Goal: Task Accomplishment & Management: Manage account settings

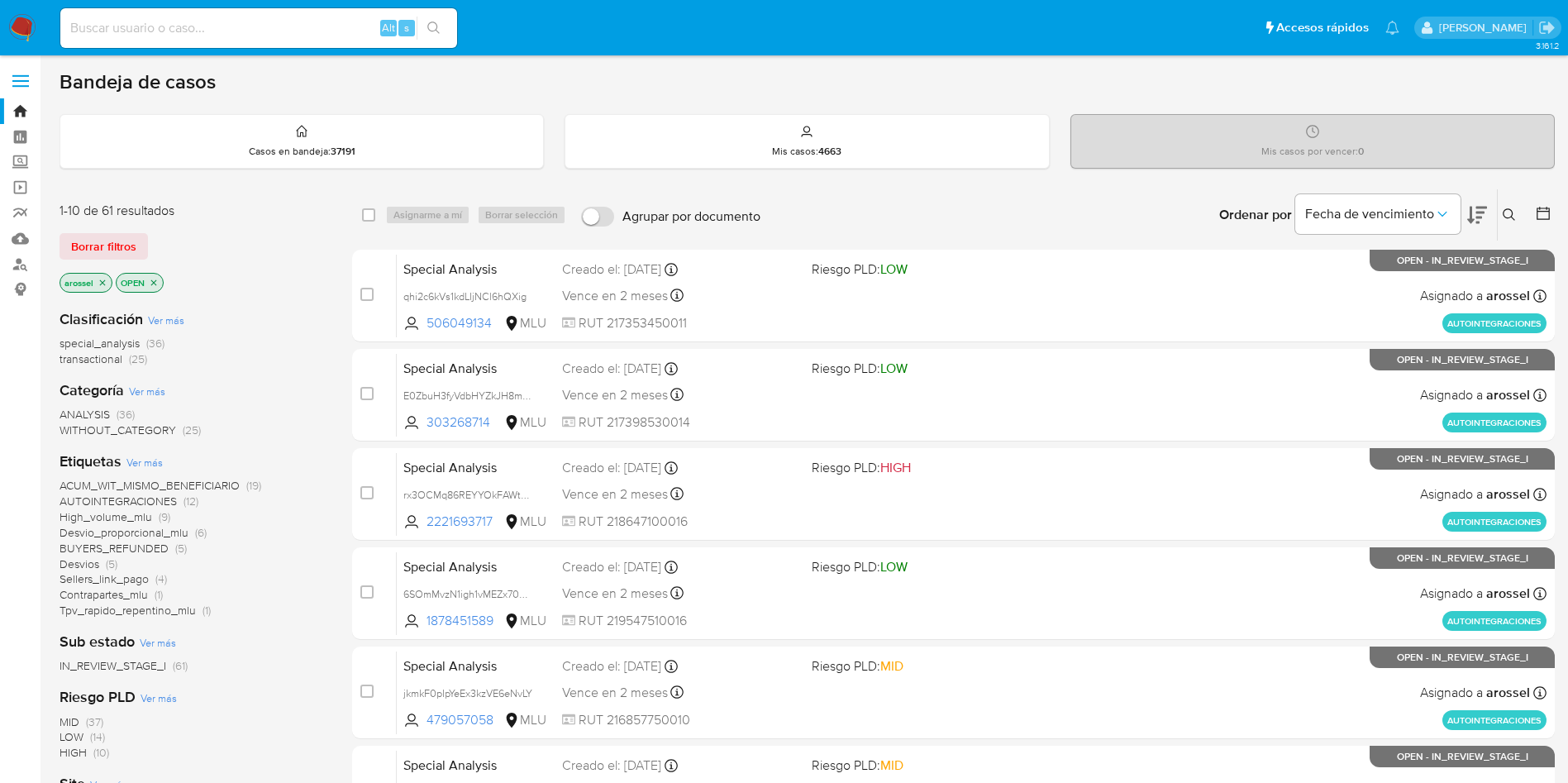
click at [278, 44] on div "Alt s" at bounding box center [259, 28] width 397 height 39
click at [275, 29] on input at bounding box center [259, 27] width 397 height 21
paste input "GwhlmRba9vDYyN9P7bSLDi3u"
type input "GwhlmRba9vDYyN9P7bSLDi3u"
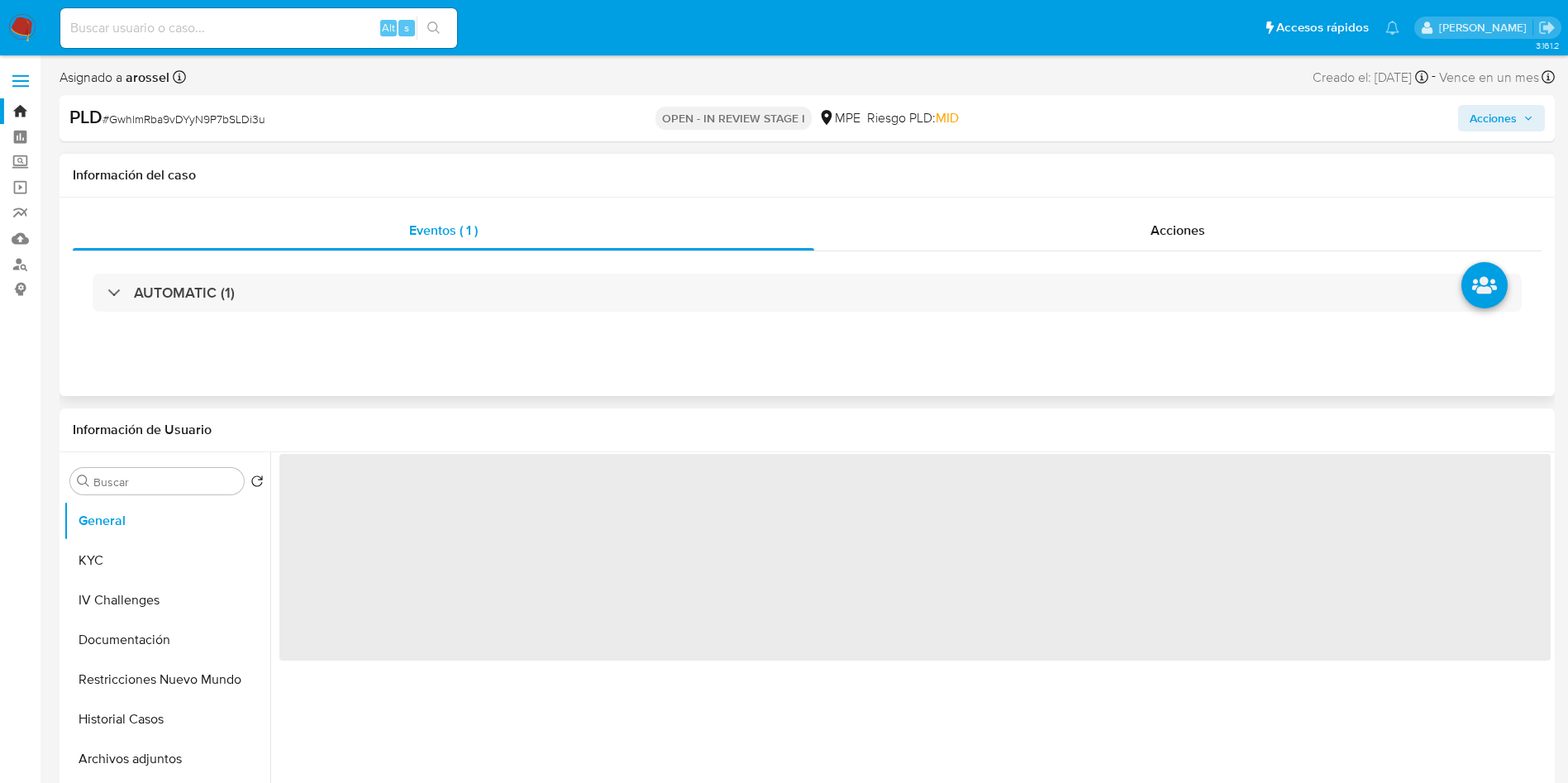
select select "10"
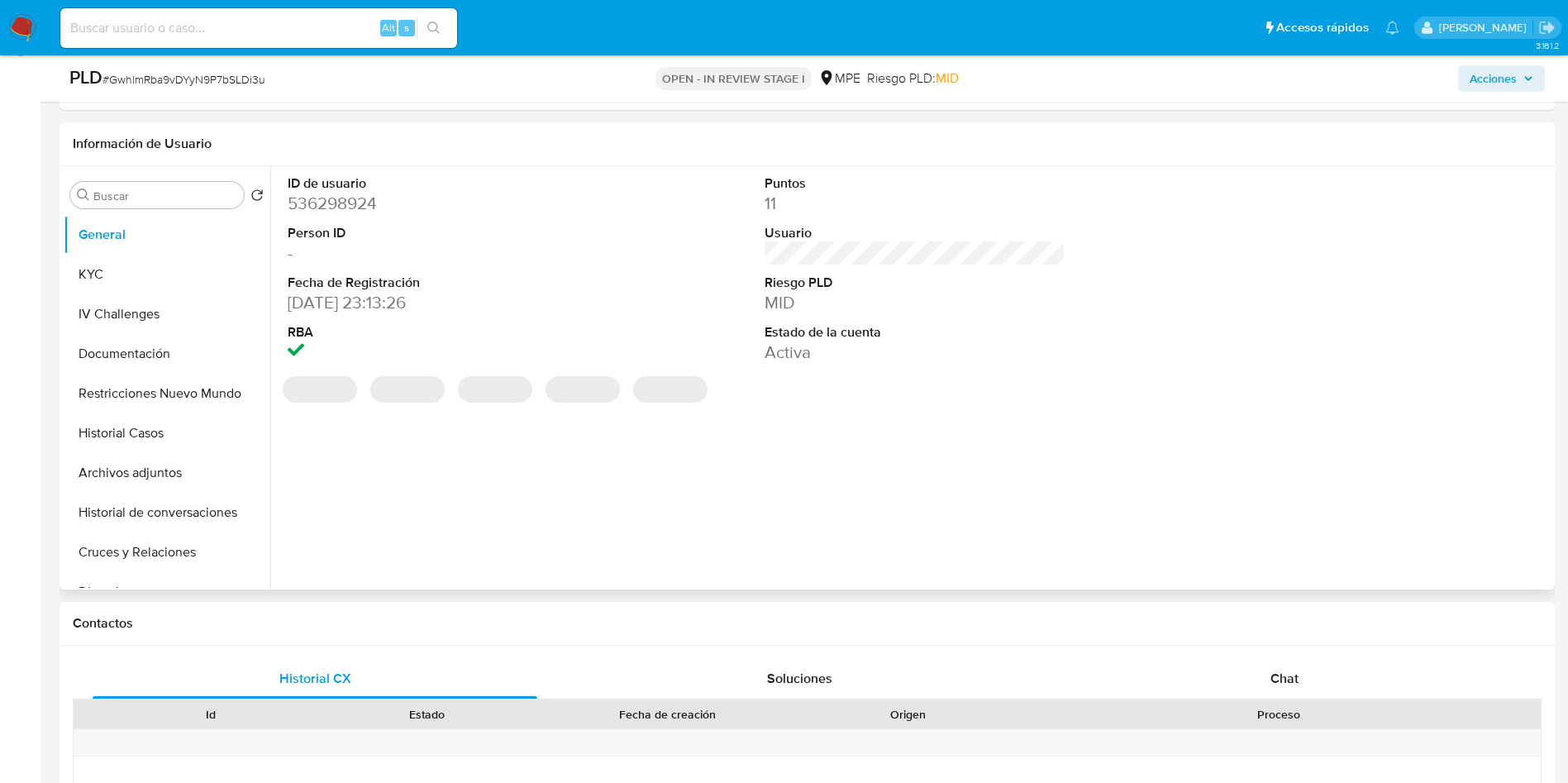
scroll to position [248, 0]
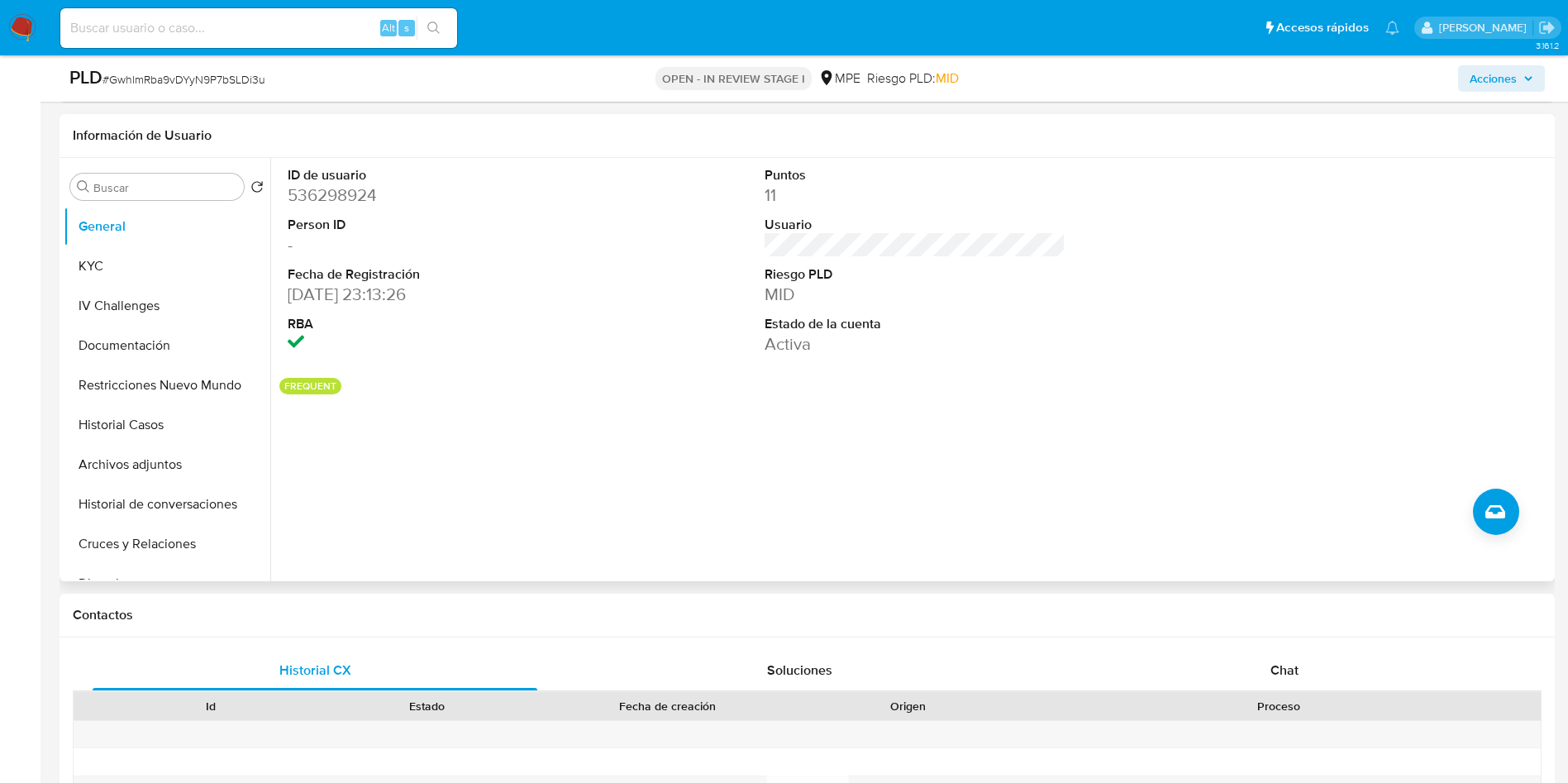
click at [956, 421] on div "ID de usuario 536298924 Person ID - Fecha de Registración 14/03/2020 23:13:26 R…" at bounding box center [910, 370] width 1281 height 424
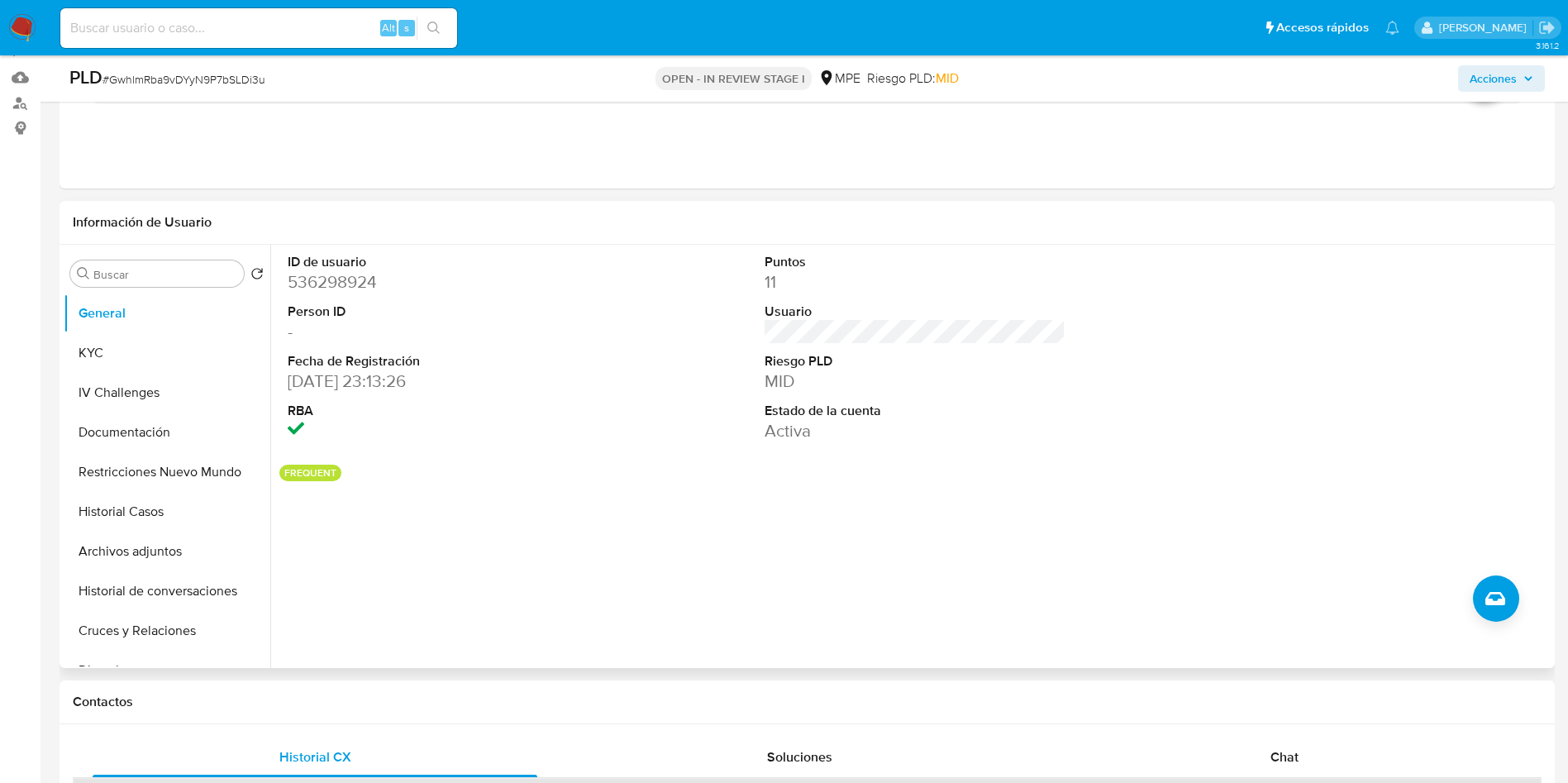
scroll to position [124, 0]
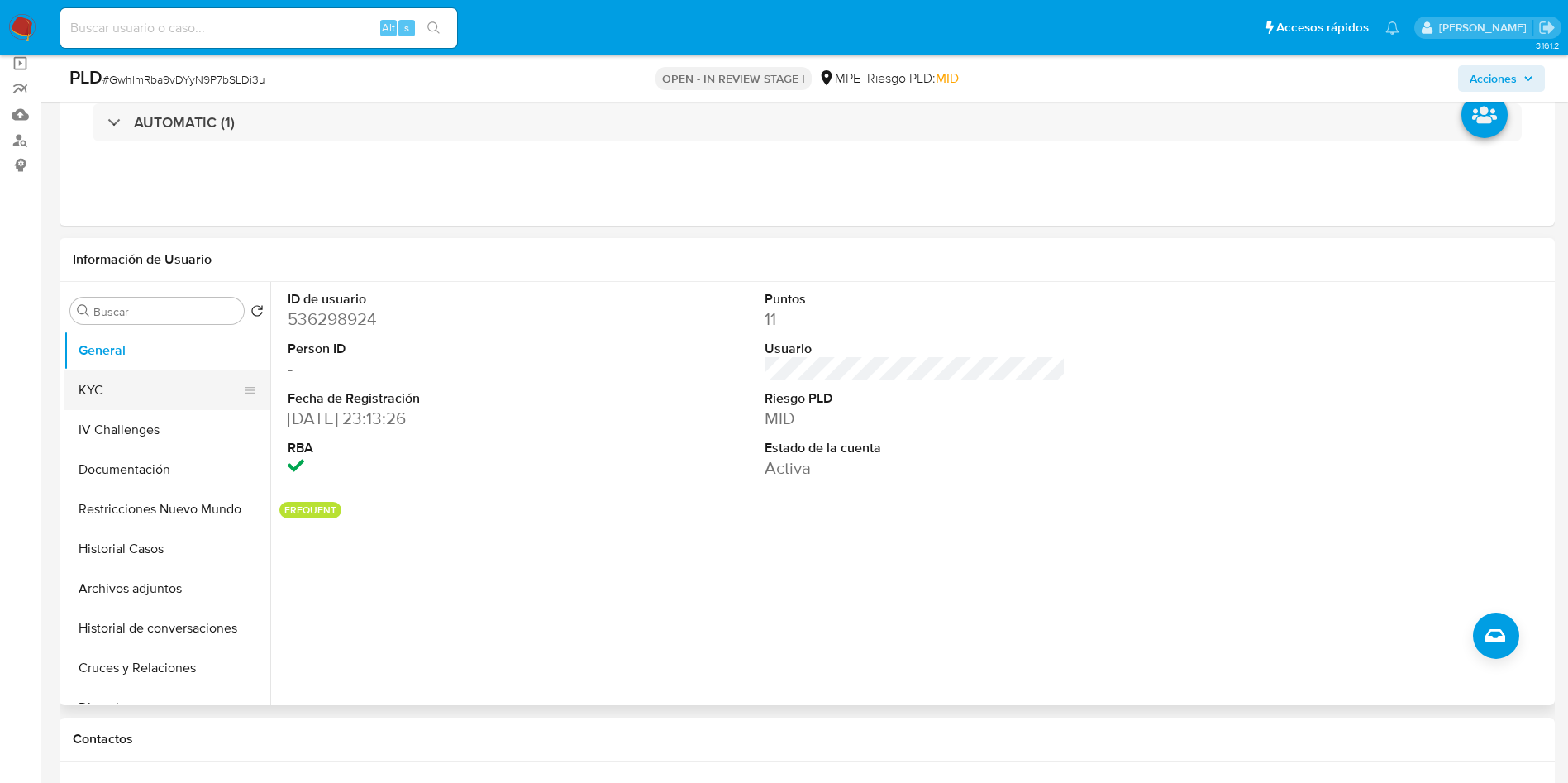
click at [110, 391] on button "KYC" at bounding box center [160, 390] width 193 height 39
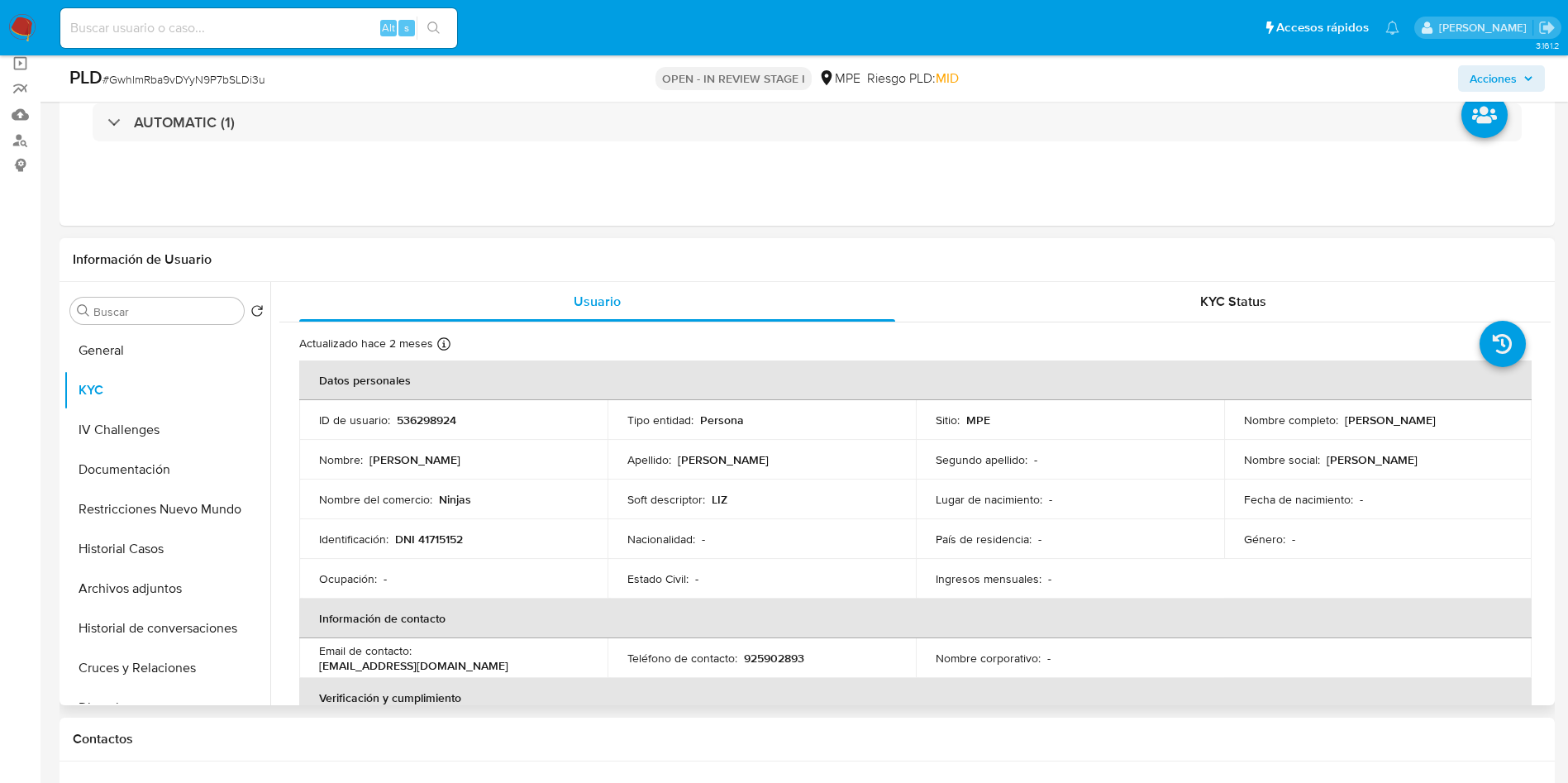
click at [411, 419] on p "536298924" at bounding box center [427, 419] width 60 height 15
copy p "536298924"
click at [197, 665] on button "Cruces y Relaciones" at bounding box center [160, 667] width 193 height 39
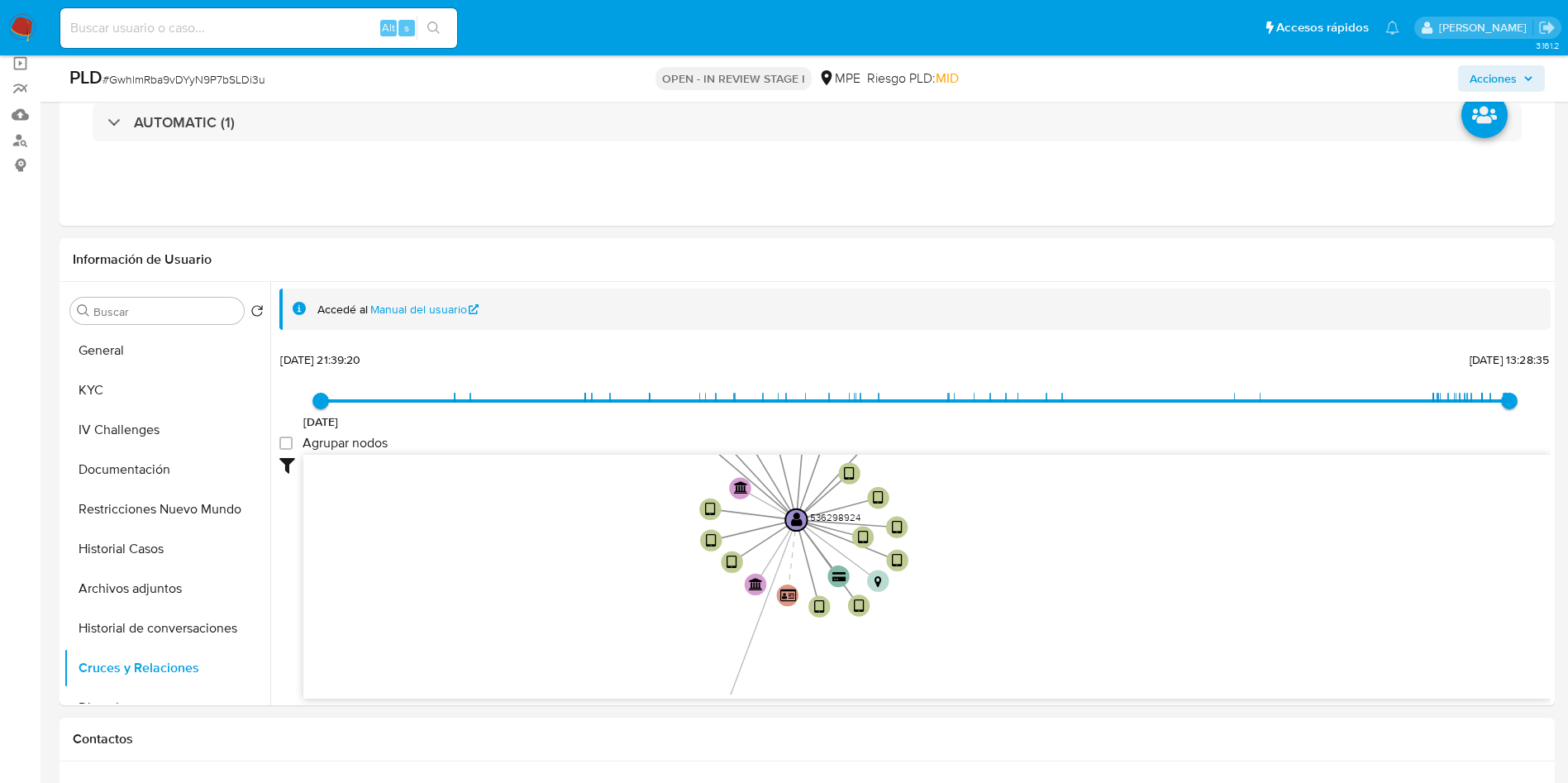
drag, startPoint x: 1013, startPoint y: 474, endPoint x: 799, endPoint y: 770, distance: 365.3
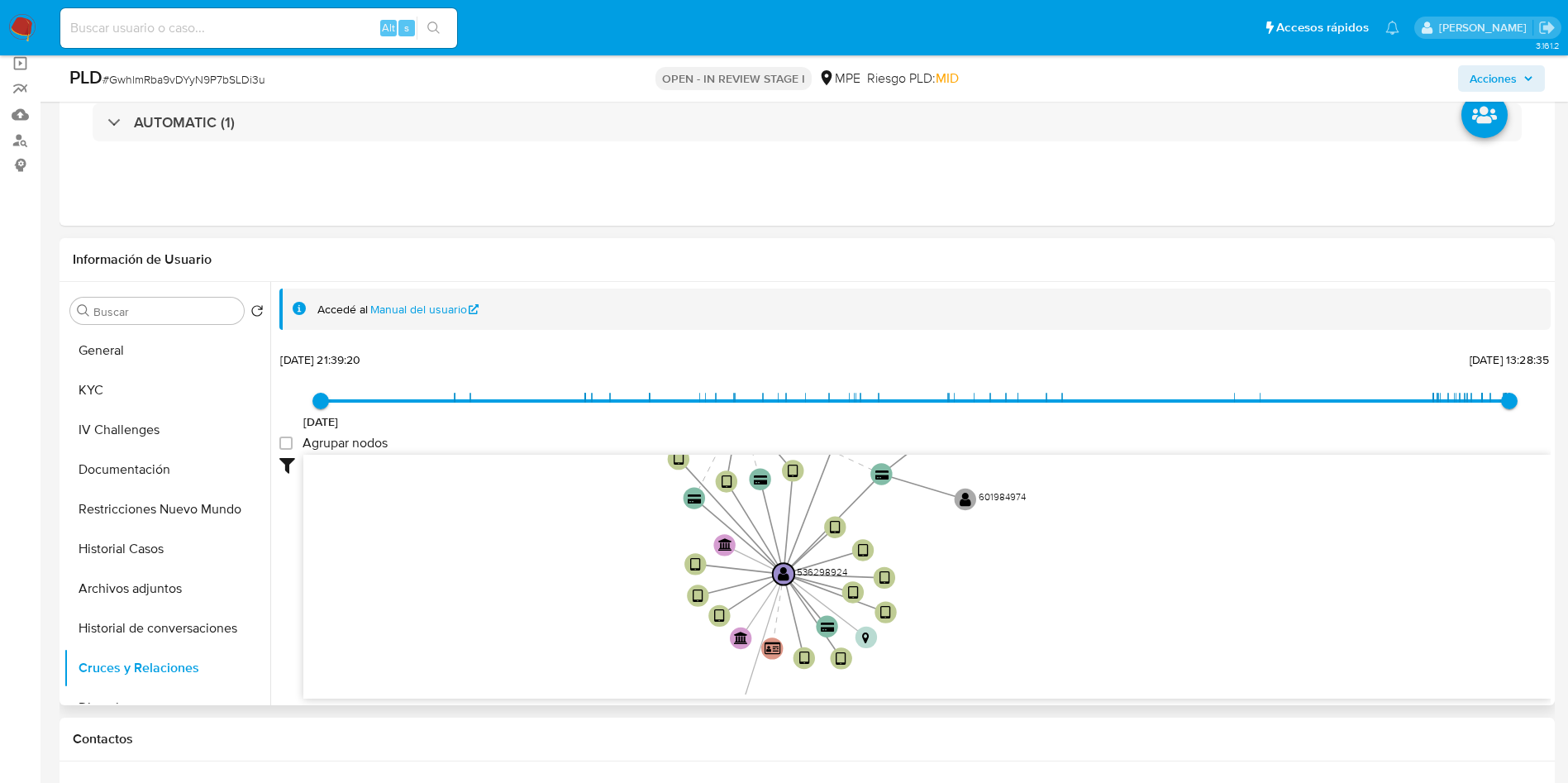
drag, startPoint x: 891, startPoint y: 586, endPoint x: 275, endPoint y: 360, distance: 656.1
click at [914, 601] on icon "device-6887678f121a173256b0450f  user-536298924  536298924 user-257254112  2…" at bounding box center [927, 574] width 1247 height 240
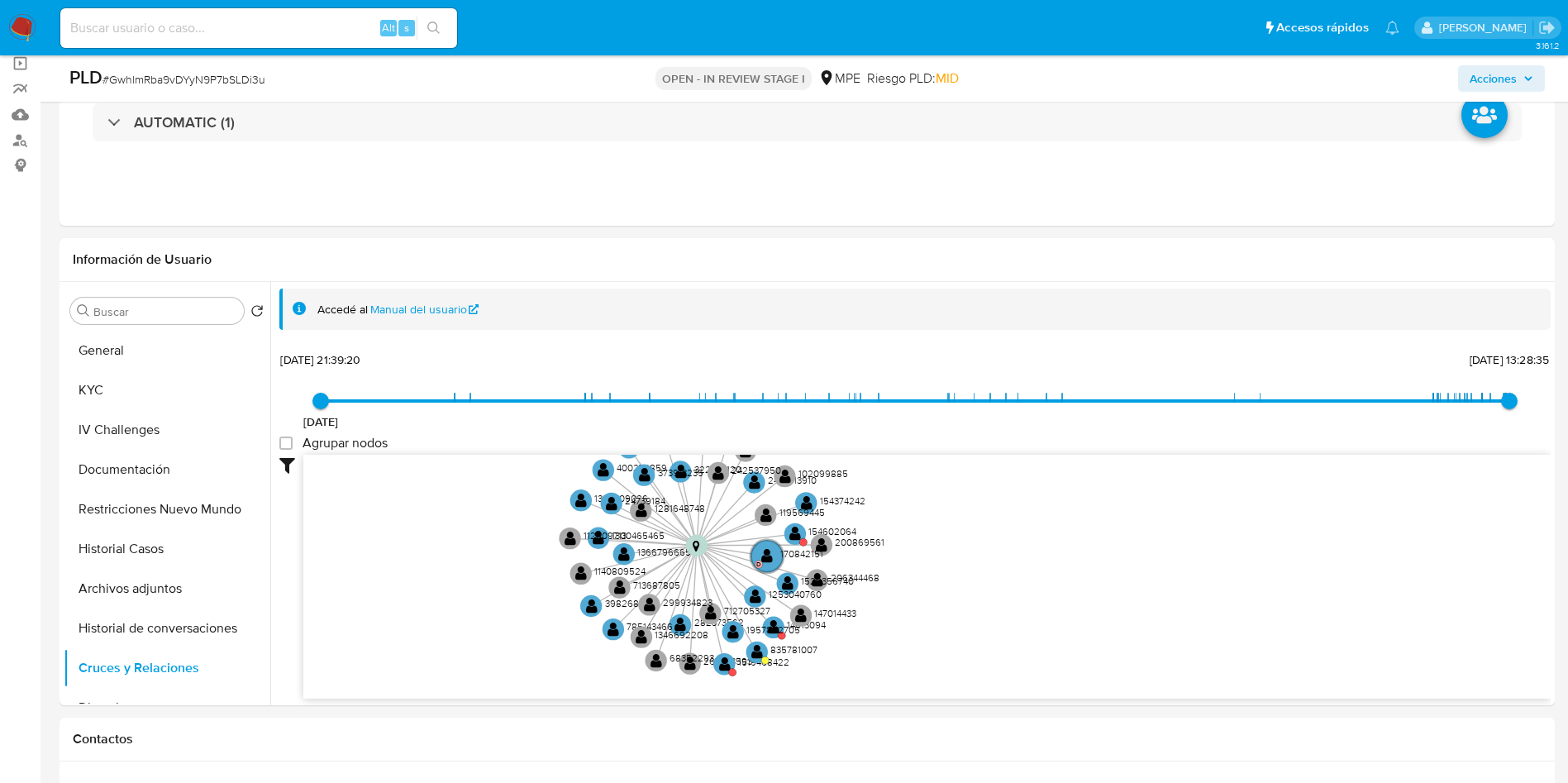
drag, startPoint x: 495, startPoint y: 624, endPoint x: 524, endPoint y: 228, distance: 397.1
click at [699, 547] on text "" at bounding box center [696, 545] width 8 height 12
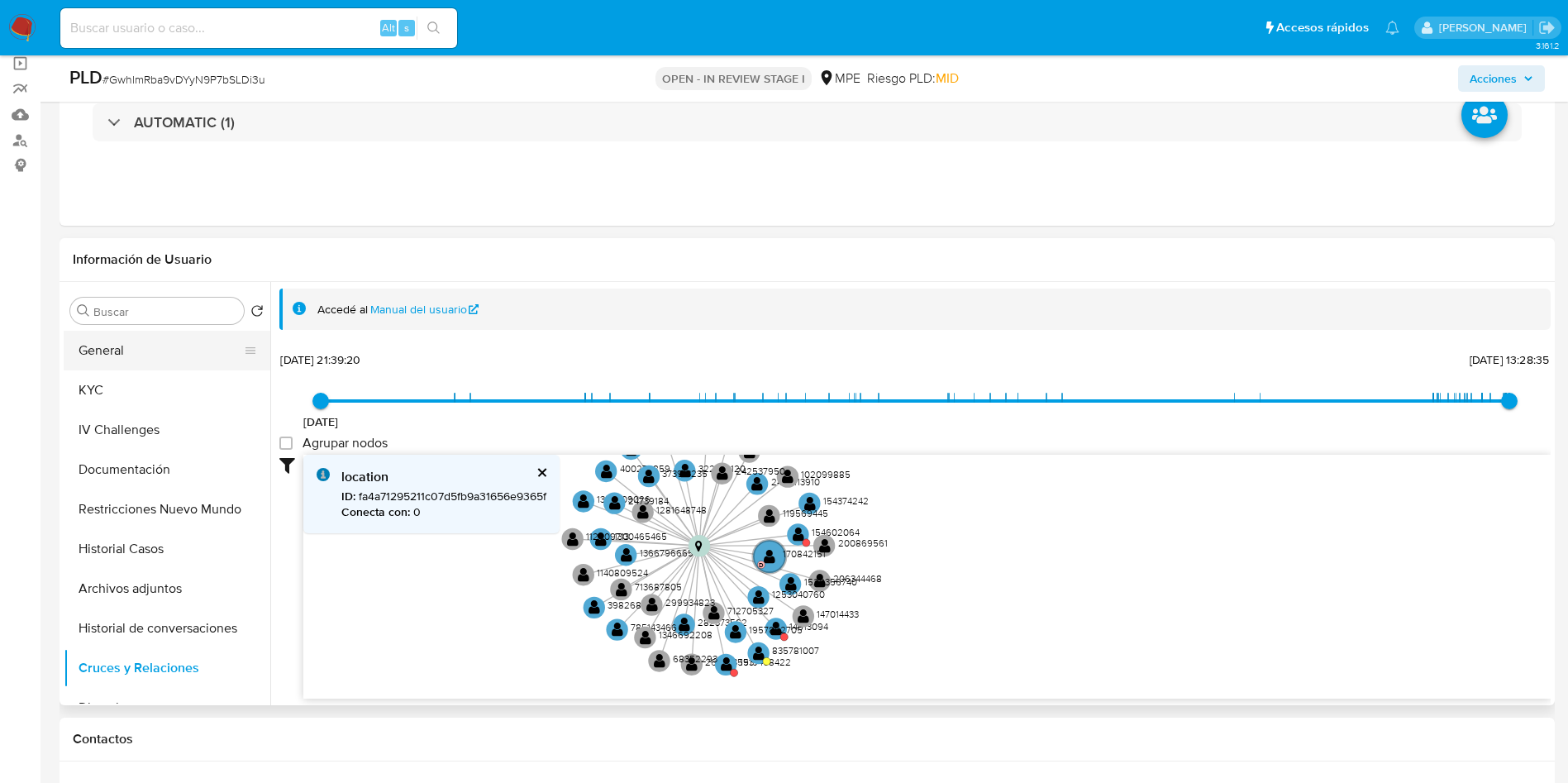
click at [170, 349] on button "General" at bounding box center [160, 350] width 193 height 39
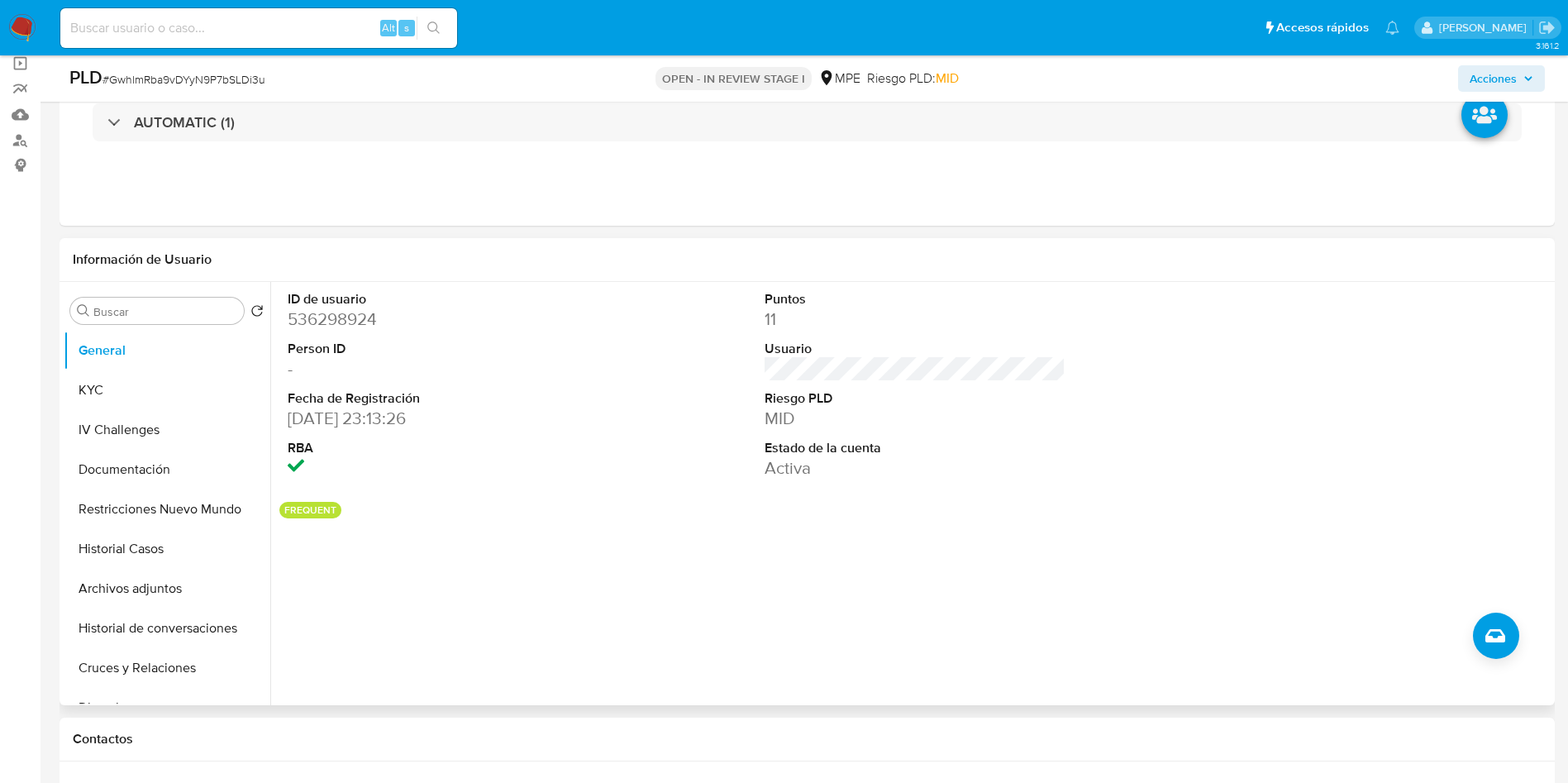
click at [343, 319] on dd "536298924" at bounding box center [438, 318] width 302 height 23
copy dd "536298924"
click at [121, 424] on button "IV Challenges" at bounding box center [160, 430] width 193 height 39
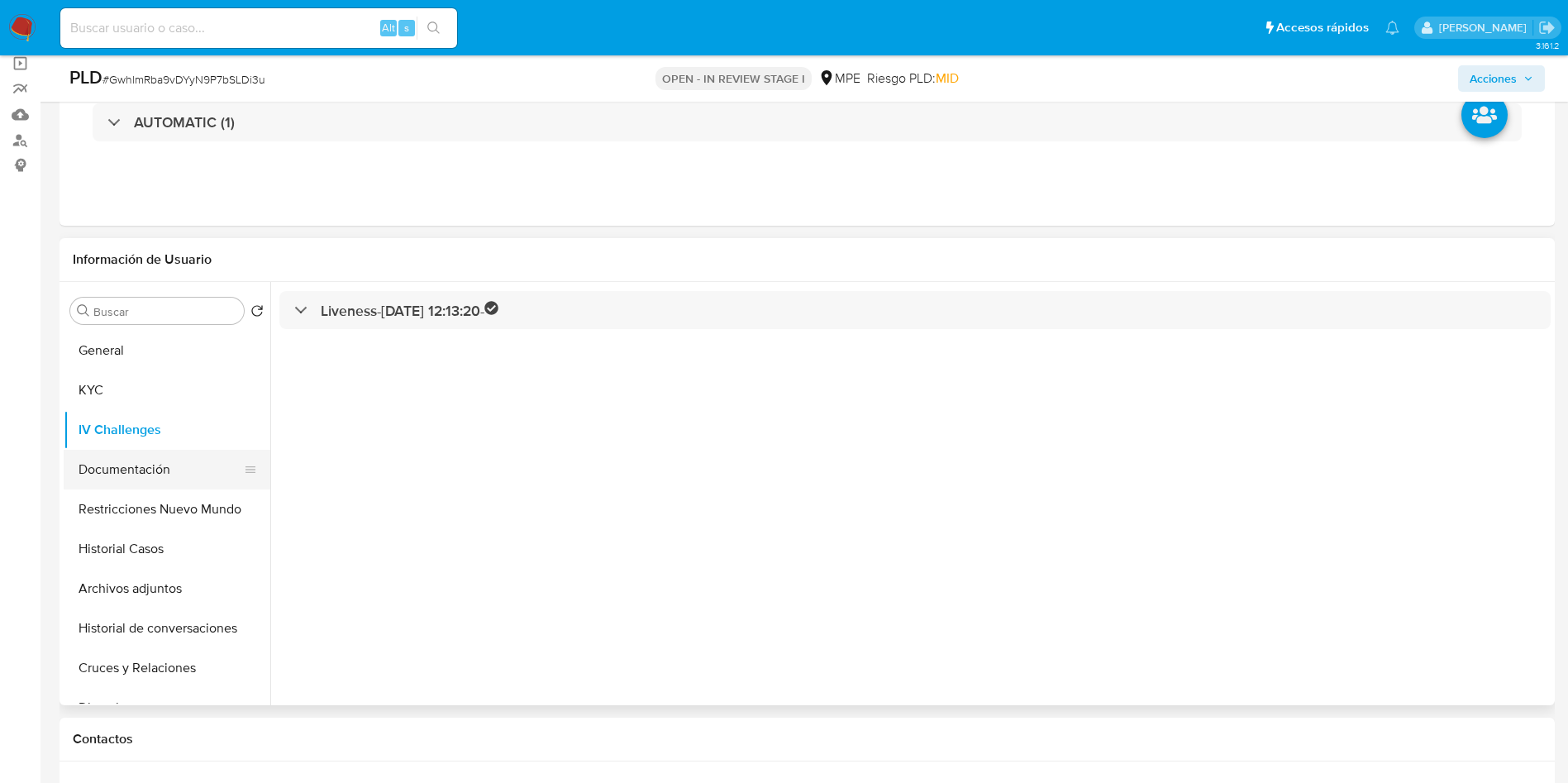
click at [127, 465] on button "Documentación" at bounding box center [160, 470] width 193 height 39
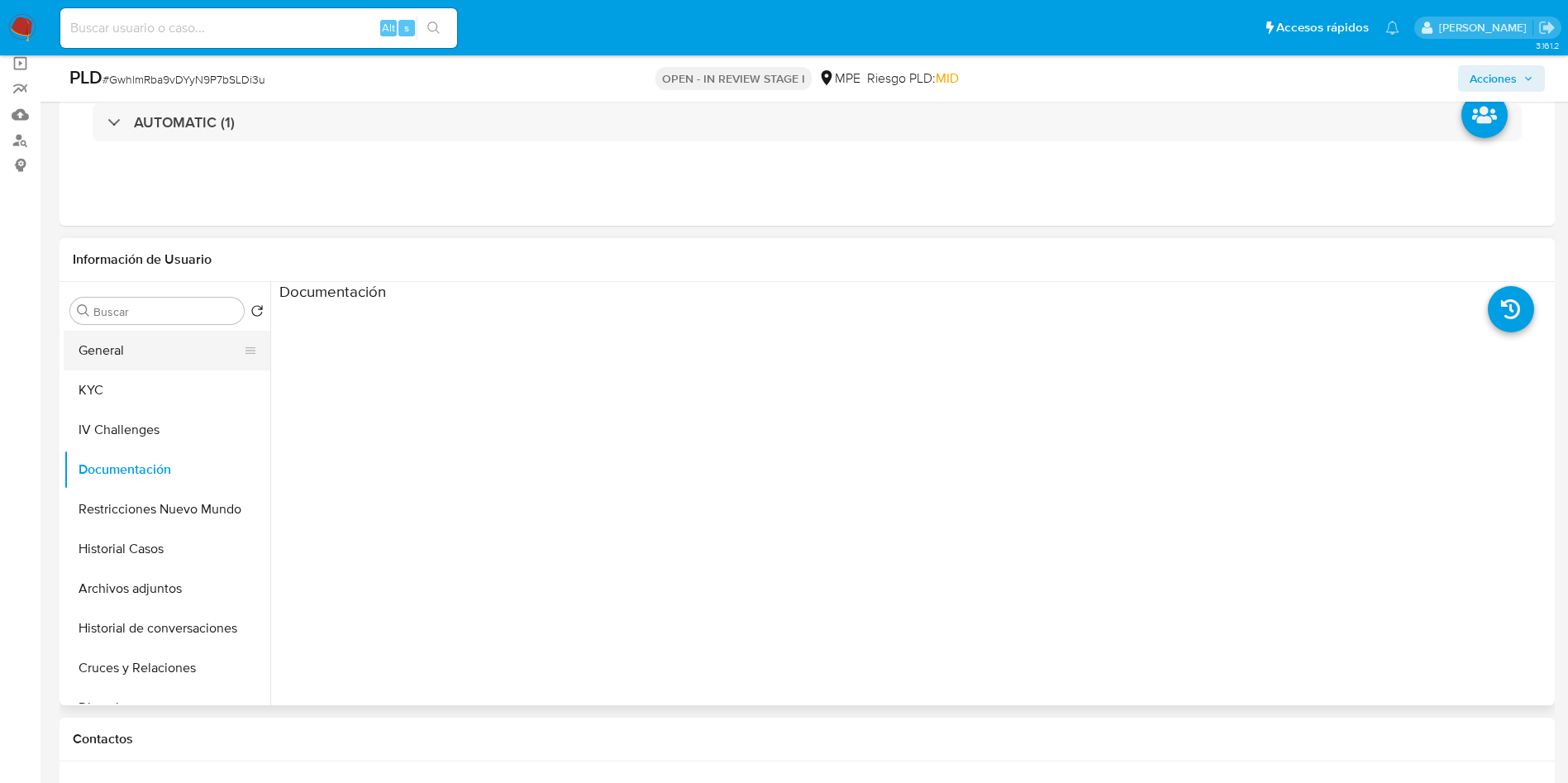
click at [132, 360] on button "General" at bounding box center [160, 350] width 193 height 39
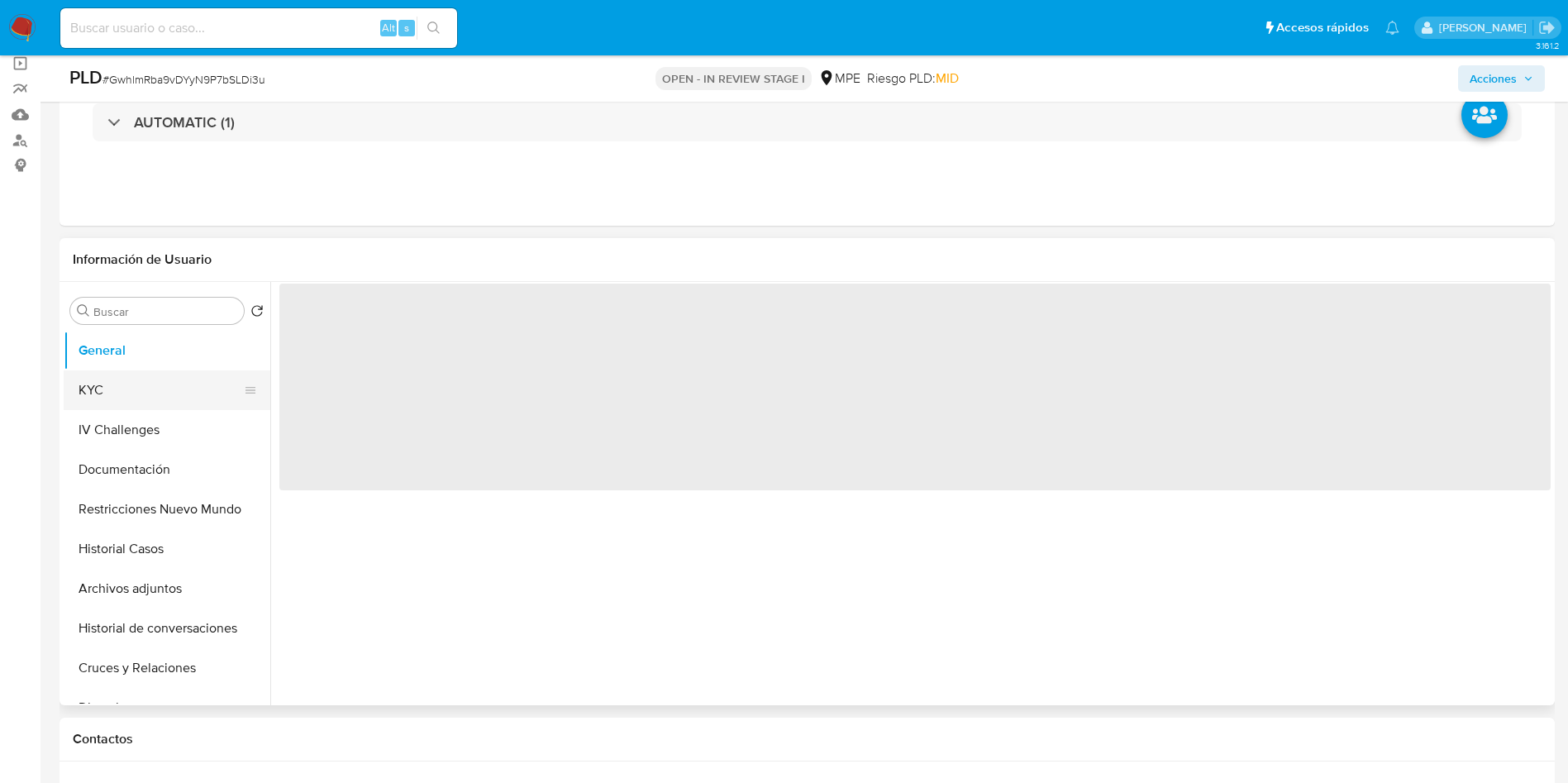
click at [136, 394] on button "KYC" at bounding box center [160, 390] width 193 height 39
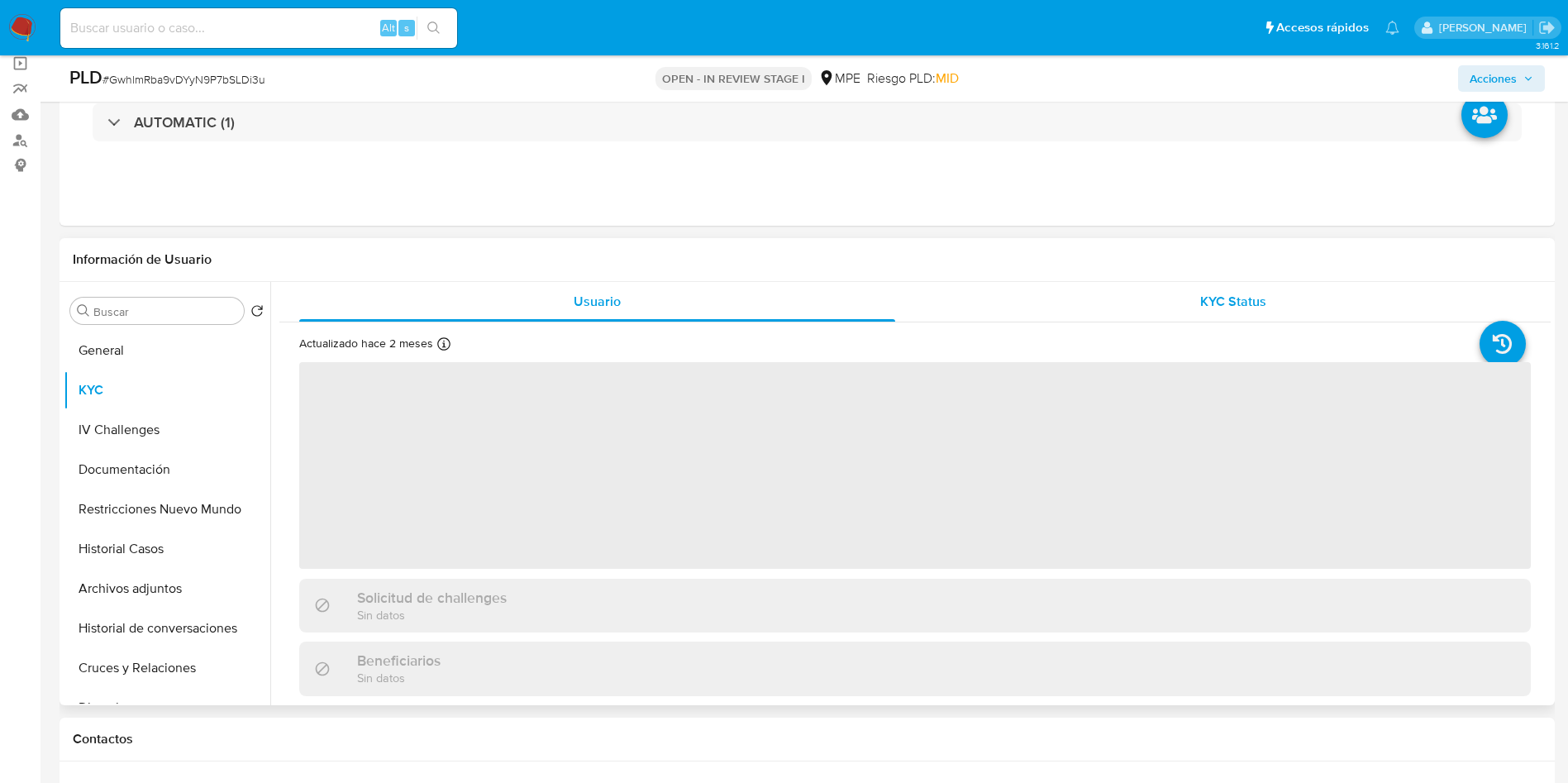
click at [1142, 318] on div "KYC Status" at bounding box center [1233, 301] width 596 height 39
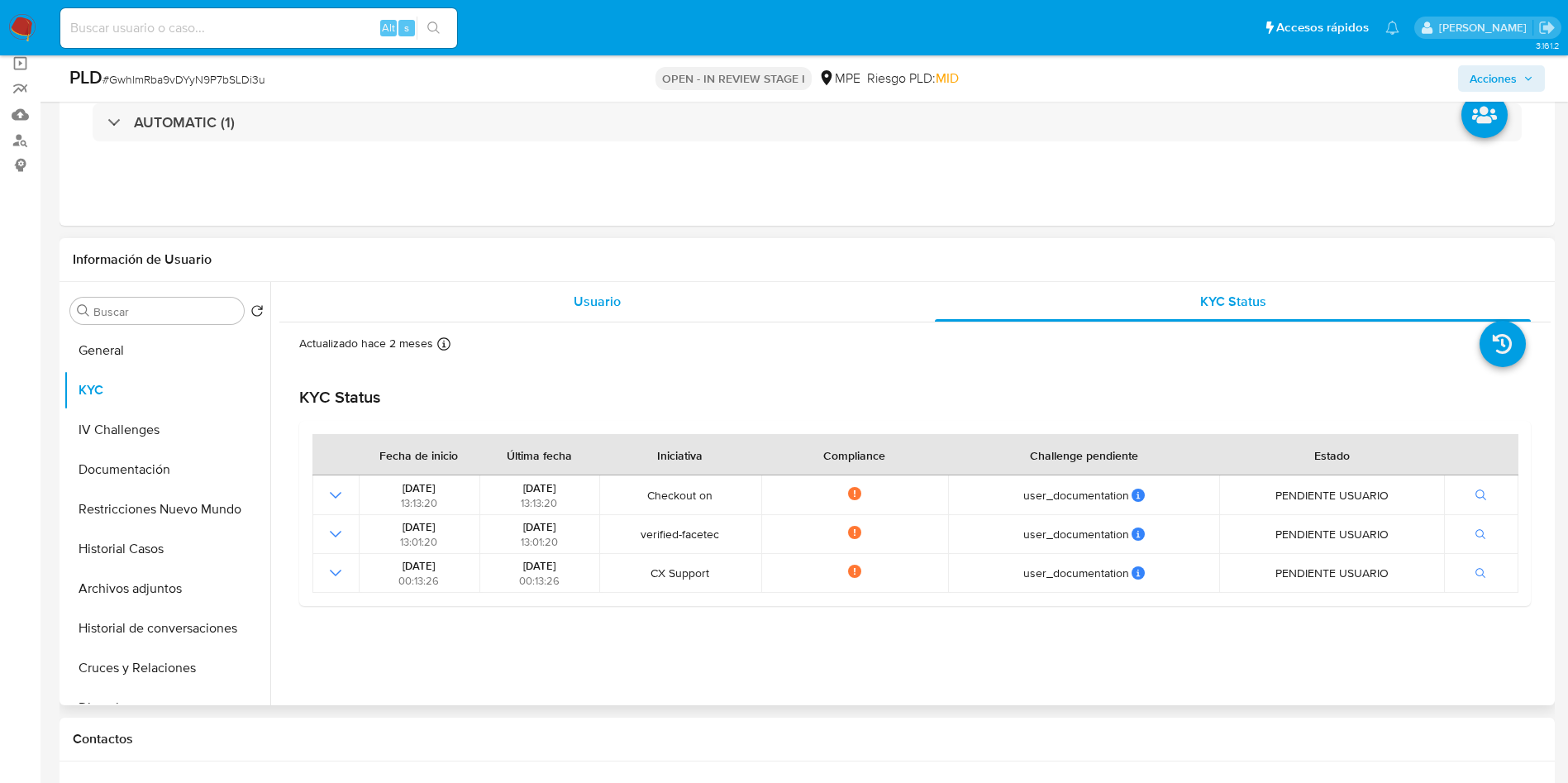
click at [453, 303] on div "Usuario" at bounding box center [597, 301] width 596 height 39
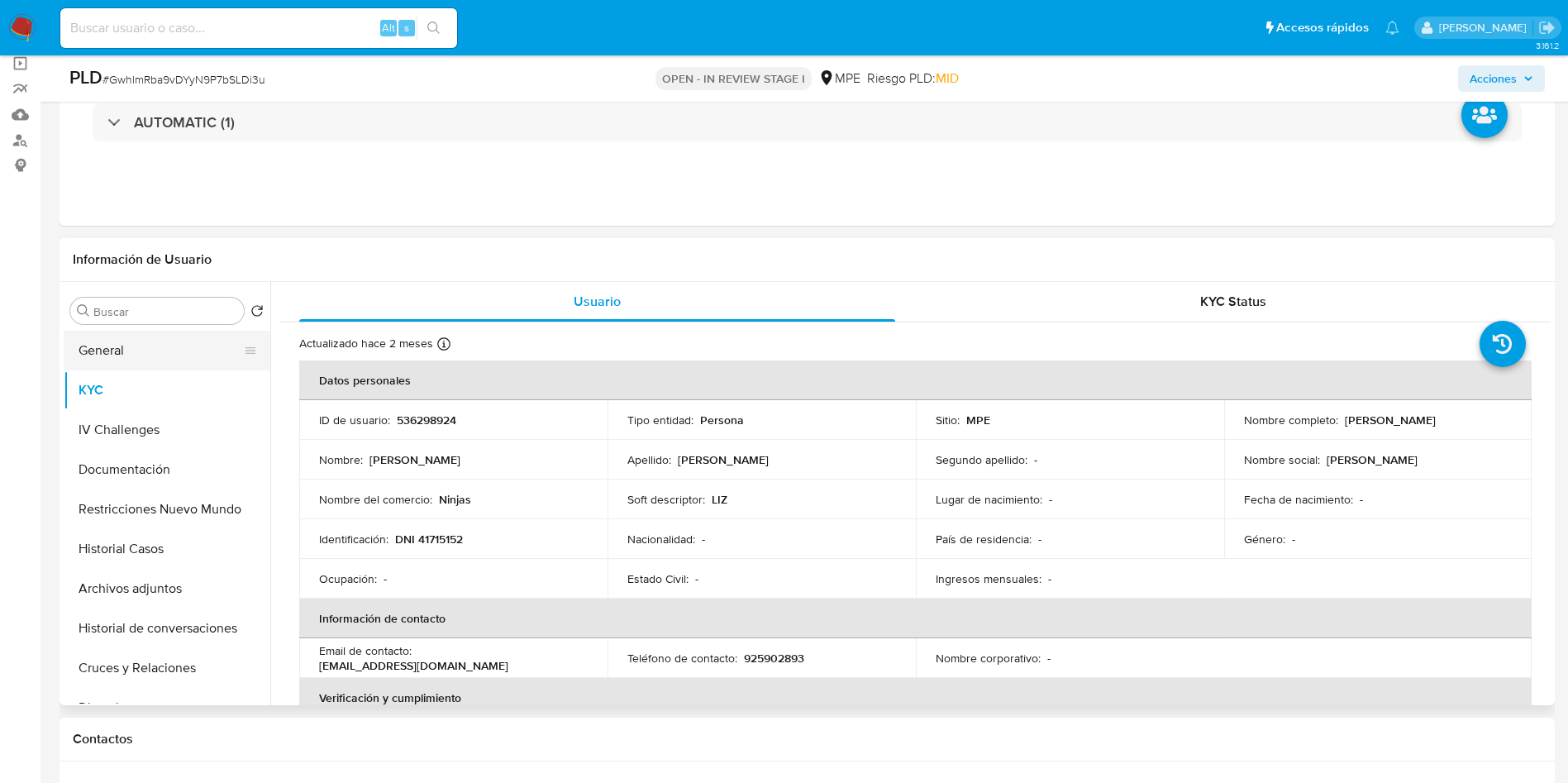
click at [163, 335] on button "General" at bounding box center [160, 350] width 193 height 39
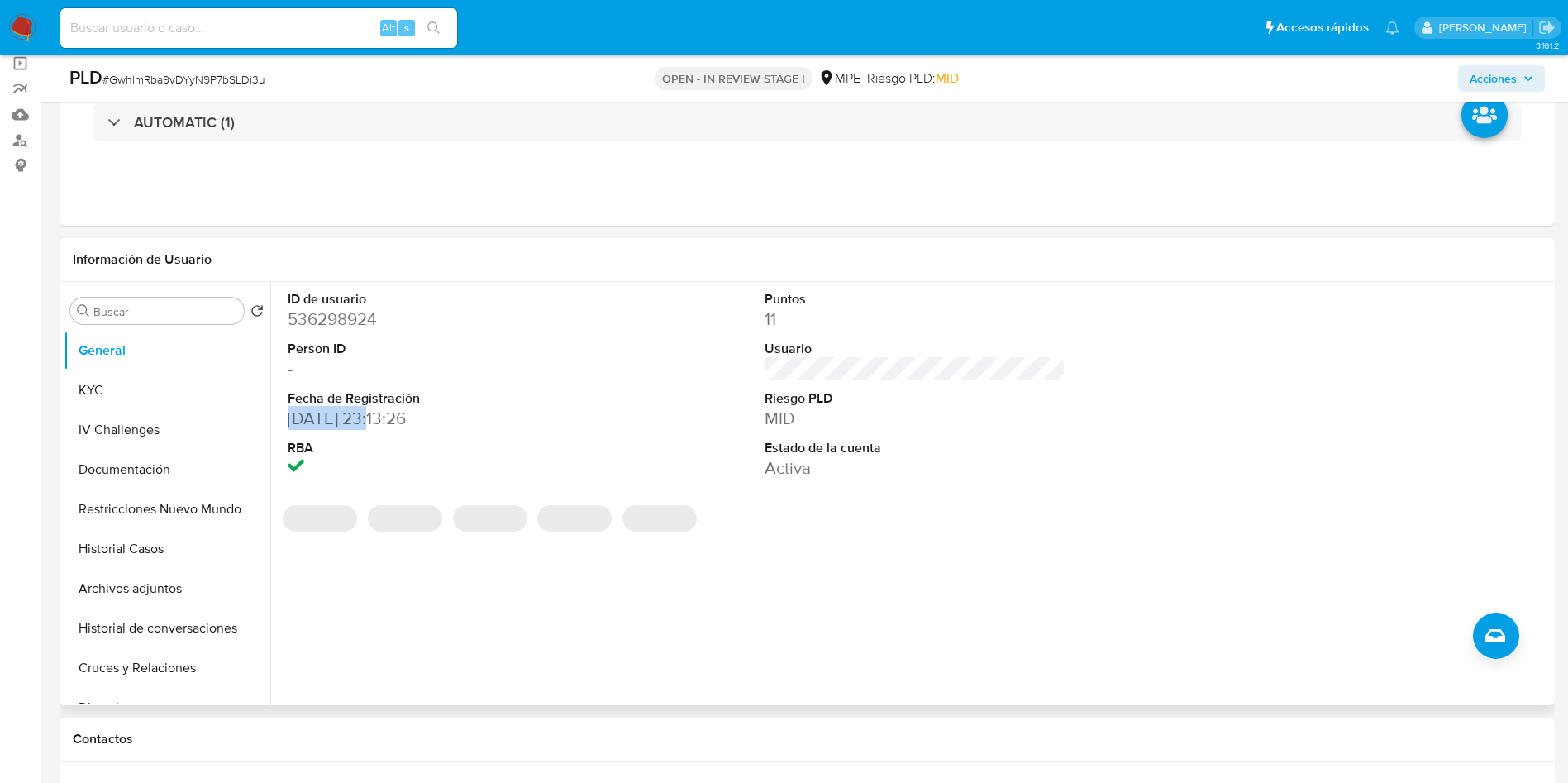
drag, startPoint x: 286, startPoint y: 412, endPoint x: 376, endPoint y: 417, distance: 90.1
click at [376, 417] on div "ID de usuario 536298924 Person ID - Fecha de Registración 14/03/2020 23:13:26 R…" at bounding box center [439, 385] width 318 height 207
copy dd "14/03/2020"
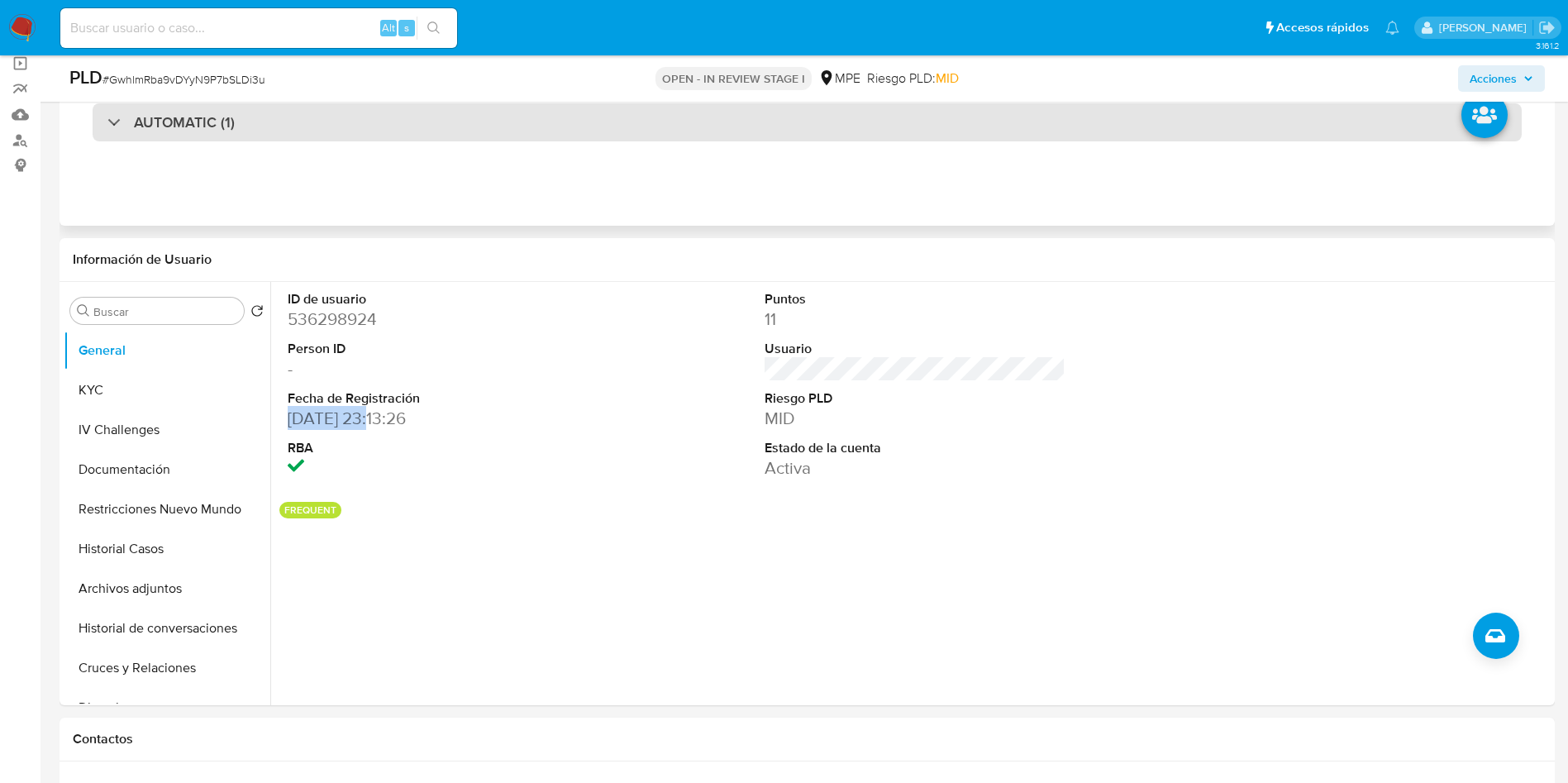
click at [210, 136] on div "AUTOMATIC (1)" at bounding box center [807, 122] width 1429 height 38
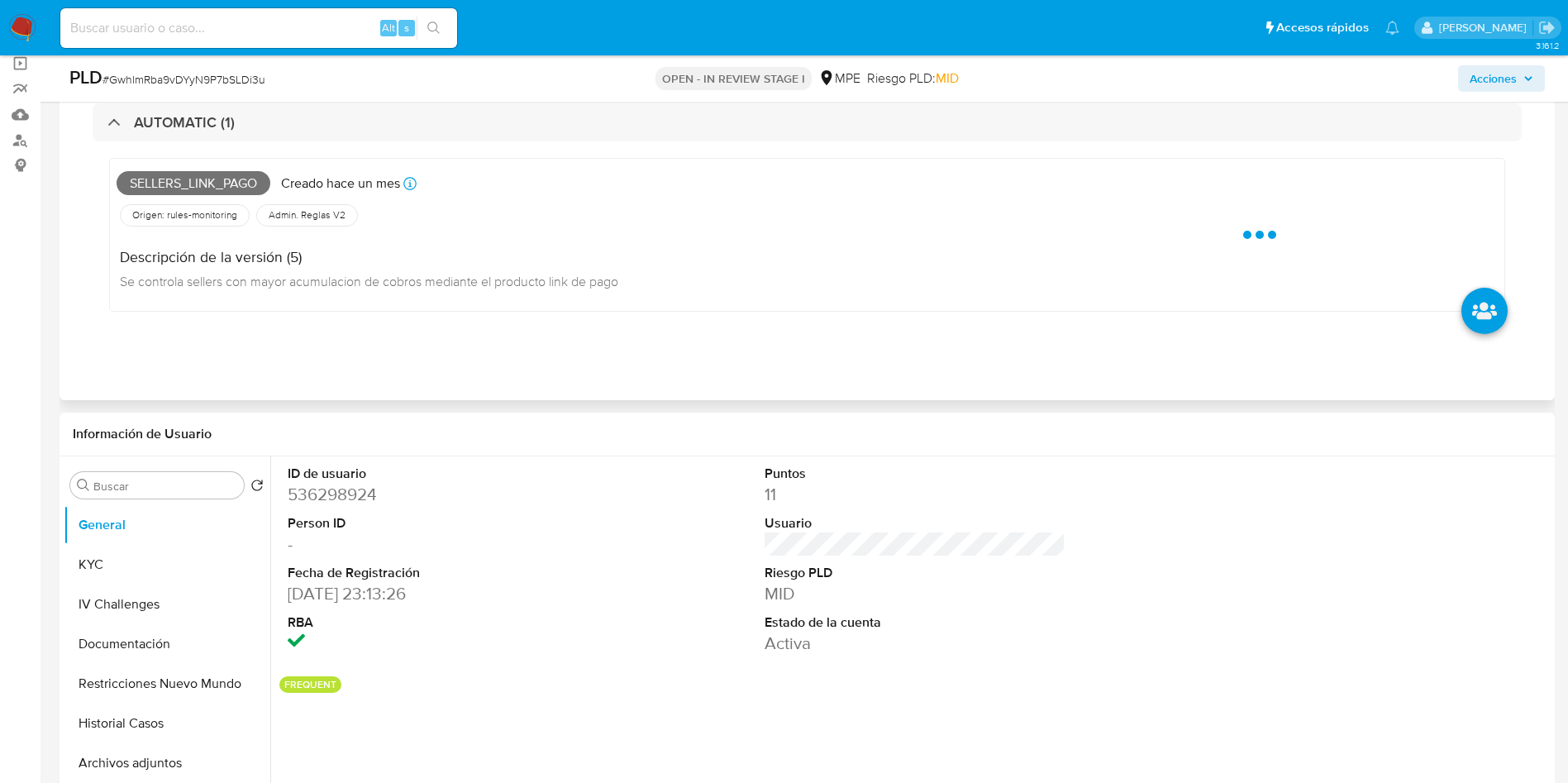
click at [203, 184] on span "Sellers_link_pago" at bounding box center [193, 183] width 154 height 25
copy span "Sellers_link_pago"
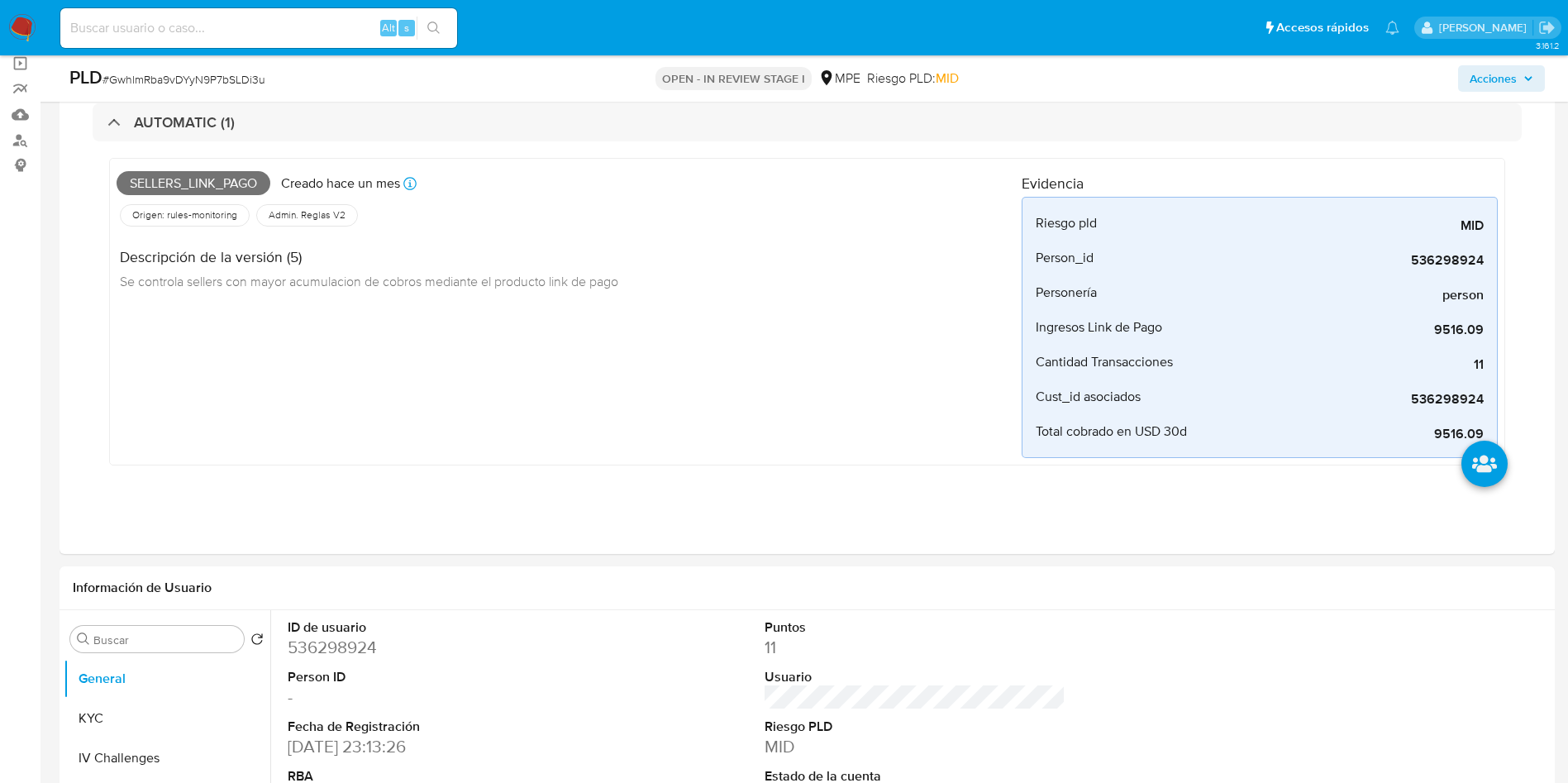
click at [217, 88] on div "PLD # GwhlmRba9vDYyN9P7bSLDi3u" at bounding box center [312, 77] width 486 height 25
click at [215, 79] on span "# GwhlmRba9vDYyN9P7bSLDi3u" at bounding box center [184, 79] width 163 height 16
copy span "GwhlmRba9vDYyN9P7bSLDi3u"
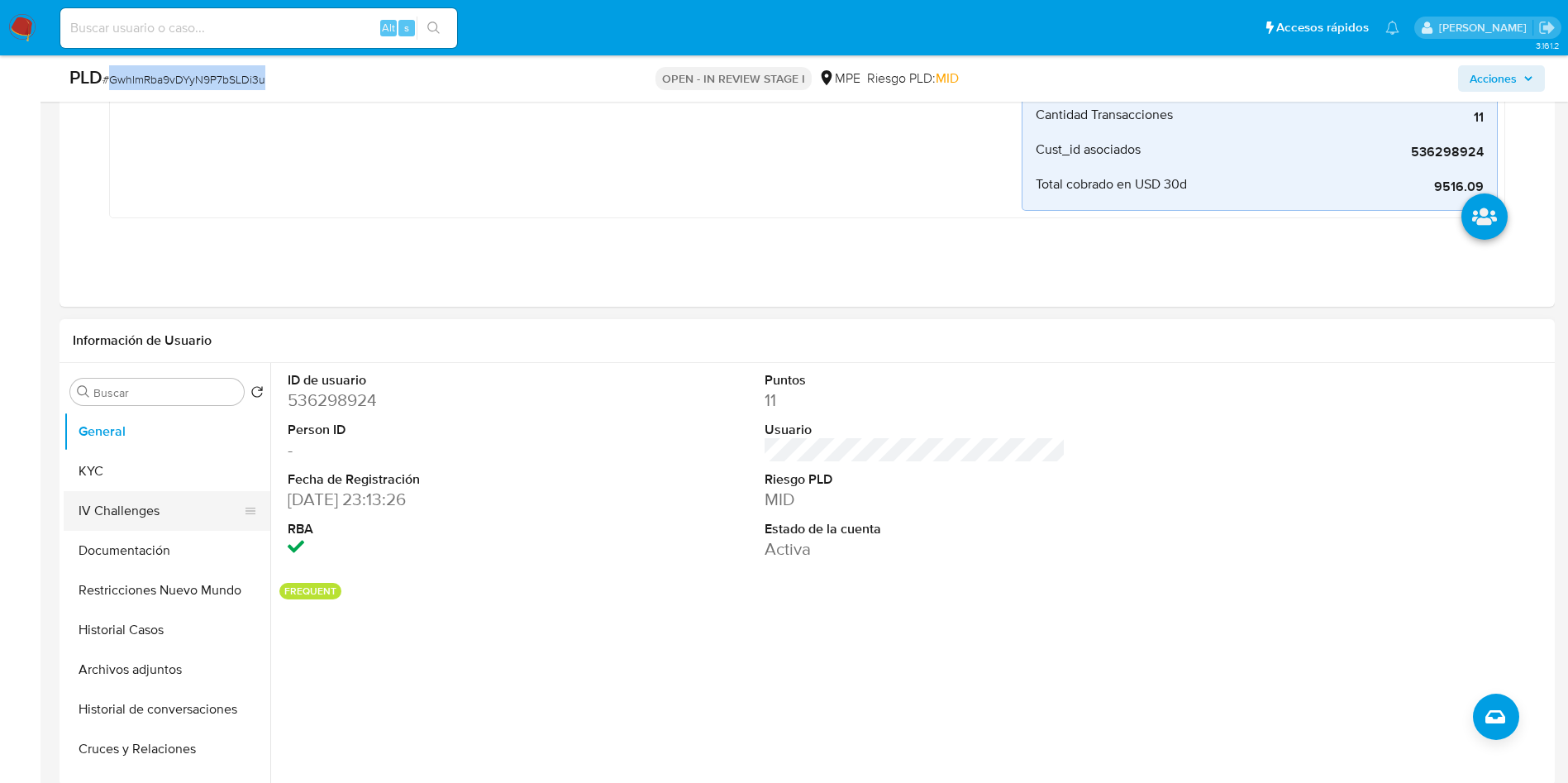
scroll to position [372, 0]
click at [123, 459] on button "KYC" at bounding box center [160, 471] width 193 height 39
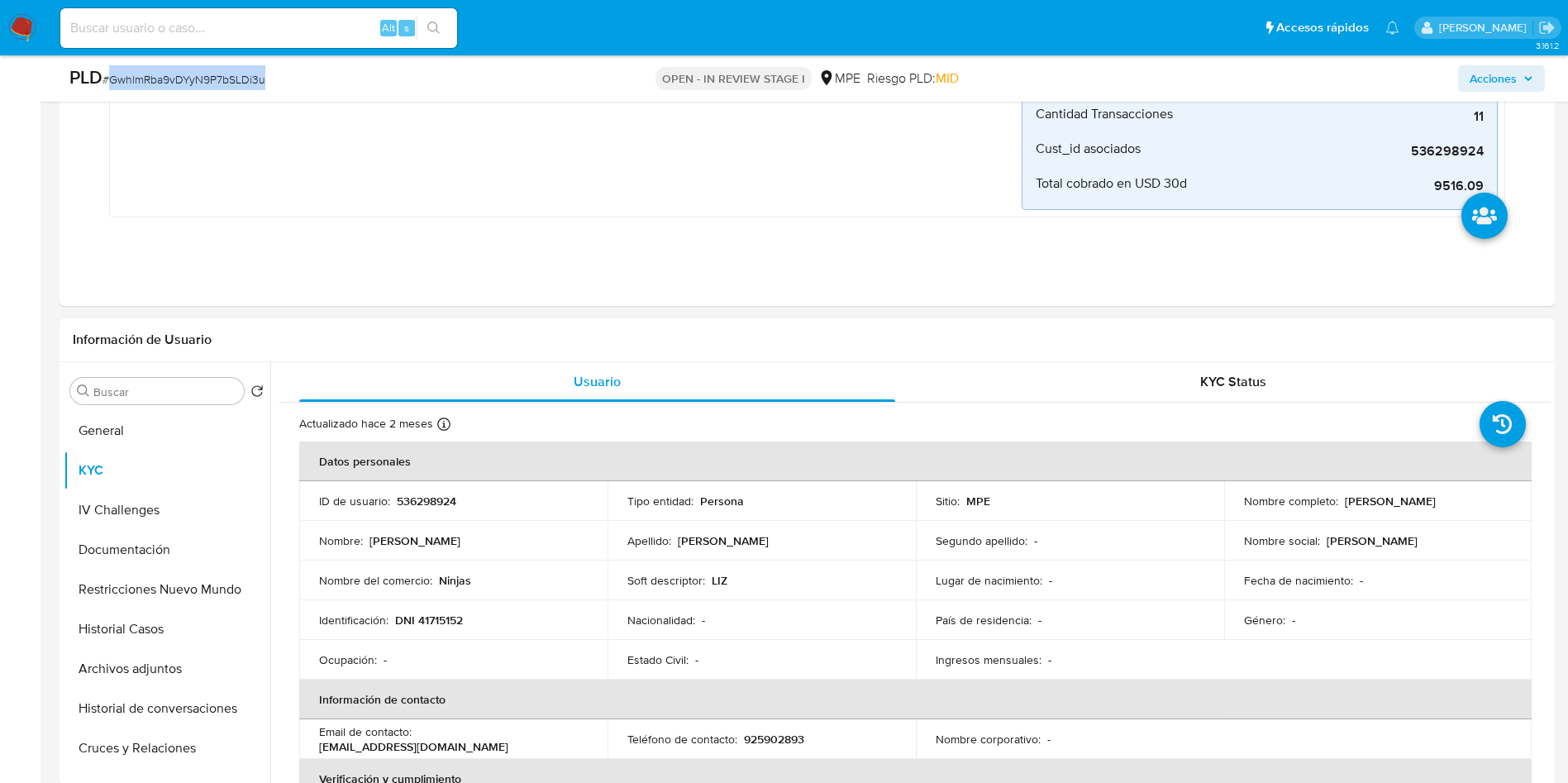
drag, startPoint x: 1338, startPoint y: 507, endPoint x: 1464, endPoint y: 503, distance: 126.1
click at [1464, 503] on div "Nombre completo : Liz Pricella Mena Trejo" at bounding box center [1378, 501] width 269 height 15
copy p "Liz Pricella Mena Trejo"
drag, startPoint x: 410, startPoint y: 739, endPoint x: 547, endPoint y: 739, distance: 137.0
click at [547, 739] on div "Email de contacto : lizmenatrejo@gmail.com" at bounding box center [453, 739] width 269 height 30
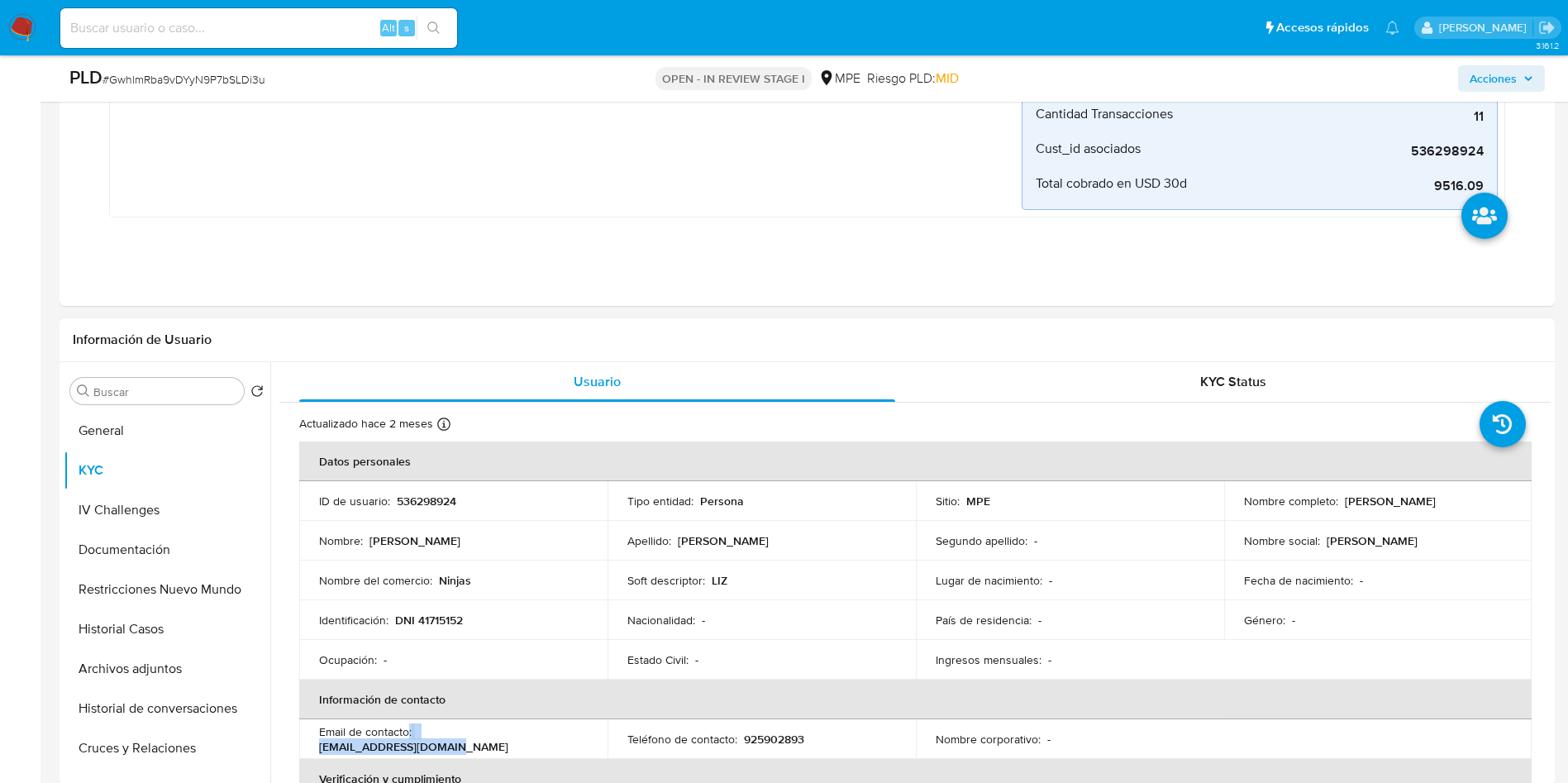
copy div ": lizmenatrejo@gmail.com"
click at [508, 739] on p "lizmenatrejo@gmail.com" at bounding box center [413, 746] width 189 height 15
drag, startPoint x: 551, startPoint y: 746, endPoint x: 418, endPoint y: 744, distance: 133.0
click at [418, 744] on td "Email de contacto : lizmenatrejo@gmail.com" at bounding box center [453, 739] width 308 height 39
copy p "lizmenatrejo@gmail.com"
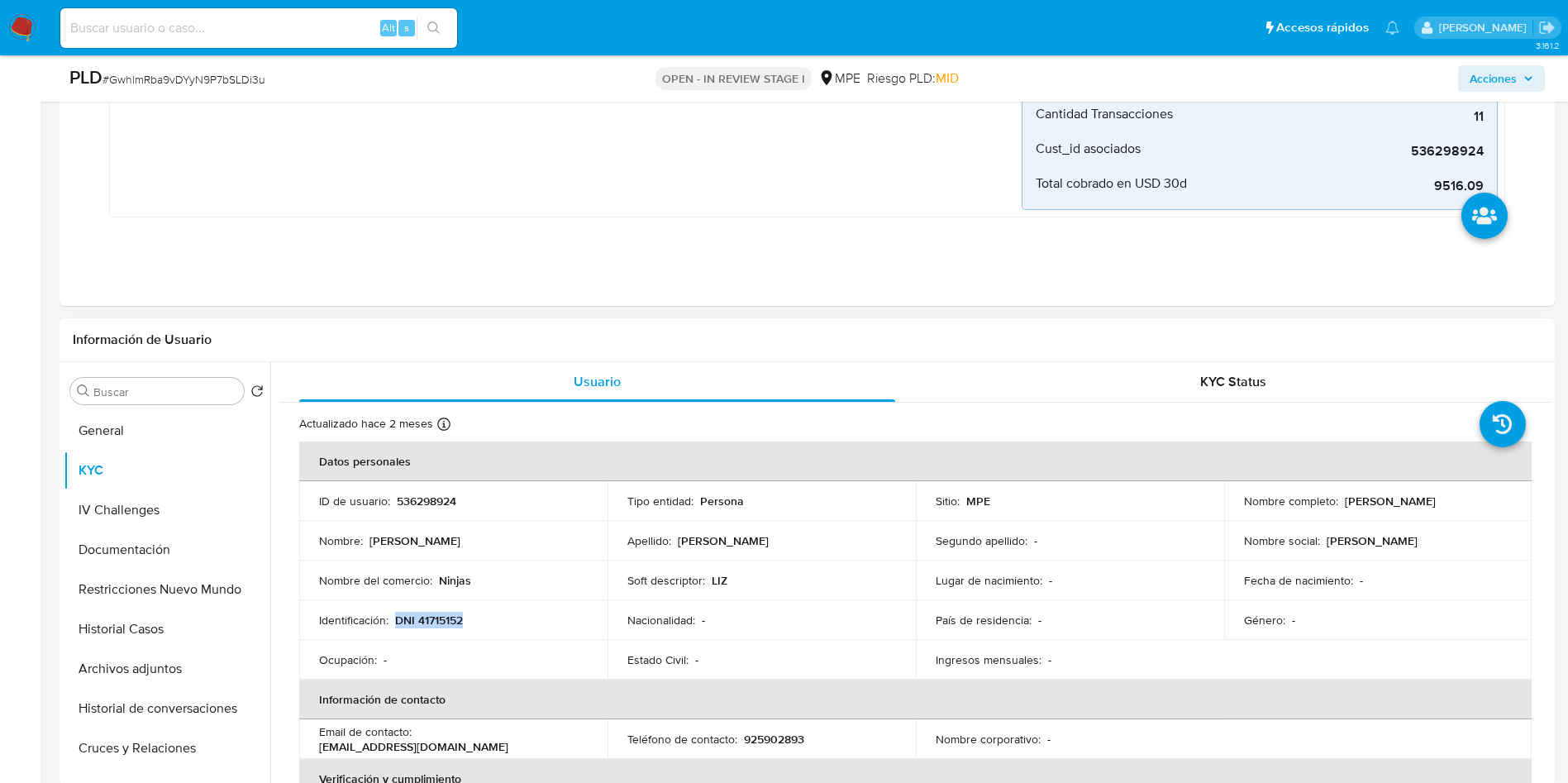
drag, startPoint x: 395, startPoint y: 613, endPoint x: 472, endPoint y: 617, distance: 77.1
click at [472, 617] on div "Identificación : DNI 41715152" at bounding box center [453, 620] width 269 height 15
copy p "DNI 41715152"
click at [848, 264] on div "Eventos ( 1 ) Acciones AUTOMATIC (1) Sellers_link_pago Creado hace un mes Cread…" at bounding box center [808, 42] width 1495 height 526
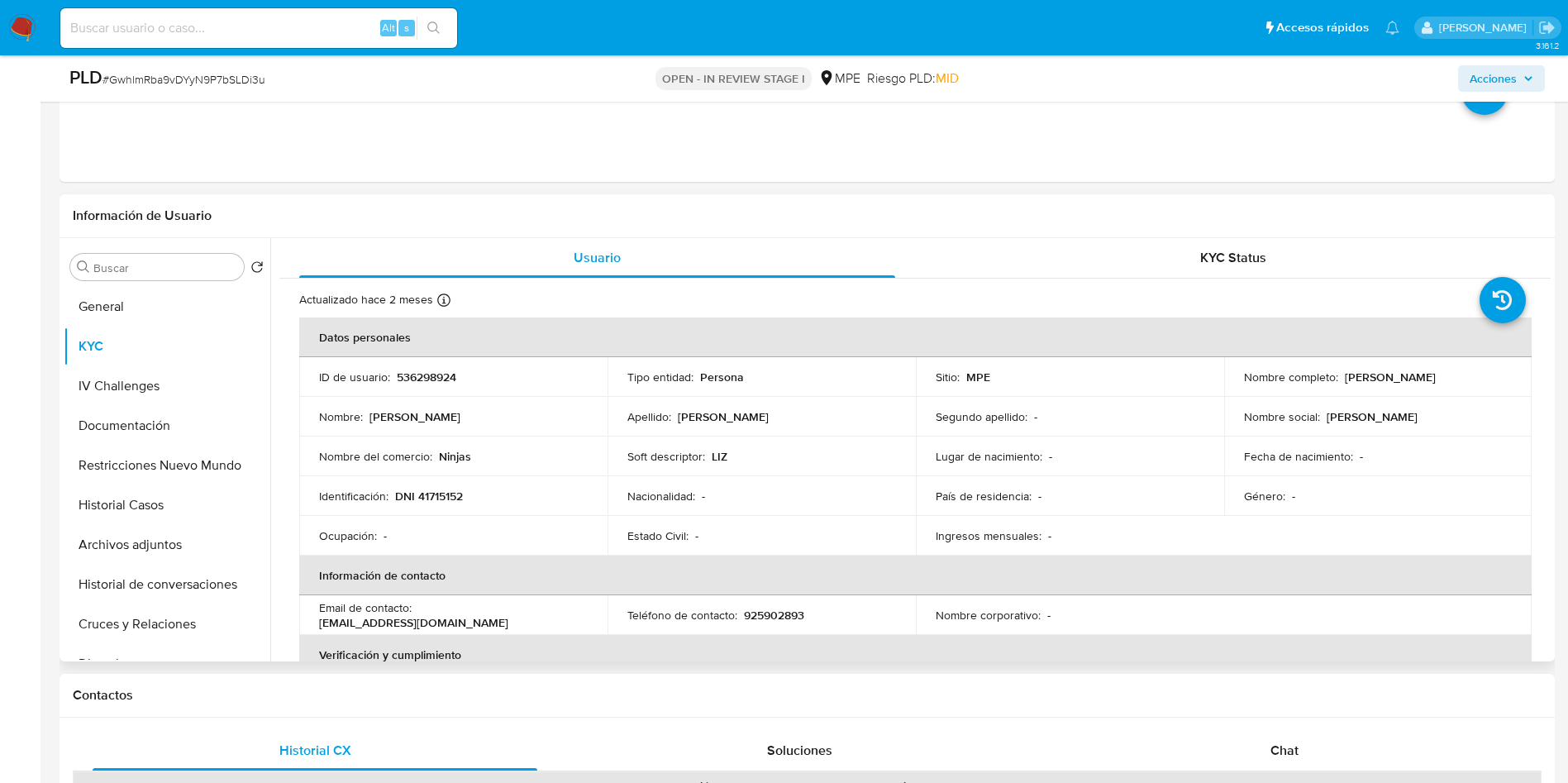
click at [435, 391] on td "ID de usuario : 536298924" at bounding box center [453, 377] width 308 height 39
click at [430, 370] on p "536298924" at bounding box center [427, 377] width 60 height 15
copy p "536298924"
drag, startPoint x: 1339, startPoint y: 379, endPoint x: 1499, endPoint y: 375, distance: 160.0
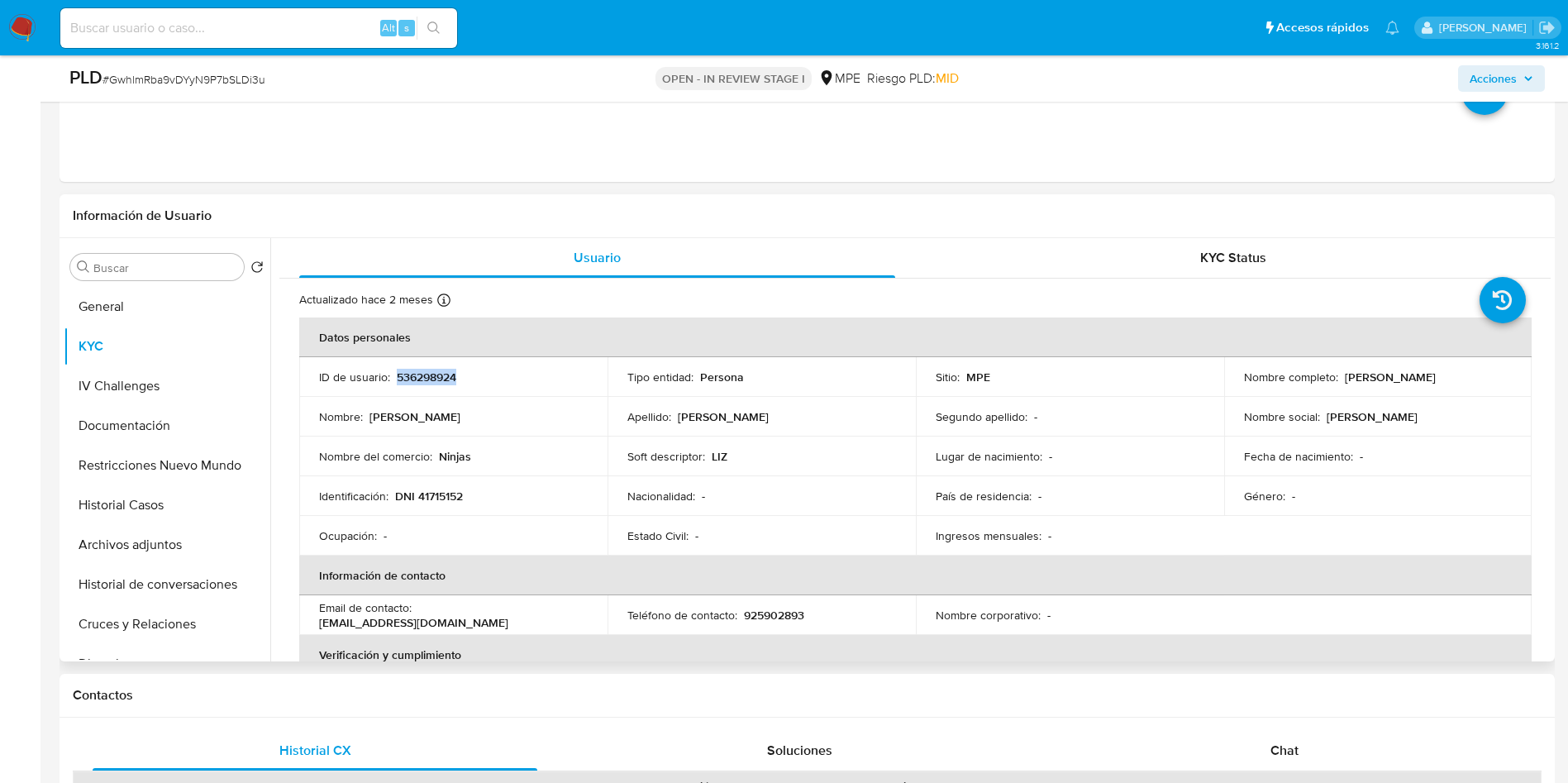
click at [1499, 375] on div "Nombre completo : Liz Pricella Mena Trejo" at bounding box center [1378, 377] width 269 height 15
click at [454, 489] on p "DNI 41715152" at bounding box center [429, 495] width 68 height 15
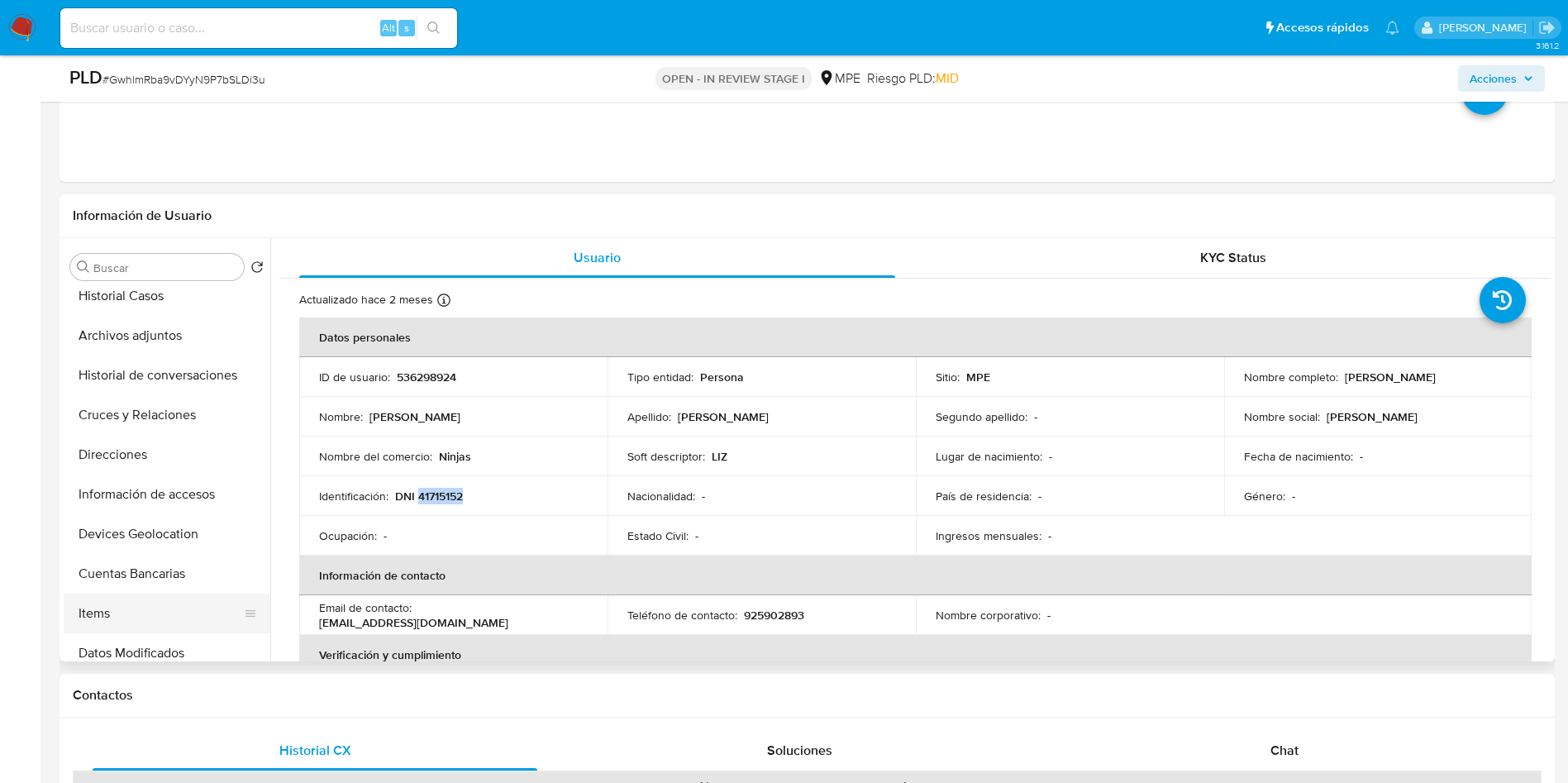
scroll to position [248, 0]
click at [165, 543] on button "Cuentas Bancarias" at bounding box center [160, 535] width 193 height 39
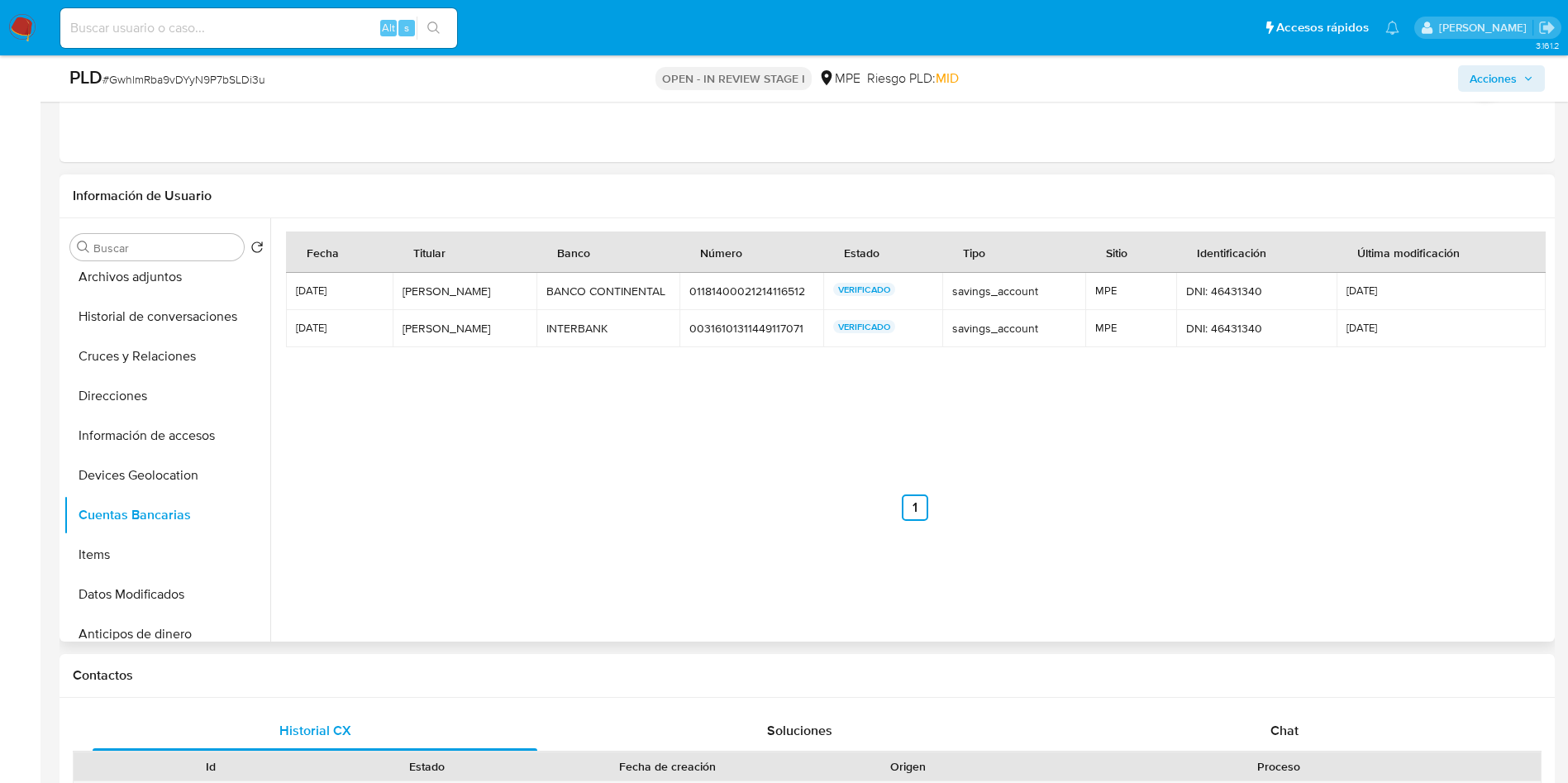
click at [754, 295] on div "01181400021214116512" at bounding box center [751, 290] width 124 height 15
click at [744, 340] on td "00316101311449117071 00316101311449117071" at bounding box center [751, 328] width 144 height 37
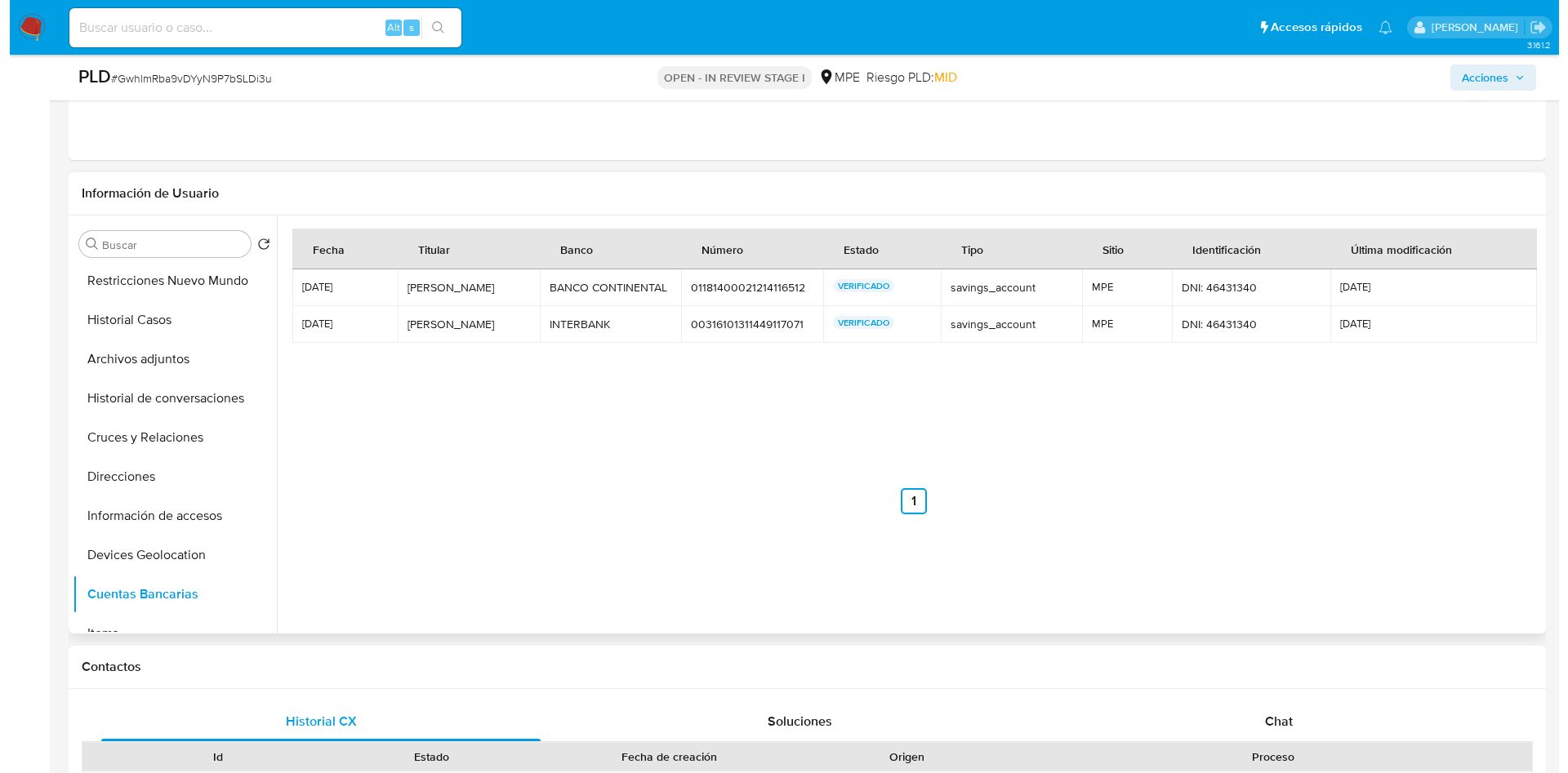
scroll to position [0, 0]
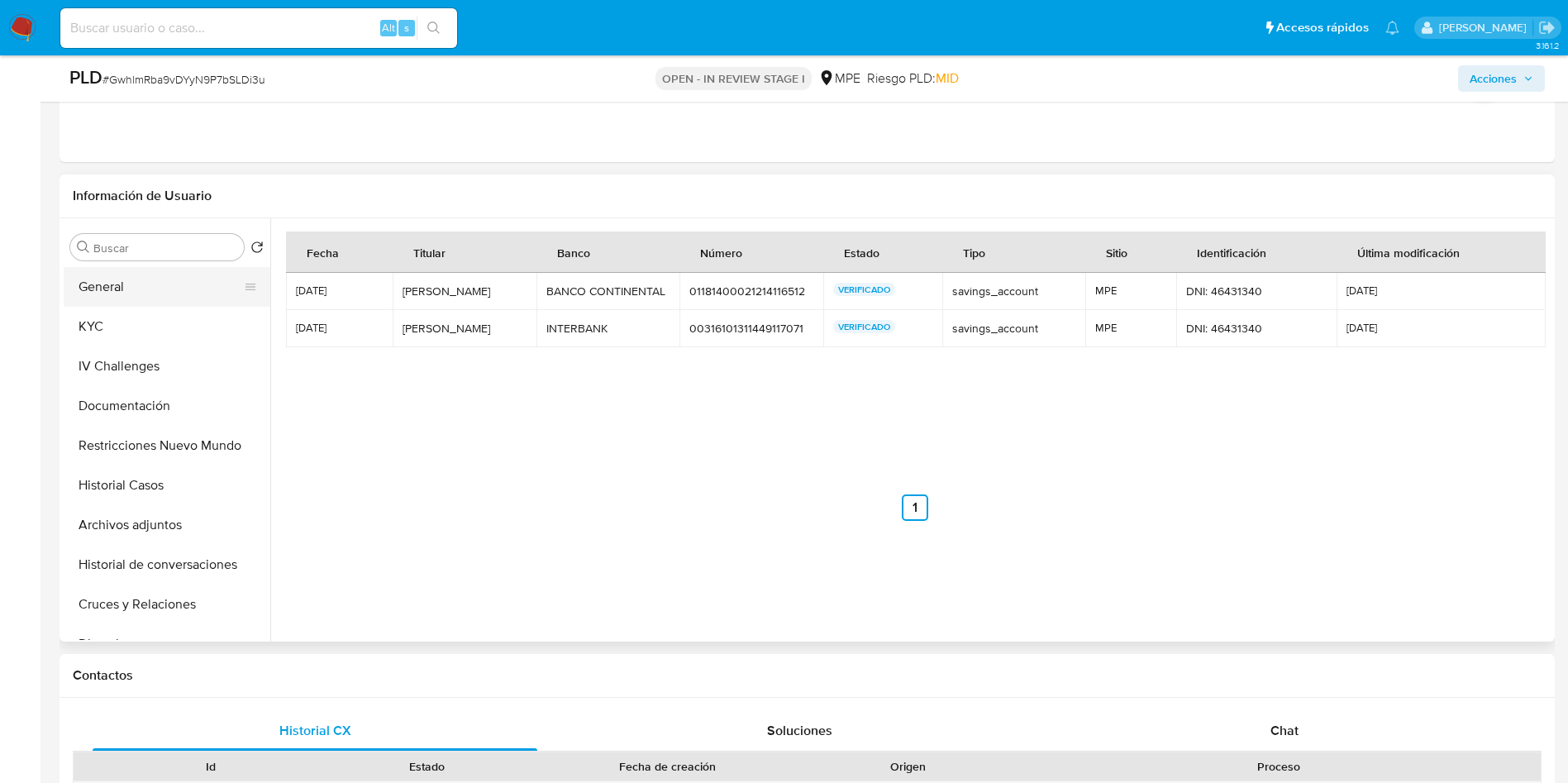
click at [151, 292] on button "General" at bounding box center [160, 287] width 193 height 39
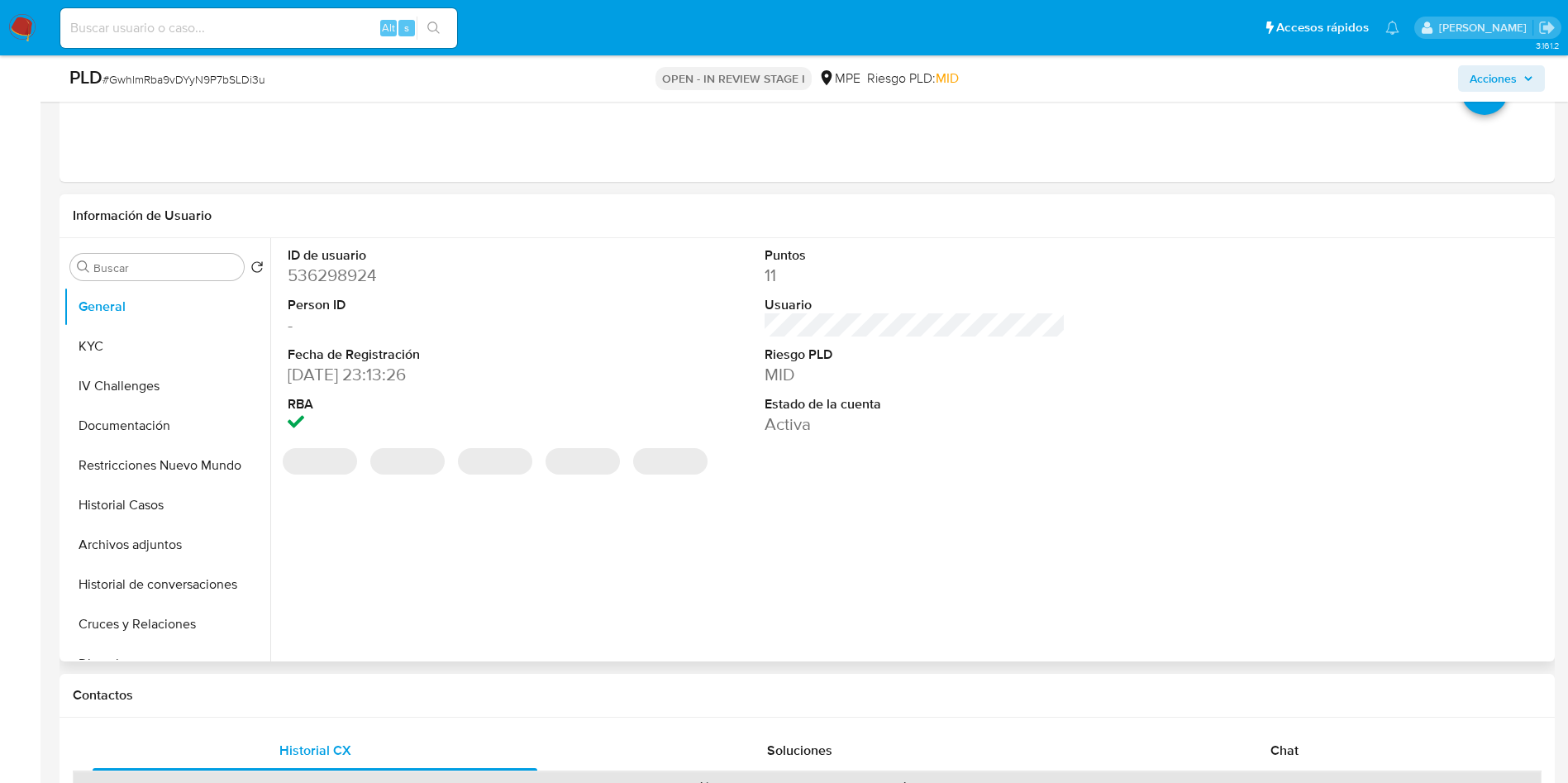
click at [346, 264] on dd "536298924" at bounding box center [438, 275] width 302 height 23
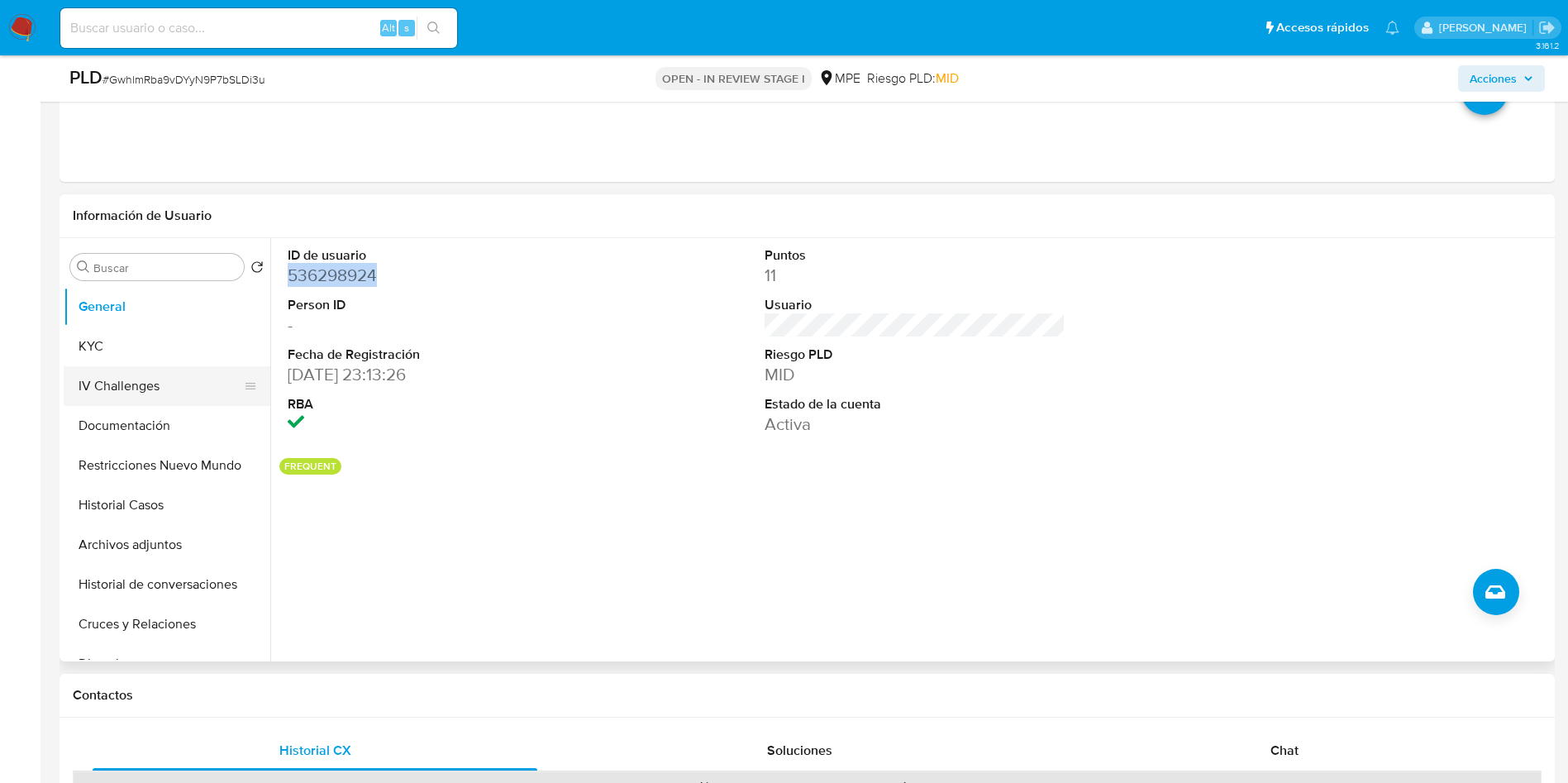
click at [163, 357] on button "KYC" at bounding box center [167, 347] width 207 height 39
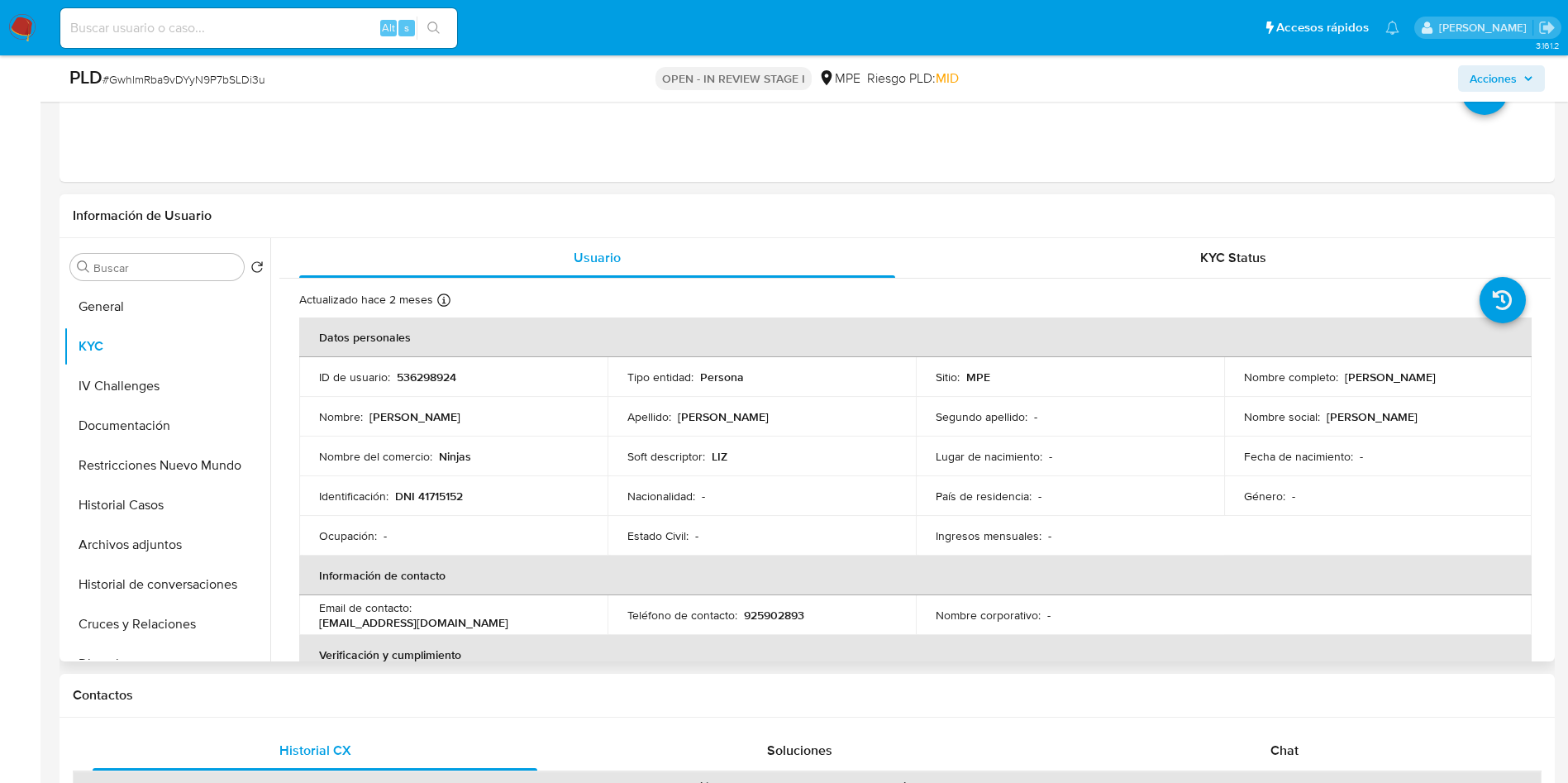
drag, startPoint x: 1333, startPoint y: 376, endPoint x: 1455, endPoint y: 379, distance: 122.0
click at [1455, 379] on div "Nombre completo : Liz Pricella Mena Trejo" at bounding box center [1378, 377] width 269 height 15
click at [196, 560] on button "Archivos adjuntos" at bounding box center [160, 545] width 193 height 39
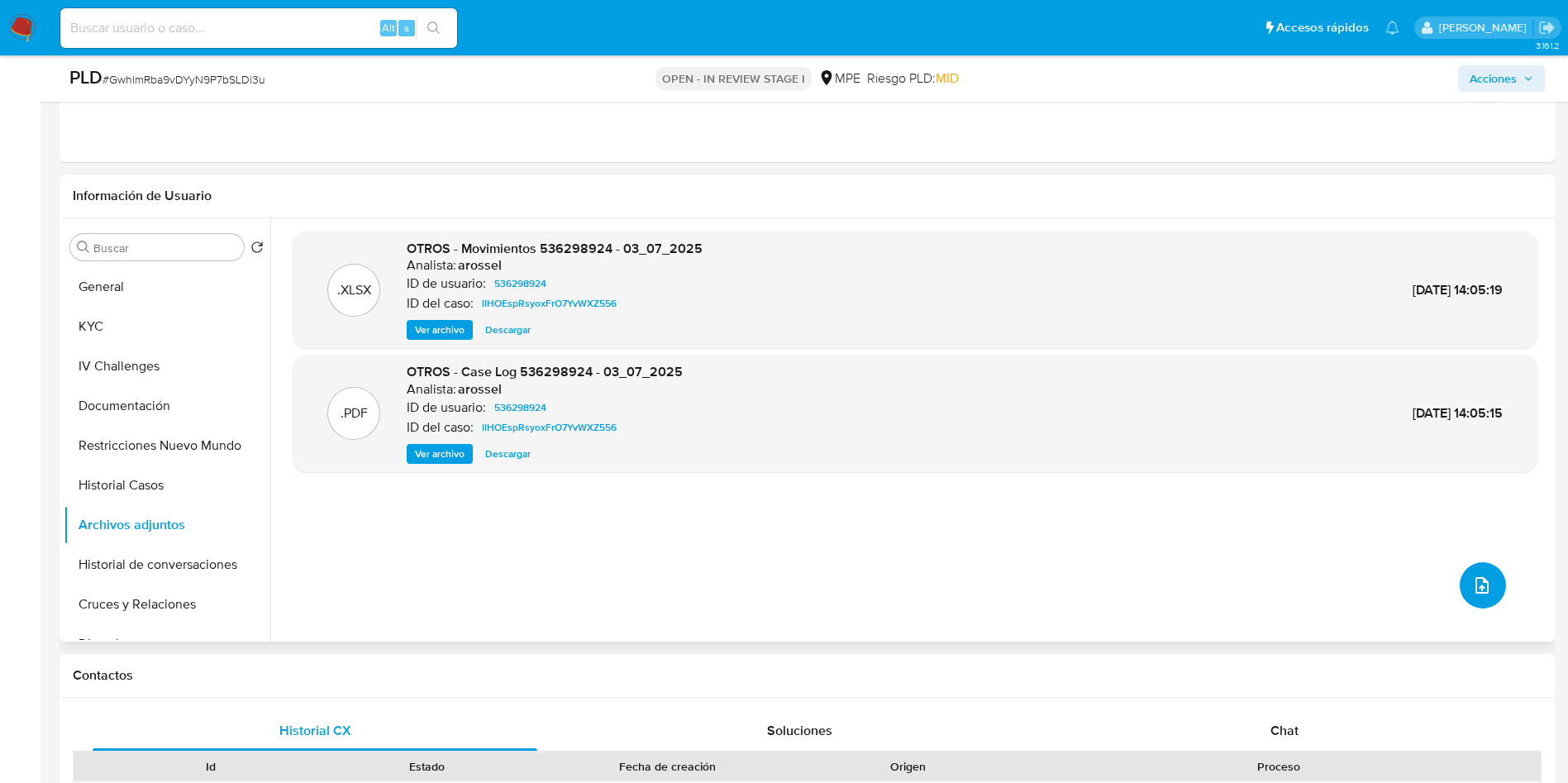
click at [1472, 584] on icon "upload-file" at bounding box center [1482, 584] width 20 height 20
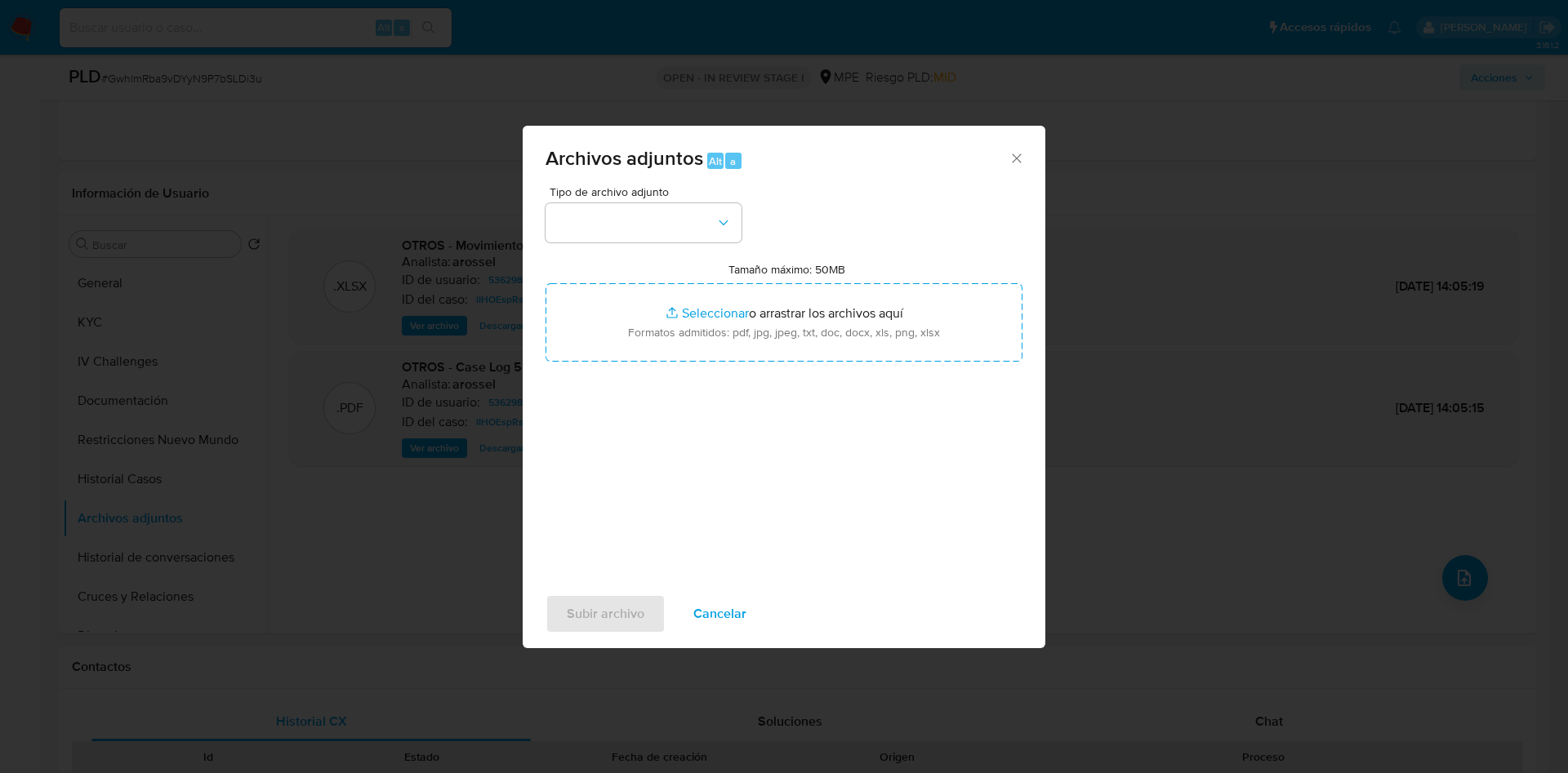
click at [743, 612] on span "Cancelar" at bounding box center [719, 613] width 53 height 36
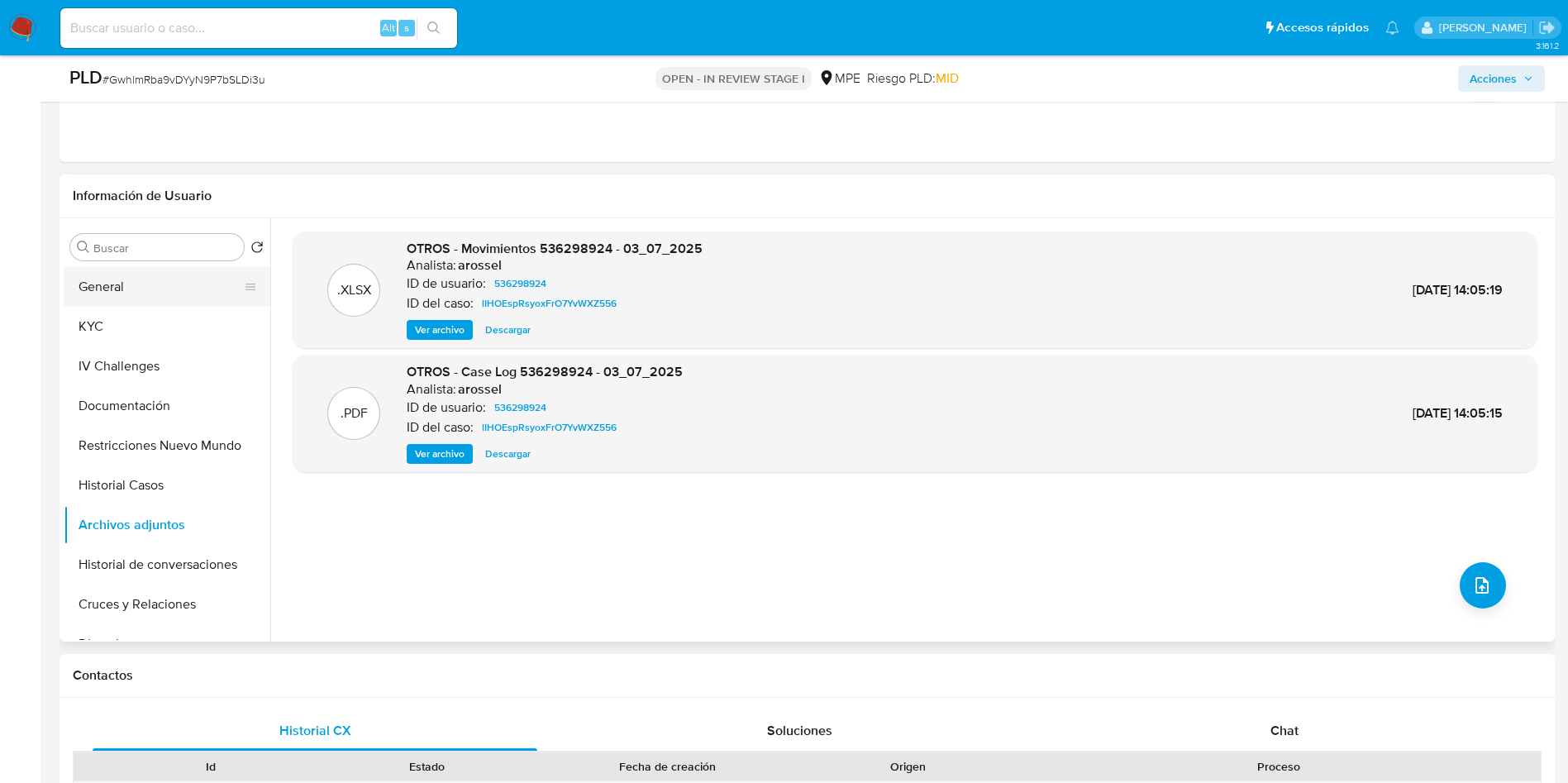
click at [168, 280] on button "General" at bounding box center [160, 287] width 193 height 39
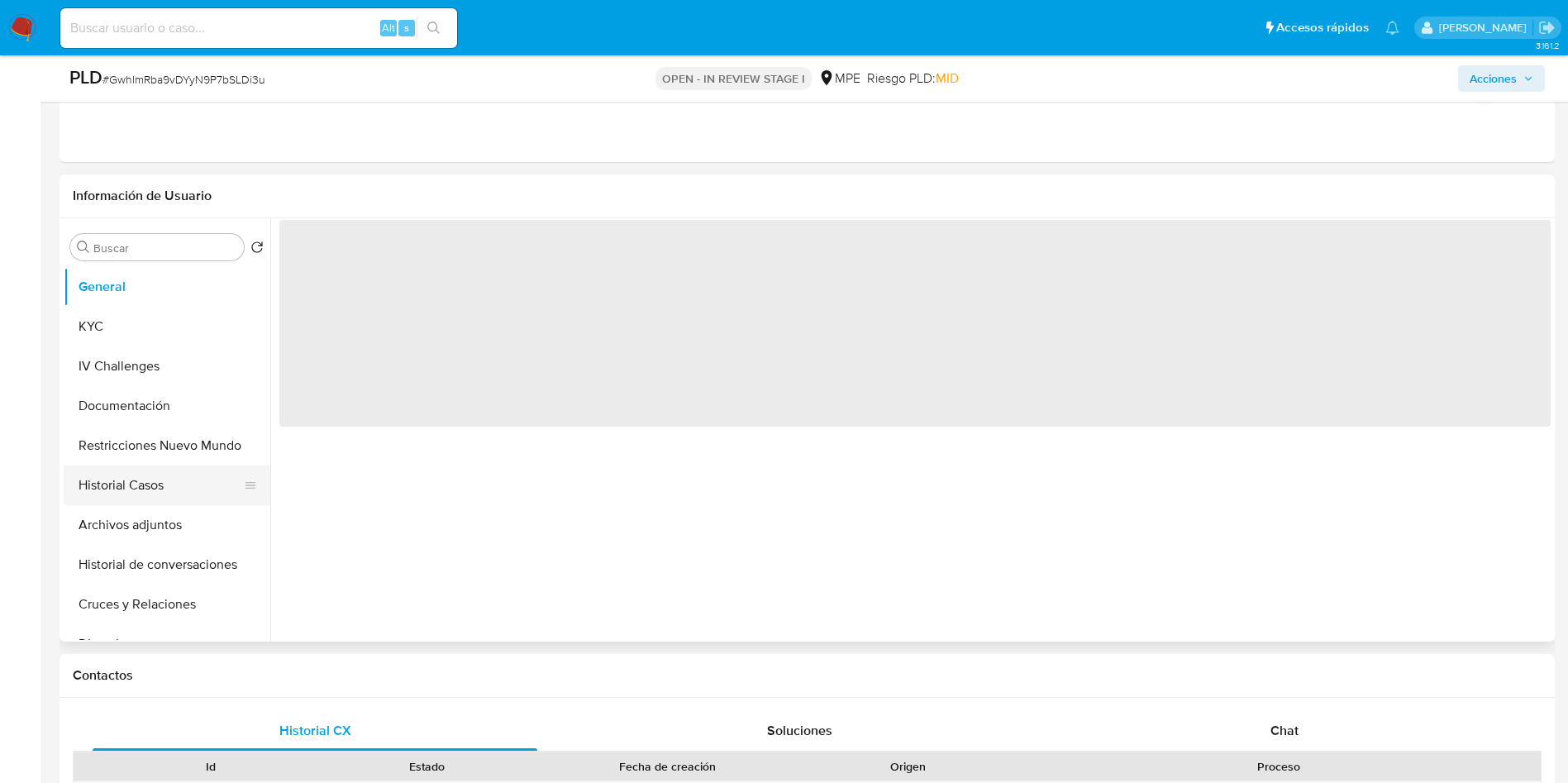
click at [141, 497] on button "Historial Casos" at bounding box center [160, 485] width 193 height 39
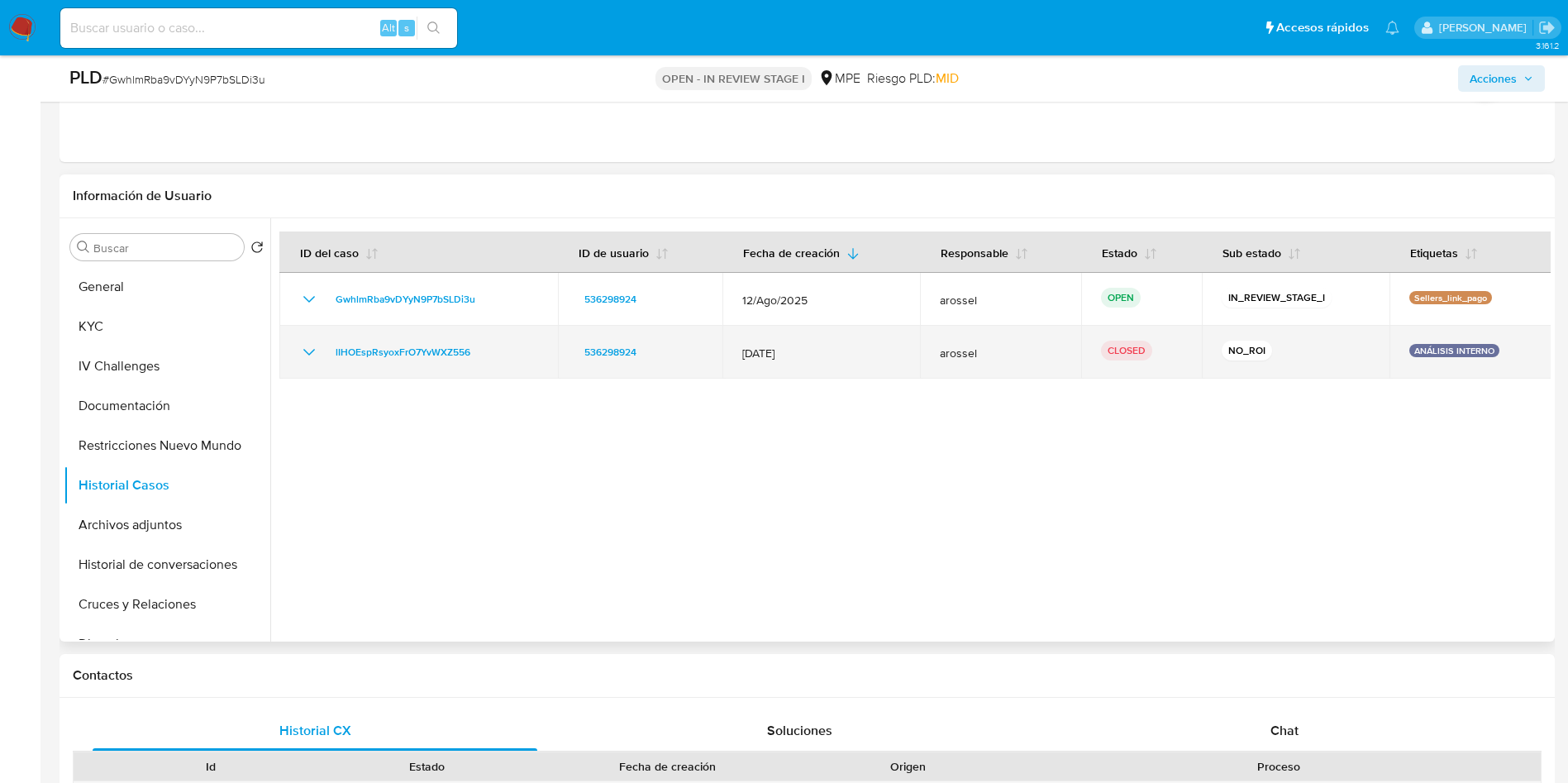
click at [311, 359] on icon "Mostrar/Ocultar" at bounding box center [309, 352] width 20 height 20
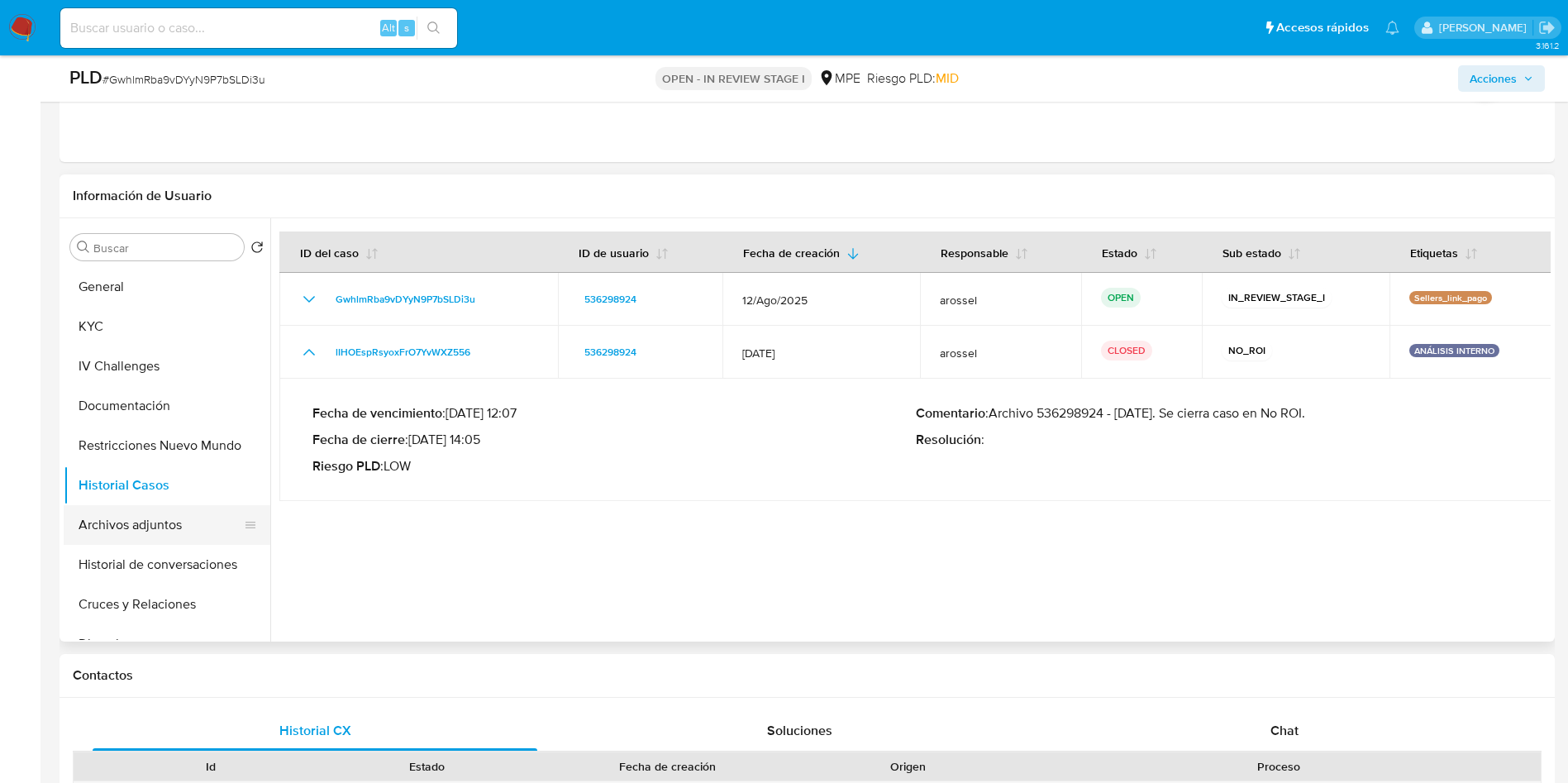
click at [151, 532] on button "Archivos adjuntos" at bounding box center [160, 525] width 193 height 39
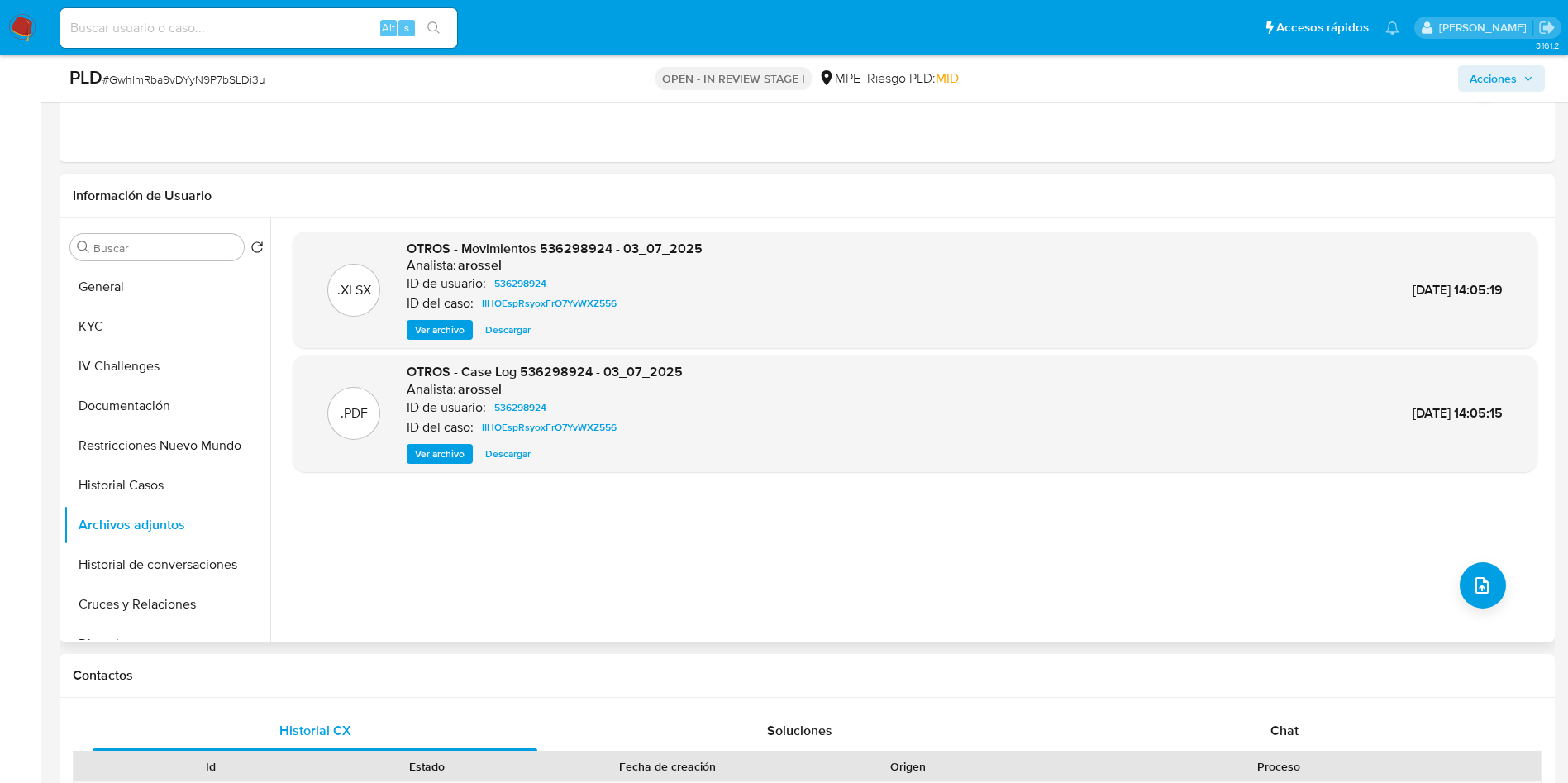
click at [439, 451] on span "Ver archivo" at bounding box center [440, 454] width 50 height 16
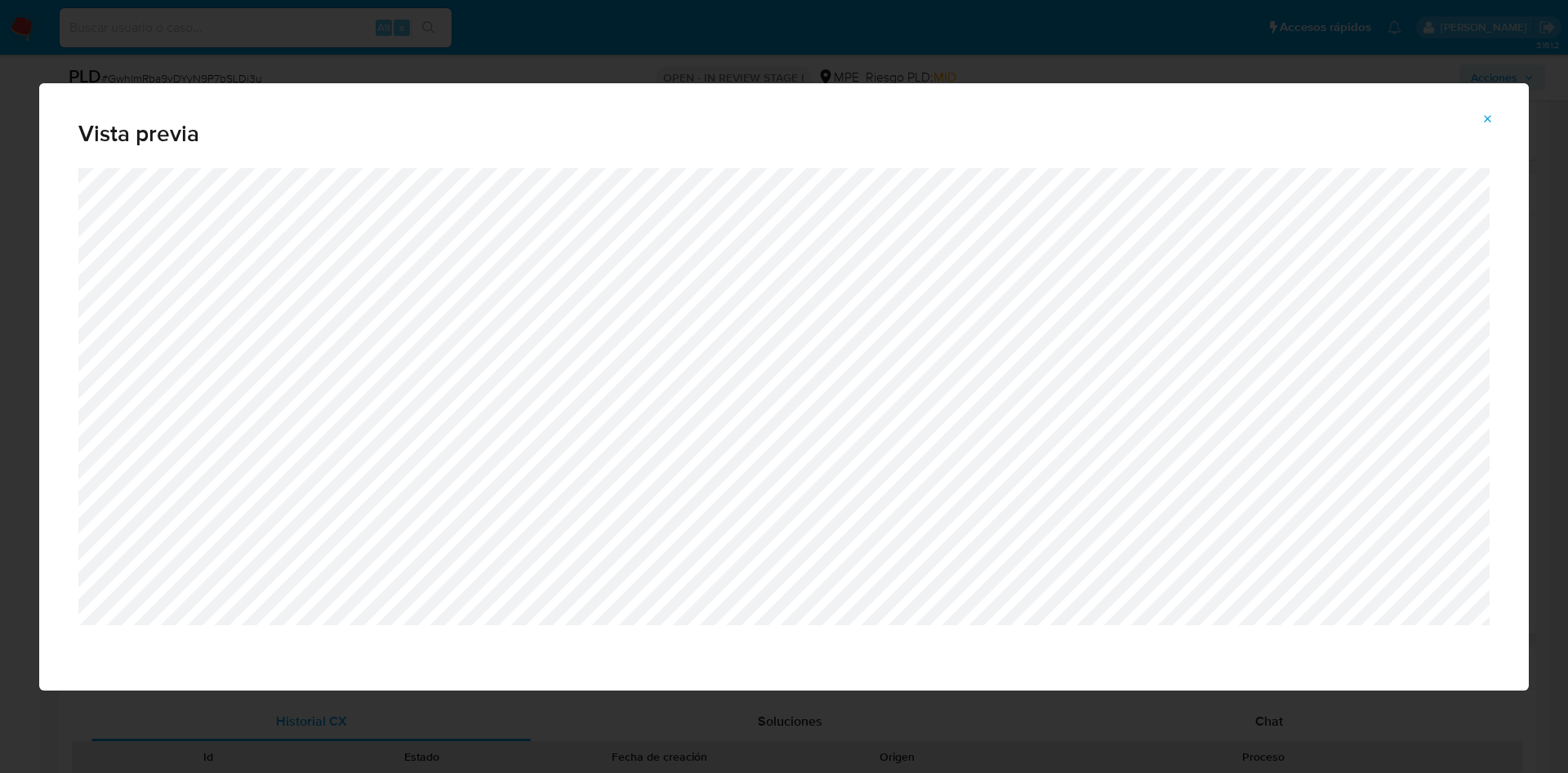
click at [1498, 114] on button "Attachment preview" at bounding box center [1488, 119] width 36 height 26
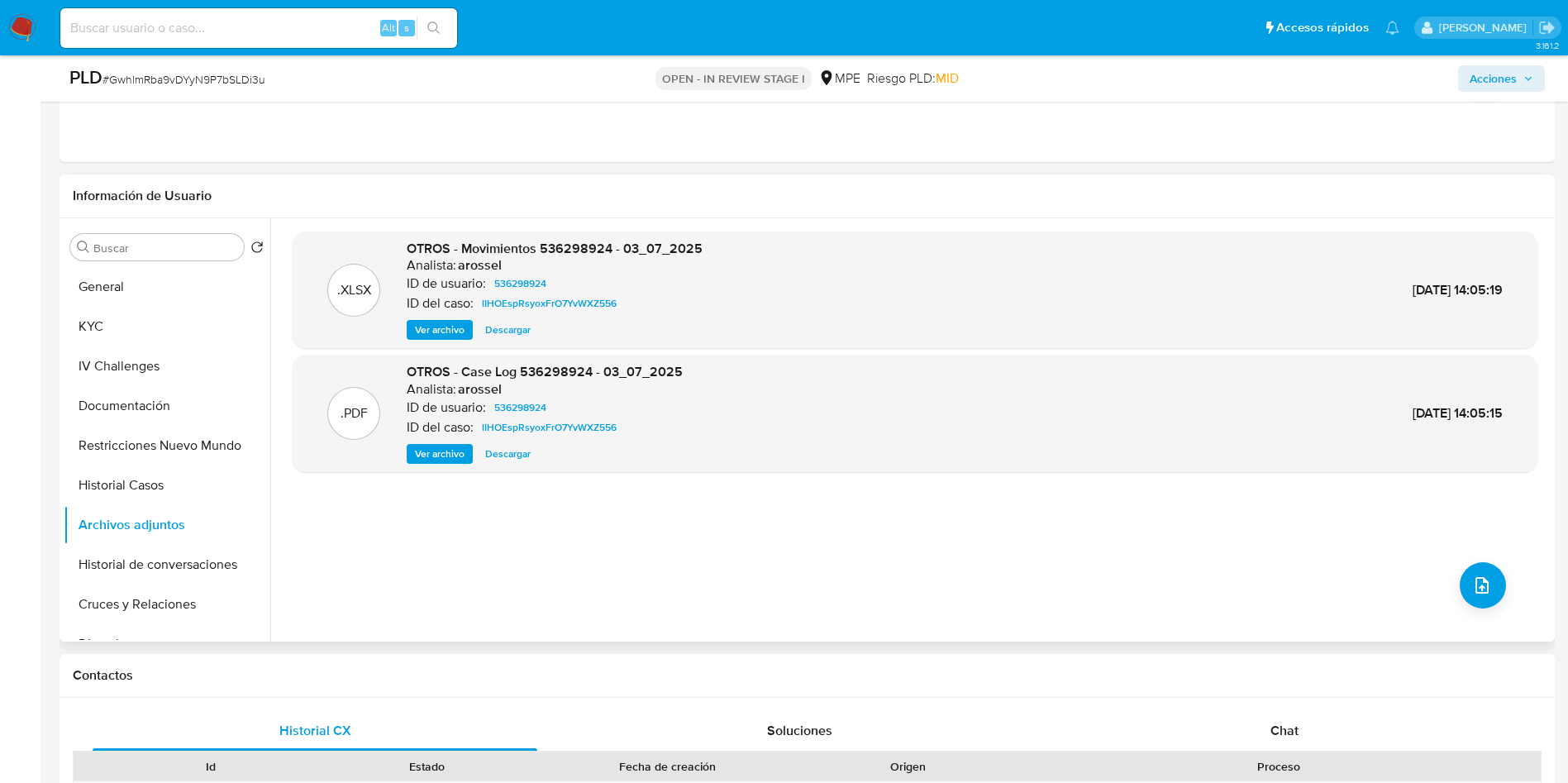
click at [1503, 583] on div ".XLSX OTROS - Movimientos 536298924 - 03_07_2025 Analista: arossel ID de usuari…" at bounding box center [914, 430] width 1245 height 397
click at [1496, 579] on button "upload-file" at bounding box center [1482, 585] width 46 height 46
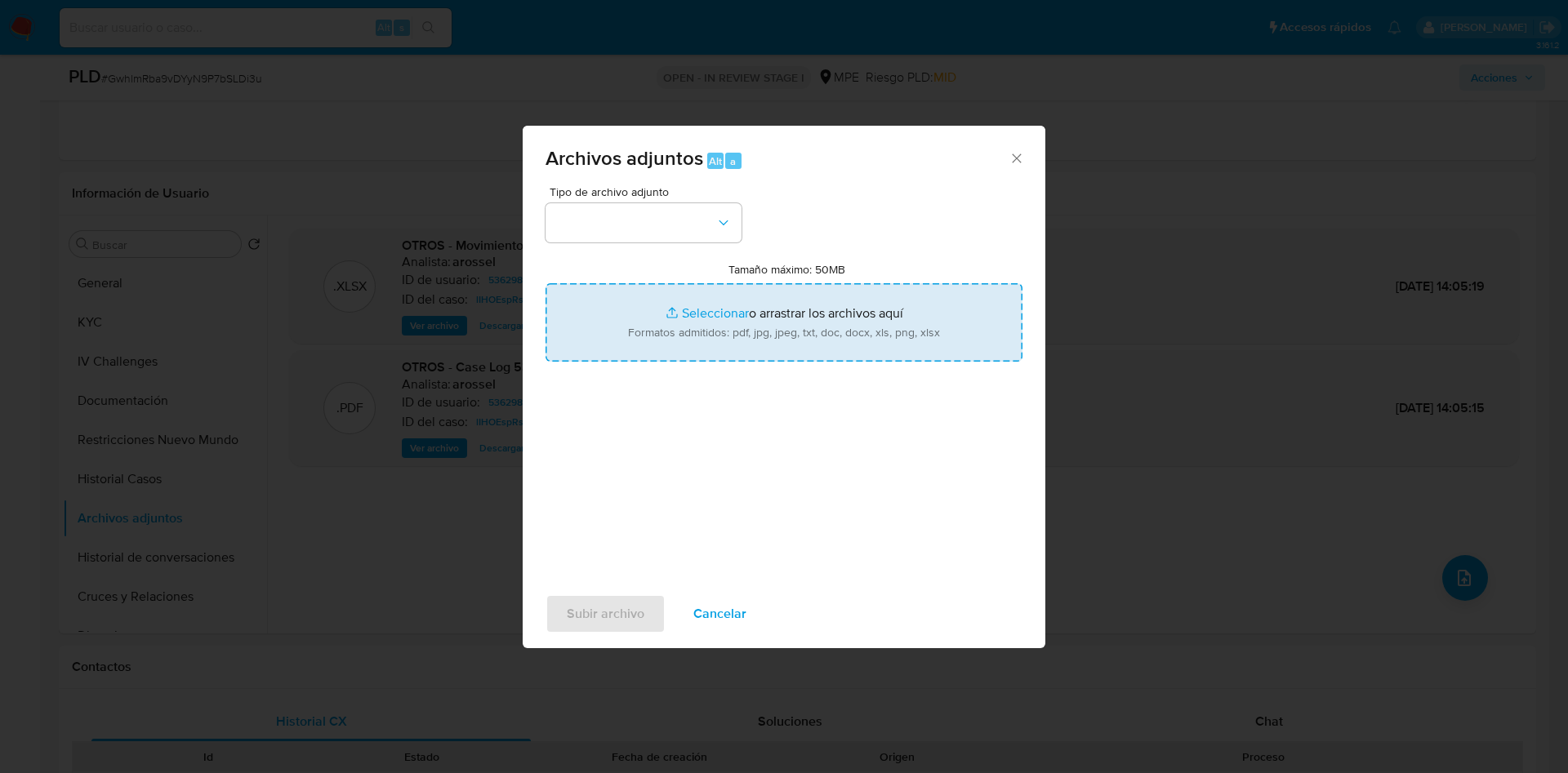
click at [825, 354] on input "Tamaño máximo: 50MB Seleccionar archivos" at bounding box center [784, 322] width 477 height 79
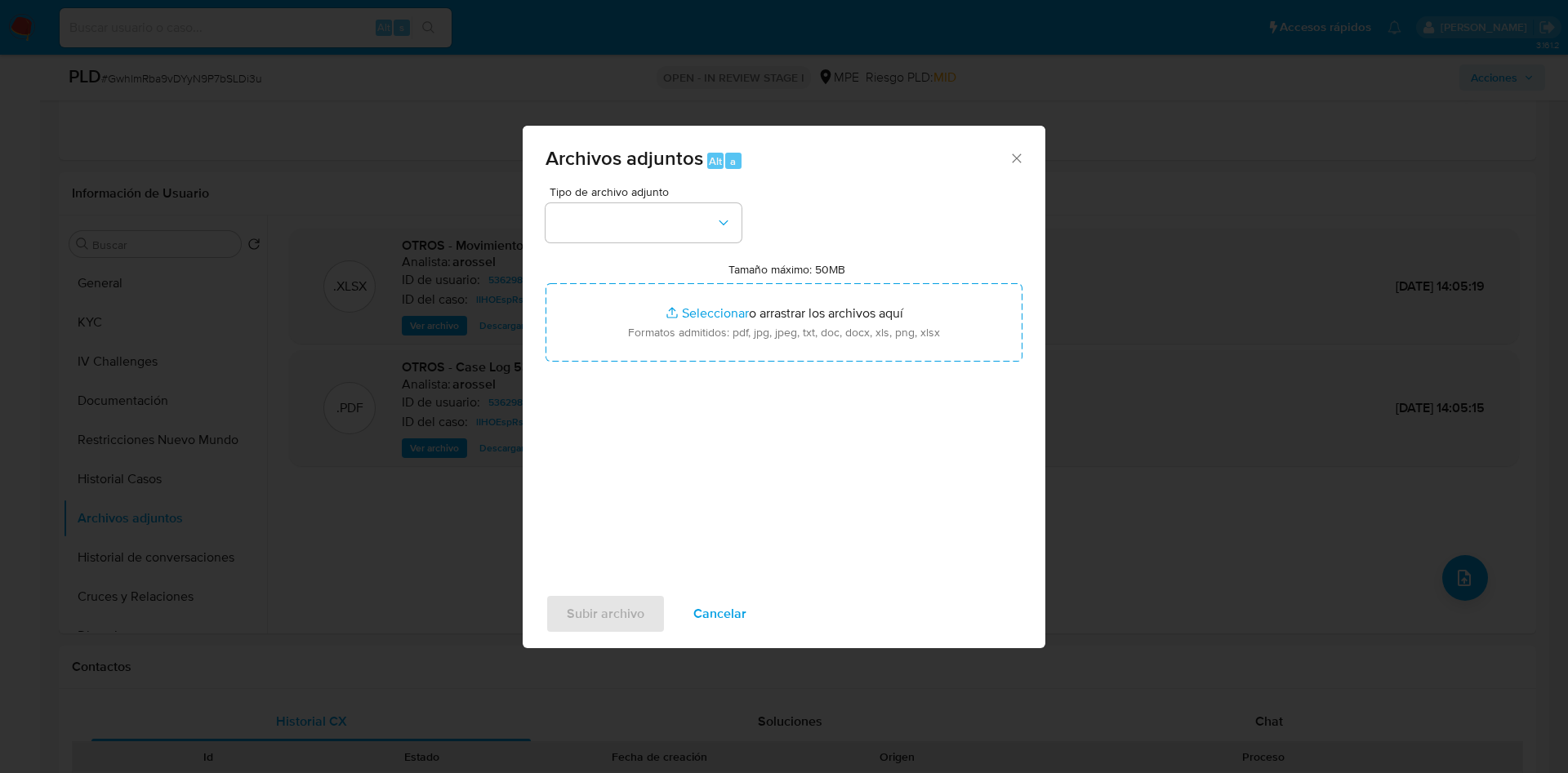
click at [752, 631] on button "Cancelar" at bounding box center [719, 613] width 96 height 39
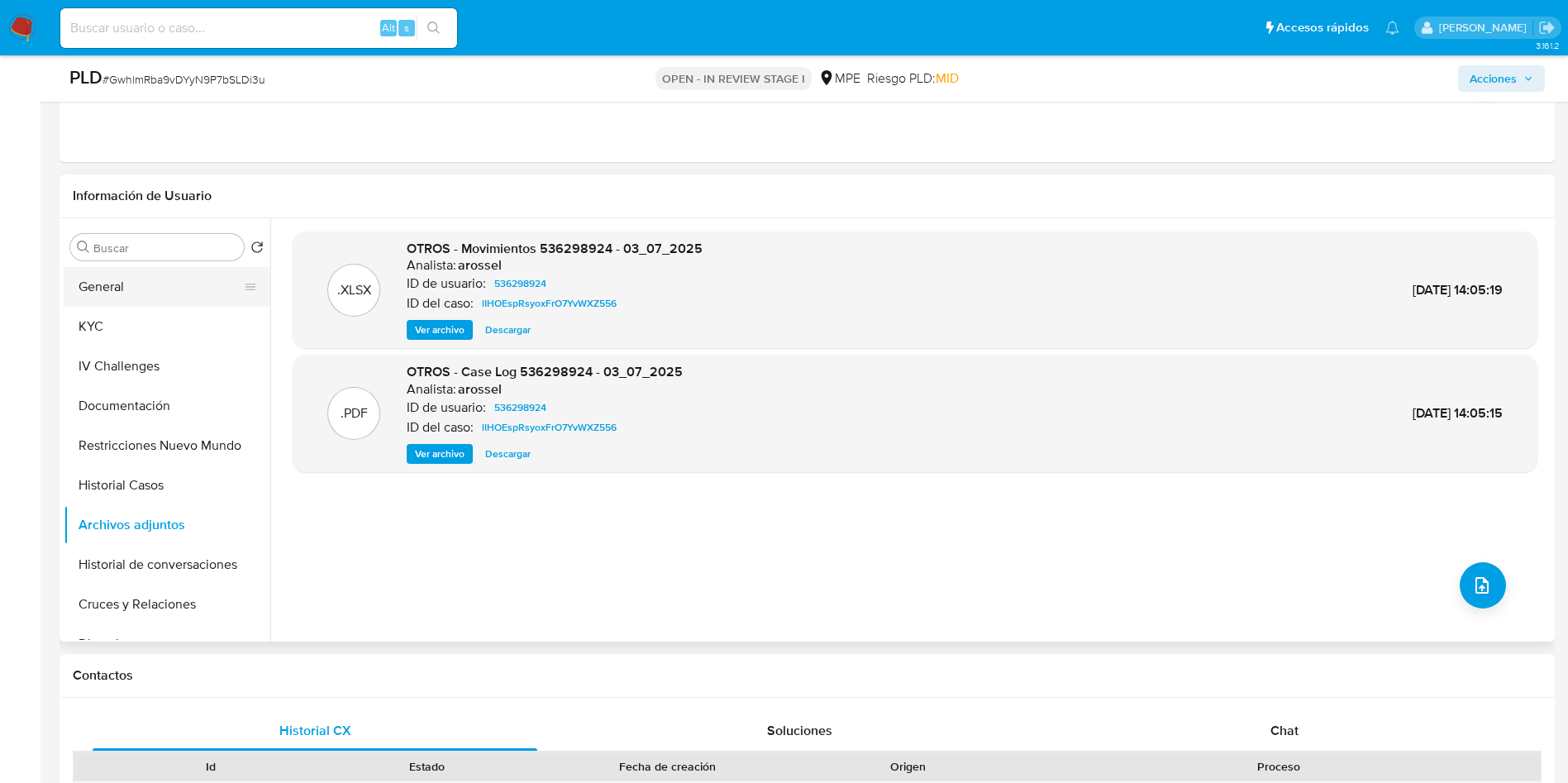
click at [140, 281] on button "General" at bounding box center [160, 287] width 193 height 39
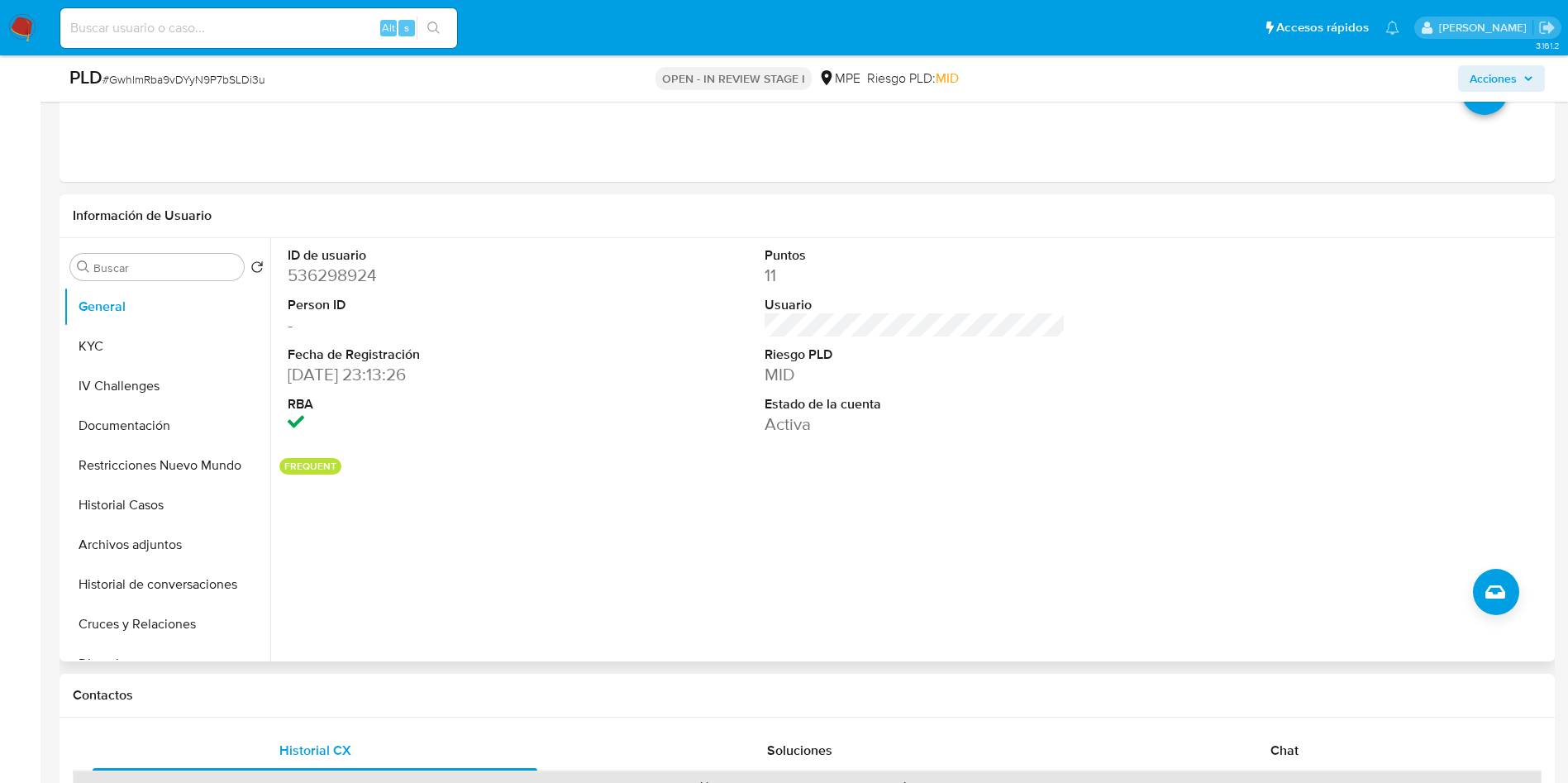
click at [1421, 369] on div at bounding box center [1393, 341] width 318 height 207
click at [157, 546] on button "Archivos adjuntos" at bounding box center [160, 545] width 193 height 39
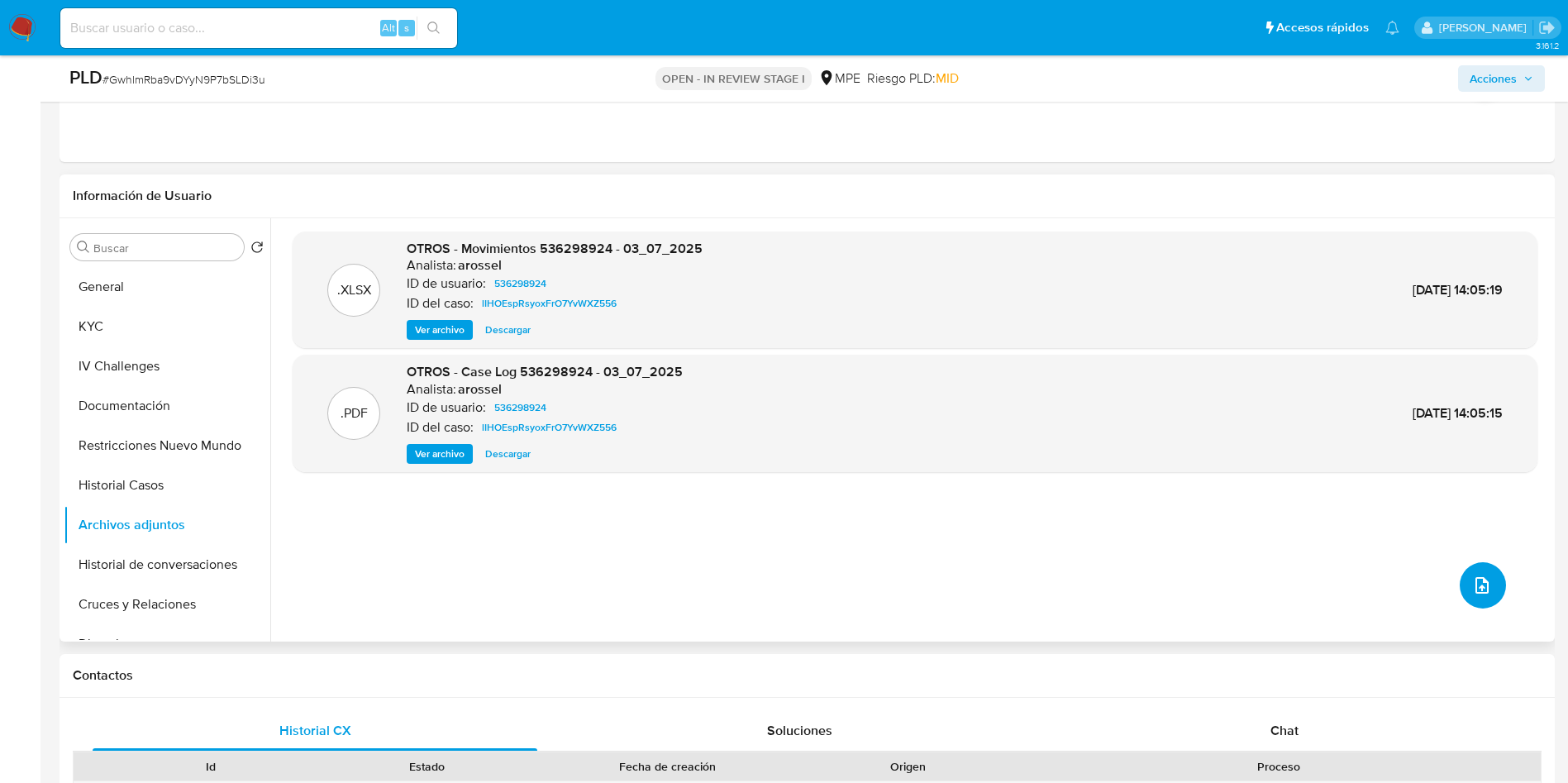
click at [1472, 583] on span "upload-file" at bounding box center [1482, 584] width 20 height 20
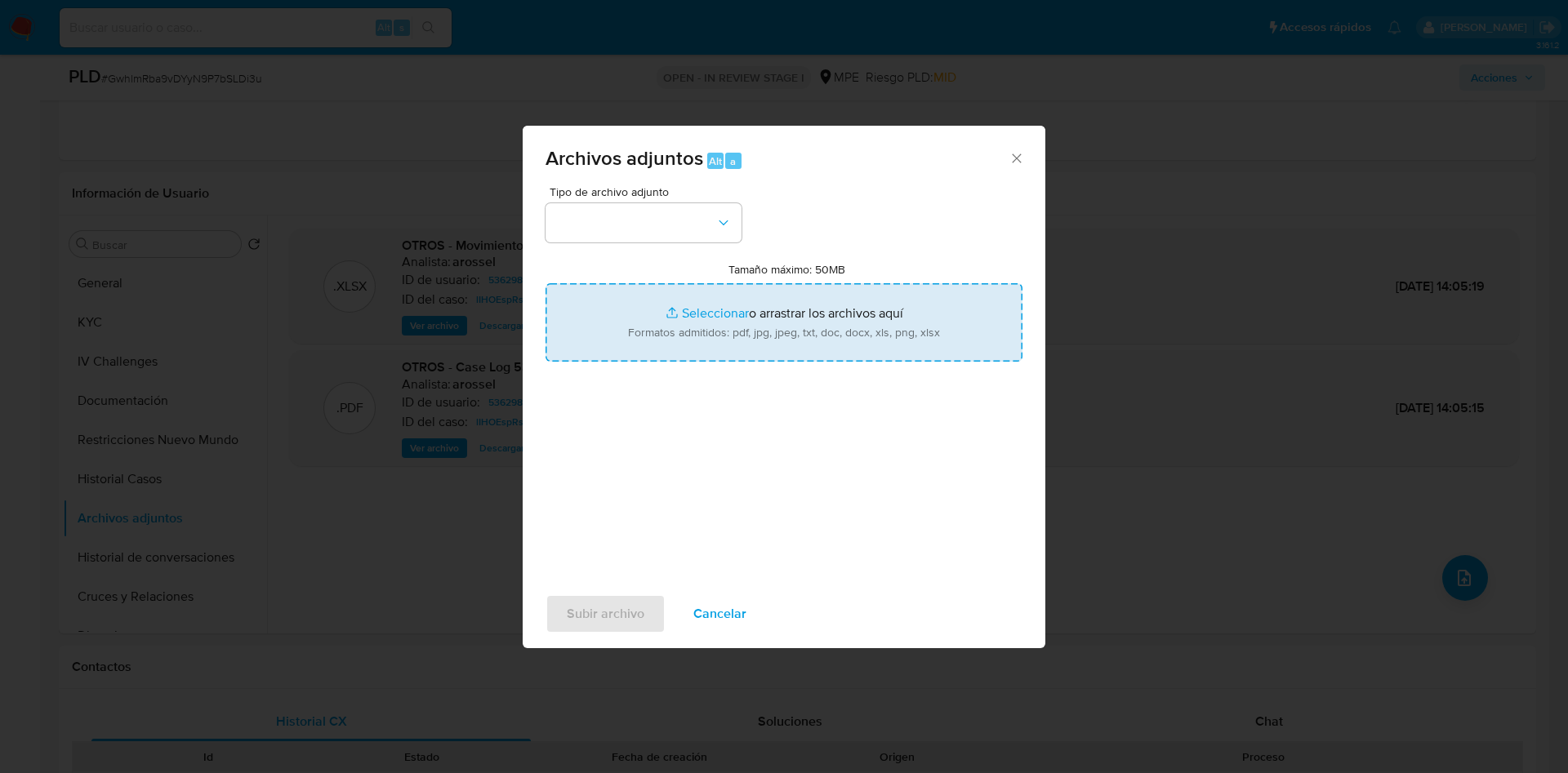
click at [836, 341] on input "Tamaño máximo: 50MB Seleccionar archivos" at bounding box center [784, 322] width 477 height 79
type input "C:\fakepath\Case Log 536298924 - 26_09_2025.pdf"
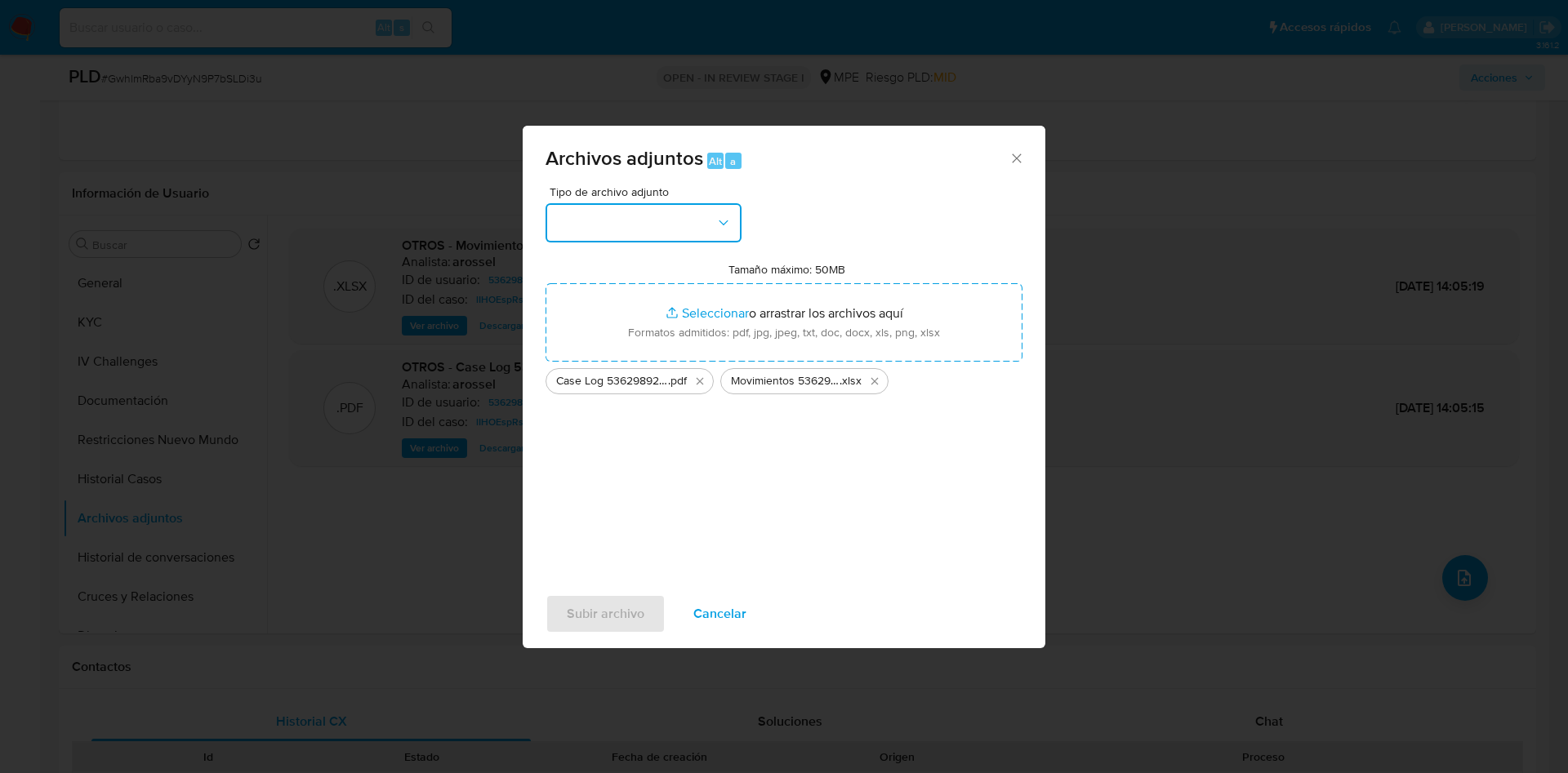
click at [685, 231] on button "button" at bounding box center [643, 223] width 196 height 39
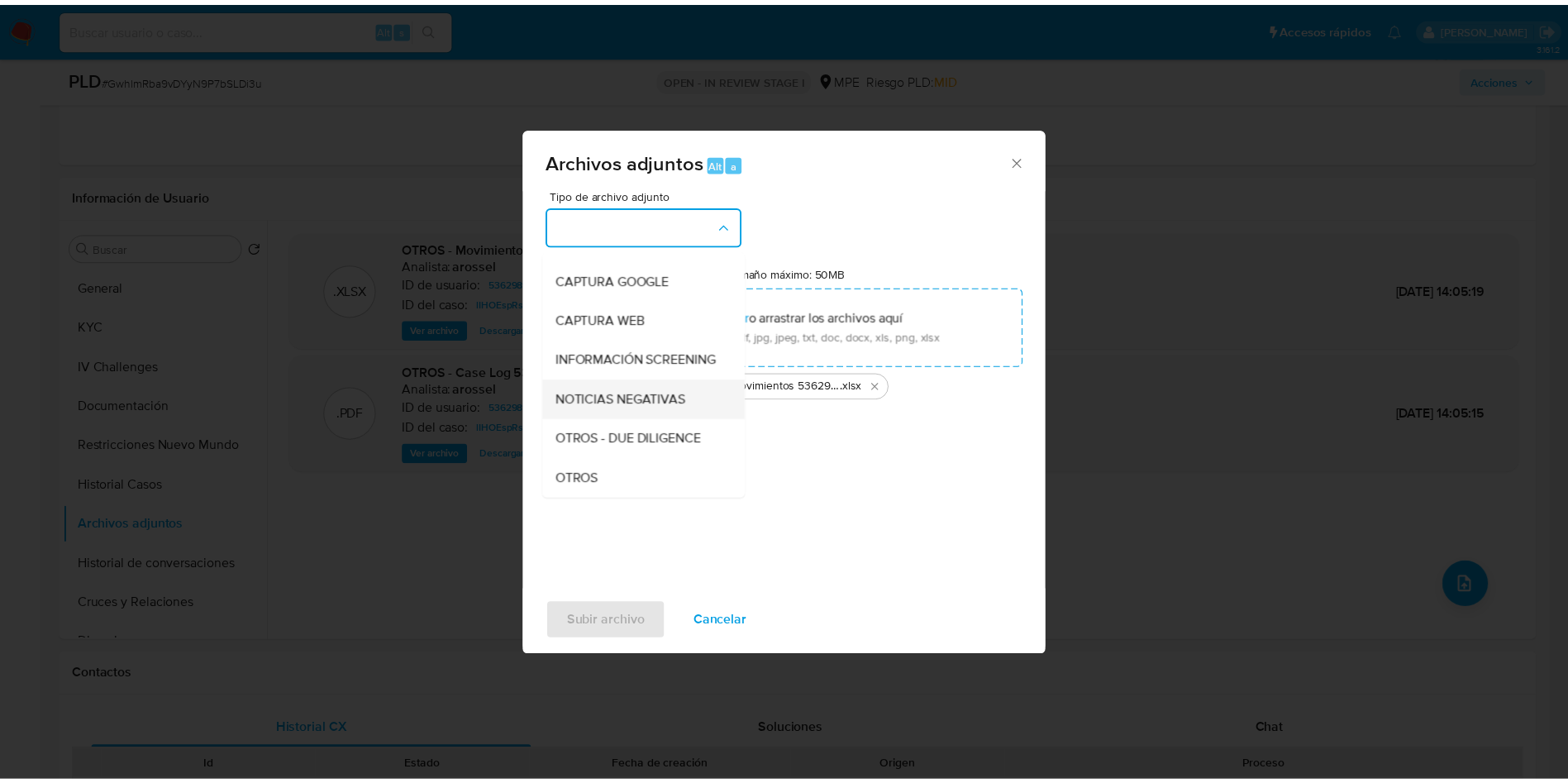
scroll to position [124, 0]
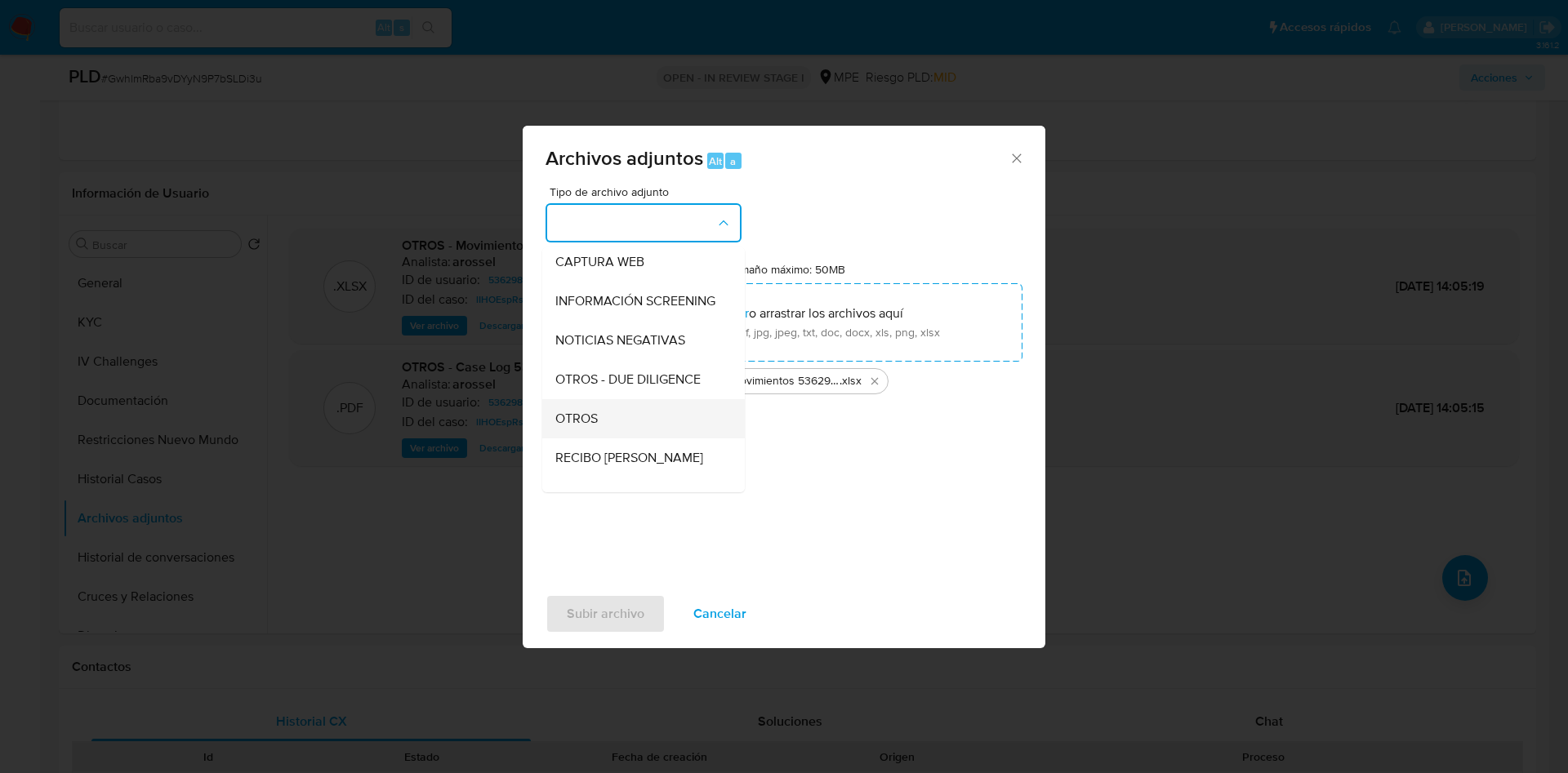
click at [631, 436] on div "OTROS" at bounding box center [638, 418] width 167 height 39
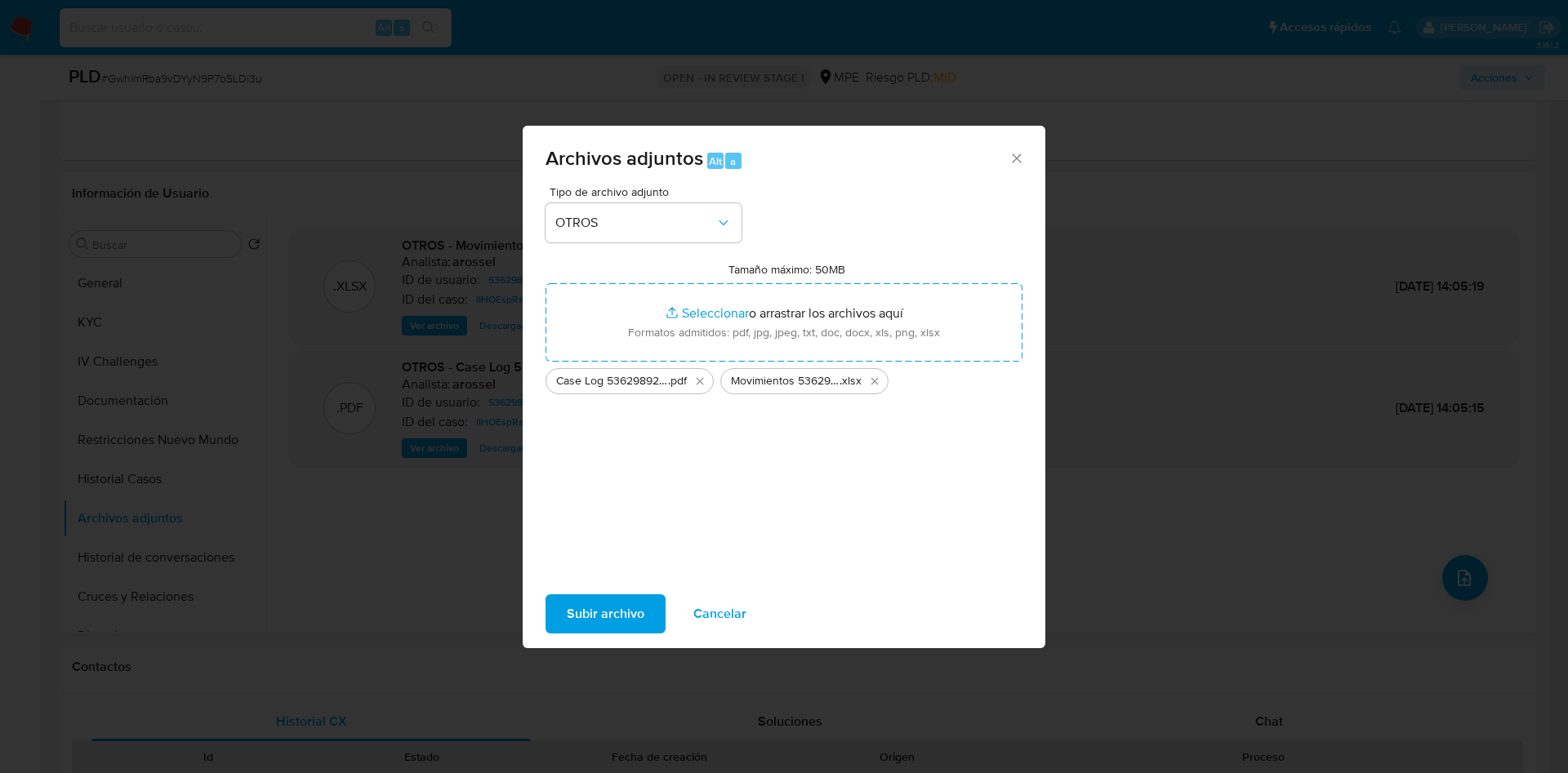
click at [612, 602] on span "Subir archivo" at bounding box center [606, 613] width 78 height 36
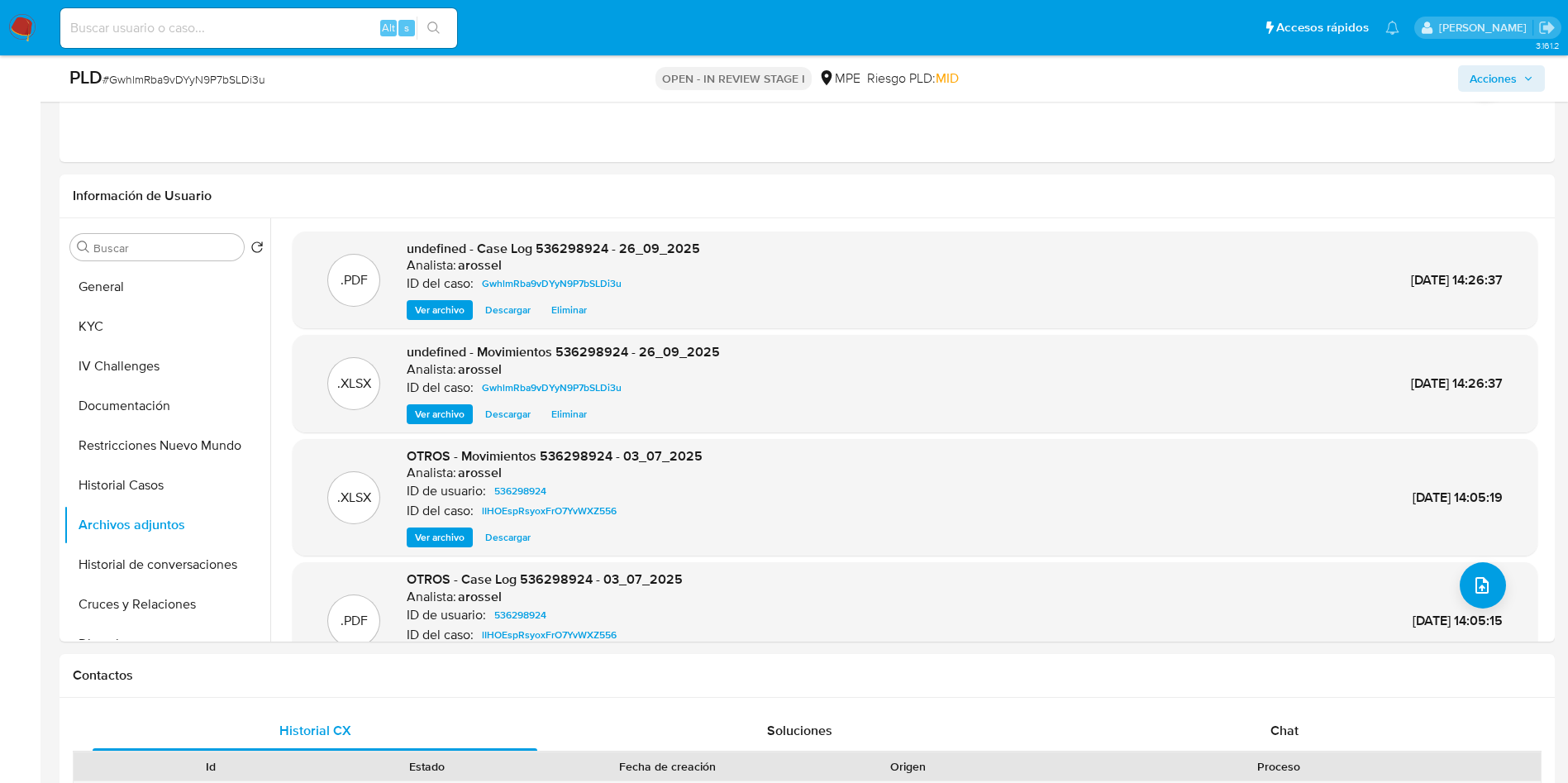
click at [1487, 62] on div "PLD # GwhlmRba9vDYyN9P7bSLDi3u OPEN - IN REVIEW STAGE I MPE Riesgo PLD: MID Acc…" at bounding box center [808, 79] width 1495 height 46
click at [1476, 80] on span "Acciones" at bounding box center [1493, 78] width 47 height 27
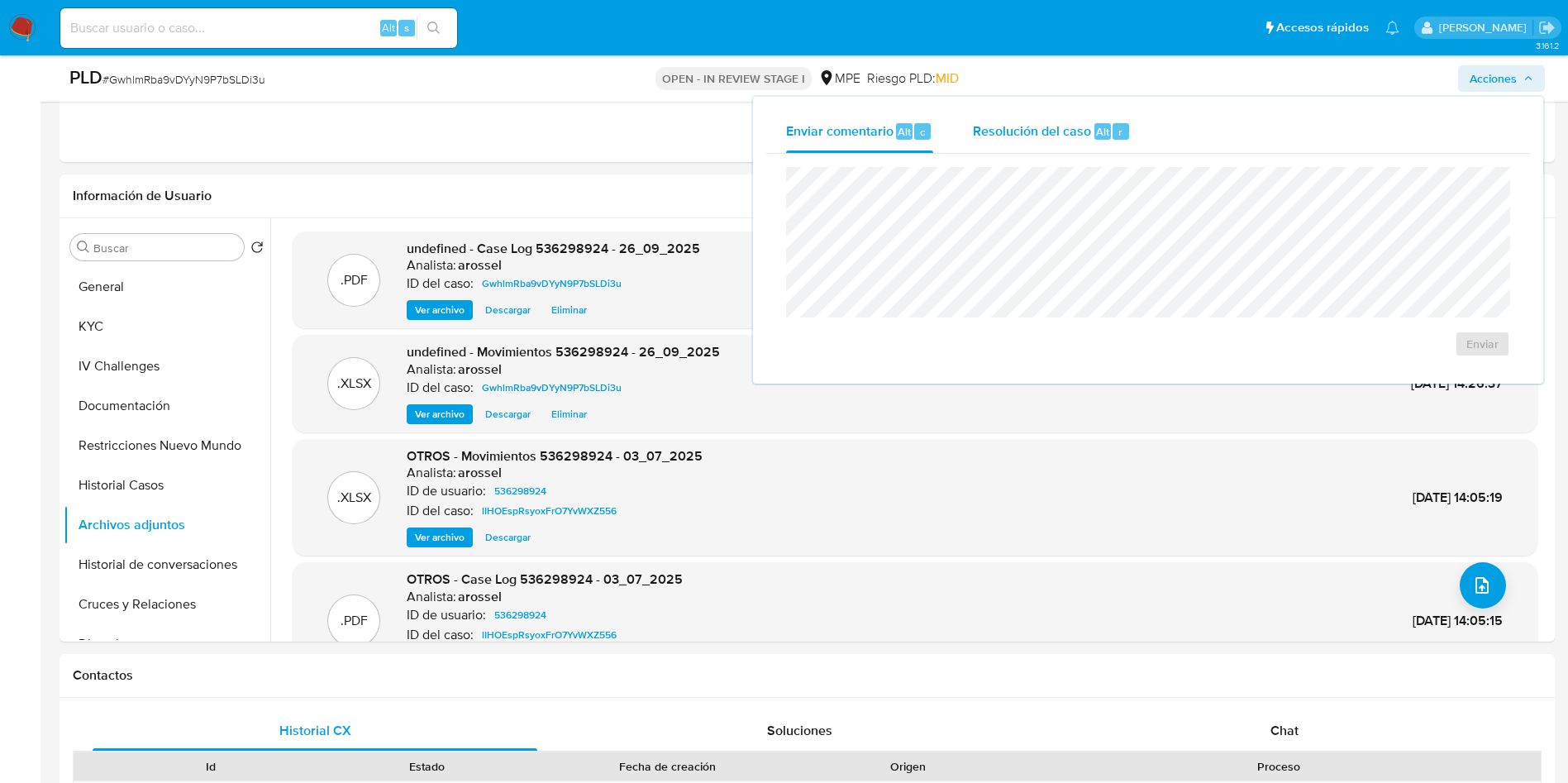
click at [1052, 151] on div "Resolución del caso Alt r" at bounding box center [1051, 132] width 158 height 43
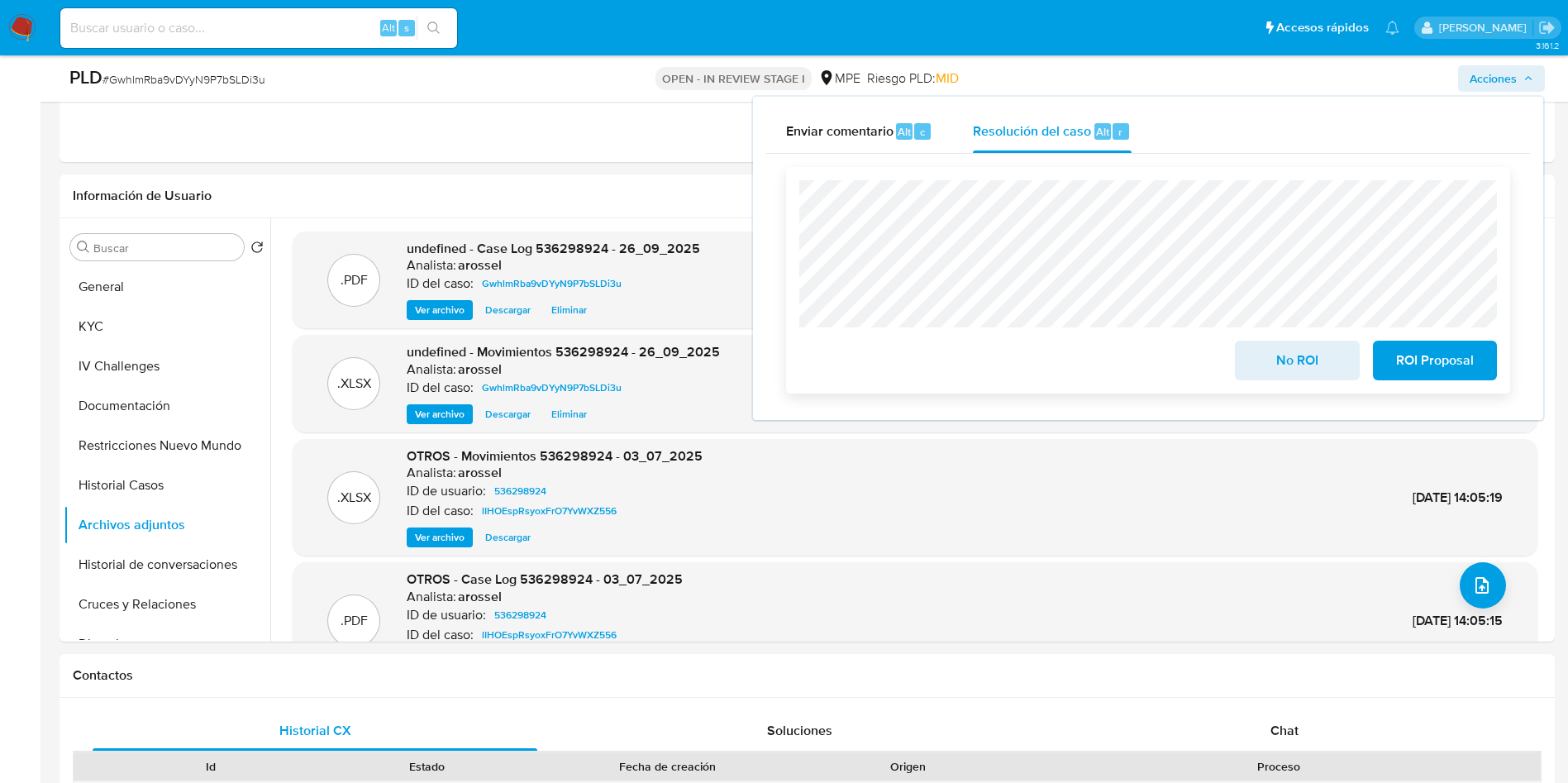
click at [1271, 377] on span "No ROI" at bounding box center [1297, 360] width 81 height 37
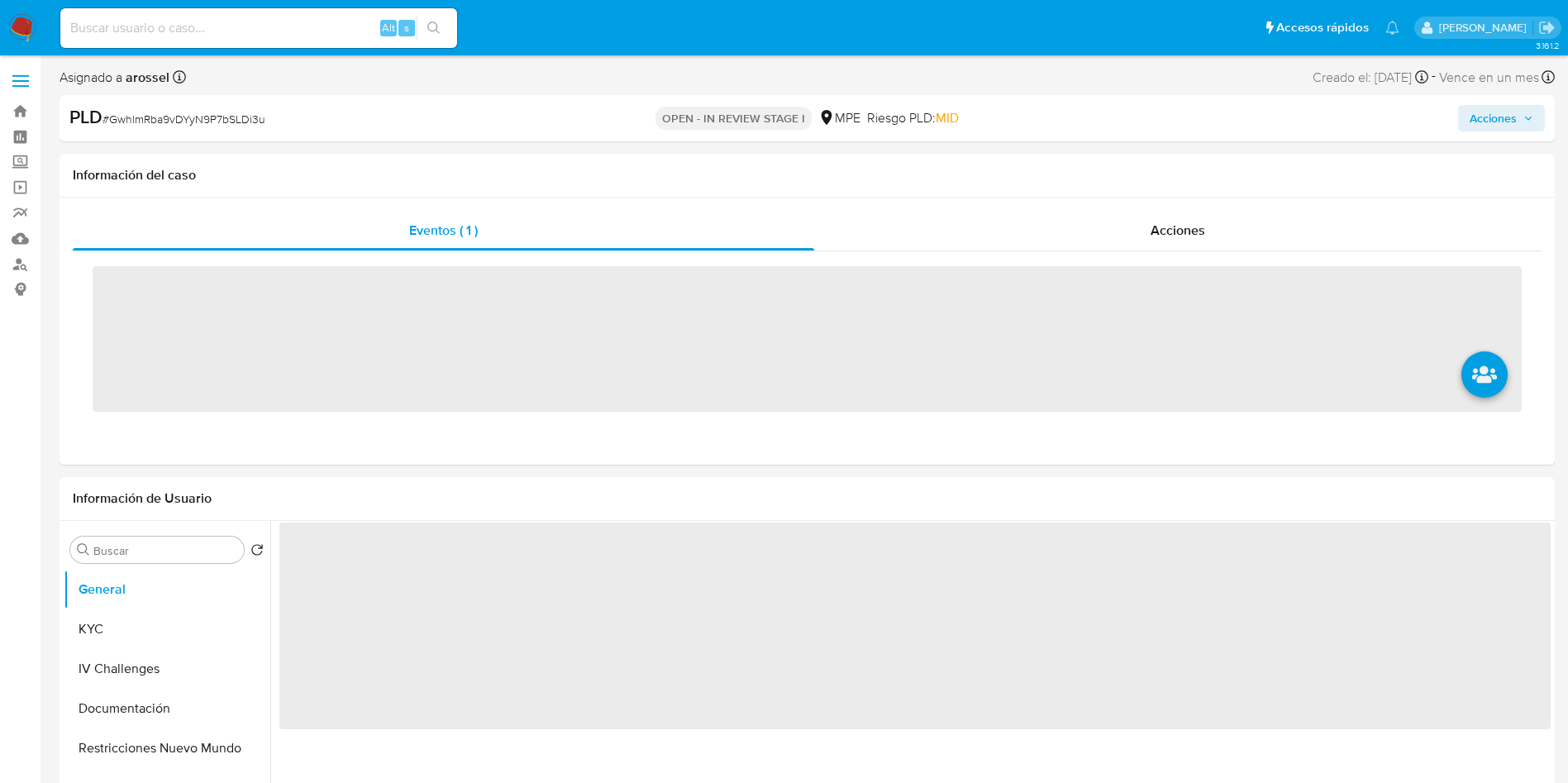
click at [305, 29] on input at bounding box center [259, 27] width 397 height 21
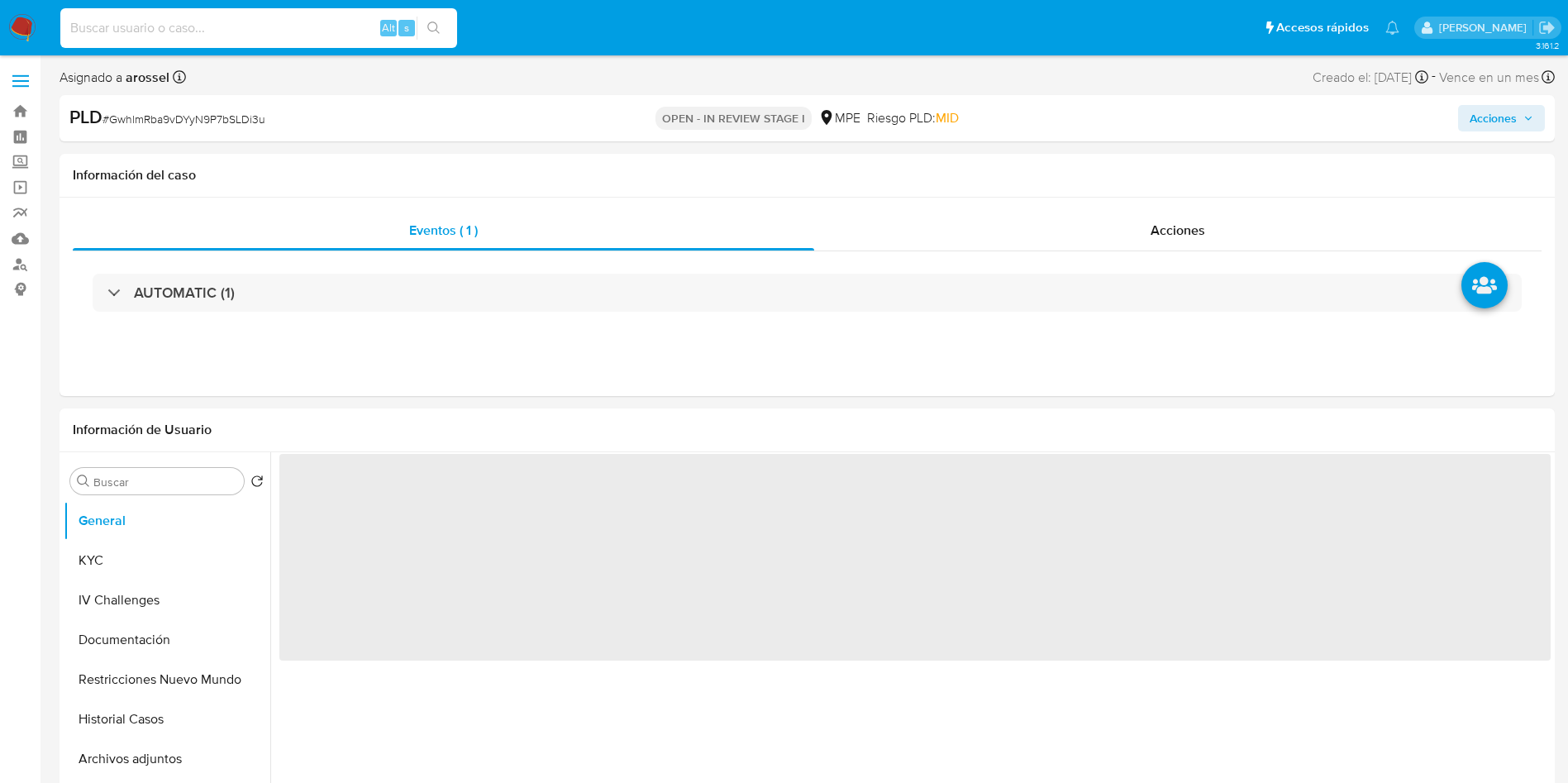
paste input "1629126480"
type input "1629126480"
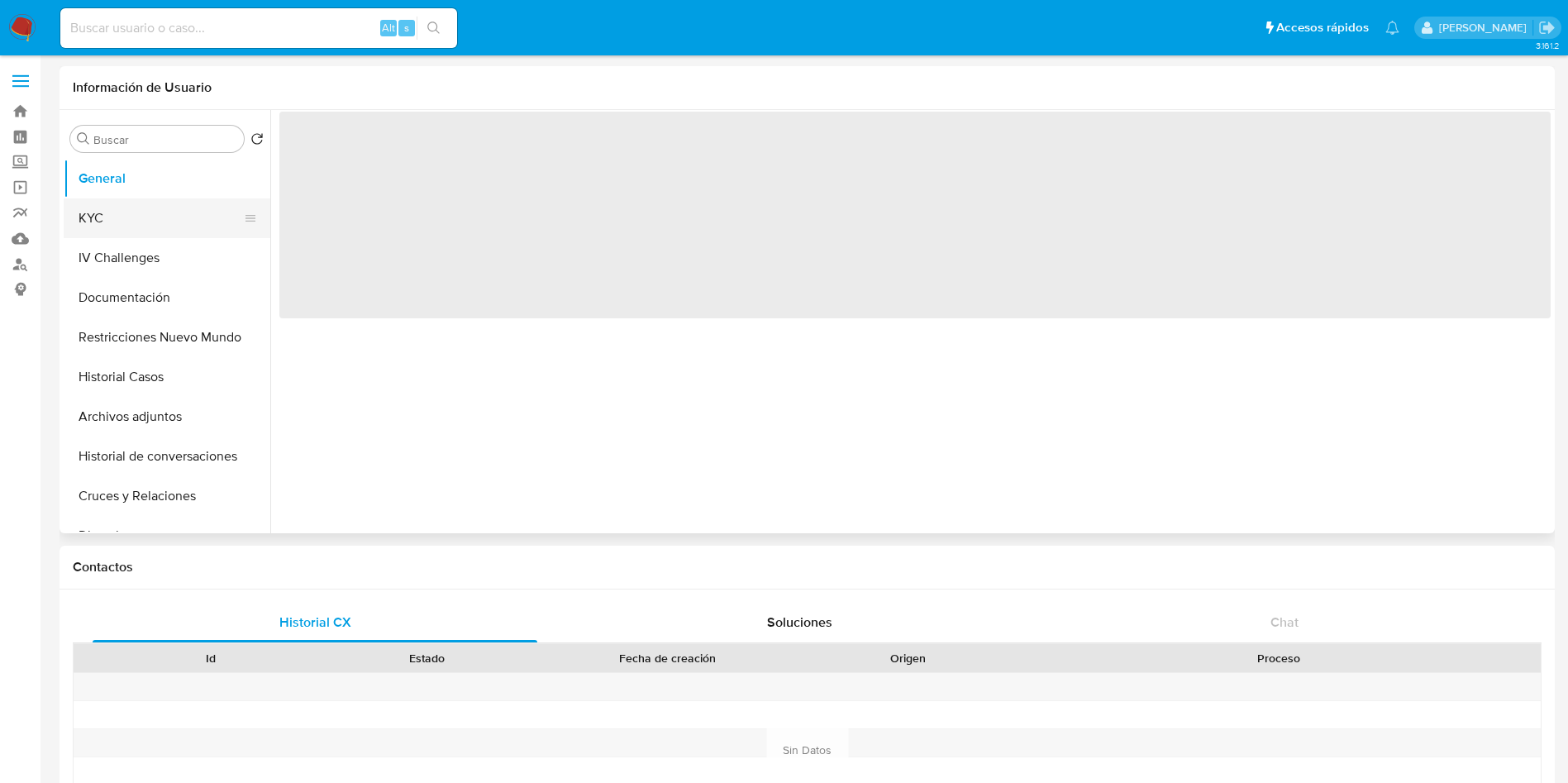
click at [124, 213] on button "KYC" at bounding box center [160, 218] width 193 height 39
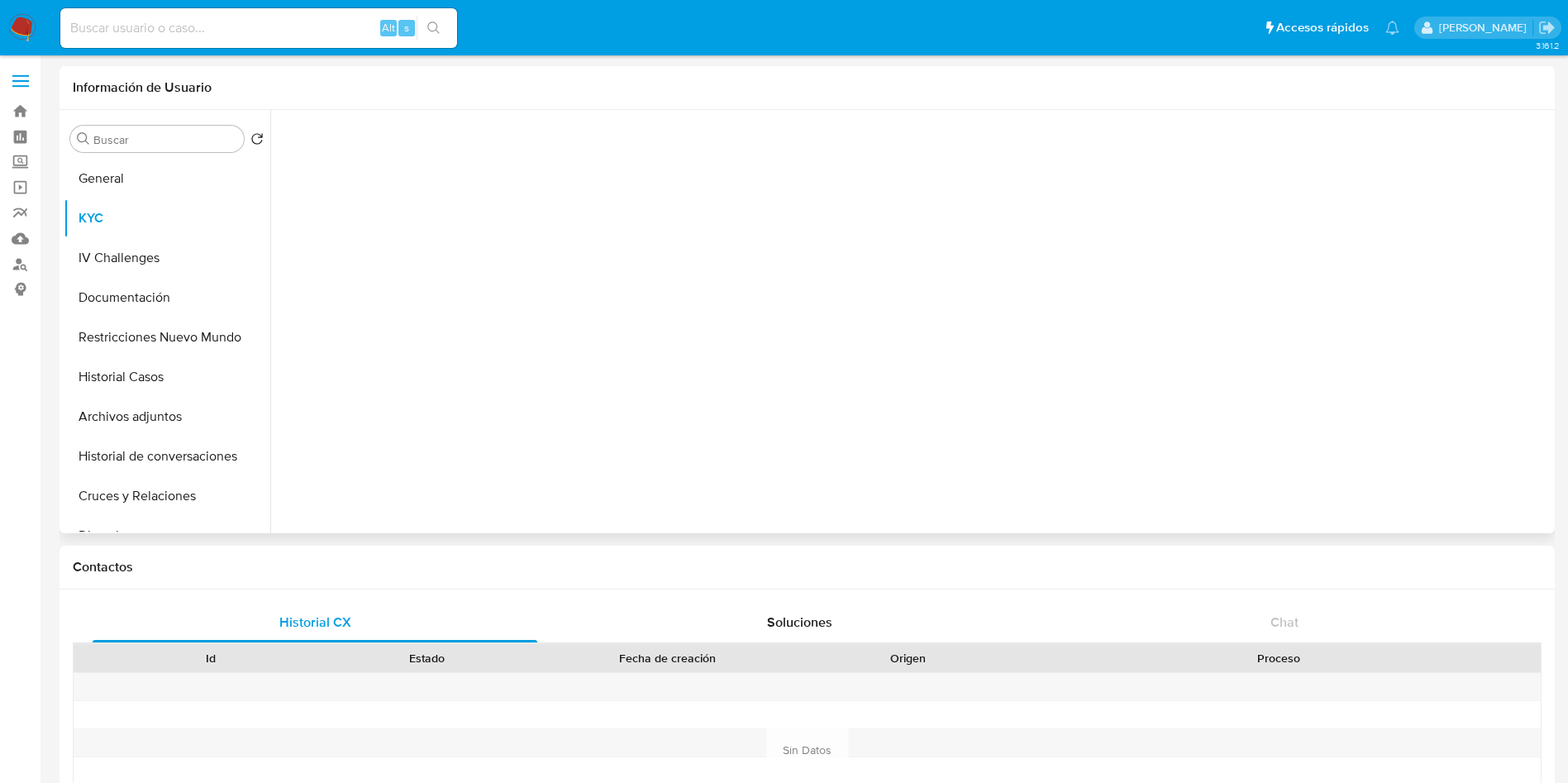
select select "10"
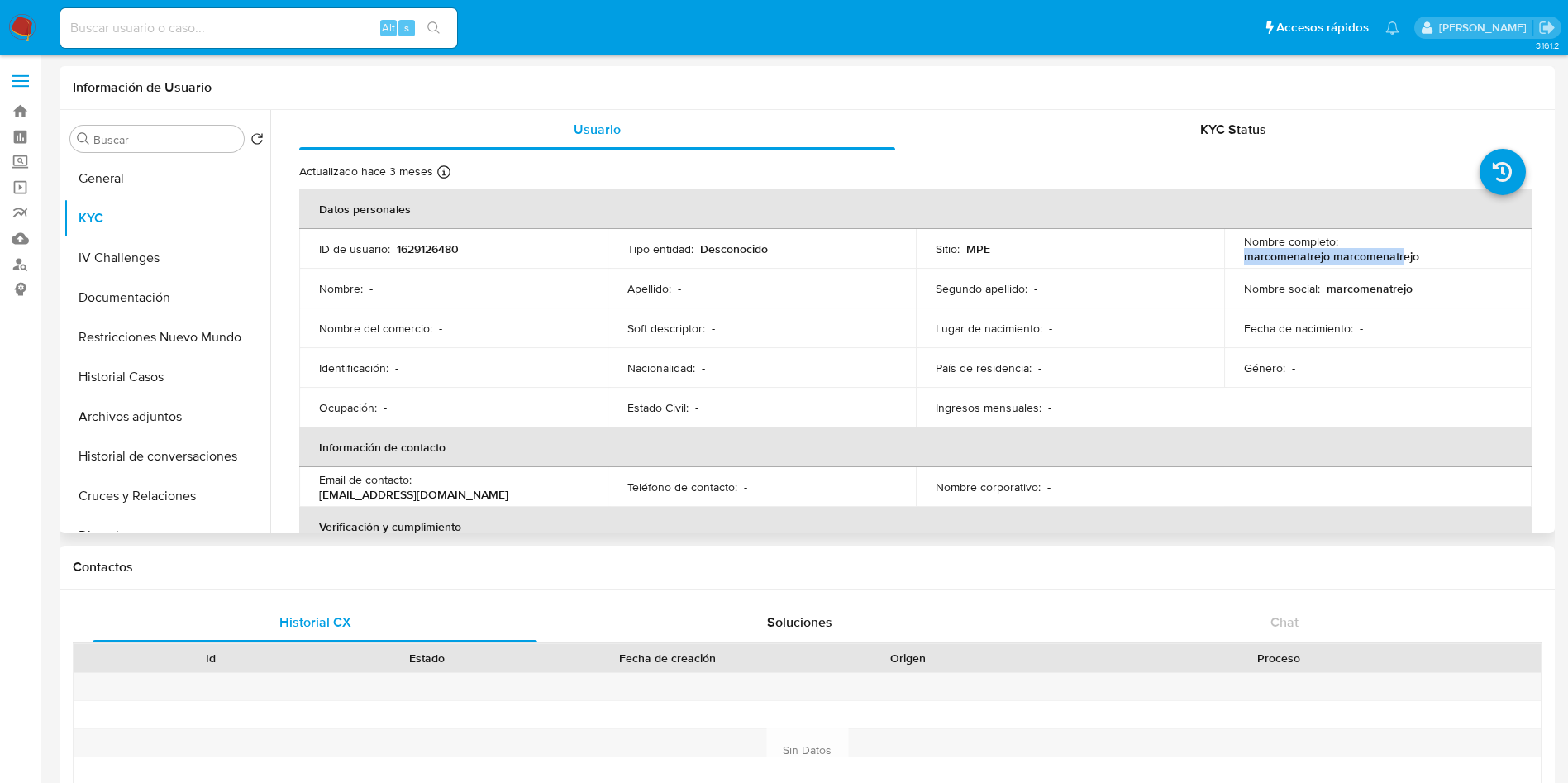
drag, startPoint x: 1236, startPoint y: 256, endPoint x: 1395, endPoint y: 248, distance: 159.2
click at [1395, 248] on td "Nombre completo : marcomenatrejo marcomenatrejo" at bounding box center [1378, 249] width 308 height 39
drag, startPoint x: 419, startPoint y: 487, endPoint x: 579, endPoint y: 486, distance: 160.0
click at [579, 486] on div "Email de contacto : marco.menatrejo@gmail.com" at bounding box center [453, 487] width 269 height 30
copy p "marco.menatrejo@gmail.com"
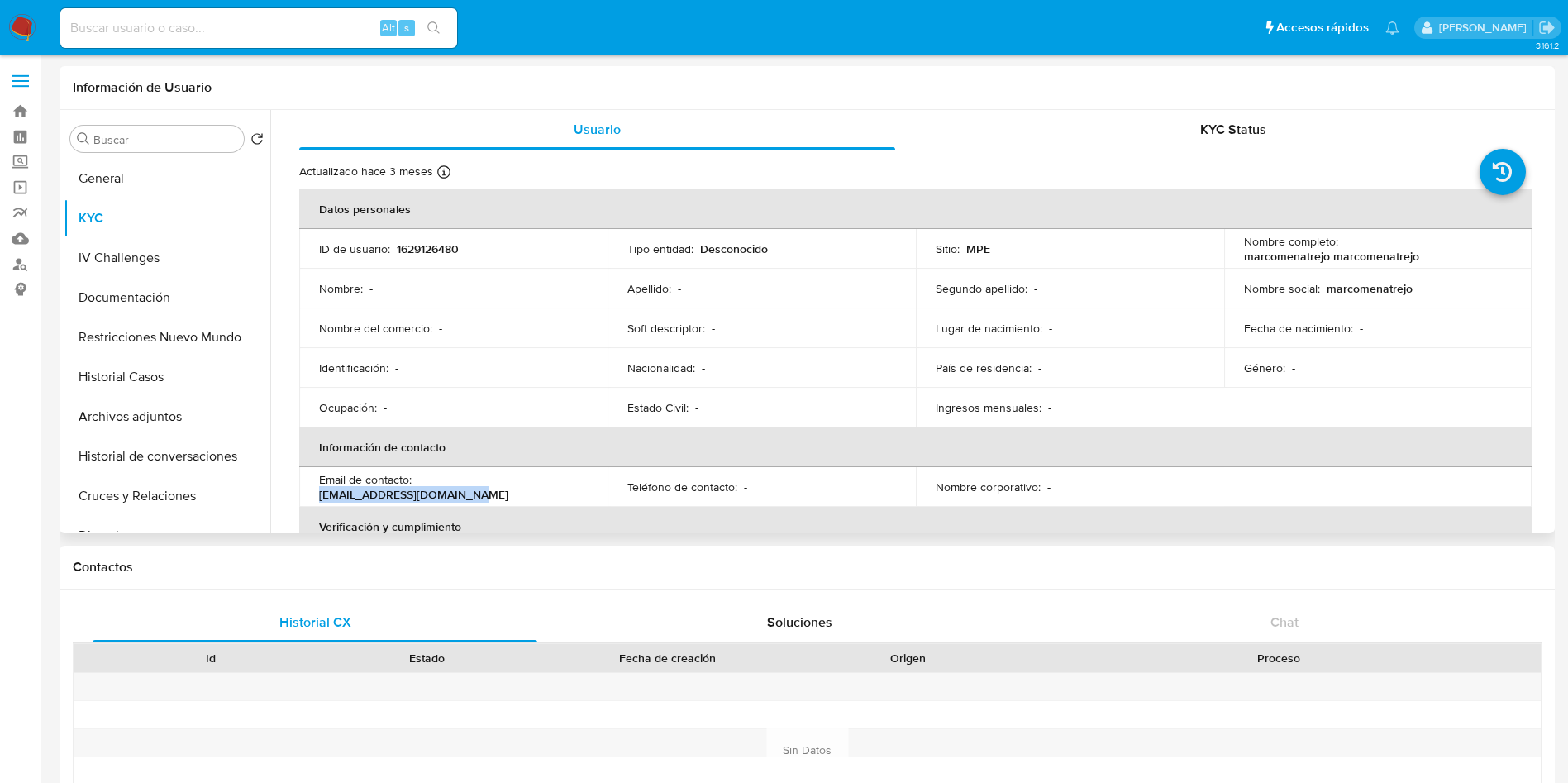
click at [917, 413] on td "Ingresos mensuales : -" at bounding box center [1070, 407] width 308 height 39
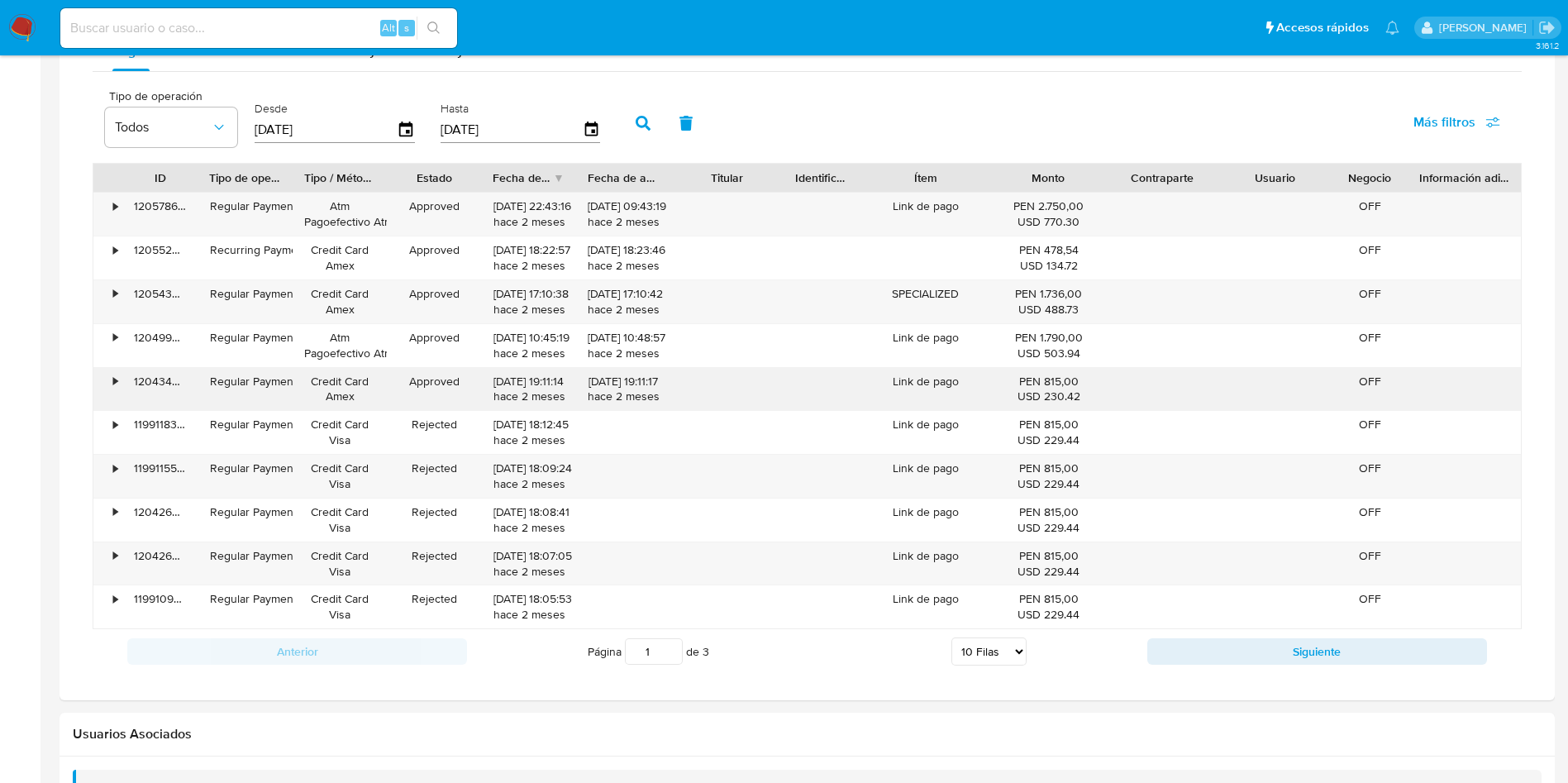
scroll to position [993, 0]
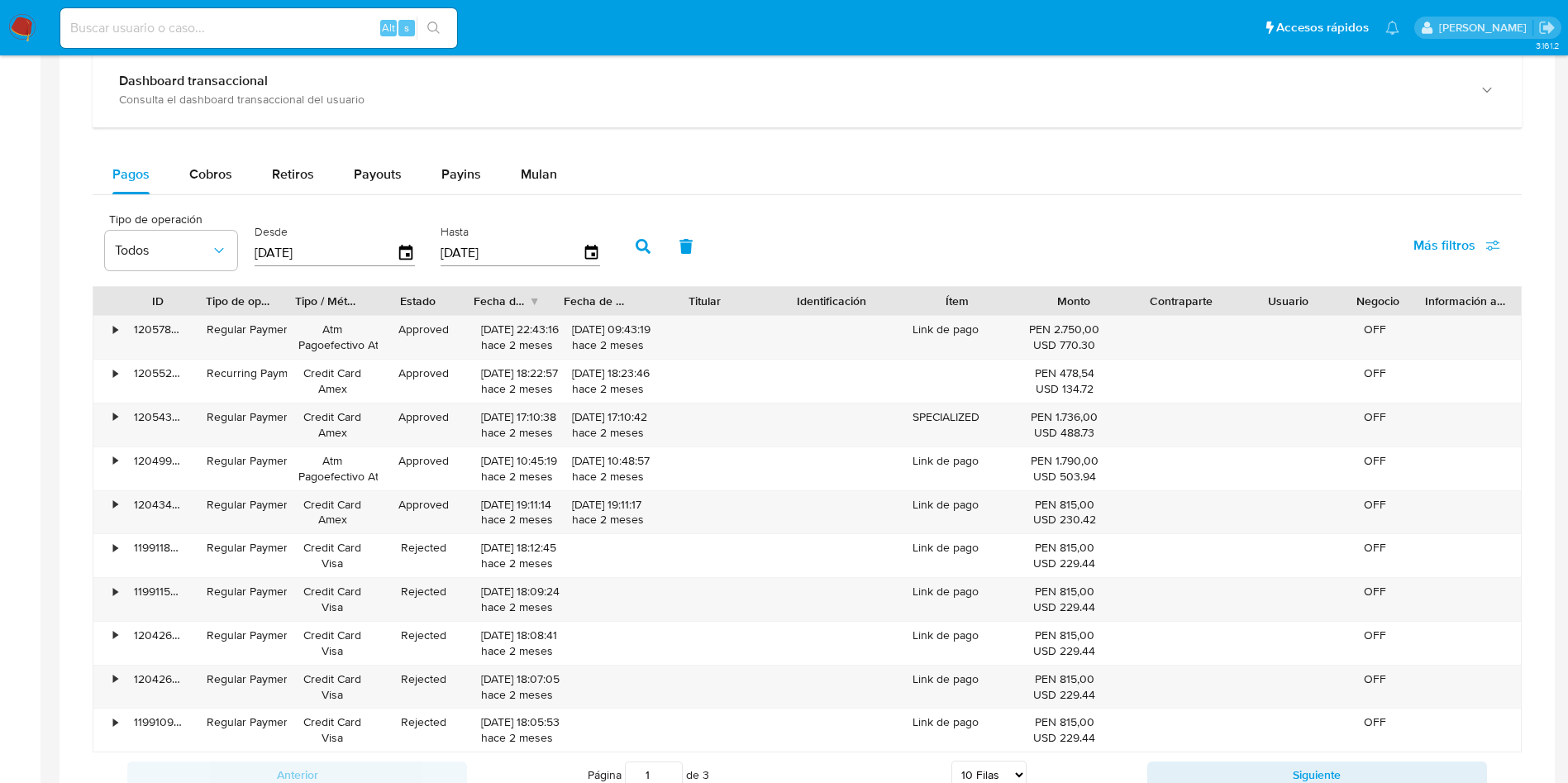
drag, startPoint x: 782, startPoint y: 294, endPoint x: 872, endPoint y: 294, distance: 90.0
click at [872, 294] on div "ID Tipo de operación Tipo / Método Estado Fecha de creación Fecha de aprobación…" at bounding box center [807, 300] width 1428 height 28
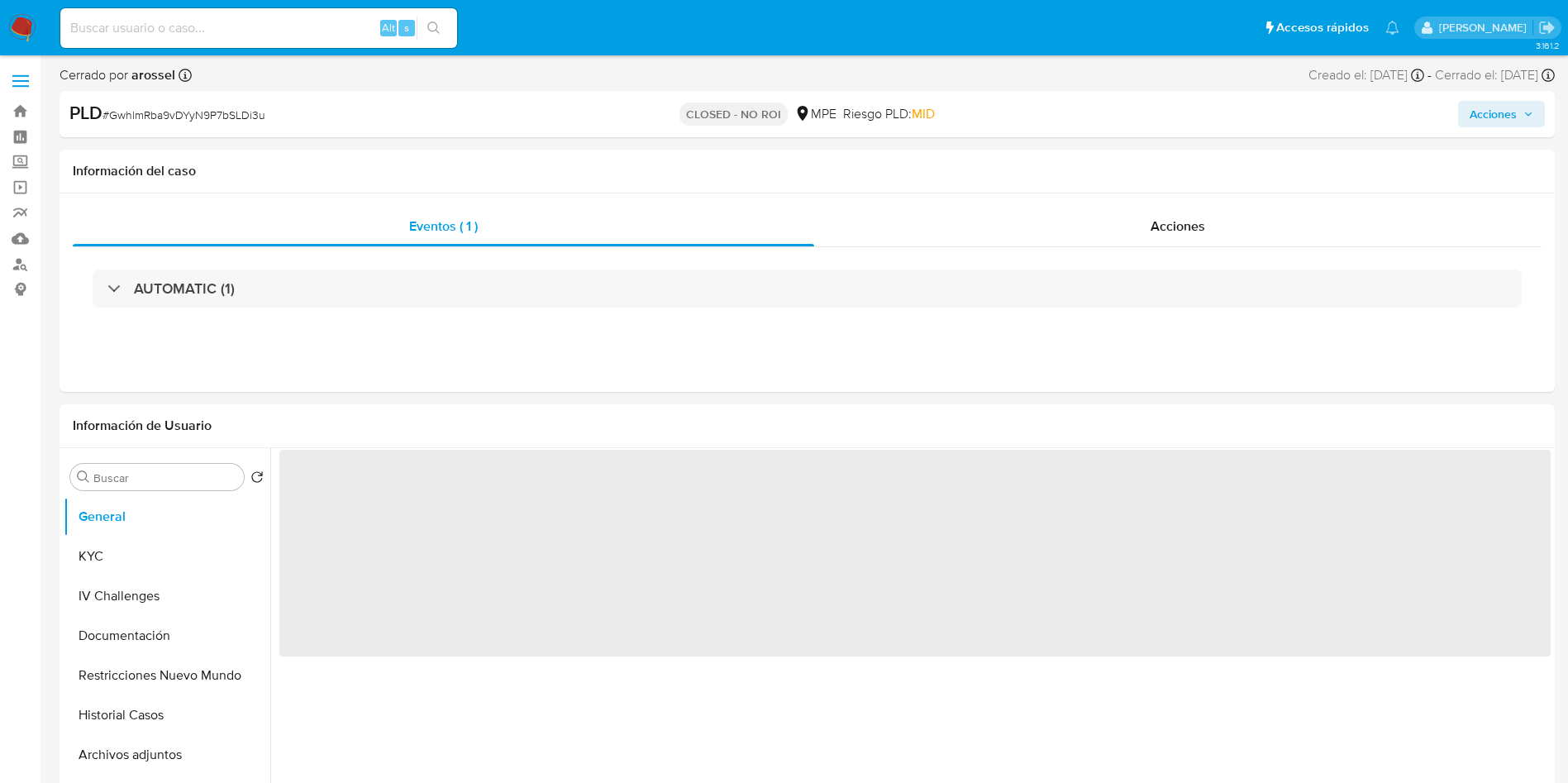
select select "10"
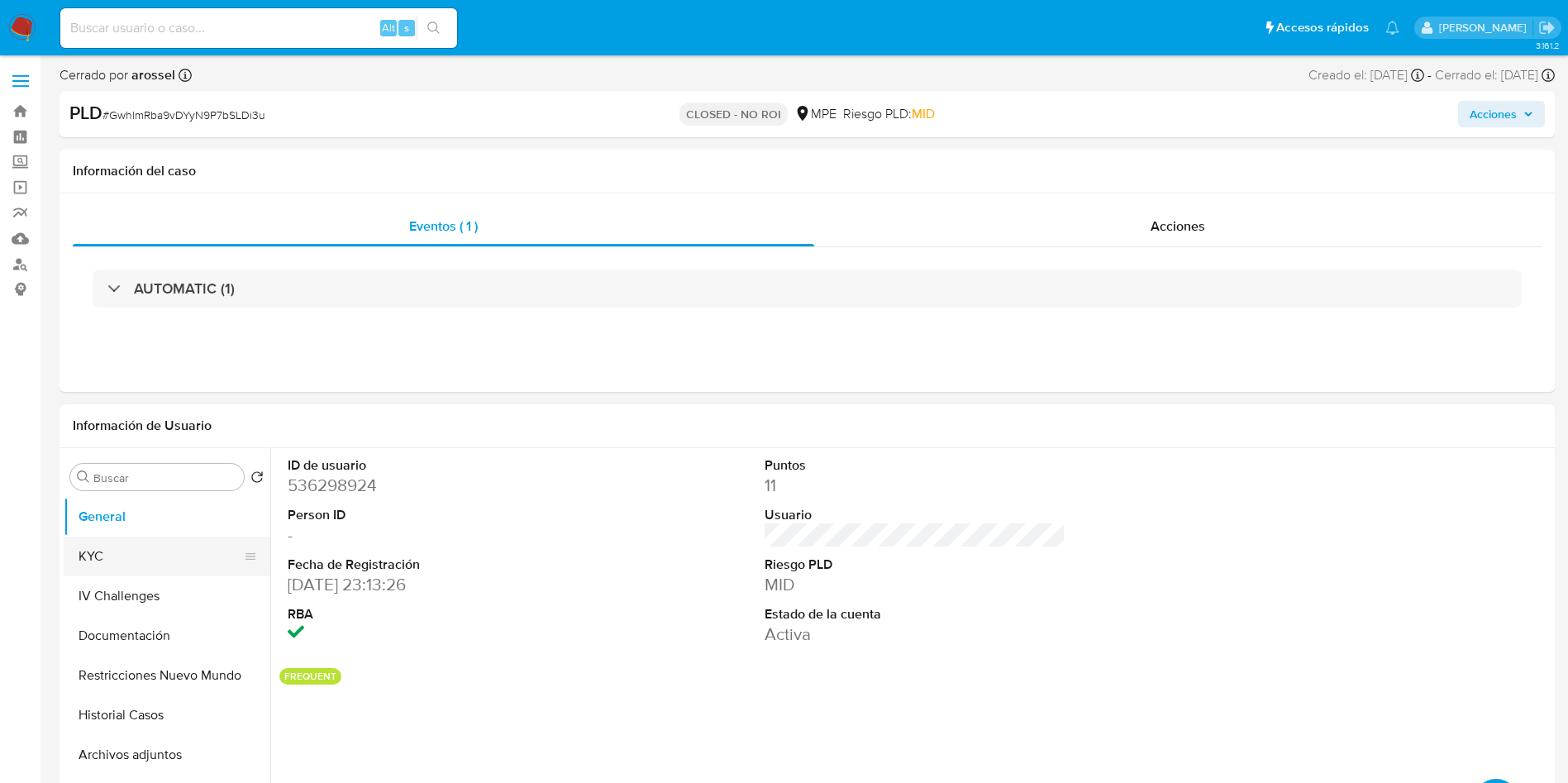
click at [163, 548] on button "KYC" at bounding box center [160, 556] width 193 height 39
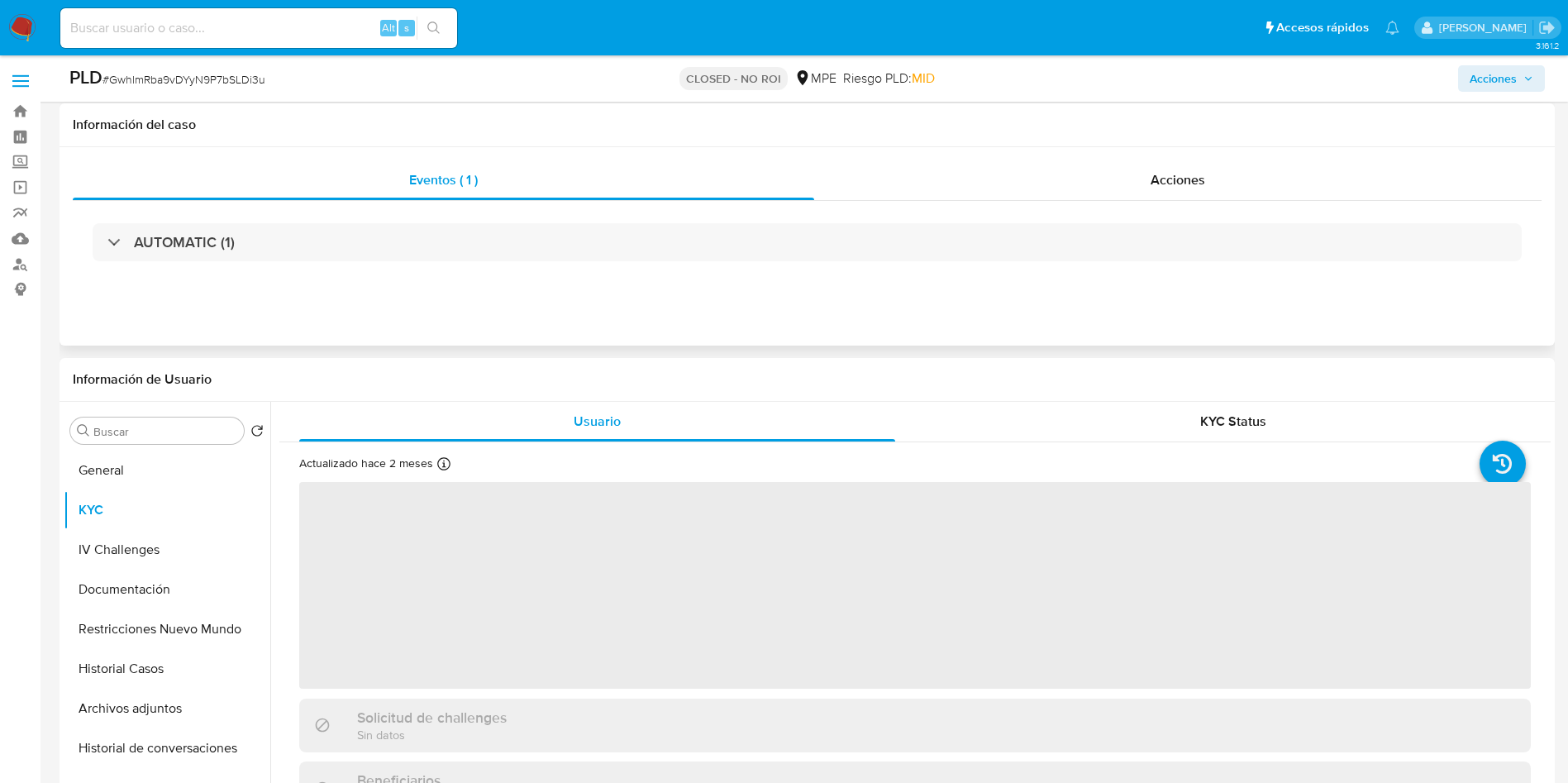
scroll to position [124, 0]
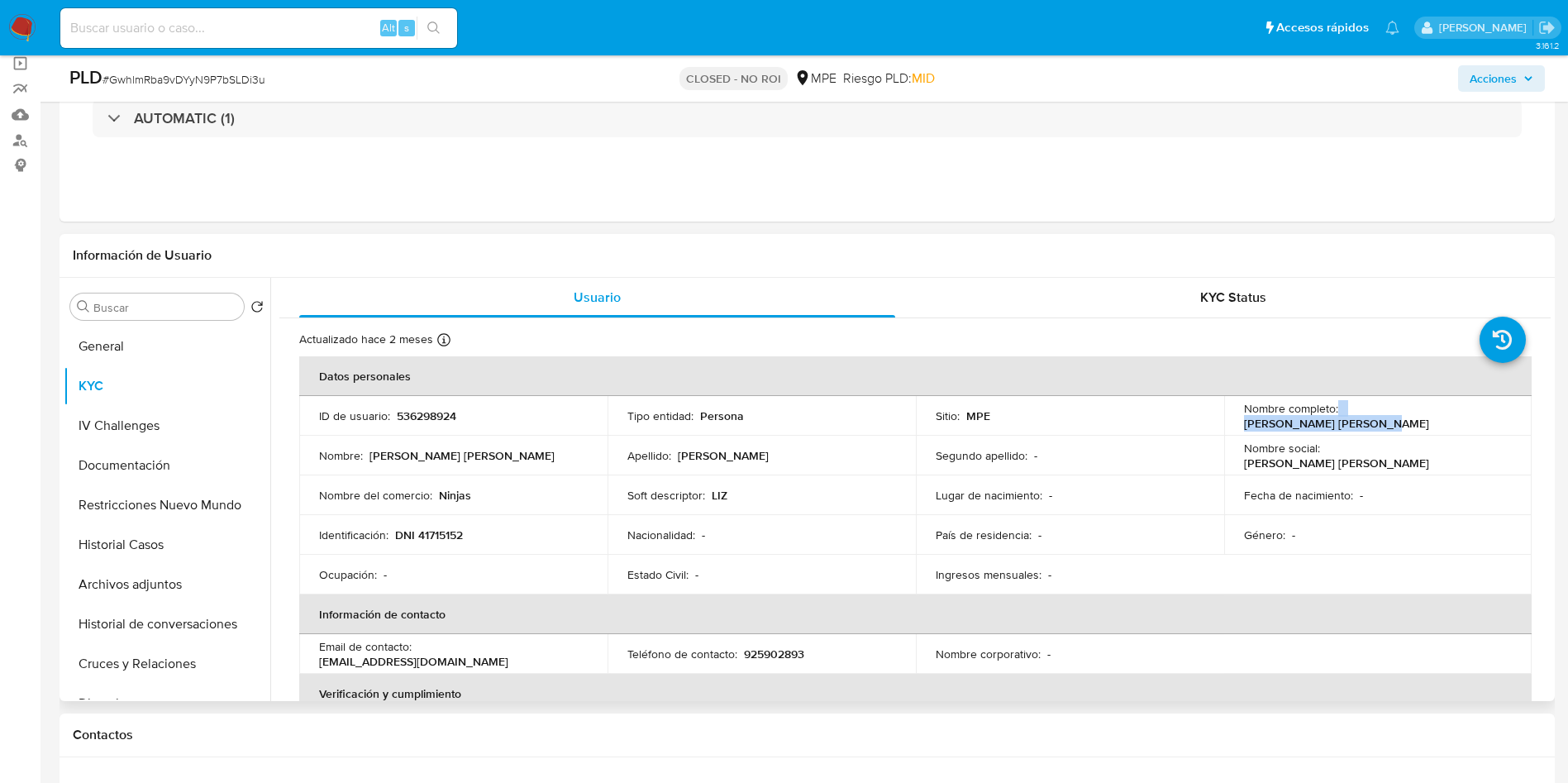
drag, startPoint x: 1336, startPoint y: 416, endPoint x: 1499, endPoint y: 404, distance: 163.4
click at [1497, 408] on div "Nombre completo : Liz Pricella Mena Trejo" at bounding box center [1378, 416] width 269 height 30
click at [205, 36] on input at bounding box center [259, 27] width 397 height 21
paste input "tZfH4h2gCXrS37URxlcQLXtb"
type input "tZfH4h2gCXrS37URxlcQLXtb"
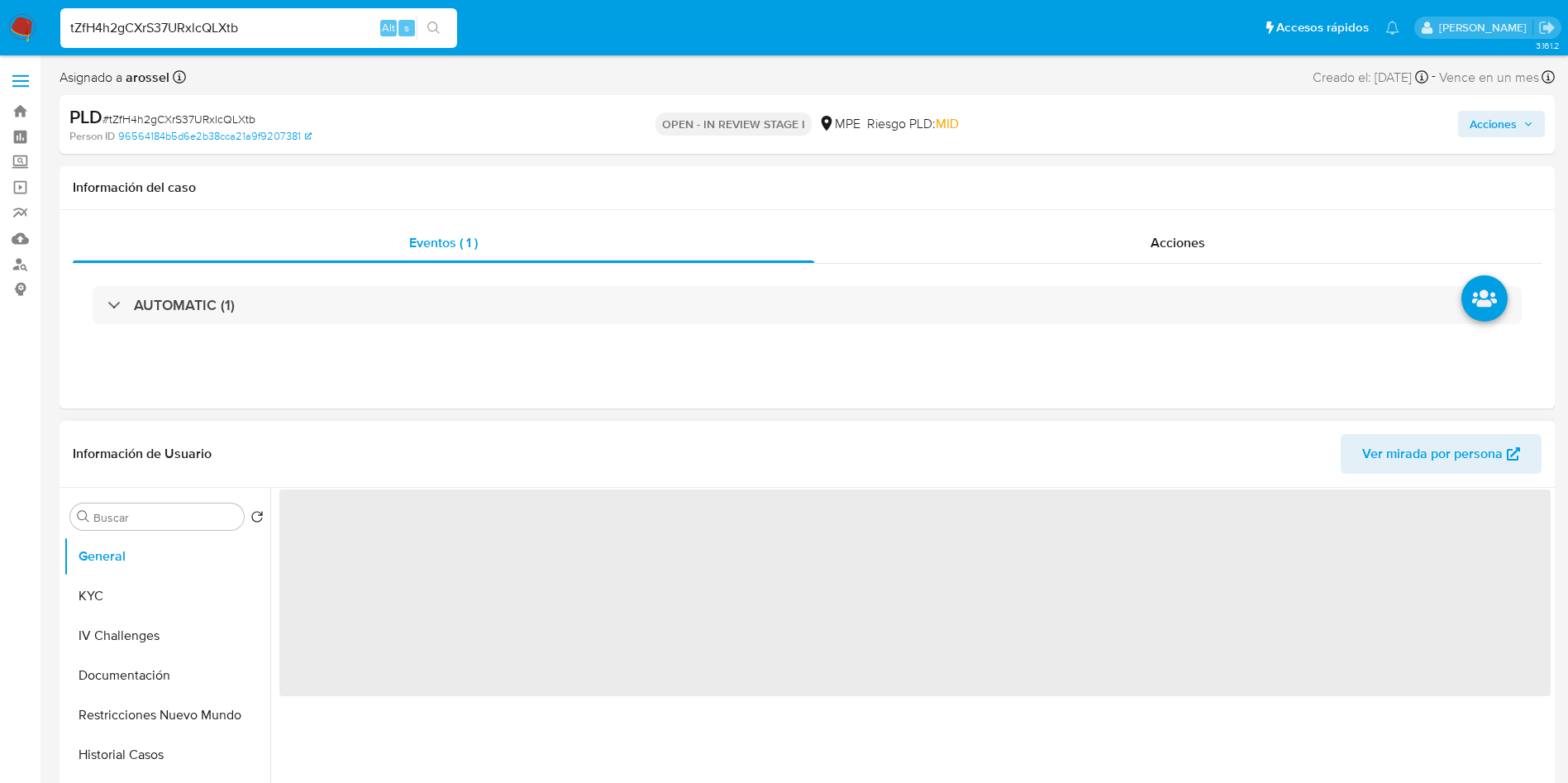
select select "10"
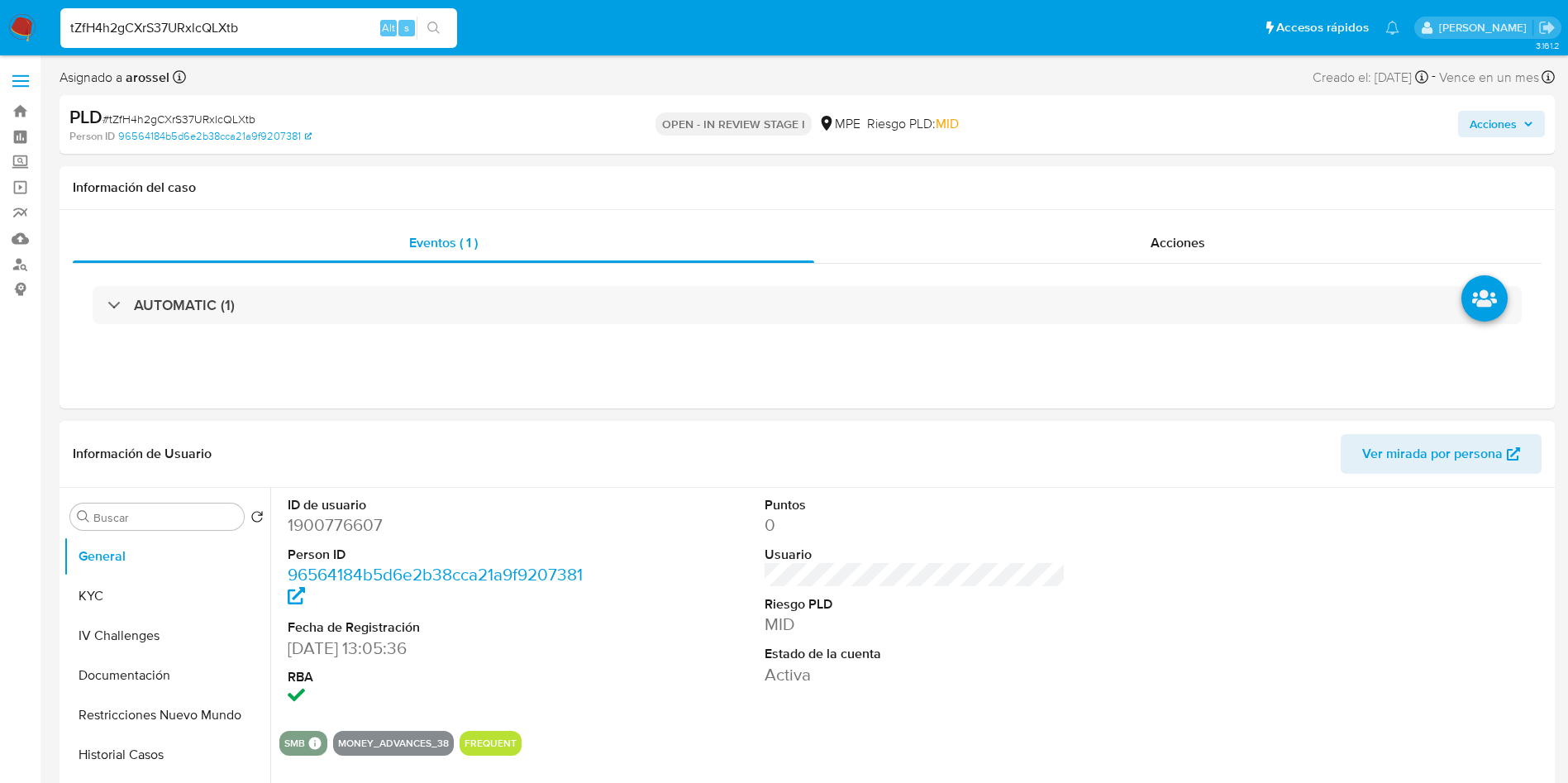
click at [1397, 470] on span "Ver mirada por persona" at bounding box center [1432, 454] width 140 height 39
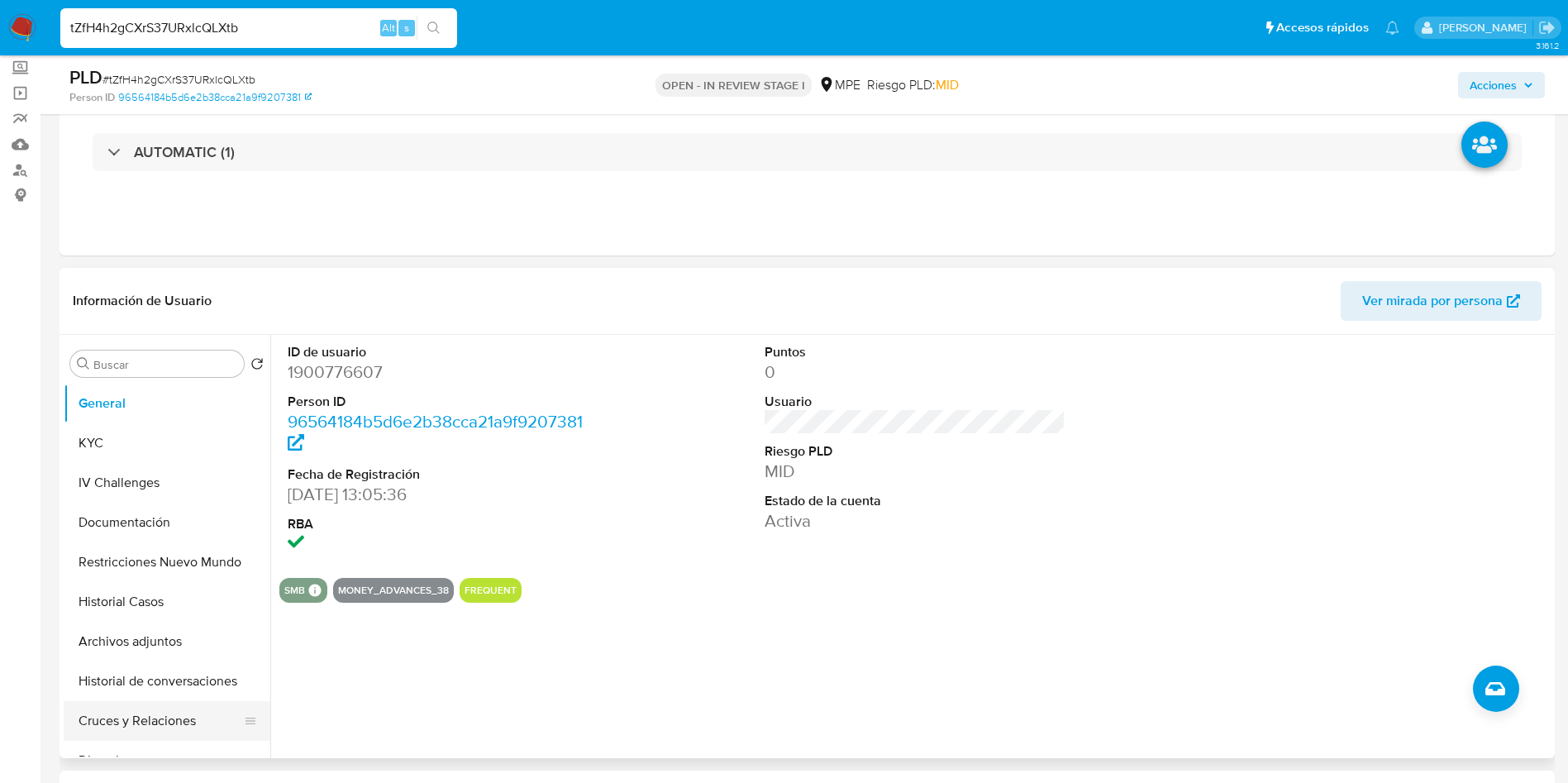
scroll to position [248, 0]
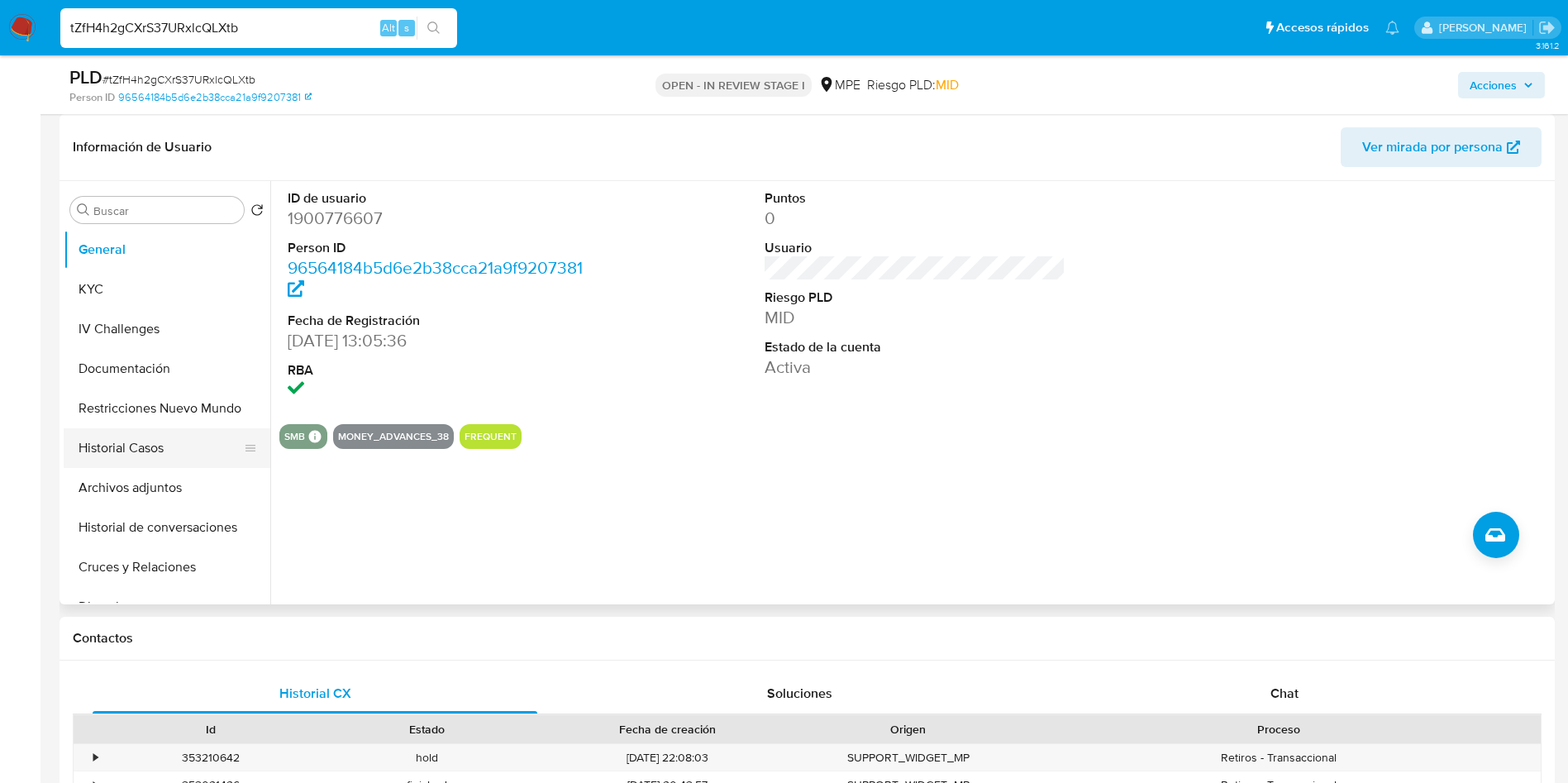
click at [146, 431] on button "Historial Casos" at bounding box center [160, 448] width 193 height 39
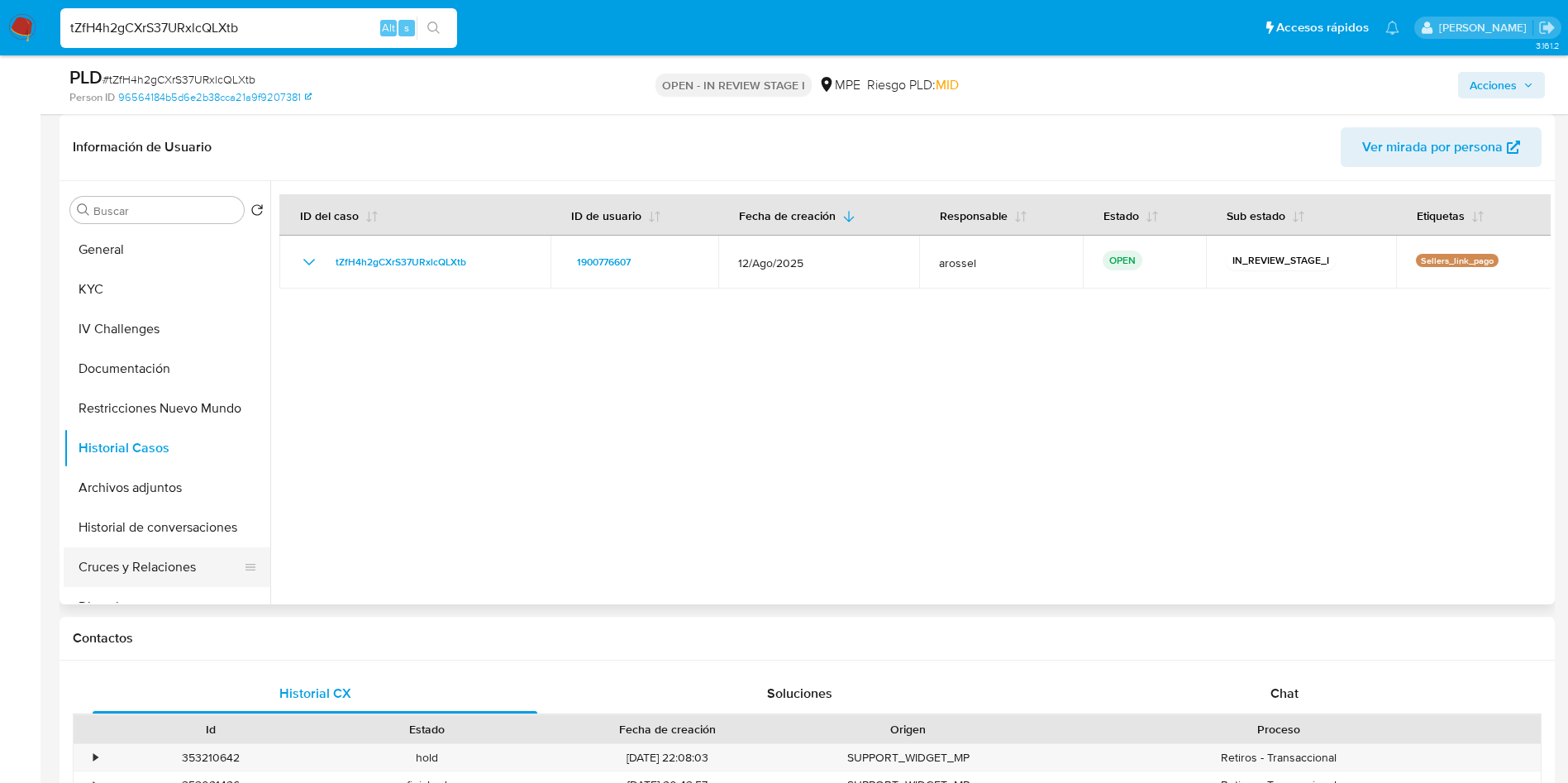
click at [139, 554] on button "Cruces y Relaciones" at bounding box center [160, 567] width 193 height 39
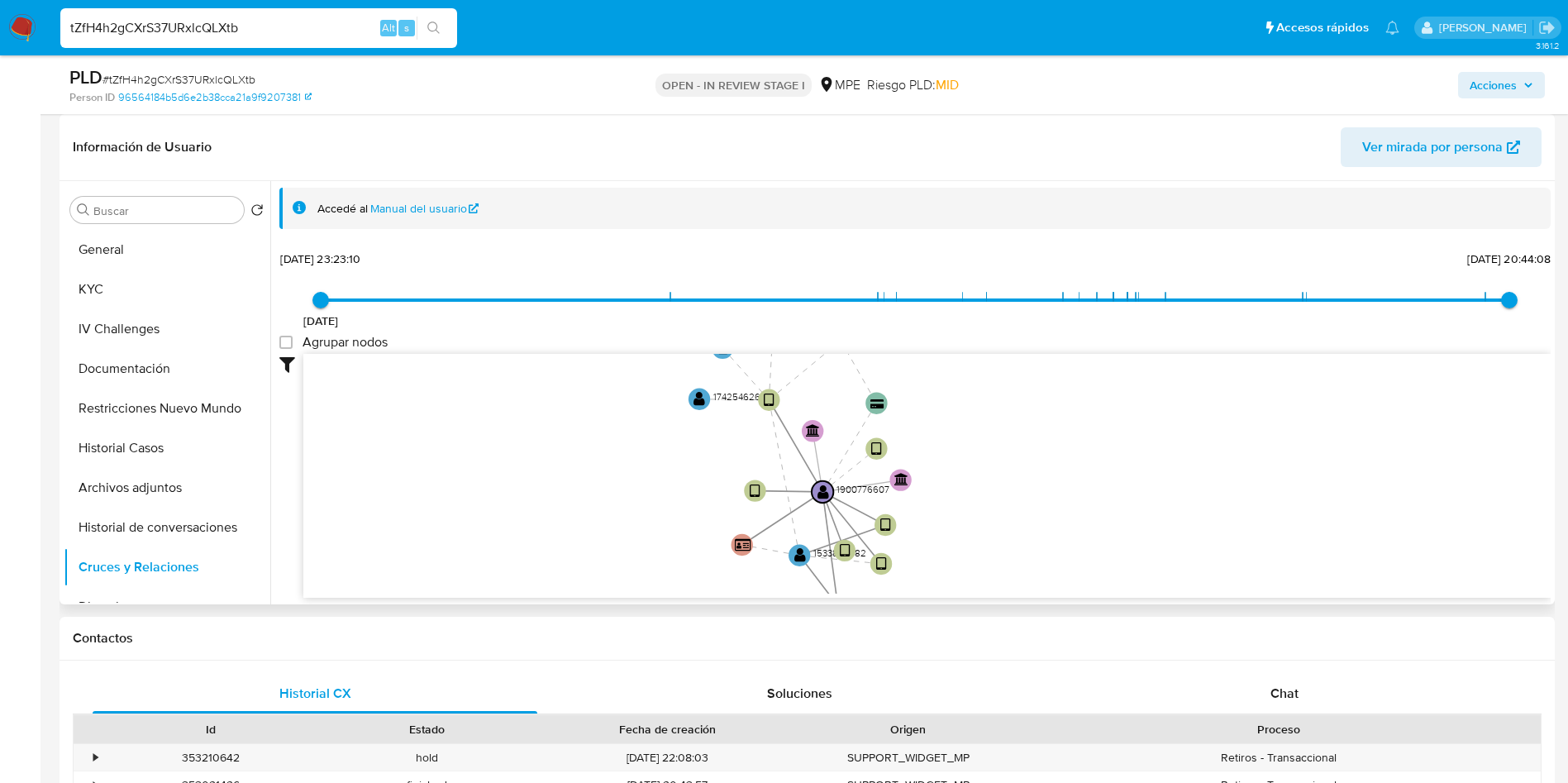
drag, startPoint x: 619, startPoint y: 511, endPoint x: 582, endPoint y: 483, distance: 46.4
click at [584, 492] on icon "device-6676e793d5e7c5edb58e2e1d  user-1533838882  1533838882 user-1900776607 …" at bounding box center [927, 474] width 1247 height 240
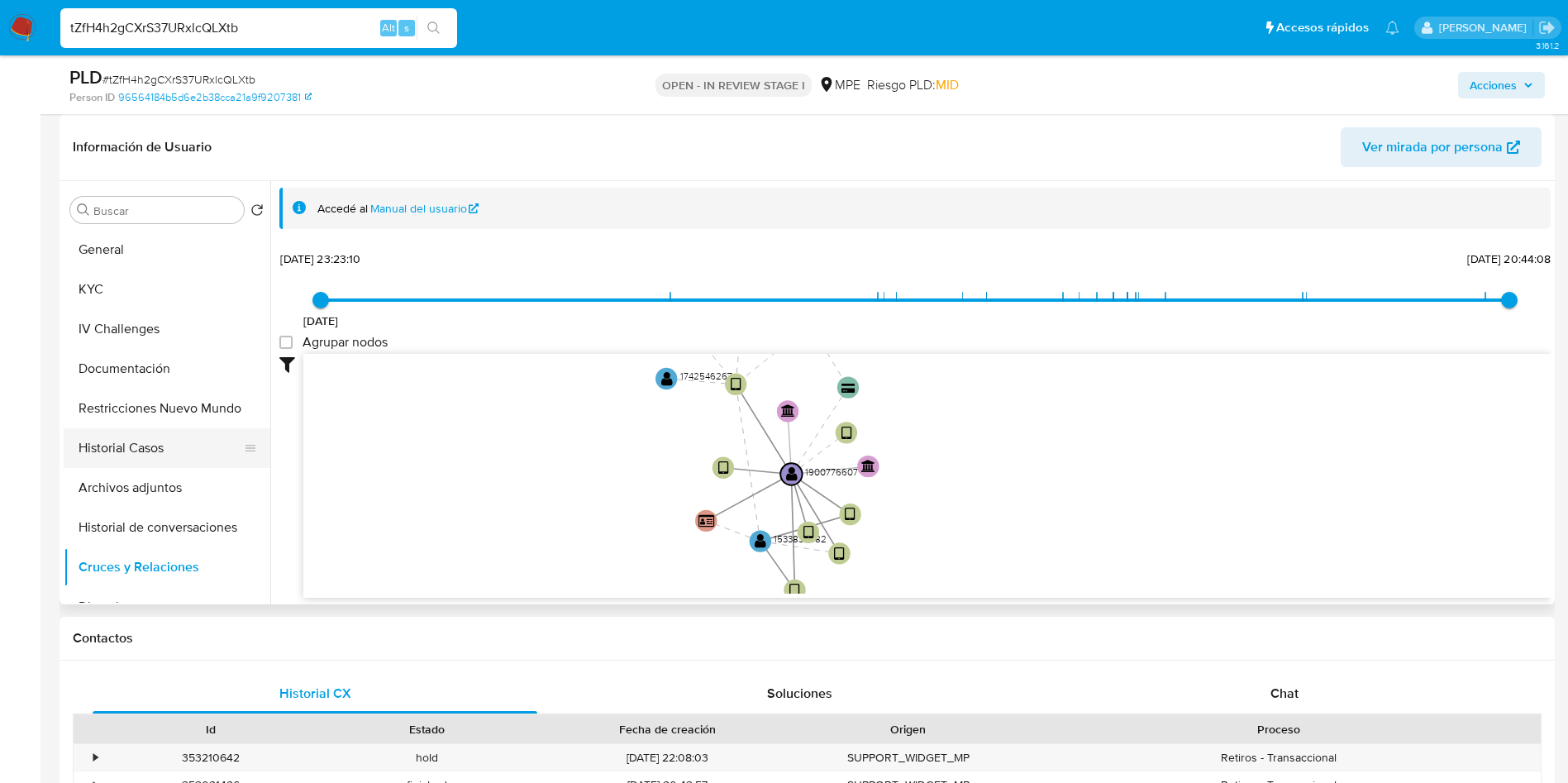
click at [127, 434] on button "Historial Casos" at bounding box center [160, 448] width 193 height 39
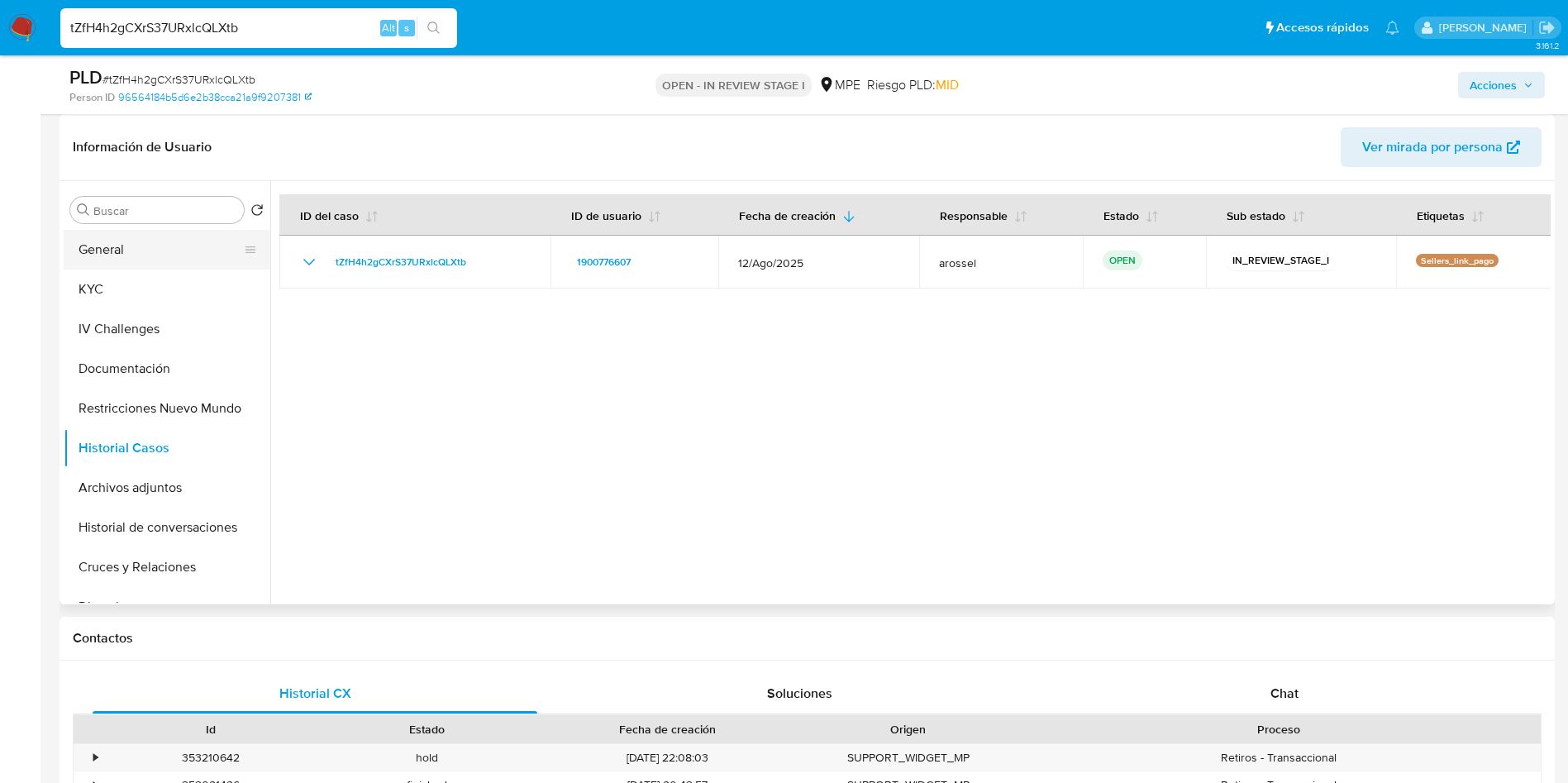
click at [131, 252] on button "General" at bounding box center [160, 250] width 193 height 39
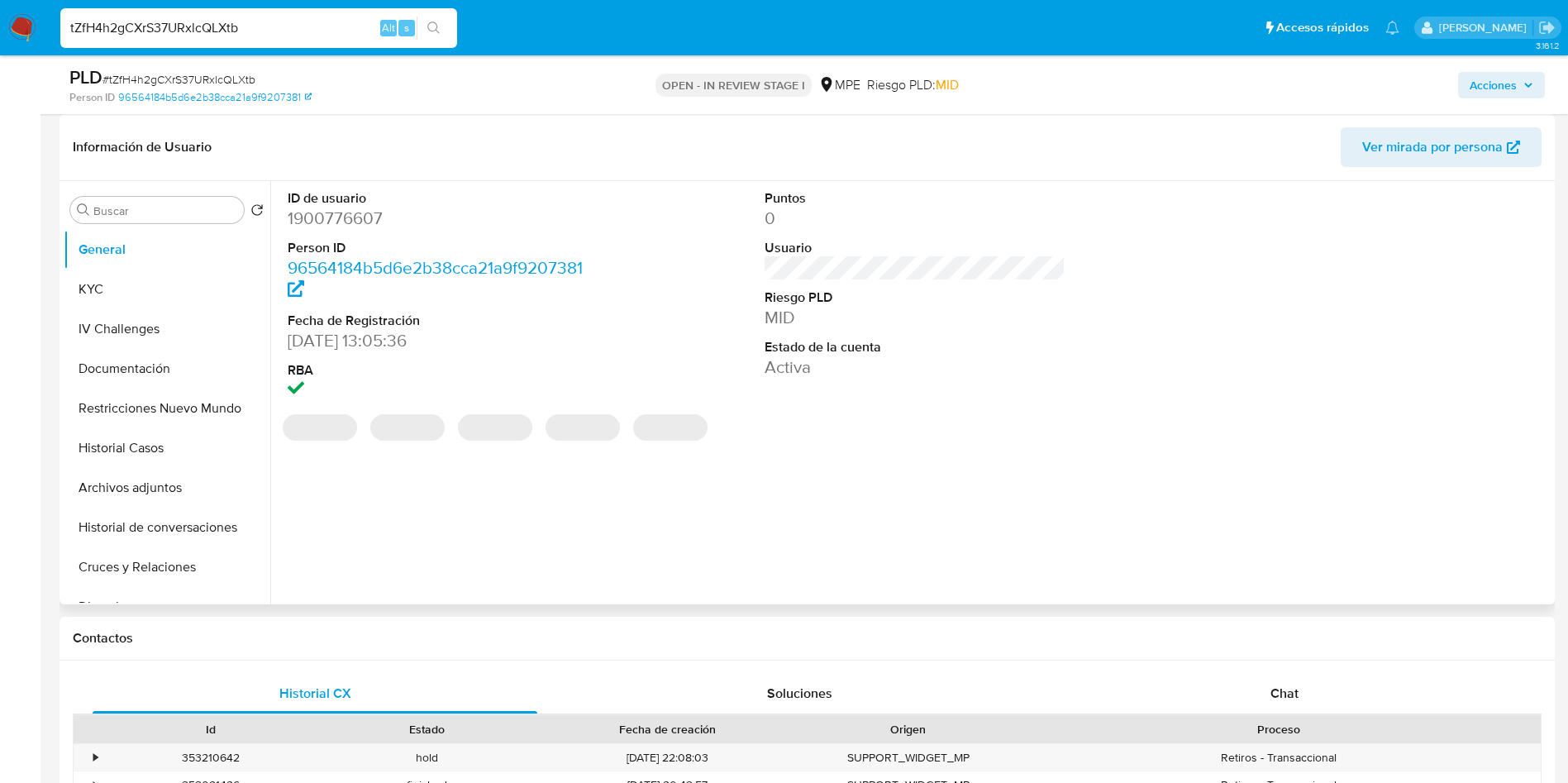
click at [347, 214] on dd "1900776607" at bounding box center [438, 218] width 302 height 23
copy dd "1900776607"
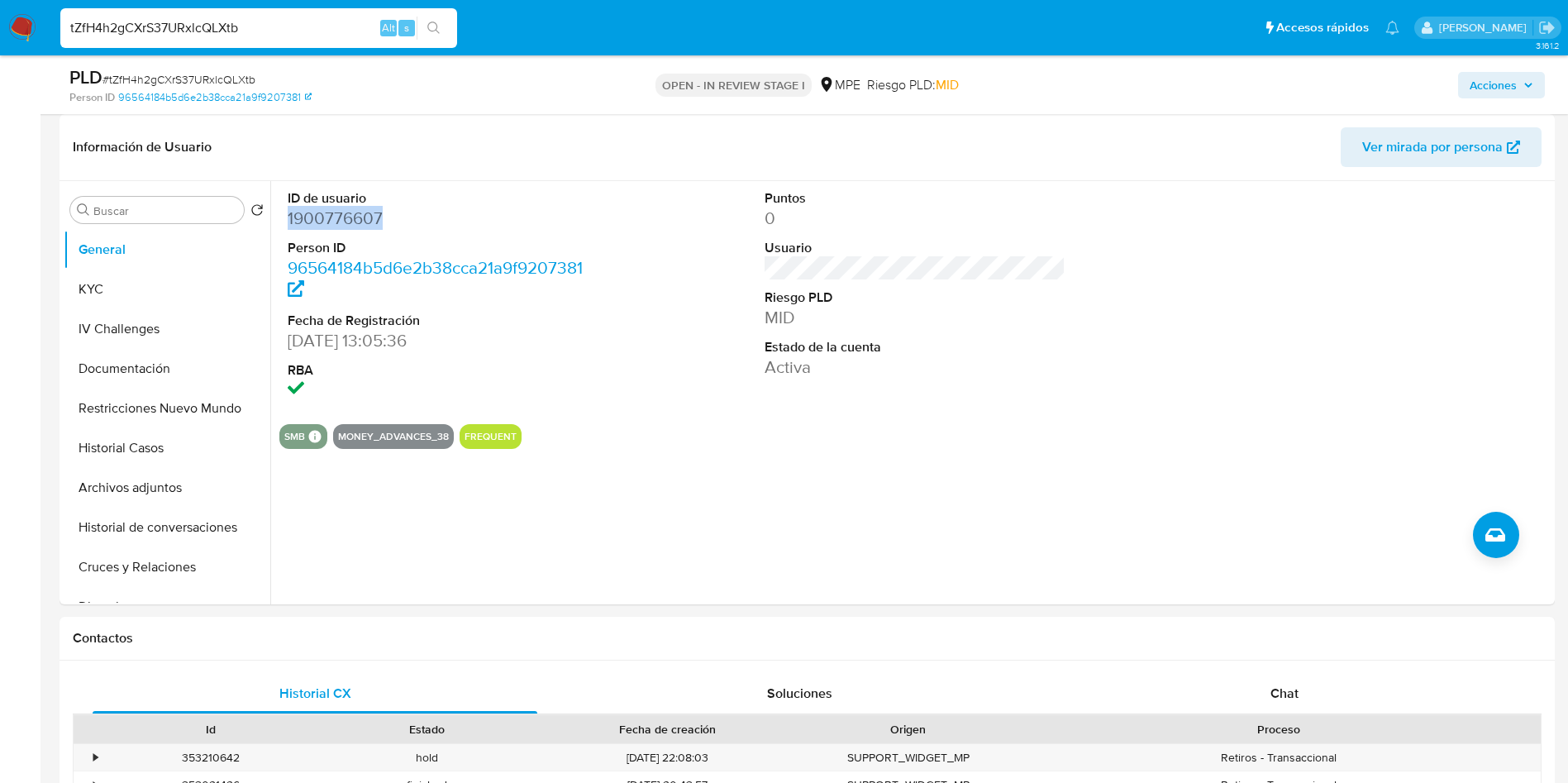
copy dd "1900776607"
drag, startPoint x: 288, startPoint y: 349, endPoint x: 371, endPoint y: 338, distance: 83.7
click at [371, 338] on dd "15/07/2024 13:05:36" at bounding box center [438, 341] width 302 height 23
copy dd "15/07/2024"
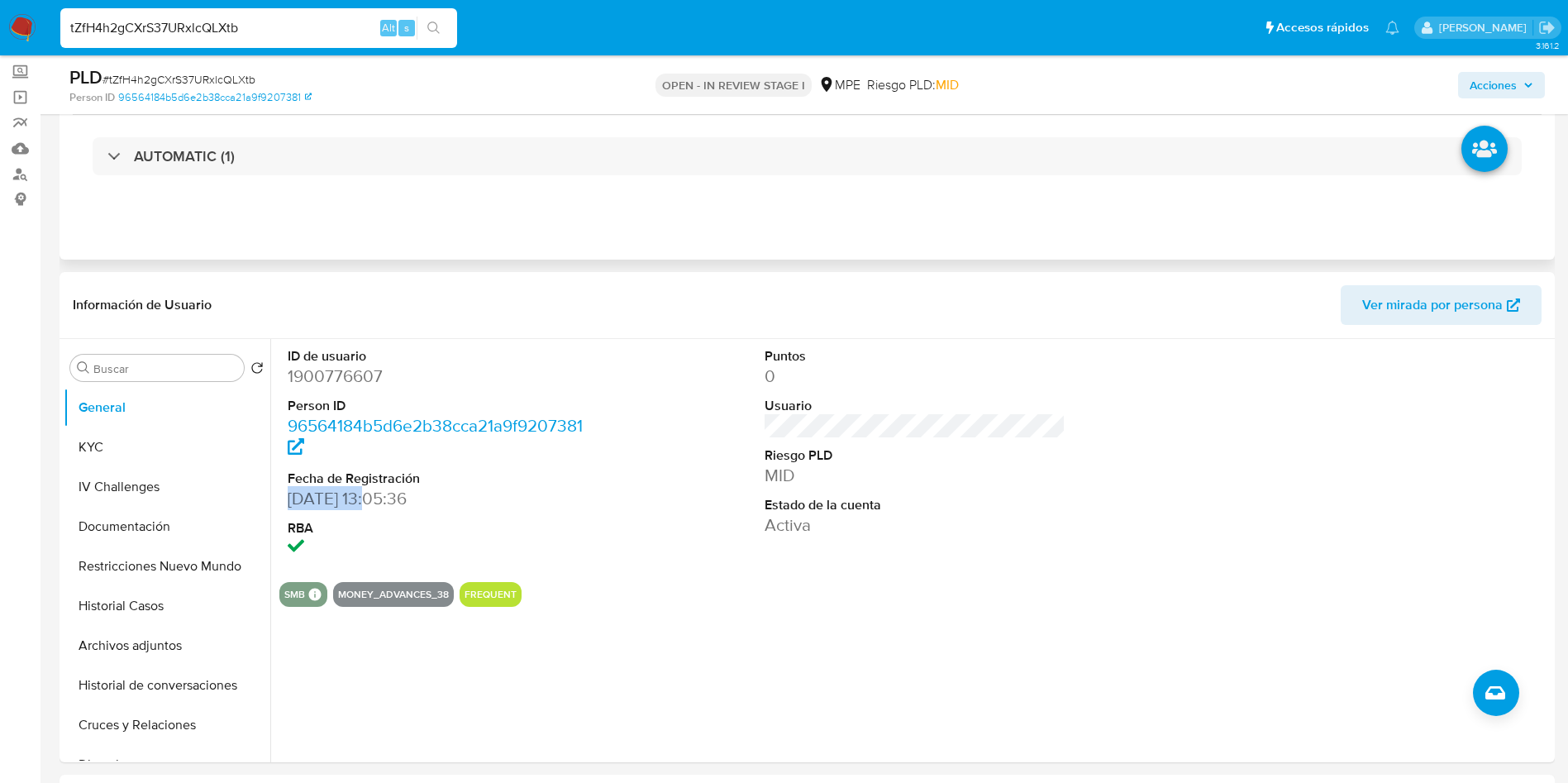
scroll to position [0, 0]
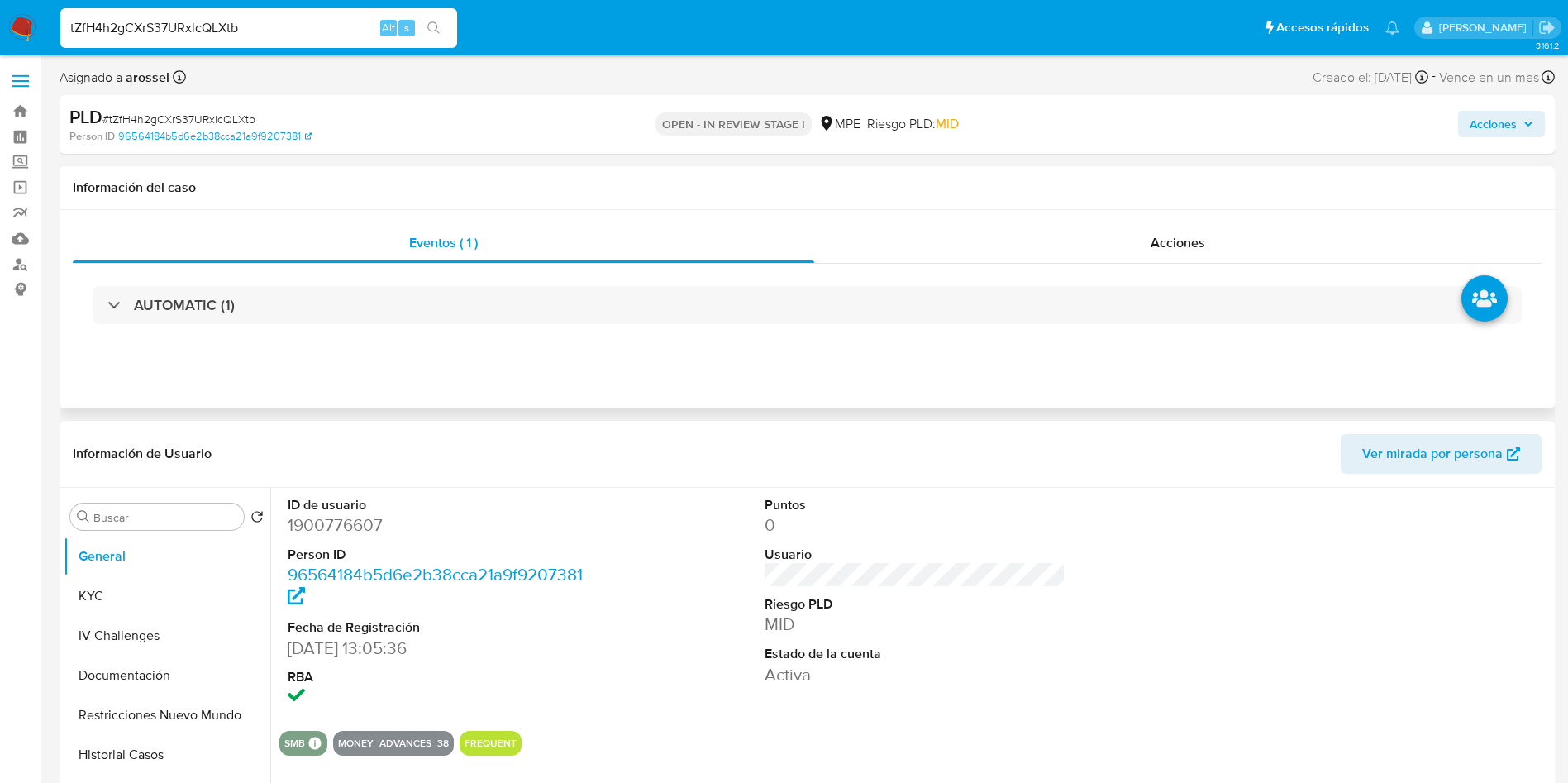
click at [287, 277] on div "AUTOMATIC (1)" at bounding box center [807, 305] width 1469 height 83
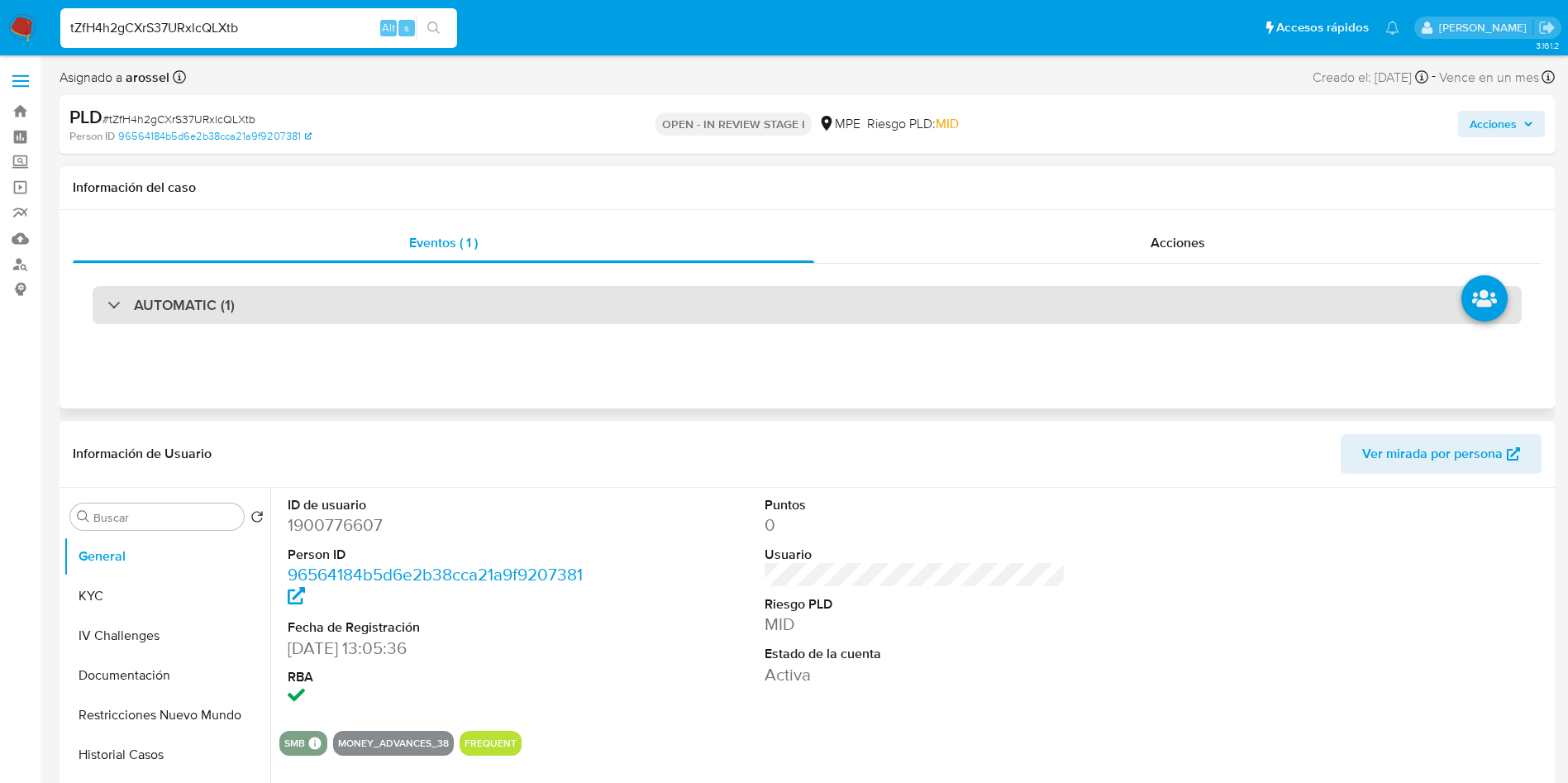
click at [287, 301] on div "AUTOMATIC (1)" at bounding box center [807, 305] width 1429 height 38
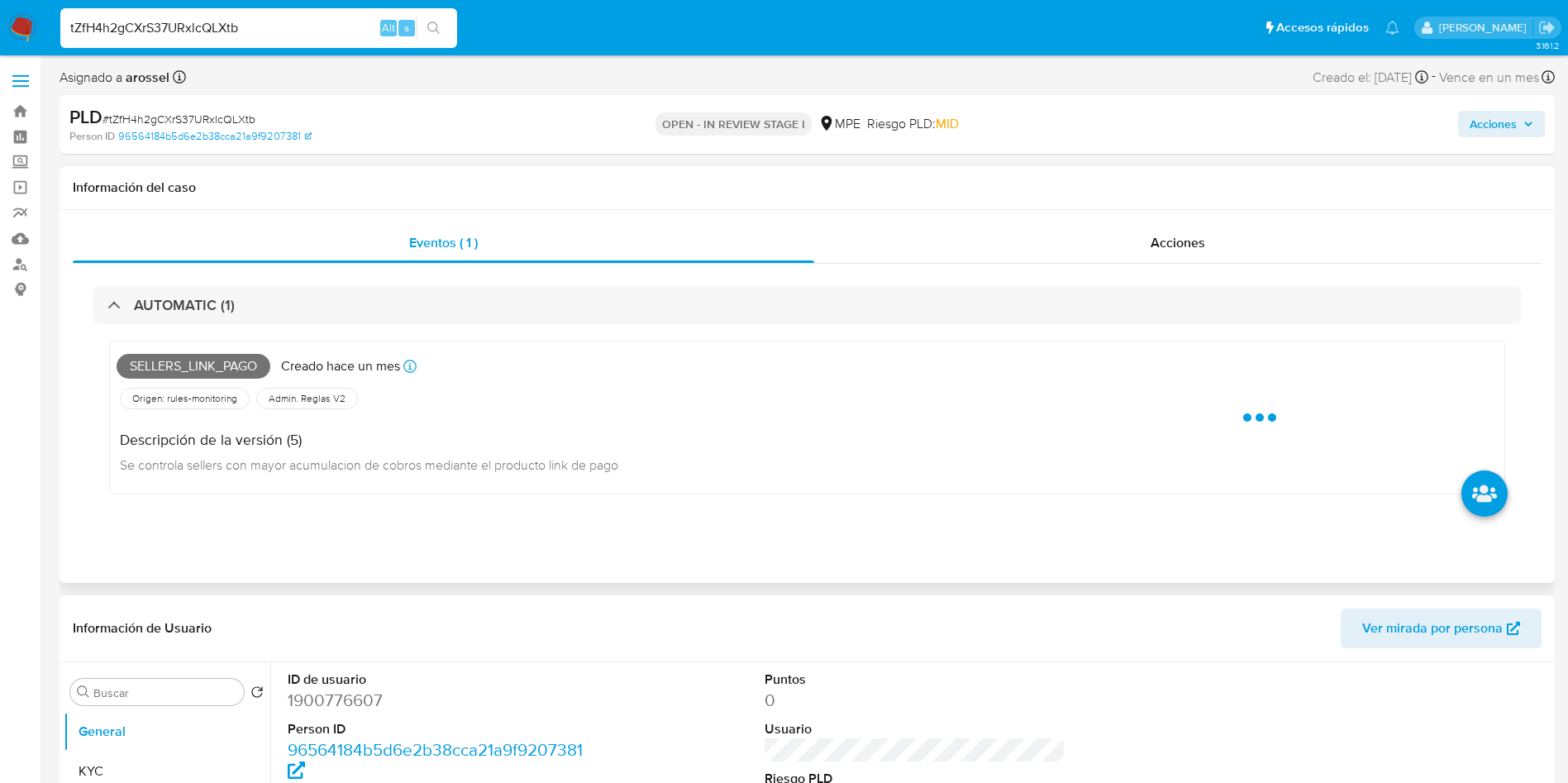
click at [192, 375] on span "Sellers_link_pago" at bounding box center [193, 366] width 154 height 25
copy span "Sellers_link_pago"
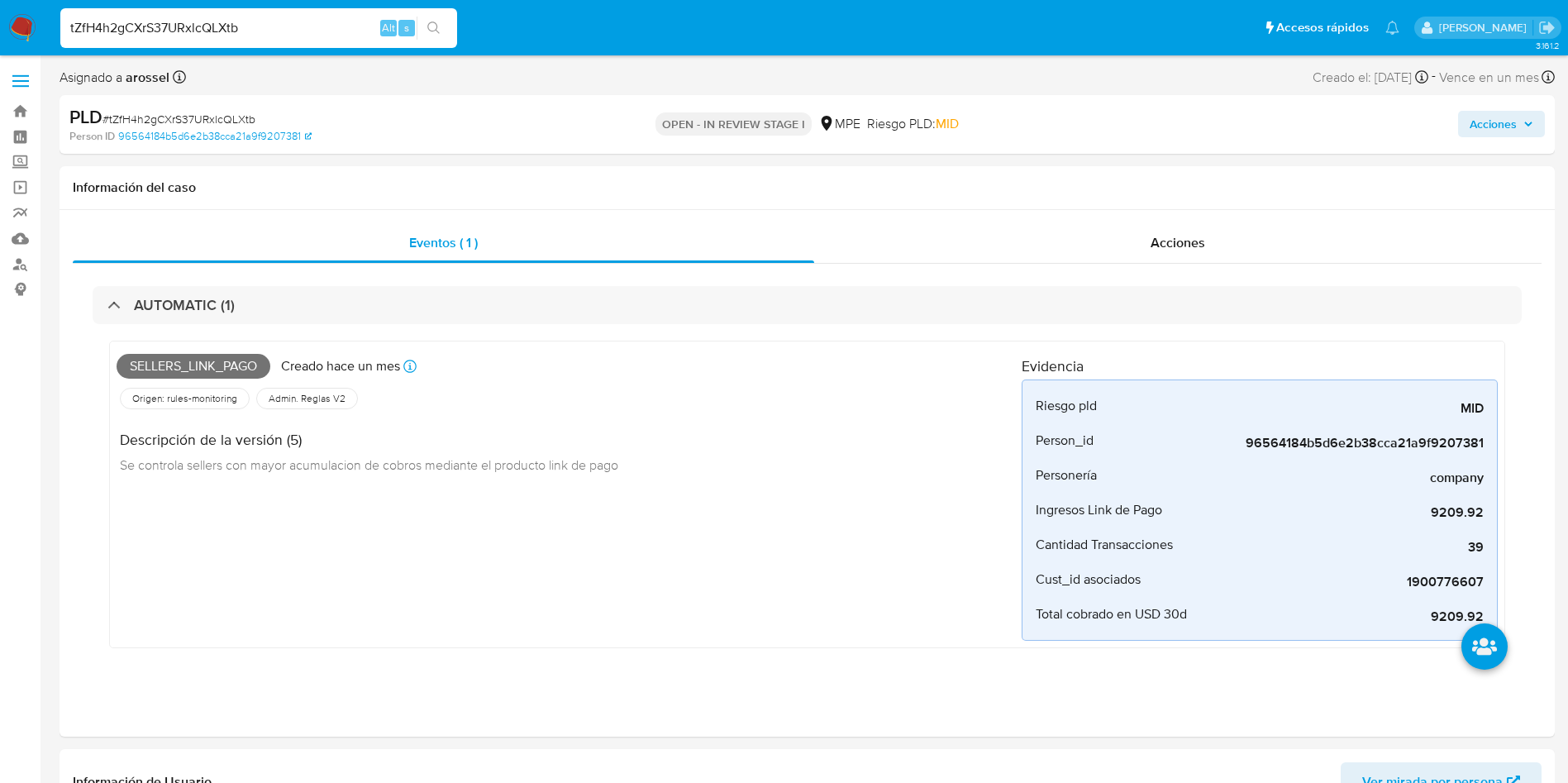
click at [222, 112] on span "# tZfH4h2gCXrS37URxlcQLXtb" at bounding box center [179, 118] width 153 height 16
copy span "tZfH4h2gCXrS37URxlcQLXtb"
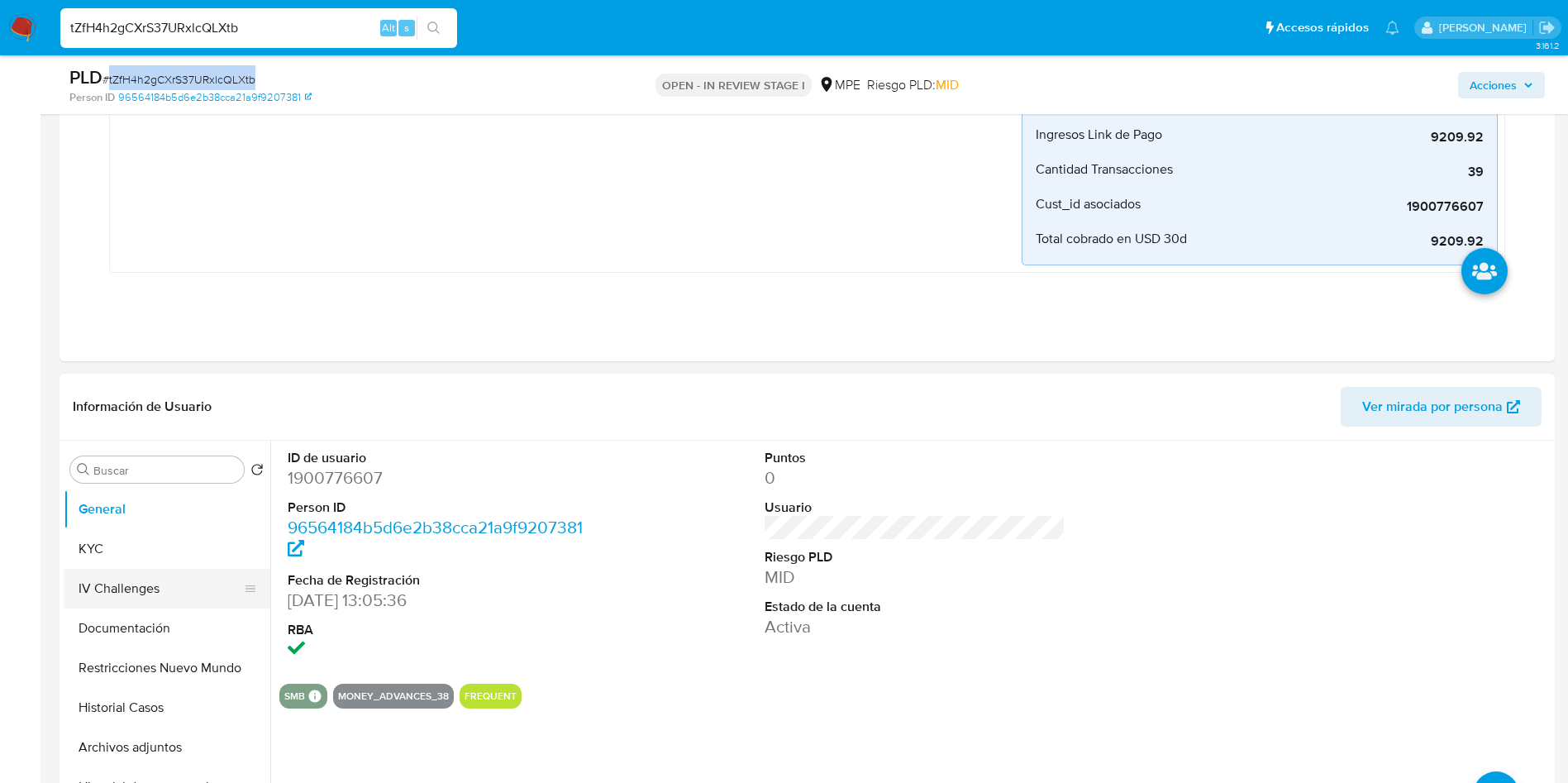
scroll to position [496, 0]
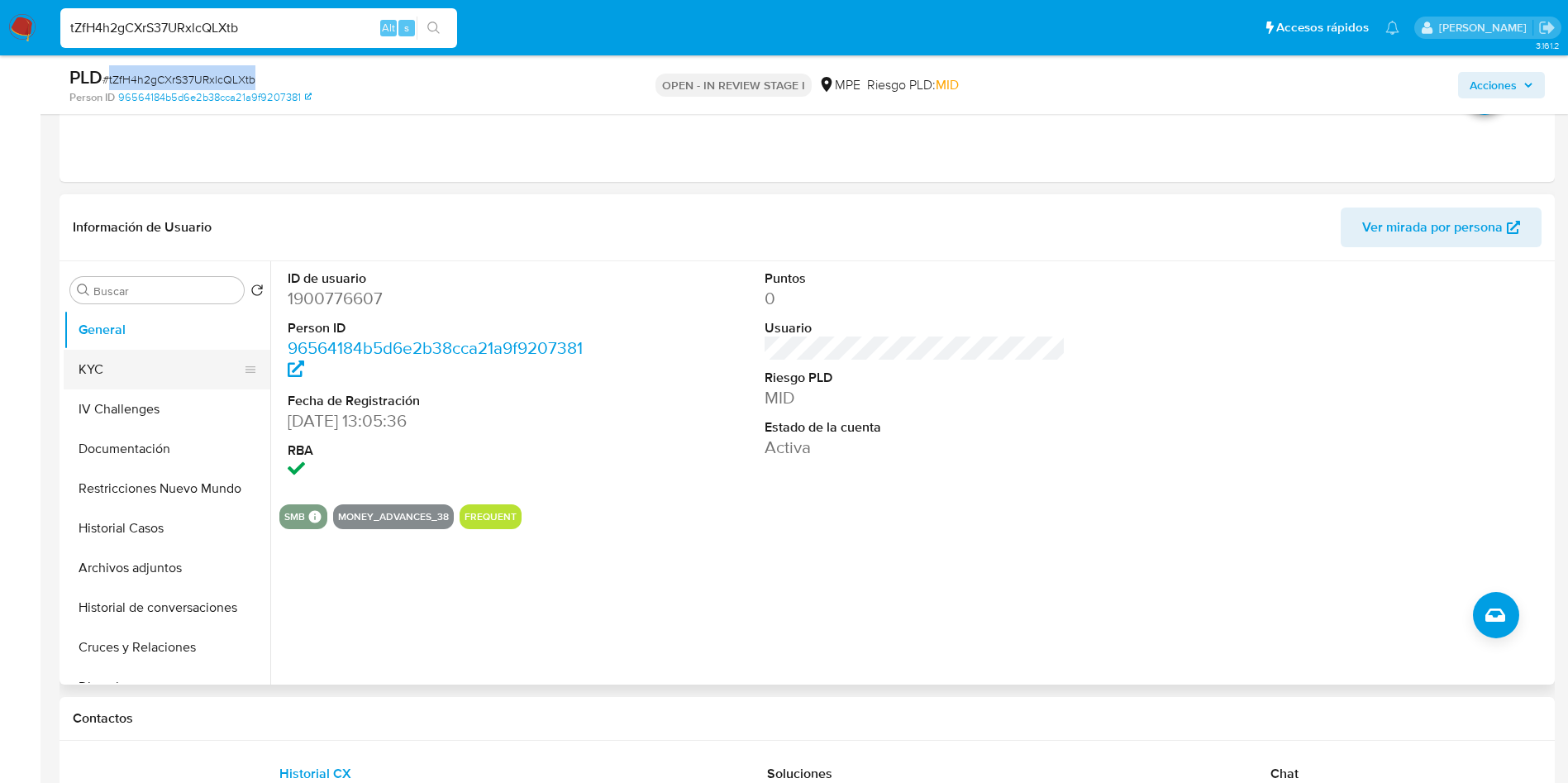
click at [125, 364] on button "KYC" at bounding box center [160, 370] width 193 height 39
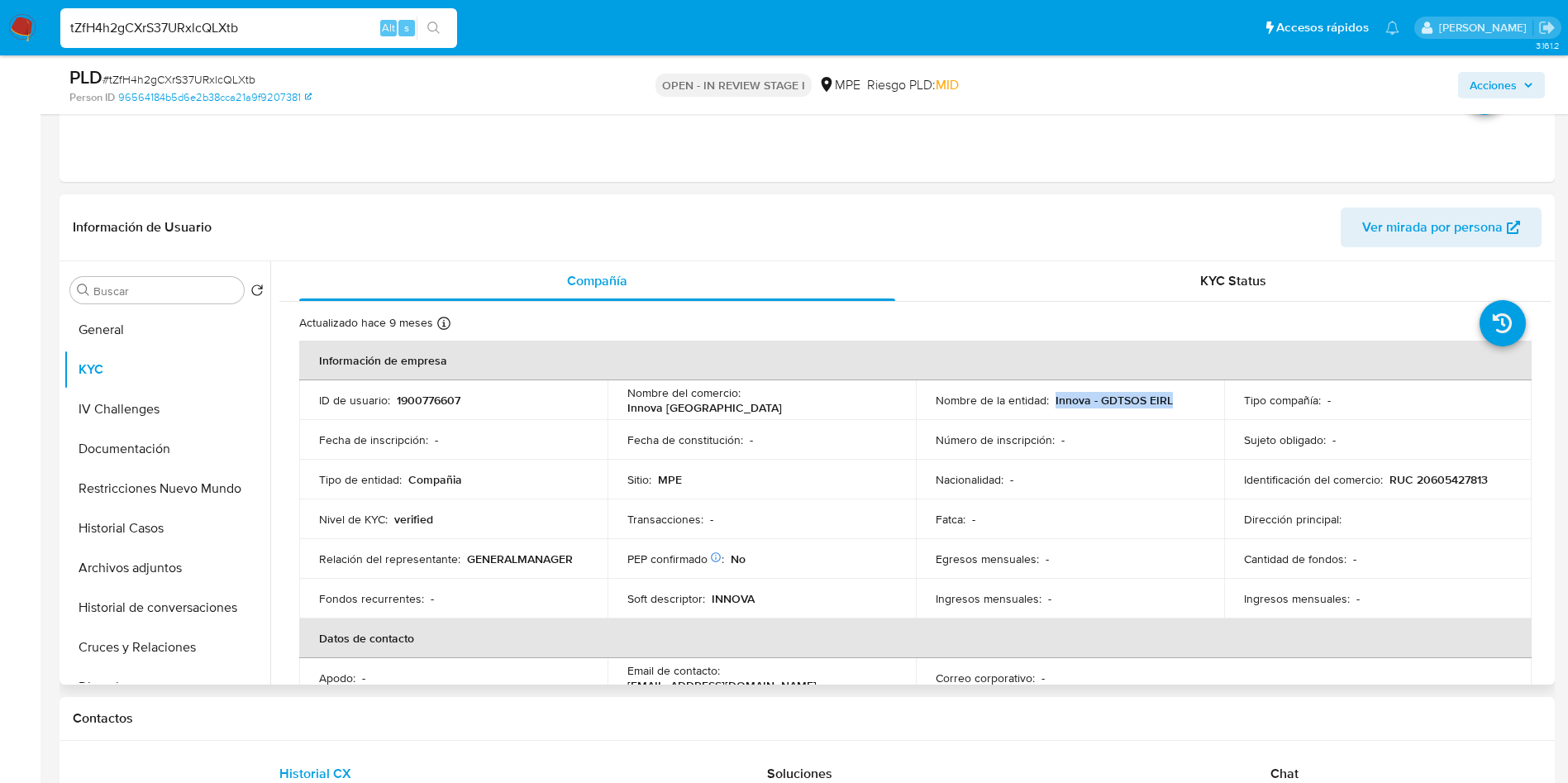
drag, startPoint x: 1050, startPoint y: 402, endPoint x: 1195, endPoint y: 400, distance: 145.0
click at [1195, 400] on div "Nombre de la entidad : Innova - GDTSOS EIRL" at bounding box center [1070, 400] width 269 height 15
copy p "Innova - GDTSOS EIRL"
drag, startPoint x: 1386, startPoint y: 478, endPoint x: 1487, endPoint y: 474, distance: 101.1
click at [1487, 474] on div "Identificación del comercio : RUC 20605427813" at bounding box center [1378, 479] width 269 height 15
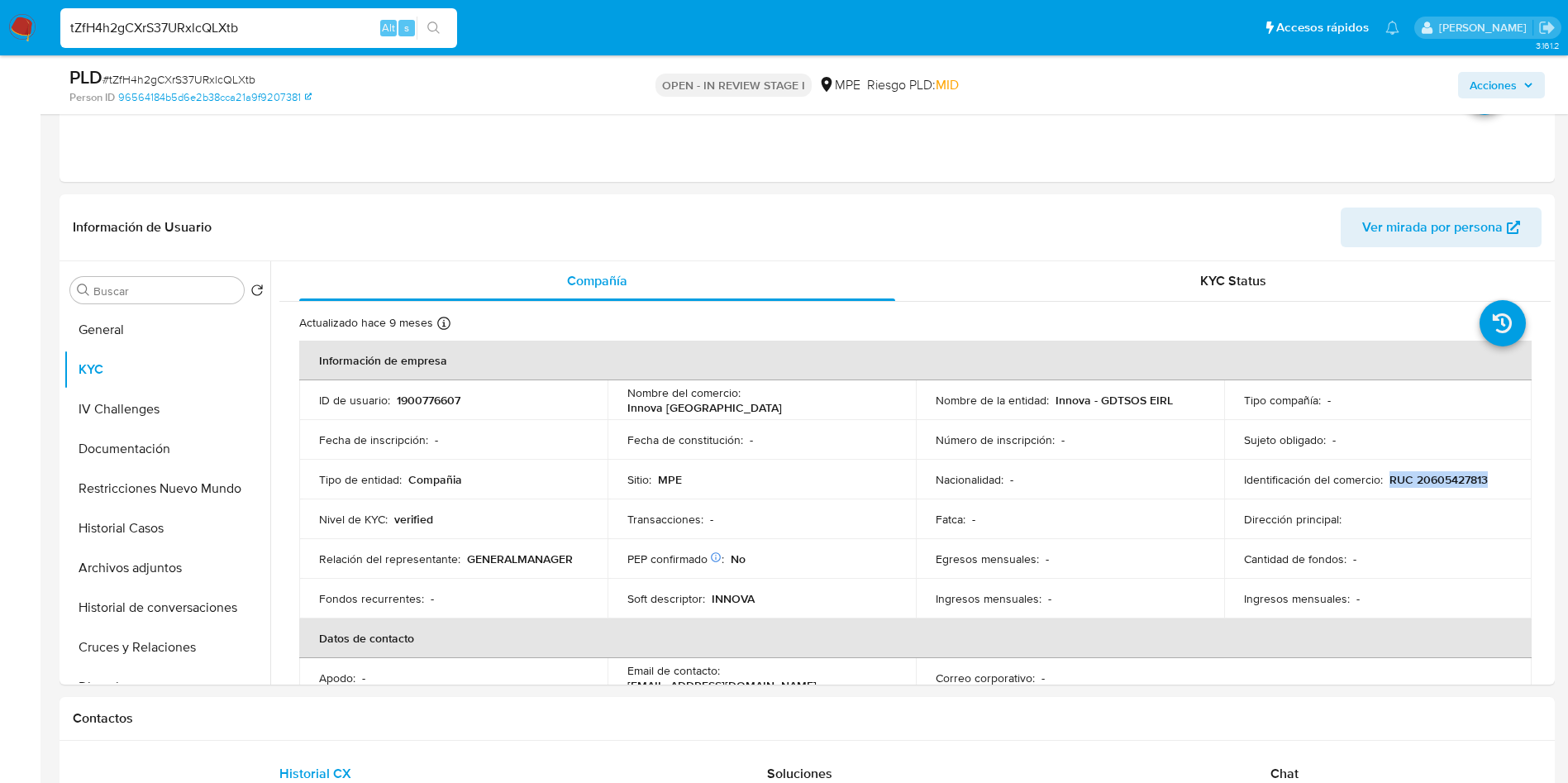
copy p "RUC 20605427813"
click at [926, 219] on header "Información de Usuario Ver mirada por persona" at bounding box center [807, 228] width 1469 height 39
click at [442, 404] on p "1900776607" at bounding box center [429, 400] width 63 height 15
copy p "1900776607"
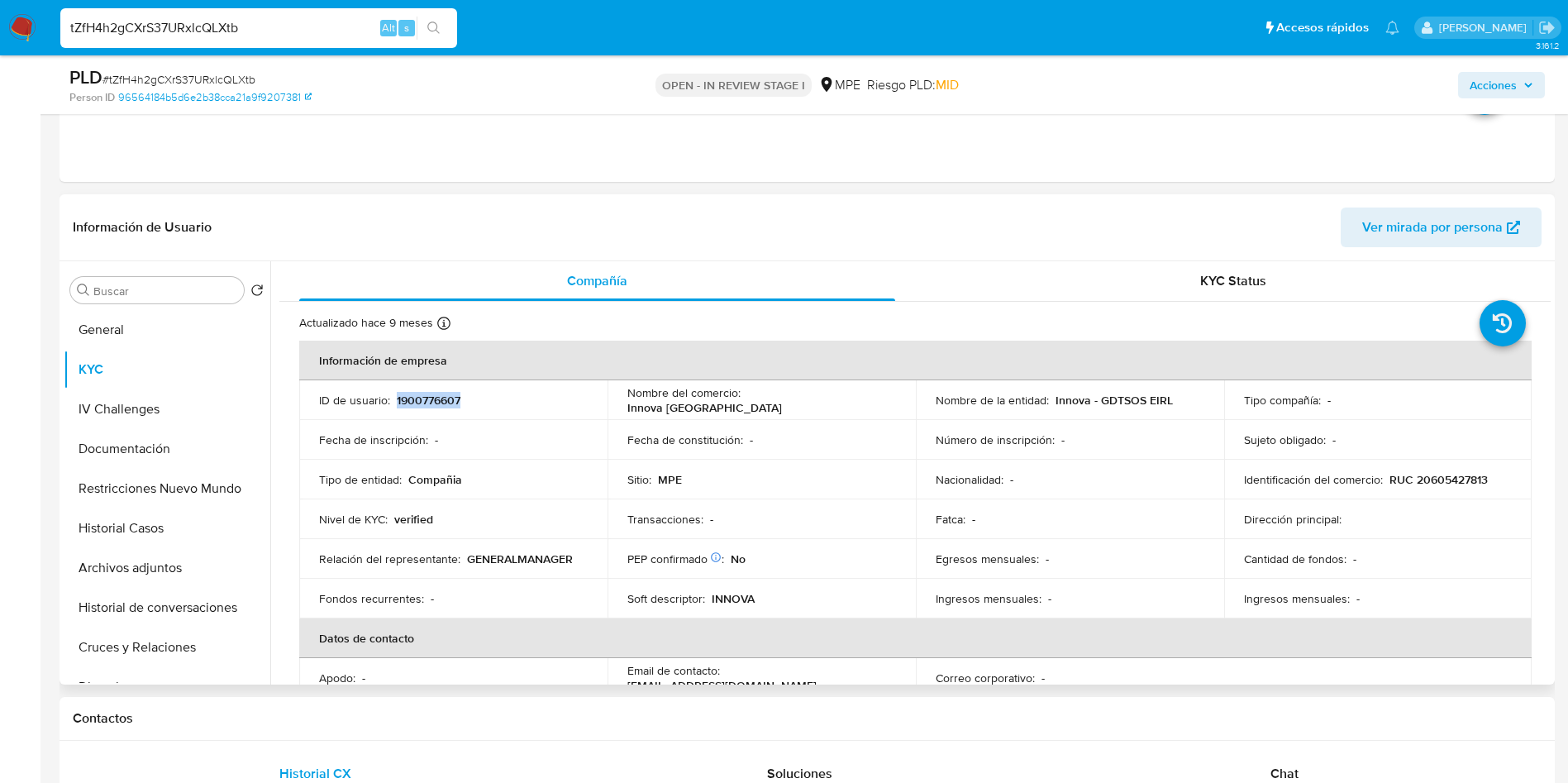
copy p "1900776607"
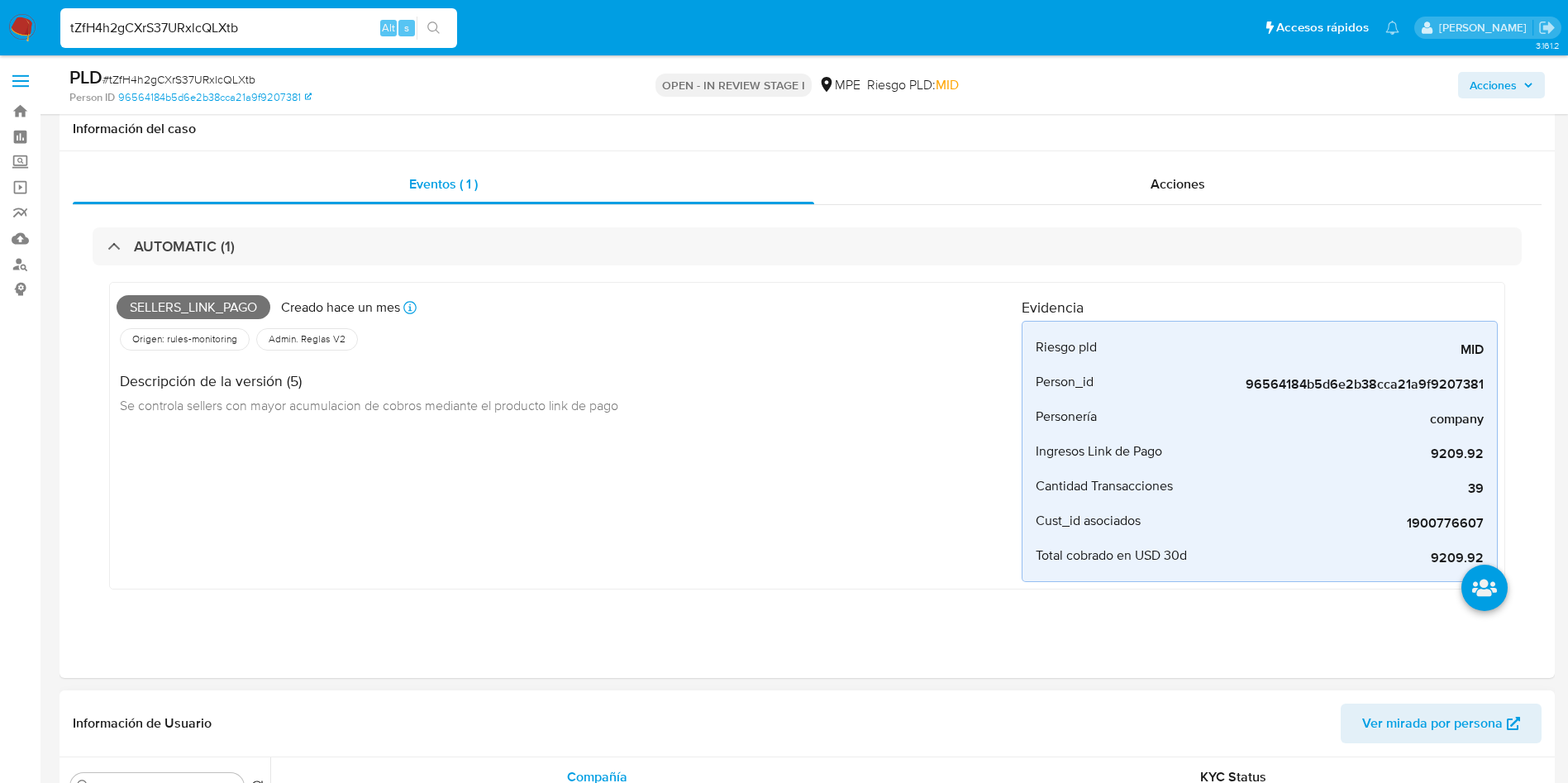
scroll to position [620, 0]
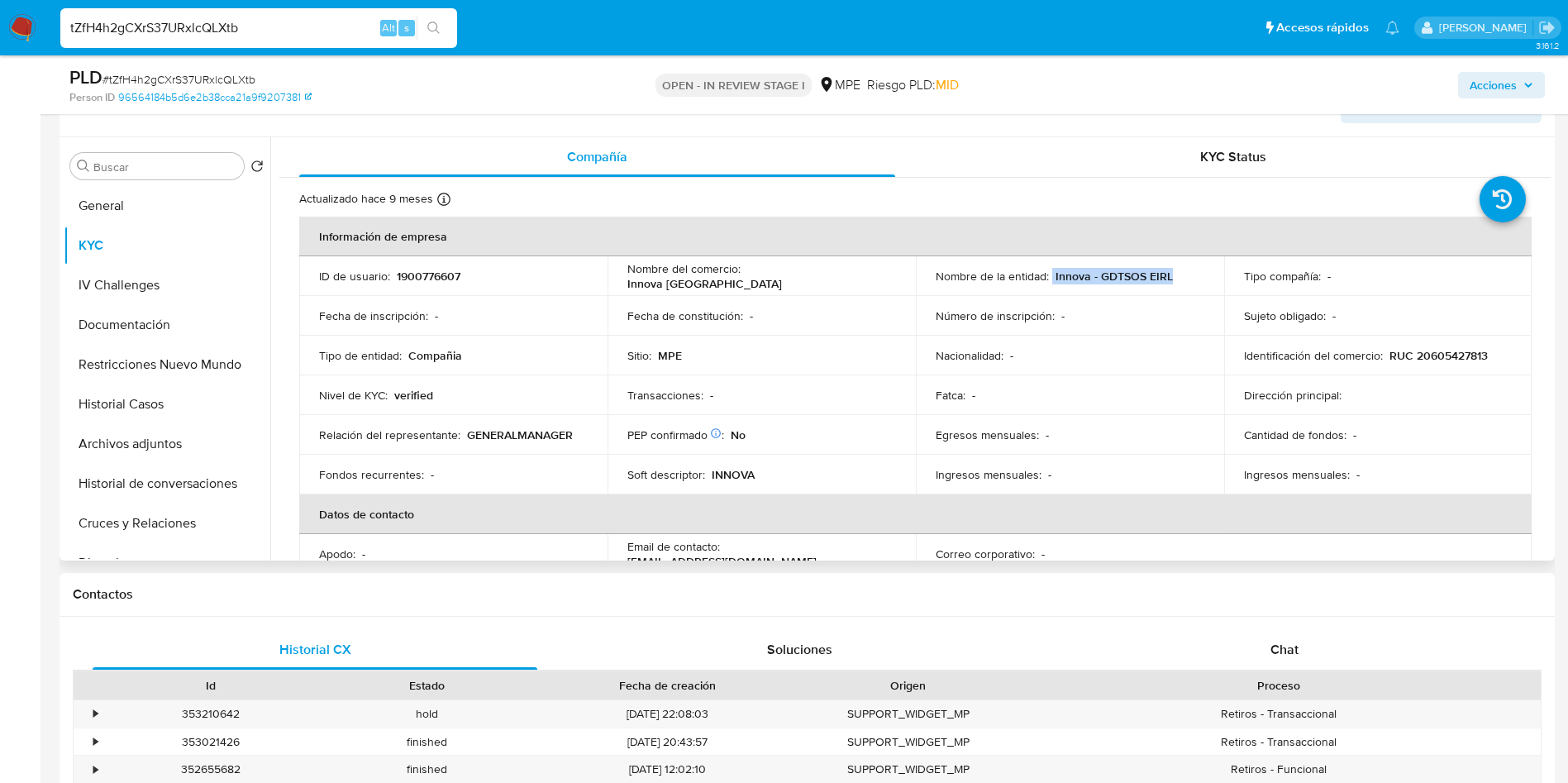
drag, startPoint x: 1048, startPoint y: 275, endPoint x: 1216, endPoint y: 276, distance: 168.0
click at [1216, 276] on td "Nombre de la entidad : Innova - GDTSOS EIRL" at bounding box center [1070, 276] width 308 height 39
copy div "Innova - GDTSOS EIRL"
click at [1430, 356] on p "RUC 20605427813" at bounding box center [1438, 355] width 98 height 15
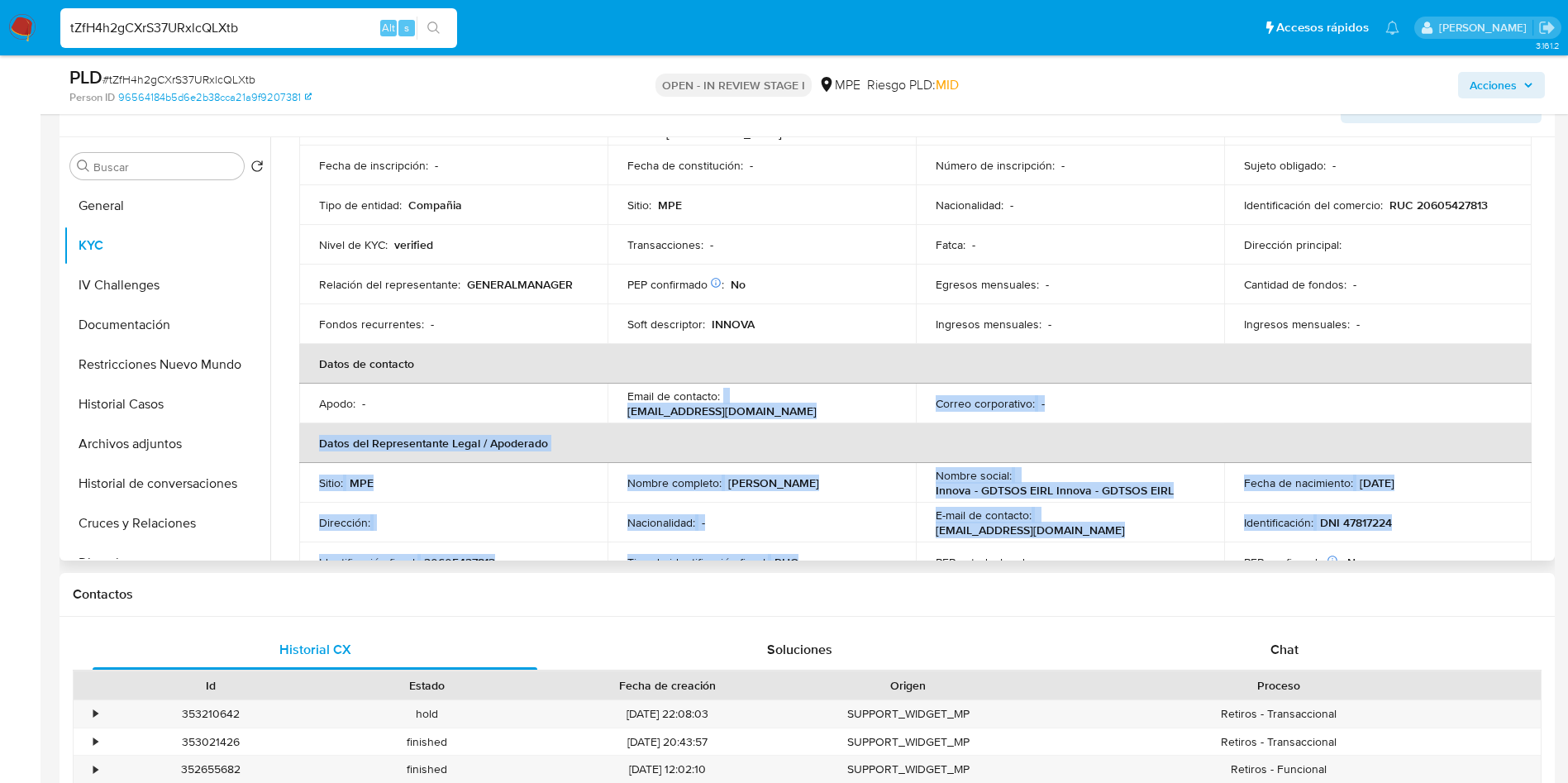
scroll to position [195, 0]
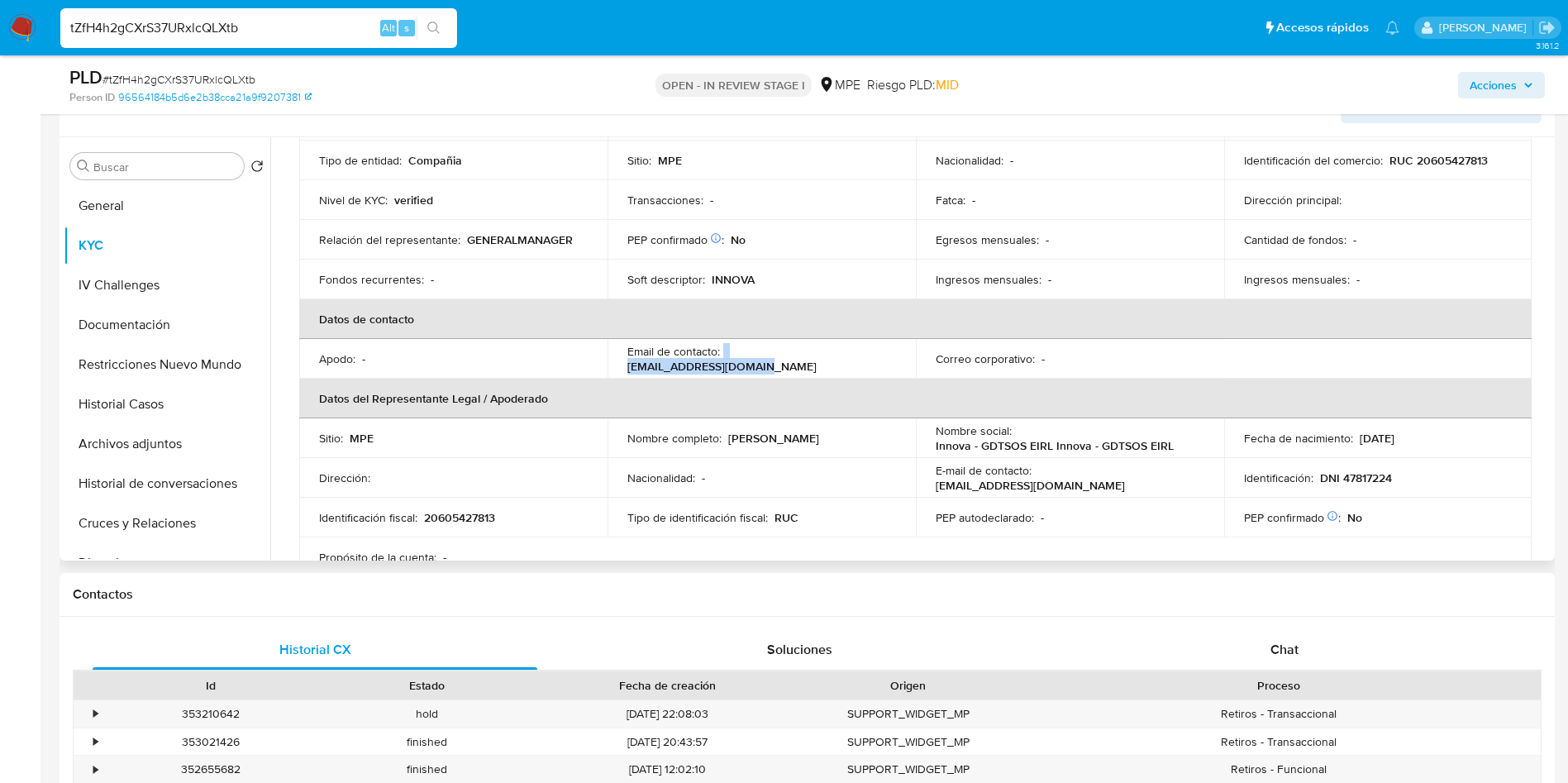
drag, startPoint x: 722, startPoint y: 555, endPoint x: 859, endPoint y: 351, distance: 245.7
click at [859, 351] on div "Email de contacto : operaciones@itn.edu.pe" at bounding box center [761, 359] width 269 height 30
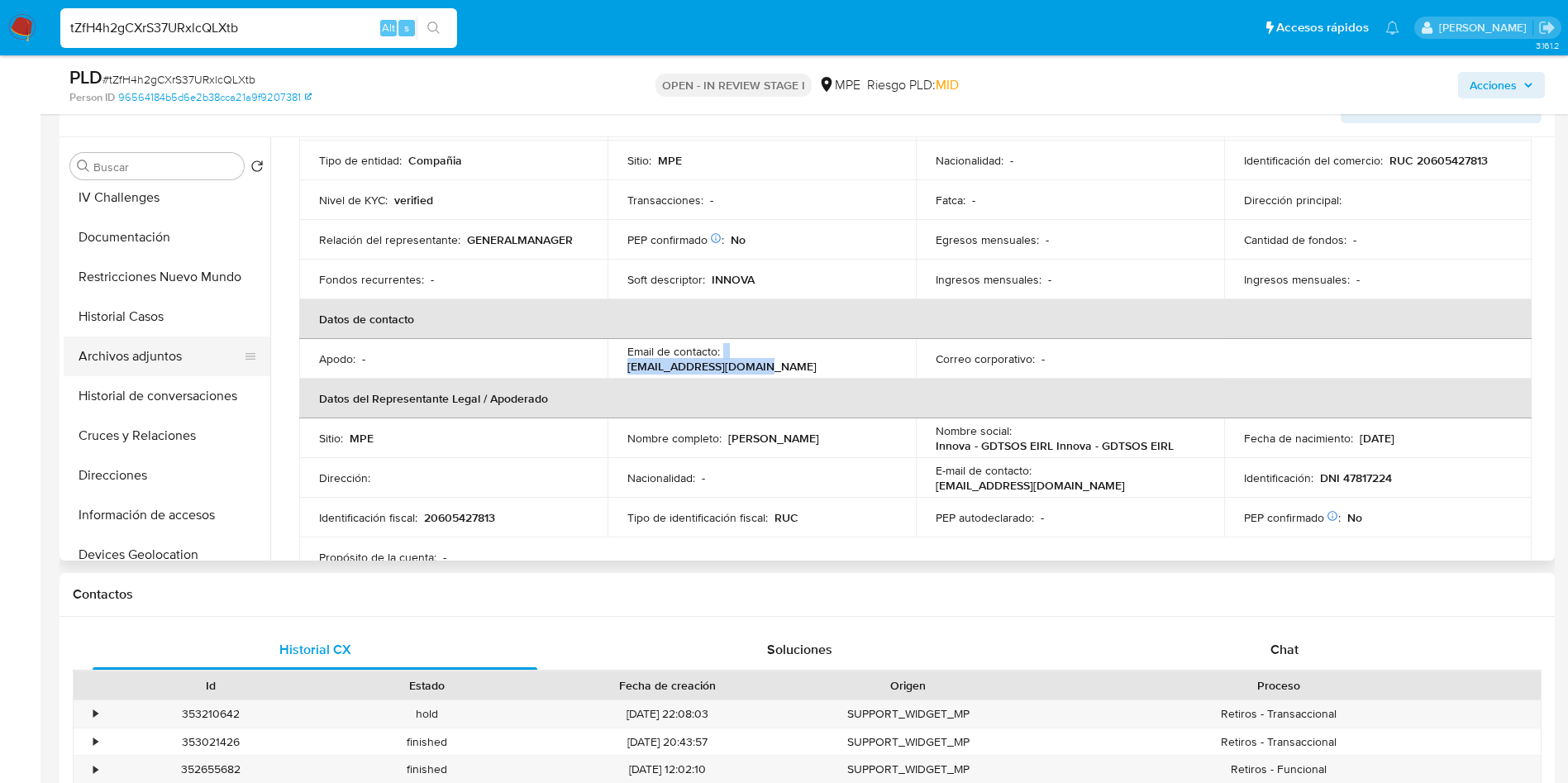
scroll to position [124, 0]
click at [169, 544] on button "Cuentas Bancarias" at bounding box center [160, 558] width 193 height 39
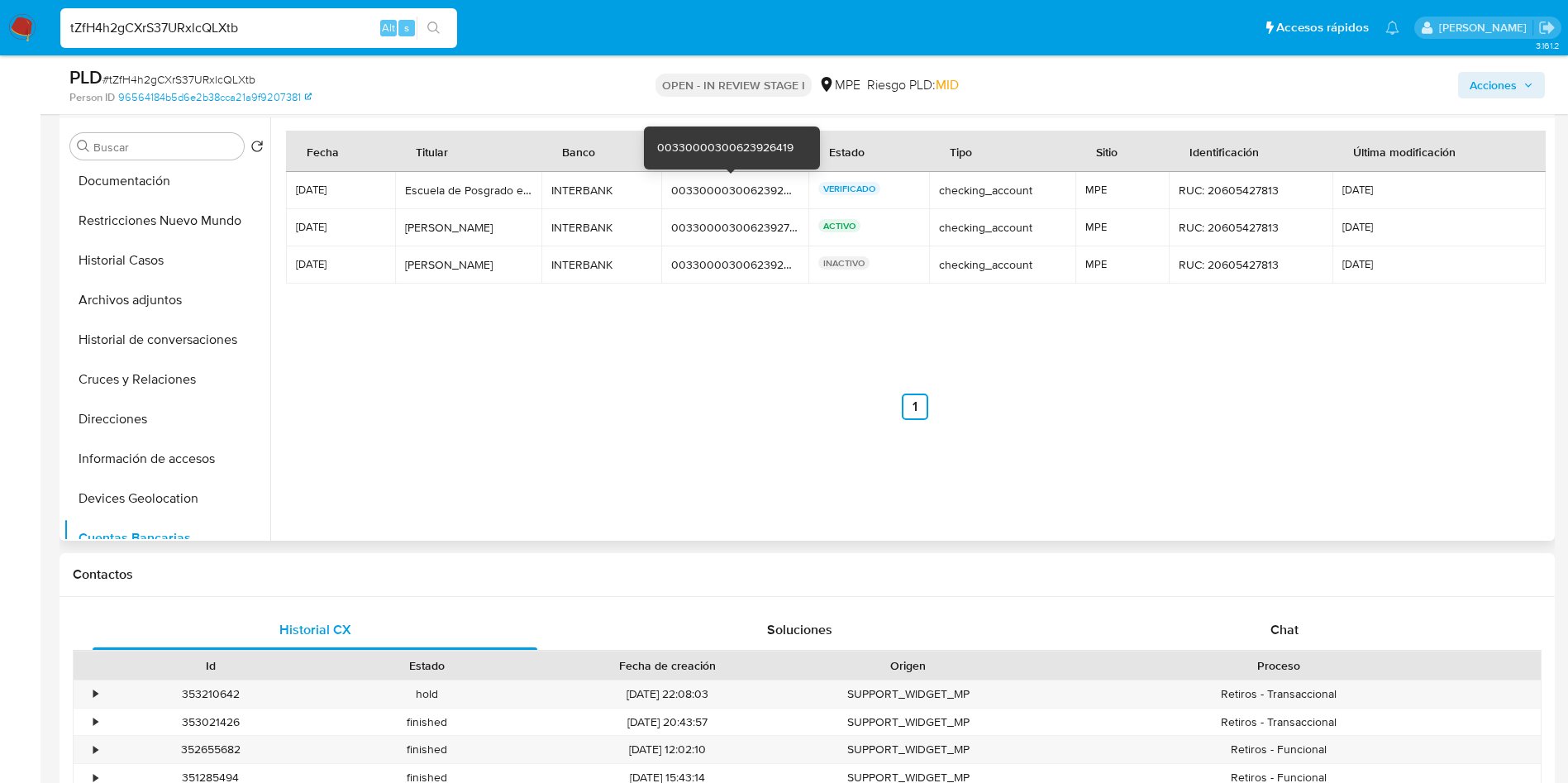
click at [730, 189] on div "00330000300623926419" at bounding box center [735, 190] width 127 height 15
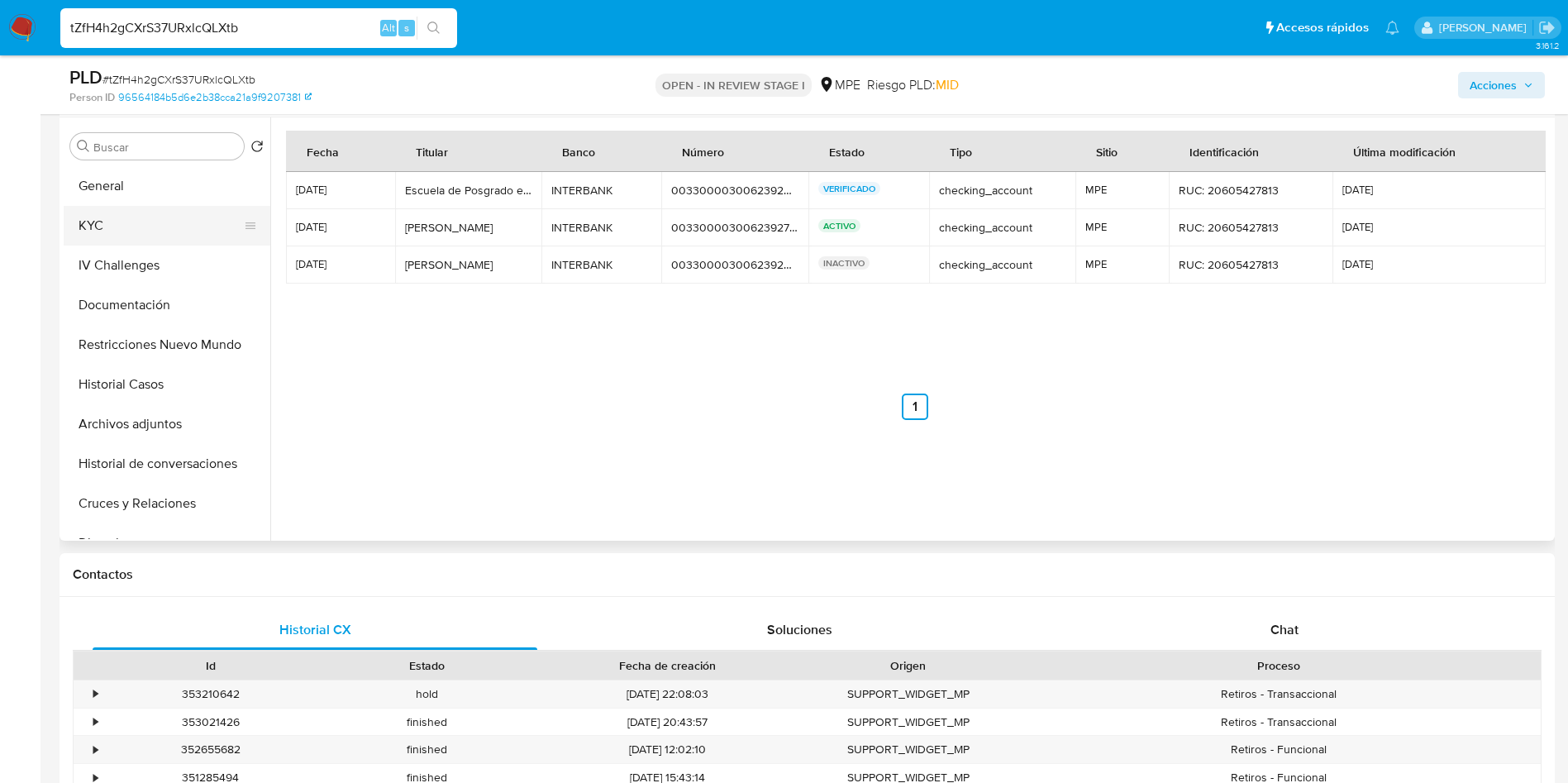
click at [140, 225] on button "KYC" at bounding box center [160, 226] width 193 height 39
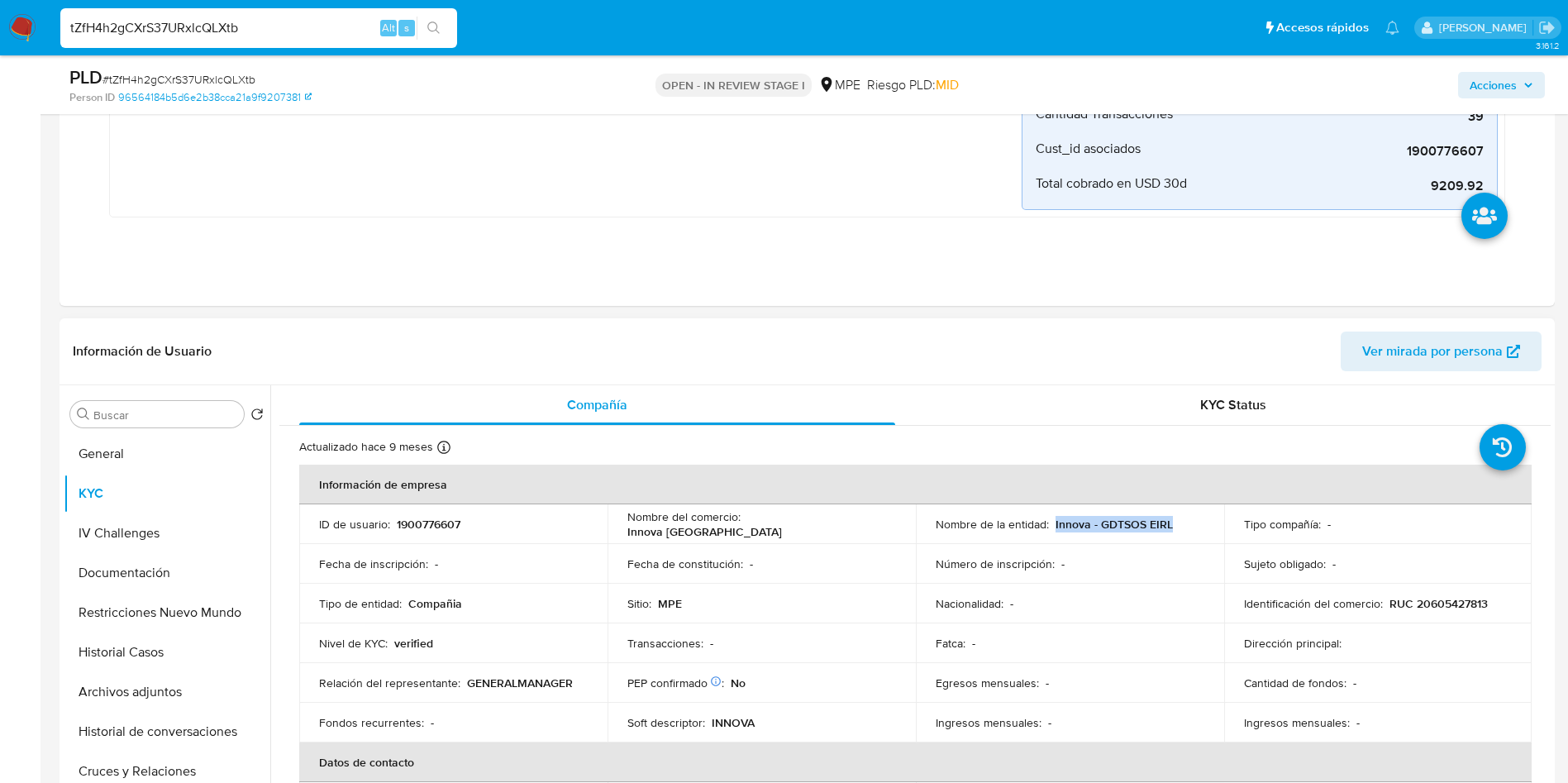
drag, startPoint x: 1061, startPoint y: 526, endPoint x: 1188, endPoint y: 532, distance: 127.1
click at [1188, 532] on td "Nombre de la entidad : Innova - GDTSOS EIRL" at bounding box center [1070, 524] width 308 height 39
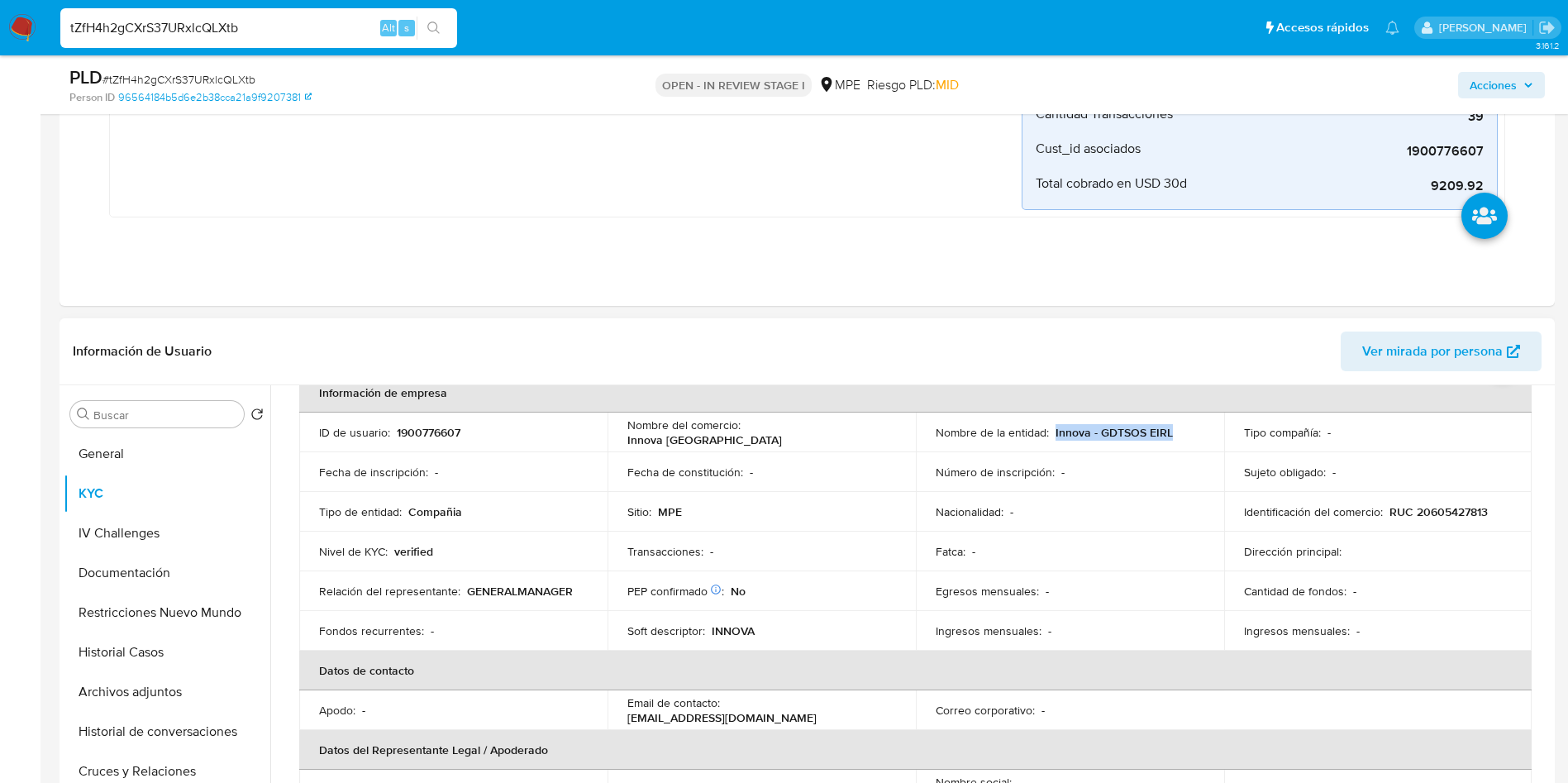
scroll to position [124, 0]
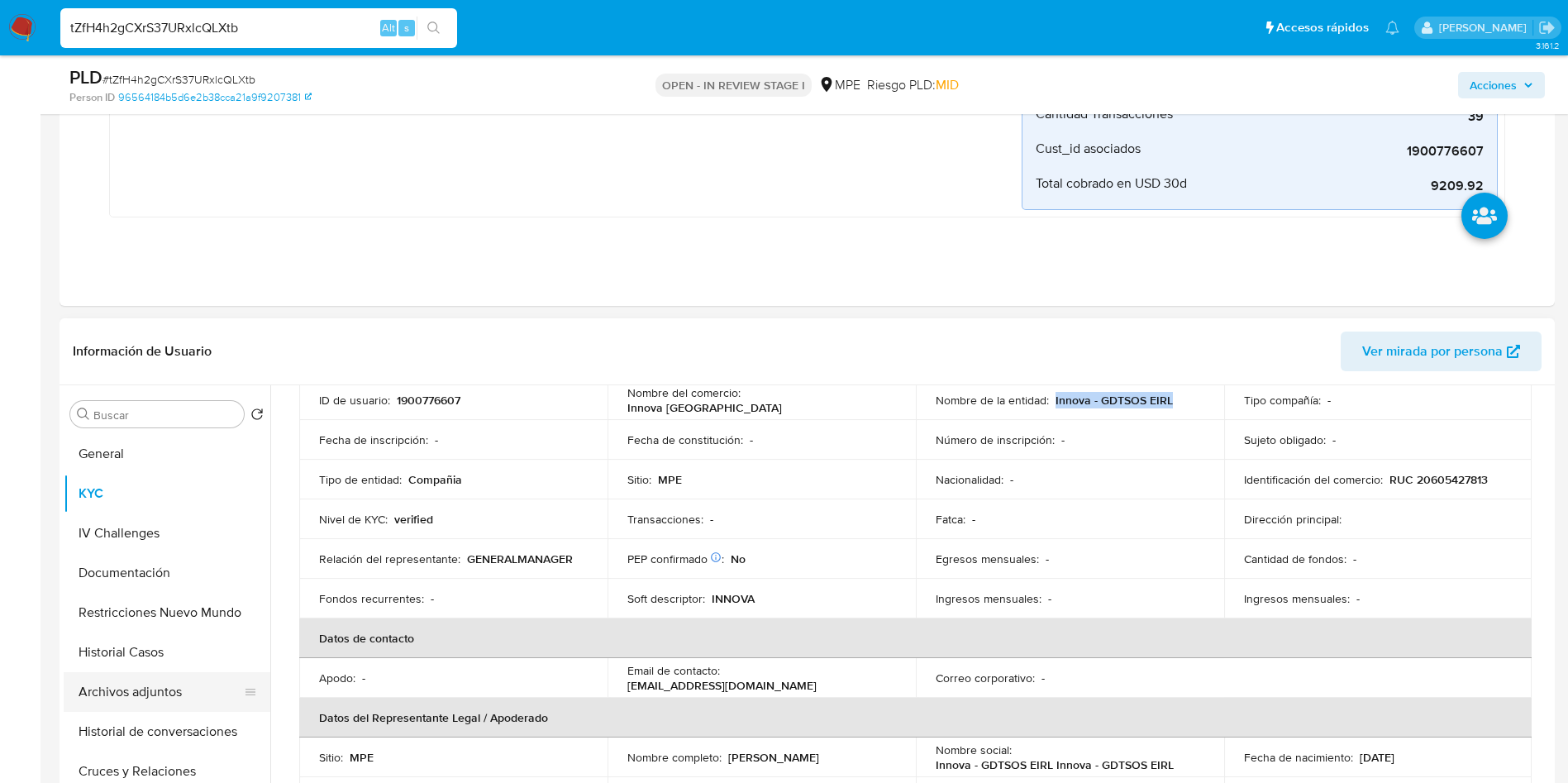
click at [194, 698] on button "Archivos adjuntos" at bounding box center [160, 692] width 193 height 39
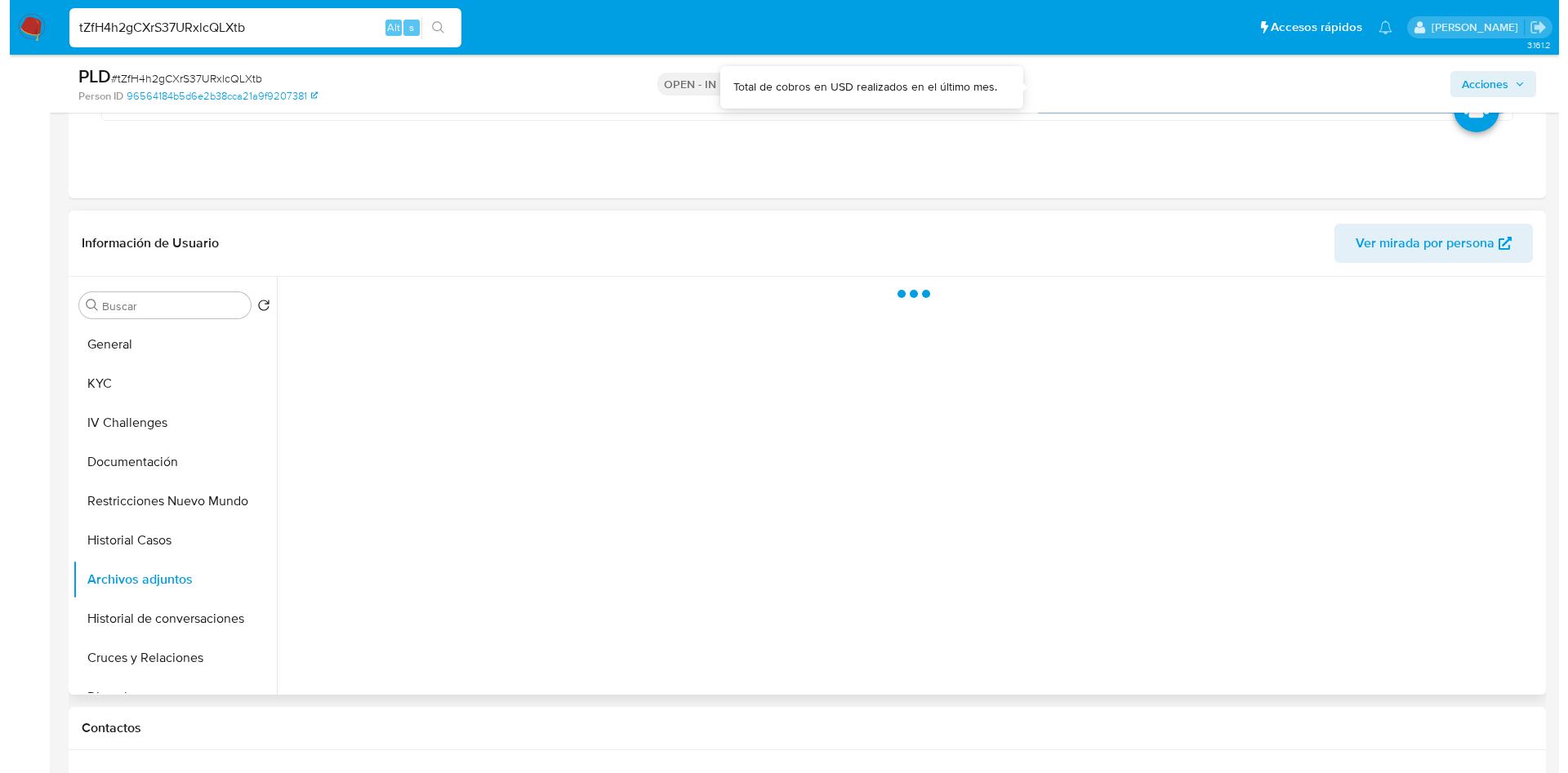
scroll to position [490, 0]
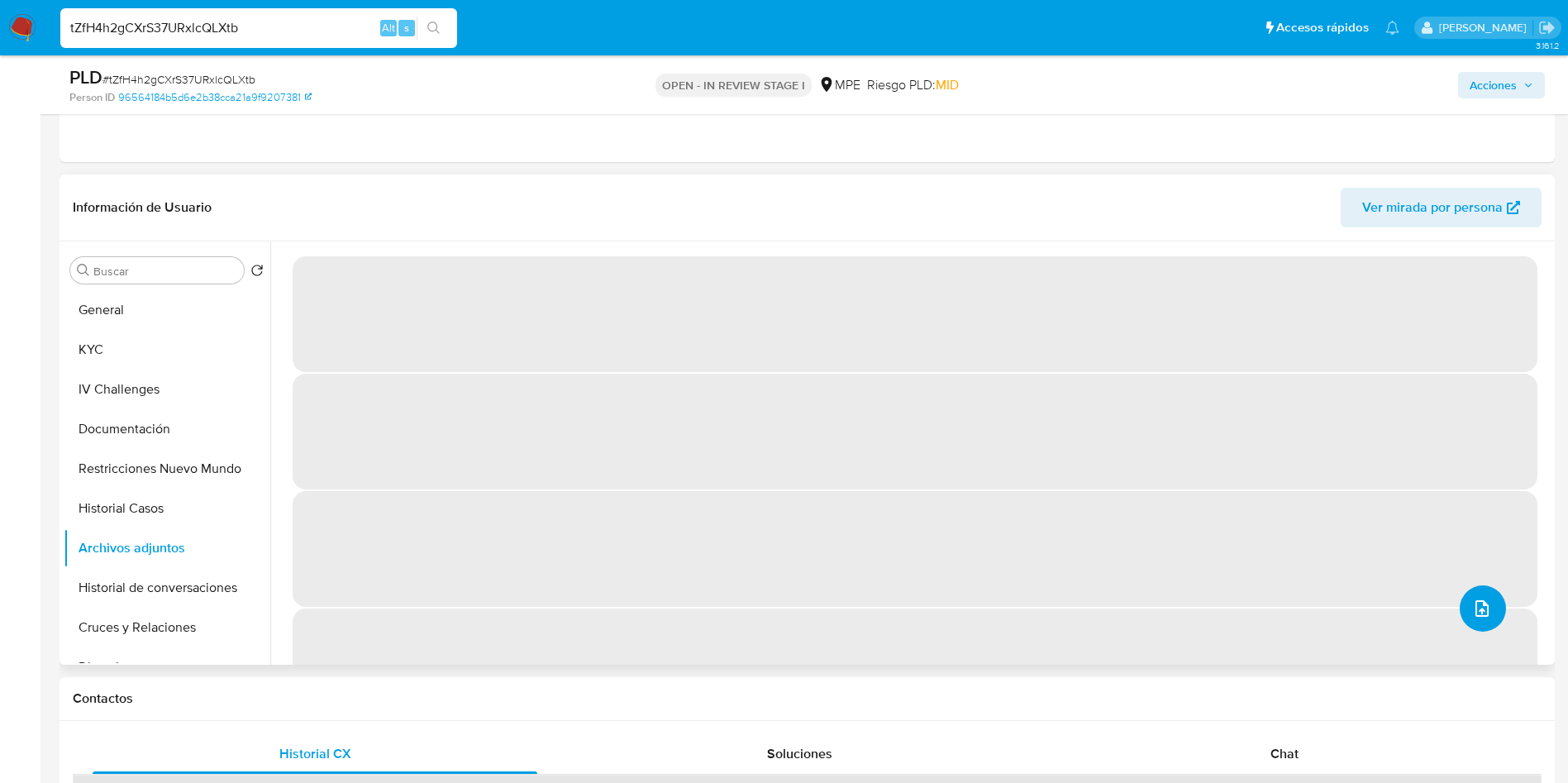
click at [1481, 618] on span "upload-file" at bounding box center [1482, 608] width 20 height 20
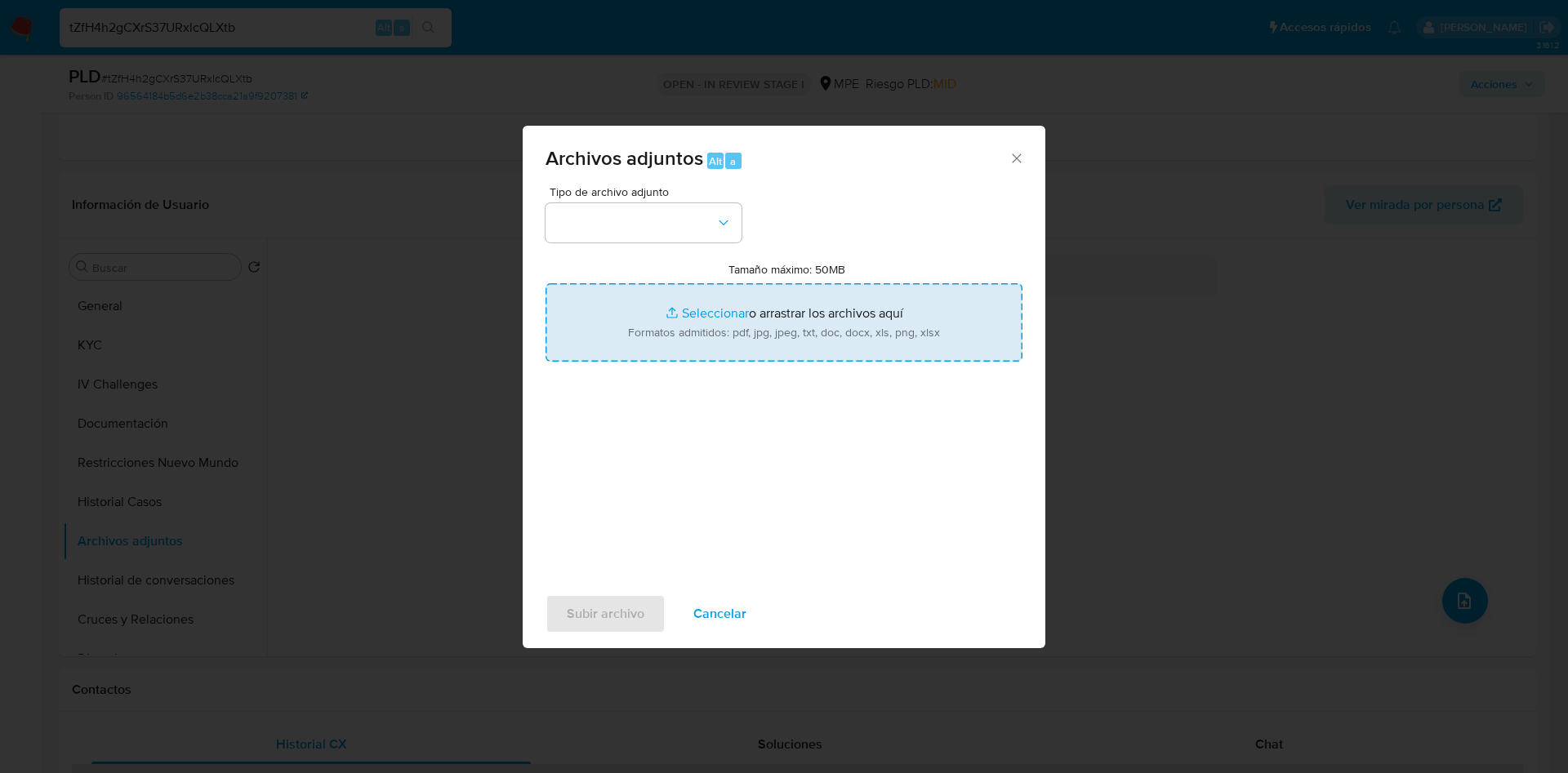
click at [870, 330] on input "Tamaño máximo: 50MB Seleccionar archivos" at bounding box center [784, 322] width 477 height 79
type input "C:\fakepath\Case Log 1900776607 - 26_09_2025.pdf"
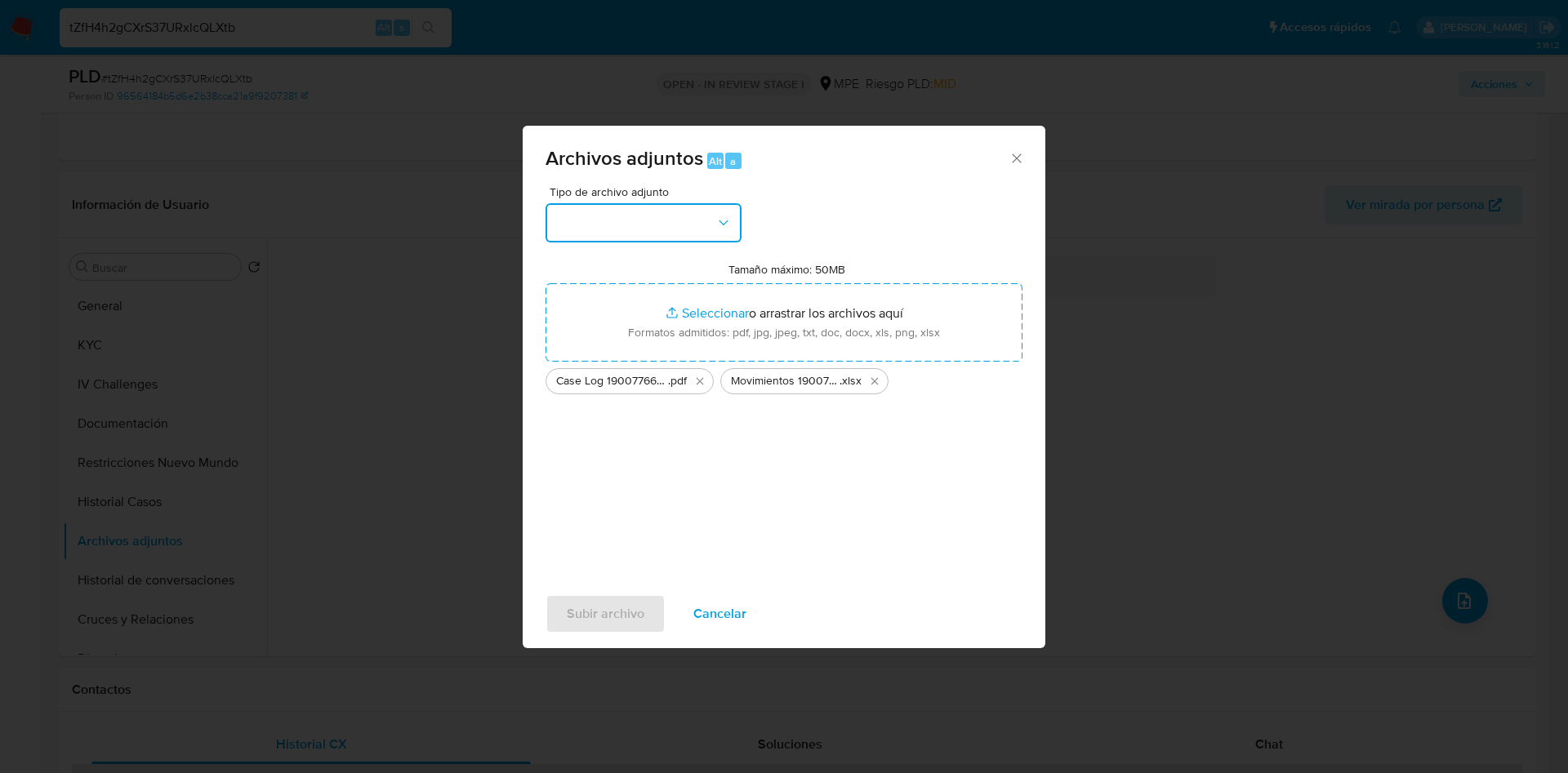
click at [669, 228] on button "button" at bounding box center [643, 223] width 196 height 39
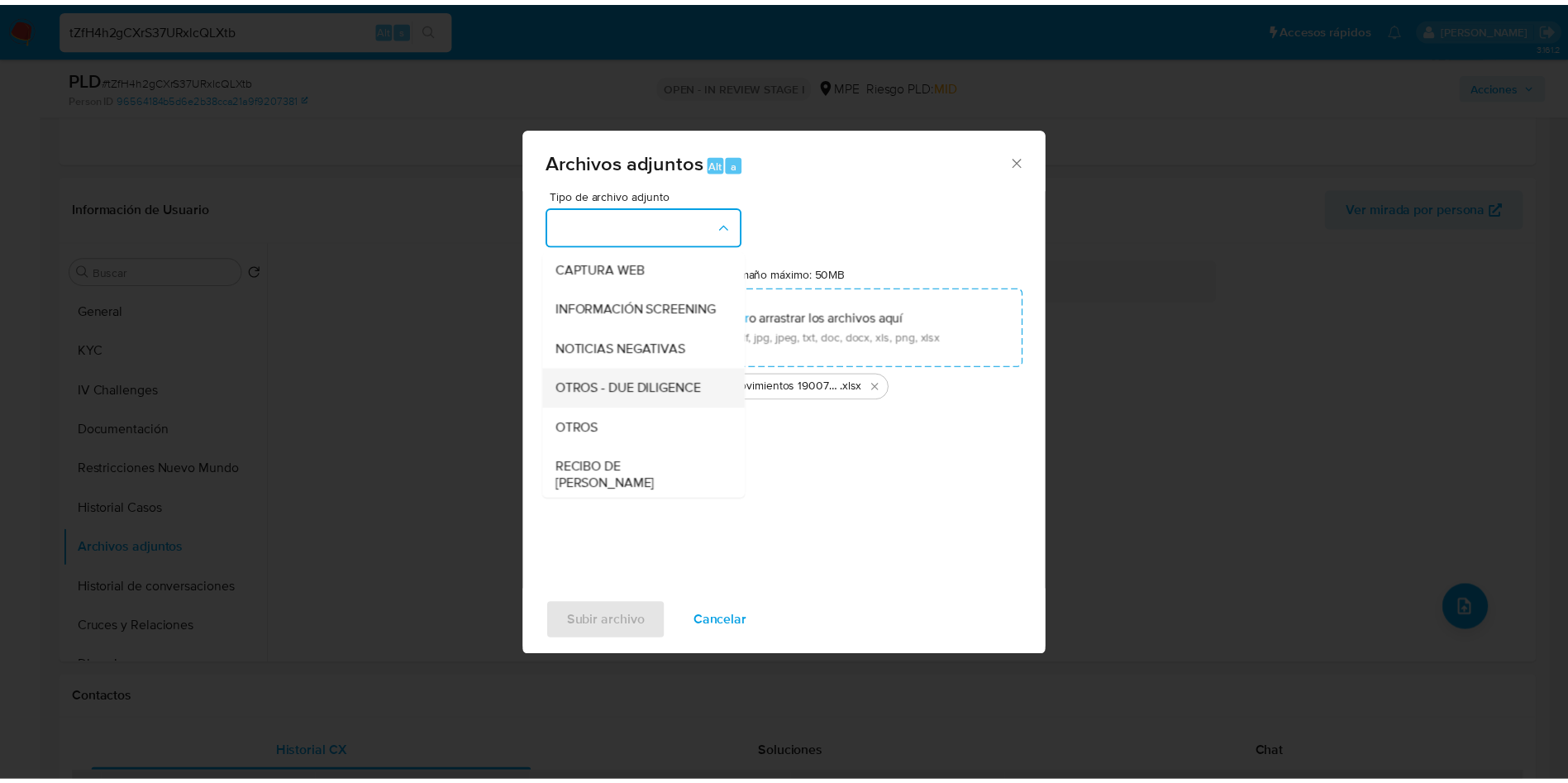
scroll to position [124, 0]
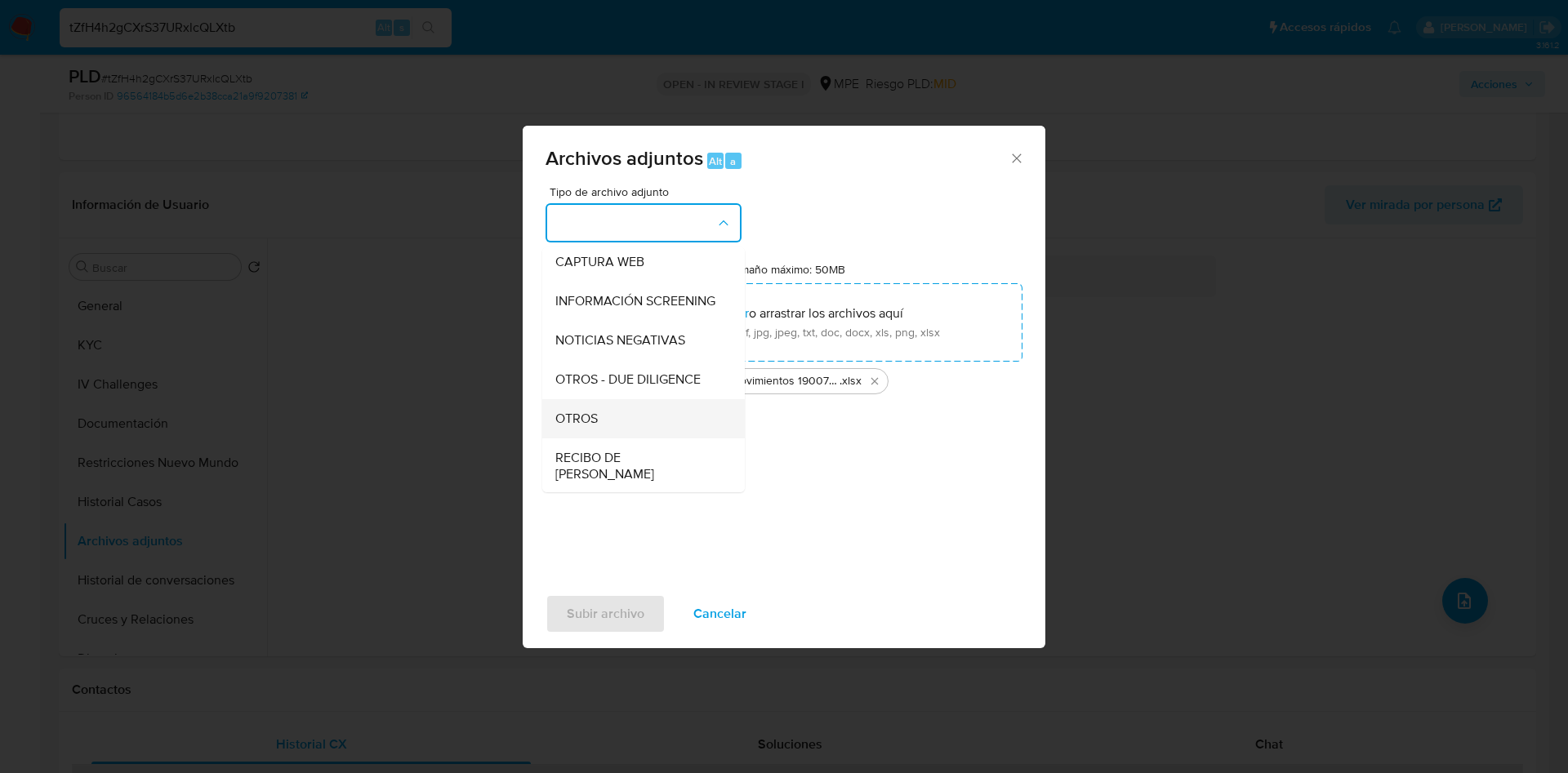
click at [642, 432] on div "OTROS" at bounding box center [638, 418] width 167 height 39
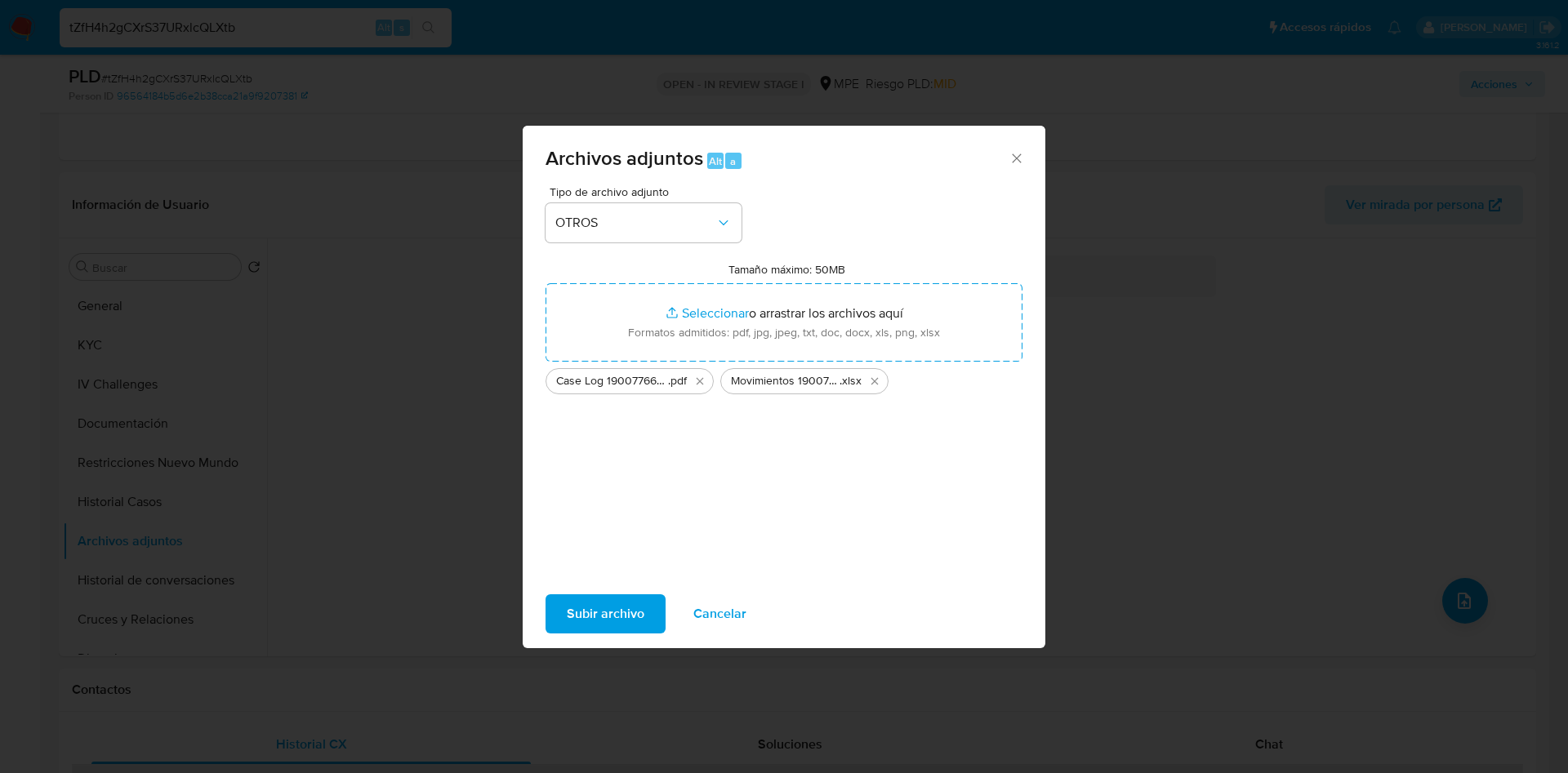
click at [615, 628] on span "Subir archivo" at bounding box center [606, 613] width 78 height 36
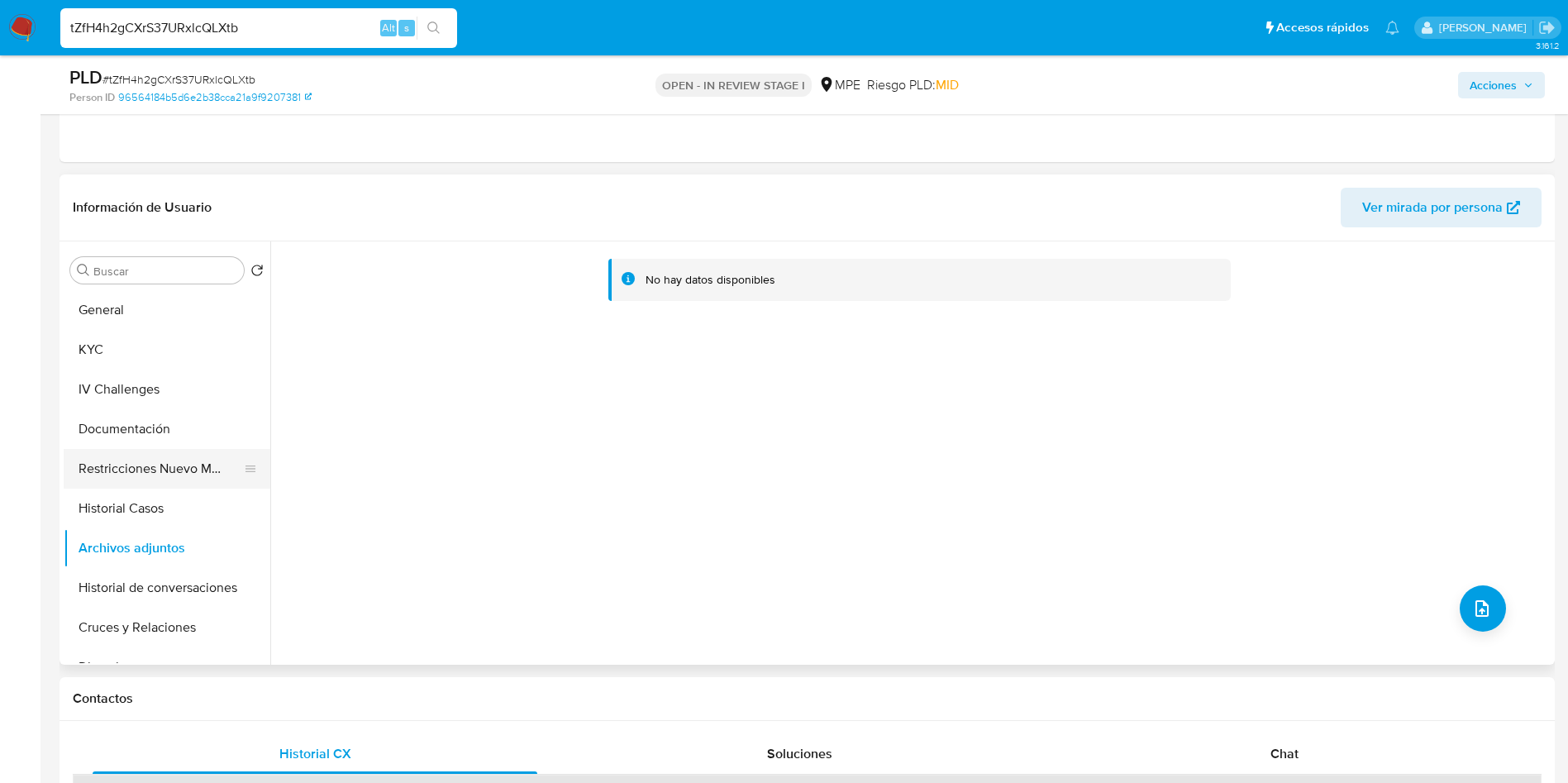
click at [139, 472] on button "Restricciones Nuevo Mundo" at bounding box center [160, 469] width 193 height 39
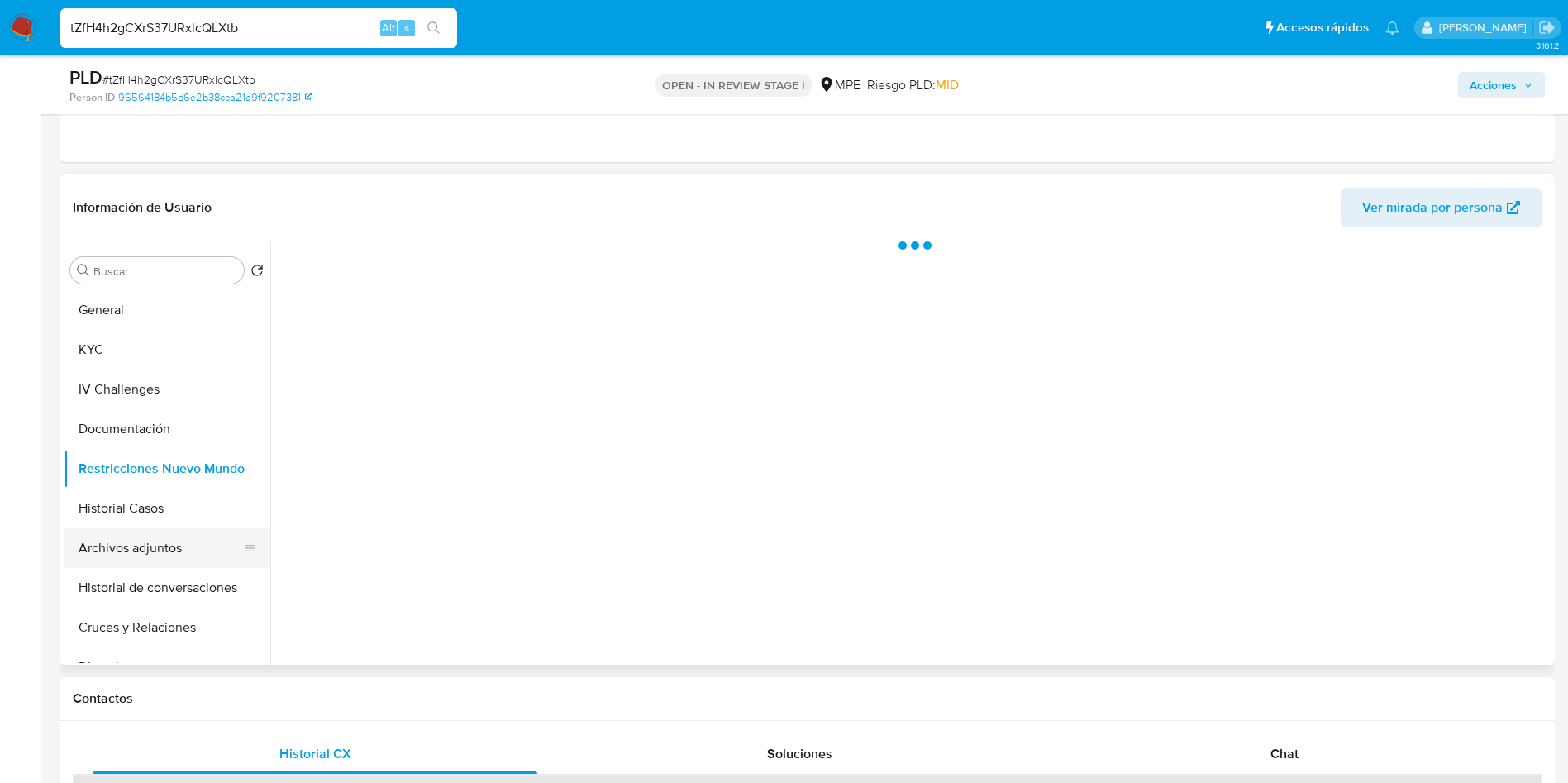
click at [143, 555] on button "Archivos adjuntos" at bounding box center [160, 548] width 193 height 39
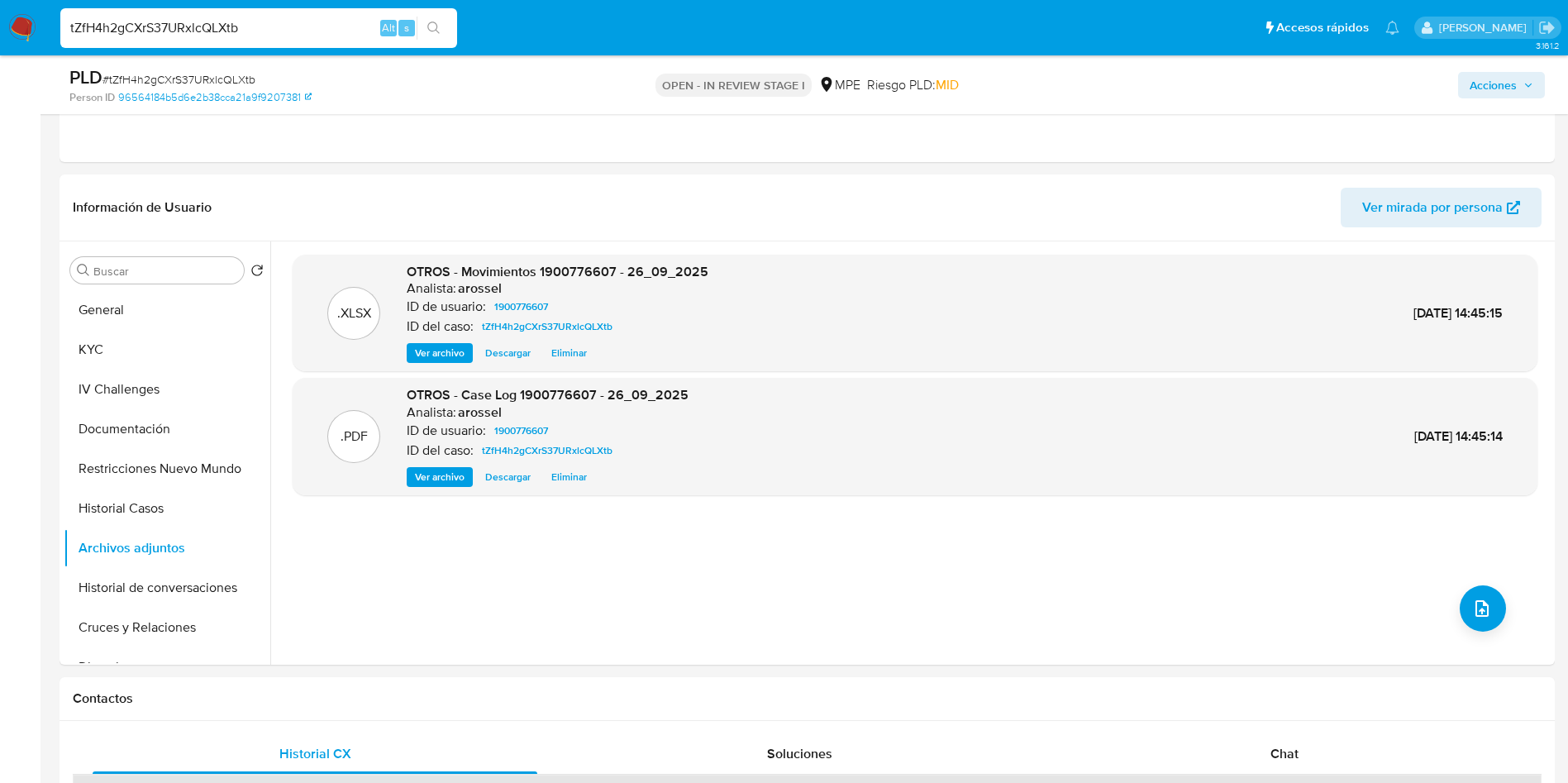
click at [1489, 83] on span "Acciones" at bounding box center [1493, 85] width 47 height 27
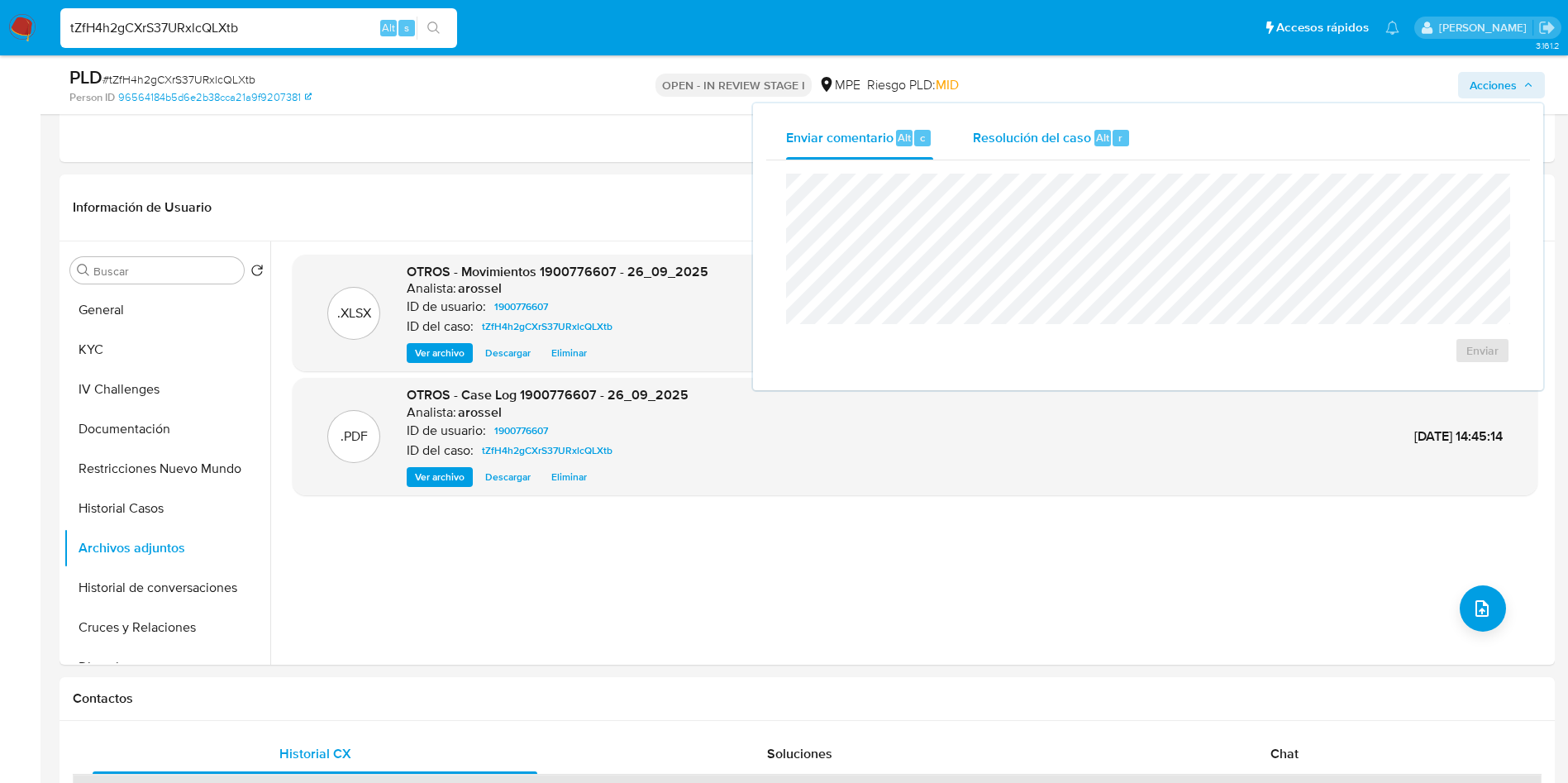
click at [1079, 159] on div "Resolución del caso Alt r" at bounding box center [1051, 138] width 158 height 43
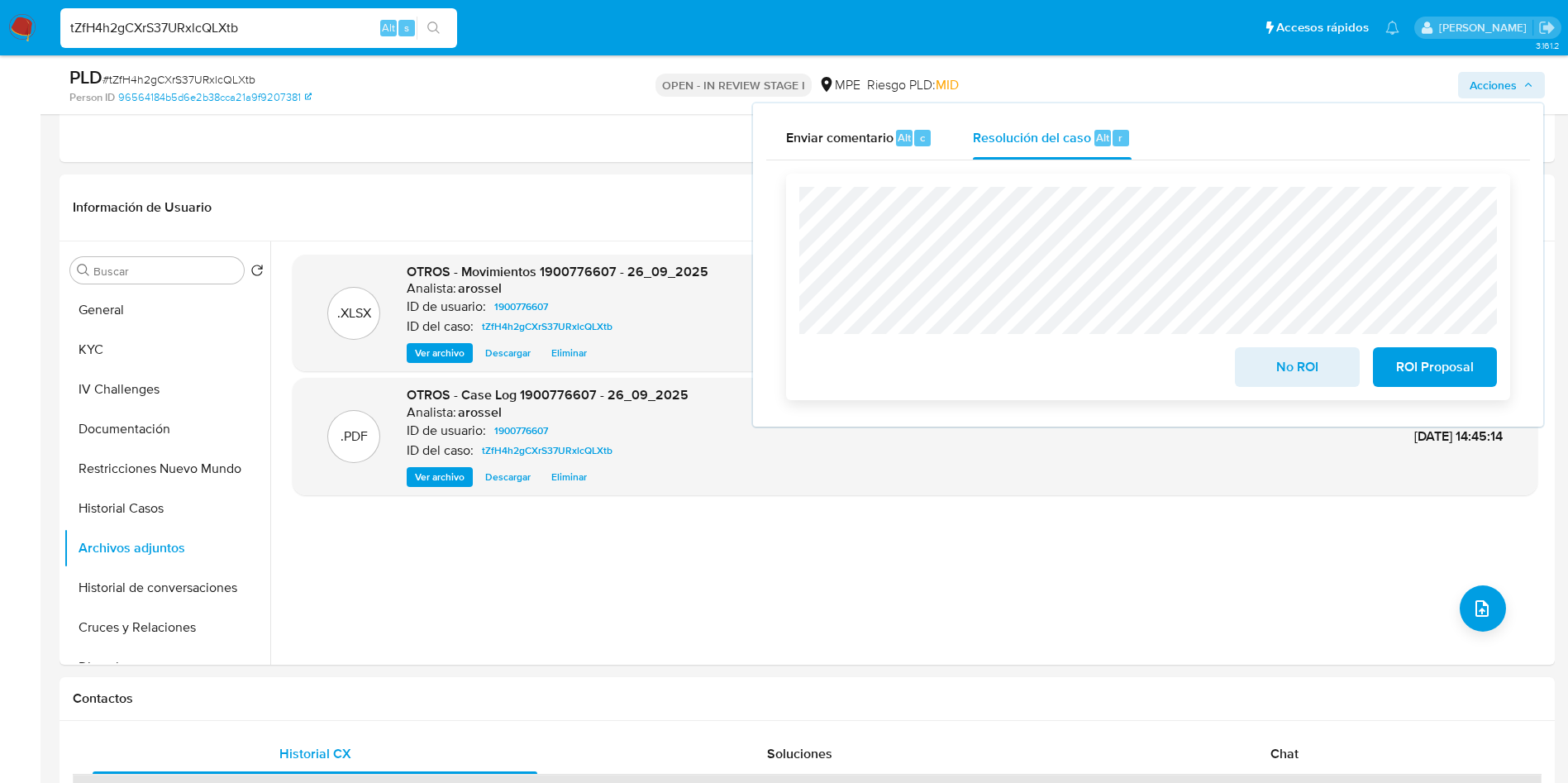
click at [1277, 375] on span "No ROI" at bounding box center [1297, 367] width 81 height 37
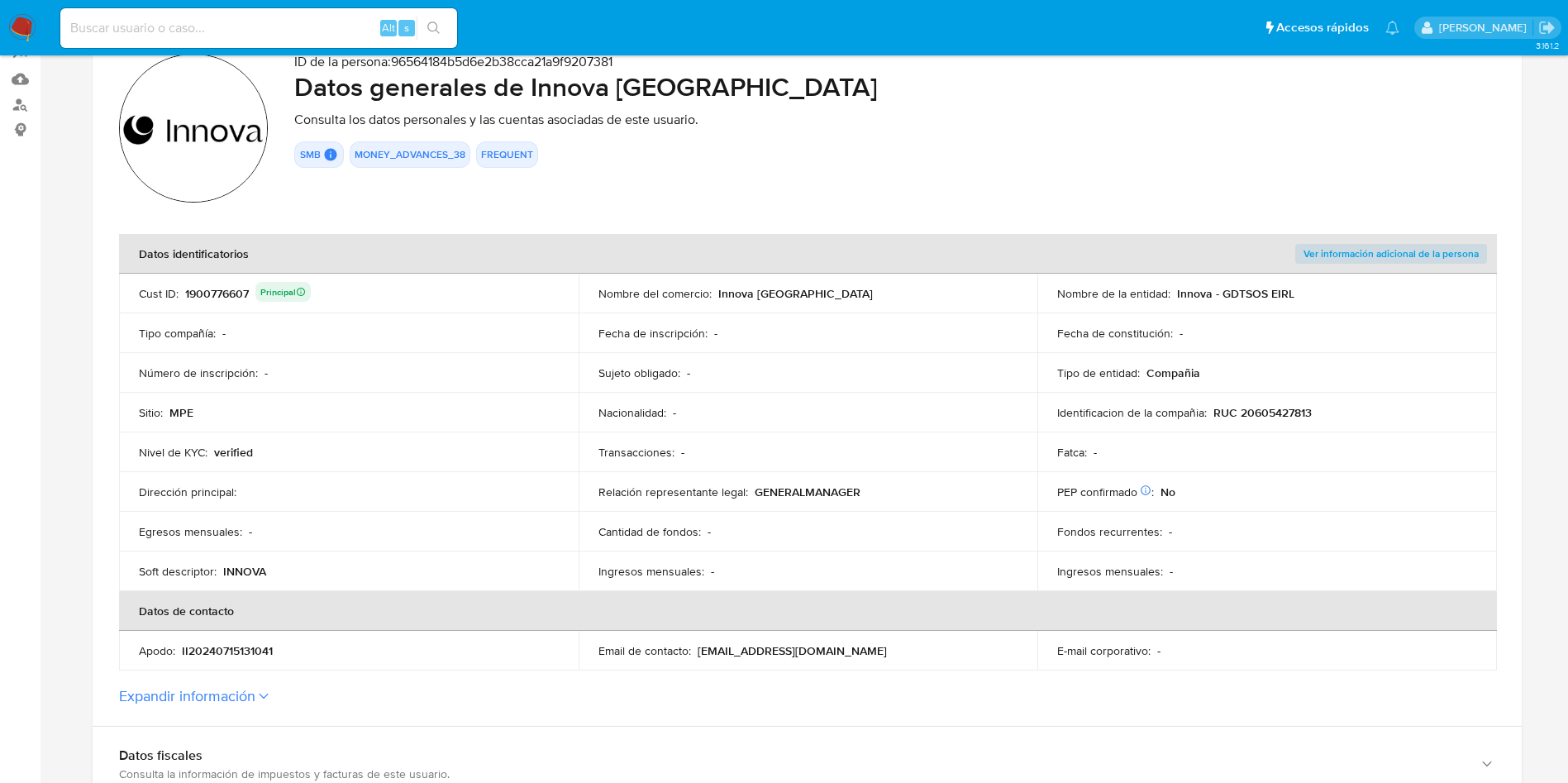
scroll to position [248, 0]
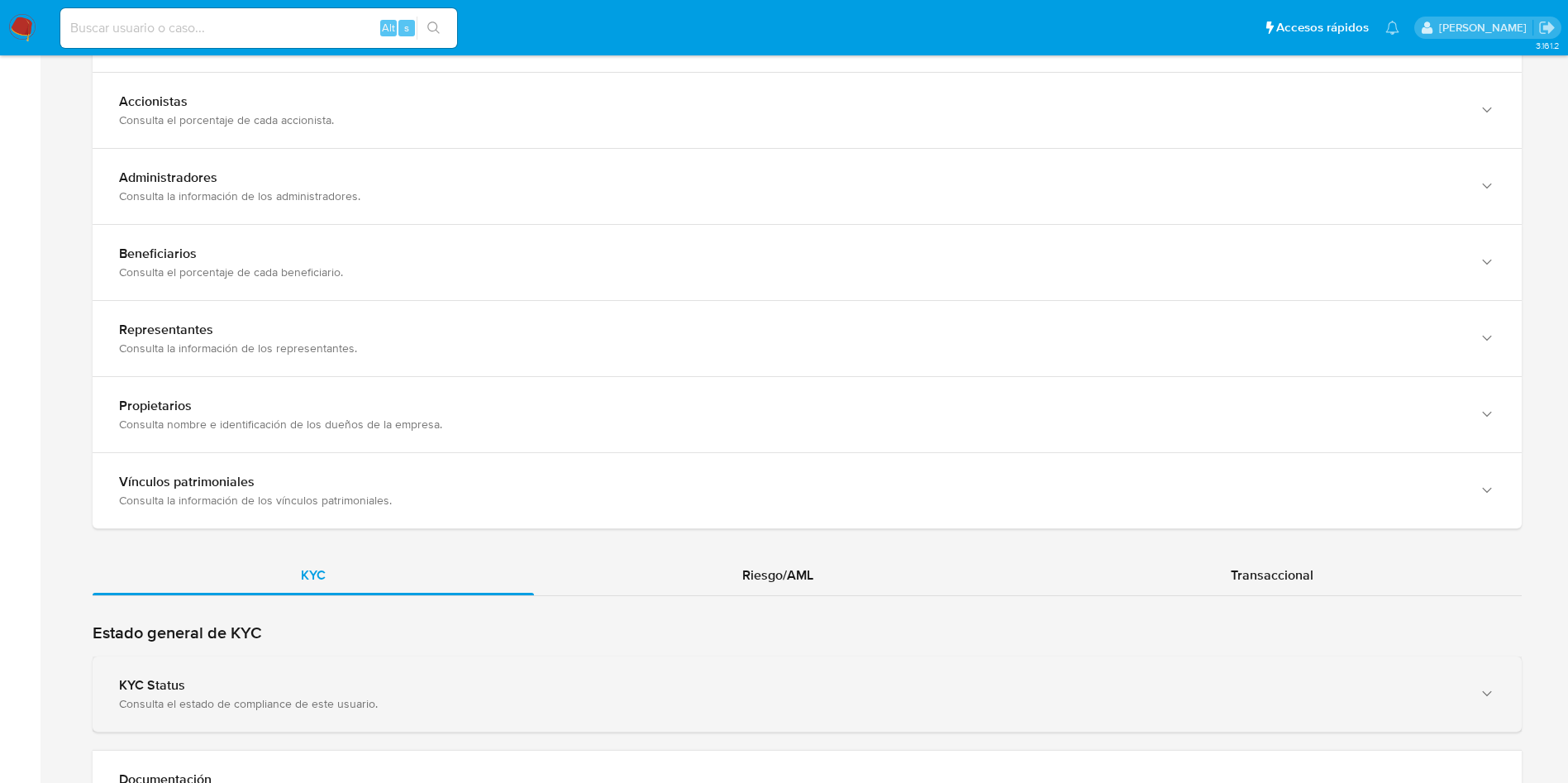
click at [617, 677] on div "KYC Status" at bounding box center [790, 685] width 1343 height 16
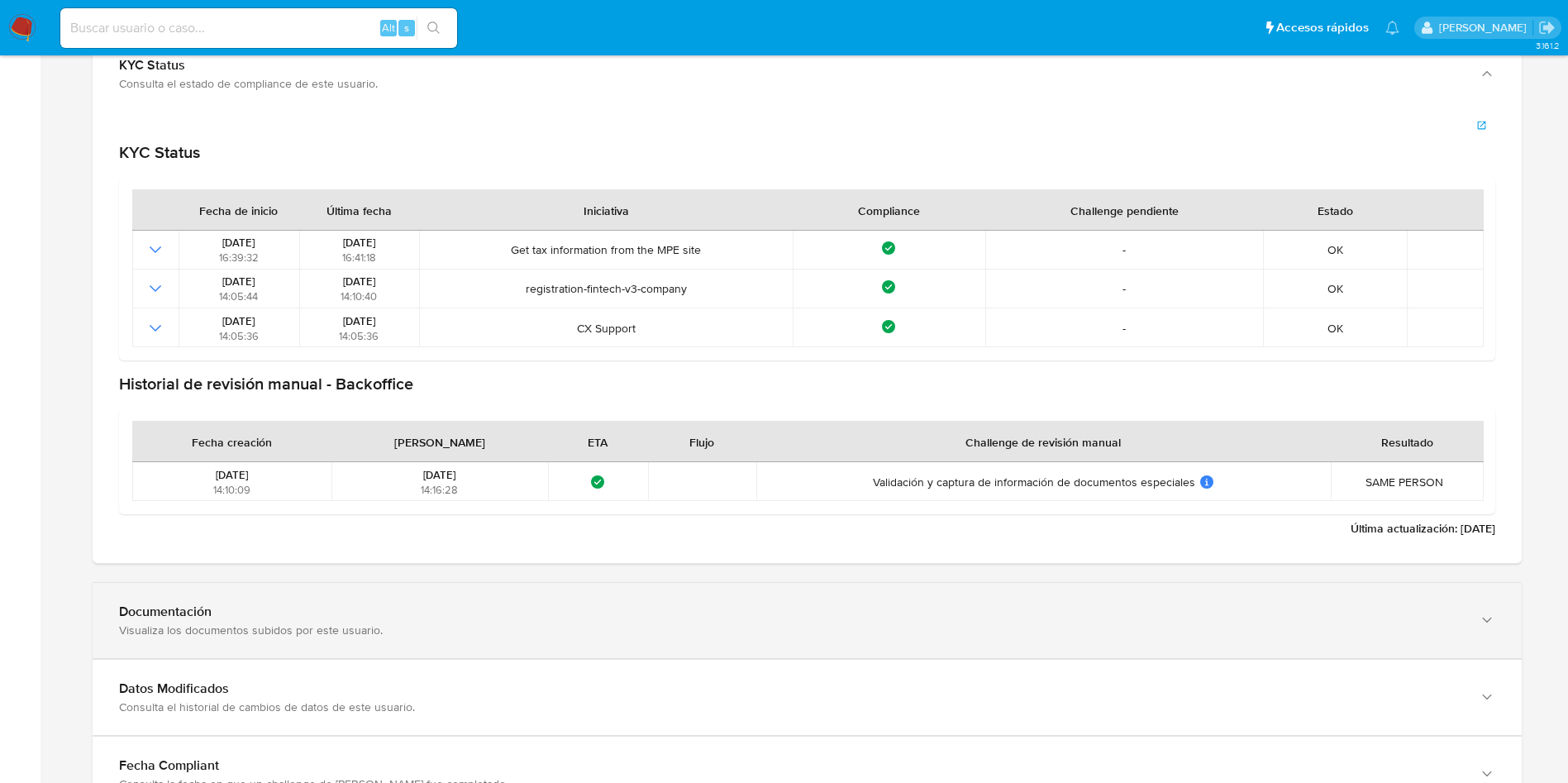
drag, startPoint x: 269, startPoint y: 616, endPoint x: 334, endPoint y: 602, distance: 66.5
click at [269, 614] on div "Documentación" at bounding box center [790, 611] width 1343 height 16
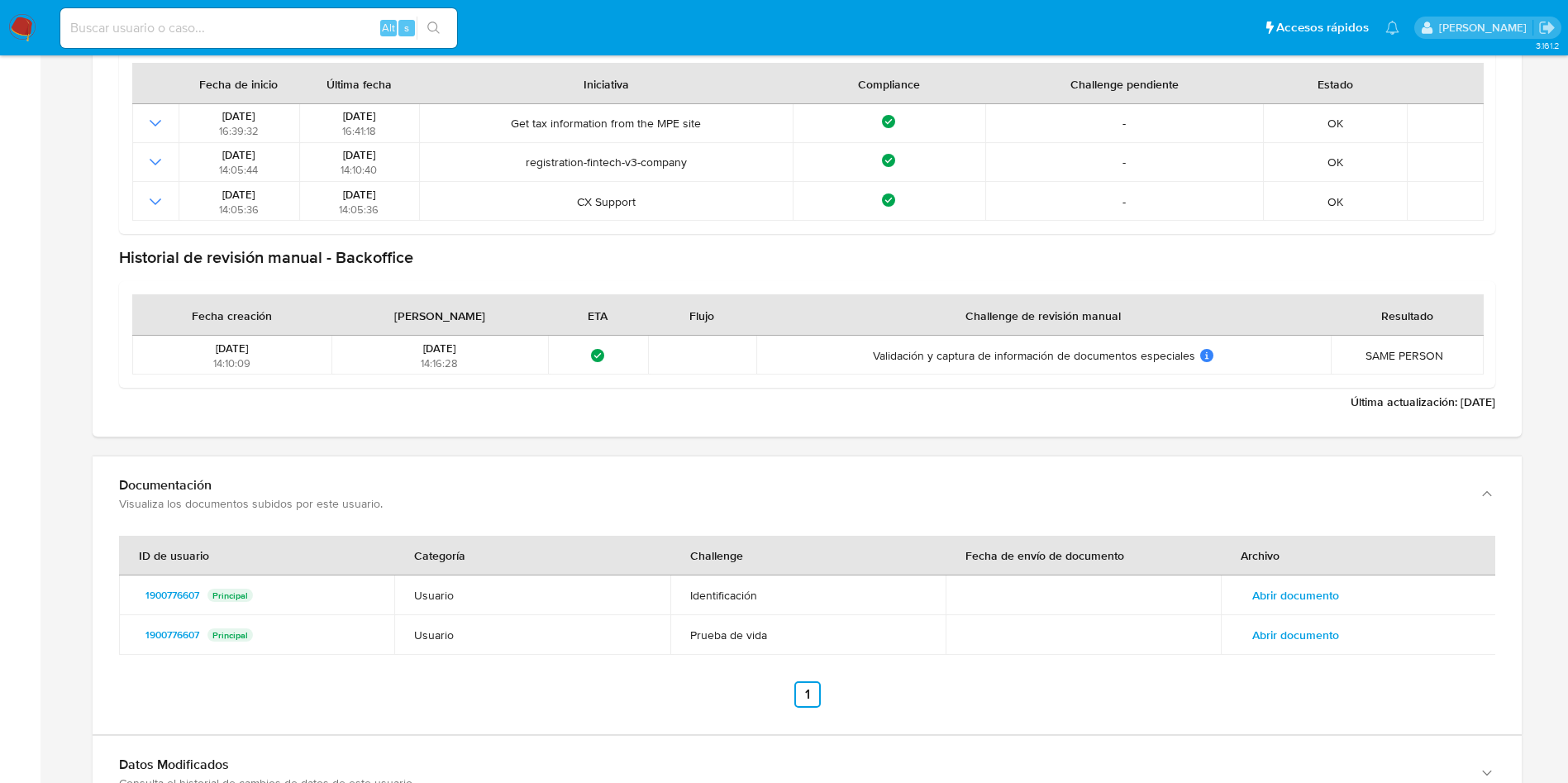
scroll to position [1984, 0]
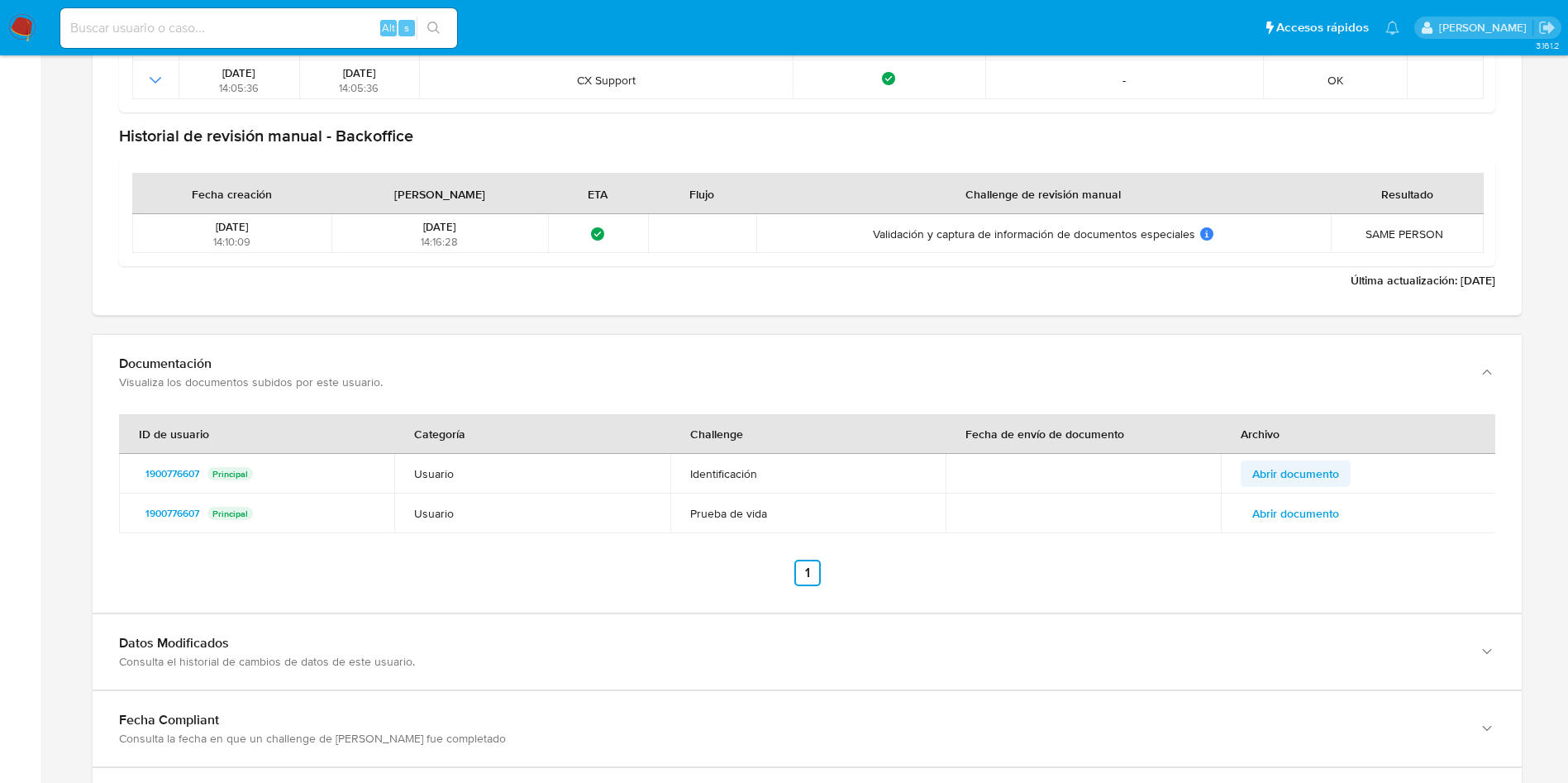
click at [1325, 469] on span "Abrir documento" at bounding box center [1295, 473] width 86 height 23
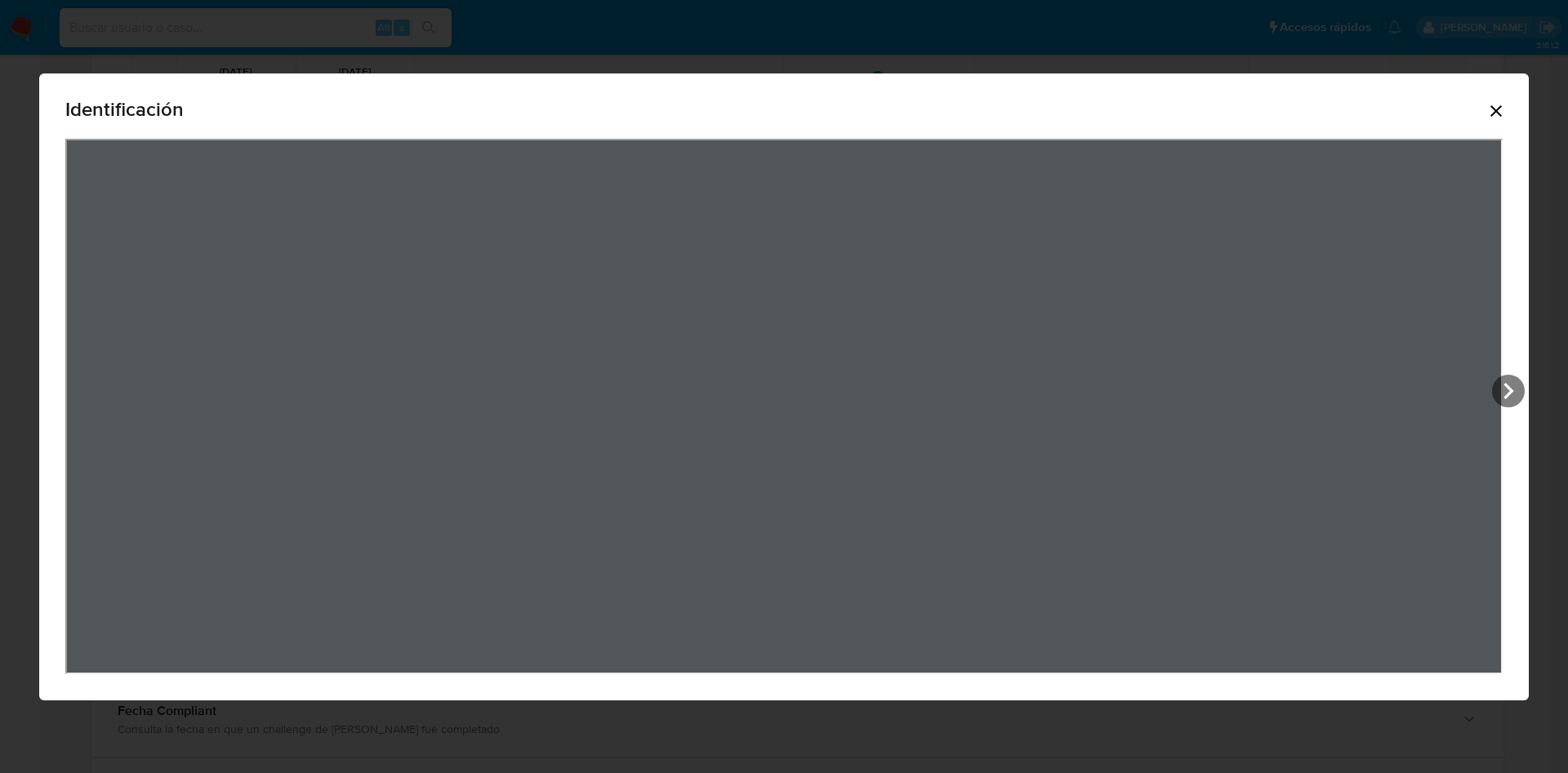
click at [1498, 122] on div "Identificación" at bounding box center [784, 112] width 1438 height 52
click at [1502, 105] on icon "Cerrar" at bounding box center [1495, 111] width 19 height 19
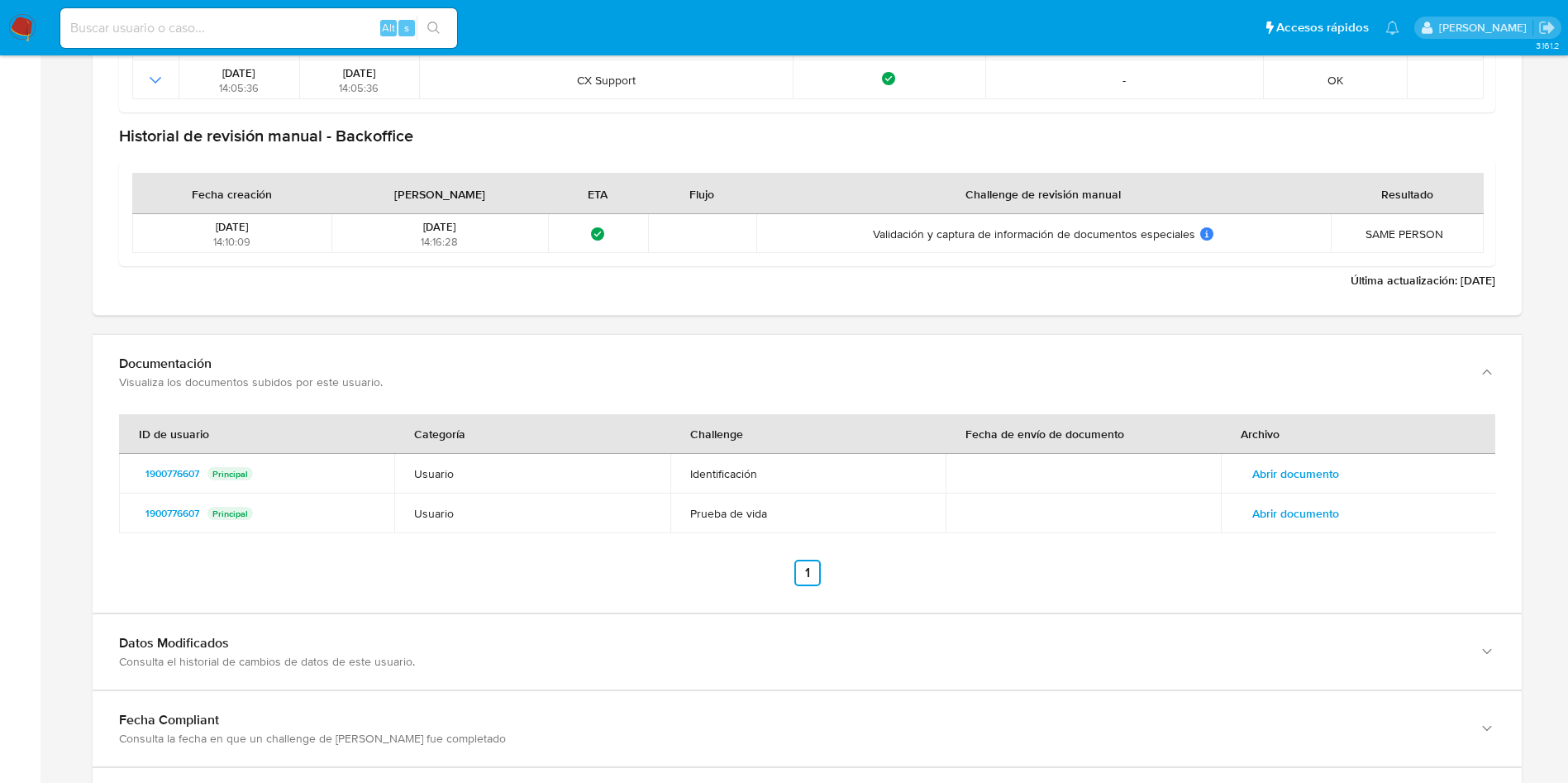
click at [1332, 516] on span "Abrir documento" at bounding box center [1295, 513] width 86 height 23
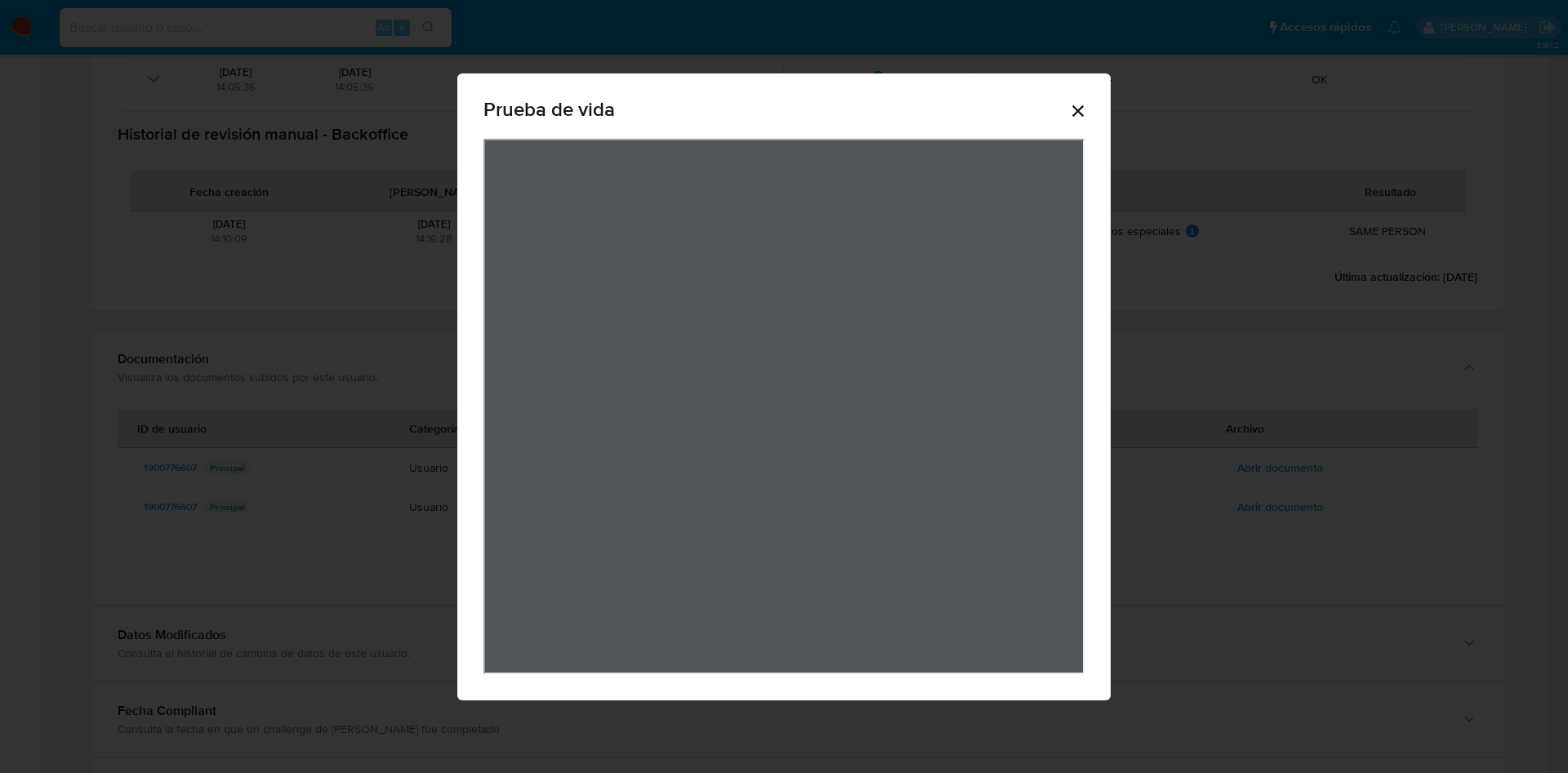
click at [1076, 117] on icon "Cerrar" at bounding box center [1078, 111] width 19 height 19
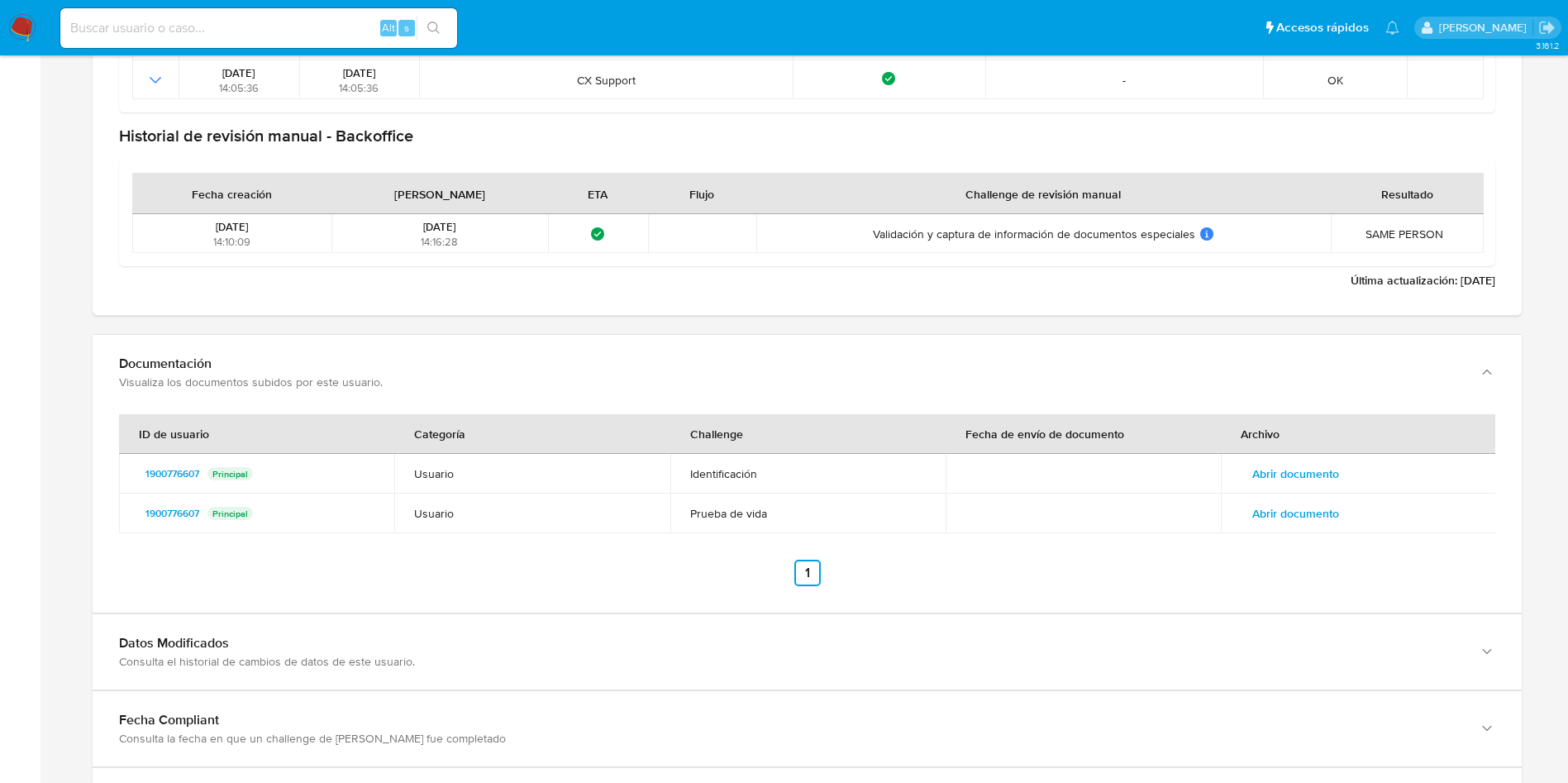
click at [1314, 463] on span "Abrir documento" at bounding box center [1295, 473] width 86 height 23
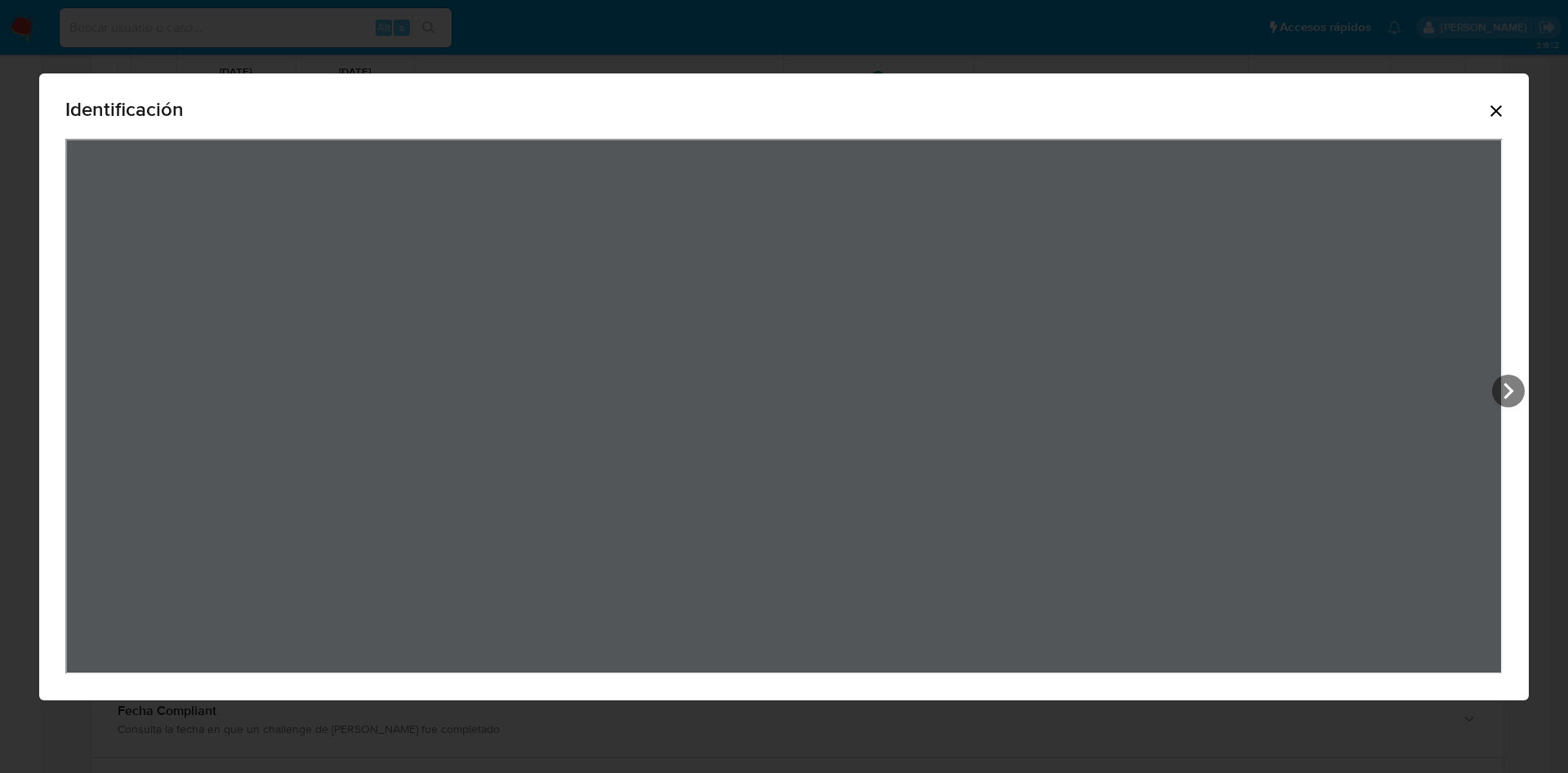
click at [1502, 109] on icon "Cerrar" at bounding box center [1495, 111] width 19 height 19
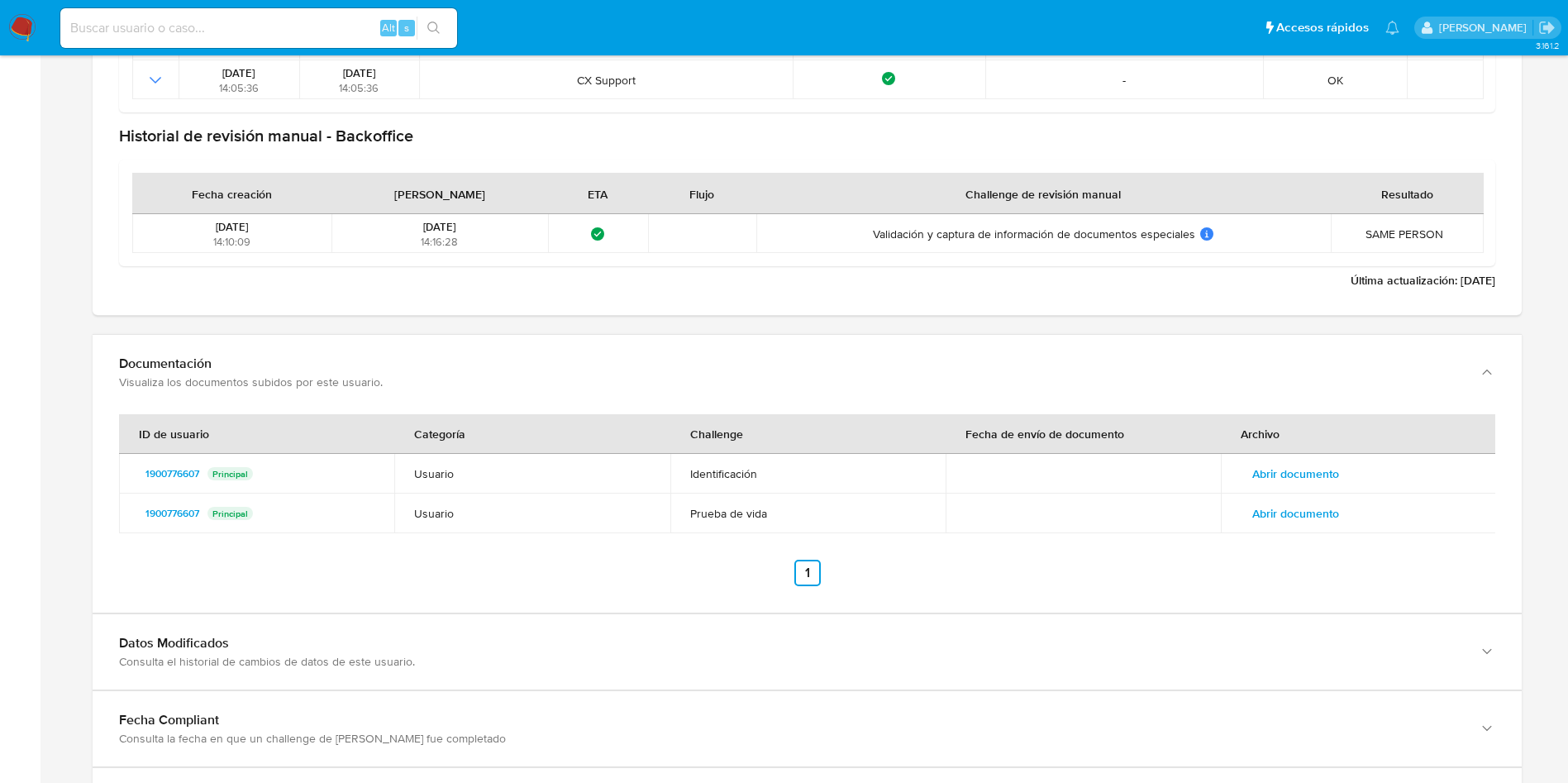
click at [1324, 505] on span "Abrir documento" at bounding box center [1295, 513] width 86 height 23
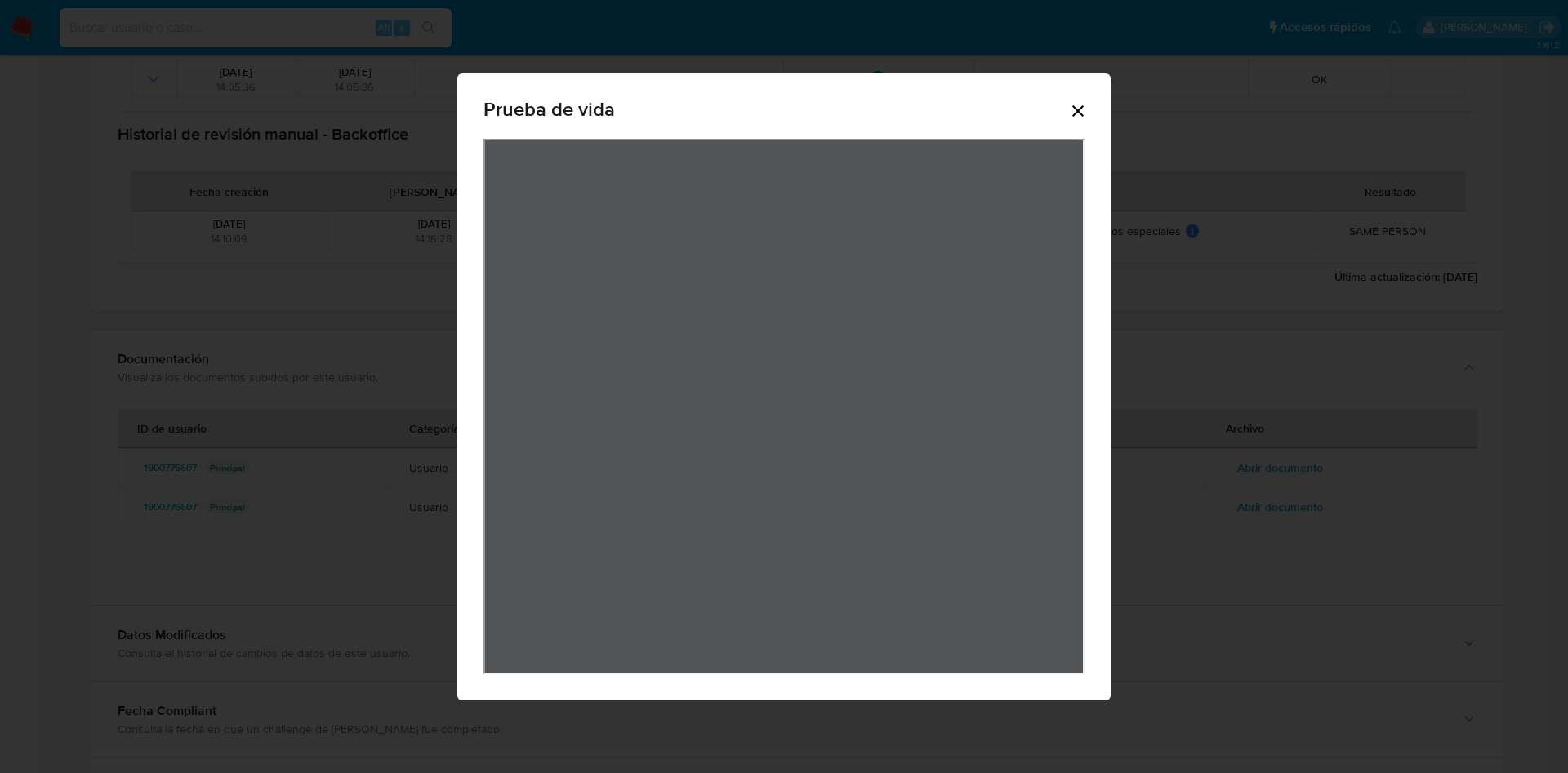
click at [1081, 115] on icon "Cerrar" at bounding box center [1078, 111] width 19 height 19
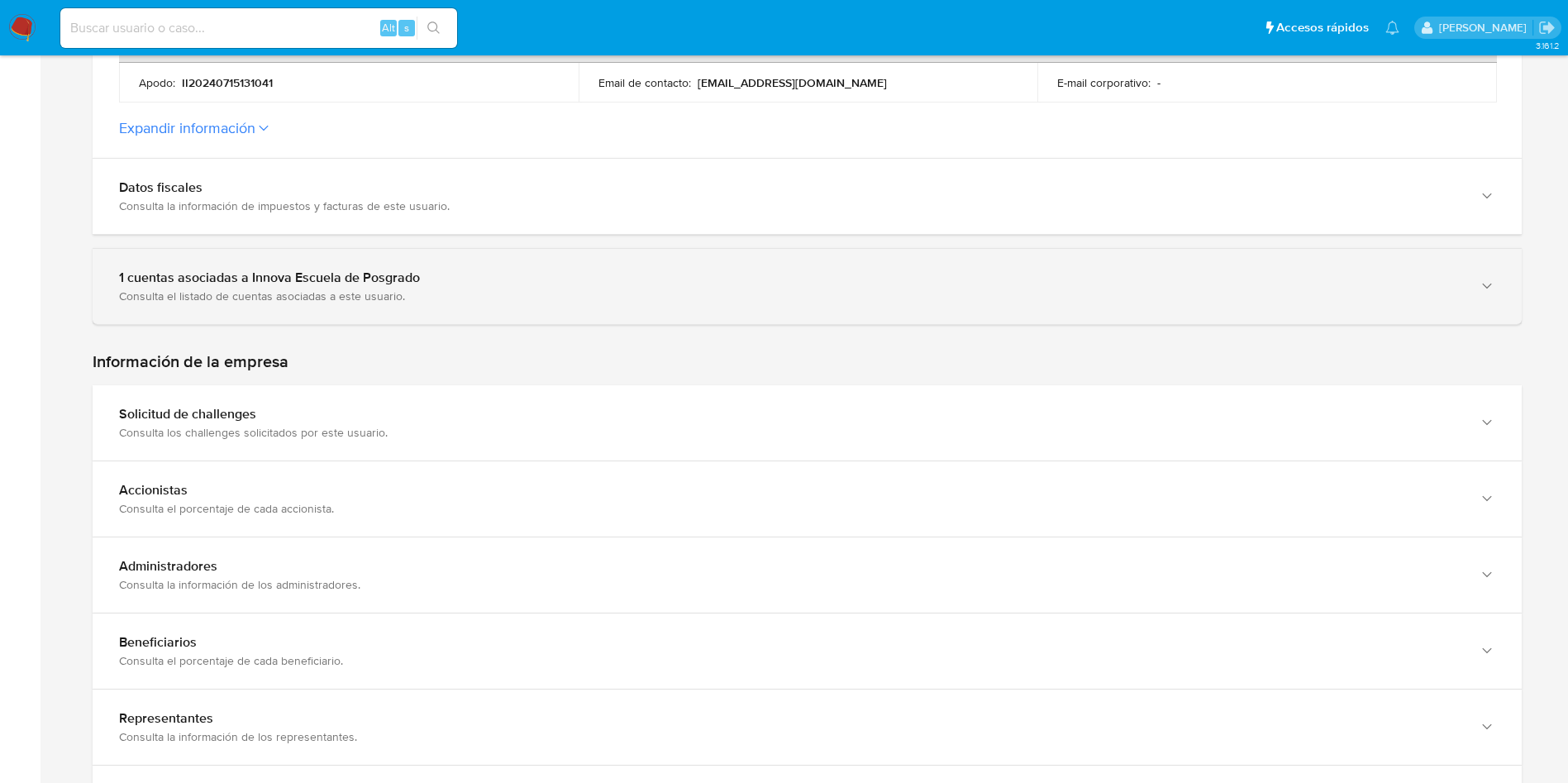
scroll to position [620, 0]
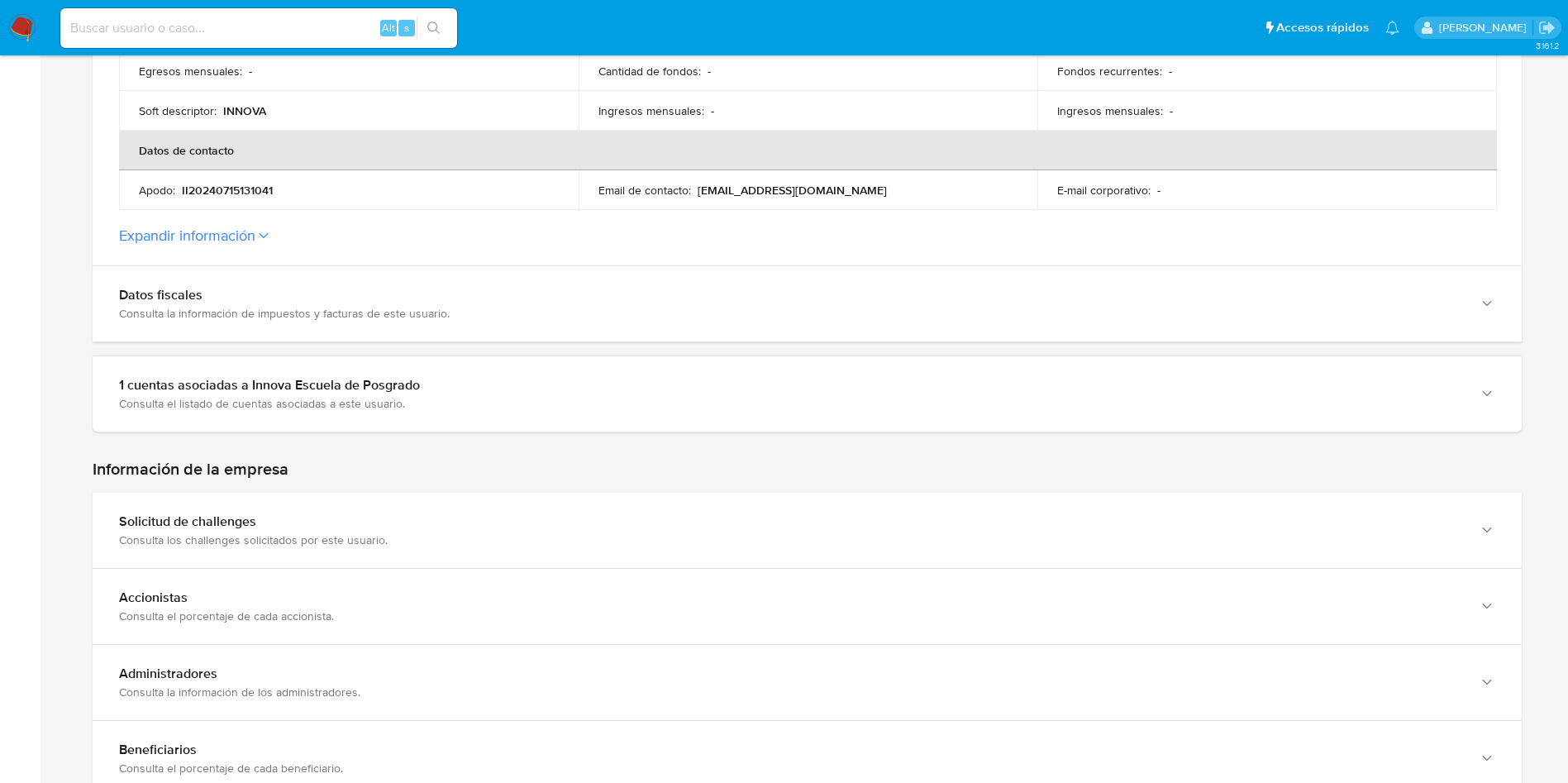
click at [235, 234] on button "Expandir información" at bounding box center [186, 235] width 136 height 18
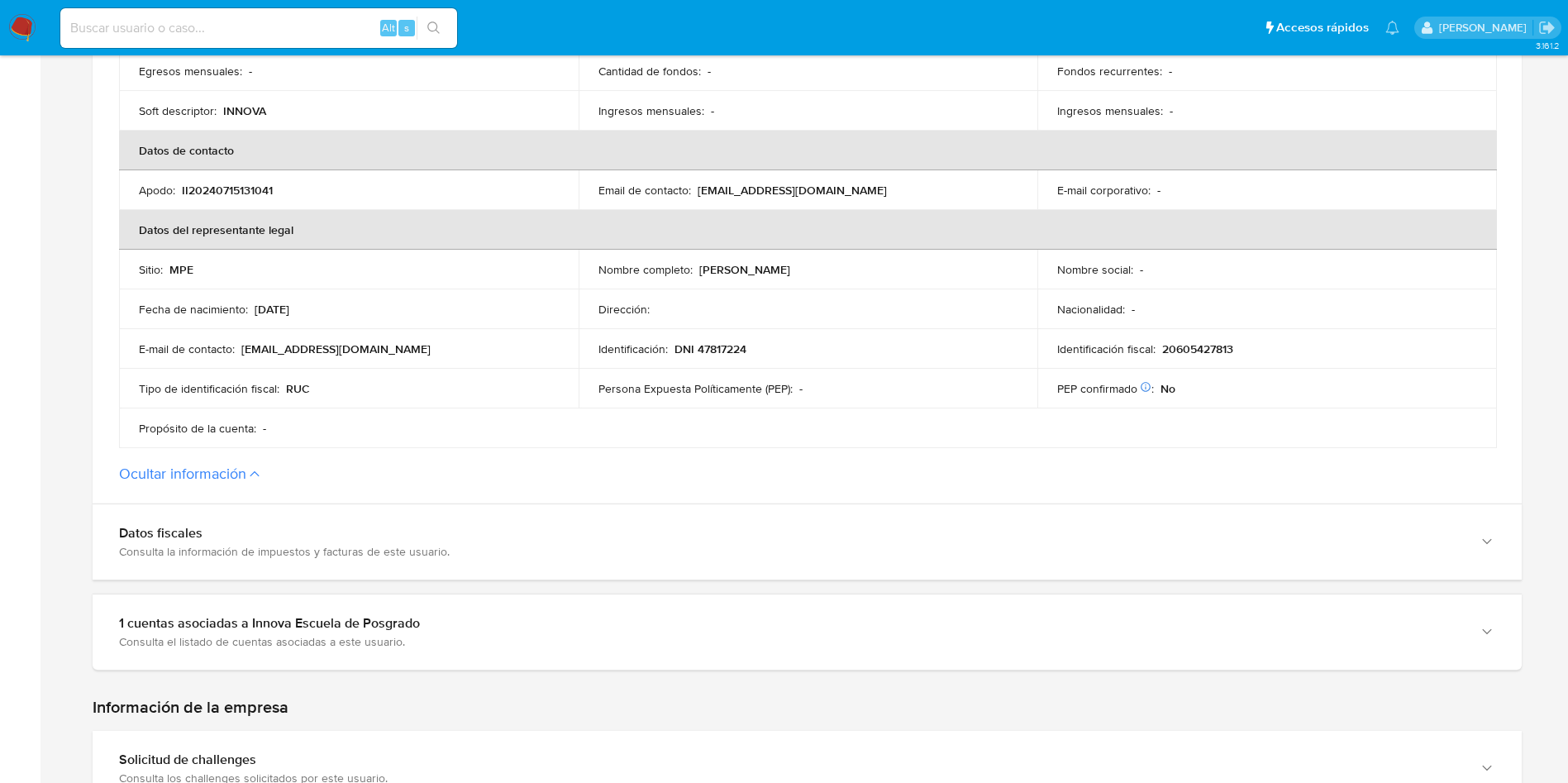
drag, startPoint x: 697, startPoint y: 270, endPoint x: 892, endPoint y: 258, distance: 195.4
click at [892, 258] on td "Nombre completo : [PERSON_NAME]" at bounding box center [808, 270] width 459 height 39
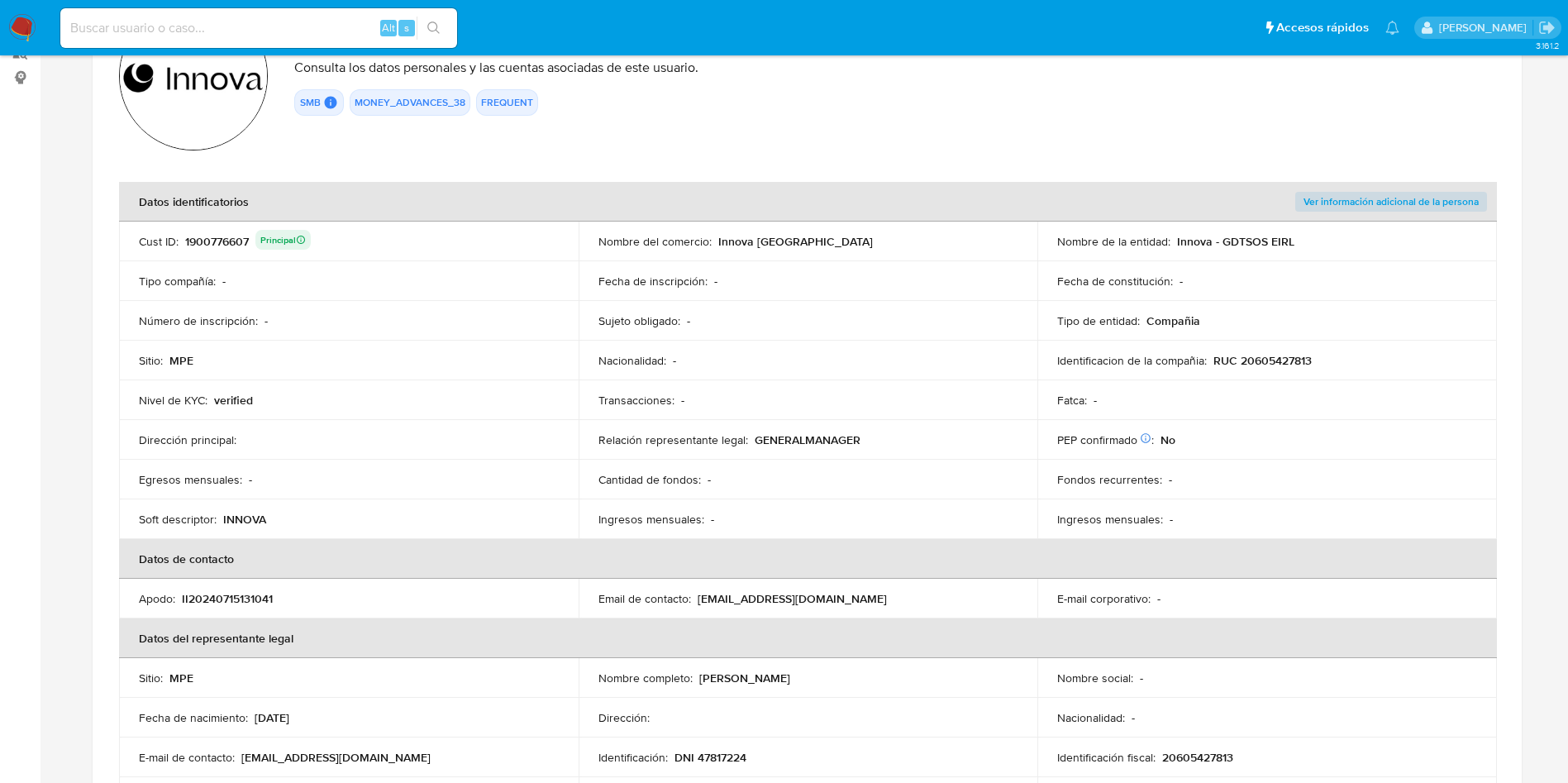
scroll to position [0, 0]
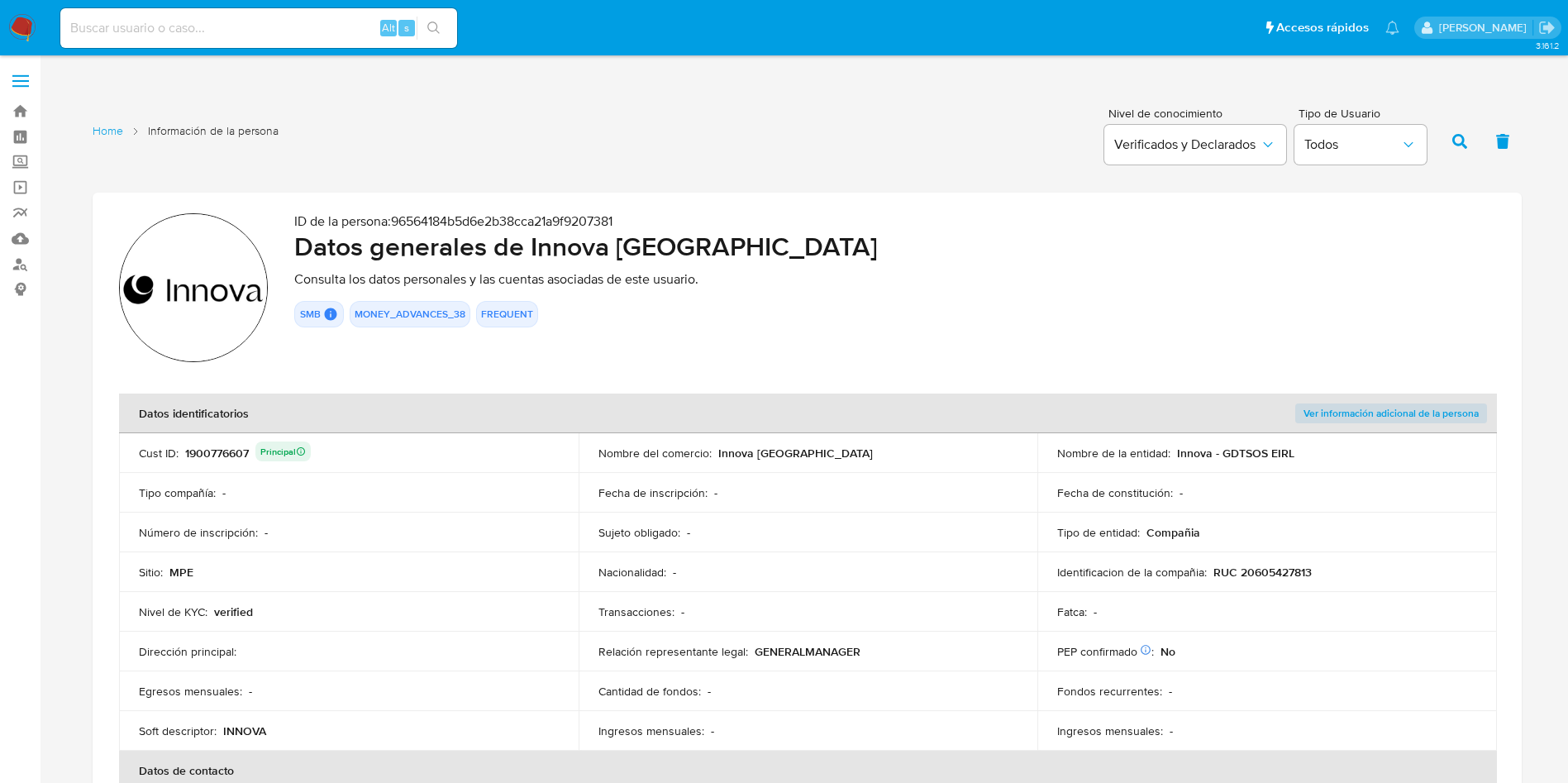
click at [209, 454] on div "1900776607 Principal" at bounding box center [247, 453] width 126 height 23
click at [210, 454] on div "1900776607 Principal" at bounding box center [247, 453] width 126 height 23
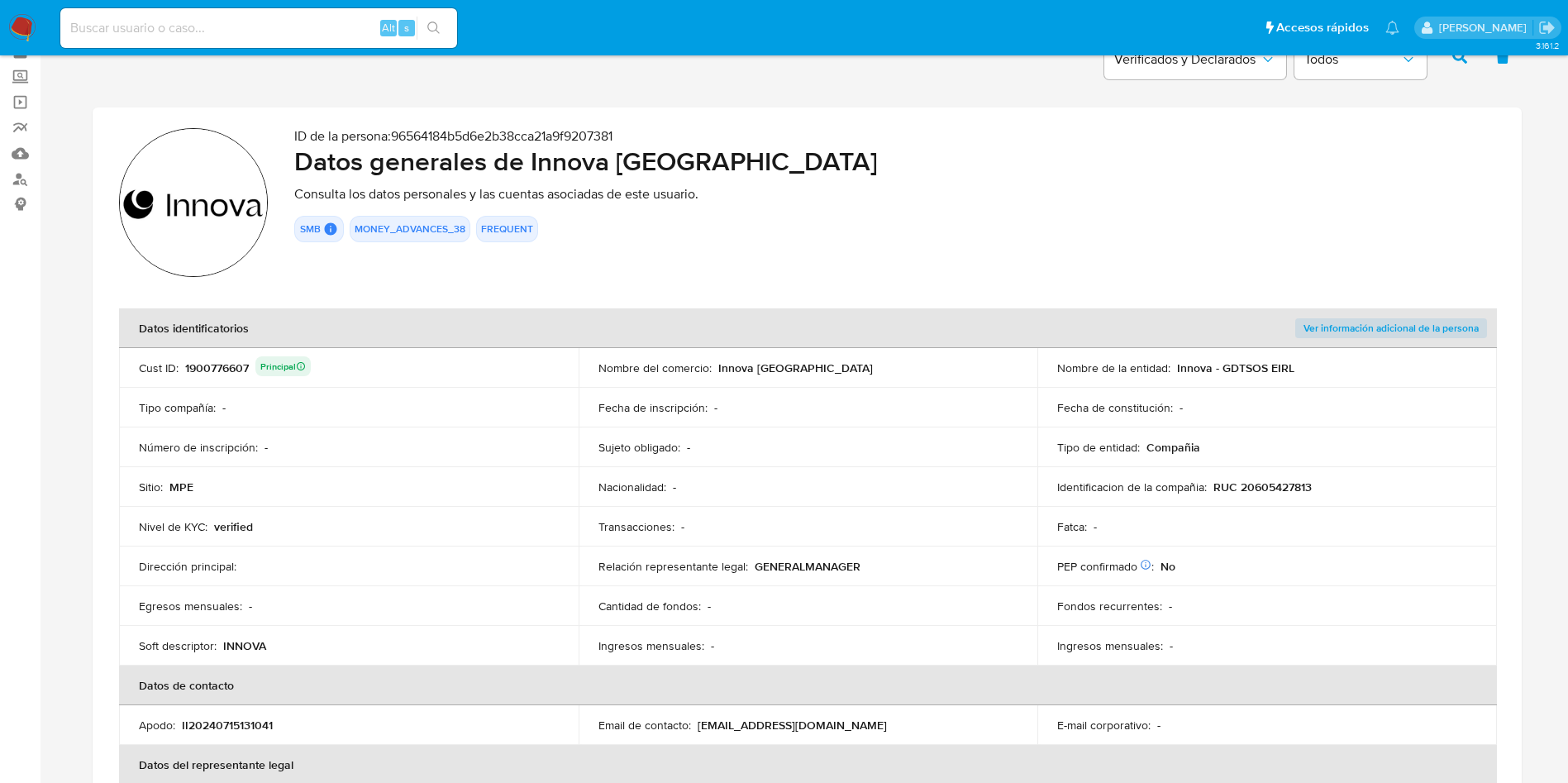
scroll to position [124, 0]
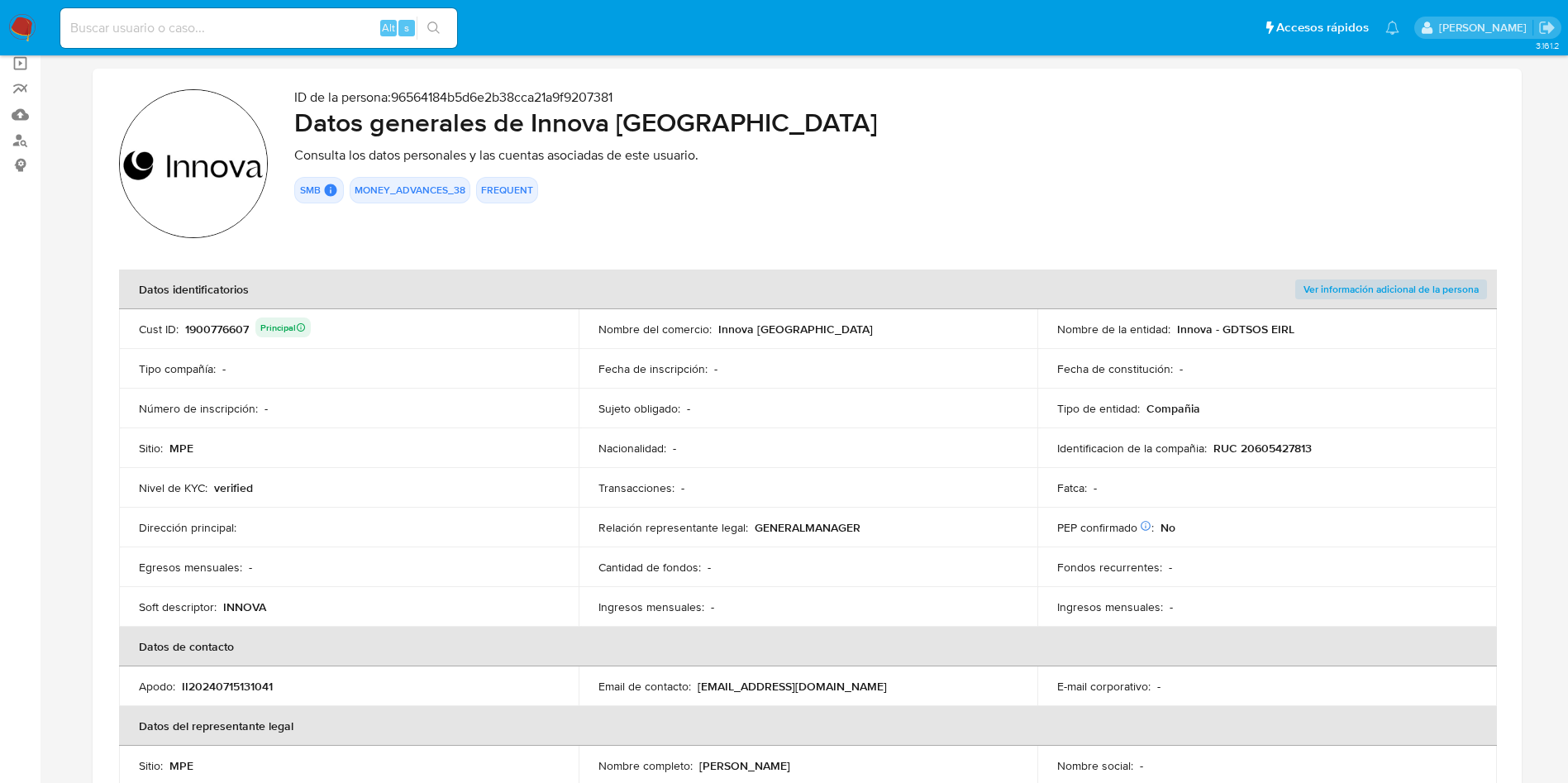
click at [1254, 442] on p "RUC 20605427813" at bounding box center [1262, 448] width 98 height 15
drag, startPoint x: 719, startPoint y: 325, endPoint x: 867, endPoint y: 323, distance: 148.0
click at [867, 323] on div "Nombre del comercio : Innova Escuela de Posgrado" at bounding box center [808, 329] width 420 height 15
drag, startPoint x: 1175, startPoint y: 328, endPoint x: 1300, endPoint y: 332, distance: 125.1
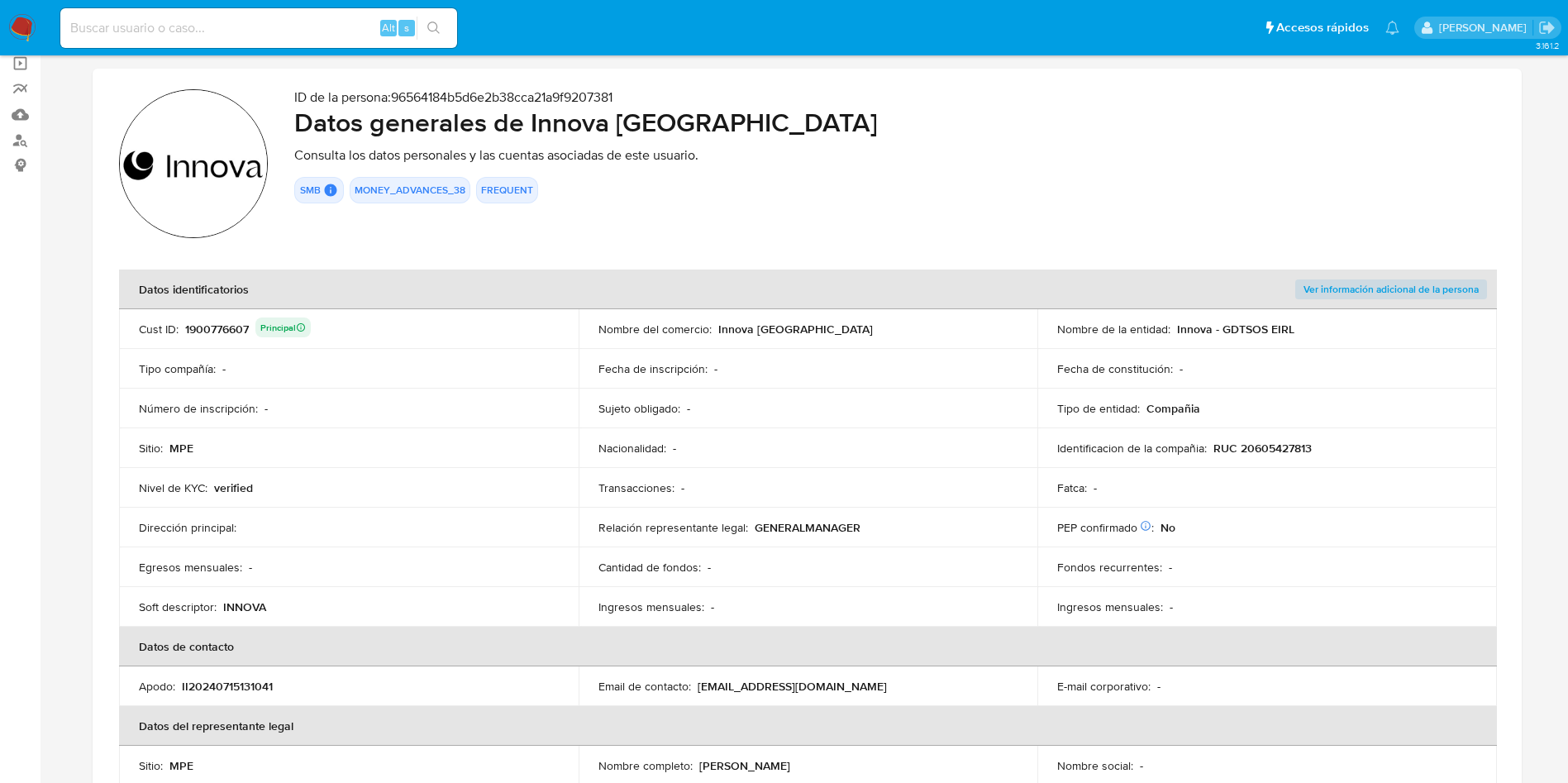
click at [1300, 332] on div "Nombre de la entidad : Innova - GDTSOS EIRL" at bounding box center [1267, 329] width 420 height 15
drag, startPoint x: 539, startPoint y: 122, endPoint x: 874, endPoint y: 120, distance: 335.0
click at [874, 120] on h2 "Datos generales de Innova Escuela de Posgrado" at bounding box center [895, 122] width 1201 height 33
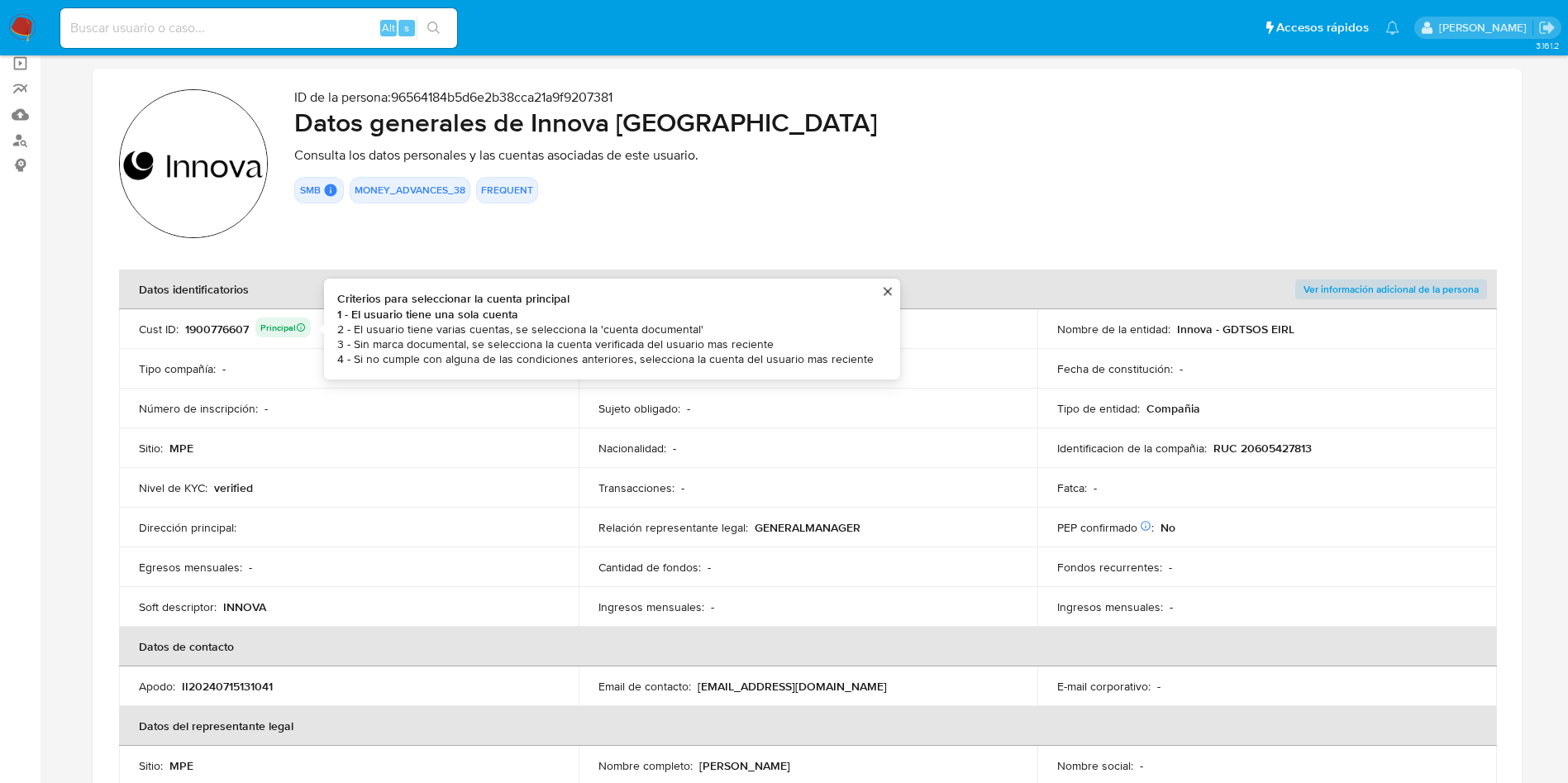
click at [223, 328] on div "1900776607 Principal Criterios para seleccionar la cuenta principal 1 - El usua…" at bounding box center [247, 329] width 126 height 23
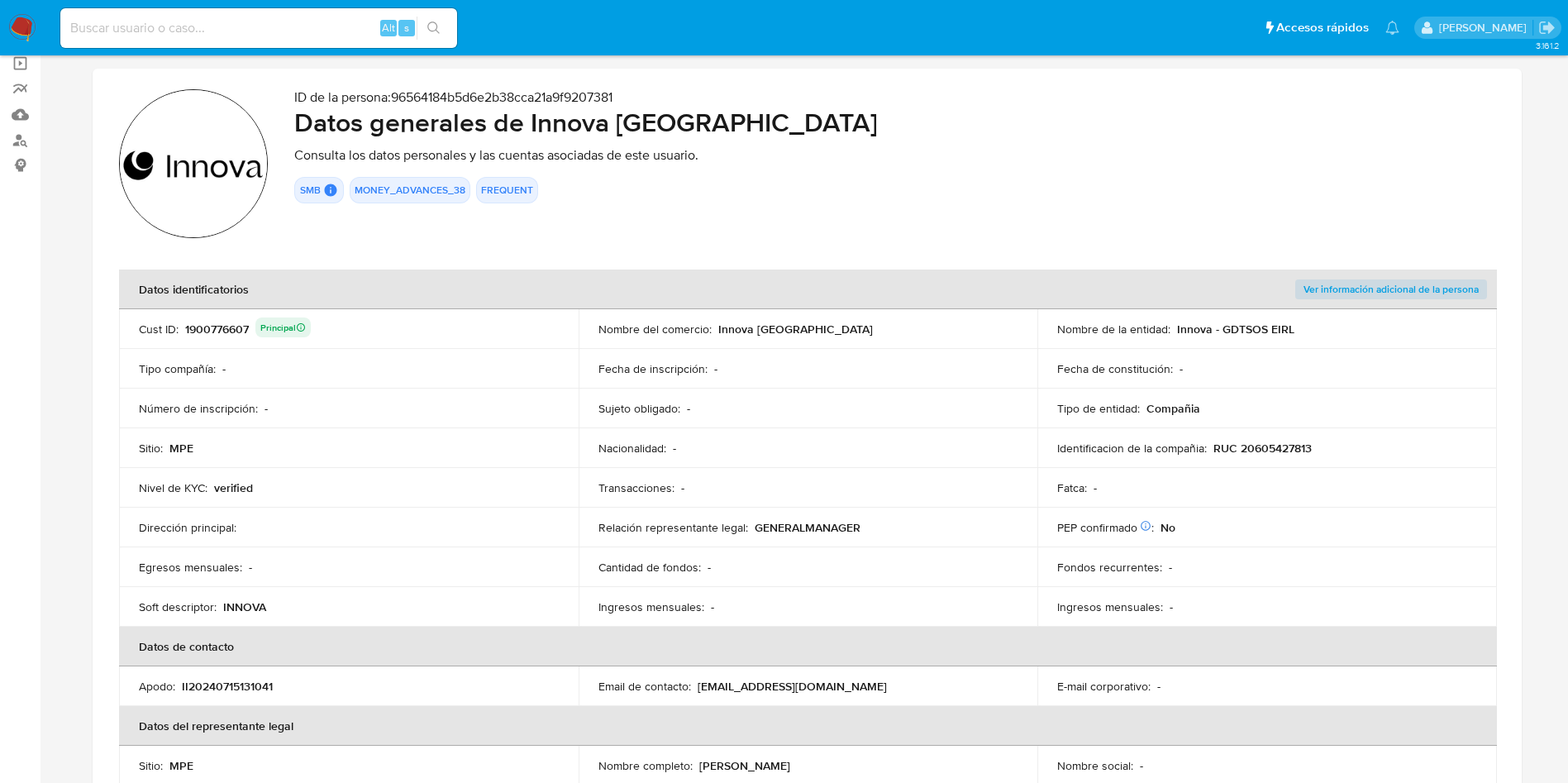
click at [223, 328] on div "1900776607 Principal" at bounding box center [247, 329] width 126 height 23
click at [226, 315] on td "Cust ID : 1900776607 Principal" at bounding box center [348, 329] width 459 height 39
click at [223, 333] on div "1900776607 Principal" at bounding box center [247, 329] width 126 height 23
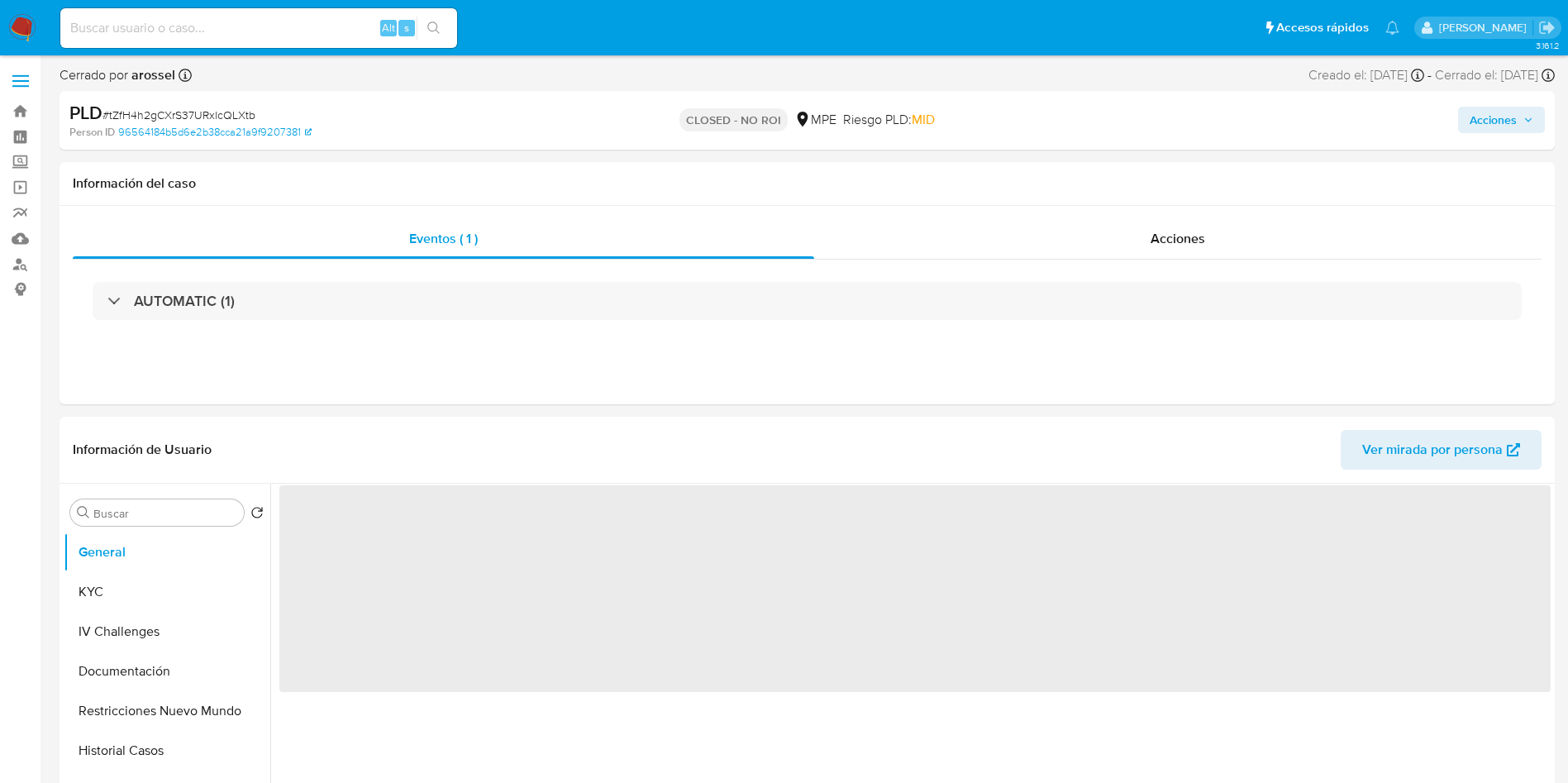
select select "10"
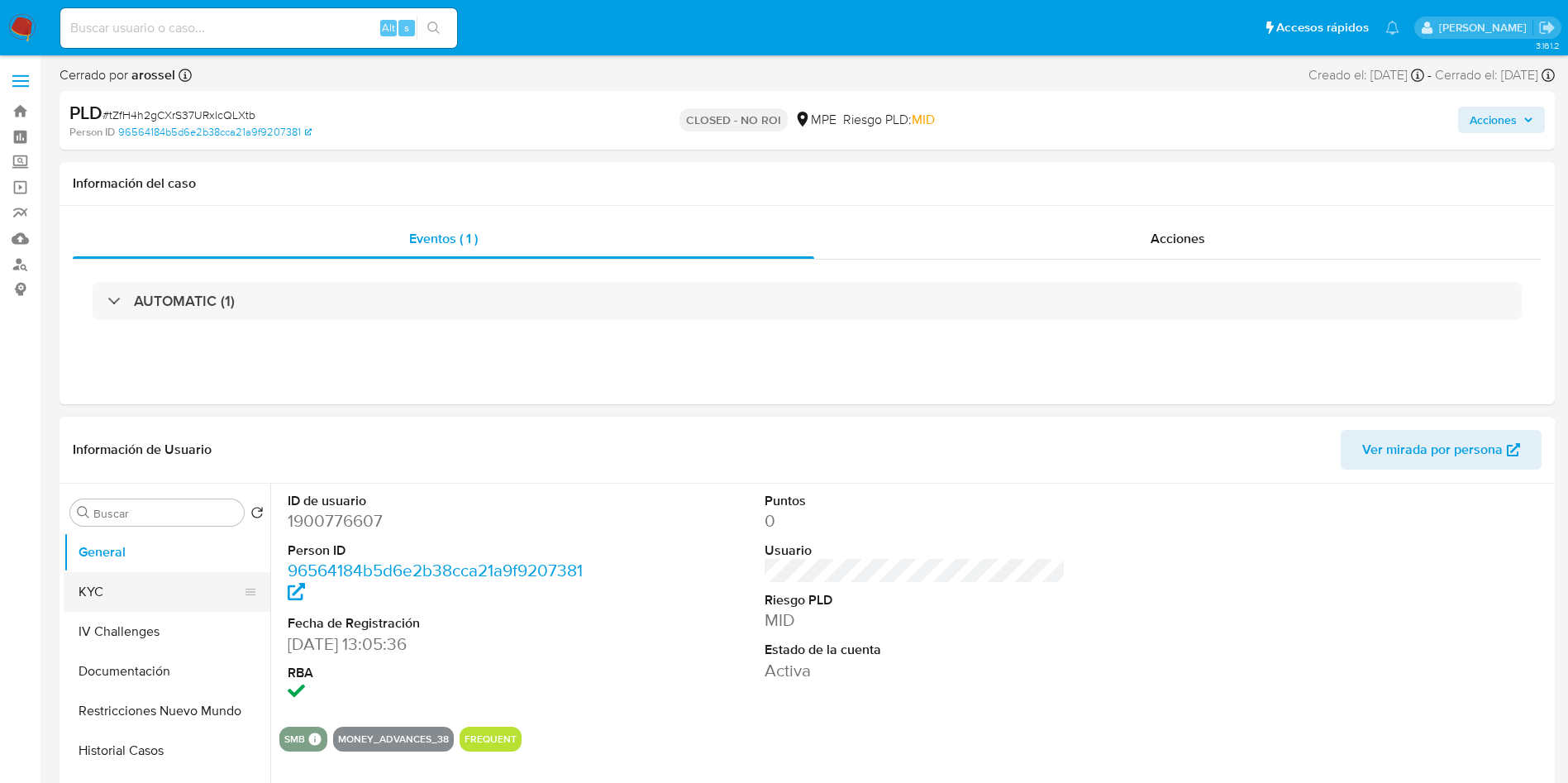
click at [114, 597] on button "KYC" at bounding box center [160, 592] width 193 height 39
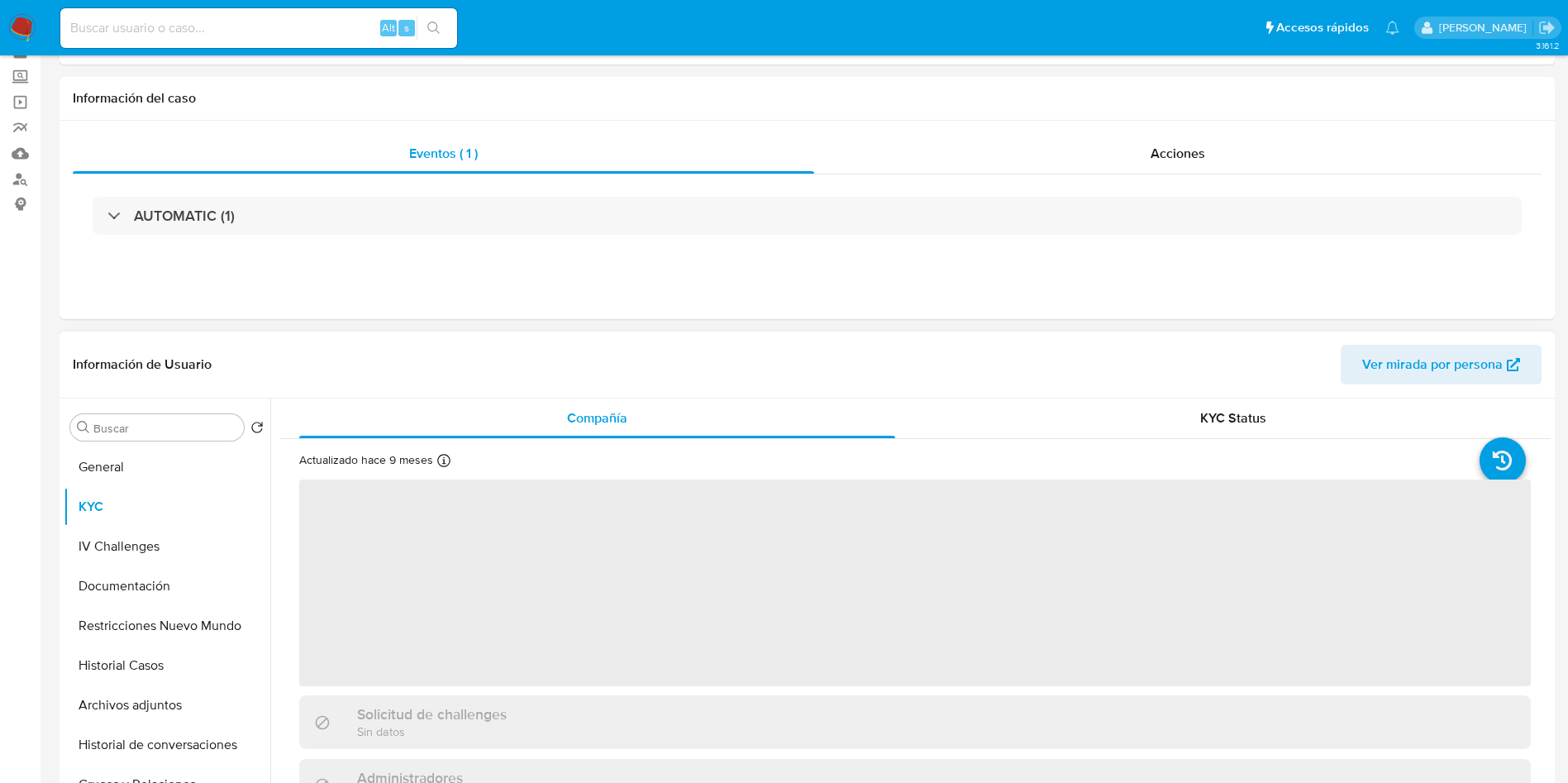
scroll to position [124, 0]
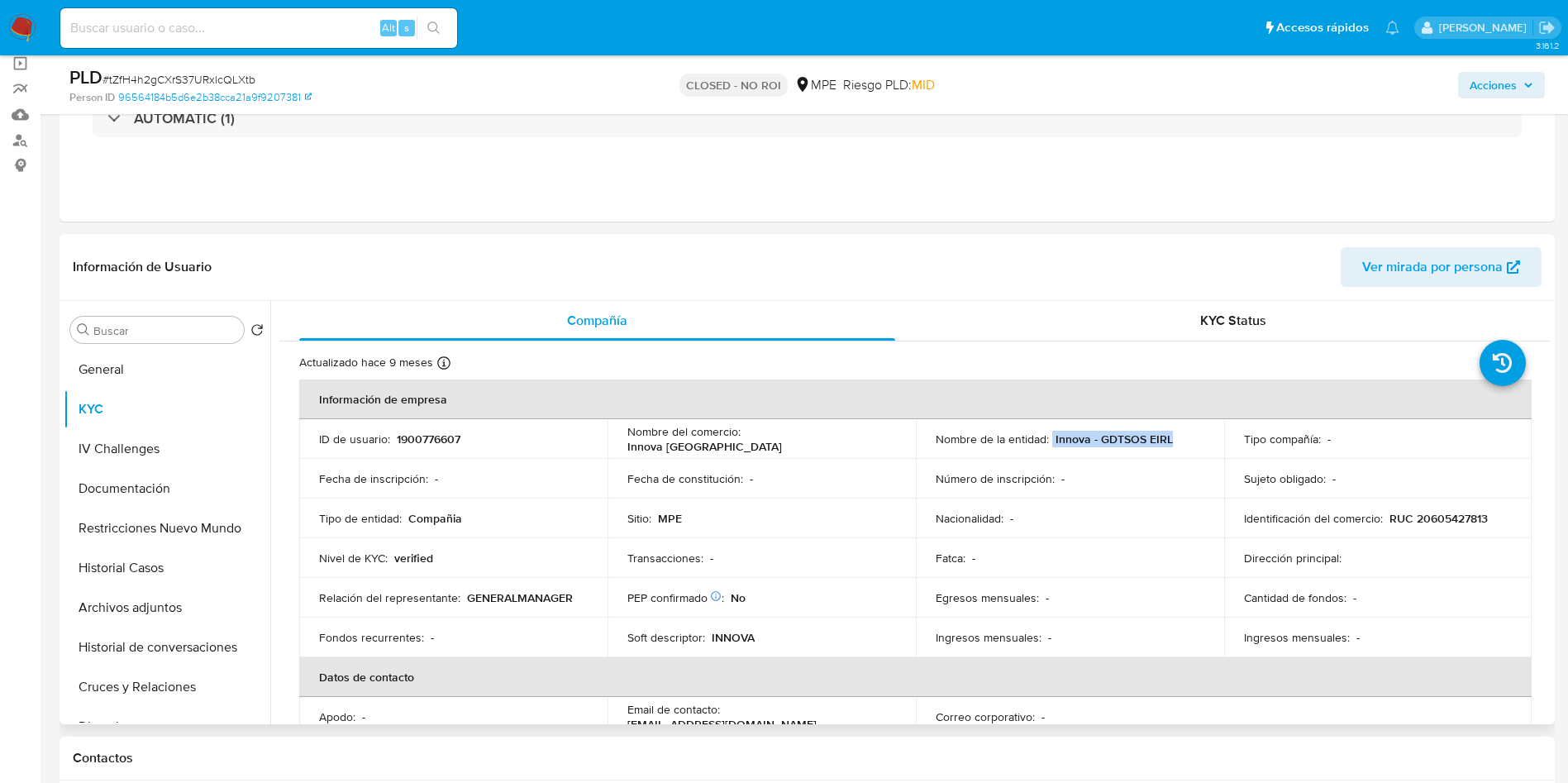
drag, startPoint x: 1048, startPoint y: 440, endPoint x: 1171, endPoint y: 431, distance: 123.3
click at [1175, 432] on div "Nombre de la entidad : Innova - GDTSOS EIRL" at bounding box center [1070, 438] width 269 height 15
copy div "Innova - GDTSOS EIRL"
click at [240, 23] on input at bounding box center [259, 27] width 397 height 21
paste input "VGbVX7ROPtJ39eK8KPlGpvj9"
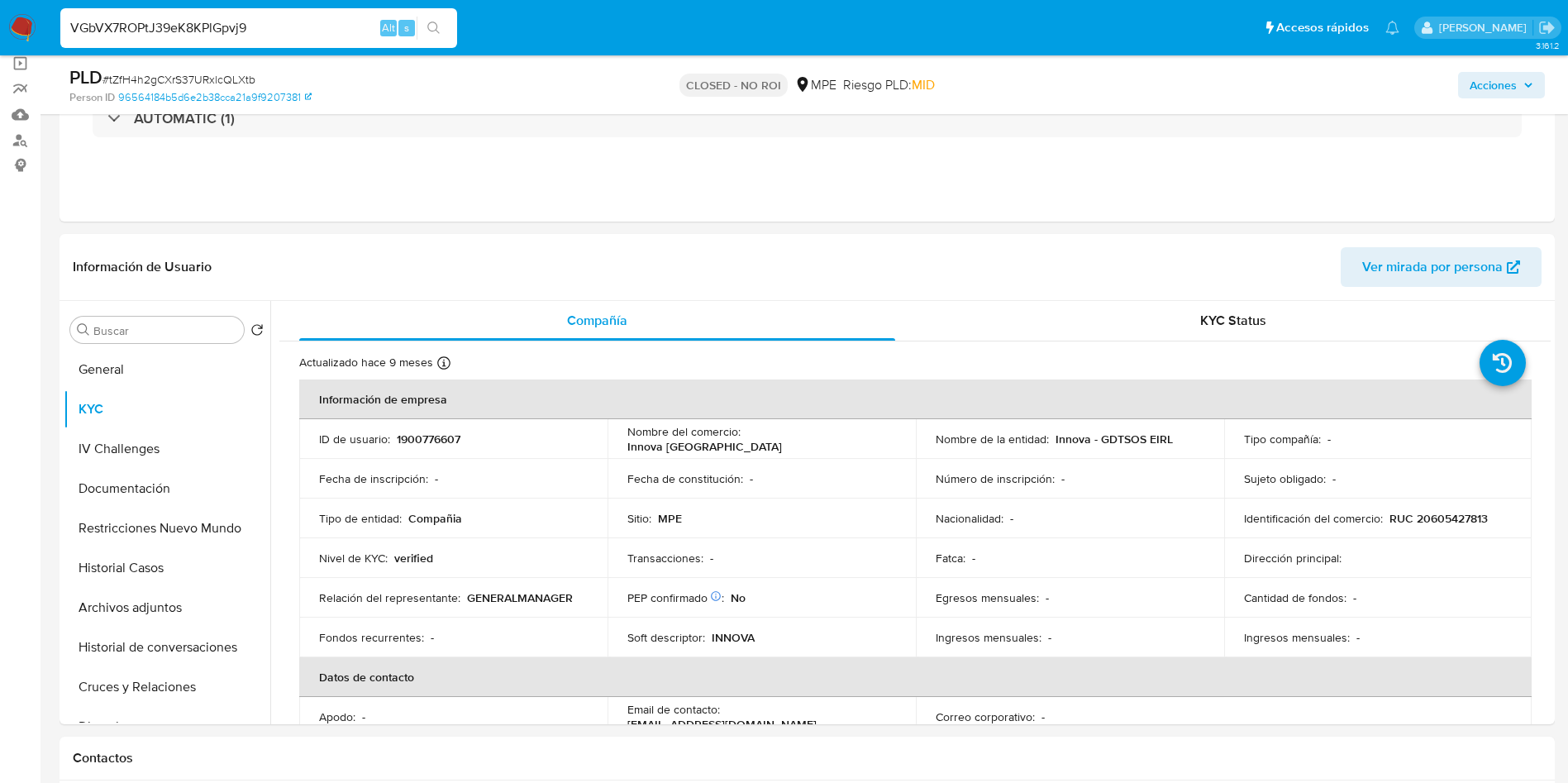
type input "VGbVX7ROPtJ39eK8KPlGpvj9"
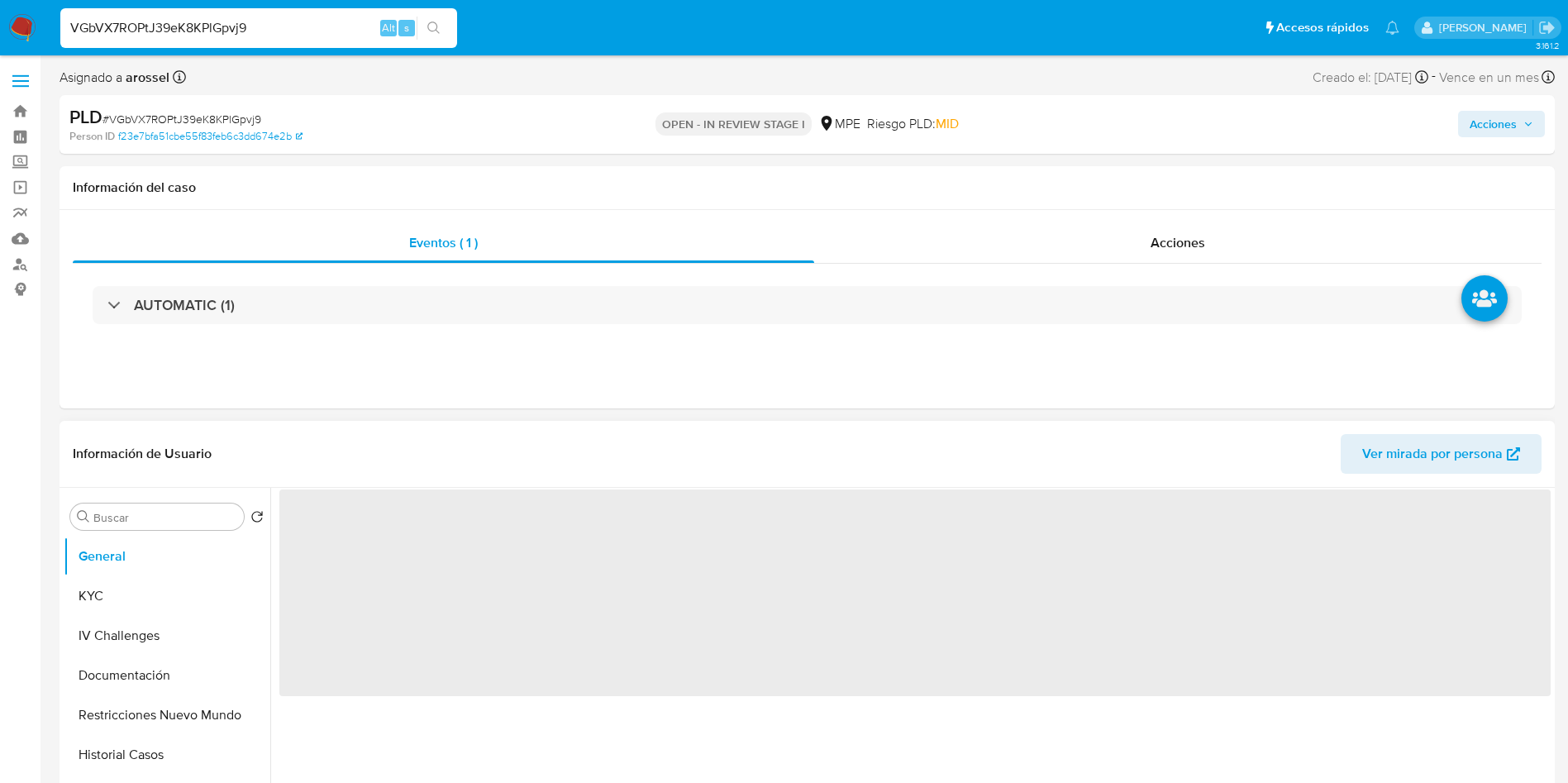
select select "10"
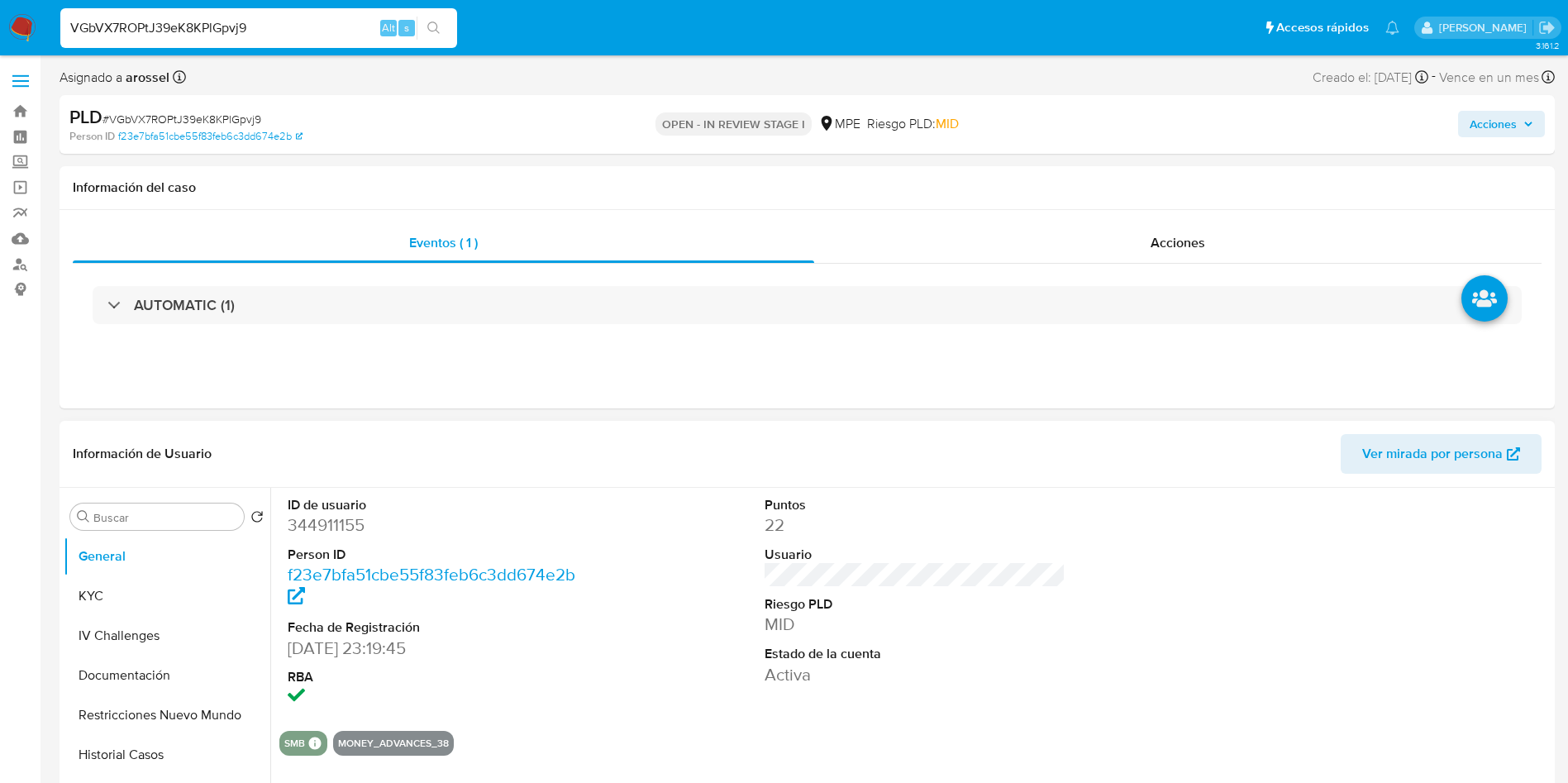
click at [1395, 444] on span "Ver mirada por persona" at bounding box center [1432, 454] width 140 height 39
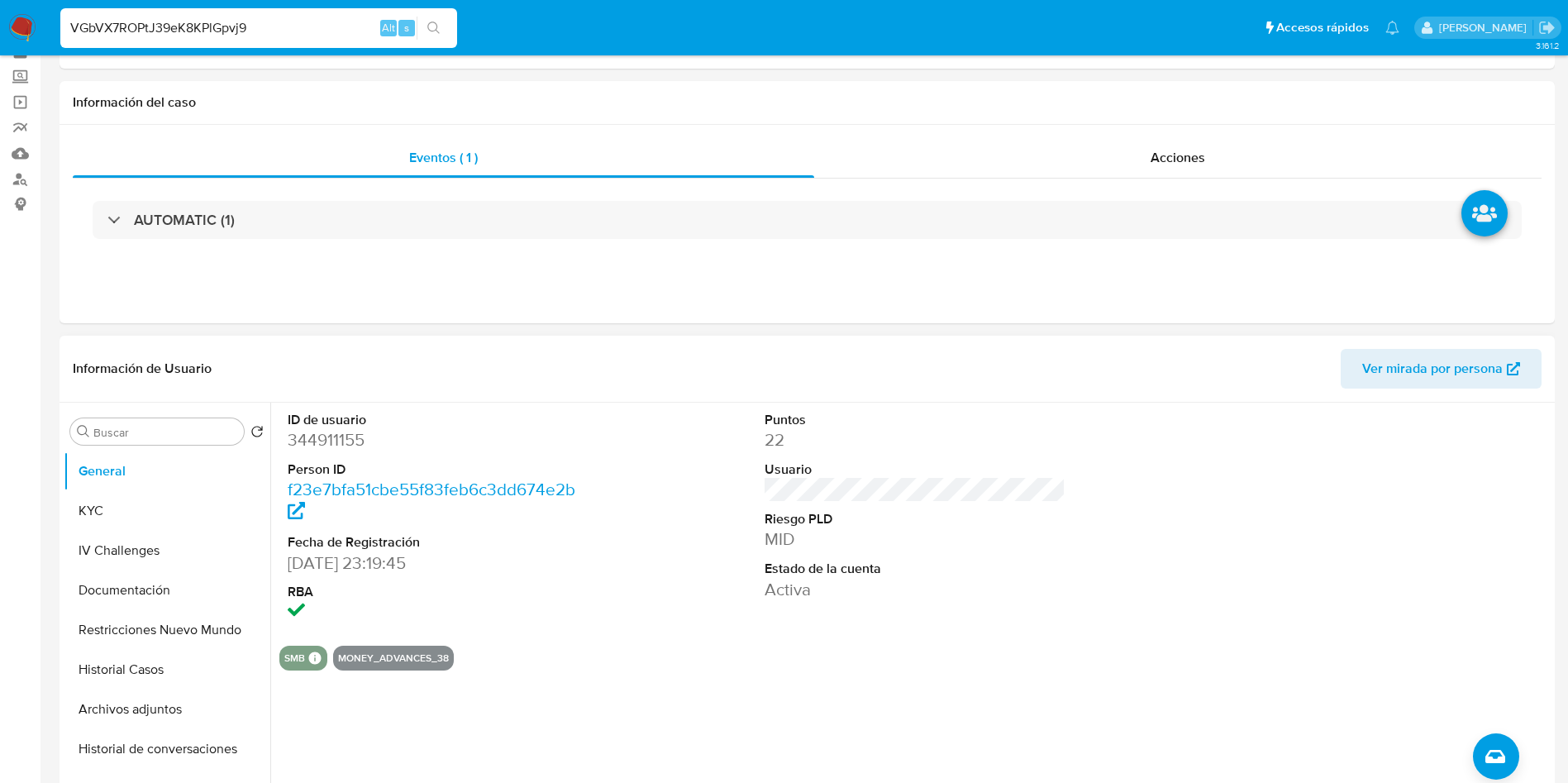
scroll to position [124, 0]
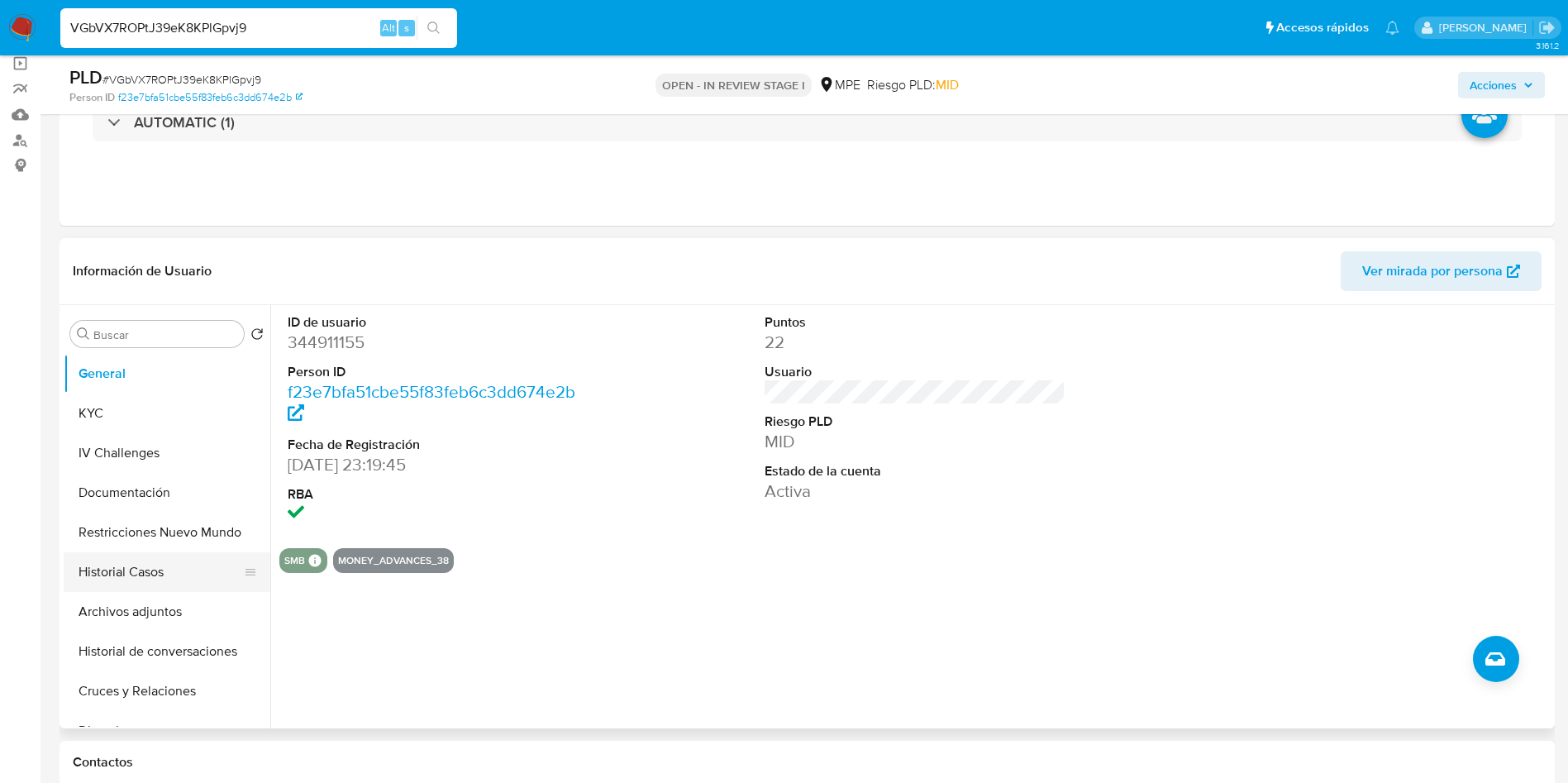
click at [145, 569] on button "Historial Casos" at bounding box center [160, 572] width 193 height 39
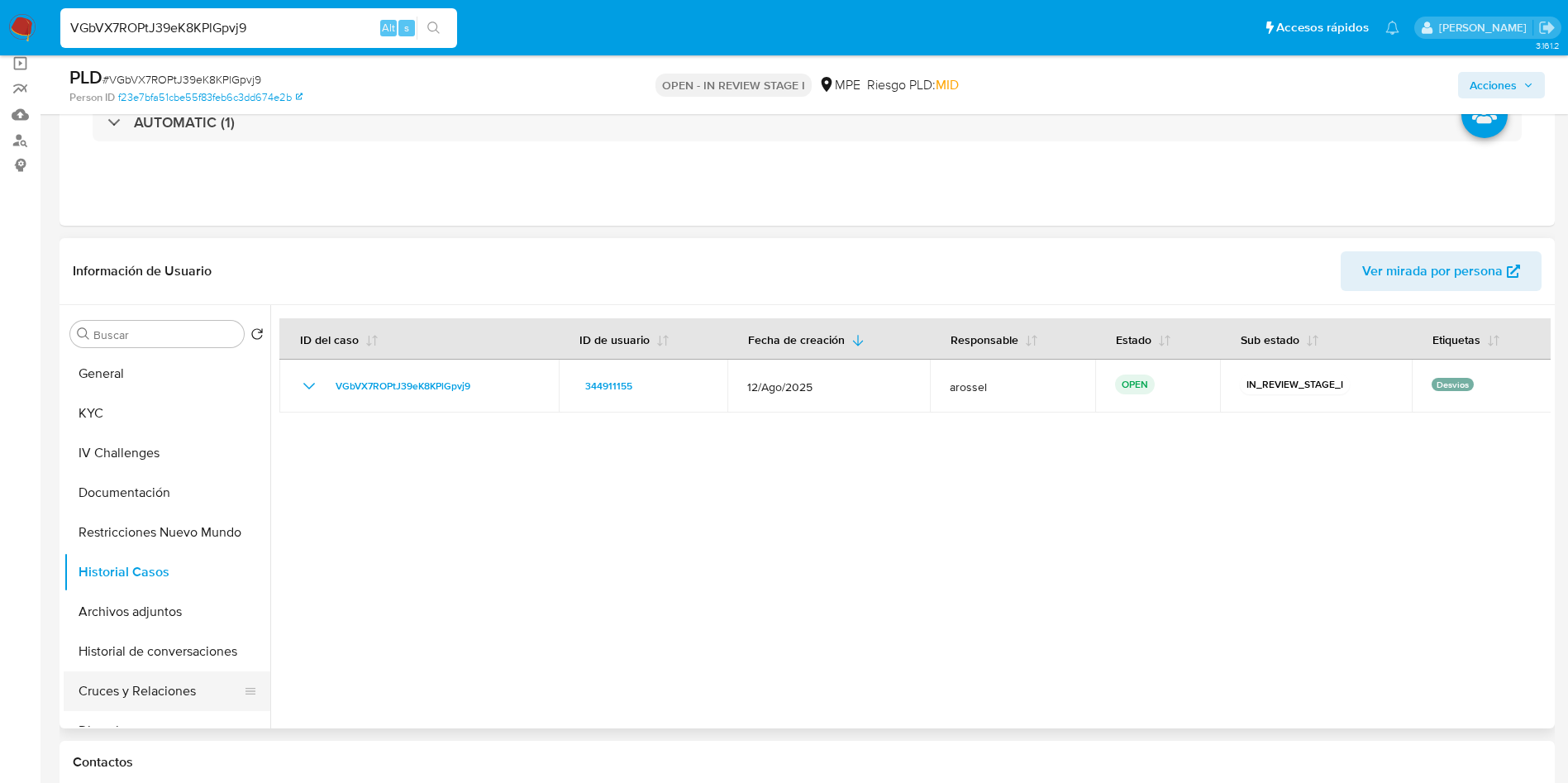
click at [154, 687] on button "Cruces y Relaciones" at bounding box center [160, 691] width 193 height 39
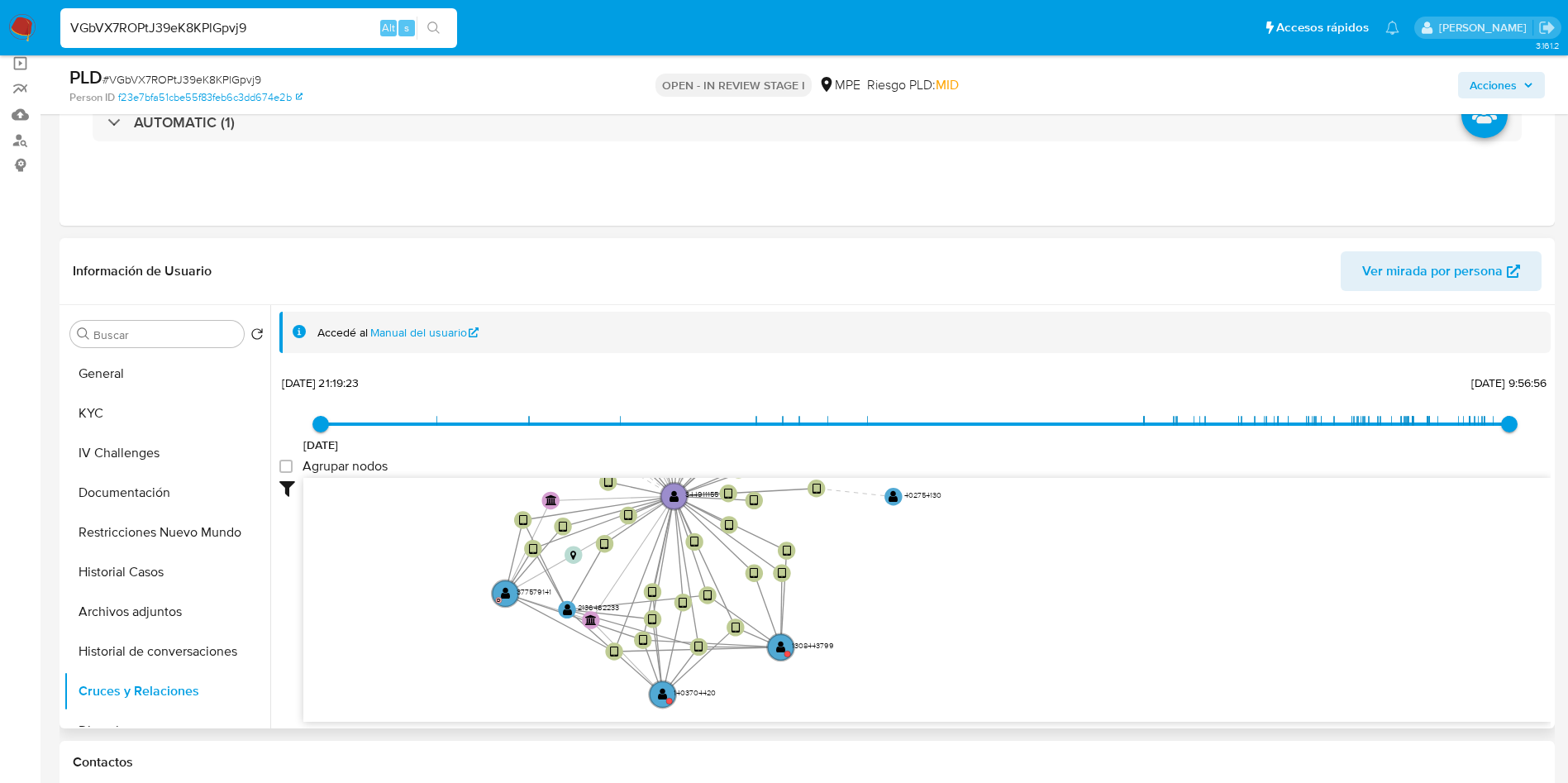
drag, startPoint x: 956, startPoint y: 555, endPoint x: 917, endPoint y: 441, distance: 120.5
click at [917, 428] on div "24/8/2021 24/8/2021, 21:19:23 26/9/2025, 9:56:56 Agrupar nodos Filtros Confianz…" at bounding box center [915, 576] width 1271 height 411
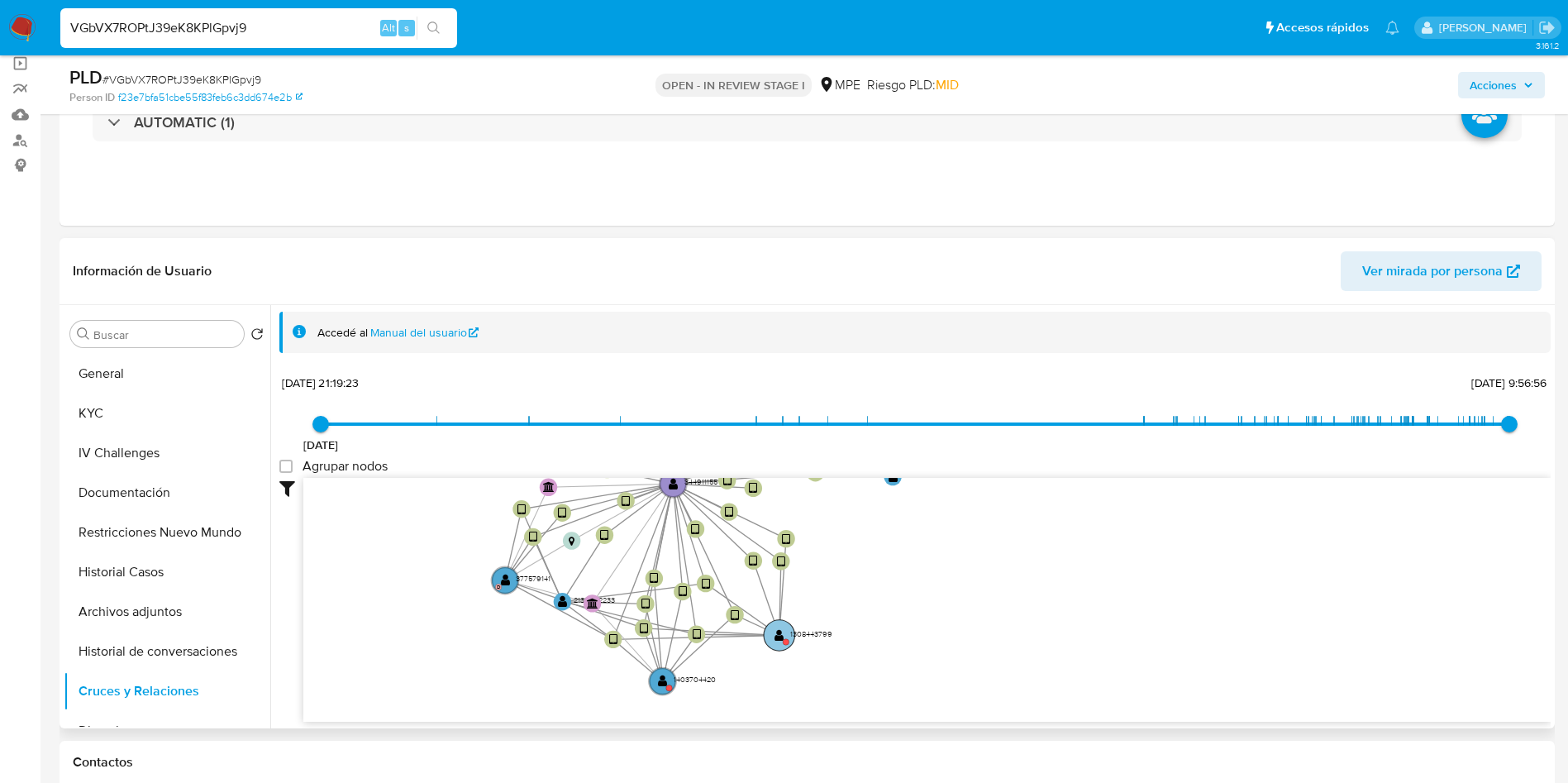
click at [773, 628] on circle at bounding box center [779, 635] width 32 height 32
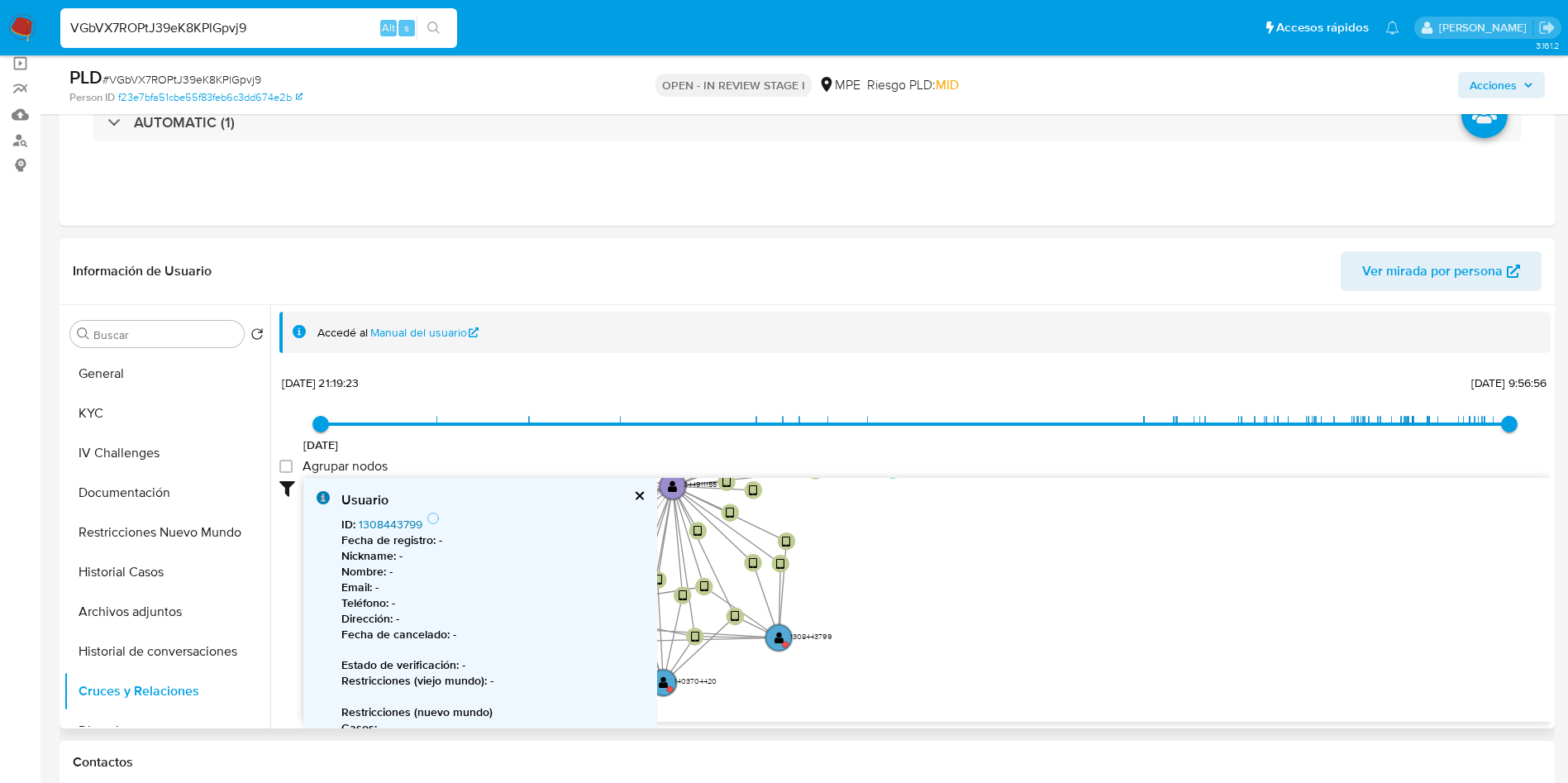
click at [401, 517] on link "1308443799" at bounding box center [390, 524] width 63 height 16
click at [669, 675] on circle at bounding box center [663, 684] width 32 height 32
click at [393, 526] on link "1403704420" at bounding box center [391, 524] width 65 height 16
click at [159, 416] on button "KYC" at bounding box center [160, 413] width 193 height 39
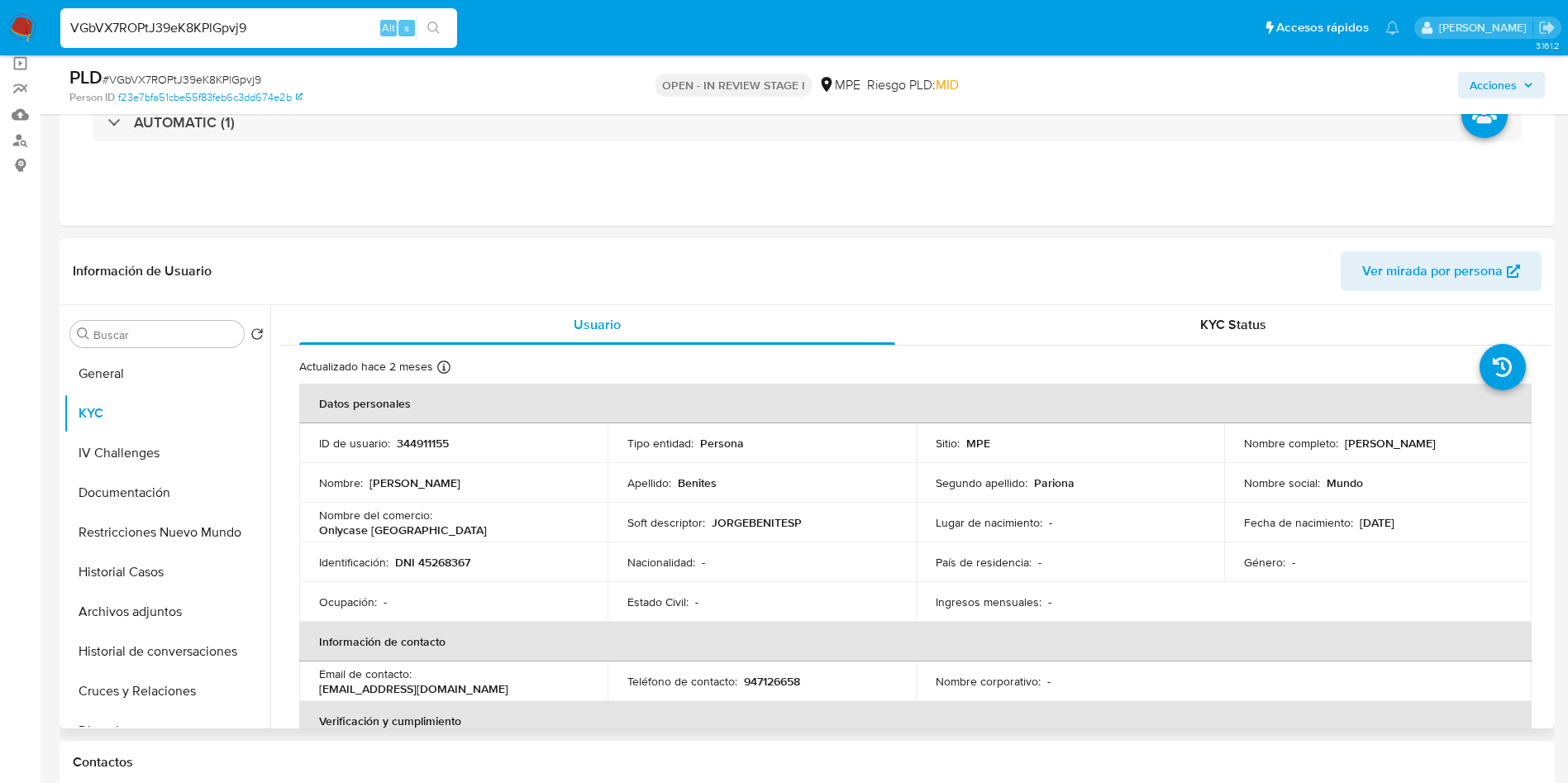
click at [418, 436] on p "344911155" at bounding box center [423, 442] width 52 height 15
click at [419, 436] on p "344911155" at bounding box center [423, 442] width 52 height 15
copy p "344911155"
click at [901, 556] on td "Nacionalidad : -" at bounding box center [761, 562] width 308 height 39
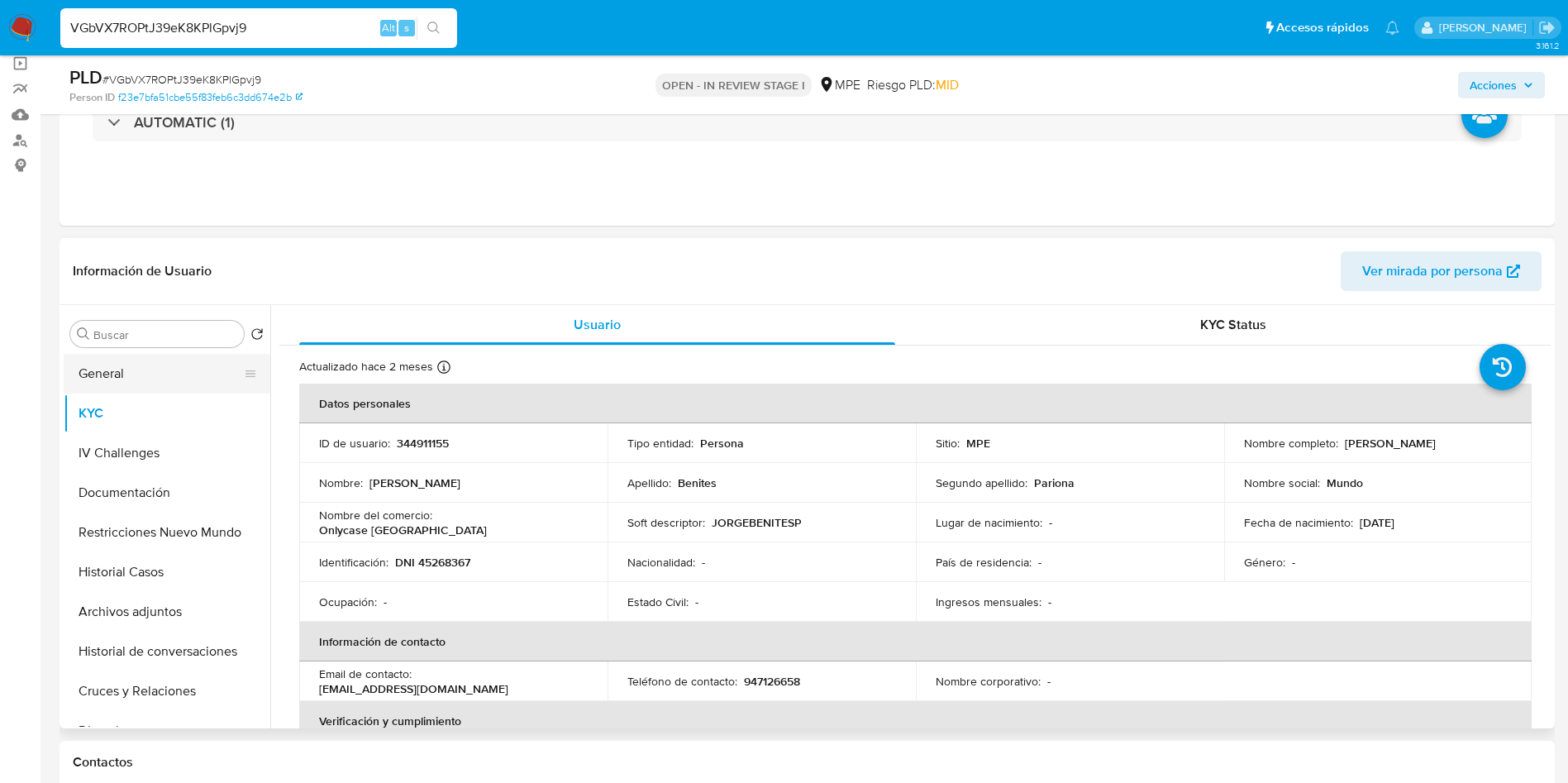
click at [149, 363] on button "General" at bounding box center [160, 374] width 193 height 39
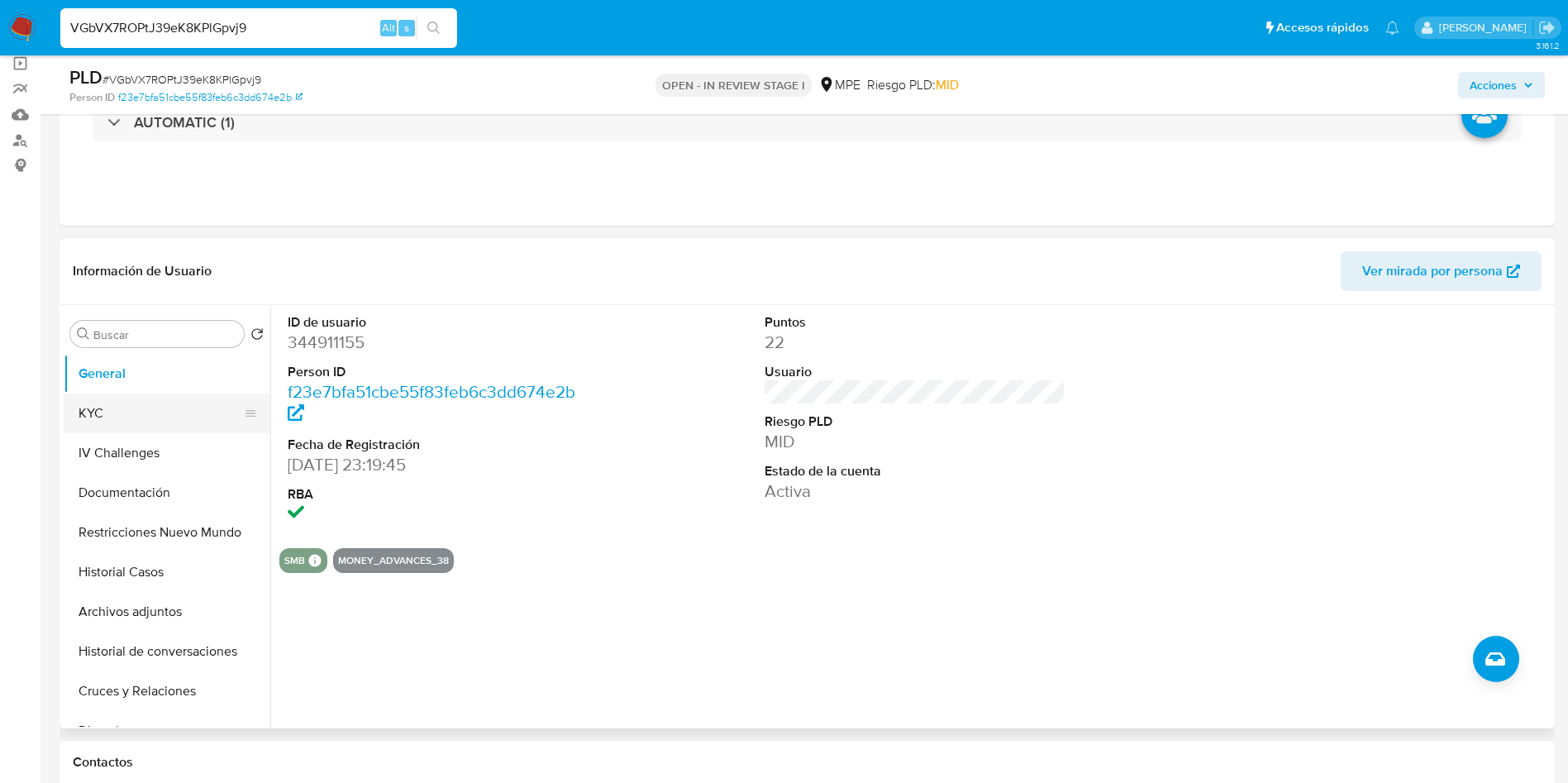
click at [162, 430] on button "KYC" at bounding box center [160, 413] width 193 height 39
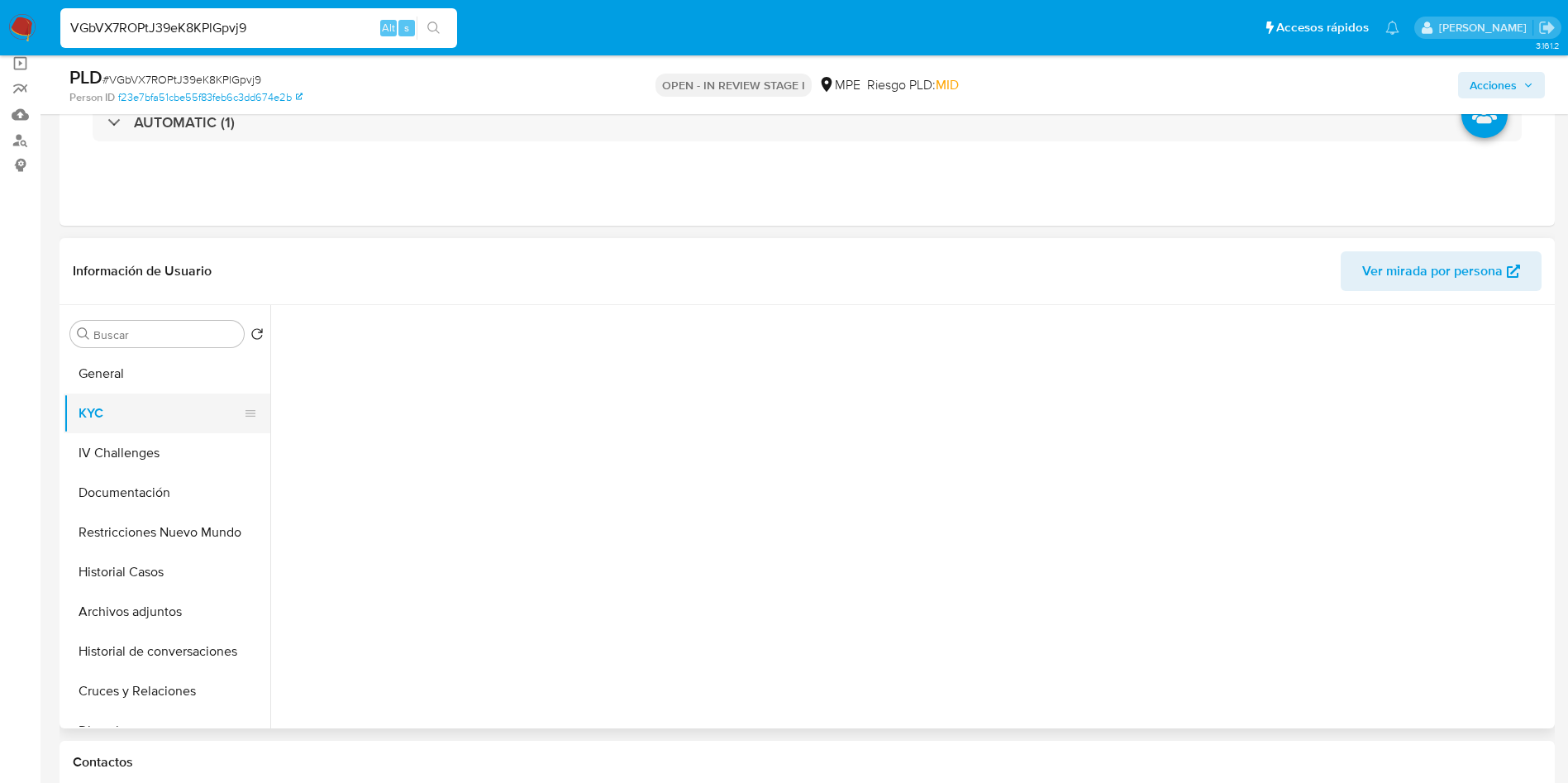
click at [157, 403] on button "KYC" at bounding box center [160, 413] width 193 height 39
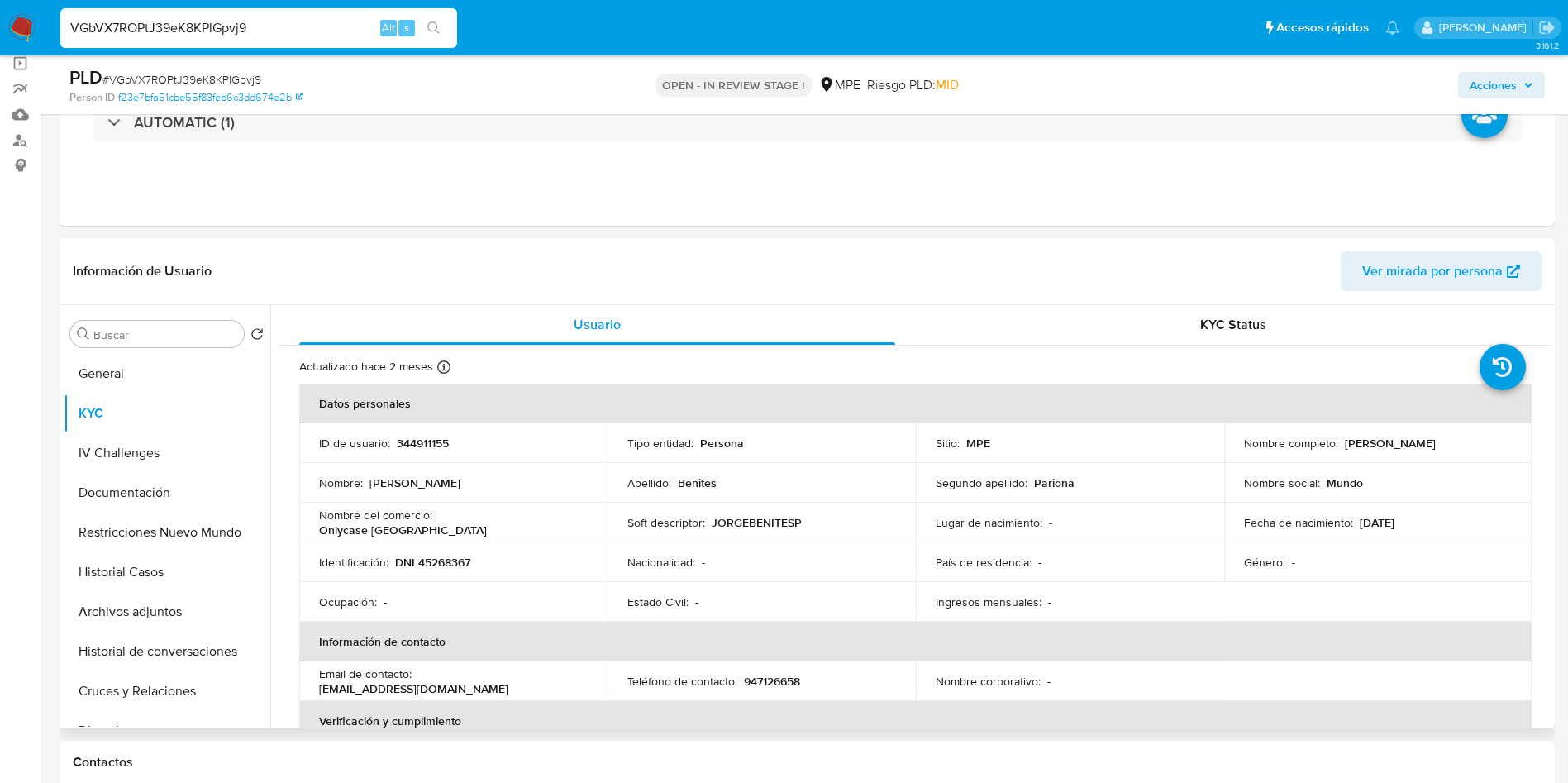
drag, startPoint x: 1339, startPoint y: 441, endPoint x: 1439, endPoint y: 430, distance: 100.6
click at [1479, 436] on div "Nombre completo : Jorge Benites Pariona" at bounding box center [1378, 442] width 269 height 15
copy p "Jorge Benites Pariona"
click at [82, 365] on button "General" at bounding box center [160, 374] width 193 height 39
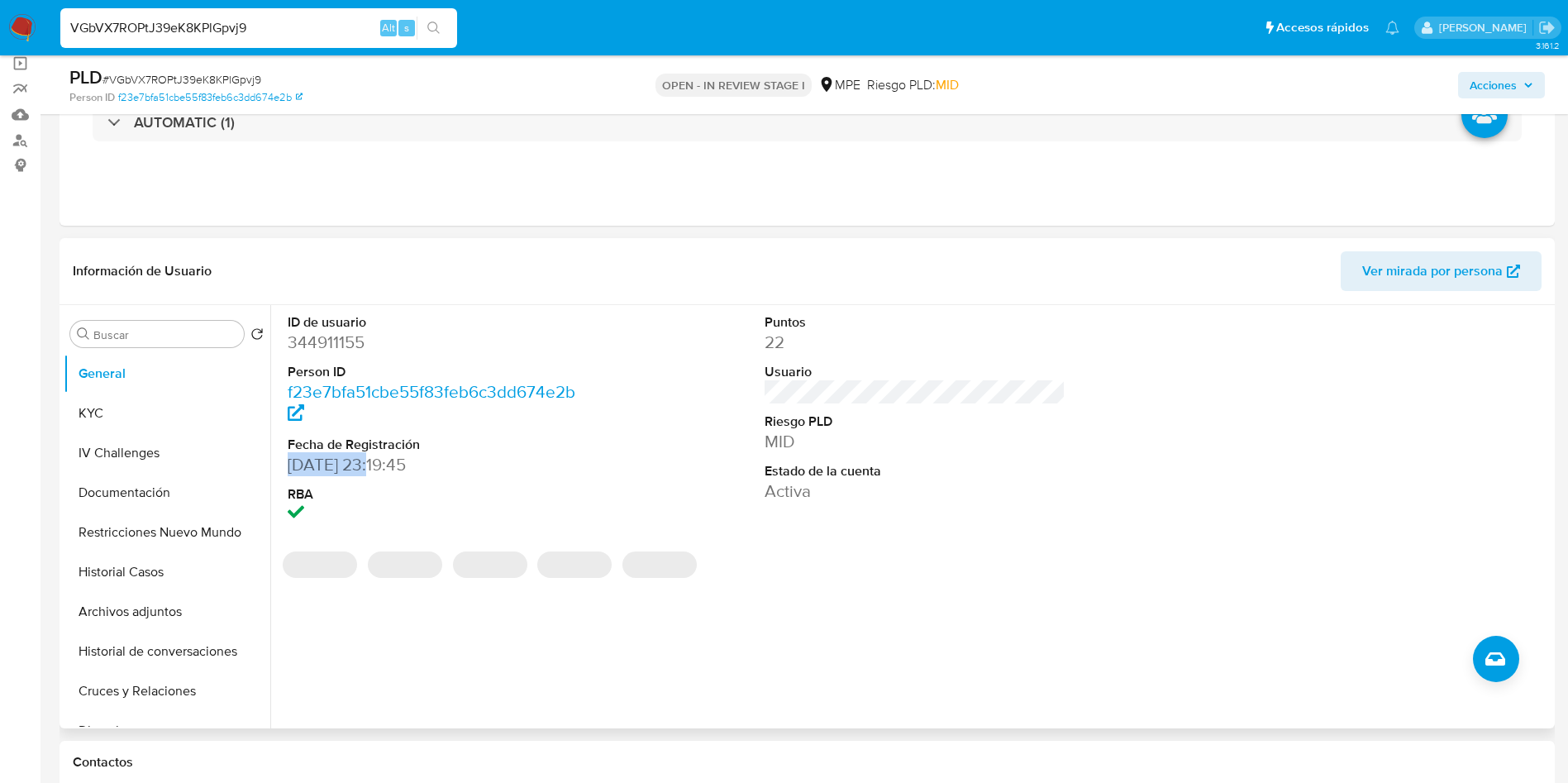
drag, startPoint x: 284, startPoint y: 459, endPoint x: 364, endPoint y: 461, distance: 80.0
click at [364, 461] on div "ID de usuario 344911155 Person ID f23e7bfa51cbe55f83feb6c3dd674e2b Fecha de Reg…" at bounding box center [439, 420] width 318 height 230
copy dd "11/08/2018"
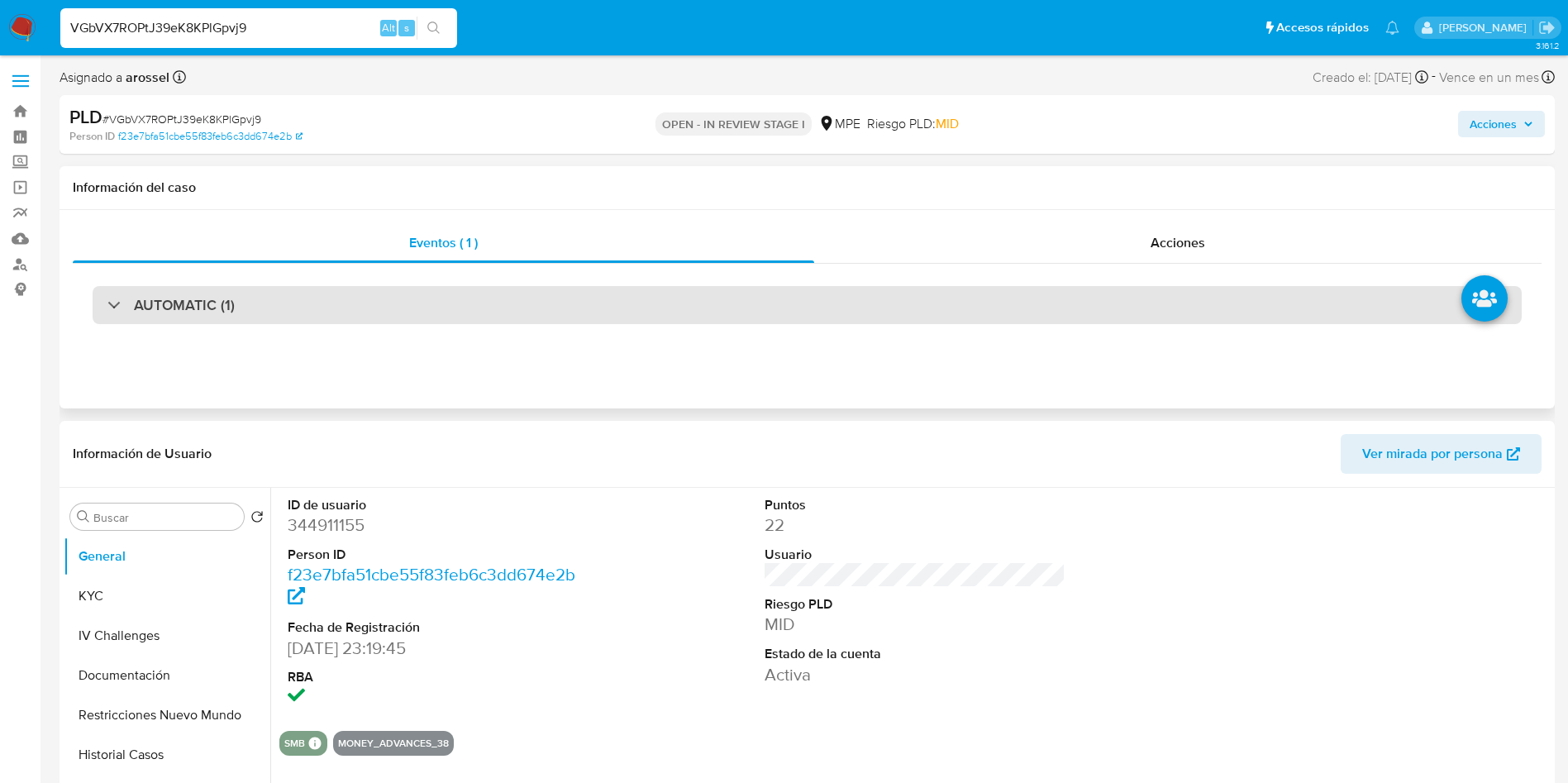
click at [309, 289] on div "AUTOMATIC (1)" at bounding box center [807, 305] width 1429 height 38
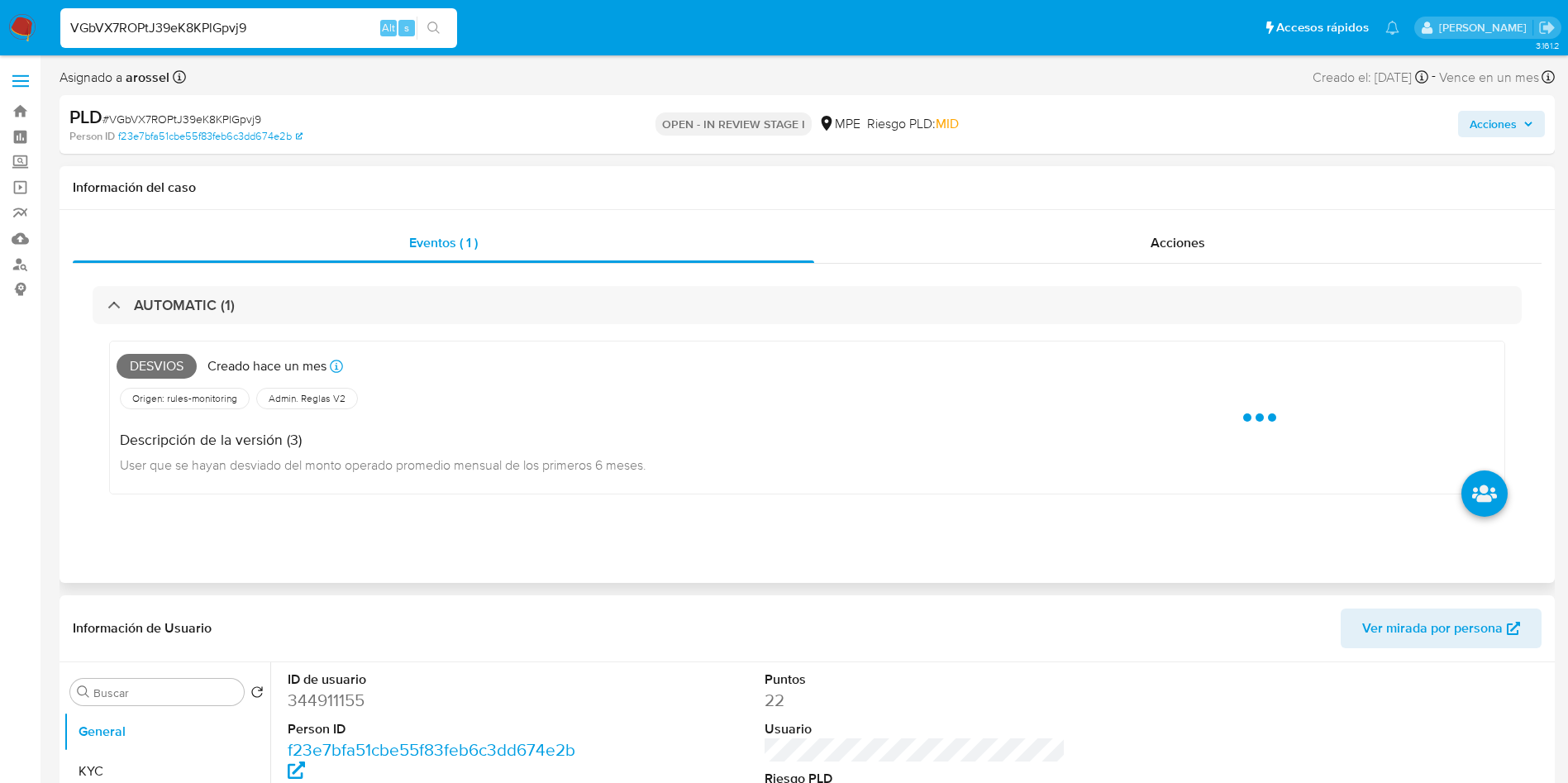
click at [157, 358] on span "Desvios" at bounding box center [157, 366] width 80 height 25
copy span "Desvios"
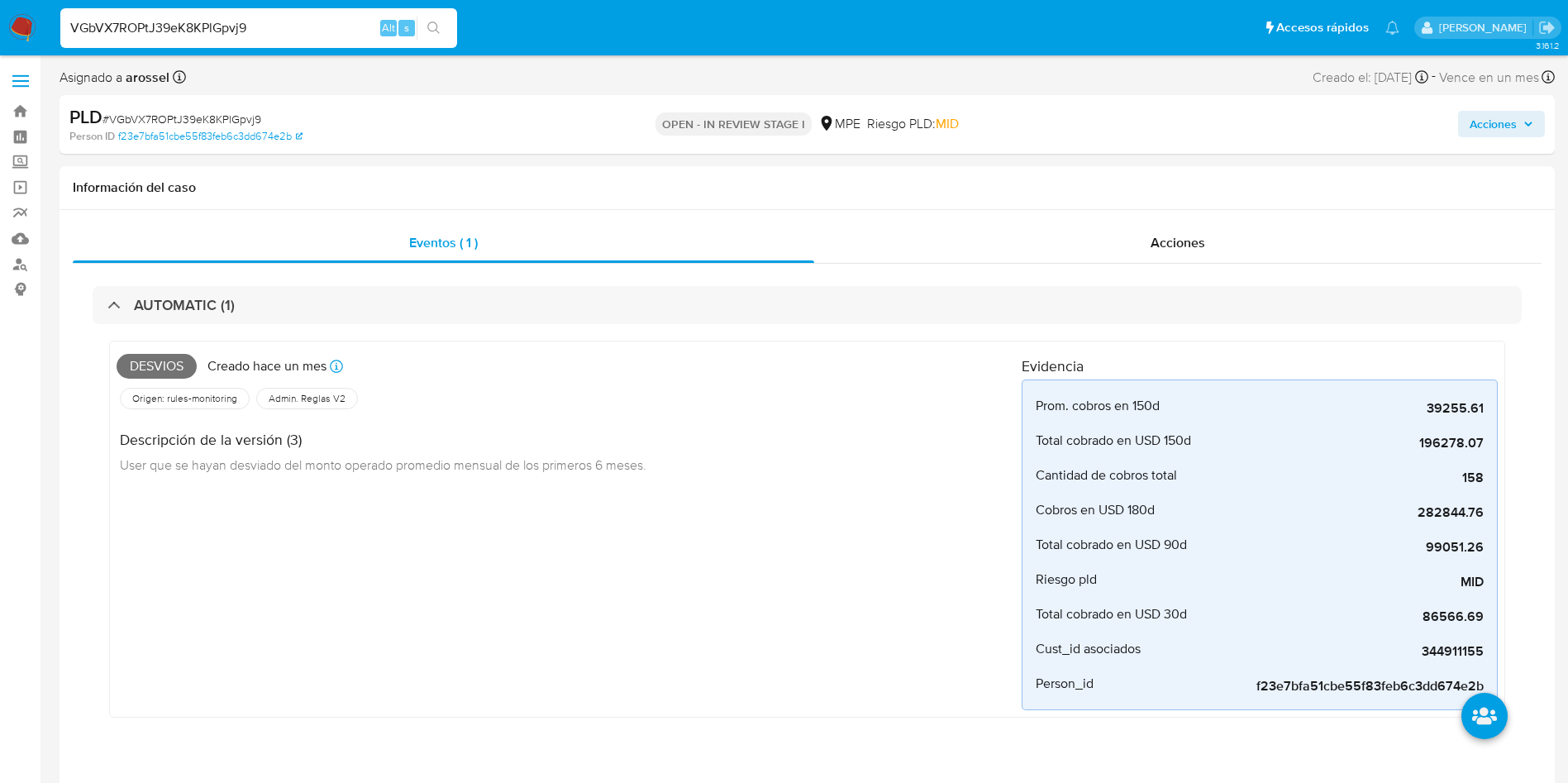
click at [248, 116] on span "# VGbVX7ROPtJ39eK8KPlGpvj9" at bounding box center [182, 118] width 159 height 16
copy span "VGbVX7ROPtJ39eK8KPlGpvj9"
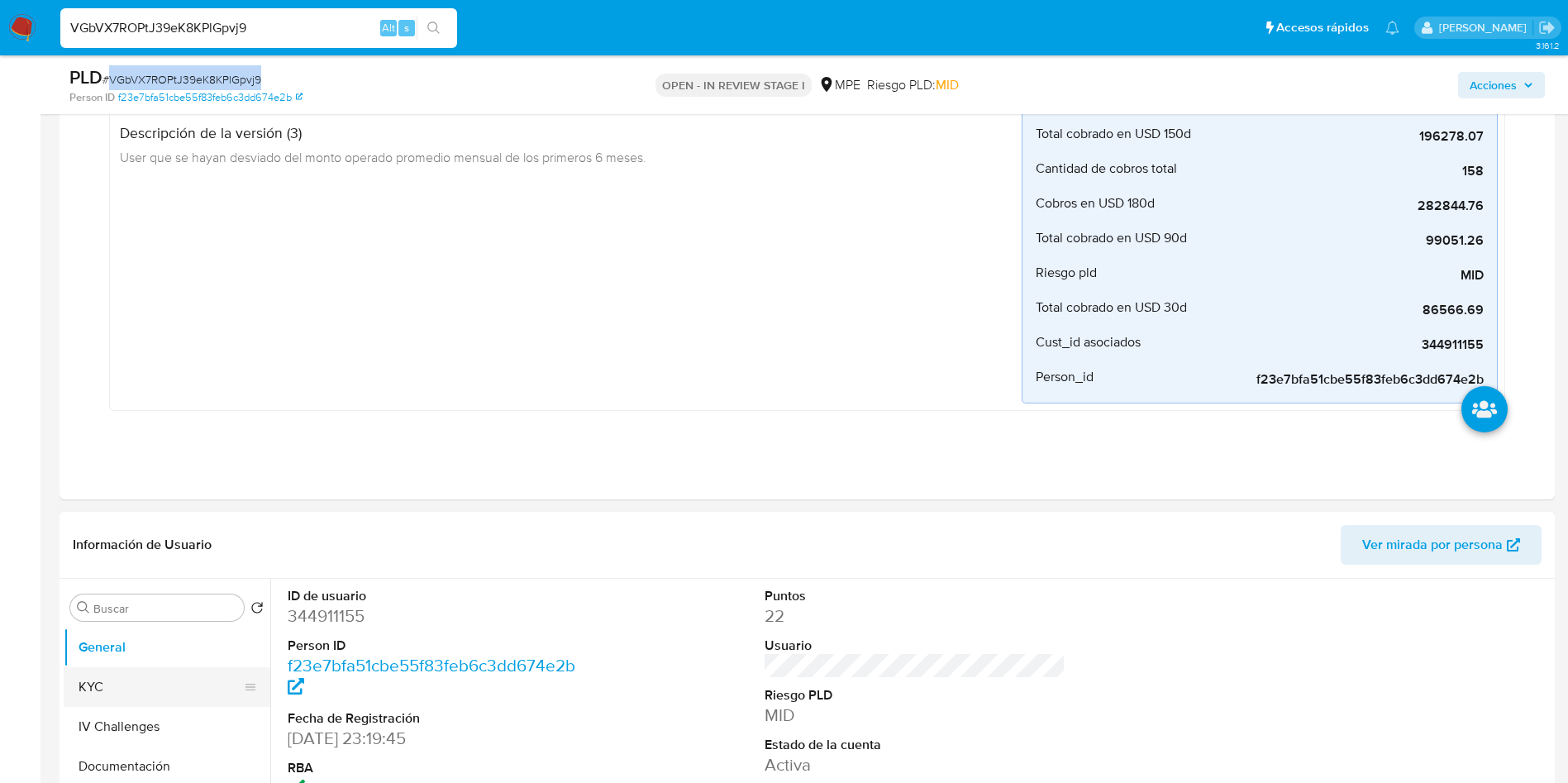
click at [180, 691] on button "KYC" at bounding box center [160, 687] width 193 height 39
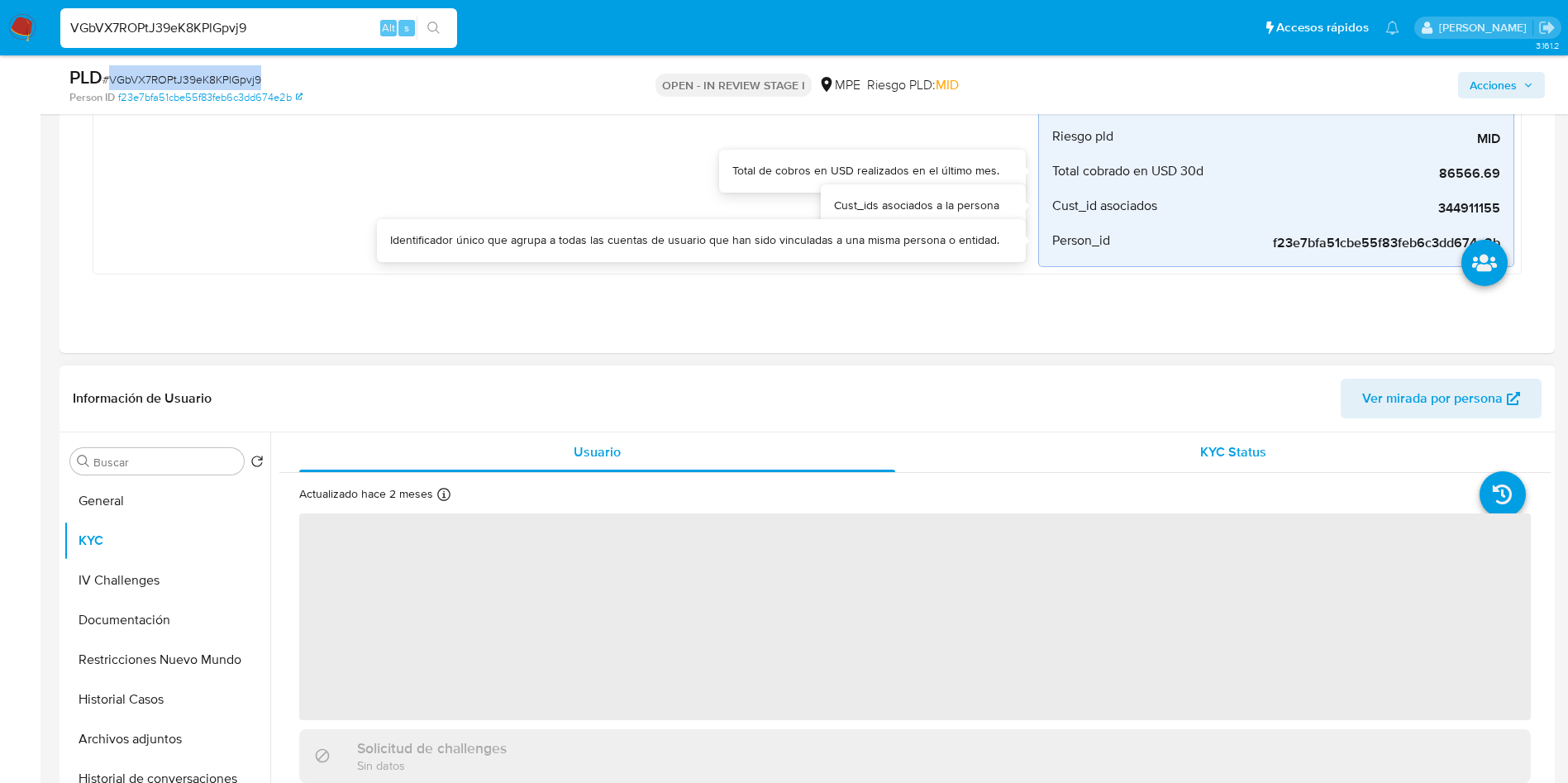
scroll to position [496, 0]
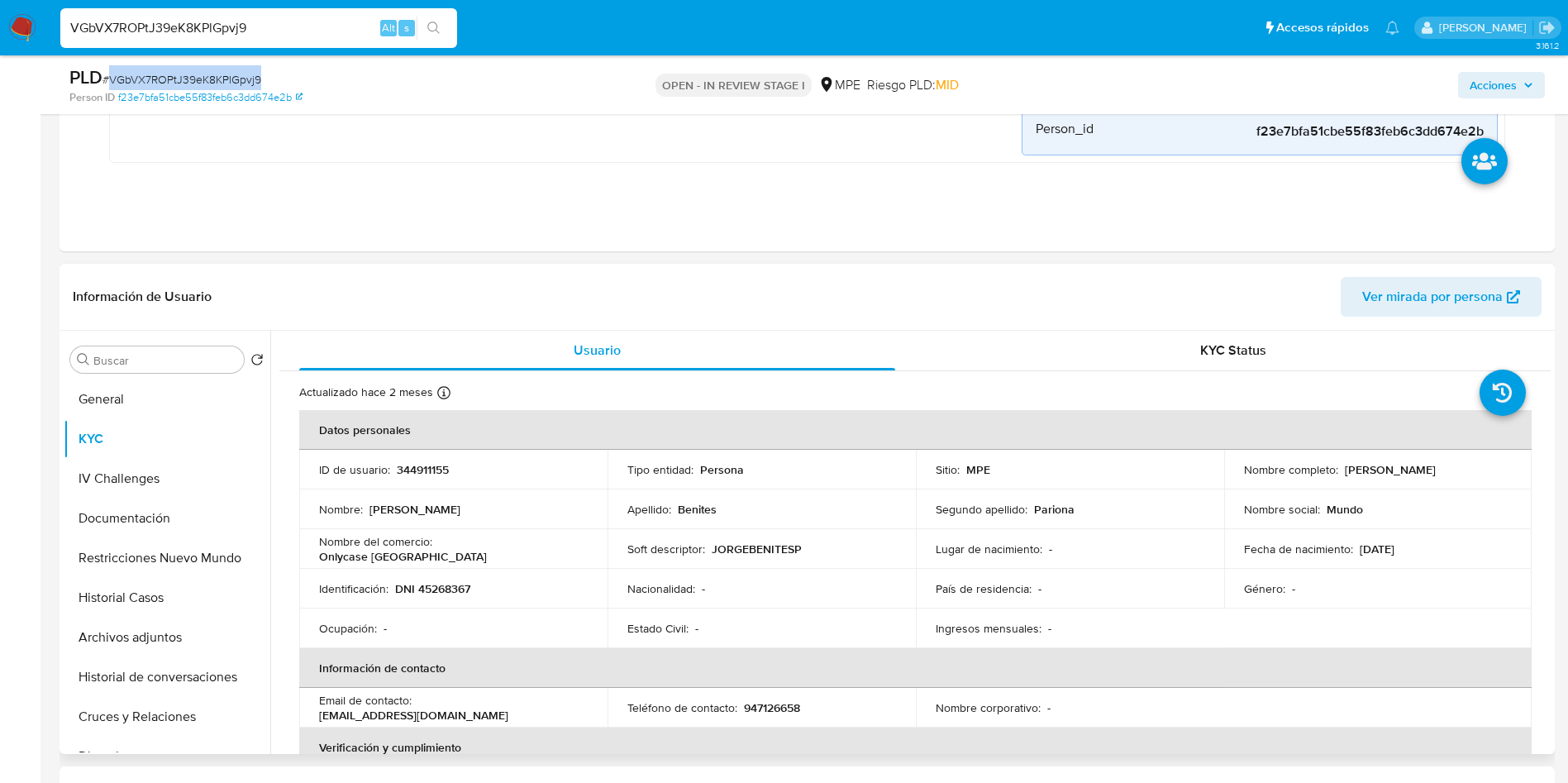
drag, startPoint x: 1340, startPoint y: 469, endPoint x: 1517, endPoint y: 469, distance: 177.0
click at [1517, 469] on td "Nombre completo : Jorge Benites Pariona" at bounding box center [1378, 470] width 308 height 39
copy p "Jorge Benites Pariona"
drag, startPoint x: 397, startPoint y: 596, endPoint x: 473, endPoint y: 588, distance: 76.4
click at [473, 588] on div "Identificación : DNI 45268367" at bounding box center [453, 588] width 269 height 15
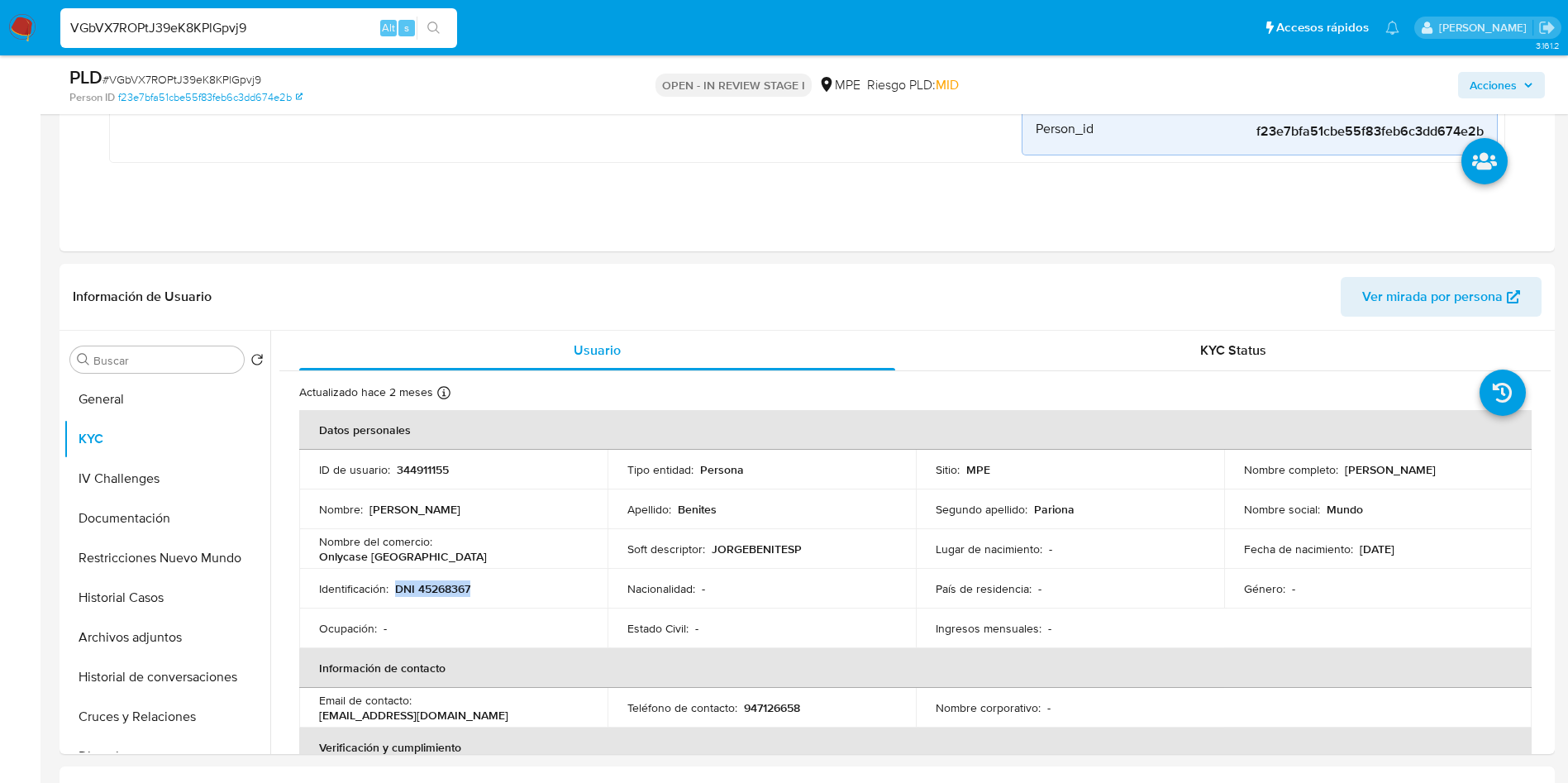
copy p "DNI 45268367"
drag, startPoint x: 1346, startPoint y: 543, endPoint x: 1429, endPoint y: 544, distance: 83.0
click at [1429, 544] on div "Fecha de nacimiento : 17/01/1988" at bounding box center [1378, 549] width 269 height 15
copy div ": 17/01/1988"
click at [702, 532] on td "Soft descriptor : JORGEBENITESP" at bounding box center [761, 549] width 308 height 39
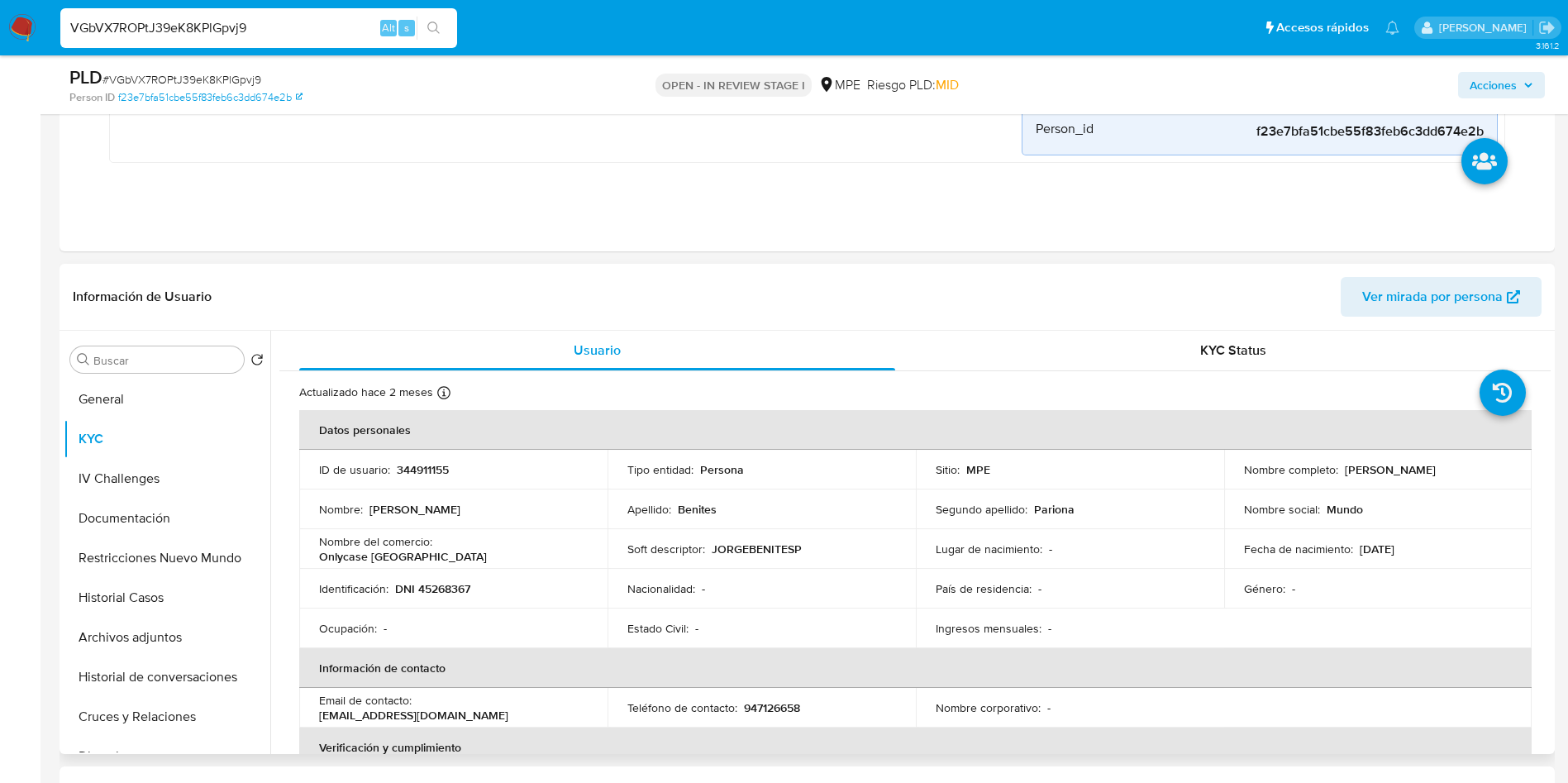
click at [717, 560] on td "Soft descriptor : JORGEBENITESP" at bounding box center [761, 549] width 308 height 39
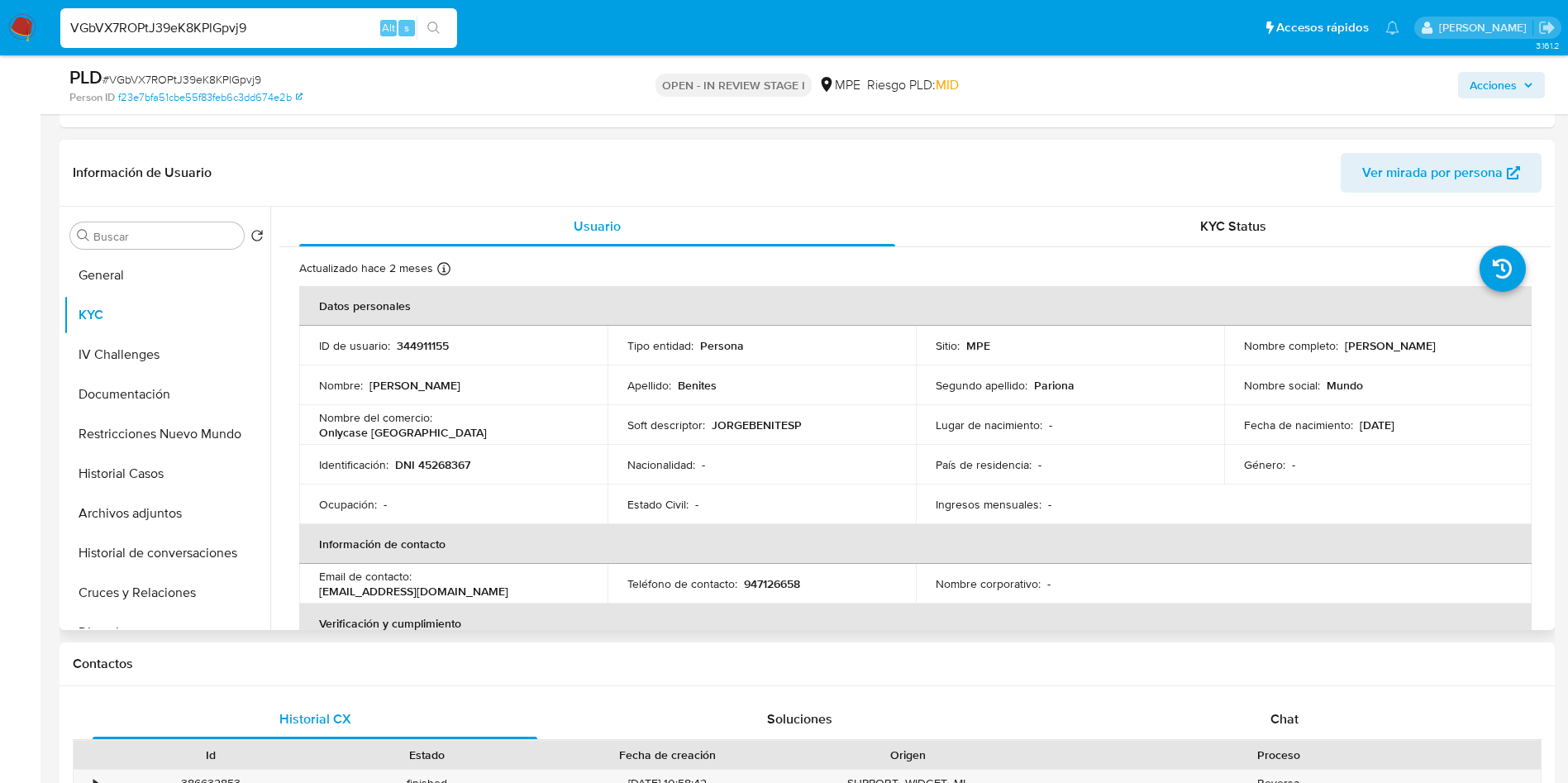
click at [430, 351] on p "344911155" at bounding box center [423, 345] width 52 height 15
drag, startPoint x: 1340, startPoint y: 349, endPoint x: 1454, endPoint y: 346, distance: 114.0
click at [1454, 346] on div "Nombre completo : Jorge Benites Pariona" at bounding box center [1378, 345] width 269 height 15
click at [433, 460] on p "DNI 45268367" at bounding box center [433, 464] width 75 height 15
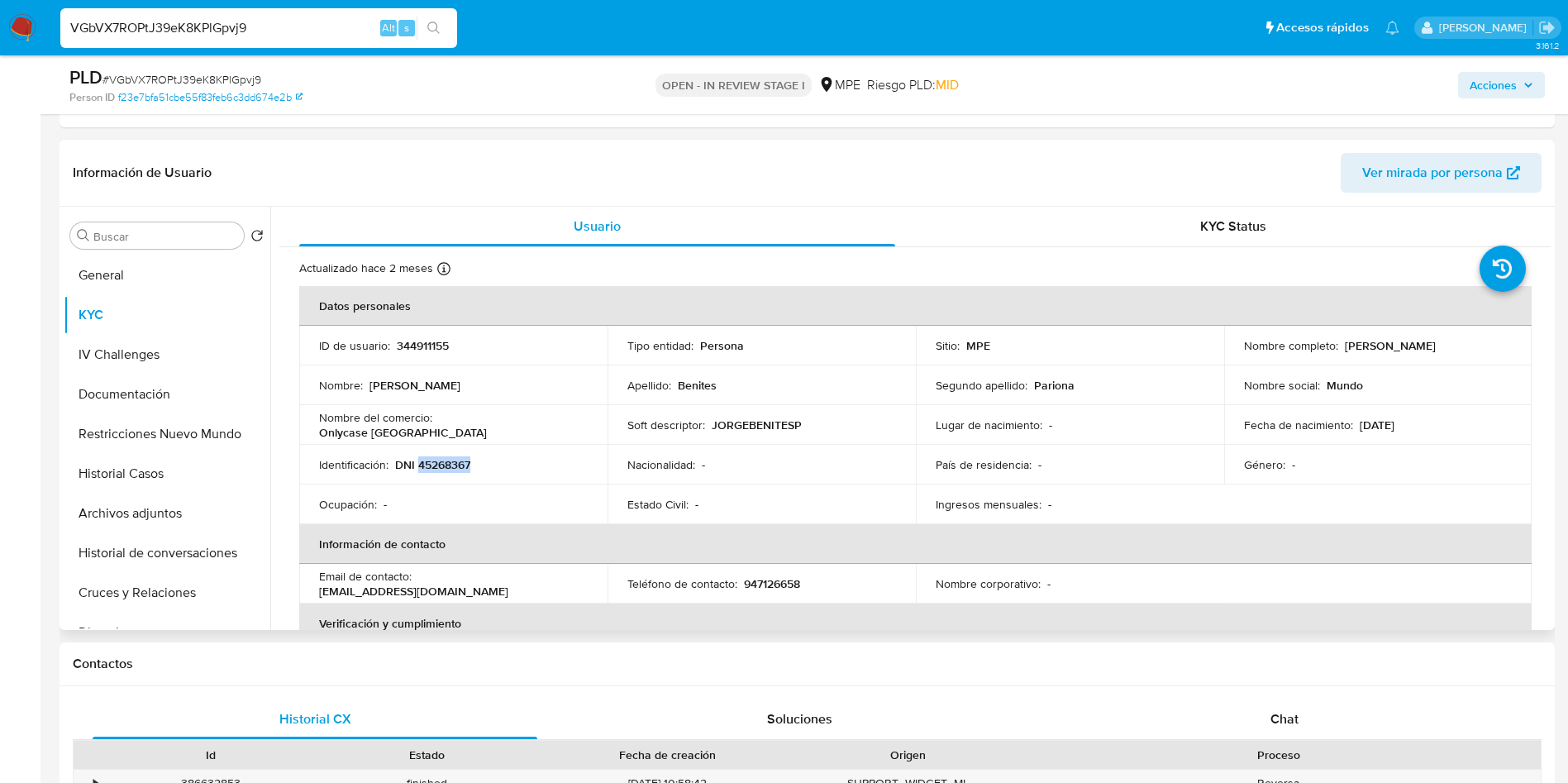
click at [433, 460] on p "DNI 45268367" at bounding box center [433, 464] width 75 height 15
drag, startPoint x: 510, startPoint y: 431, endPoint x: 437, endPoint y: 425, distance: 73.2
click at [437, 425] on p "Onlycase Perú" at bounding box center [403, 432] width 168 height 15
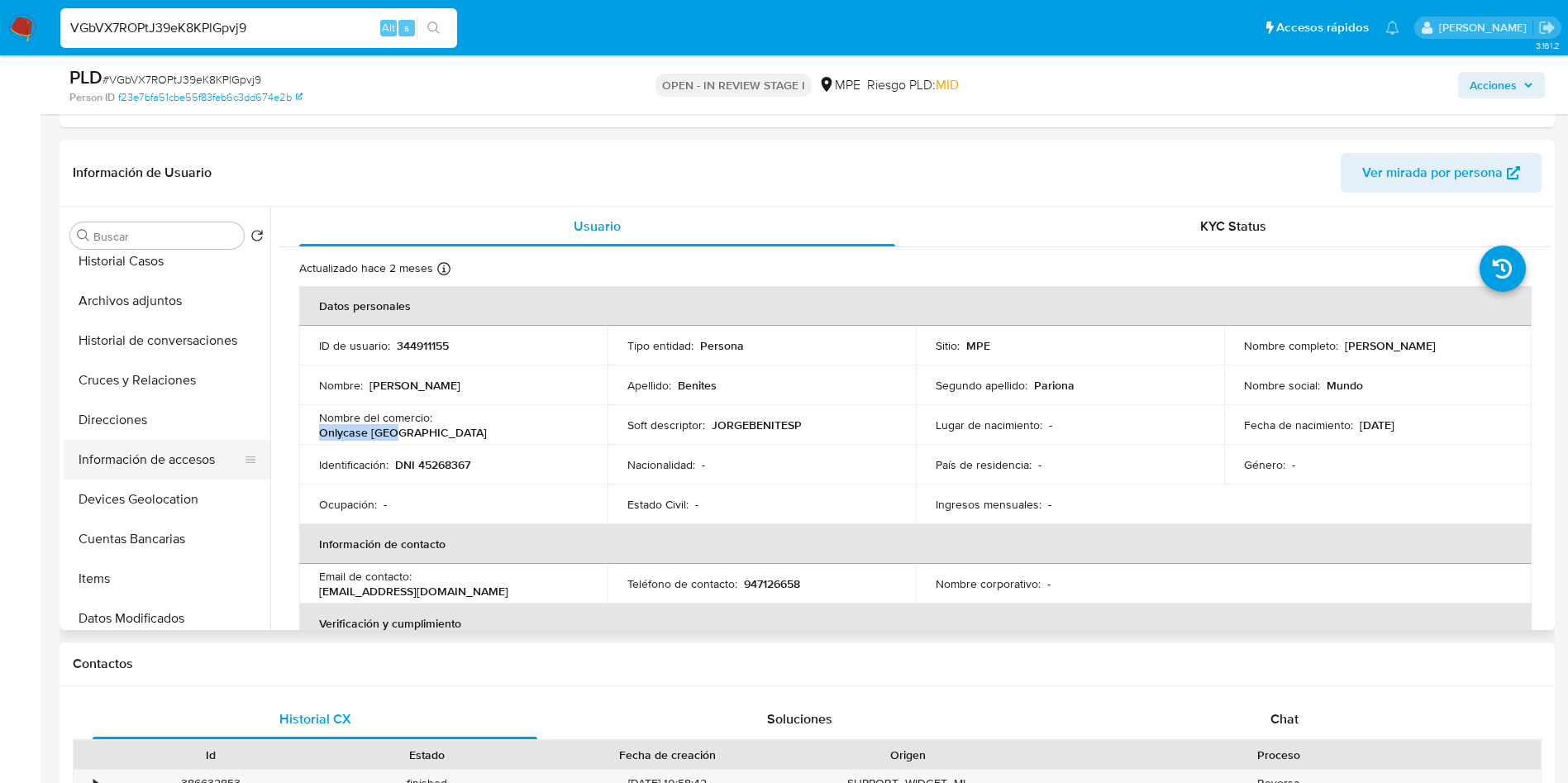
scroll to position [248, 0]
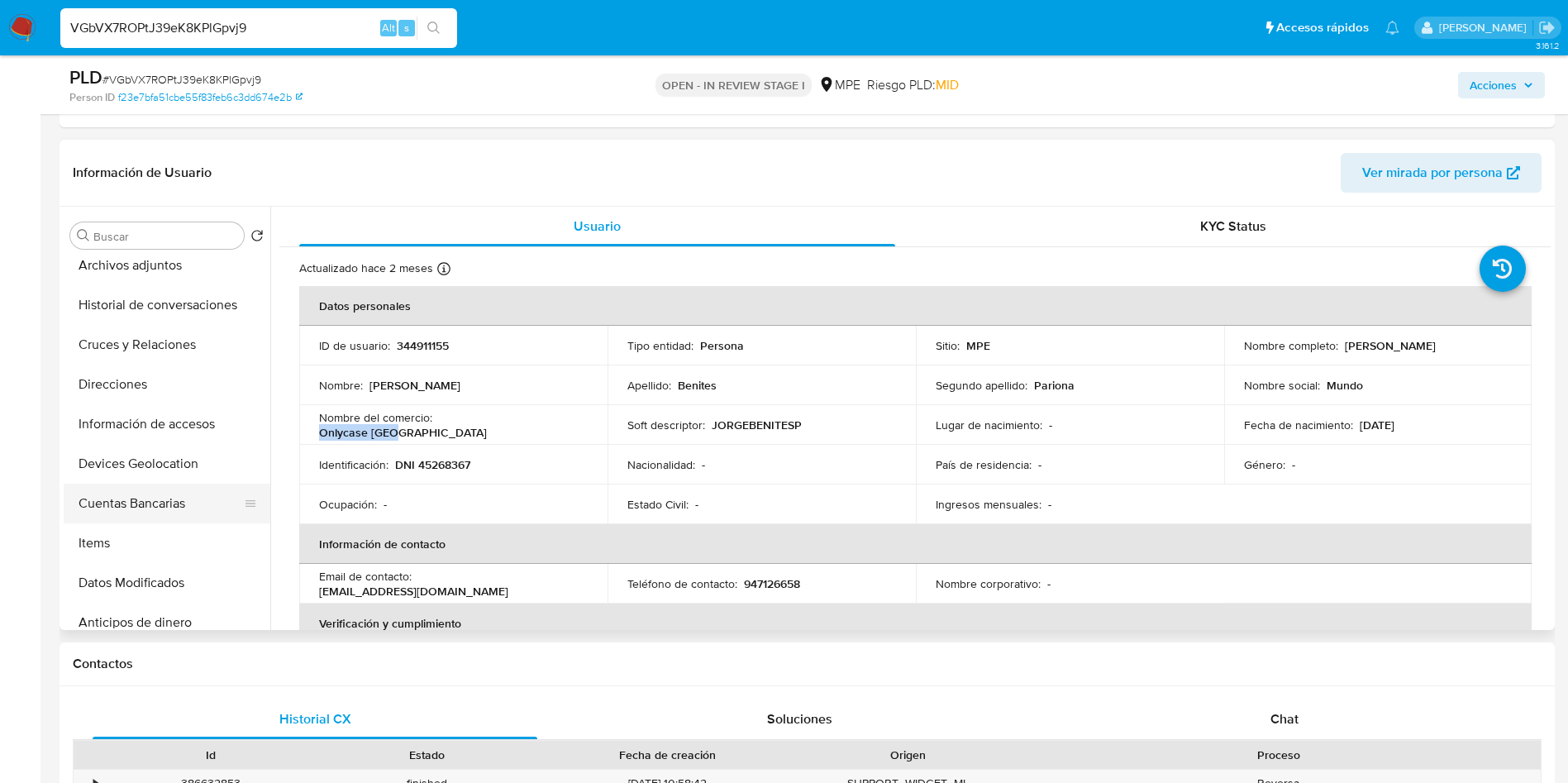
click at [130, 484] on button "Cuentas Bancarias" at bounding box center [160, 503] width 193 height 39
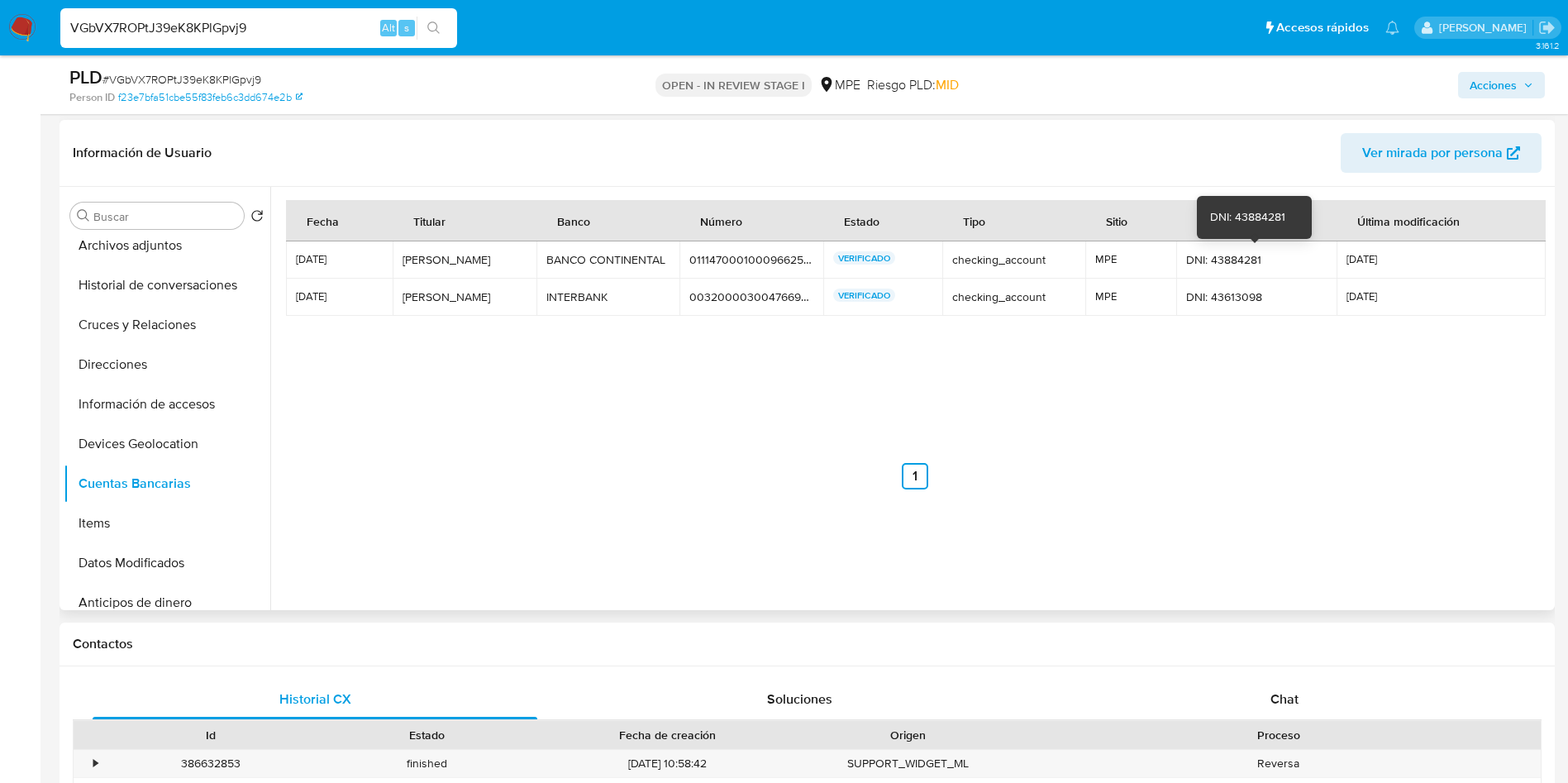
click at [1239, 264] on div "DNI: 43884281" at bounding box center [1256, 259] width 140 height 15
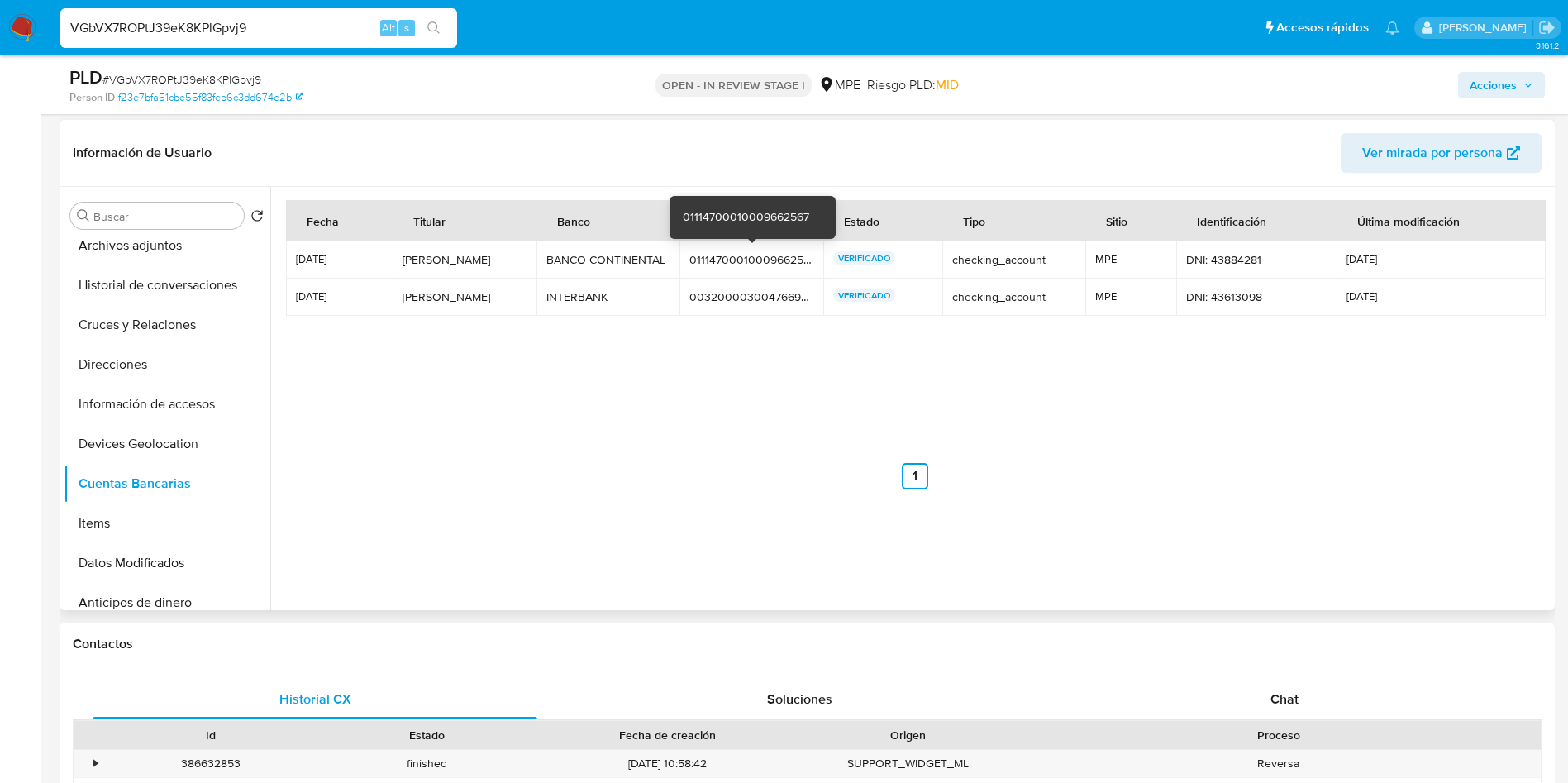
click at [724, 257] on div "01114700010009662567" at bounding box center [751, 259] width 124 height 15
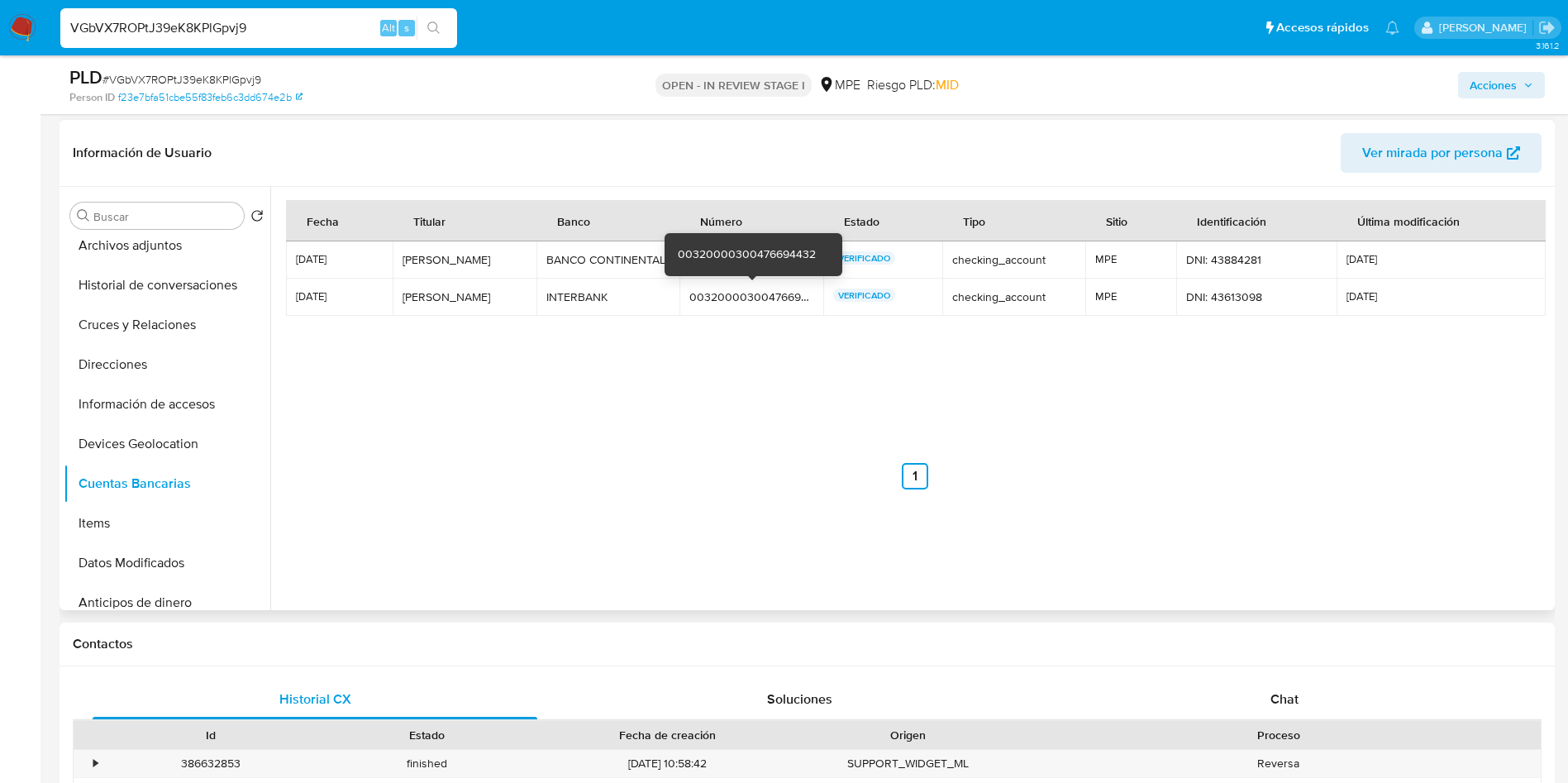
click at [760, 290] on div "00320000300476694432" at bounding box center [751, 296] width 124 height 15
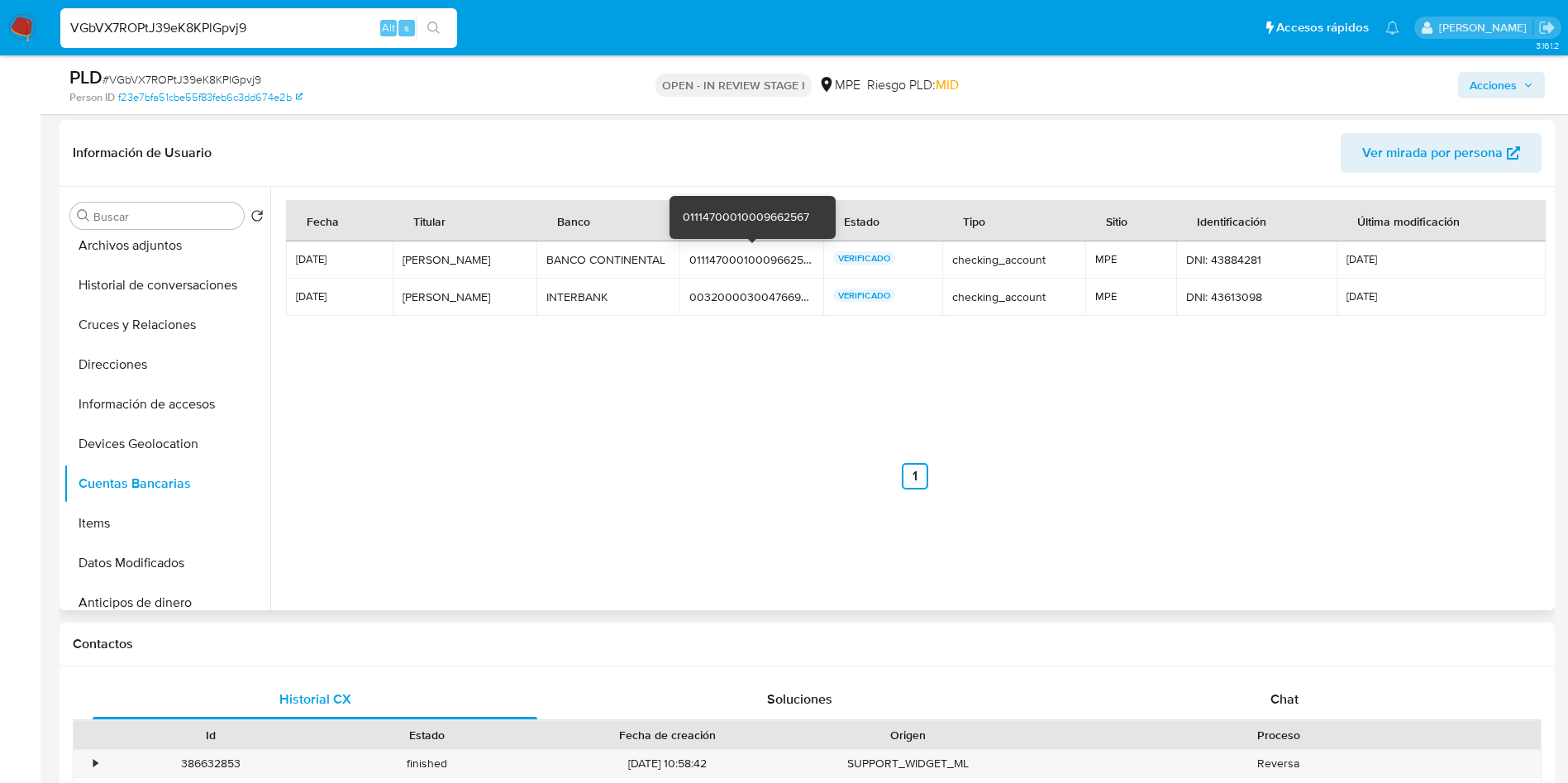
click at [726, 264] on div "01114700010009662567" at bounding box center [751, 259] width 124 height 15
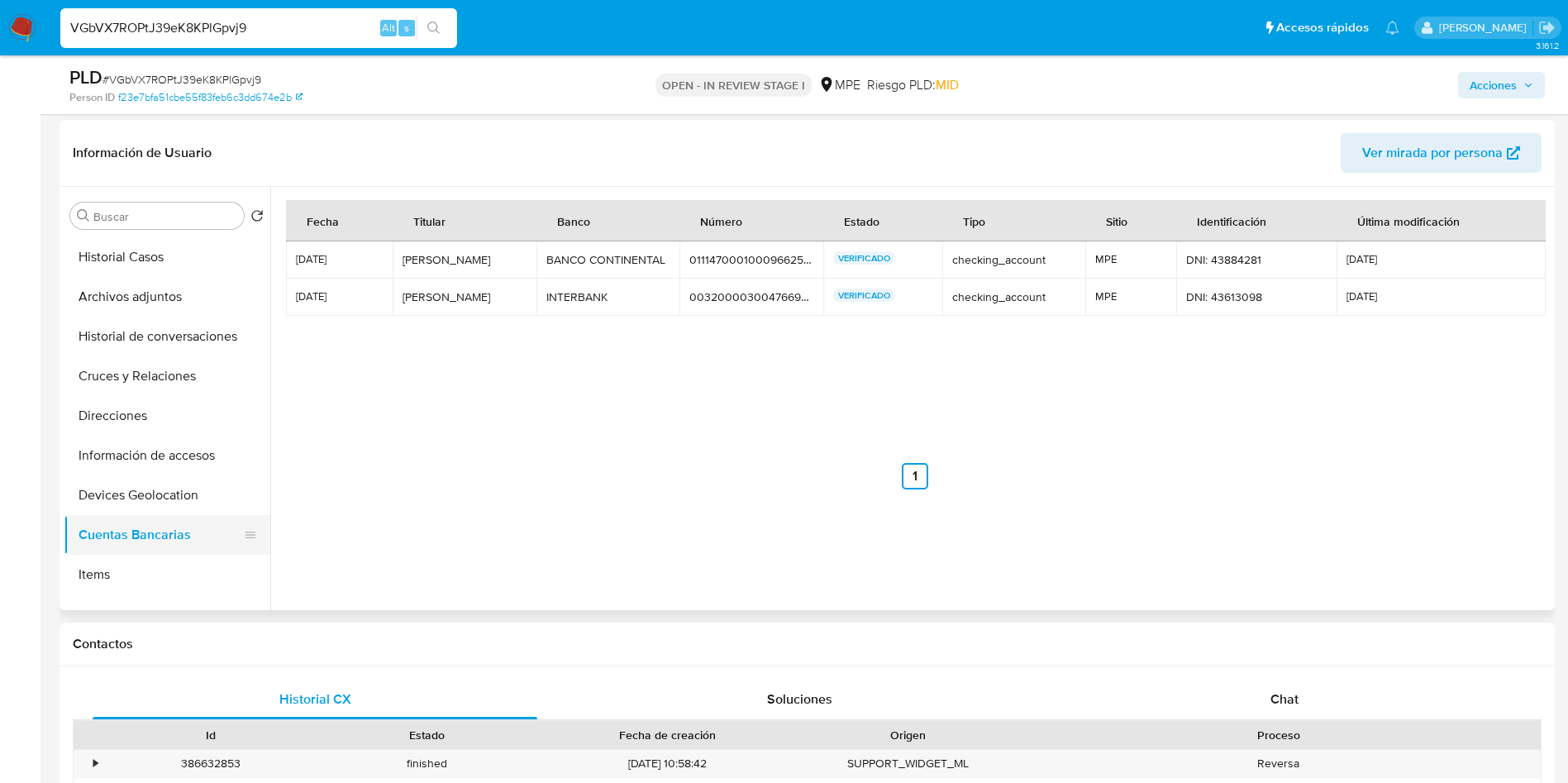
scroll to position [158, 0]
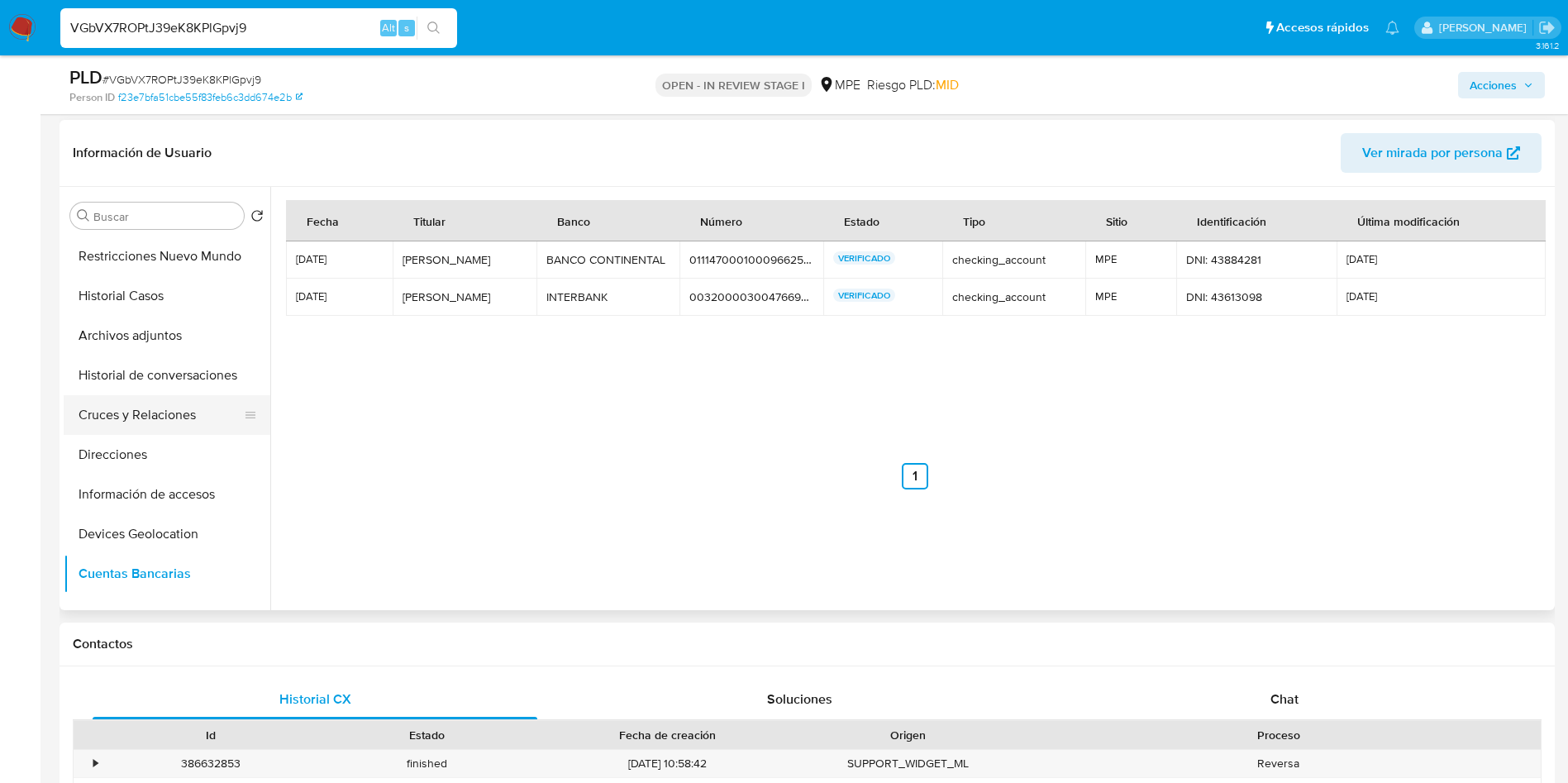
click at [158, 413] on button "Cruces y Relaciones" at bounding box center [160, 415] width 193 height 39
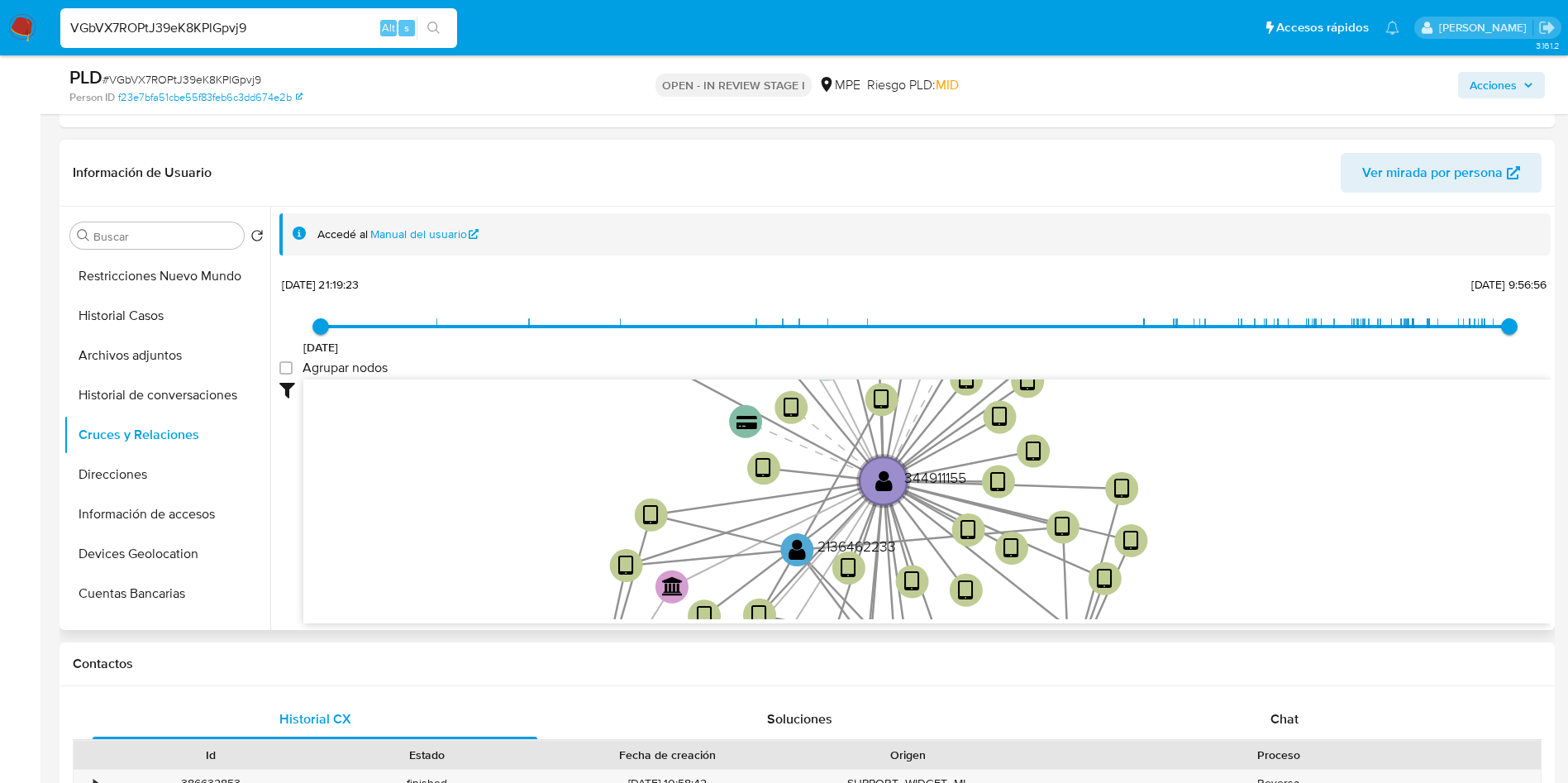
scroll to position [62, 0]
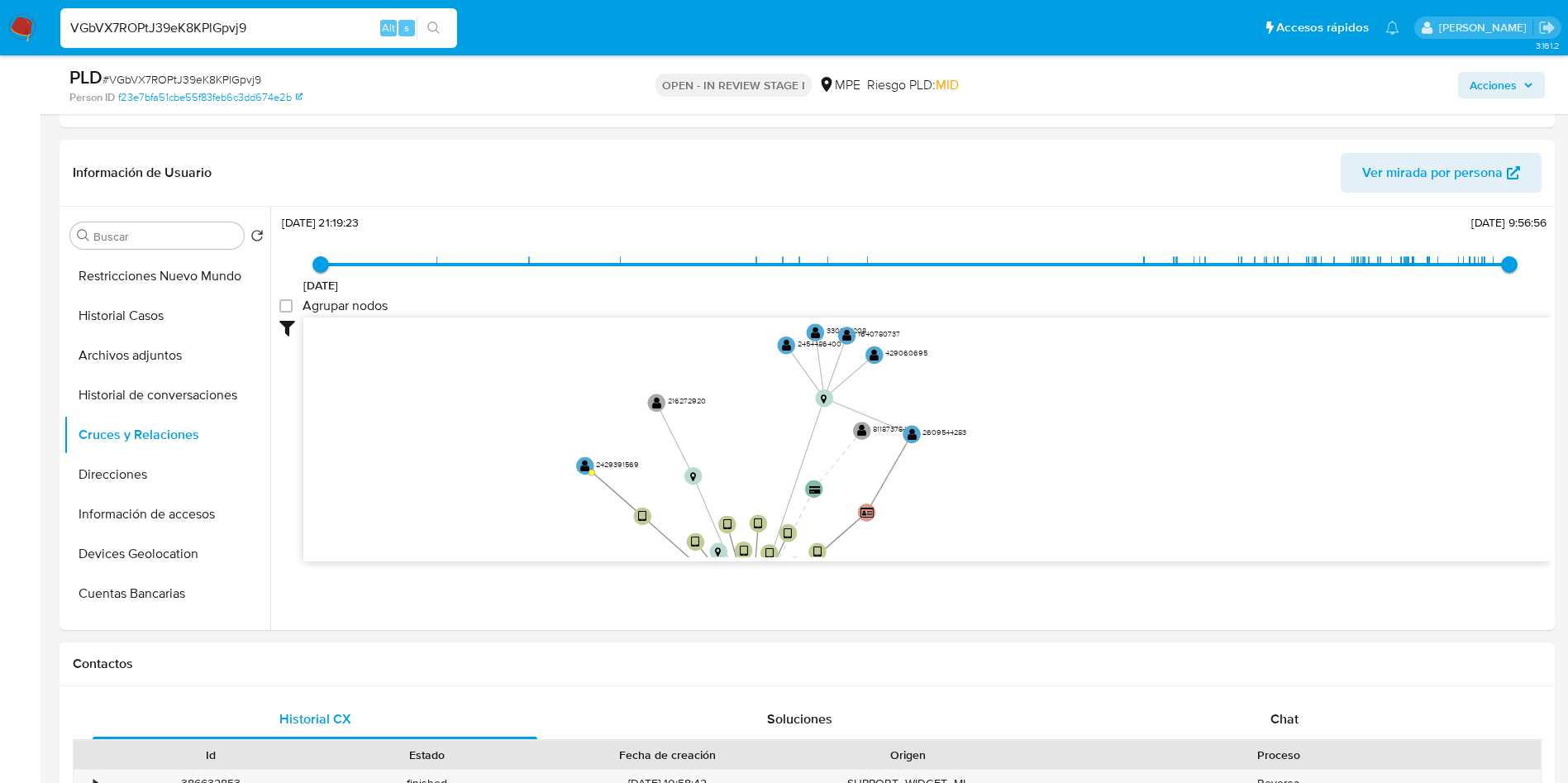
drag, startPoint x: 593, startPoint y: 421, endPoint x: 559, endPoint y: 649, distance: 230.5
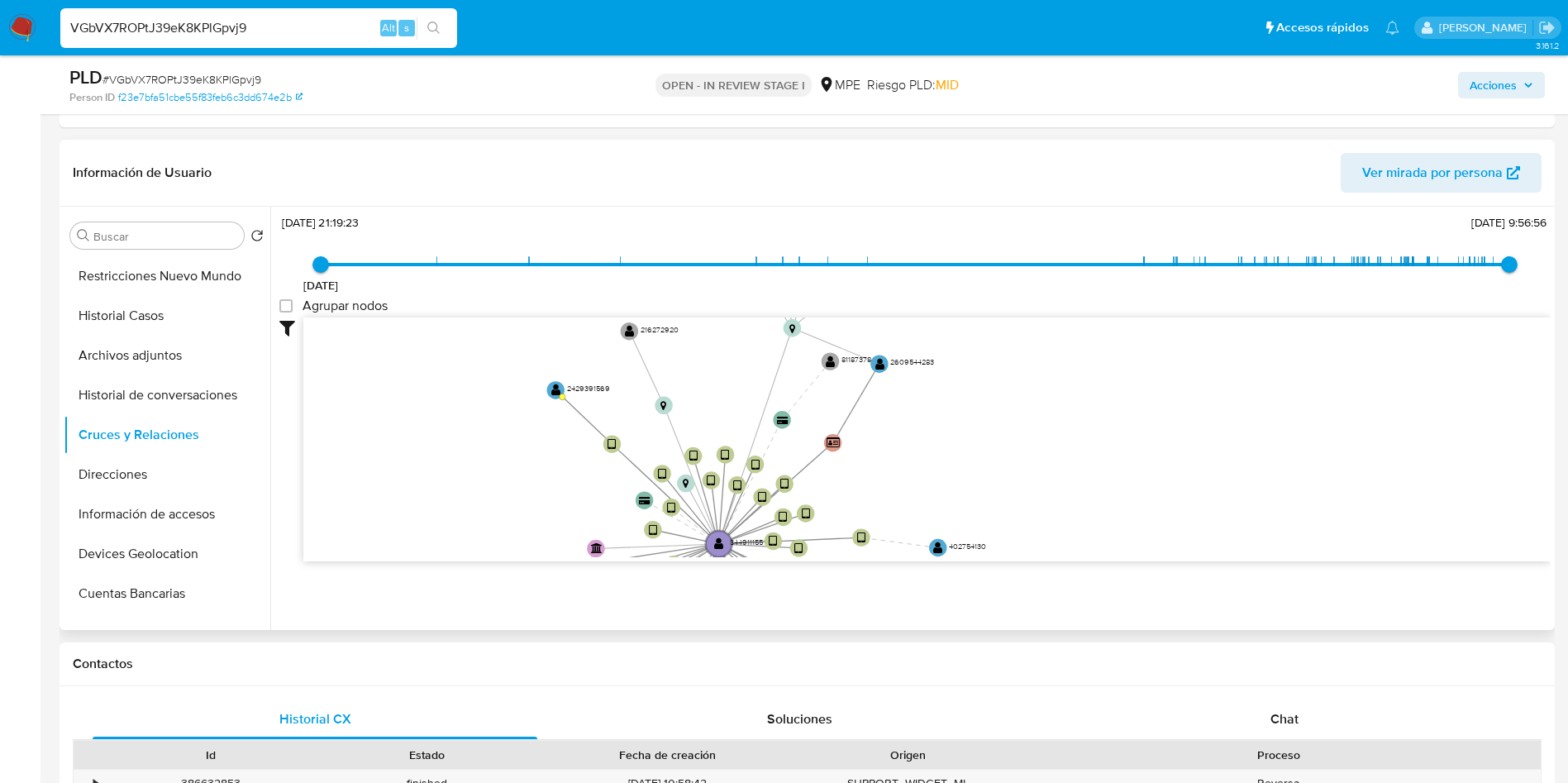
drag, startPoint x: 936, startPoint y: 468, endPoint x: 922, endPoint y: 270, distance: 198.5
click at [916, 221] on div "24/8/2021 24/8/2021, 21:19:23 26/9/2025, 9:56:56 Agrupar nodos Filtros Confianz…" at bounding box center [915, 416] width 1271 height 411
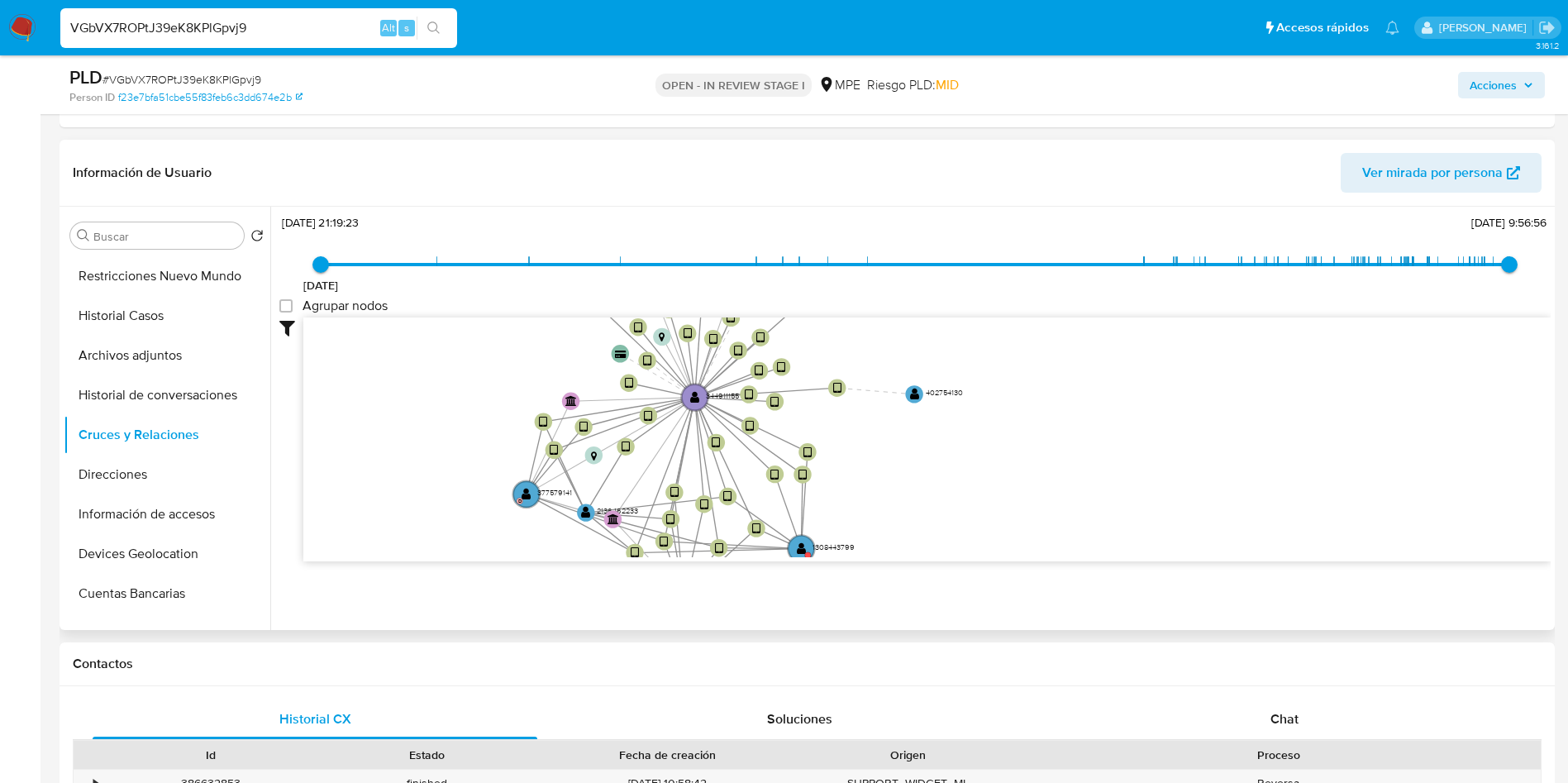
drag, startPoint x: 941, startPoint y: 418, endPoint x: 944, endPoint y: 330, distance: 88.1
click at [944, 330] on icon "device-67eddc754ed2761507959838  user-344911155  344911155 device-675107bd39a…" at bounding box center [927, 437] width 1247 height 240
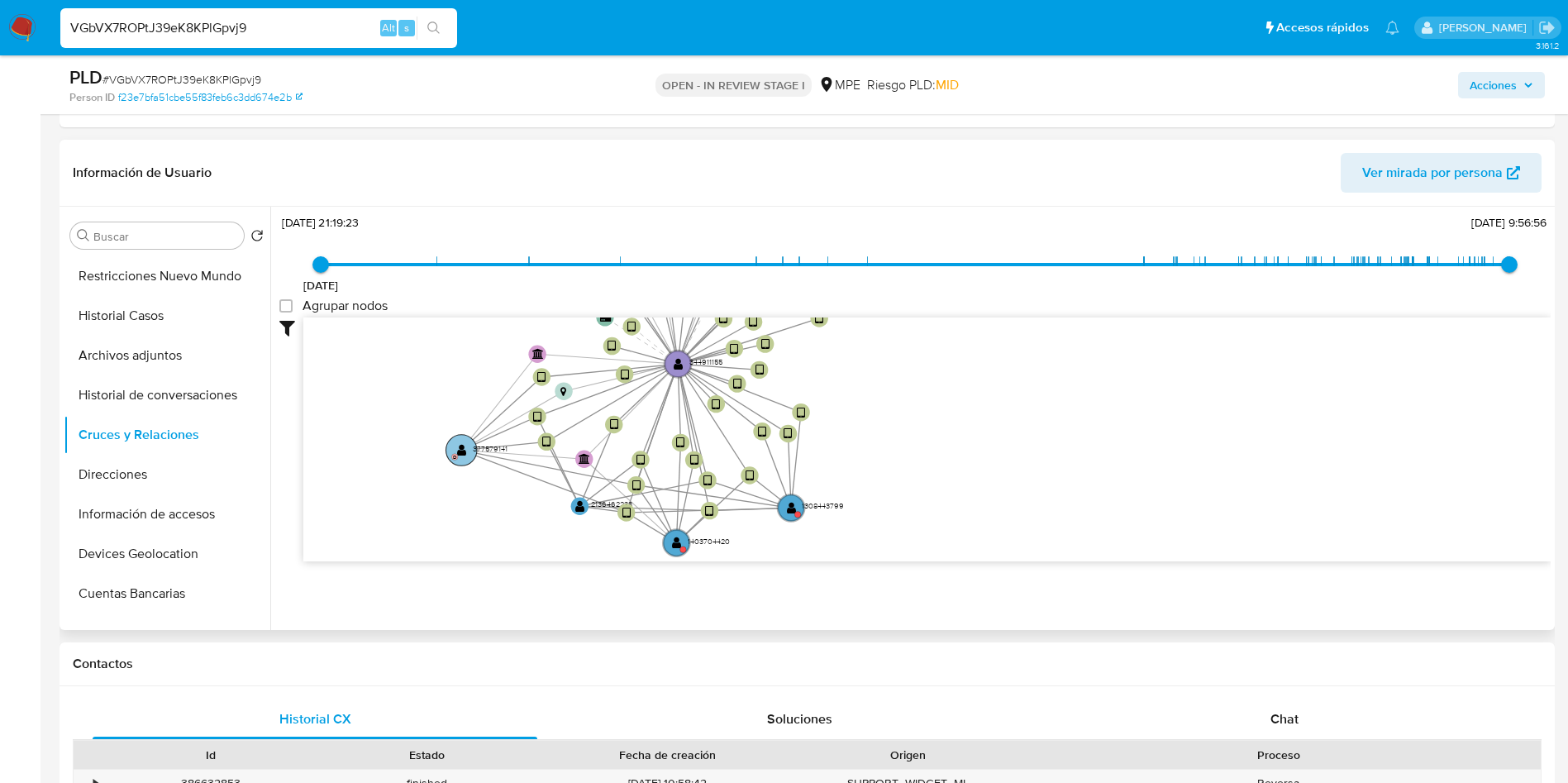
drag, startPoint x: 521, startPoint y: 427, endPoint x: 454, endPoint y: 465, distance: 77.0
click at [454, 465] on circle at bounding box center [461, 450] width 32 height 32
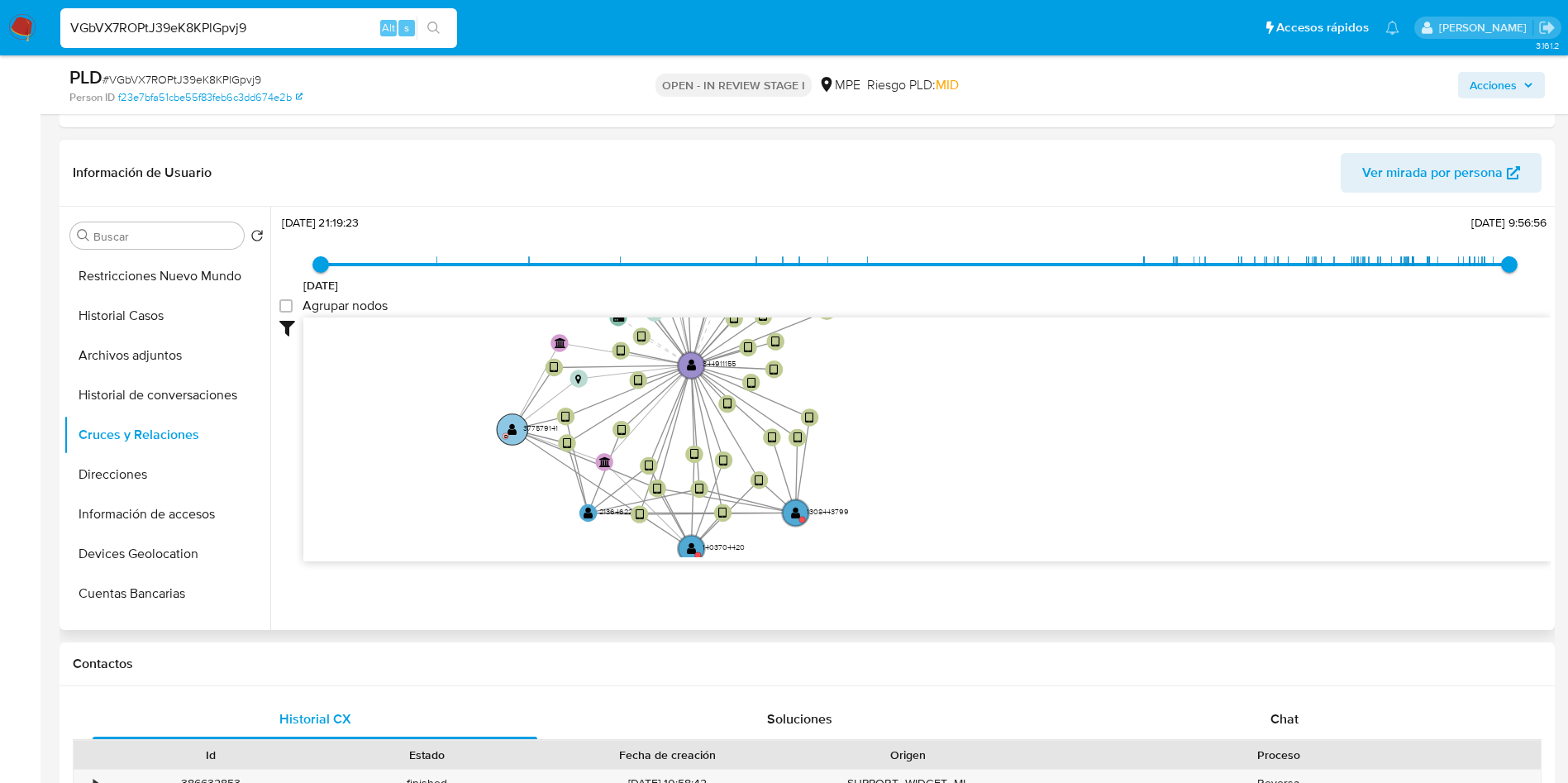
click at [506, 434] on text "D" at bounding box center [506, 436] width 4 height 8
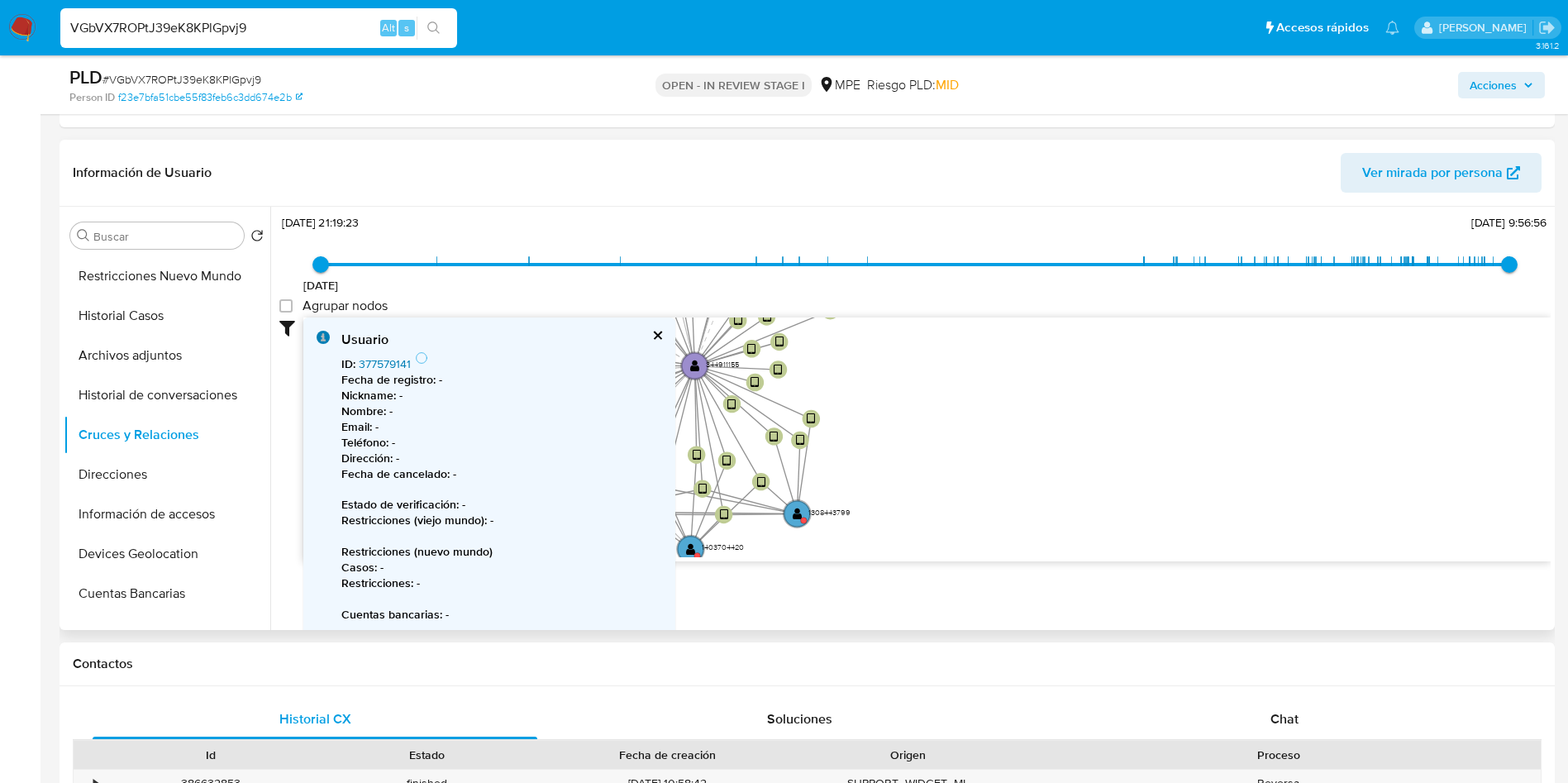
click at [389, 359] on link "377579141" at bounding box center [384, 363] width 52 height 16
click at [652, 341] on div "Usuario" at bounding box center [501, 339] width 321 height 18
click at [665, 330] on div "Usuario ID : 377579141 Fecha de registro : - Nickname : - Nombre : - Email : - …" at bounding box center [489, 523] width 372 height 412
click at [660, 334] on button "cerrar" at bounding box center [656, 335] width 11 height 11
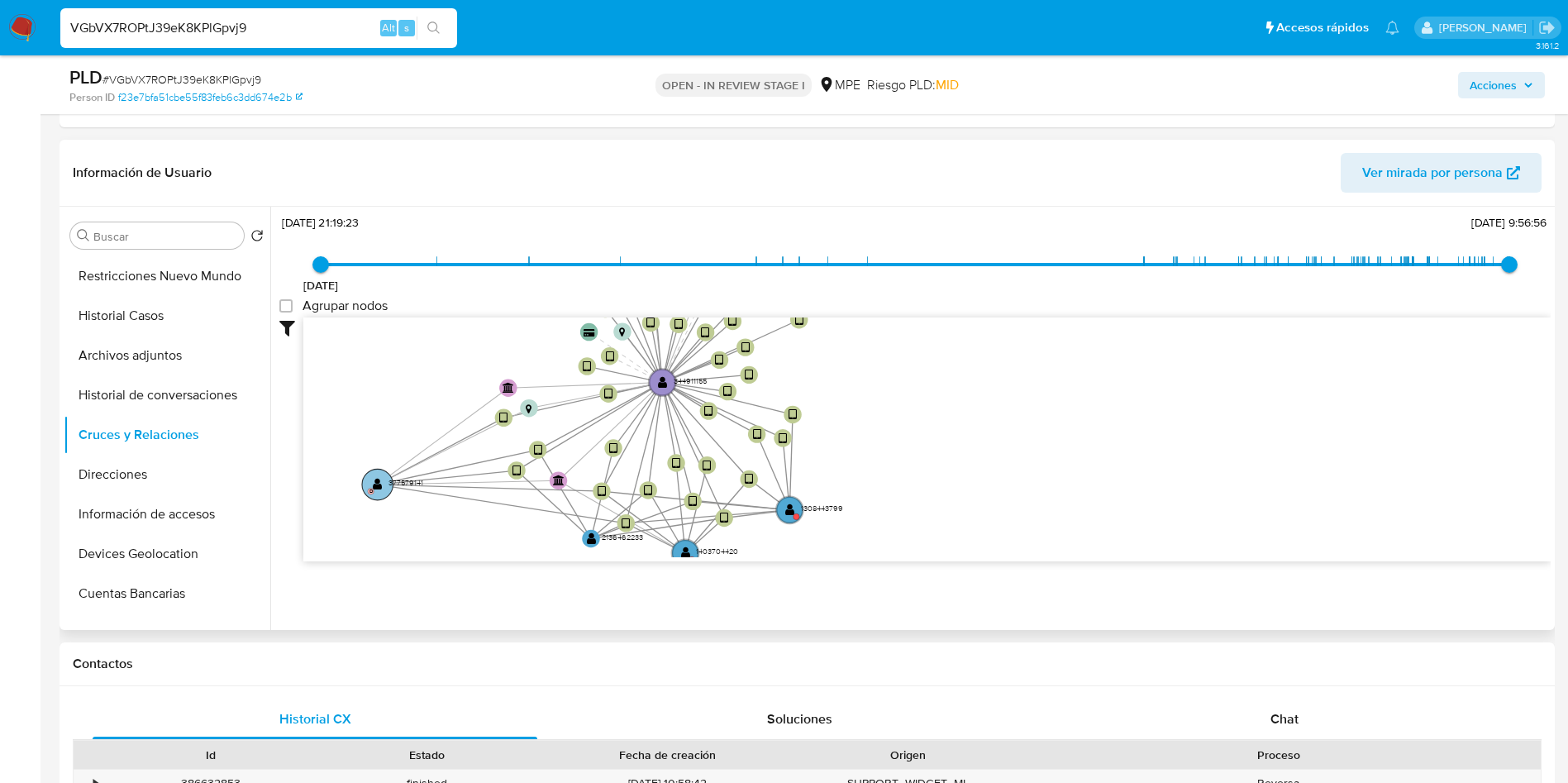
drag, startPoint x: 507, startPoint y: 418, endPoint x: 370, endPoint y: 478, distance: 149.6
click at [370, 478] on circle at bounding box center [377, 484] width 32 height 32
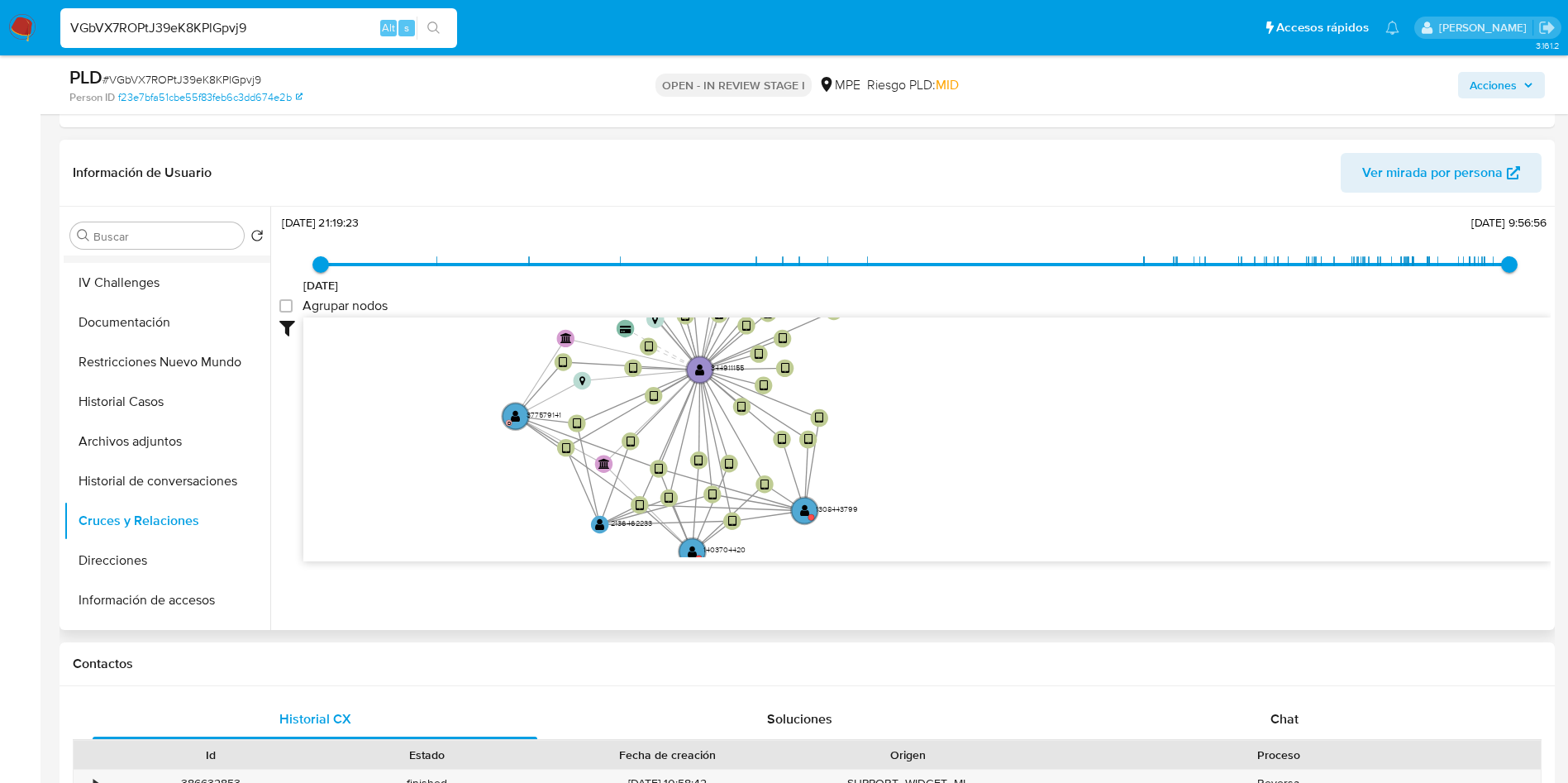
scroll to position [0, 0]
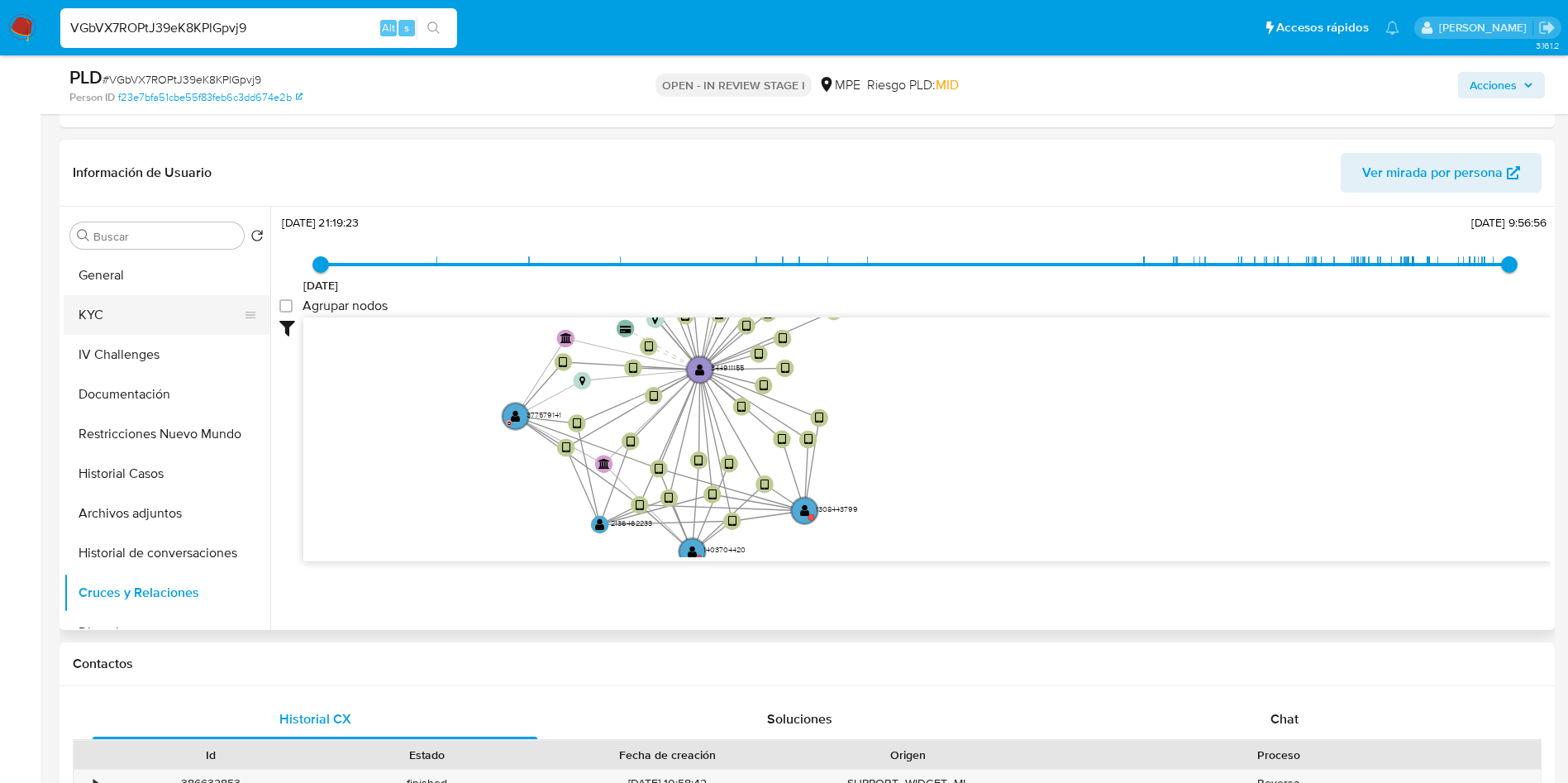
click at [175, 306] on button "KYC" at bounding box center [160, 315] width 193 height 39
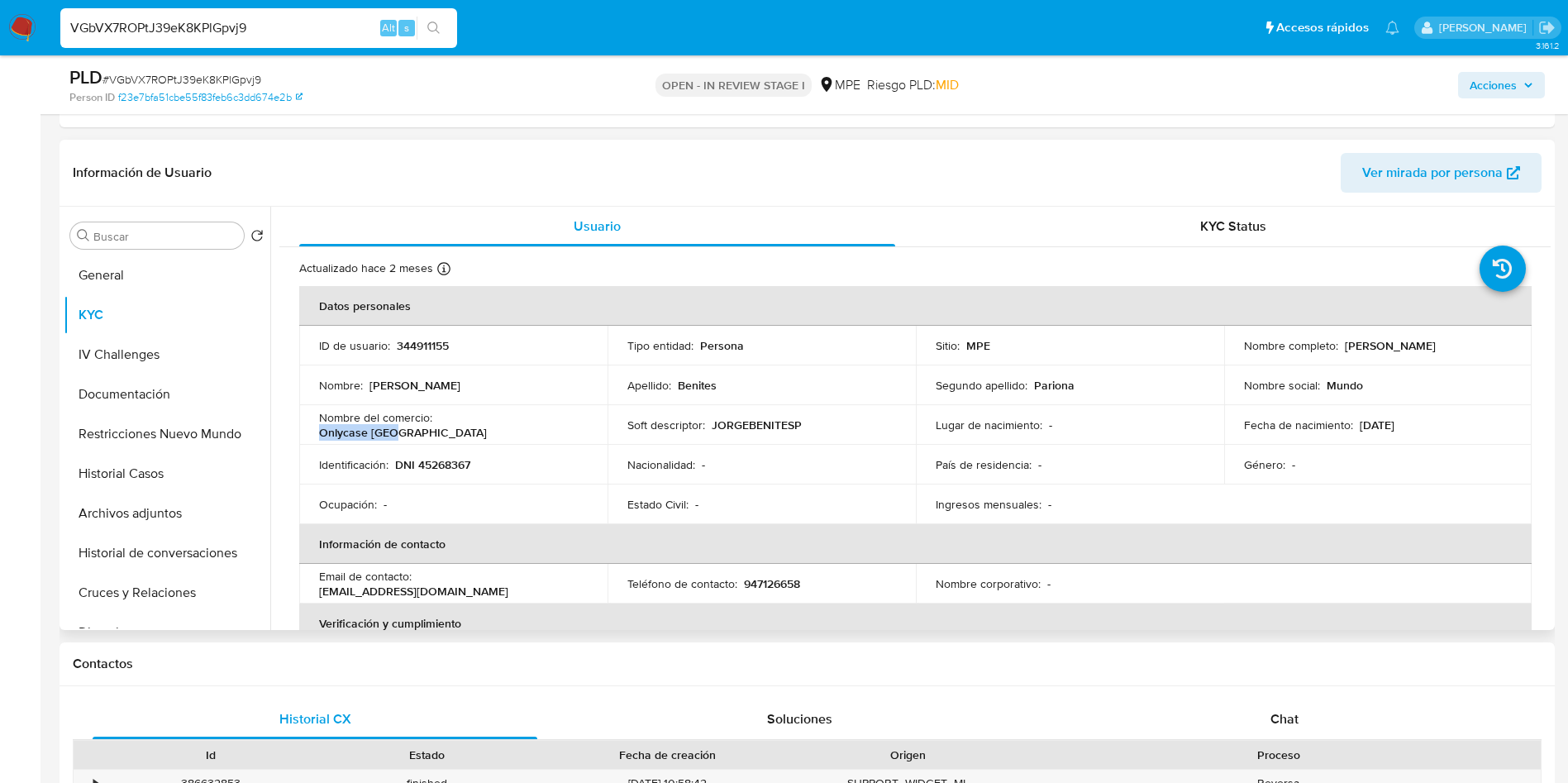
drag, startPoint x: 437, startPoint y: 424, endPoint x: 514, endPoint y: 421, distance: 77.1
click at [514, 421] on div "Nombre del comercio : Onlycase Perú" at bounding box center [453, 424] width 269 height 30
click at [408, 343] on p "344911155" at bounding box center [423, 345] width 52 height 15
click at [408, 341] on p "344911155" at bounding box center [423, 345] width 52 height 15
drag, startPoint x: 1335, startPoint y: 347, endPoint x: 1456, endPoint y: 350, distance: 121.0
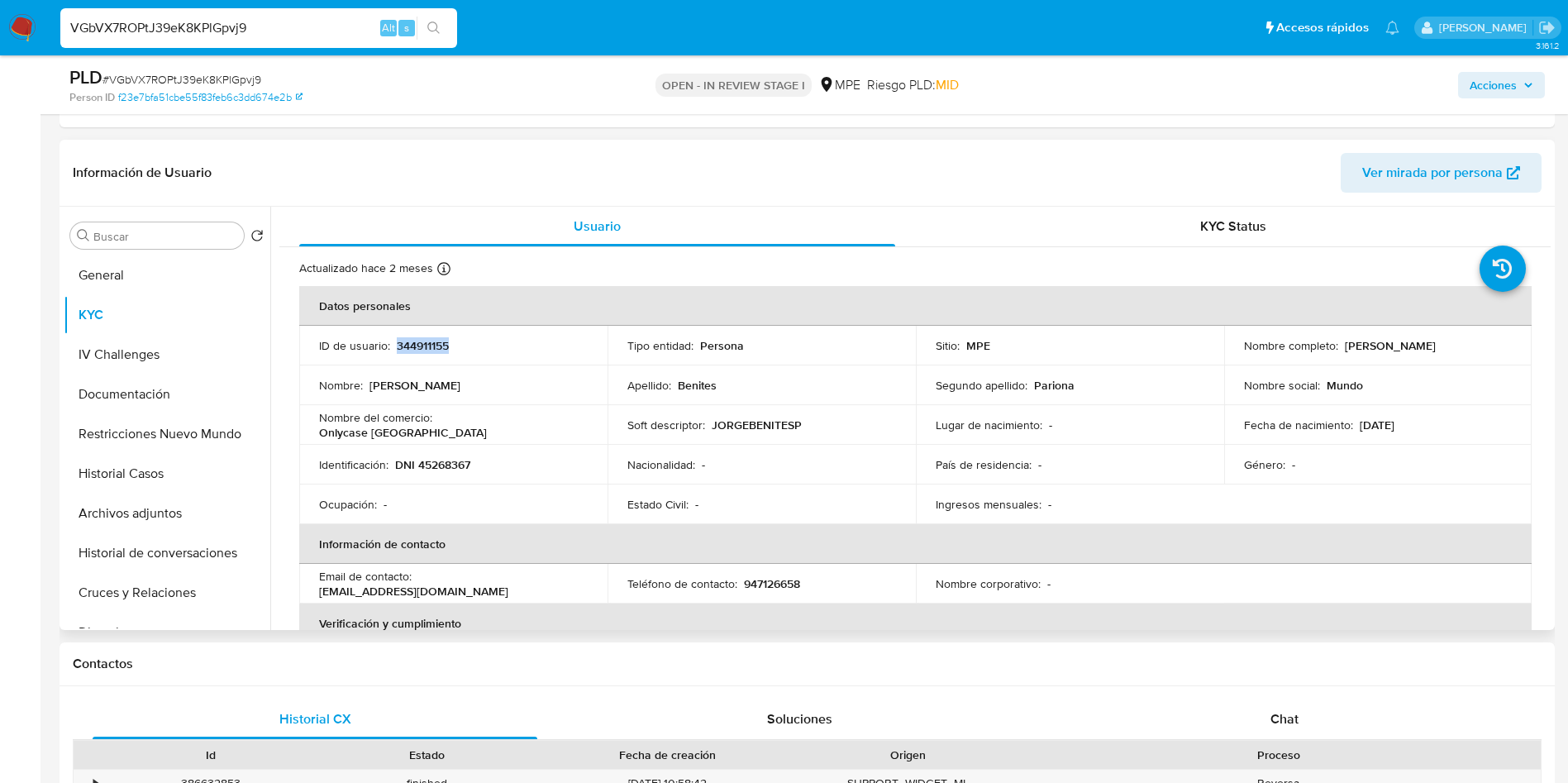
click at [1456, 350] on div "Nombre completo : Jorge Benites Pariona" at bounding box center [1378, 345] width 269 height 15
drag, startPoint x: 1368, startPoint y: 430, endPoint x: 1321, endPoint y: 425, distance: 47.3
click at [1368, 430] on p "17/01/1988" at bounding box center [1376, 424] width 35 height 15
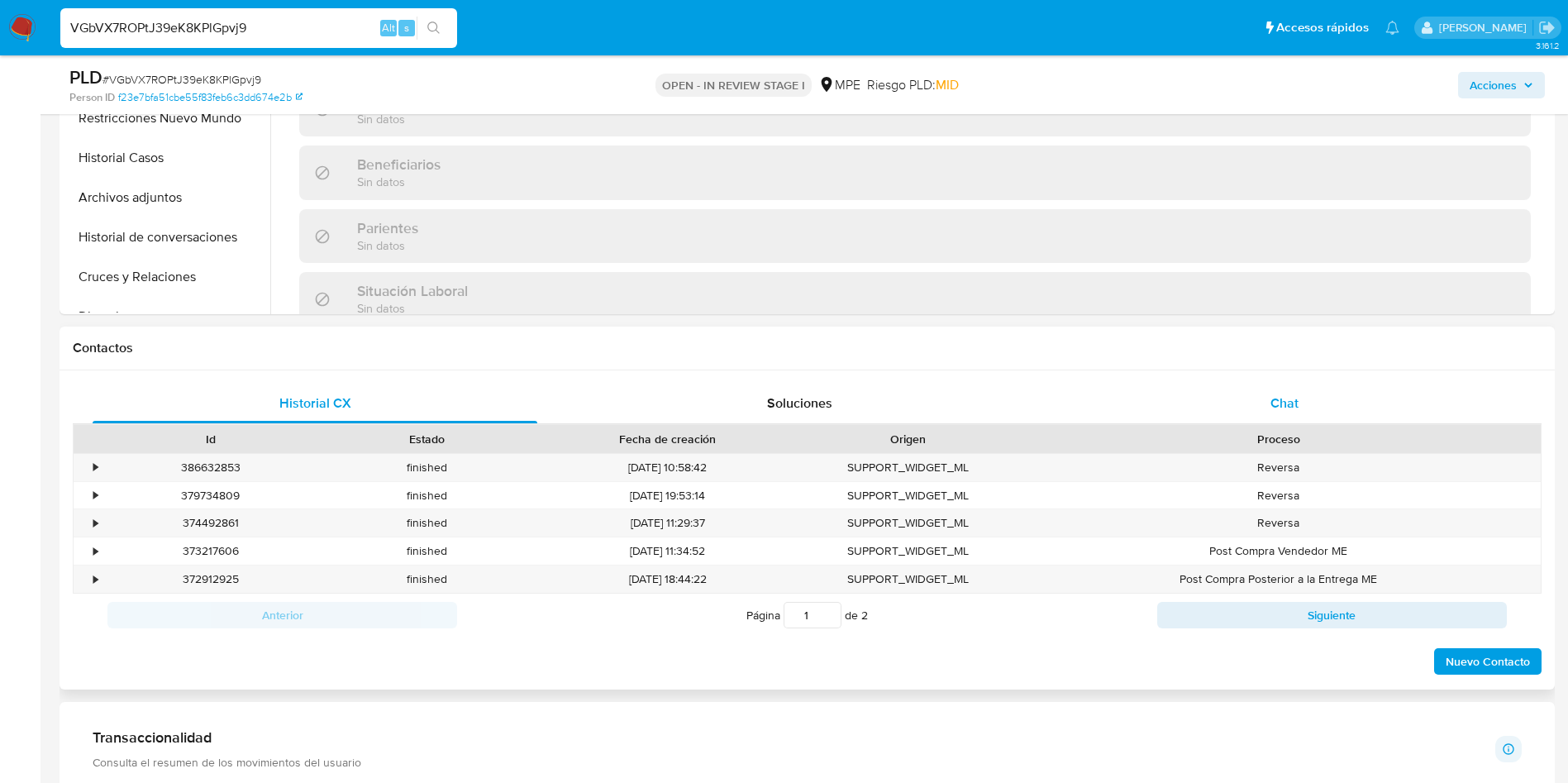
scroll to position [1116, 0]
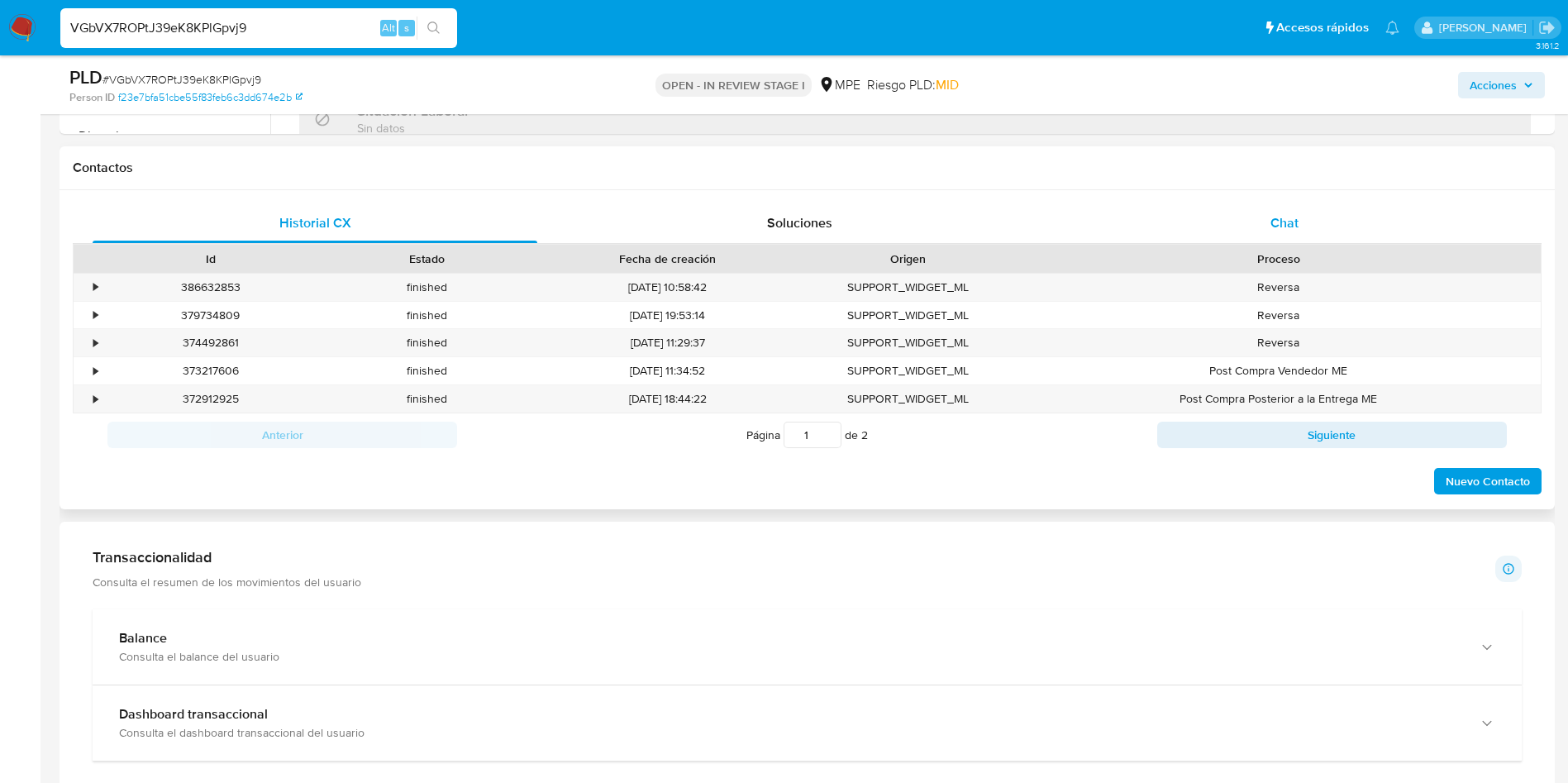
drag, startPoint x: 1257, startPoint y: 221, endPoint x: 1247, endPoint y: 222, distance: 10.0
click at [1257, 221] on div "Chat" at bounding box center [1285, 223] width 445 height 39
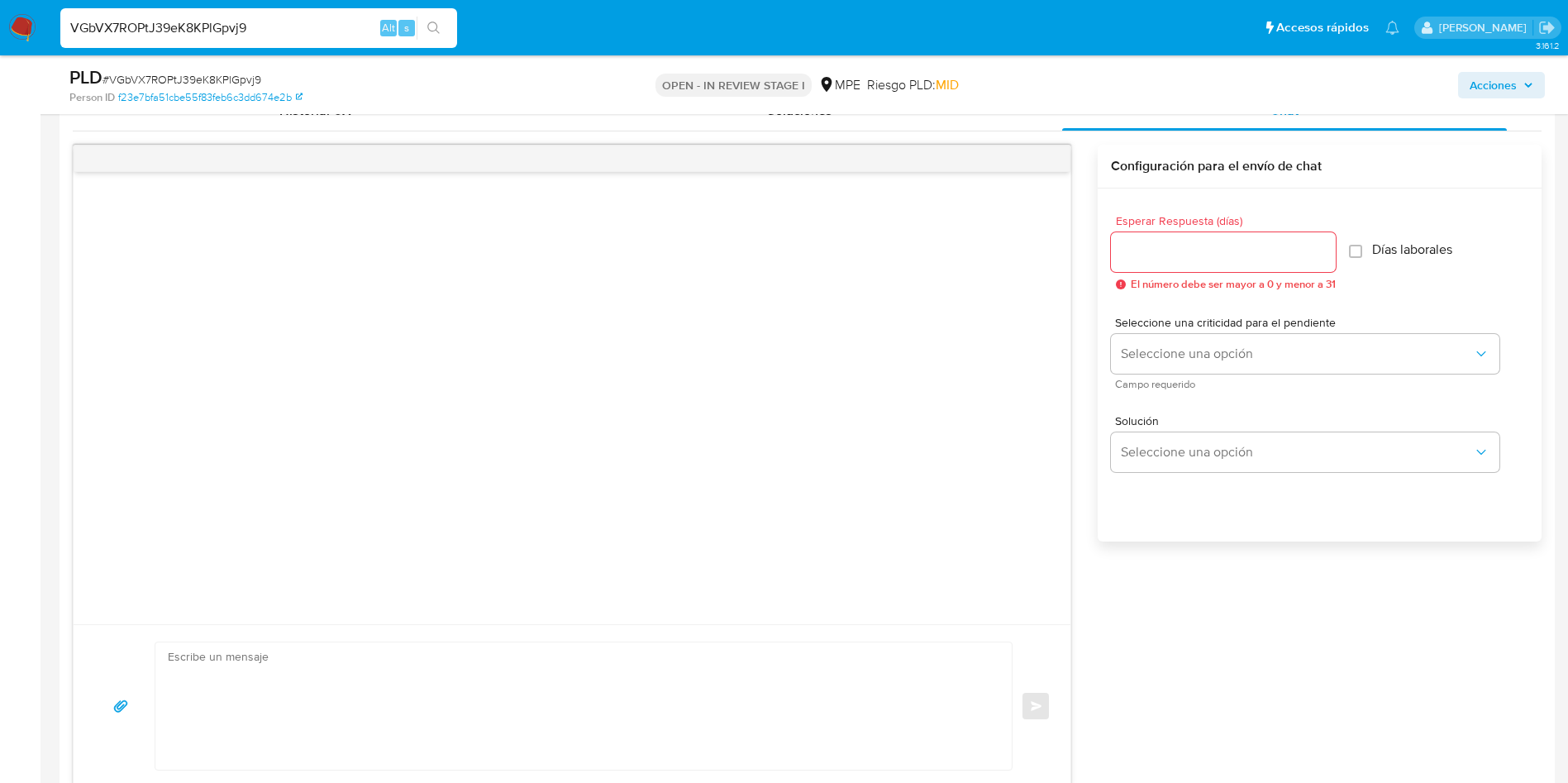
scroll to position [1488, 0]
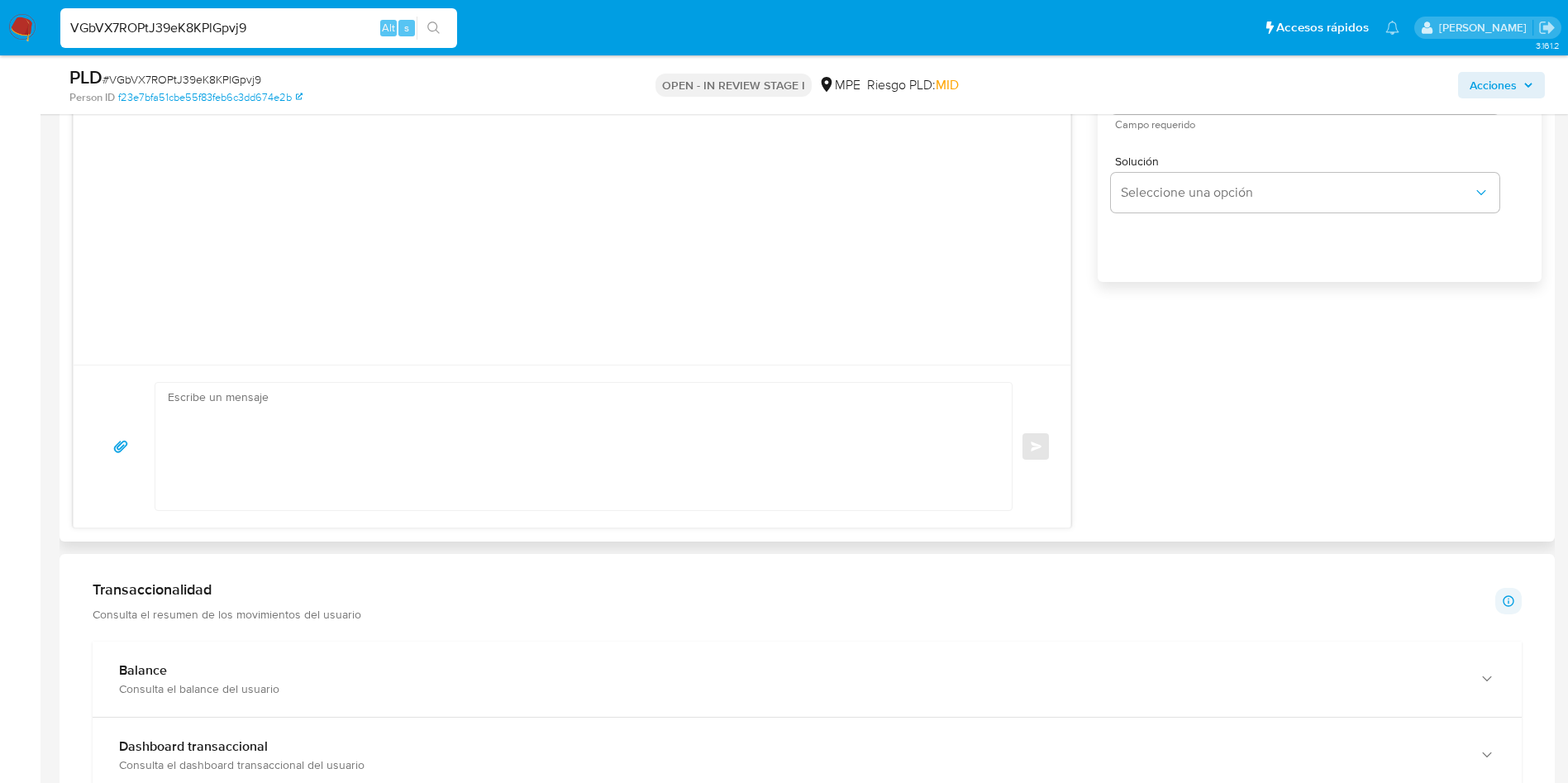
click at [681, 475] on textarea at bounding box center [579, 446] width 823 height 128
paste textarea "Hola, XXX, Te contactamos ya que necesitamos verificar algunos datos. Por este …"
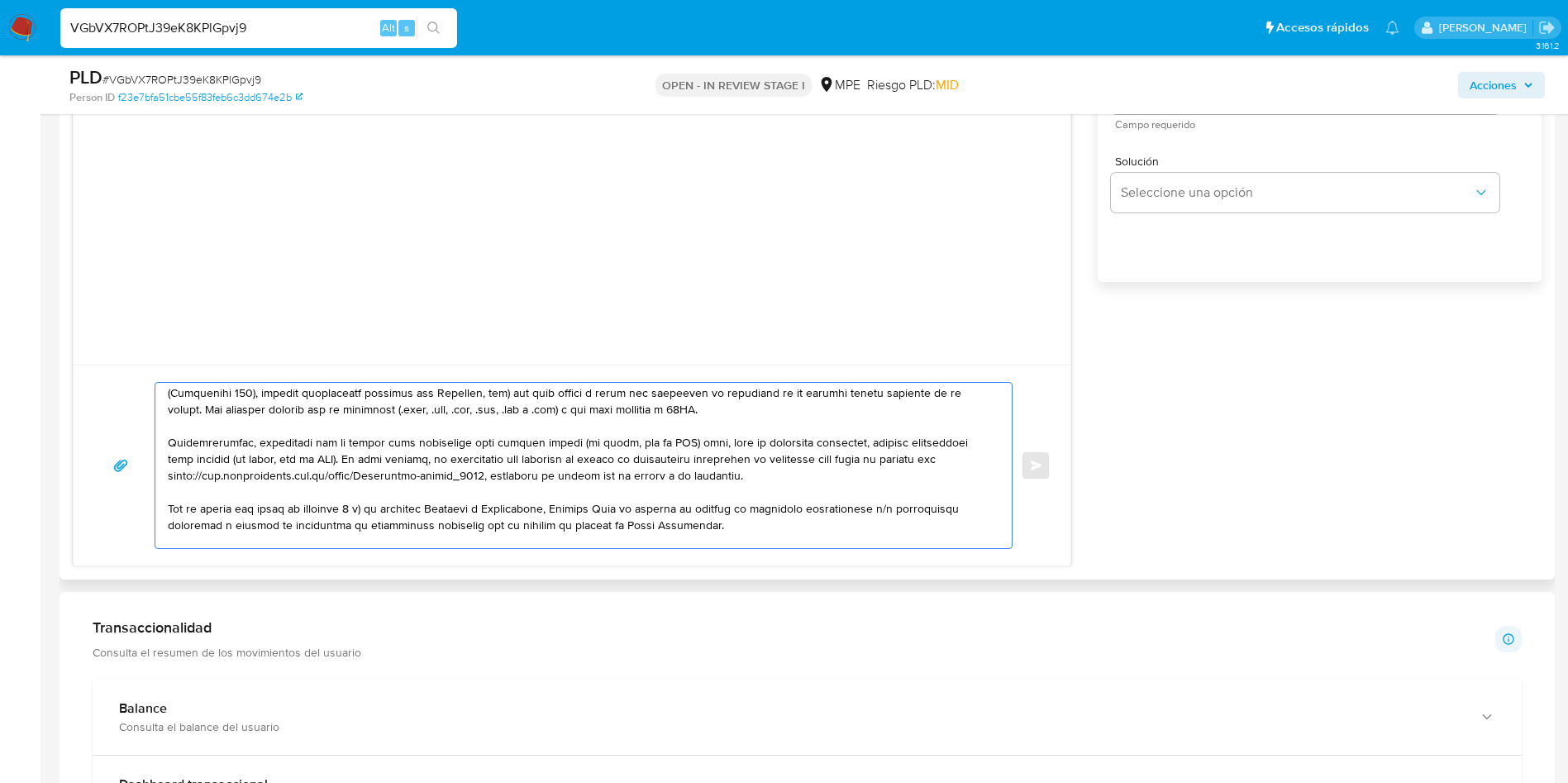
scroll to position [0, 0]
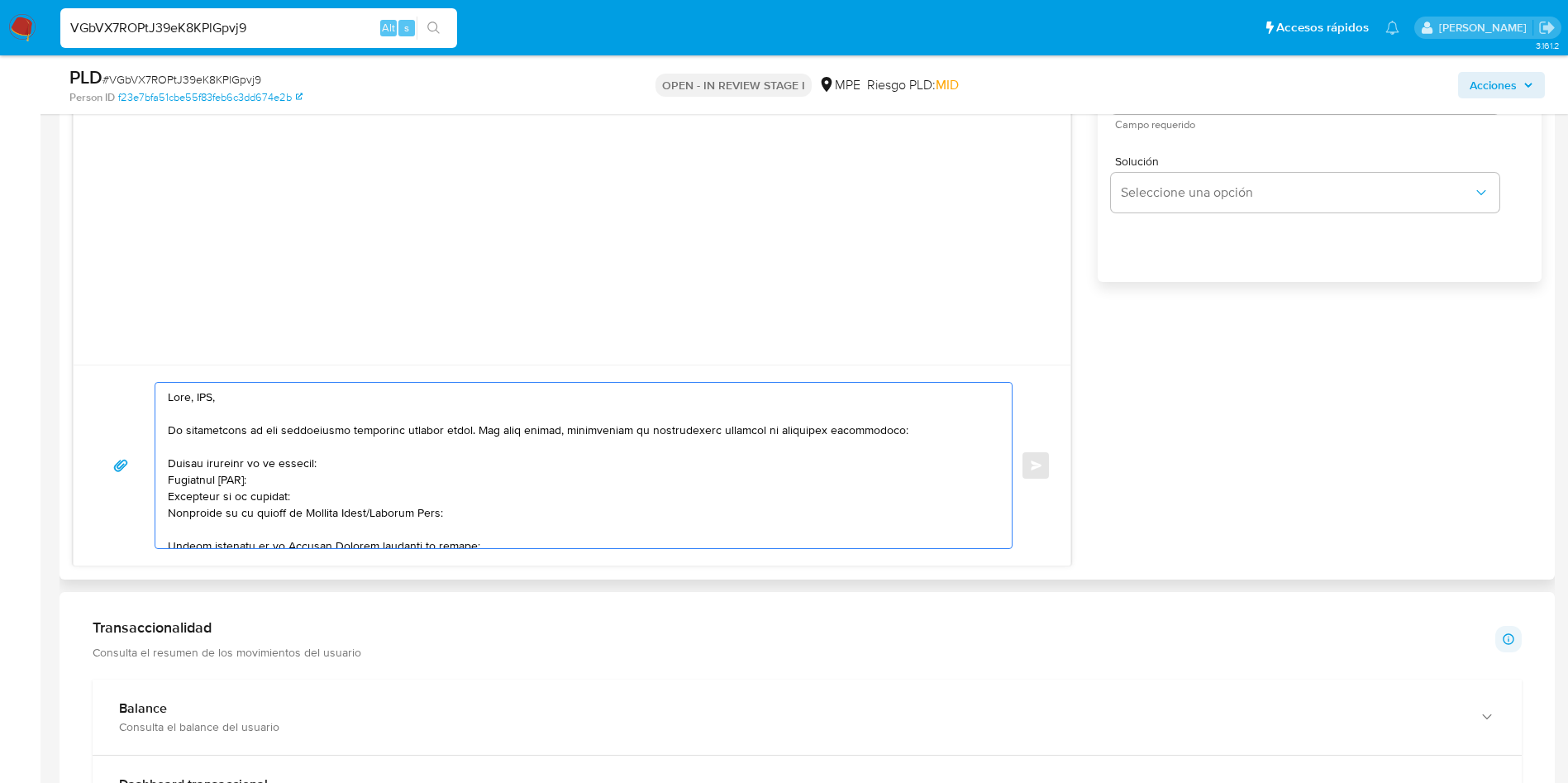
click at [208, 386] on textarea at bounding box center [579, 465] width 823 height 165
click at [207, 387] on textarea at bounding box center [579, 465] width 823 height 165
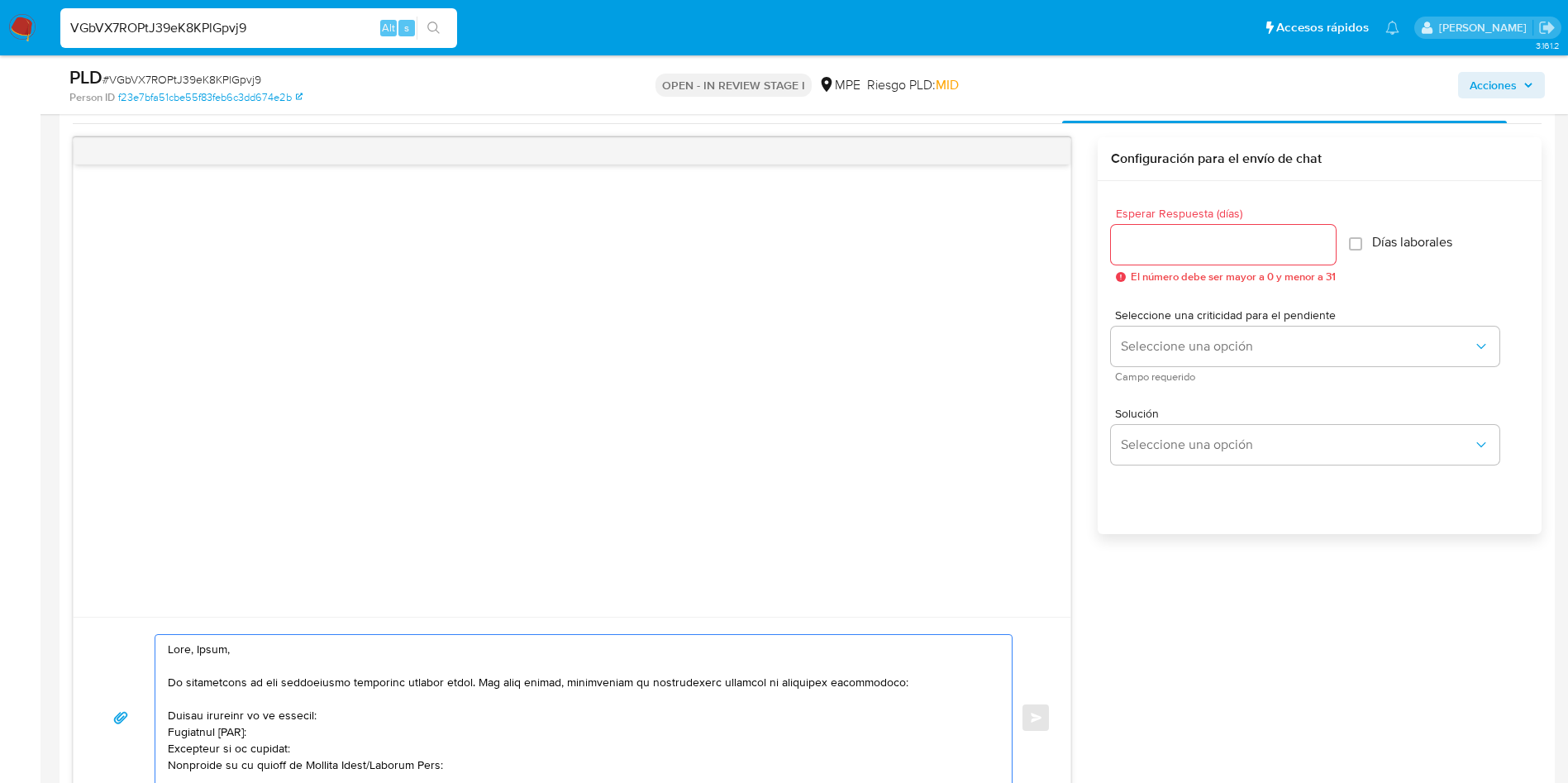
scroll to position [1358, 0]
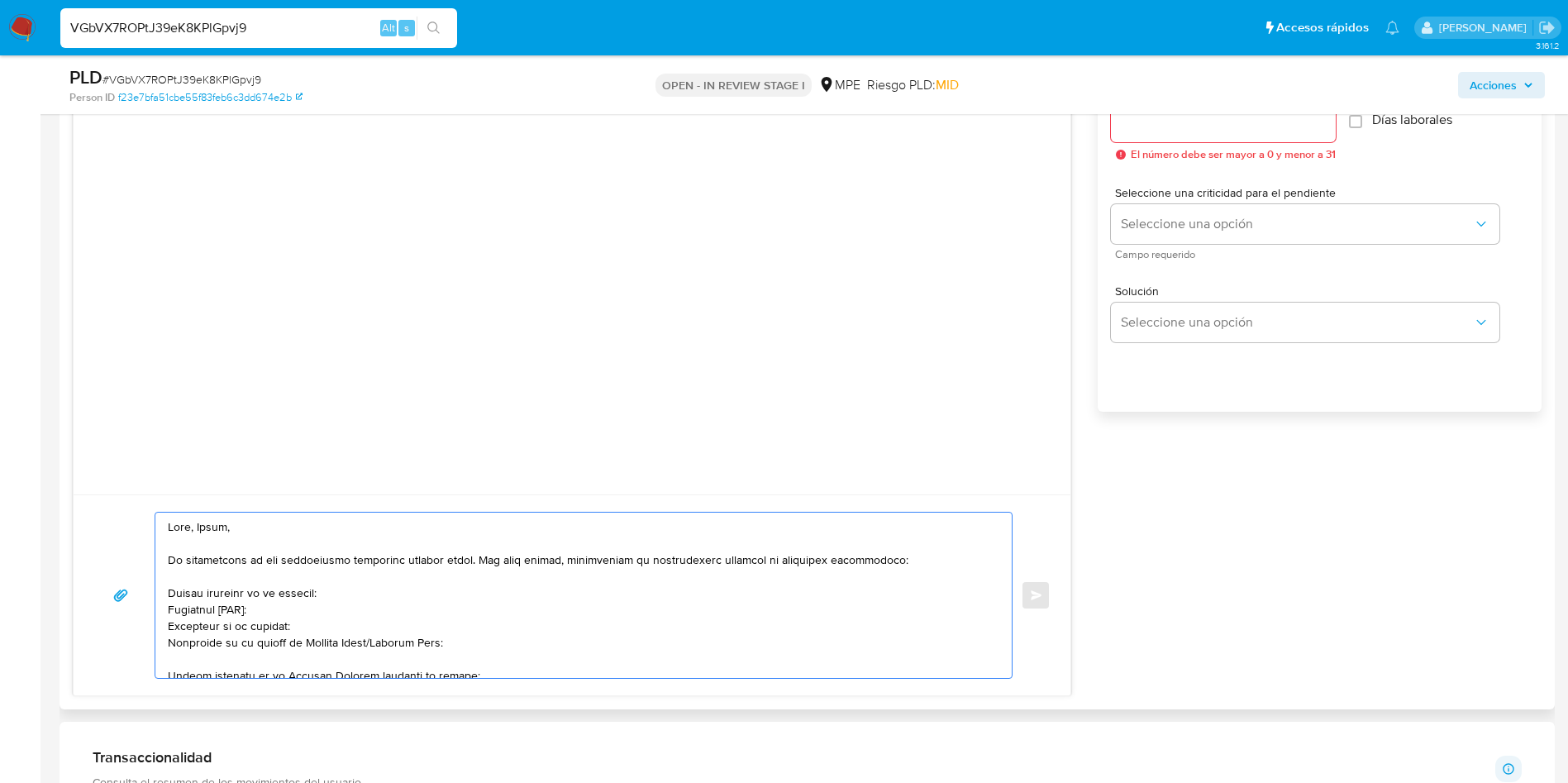
click at [172, 594] on textarea at bounding box center [579, 595] width 823 height 165
drag, startPoint x: 471, startPoint y: 636, endPoint x: 163, endPoint y: 629, distance: 308.1
click at [163, 629] on div at bounding box center [579, 595] width 848 height 165
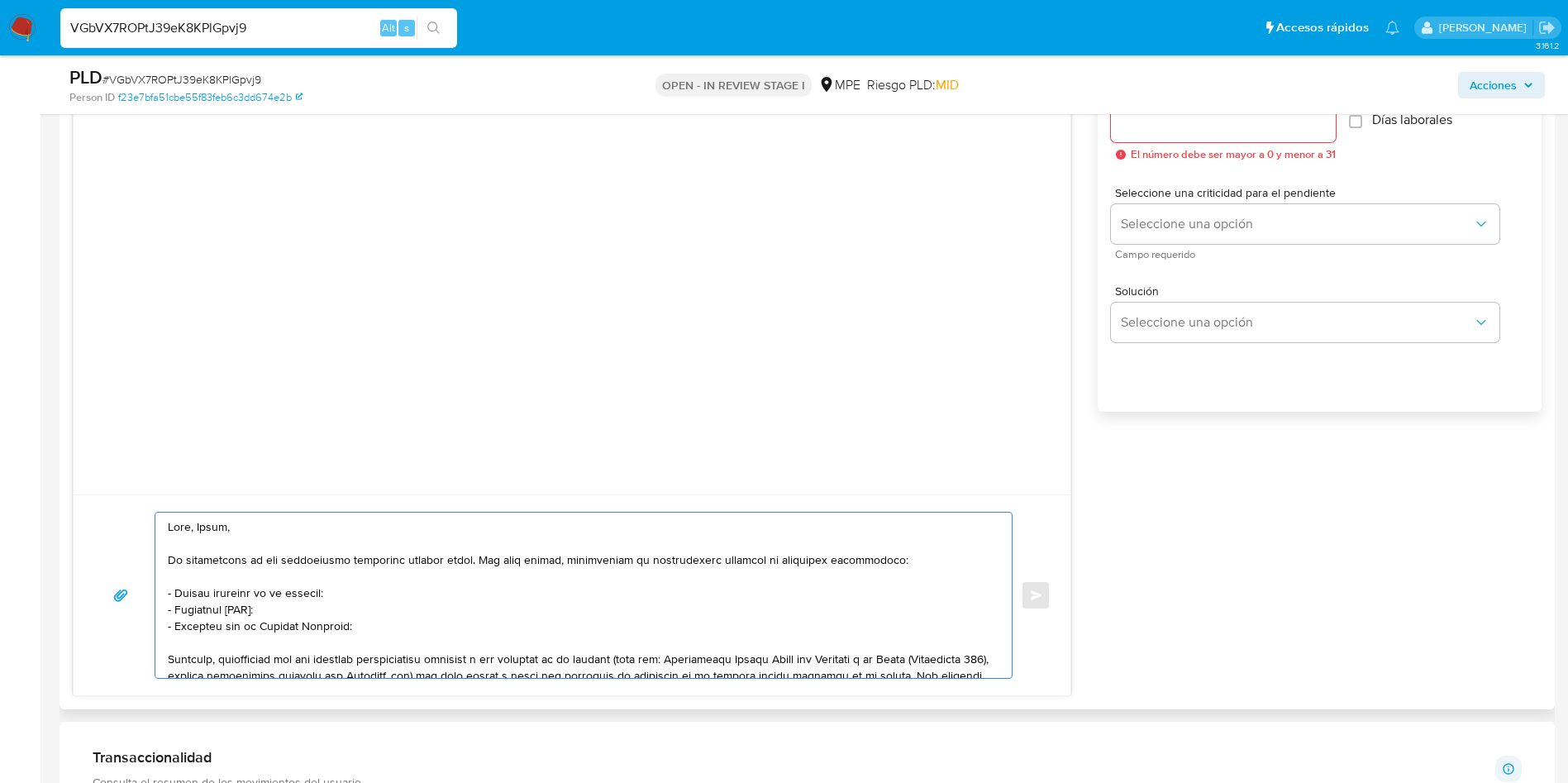
click at [358, 622] on textarea at bounding box center [579, 595] width 823 height 165
paste textarea "Daniel Huaqui Ramos"
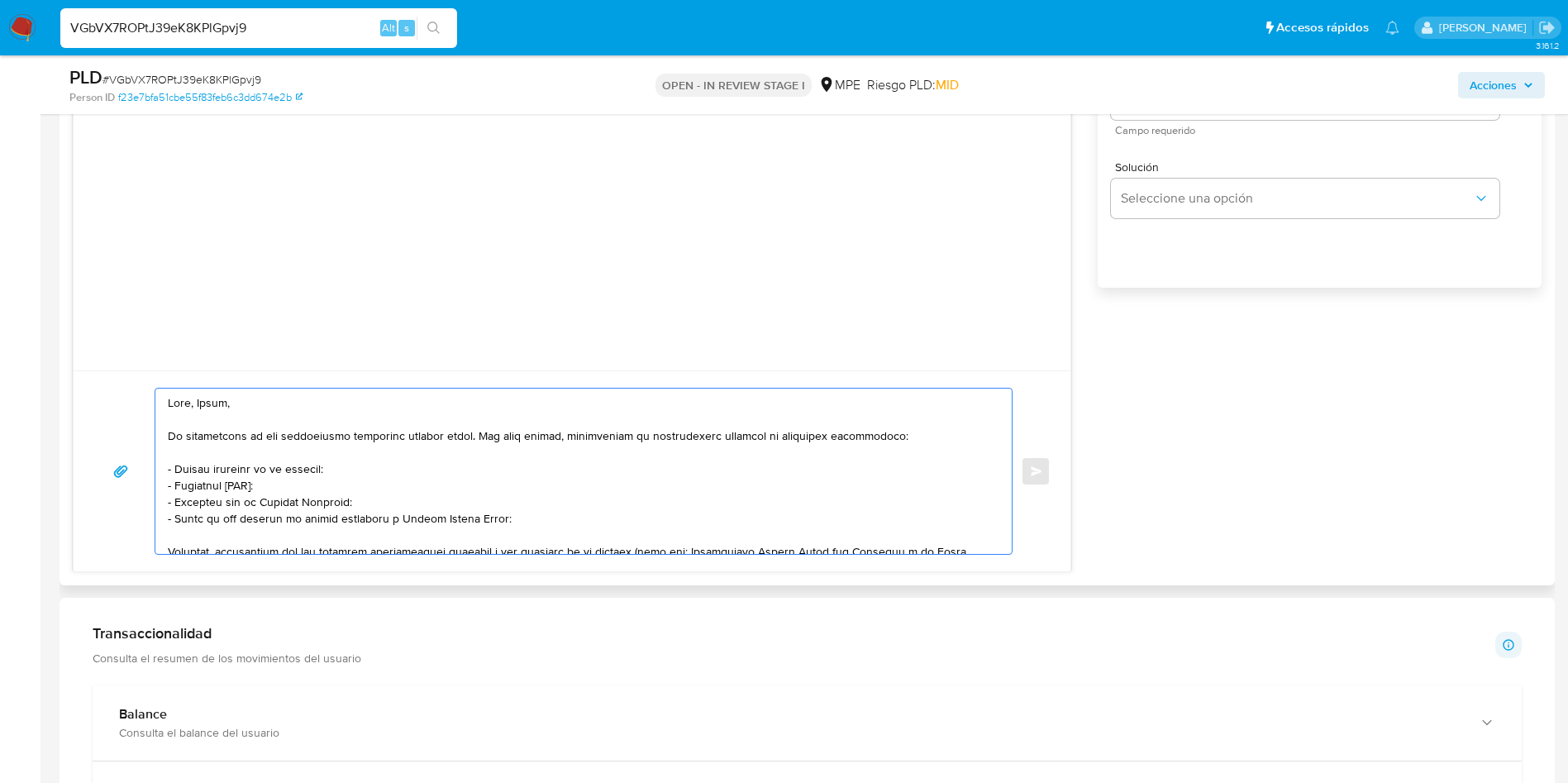
scroll to position [124, 0]
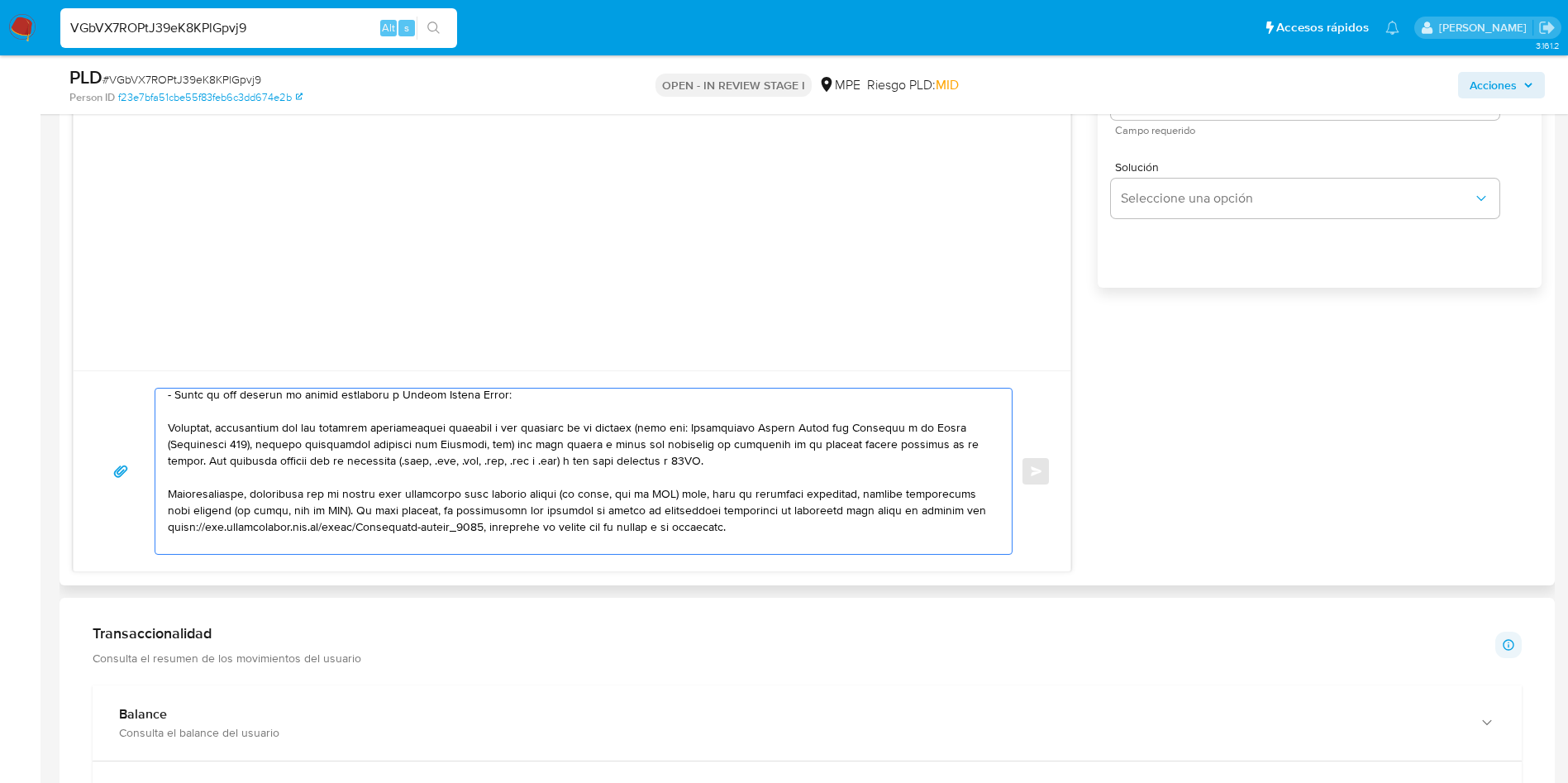
click at [508, 454] on textarea at bounding box center [579, 471] width 823 height 165
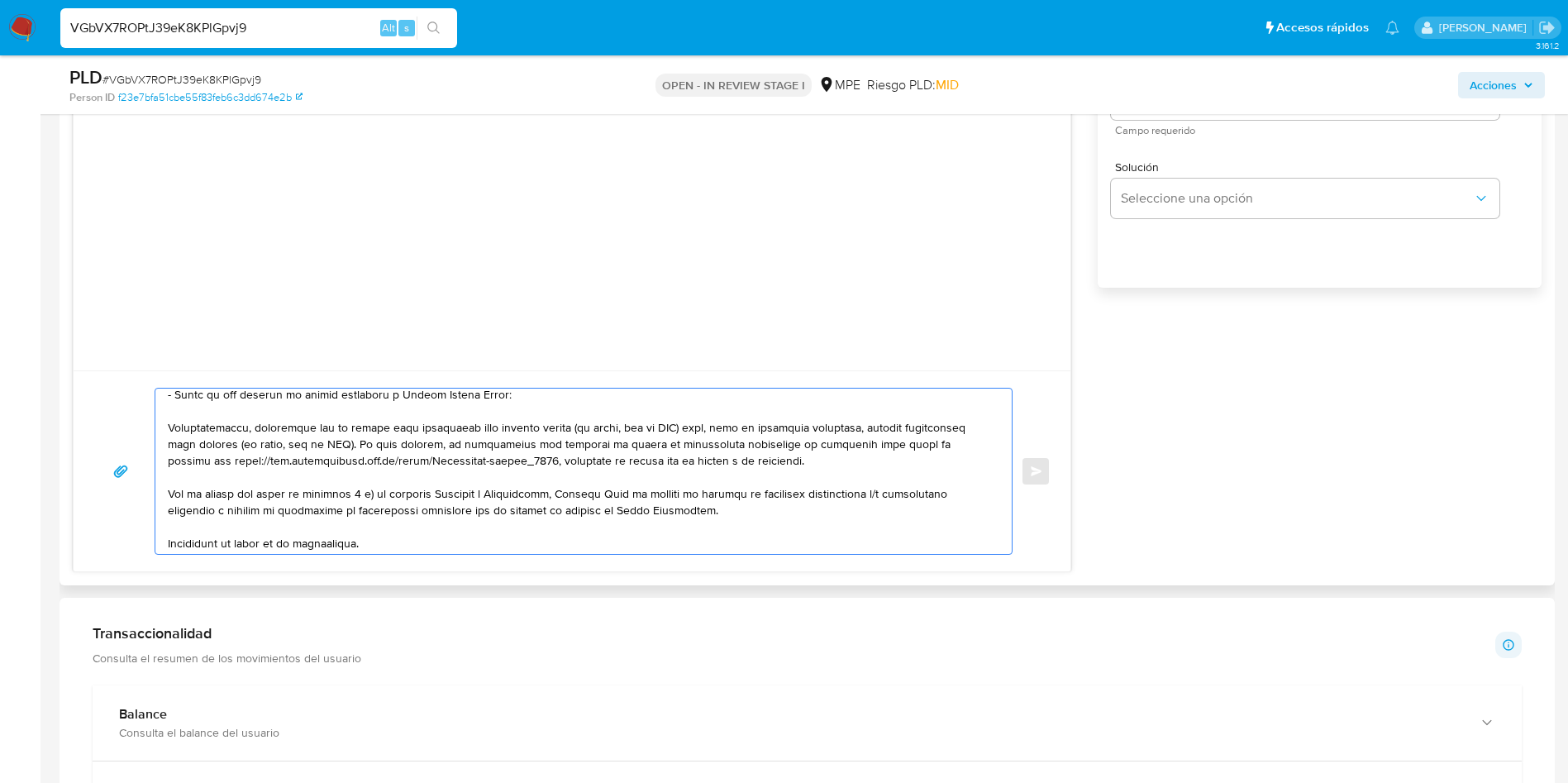
click at [509, 454] on textarea at bounding box center [579, 471] width 823 height 165
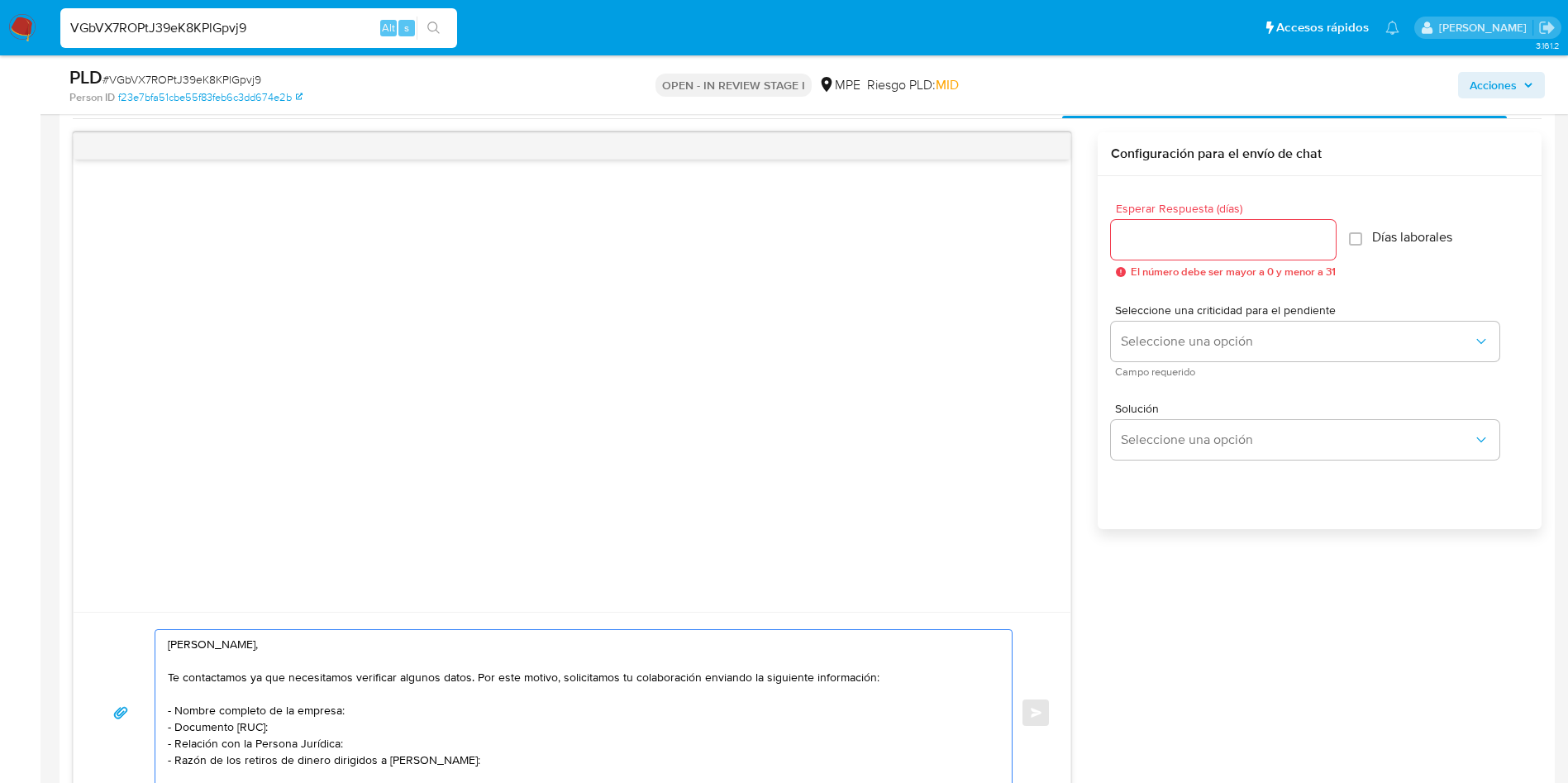
scroll to position [1235, 0]
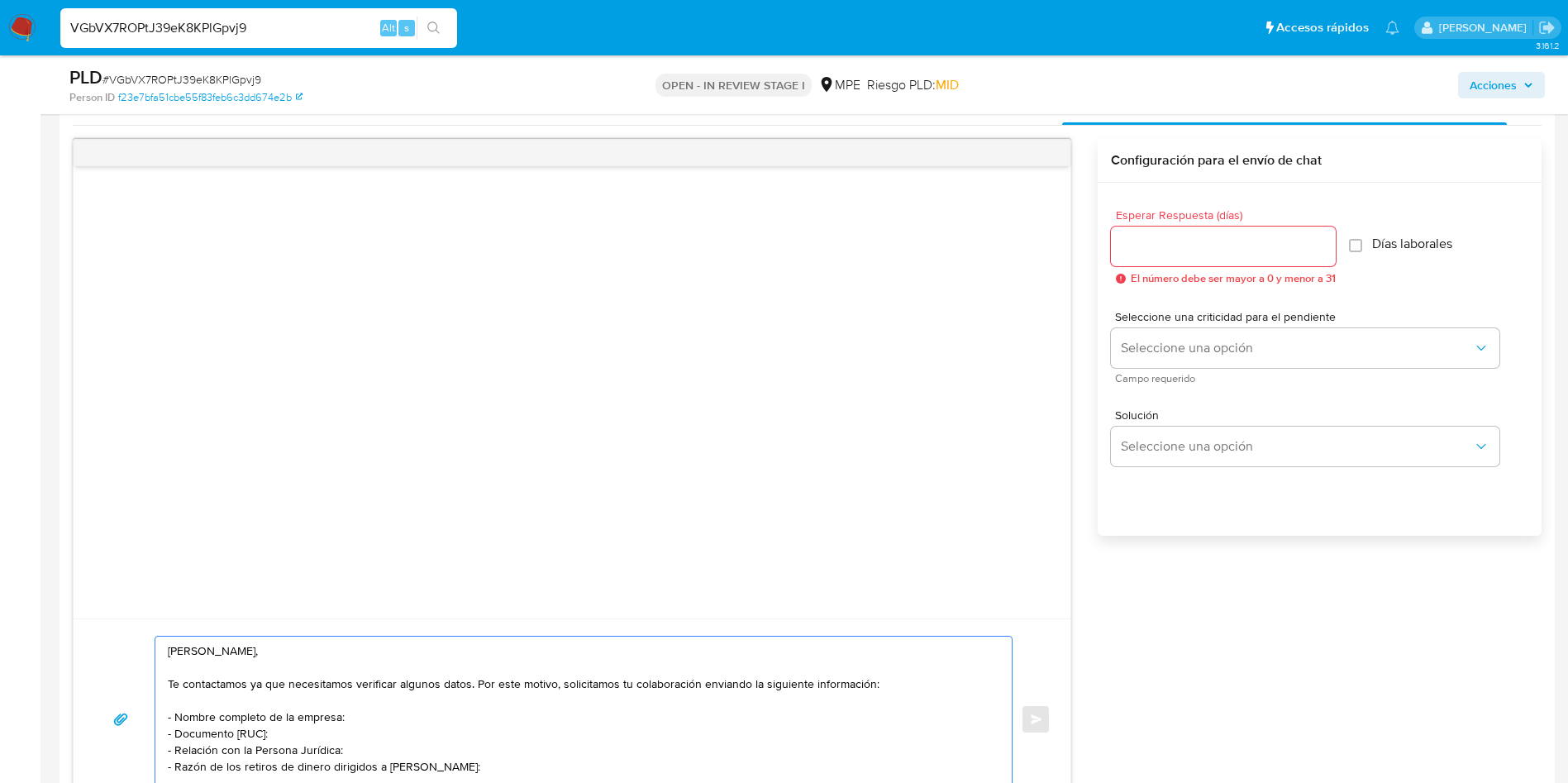
type textarea "Hola, Jorge, Te contactamos ya que necesitamos verificar algunos datos. Por est…"
click at [1186, 248] on input "Esperar Respuesta (días)" at bounding box center [1223, 246] width 225 height 21
type input "3"
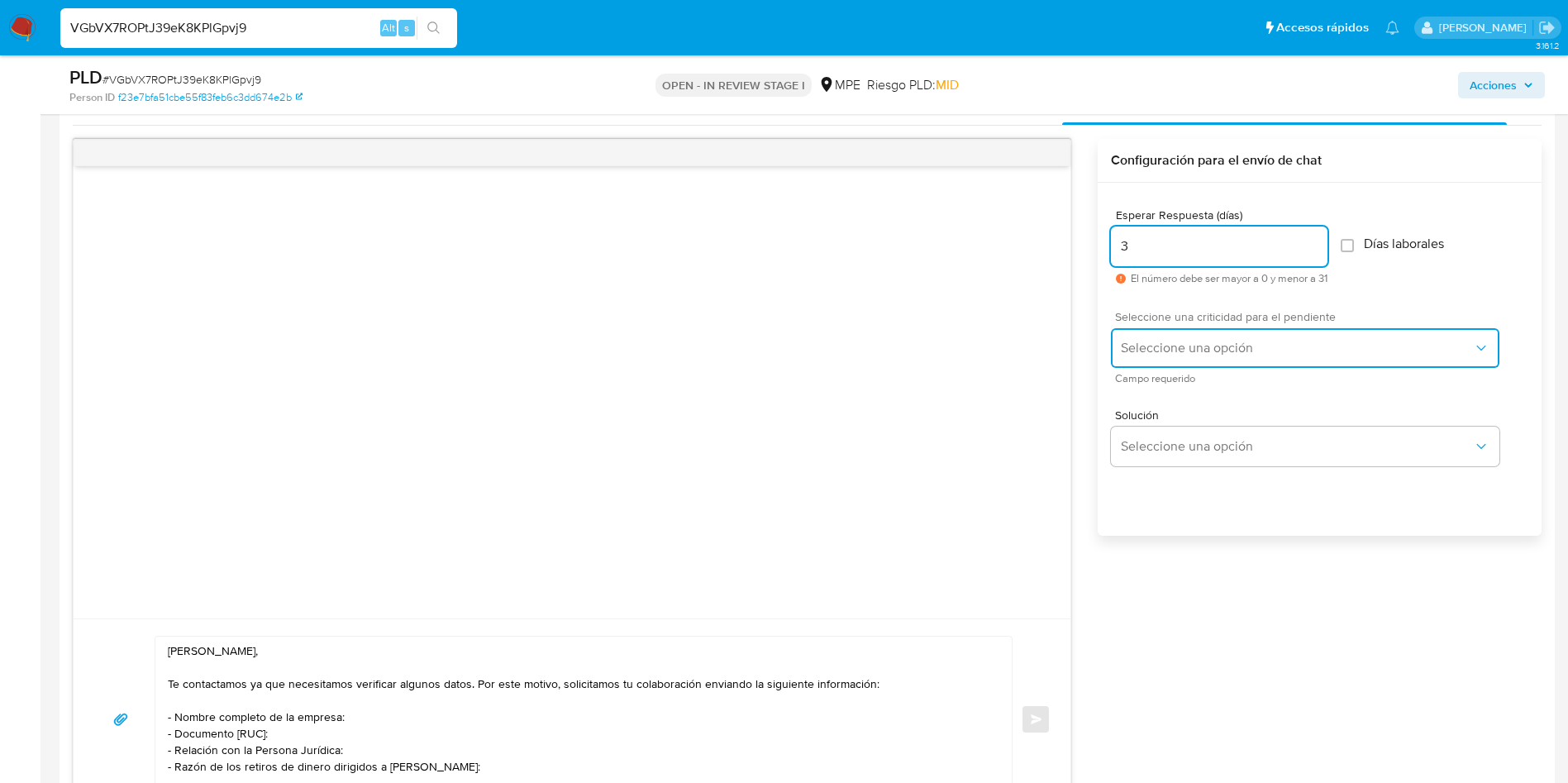
click at [1167, 349] on span "Seleccione una opción" at bounding box center [1297, 347] width 352 height 16
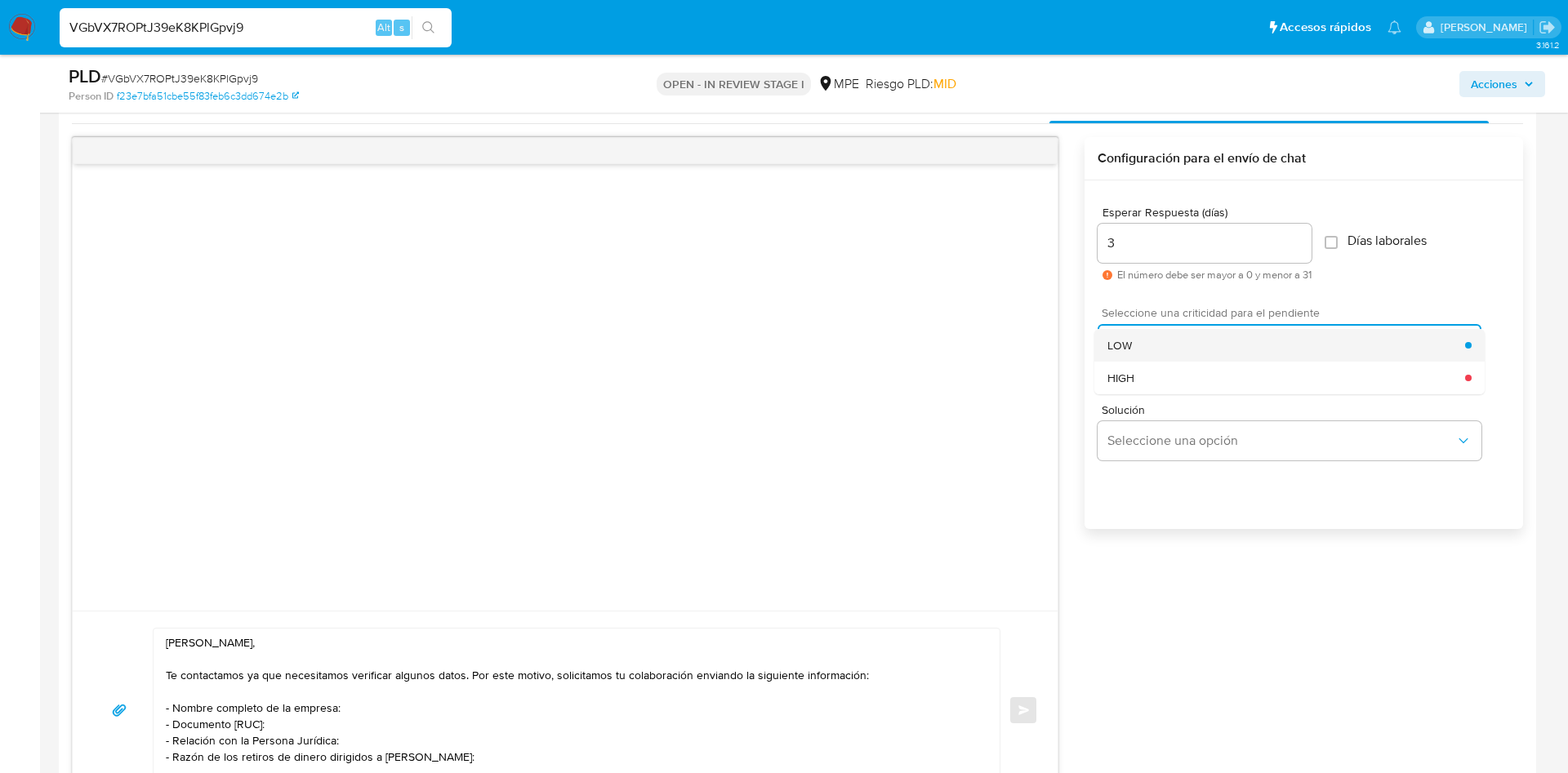
click at [1147, 344] on div "LOW" at bounding box center [1286, 345] width 358 height 33
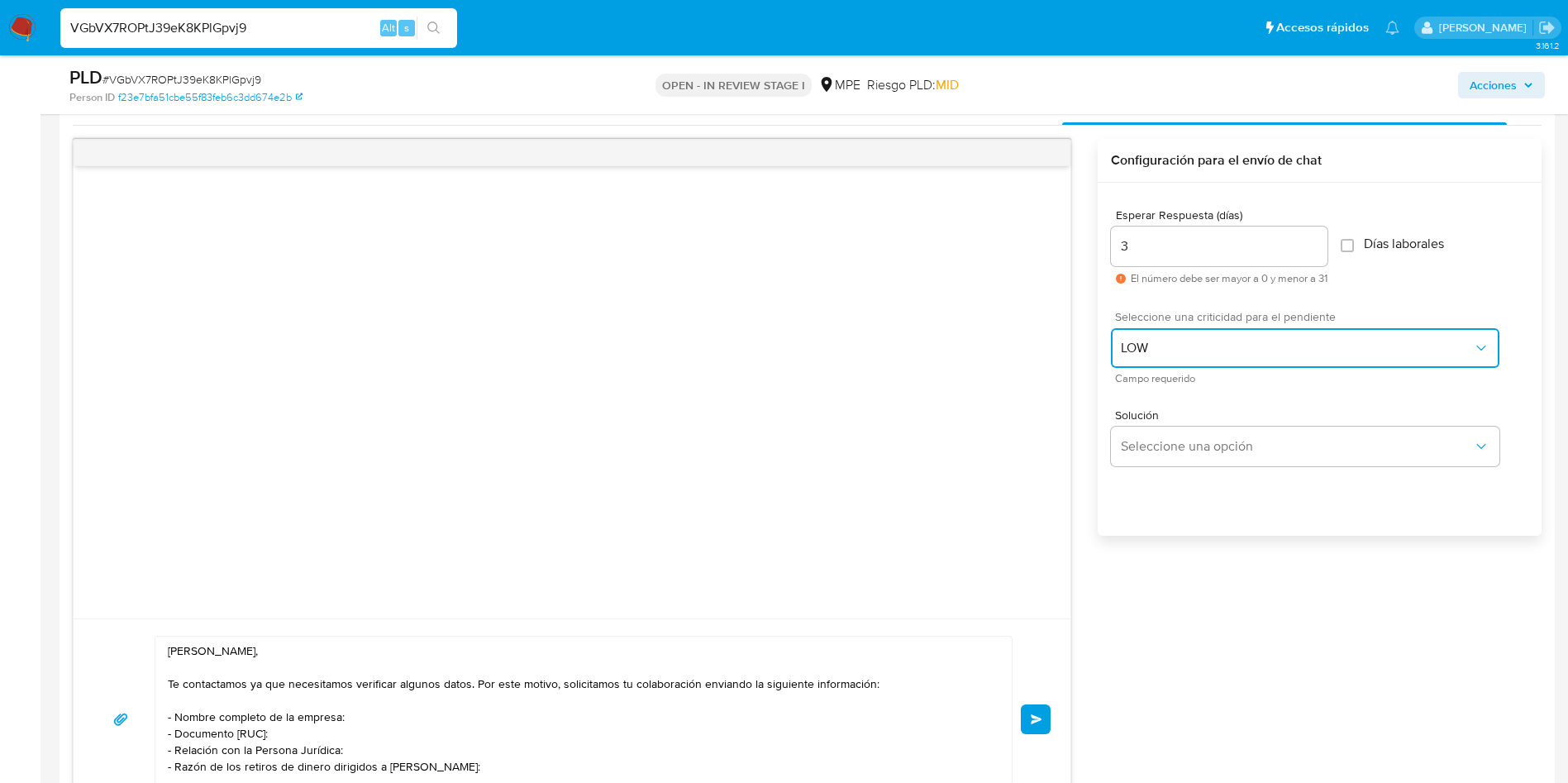
scroll to position [1482, 0]
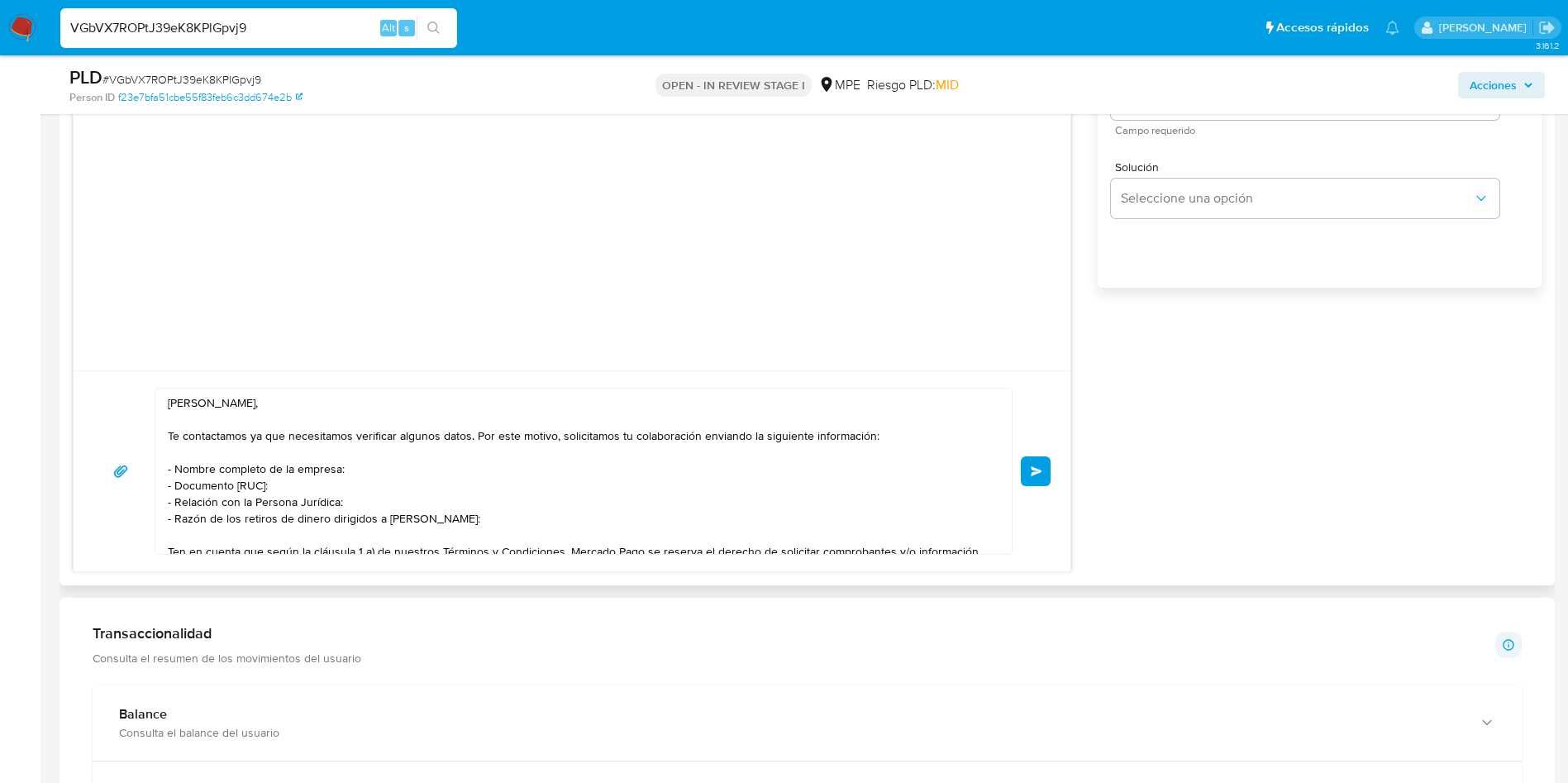
click at [1032, 474] on span "Enviar" at bounding box center [1037, 472] width 12 height 10
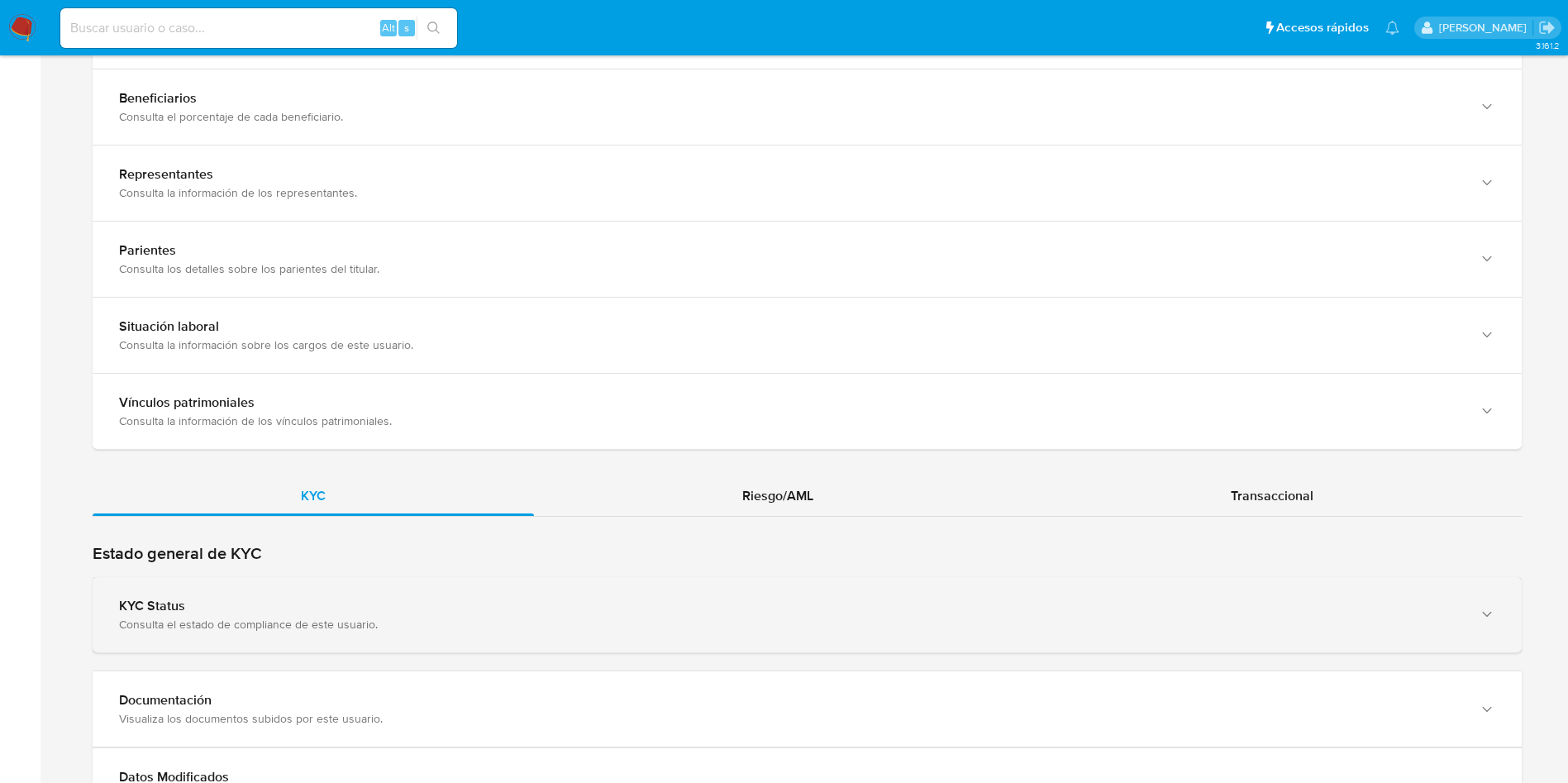
click at [414, 624] on div "Consulta el estado de compliance de este usuario." at bounding box center [790, 624] width 1343 height 15
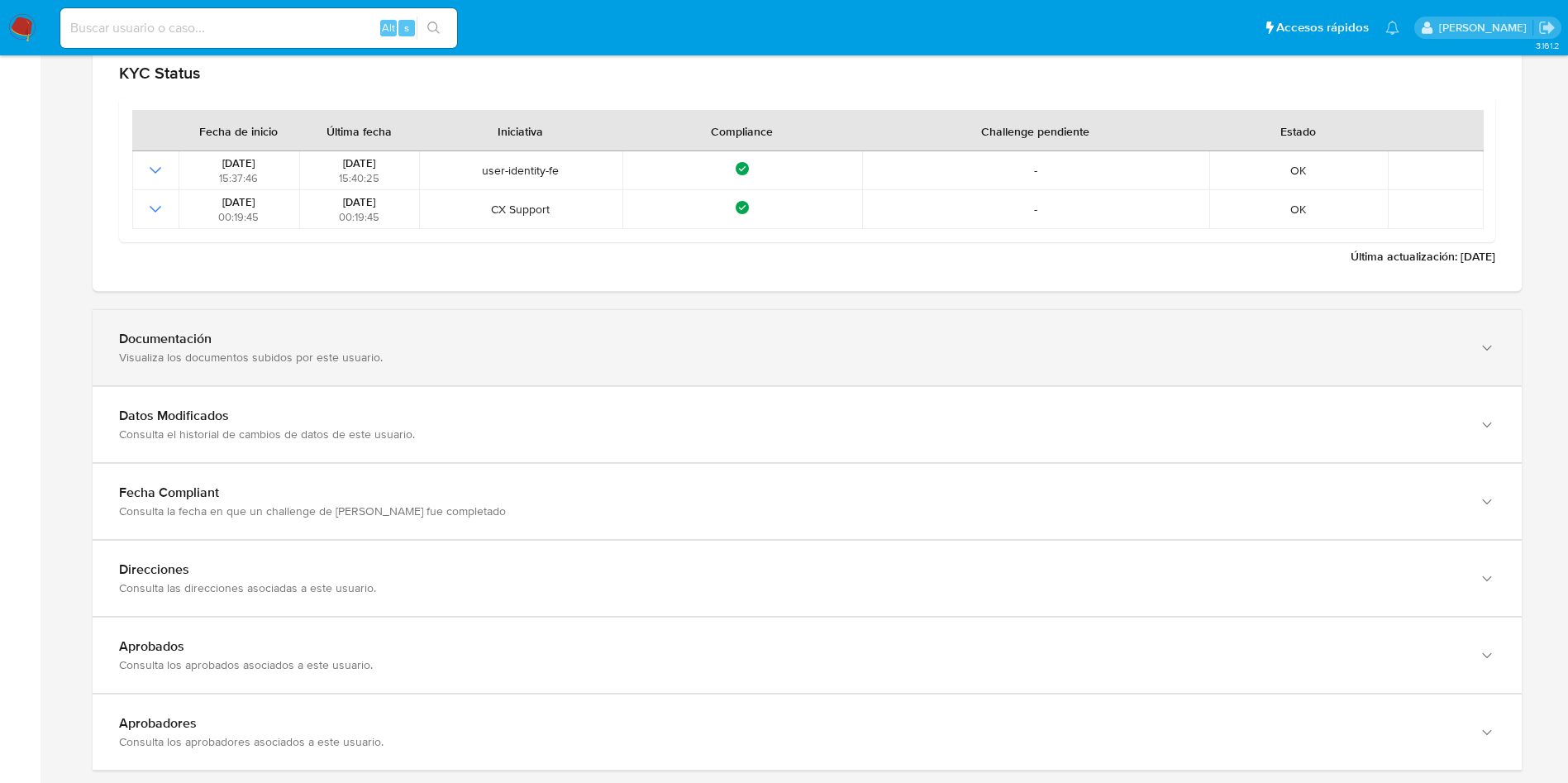
click at [338, 341] on div "Documentación" at bounding box center [790, 338] width 1343 height 16
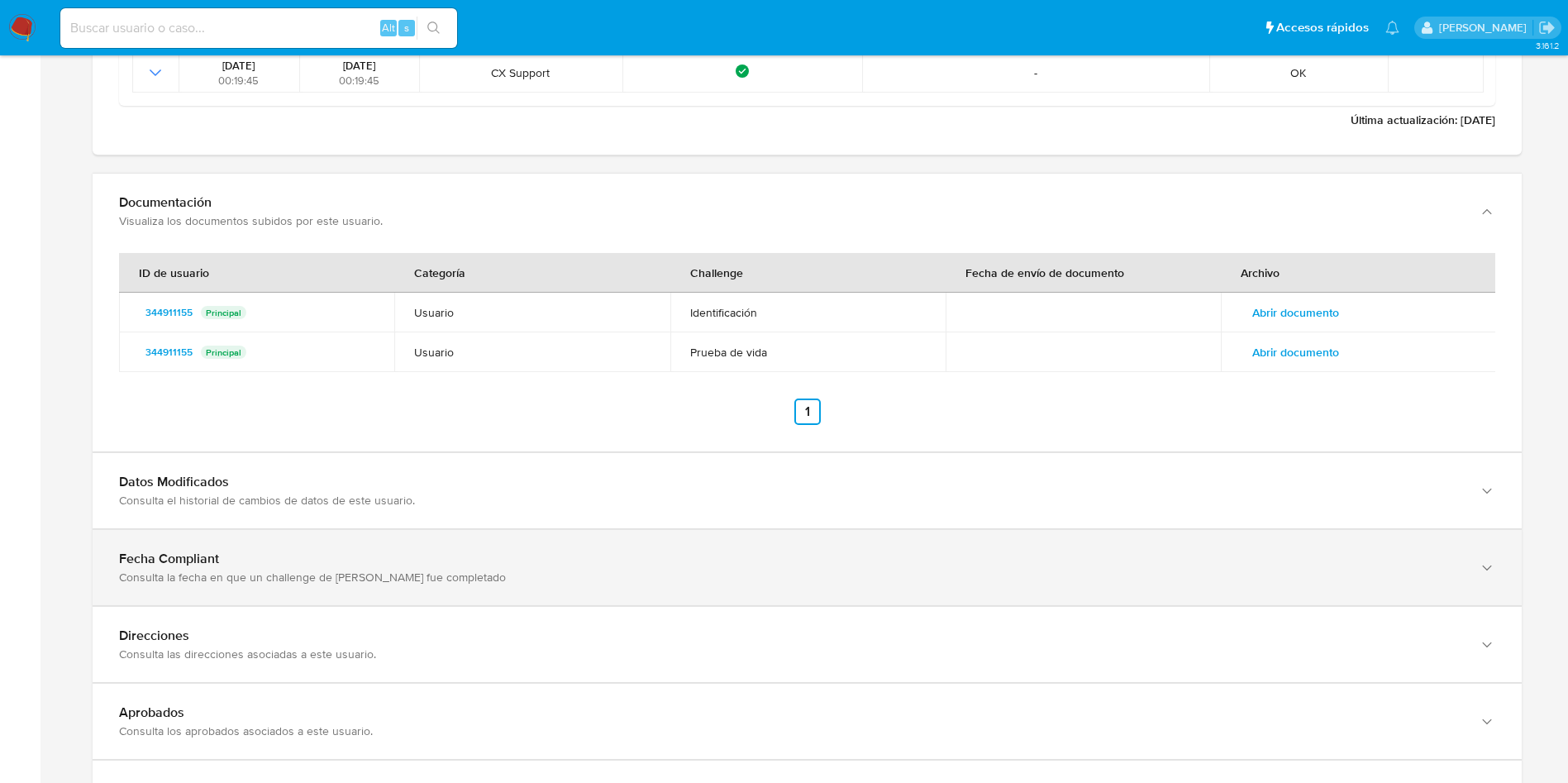
scroll to position [1984, 0]
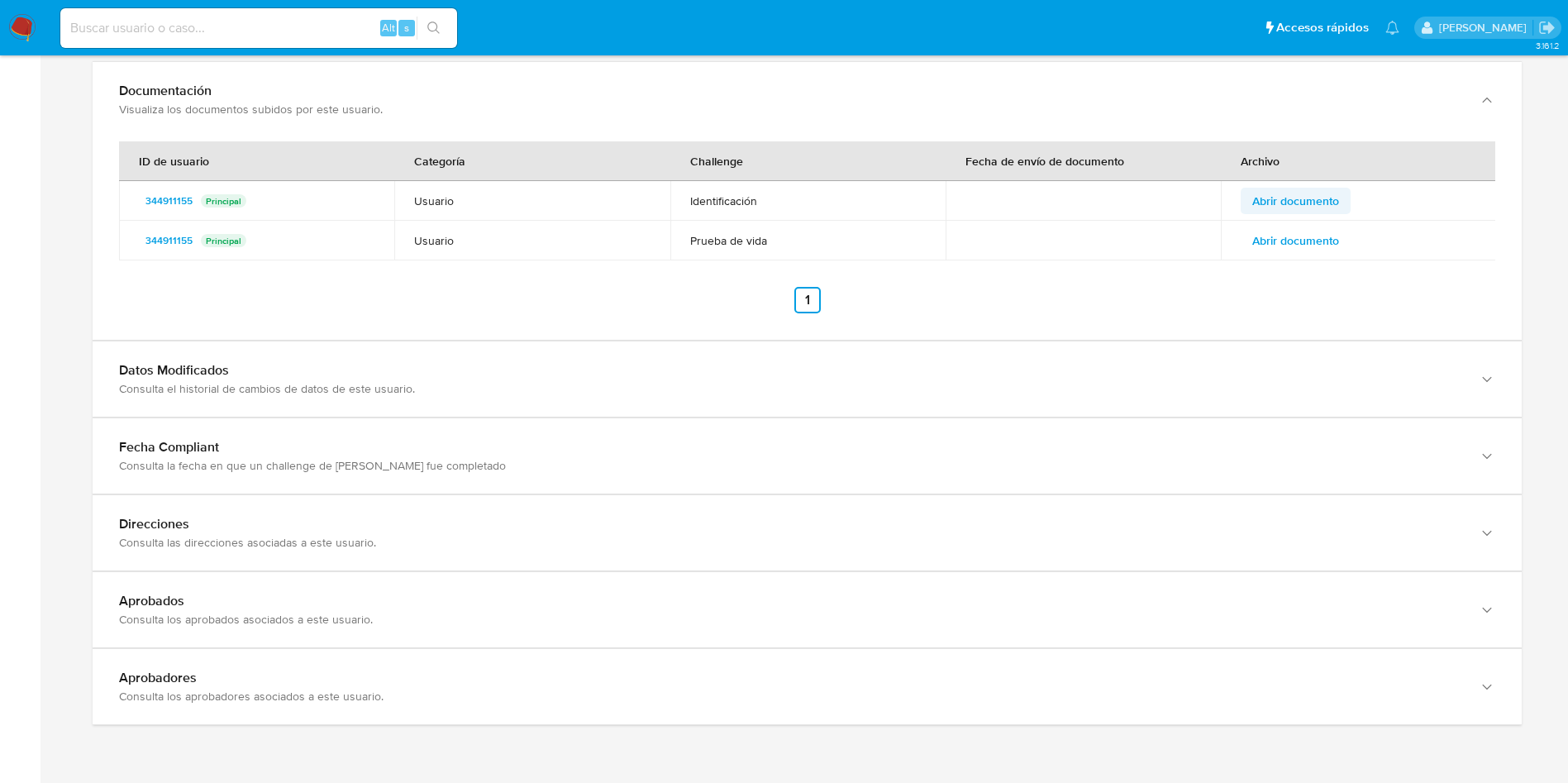
click at [1273, 195] on span "Abrir documento" at bounding box center [1295, 200] width 86 height 23
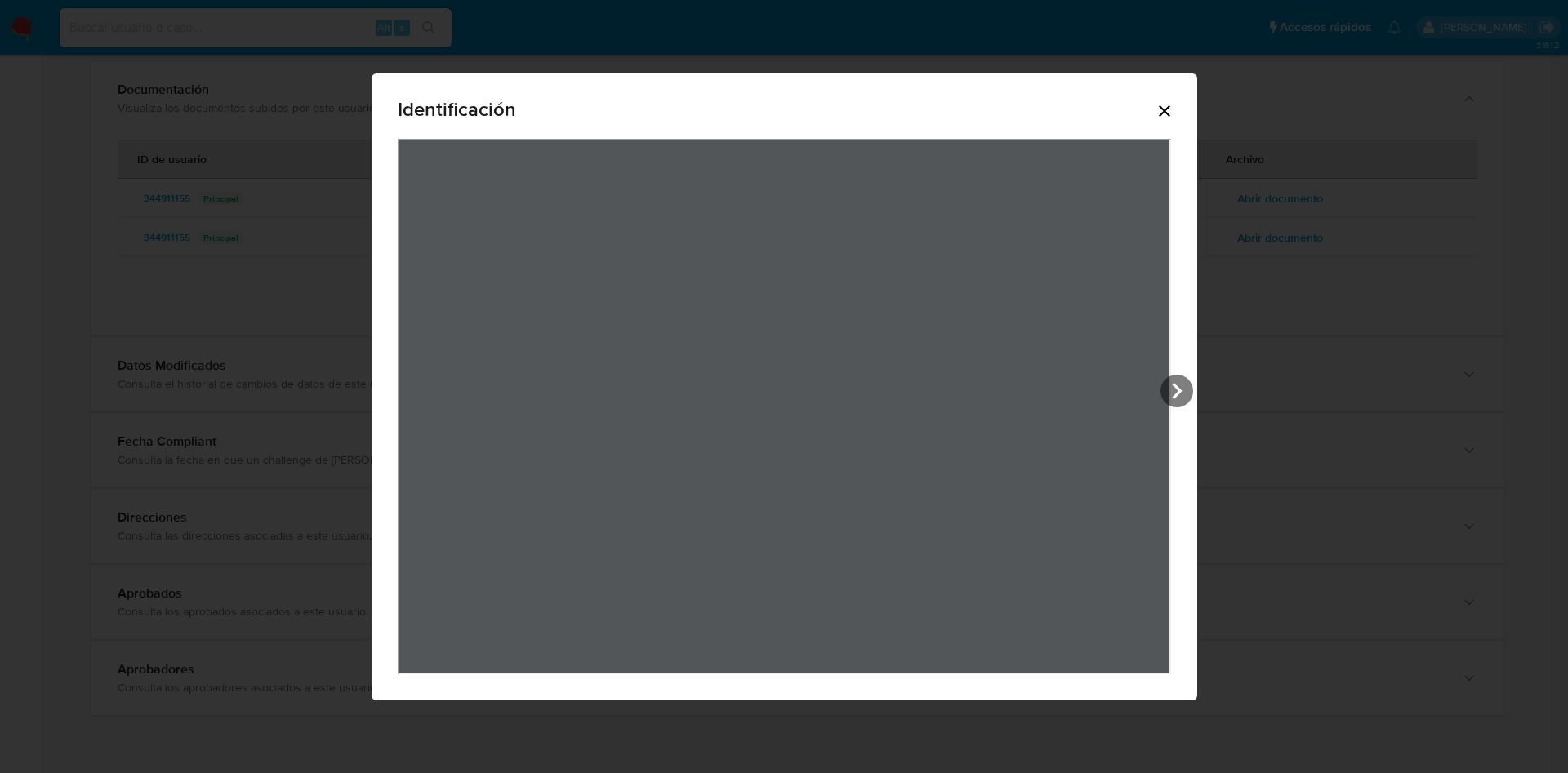
click at [1167, 113] on icon "Cerrar" at bounding box center [1165, 112] width 12 height 12
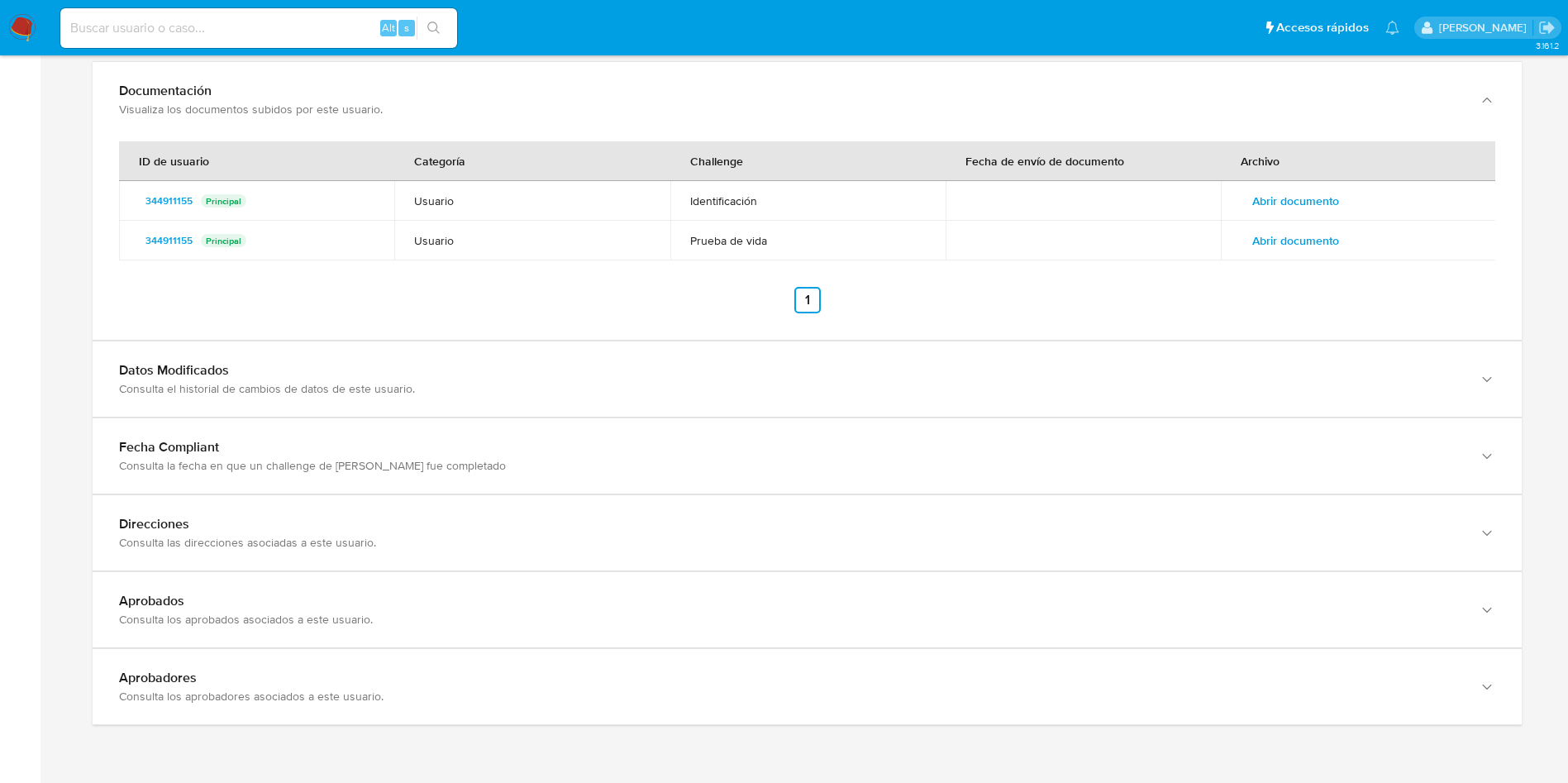
click at [1306, 268] on div "ID de usuario Categoría Challenge Fecha de envío de documento Archivo 344911155…" at bounding box center [807, 227] width 1376 height 172
click at [1300, 233] on span "Abrir documento" at bounding box center [1295, 240] width 86 height 23
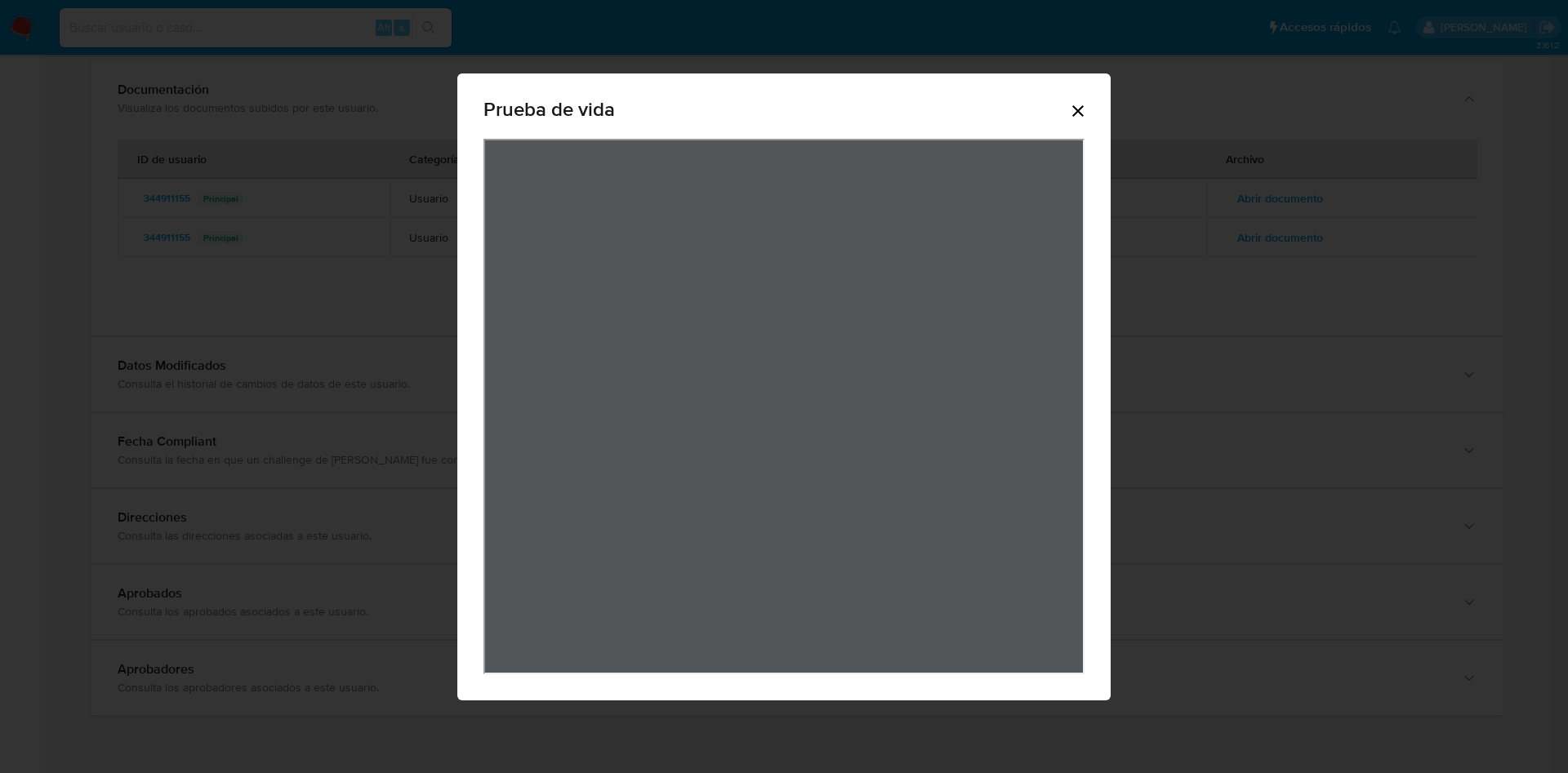
click at [1084, 115] on icon "Cerrar" at bounding box center [1078, 111] width 19 height 19
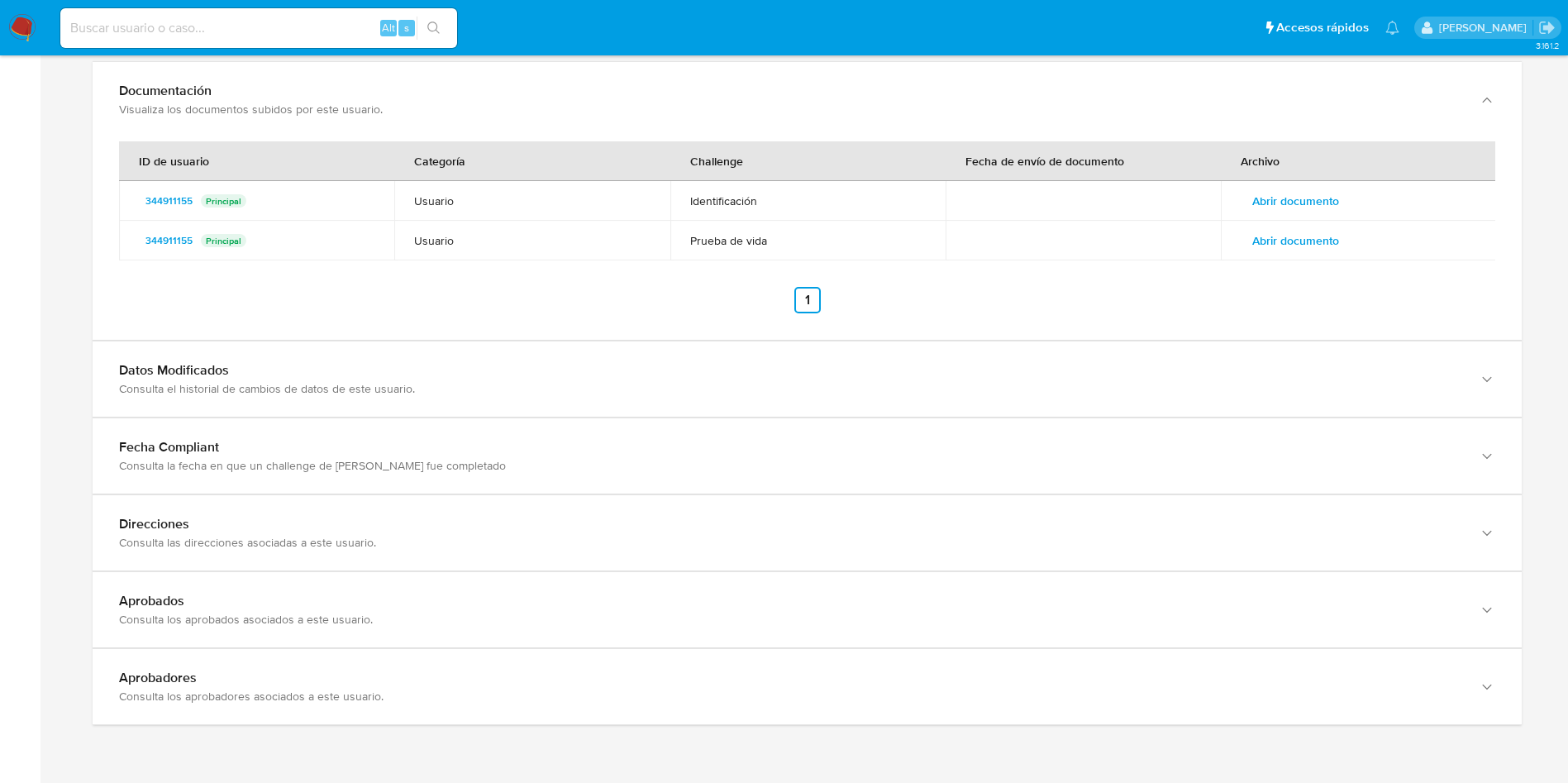
click at [1270, 204] on span "Abrir documento" at bounding box center [1295, 200] width 86 height 23
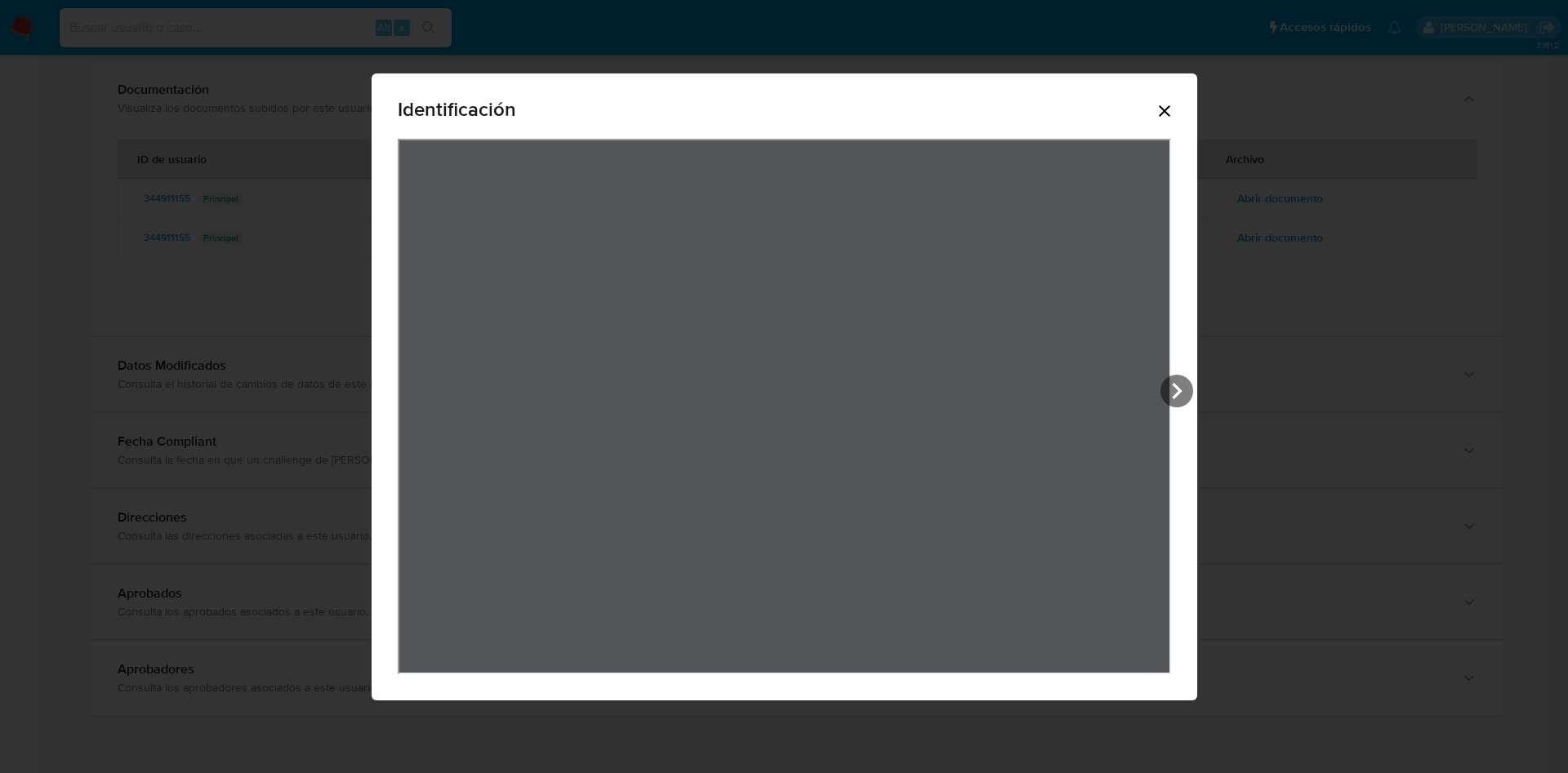
click at [1168, 113] on icon "Cerrar" at bounding box center [1165, 112] width 12 height 12
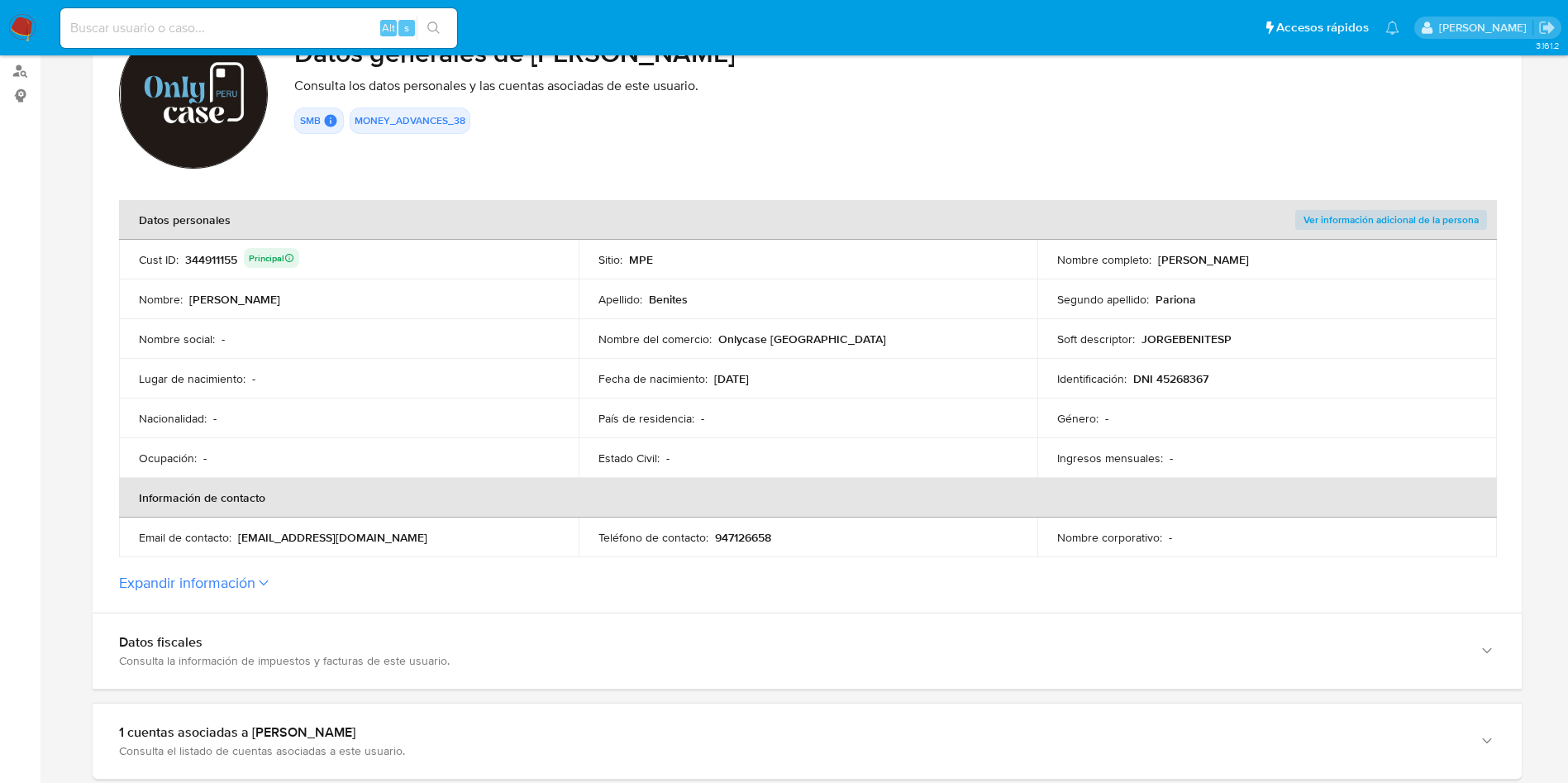
scroll to position [0, 0]
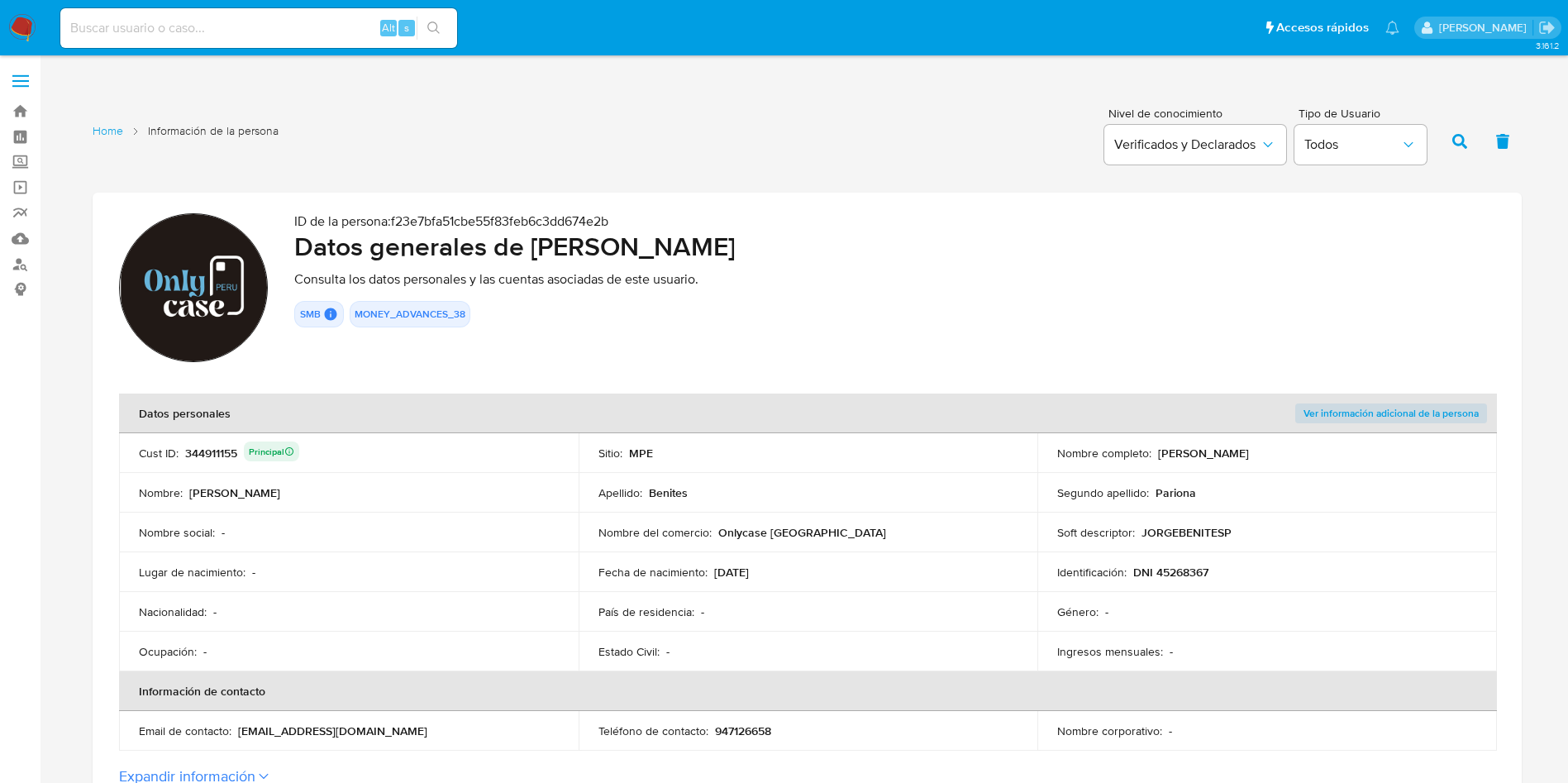
click at [208, 451] on div "344911155 Principal" at bounding box center [241, 453] width 114 height 23
click at [901, 532] on div "Nombre del comercio : Onlycase [GEOGRAPHIC_DATA]" at bounding box center [808, 532] width 420 height 15
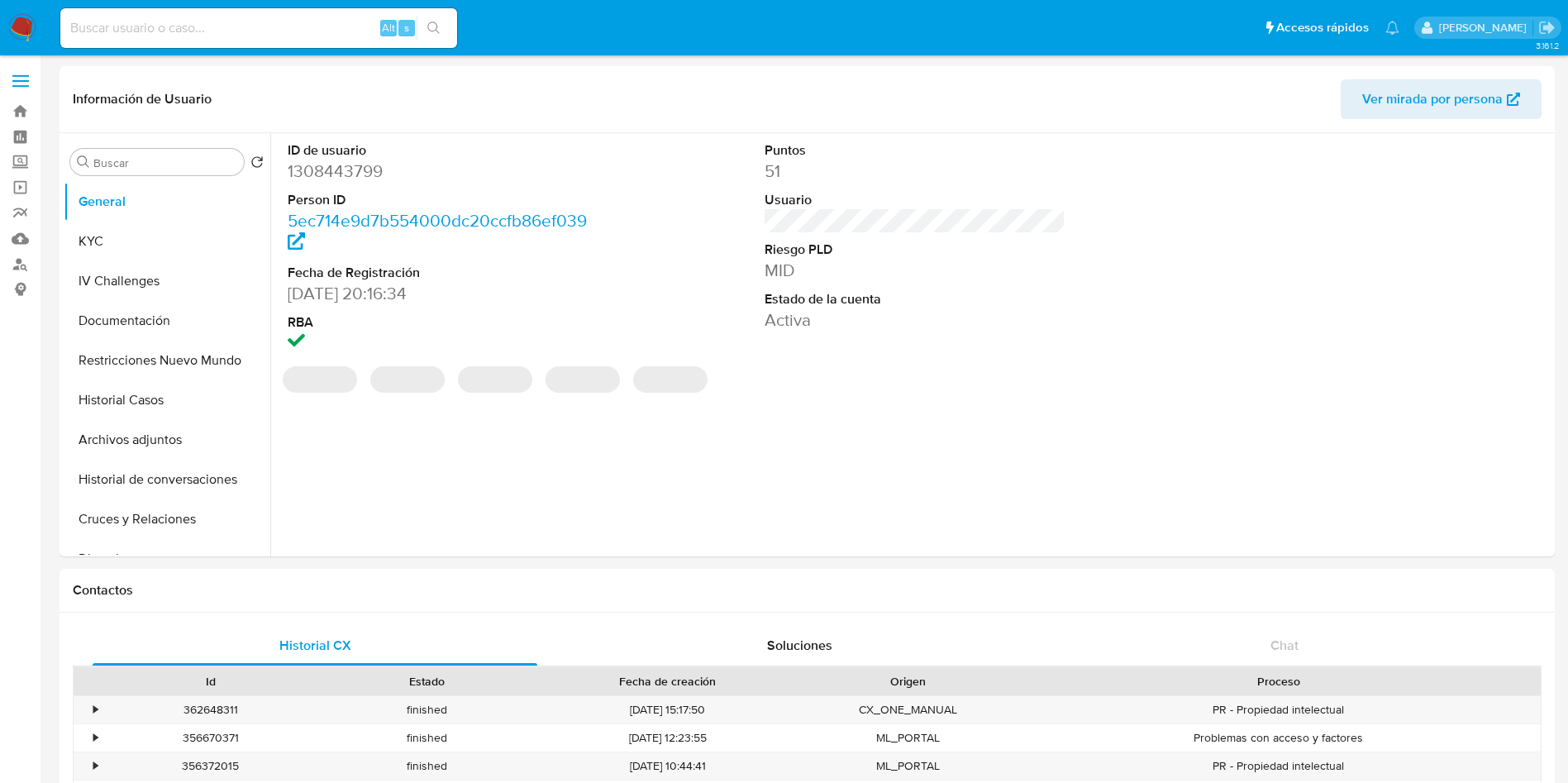
select select "10"
click at [160, 354] on button "Restricciones Nuevo Mundo" at bounding box center [160, 360] width 193 height 39
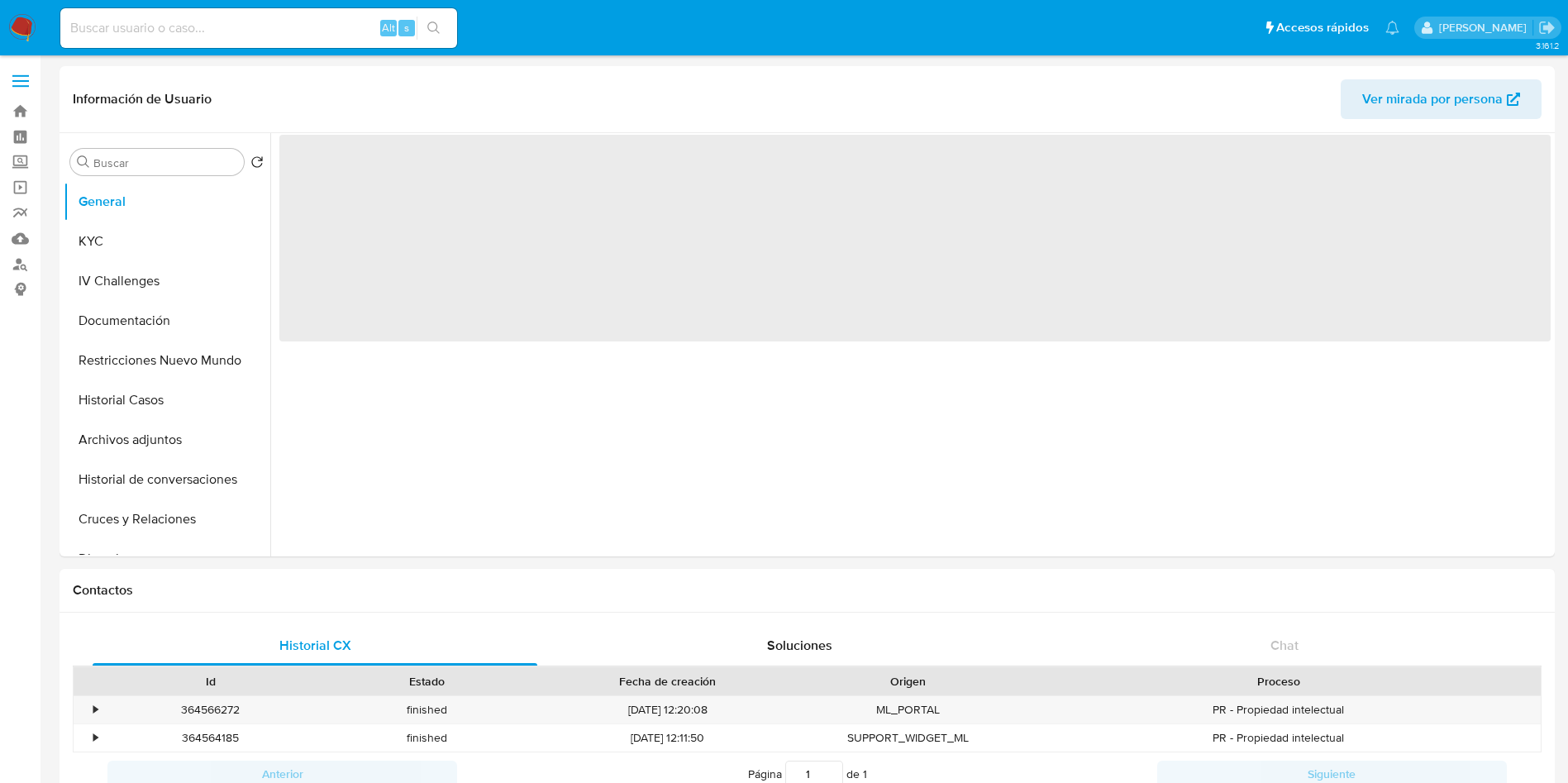
select select "10"
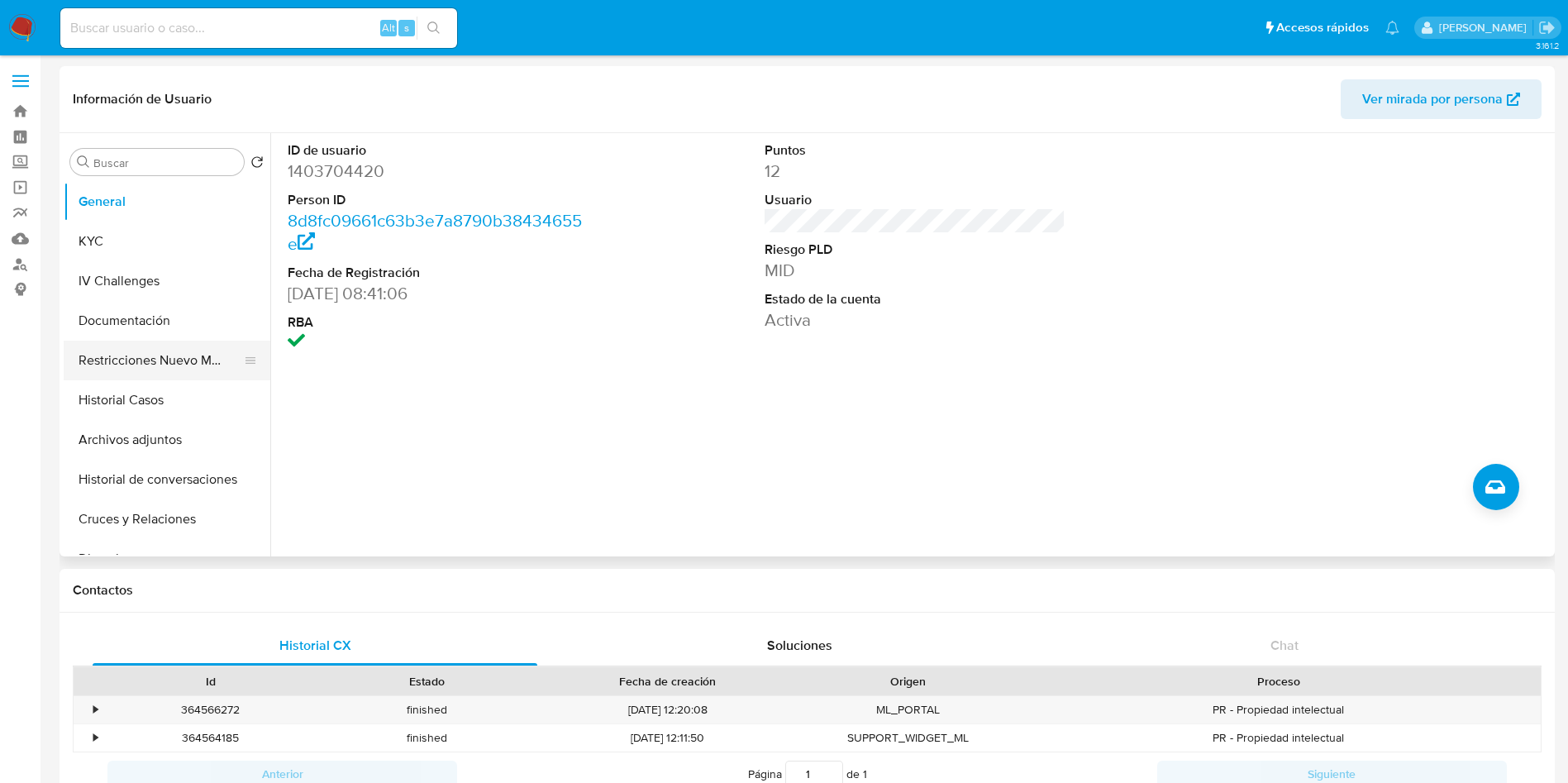
click at [143, 355] on button "Restricciones Nuevo Mundo" at bounding box center [160, 360] width 193 height 39
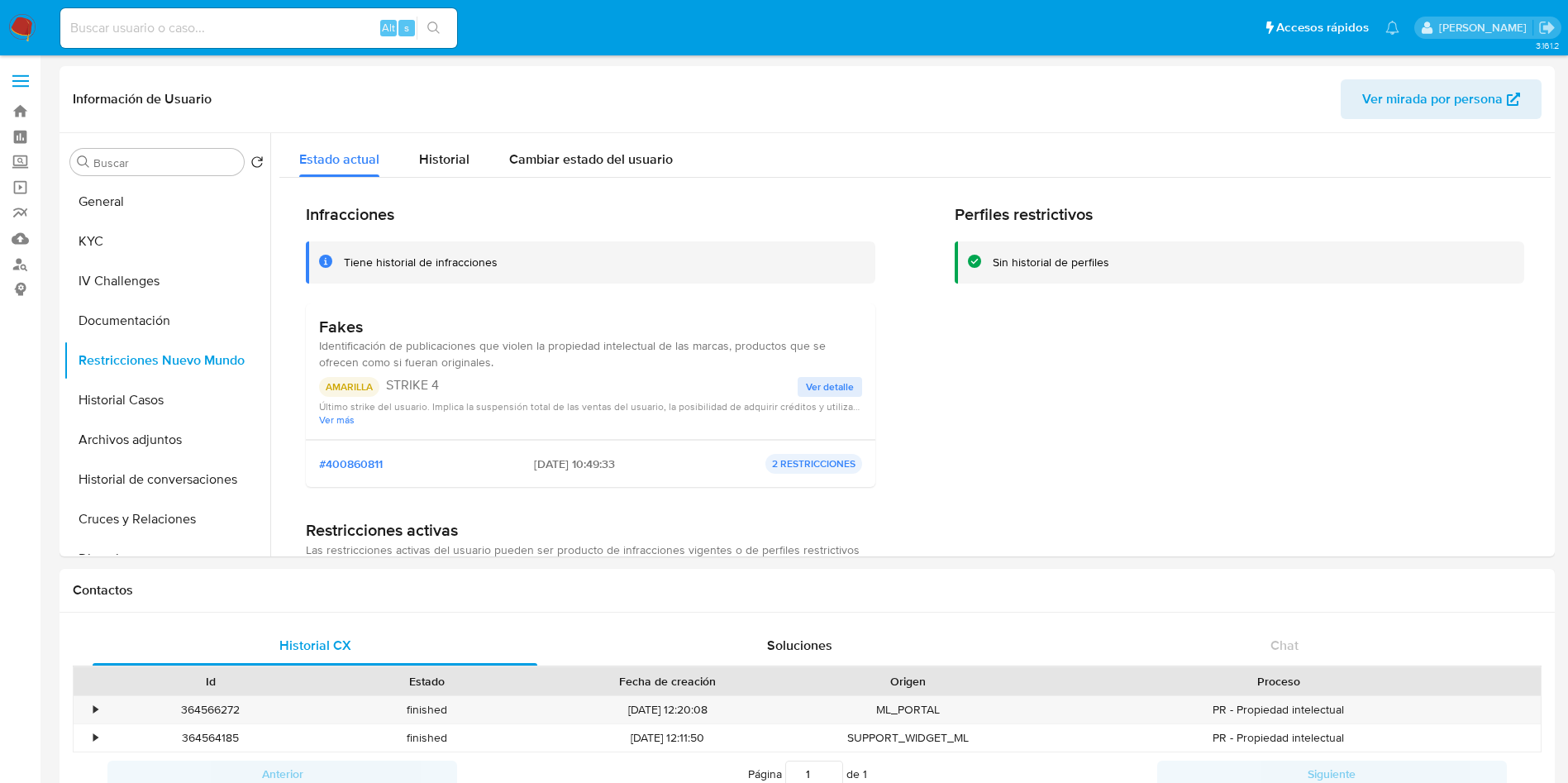
select select "10"
click at [149, 251] on button "KYC" at bounding box center [160, 241] width 193 height 39
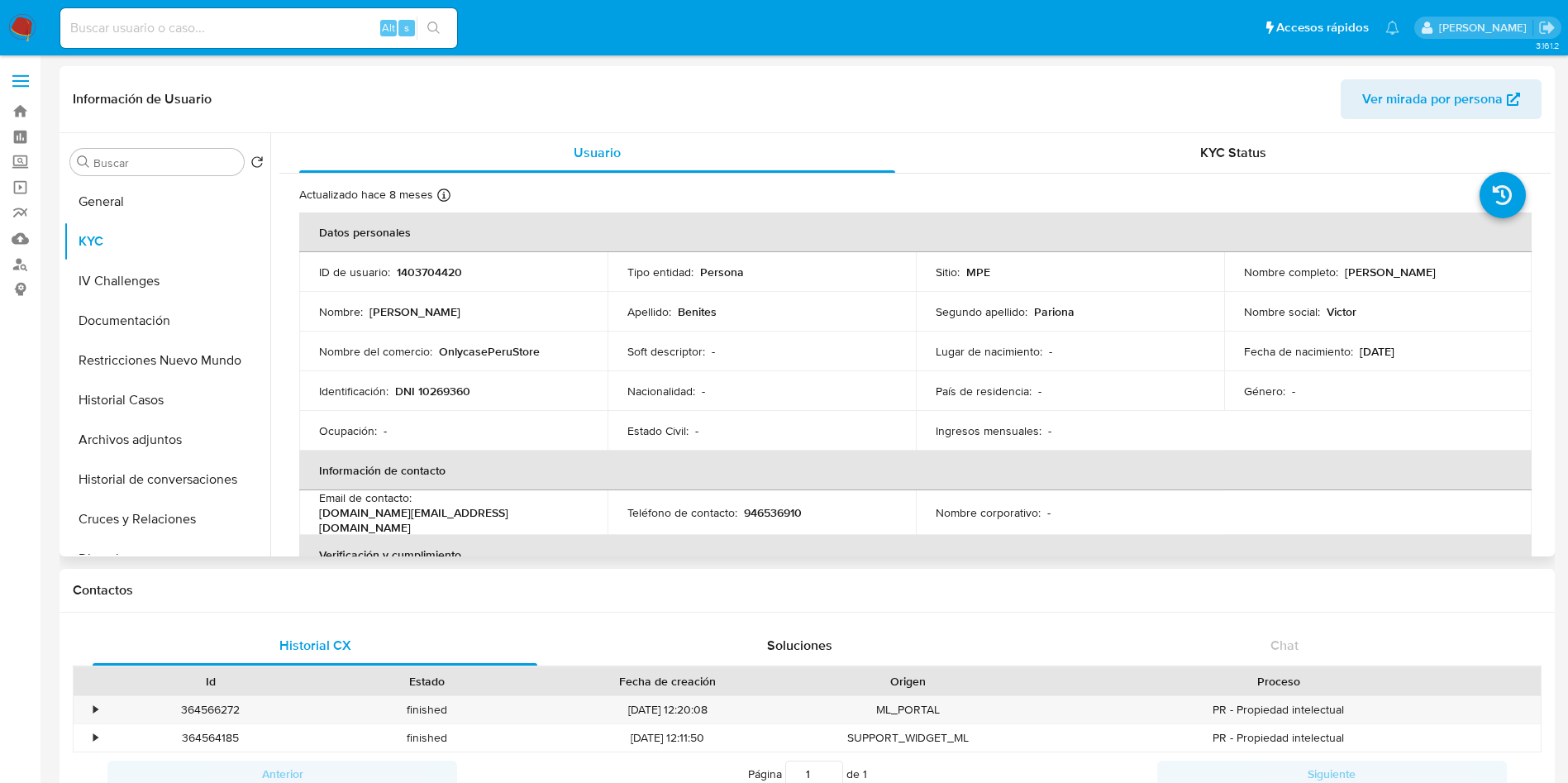
drag, startPoint x: 1340, startPoint y: 271, endPoint x: 1524, endPoint y: 269, distance: 184.0
click at [1524, 269] on td "Nombre completo : [PERSON_NAME]" at bounding box center [1378, 272] width 308 height 39
copy p "[PERSON_NAME]"
click at [458, 391] on p "DNI 10269360" at bounding box center [433, 390] width 75 height 15
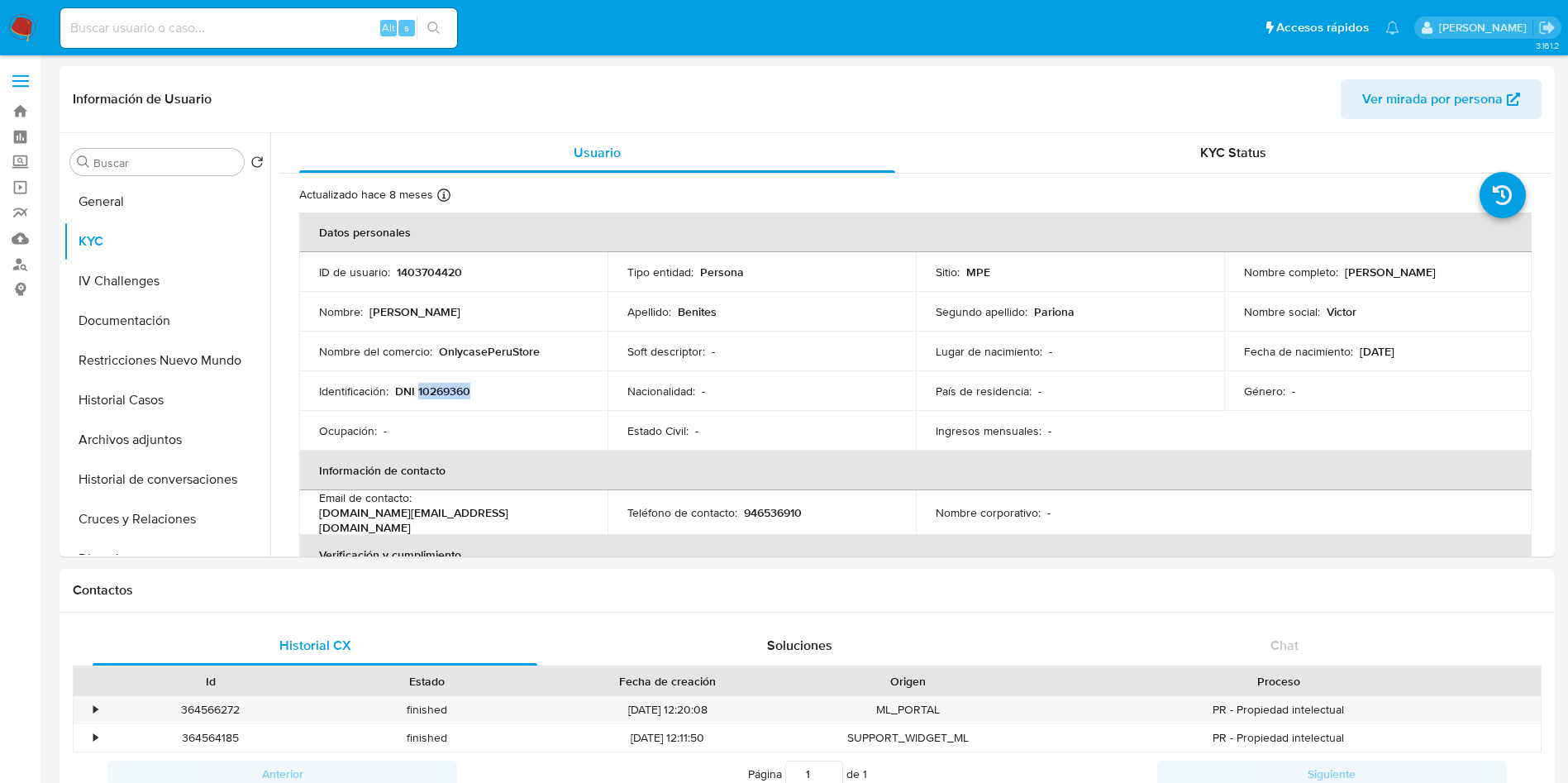
copy p "10269360"
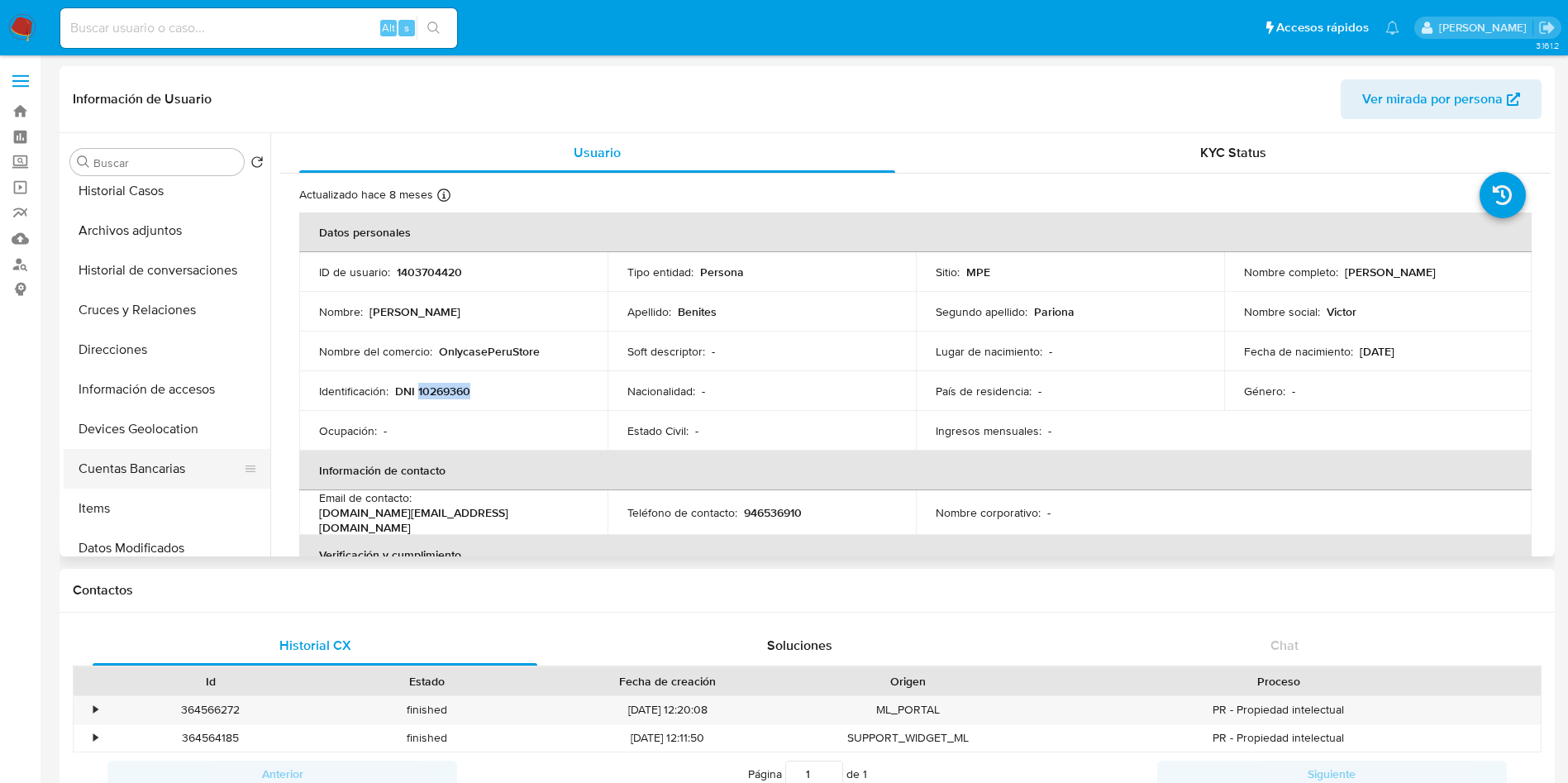
scroll to position [248, 0]
click at [156, 425] on button "Cuentas Bancarias" at bounding box center [160, 430] width 193 height 39
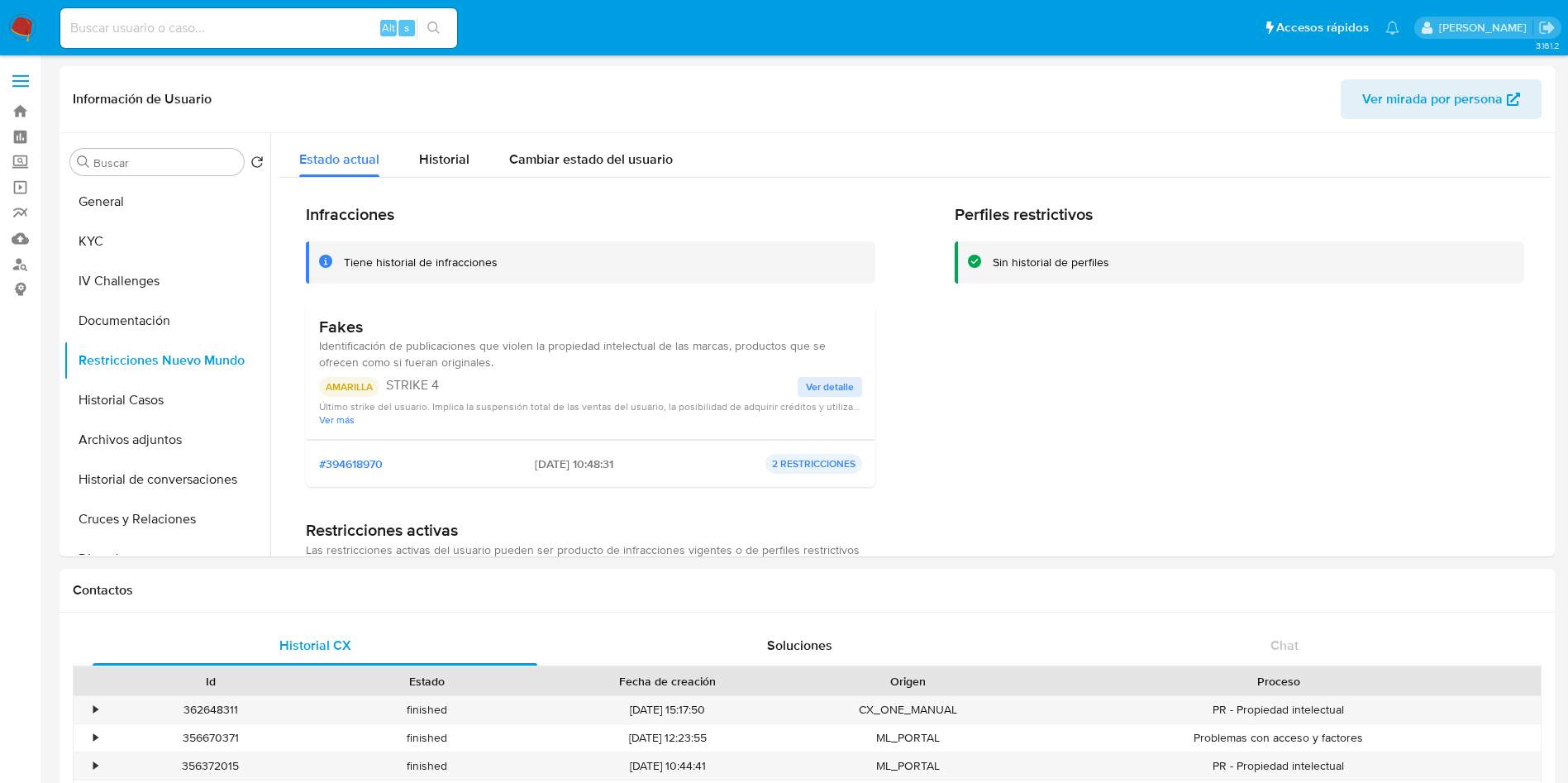
select select "10"
click at [159, 203] on button "General" at bounding box center [160, 202] width 193 height 39
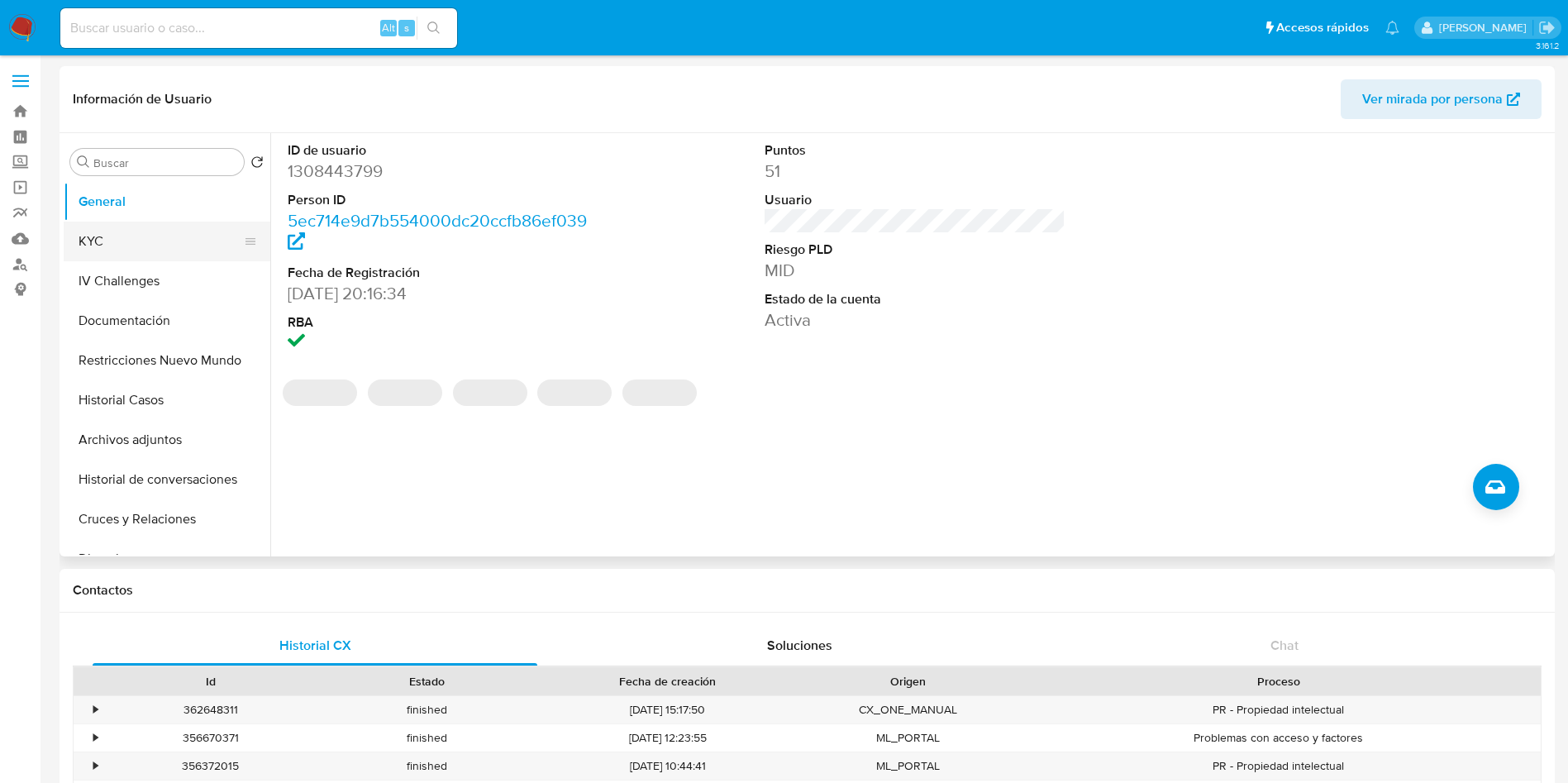
click at [120, 229] on button "KYC" at bounding box center [160, 241] width 193 height 39
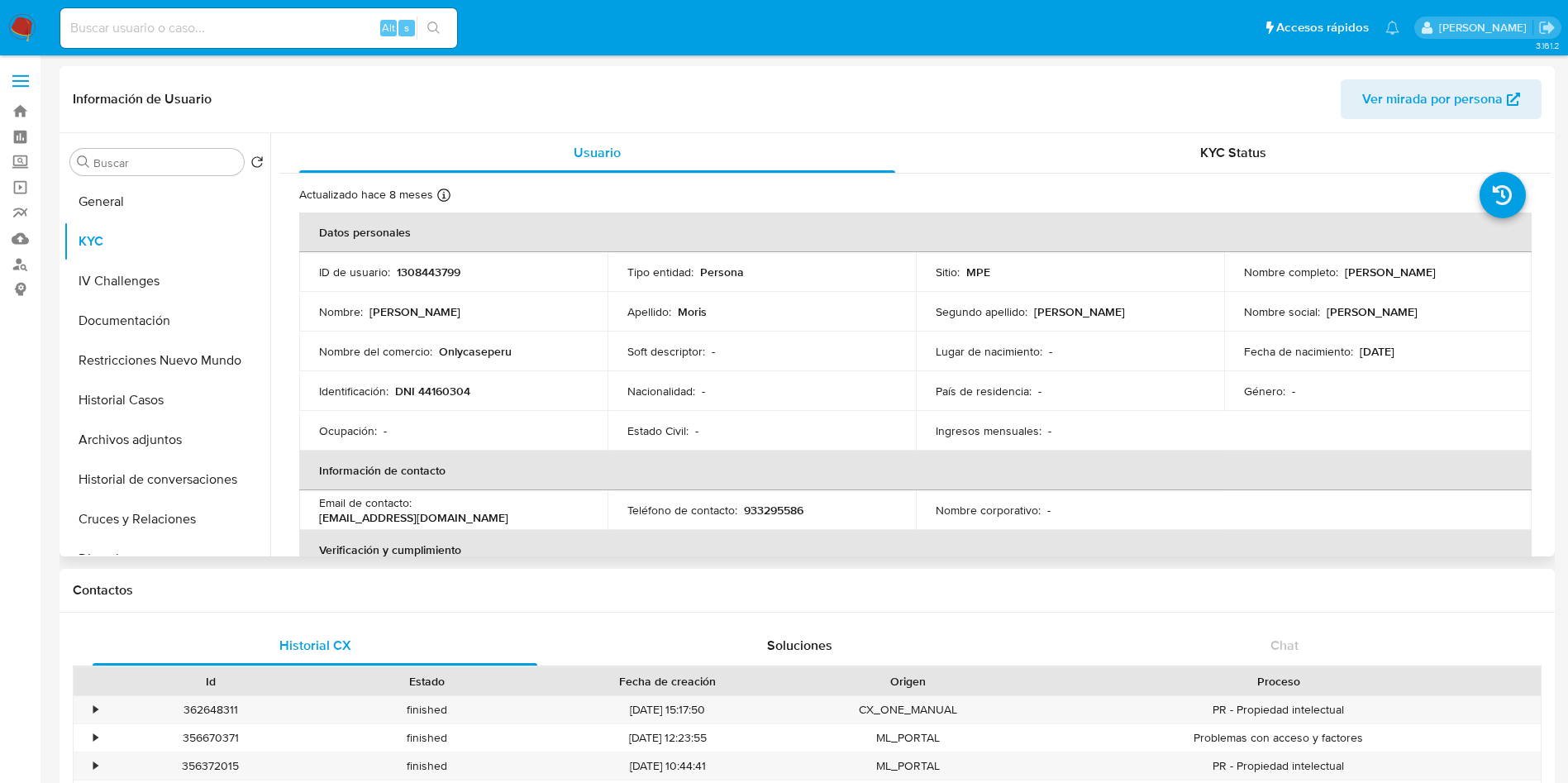
drag, startPoint x: 1340, startPoint y: 271, endPoint x: 1523, endPoint y: 268, distance: 183.0
click at [1523, 268] on td "Nombre completo : [PERSON_NAME]" at bounding box center [1378, 272] width 308 height 39
copy p "[PERSON_NAME]"
click at [447, 380] on td "Identificación : DNI 44160304" at bounding box center [453, 391] width 308 height 39
click at [447, 382] on td "Identificación : DNI 44160304" at bounding box center [453, 391] width 308 height 39
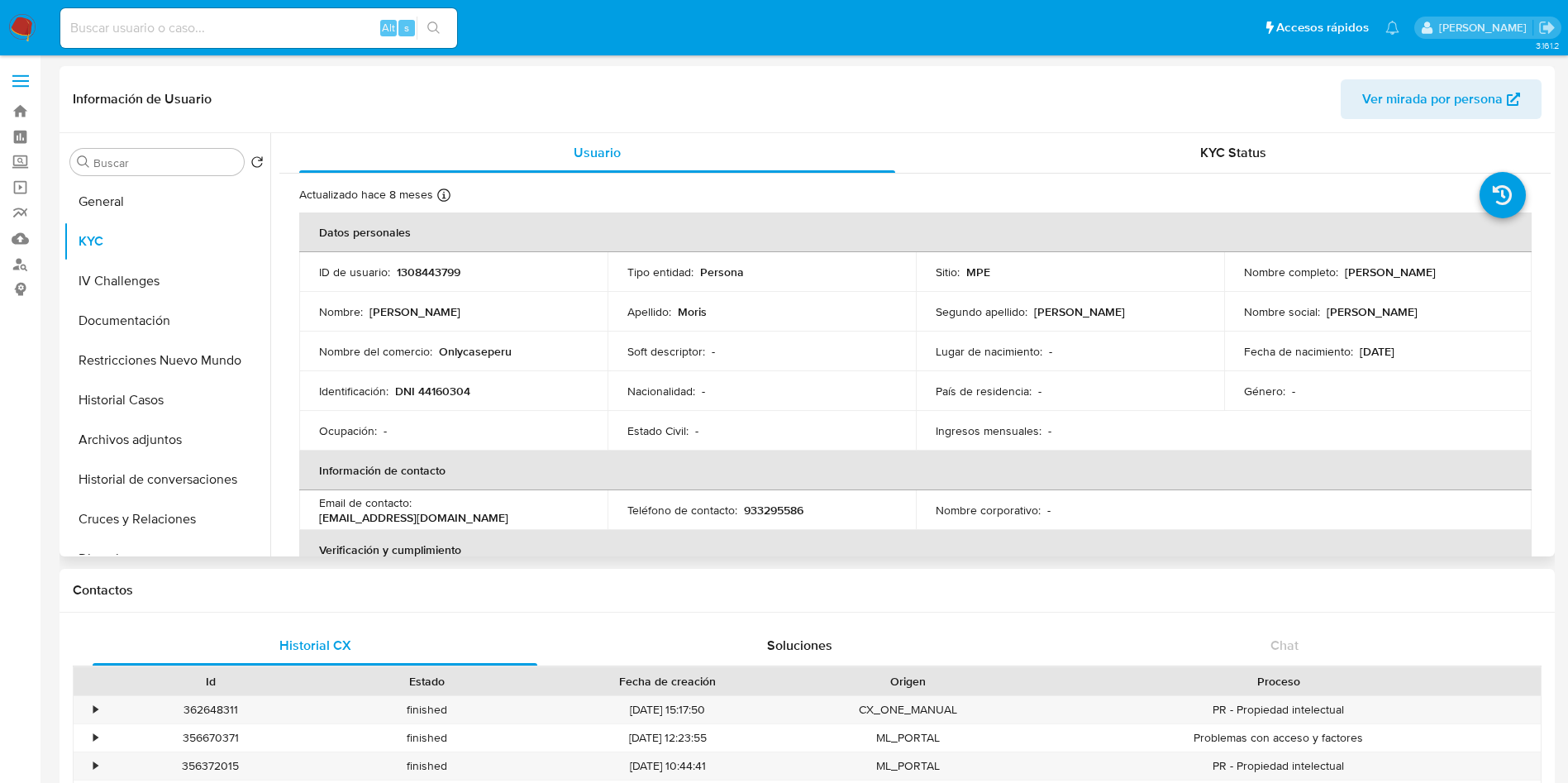
click at [444, 401] on td "Identificación : DNI 44160304" at bounding box center [453, 391] width 308 height 39
click at [450, 389] on p "DNI 44160304" at bounding box center [433, 390] width 75 height 15
click at [452, 389] on p "DNI 44160304" at bounding box center [433, 390] width 75 height 15
copy p "44160304"
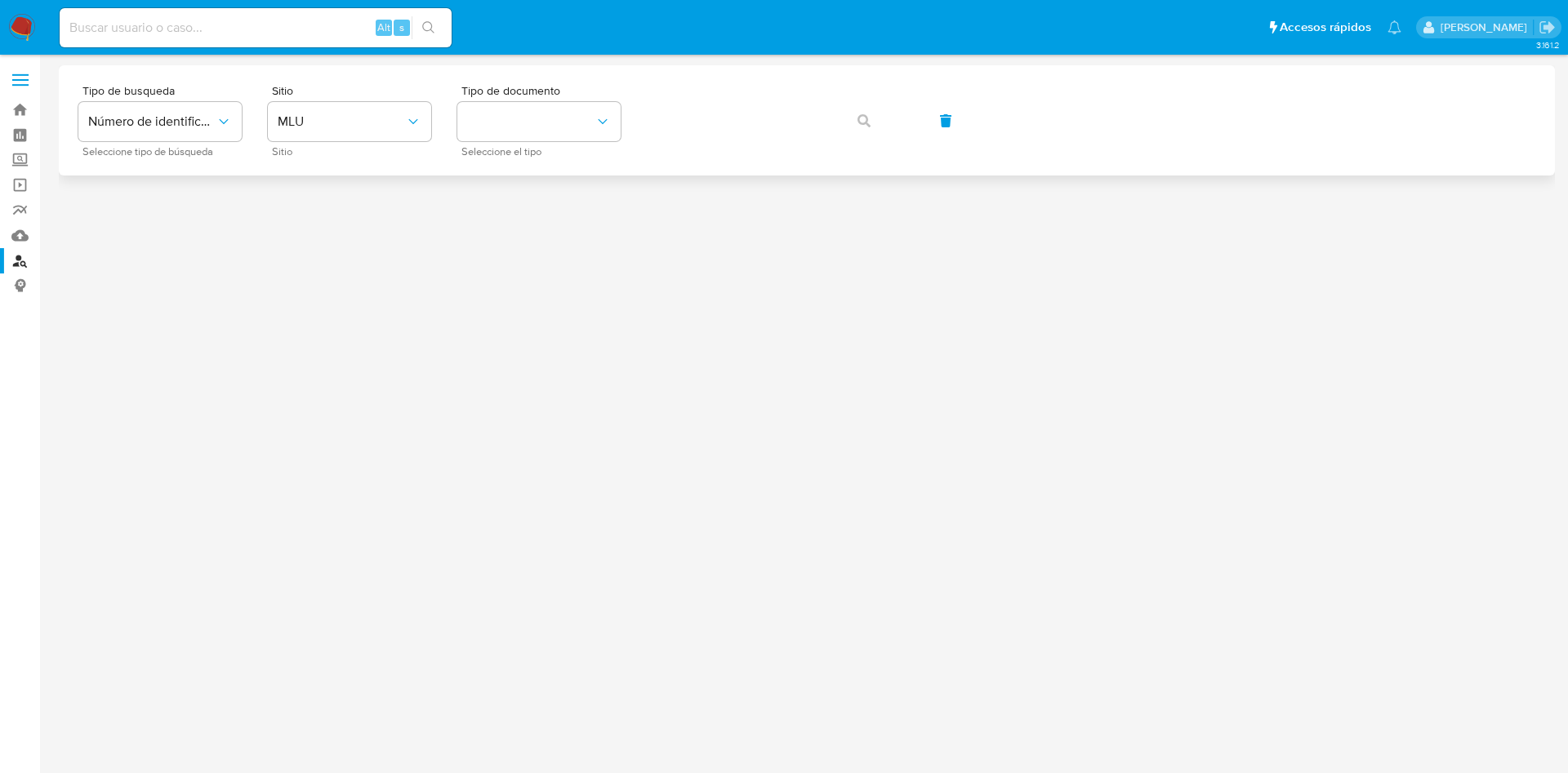
click at [266, 116] on div "Tipo de busqueda Número de identificación Seleccione tipo de búsqueda Sitio MLU…" at bounding box center [807, 120] width 1457 height 71
click at [363, 113] on span "MLU" at bounding box center [341, 121] width 128 height 16
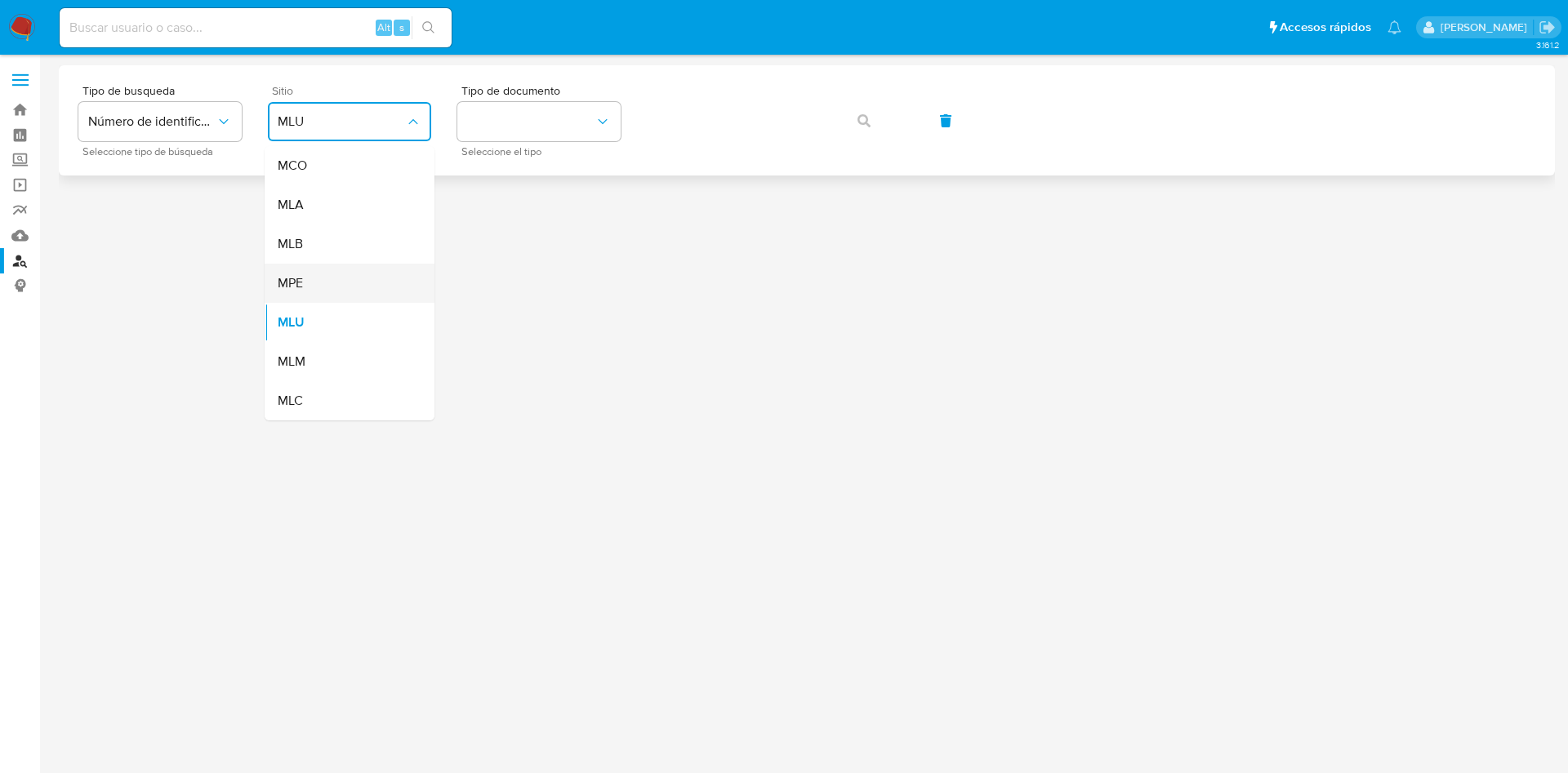
click at [361, 269] on div "MPE" at bounding box center [345, 283] width 134 height 39
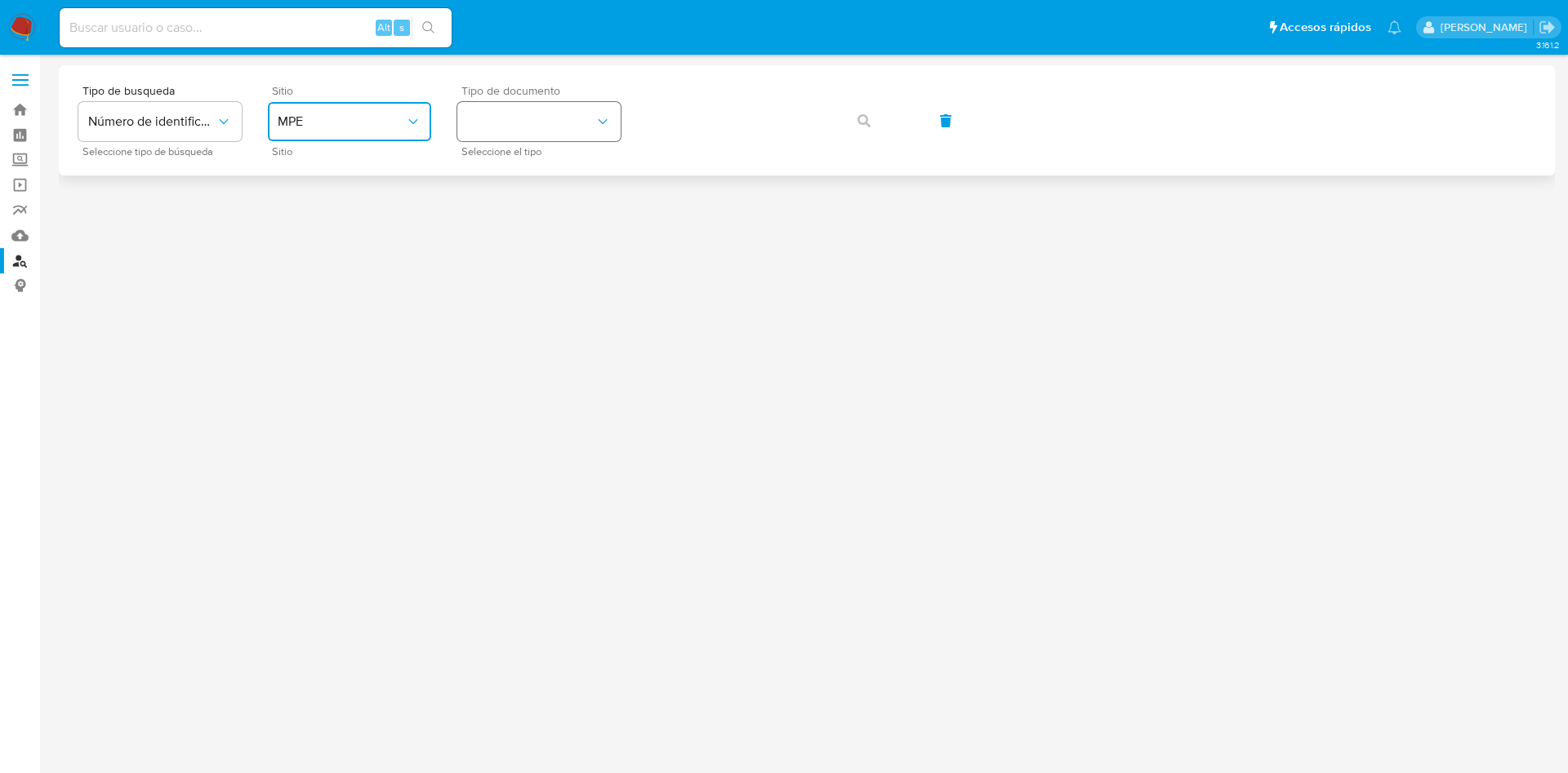
click at [551, 127] on button "identificationType" at bounding box center [538, 122] width 163 height 39
click at [543, 161] on div "CE CE" at bounding box center [534, 174] width 134 height 56
click at [565, 133] on button "CE" at bounding box center [538, 122] width 163 height 39
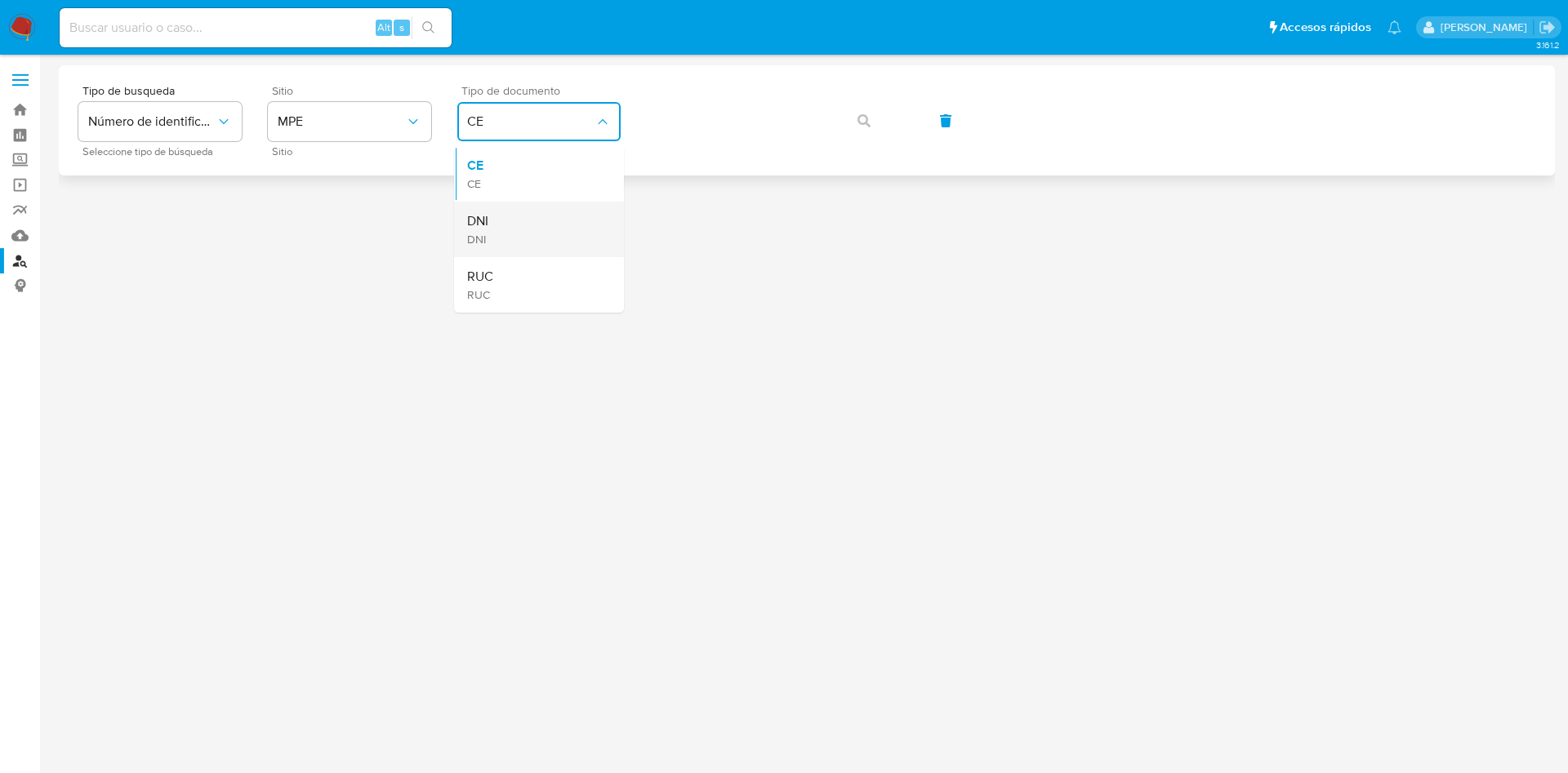
click at [550, 226] on div "DNI DNI" at bounding box center [534, 230] width 134 height 56
click at [754, 95] on div "Tipo de busqueda Número de identificación Seleccione tipo de búsqueda Sitio MPE…" at bounding box center [807, 120] width 1457 height 71
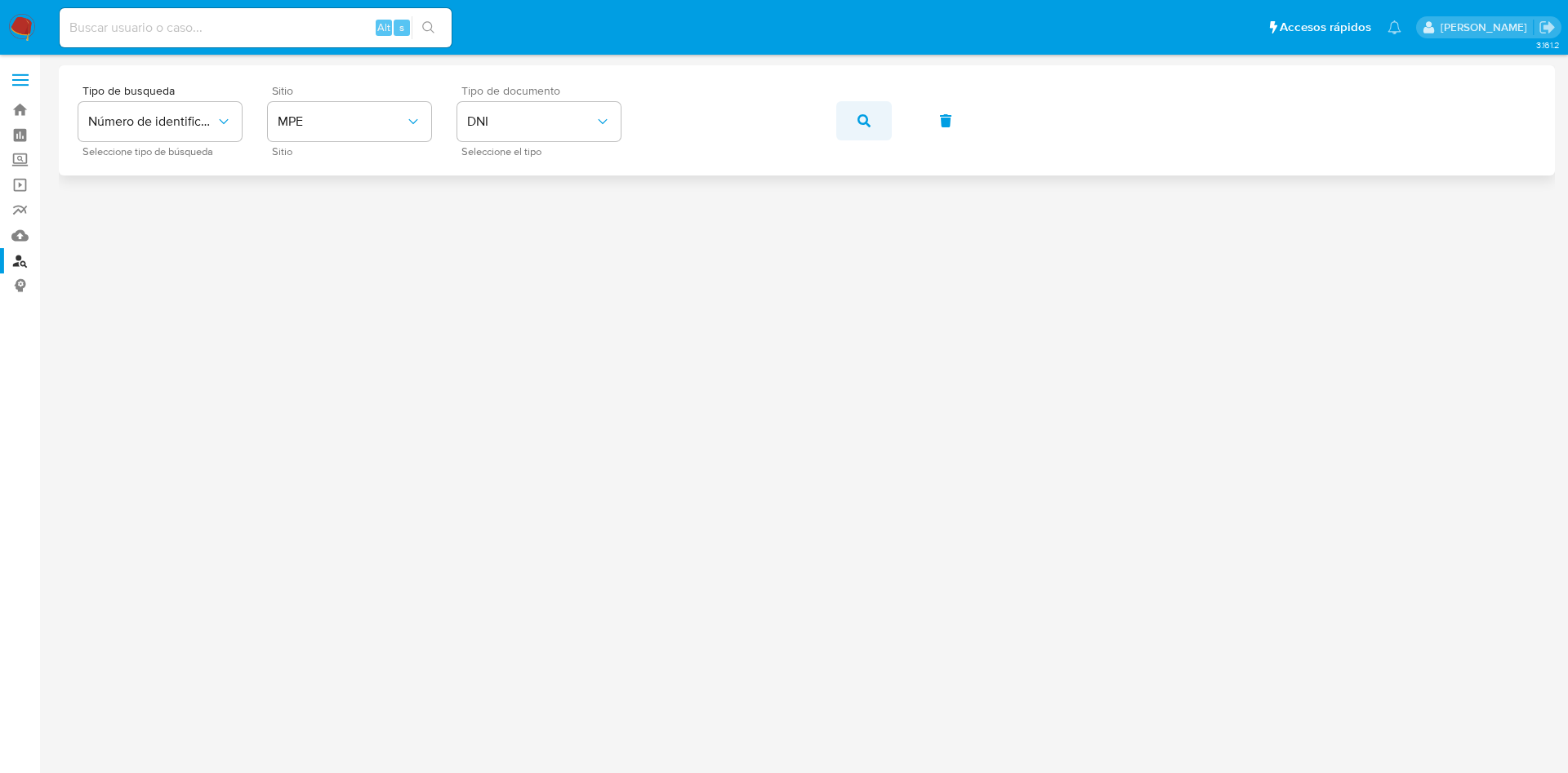
click at [858, 122] on icon "button" at bounding box center [864, 120] width 13 height 13
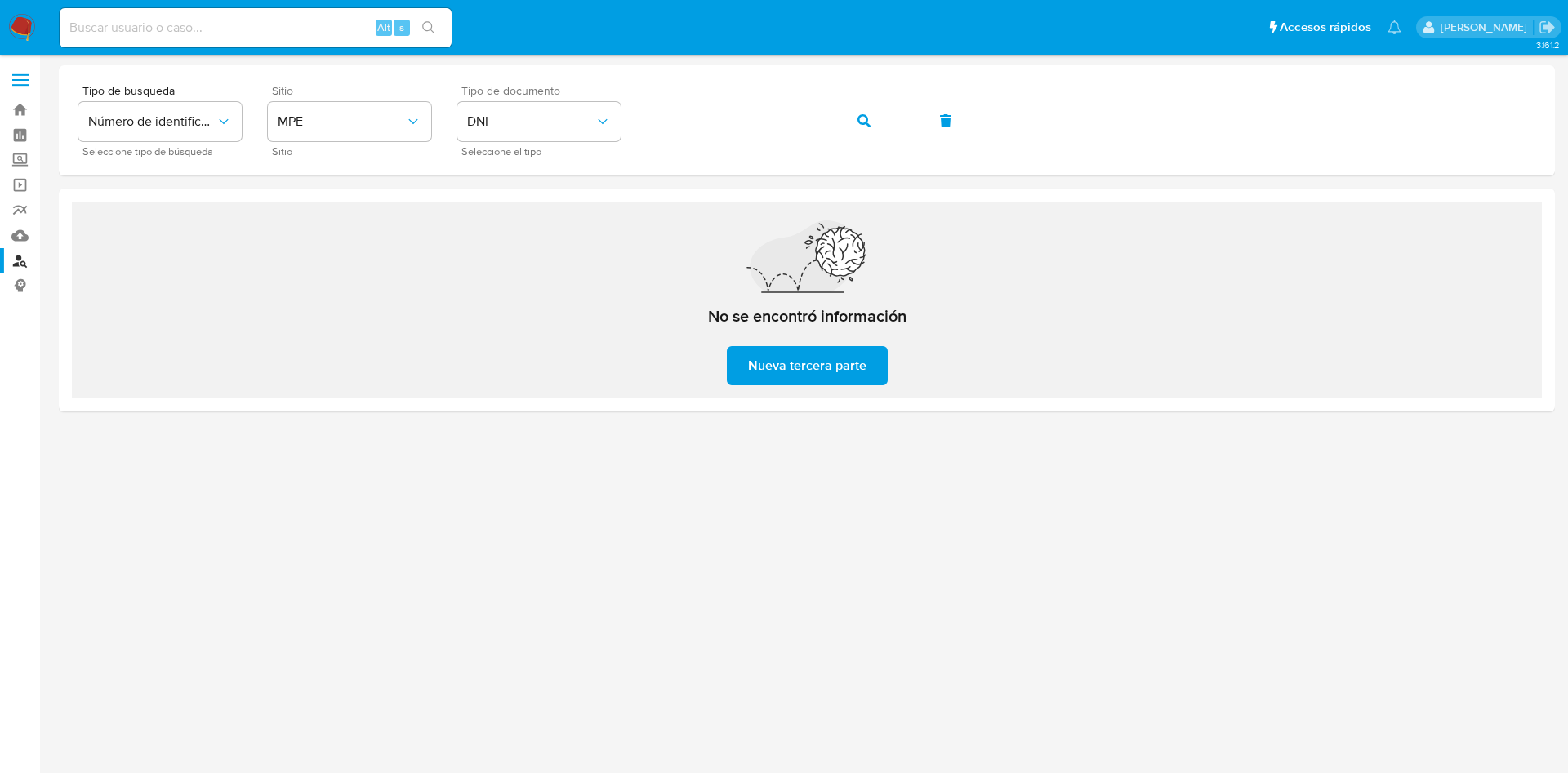
click at [877, 595] on div at bounding box center [807, 384] width 1496 height 639
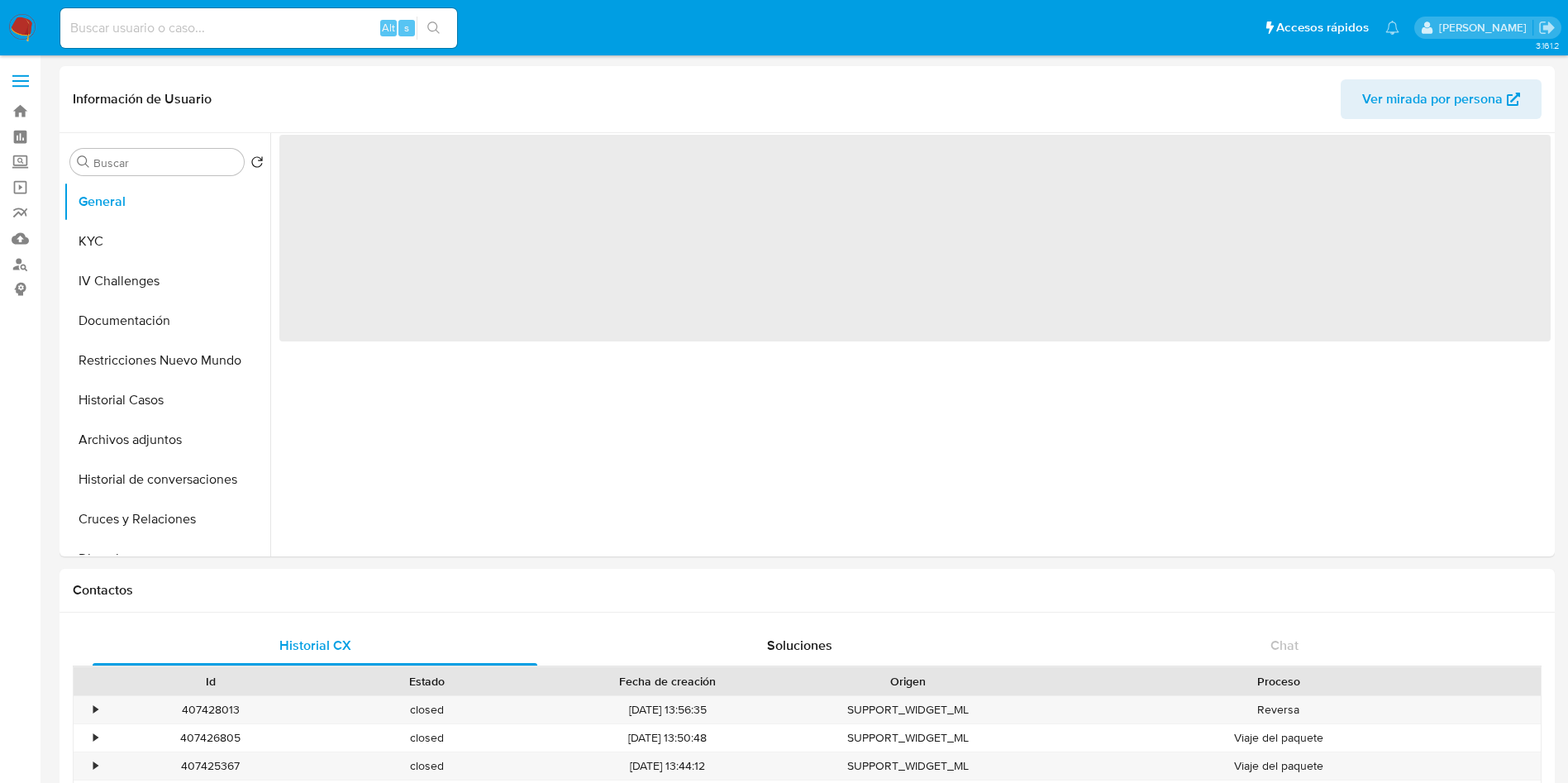
select select "10"
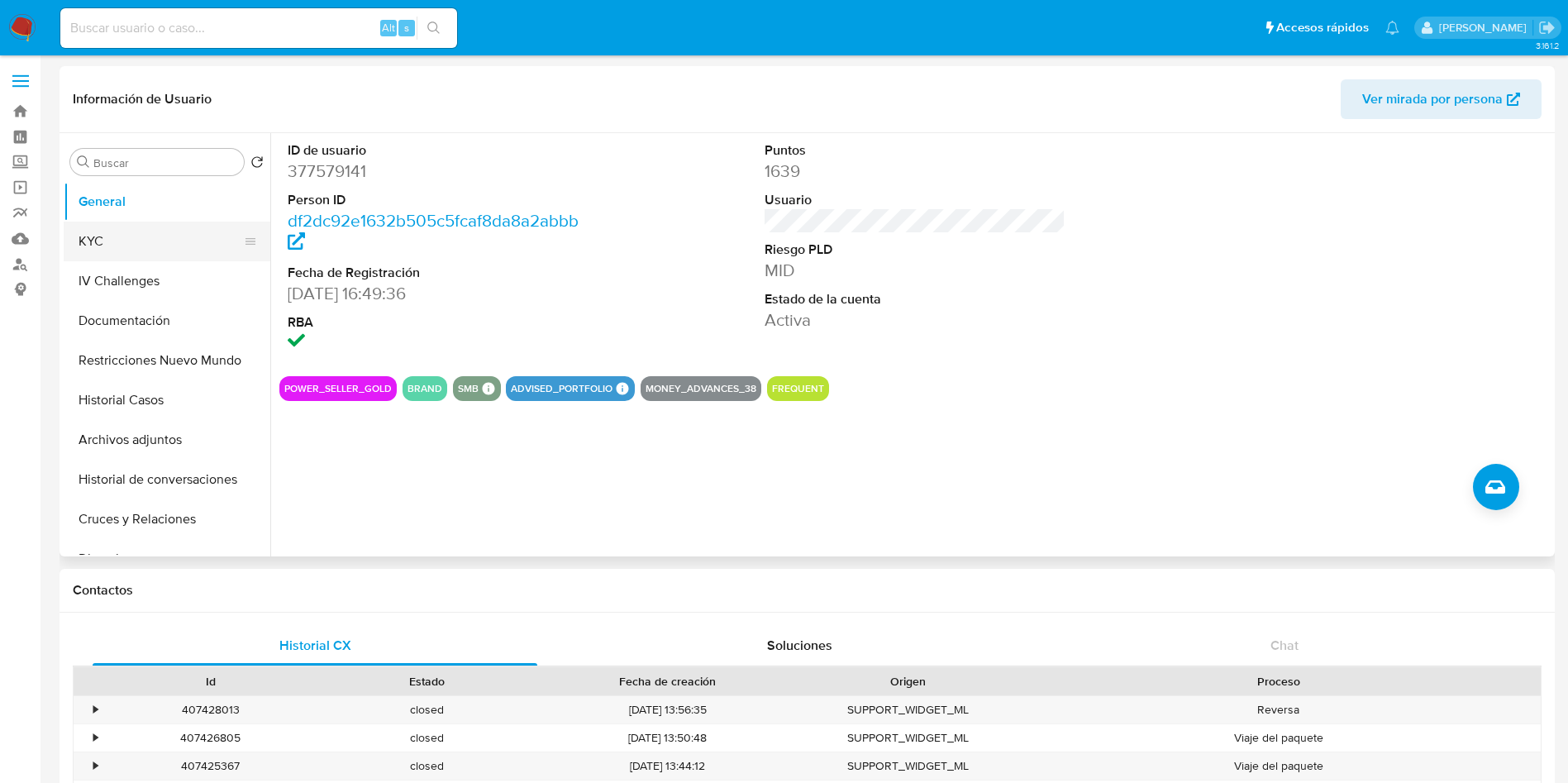
click at [159, 232] on button "KYC" at bounding box center [160, 241] width 193 height 39
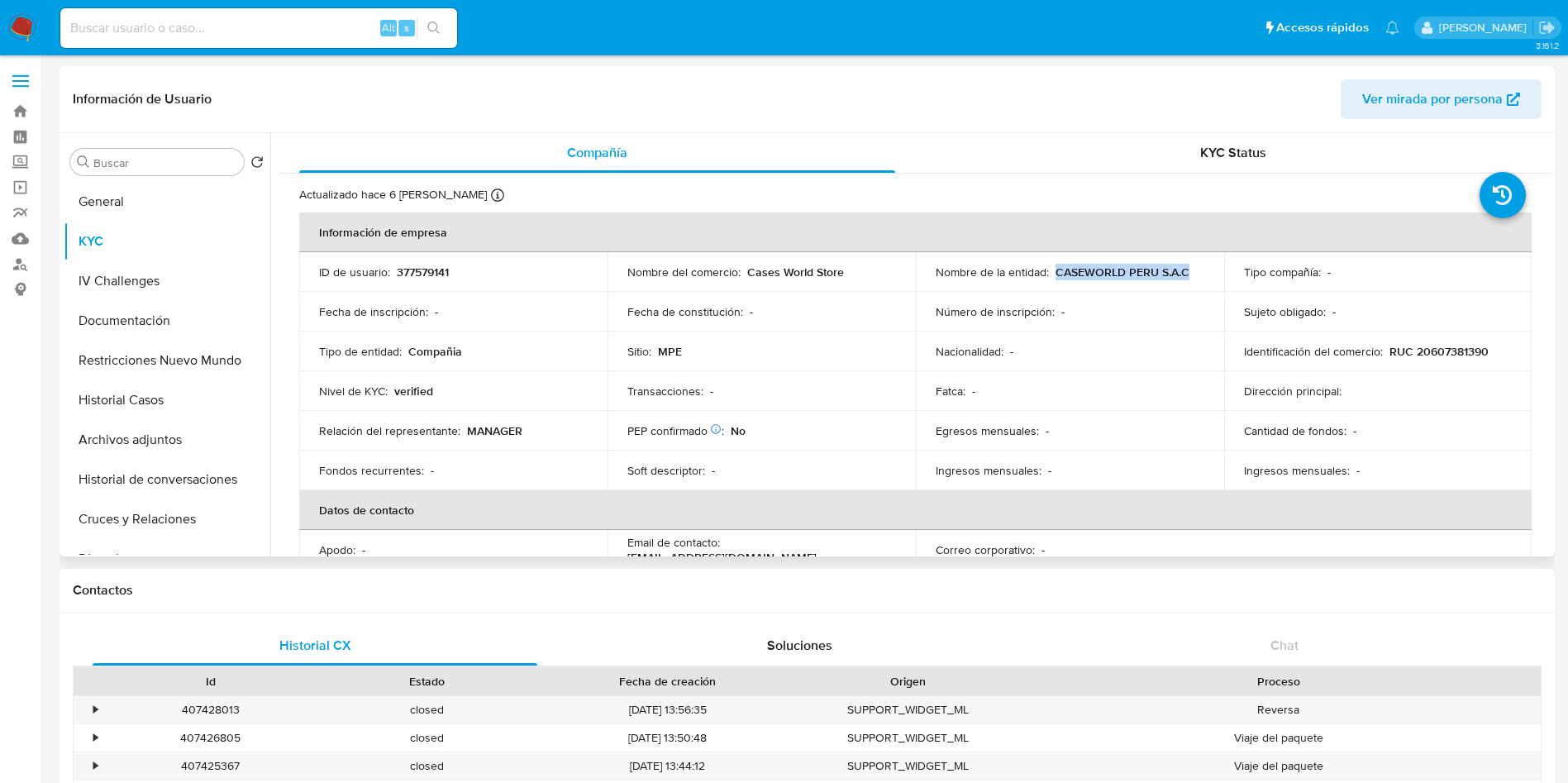
drag, startPoint x: 1053, startPoint y: 272, endPoint x: 1189, endPoint y: 273, distance: 136.0
click at [1189, 273] on div "Nombre de la entidad : CASEWORLD PERU S.A.C" at bounding box center [1070, 271] width 269 height 15
copy p "CASEWORLD PERU S.A.C"
click at [1478, 337] on td "Identificación del comercio : RUC 20607381390" at bounding box center [1378, 351] width 308 height 39
drag, startPoint x: 1478, startPoint y: 337, endPoint x: 1479, endPoint y: 353, distance: 16.0
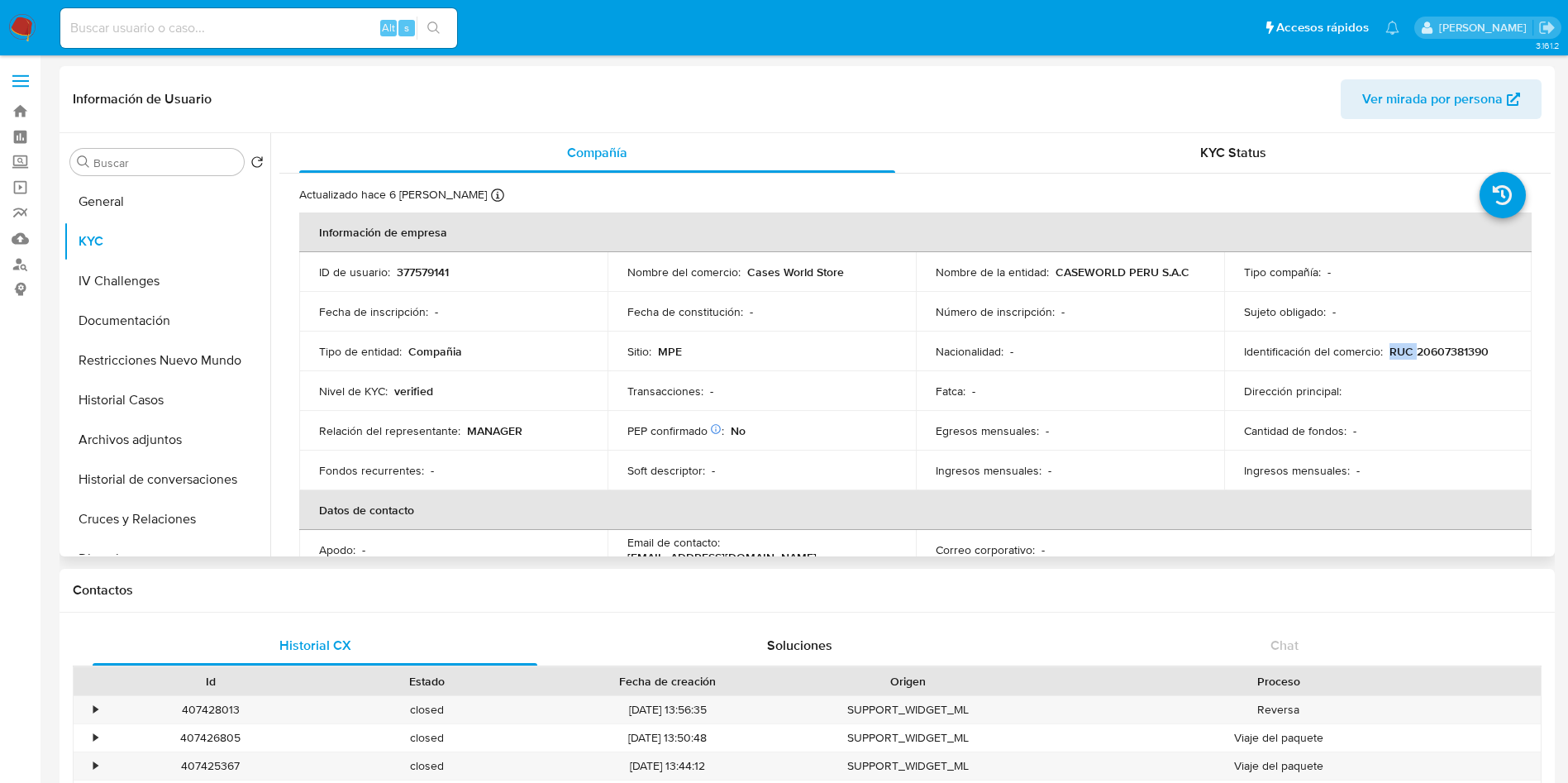
click at [1477, 337] on td "Identificación del comercio : RUC 20607381390" at bounding box center [1378, 351] width 308 height 39
click at [1479, 354] on p "RUC 20607381390" at bounding box center [1439, 351] width 99 height 15
click at [1455, 356] on p "RUC 20607381390" at bounding box center [1439, 351] width 99 height 15
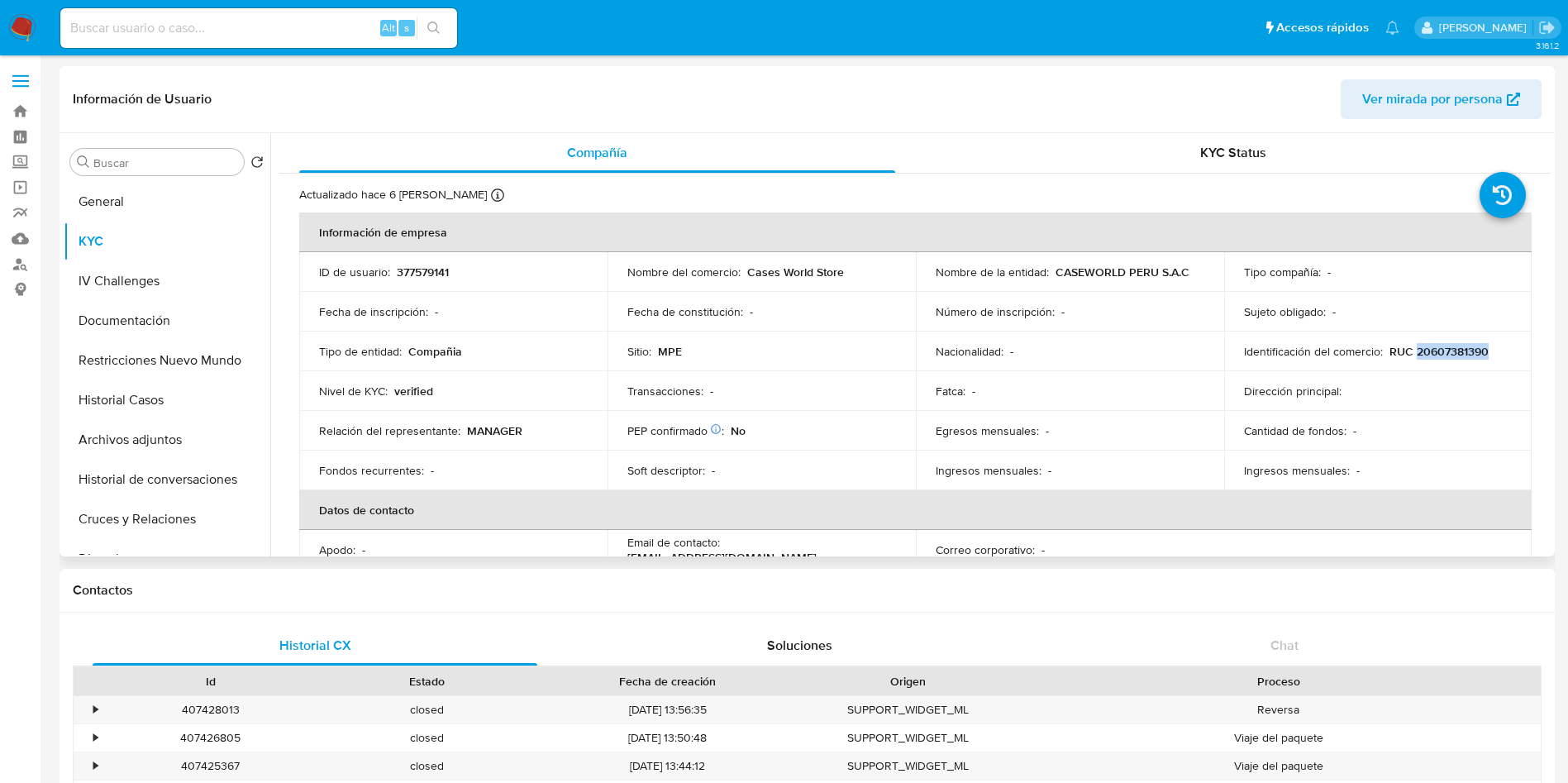
copy p "20607381390"
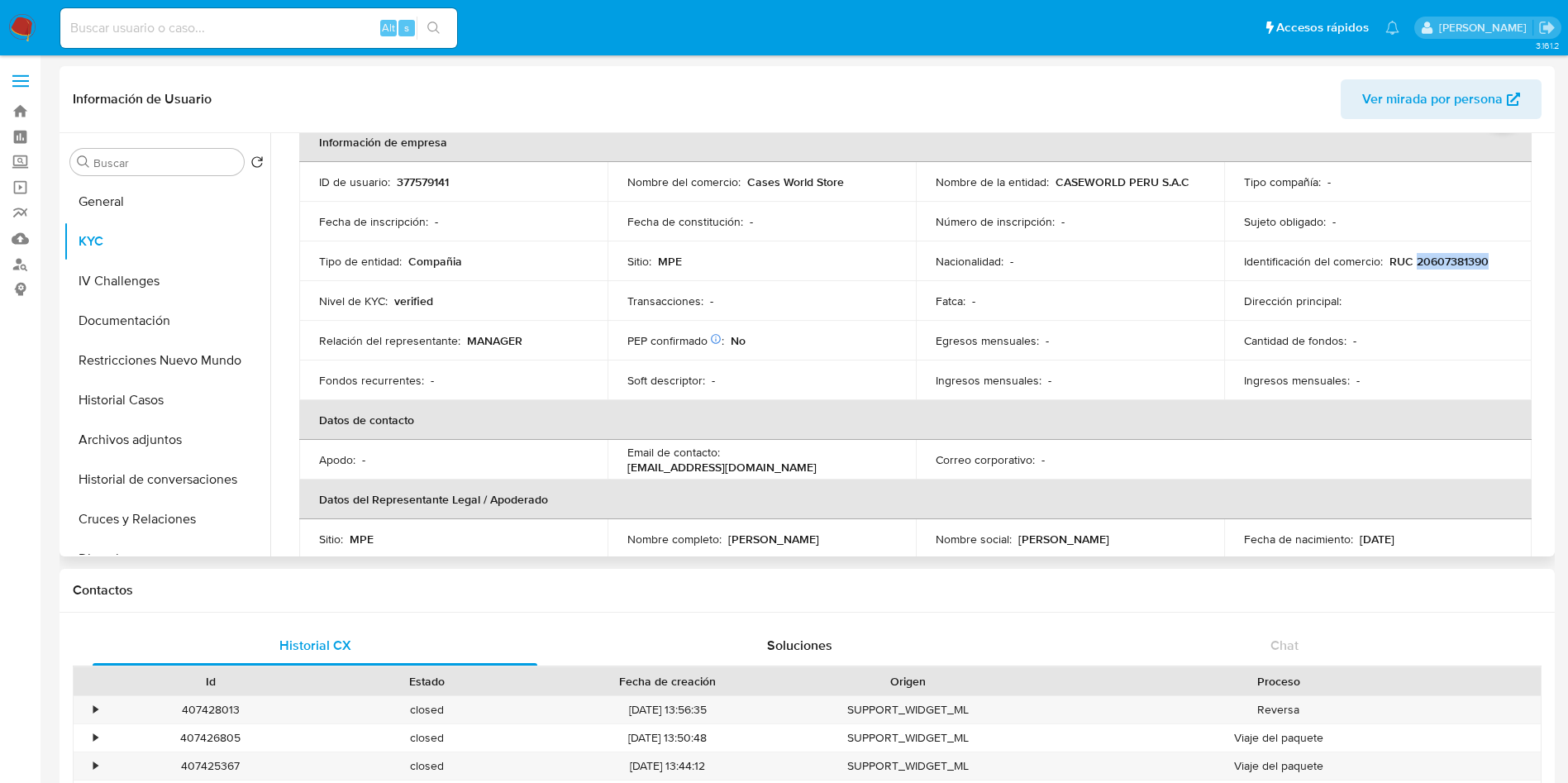
scroll to position [124, 0]
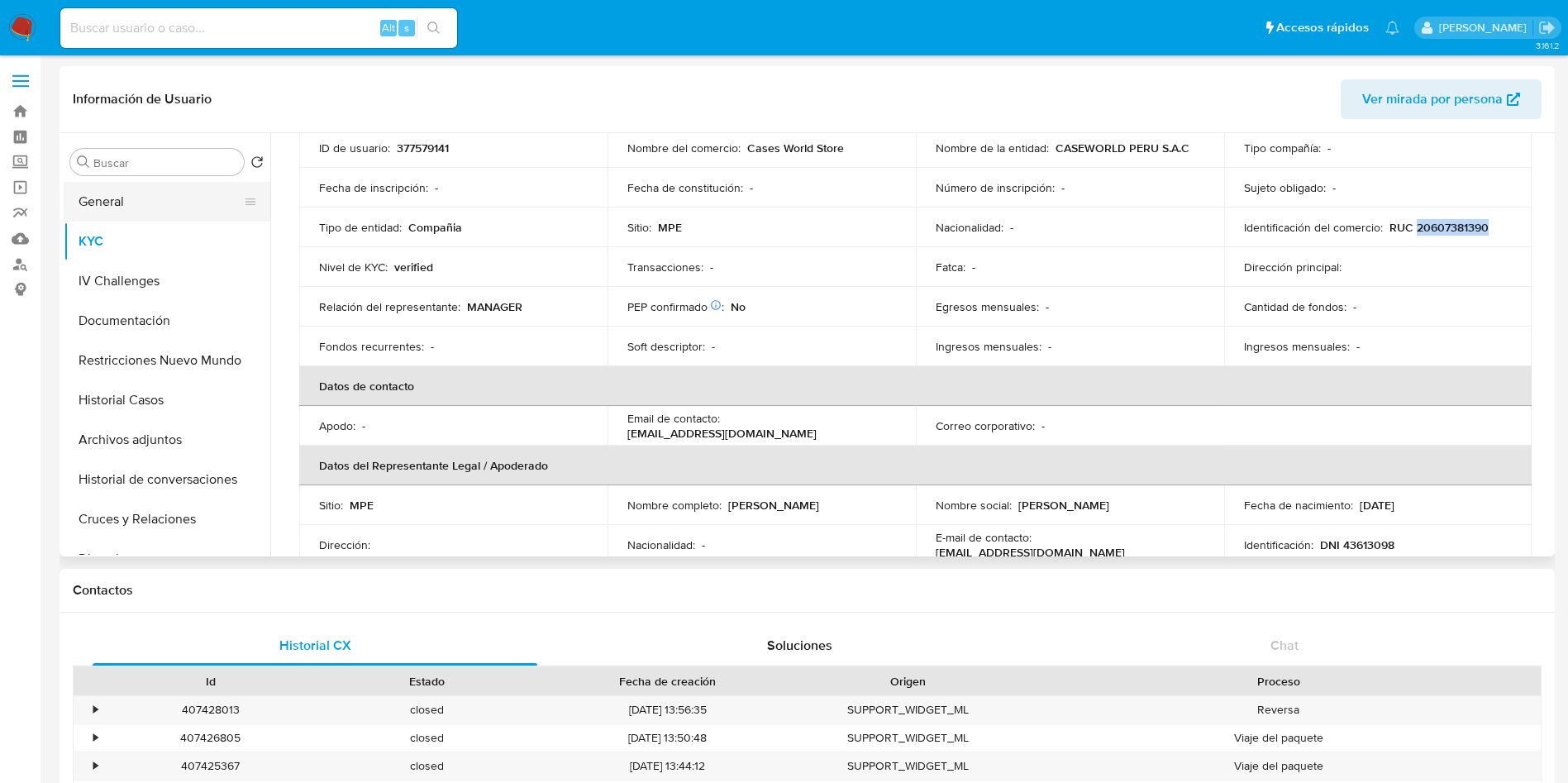
click at [159, 205] on button "General" at bounding box center [160, 202] width 193 height 39
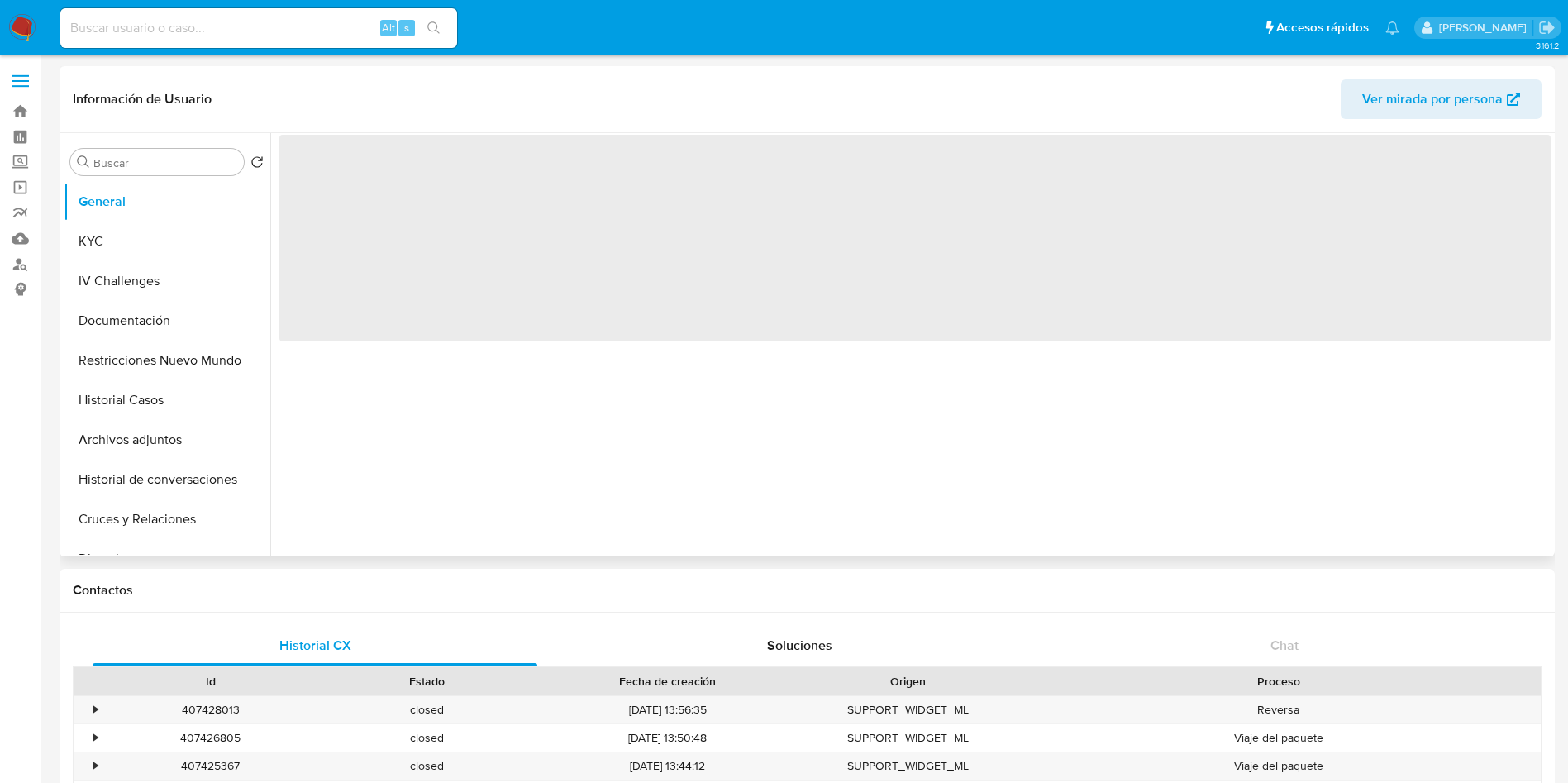
scroll to position [0, 0]
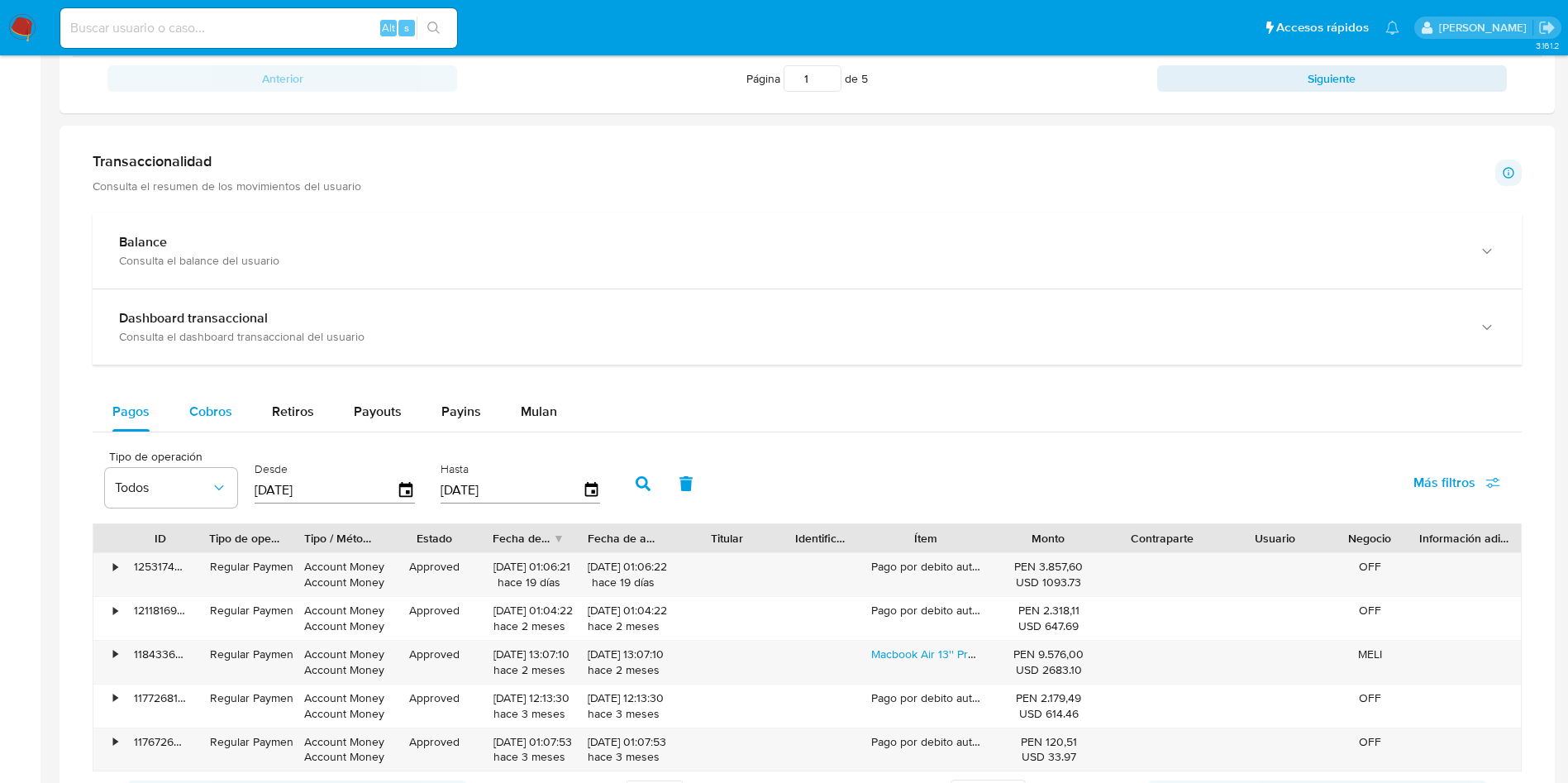
click at [205, 412] on span "Cobros" at bounding box center [210, 412] width 43 height 19
select select "10"
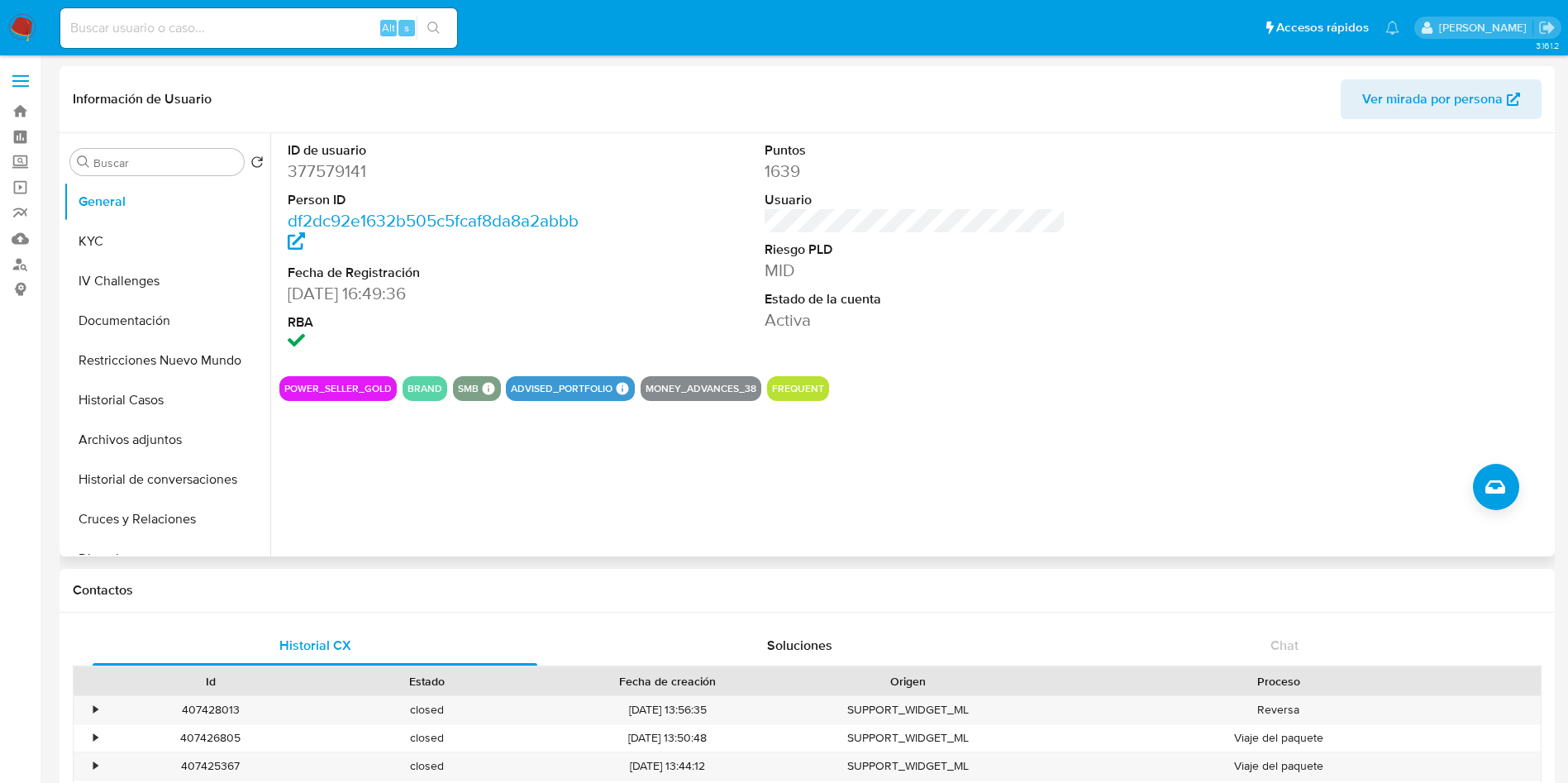
click at [343, 164] on dd "377579141" at bounding box center [438, 170] width 302 height 23
copy dd "377579141"
click at [151, 246] on button "KYC" at bounding box center [160, 241] width 193 height 39
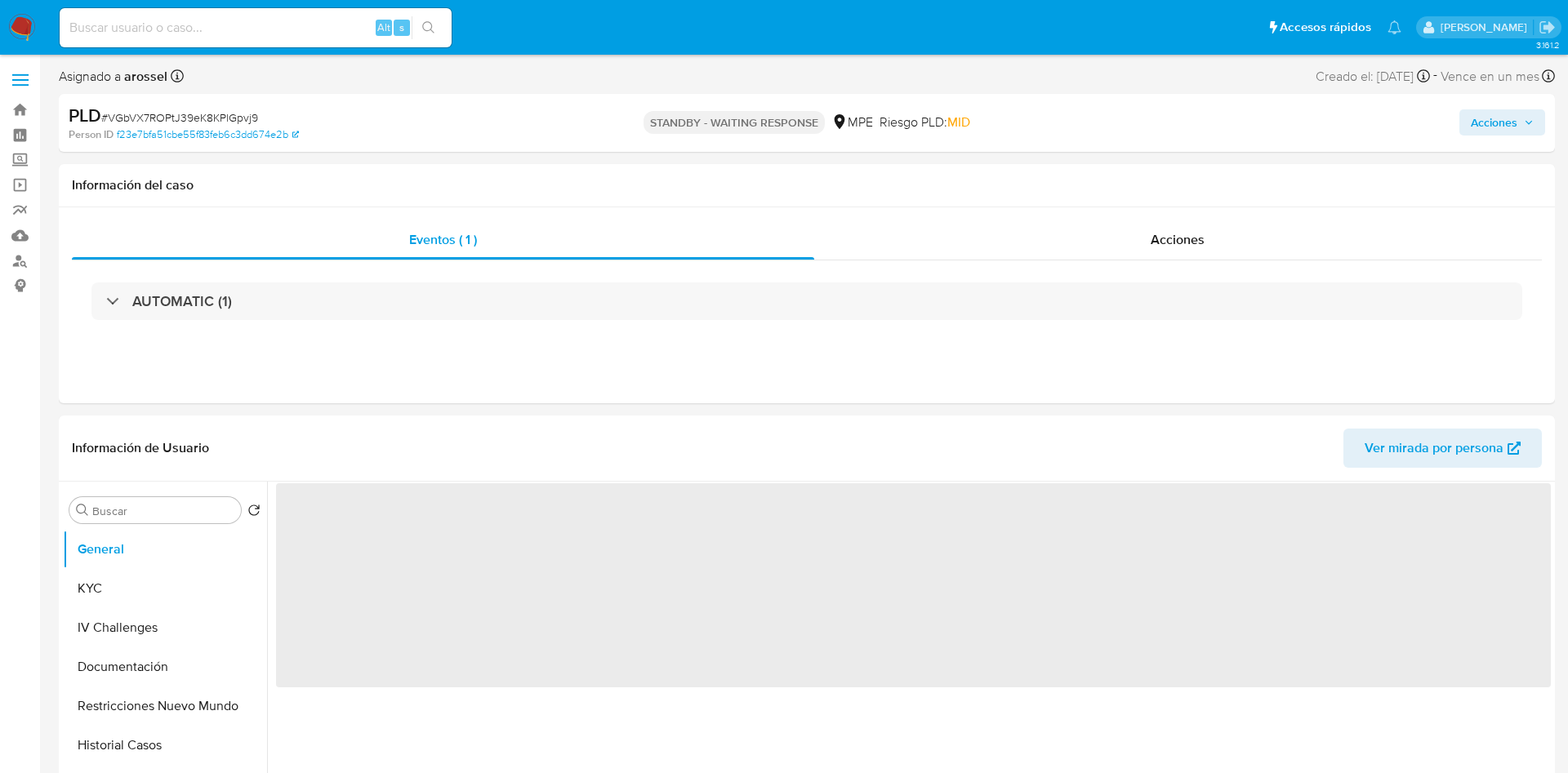
select select "10"
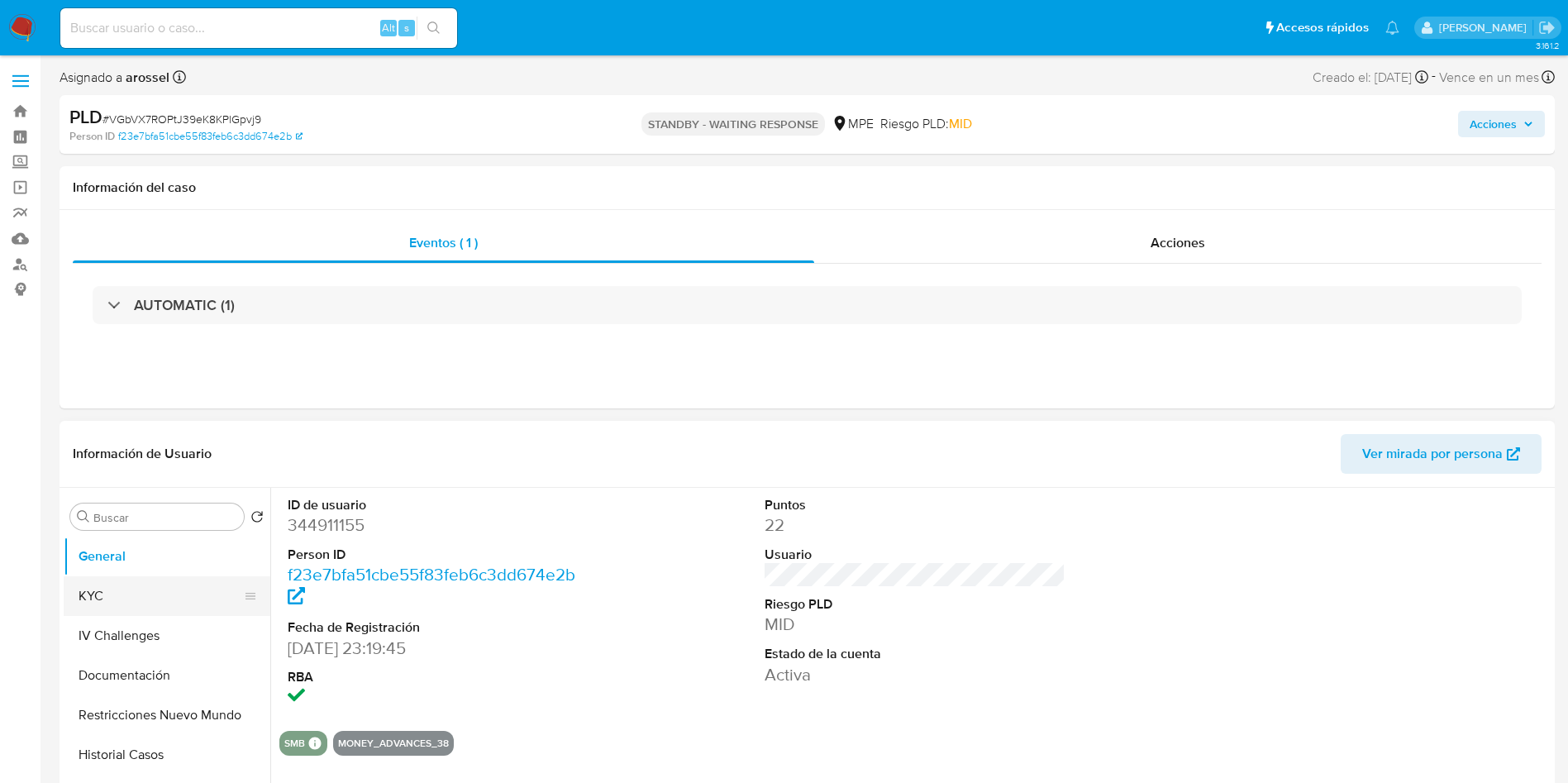
click at [163, 590] on button "KYC" at bounding box center [160, 596] width 193 height 39
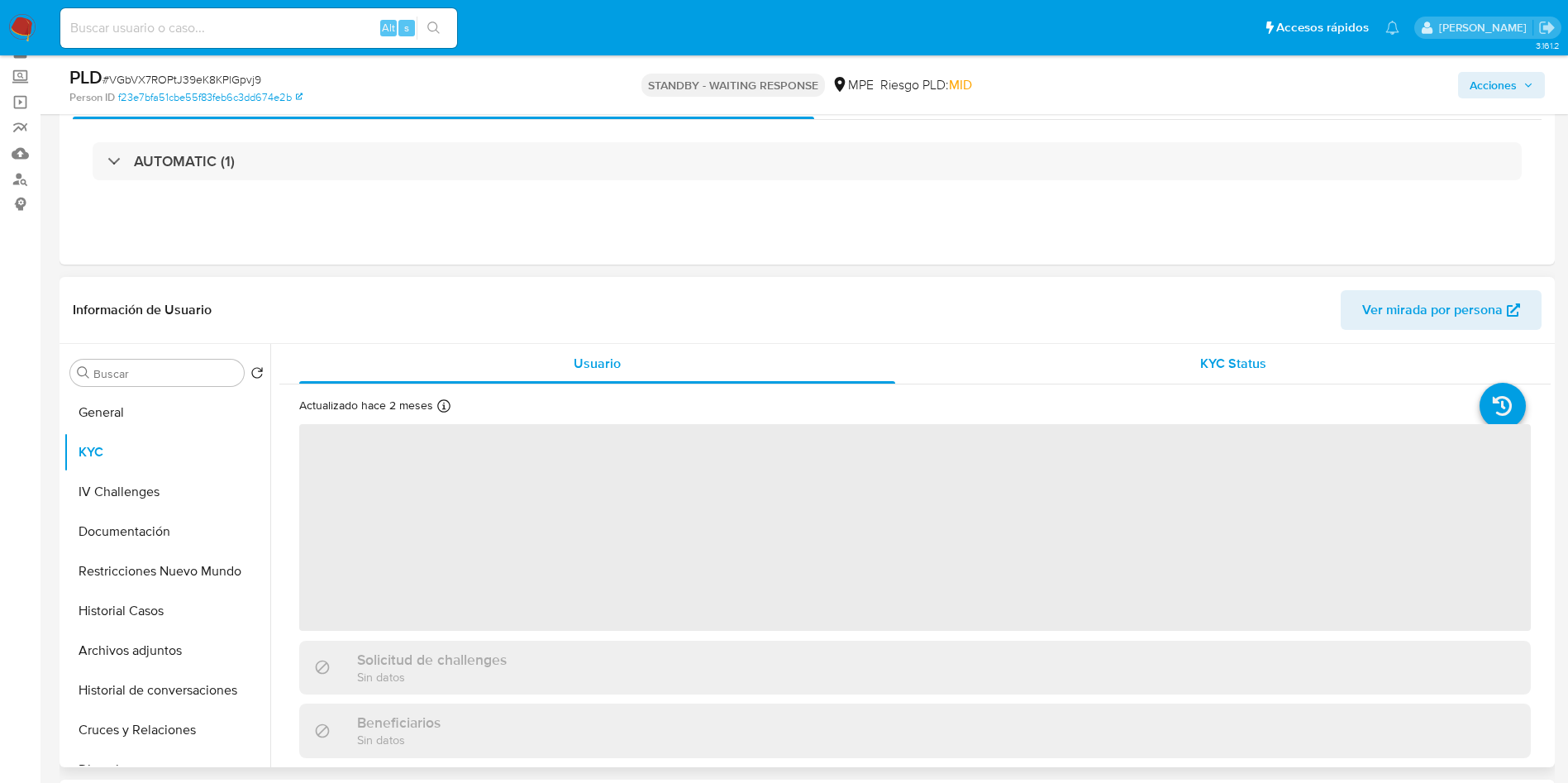
scroll to position [124, 0]
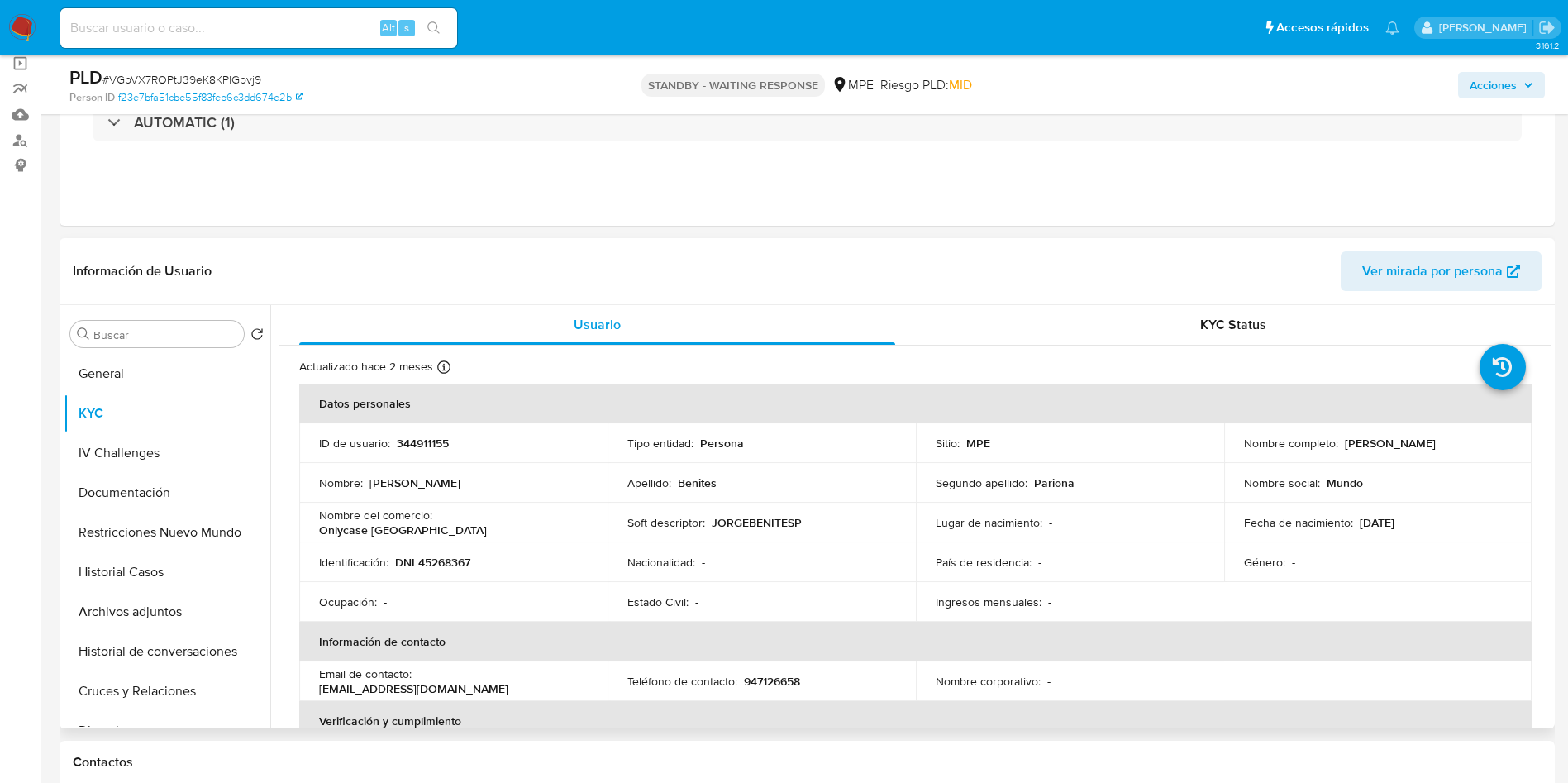
drag, startPoint x: 1341, startPoint y: 447, endPoint x: 1465, endPoint y: 443, distance: 124.1
click at [1465, 443] on div "Nombre completo : [PERSON_NAME]" at bounding box center [1378, 442] width 269 height 15
copy p "[PERSON_NAME]"
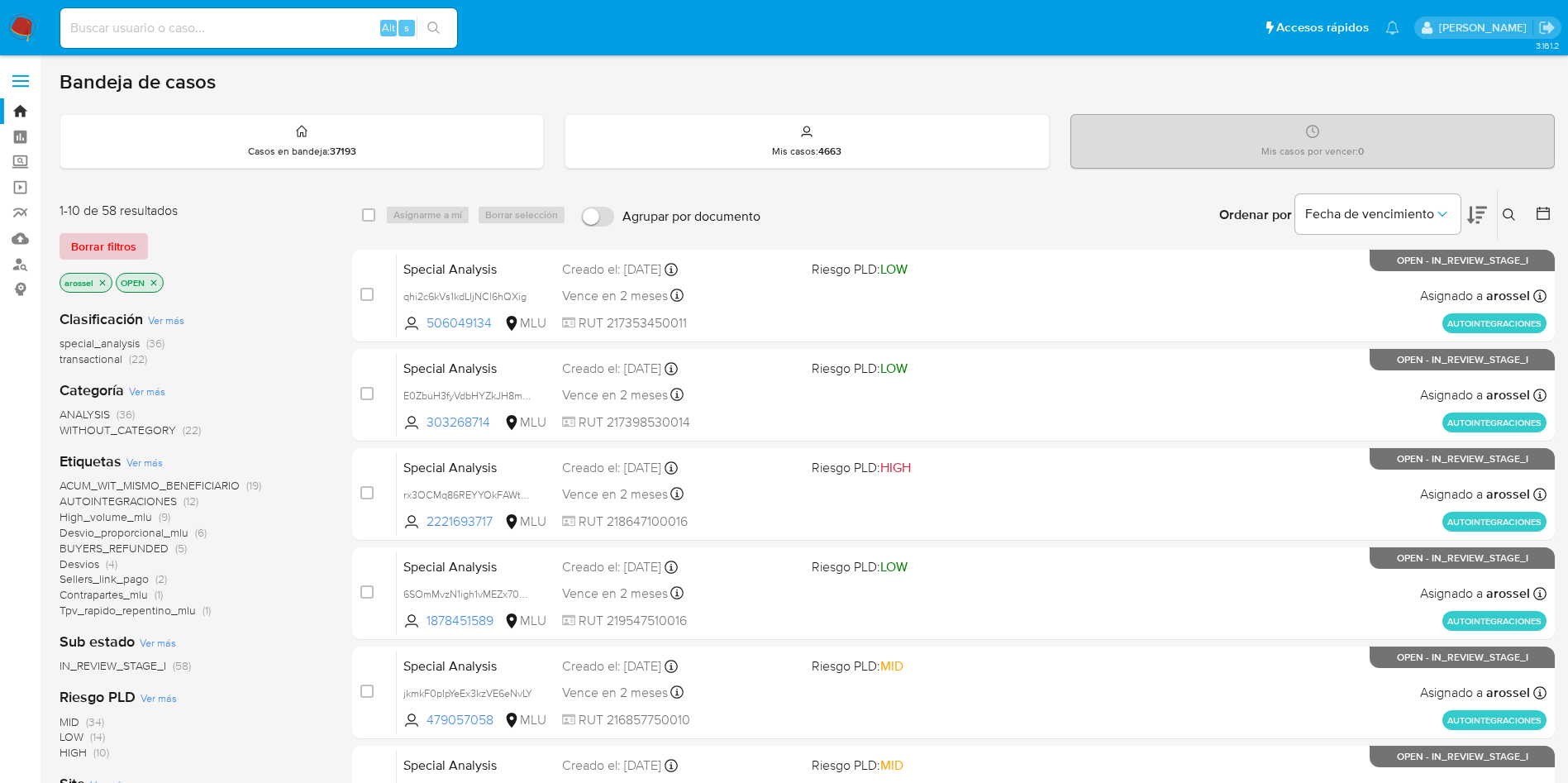
click at [125, 246] on span "Borrar filtros" at bounding box center [104, 246] width 65 height 23
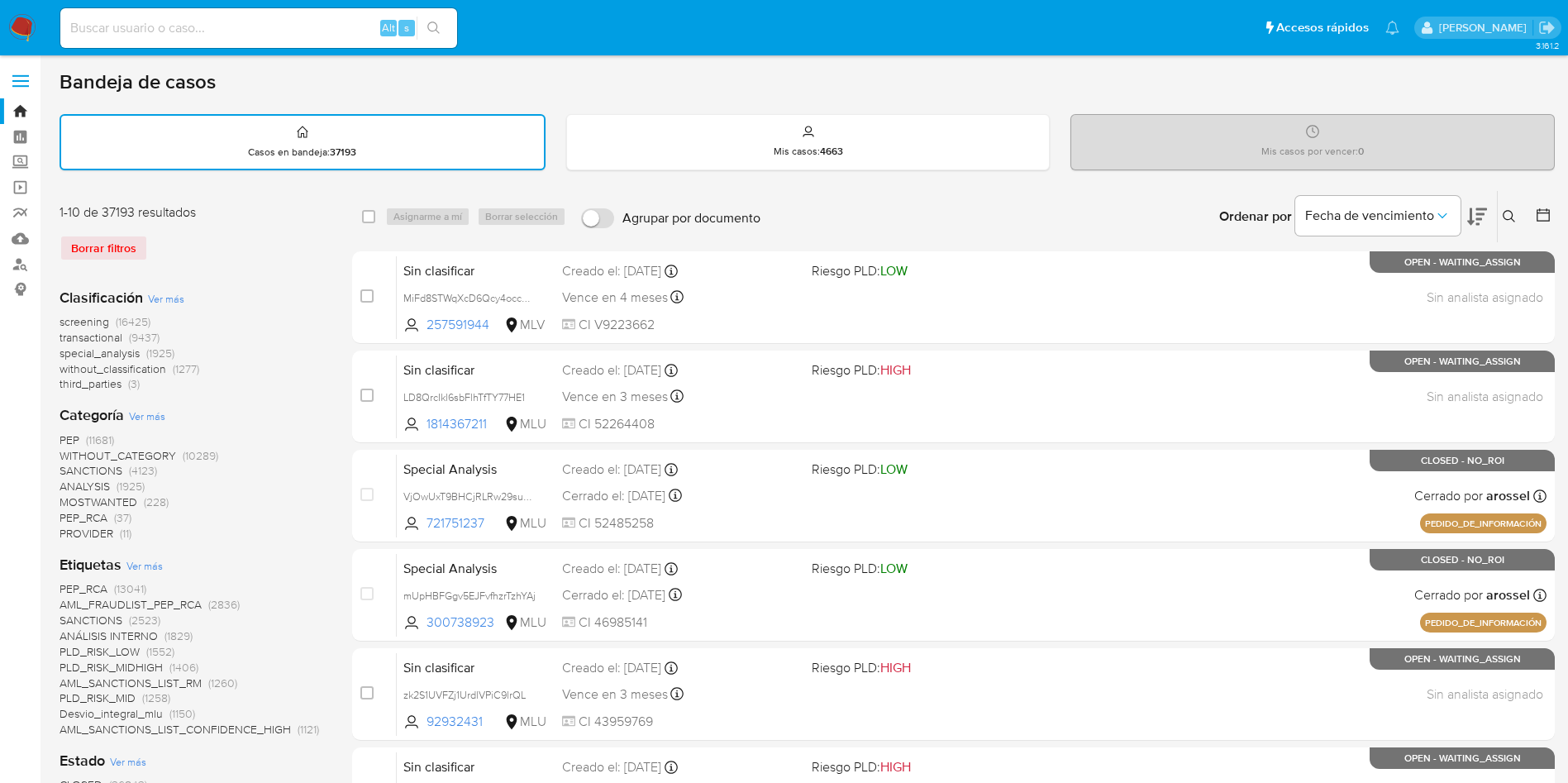
click at [155, 367] on span "without_classification" at bounding box center [113, 368] width 107 height 16
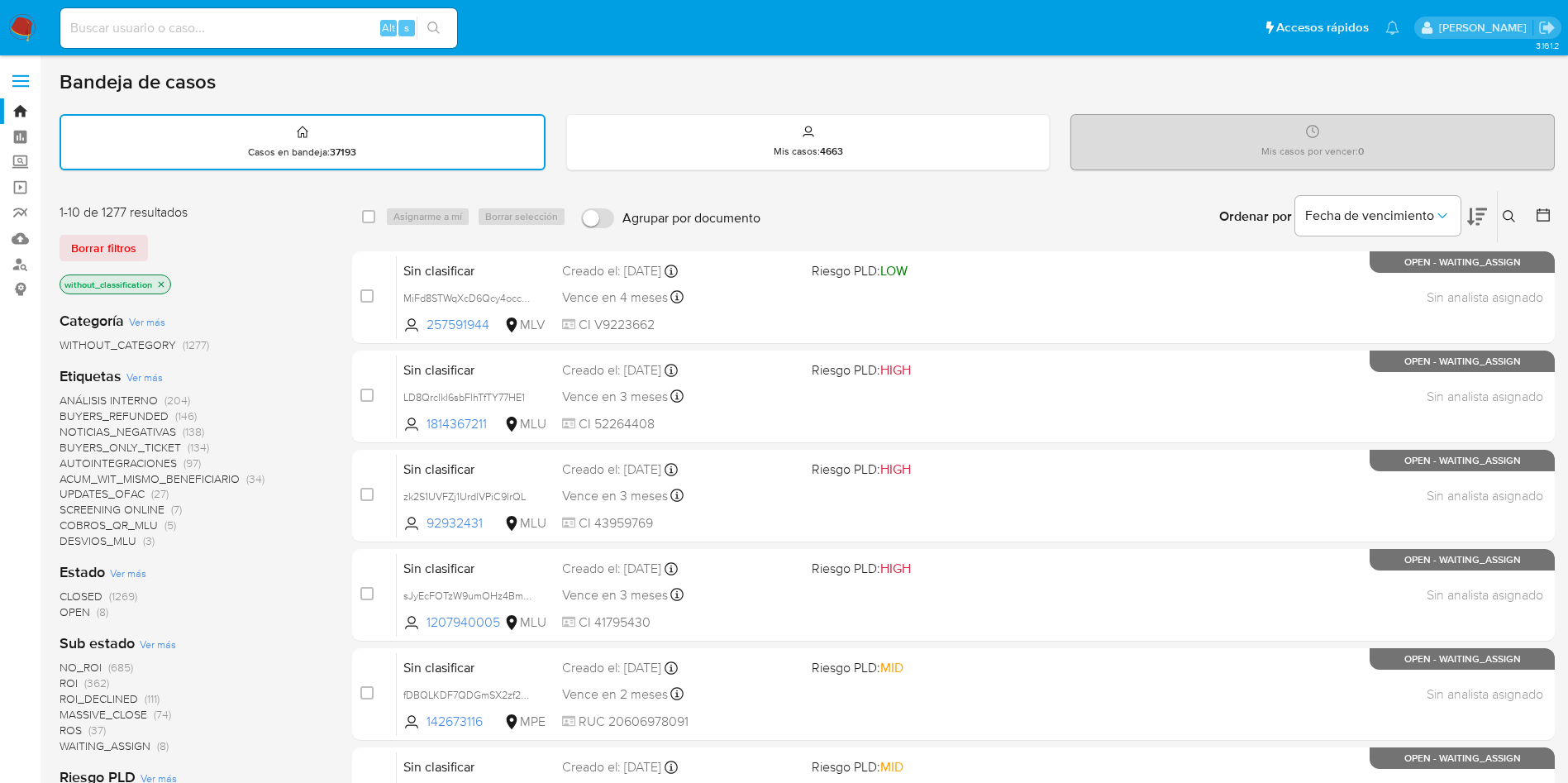
click at [86, 618] on span "OPEN" at bounding box center [75, 611] width 31 height 16
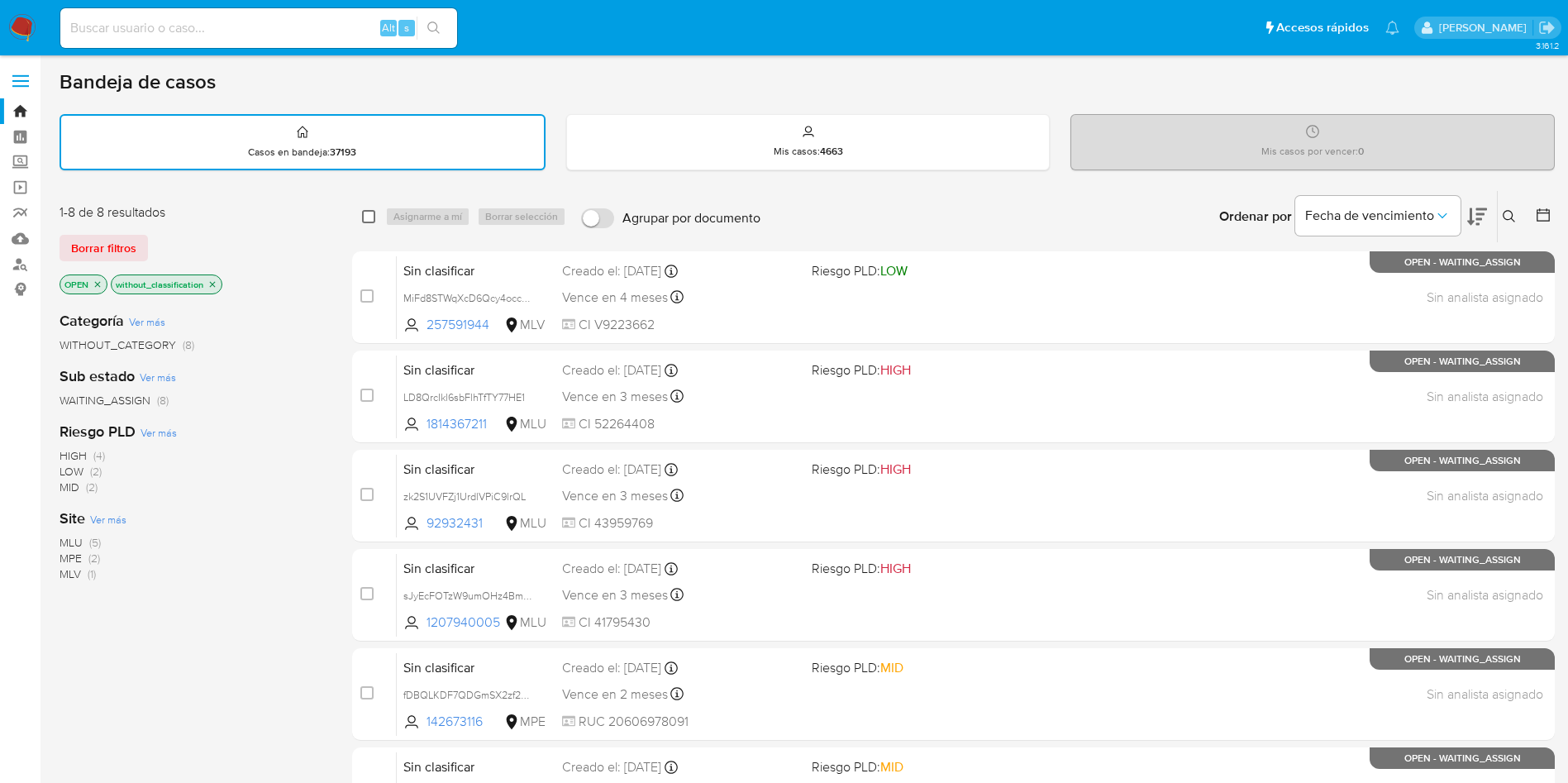
click at [368, 217] on input "checkbox" at bounding box center [368, 216] width 13 height 13
checkbox input "true"
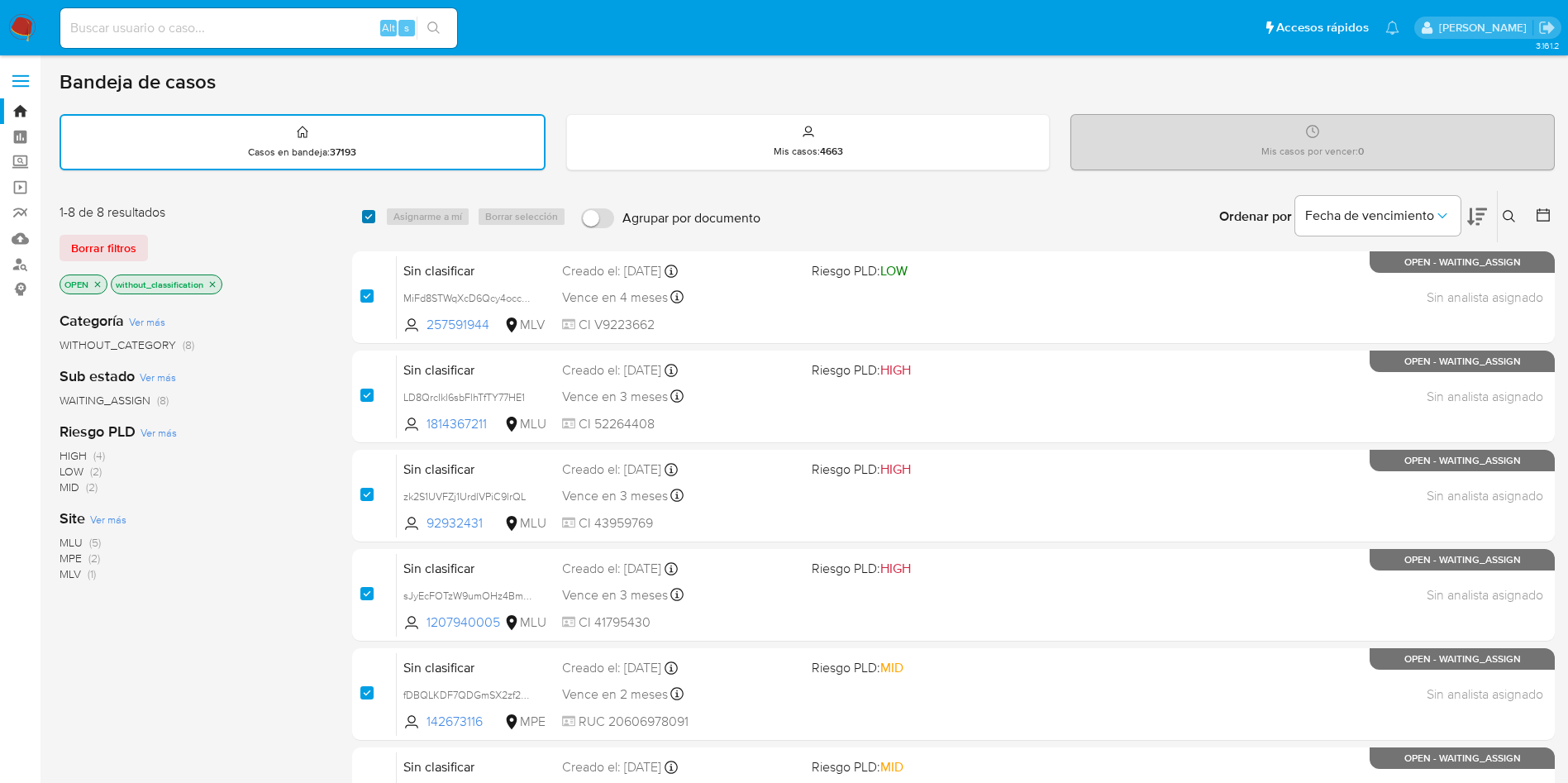
checkbox input "true"
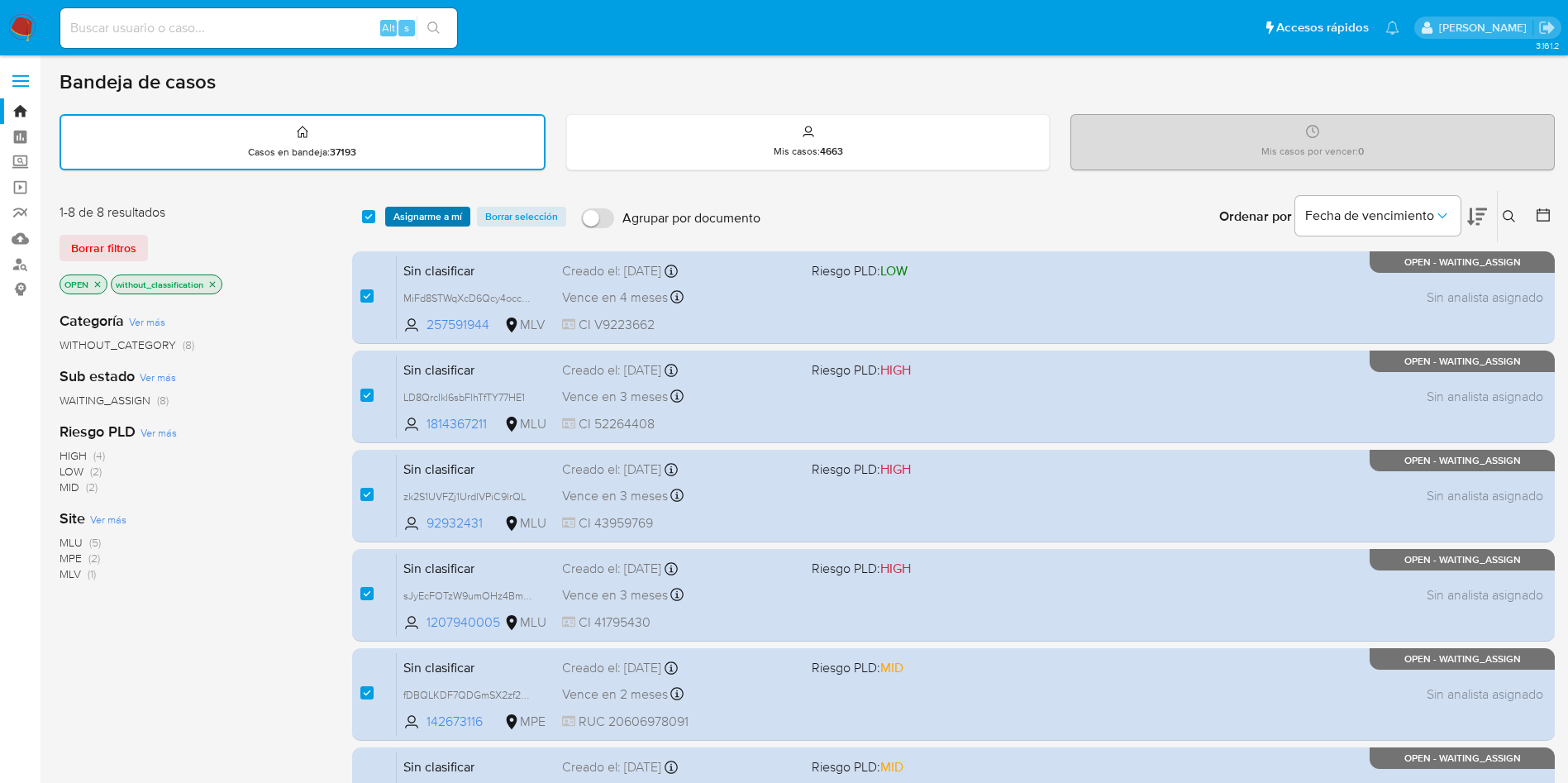
click at [420, 222] on span "Asignarme a mí" at bounding box center [428, 216] width 68 height 16
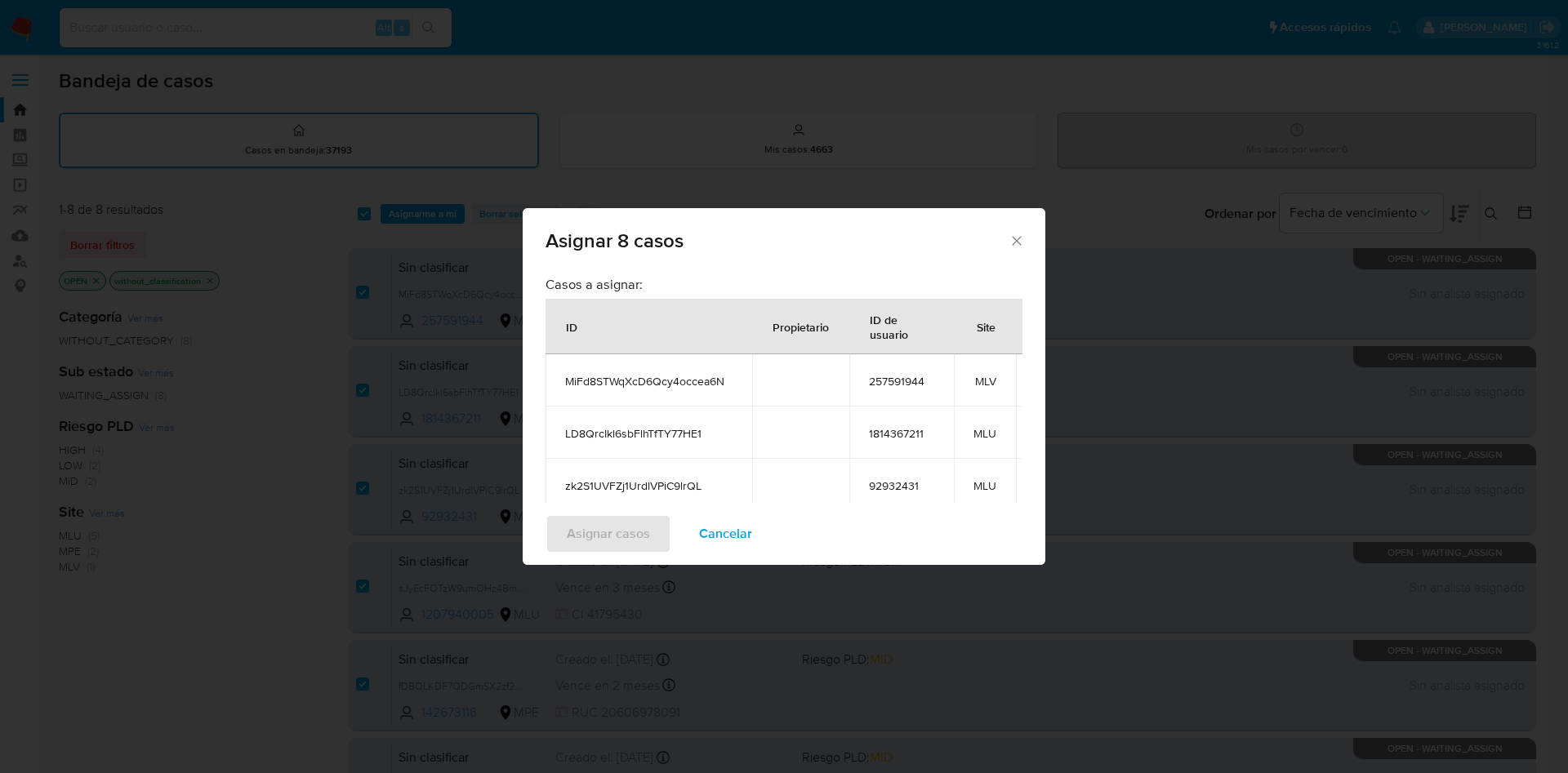
click at [753, 532] on button "Cancelar" at bounding box center [725, 534] width 96 height 39
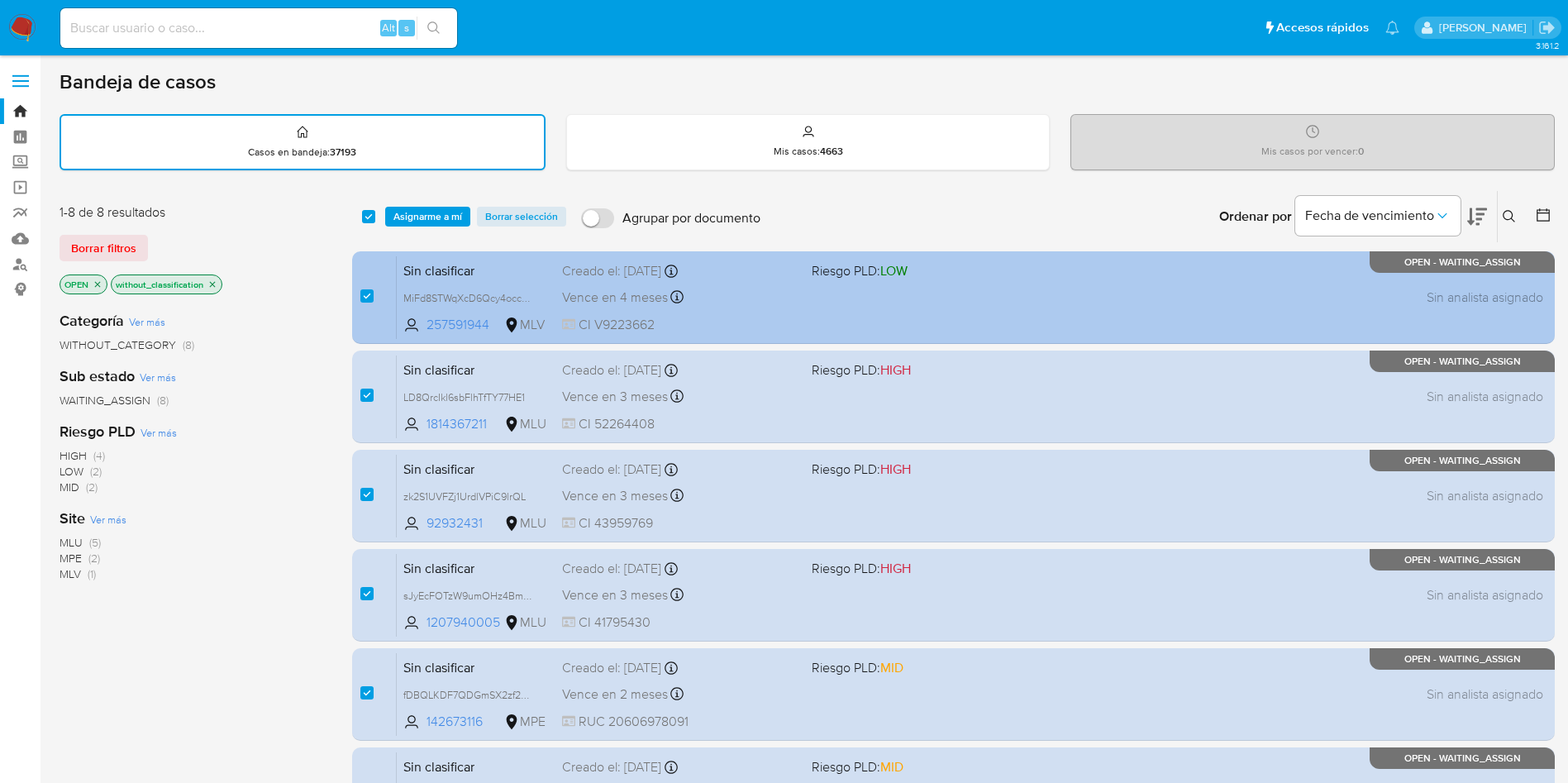
click at [771, 275] on div "Creado el: 26/09/2025 Creado el: 26/09/2025 14:08:42" at bounding box center [680, 270] width 236 height 18
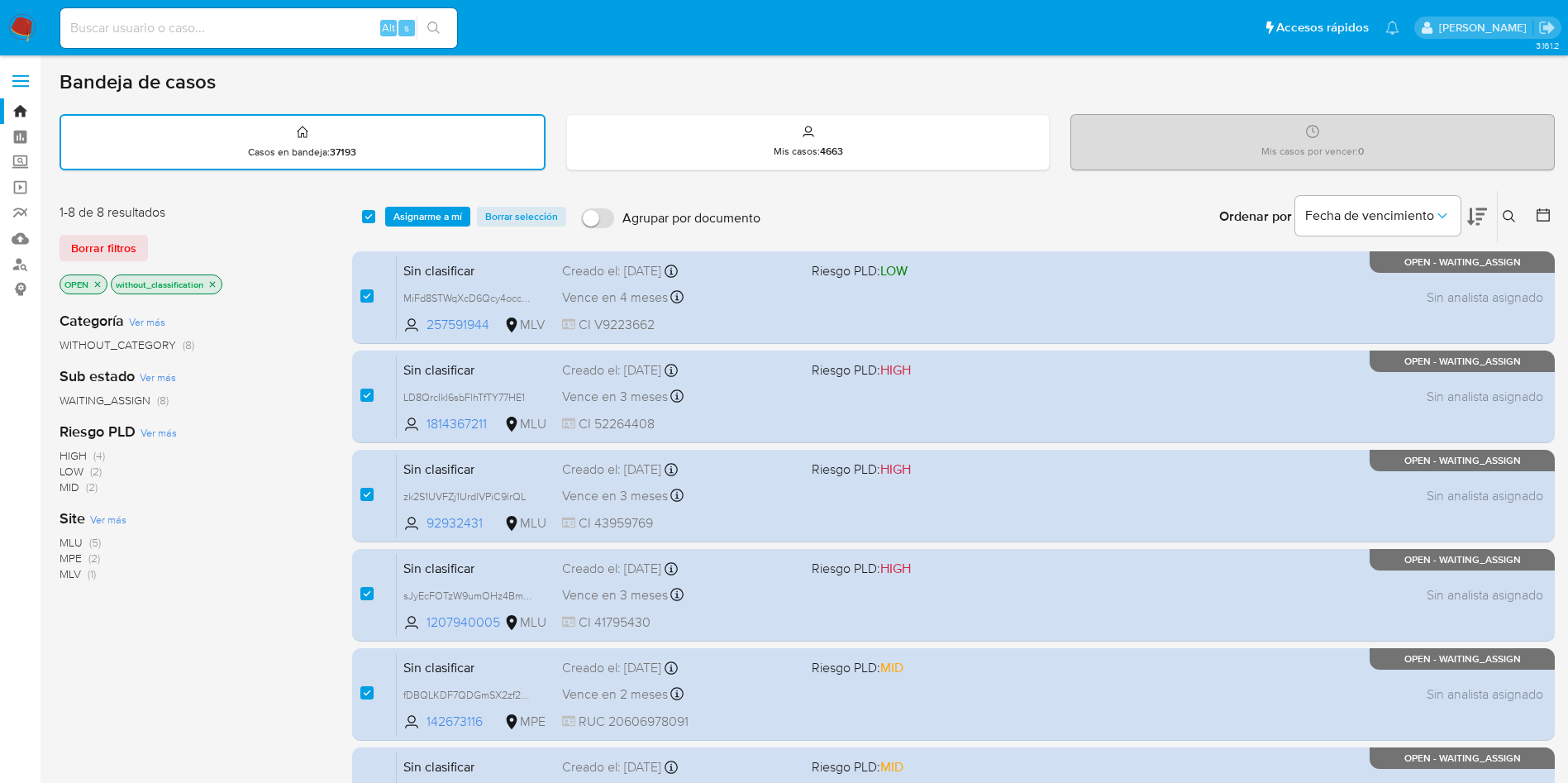
click at [413, 220] on span "Asignarme a mí" at bounding box center [428, 216] width 68 height 16
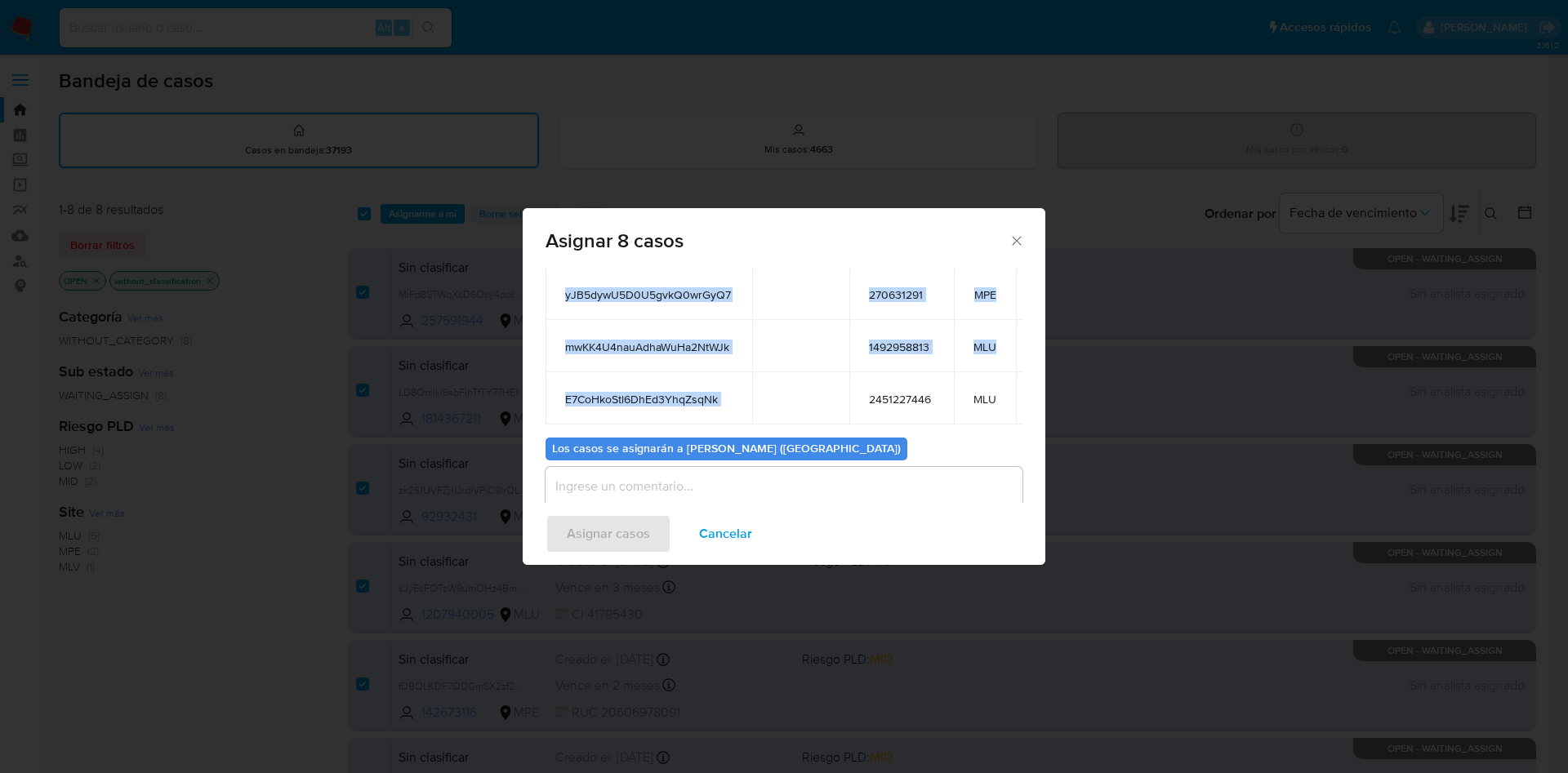
scroll to position [245, 0]
drag, startPoint x: 564, startPoint y: 329, endPoint x: 930, endPoint y: 389, distance: 370.9
click at [930, 389] on table "ID Propietario ID de usuario Site MiFd8STWqXcD6Qcy4occea6N 257591944 MLV LD8Qrc…" at bounding box center [810, 186] width 529 height 473
copy table "ID Propietario ID de usuario Site MiFd8STWqXcD6Qcy4occea6N 257591944 MLV LD8Qrc…"
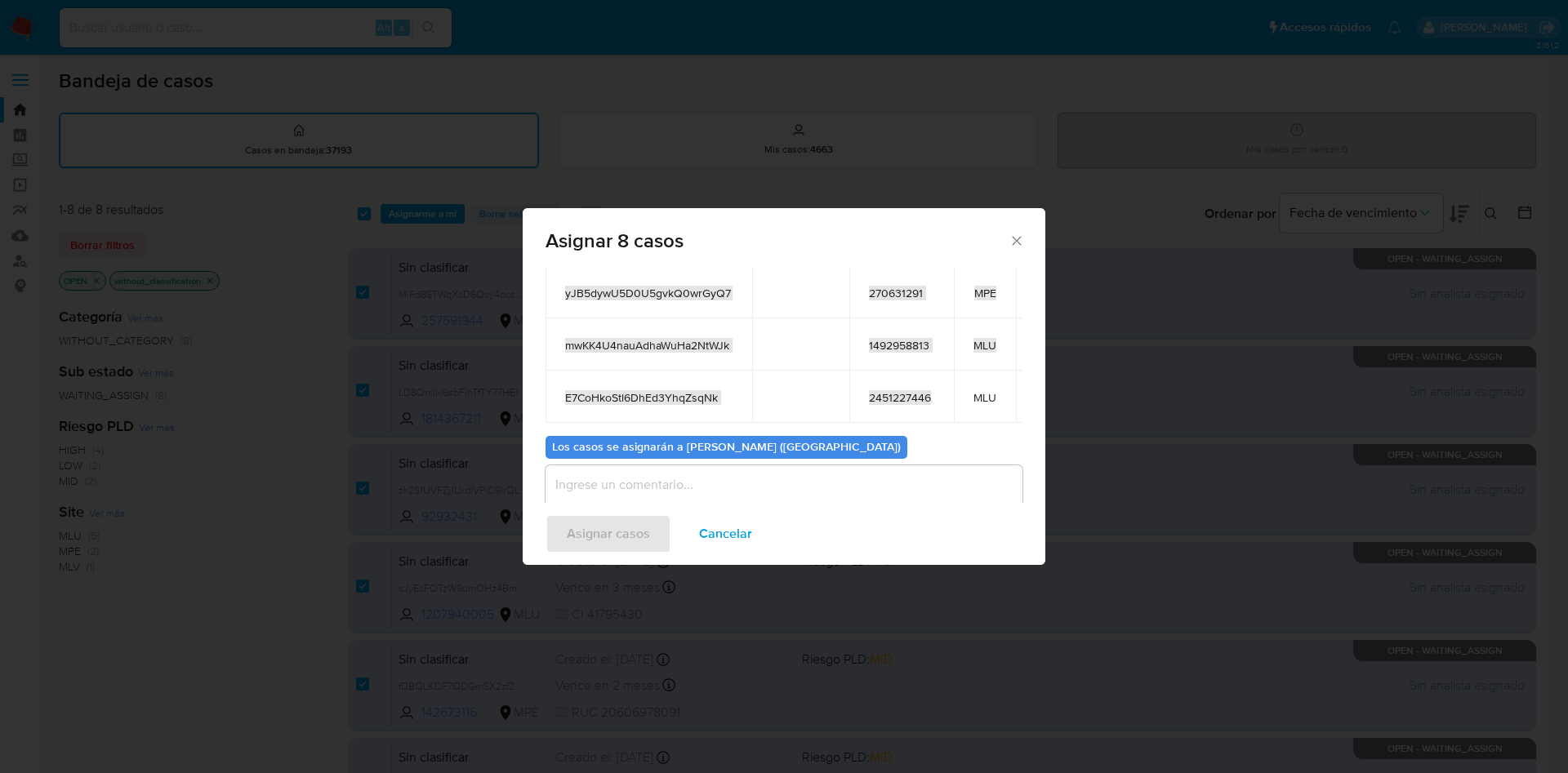
scroll to position [308, 0]
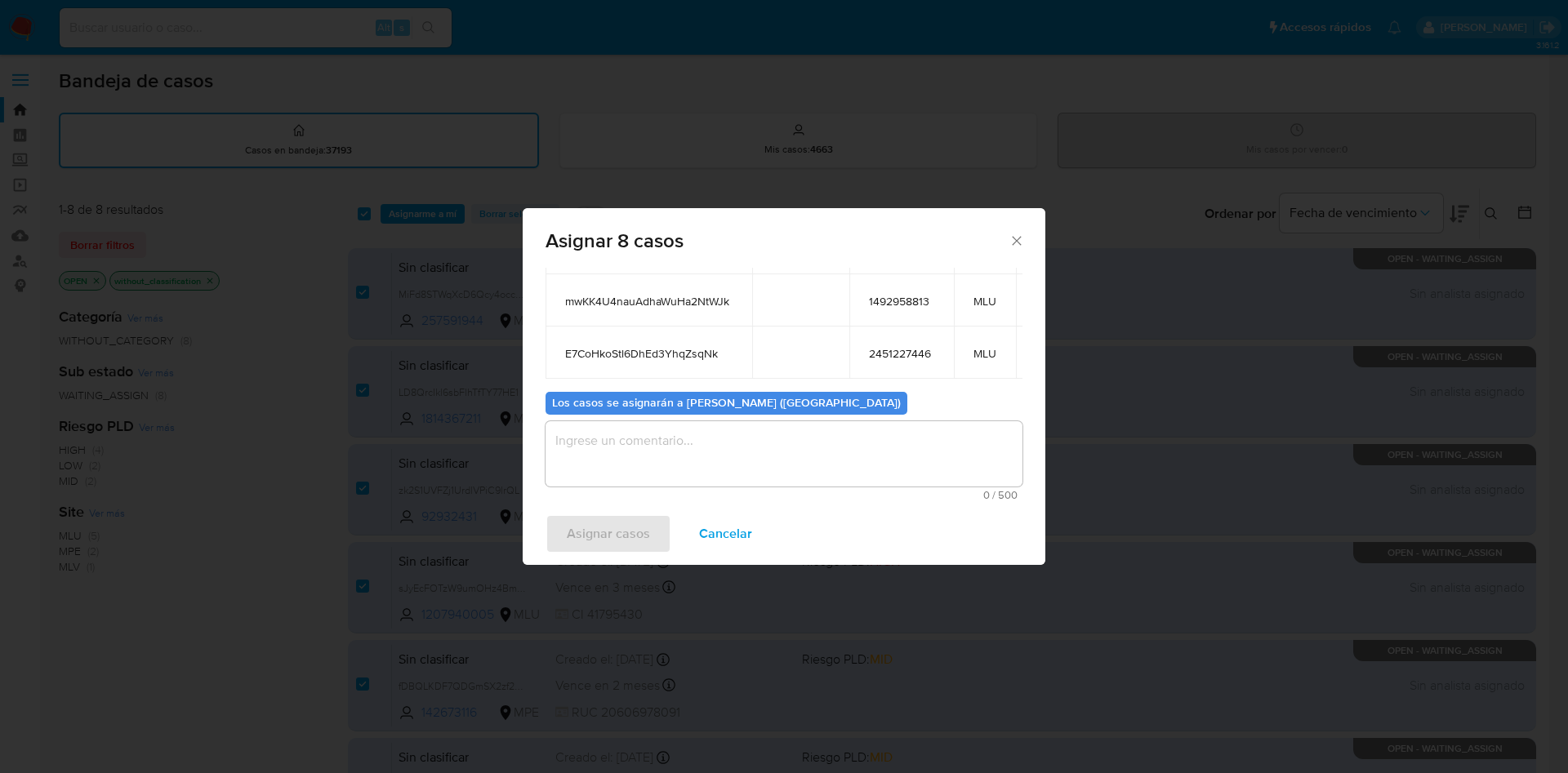
click at [667, 433] on textarea "assign-modal" at bounding box center [784, 454] width 477 height 65
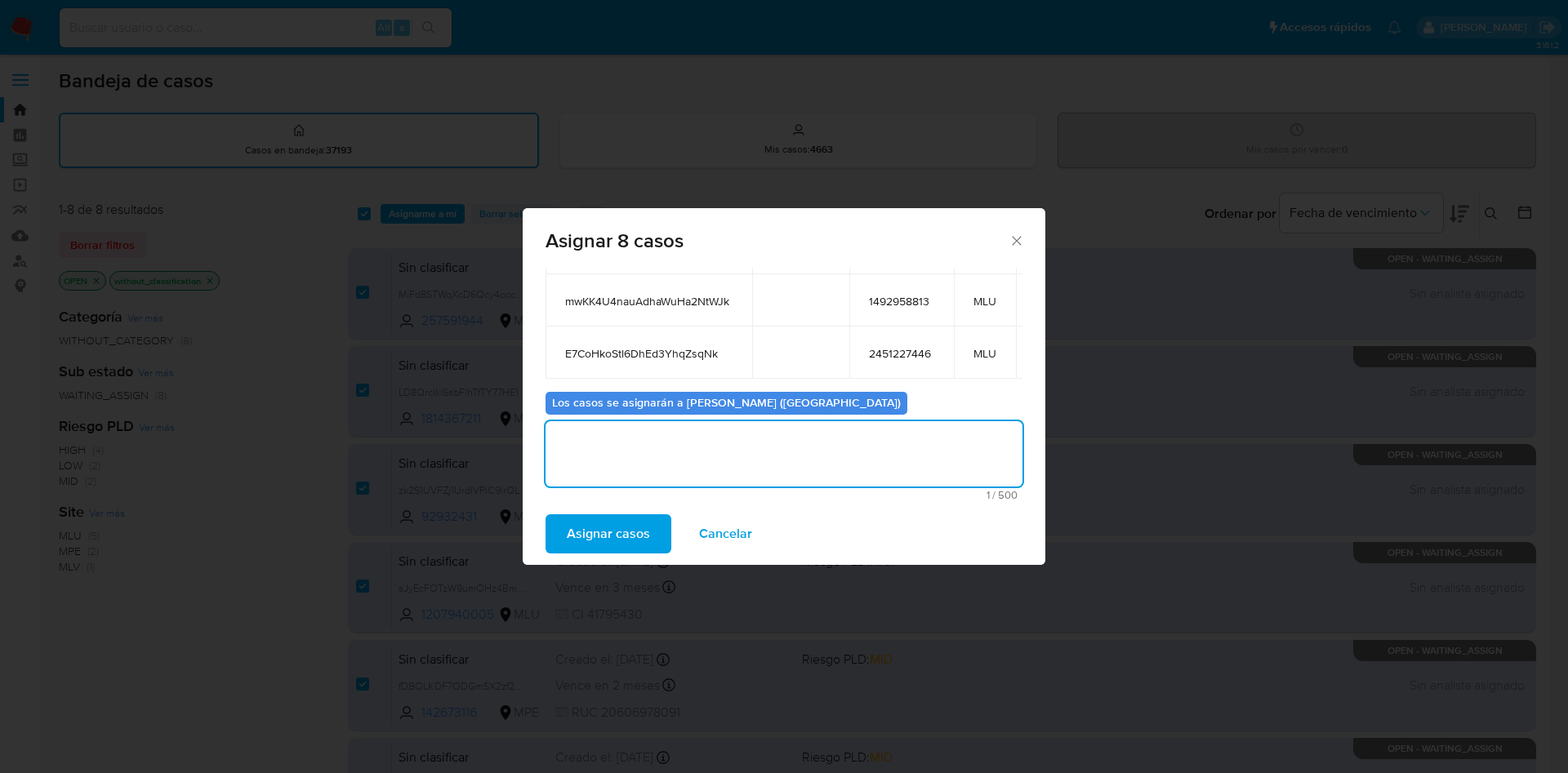
click at [637, 524] on span "Asignar casos" at bounding box center [609, 534] width 84 height 36
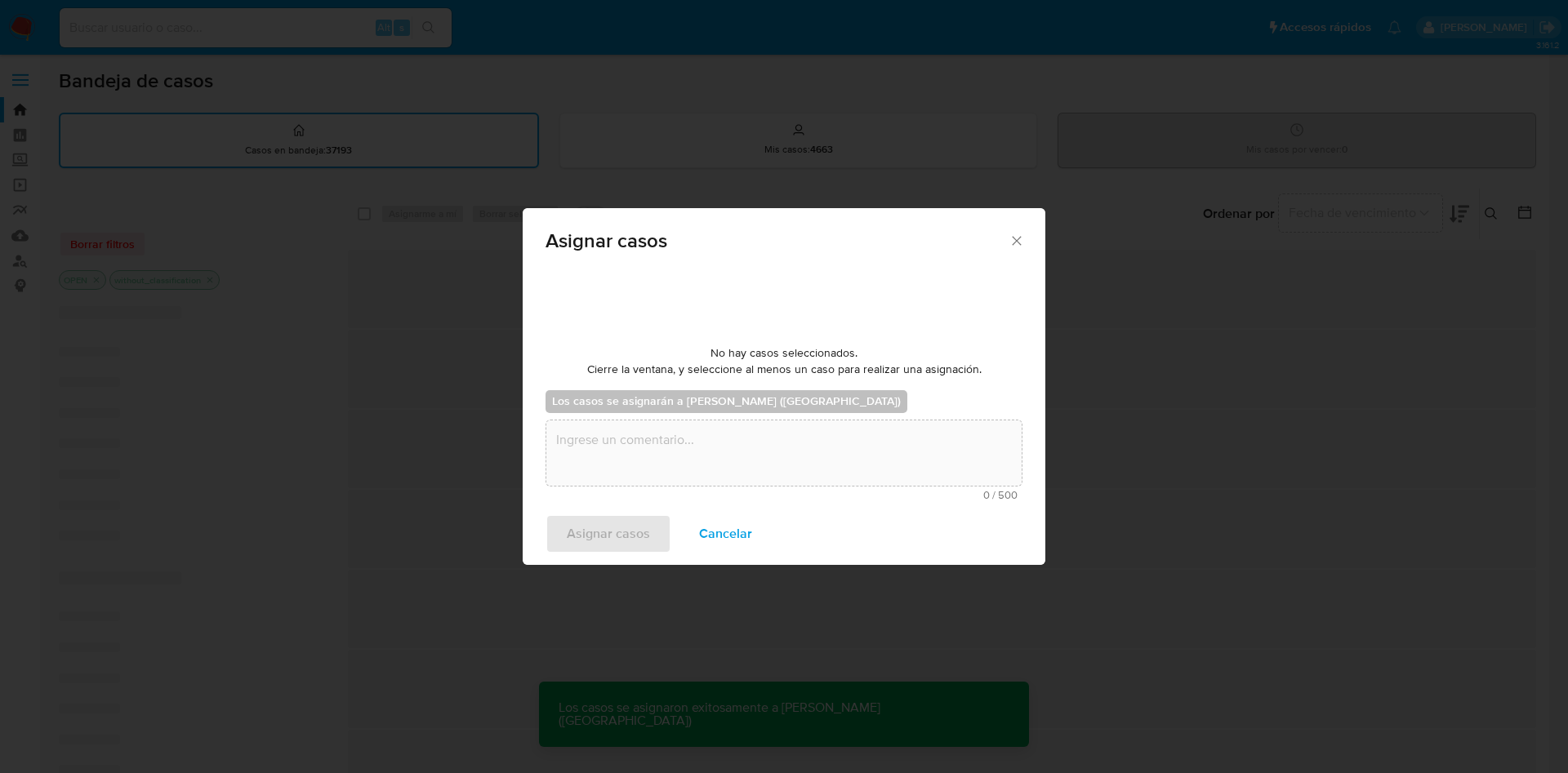
checkbox input "false"
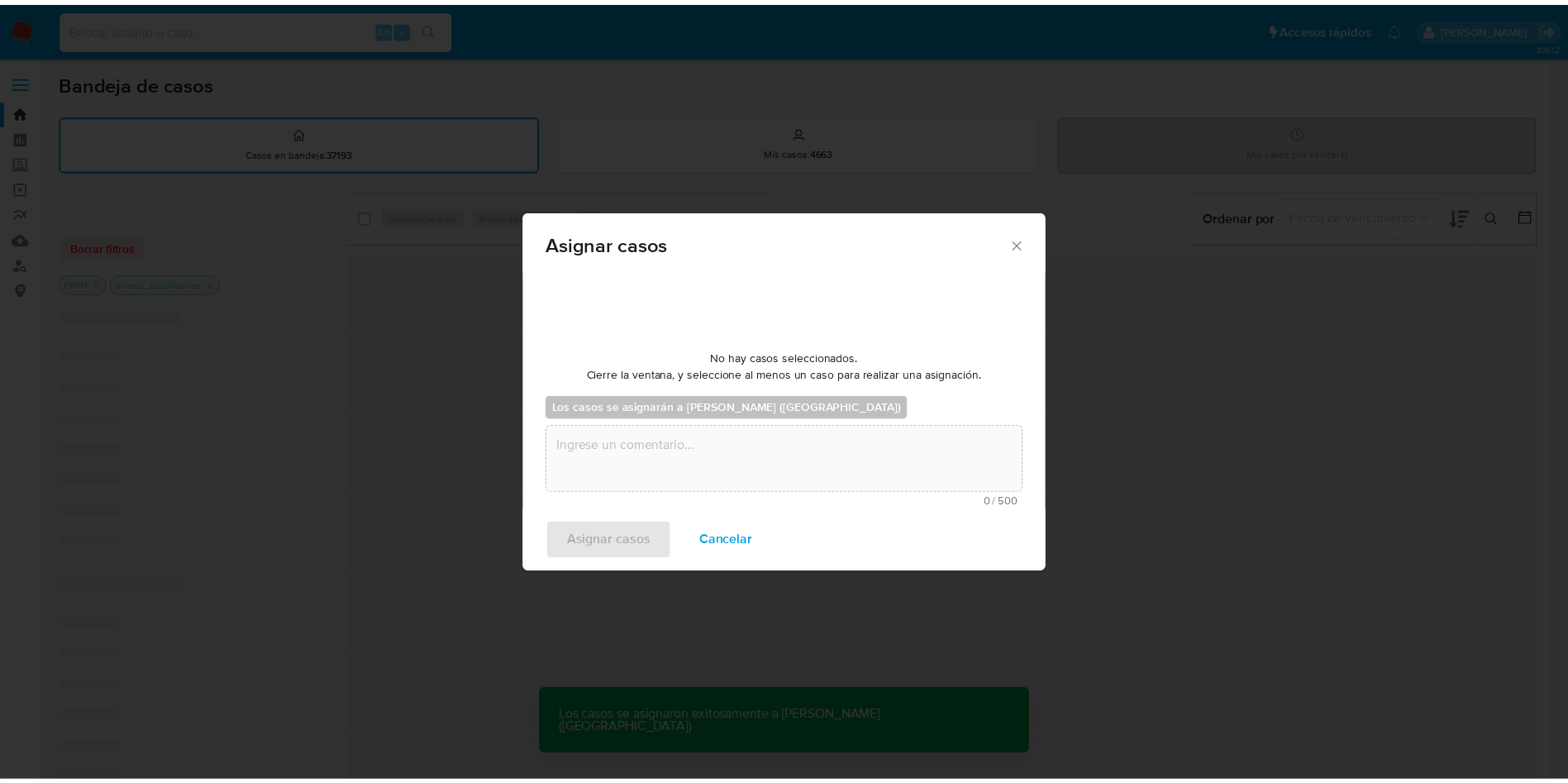
scroll to position [100, 0]
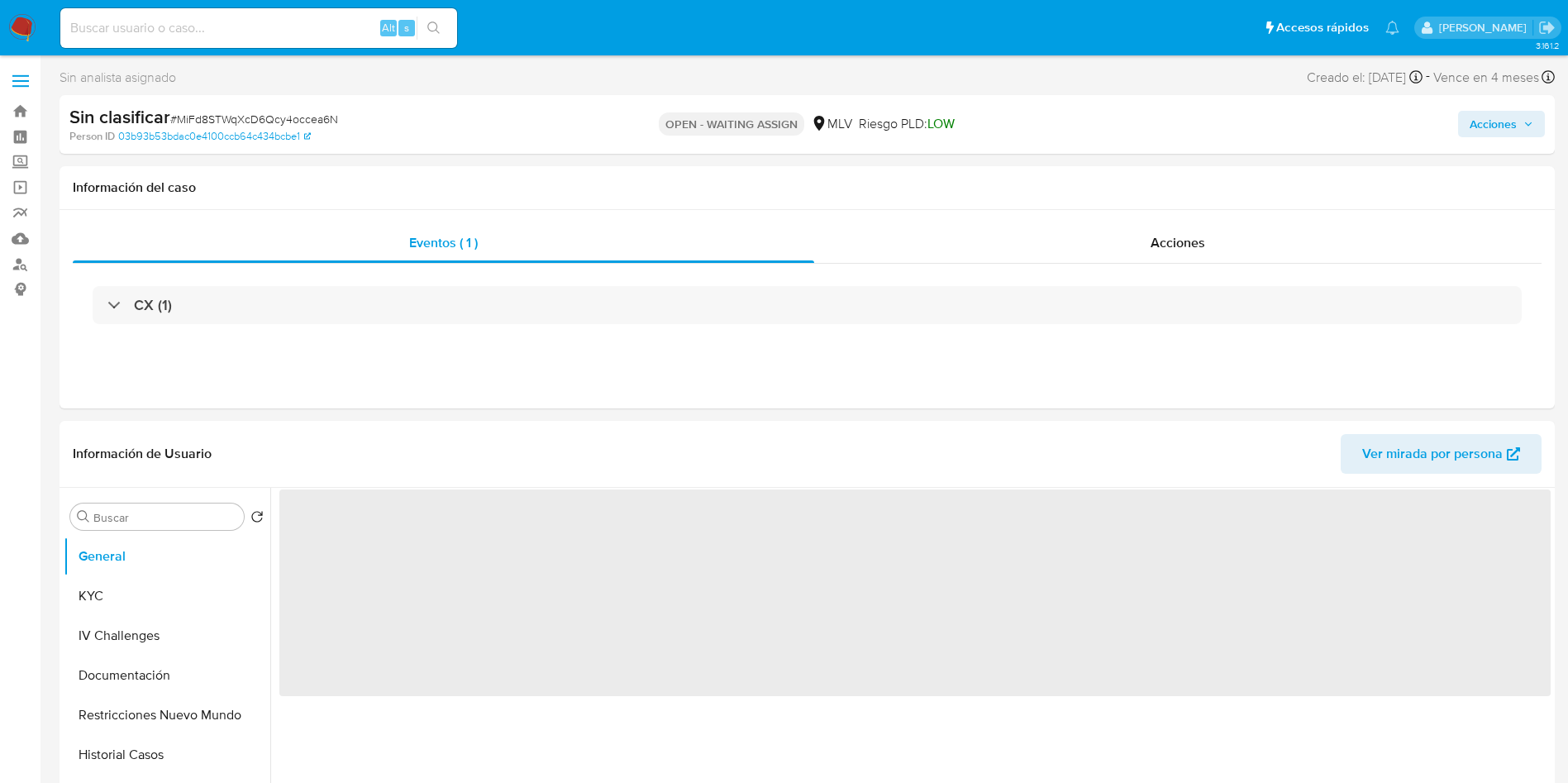
select select "10"
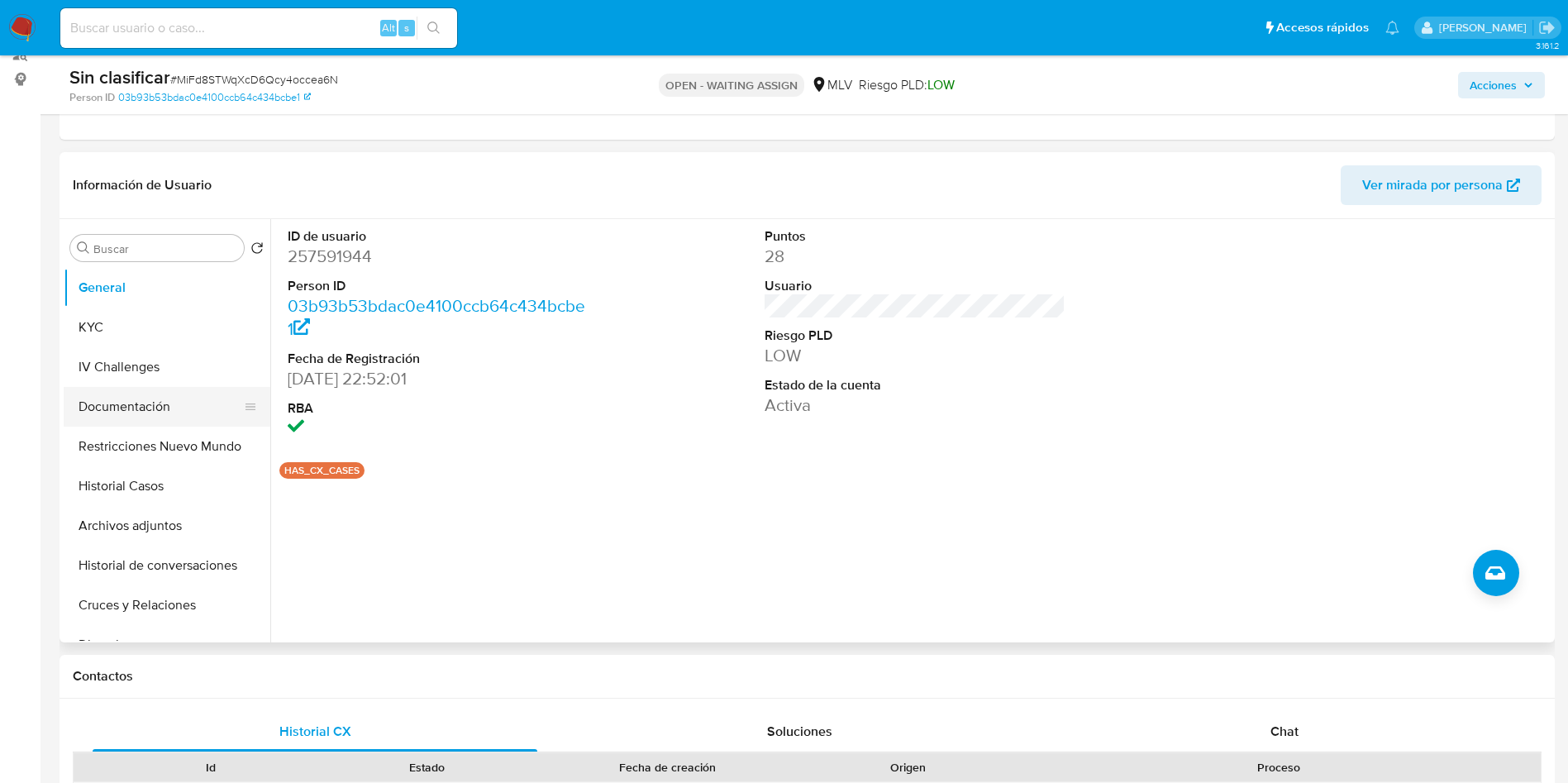
scroll to position [248, 0]
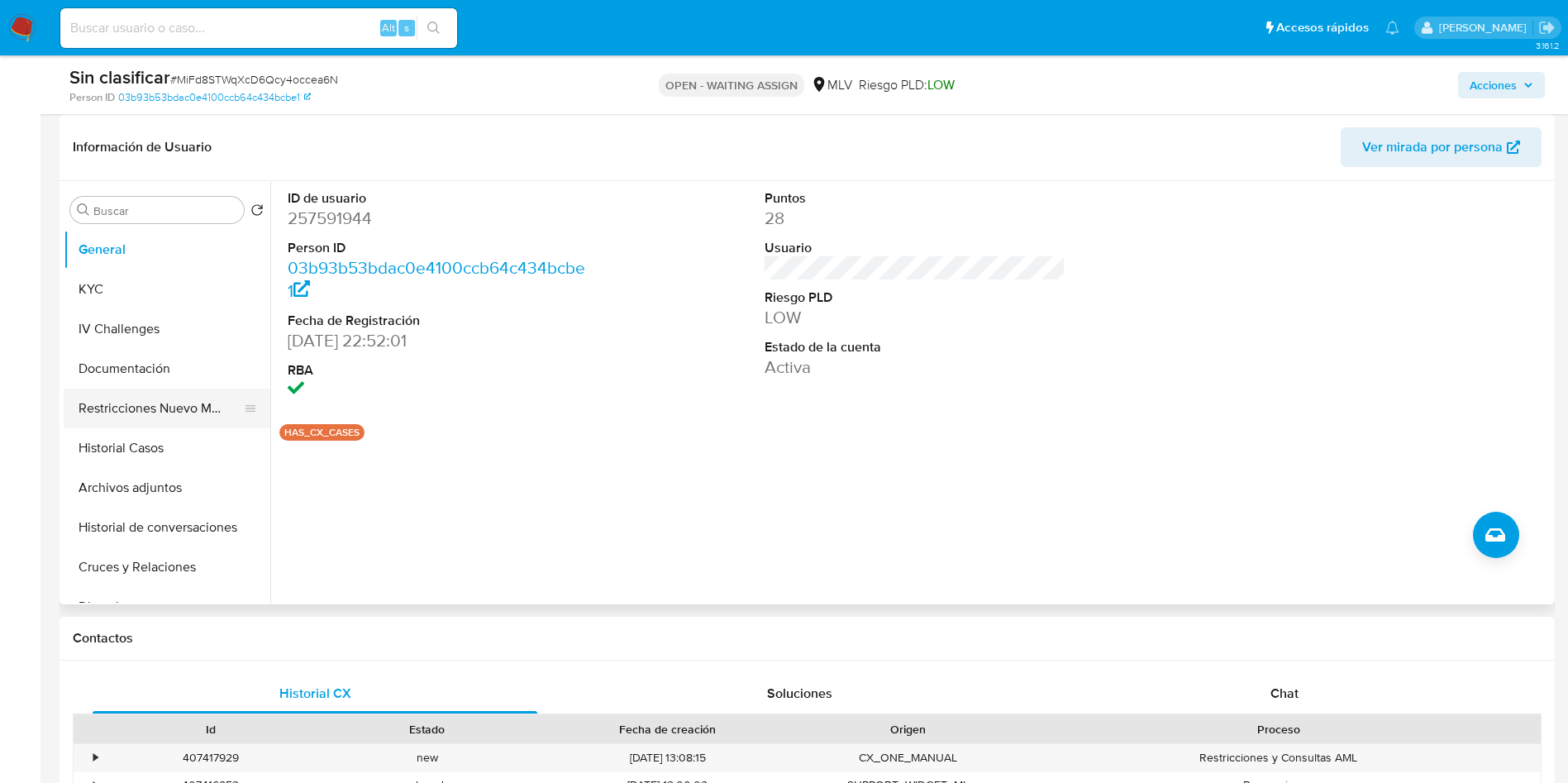
click at [204, 415] on button "Restricciones Nuevo Mundo" at bounding box center [160, 408] width 193 height 39
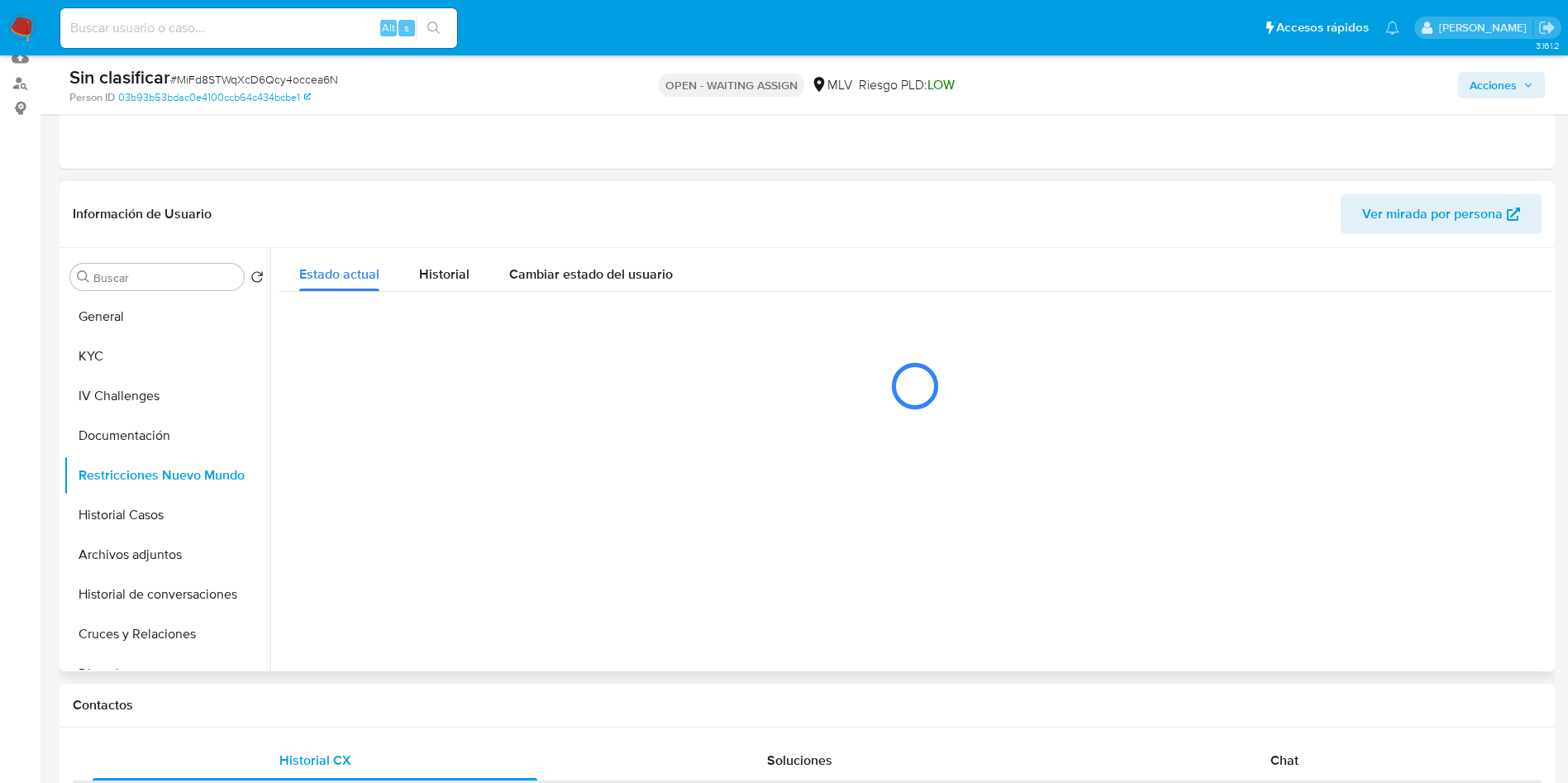
scroll to position [124, 0]
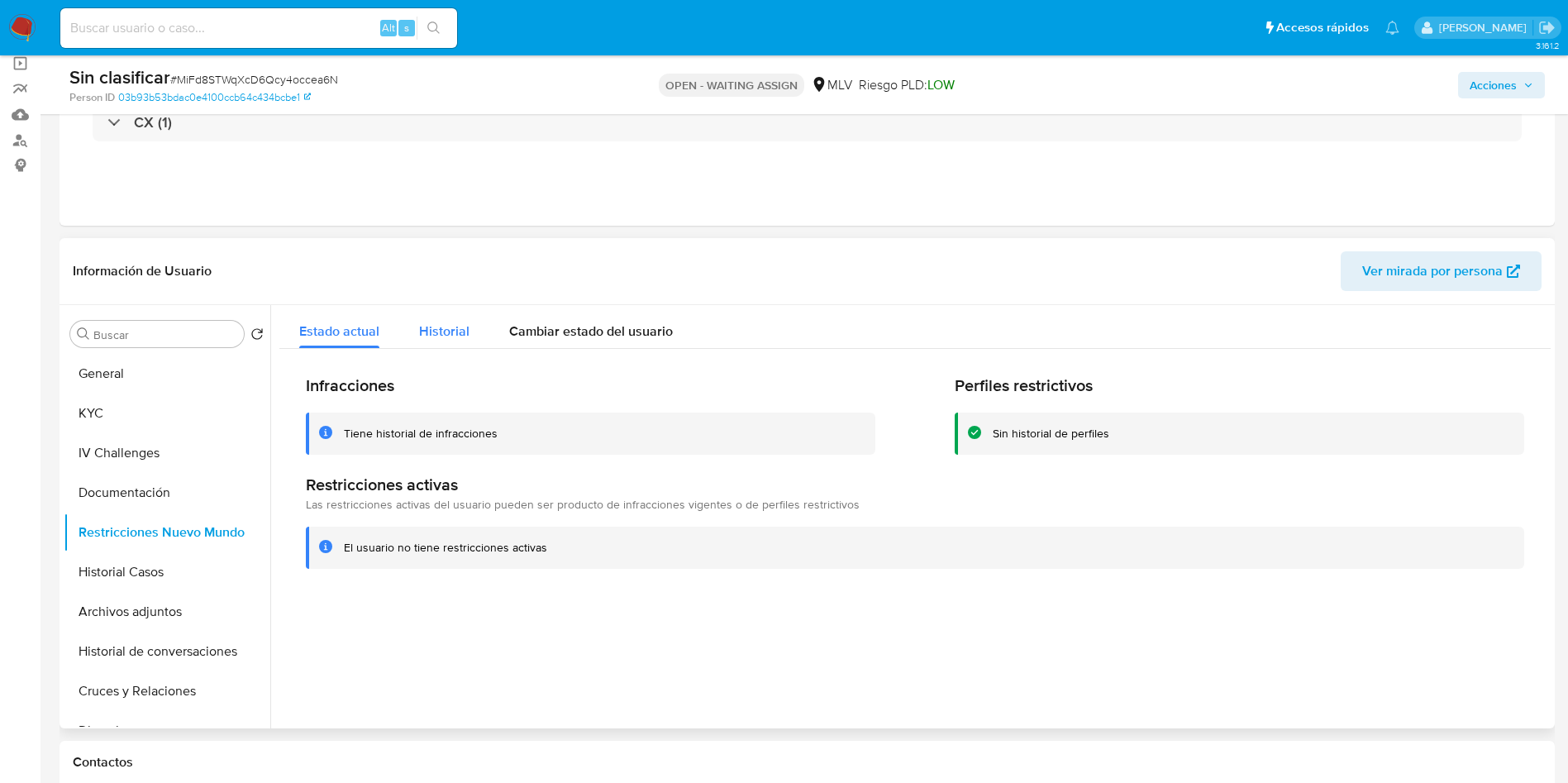
click at [470, 334] on button "Historial" at bounding box center [444, 327] width 90 height 44
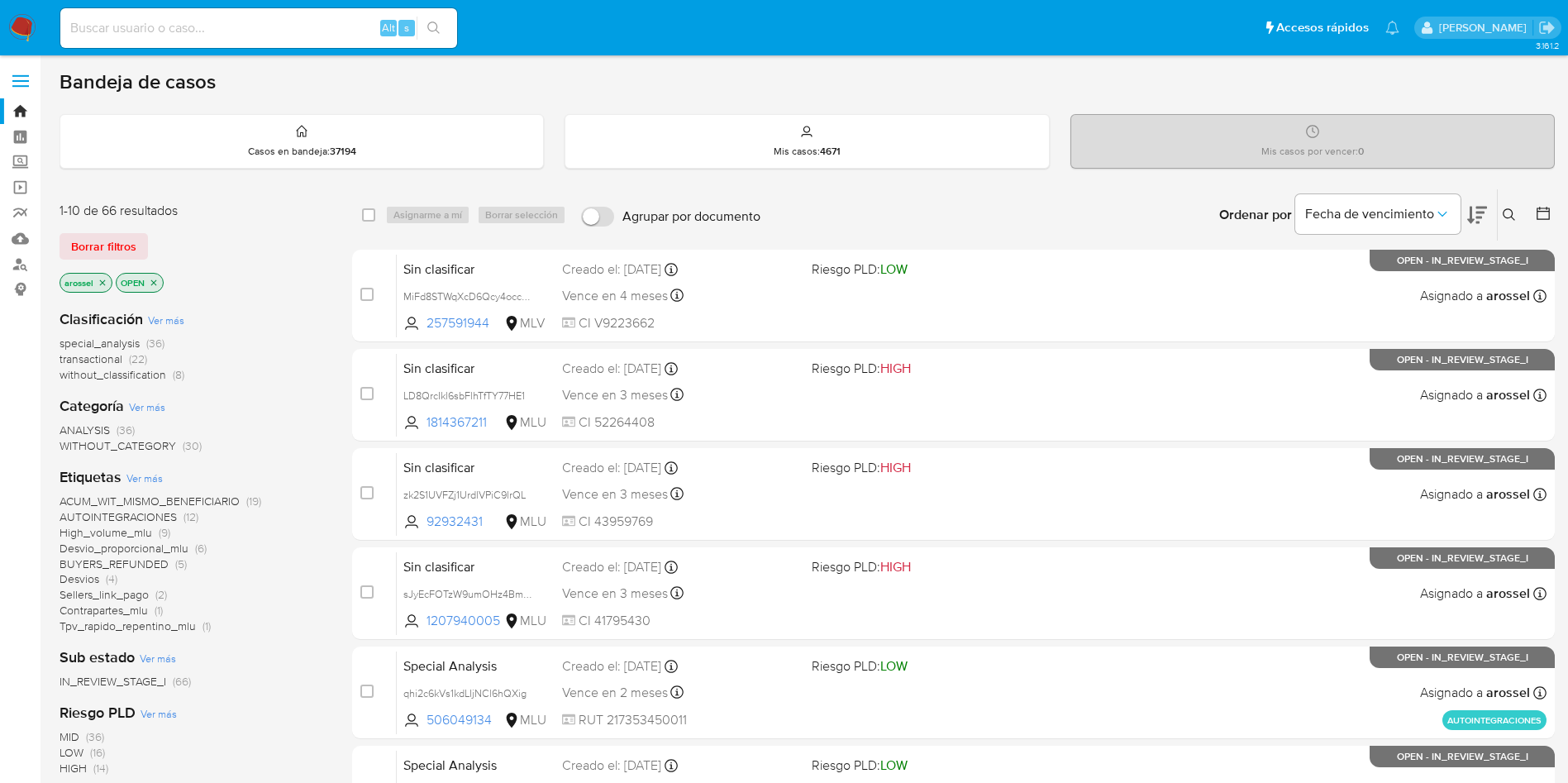
click at [248, 27] on input at bounding box center [259, 27] width 397 height 21
paste input "MiFd8STWqXcD6Qcy4occea6N"
type input "MiFd8STWqXcD6Qcy4occea6N"
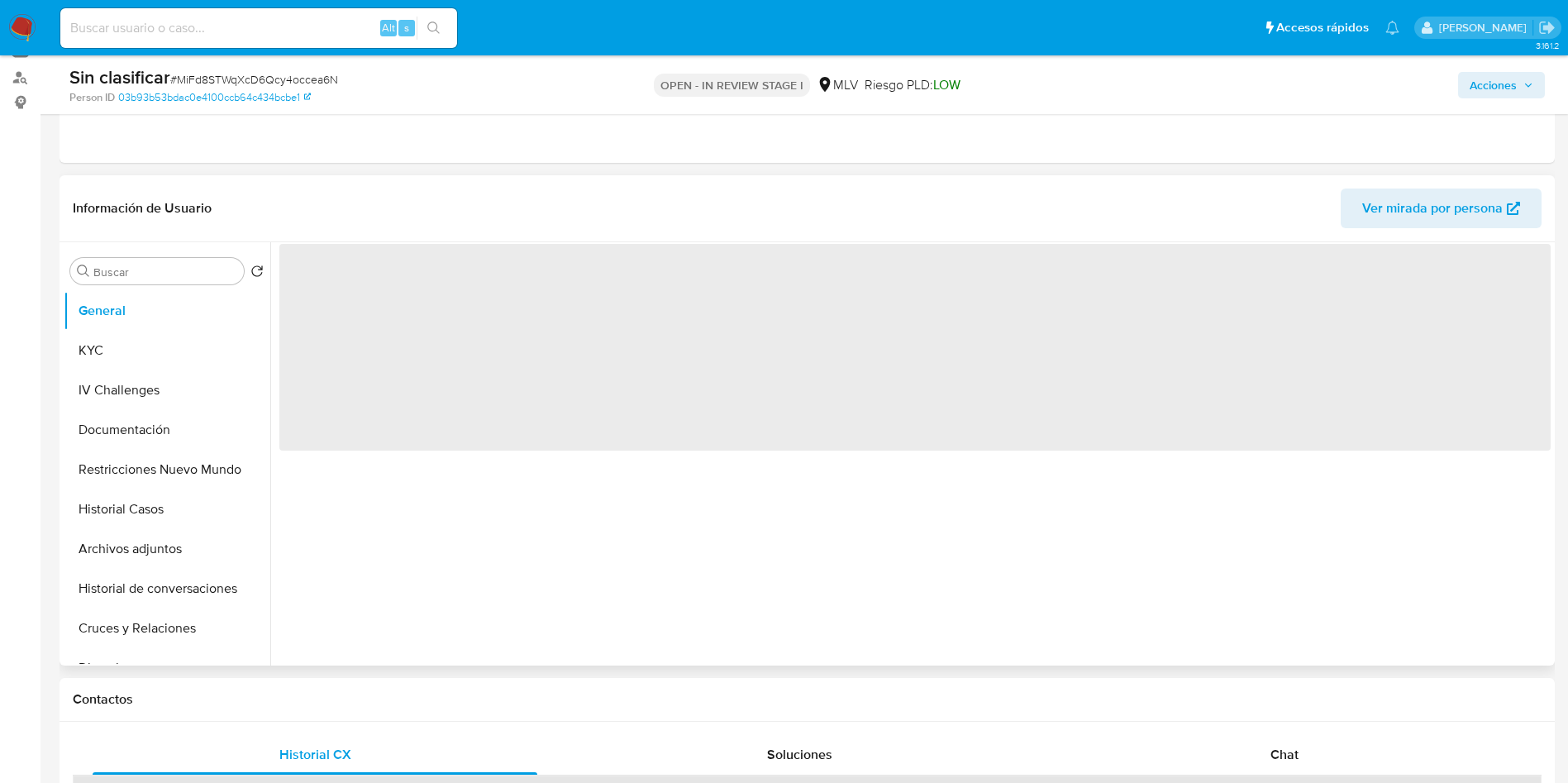
scroll to position [248, 0]
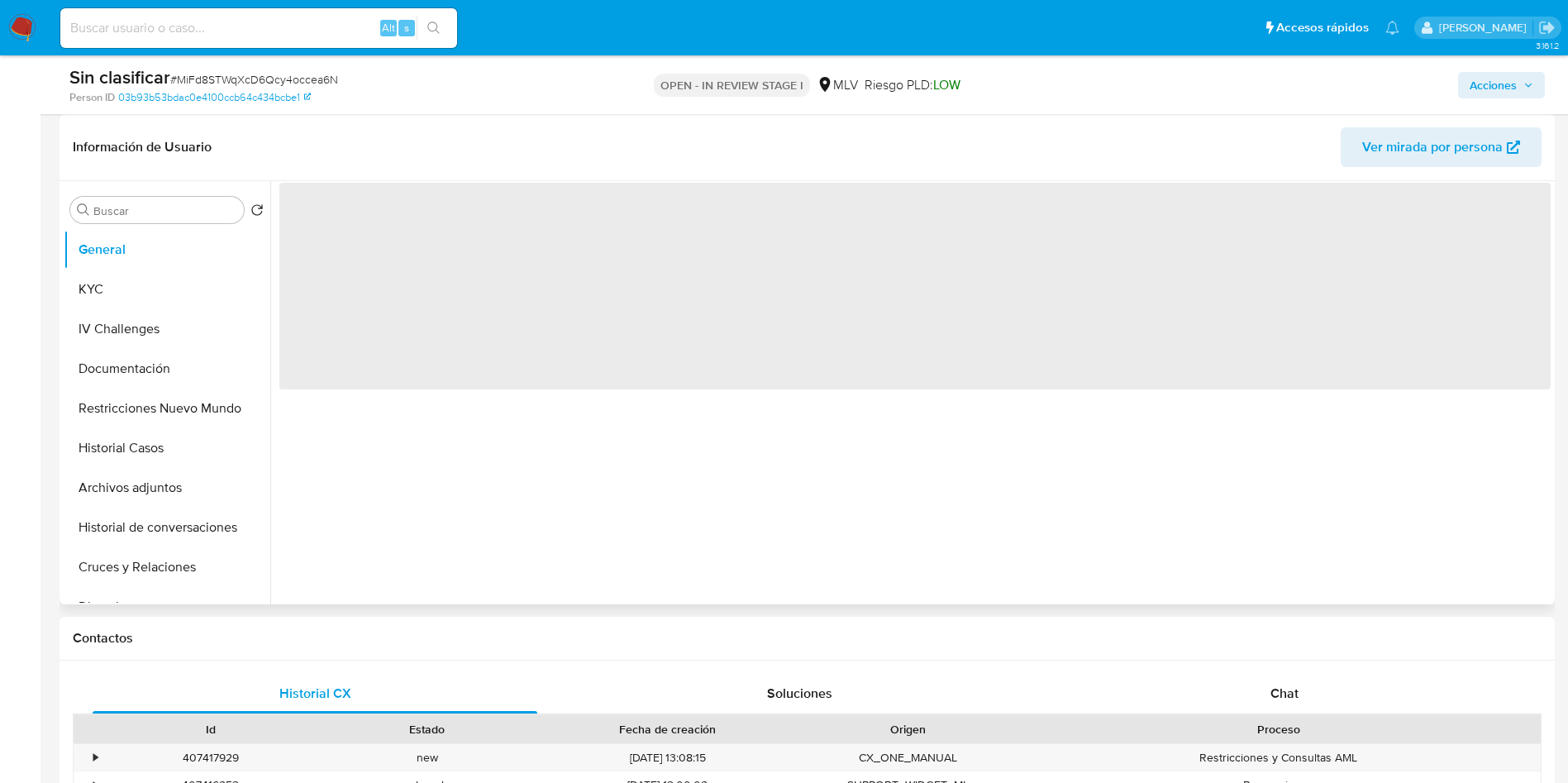
select select "10"
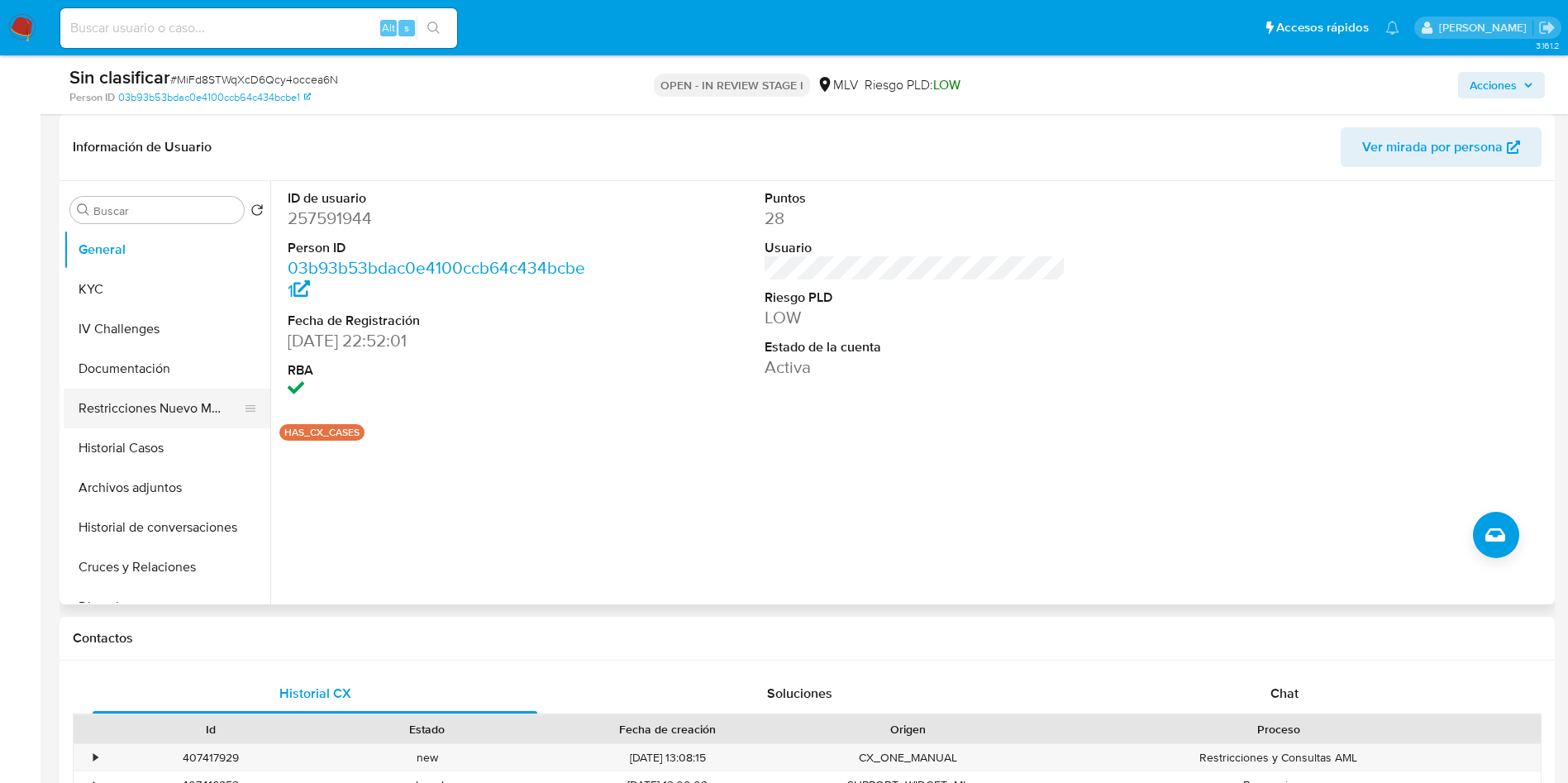
click at [200, 413] on button "Restricciones Nuevo Mundo" at bounding box center [160, 408] width 193 height 39
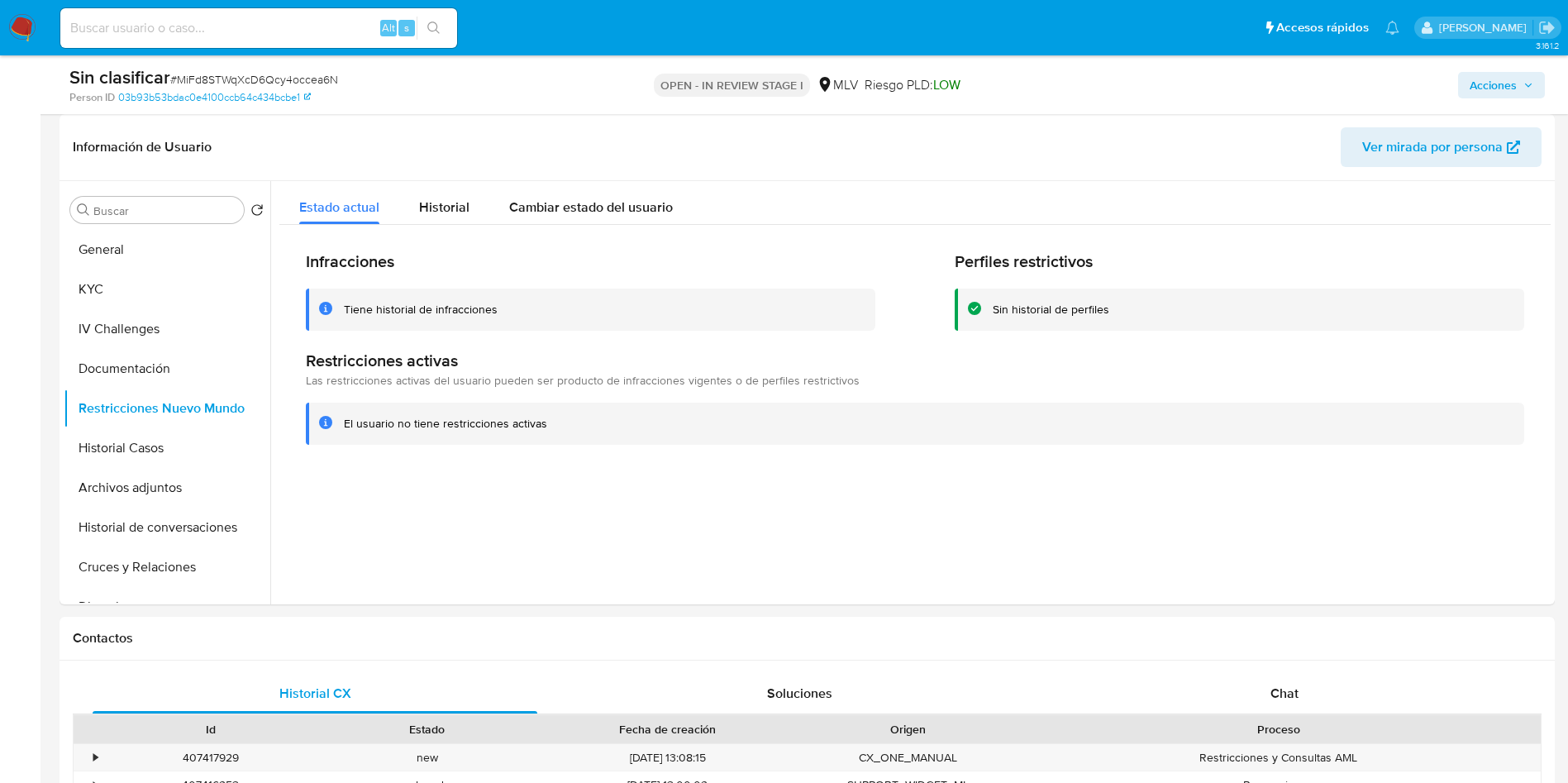
click at [1483, 85] on span "Acciones" at bounding box center [1493, 85] width 47 height 27
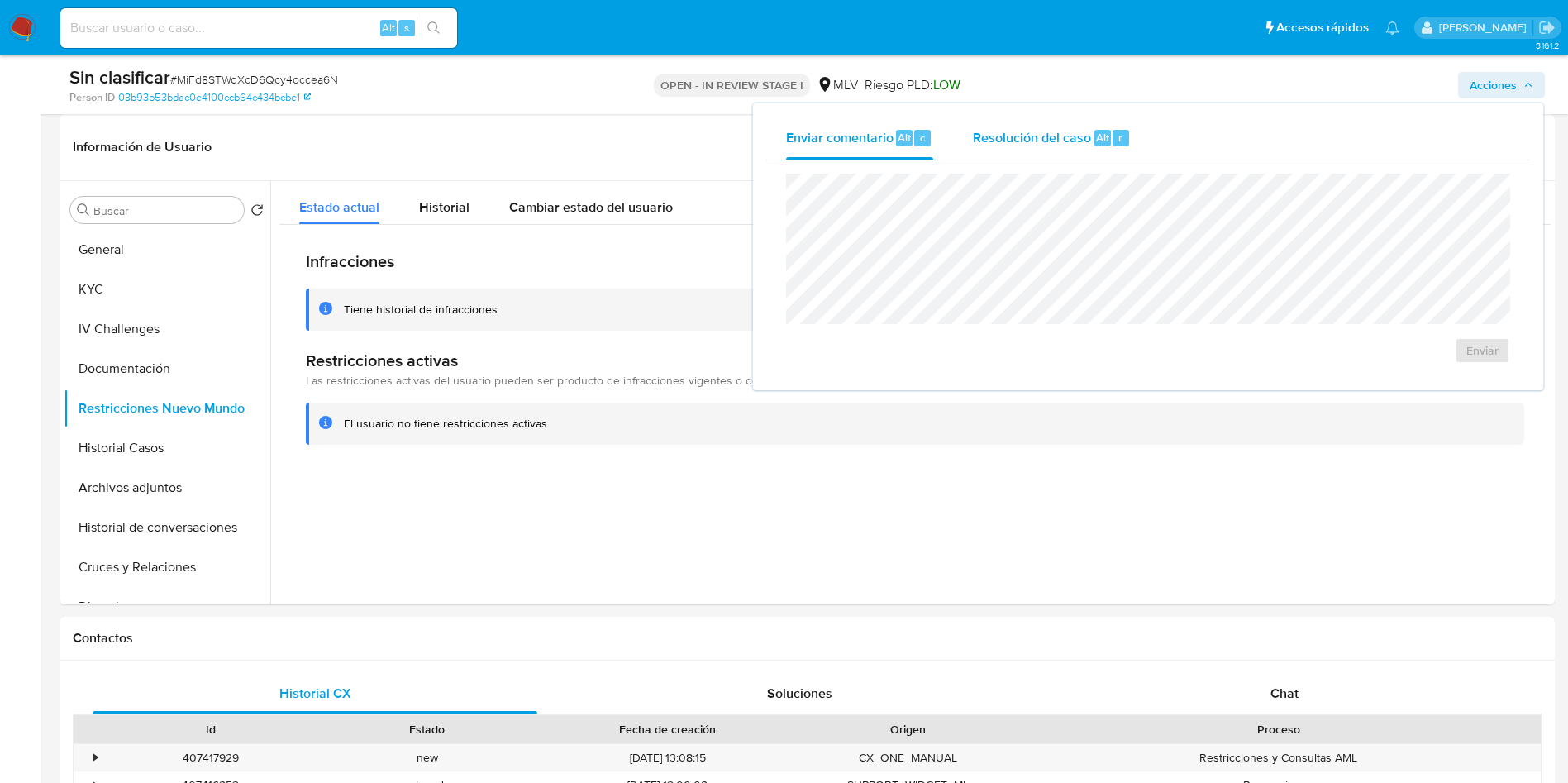
click at [1084, 153] on div "Resolución del caso Alt r" at bounding box center [1051, 138] width 158 height 43
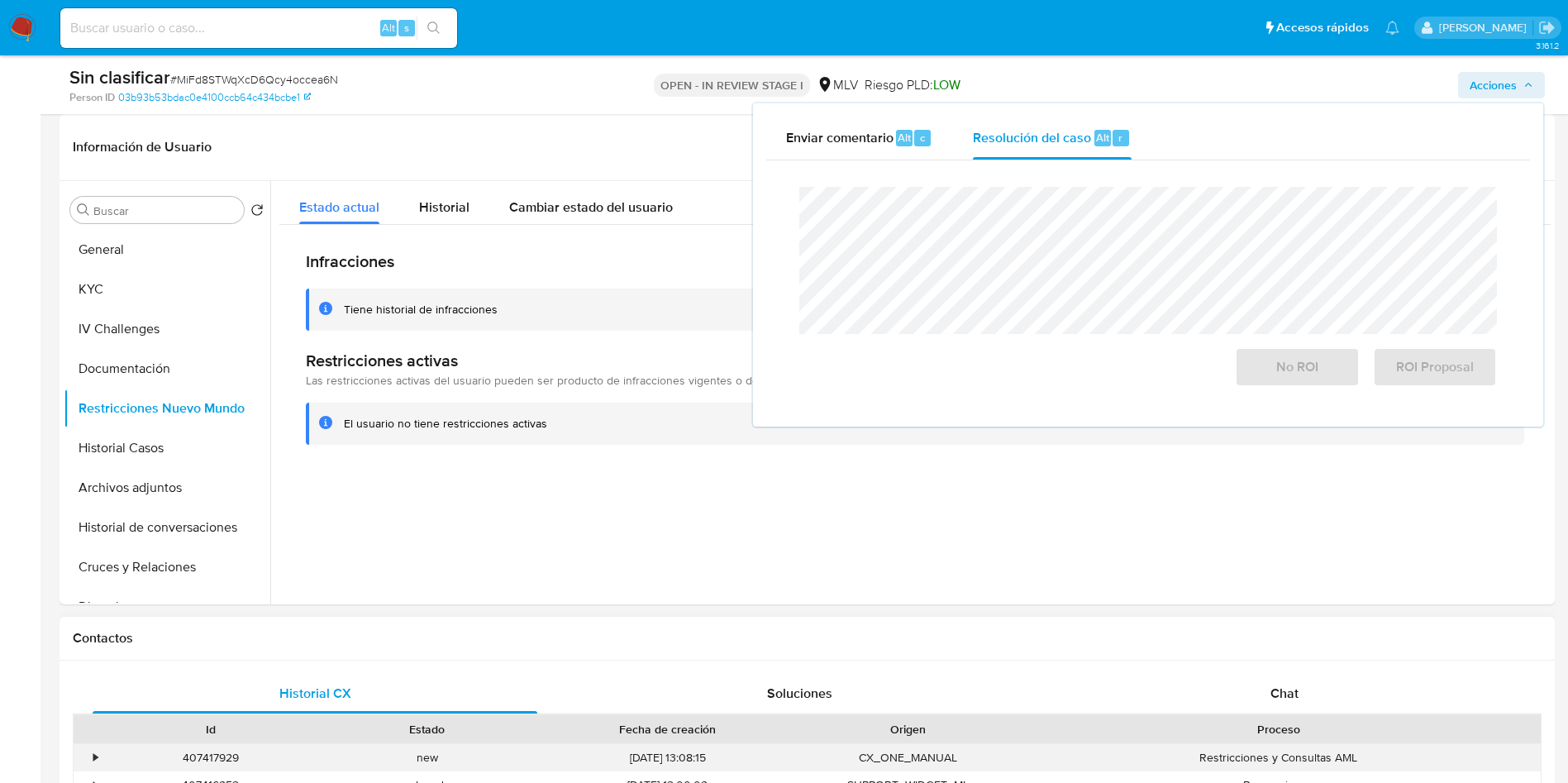
click at [98, 758] on div "•" at bounding box center [95, 757] width 4 height 15
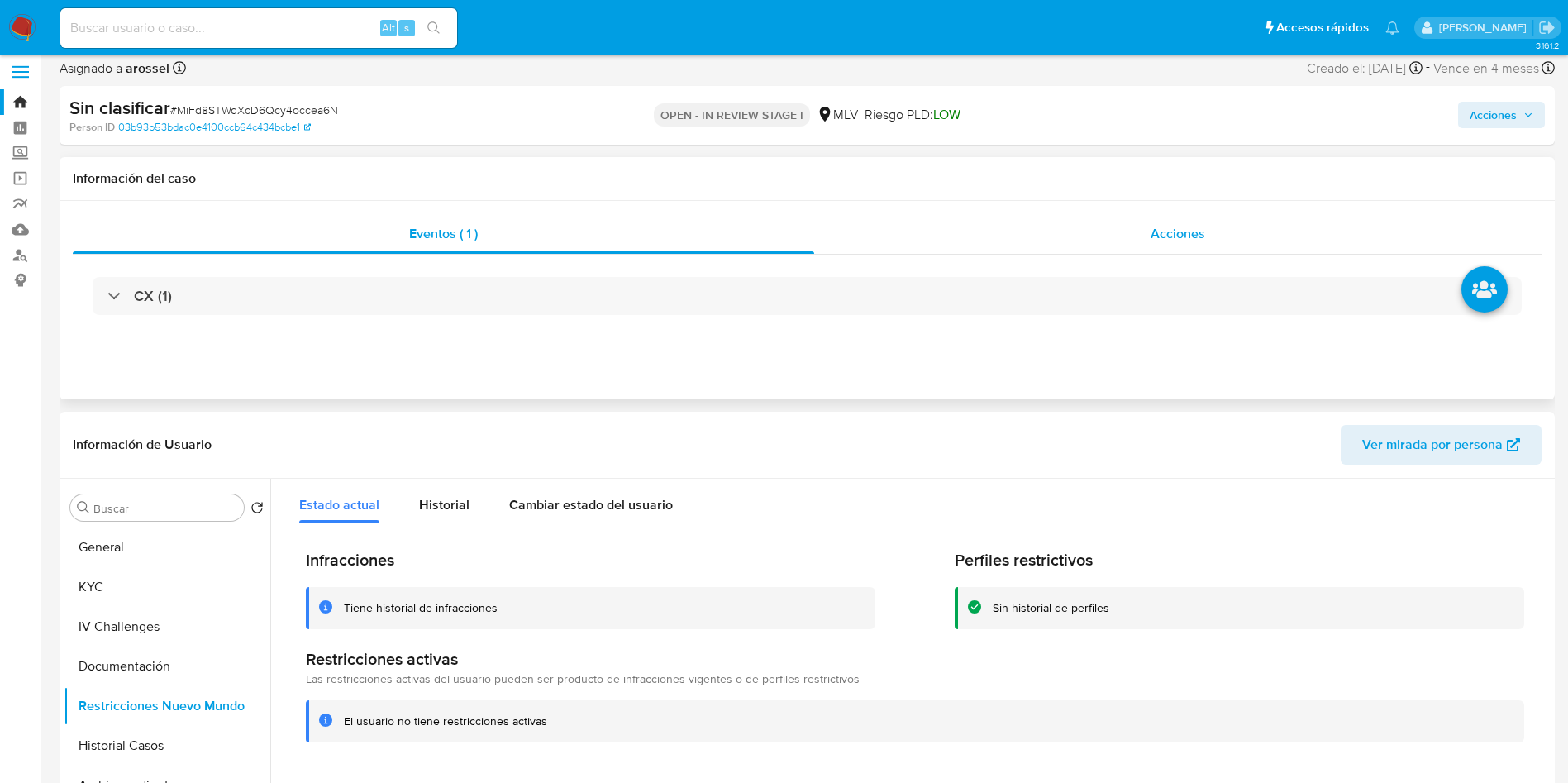
scroll to position [0, 0]
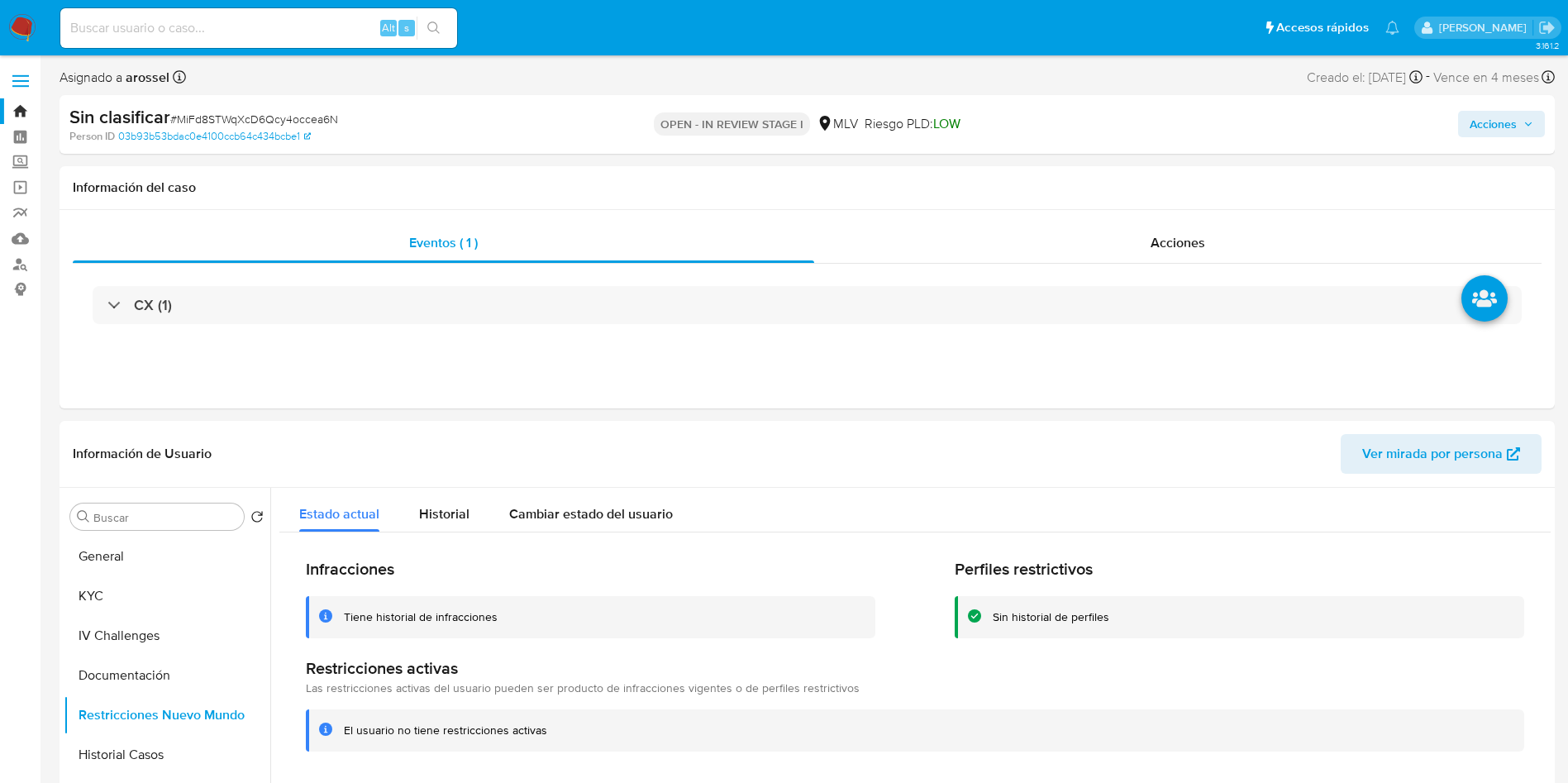
click at [1504, 109] on div "Acciones" at bounding box center [1301, 124] width 488 height 39
drag, startPoint x: 1504, startPoint y: 121, endPoint x: 1487, endPoint y: 131, distance: 19.7
click at [1505, 121] on span "Acciones" at bounding box center [1493, 123] width 47 height 27
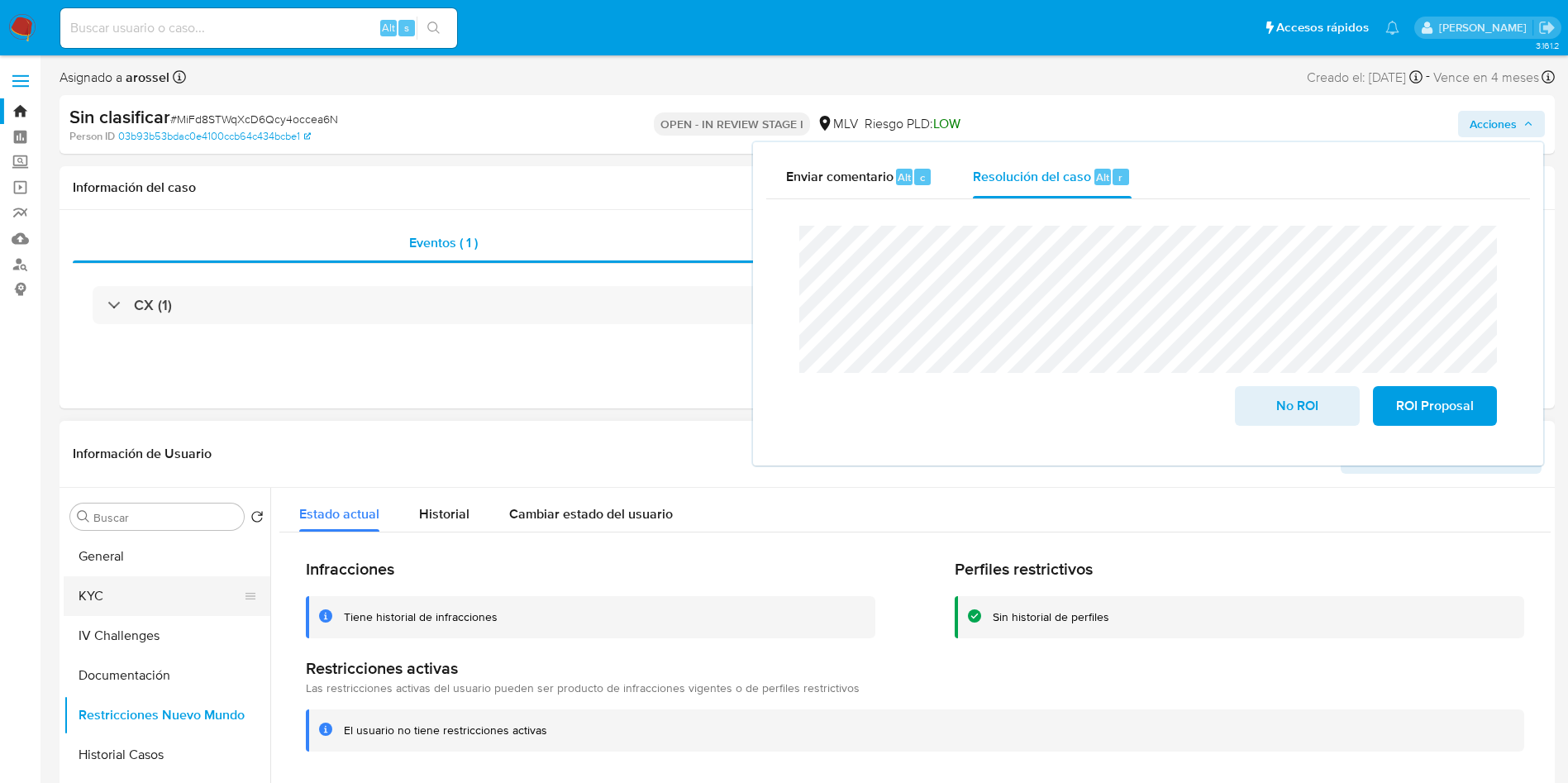
click at [92, 592] on button "KYC" at bounding box center [160, 596] width 193 height 39
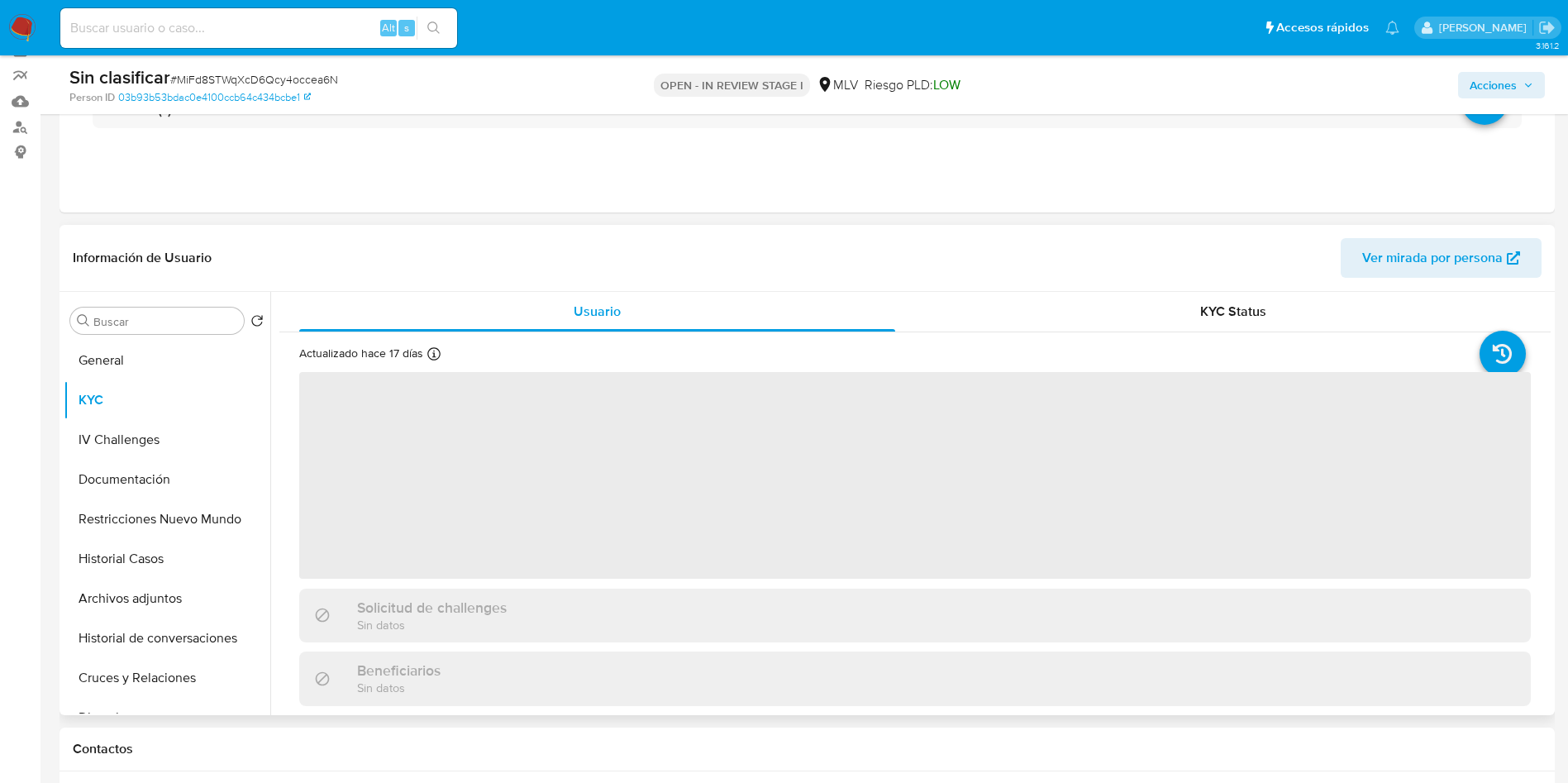
scroll to position [248, 0]
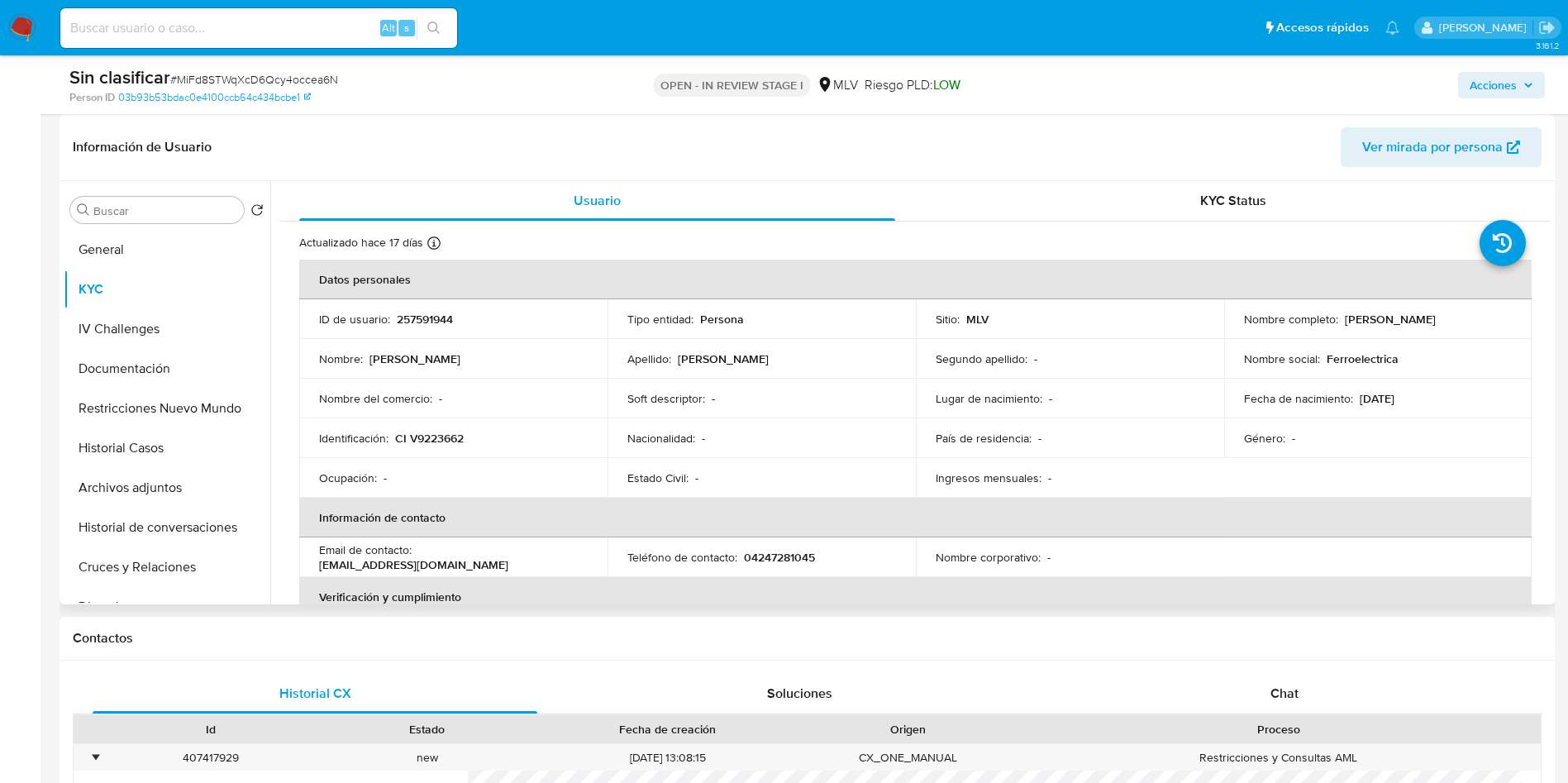
drag, startPoint x: 1234, startPoint y: 324, endPoint x: 1423, endPoint y: 320, distance: 189.0
click at [1423, 320] on td "Nombre completo : Leopoldo Enrique Suarez Mendoza" at bounding box center [1378, 319] width 308 height 39
copy p "Leopoldo Enrique Suarez Mendoza"
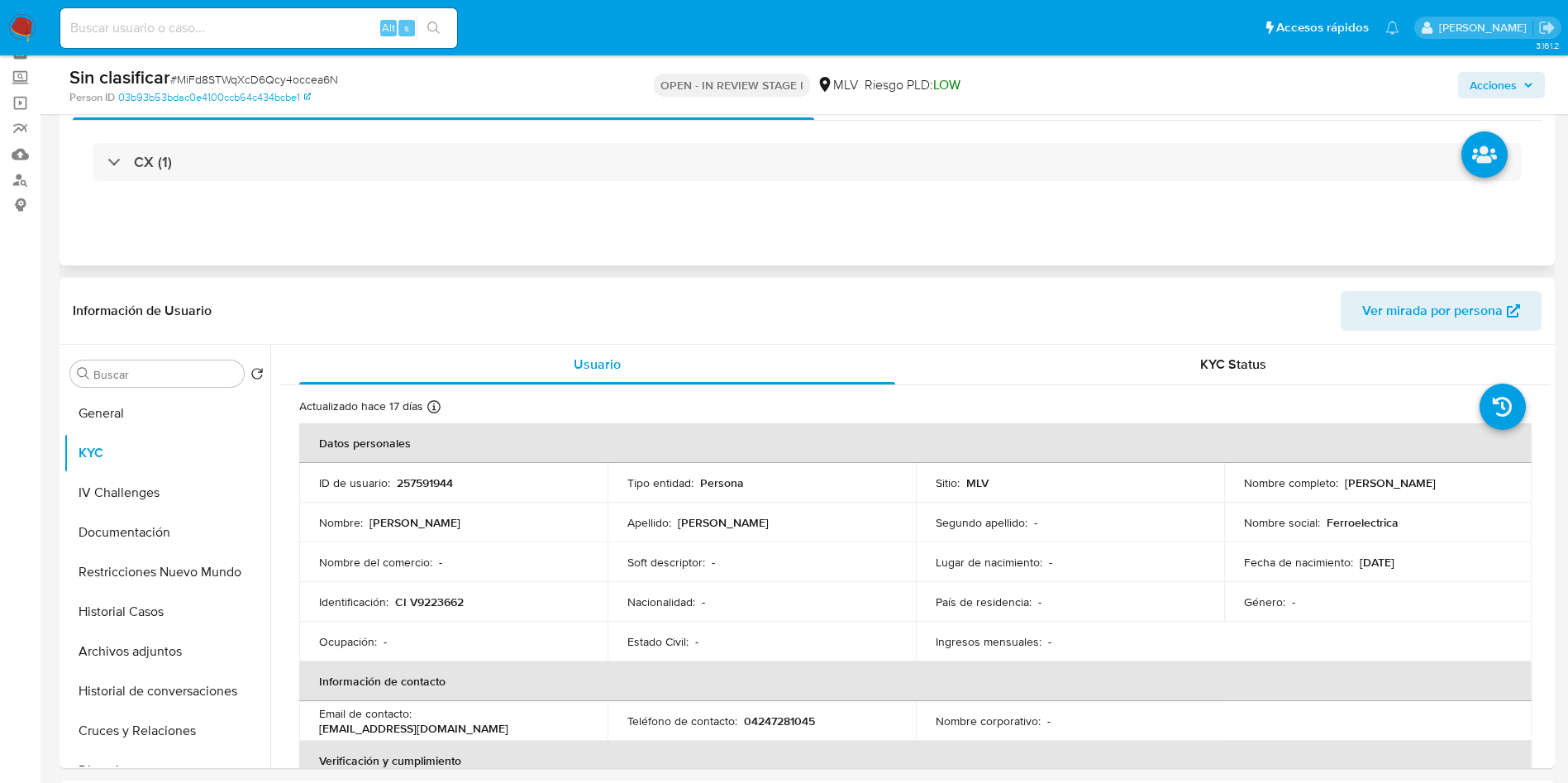
scroll to position [0, 0]
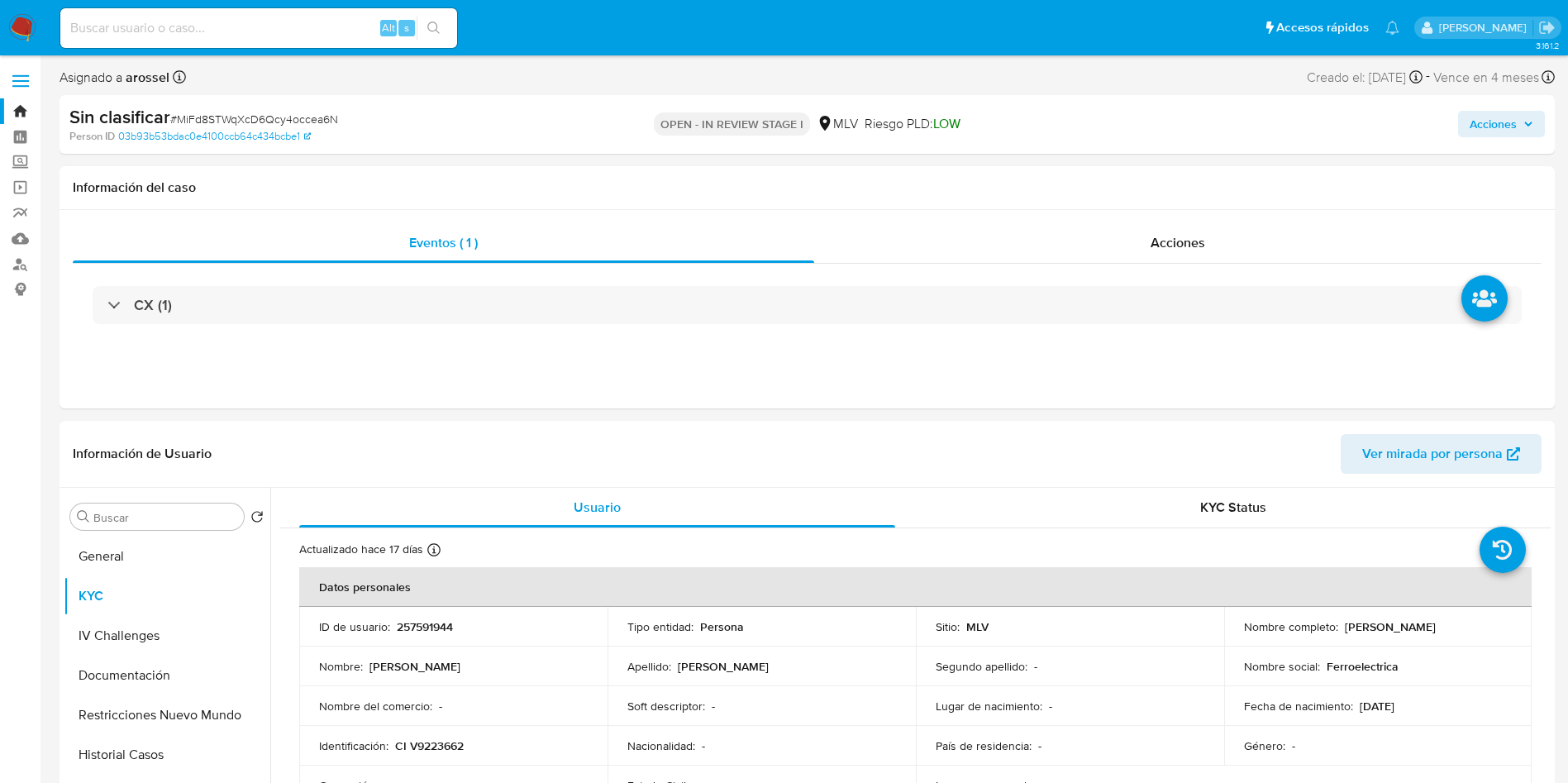
click at [1480, 126] on span "Acciones" at bounding box center [1493, 123] width 47 height 27
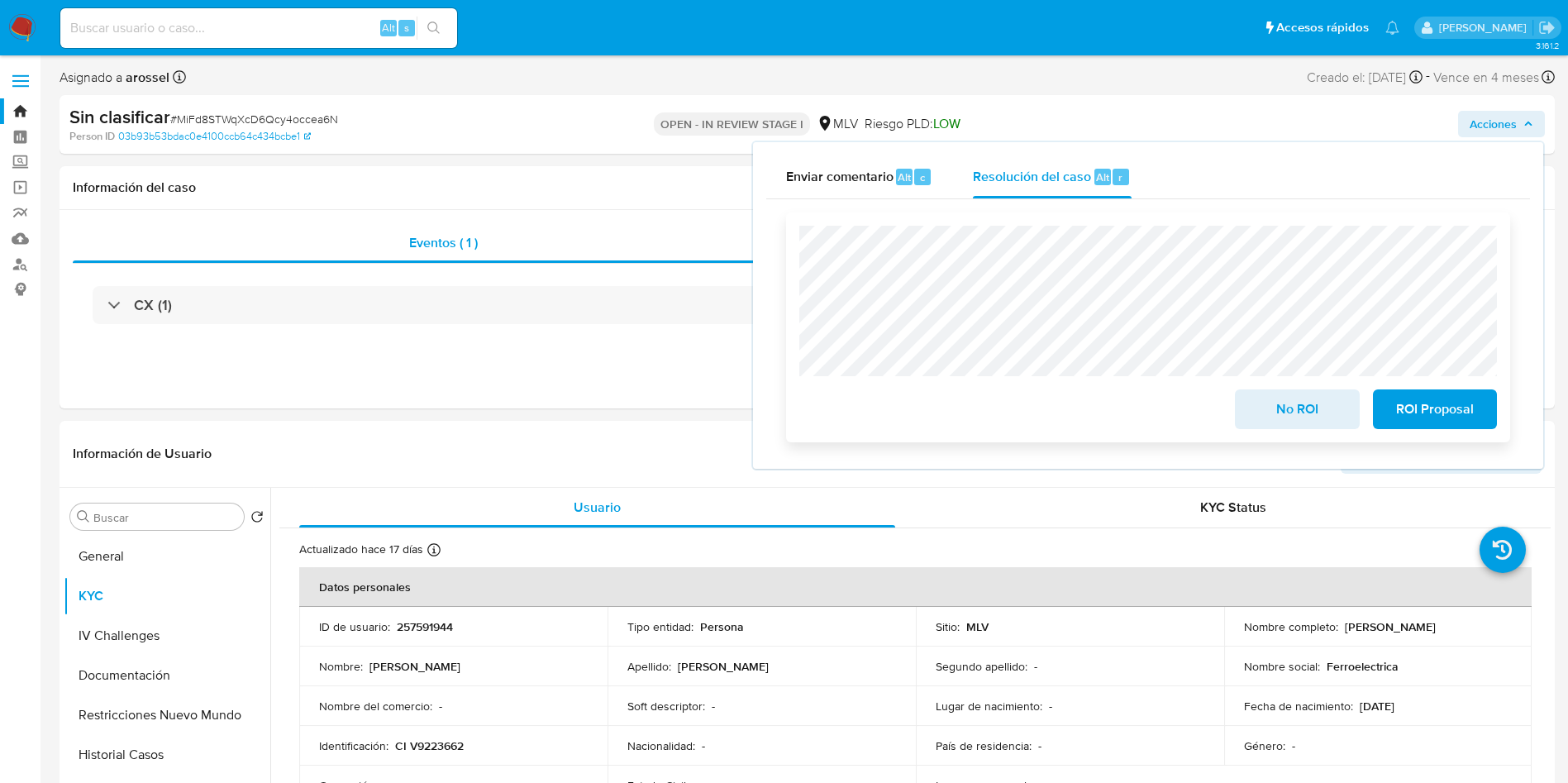
click at [1253, 418] on button "No ROI" at bounding box center [1296, 409] width 124 height 39
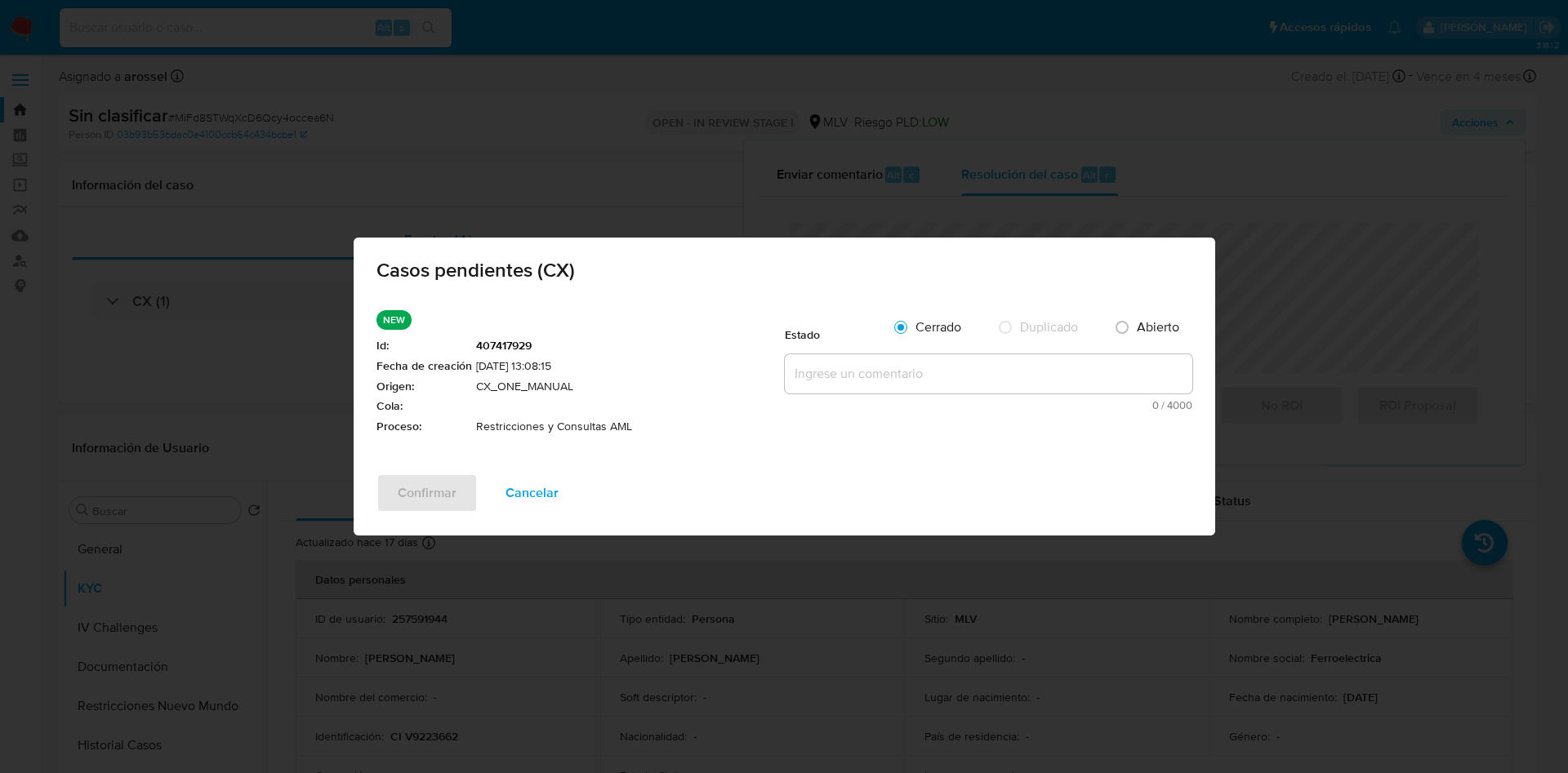
click at [829, 350] on div "Estado" at bounding box center [834, 330] width 98 height 41
click at [827, 376] on textarea at bounding box center [989, 373] width 407 height 39
click at [534, 506] on span "Cancelar" at bounding box center [532, 493] width 53 height 36
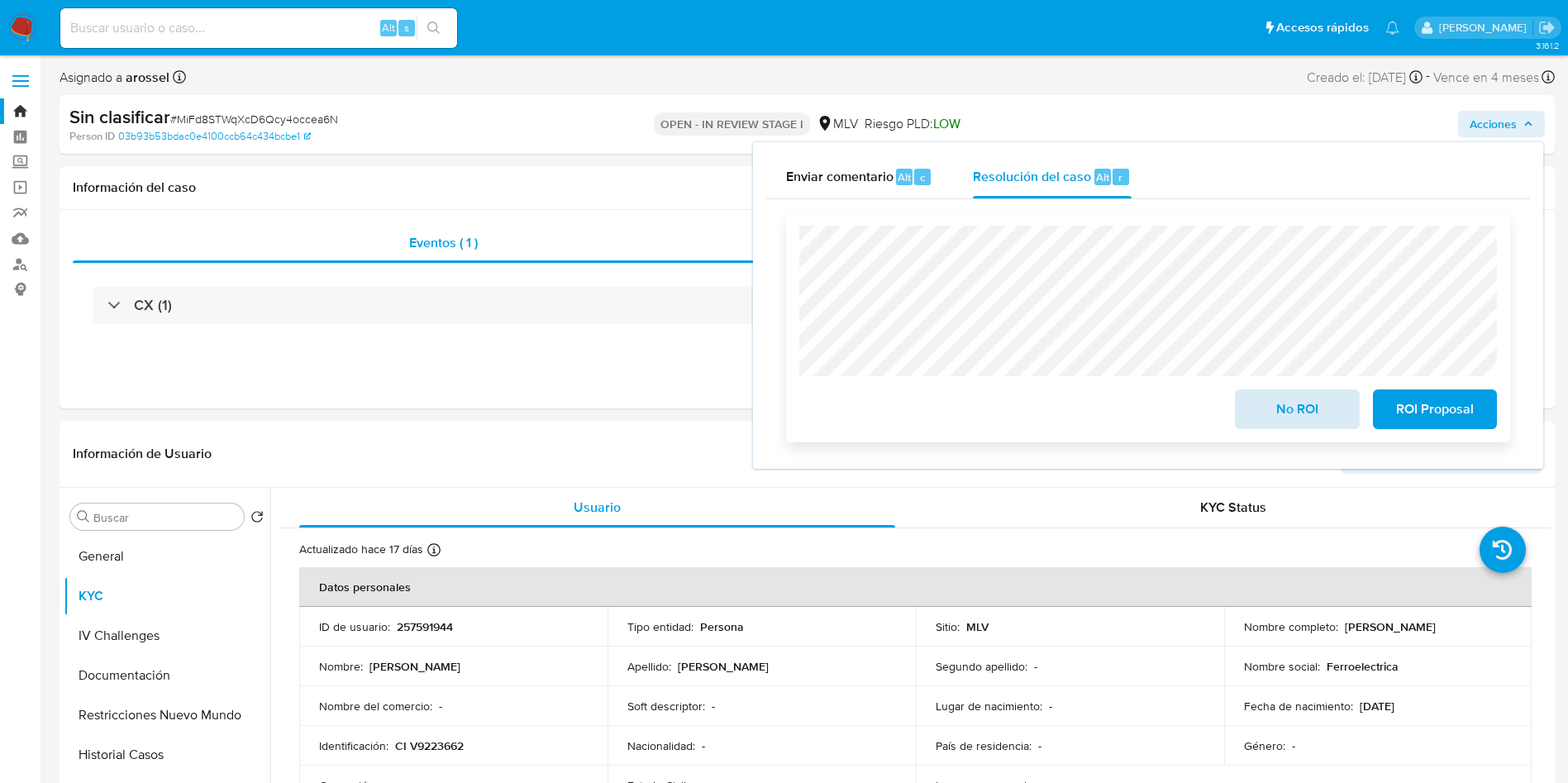
click at [1280, 392] on div "No ROI" at bounding box center [1297, 406] width 137 height 46
click at [1280, 400] on span "No ROI" at bounding box center [1297, 409] width 81 height 37
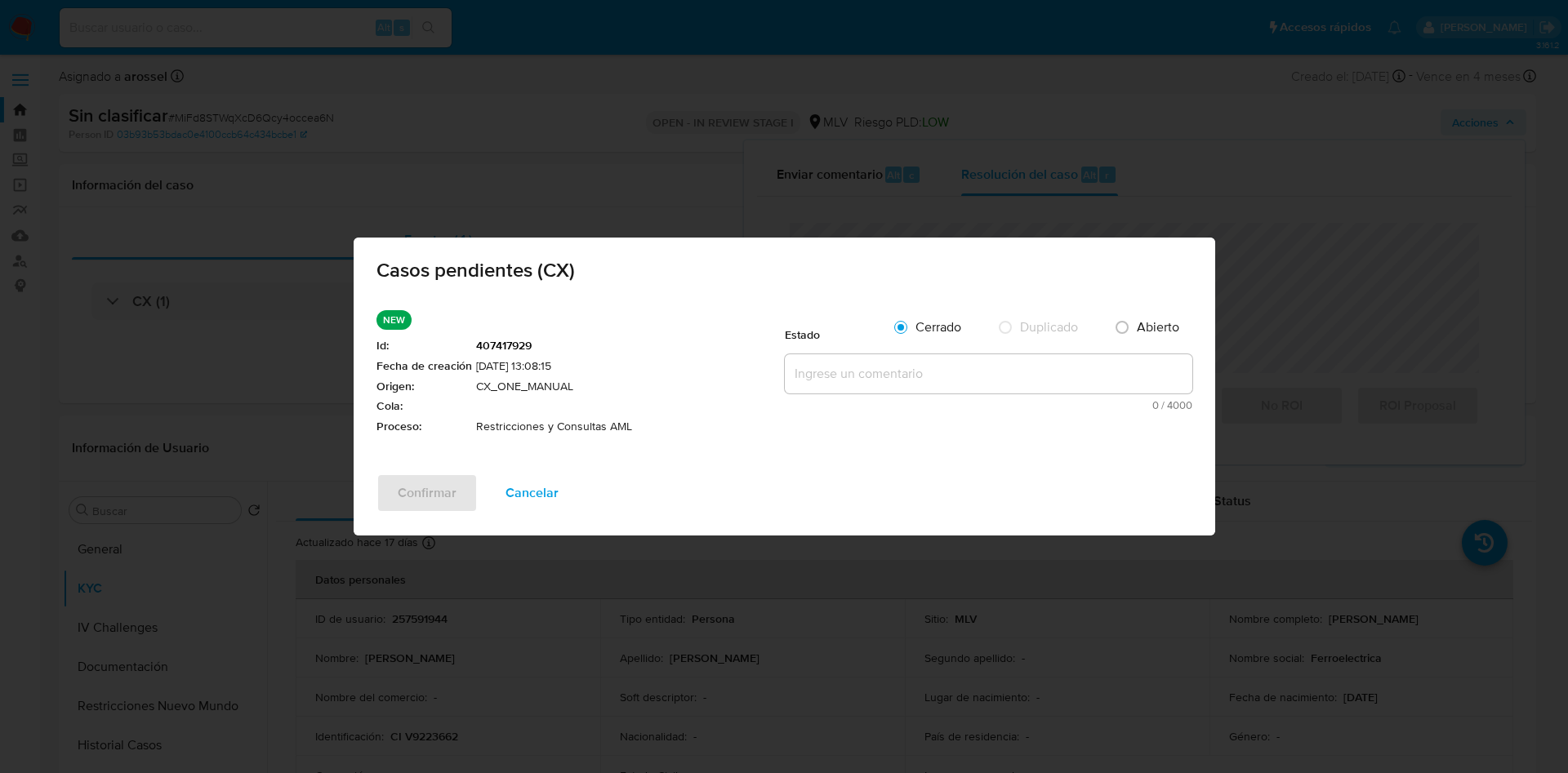
click at [851, 362] on textarea at bounding box center [989, 373] width 407 height 39
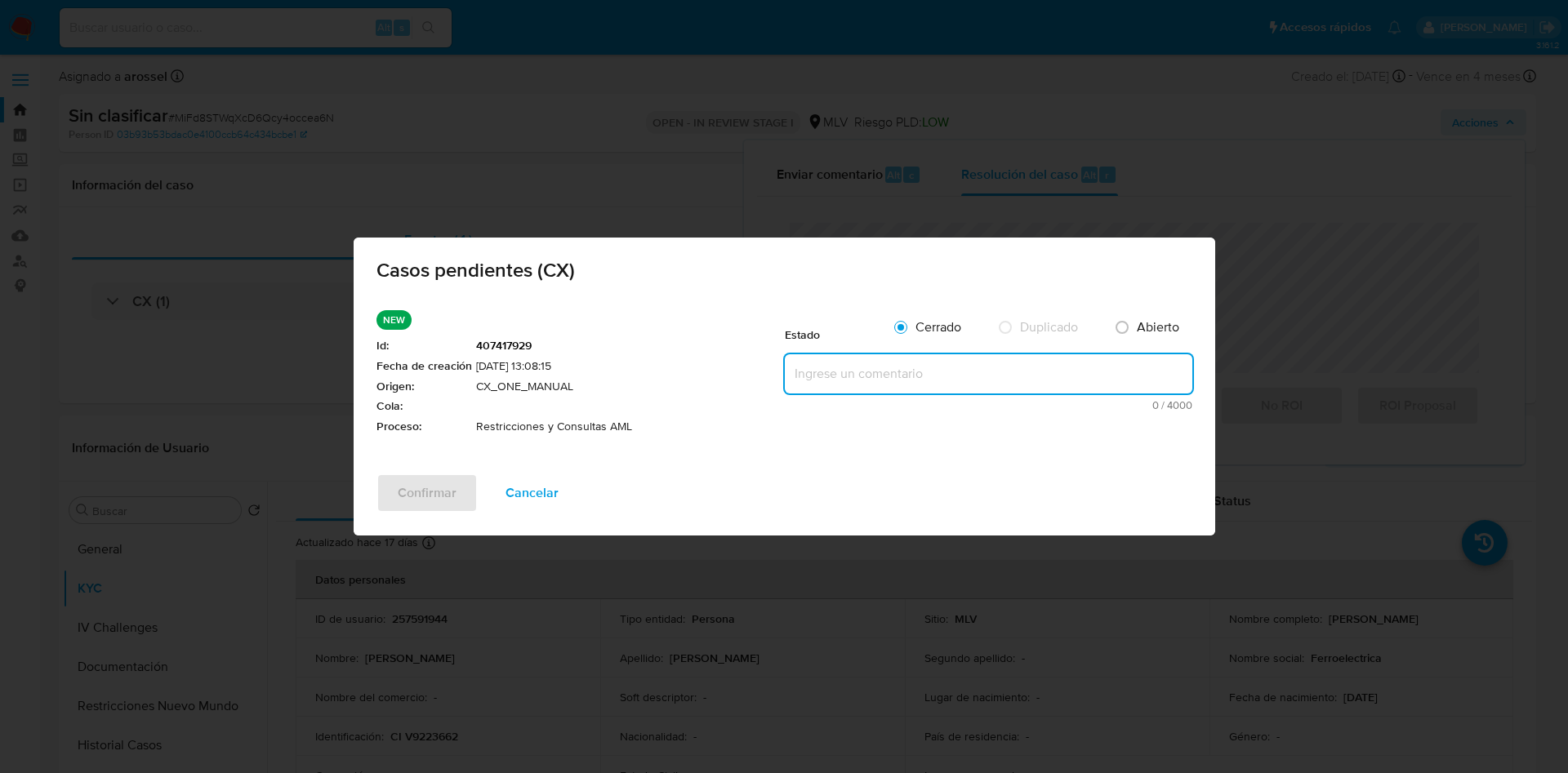
paste textarea "Caso no corresponde a AML, se cierra como No ROI."
type textarea "Caso no corresponde a AML, se cierra como No ROI."
click at [430, 486] on span "Confirmar" at bounding box center [428, 493] width 59 height 36
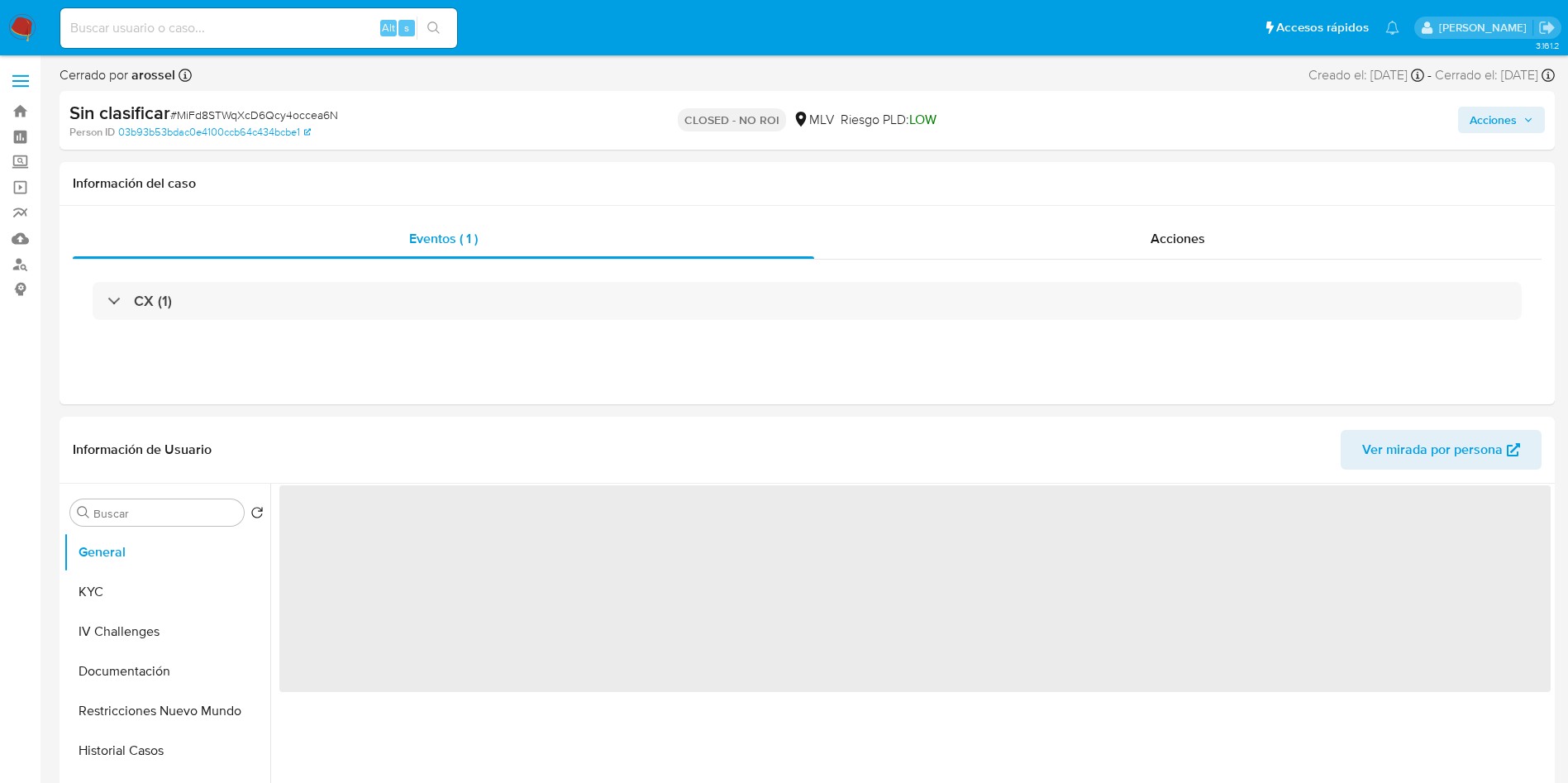
select select "10"
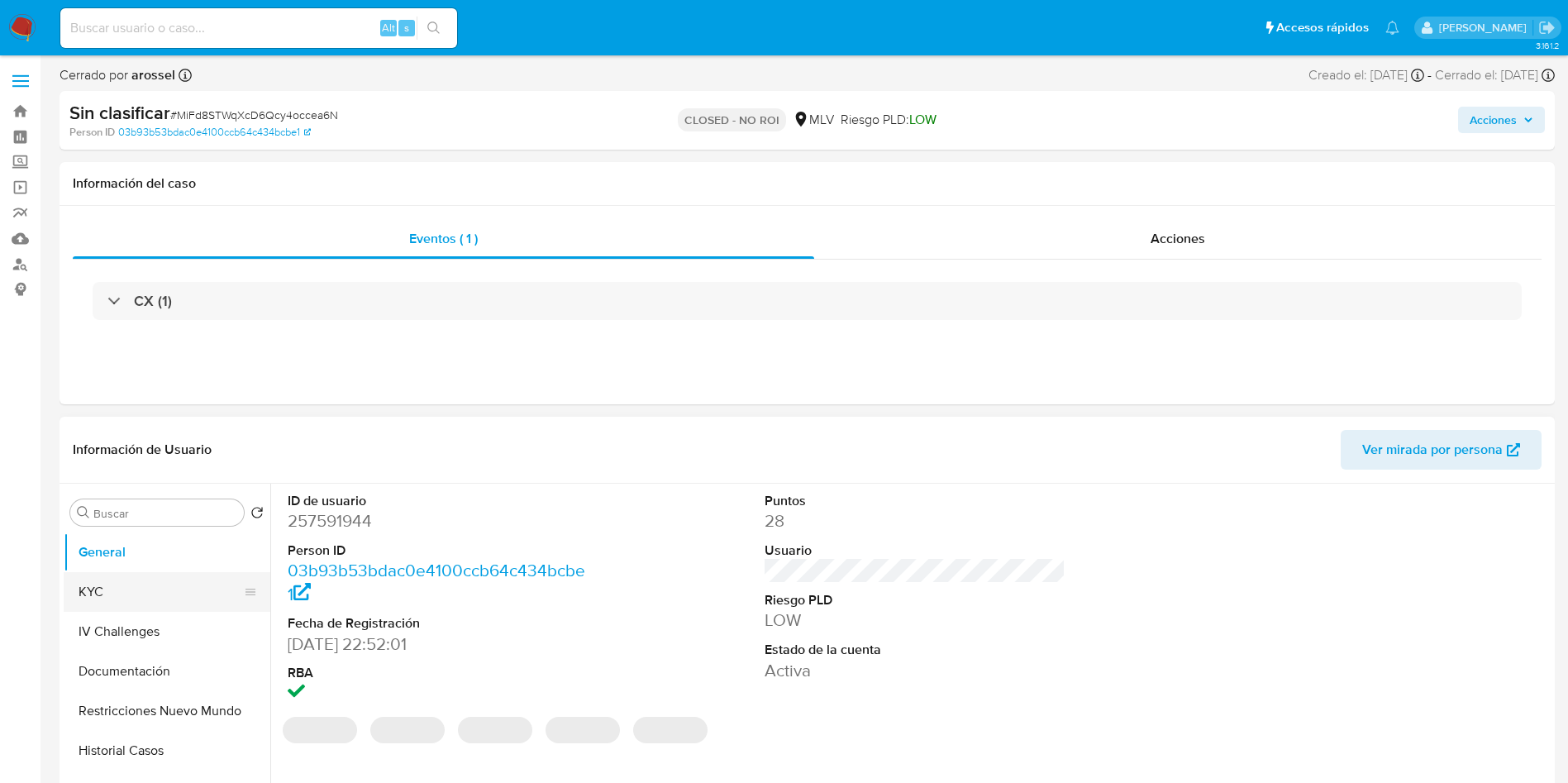
click at [124, 587] on button "KYC" at bounding box center [160, 592] width 193 height 39
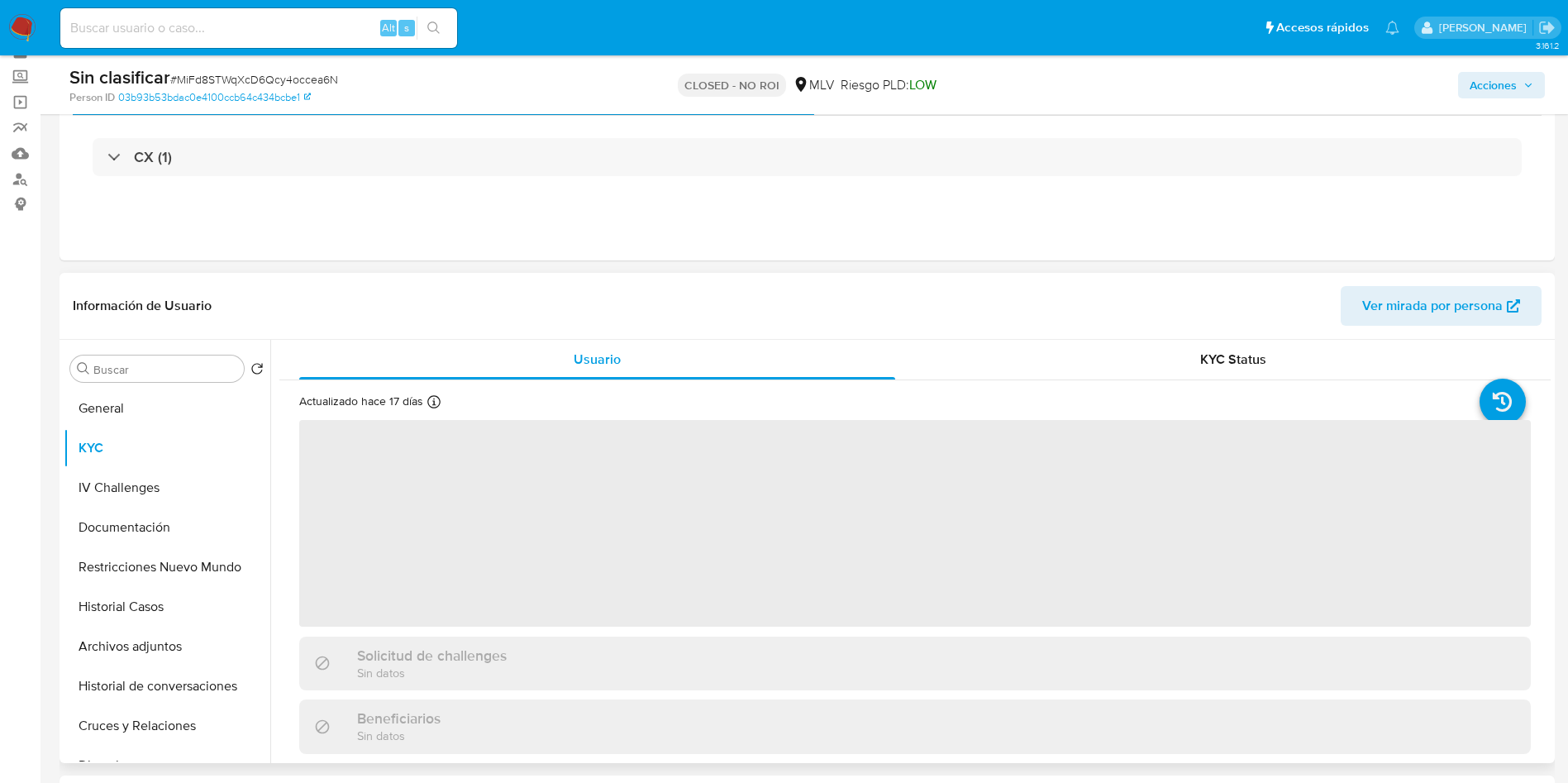
scroll to position [124, 0]
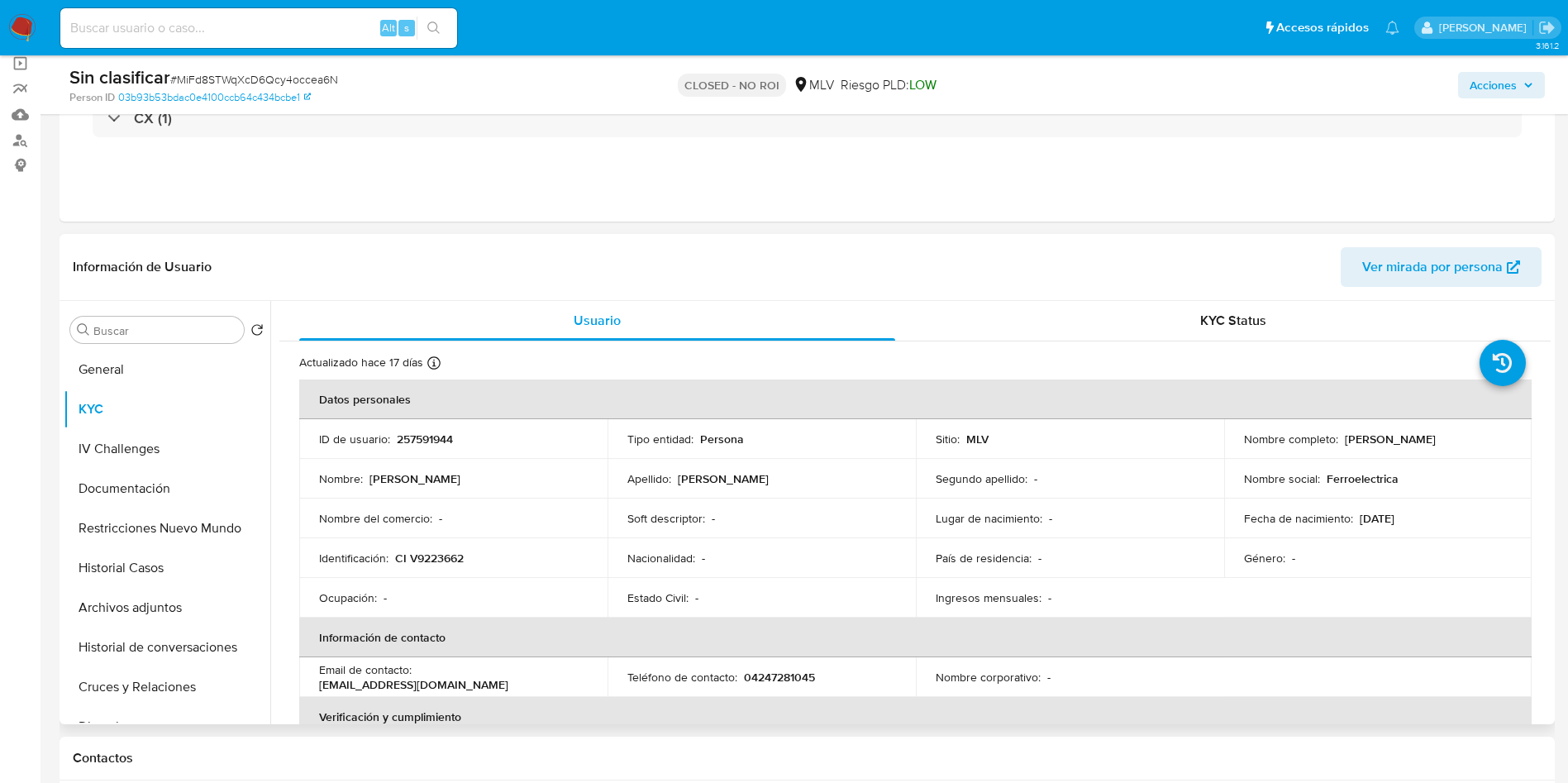
drag, startPoint x: 1230, startPoint y: 445, endPoint x: 1430, endPoint y: 445, distance: 200.0
click at [1430, 445] on td "Nombre completo : [PERSON_NAME]" at bounding box center [1378, 439] width 308 height 39
copy p "[PERSON_NAME]"
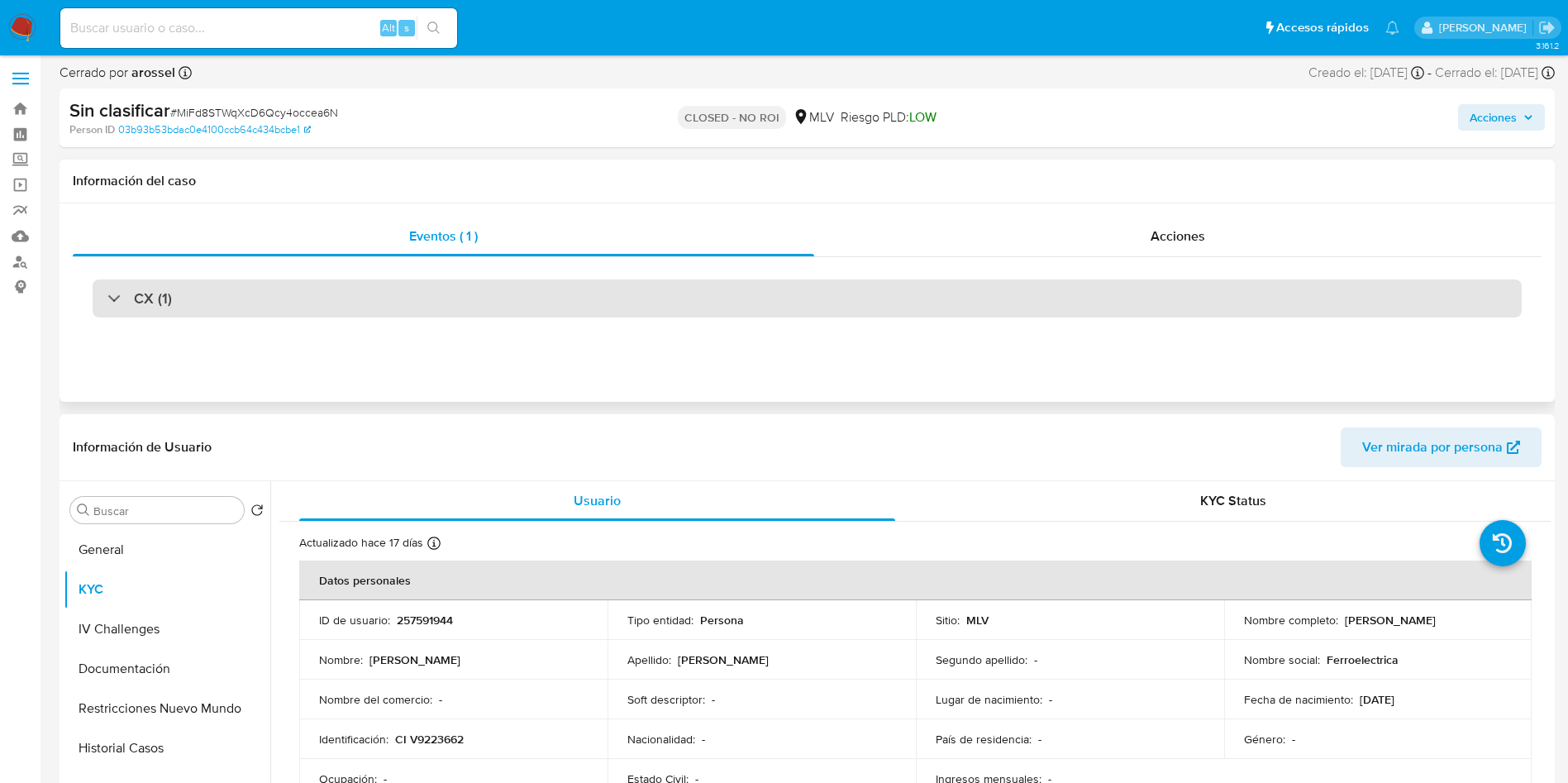
scroll to position [0, 0]
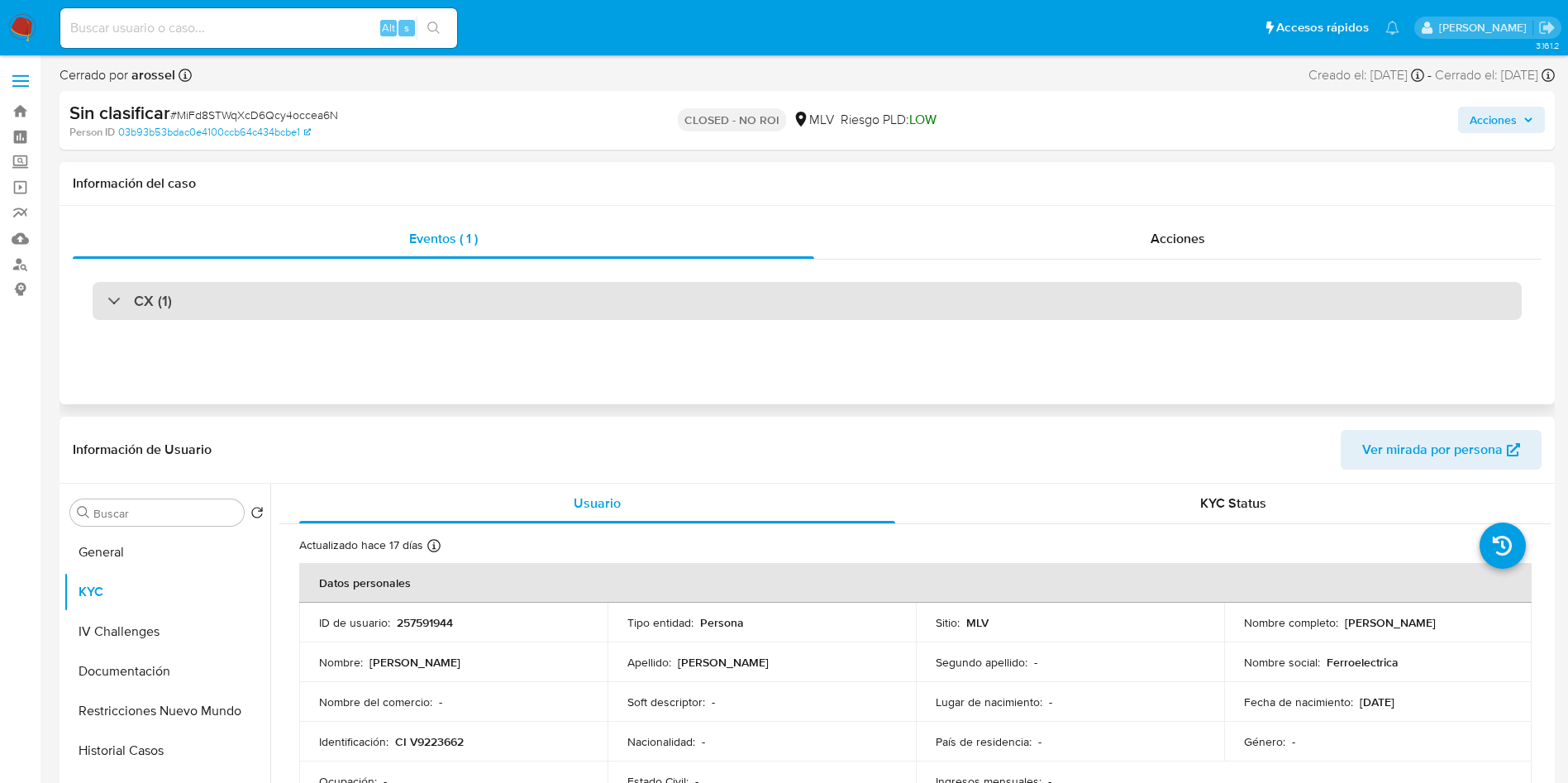
click at [311, 288] on div "CX (1)" at bounding box center [807, 300] width 1429 height 38
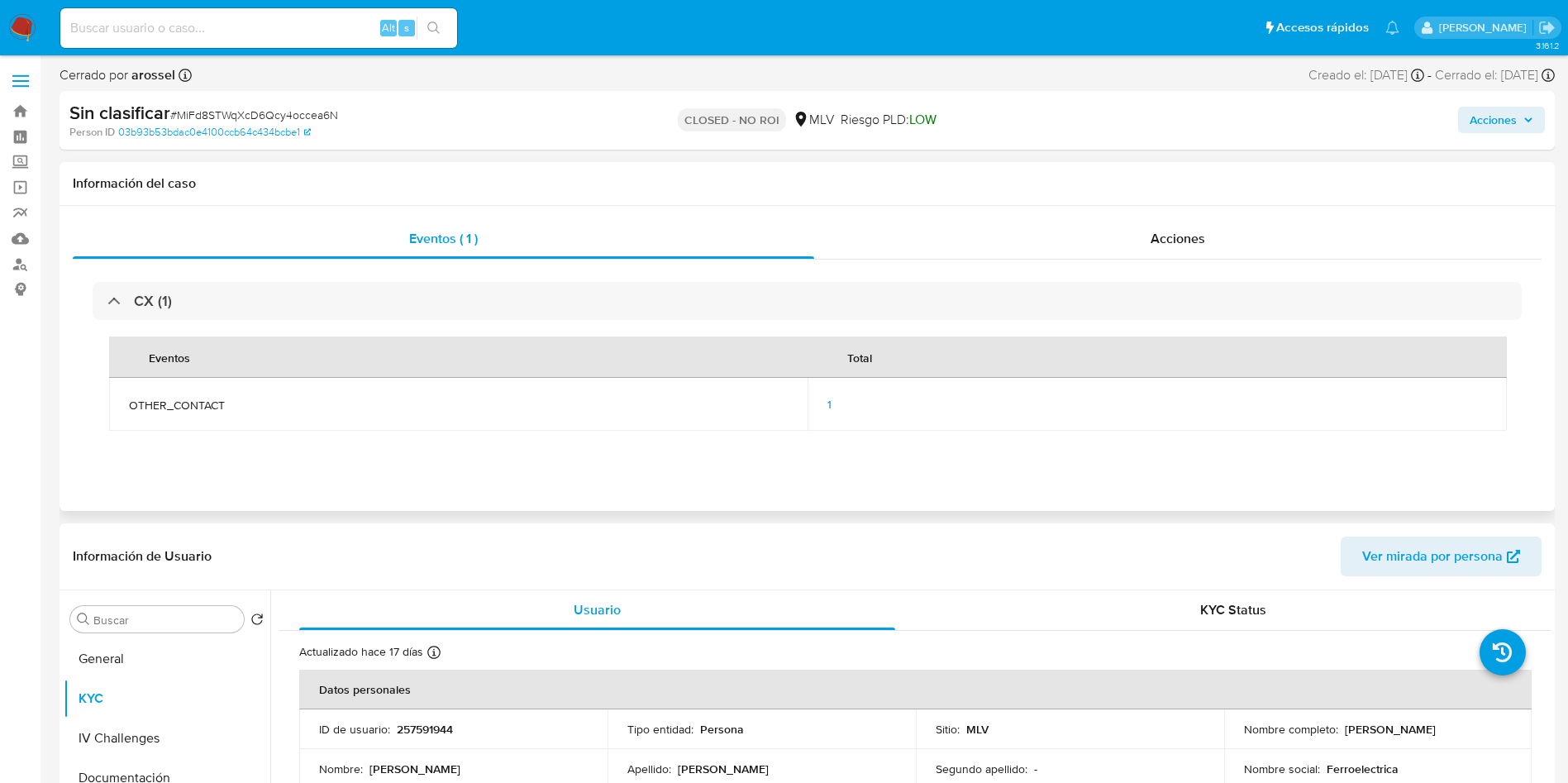
click at [199, 400] on span "OTHER_CONTACT" at bounding box center [459, 405] width 659 height 15
copy span "OTHER_CONTACT"
click at [277, 30] on input at bounding box center [259, 27] width 397 height 21
paste input "LD8QrcIkl6sbFlhTfTY77HE1"
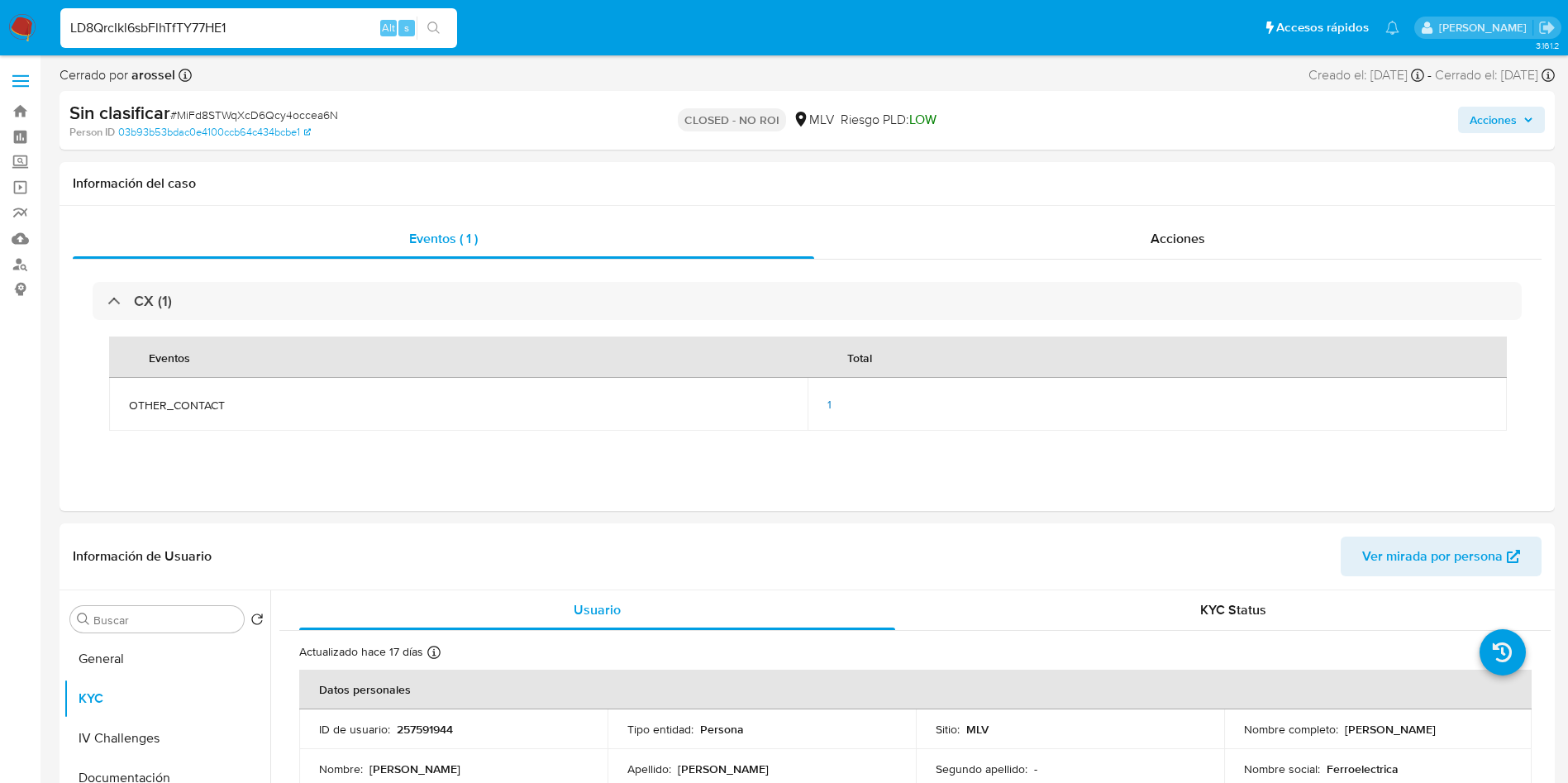
type input "LD8QrcIkl6sbFlhTfTY77HE1"
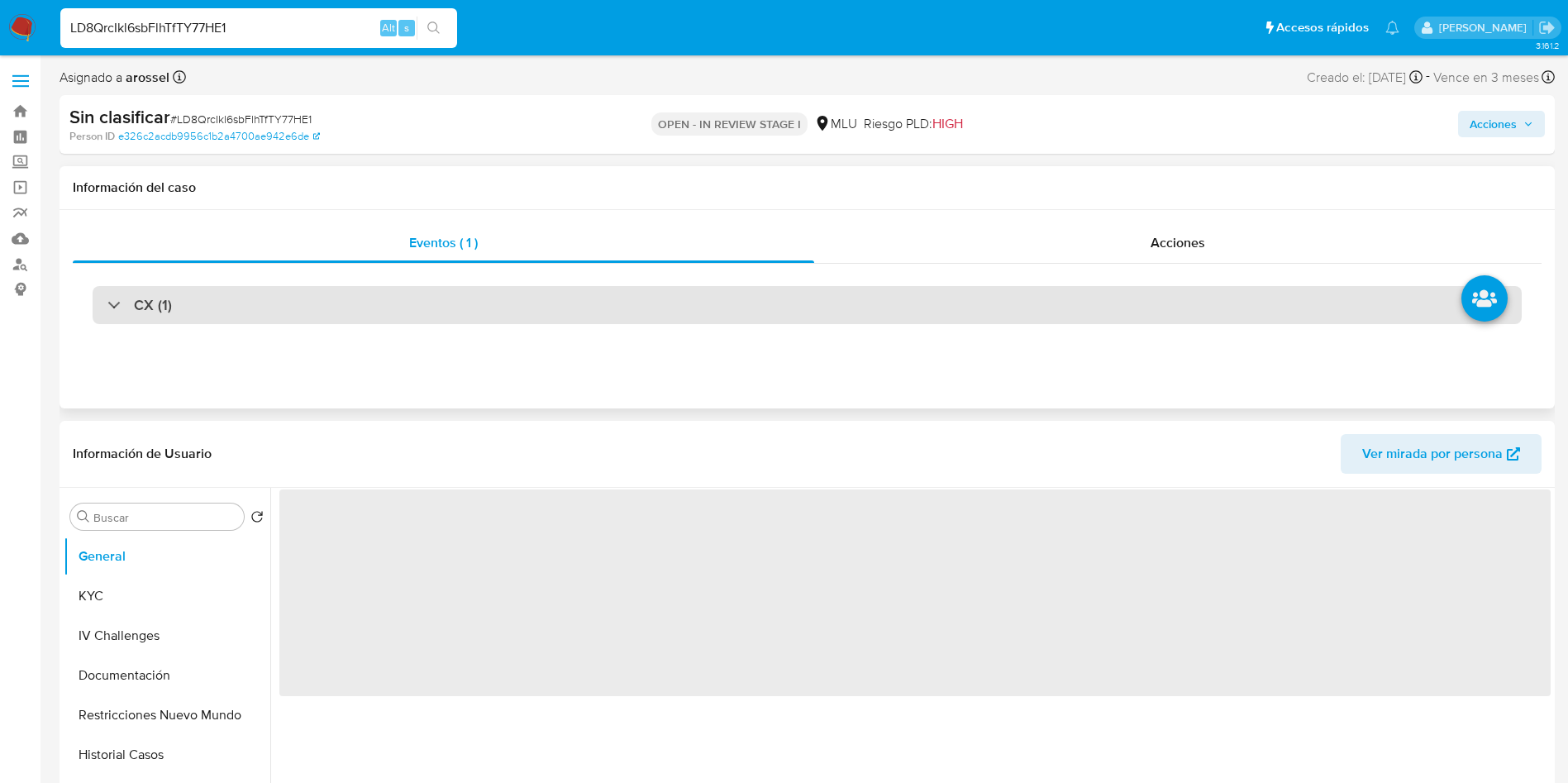
select select "10"
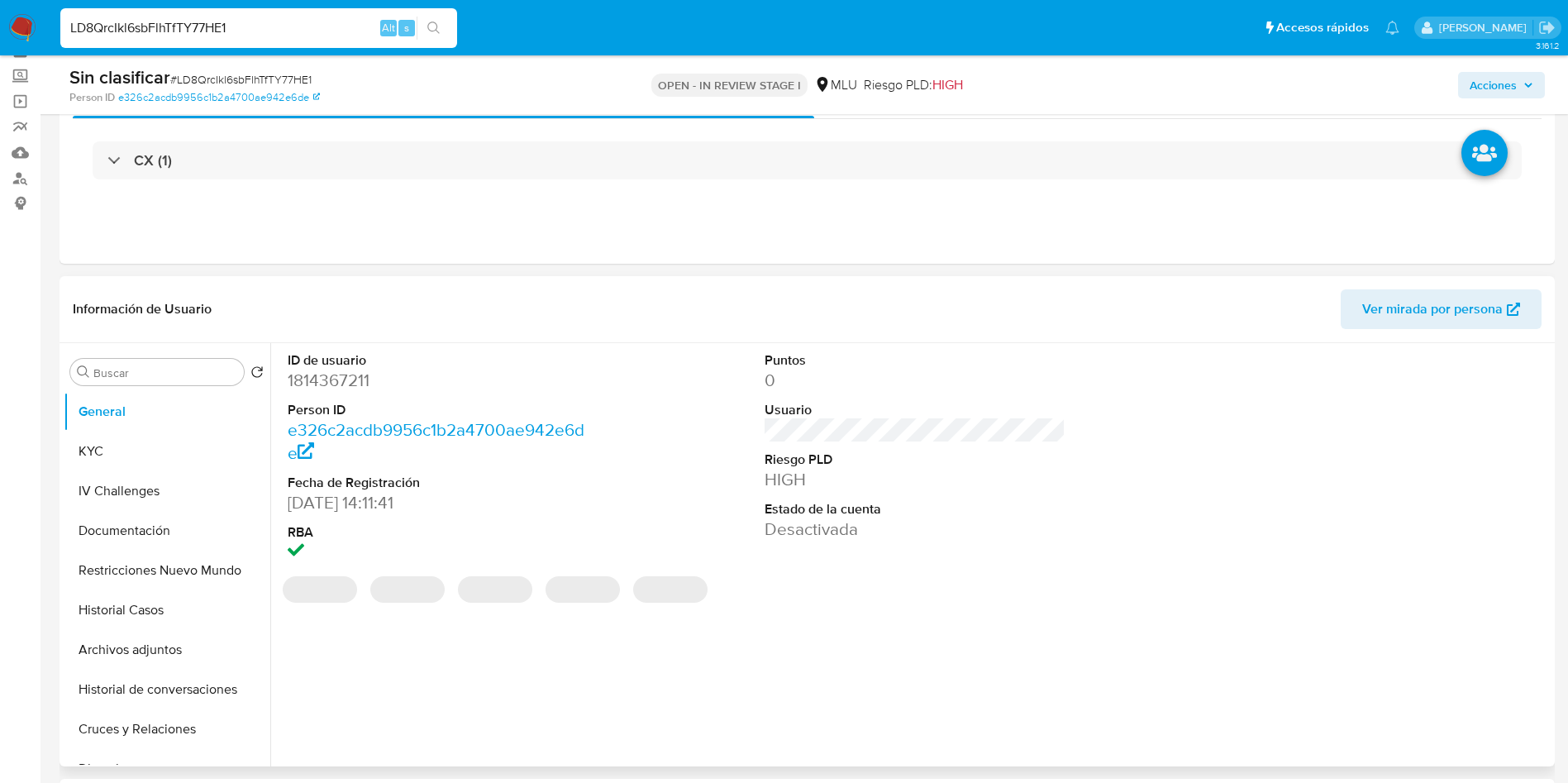
scroll to position [124, 0]
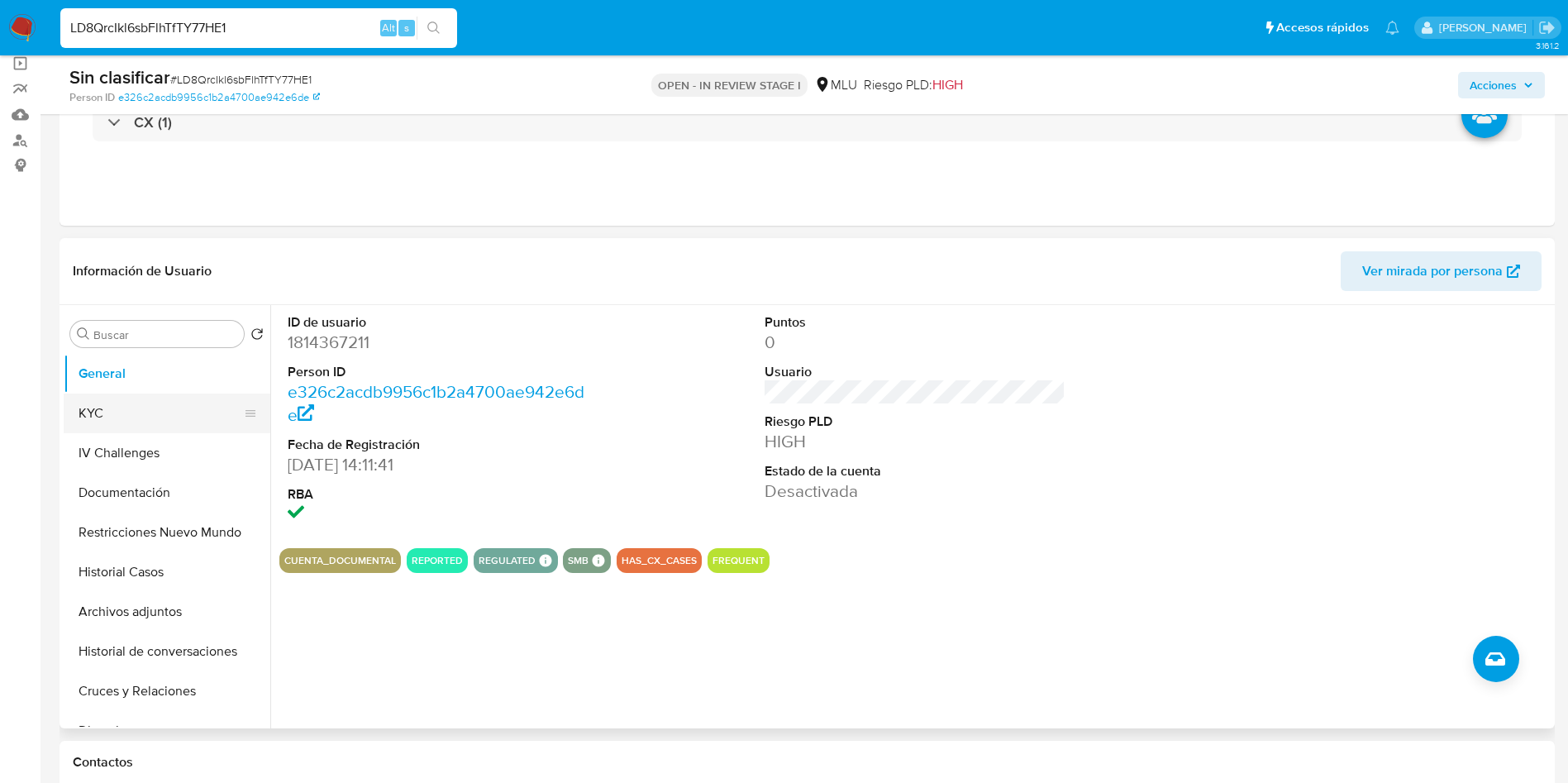
click at [173, 409] on button "KYC" at bounding box center [160, 413] width 193 height 39
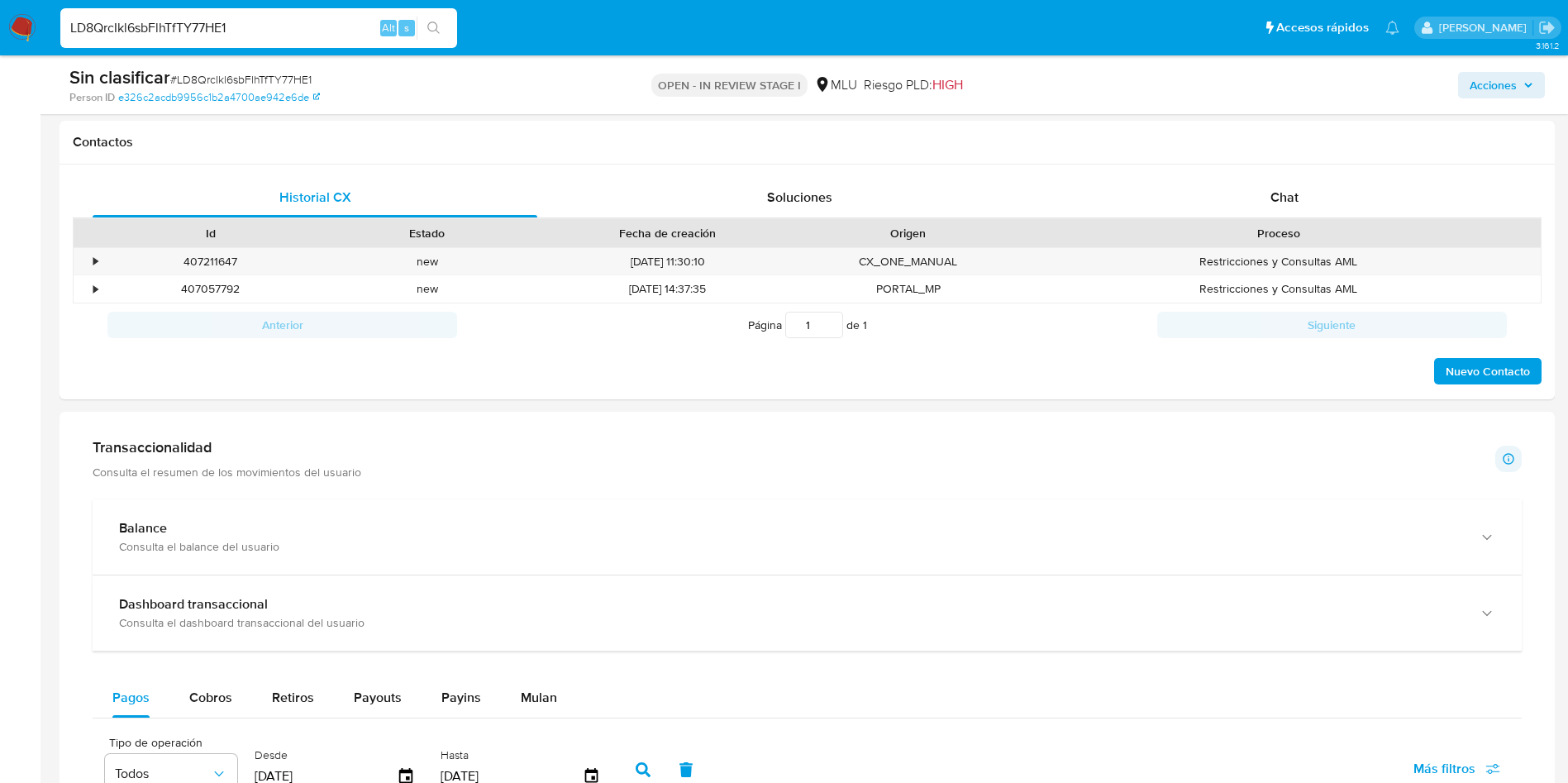
scroll to position [620, 0]
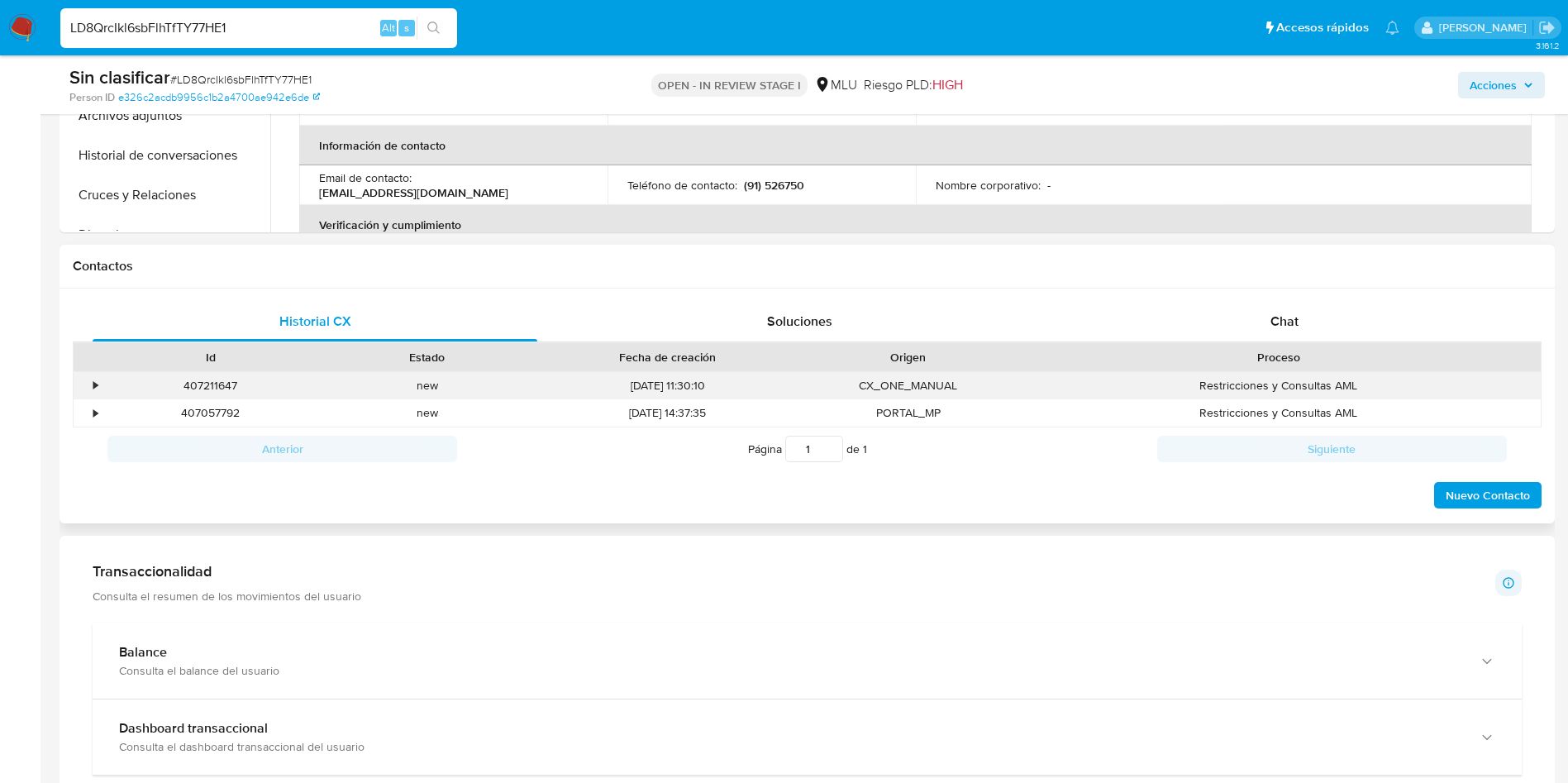
click at [87, 385] on div "•" at bounding box center [88, 386] width 29 height 27
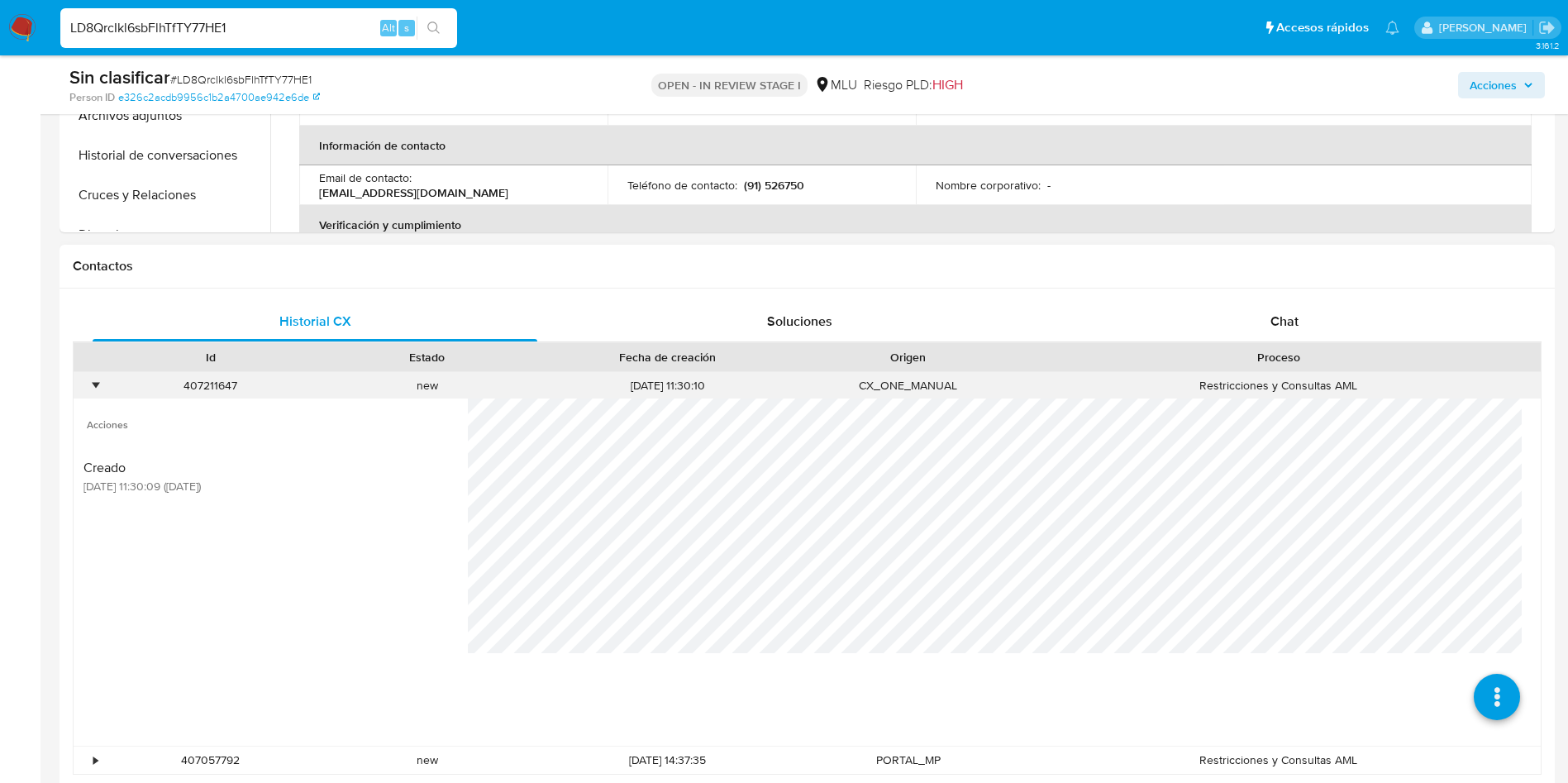
scroll to position [744, 0]
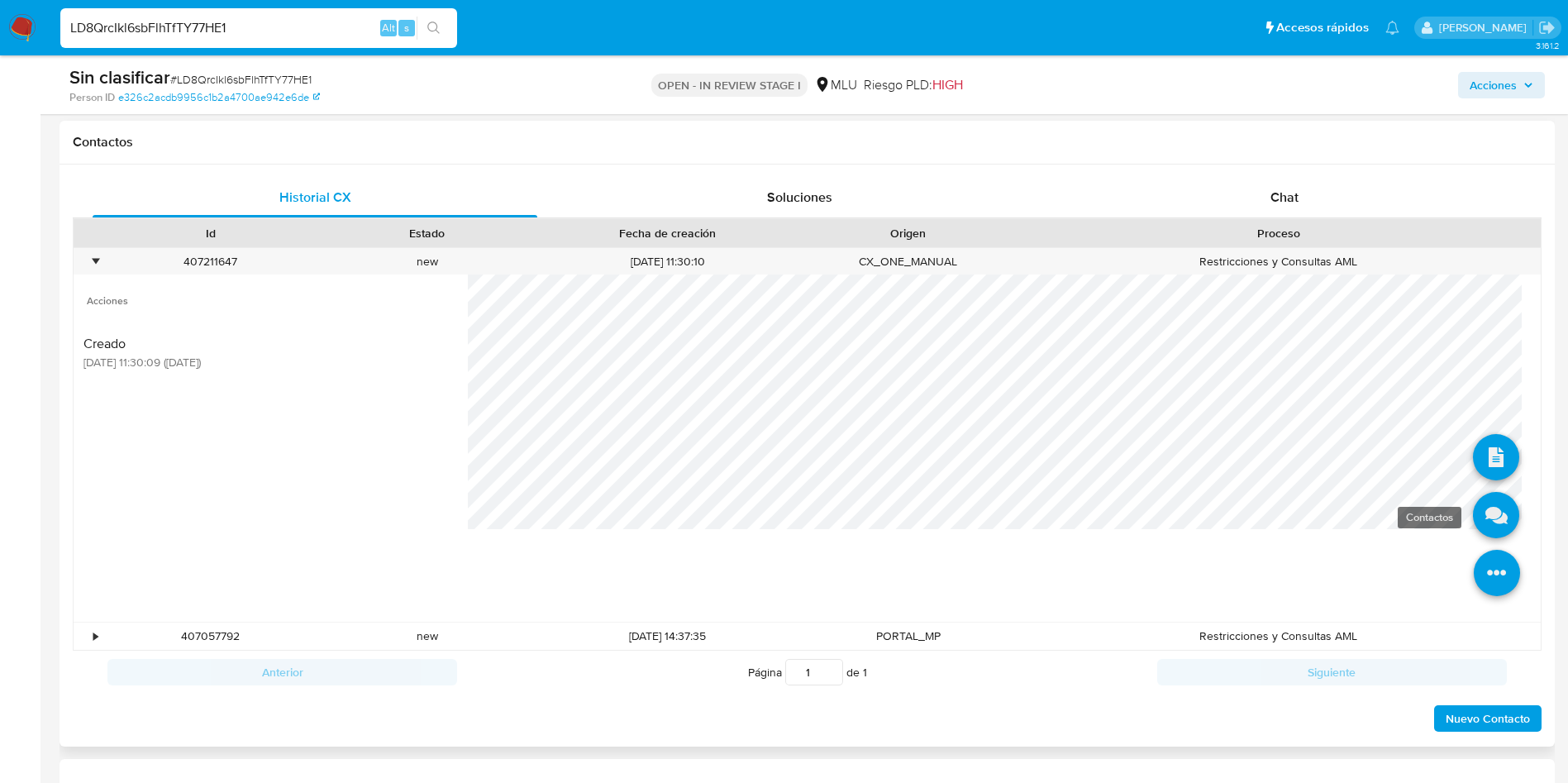
click at [1476, 499] on icon at bounding box center [1496, 515] width 46 height 46
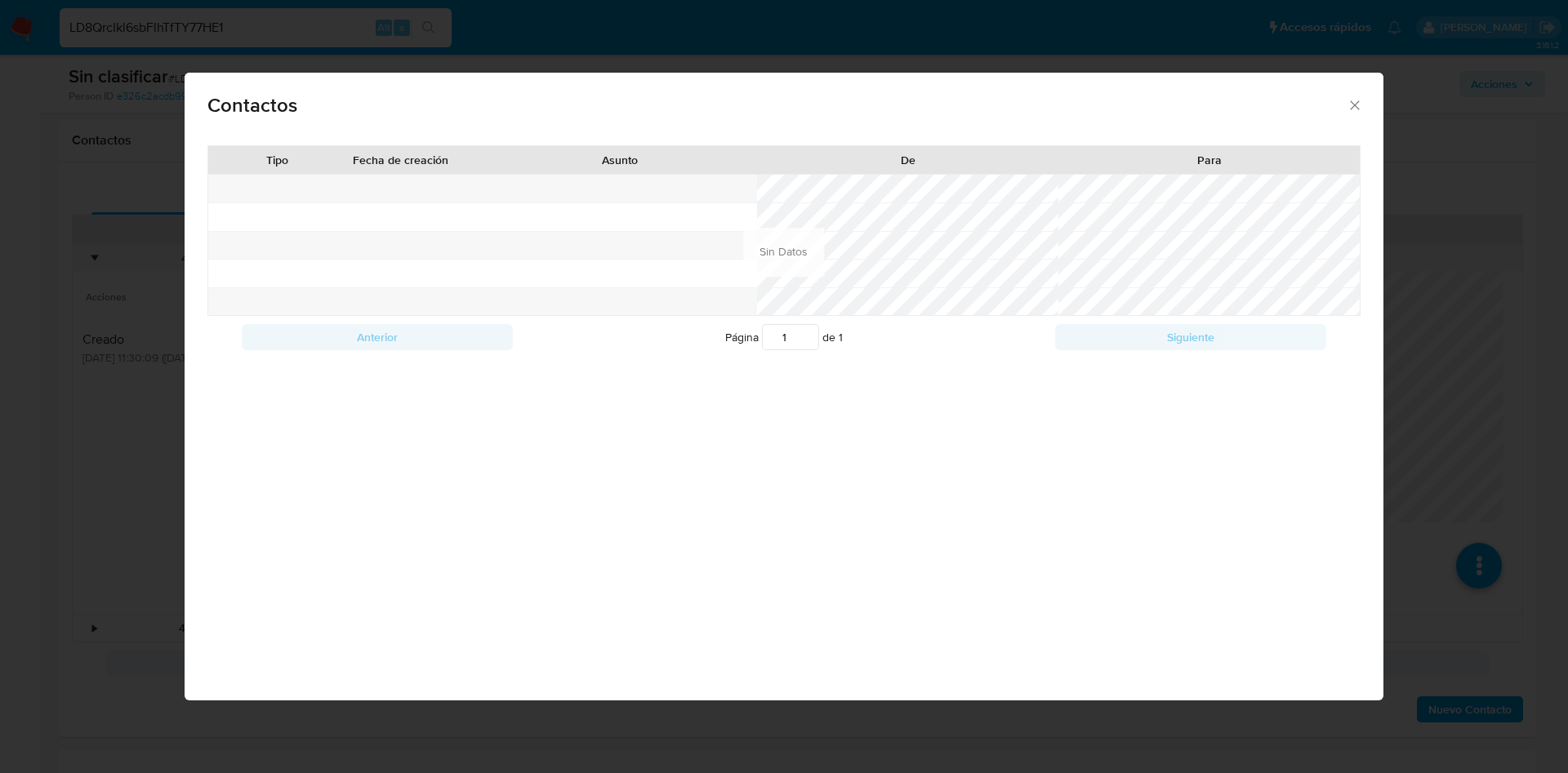
click at [1427, 318] on div "Contactos Tipo Fecha de creación Asunto De Para Anterior Página 1 de 1 Siguient…" at bounding box center [784, 386] width 1568 height 773
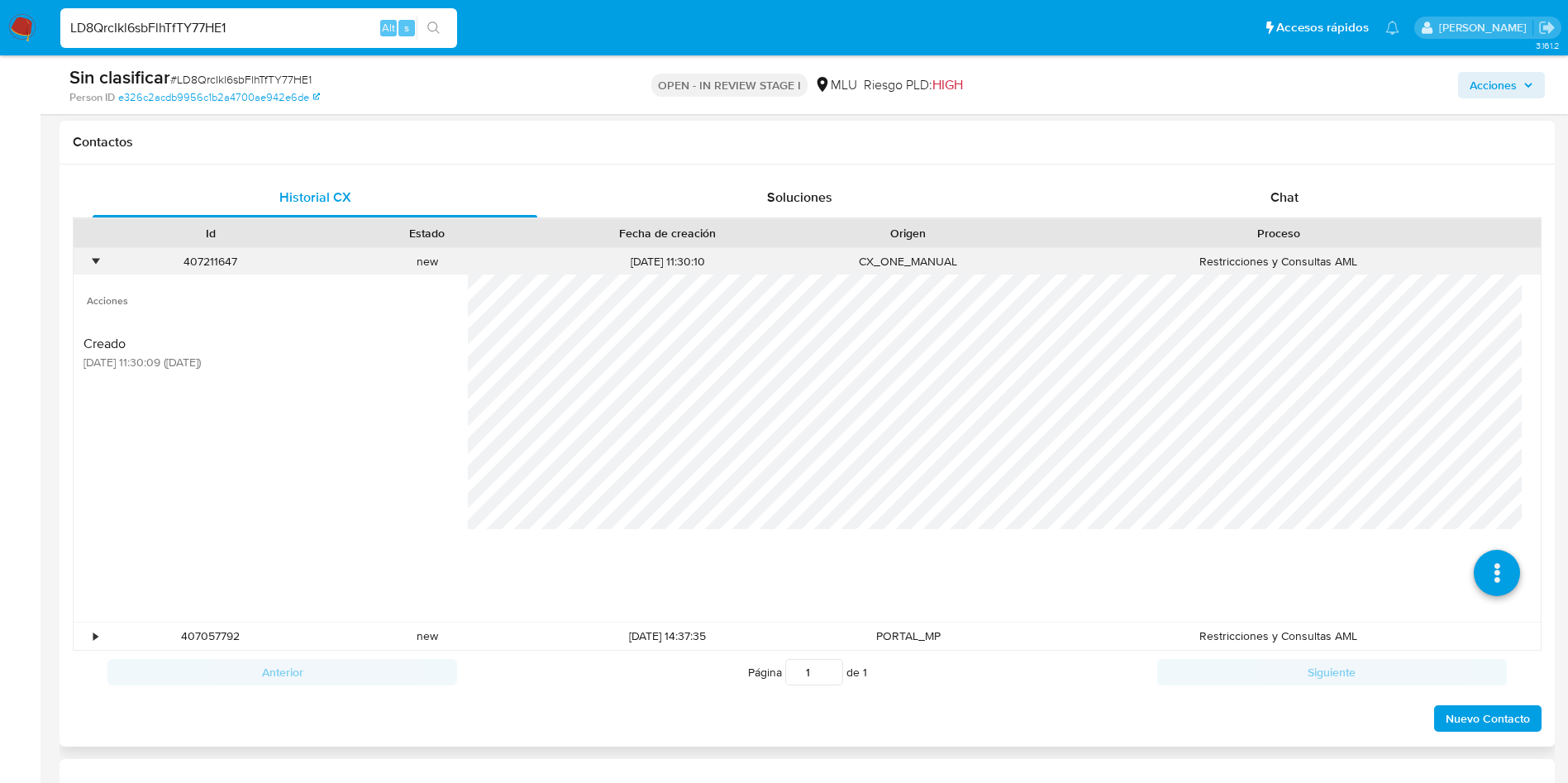
click at [89, 271] on div "•" at bounding box center [88, 262] width 29 height 27
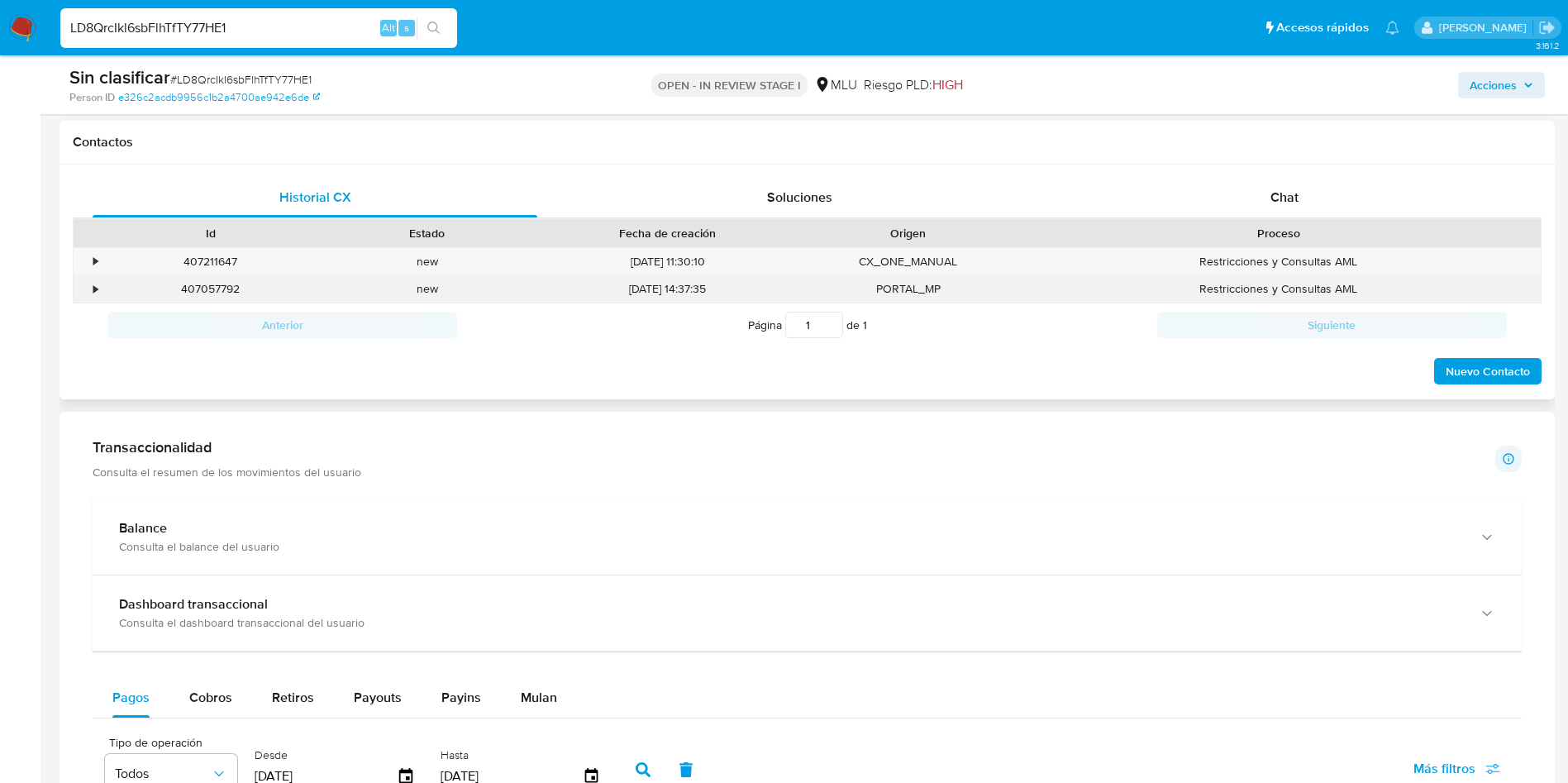
click at [88, 288] on div "•" at bounding box center [88, 289] width 29 height 27
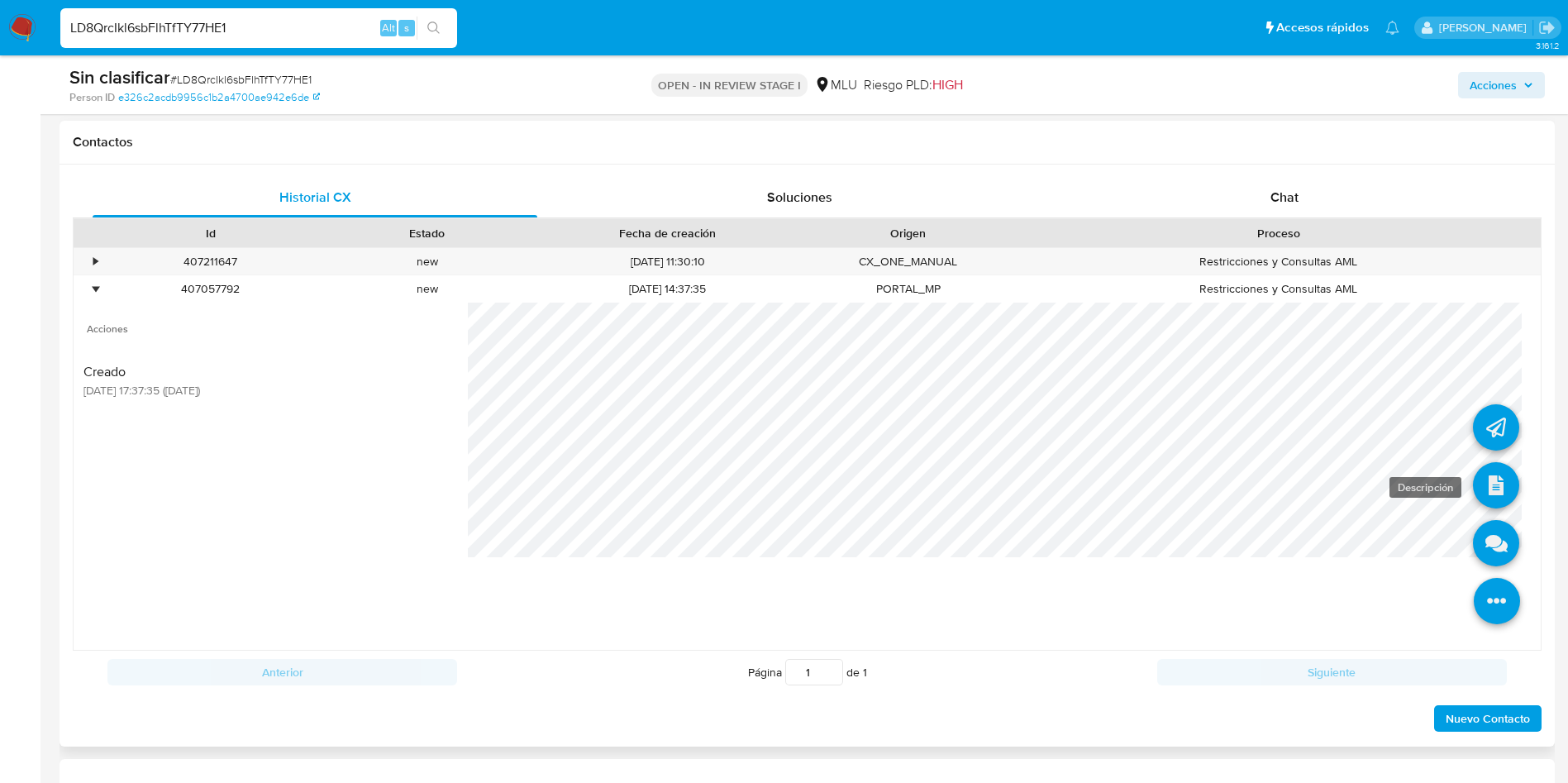
click at [1474, 487] on icon at bounding box center [1496, 485] width 46 height 46
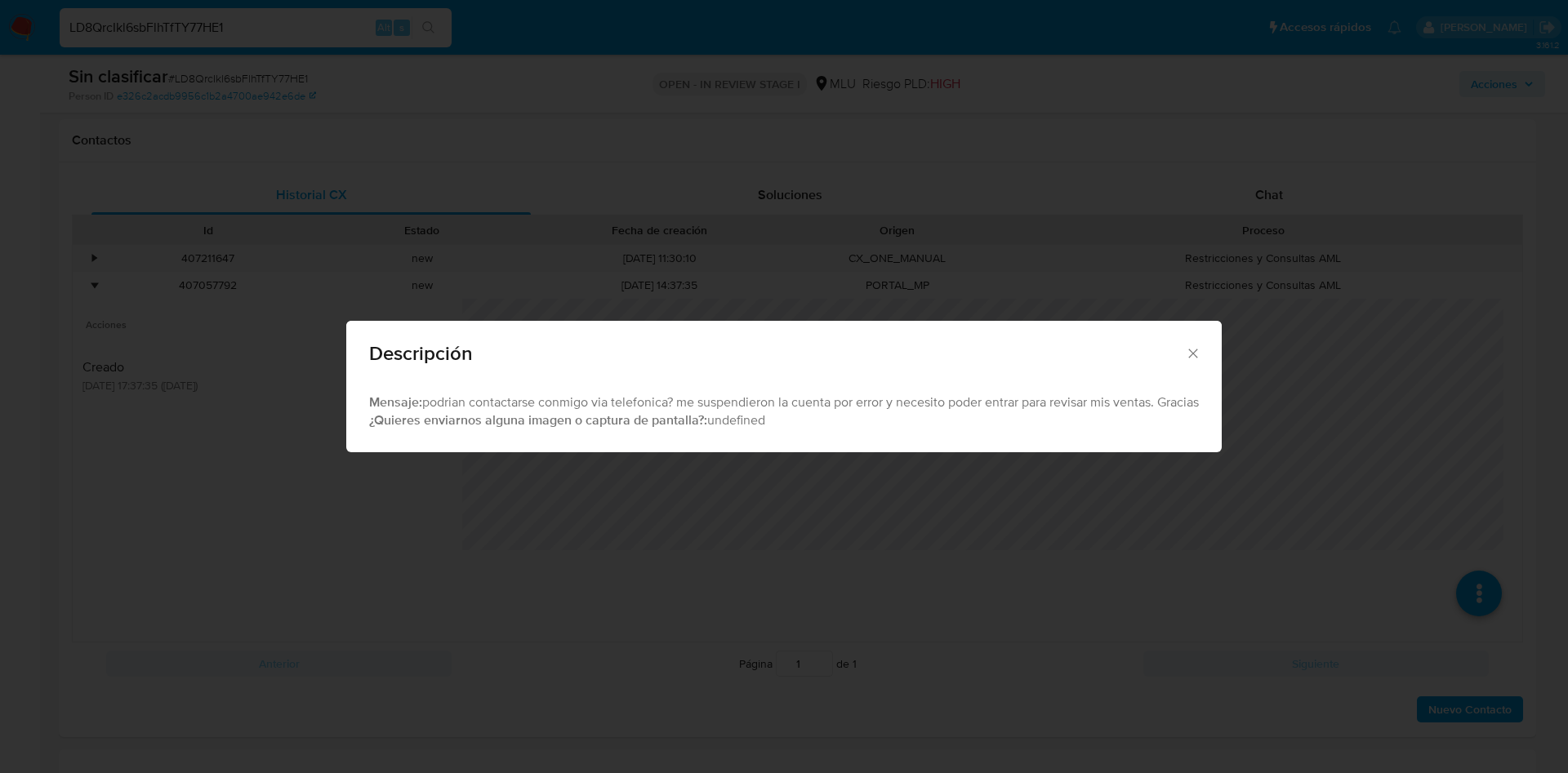
click at [567, 488] on div "Descripción Mensaje: podrian contactarse conmigo via telefonica? me suspendiero…" at bounding box center [784, 386] width 1568 height 773
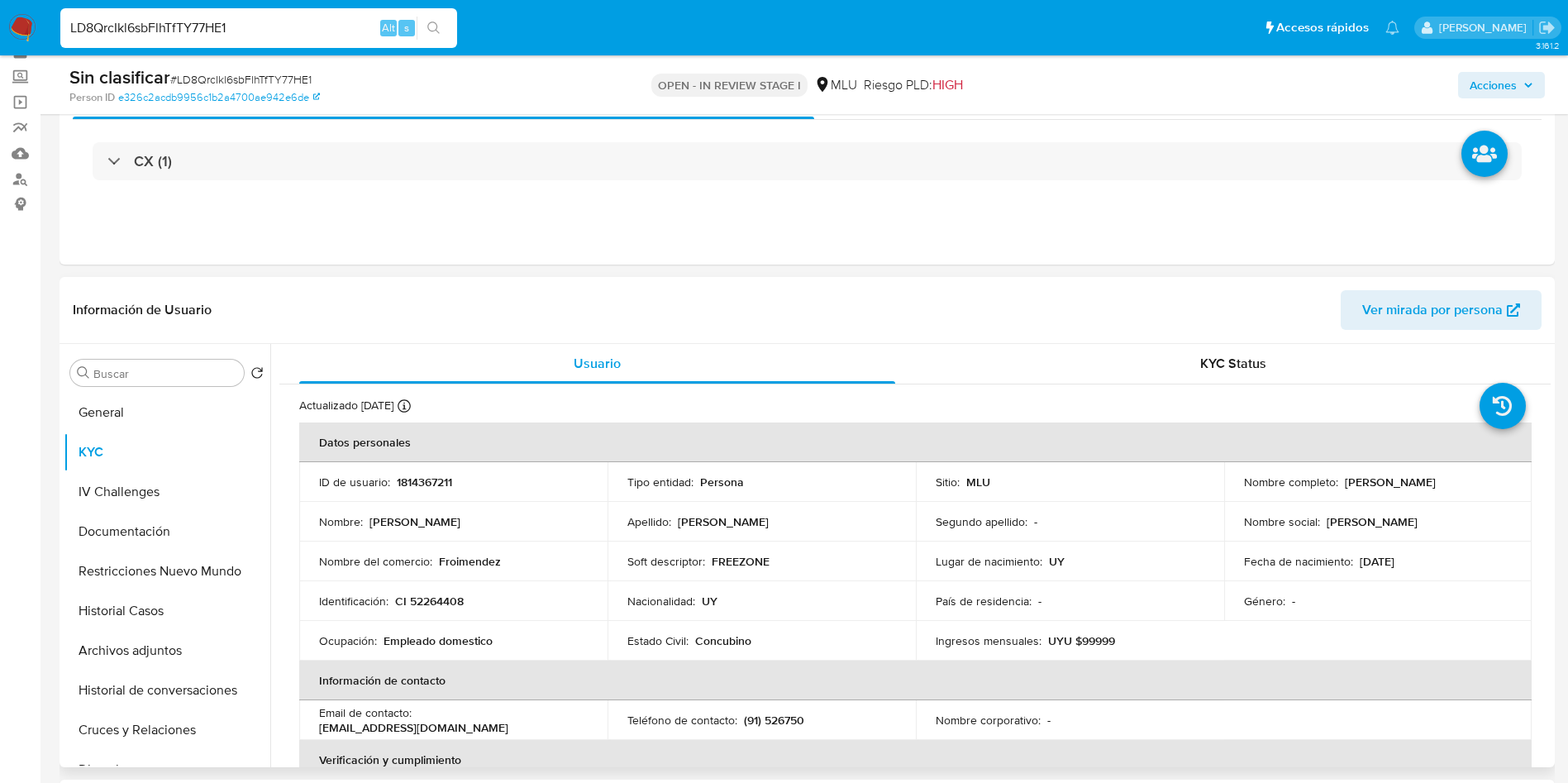
scroll to position [124, 0]
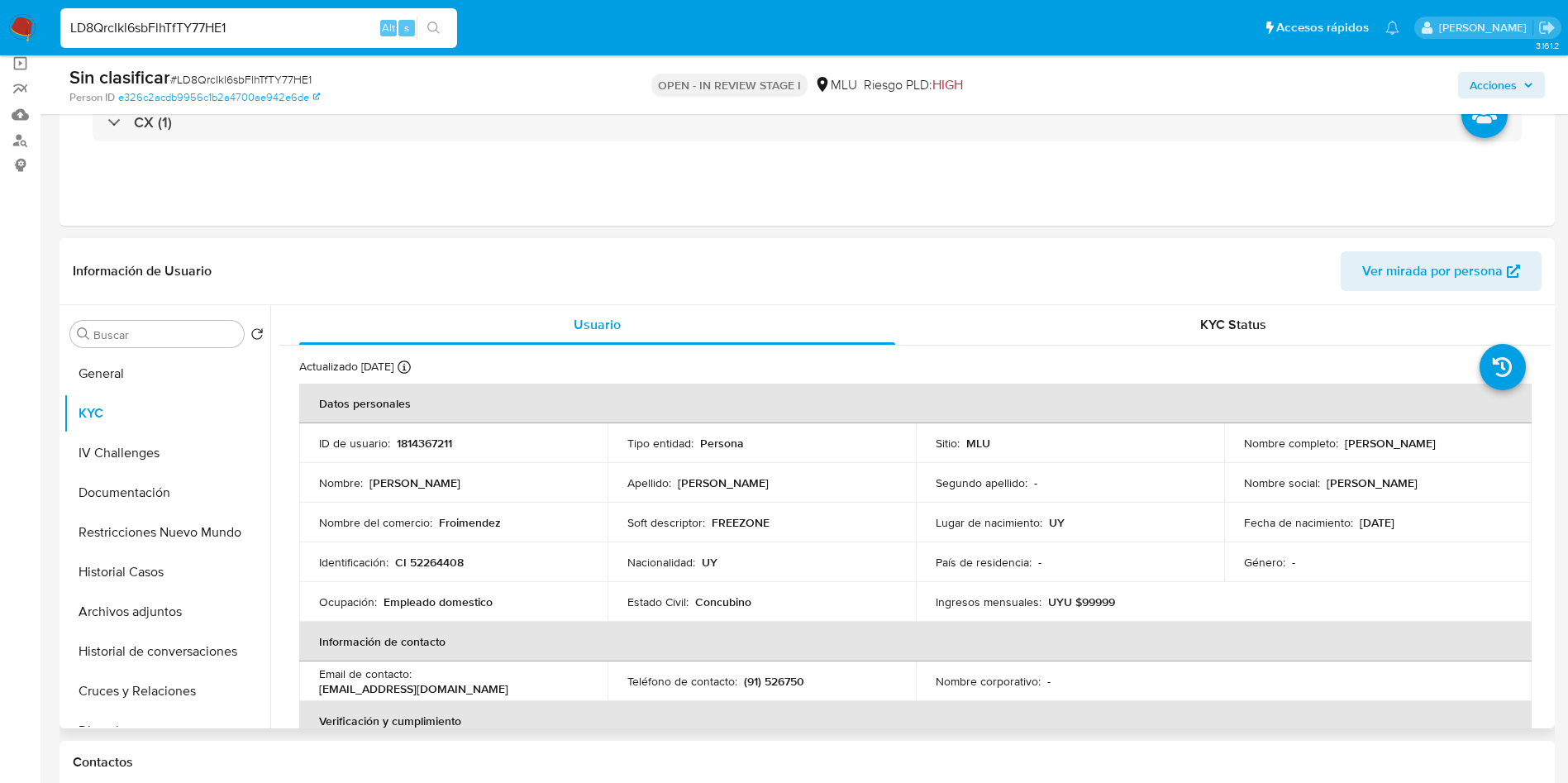
click at [1068, 500] on td "Segundo apellido : -" at bounding box center [1070, 483] width 308 height 39
click at [109, 371] on button "General" at bounding box center [160, 374] width 193 height 39
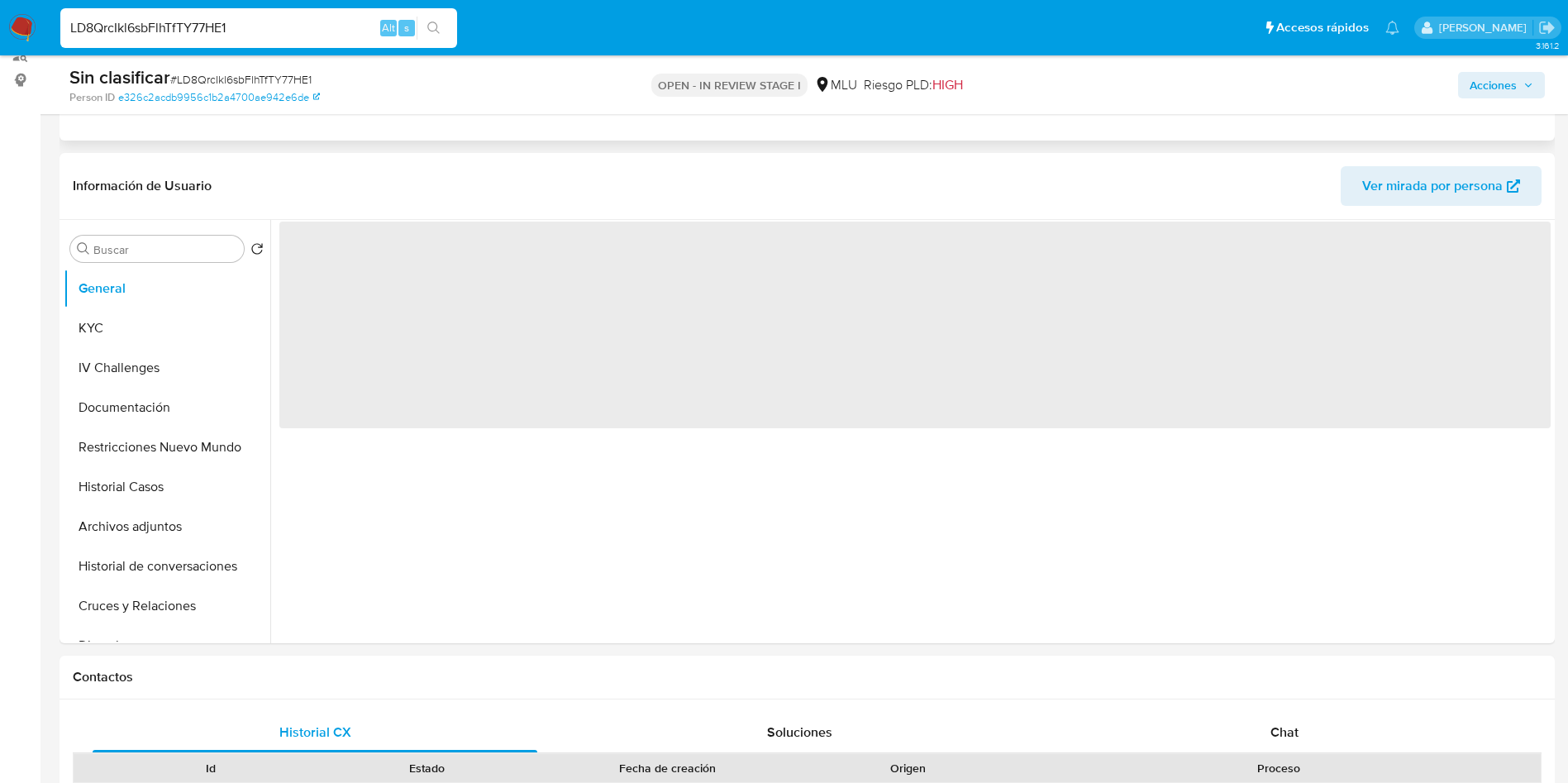
scroll to position [248, 0]
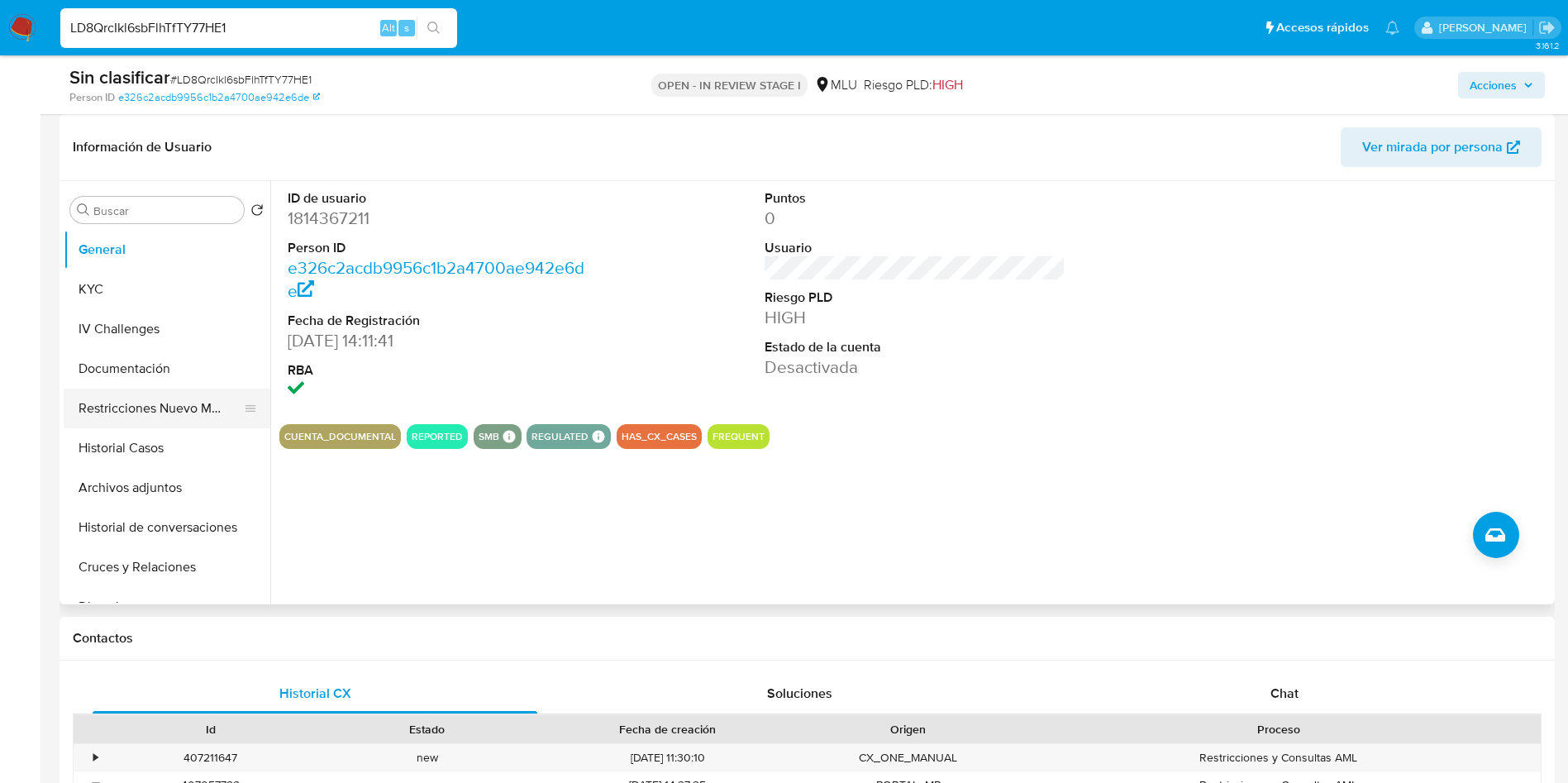
click at [162, 419] on button "Restricciones Nuevo Mundo" at bounding box center [160, 408] width 193 height 39
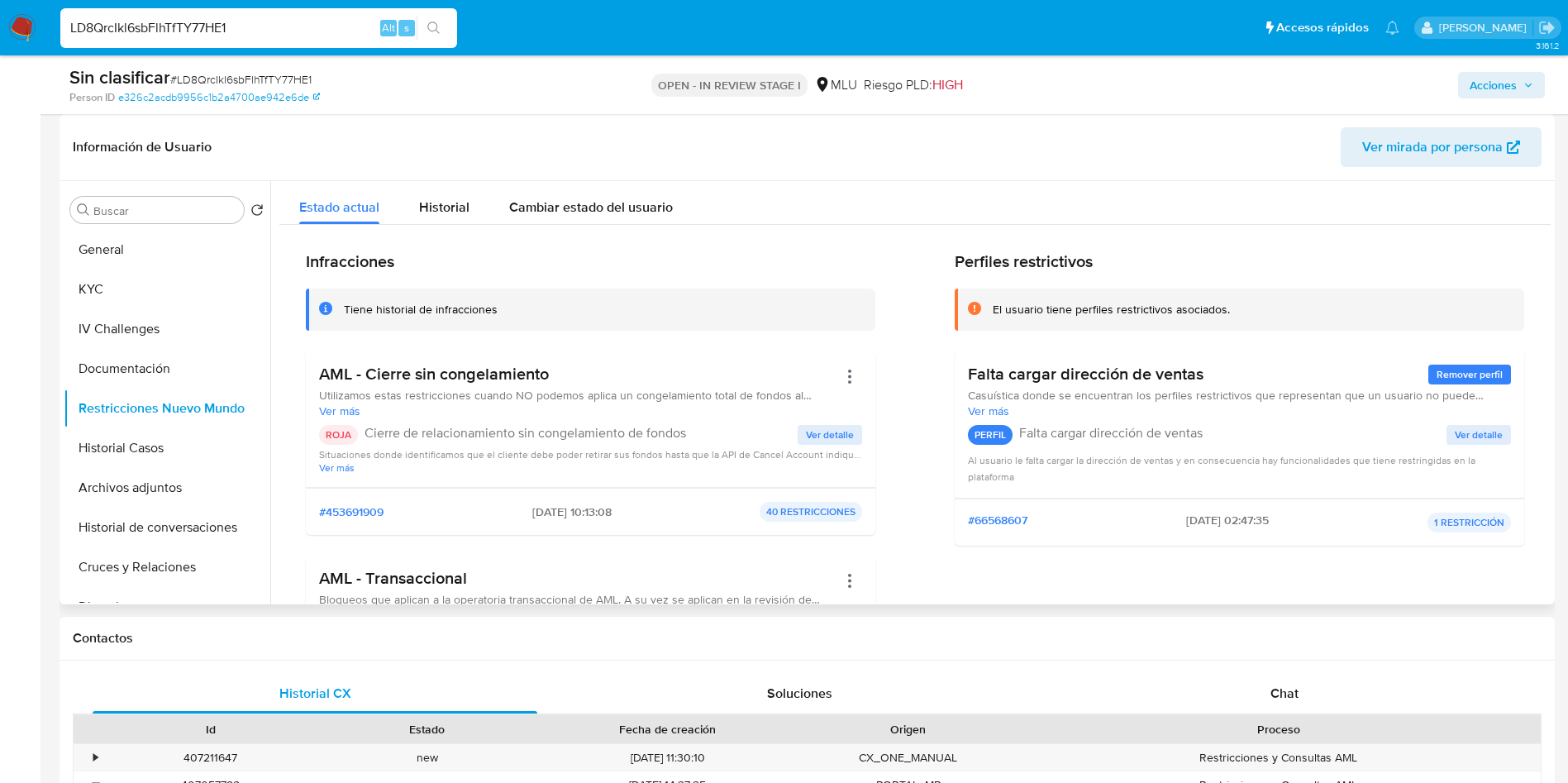
click at [828, 436] on span "Ver detalle" at bounding box center [830, 435] width 48 height 16
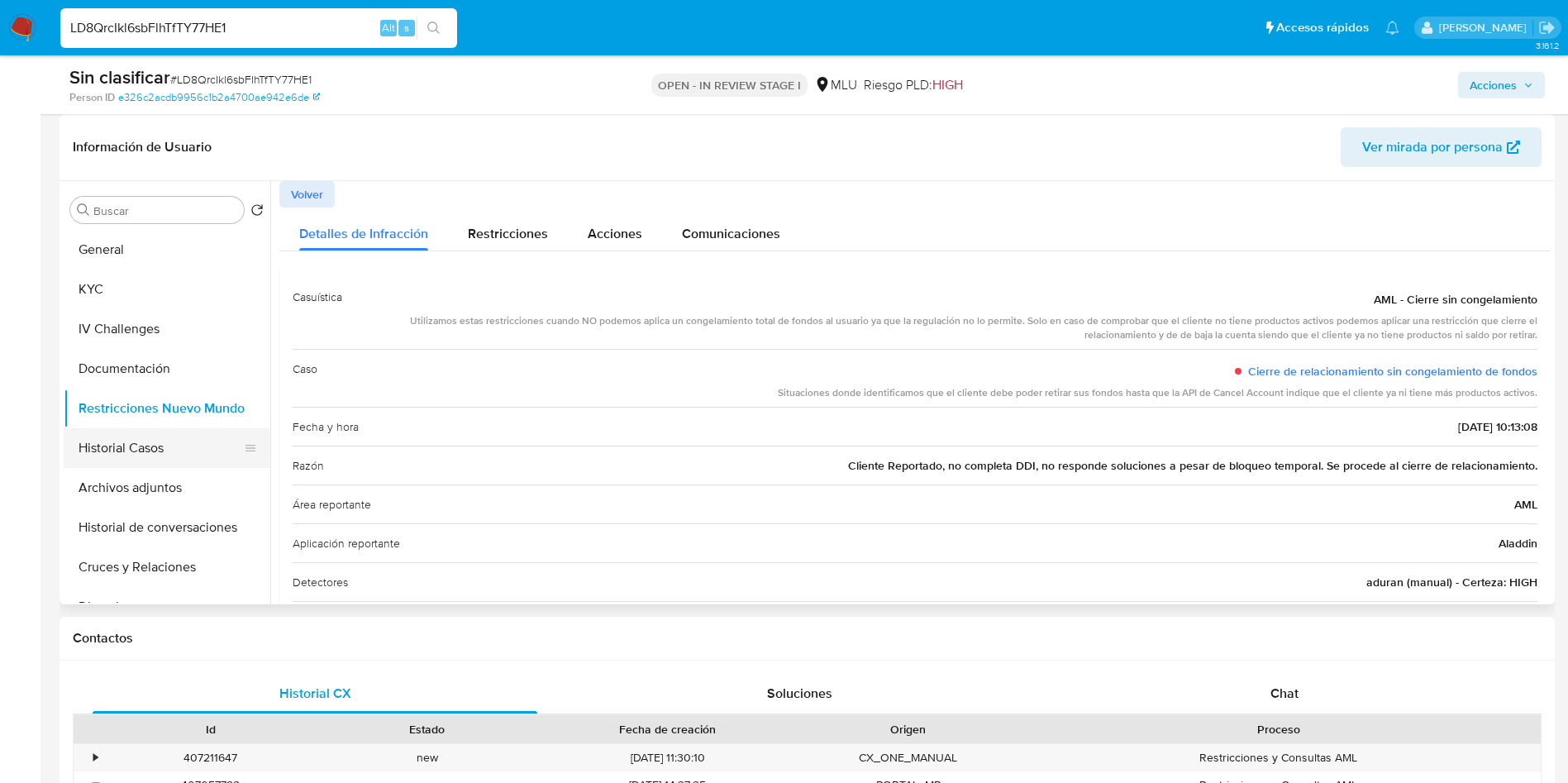
click at [169, 448] on button "Historial Casos" at bounding box center [160, 448] width 193 height 39
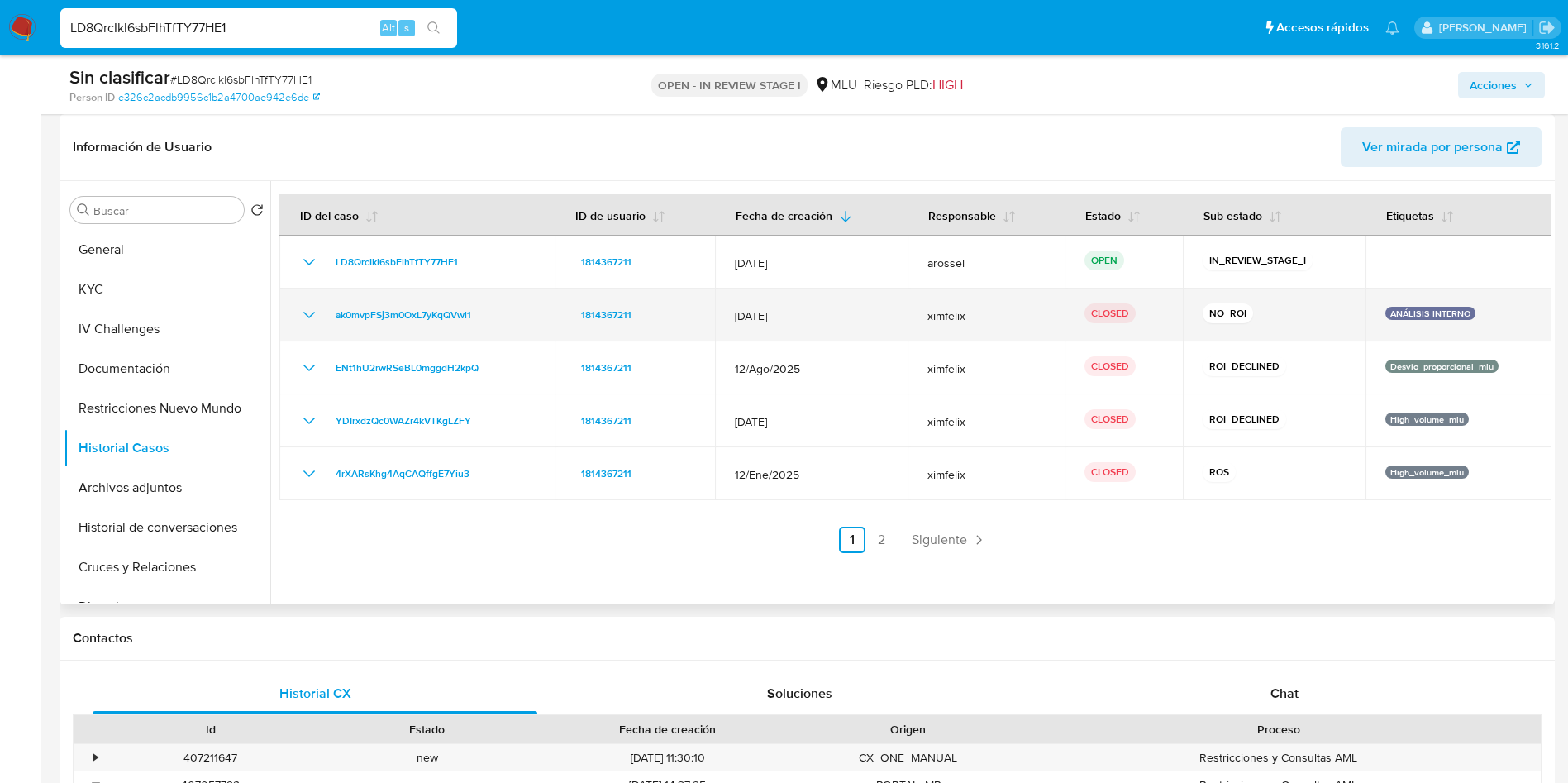
click at [305, 317] on icon "Mostrar/Ocultar" at bounding box center [309, 315] width 20 height 20
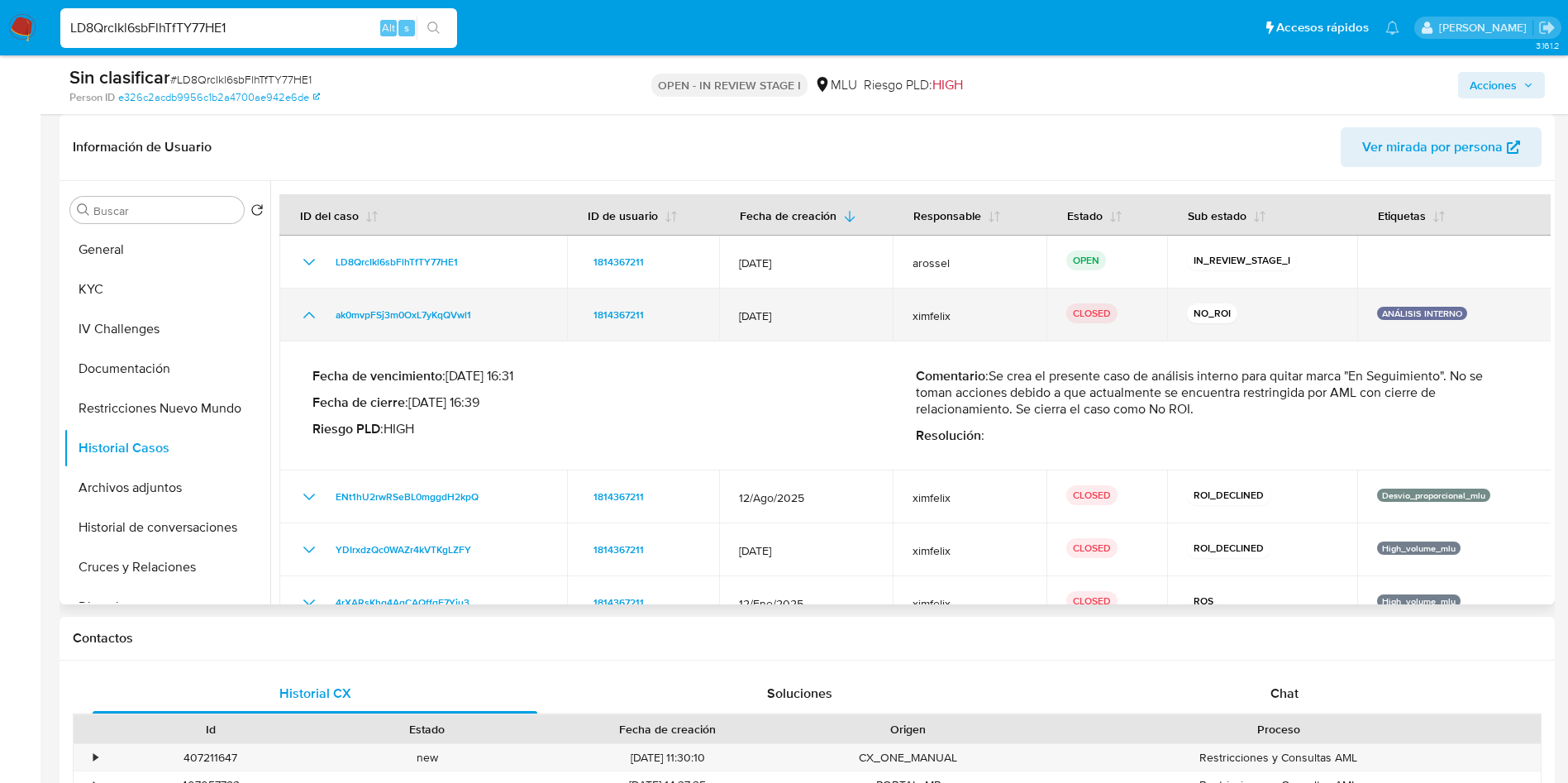
click at [305, 316] on icon "Mostrar/Ocultar" at bounding box center [310, 315] width 12 height 7
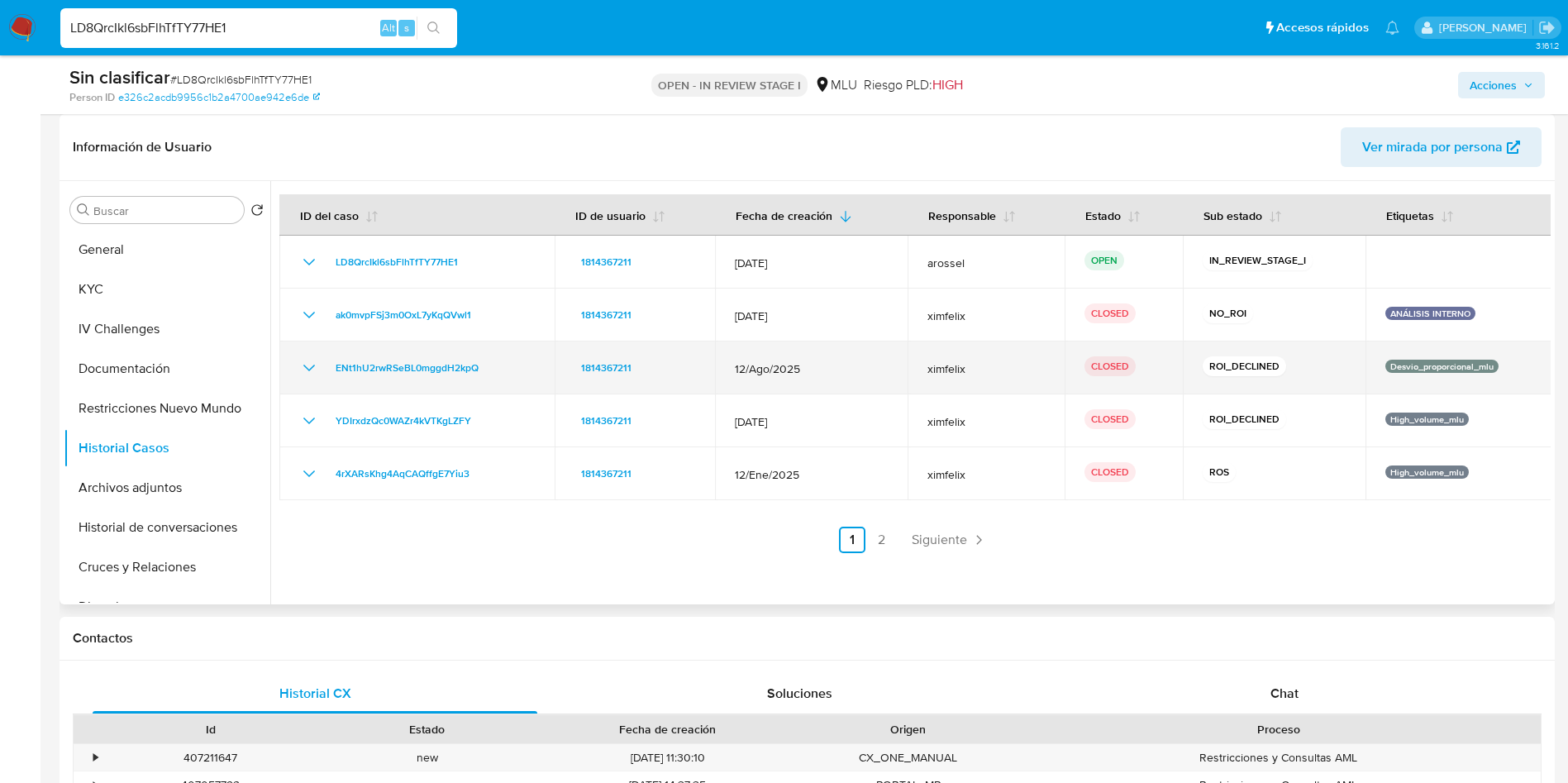
click at [308, 365] on icon "Mostrar/Ocultar" at bounding box center [309, 367] width 20 height 20
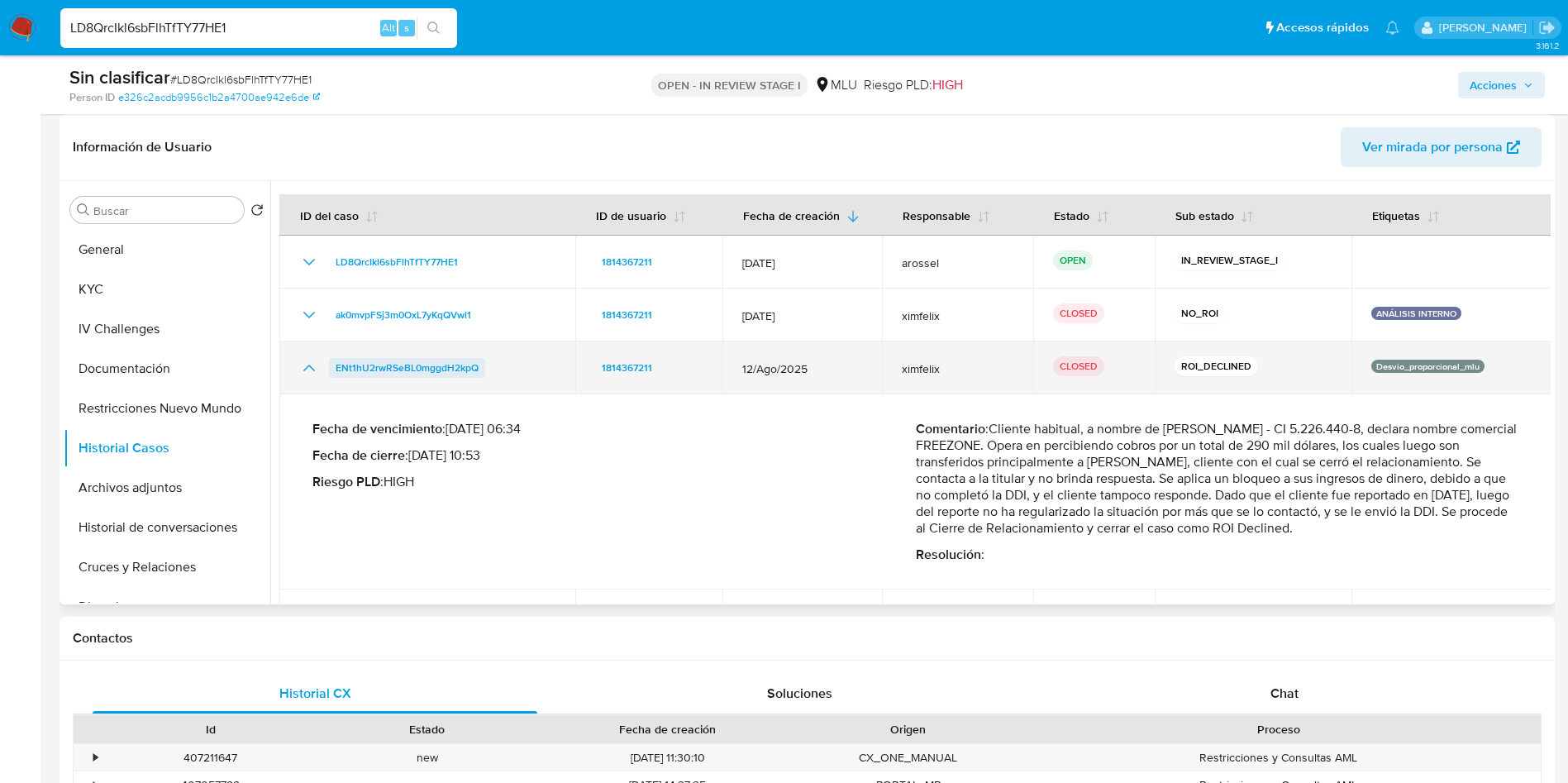
click at [431, 371] on span "ENt1hU2rwRSeBL0mggdH2kpQ" at bounding box center [406, 367] width 143 height 20
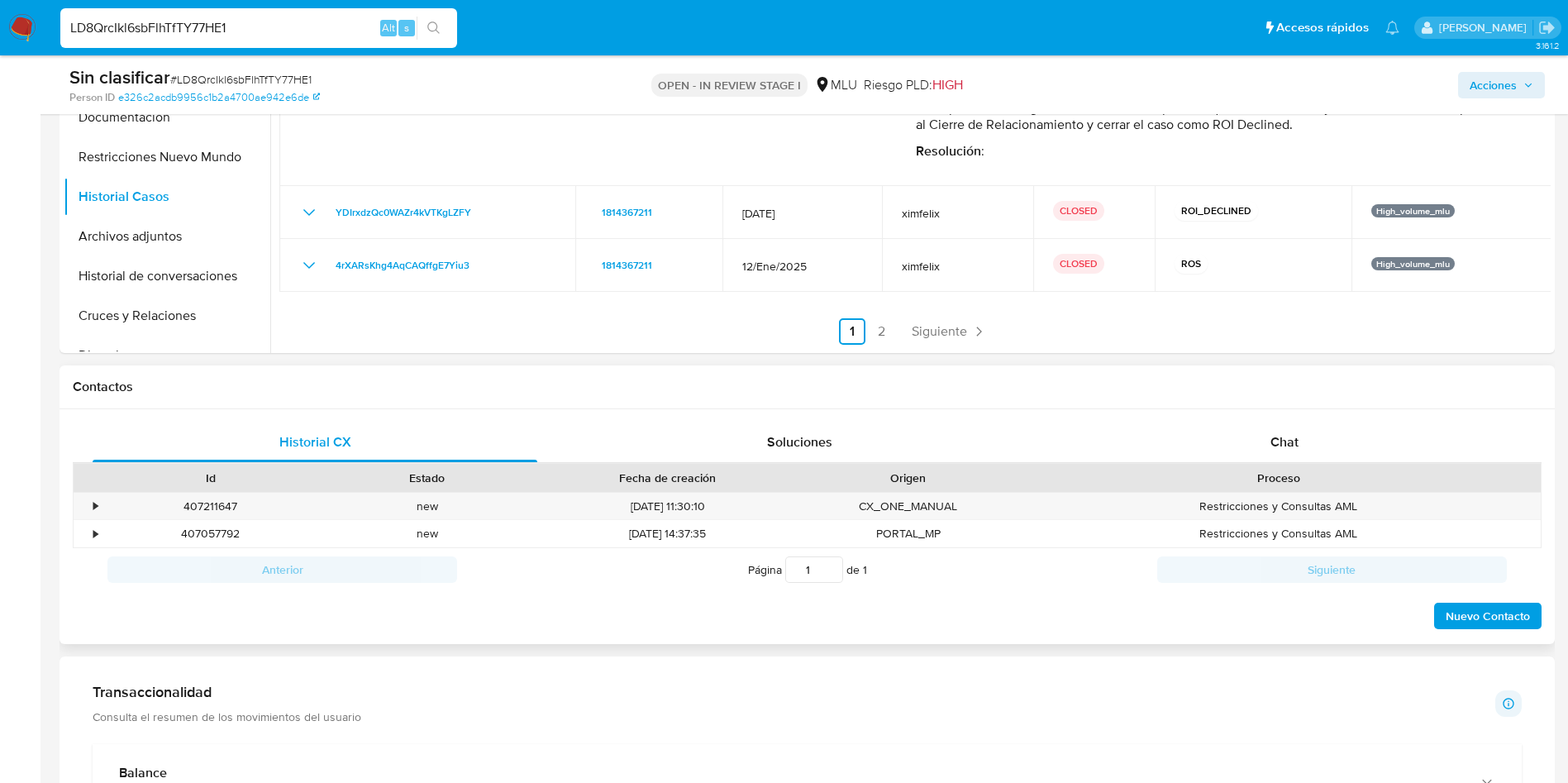
scroll to position [496, 0]
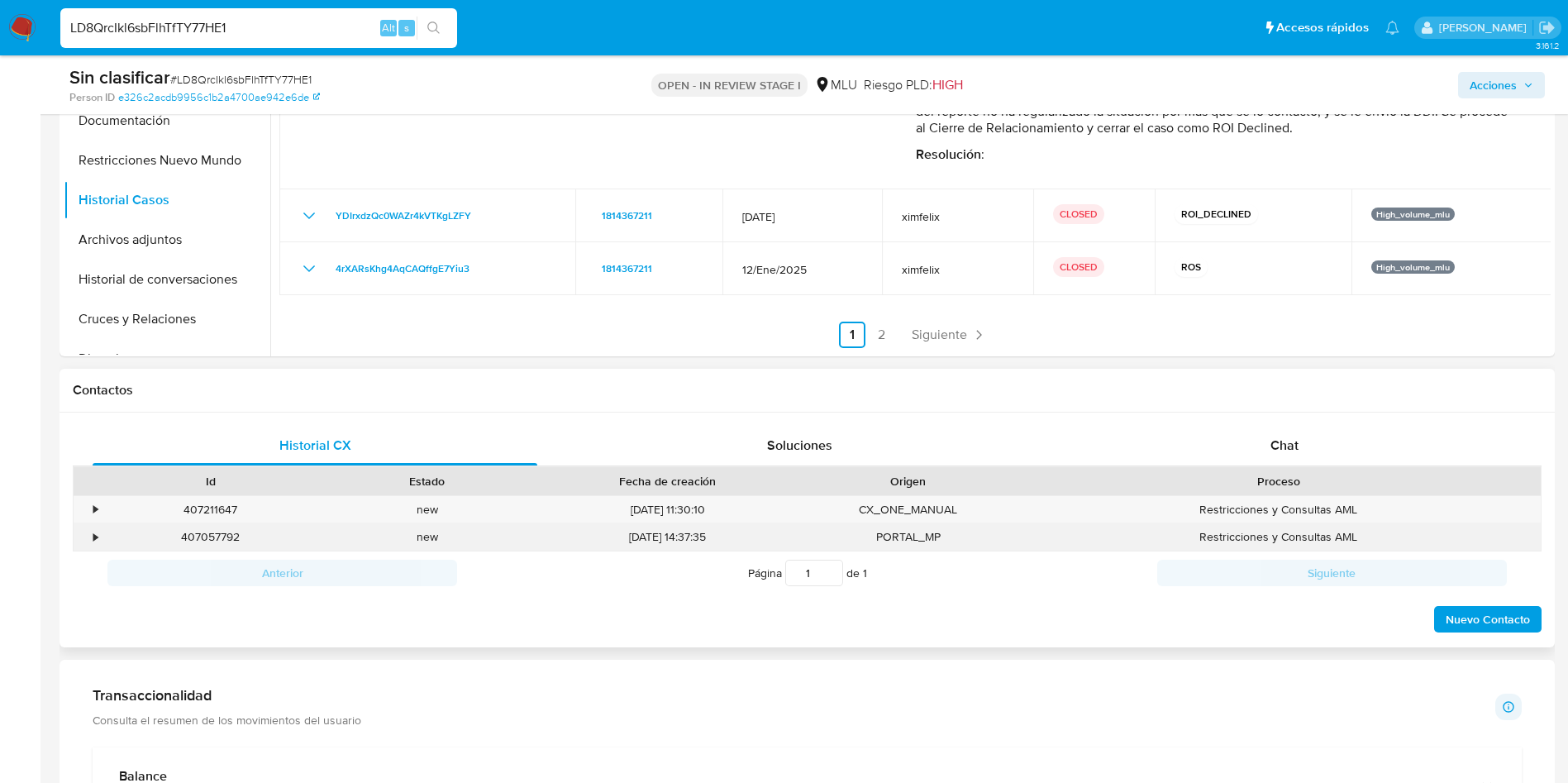
click at [92, 543] on div "•" at bounding box center [88, 537] width 29 height 27
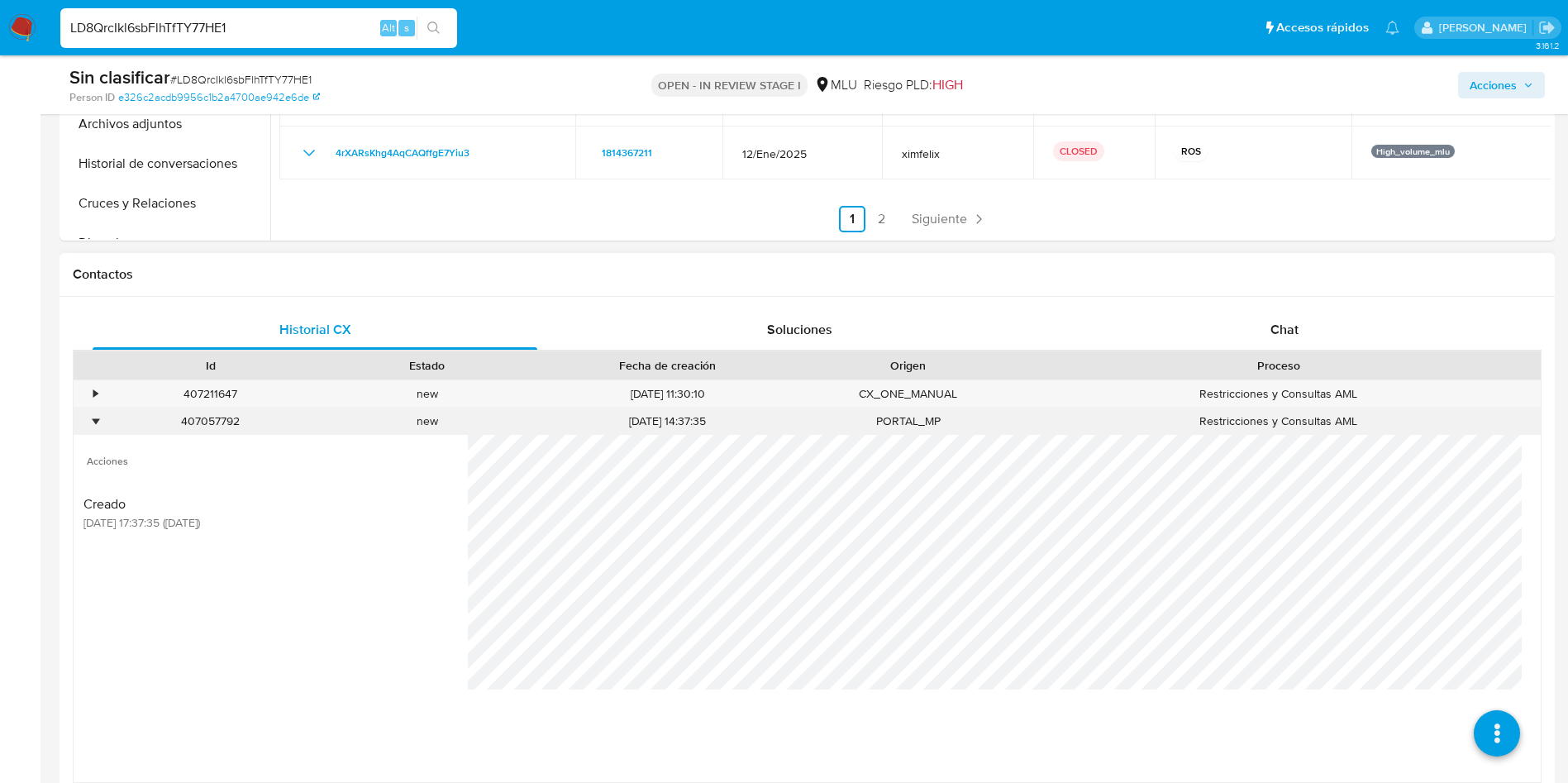
scroll to position [744, 0]
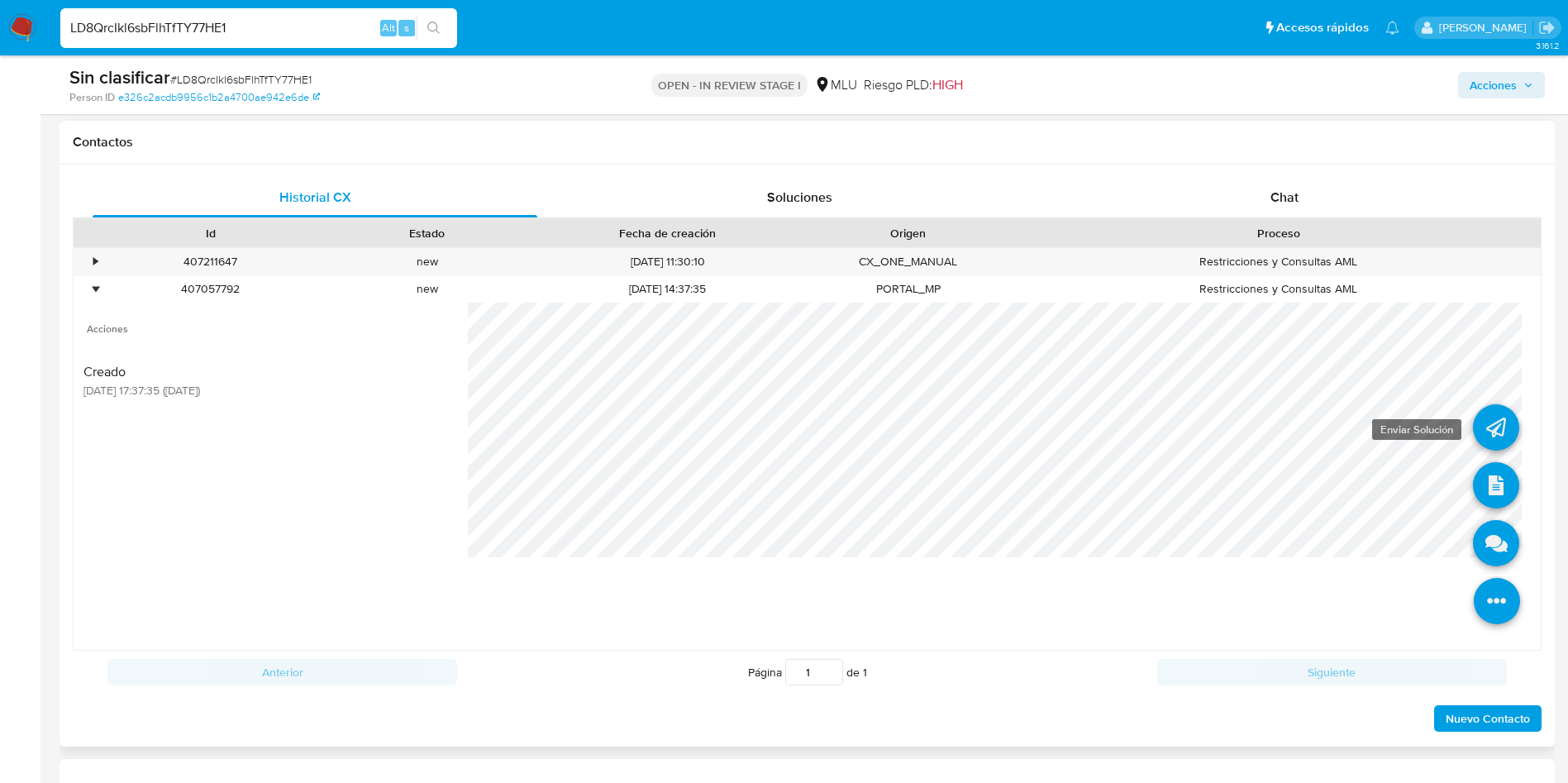
click at [1473, 426] on link at bounding box center [1496, 427] width 46 height 46
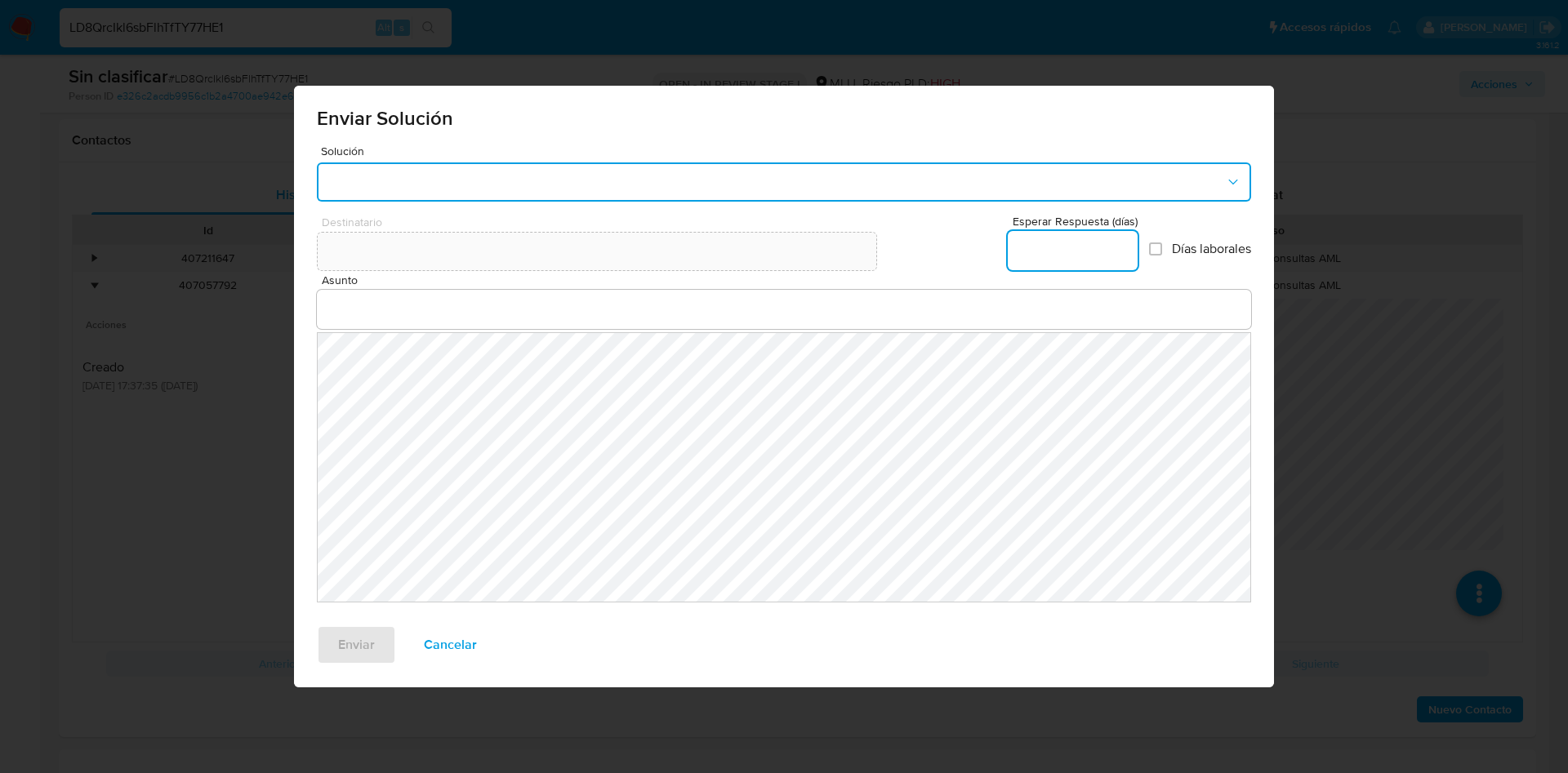
click at [453, 172] on button "button" at bounding box center [784, 182] width 934 height 39
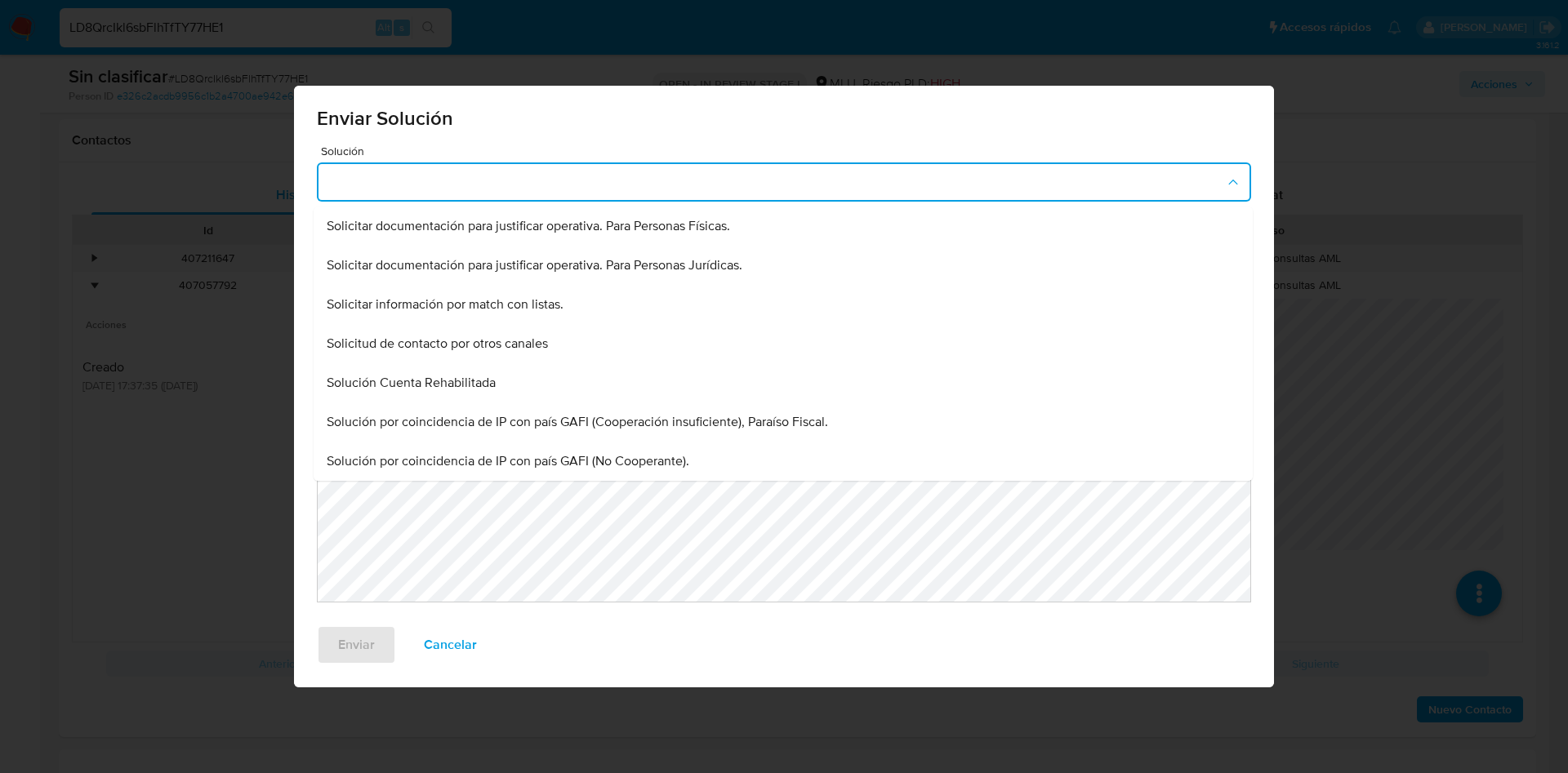
click at [484, 218] on span "Solicitar documentación para justificar operativa. Para Personas Físicas." at bounding box center [527, 226] width 403 height 16
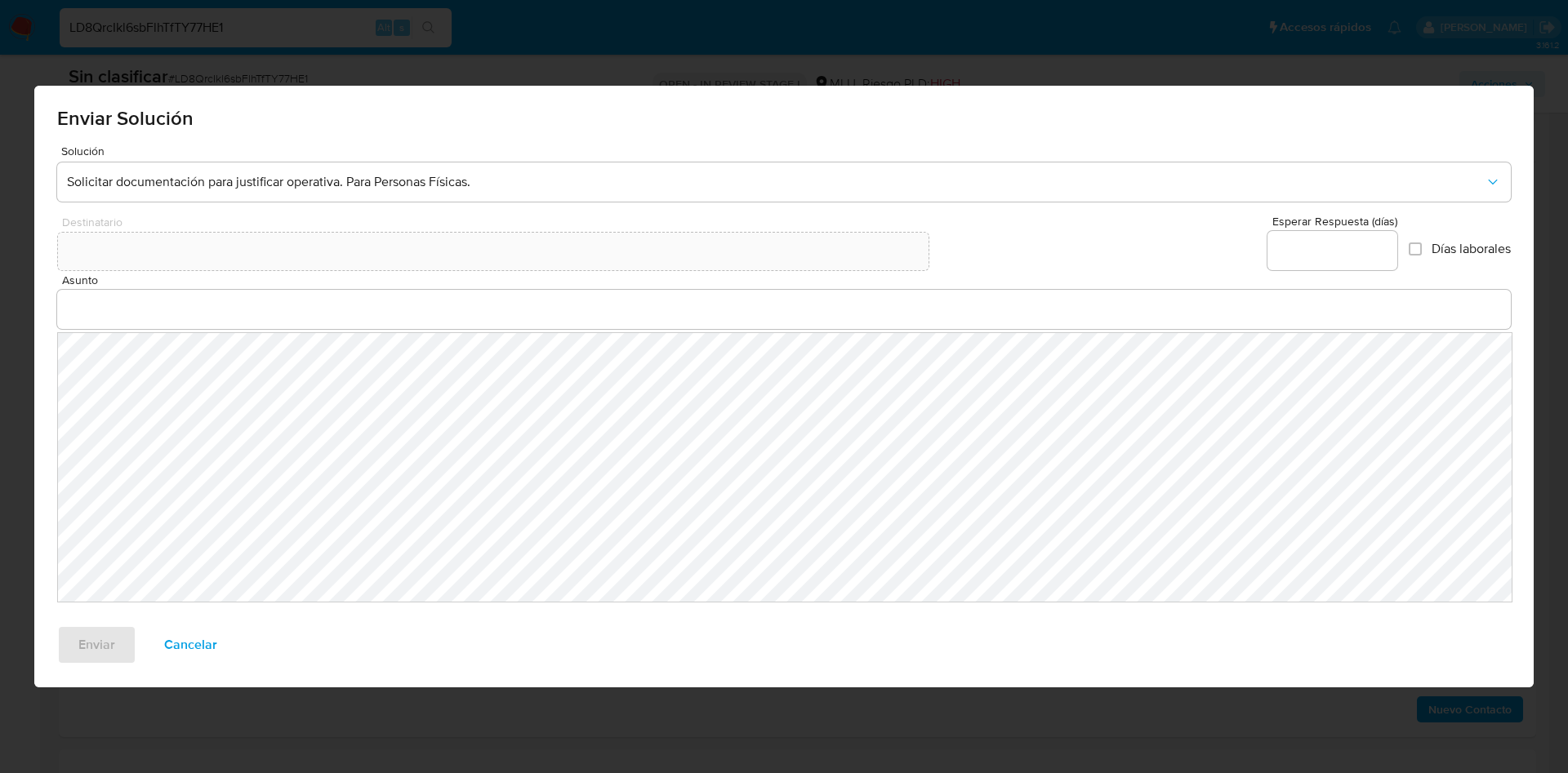
click at [478, 308] on input "Asunto" at bounding box center [784, 309] width 1454 height 21
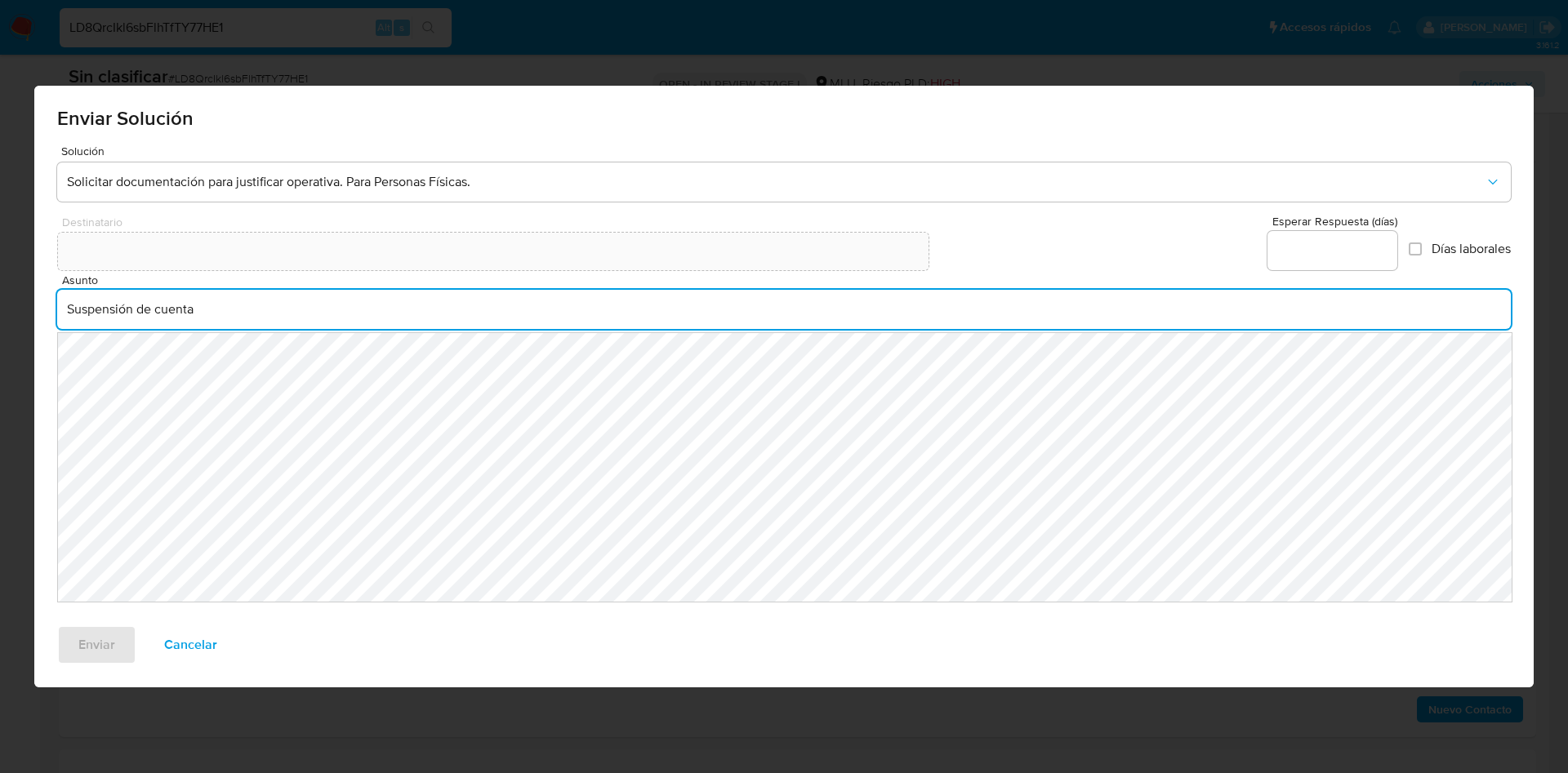
type input "Suspensión de cuenta"
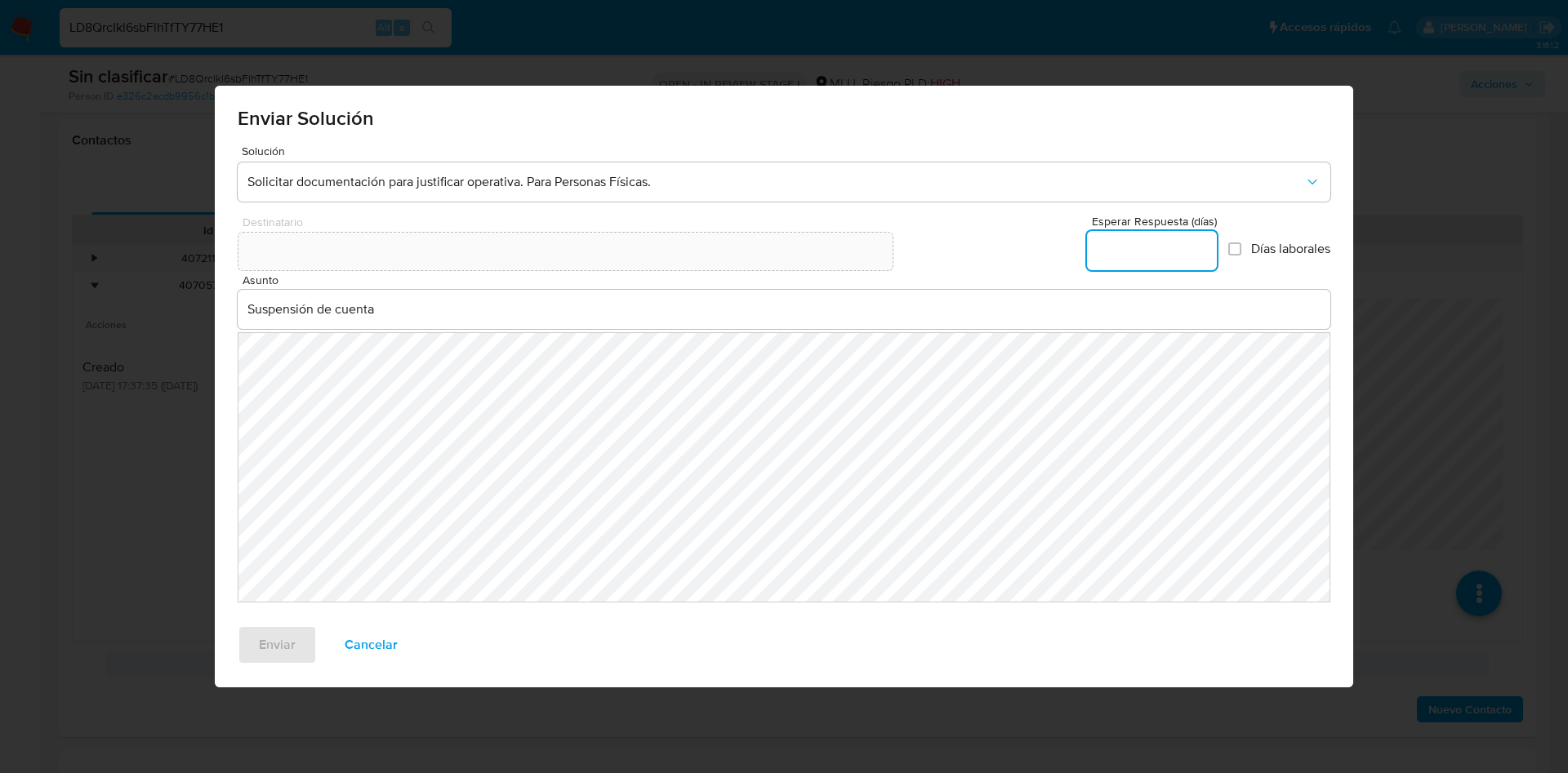
click at [1124, 250] on input "Esperar Respuesta (días)" at bounding box center [1152, 250] width 130 height 21
type input "3"
click at [270, 639] on span "Enviar" at bounding box center [276, 645] width 36 height 36
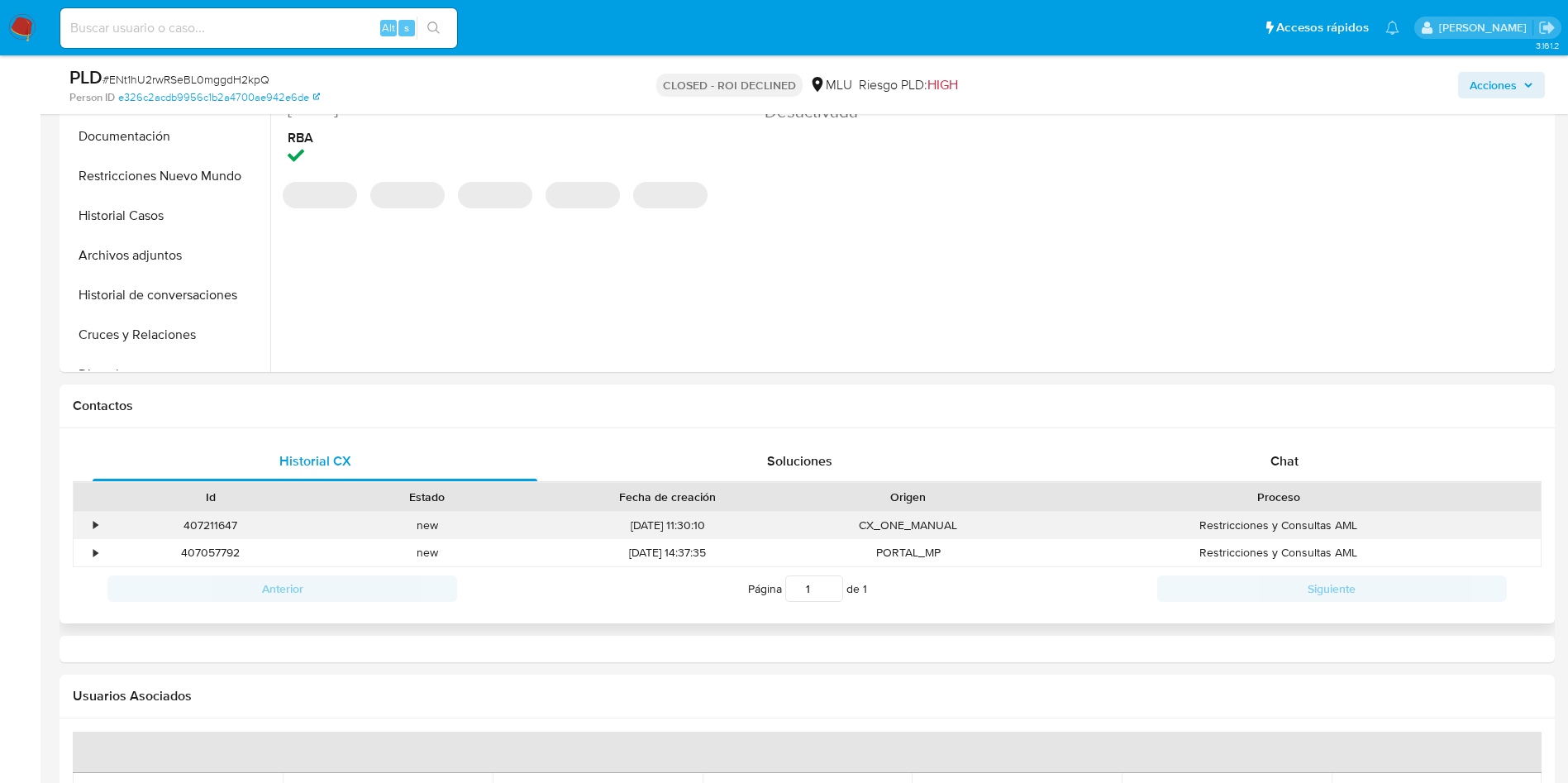
scroll to position [620, 0]
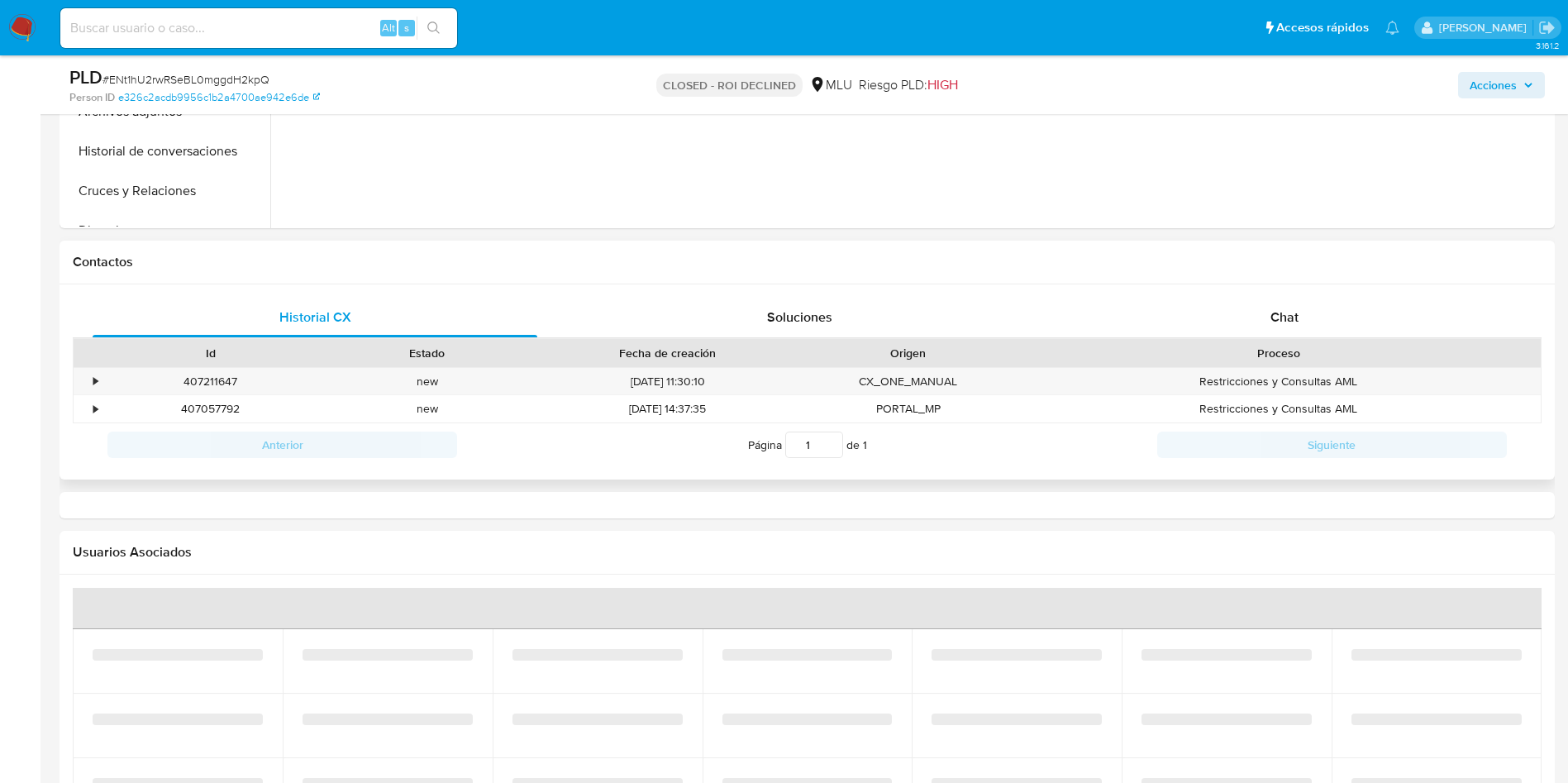
select select "10"
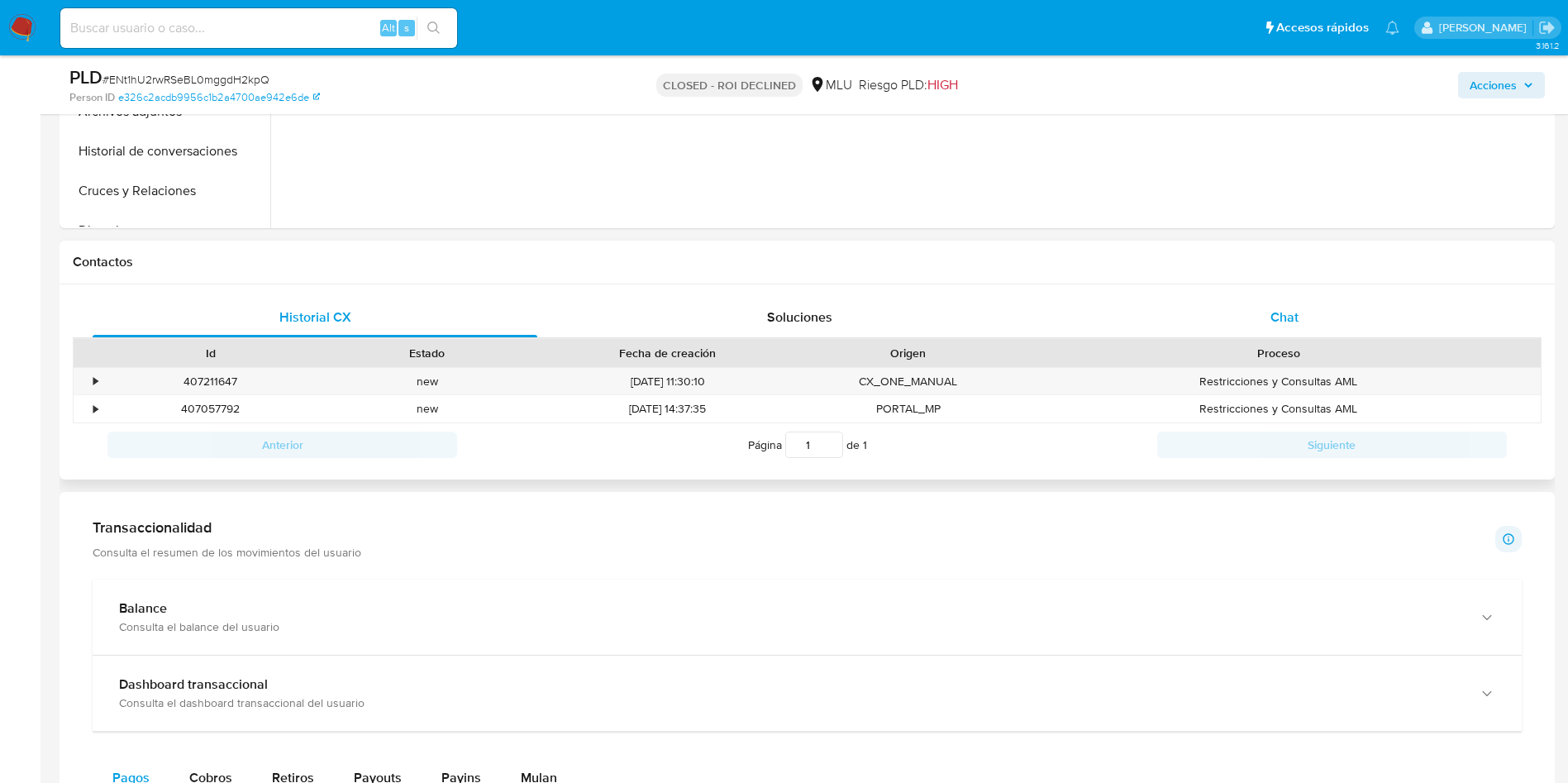
click at [1289, 330] on div "Chat" at bounding box center [1285, 317] width 445 height 39
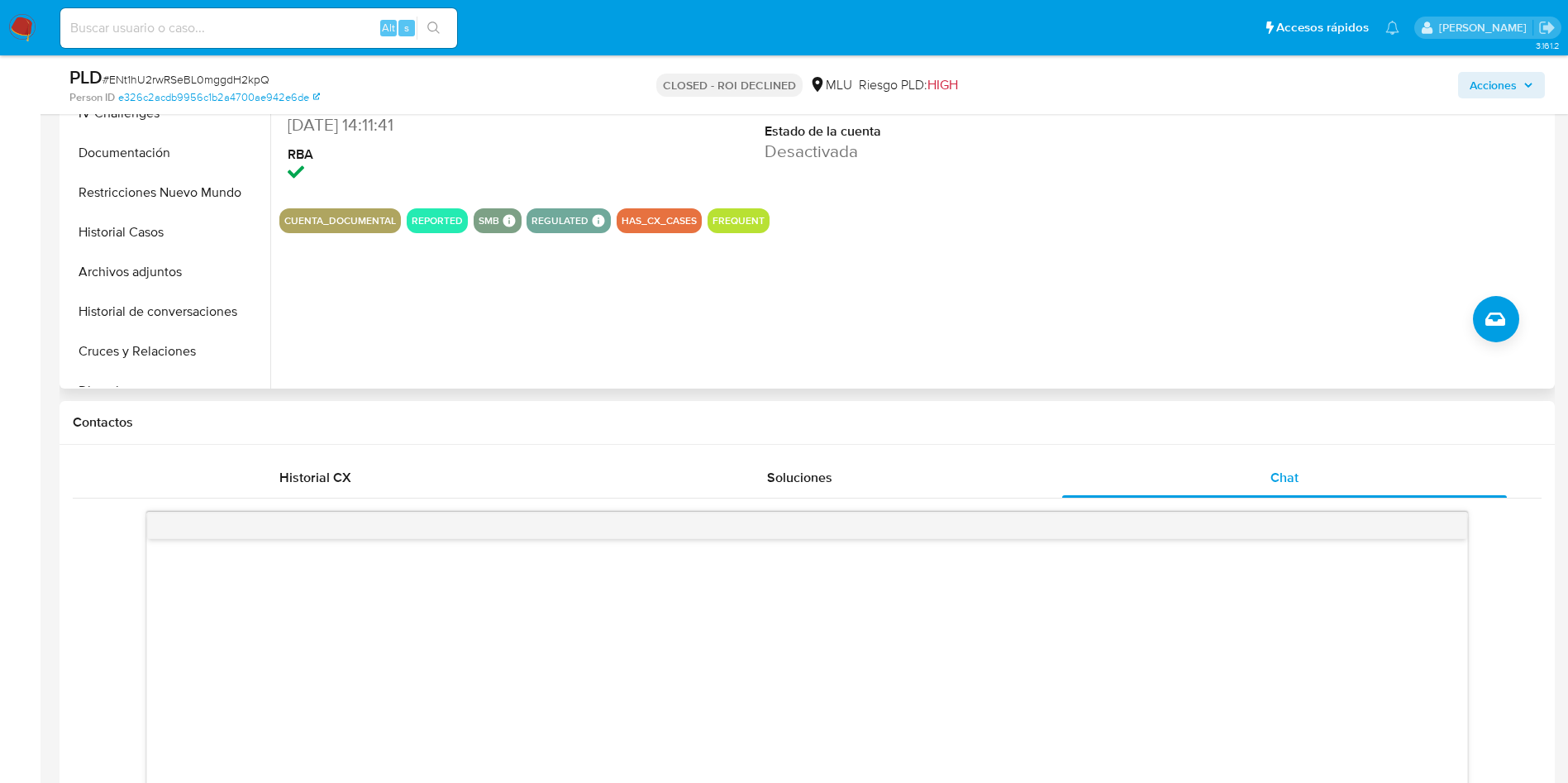
scroll to position [372, 0]
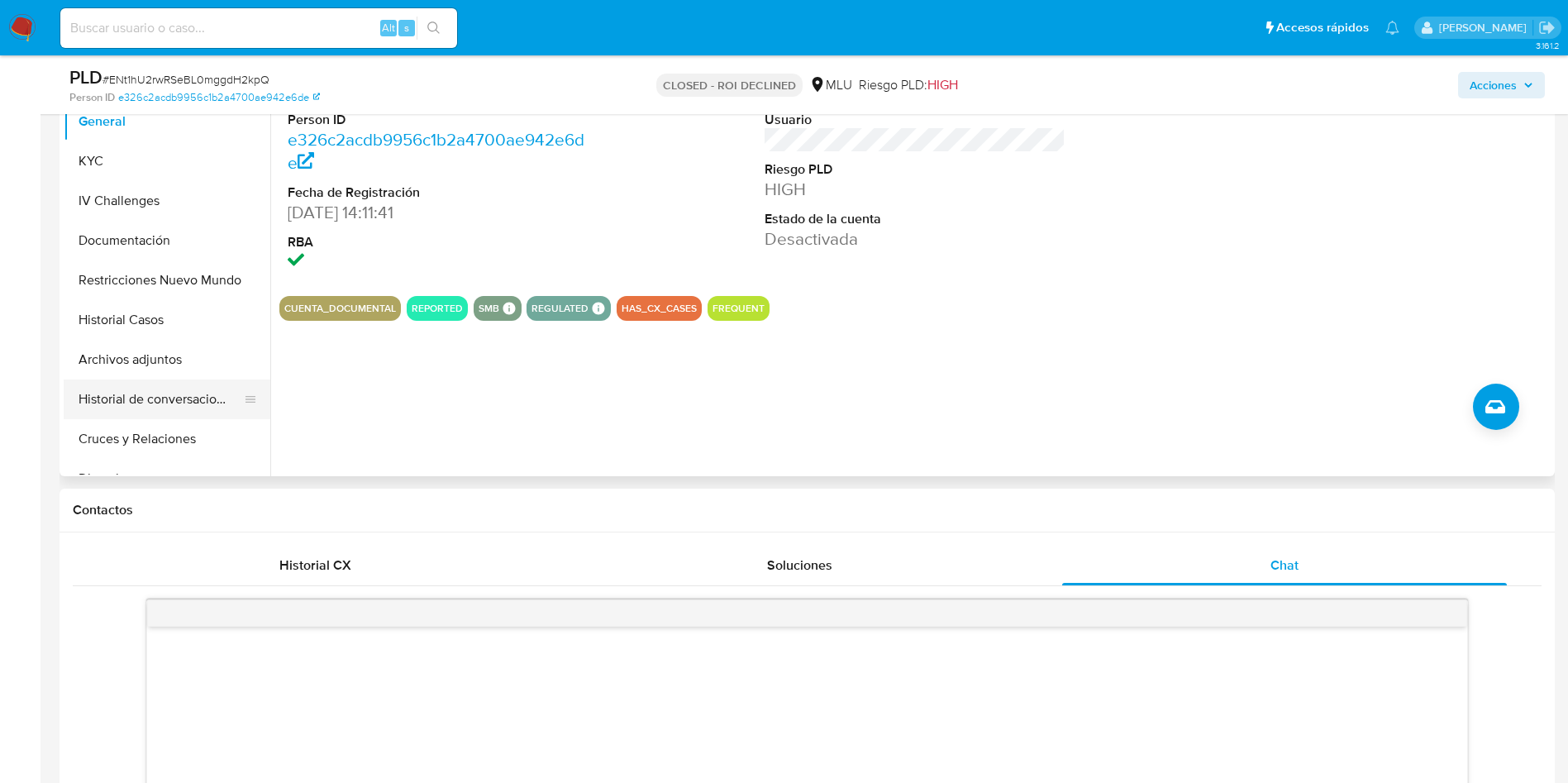
click at [179, 405] on button "Historial de conversaciones" at bounding box center [160, 399] width 193 height 39
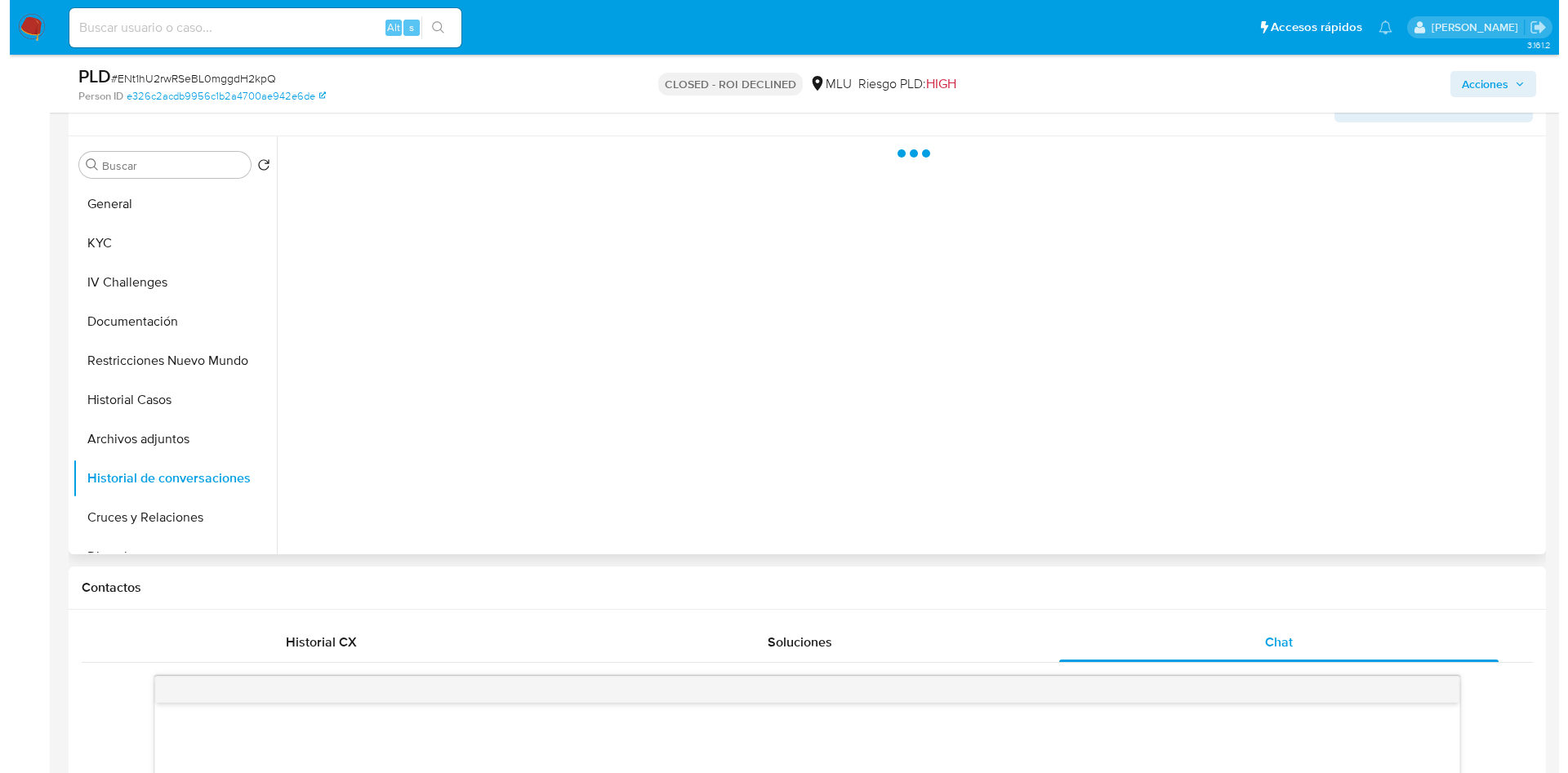
scroll to position [245, 0]
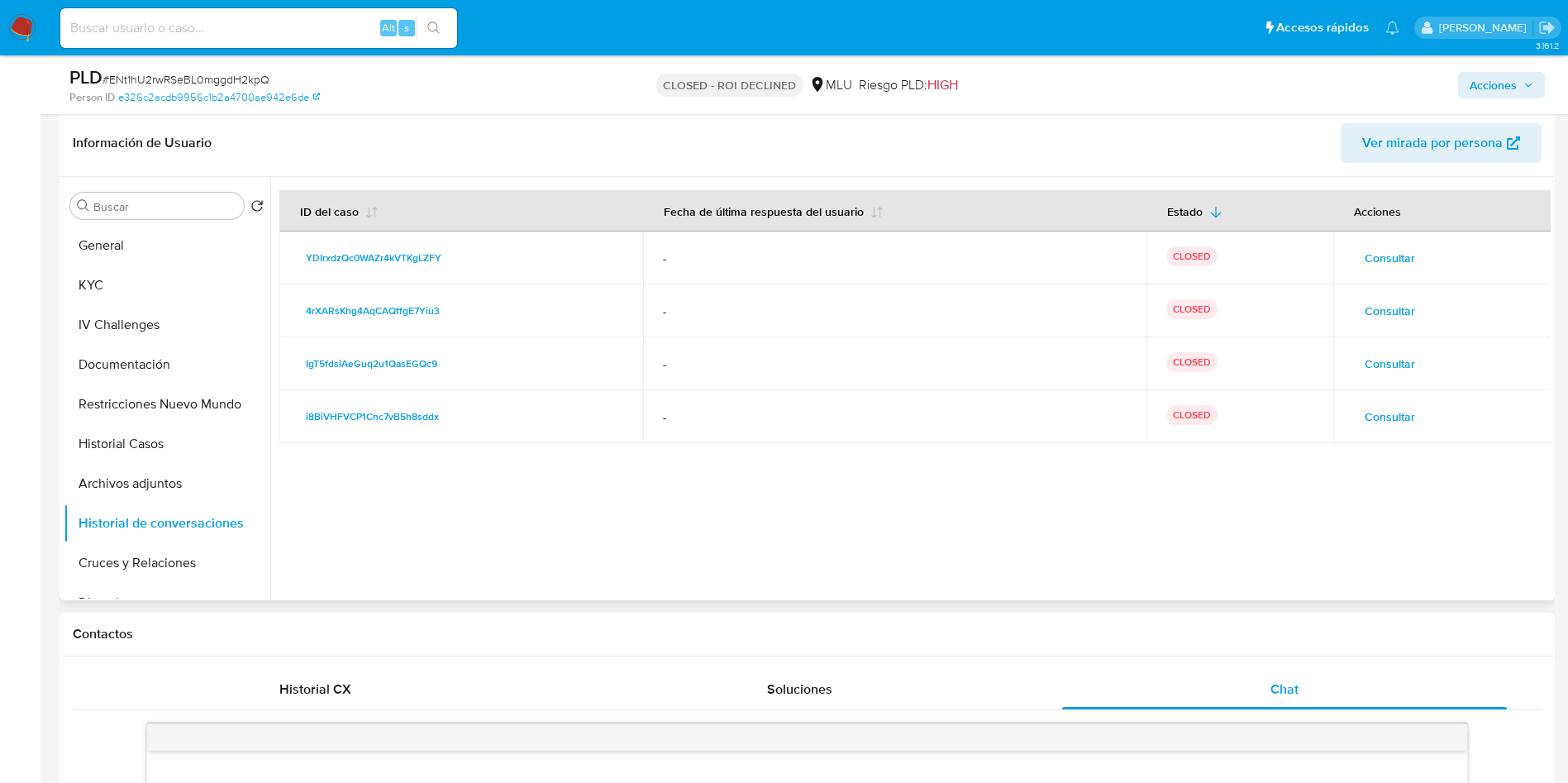
click at [1379, 261] on span "Consultar" at bounding box center [1389, 258] width 50 height 23
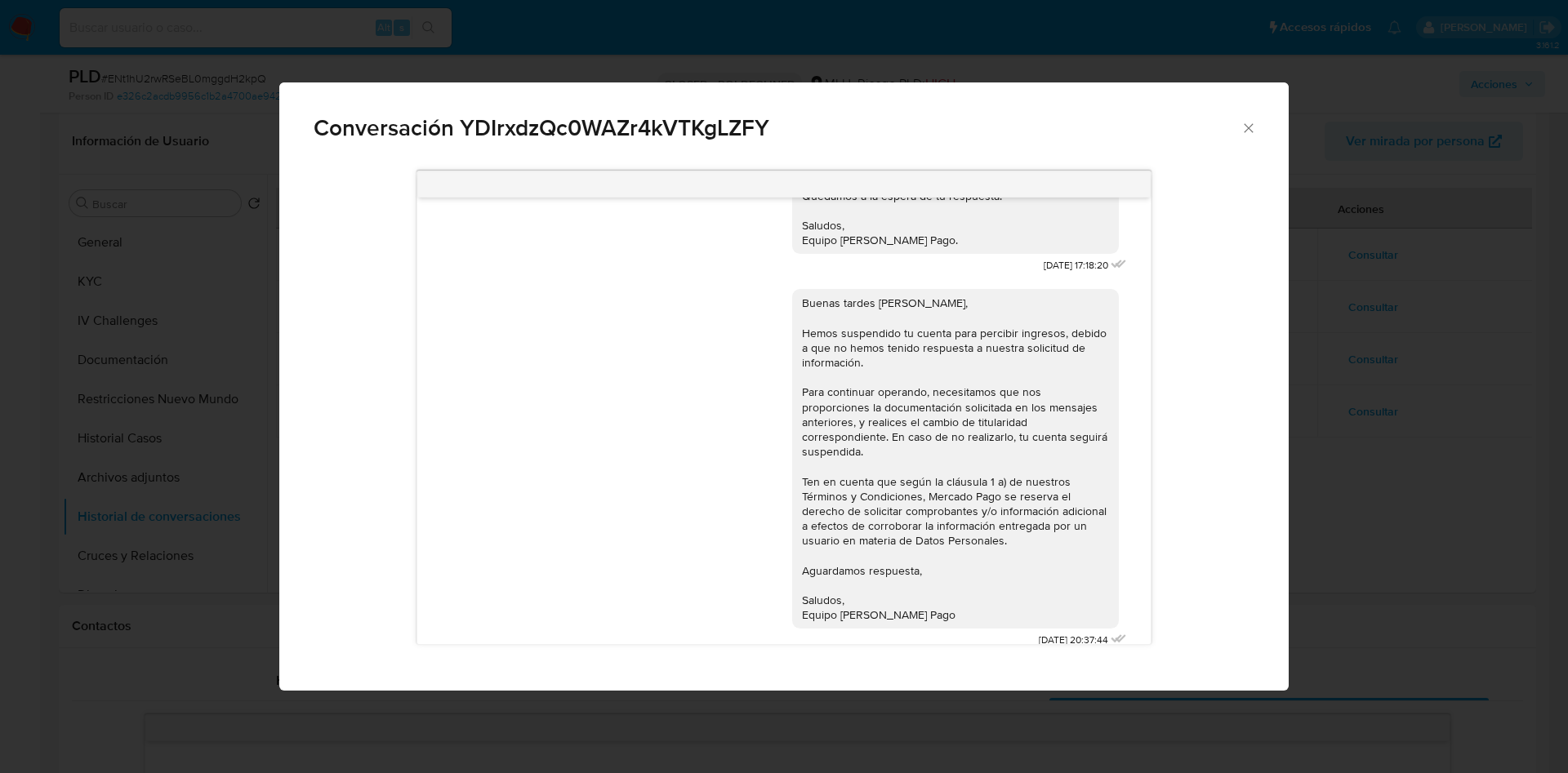
scroll to position [709, 0]
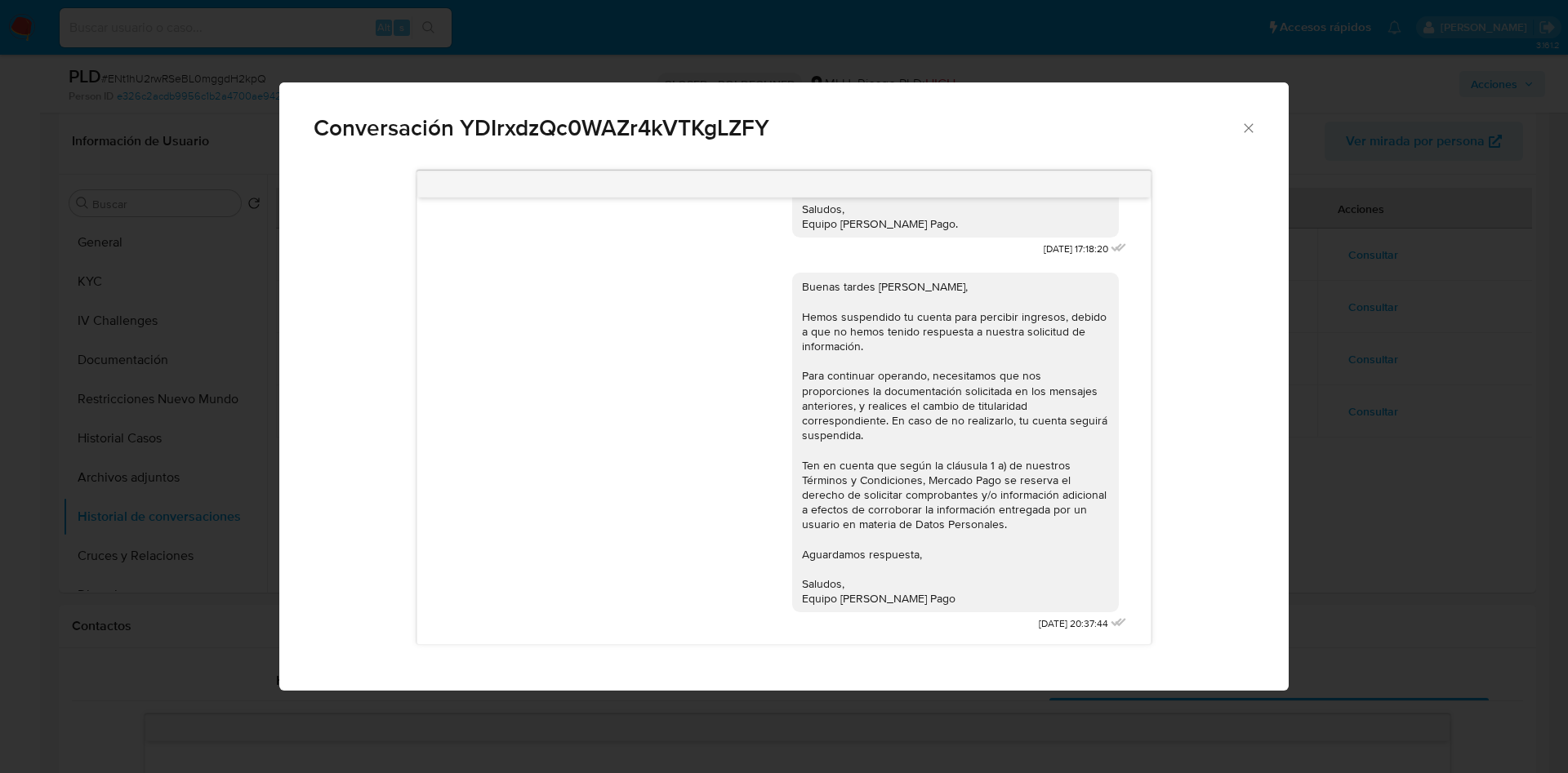
click at [1300, 397] on div "Conversación YDIrxdzQc0WAZr4kVTKgLZFY Buenas tardes Avril, Te contactamos ya qu…" at bounding box center [784, 386] width 1568 height 773
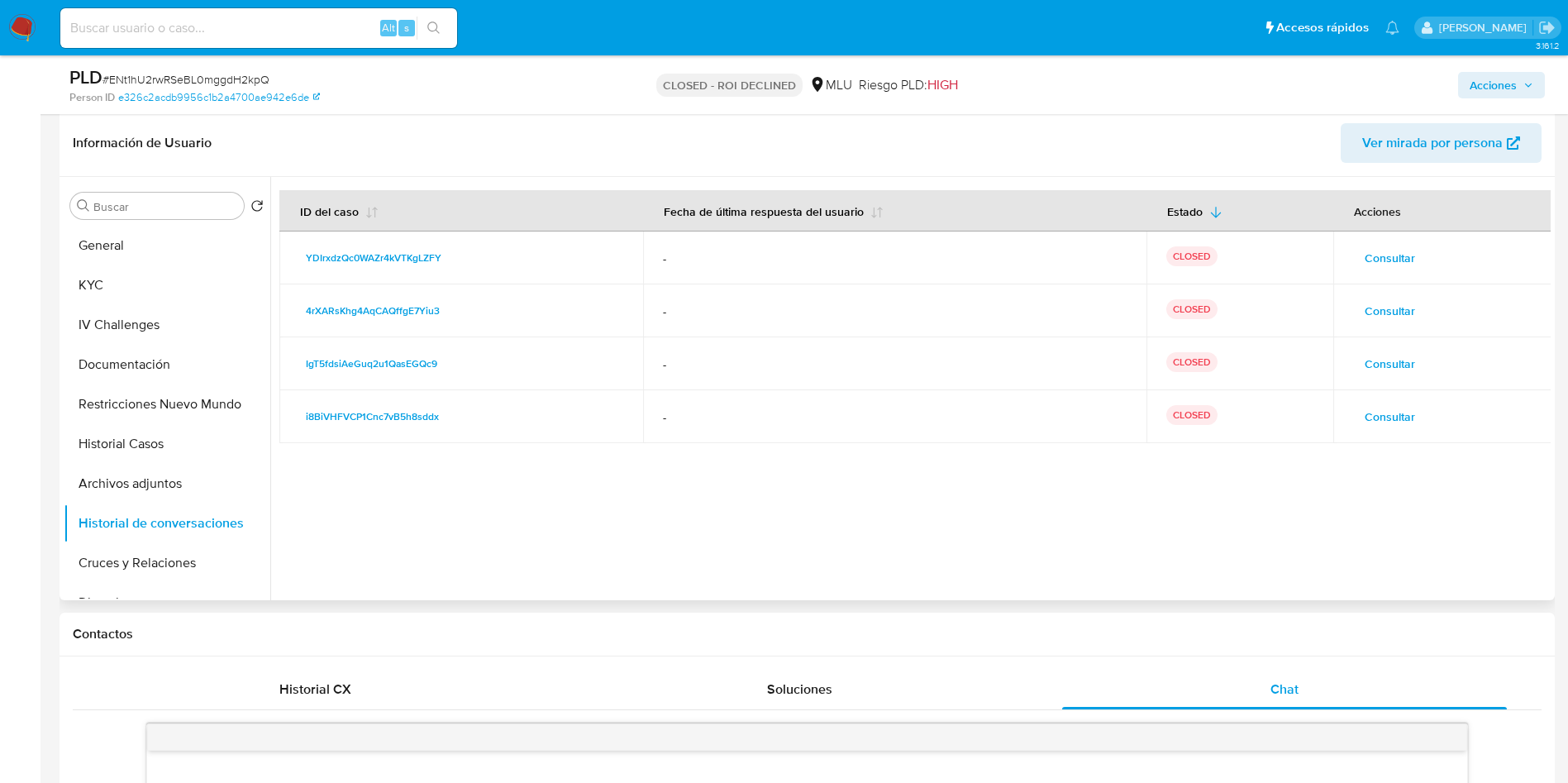
click at [1405, 420] on span "Consultar" at bounding box center [1389, 416] width 50 height 23
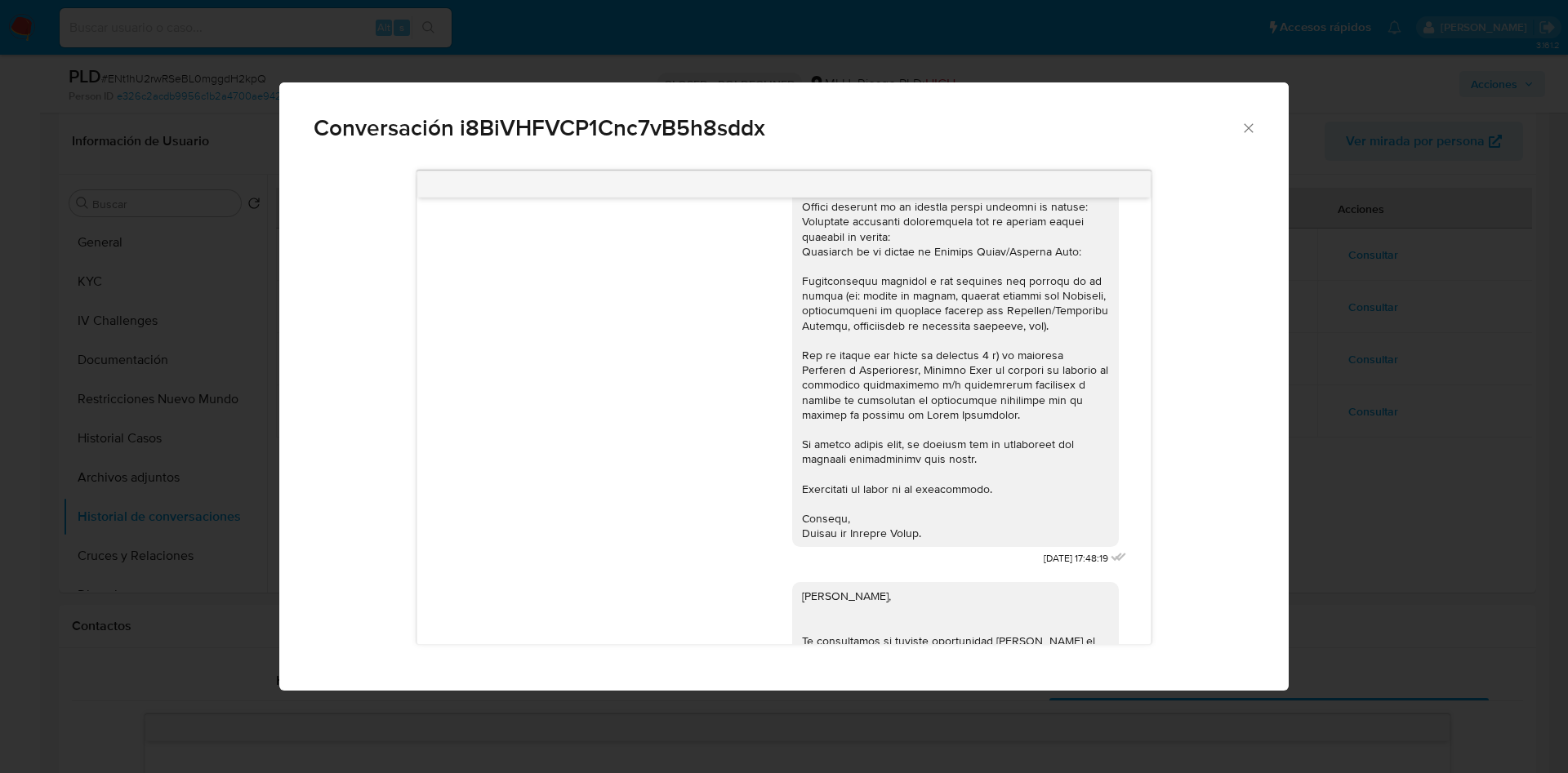
scroll to position [0, 0]
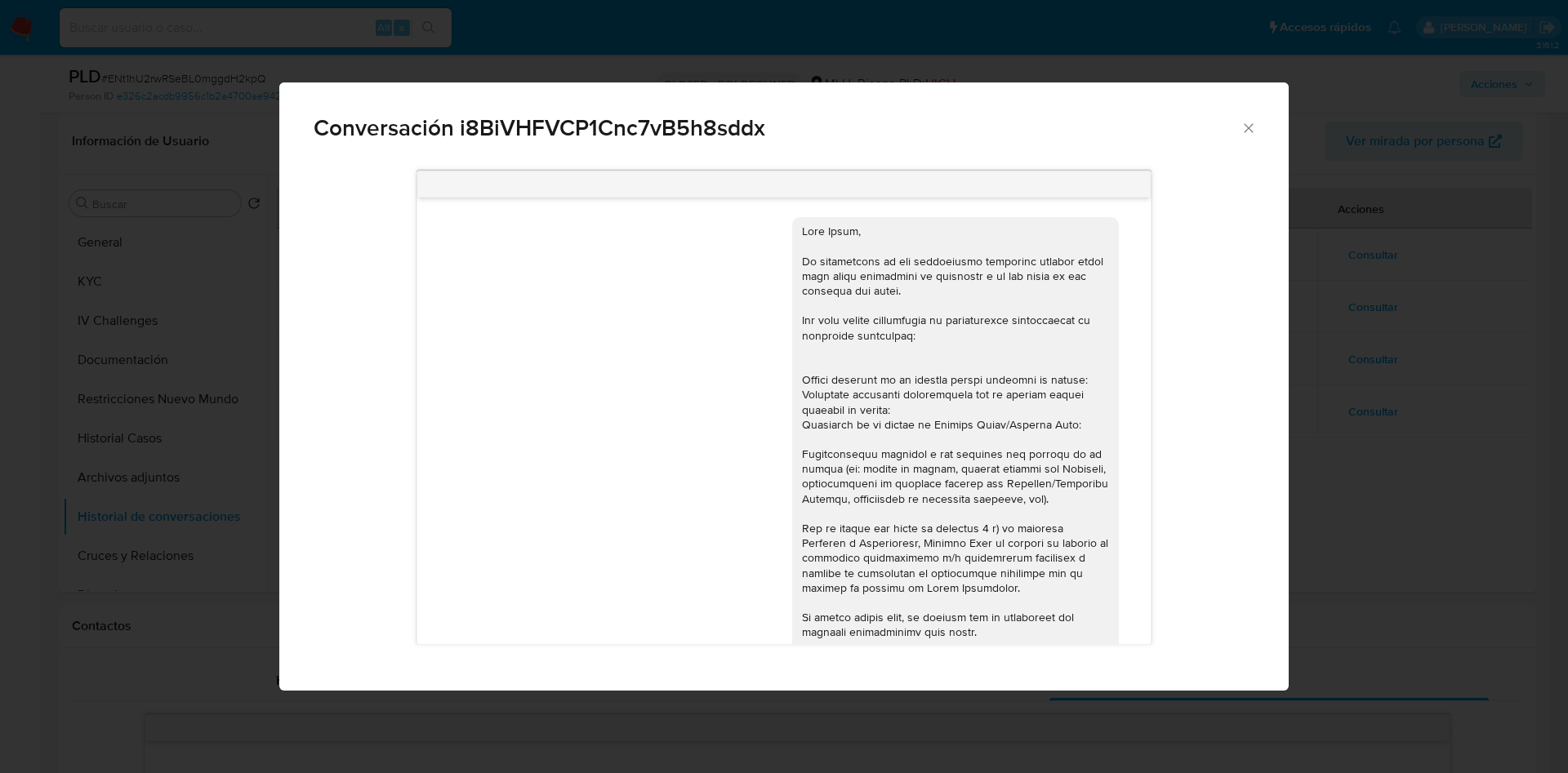
click at [1347, 422] on div "Conversación i8BiVHFVCP1Cnc7vB5h8sddx 18/09/2024 17:48:19 Hola Avril, Te consul…" at bounding box center [784, 386] width 1568 height 773
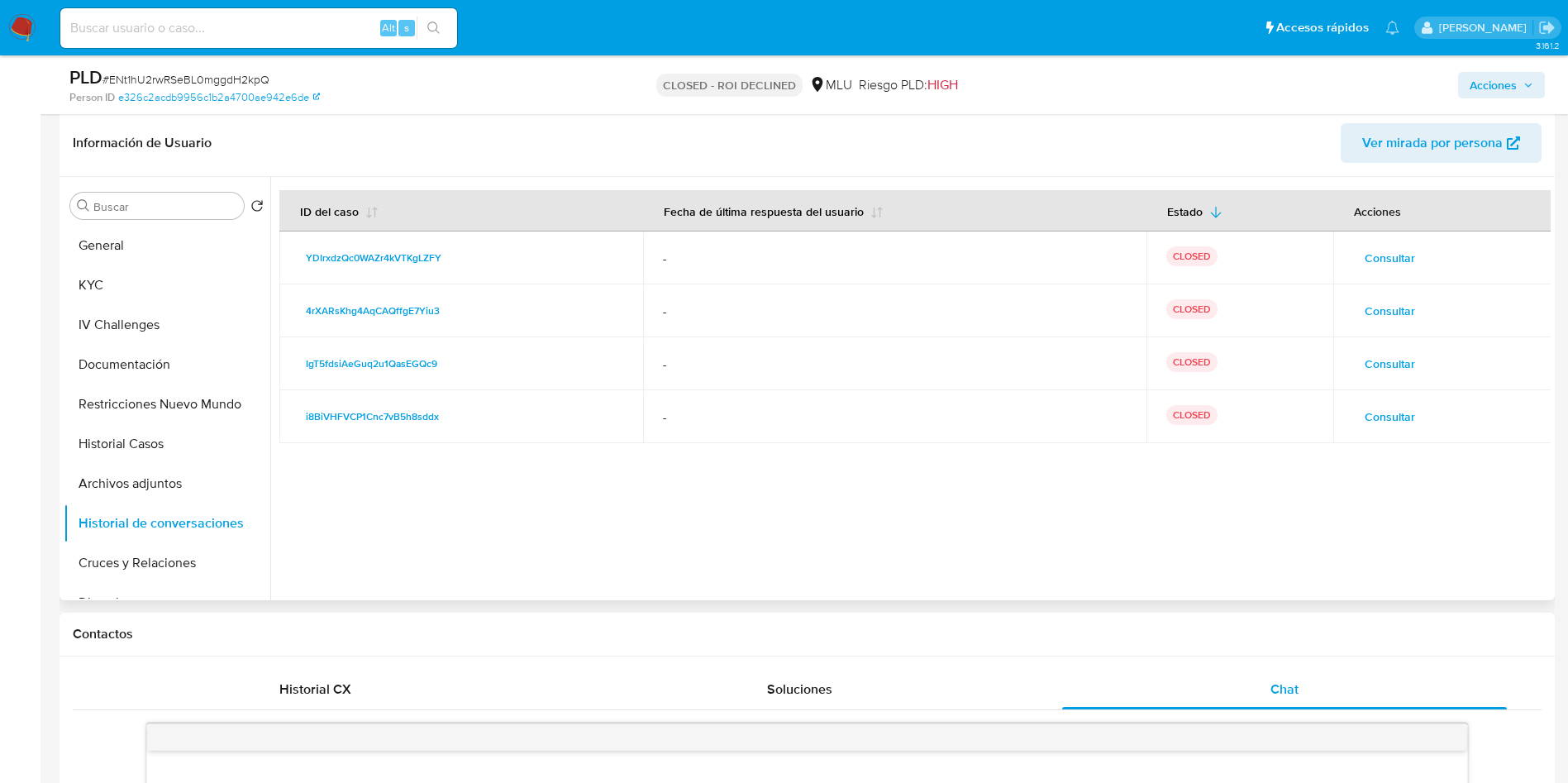
click at [1401, 354] on span "Consultar" at bounding box center [1389, 364] width 50 height 23
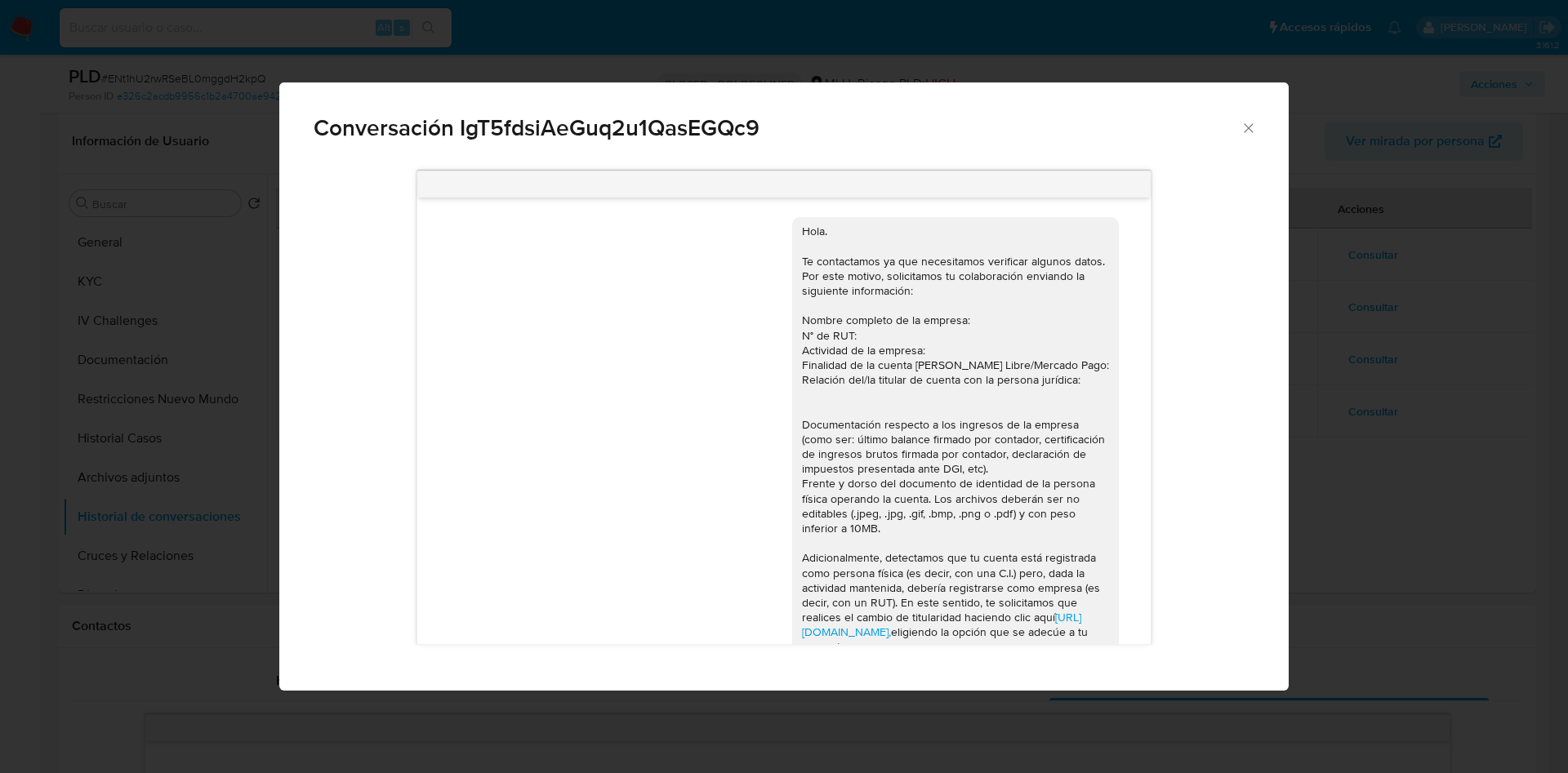
click at [1347, 399] on div "Conversación IgT5fdsiAeGuq2u1QasEGQc9 https://www.mercadolibre.com.uy/ayuda/Tra…" at bounding box center [784, 386] width 1568 height 773
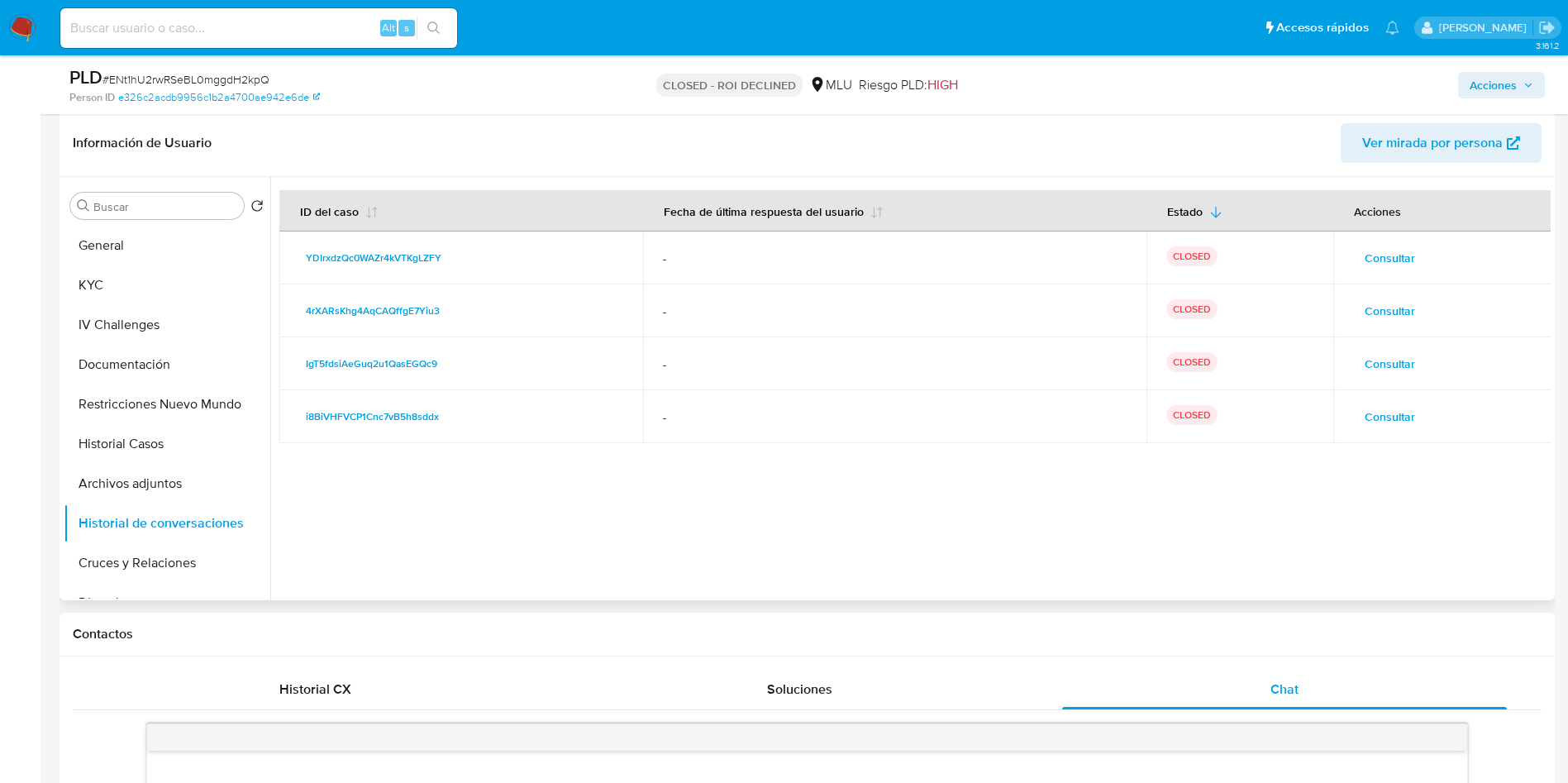
click at [1388, 323] on span "Consultar" at bounding box center [1389, 311] width 50 height 23
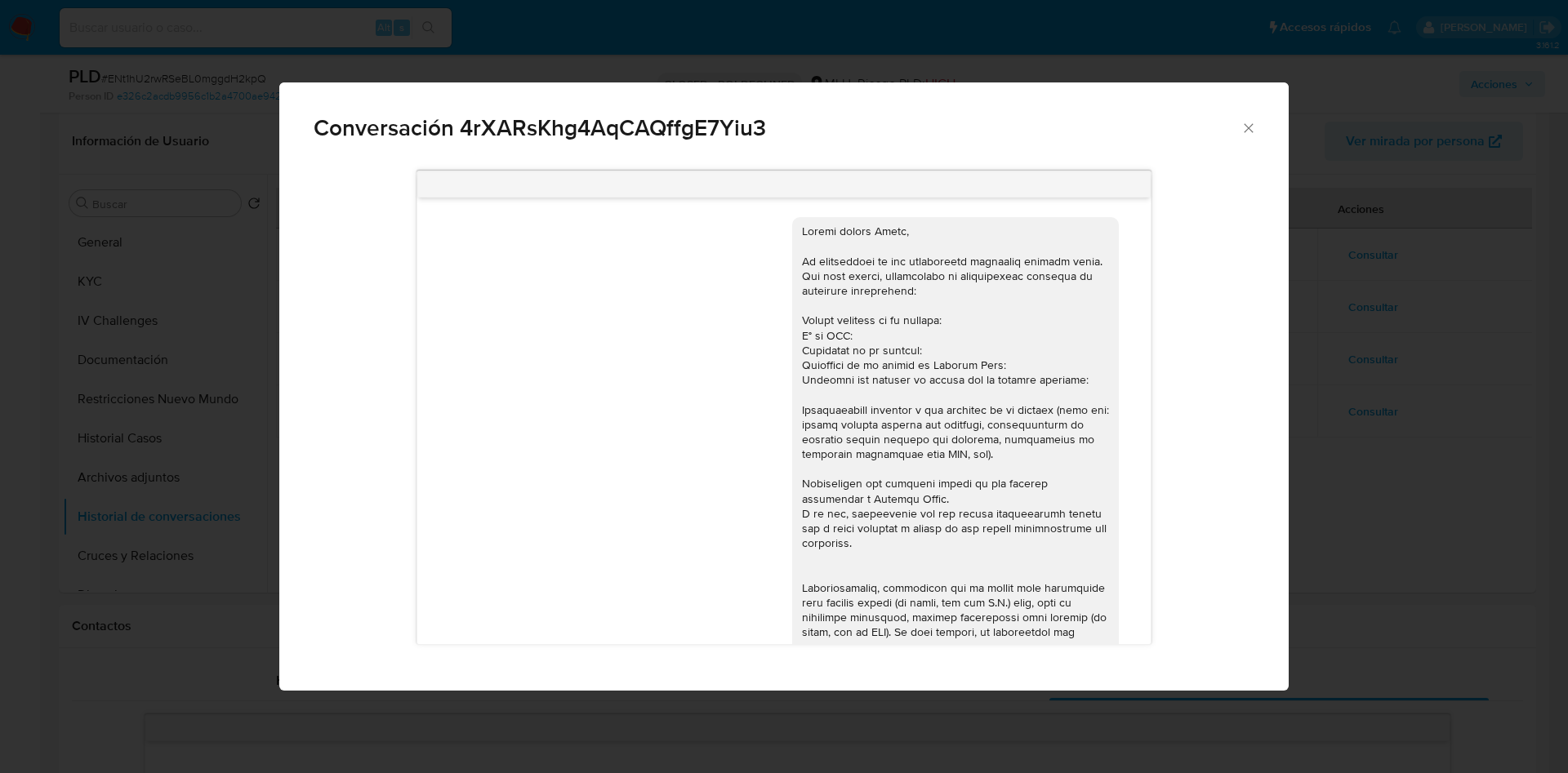
click at [1371, 357] on div "Conversación 4rXARsKhg4AqCAQffgE7Yiu3 https://www.mercadolibre.com.uy/ayuda/Tra…" at bounding box center [784, 386] width 1568 height 773
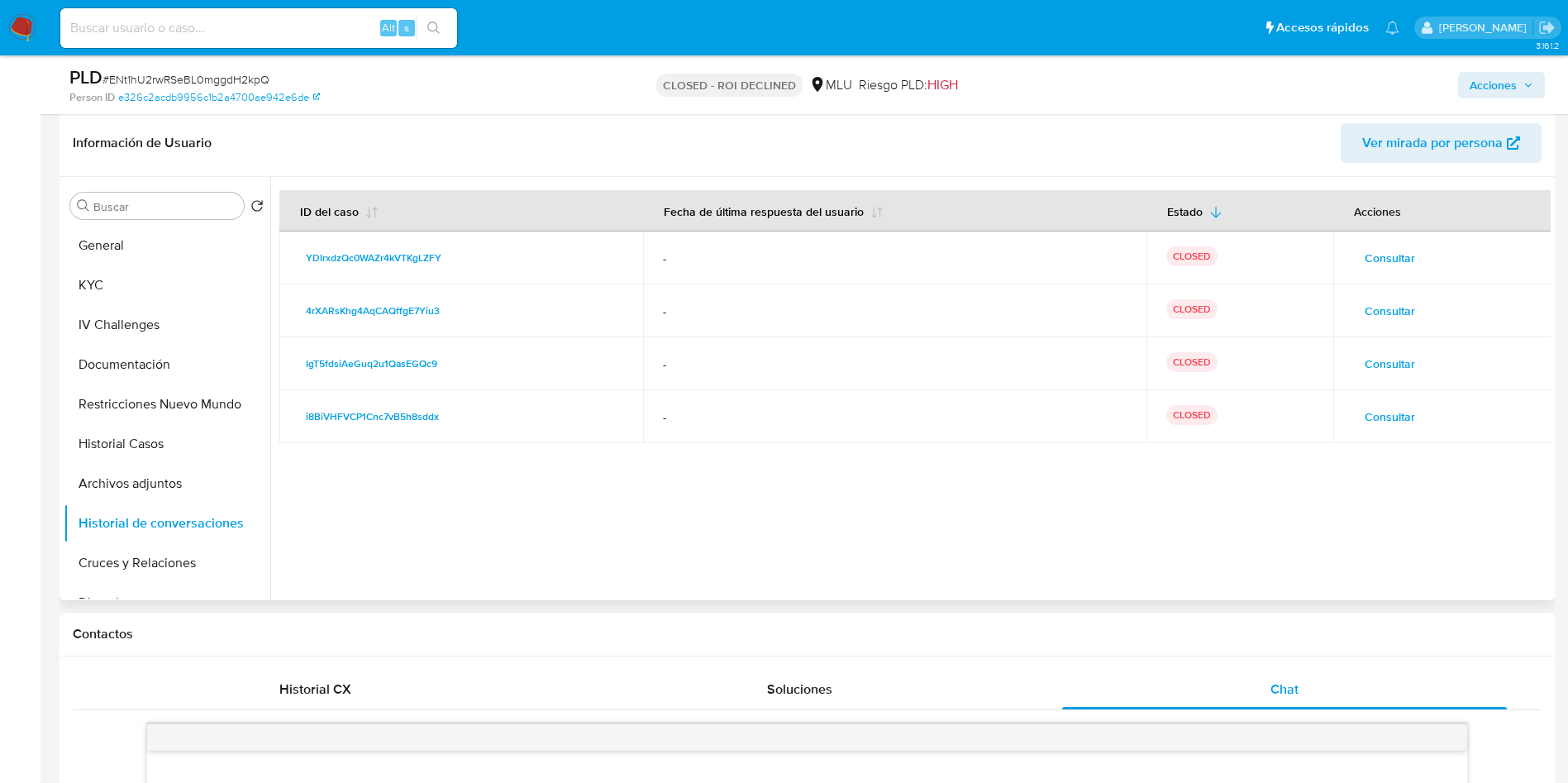
click at [1405, 305] on span "Consultar" at bounding box center [1389, 311] width 50 height 23
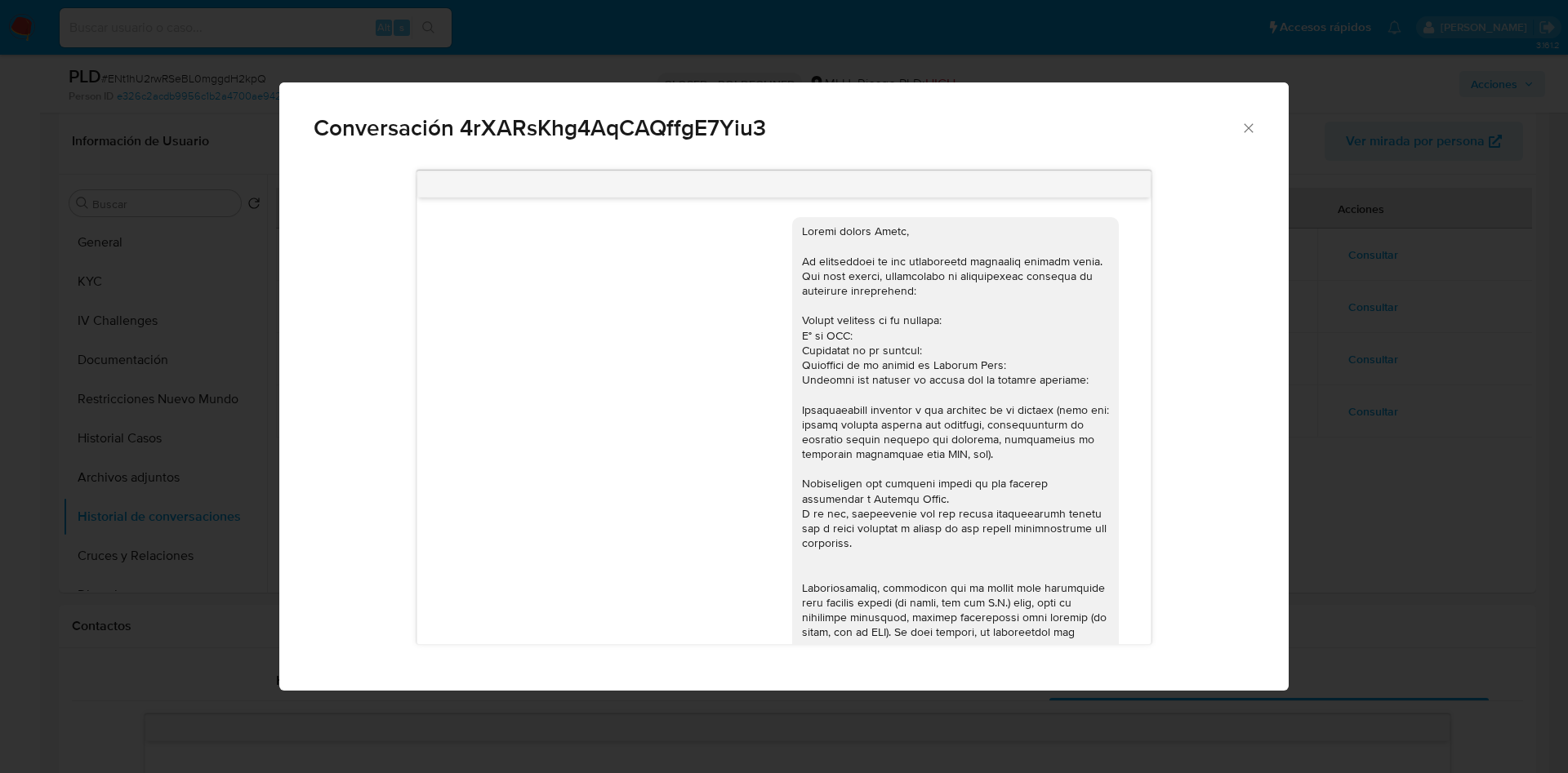
click at [1312, 350] on div "Conversación 4rXARsKhg4AqCAQffgE7Yiu3 https://www.mercadolibre.com.uy/ayuda/Tra…" at bounding box center [784, 386] width 1568 height 773
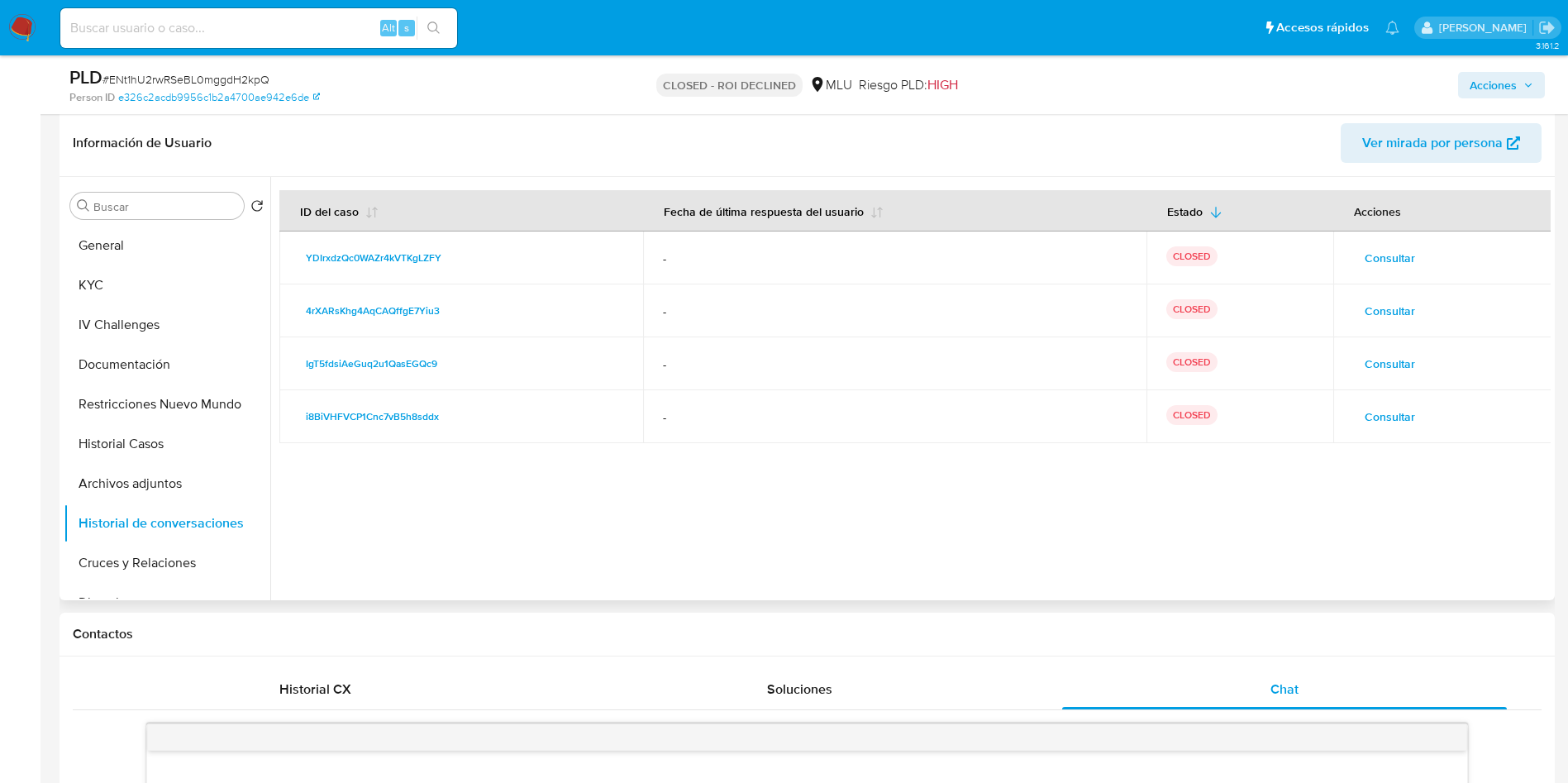
click at [1402, 422] on span "Consultar" at bounding box center [1389, 416] width 50 height 23
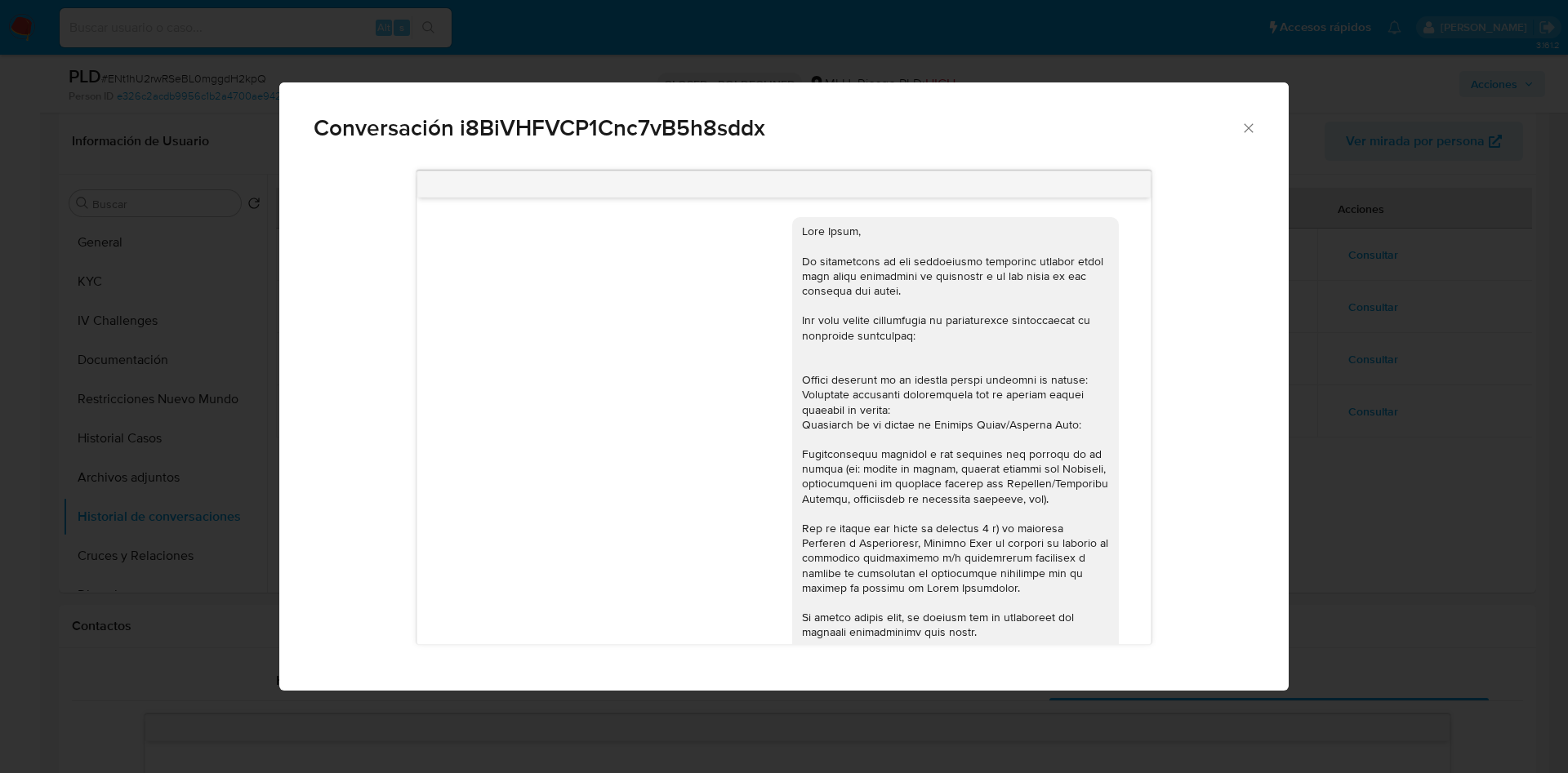
scroll to position [319, 0]
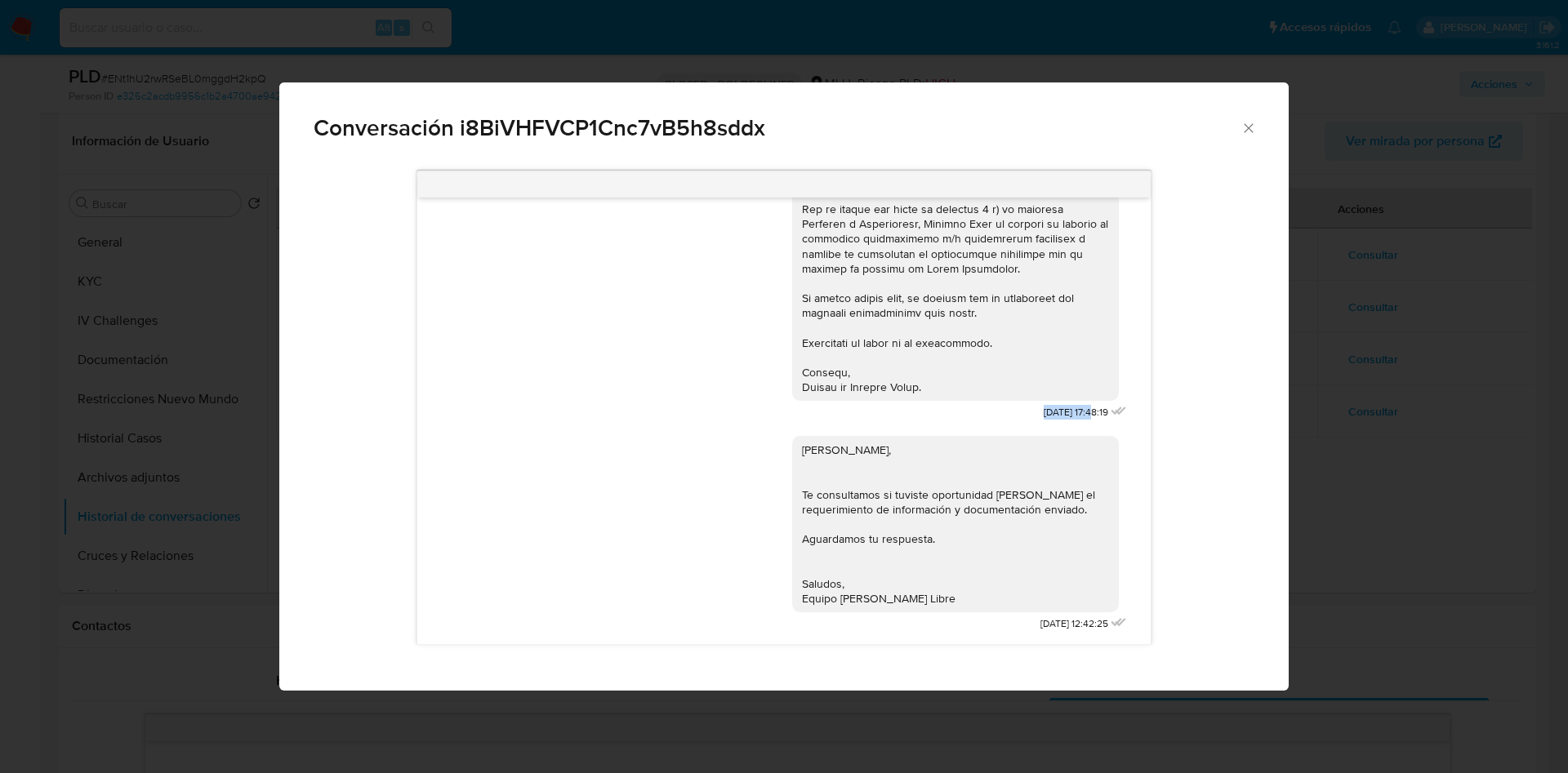
drag, startPoint x: 1000, startPoint y: 410, endPoint x: 1057, endPoint y: 415, distance: 57.2
click at [1057, 415] on div "18/09/2024 17:48:19" at bounding box center [961, 155] width 338 height 538
copy span "18/09/2024"
click at [1293, 302] on div "Conversación i8BiVHFVCP1Cnc7vB5h8sddx 18/09/2024 17:48:19 Hola Avril, Te consul…" at bounding box center [784, 386] width 1568 height 773
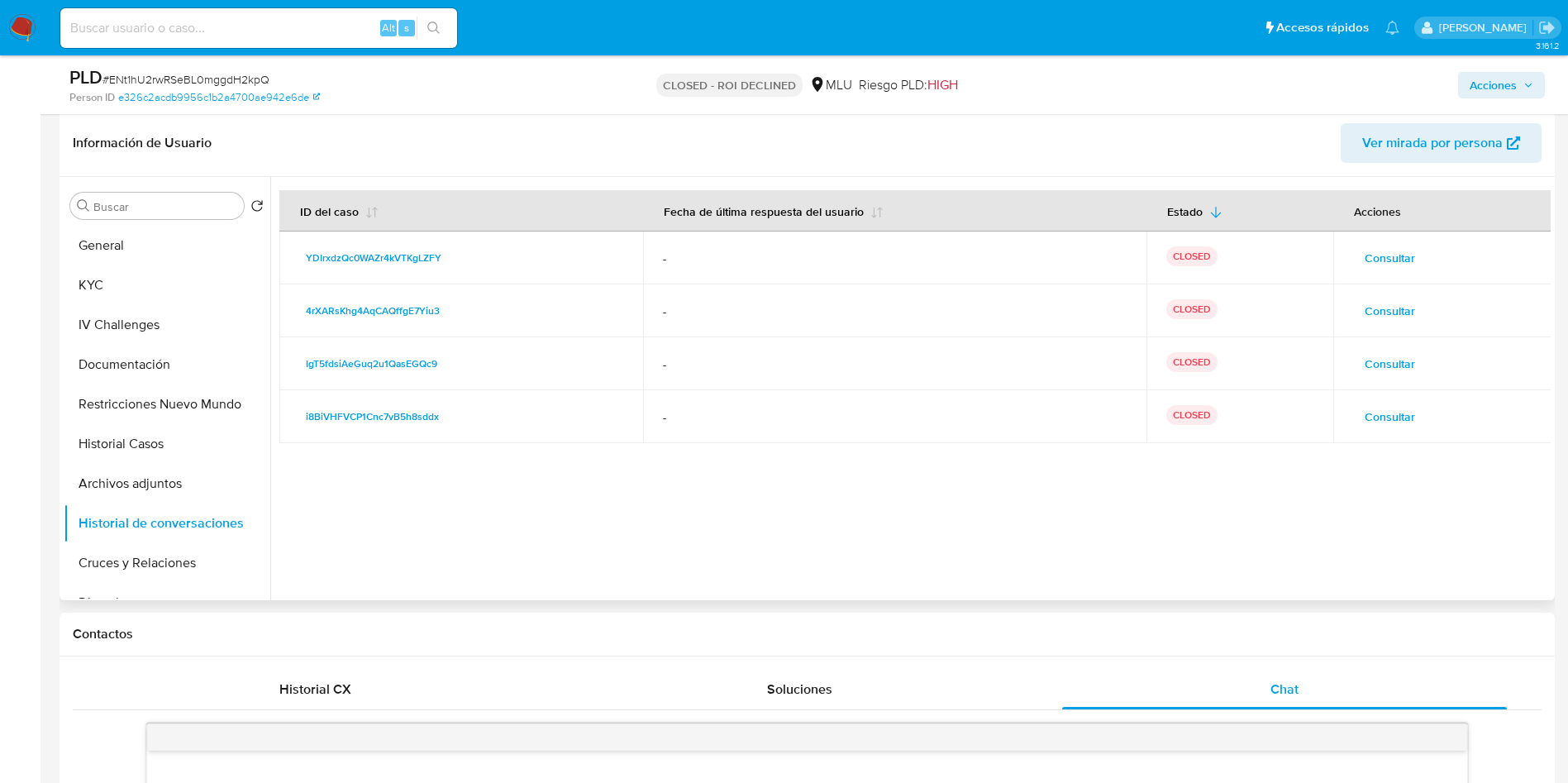
click at [1382, 354] on span "Consultar" at bounding box center [1389, 364] width 50 height 23
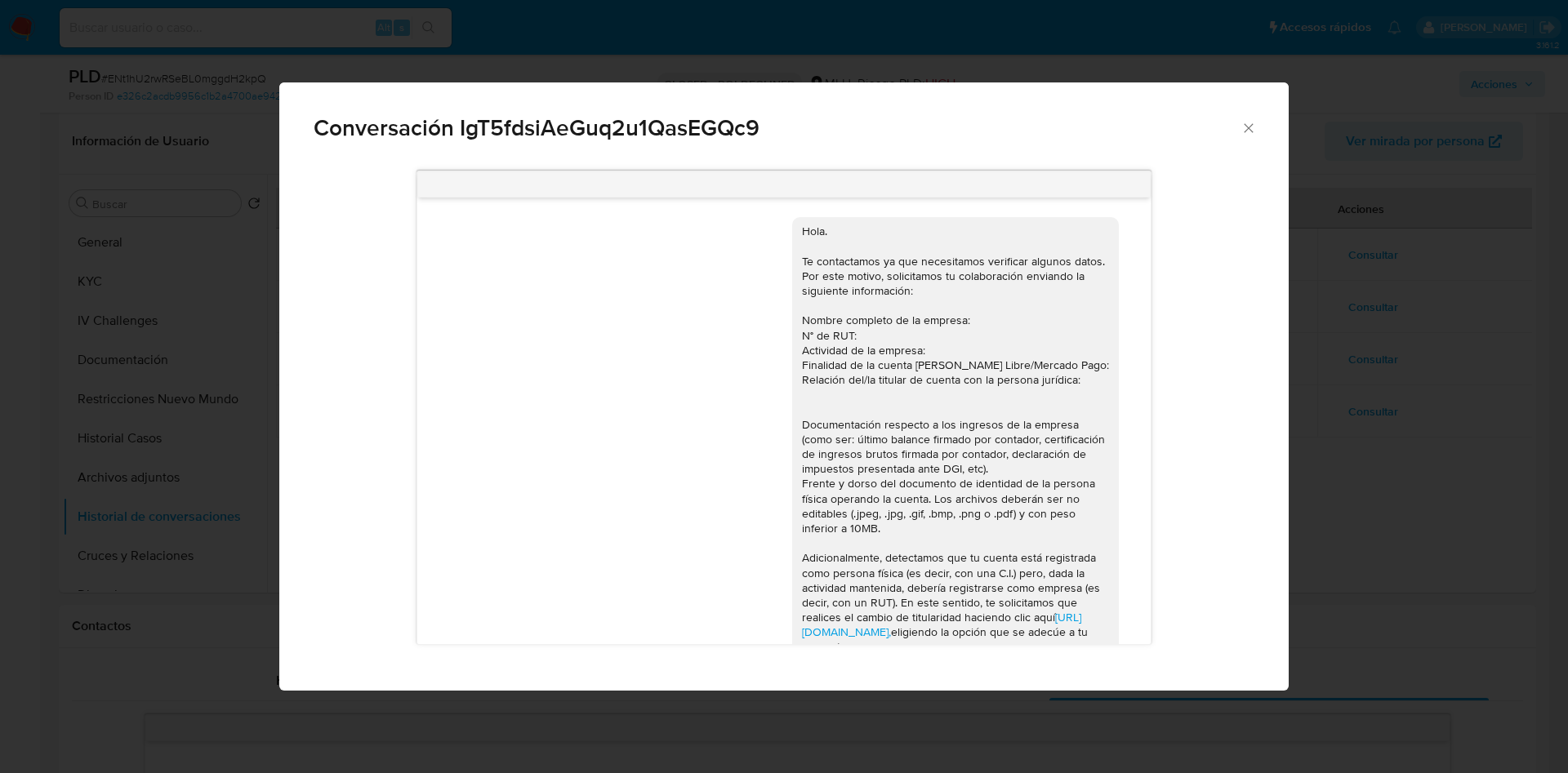
scroll to position [422, 0]
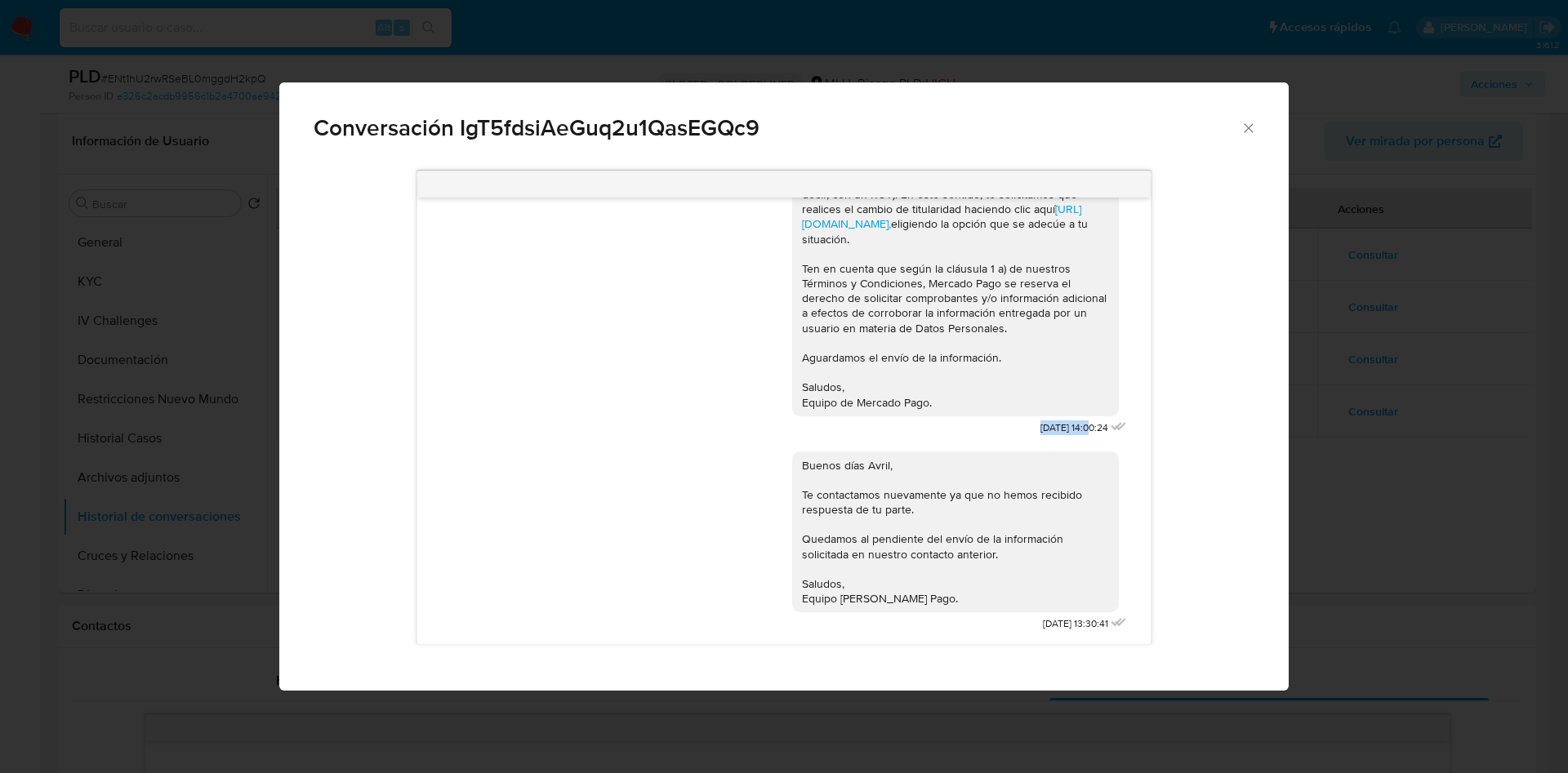
drag, startPoint x: 1007, startPoint y: 422, endPoint x: 1053, endPoint y: 427, distance: 46.3
click at [1053, 427] on span "13/11/2024 14:00:24" at bounding box center [1074, 428] width 68 height 14
copy span "13/11/2024"
click at [1309, 265] on div "Conversación IgT5fdsiAeGuq2u1QasEGQc9 https://www.mercadolibre.com.uy/ayuda/Tra…" at bounding box center [784, 386] width 1568 height 773
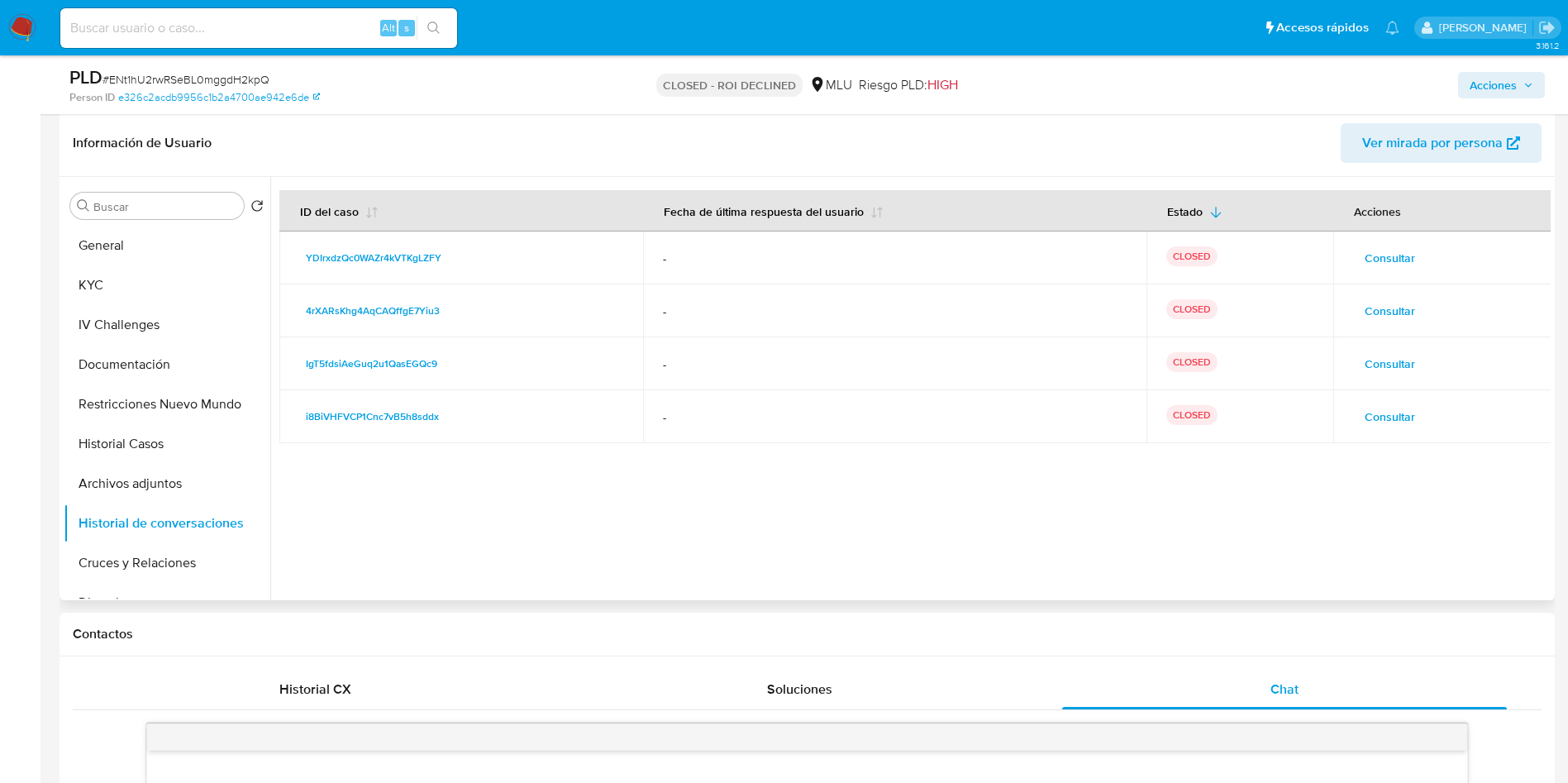
click at [1382, 302] on span "Consultar" at bounding box center [1389, 311] width 50 height 23
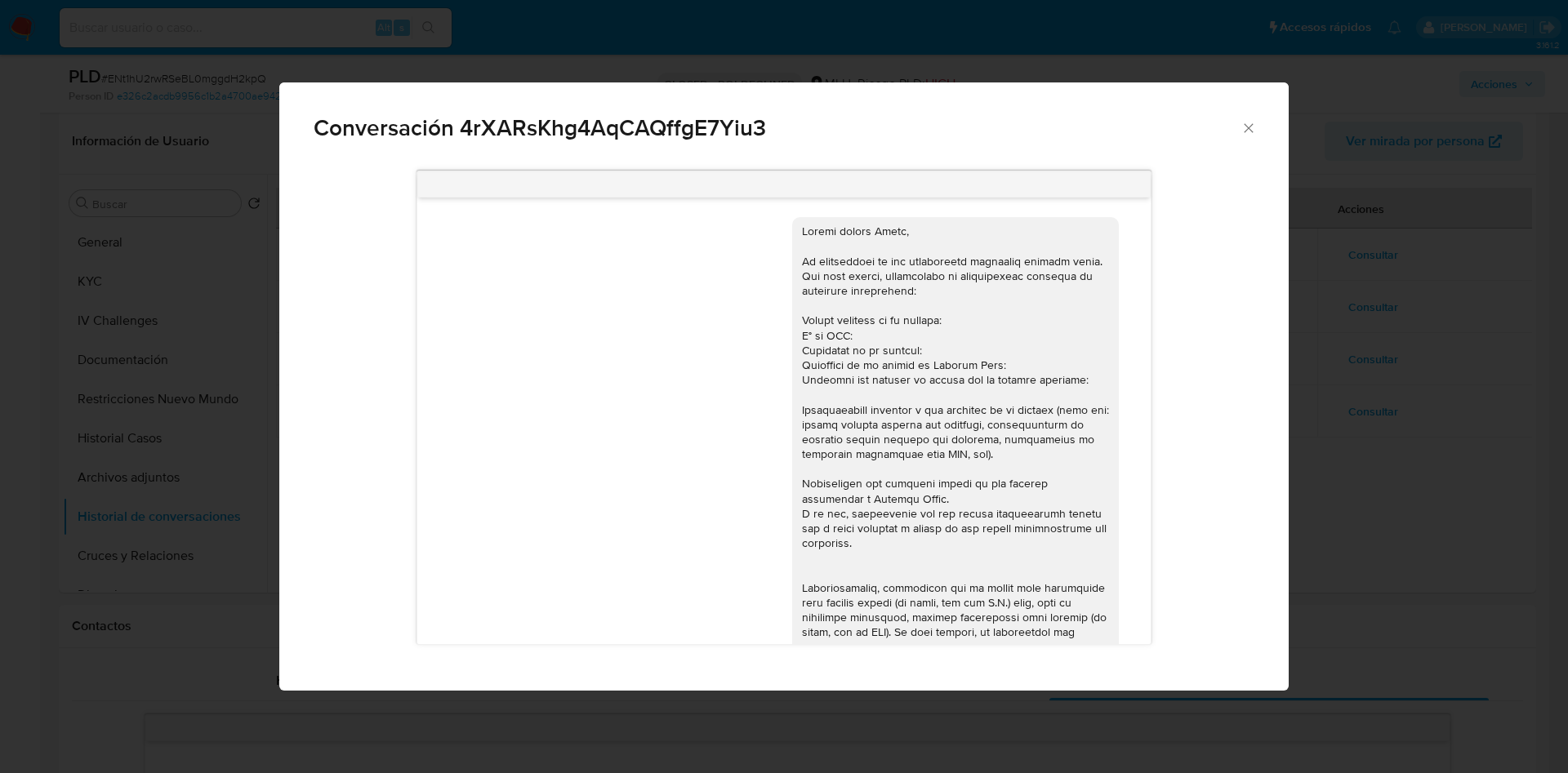
scroll to position [453, 0]
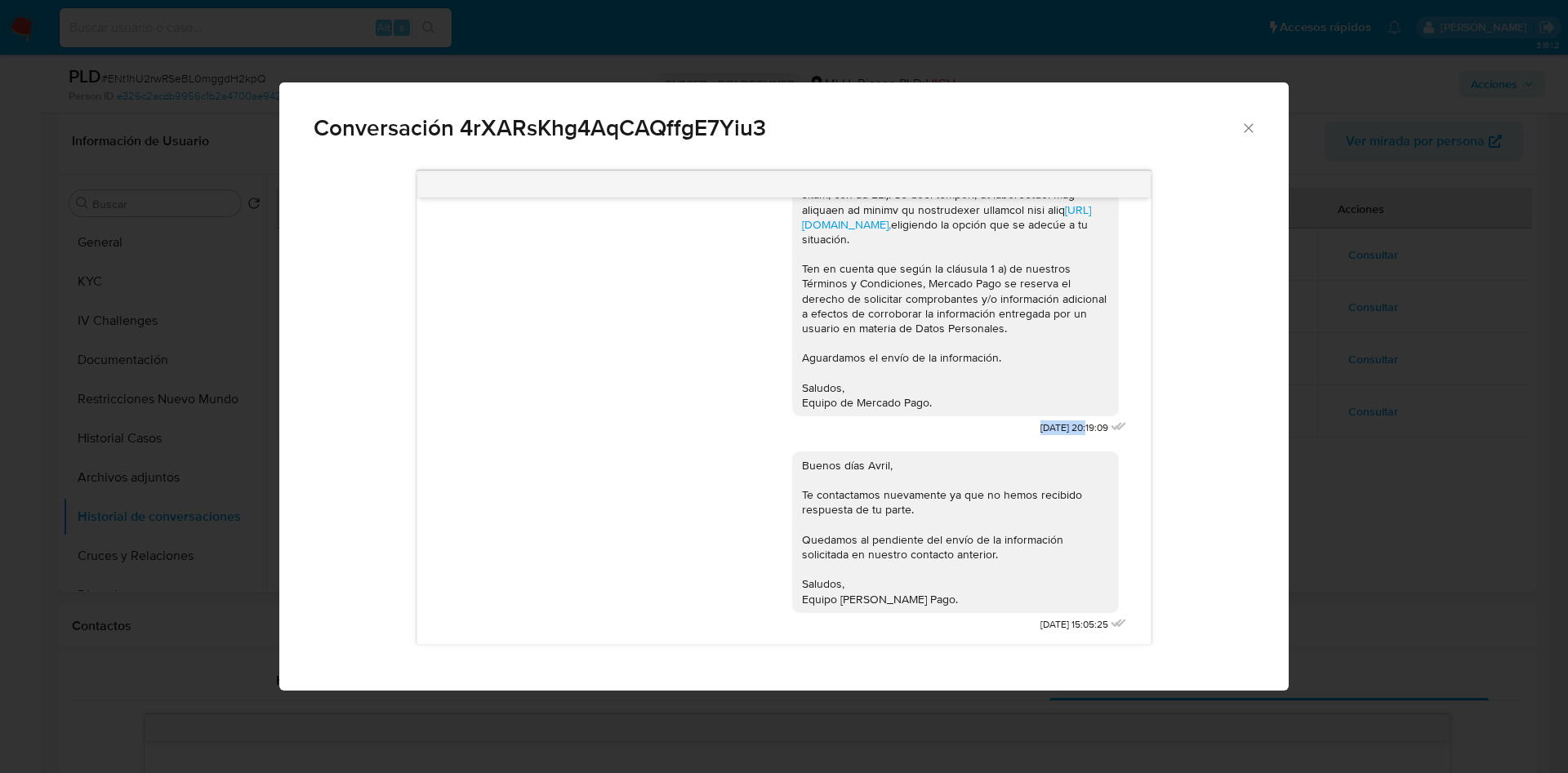
drag, startPoint x: 996, startPoint y: 433, endPoint x: 1047, endPoint y: 427, distance: 51.4
click at [1047, 427] on div "https://www.mercadolibre.com.uy/ayuda/Transferir-cuenta_1978, eligiendo la opci…" at bounding box center [961, 104] width 338 height 672
copy span "12/03/2025"
click at [1357, 340] on div "Conversación 4rXARsKhg4AqCAQffgE7Yiu3 https://www.mercadolibre.com.uy/ayuda/Tra…" at bounding box center [784, 386] width 1568 height 773
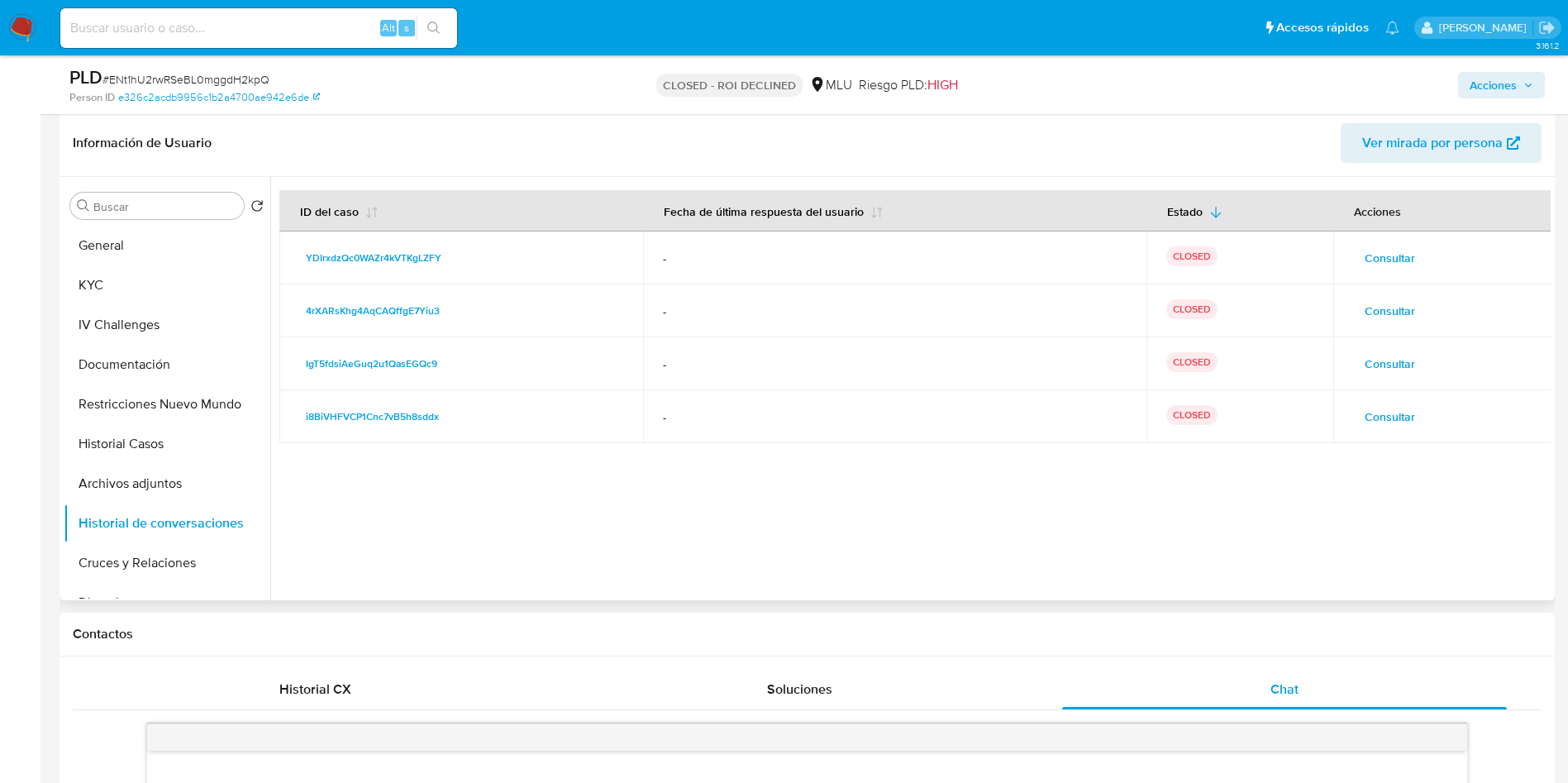
click at [1384, 256] on span "Consultar" at bounding box center [1389, 258] width 50 height 23
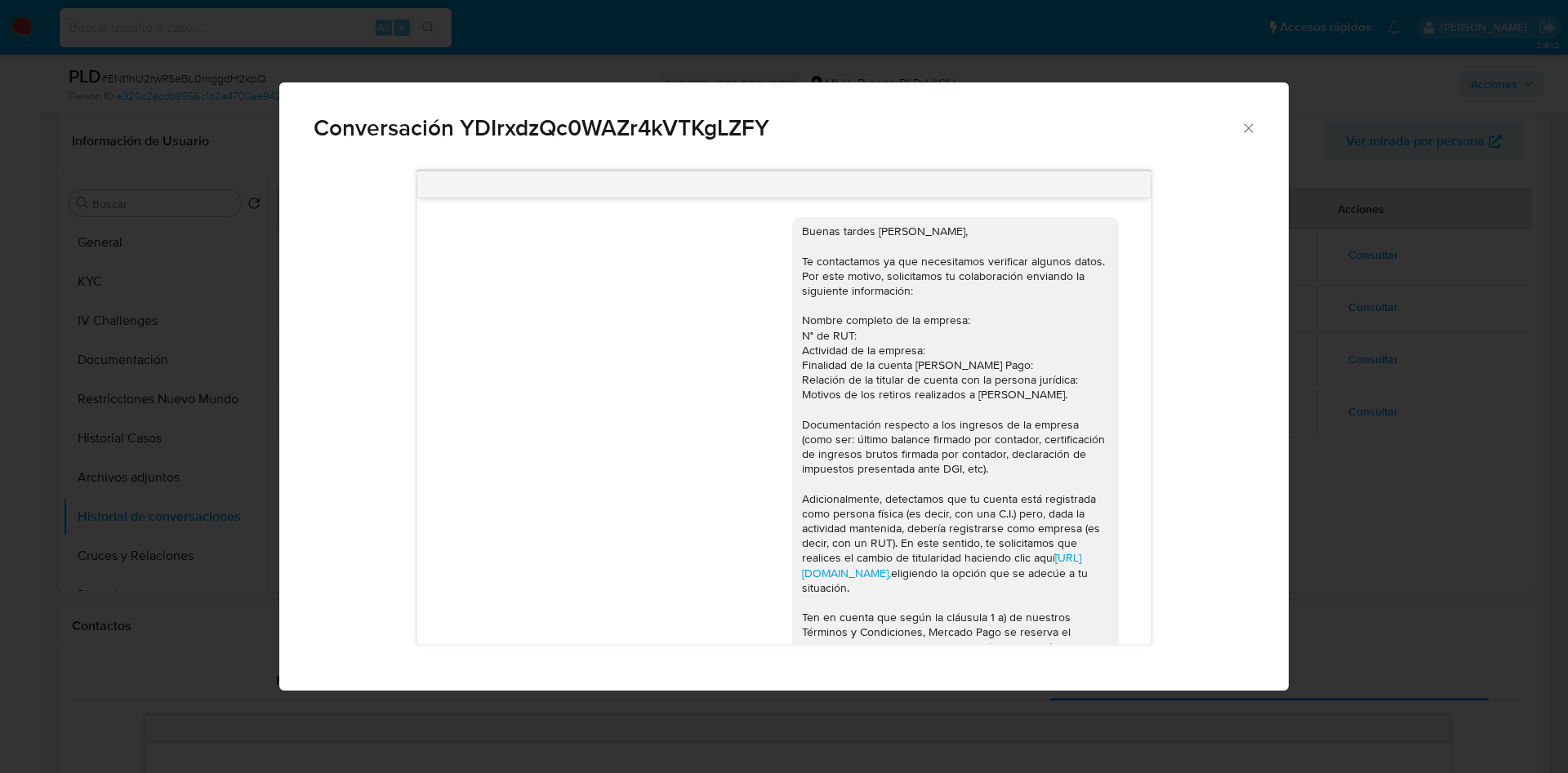
scroll to position [709, 0]
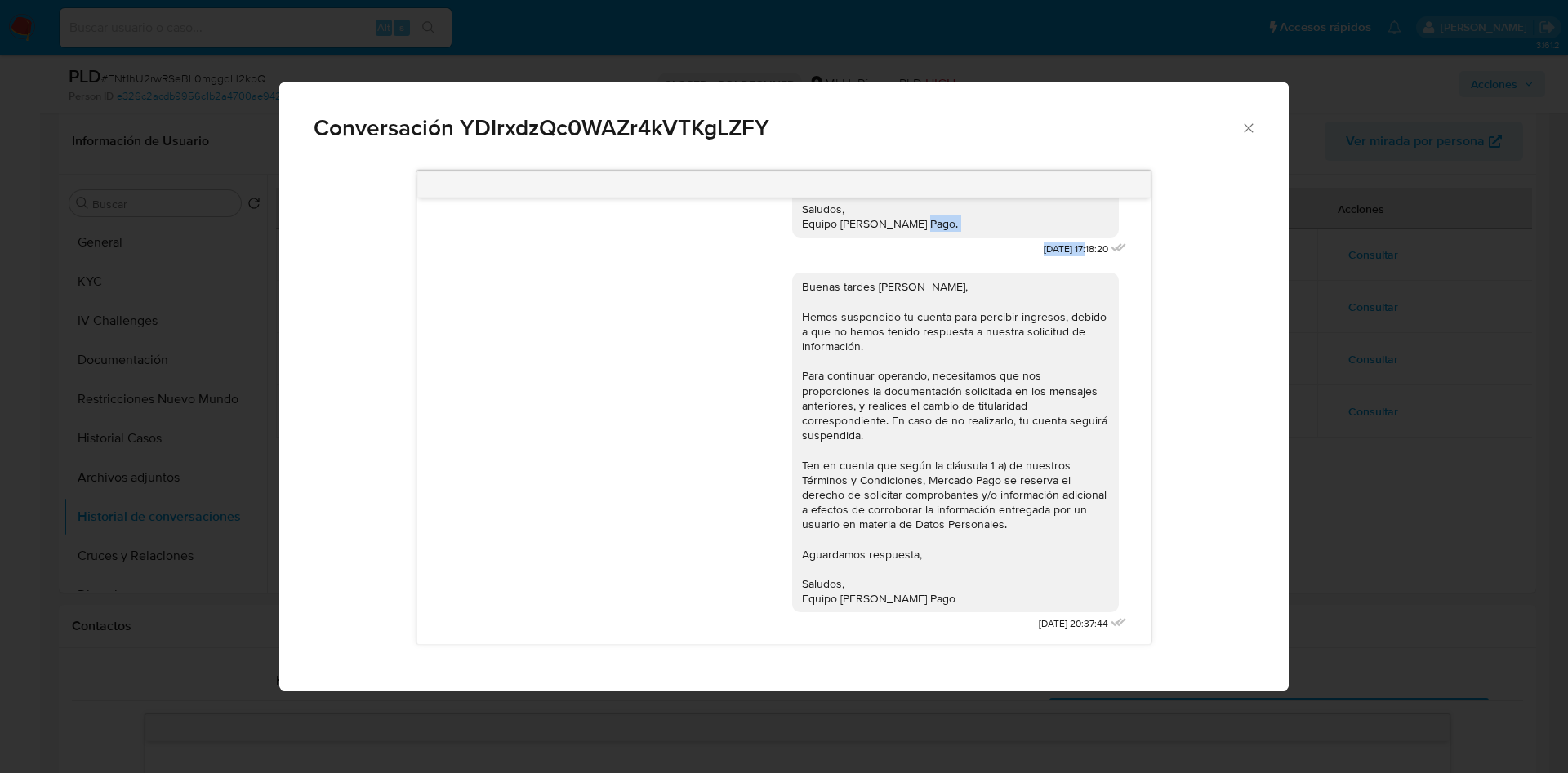
drag, startPoint x: 995, startPoint y: 257, endPoint x: 1053, endPoint y: 268, distance: 59.0
click at [1053, 261] on div "Hola, Avril. Te contactamos nuevamente para recordarte que aún está pendiente e…" at bounding box center [961, 171] width 338 height 181
copy div "Hola, Avril. Te contactamos nuevamente para recordarte que aún está pendiente e…"
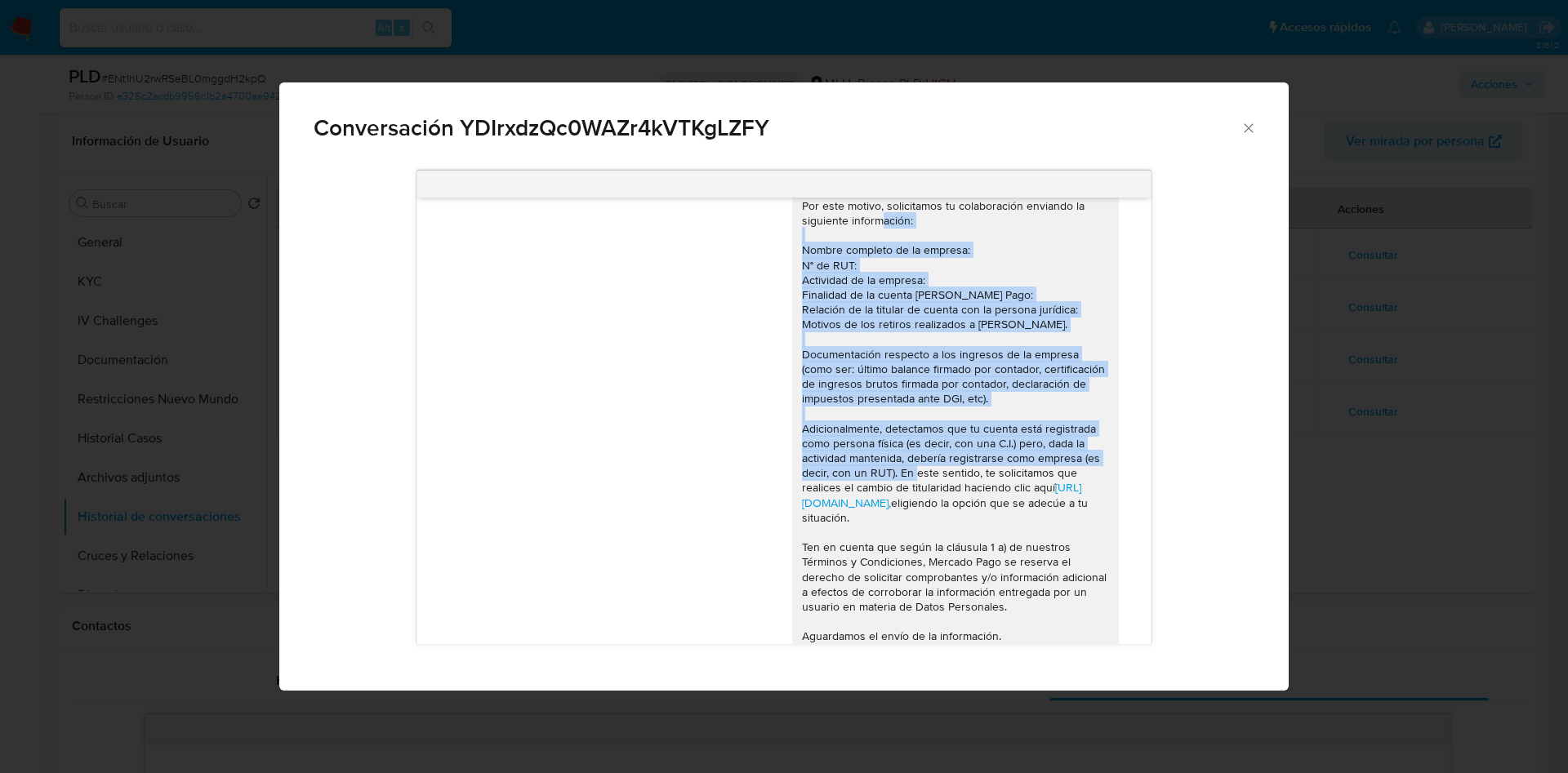
scroll to position [122, 0]
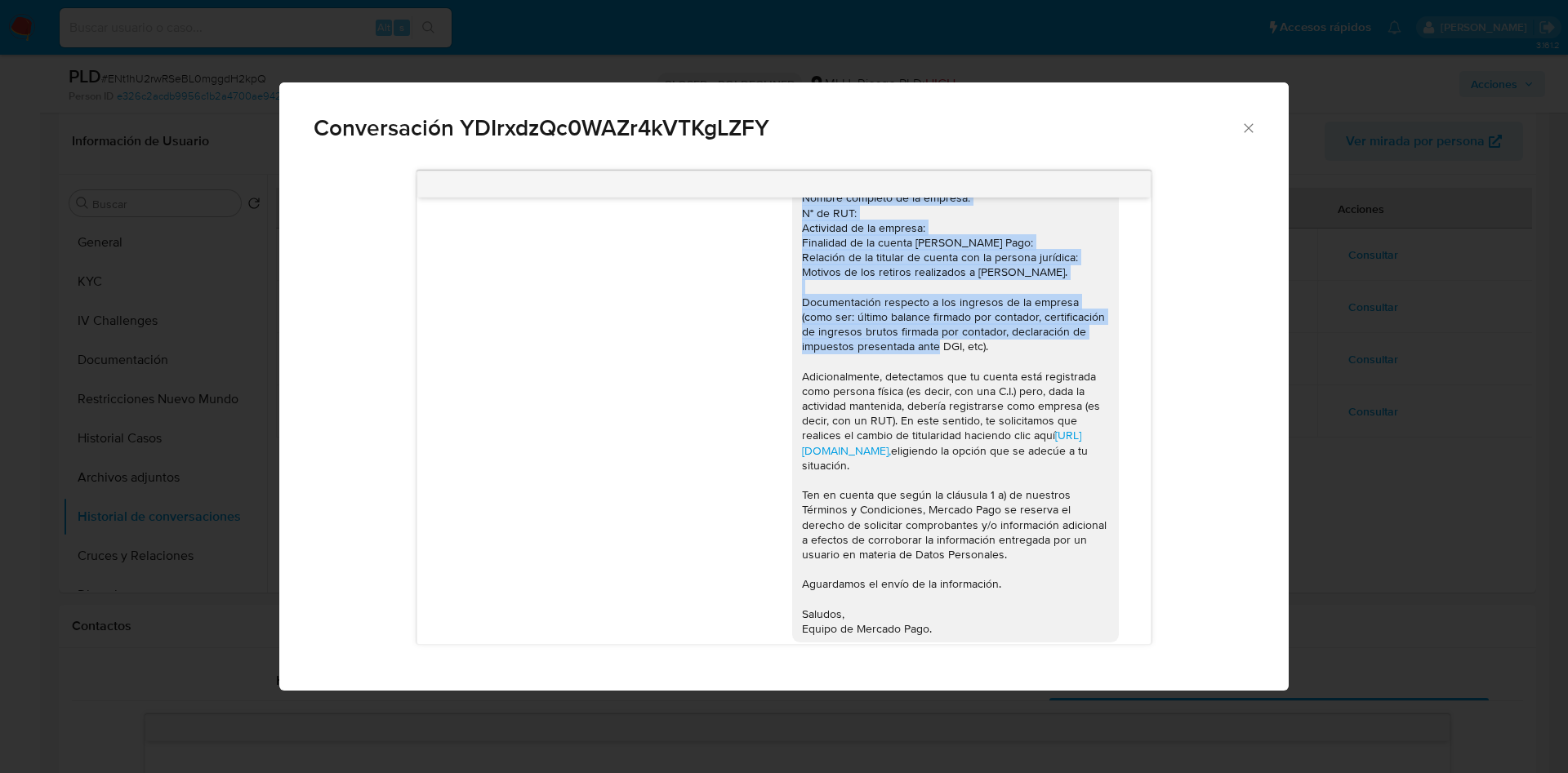
drag, startPoint x: 779, startPoint y: 323, endPoint x: 983, endPoint y: 345, distance: 205.2
click at [983, 345] on div "Buenas tardes Avril, Te contactamos ya que necesitamos verificar algunos datos.…" at bounding box center [955, 368] width 326 height 547
copy div "Nombre completo de la empresa: N° de RUT: Actividad de la empresa: Finalidad de…"
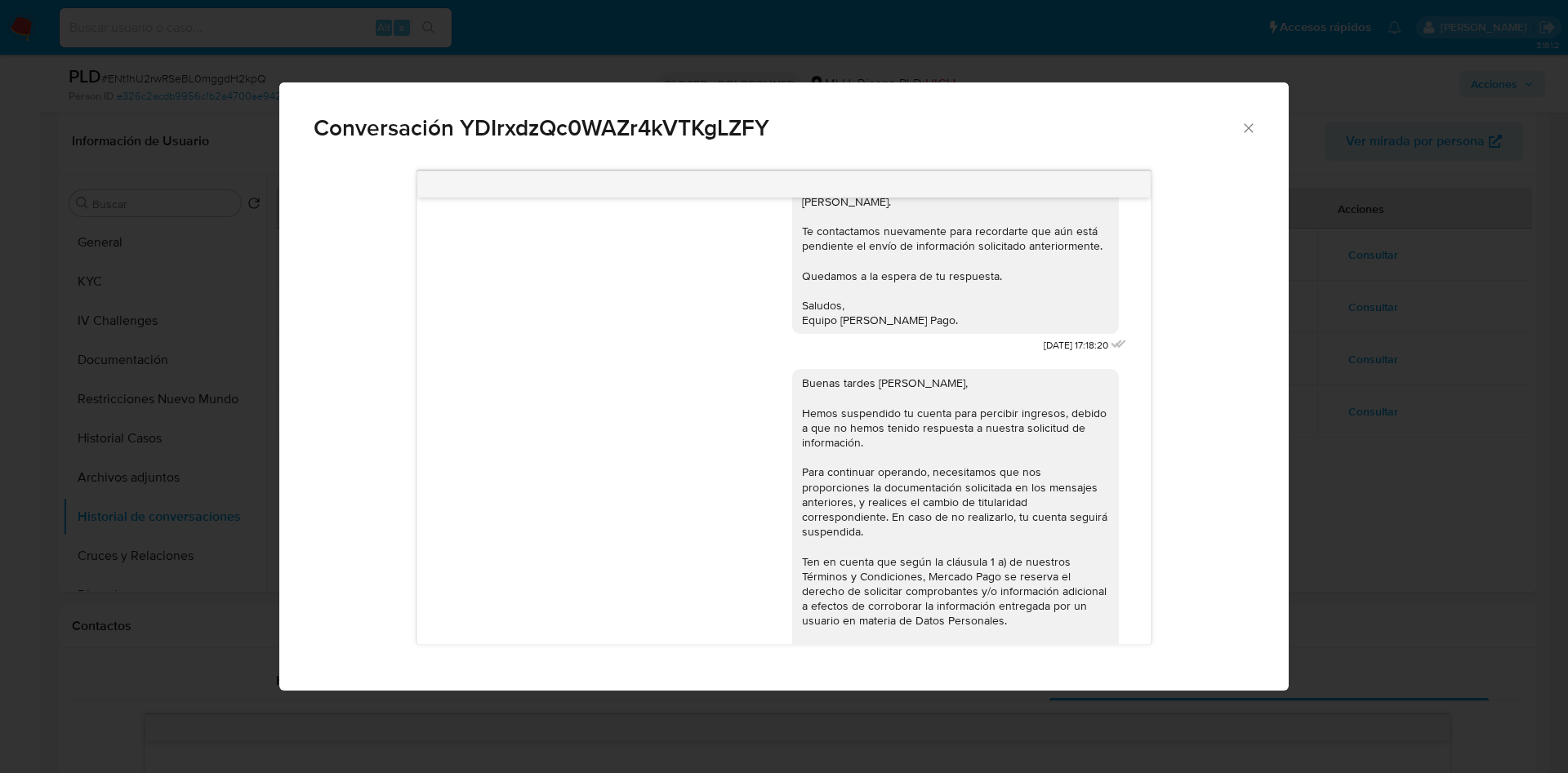
scroll to position [709, 0]
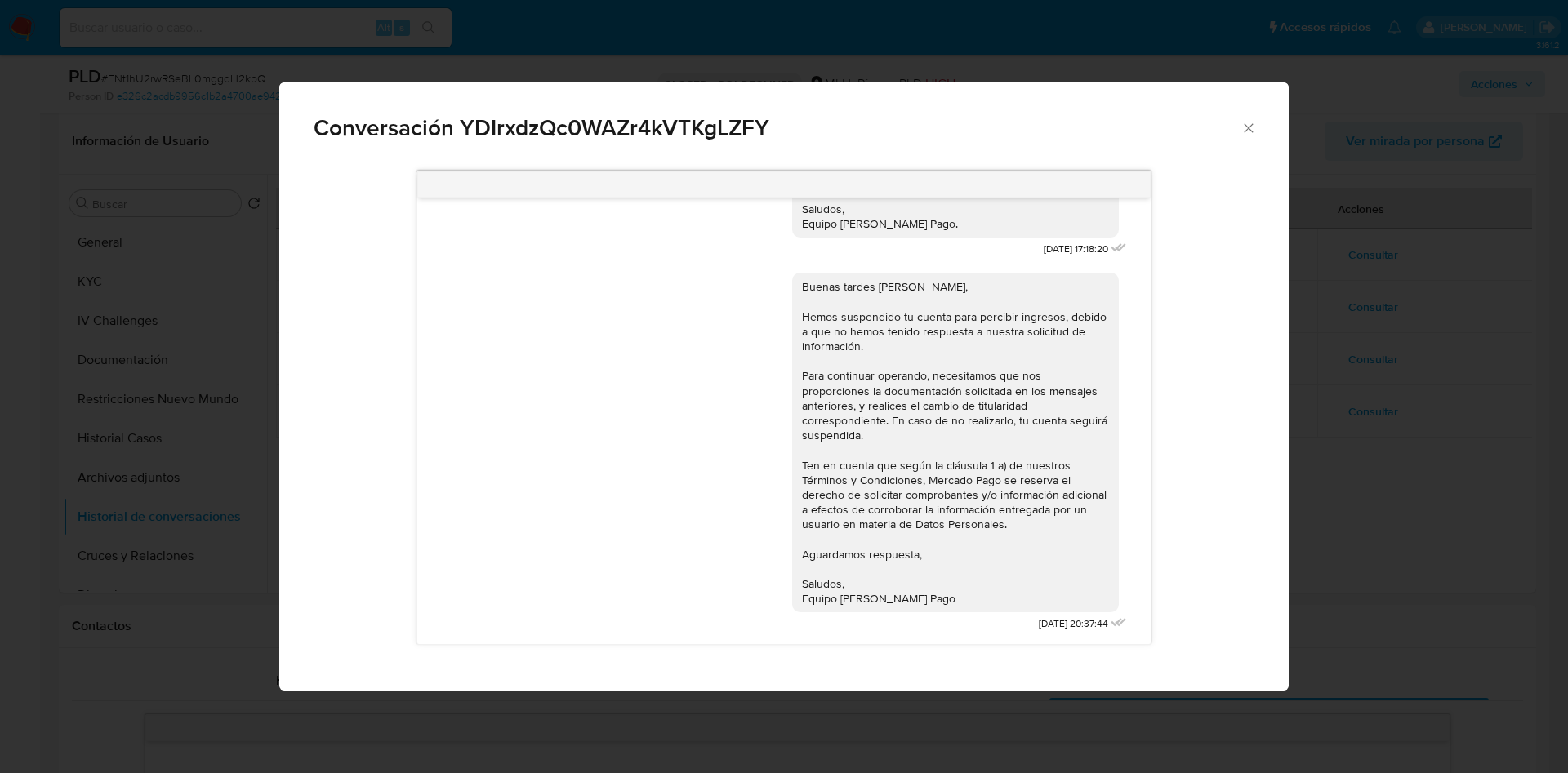
click at [1352, 328] on div "Conversación YDIrxdzQc0WAZr4kVTKgLZFY Buenas tardes Avril, Te contactamos ya qu…" at bounding box center [784, 386] width 1568 height 773
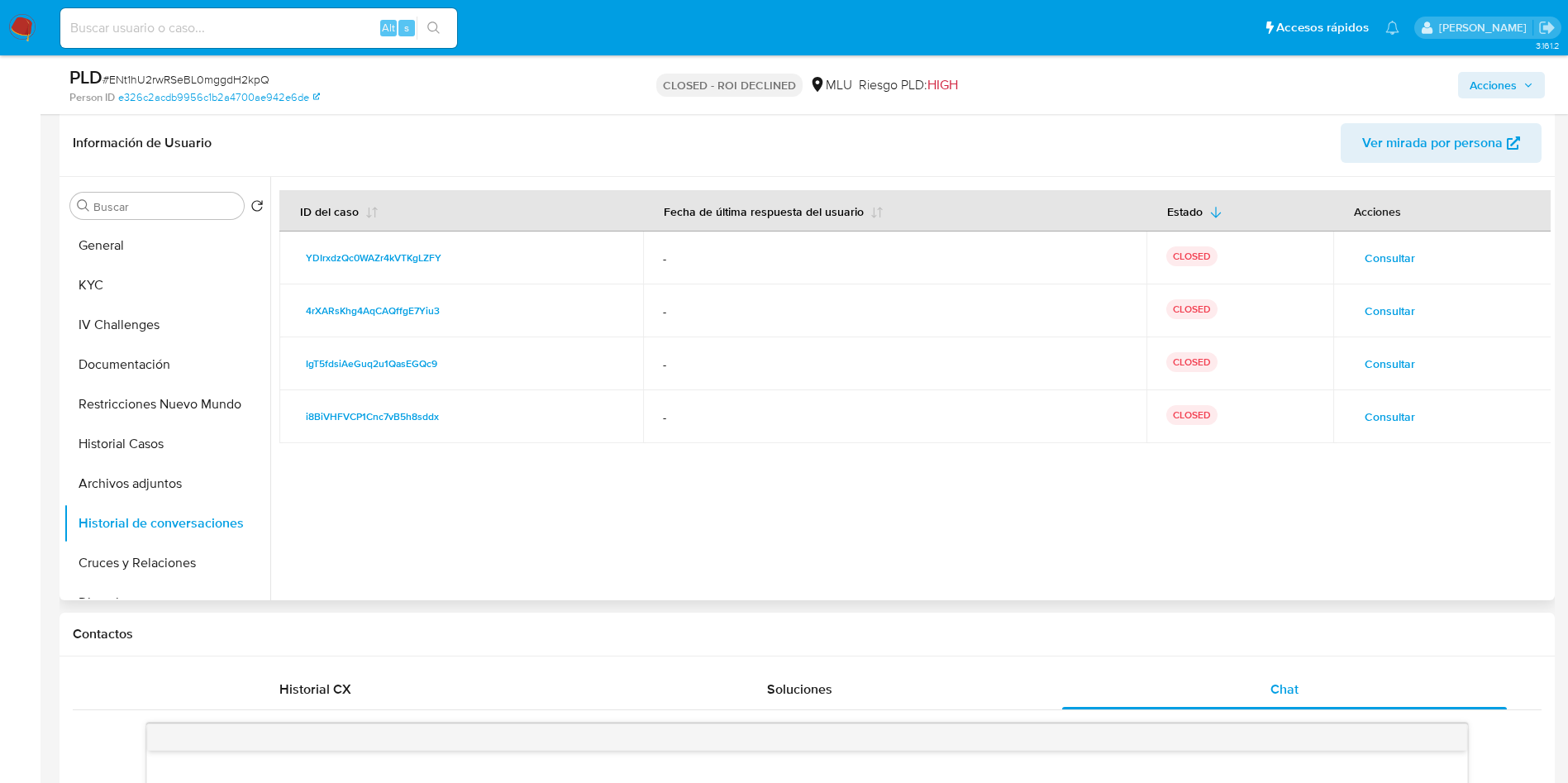
click at [1360, 294] on td "Consultar" at bounding box center [1441, 311] width 218 height 53
click at [1368, 306] on span "Consultar" at bounding box center [1389, 311] width 50 height 23
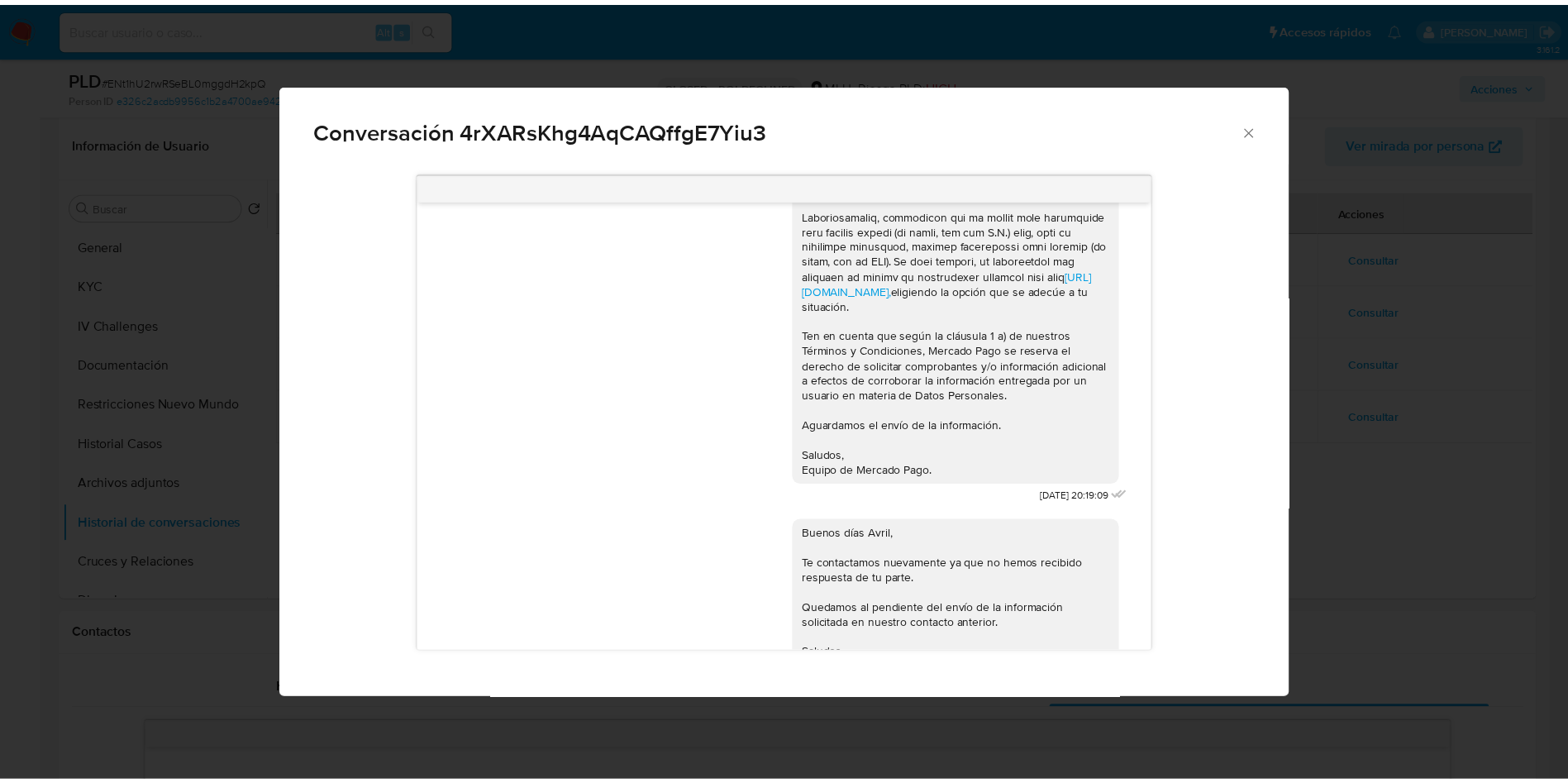
scroll to position [86, 0]
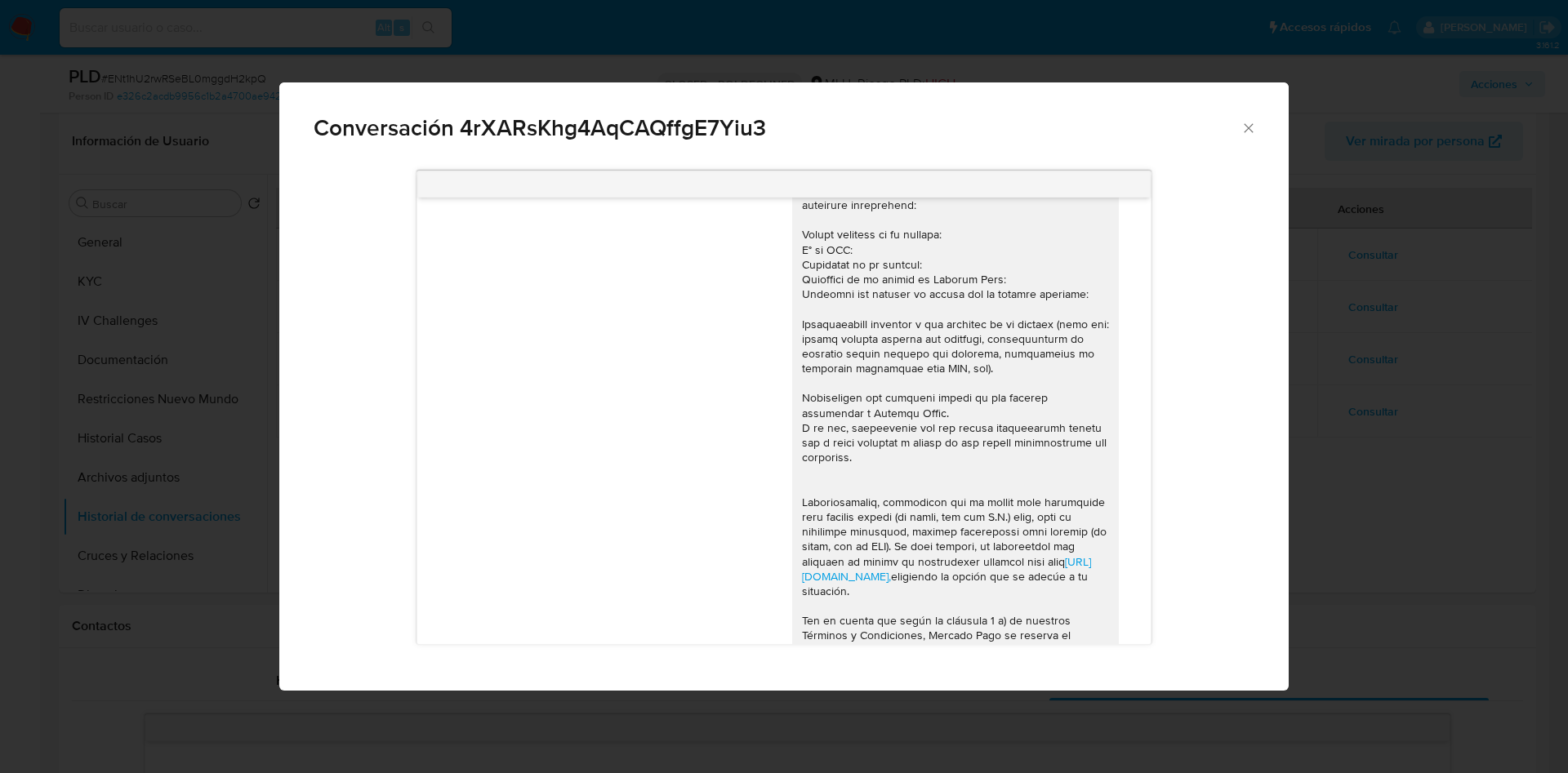
click at [1388, 329] on div "Conversación 4rXARsKhg4AqCAQffgE7Yiu3 https://www.mercadolibre.com.uy/ayuda/Tra…" at bounding box center [784, 386] width 1568 height 773
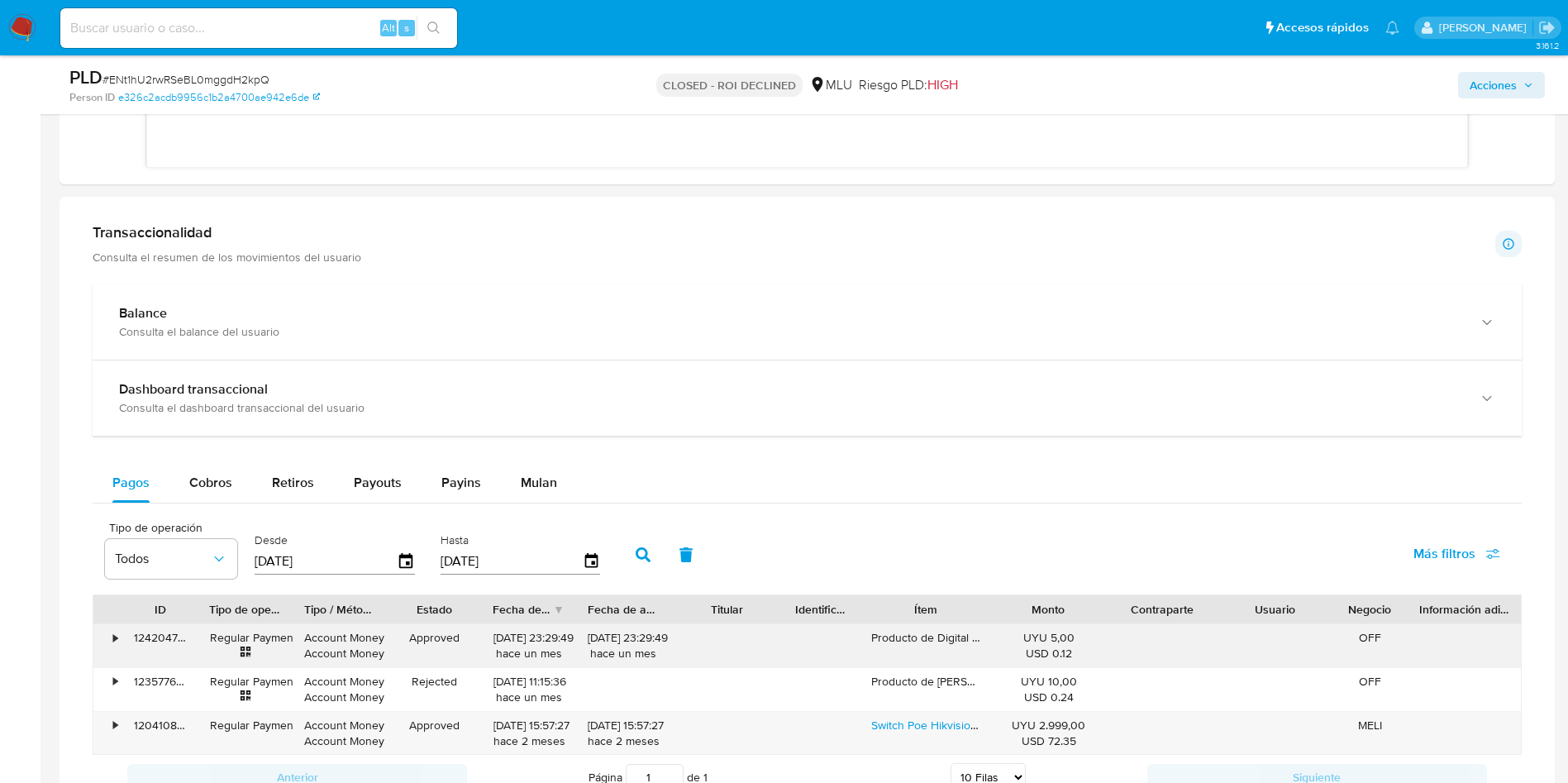
scroll to position [1364, 0]
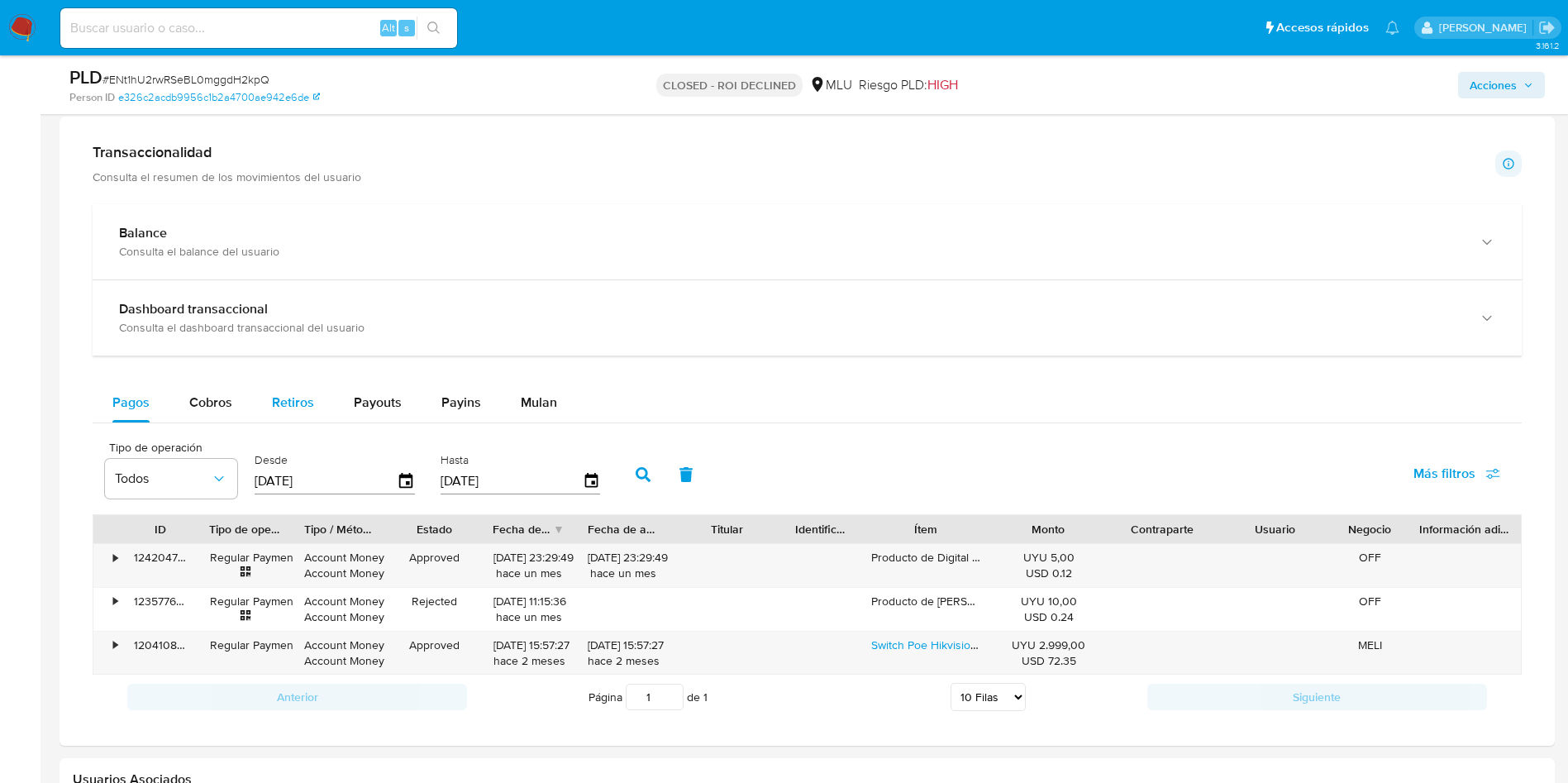
click at [305, 410] on span "Retiros" at bounding box center [293, 402] width 42 height 19
select select "10"
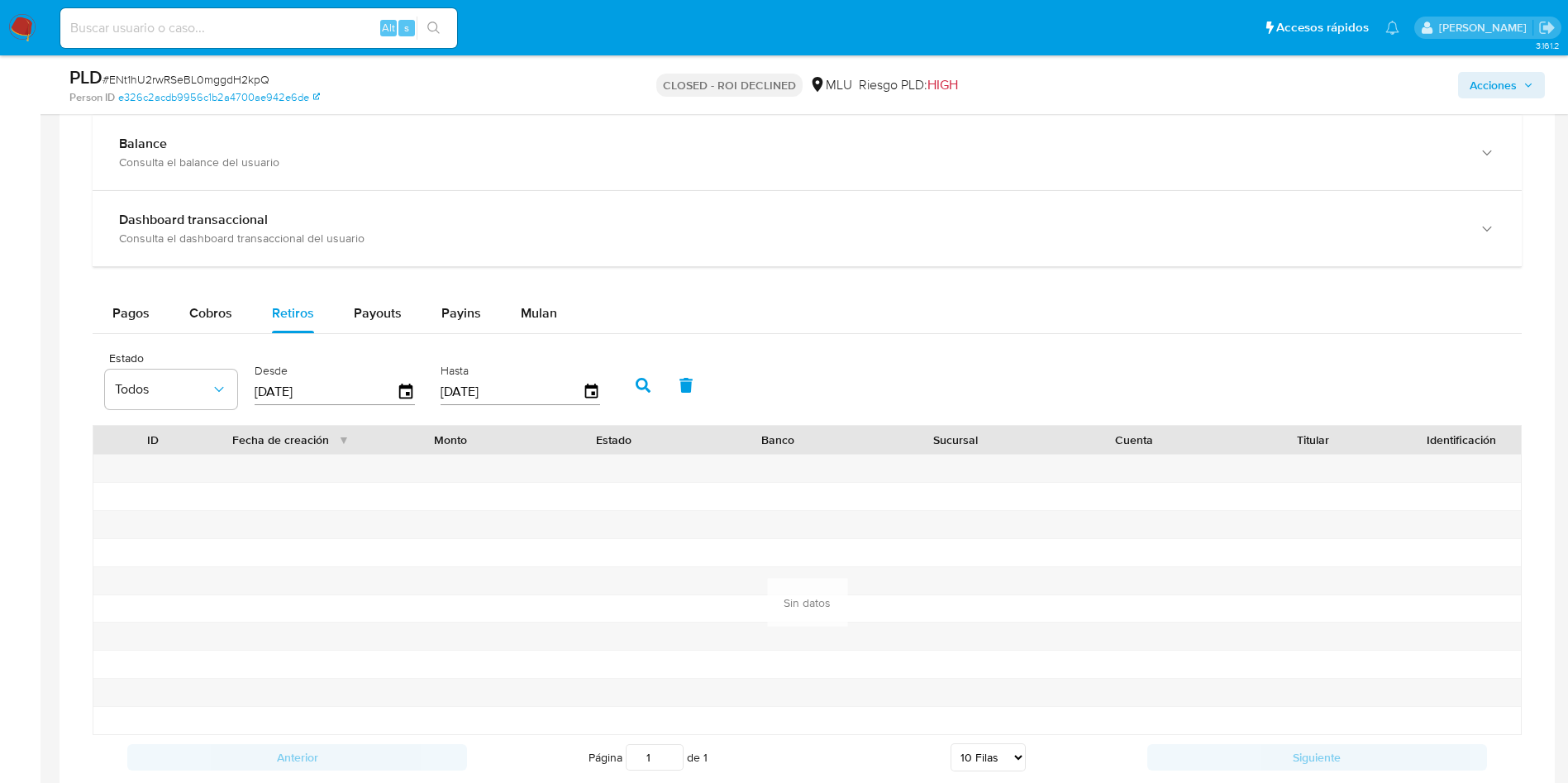
scroll to position [1488, 0]
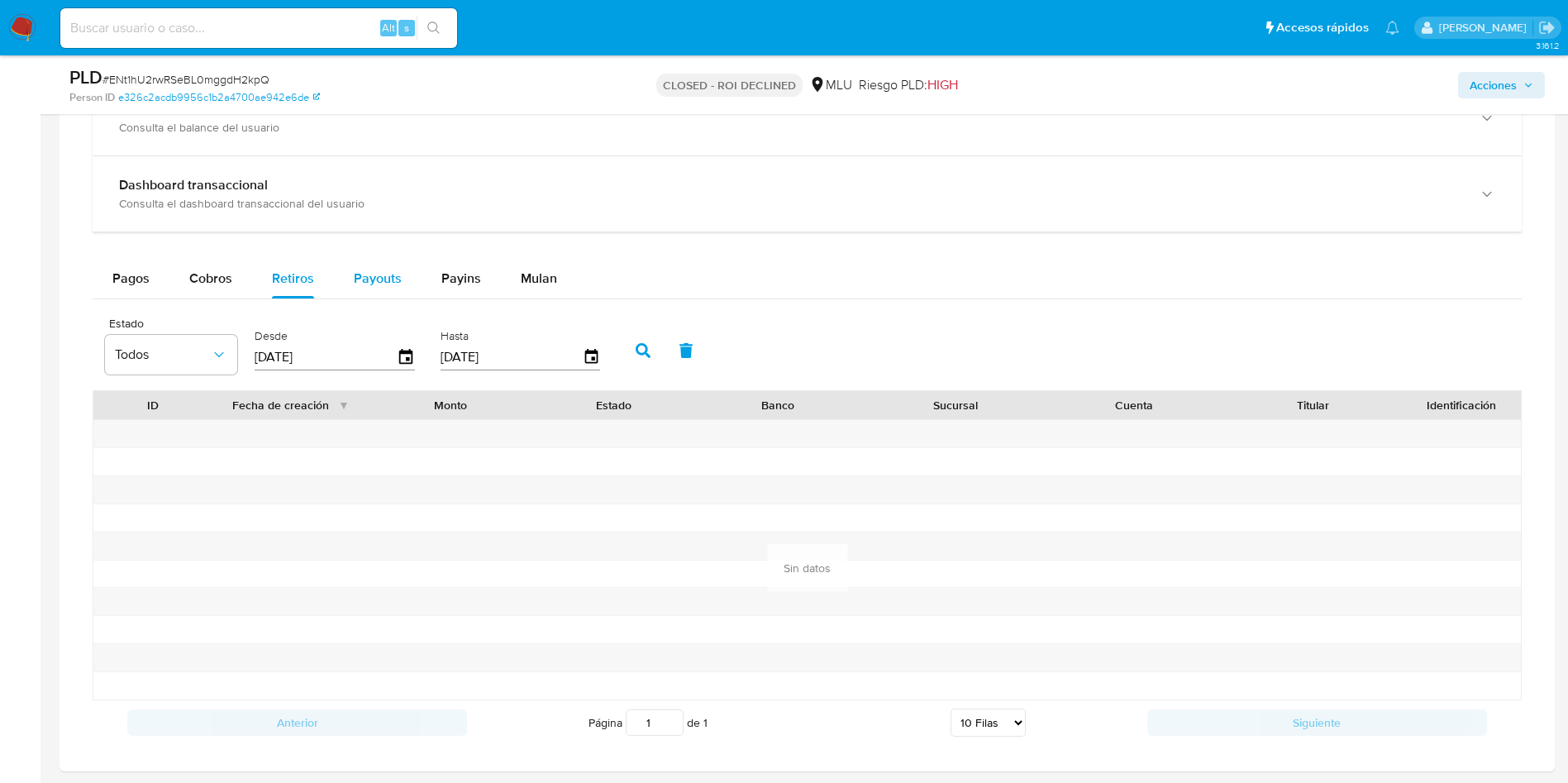
click at [377, 272] on span "Payouts" at bounding box center [378, 278] width 48 height 19
select select "10"
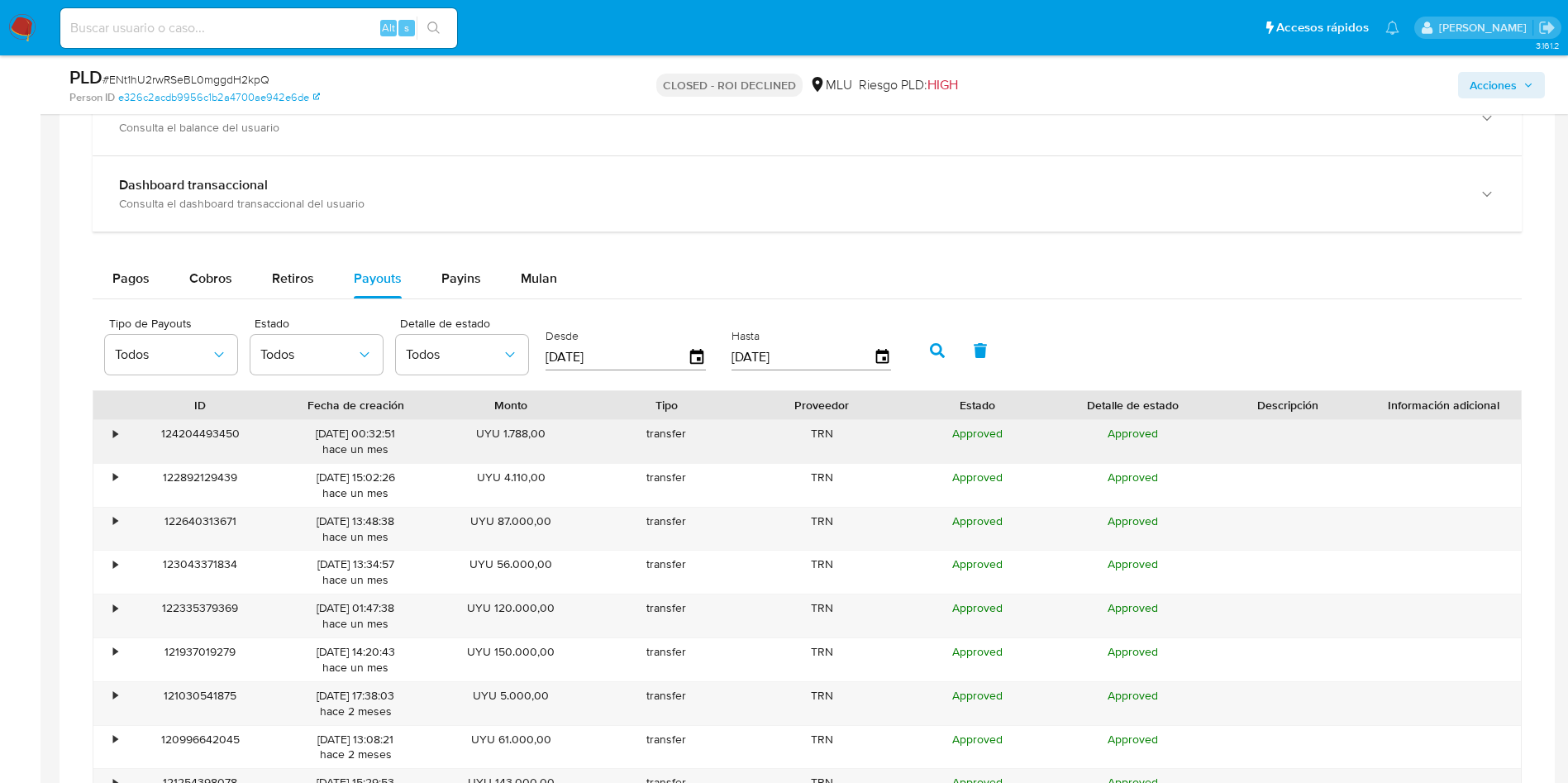
click at [120, 430] on div "•" at bounding box center [108, 442] width 29 height 43
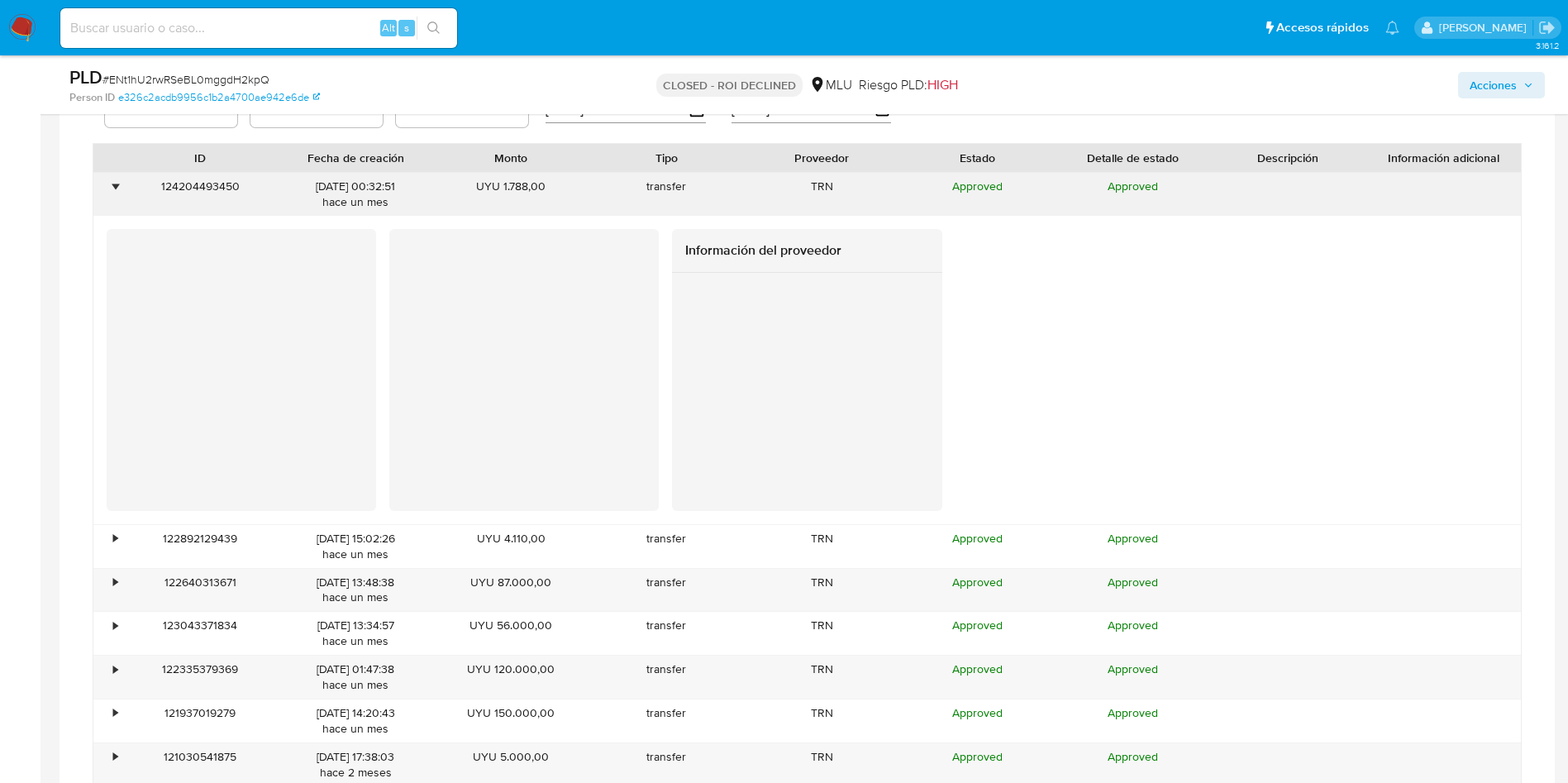
scroll to position [1736, 0]
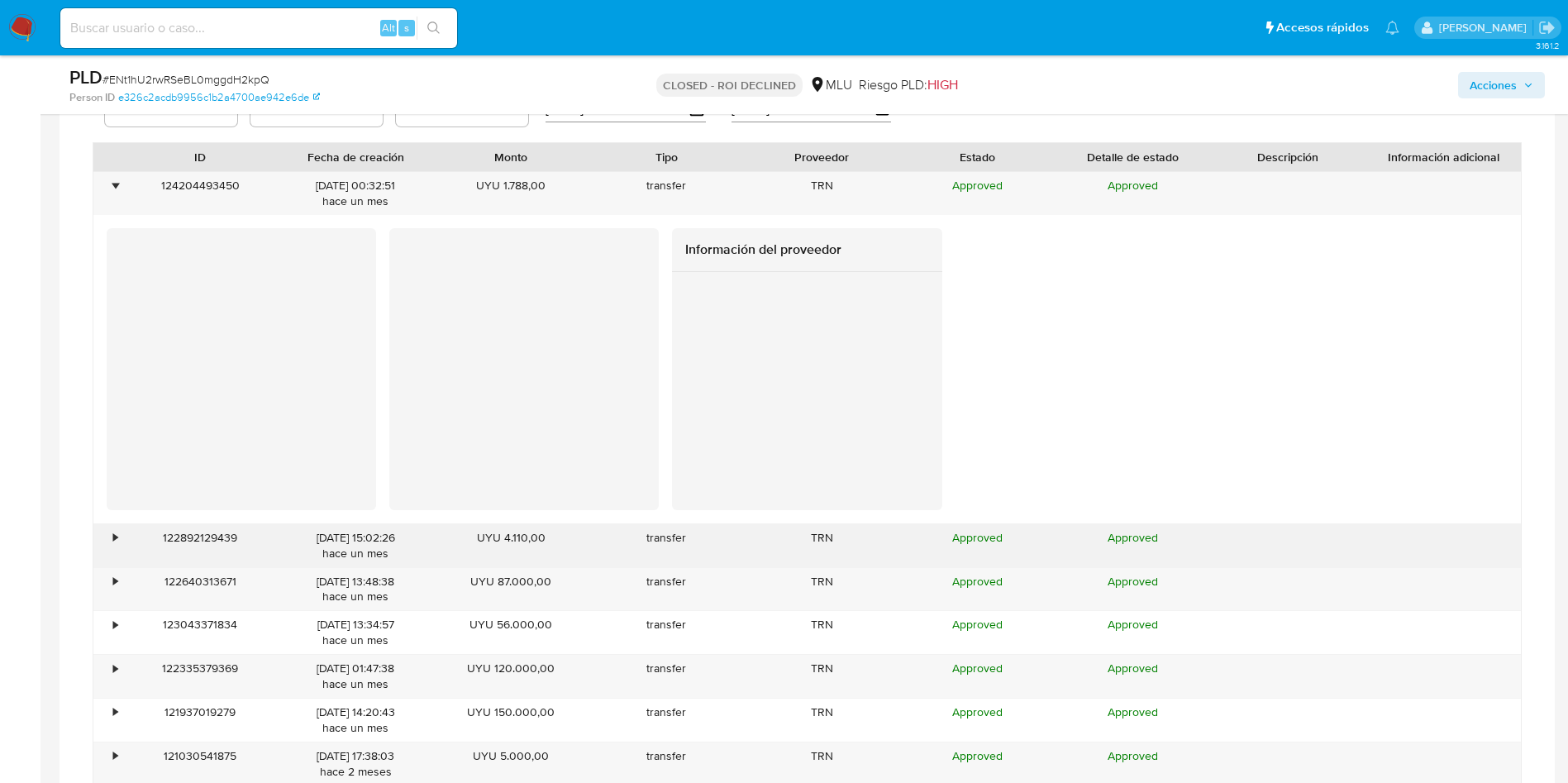
click at [113, 539] on div "•" at bounding box center [115, 537] width 4 height 15
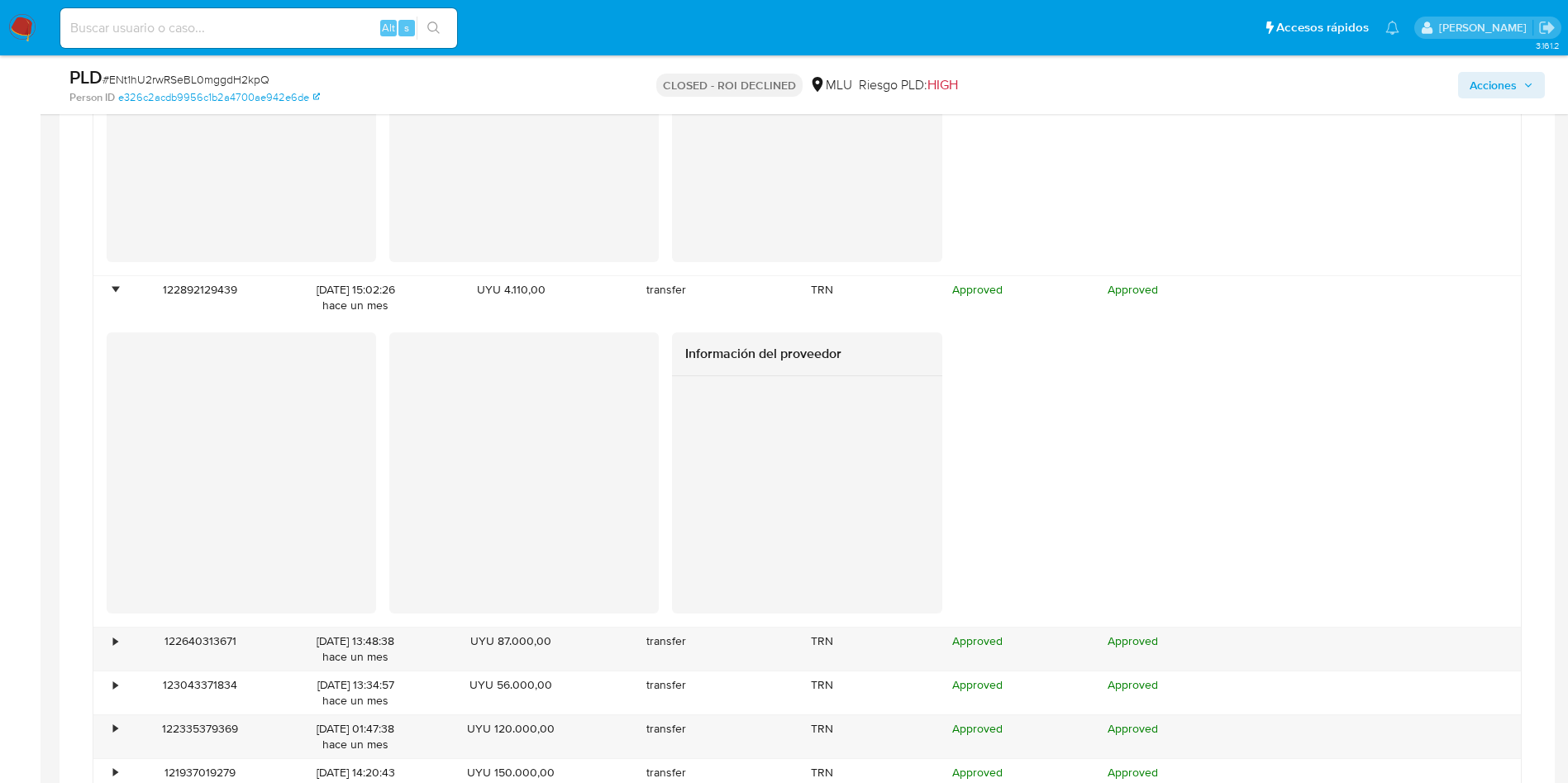
scroll to position [2109, 0]
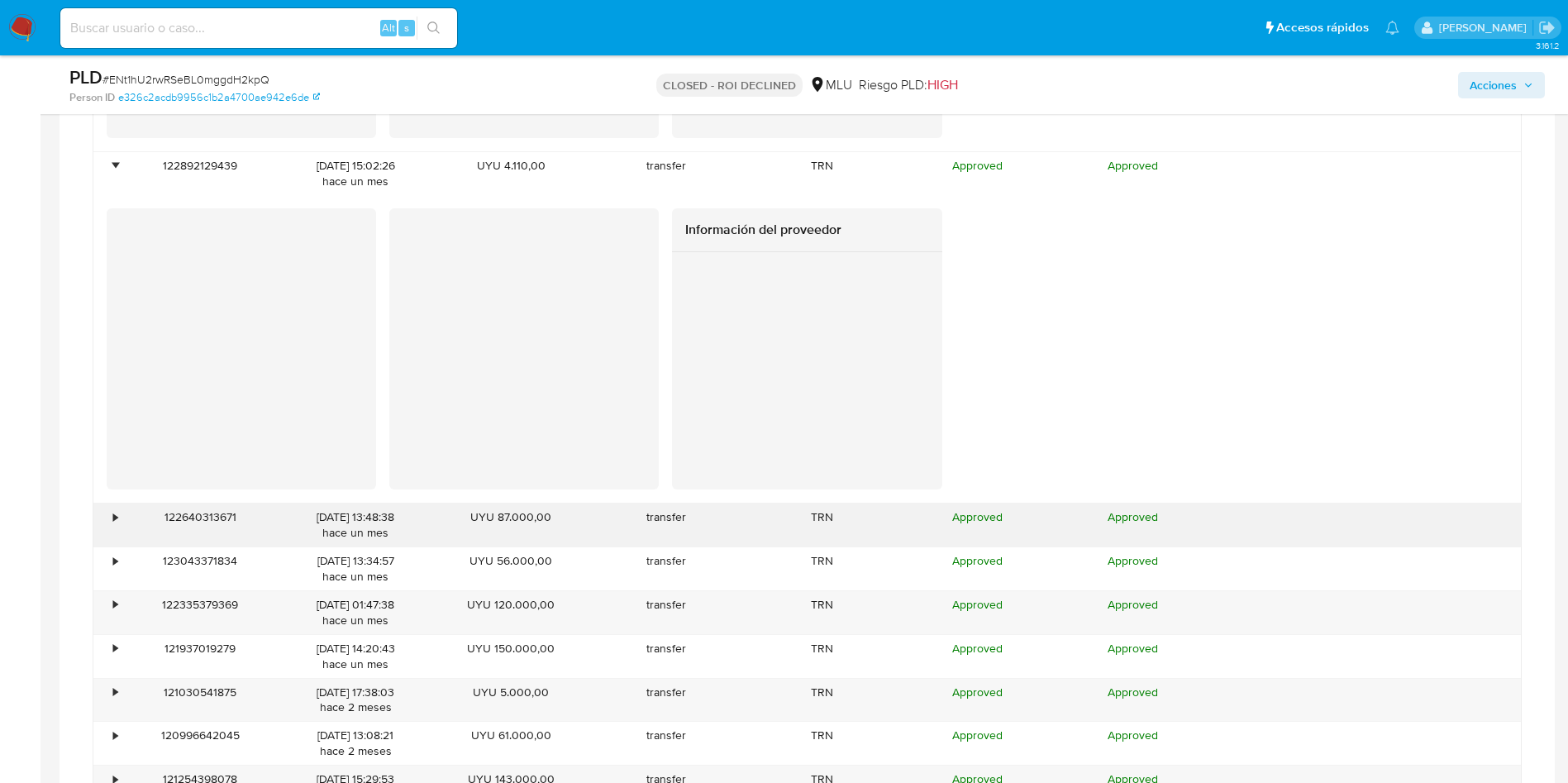
click at [116, 520] on div "•" at bounding box center [115, 517] width 4 height 15
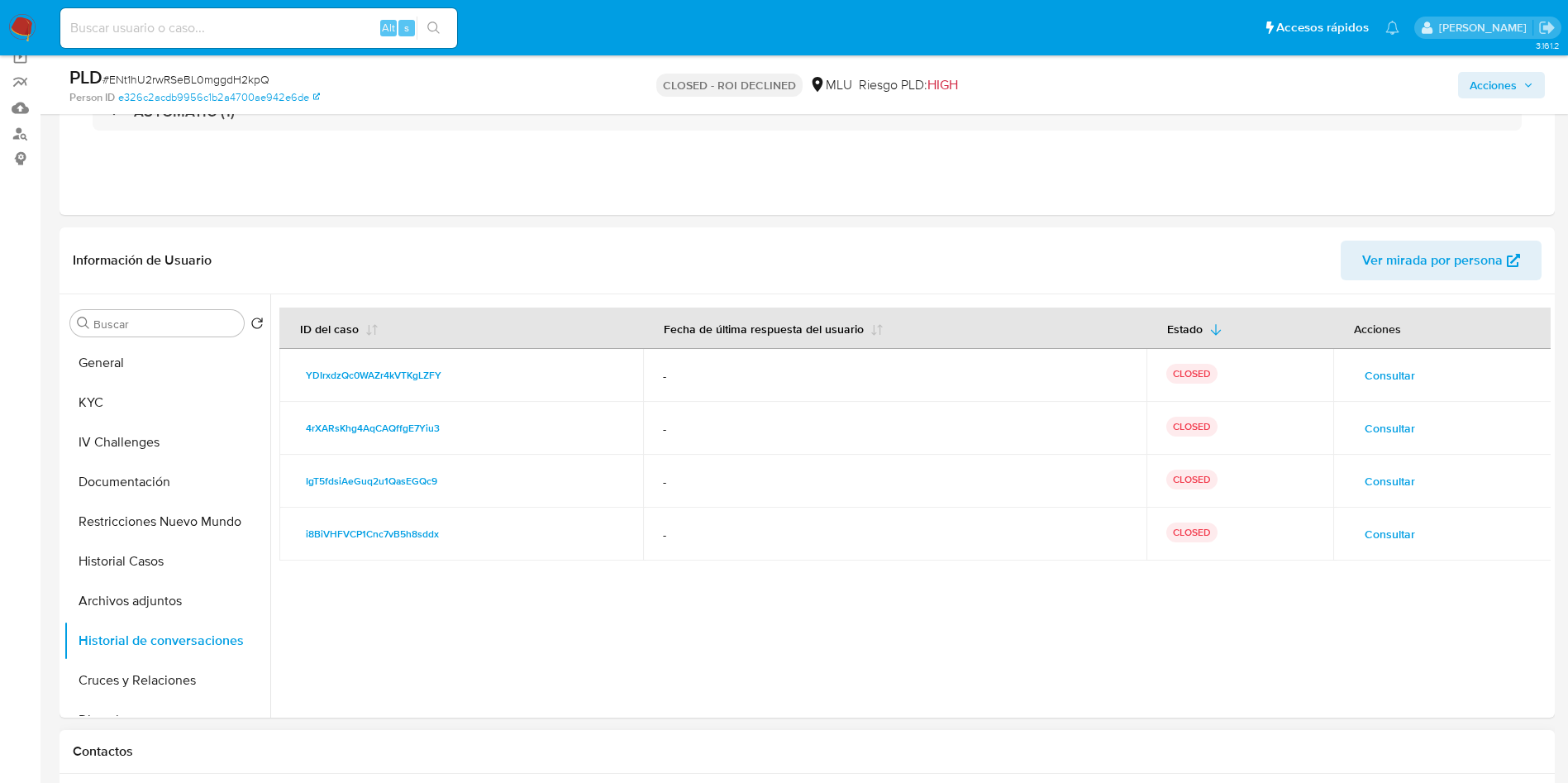
scroll to position [124, 0]
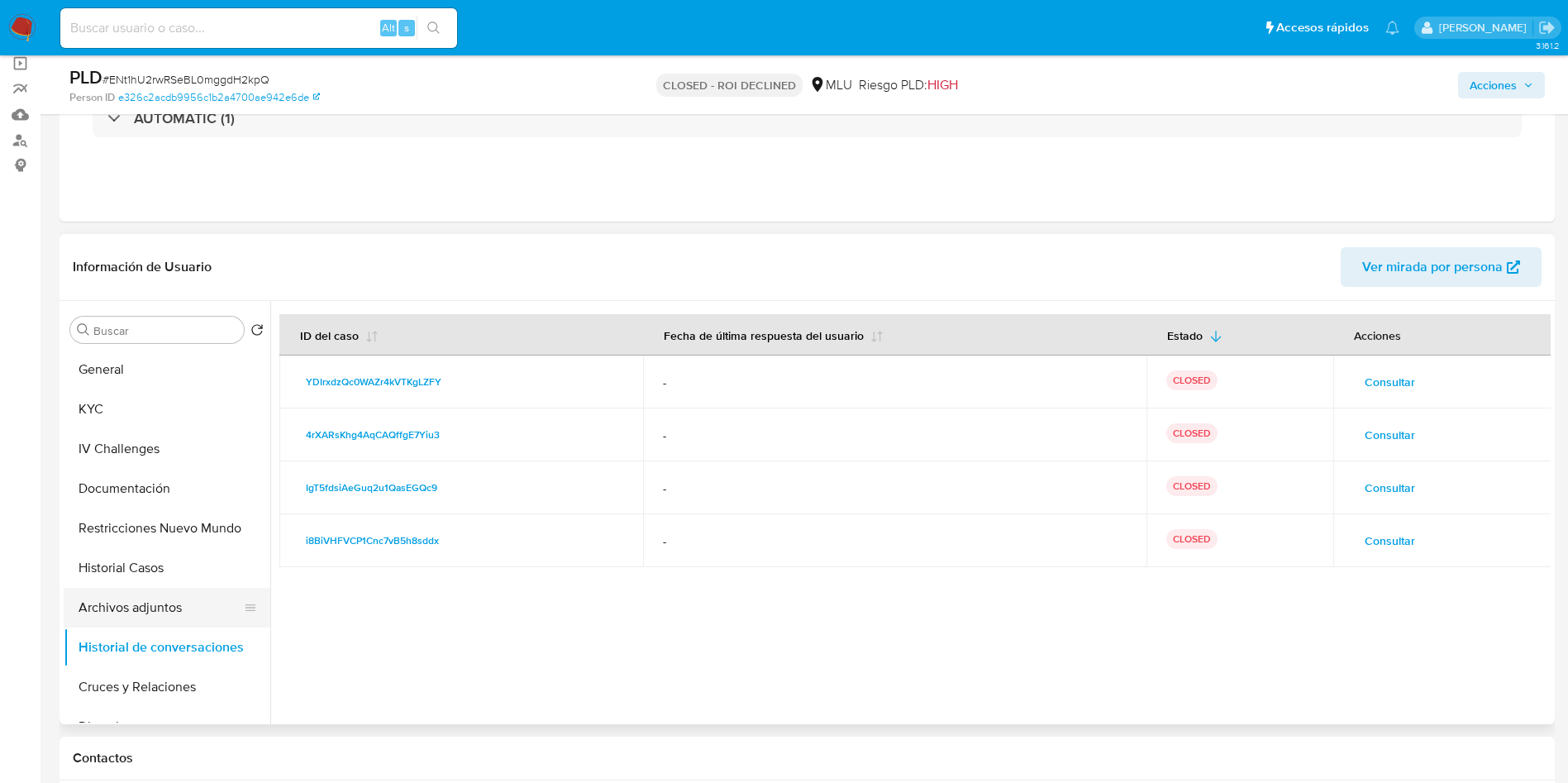
drag, startPoint x: 179, startPoint y: 610, endPoint x: 187, endPoint y: 603, distance: 10.6
click at [179, 610] on button "Archivos adjuntos" at bounding box center [160, 608] width 193 height 39
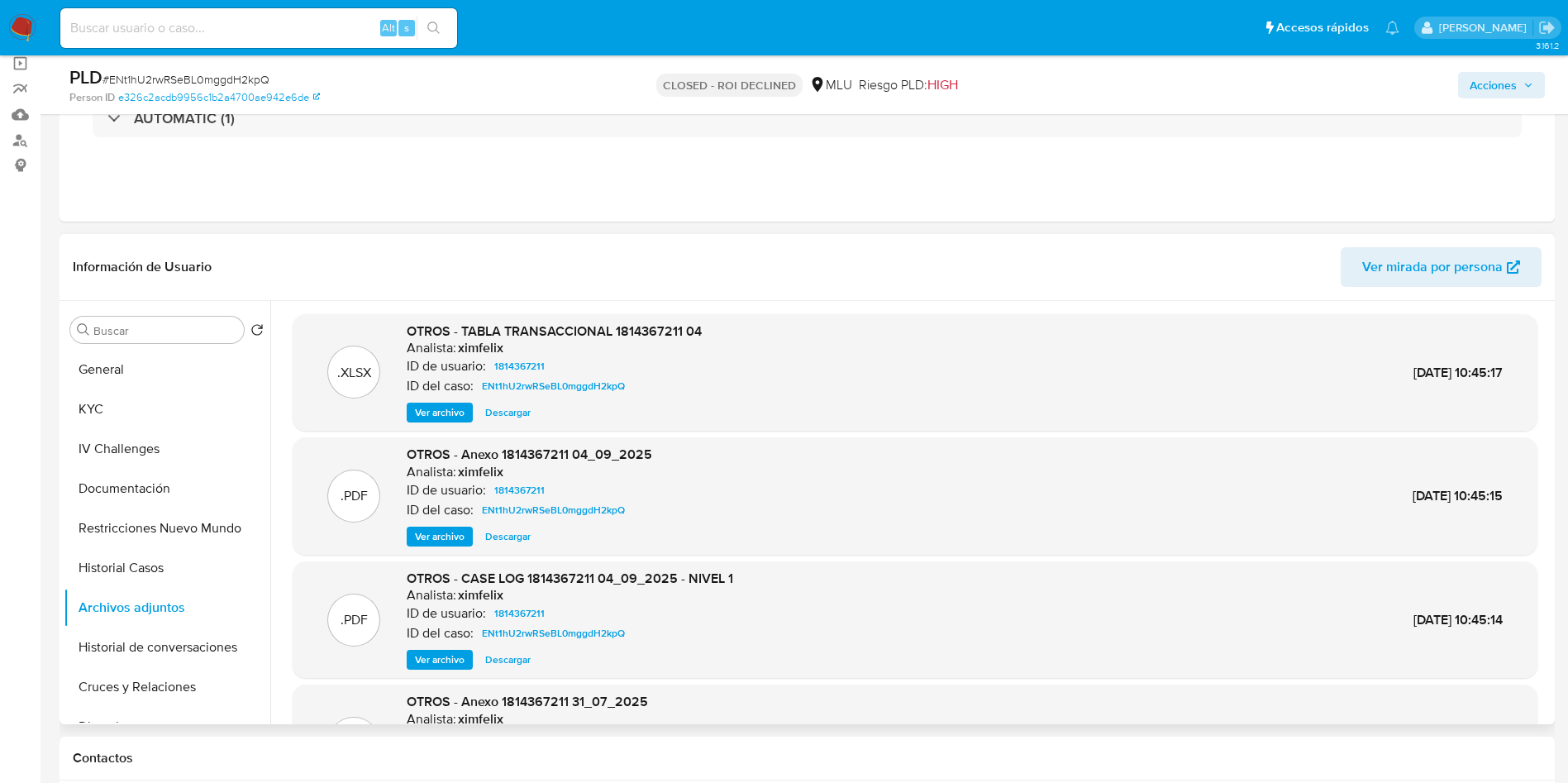
click at [441, 537] on span "Ver archivo" at bounding box center [440, 536] width 50 height 16
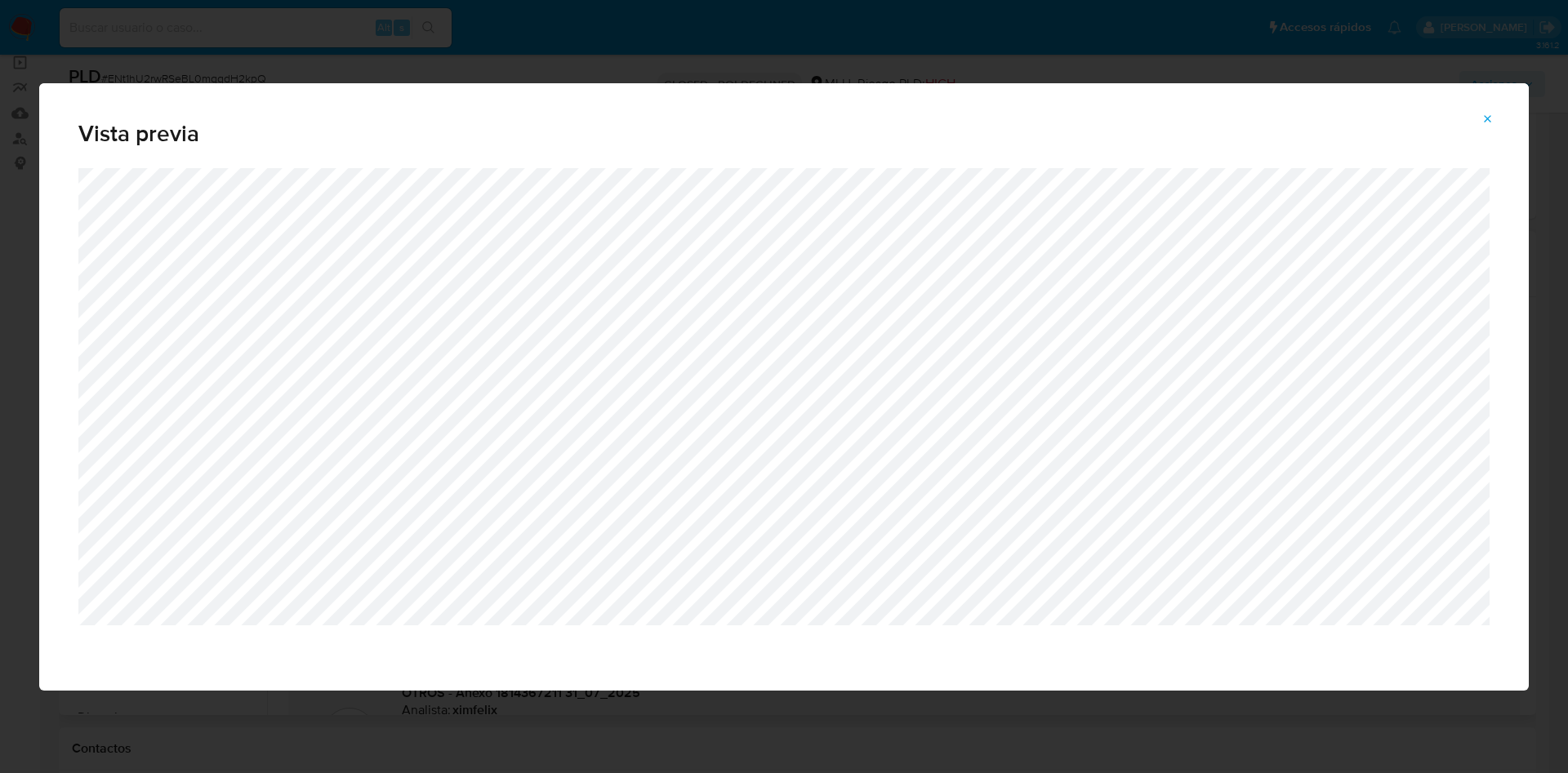
click at [570, 72] on div "Vista previa" at bounding box center [784, 386] width 1568 height 773
click at [1481, 133] on span "Vista previa" at bounding box center [784, 133] width 1412 height 23
click at [1487, 114] on icon "Attachment preview" at bounding box center [1488, 118] width 13 height 13
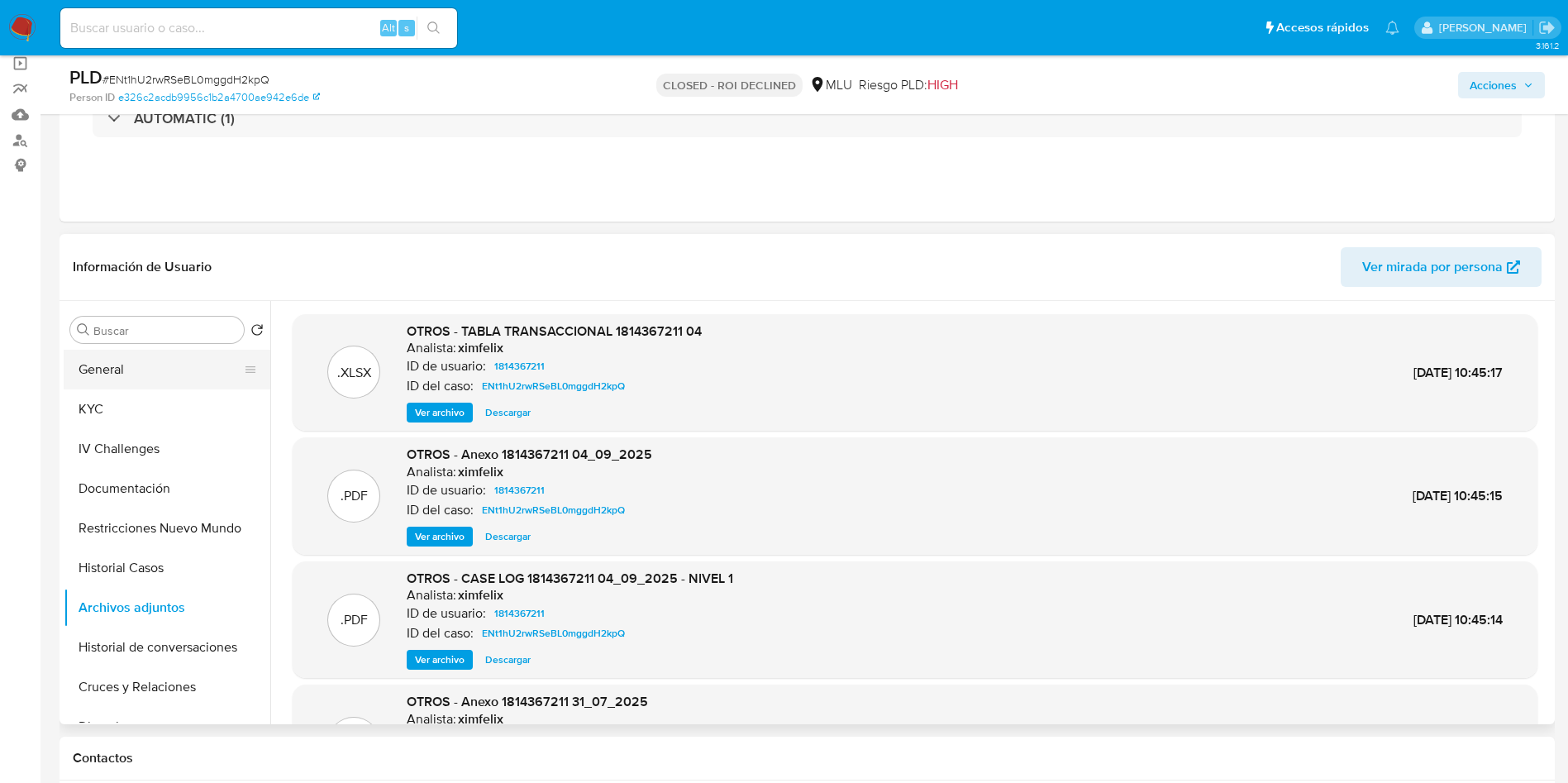
click at [128, 373] on button "General" at bounding box center [160, 370] width 193 height 39
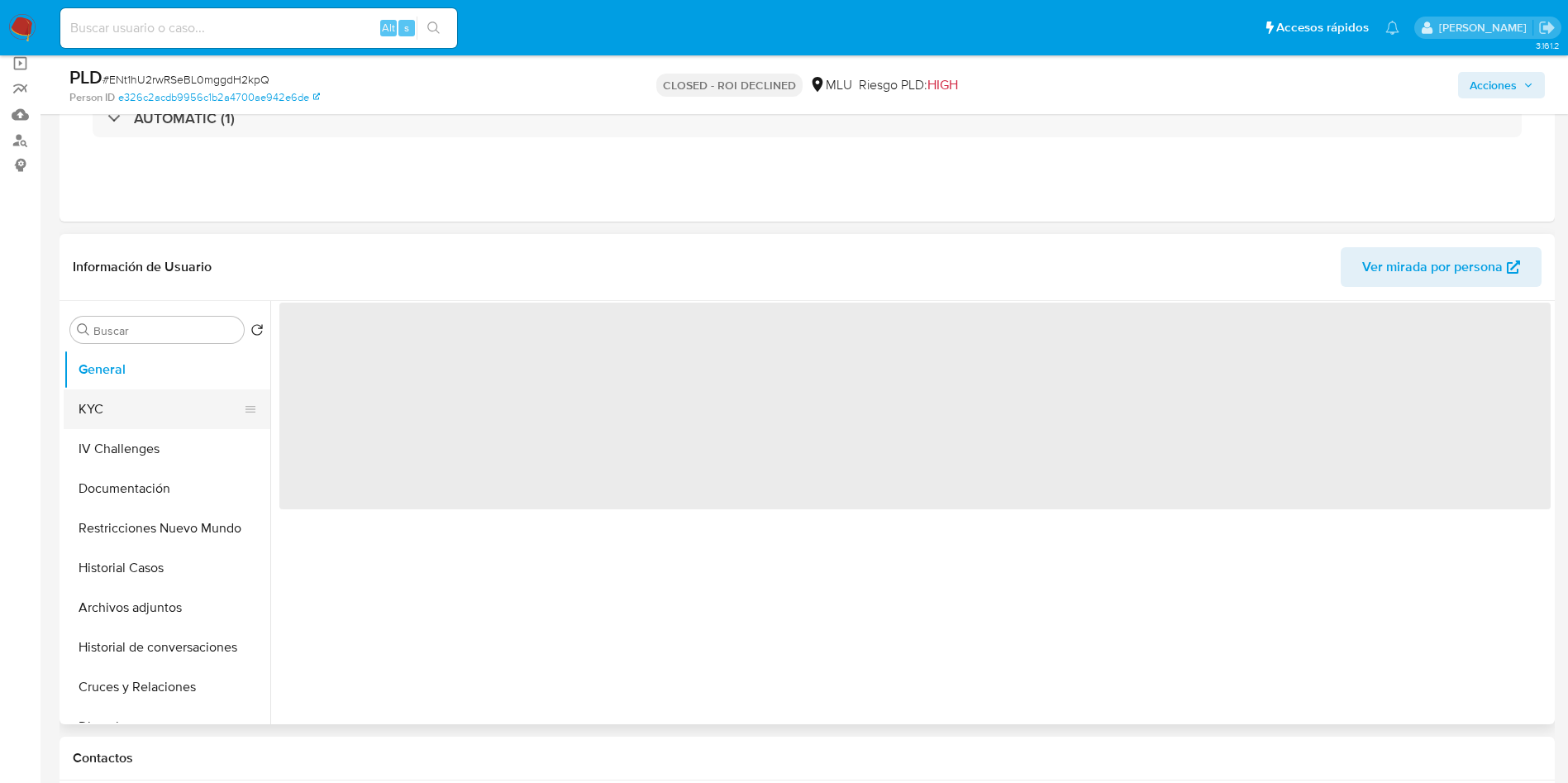
click at [158, 421] on button "KYC" at bounding box center [160, 409] width 193 height 39
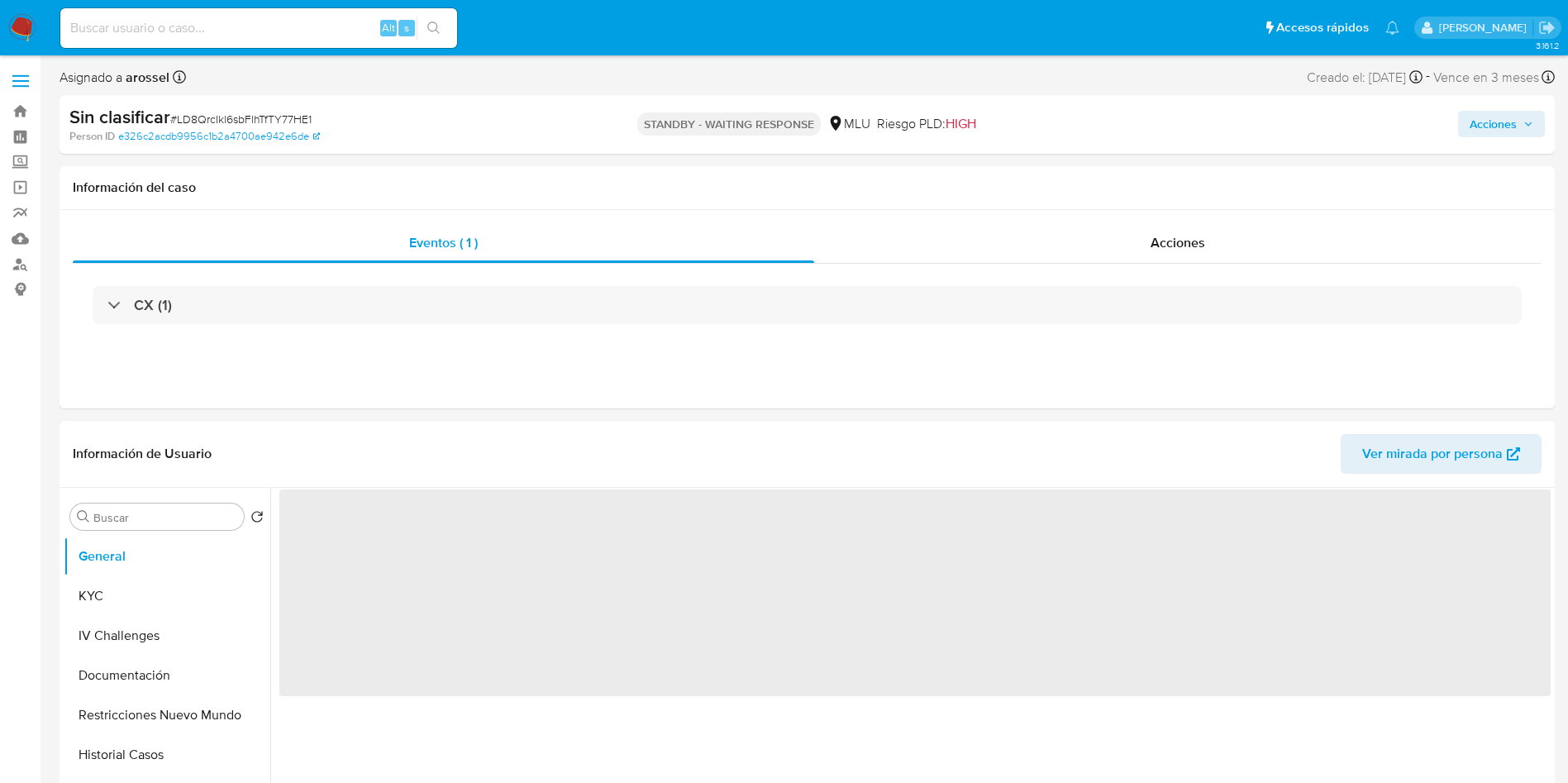
select select "10"
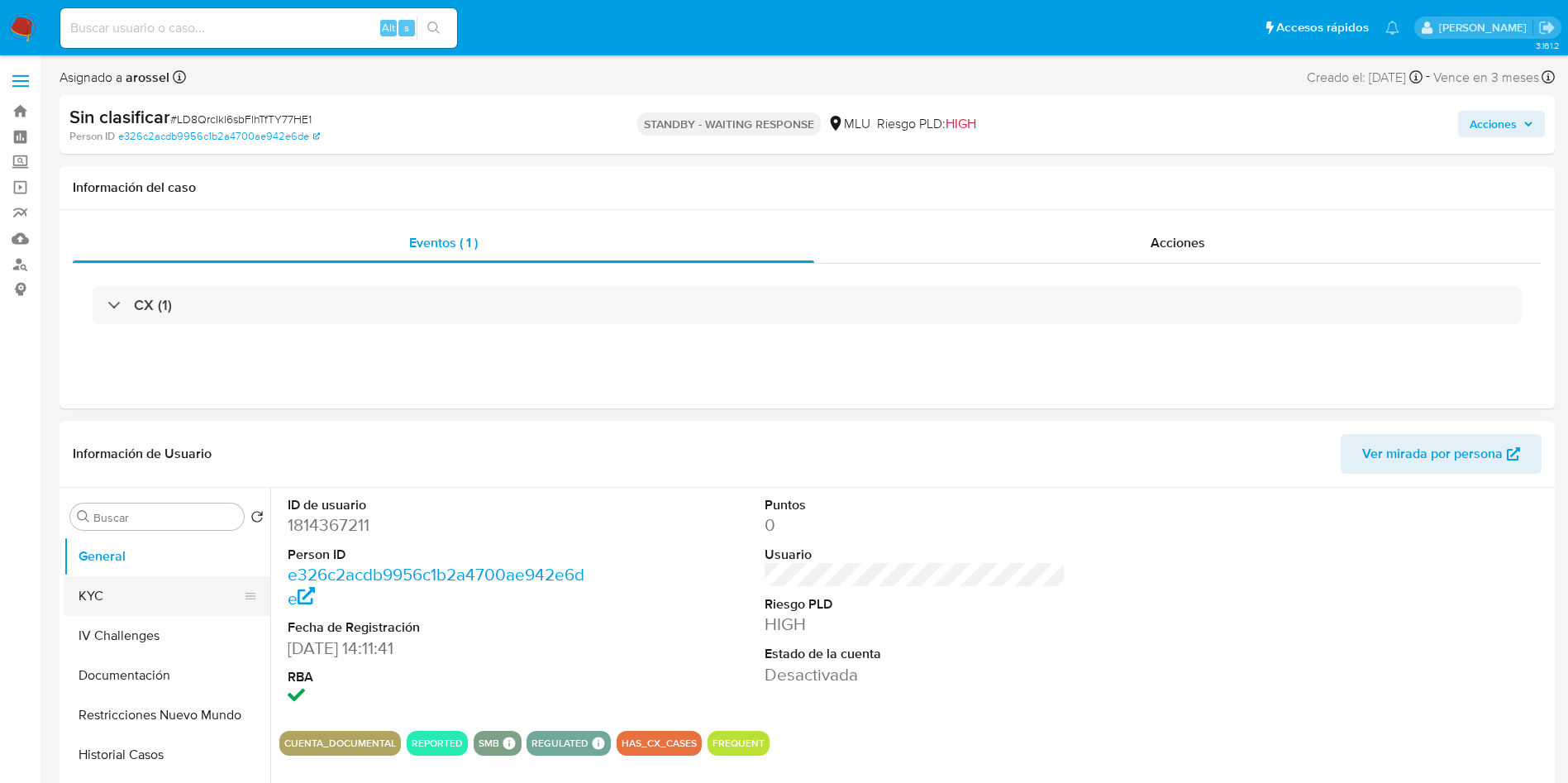
click at [133, 598] on button "KYC" at bounding box center [160, 596] width 193 height 39
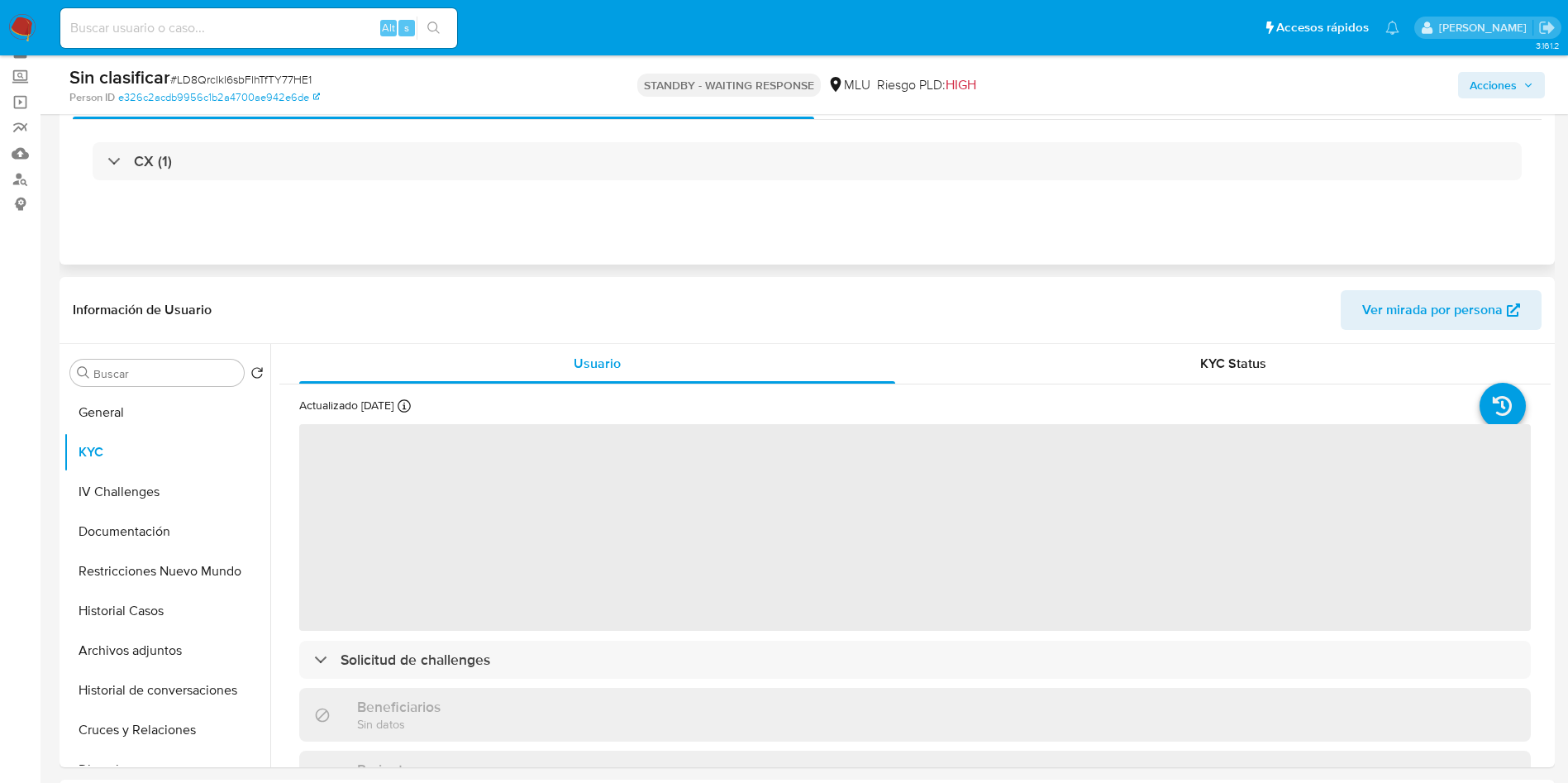
scroll to position [124, 0]
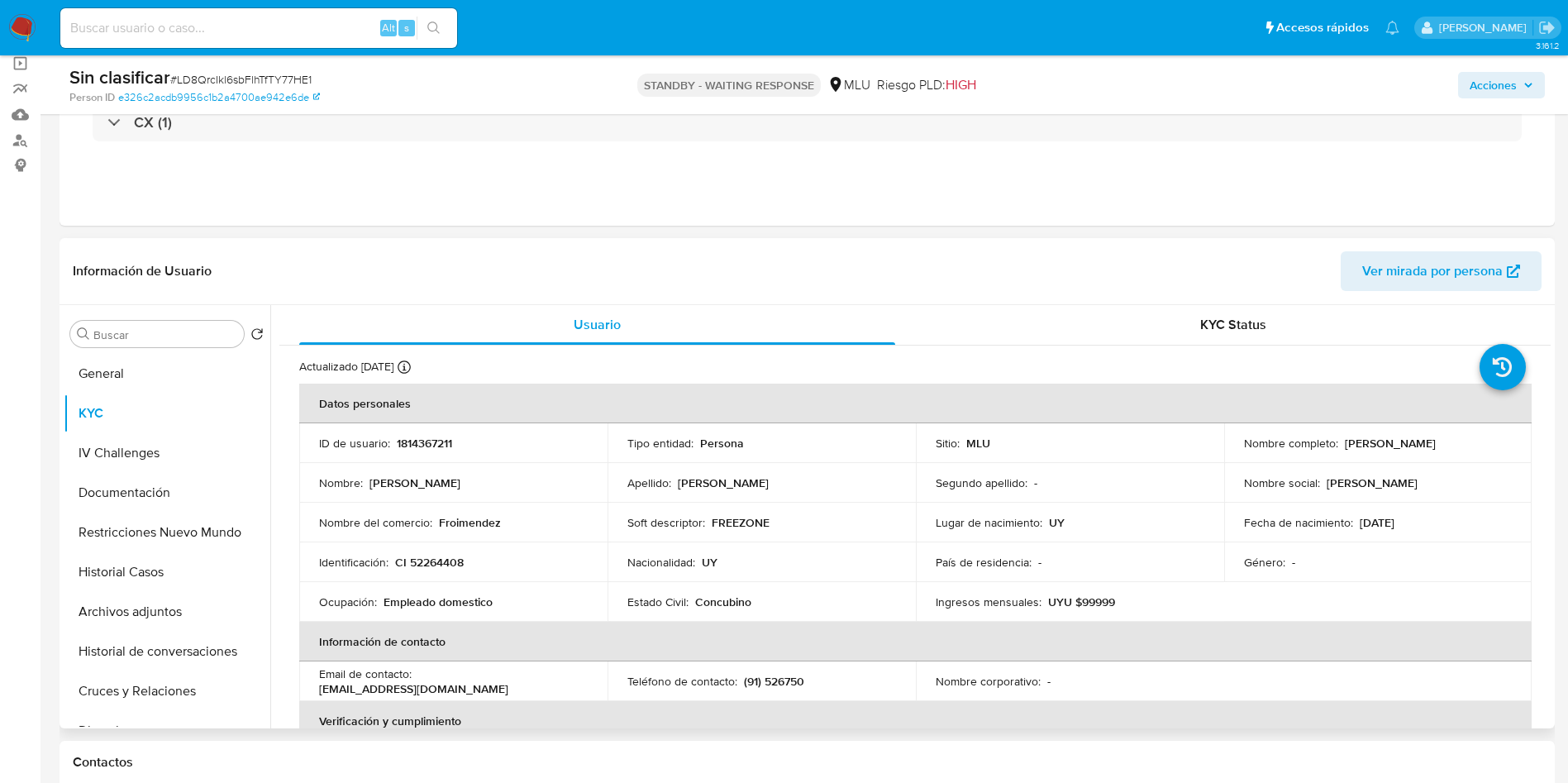
drag, startPoint x: 1340, startPoint y: 446, endPoint x: 1499, endPoint y: 441, distance: 159.1
click at [1499, 441] on div "Nombre completo : [PERSON_NAME]" at bounding box center [1378, 442] width 269 height 15
copy p "[PERSON_NAME]"
click at [232, 29] on input at bounding box center [259, 27] width 397 height 21
paste input "zk2S1UVFZj1UrdlVPiC9lrQL"
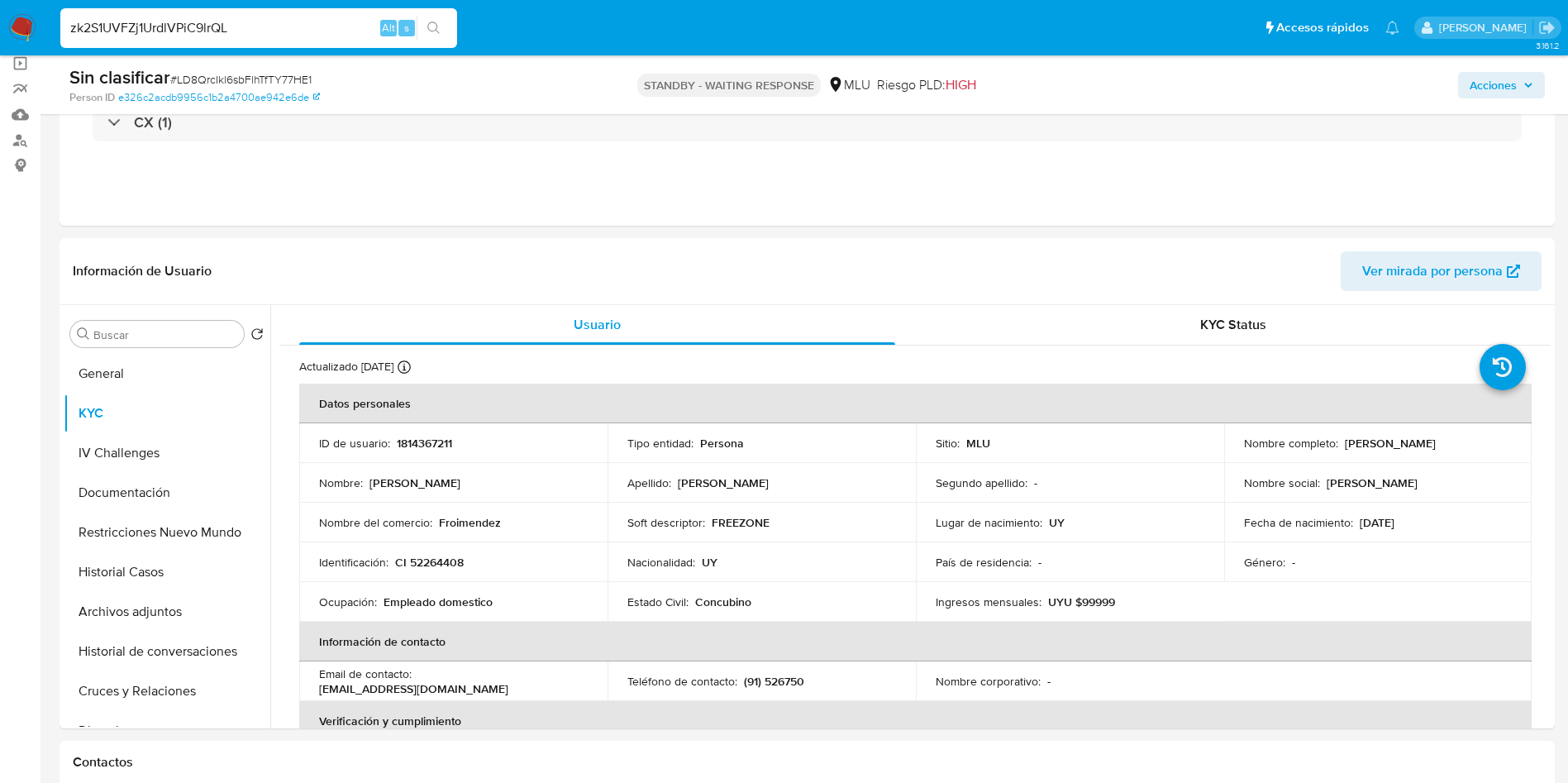
type input "zk2S1UVFZj1UrdlVPiC9lrQL"
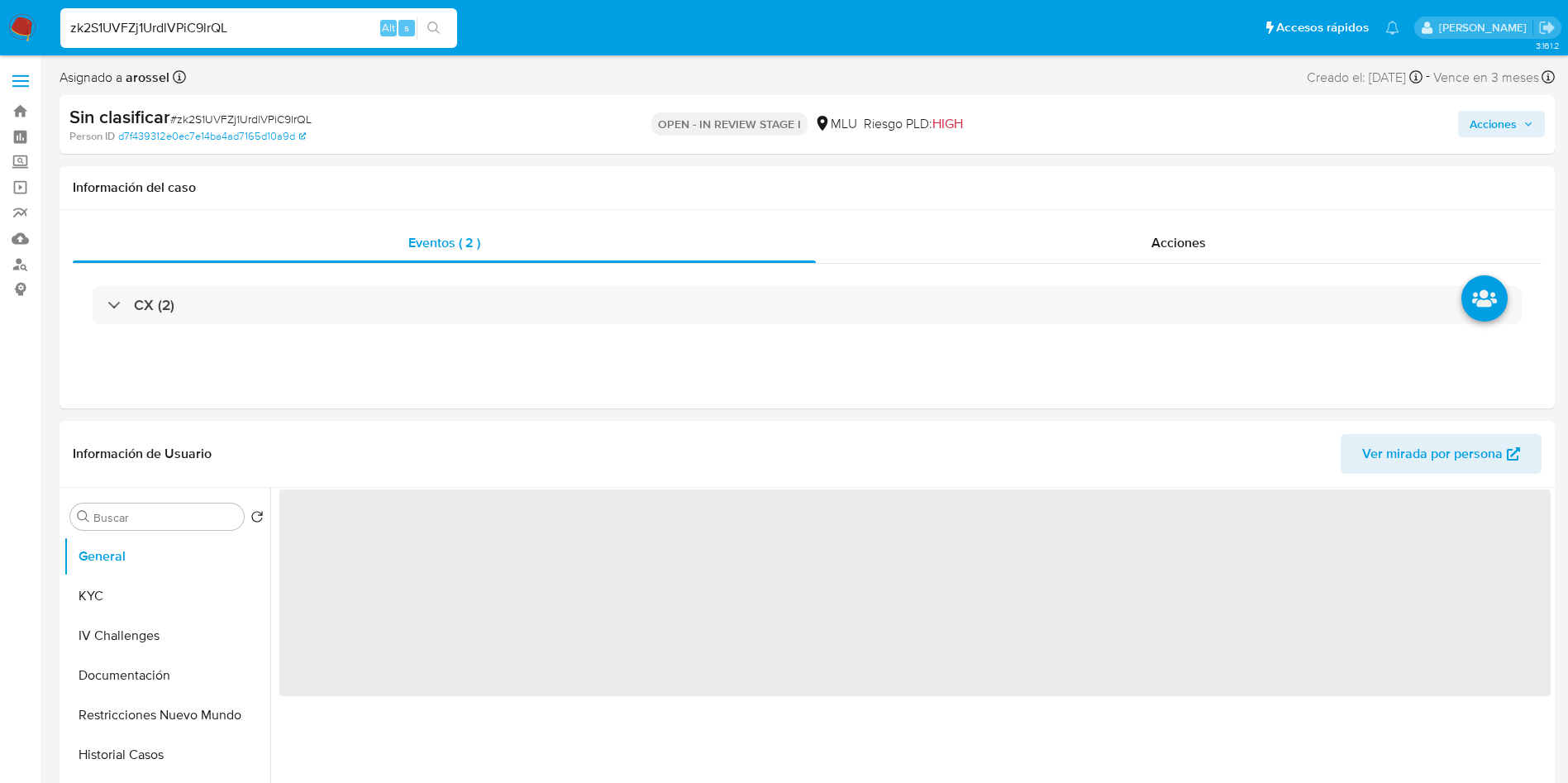
select select "10"
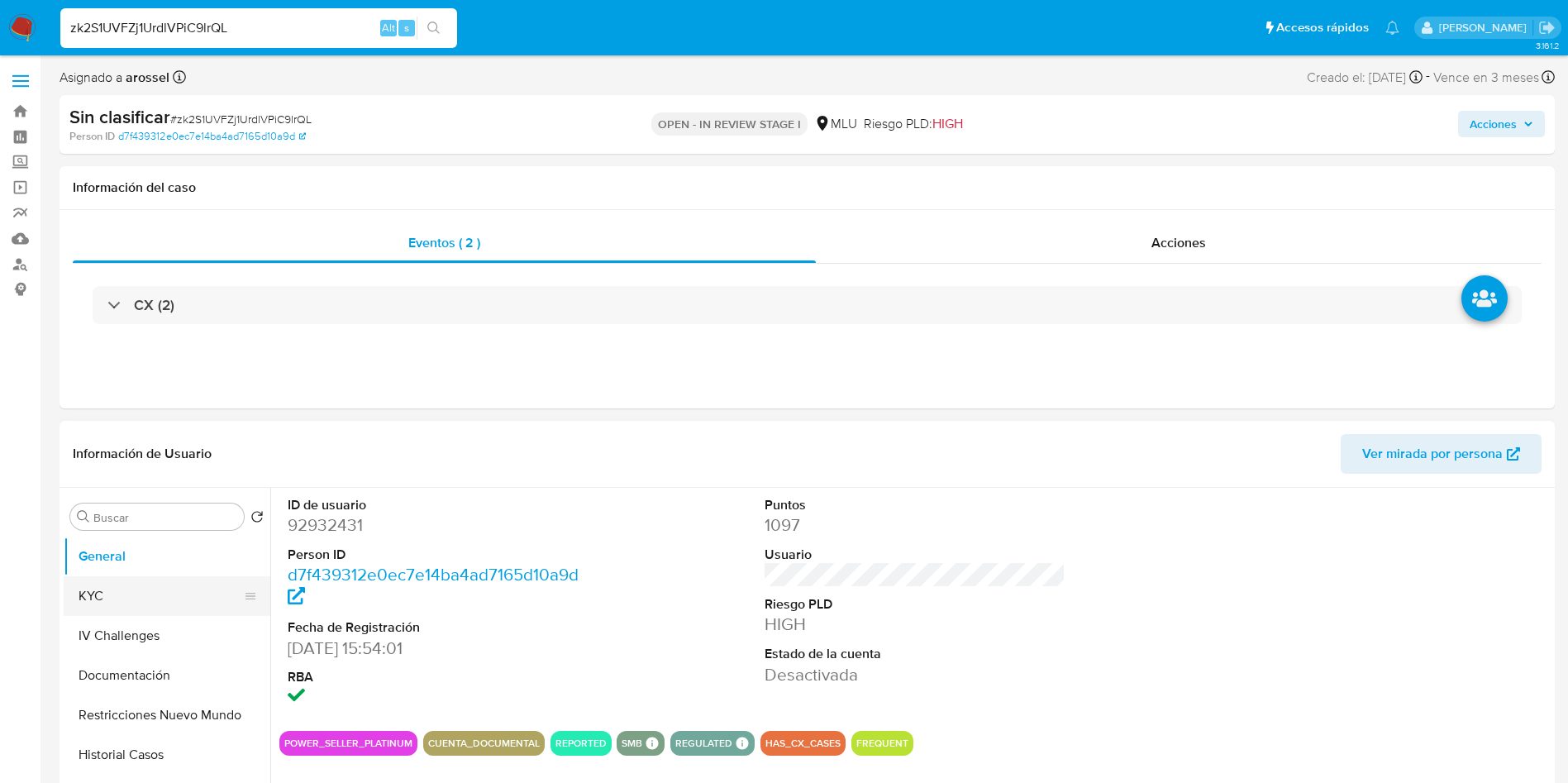
click at [123, 601] on button "KYC" at bounding box center [160, 596] width 193 height 39
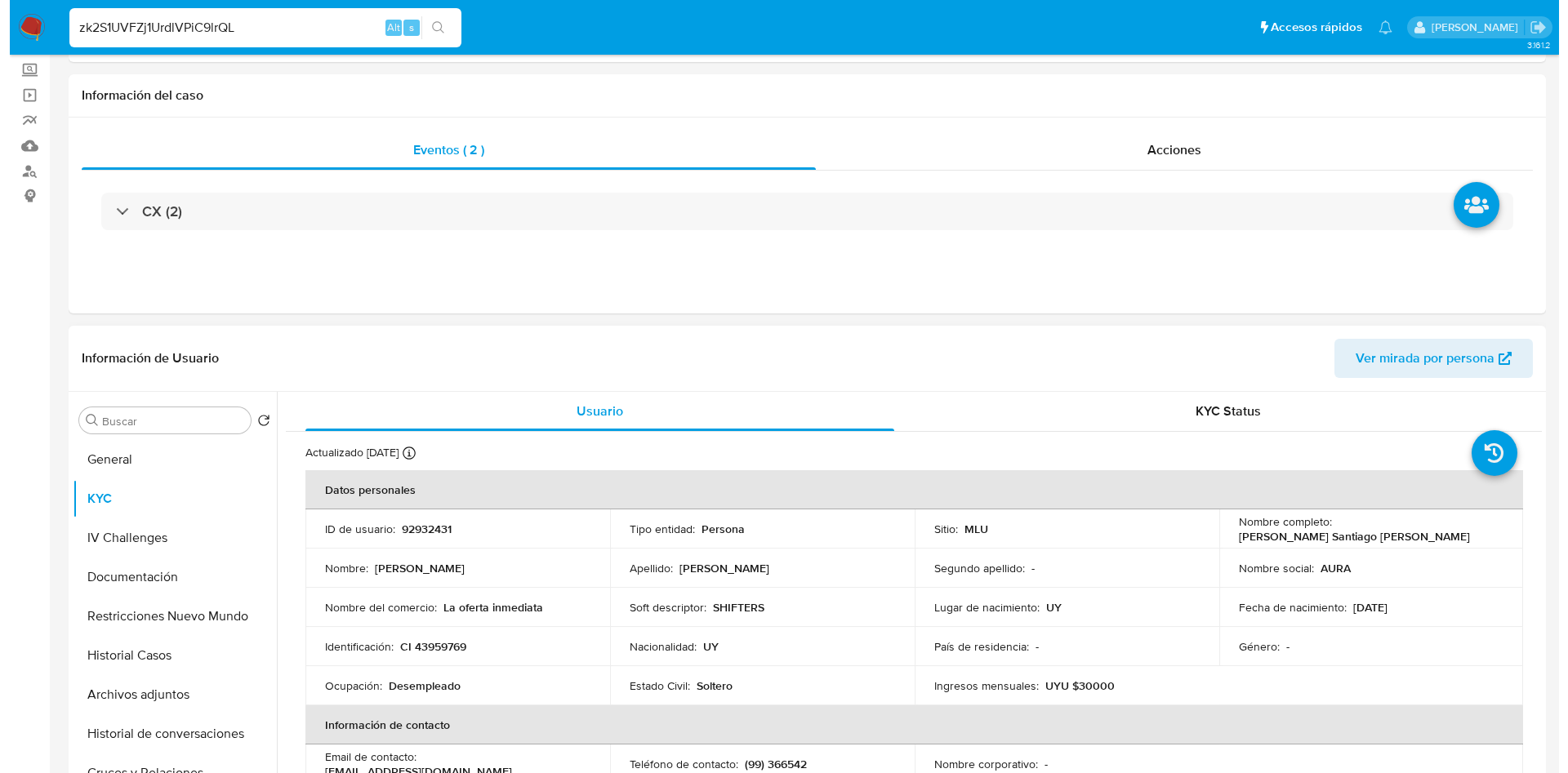
scroll to position [245, 0]
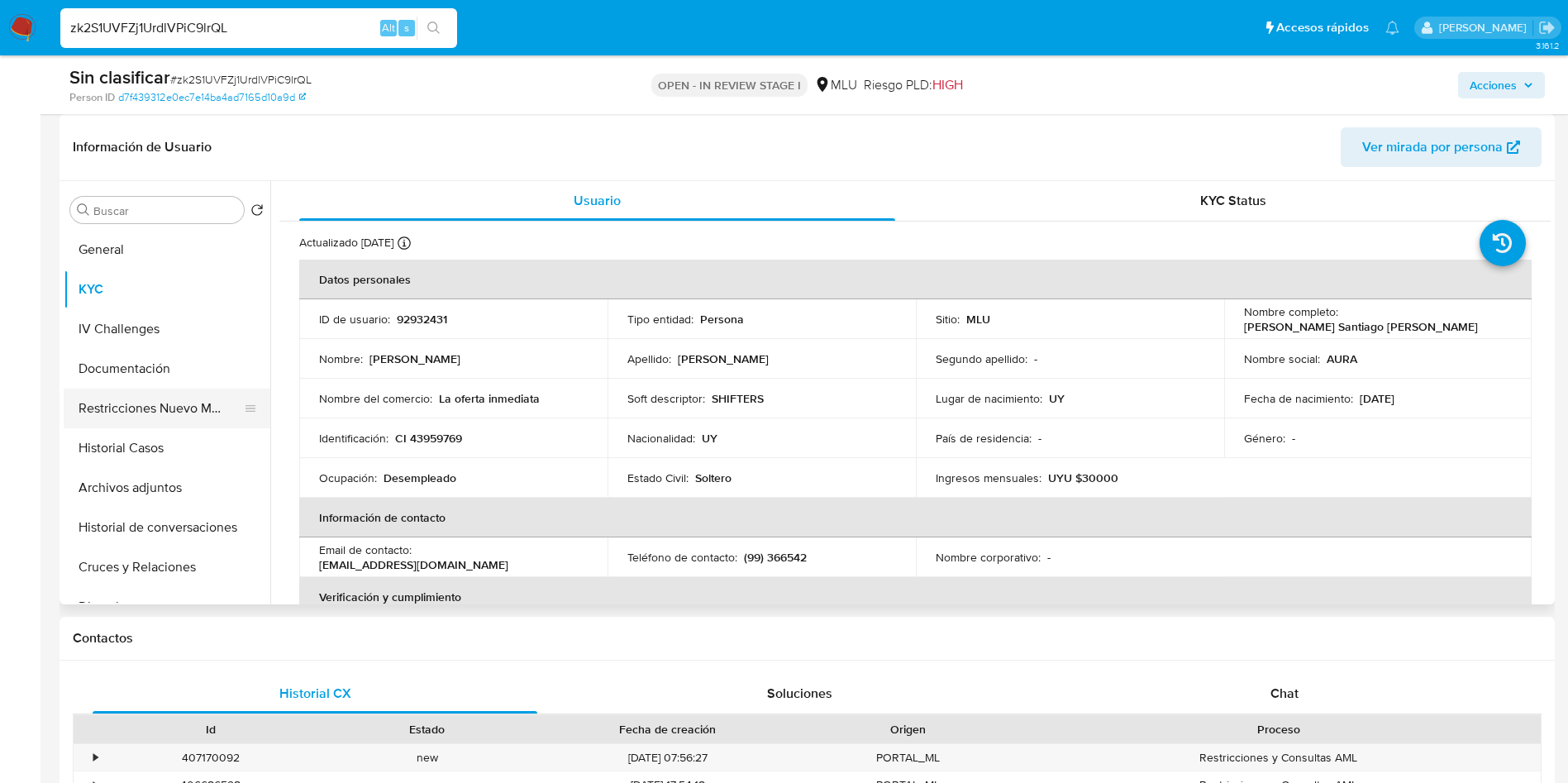
click at [141, 400] on button "Restricciones Nuevo Mundo" at bounding box center [160, 408] width 193 height 39
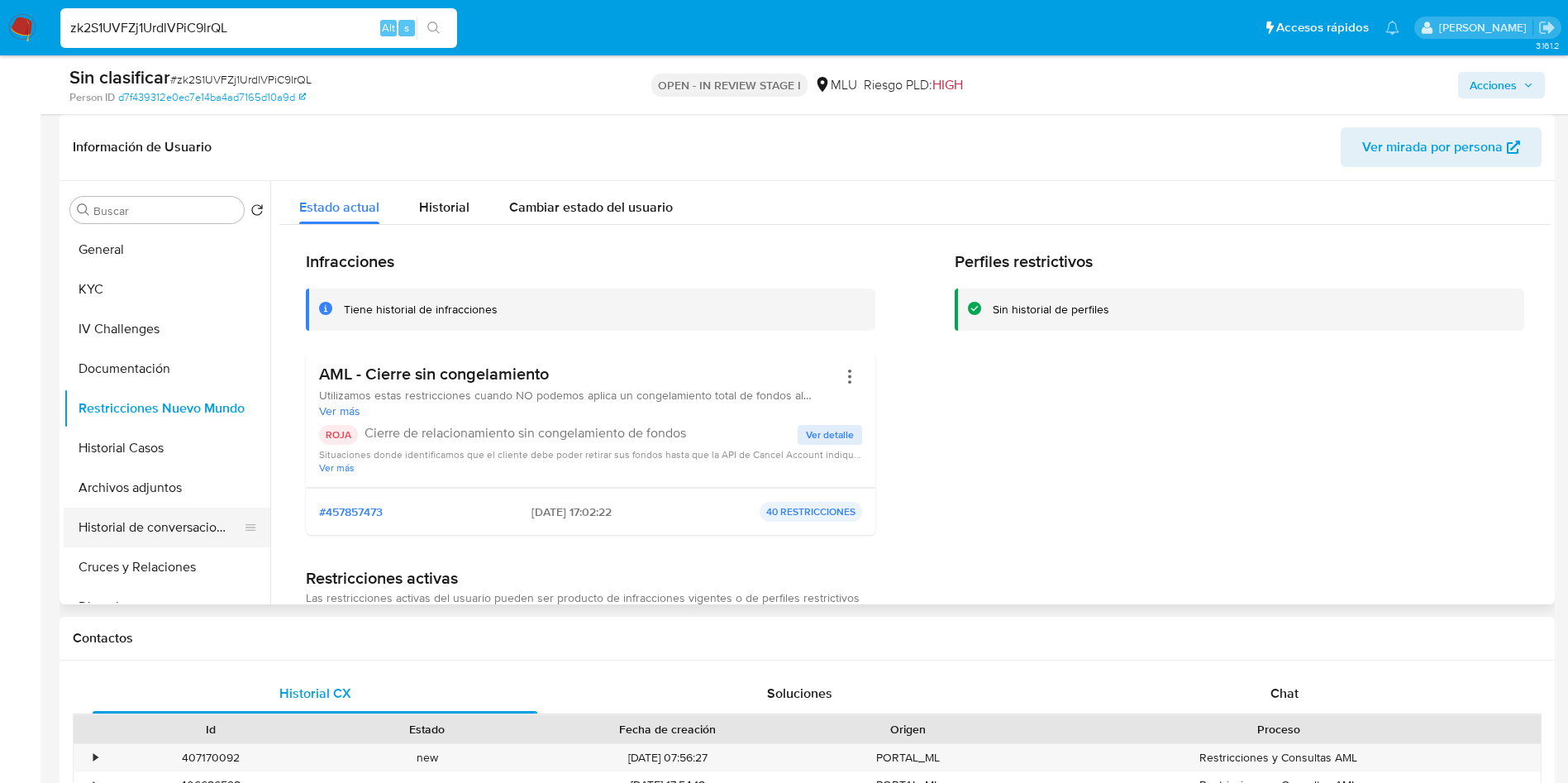
click at [181, 531] on button "Historial de conversaciones" at bounding box center [160, 527] width 193 height 39
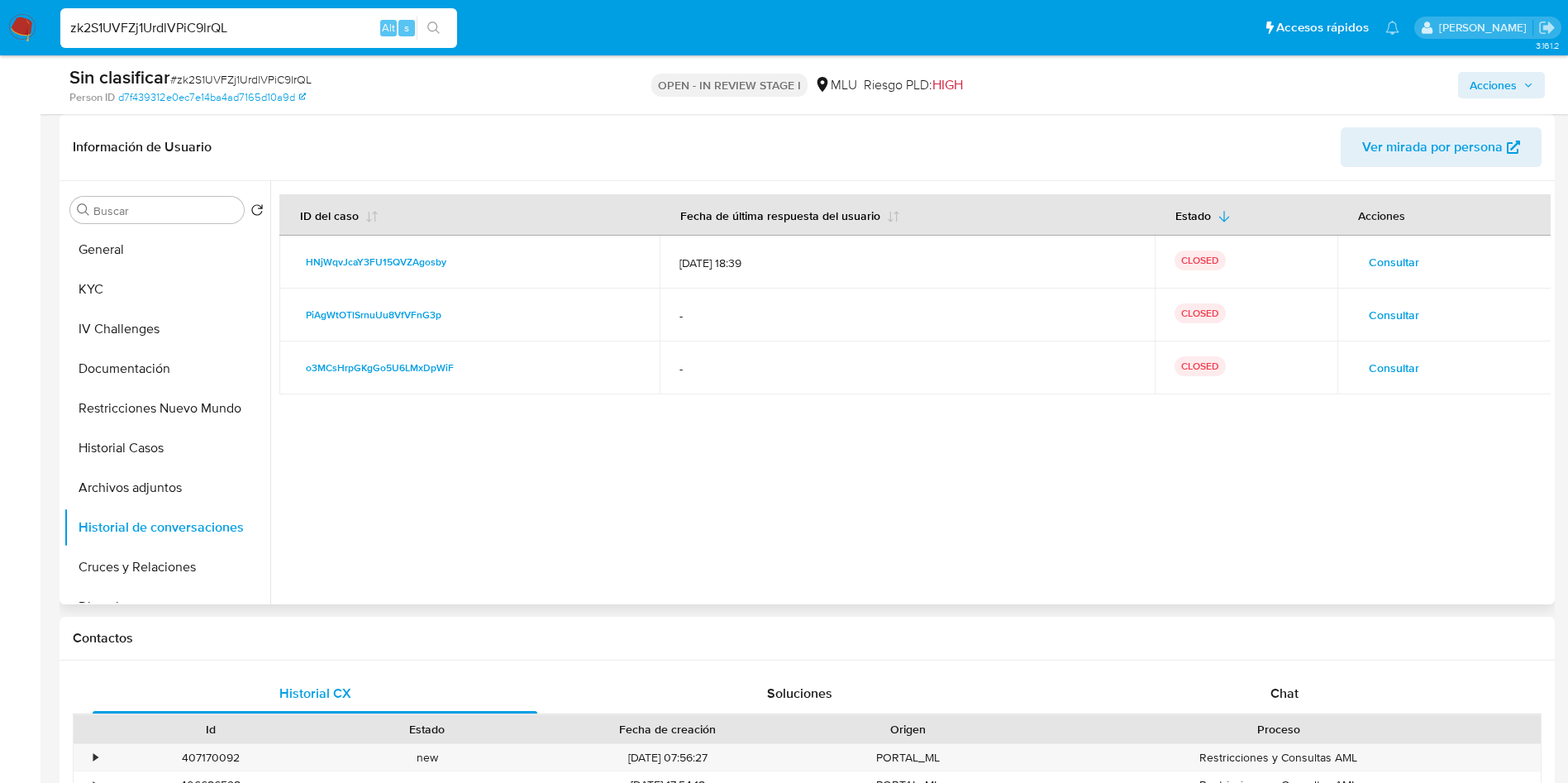
click at [1390, 262] on span "Consultar" at bounding box center [1393, 262] width 50 height 23
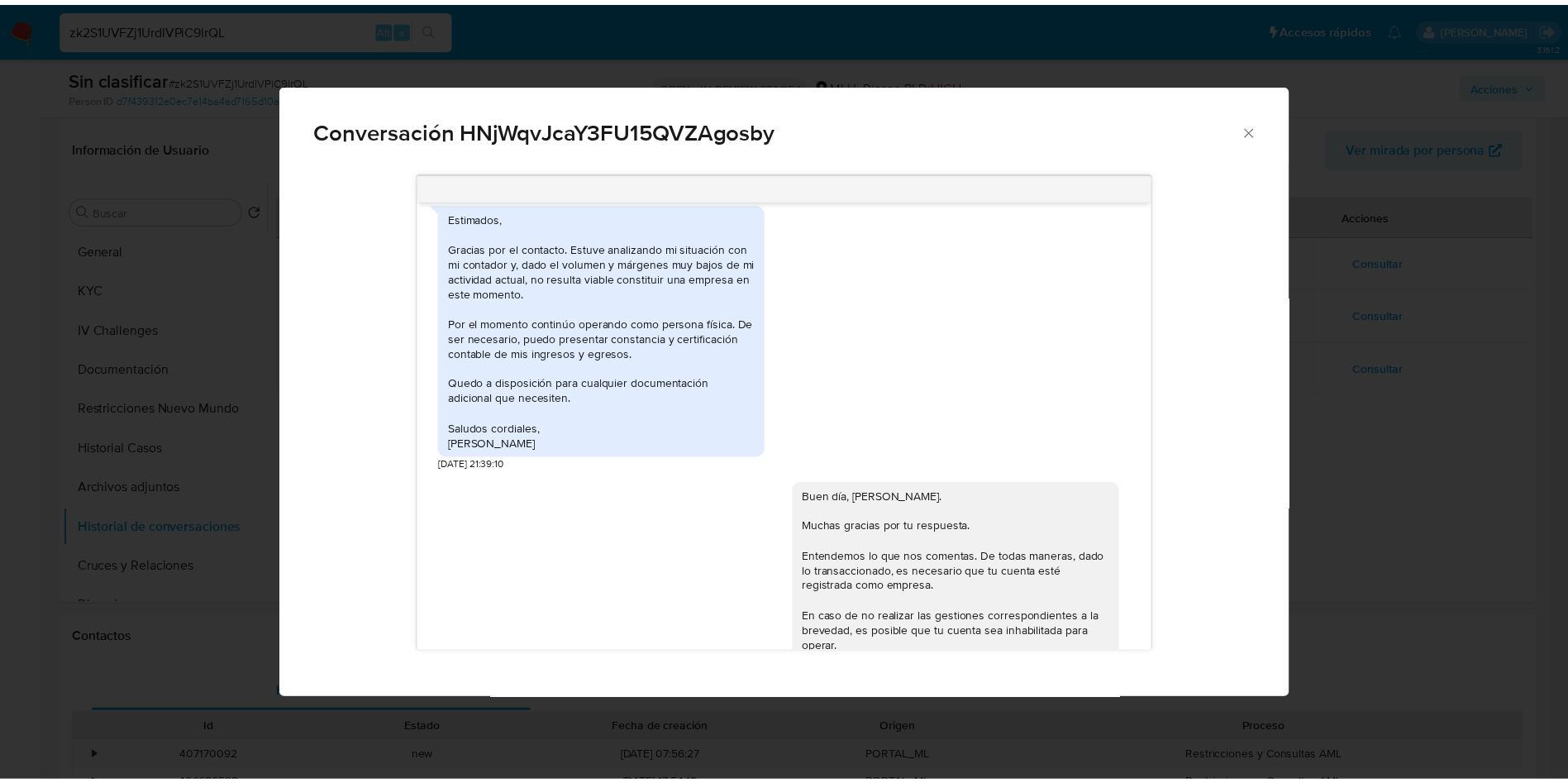
scroll to position [280, 0]
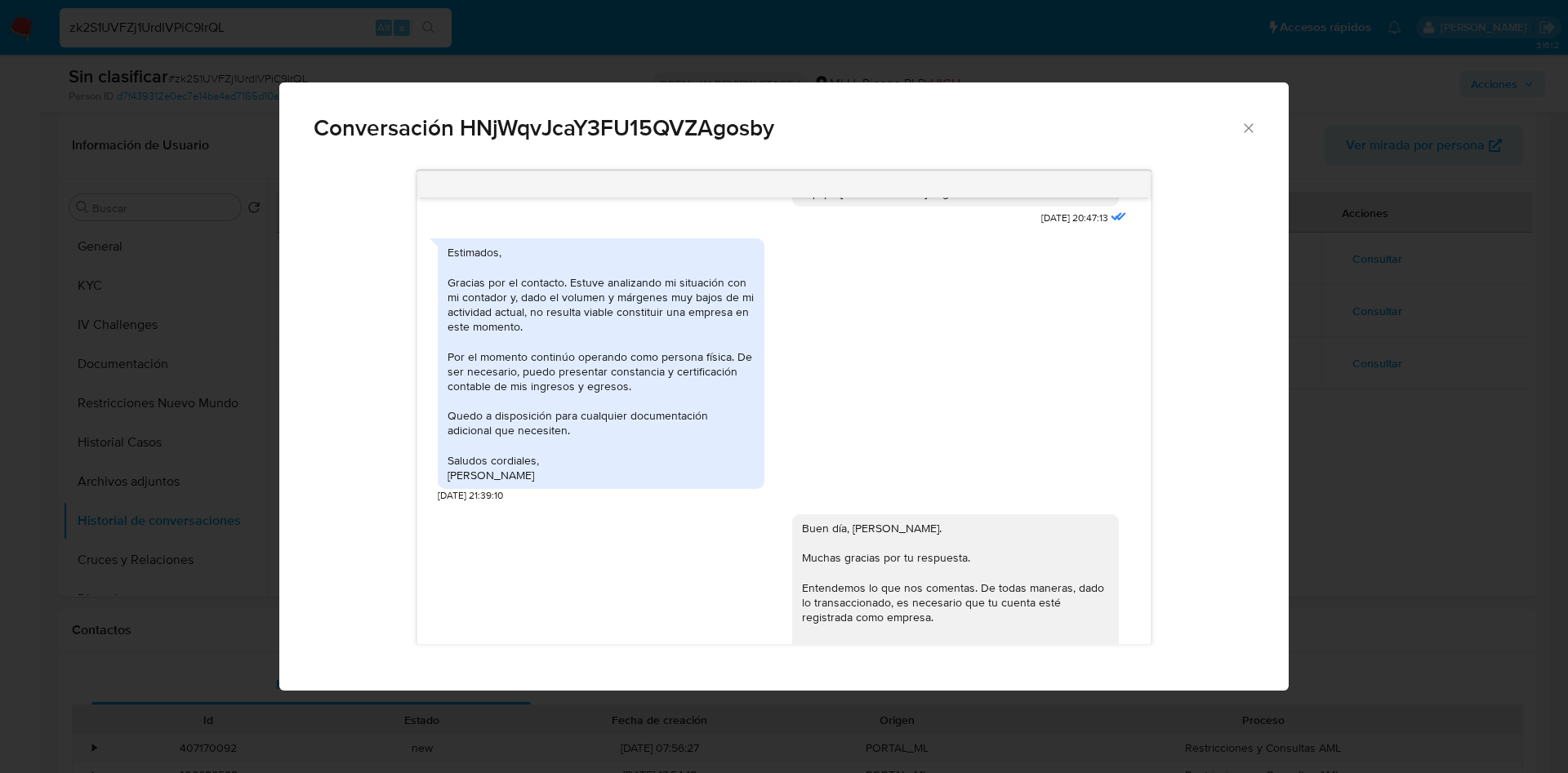
click at [1381, 447] on div "Conversación HNjWqvJcaY3FU15QVZAgosby Buenas tardes, [PERSON_NAME]. Te contacta…" at bounding box center [784, 386] width 1568 height 773
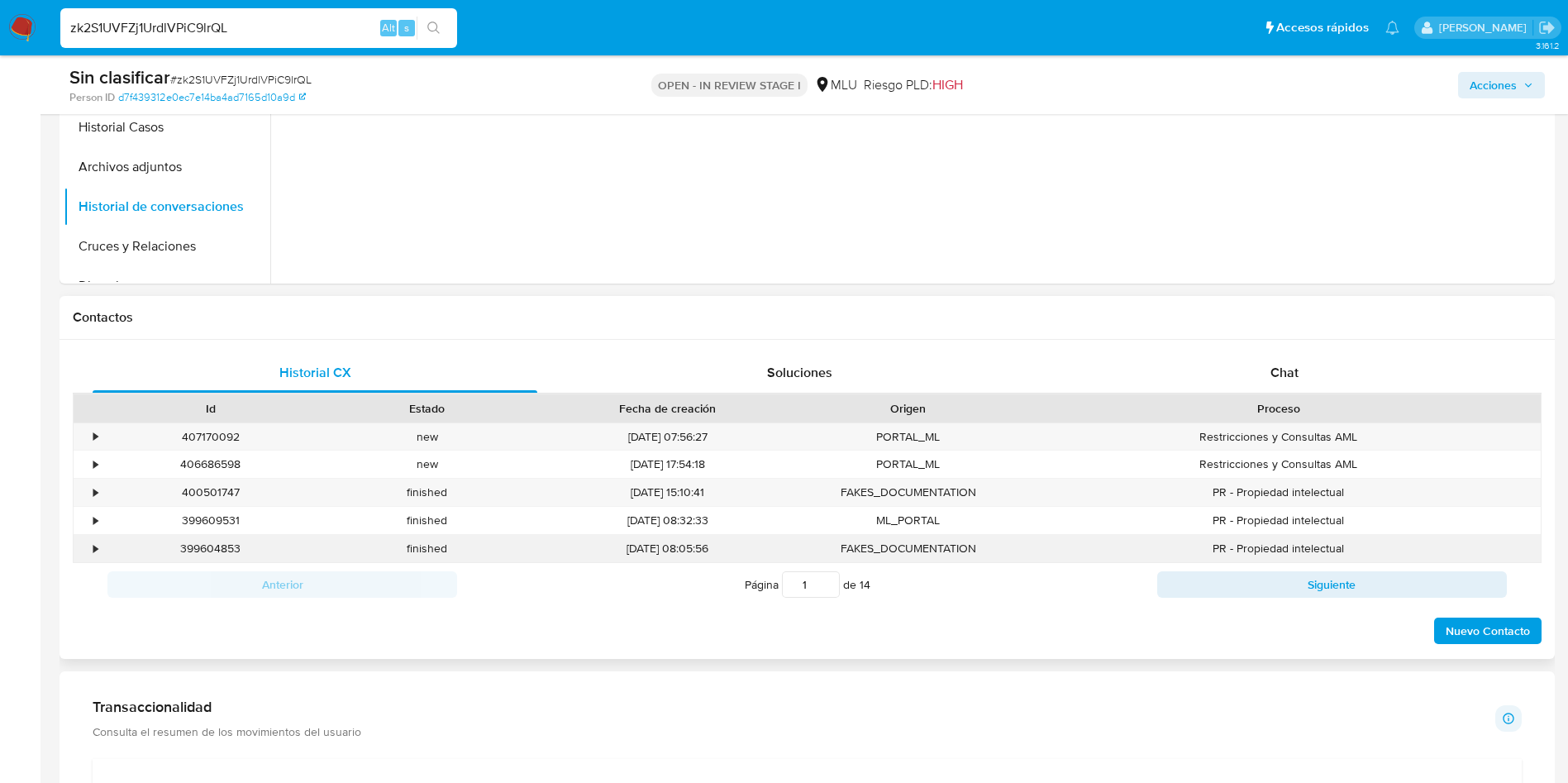
scroll to position [620, 0]
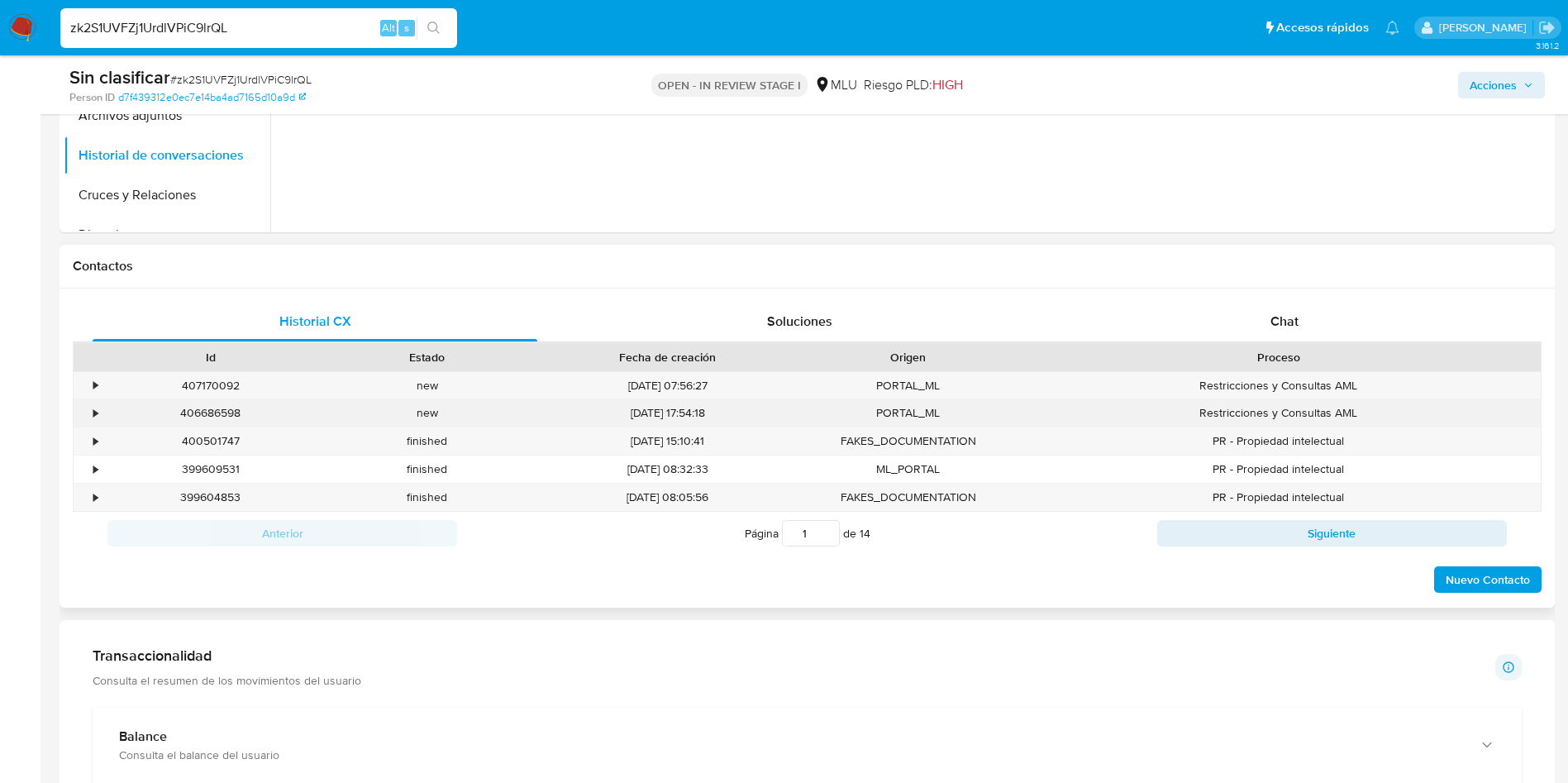
click at [94, 410] on div "•" at bounding box center [95, 412] width 4 height 15
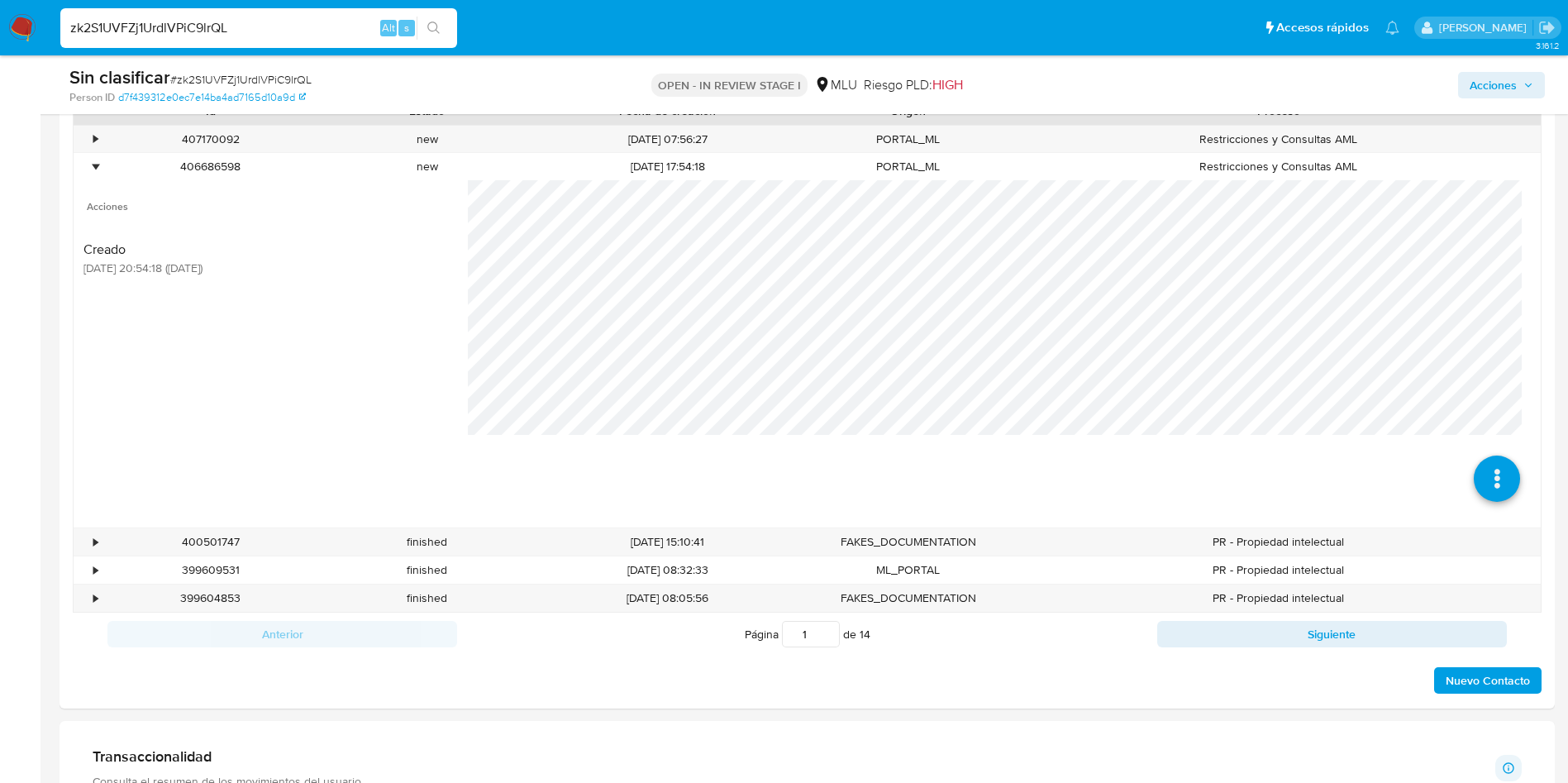
scroll to position [869, 0]
click at [92, 140] on div "•" at bounding box center [88, 138] width 29 height 27
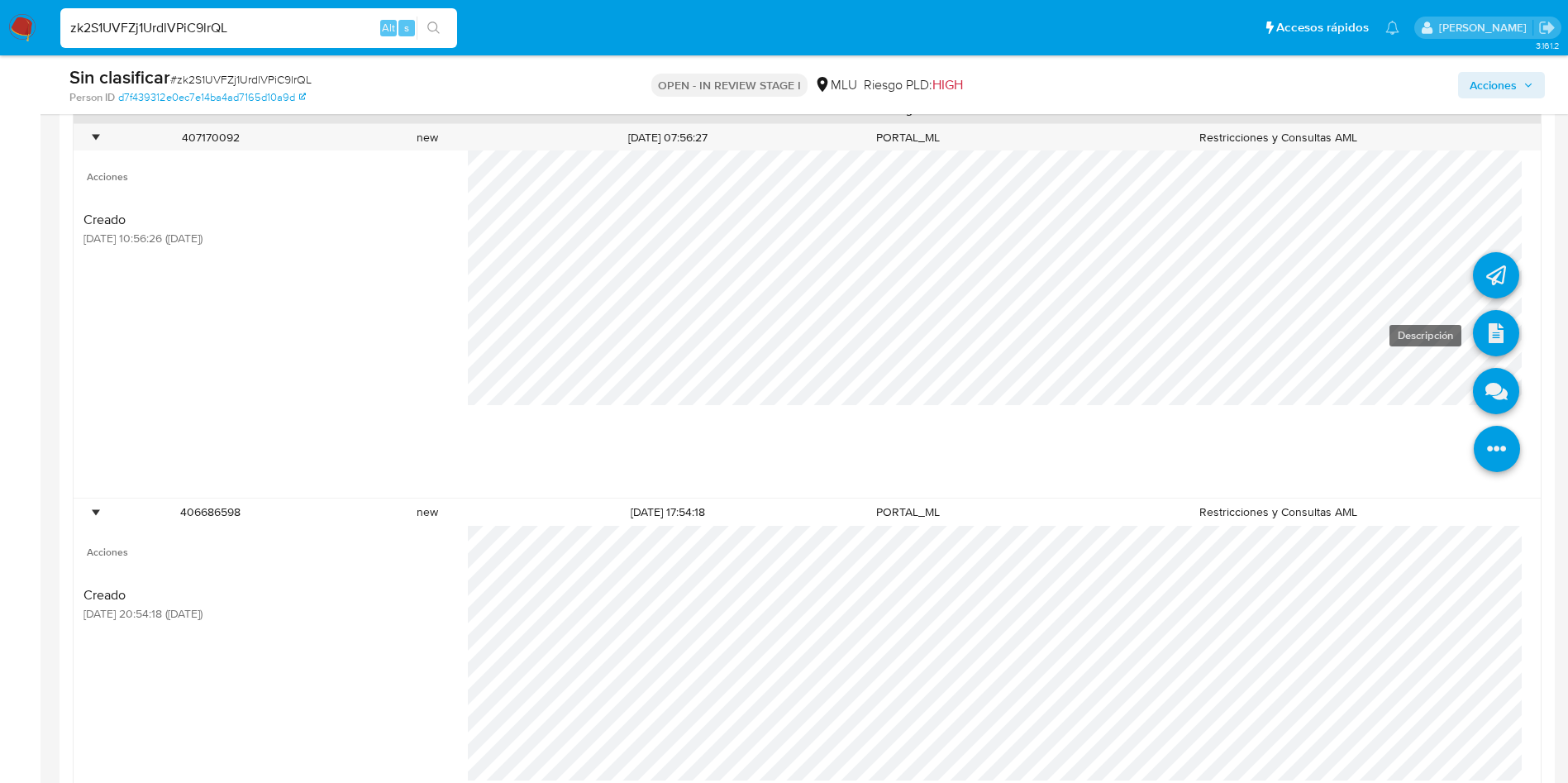
click at [1473, 340] on link at bounding box center [1496, 333] width 46 height 46
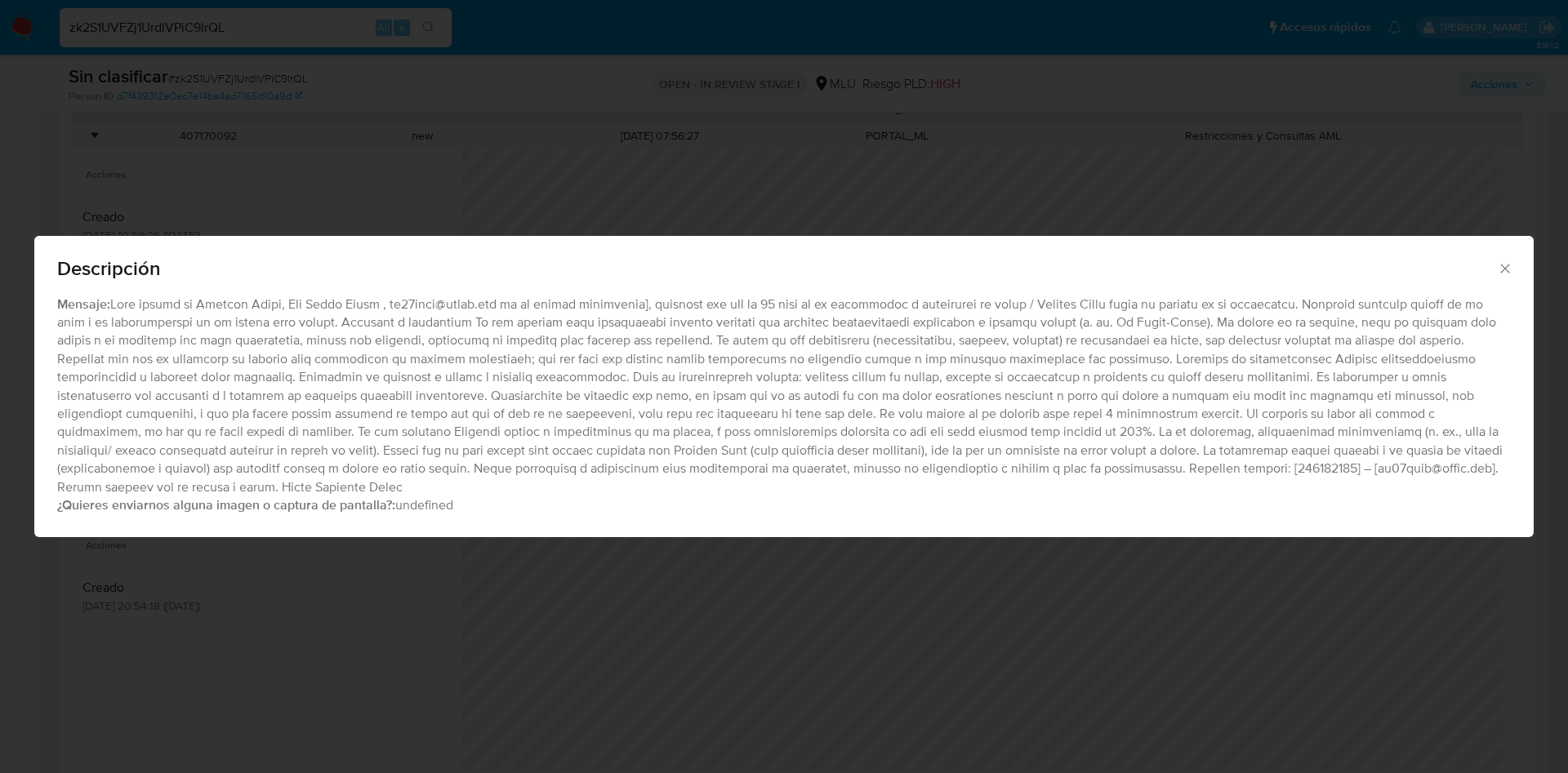
click at [811, 335] on div "Mensaje: ¿Quieres enviarnos alguna imagen o captura de pantalla?: undefined" at bounding box center [784, 406] width 1454 height 220
click at [563, 625] on div "Descripción Mensaje: ¿Quieres enviarnos alguna imagen o captura de pantalla?: u…" at bounding box center [784, 386] width 1568 height 773
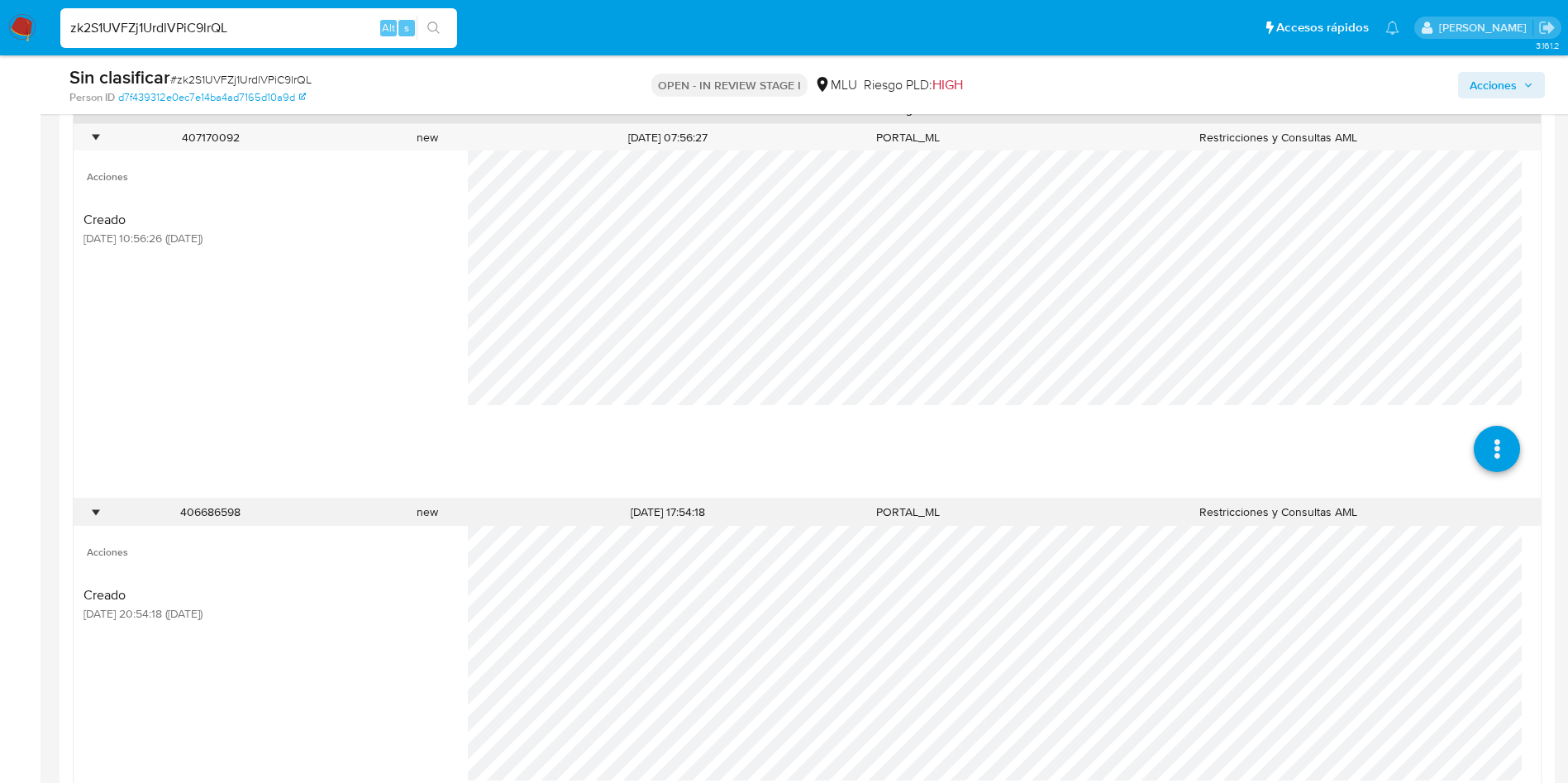
click at [98, 513] on div "•" at bounding box center [95, 512] width 4 height 15
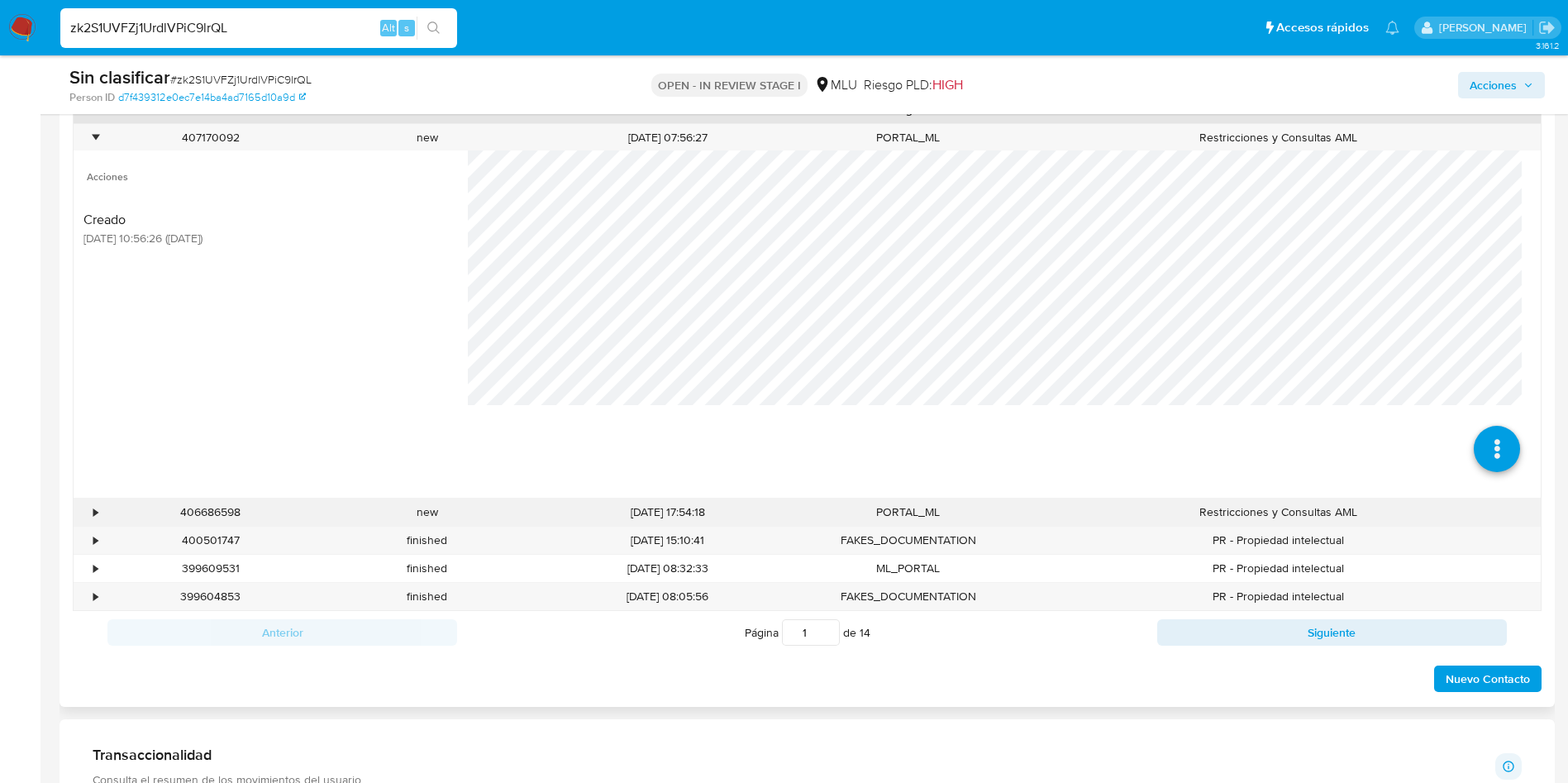
click at [101, 507] on div "•" at bounding box center [88, 513] width 29 height 27
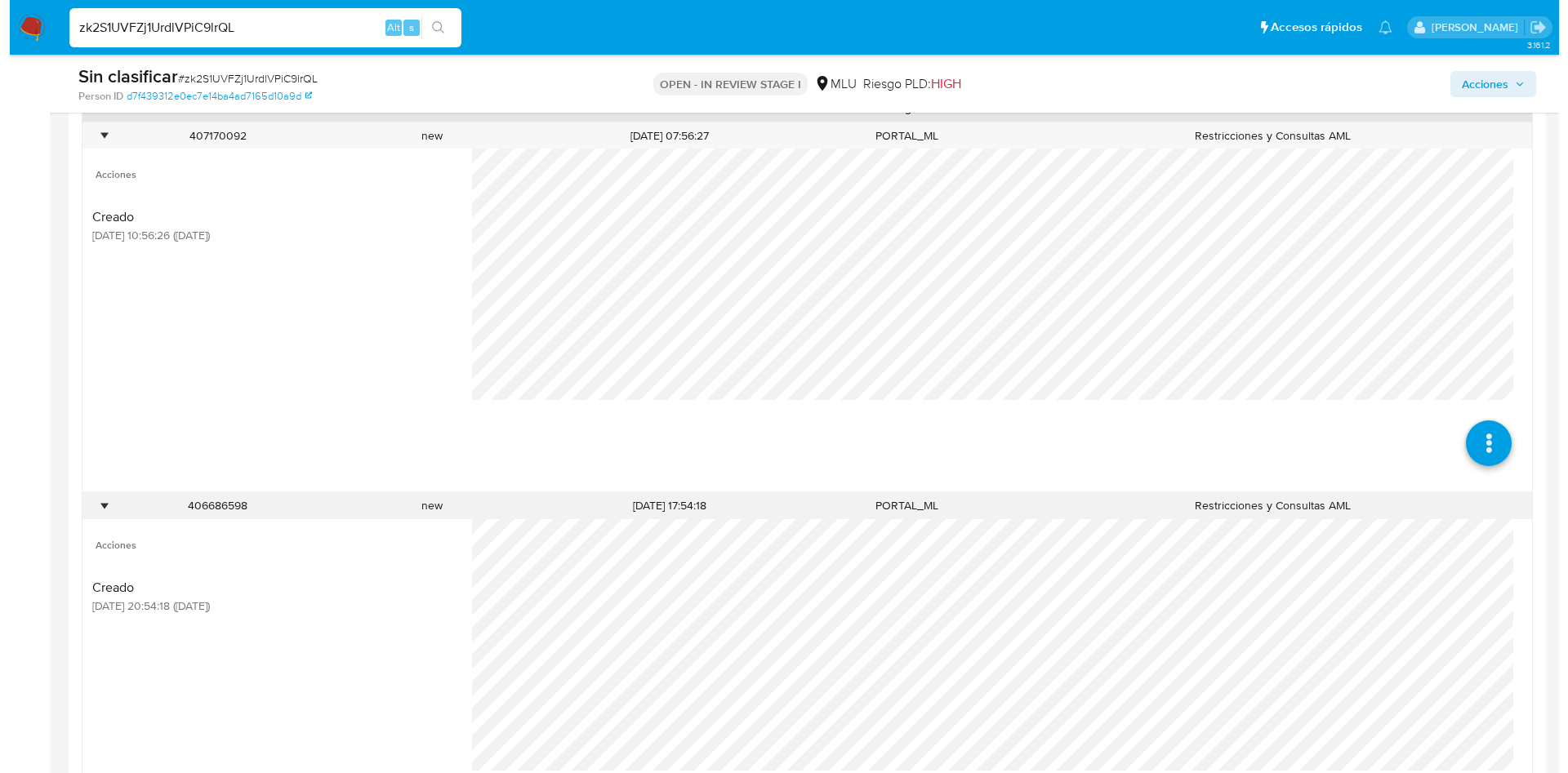
scroll to position [979, 0]
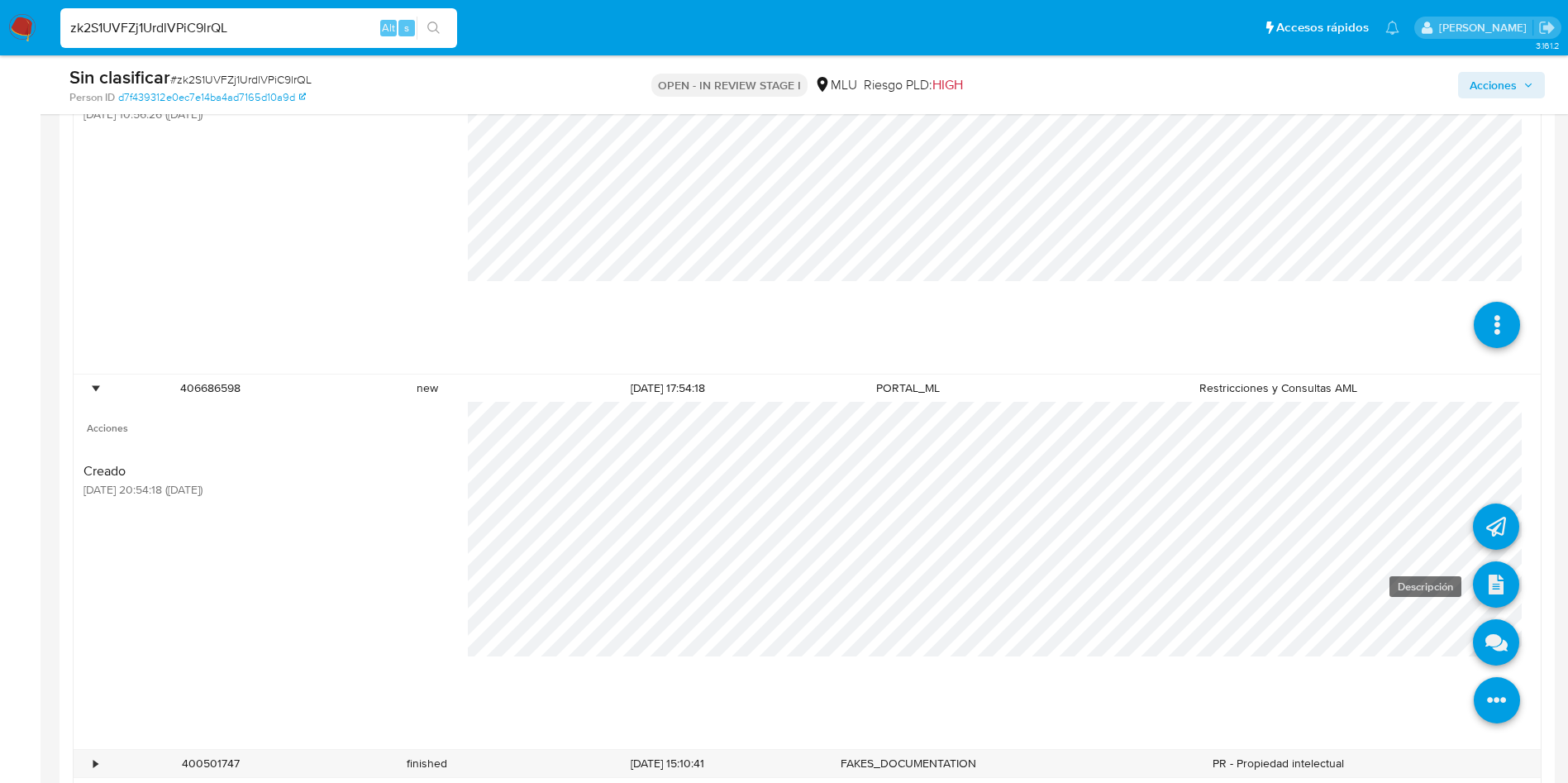
click at [1482, 582] on link at bounding box center [1496, 584] width 46 height 46
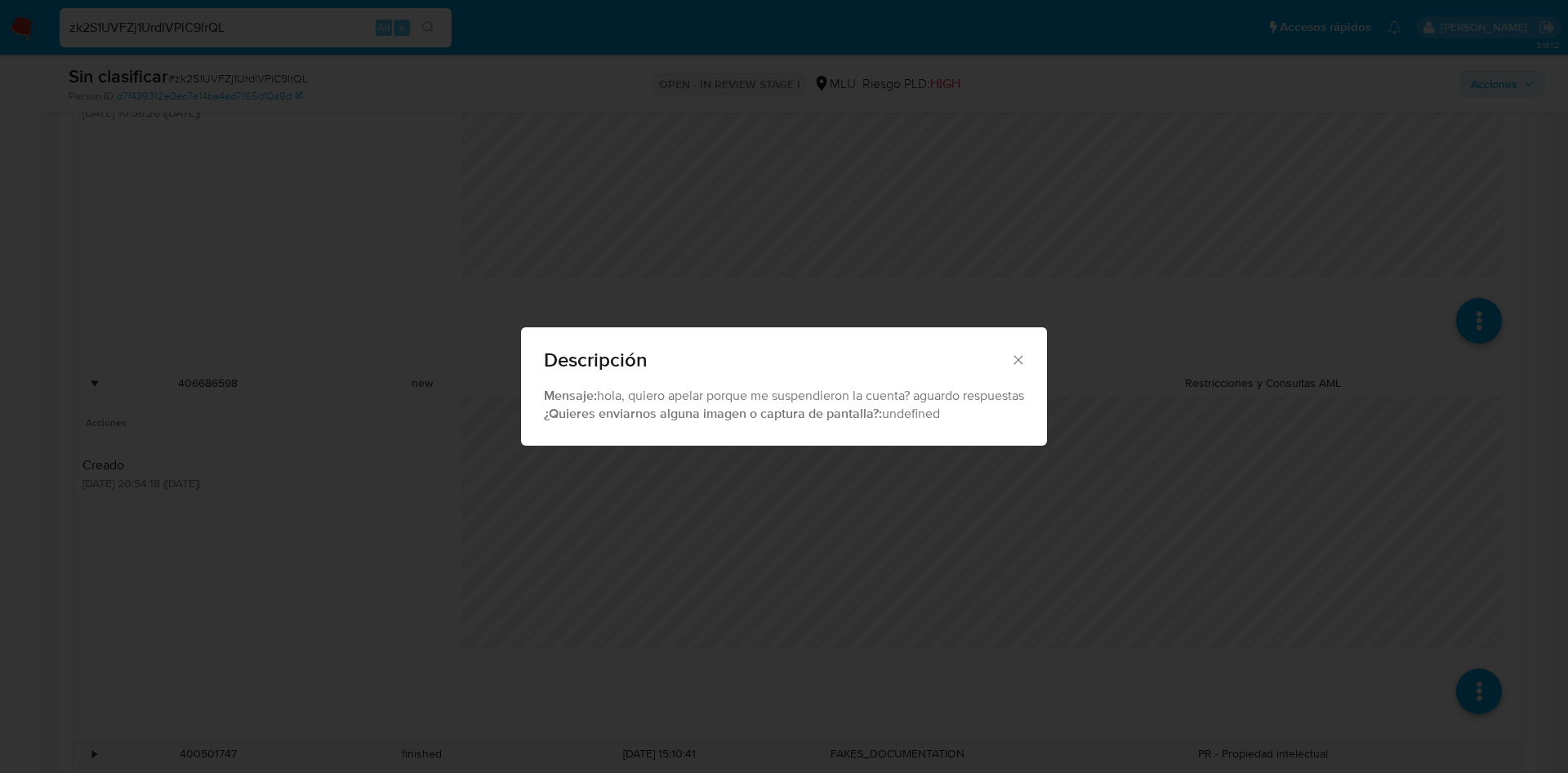
click at [731, 520] on div "Descripción Mensaje: hola, quiero apelar porque me suspendieron la cuenta? agua…" at bounding box center [784, 386] width 1568 height 773
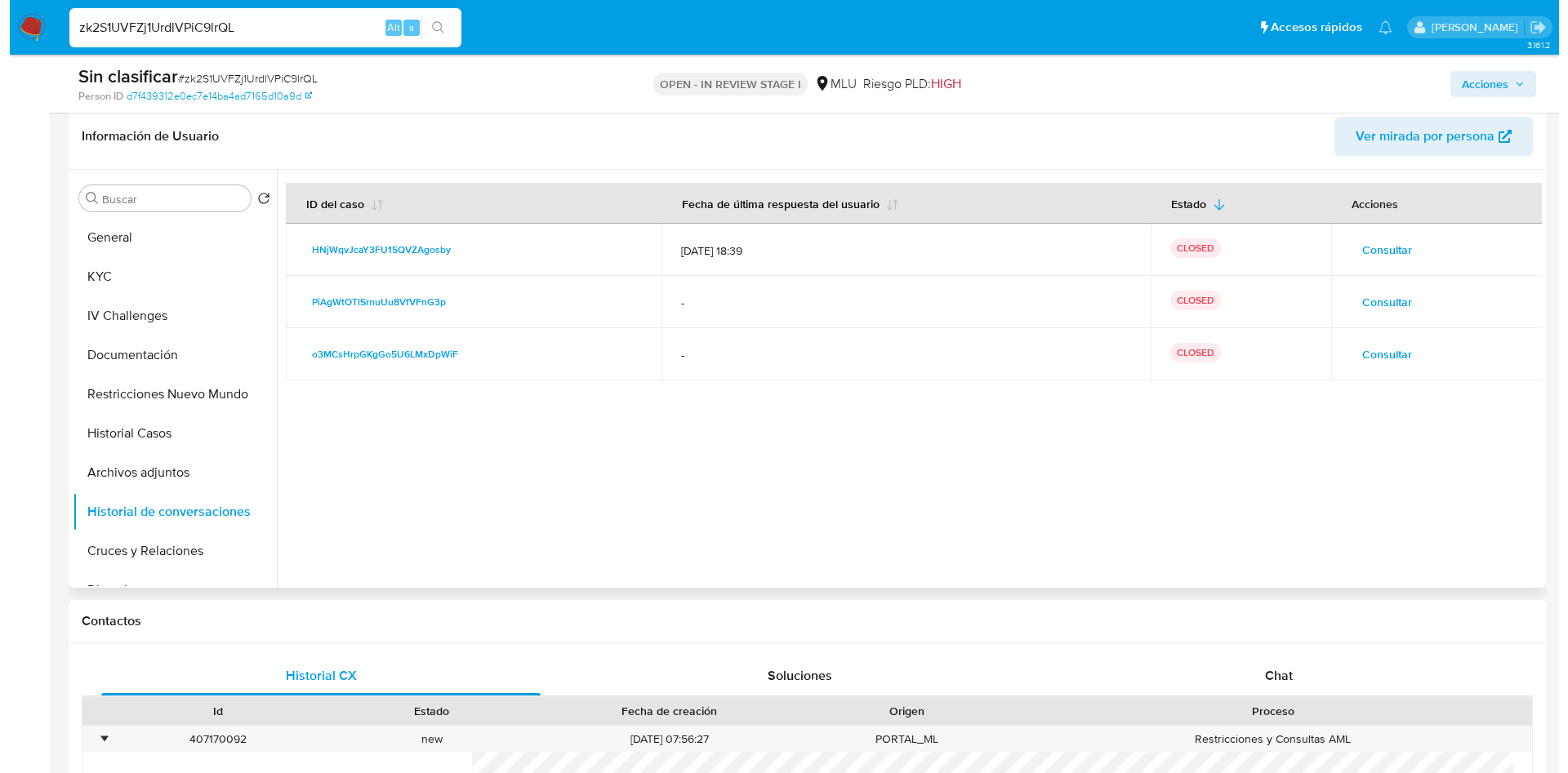
scroll to position [245, 0]
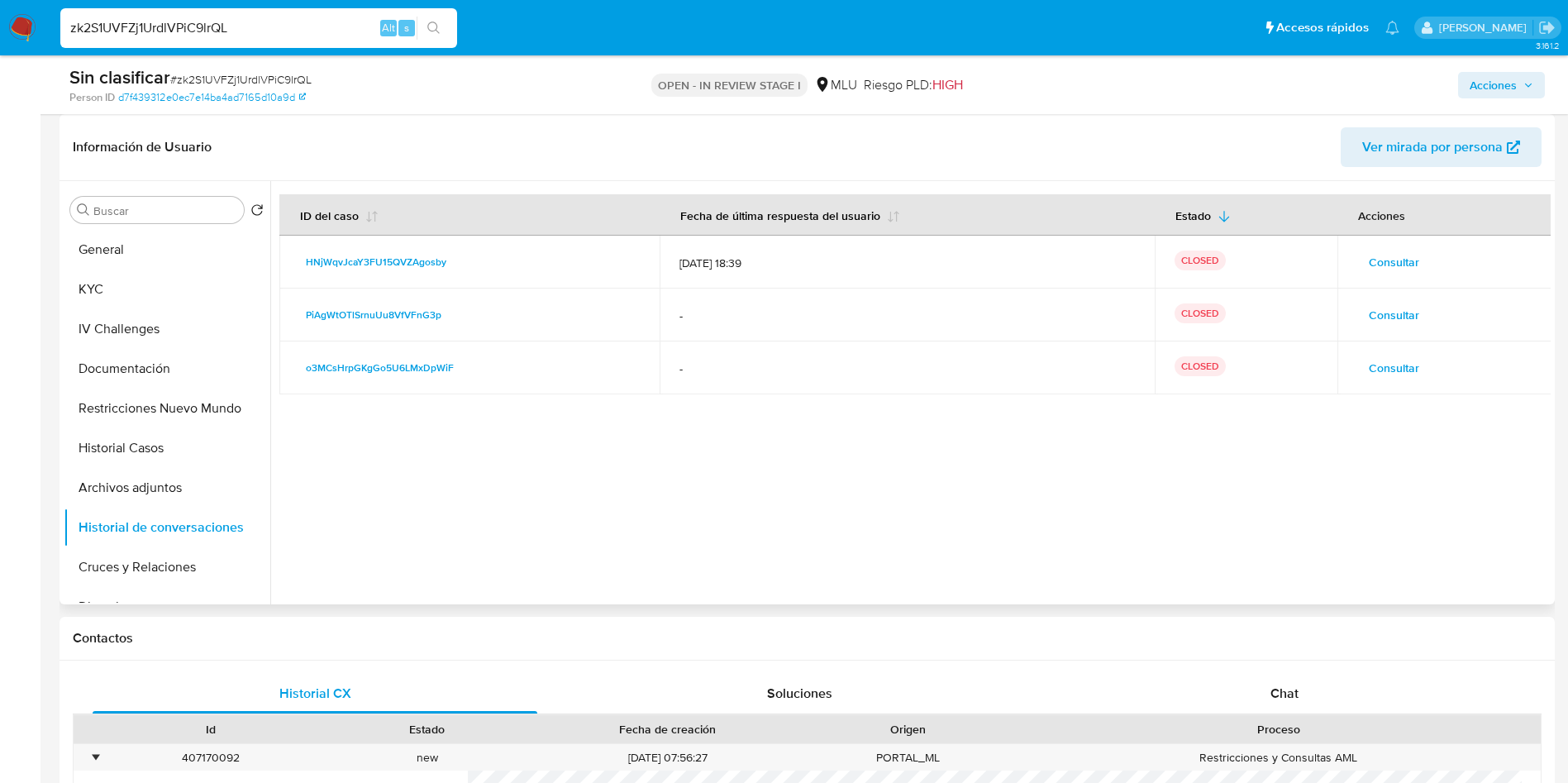
click at [1405, 251] on span "Consultar" at bounding box center [1393, 262] width 50 height 23
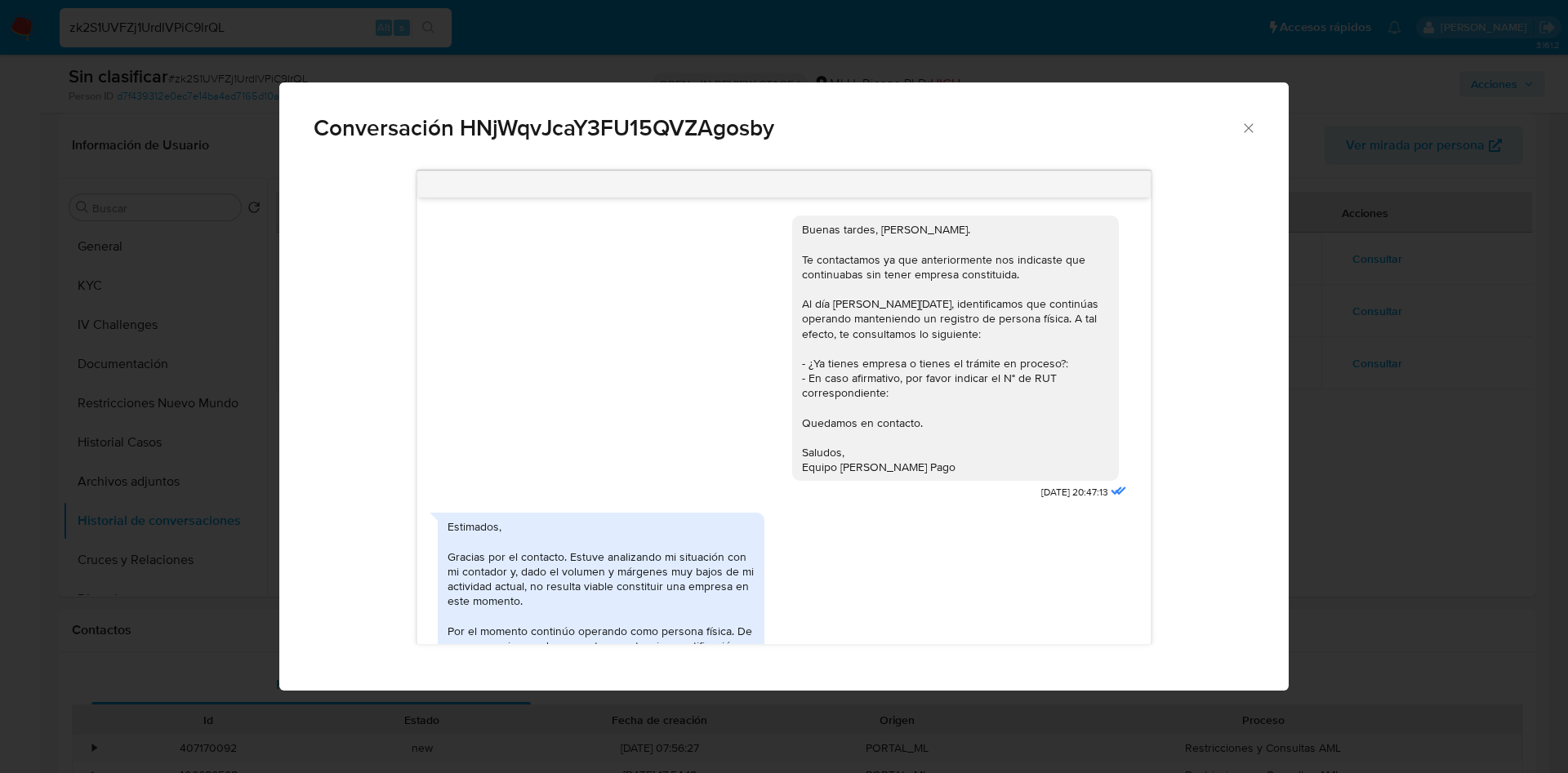
scroll to position [0, 0]
click at [1516, 471] on div "Conversación HNjWqvJcaY3FU15QVZAgosby Buenas tardes, [PERSON_NAME]. Te contacta…" at bounding box center [784, 386] width 1568 height 773
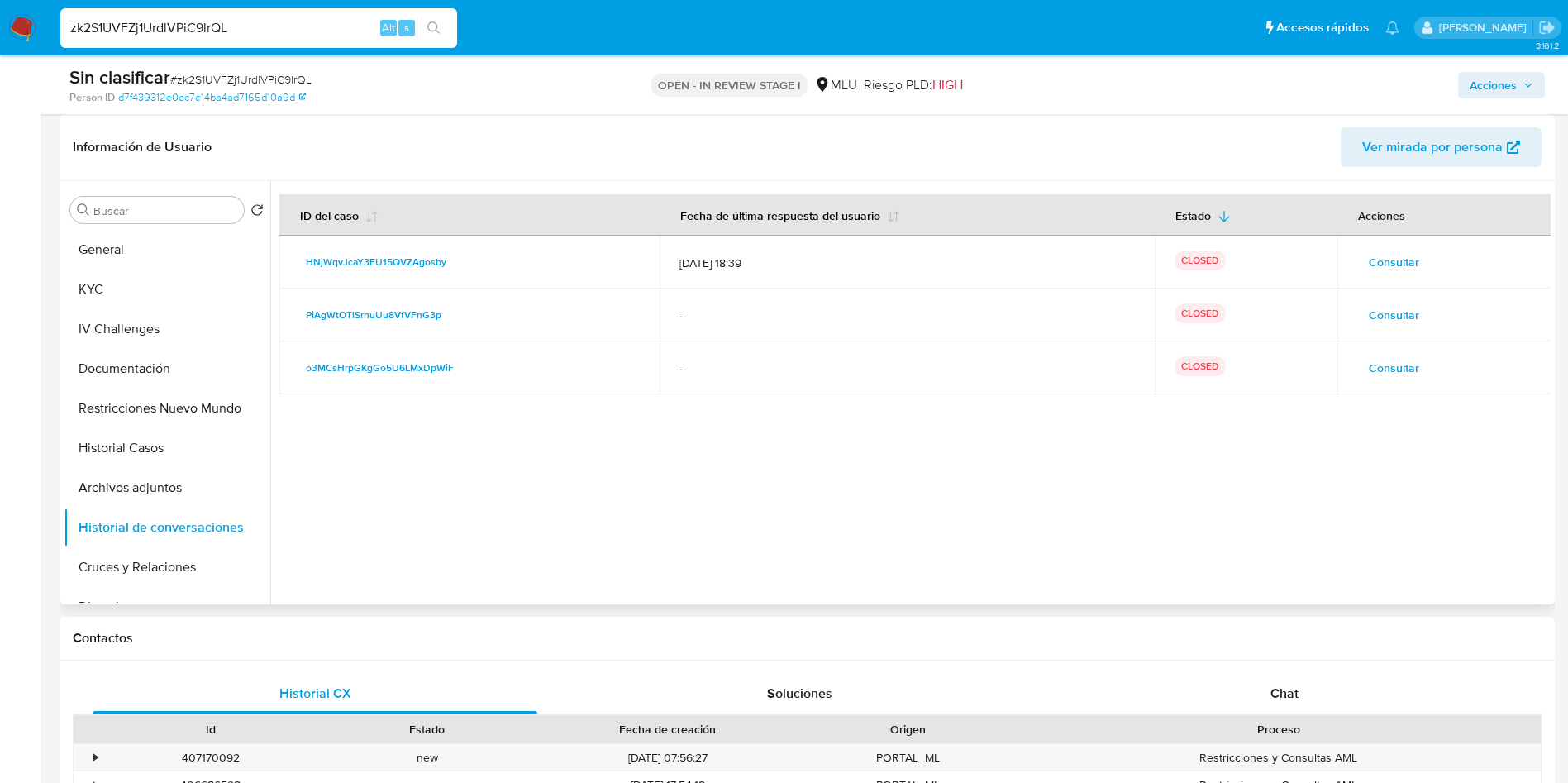
click at [1401, 307] on span "Consultar" at bounding box center [1393, 315] width 50 height 23
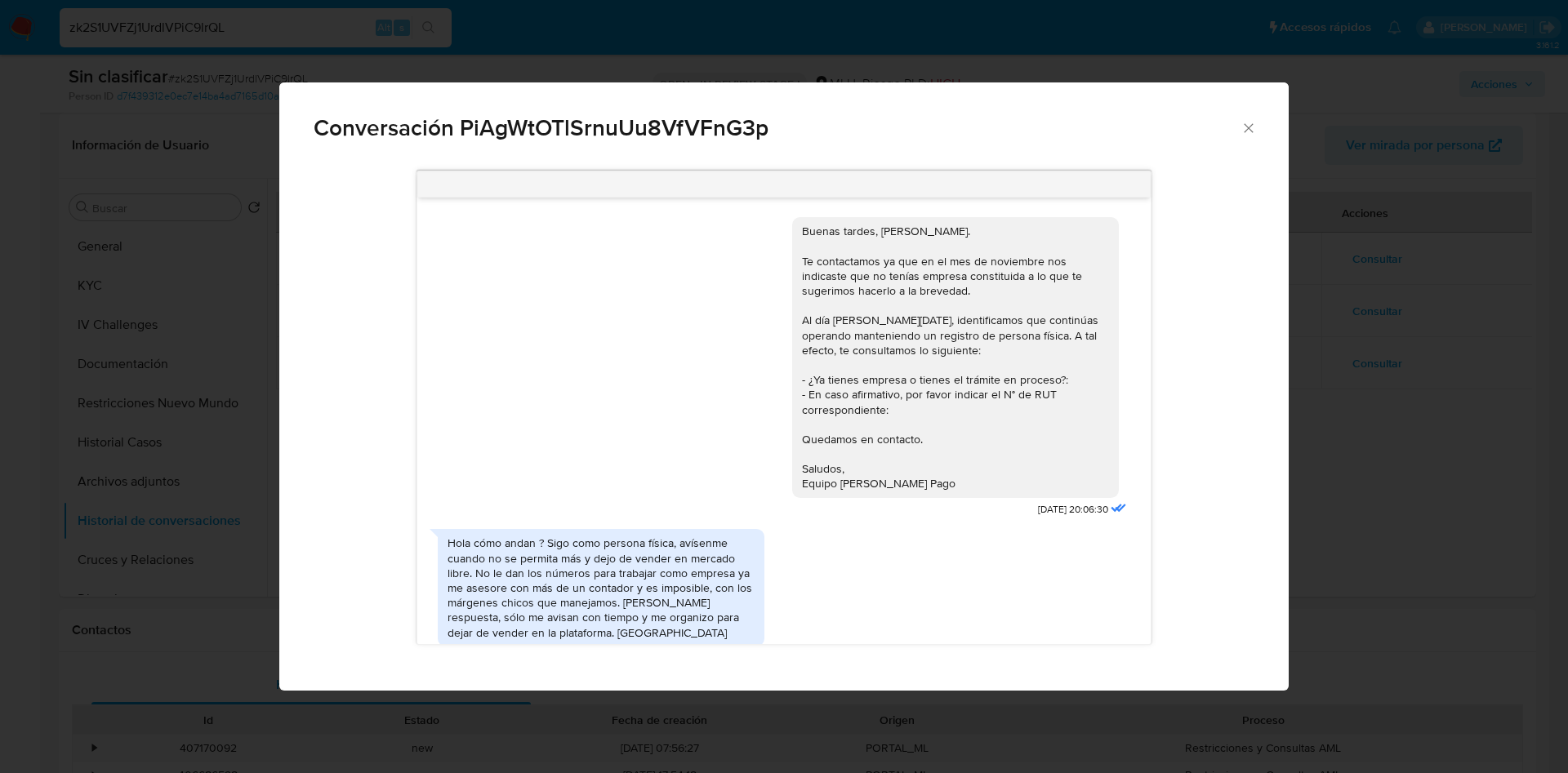
click at [1440, 427] on div "Conversación PiAgWtOTlSrnuUu8VfVFnG3p Buenas tardes, [PERSON_NAME]. Te contacta…" at bounding box center [784, 386] width 1568 height 773
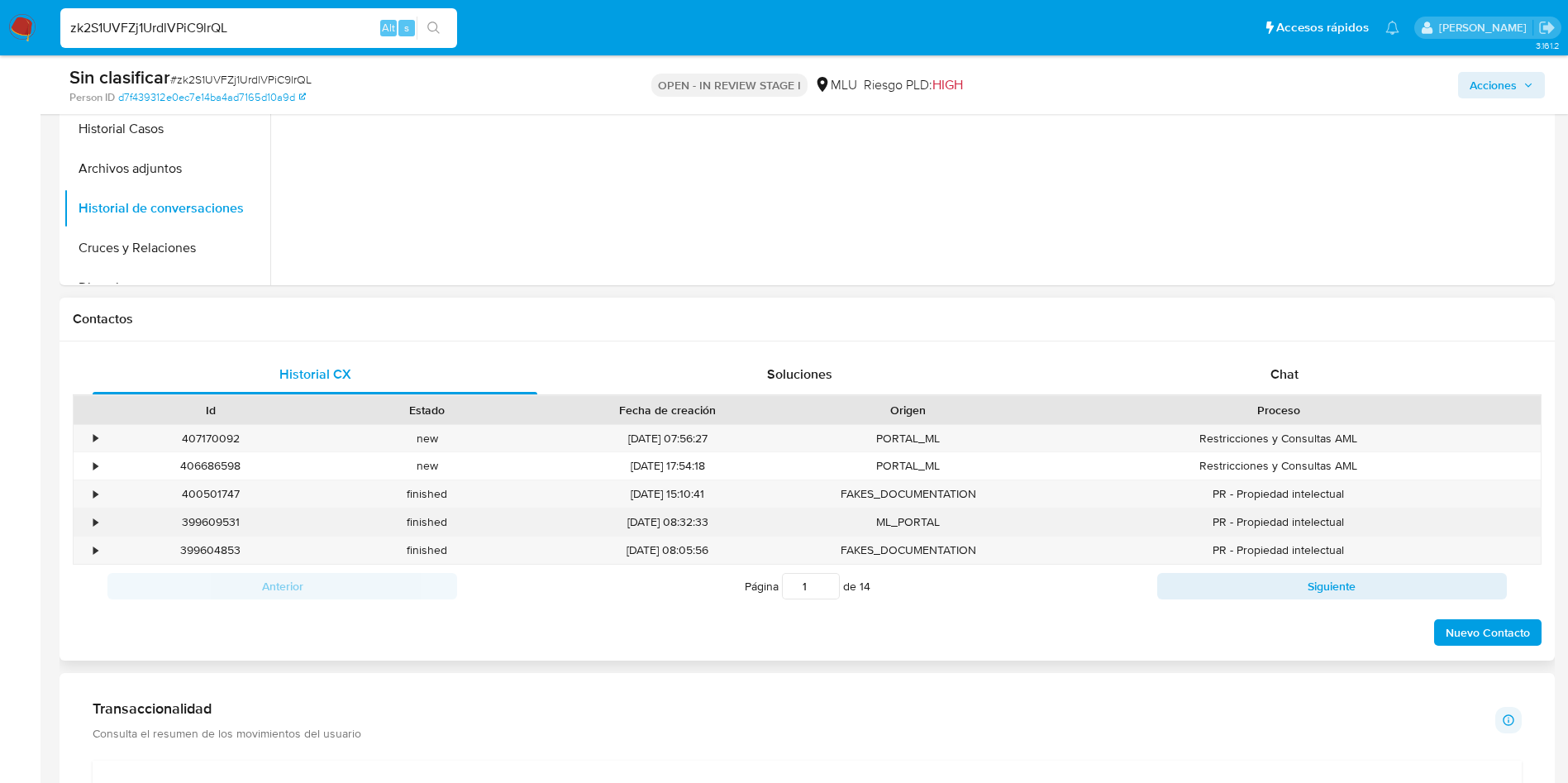
scroll to position [620, 0]
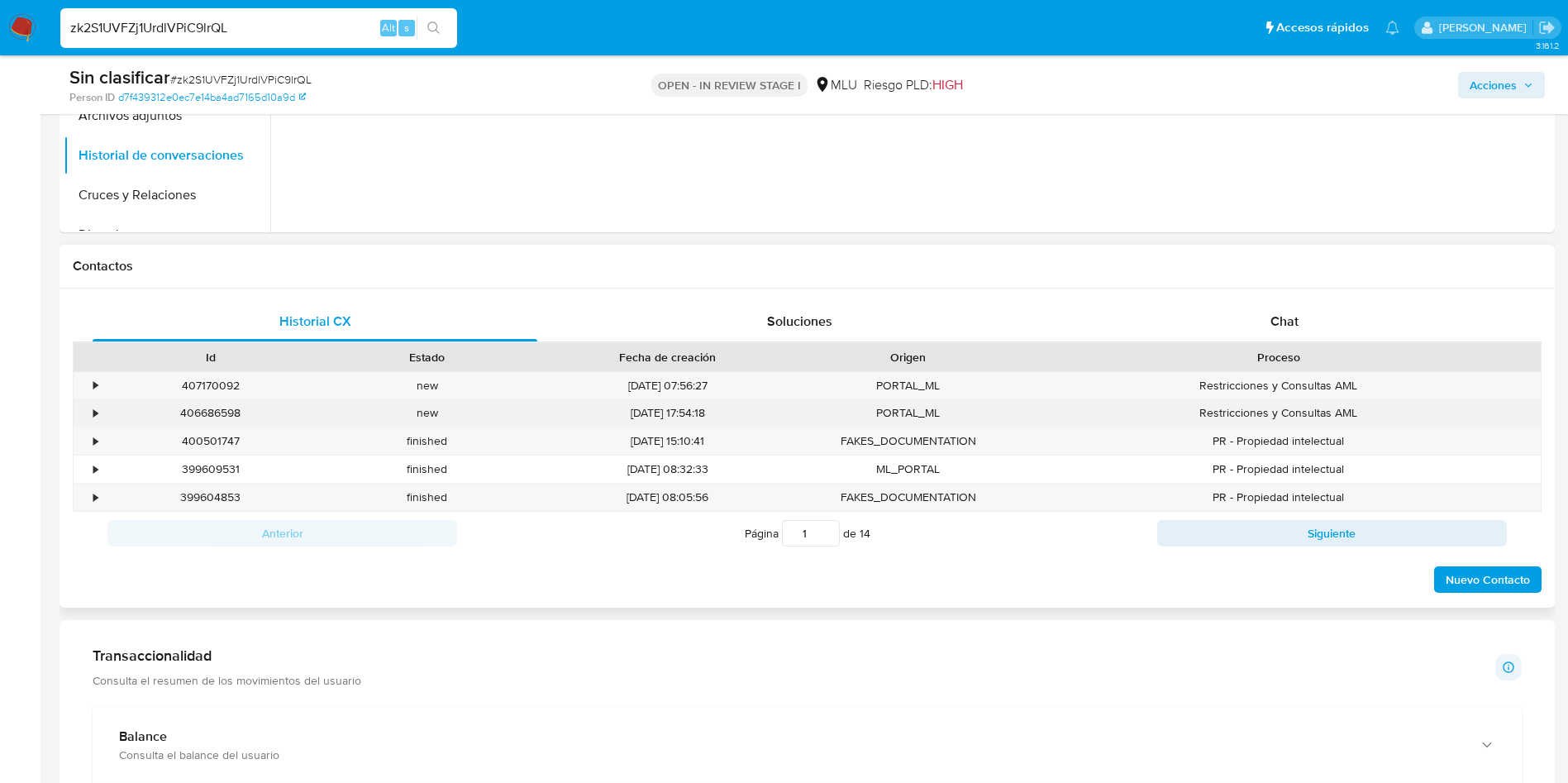
click at [95, 412] on div "•" at bounding box center [95, 412] width 4 height 15
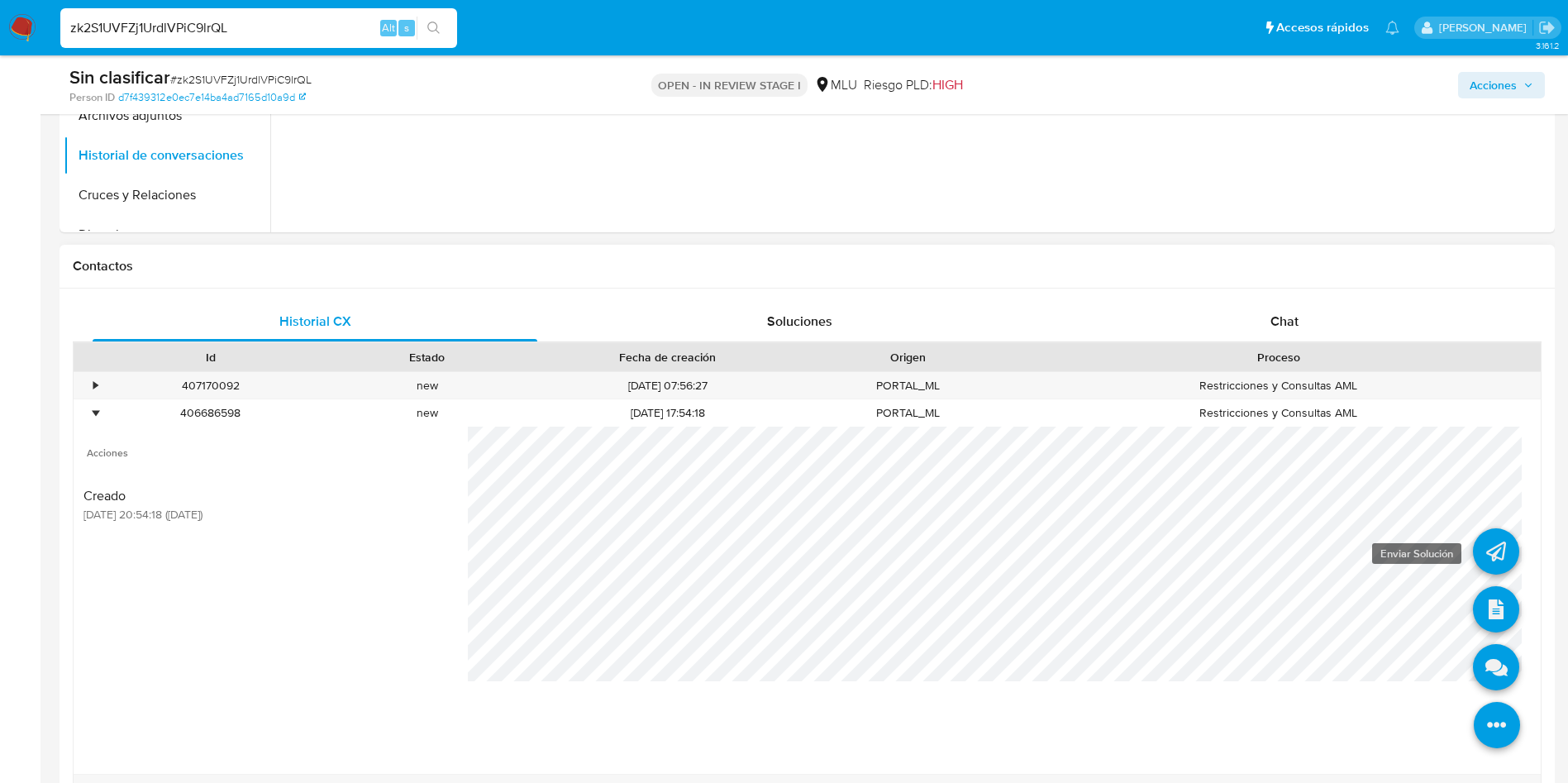
click at [1480, 550] on link at bounding box center [1496, 551] width 46 height 46
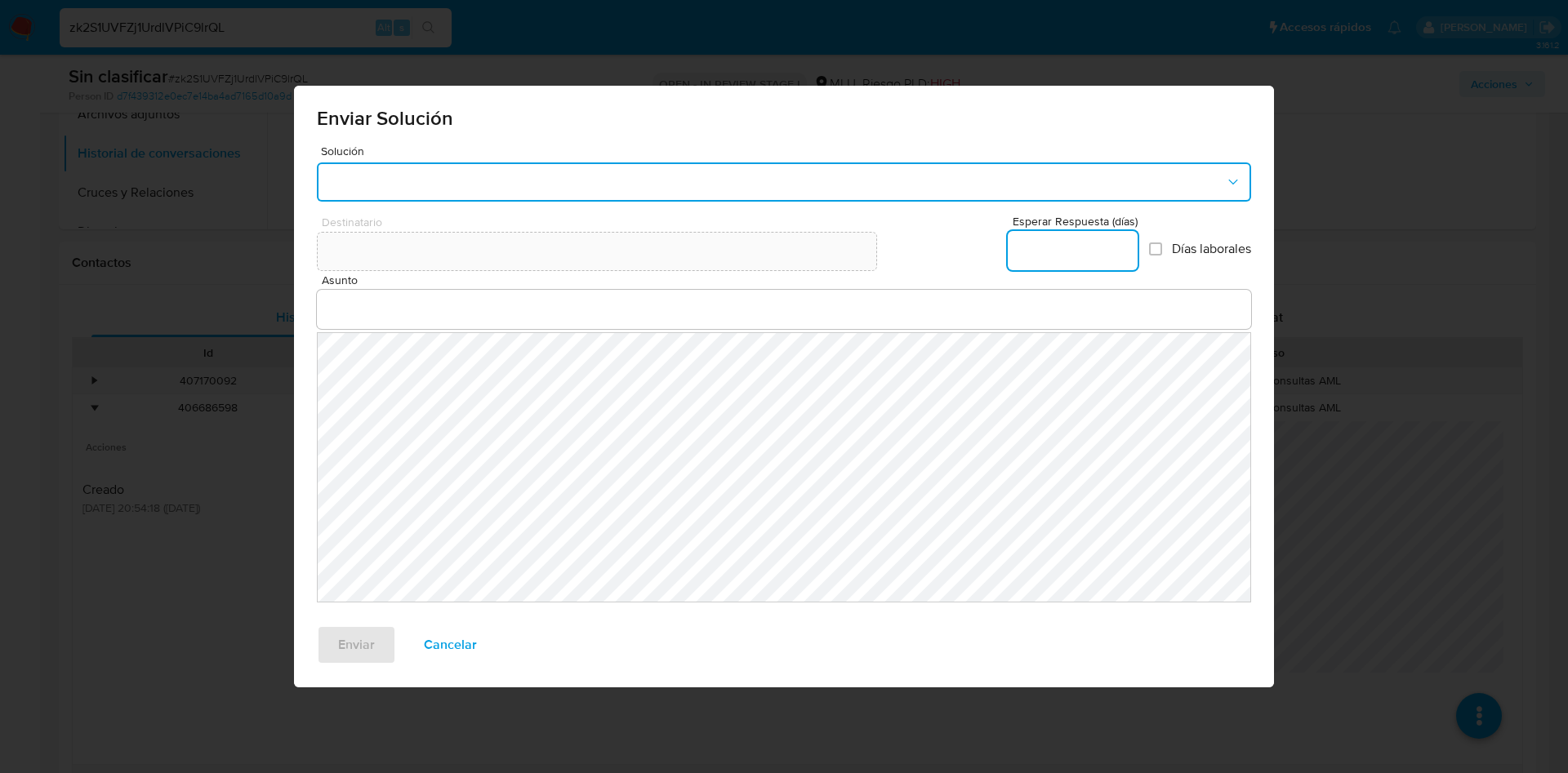
click at [578, 179] on button "button" at bounding box center [784, 182] width 934 height 39
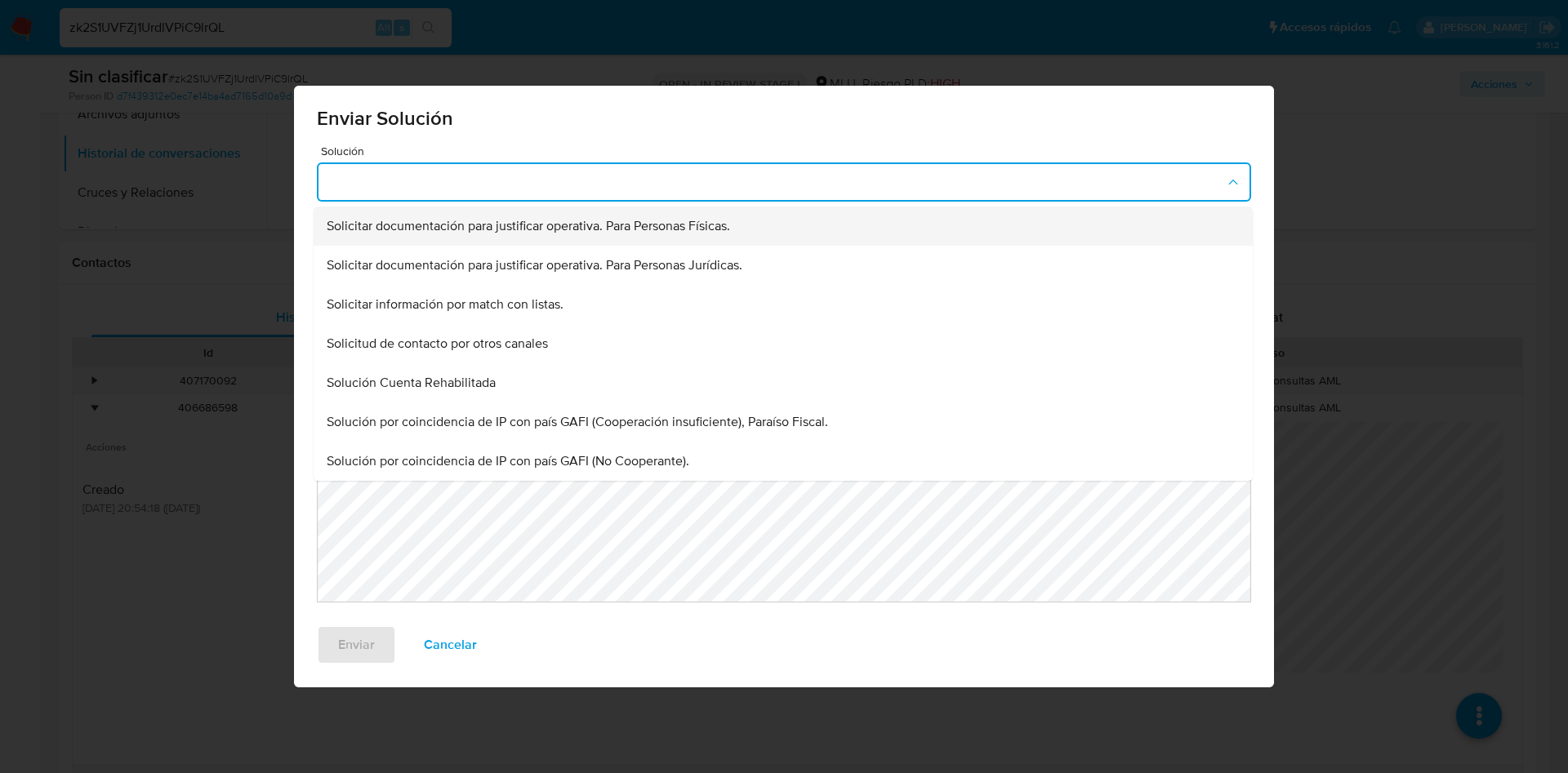
click at [557, 218] on span "Solicitar documentación para justificar operativa. Para Personas Físicas." at bounding box center [527, 226] width 403 height 16
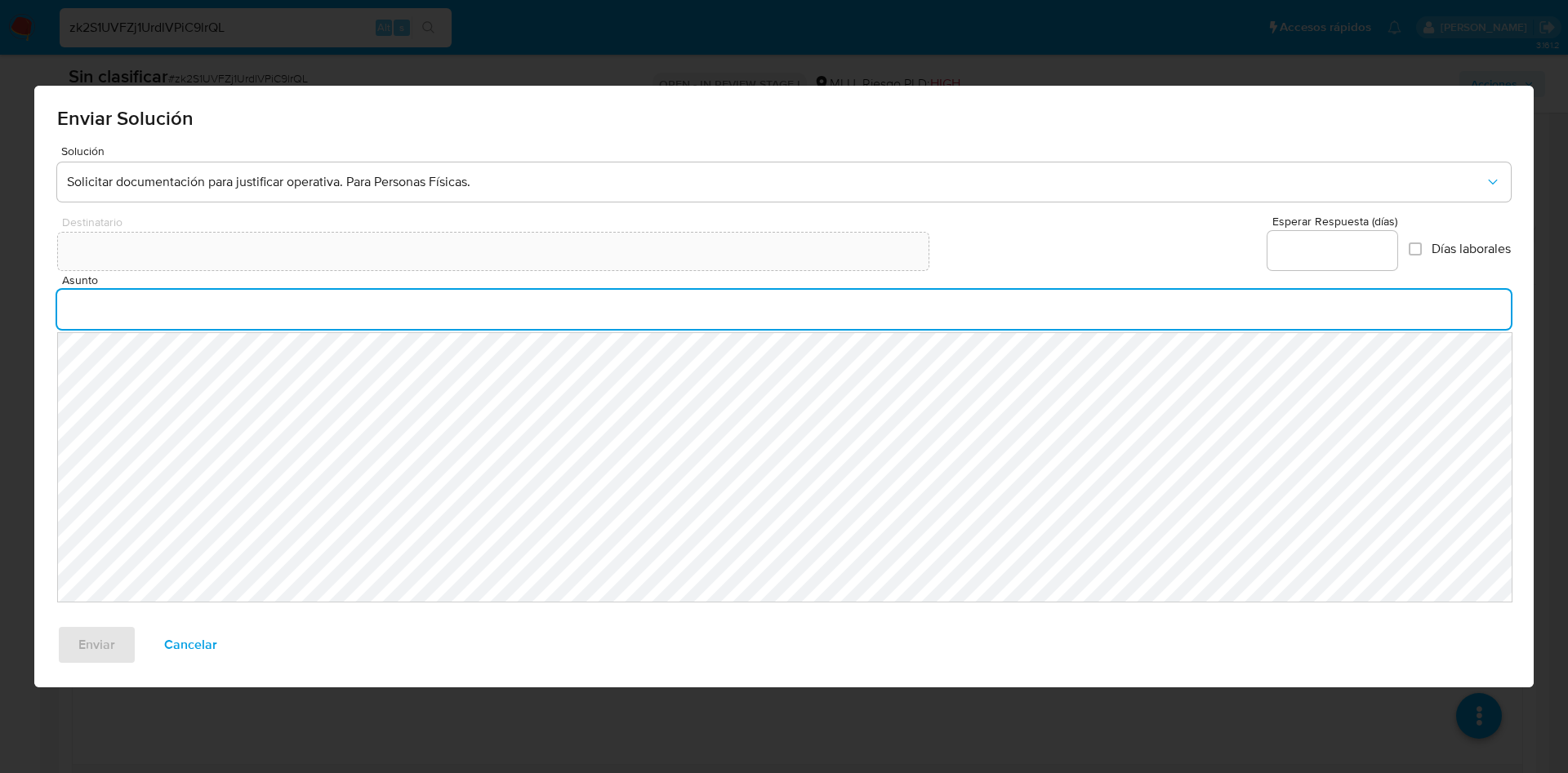
click at [527, 312] on input "Asunto" at bounding box center [784, 309] width 1454 height 21
type input "Suspensión de cuenta"
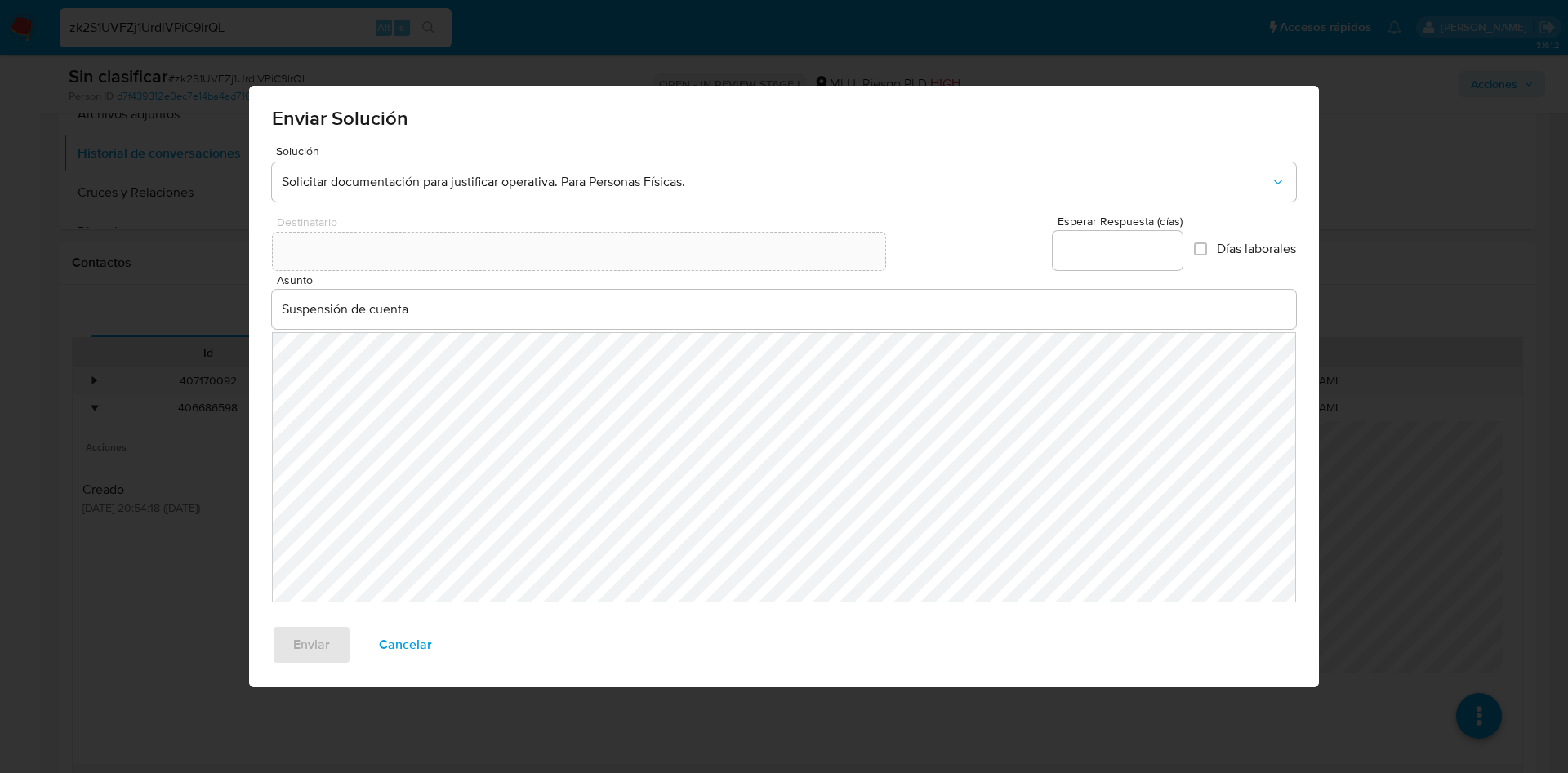
click at [1081, 252] on input "Esperar Respuesta (días)" at bounding box center [1117, 250] width 130 height 21
type input "3"
click at [311, 640] on span "Enviar" at bounding box center [311, 645] width 36 height 36
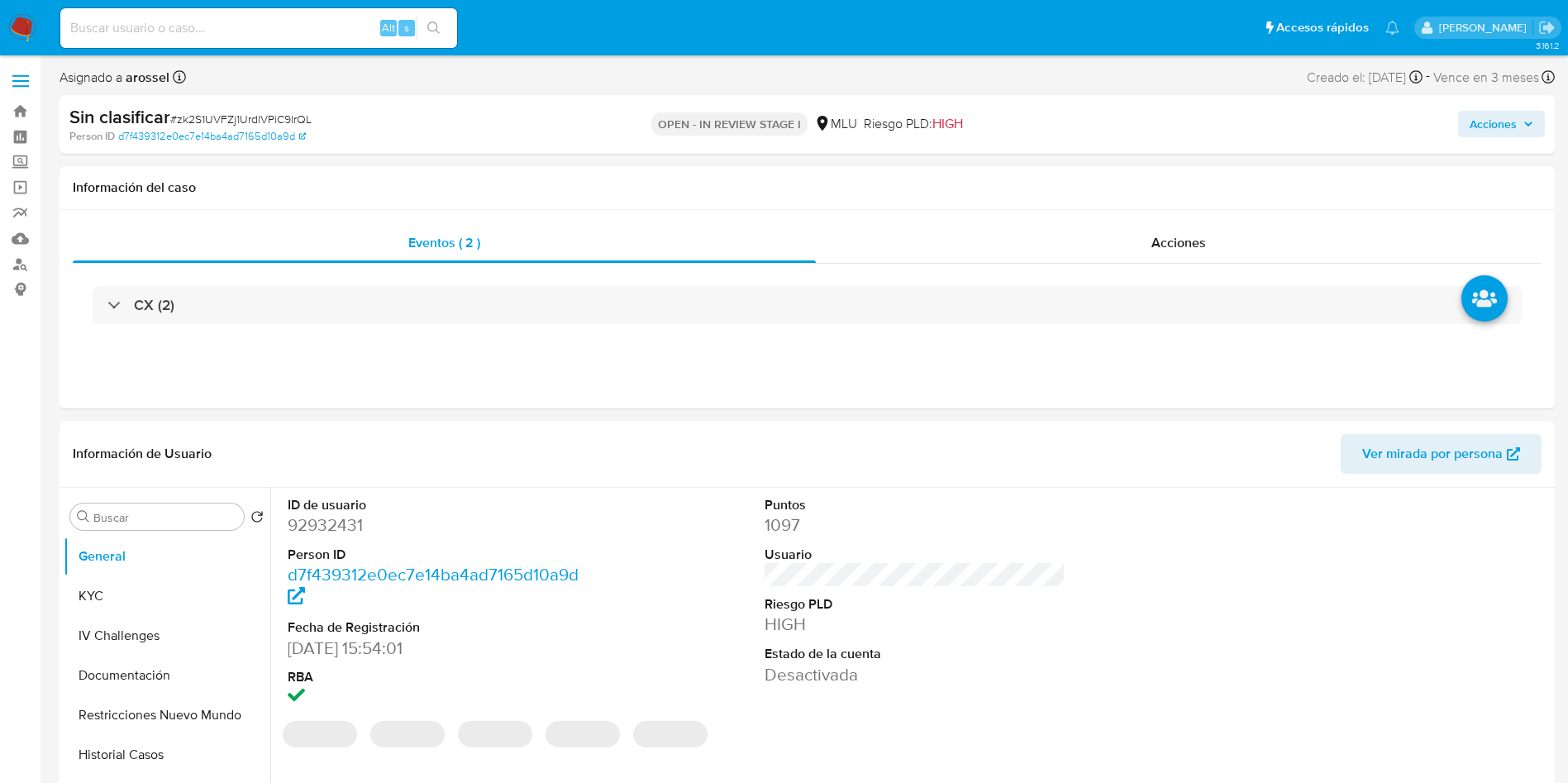
select select "10"
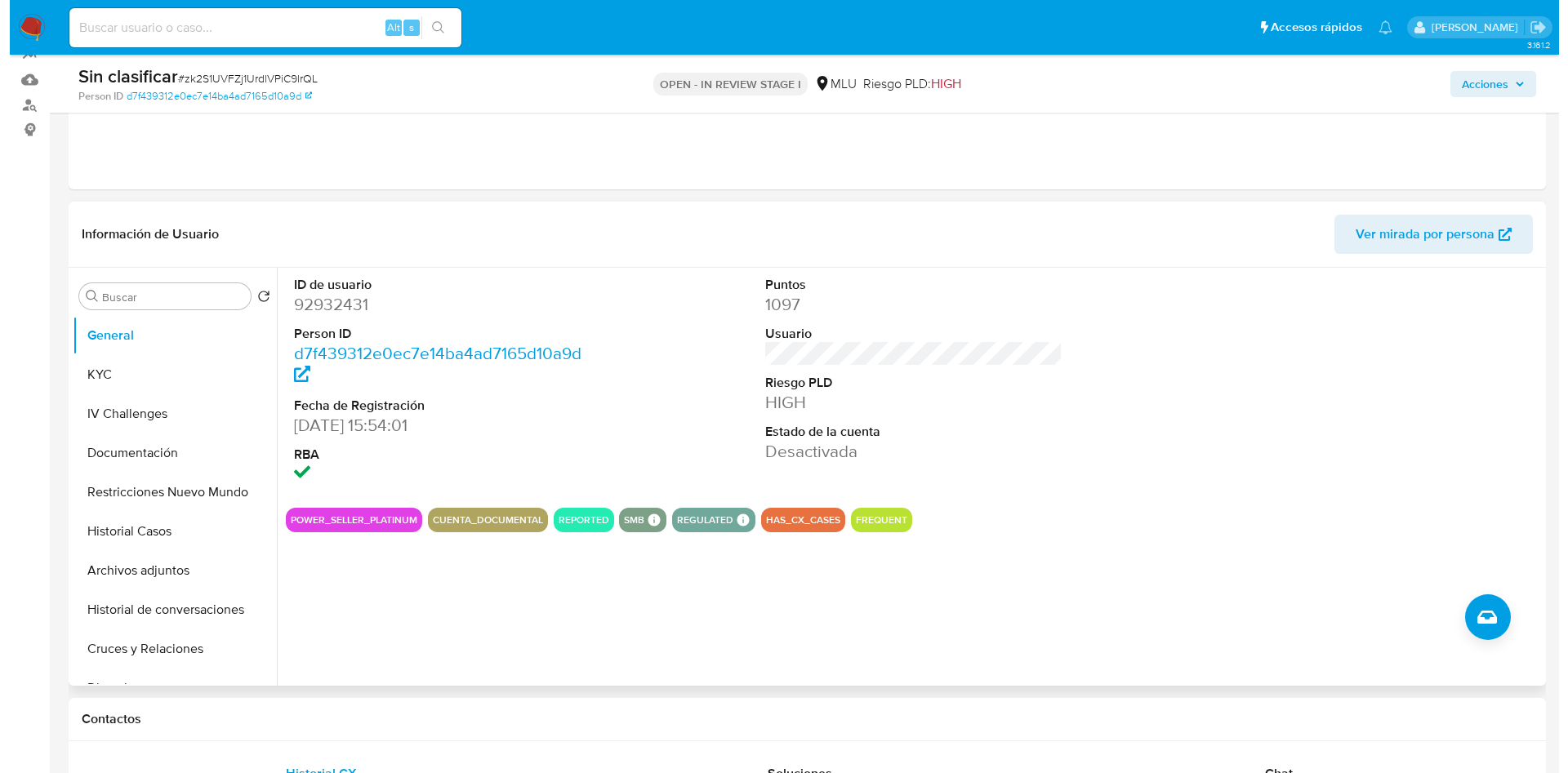
scroll to position [245, 0]
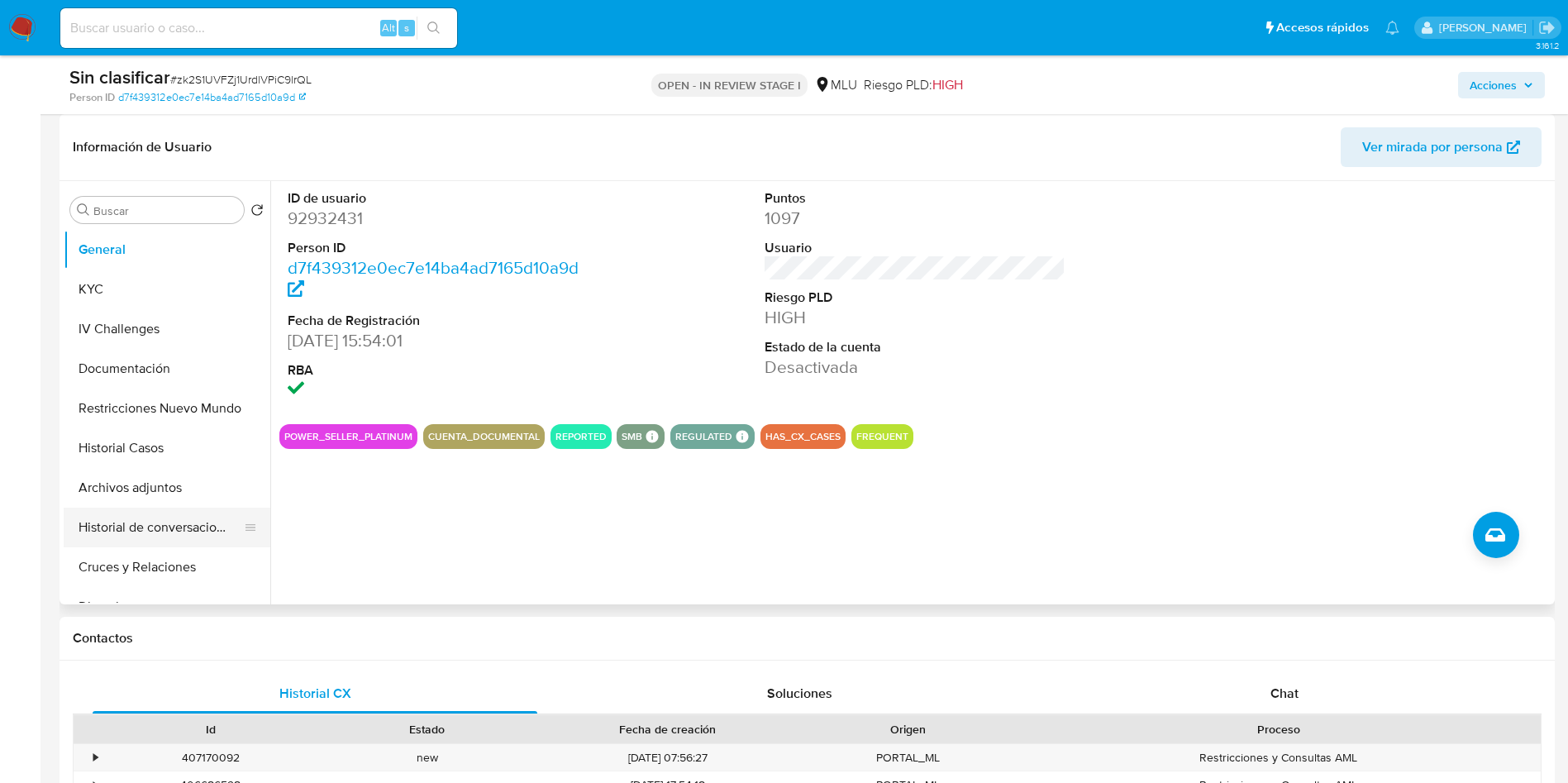
click at [172, 526] on button "Historial de conversaciones" at bounding box center [160, 527] width 193 height 39
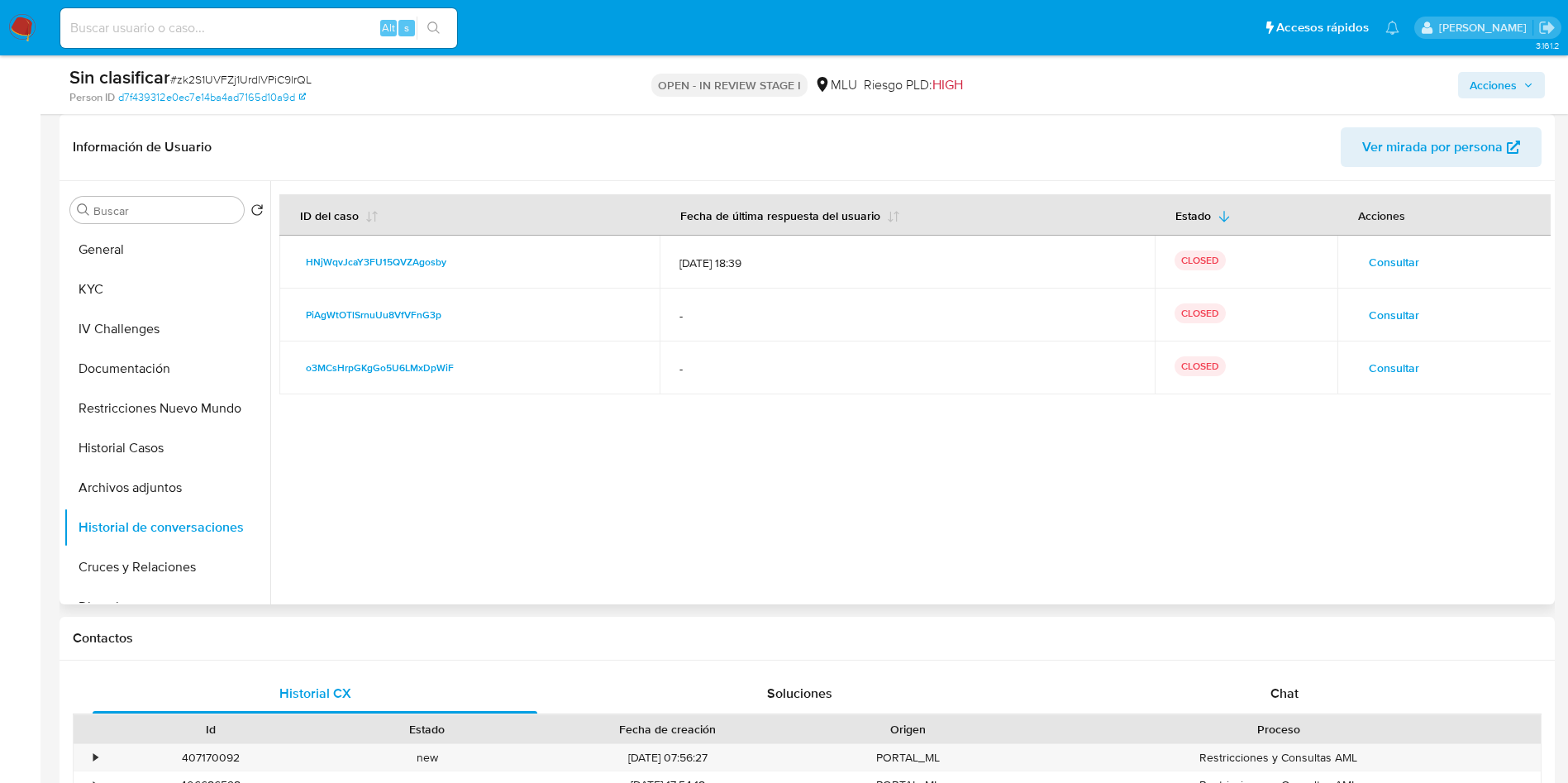
click at [1391, 362] on span "Consultar" at bounding box center [1393, 367] width 50 height 23
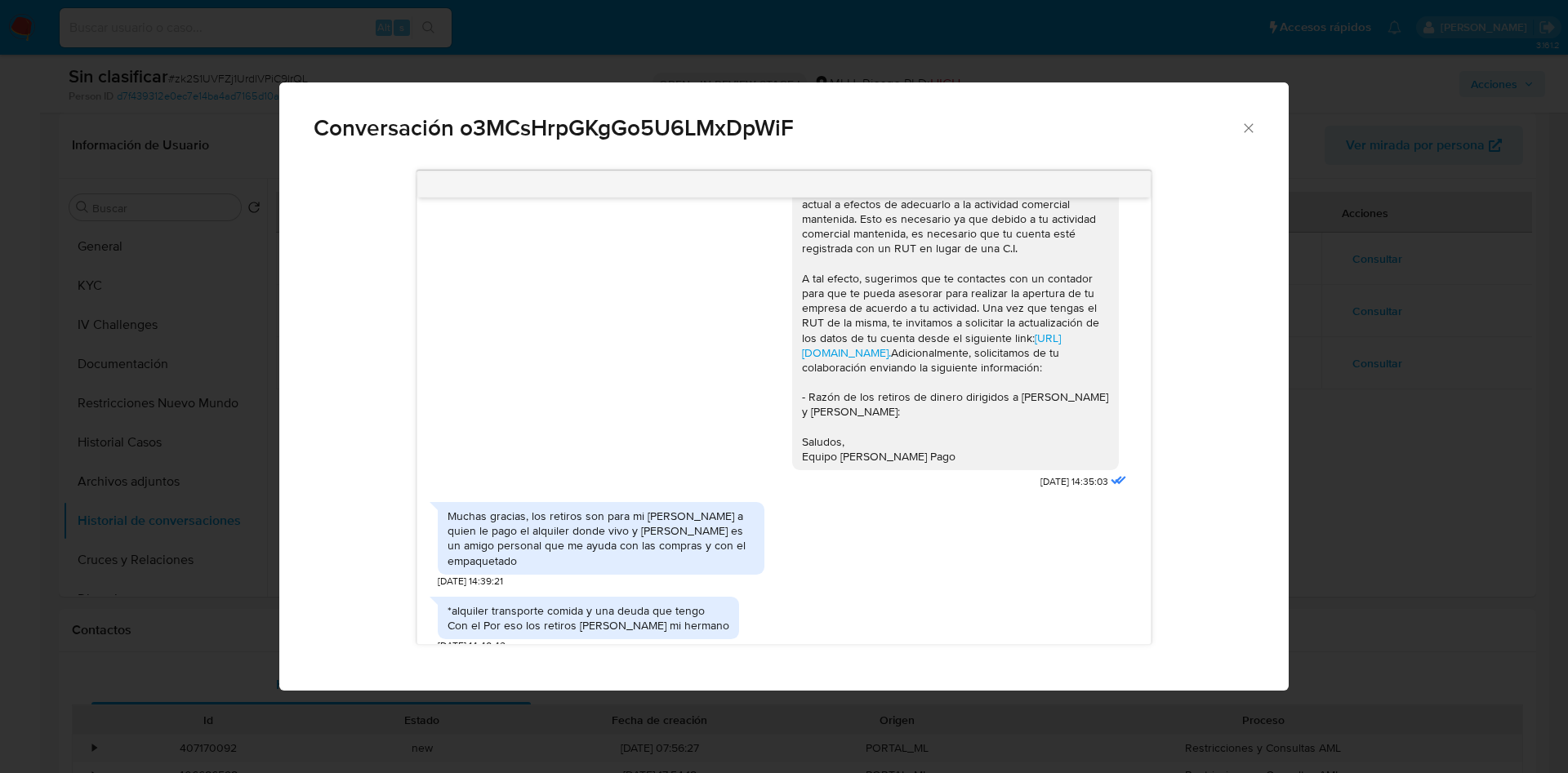
scroll to position [979, 0]
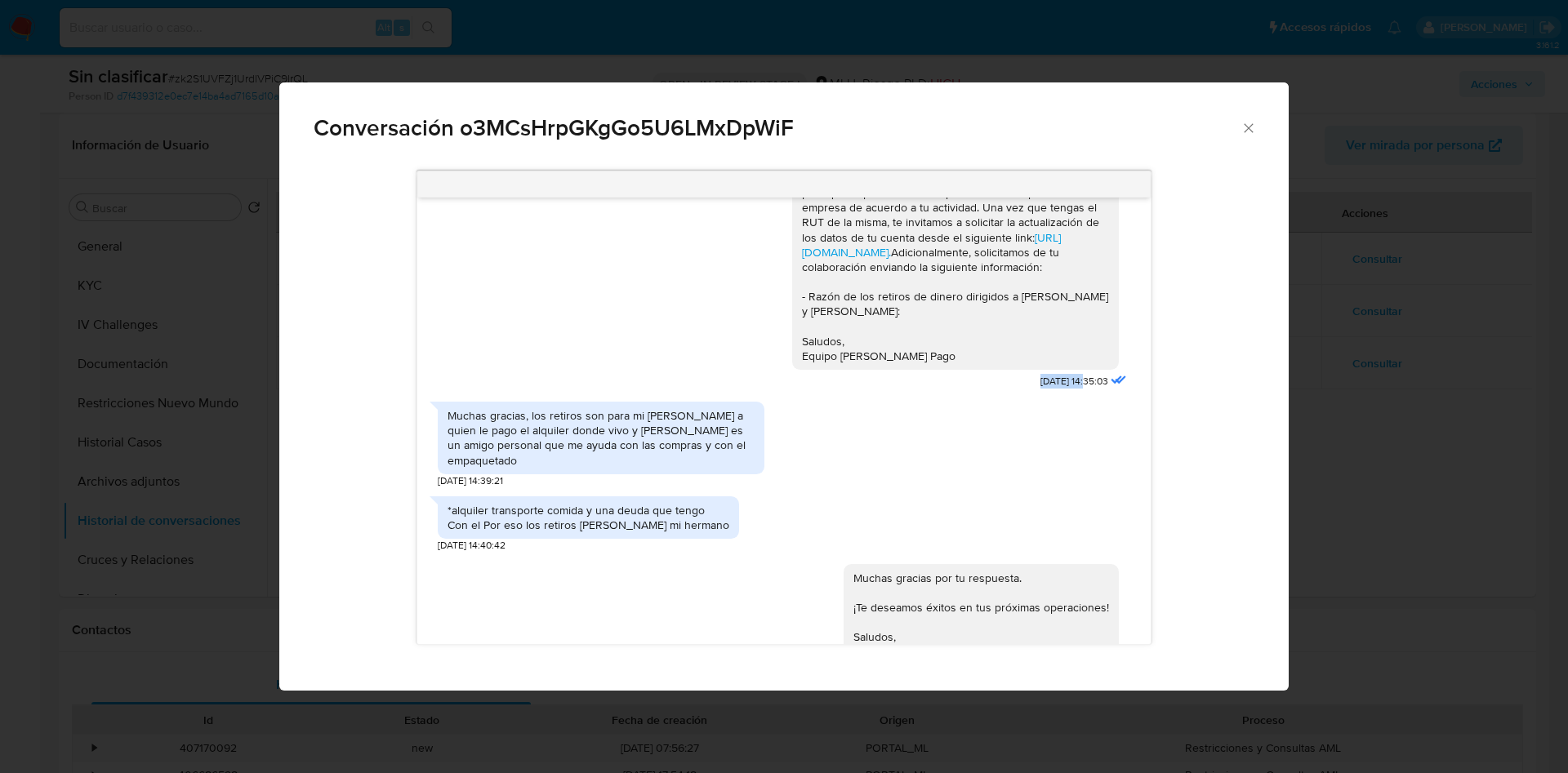
drag, startPoint x: 1003, startPoint y: 436, endPoint x: 1050, endPoint y: 438, distance: 47.0
click at [1050, 394] on div "Muchas gracias por tu respuesta, [PERSON_NAME]. Para próximas oportunidades, pa…" at bounding box center [961, 205] width 338 height 374
copy span "[DATE]"
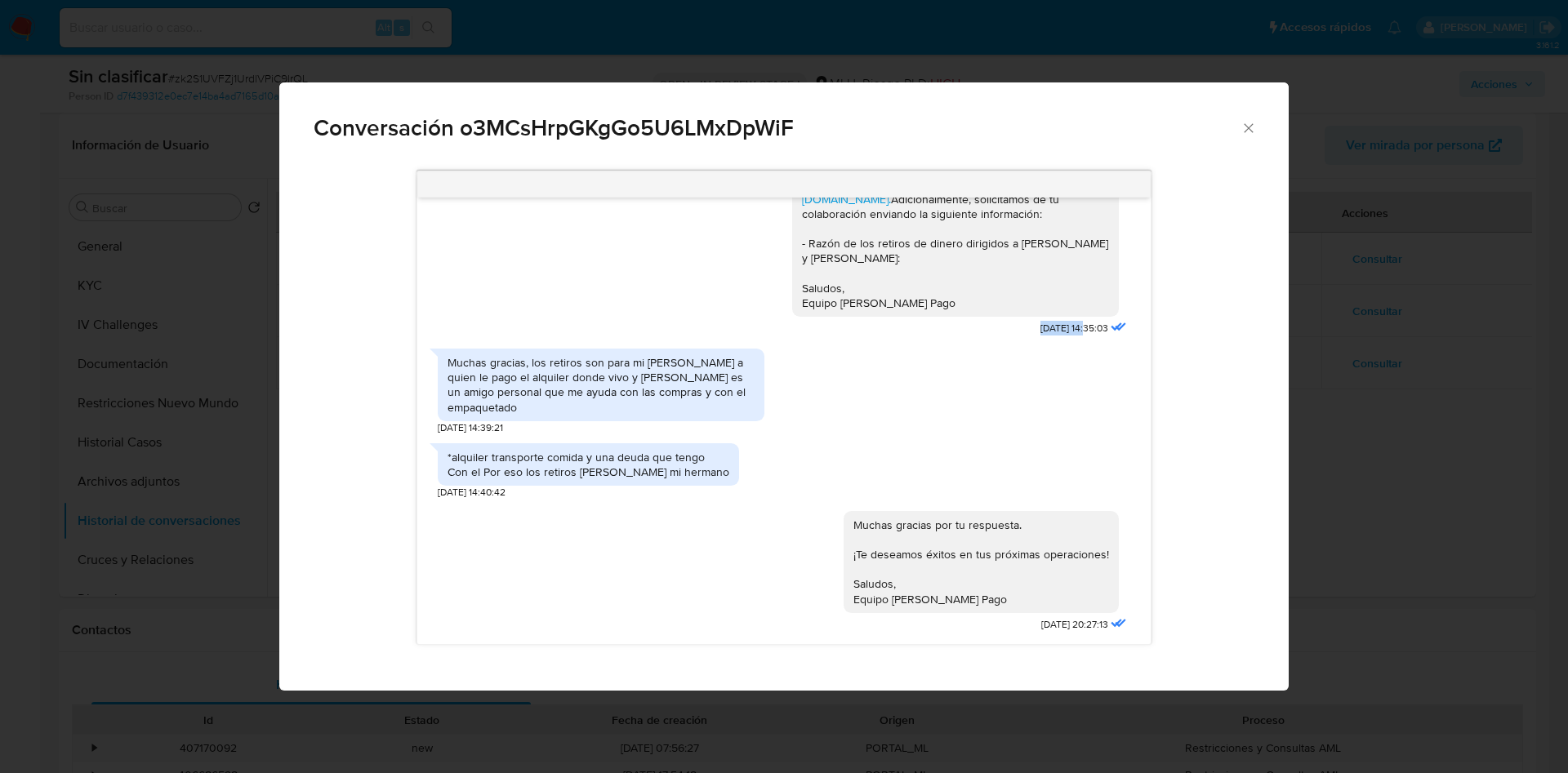
scroll to position [1092, 0]
click at [1357, 449] on div "Conversación o3MCsHrpGKgGo5U6LMxDpWiF [URL][DOMAIN_NAME], eligiendo la opción q…" at bounding box center [784, 386] width 1568 height 773
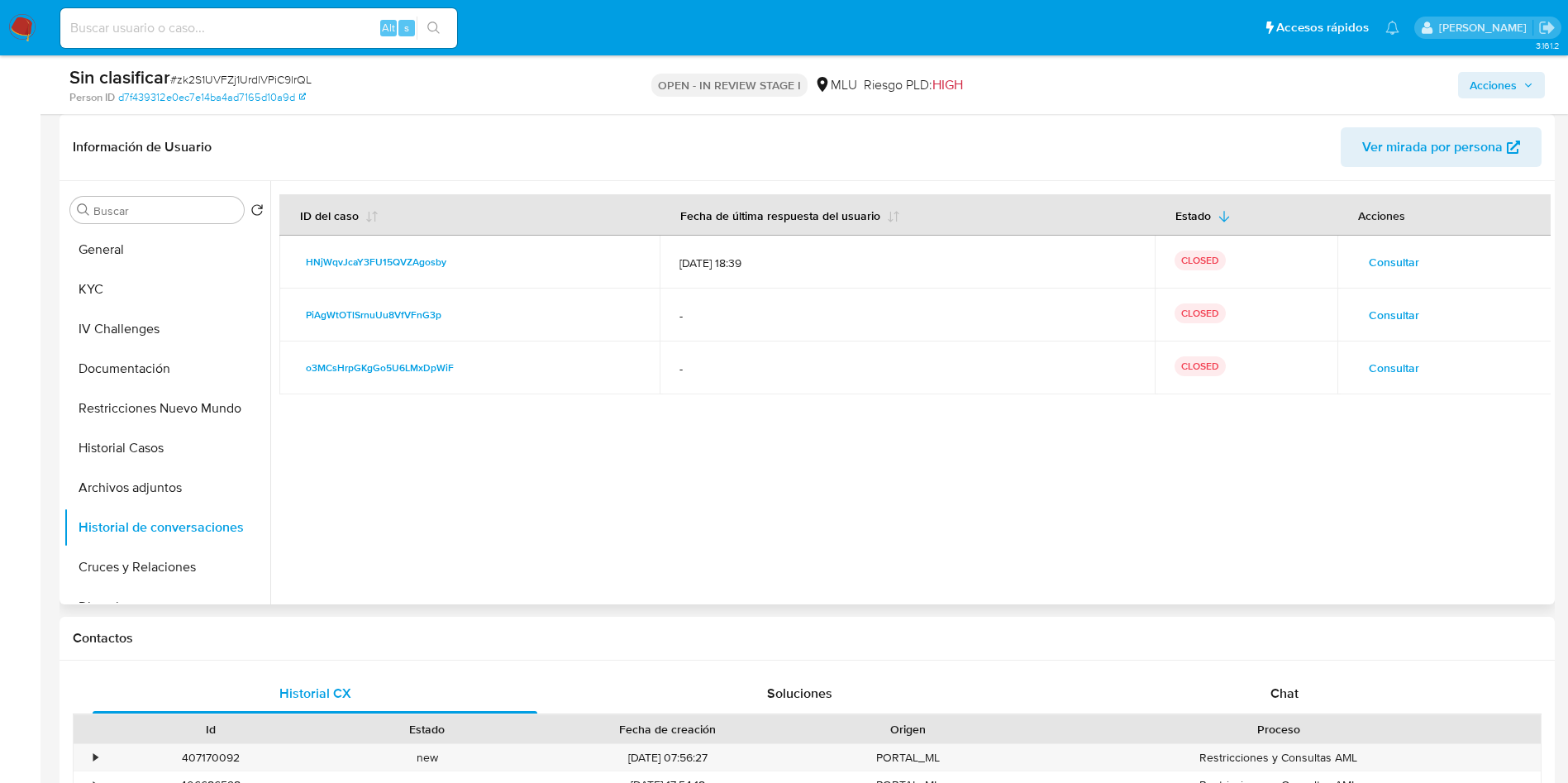
click at [1404, 317] on span "Consultar" at bounding box center [1393, 315] width 50 height 23
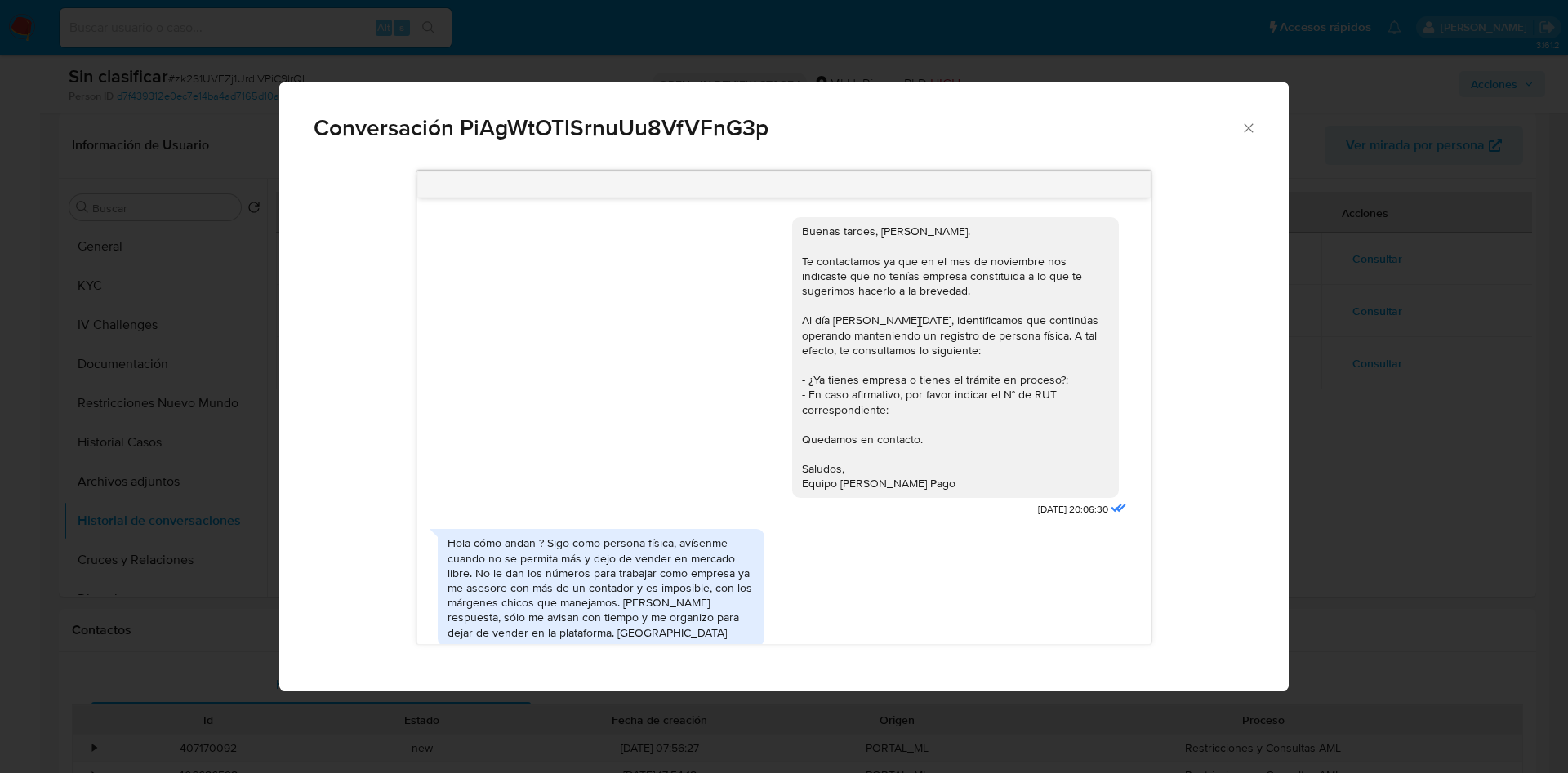
scroll to position [472, 0]
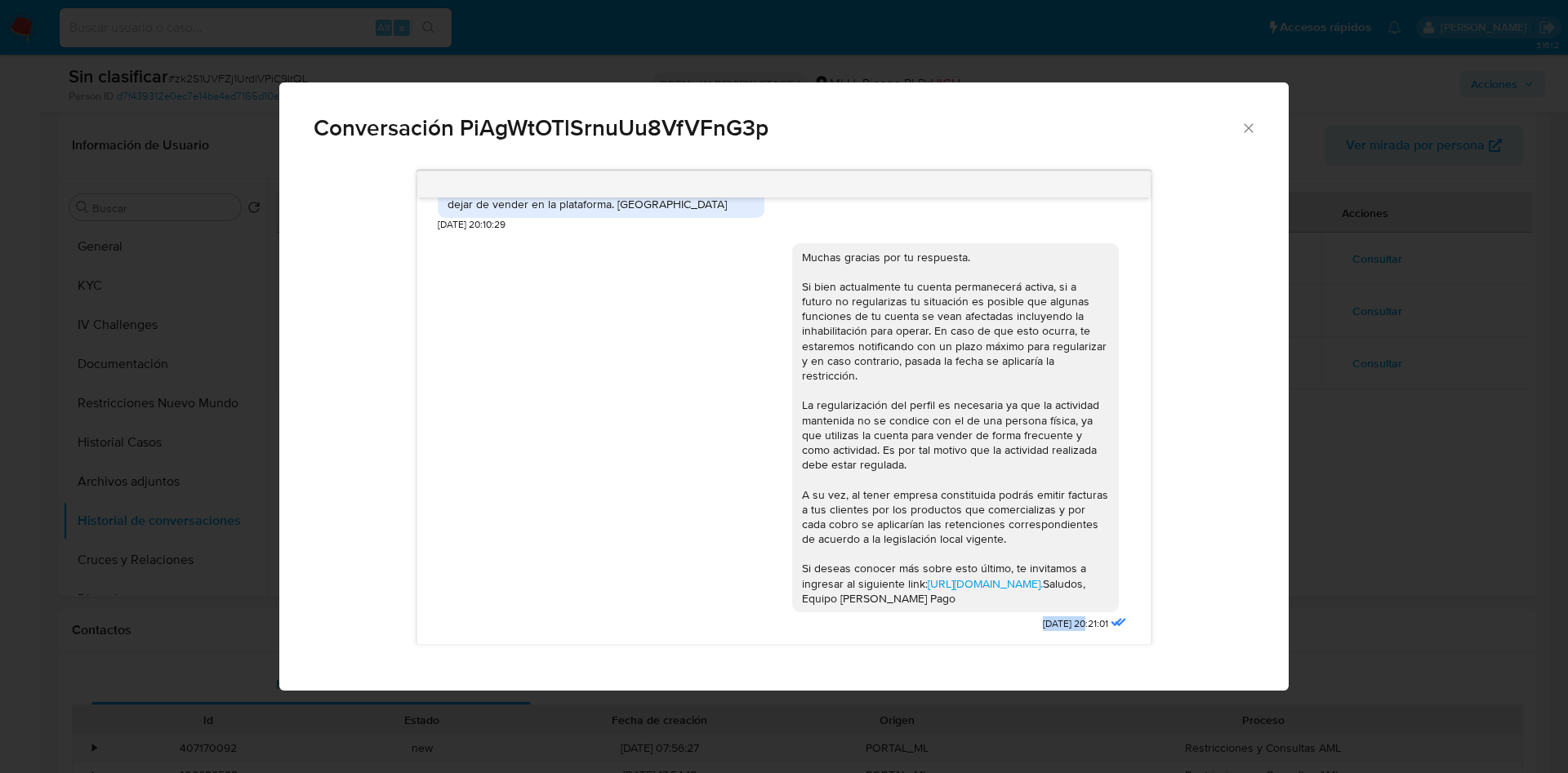
drag, startPoint x: 992, startPoint y: 624, endPoint x: 1049, endPoint y: 628, distance: 57.1
click at [1049, 628] on div "Muchas gracias por tu respuesta. Si bien actualmente tu cuenta permanecerá acti…" at bounding box center [961, 433] width 338 height 404
drag, startPoint x: 1051, startPoint y: 630, endPoint x: 995, endPoint y: 615, distance: 58.0
click at [995, 615] on div "Muchas gracias por tu respuesta. Si bien actualmente tu cuenta permanecerá acti…" at bounding box center [961, 433] width 338 height 404
copy div "[DATE]"
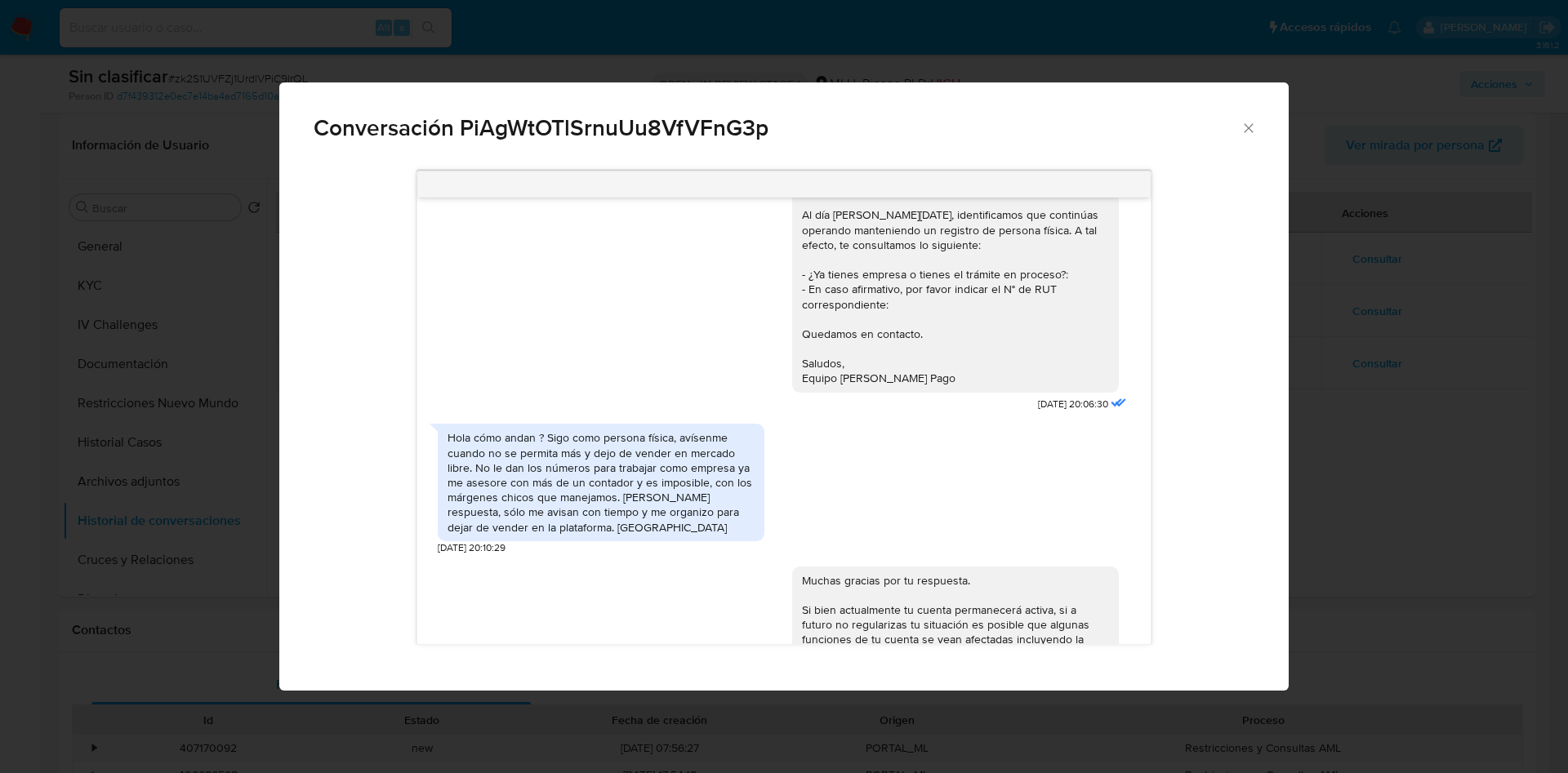
scroll to position [0, 0]
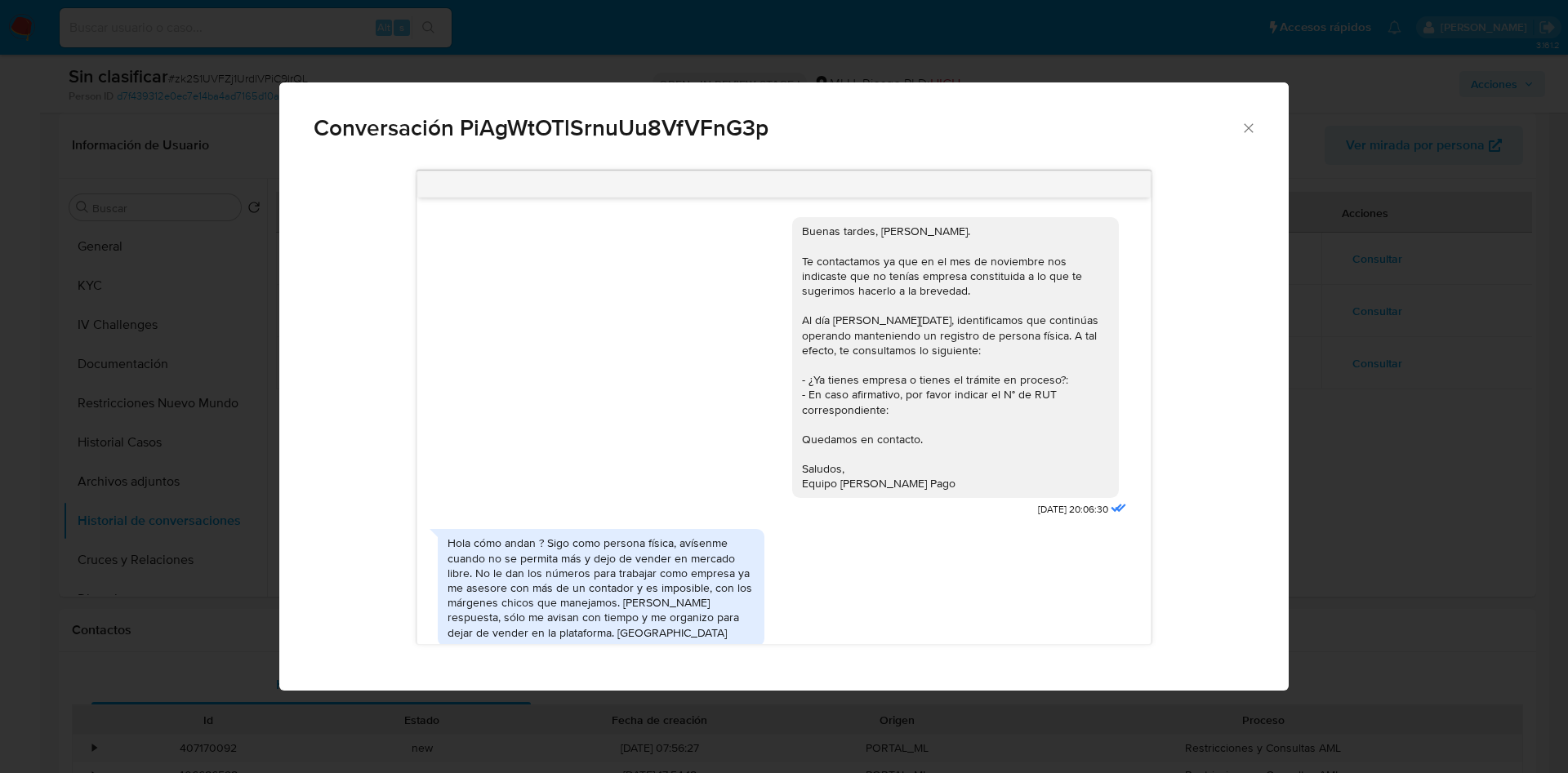
click at [1425, 298] on div "Conversación PiAgWtOTlSrnuUu8VfVFnG3p Buenas tardes, [PERSON_NAME]. Te contacta…" at bounding box center [784, 386] width 1568 height 773
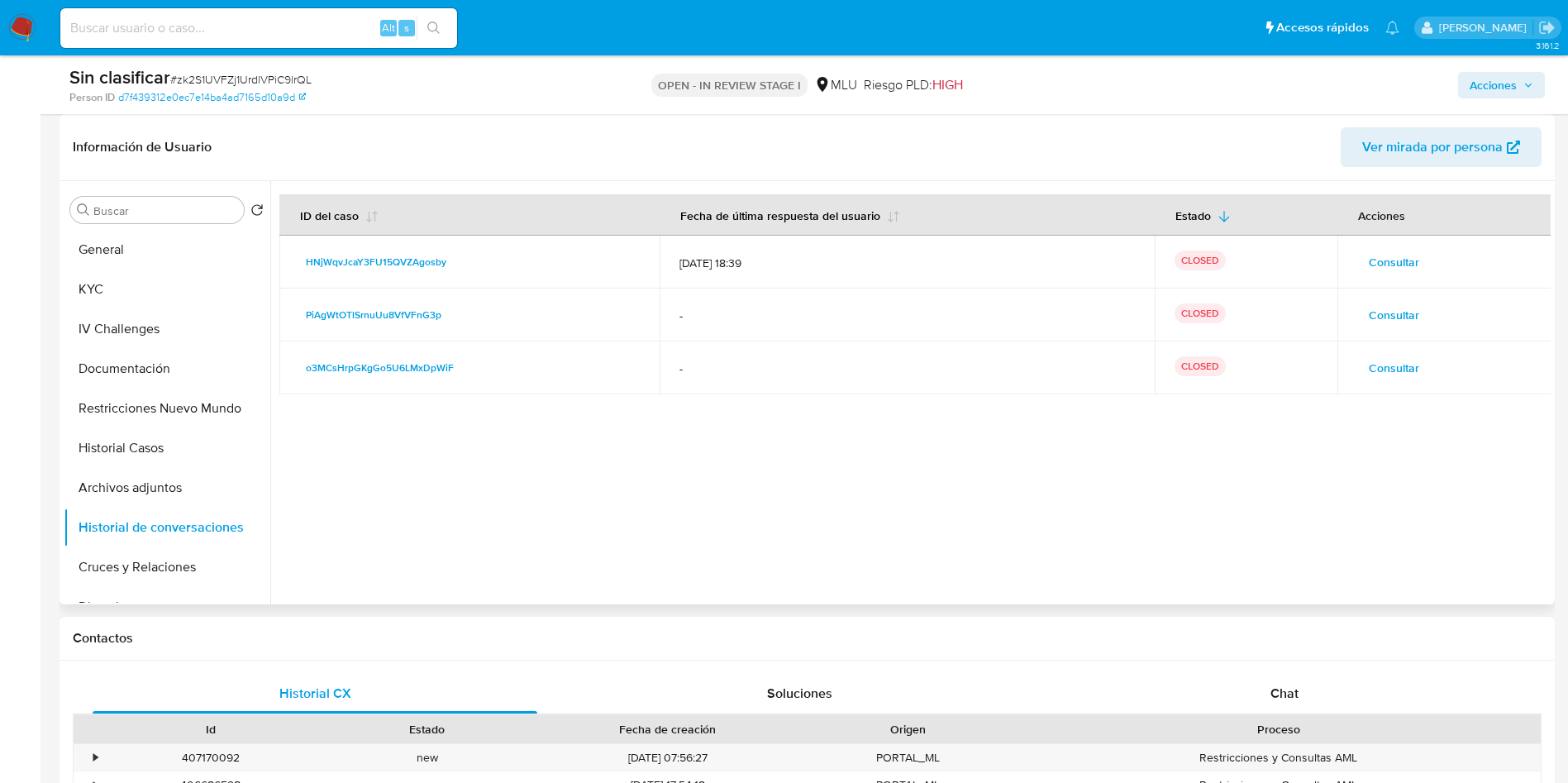
click at [1395, 251] on span "Consultar" at bounding box center [1393, 262] width 50 height 23
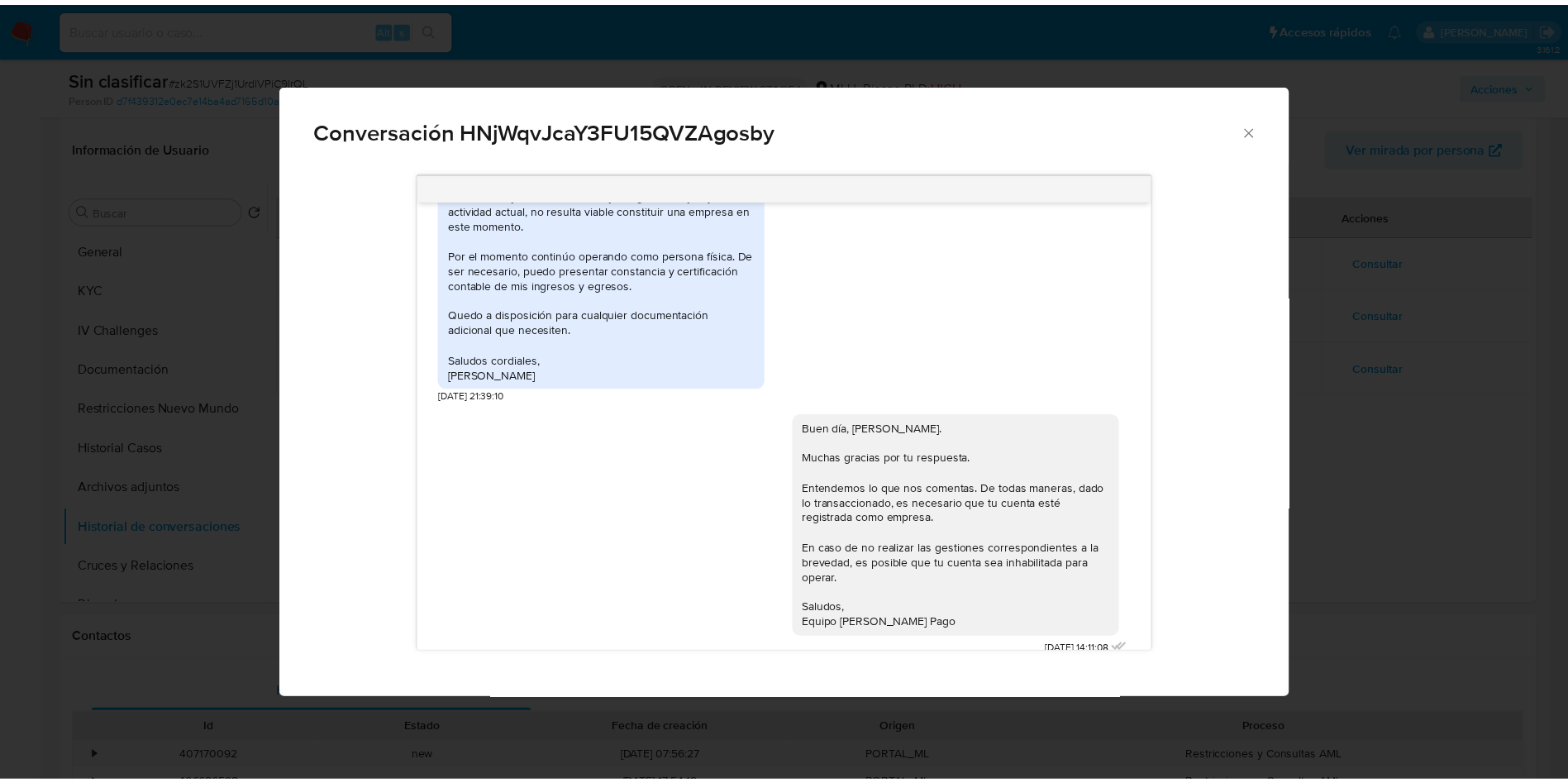
scroll to position [404, 0]
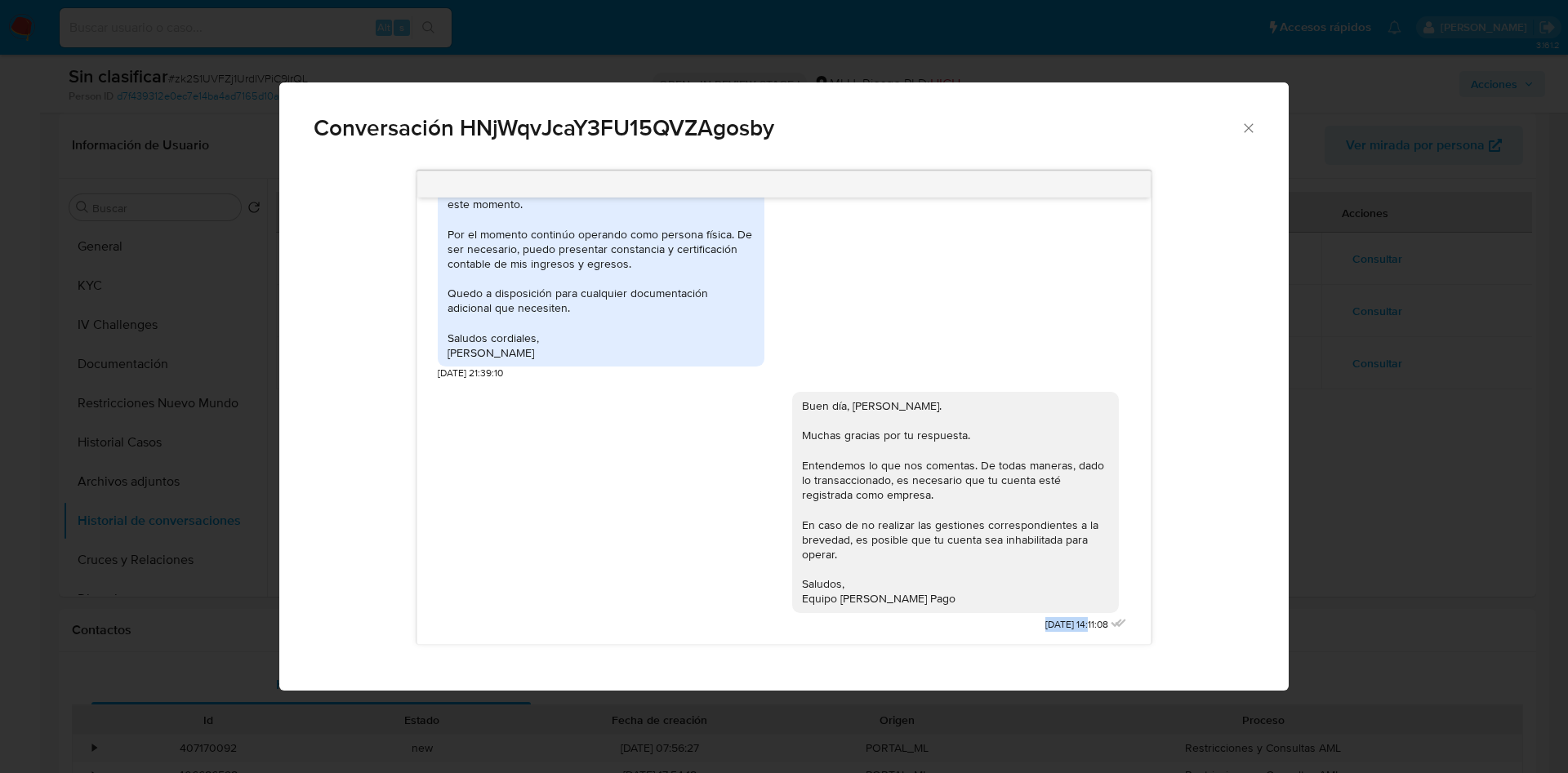
drag, startPoint x: 1003, startPoint y: 624, endPoint x: 1052, endPoint y: 624, distance: 49.0
click at [1052, 624] on span "[DATE] 14:11:08" at bounding box center [1077, 624] width 63 height 14
copy span "[DATE]"
click at [1349, 332] on div "Conversación HNjWqvJcaY3FU15QVZAgosby Buenas tardes, [PERSON_NAME]. Te contacta…" at bounding box center [784, 386] width 1568 height 773
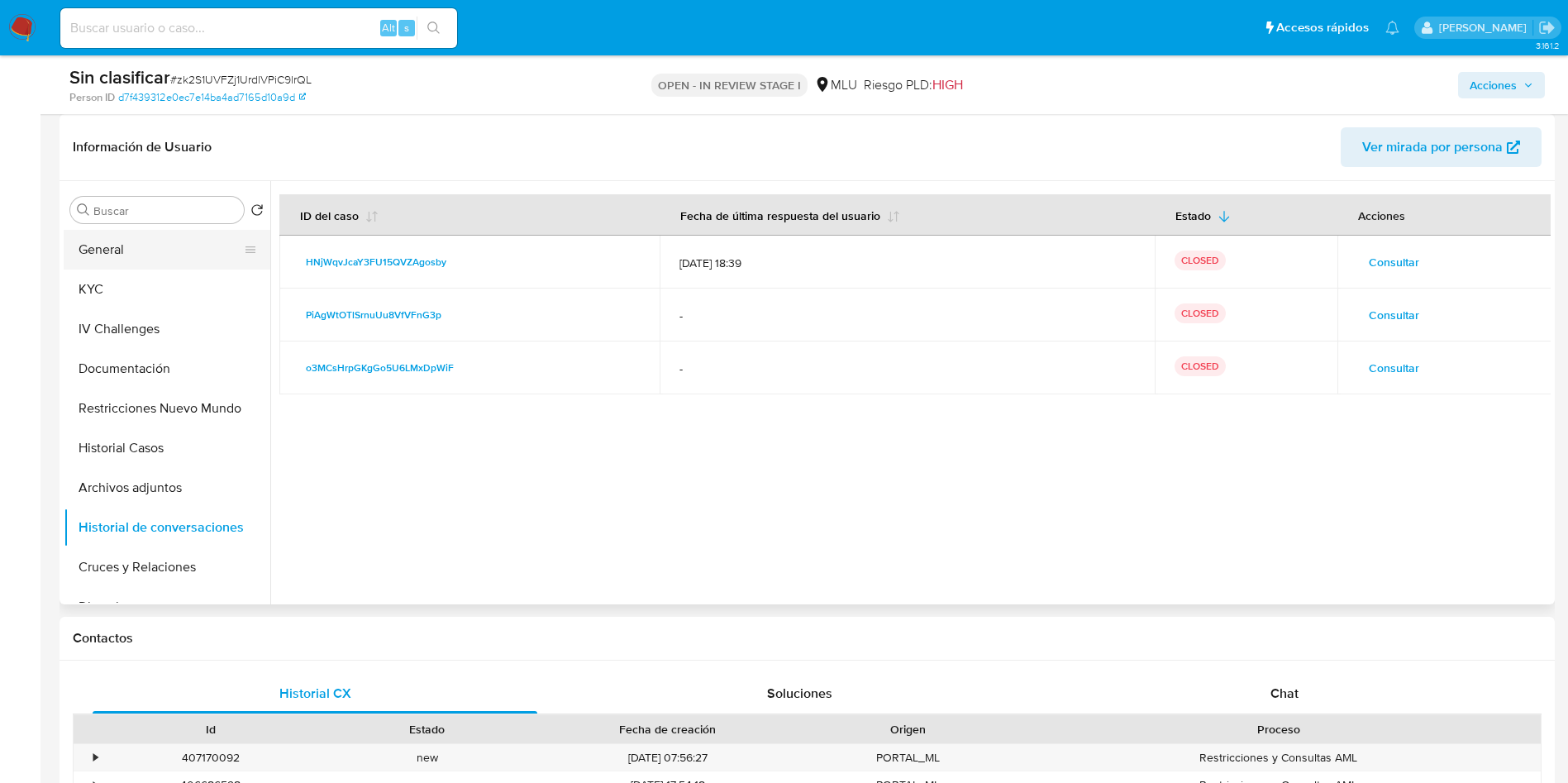
click at [165, 252] on button "General" at bounding box center [160, 250] width 193 height 39
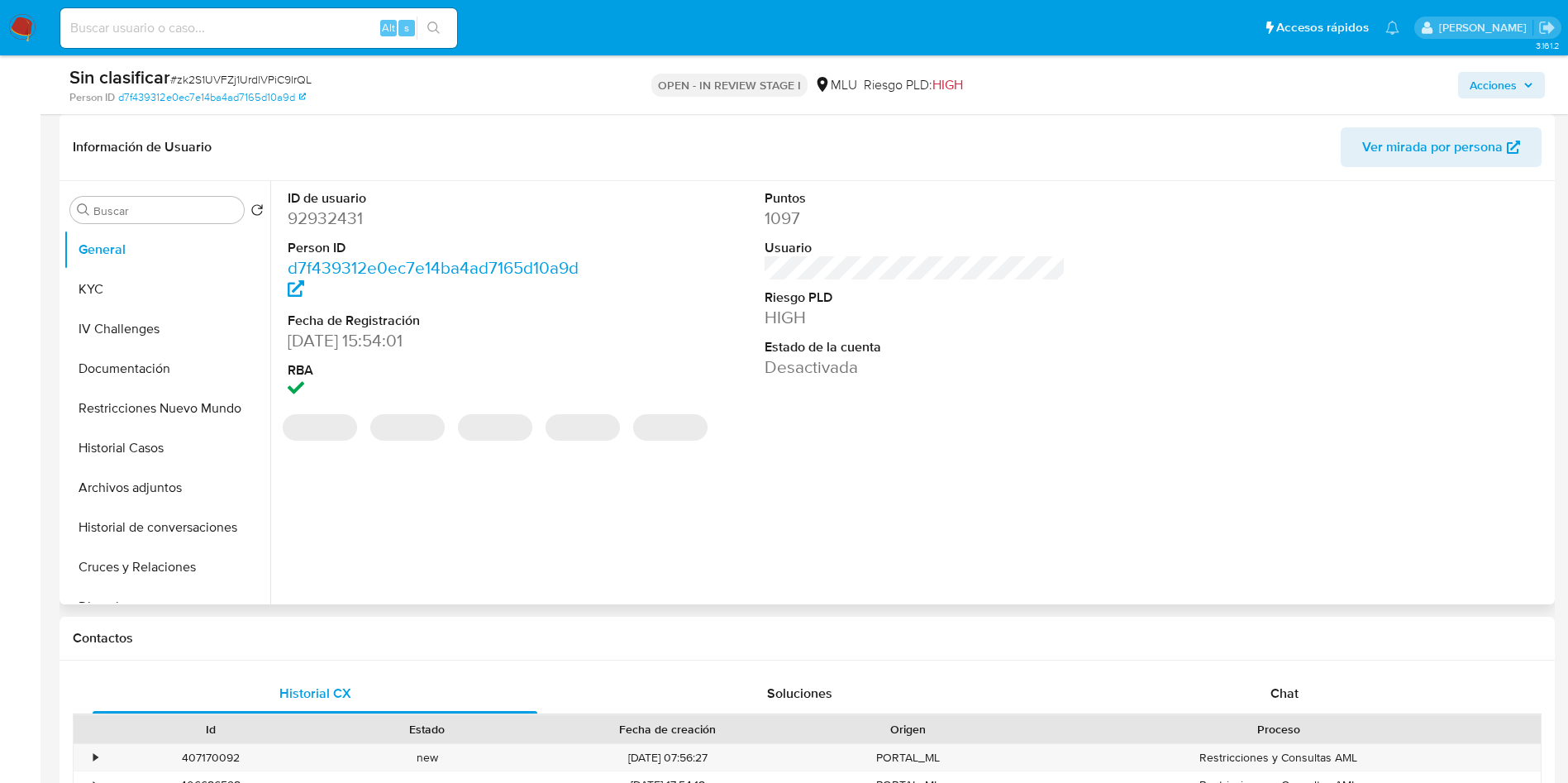
click at [345, 215] on dd "92932431" at bounding box center [438, 218] width 302 height 23
copy dd "92932431"
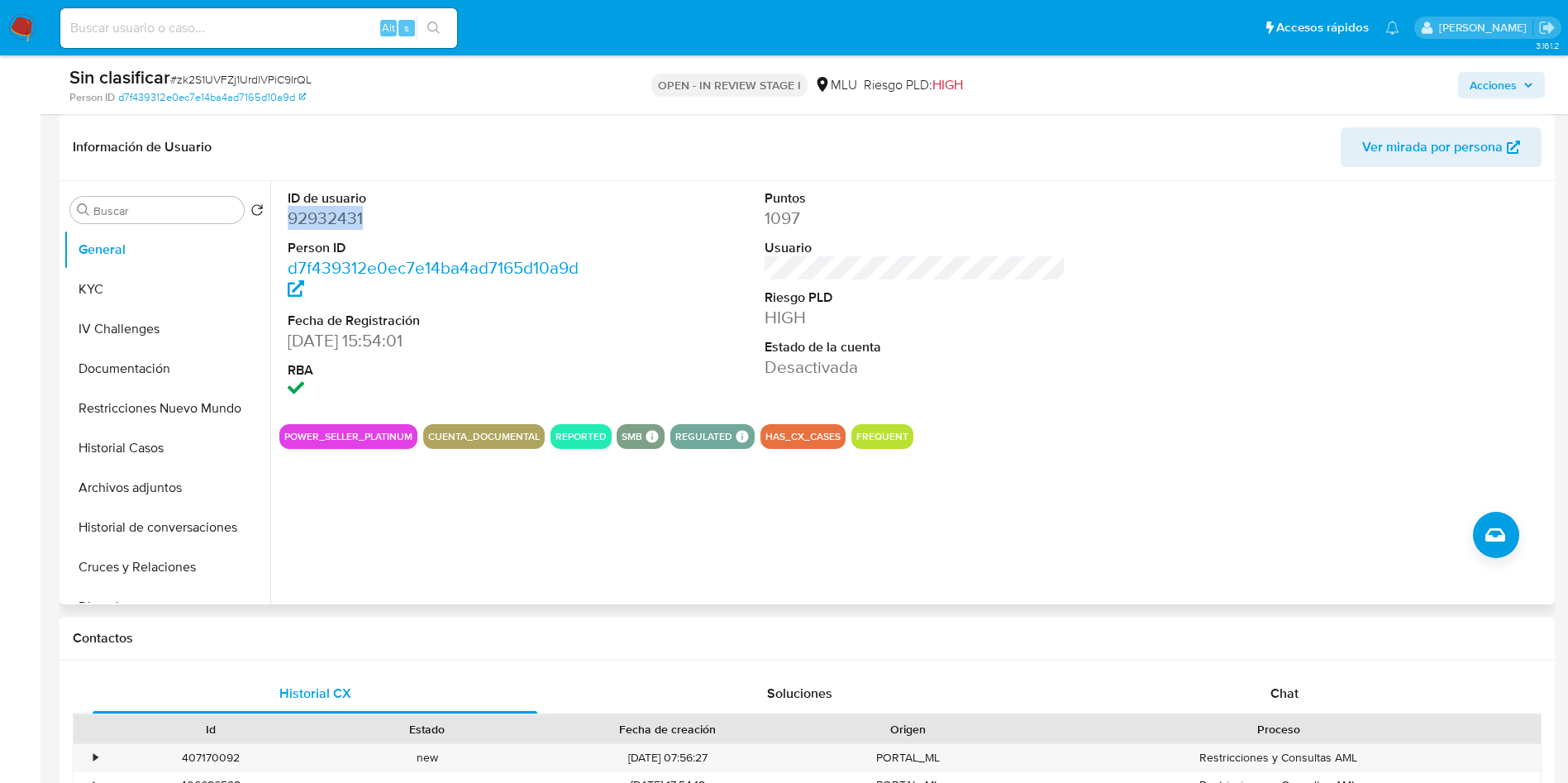
drag, startPoint x: 339, startPoint y: 512, endPoint x: 433, endPoint y: 477, distance: 100.3
click at [339, 512] on div "ID de usuario 92932431 Person ID d7f439312e0ec7e14ba4ad7165d10a9d Fecha de Regi…" at bounding box center [910, 393] width 1281 height 424
click at [176, 531] on button "Historial de conversaciones" at bounding box center [160, 527] width 193 height 39
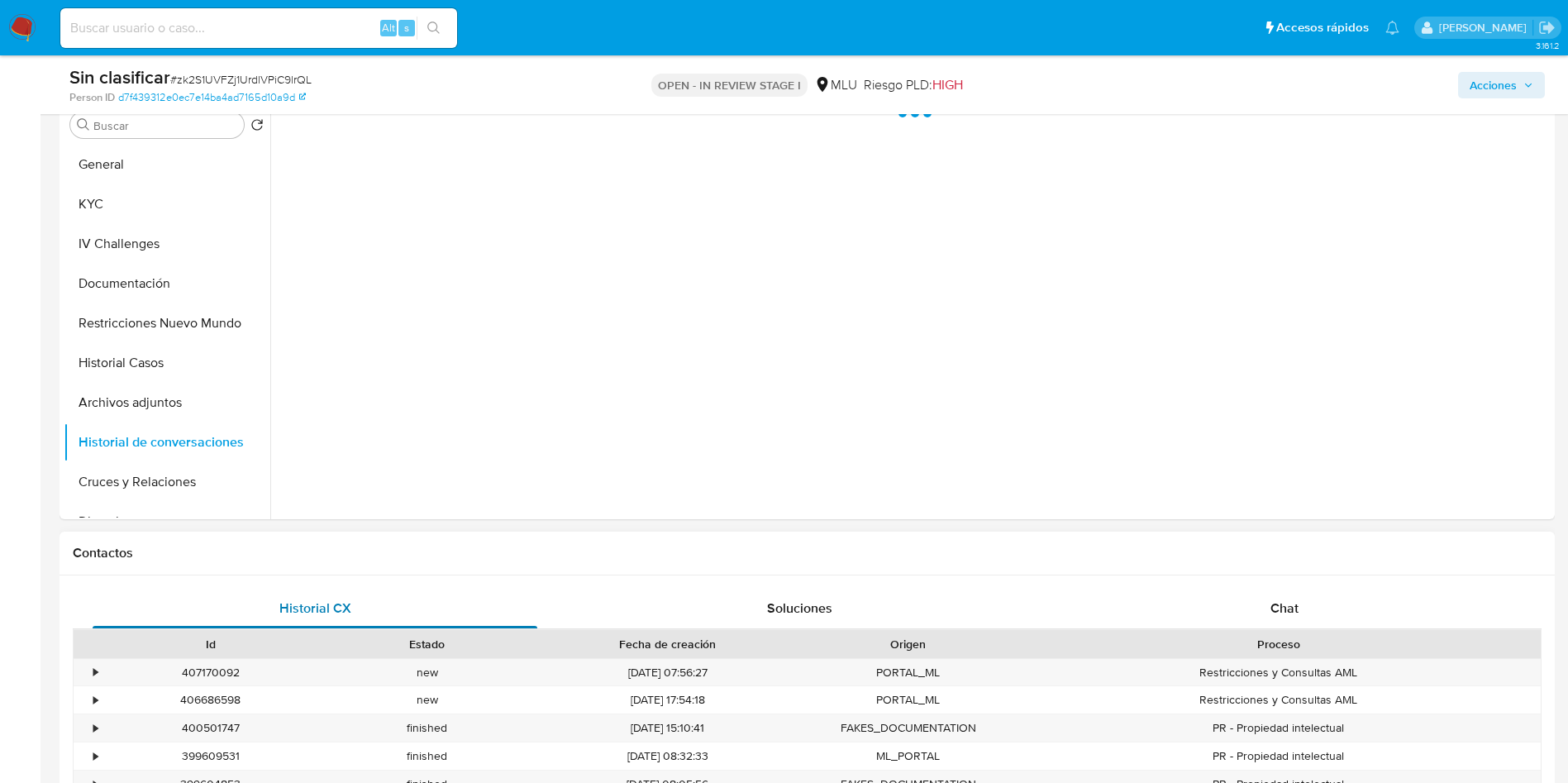
scroll to position [372, 0]
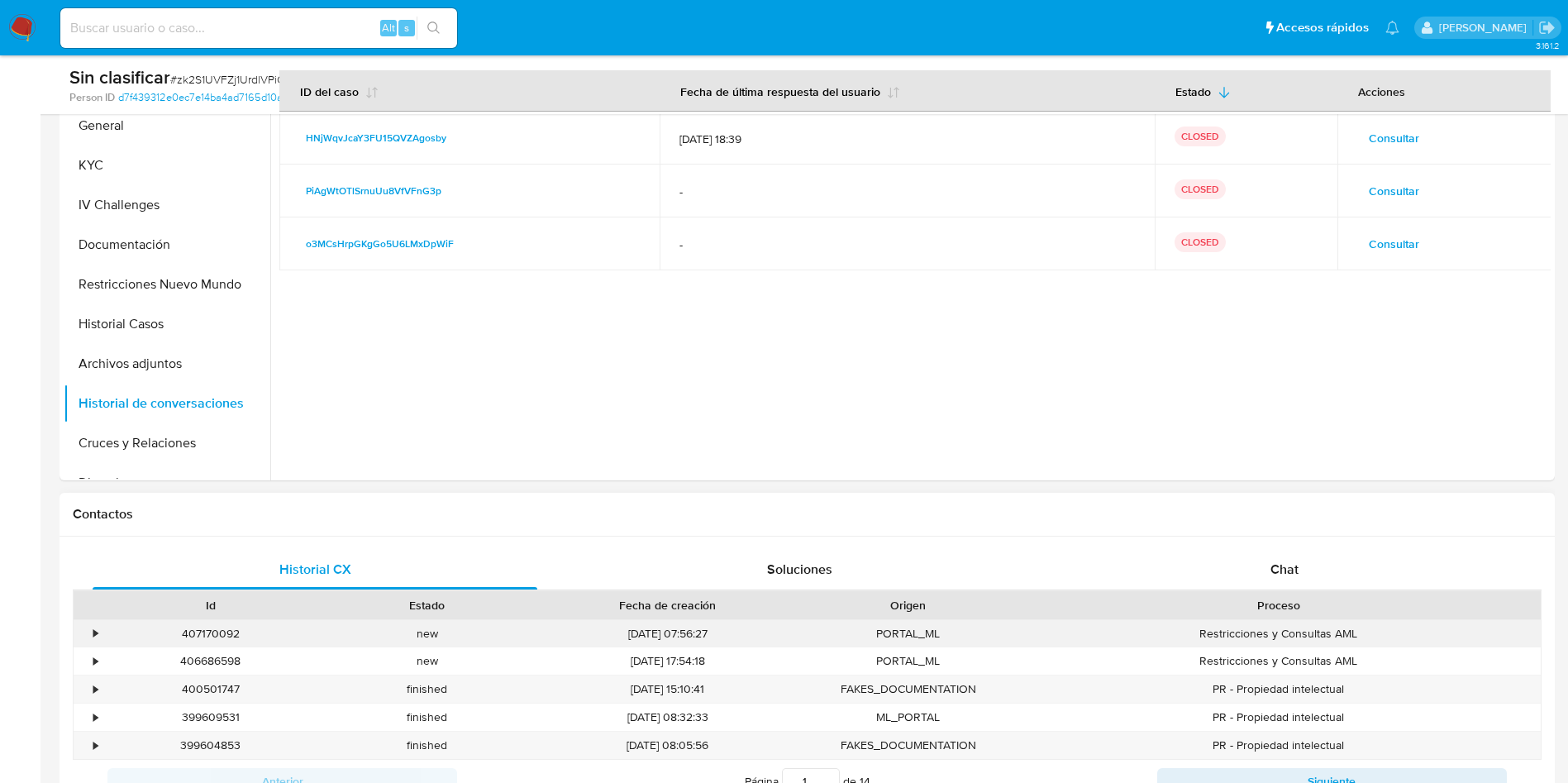
click at [93, 638] on div "•" at bounding box center [95, 633] width 4 height 15
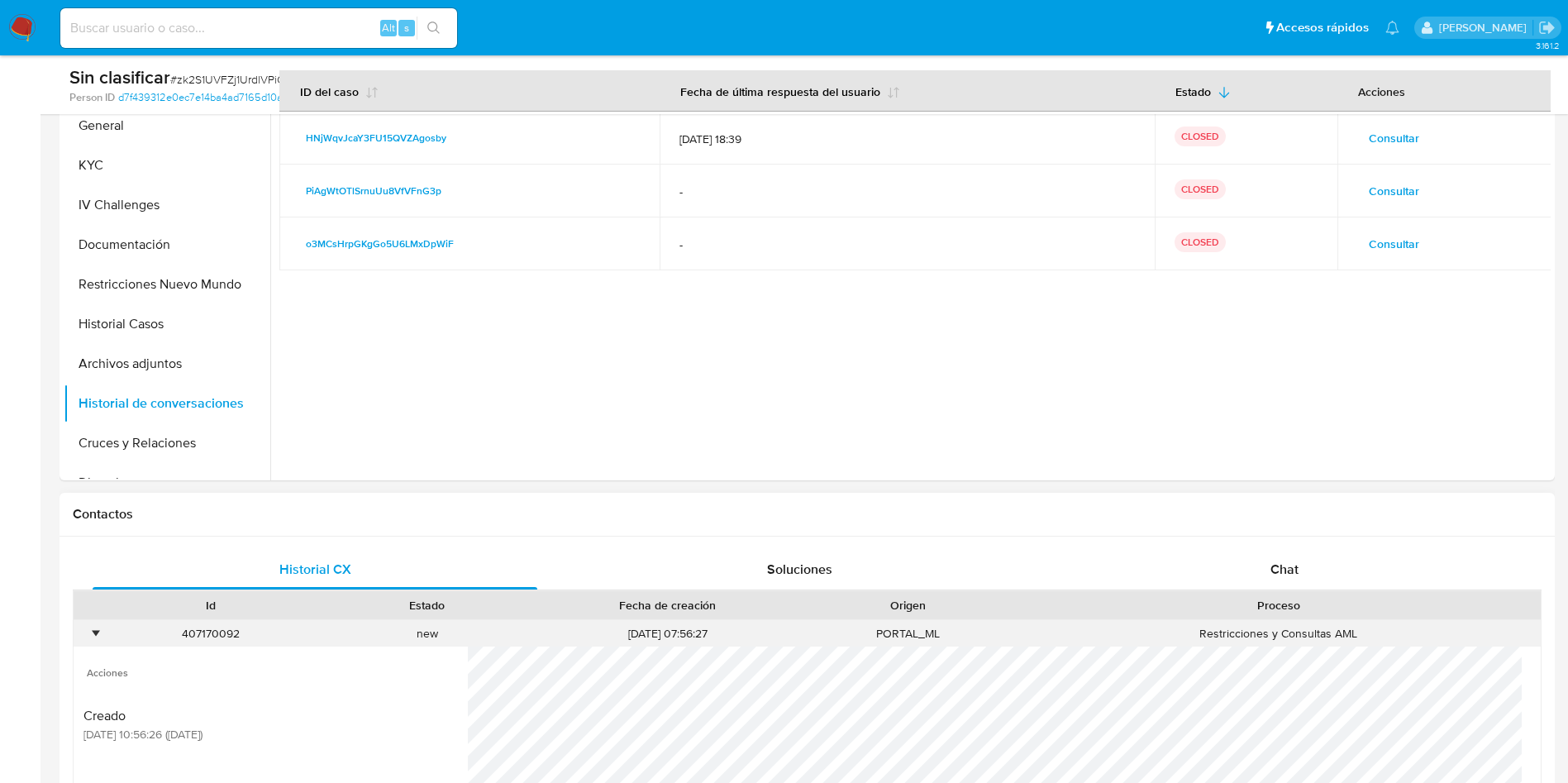
scroll to position [620, 0]
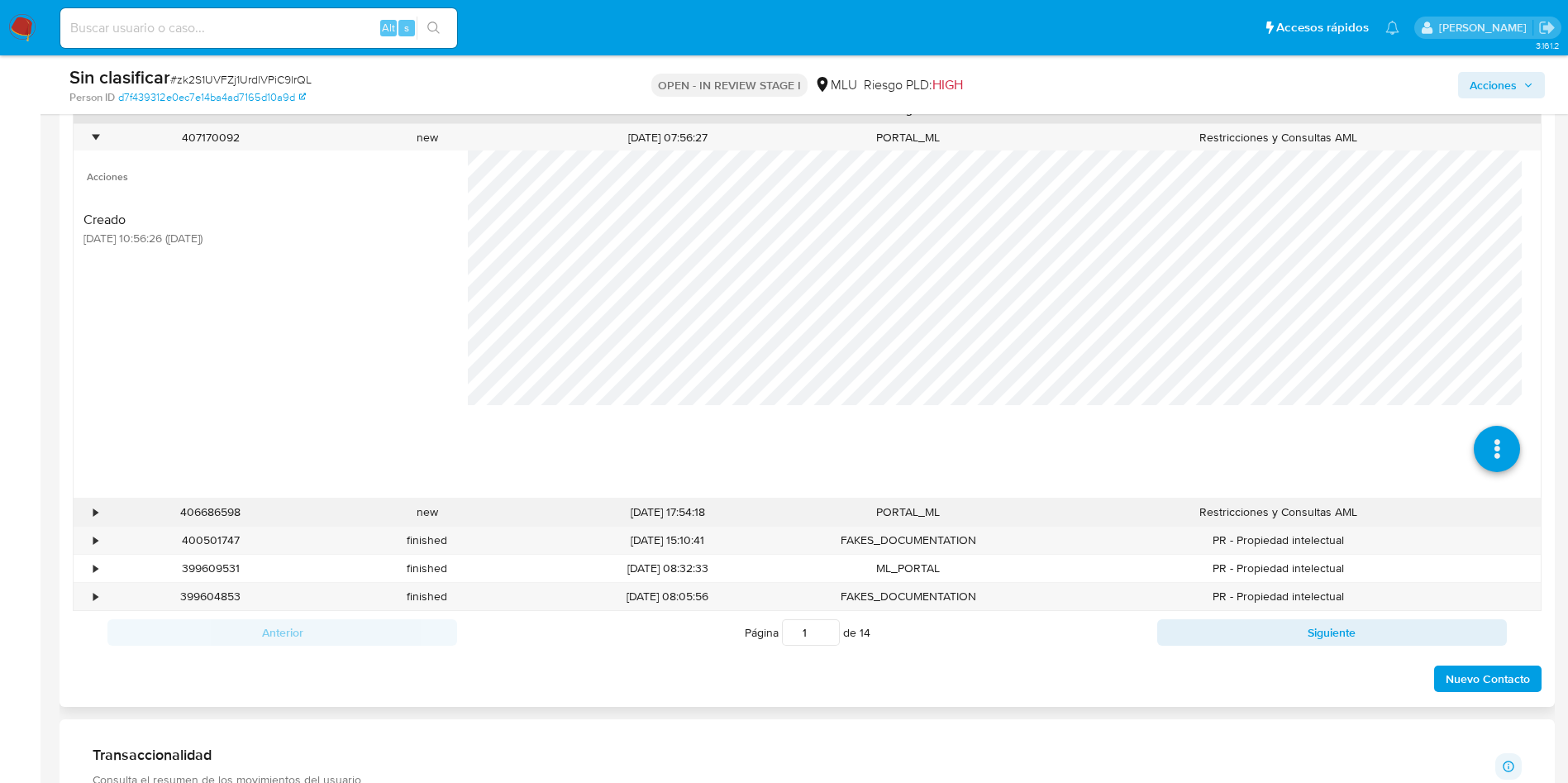
click at [98, 506] on div "•" at bounding box center [88, 513] width 29 height 27
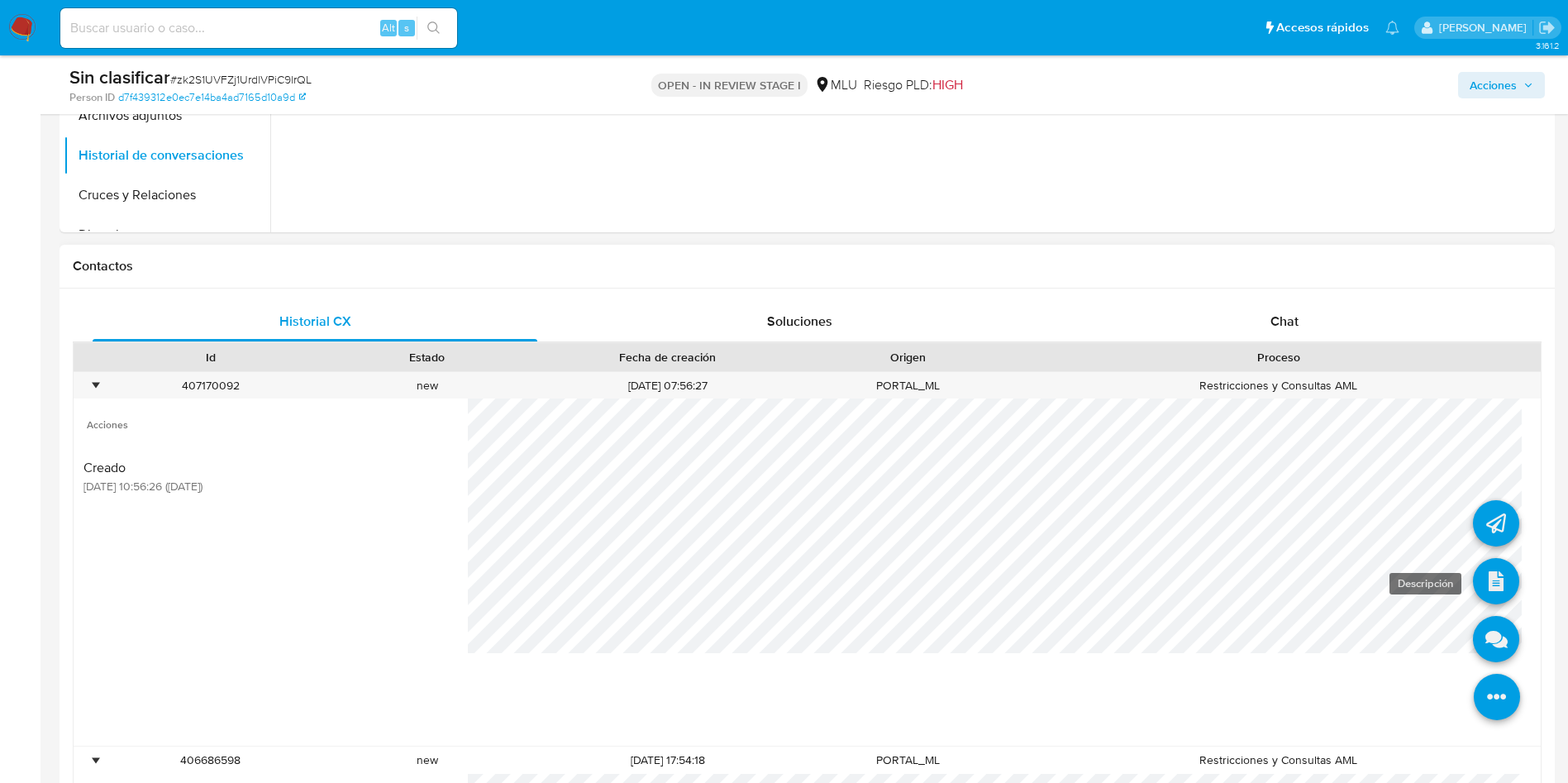
click at [1488, 592] on link at bounding box center [1496, 581] width 46 height 46
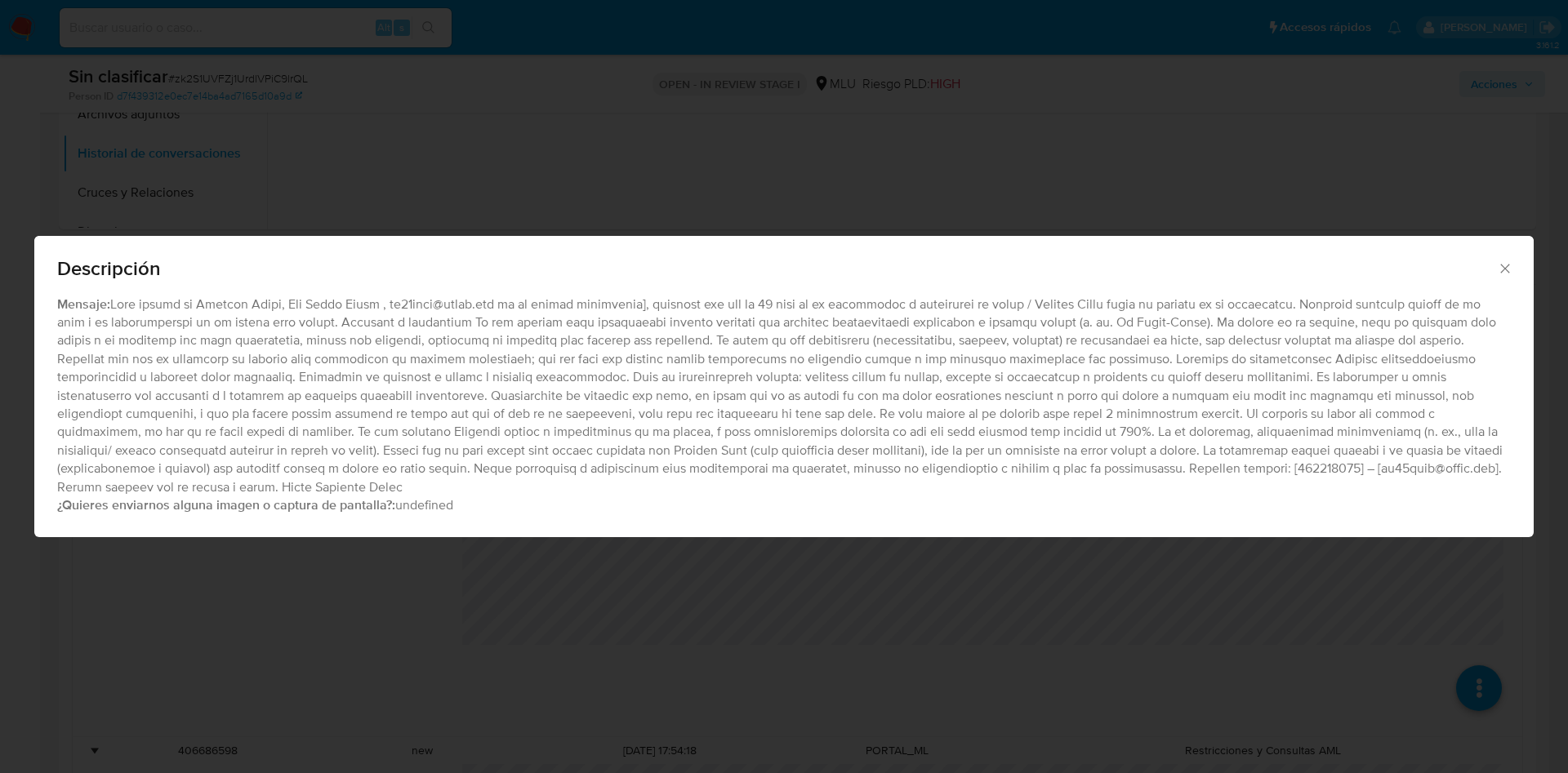
click at [858, 615] on div "Descripción Mensaje: ¿Quieres enviarnos alguna imagen o captura de pantalla?: u…" at bounding box center [784, 386] width 1568 height 773
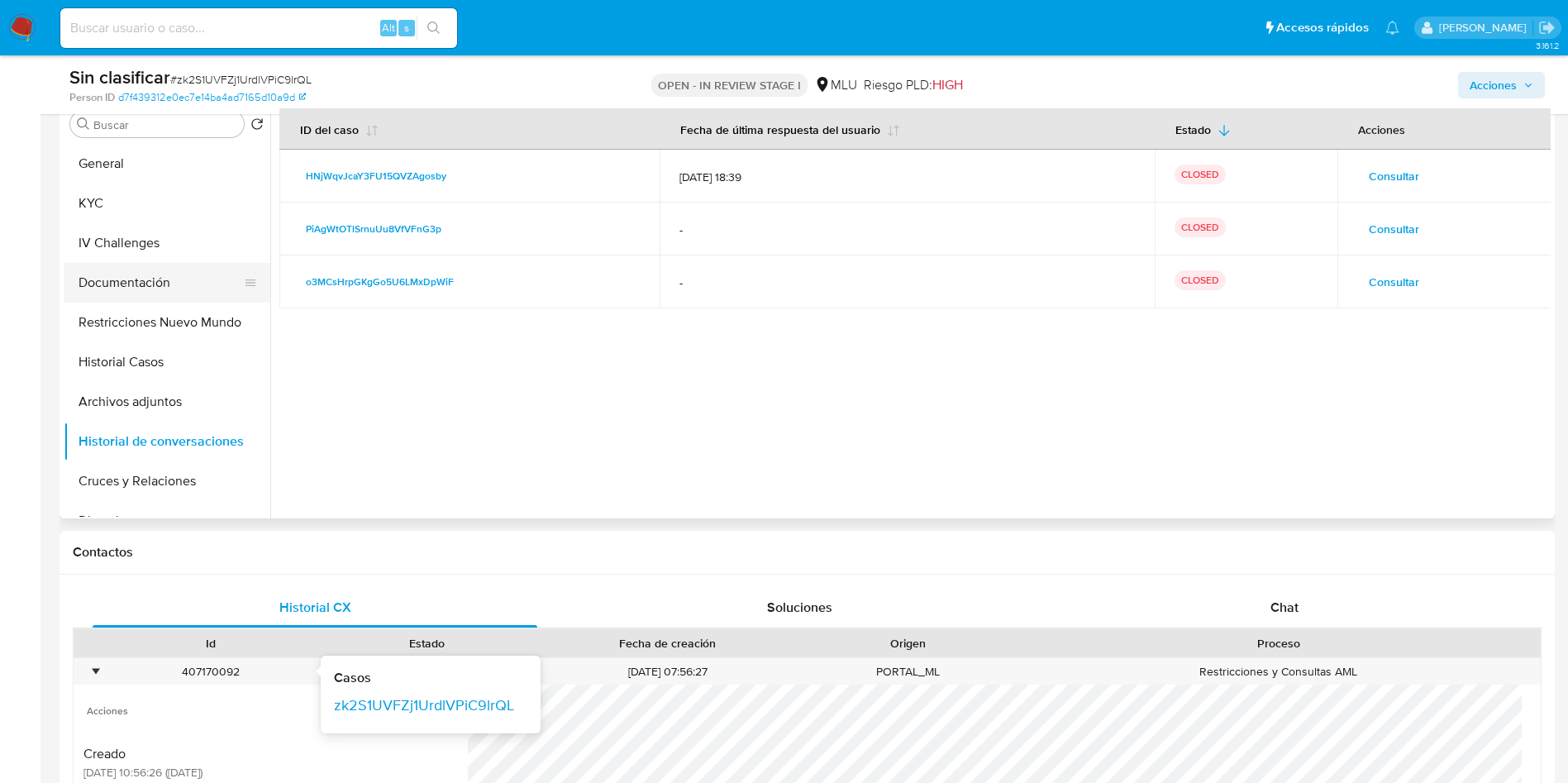
scroll to position [124, 0]
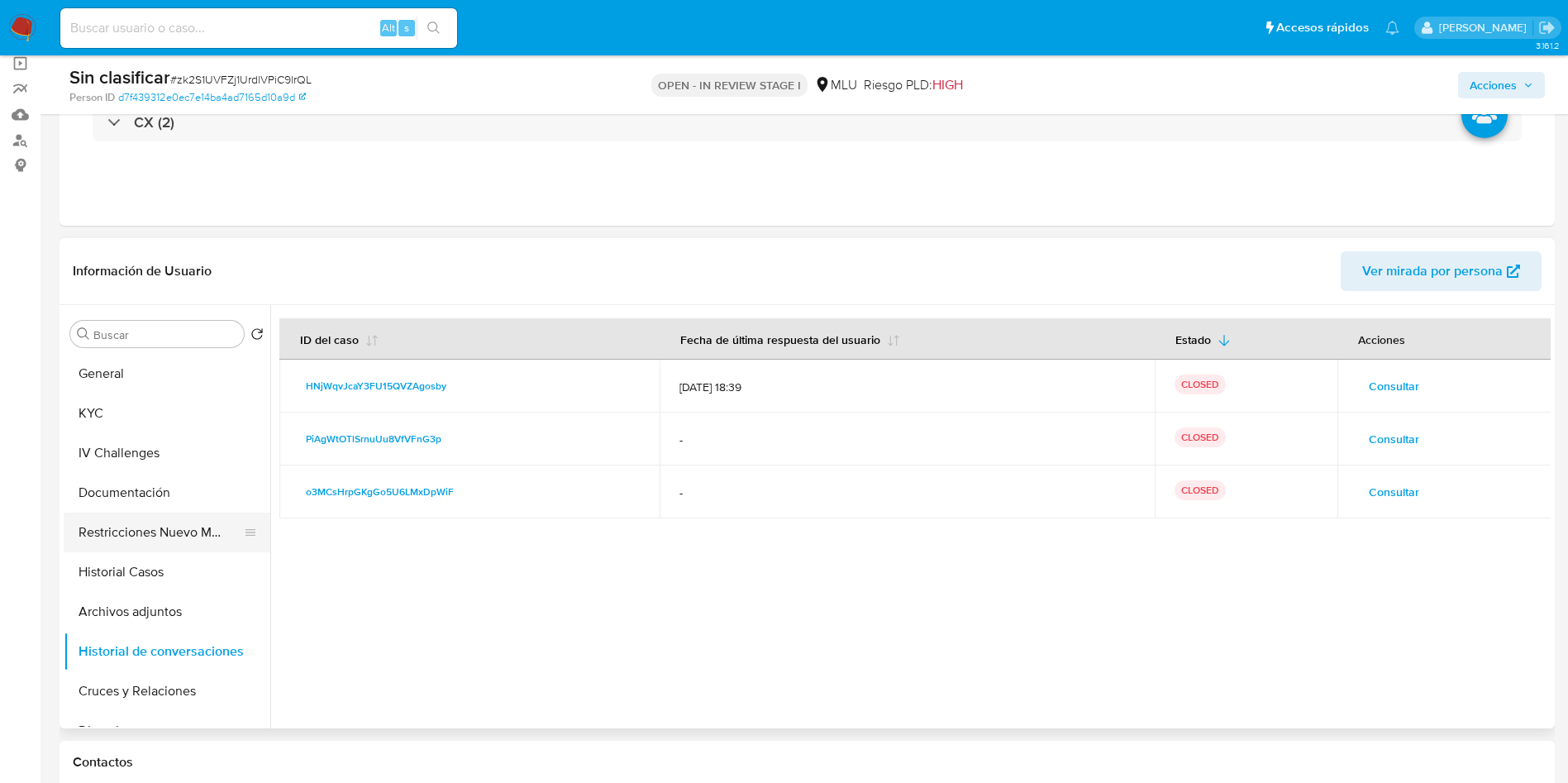
click at [165, 542] on button "Restricciones Nuevo Mundo" at bounding box center [160, 532] width 193 height 39
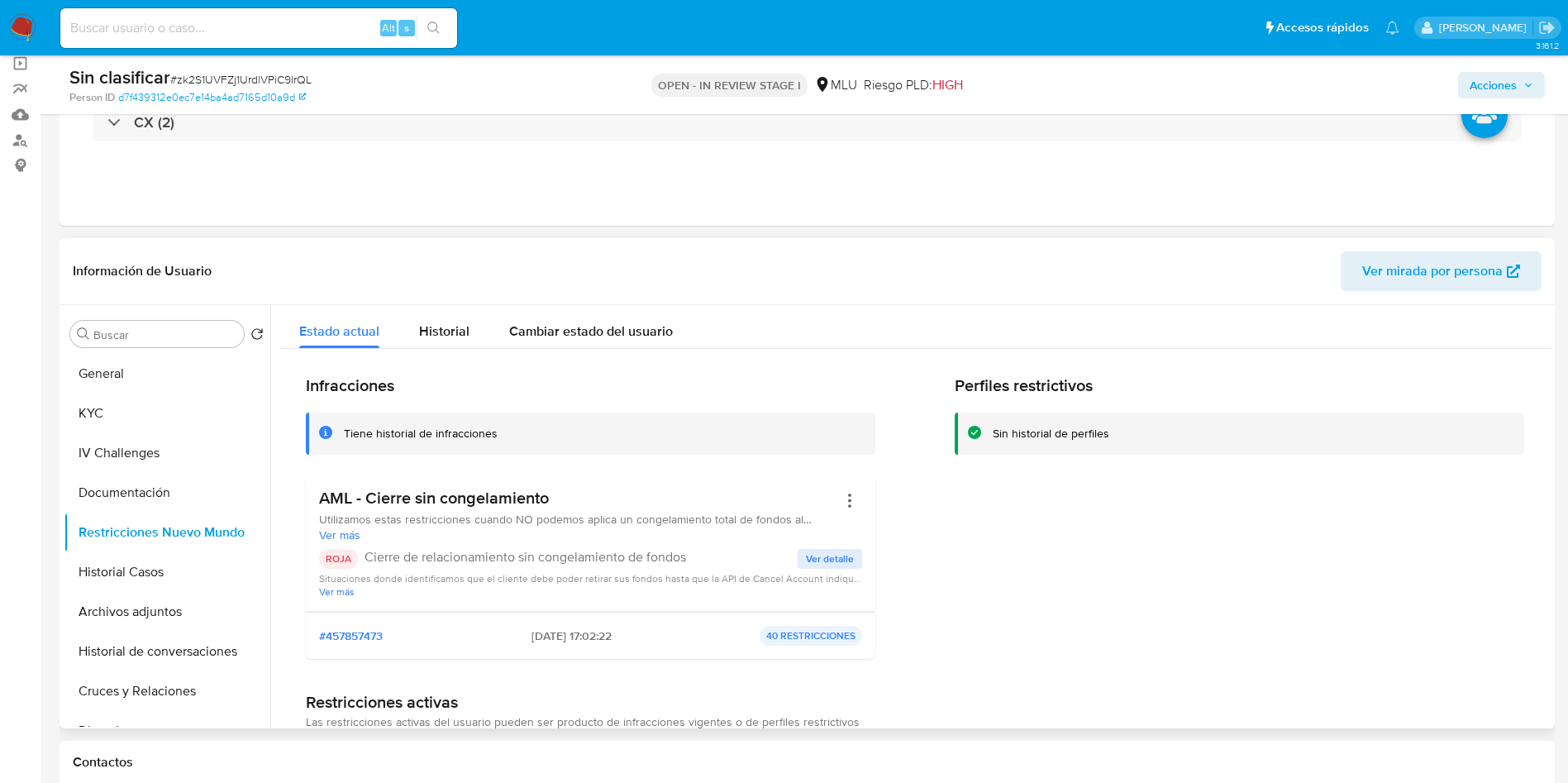
click at [826, 555] on span "Ver detalle" at bounding box center [830, 558] width 48 height 16
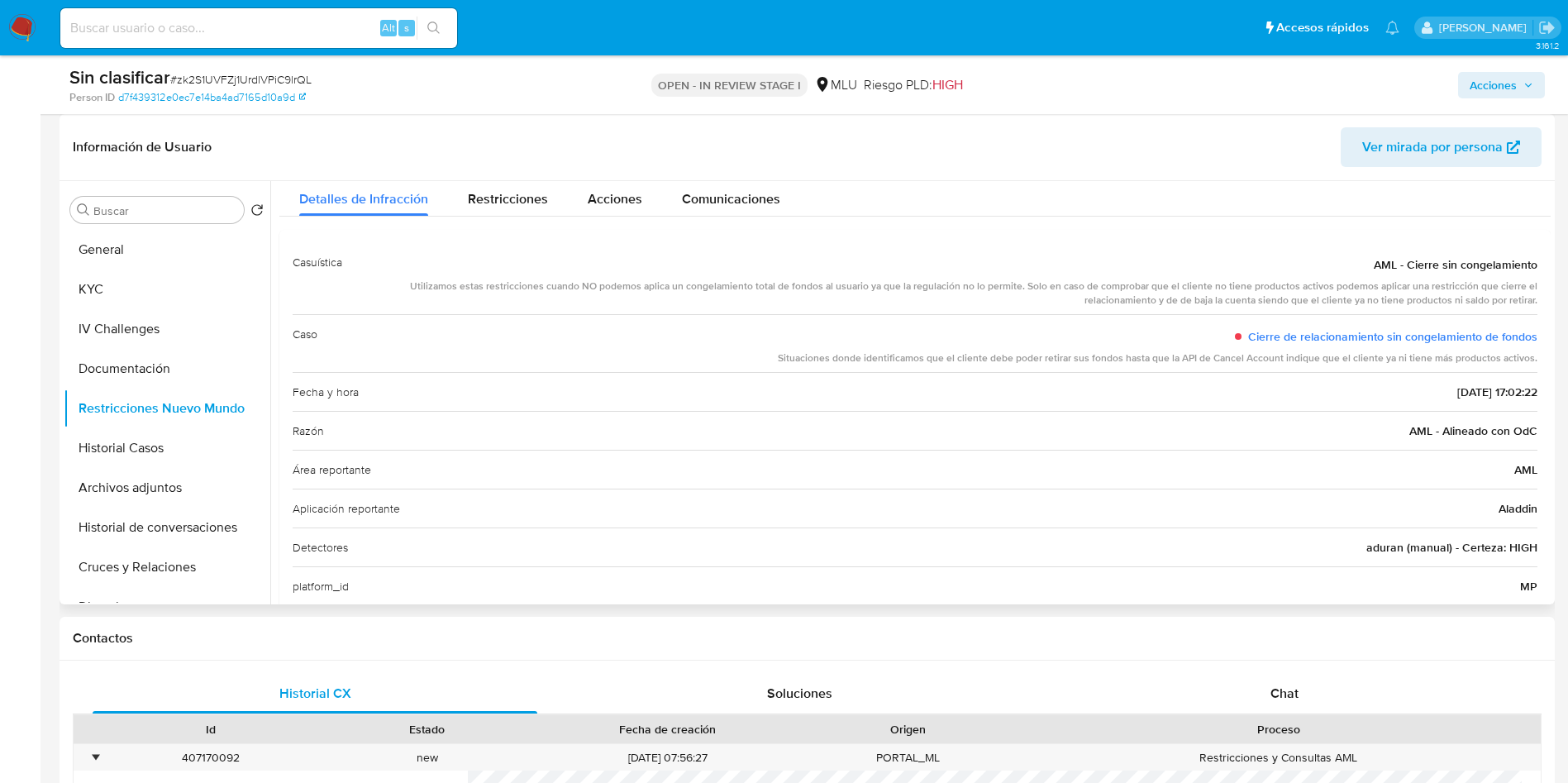
scroll to position [0, 0]
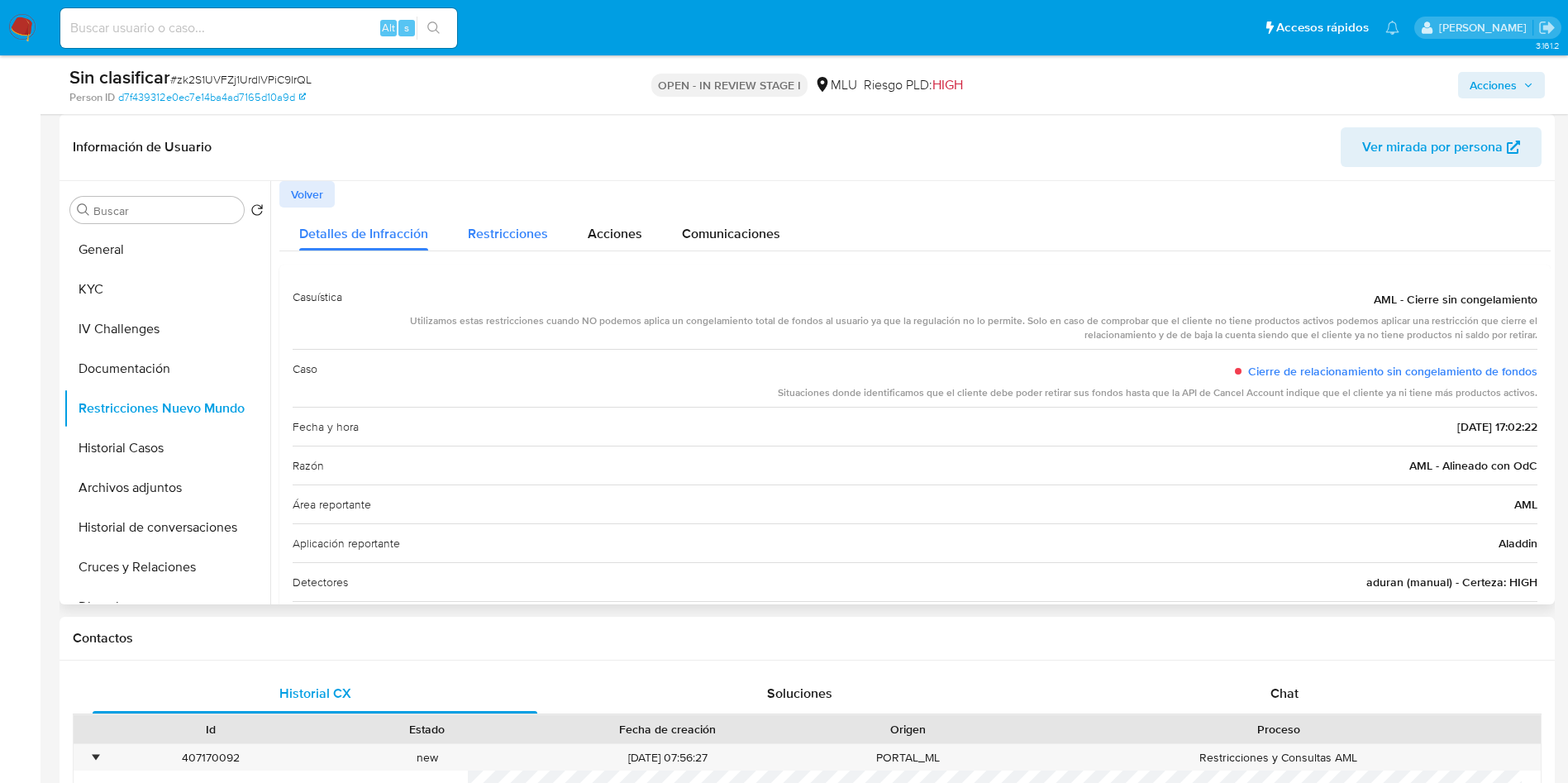
click at [512, 239] on span "Restricciones" at bounding box center [508, 234] width 80 height 19
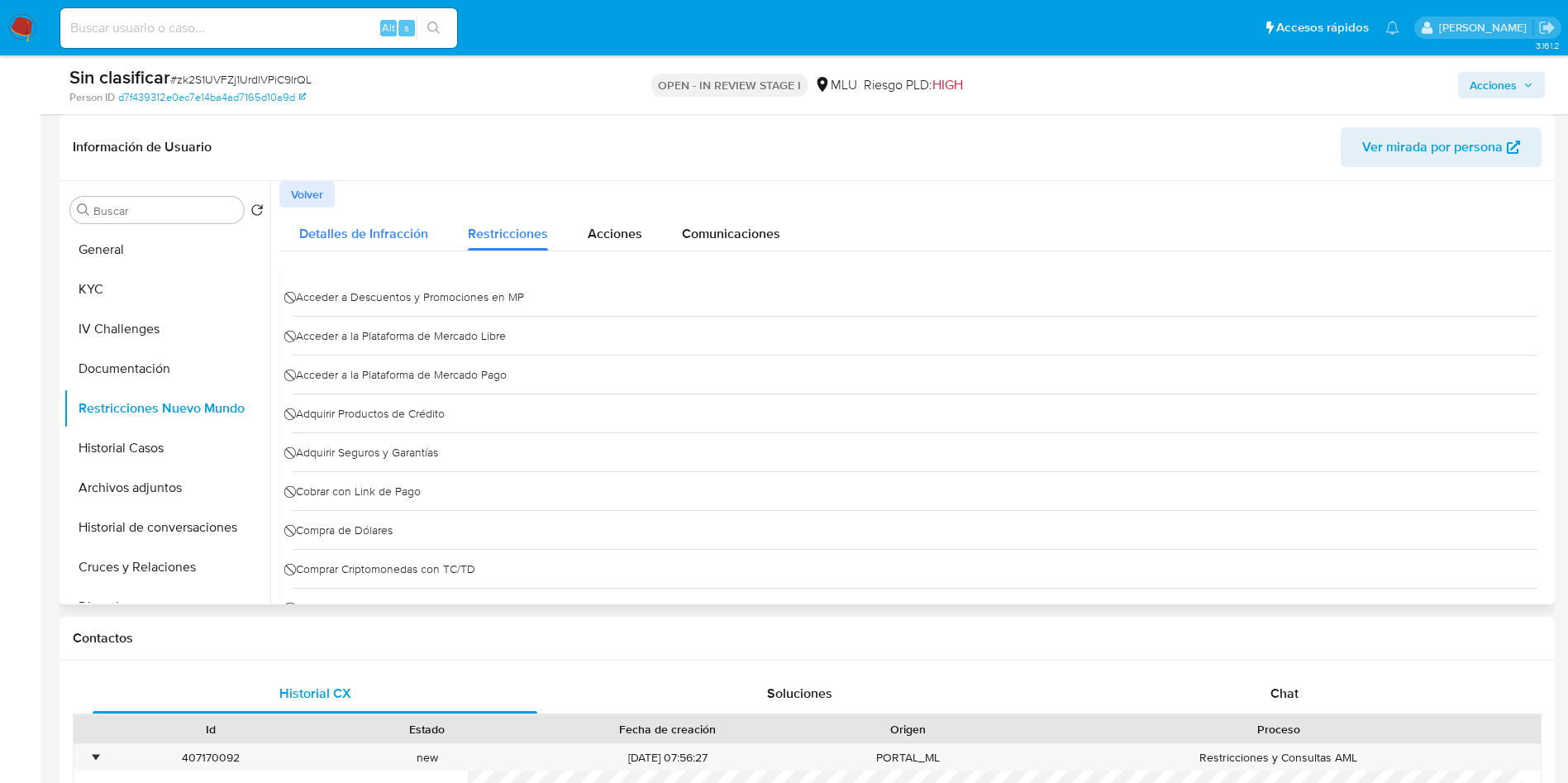
click at [370, 229] on span "Detalles de Infracción" at bounding box center [364, 234] width 129 height 19
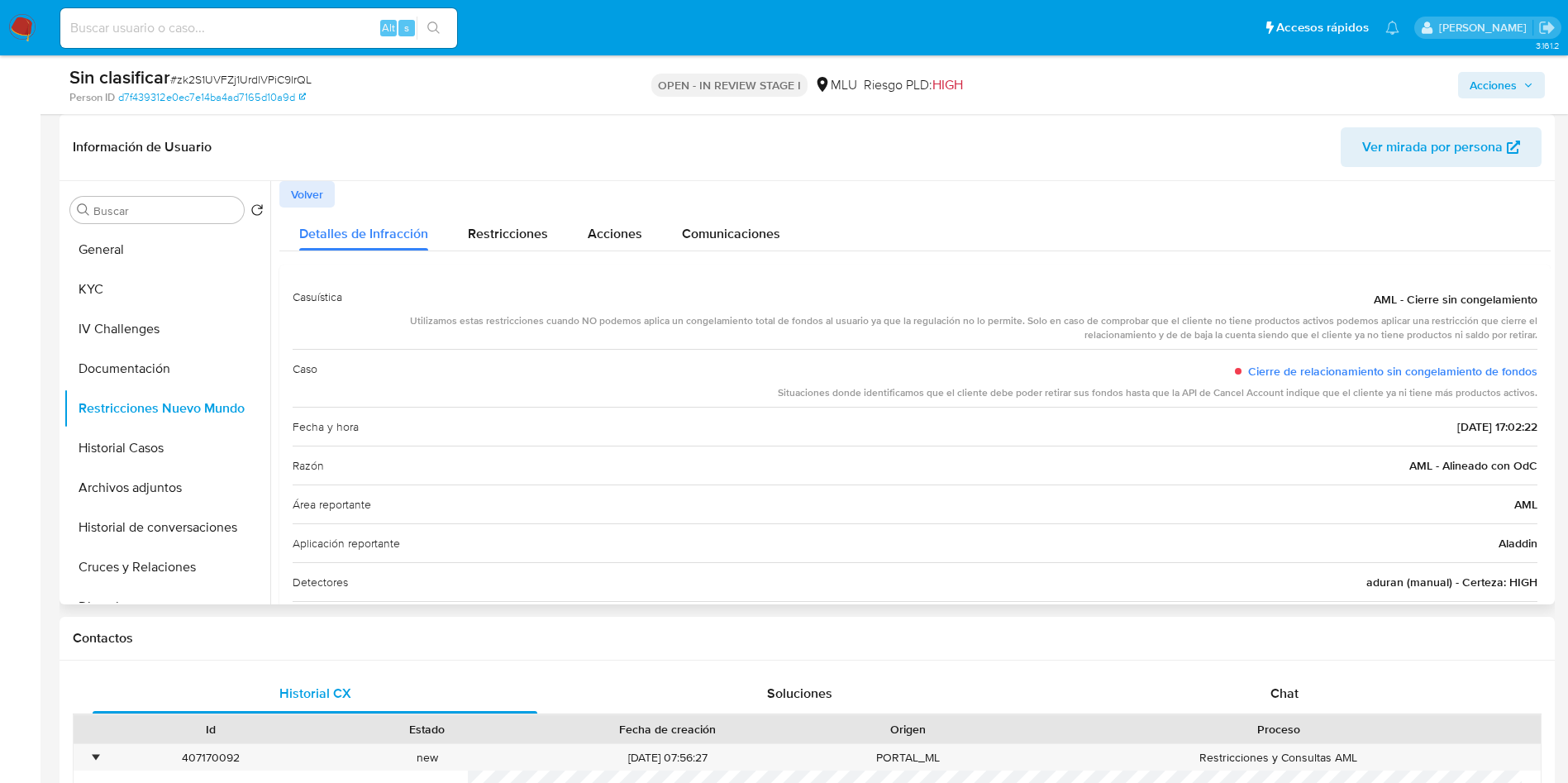
scroll to position [110, 0]
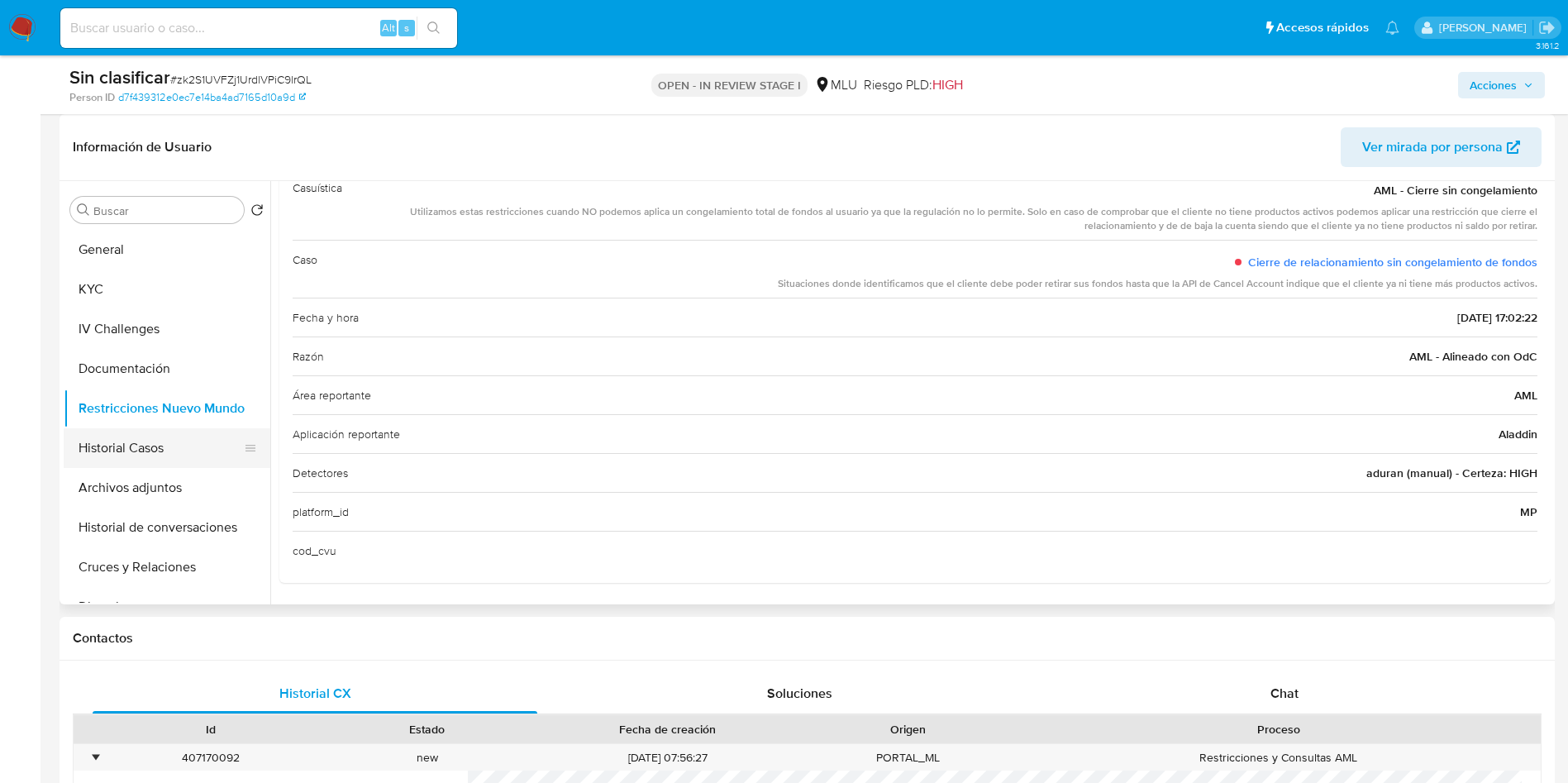
click at [148, 442] on button "Historial Casos" at bounding box center [160, 448] width 193 height 39
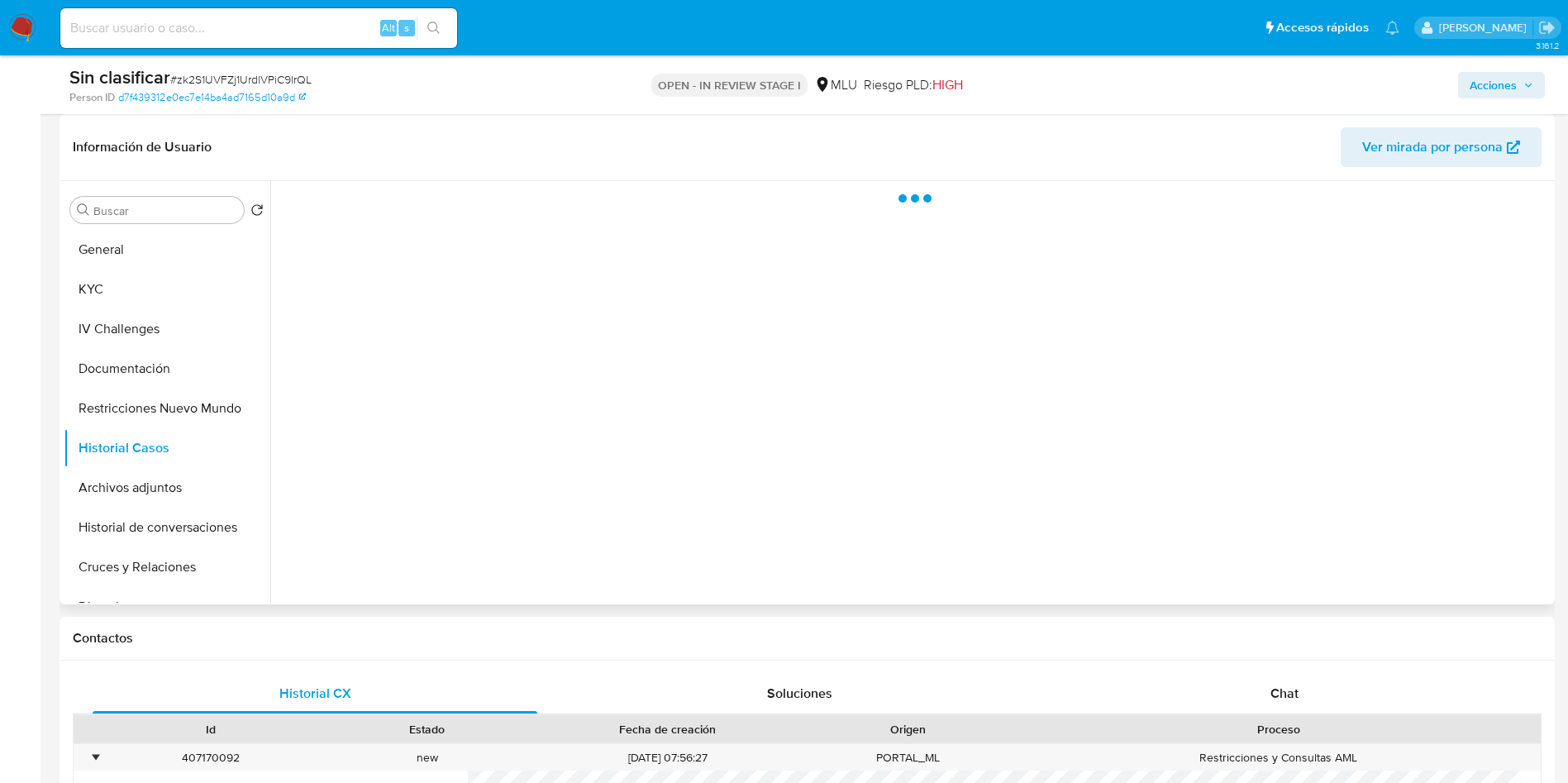
scroll to position [0, 0]
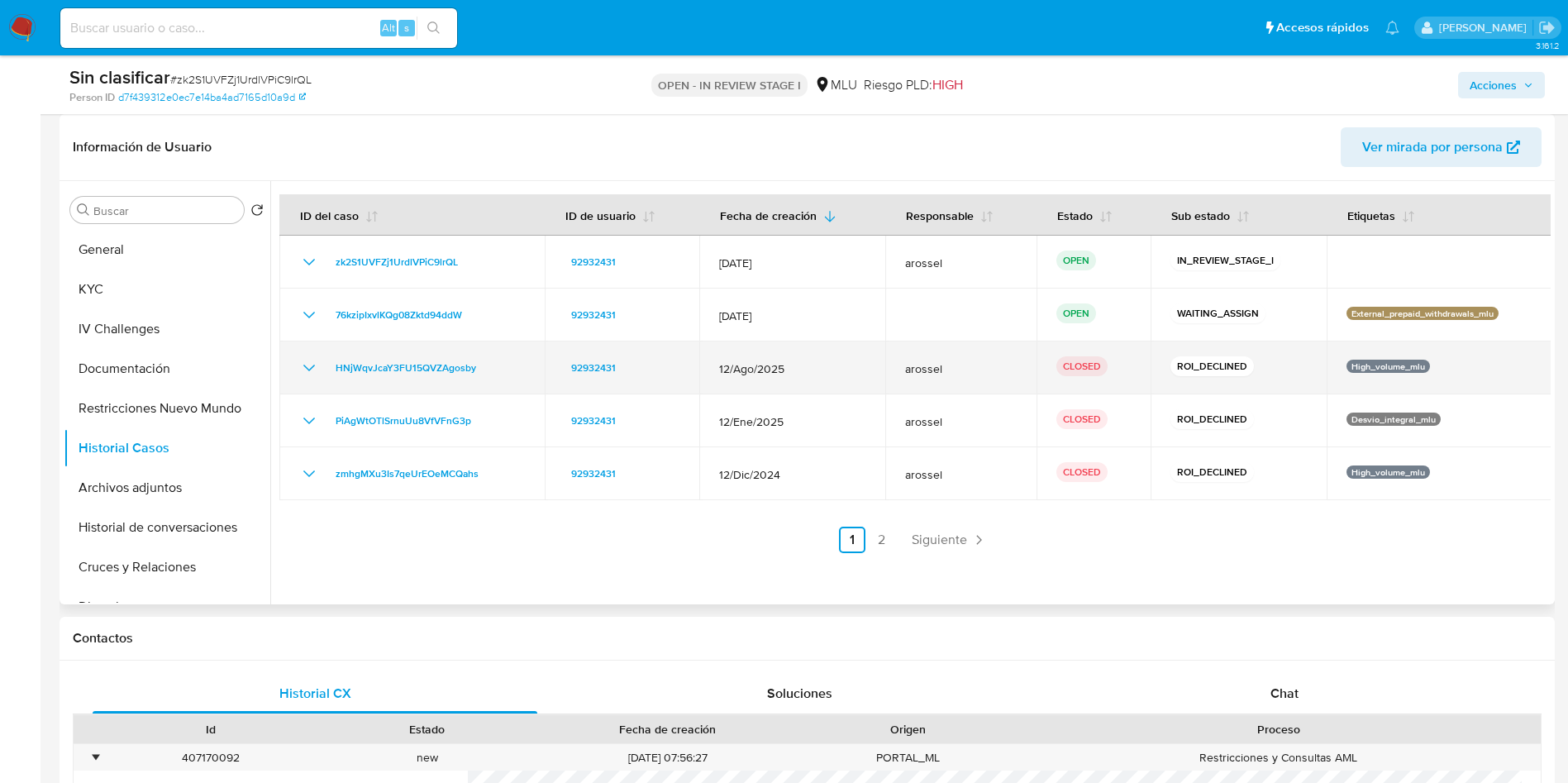
click at [310, 360] on icon "Mostrar/Ocultar" at bounding box center [309, 367] width 20 height 20
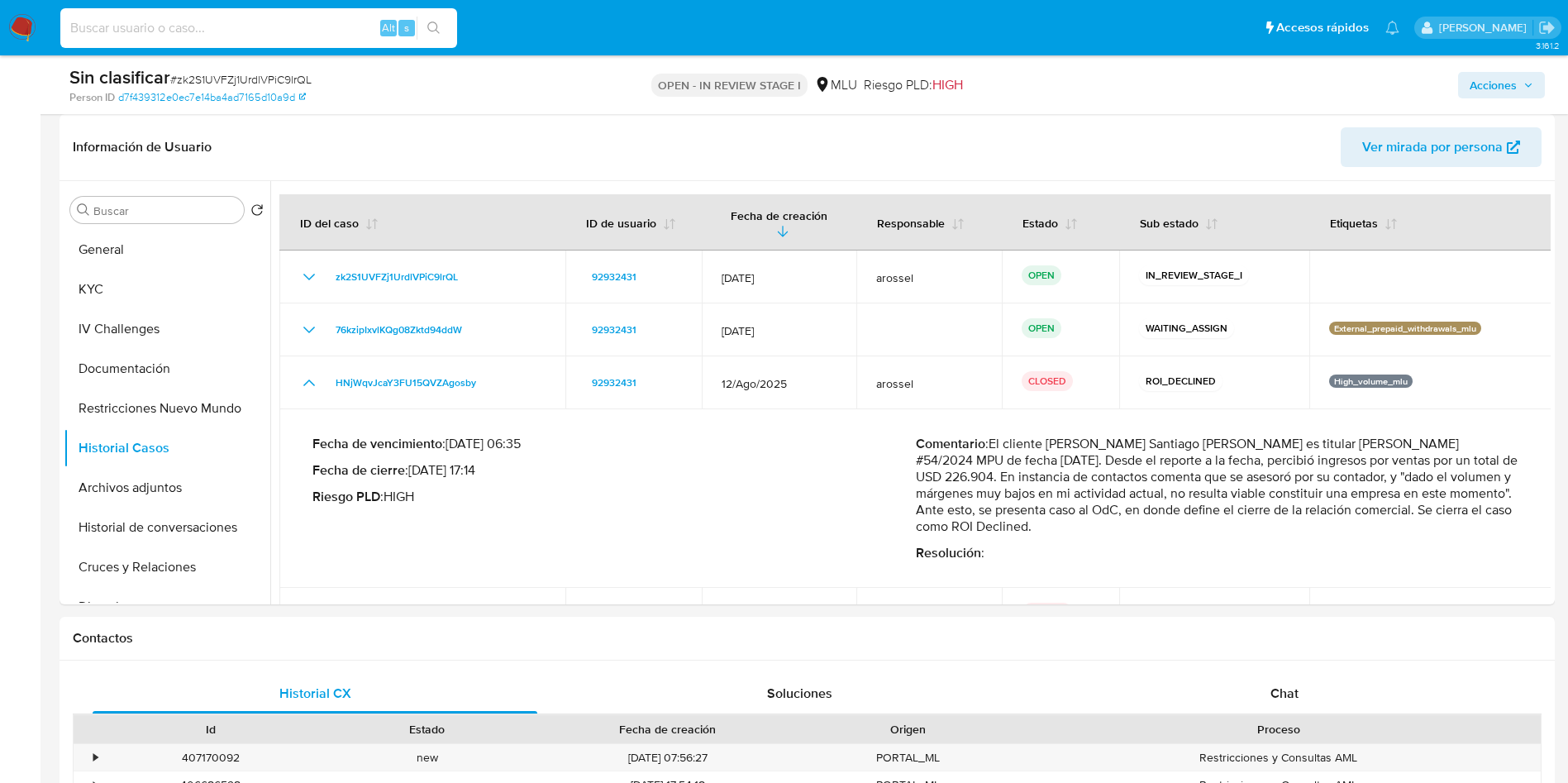
click at [259, 29] on input at bounding box center [259, 27] width 397 height 21
paste input "sJyEcFOTzW9umOHz4BmcFAFx"
type input "sJyEcFOTzW9umOHz4BmcFAFx"
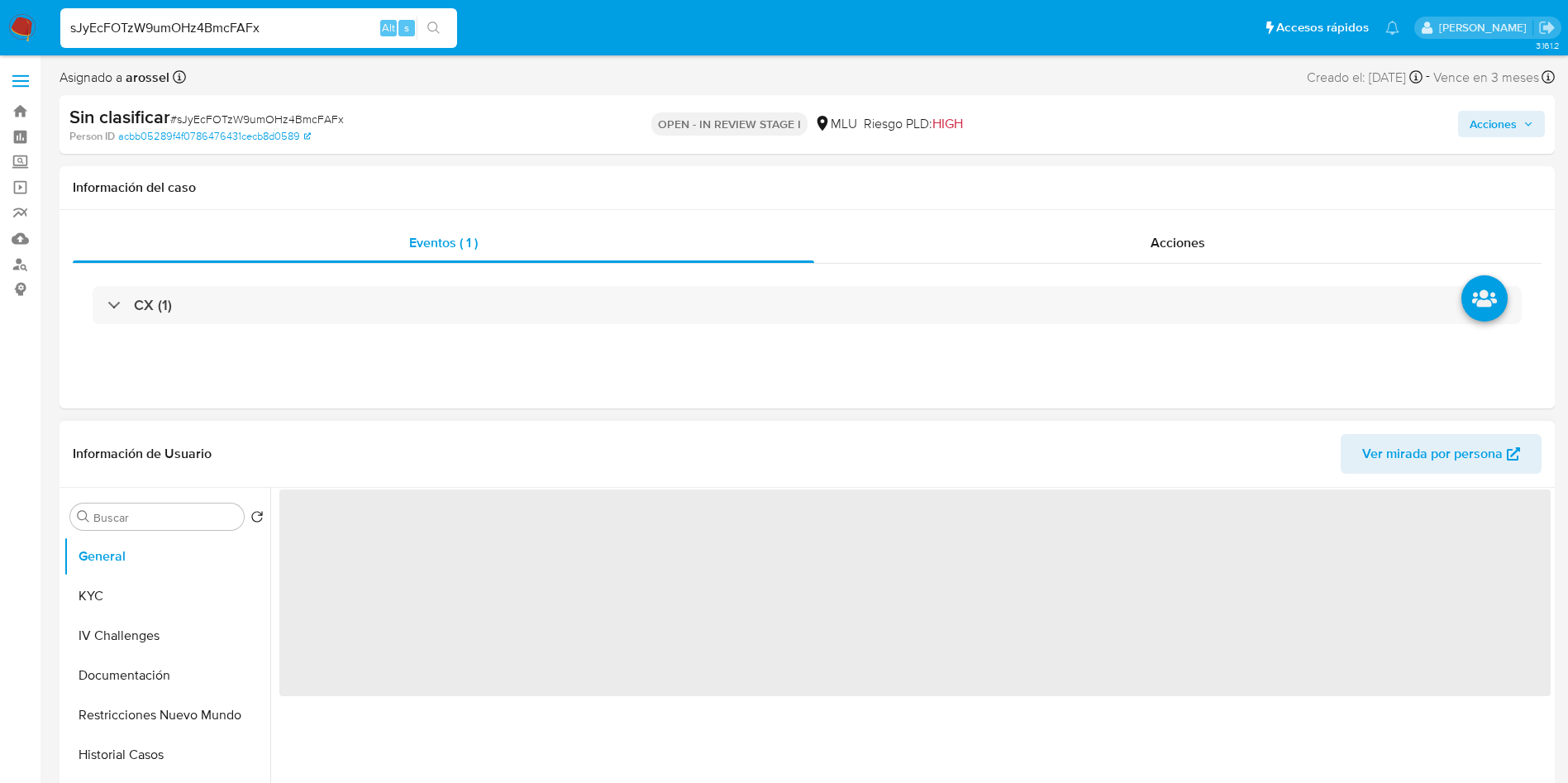
select select "10"
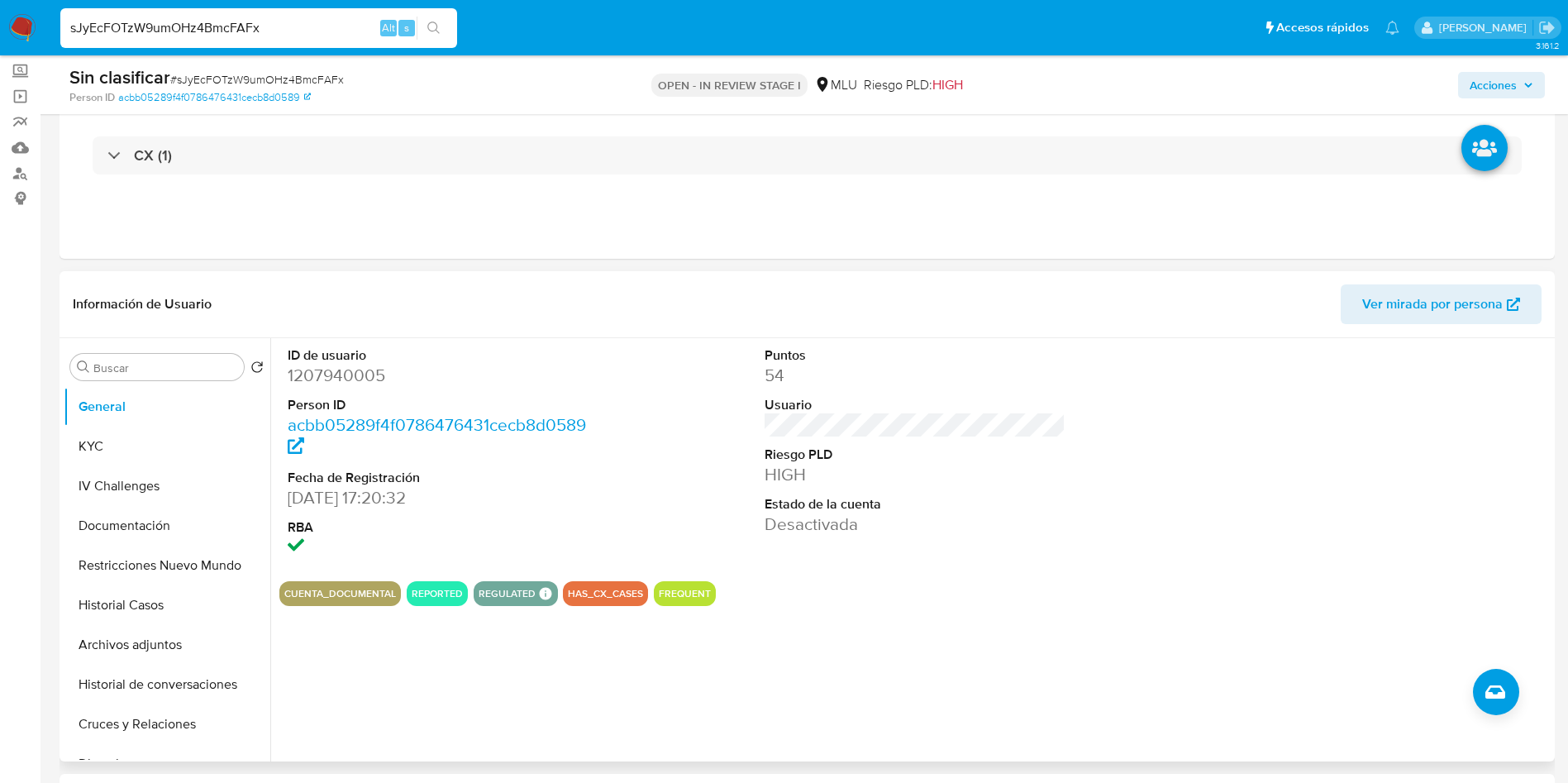
scroll to position [124, 0]
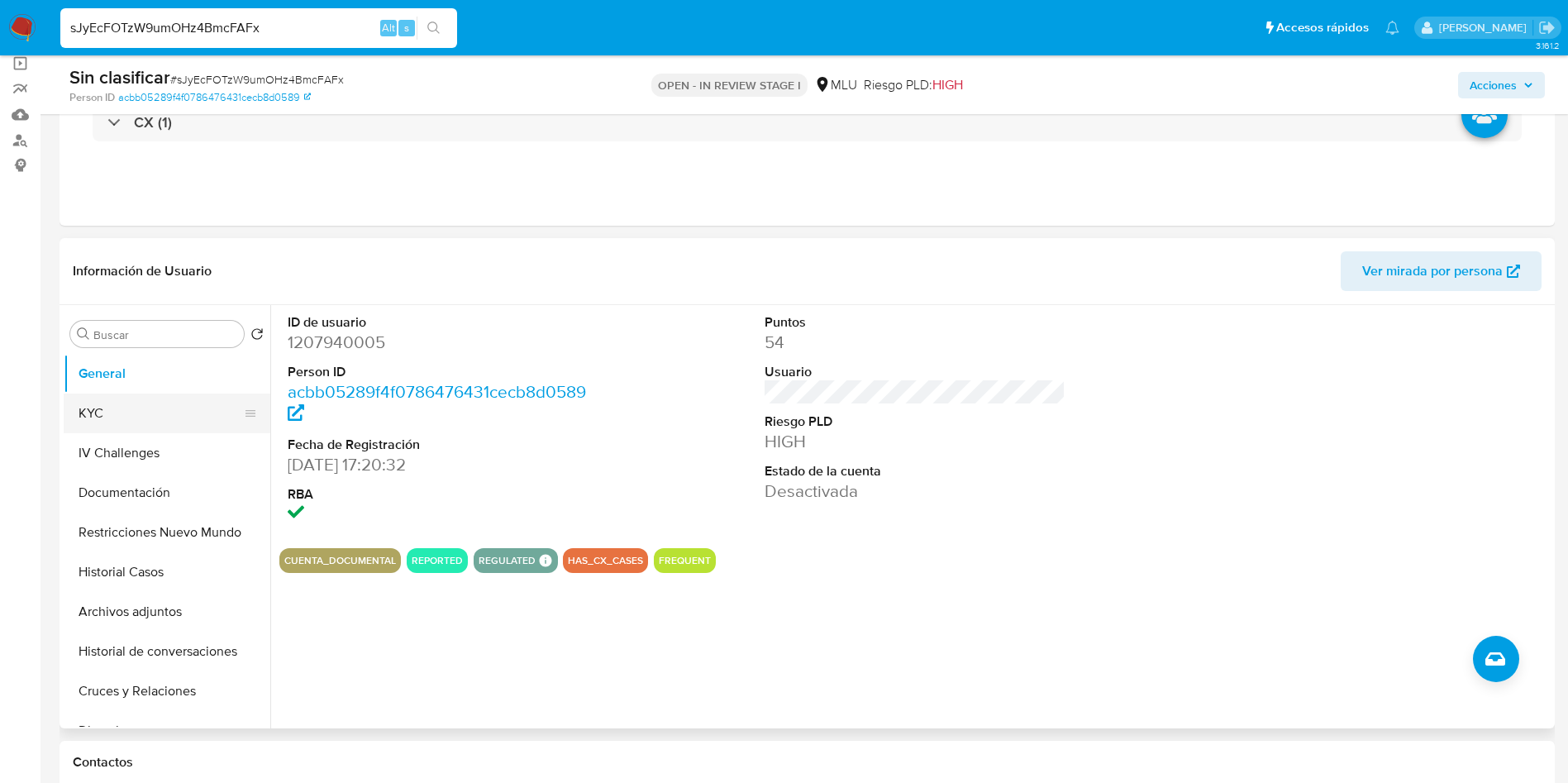
drag, startPoint x: 124, startPoint y: 405, endPoint x: 188, endPoint y: 421, distance: 66.0
click at [124, 405] on button "KYC" at bounding box center [160, 413] width 193 height 39
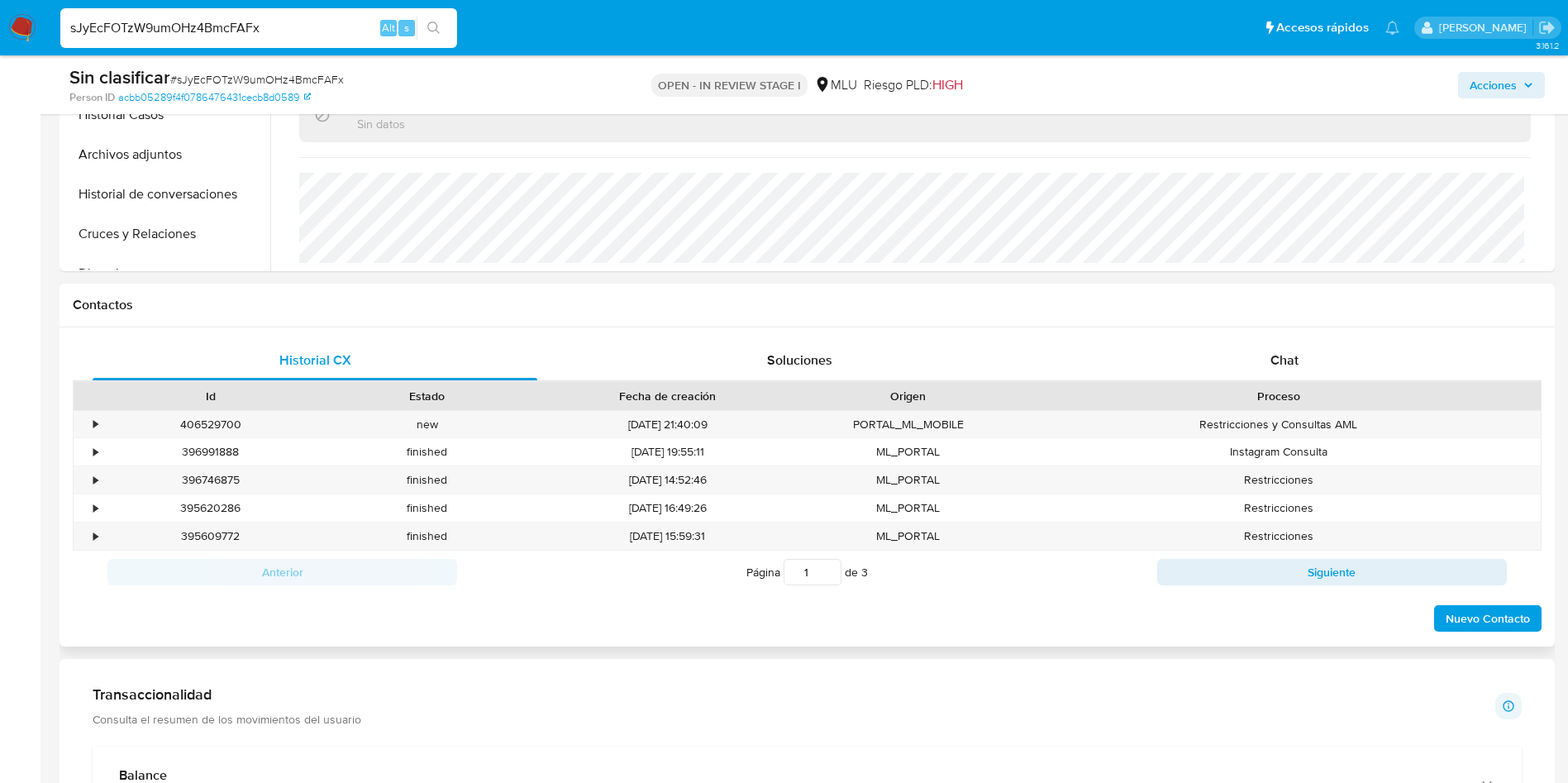
scroll to position [620, 0]
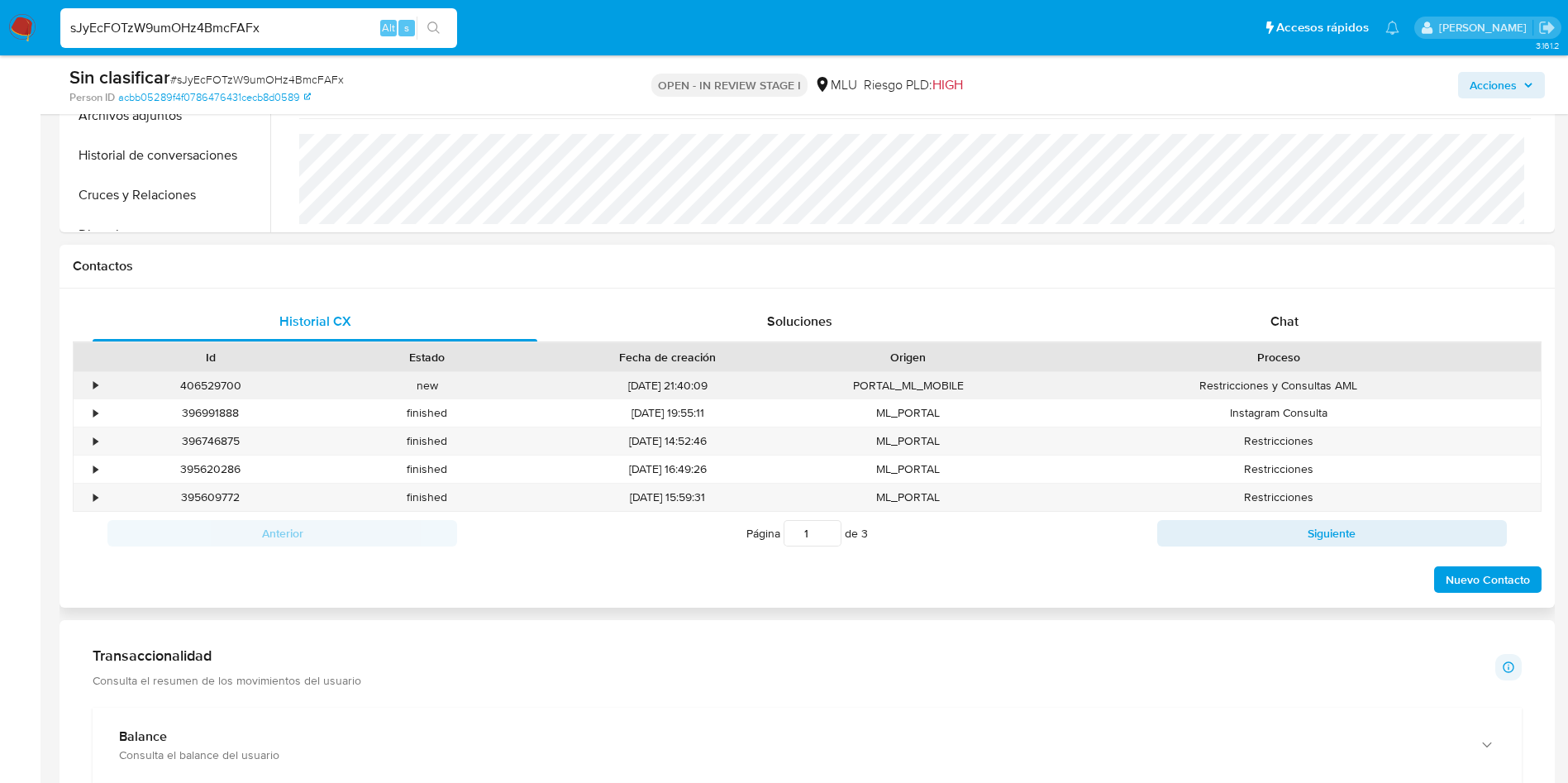
click at [92, 379] on div "•" at bounding box center [88, 386] width 29 height 27
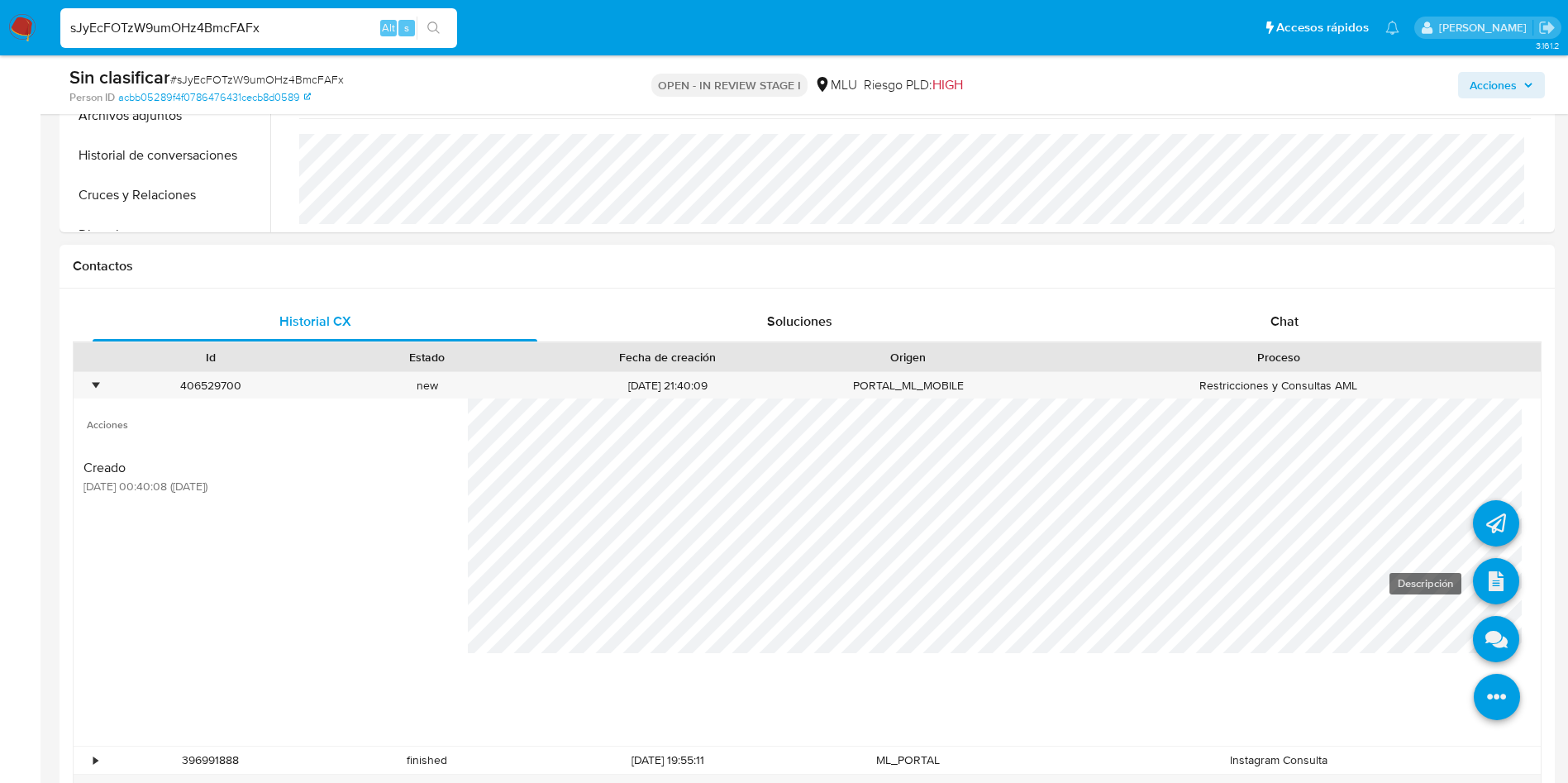
click at [1480, 575] on icon at bounding box center [1496, 581] width 46 height 46
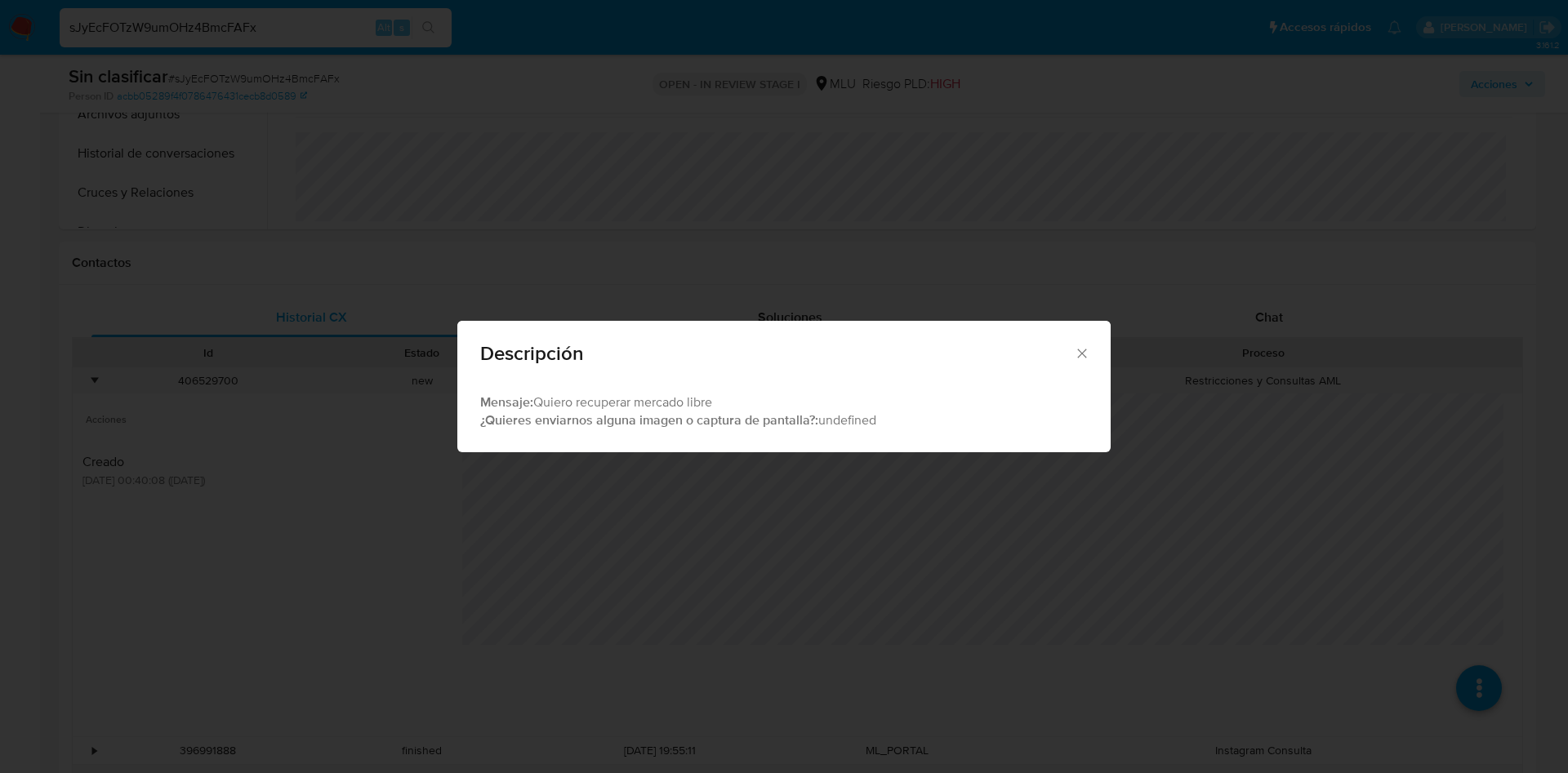
click at [675, 612] on div "Descripción Mensaje: Quiero recuperar mercado libre ¿Quieres enviarnos alguna i…" at bounding box center [784, 386] width 1568 height 773
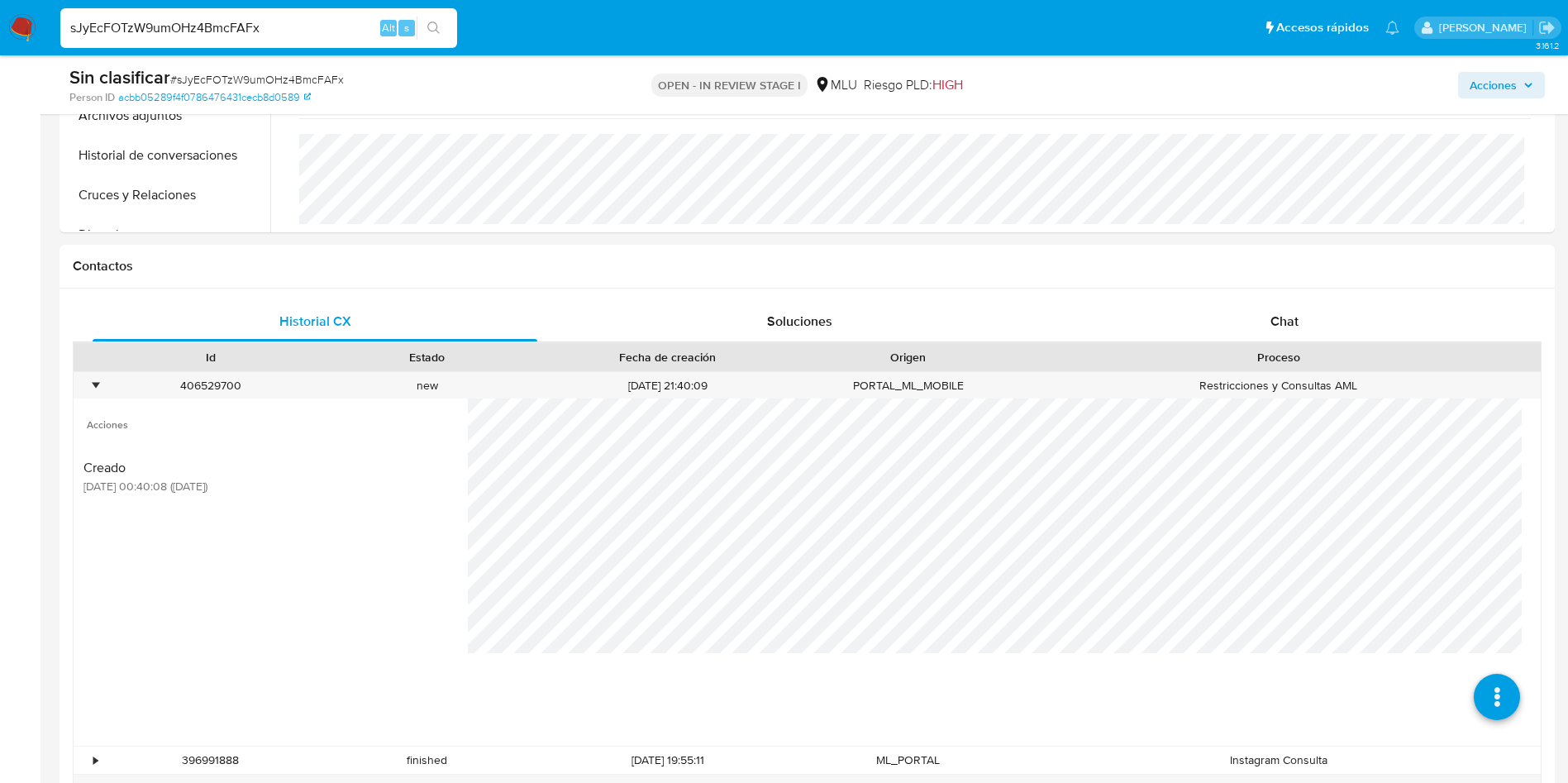
scroll to position [992, 0]
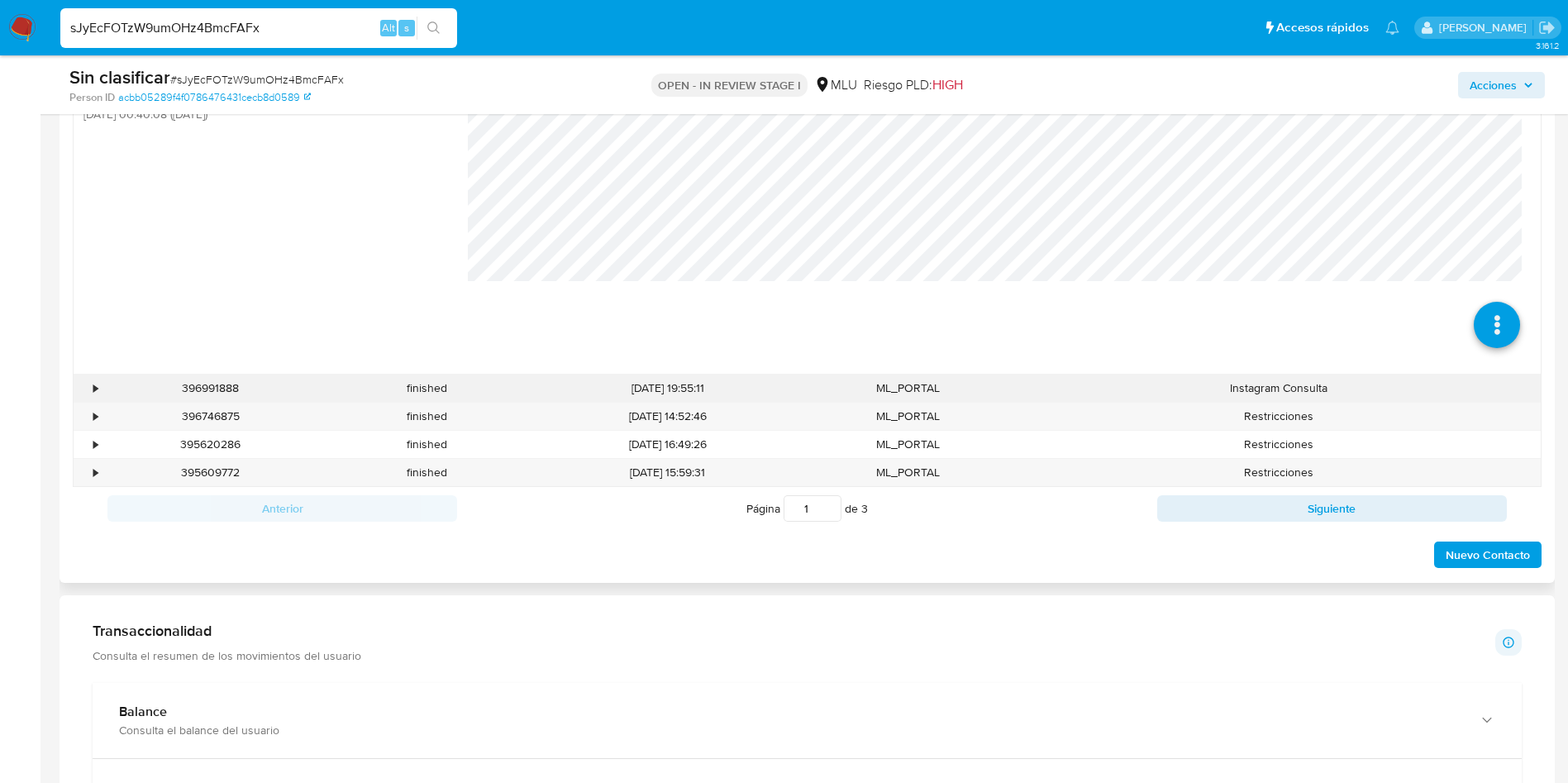
click at [96, 390] on div "•" at bounding box center [95, 388] width 4 height 15
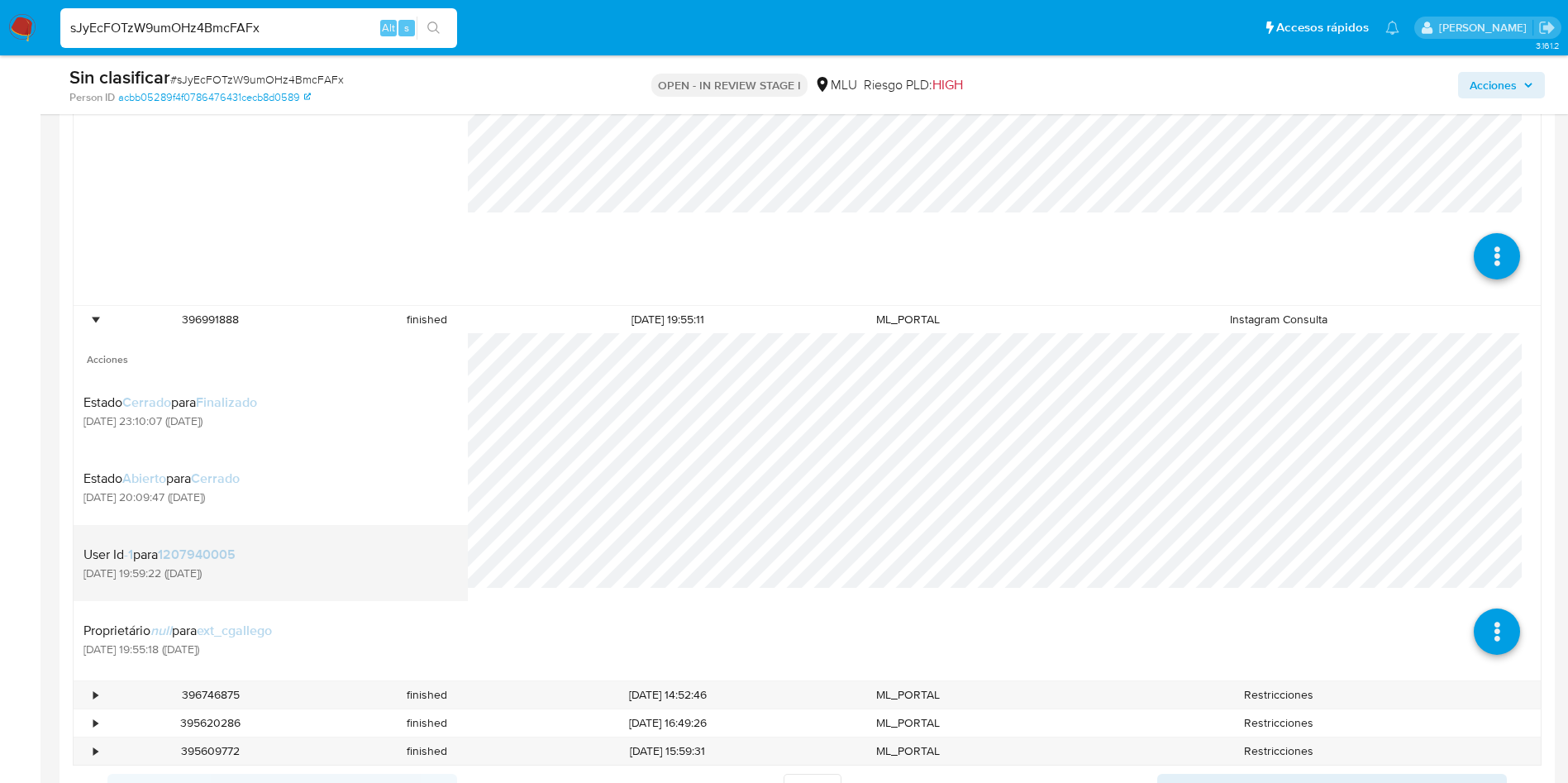
scroll to position [1116, 0]
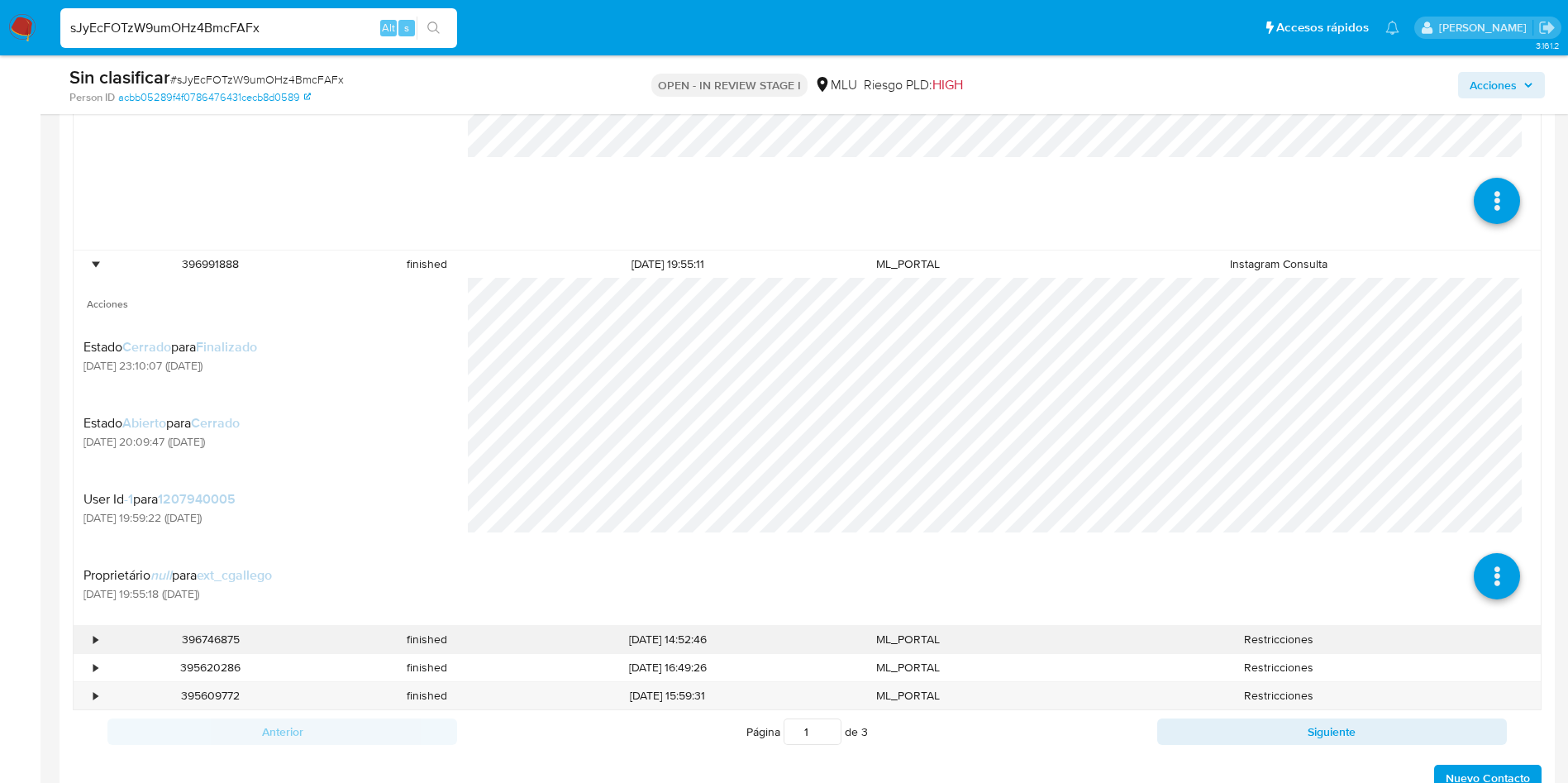
click at [88, 643] on div "•" at bounding box center [88, 639] width 29 height 27
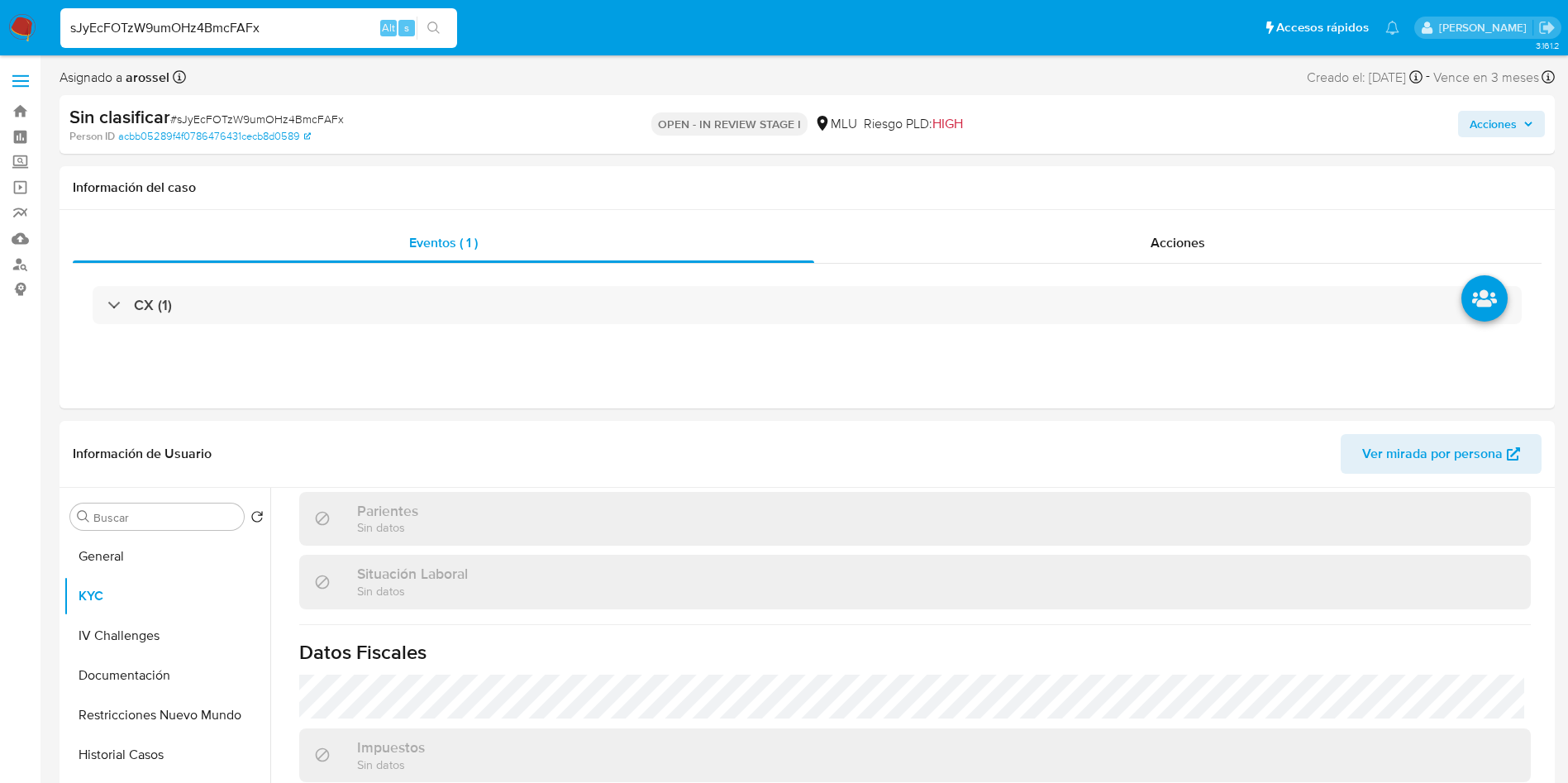
scroll to position [304, 0]
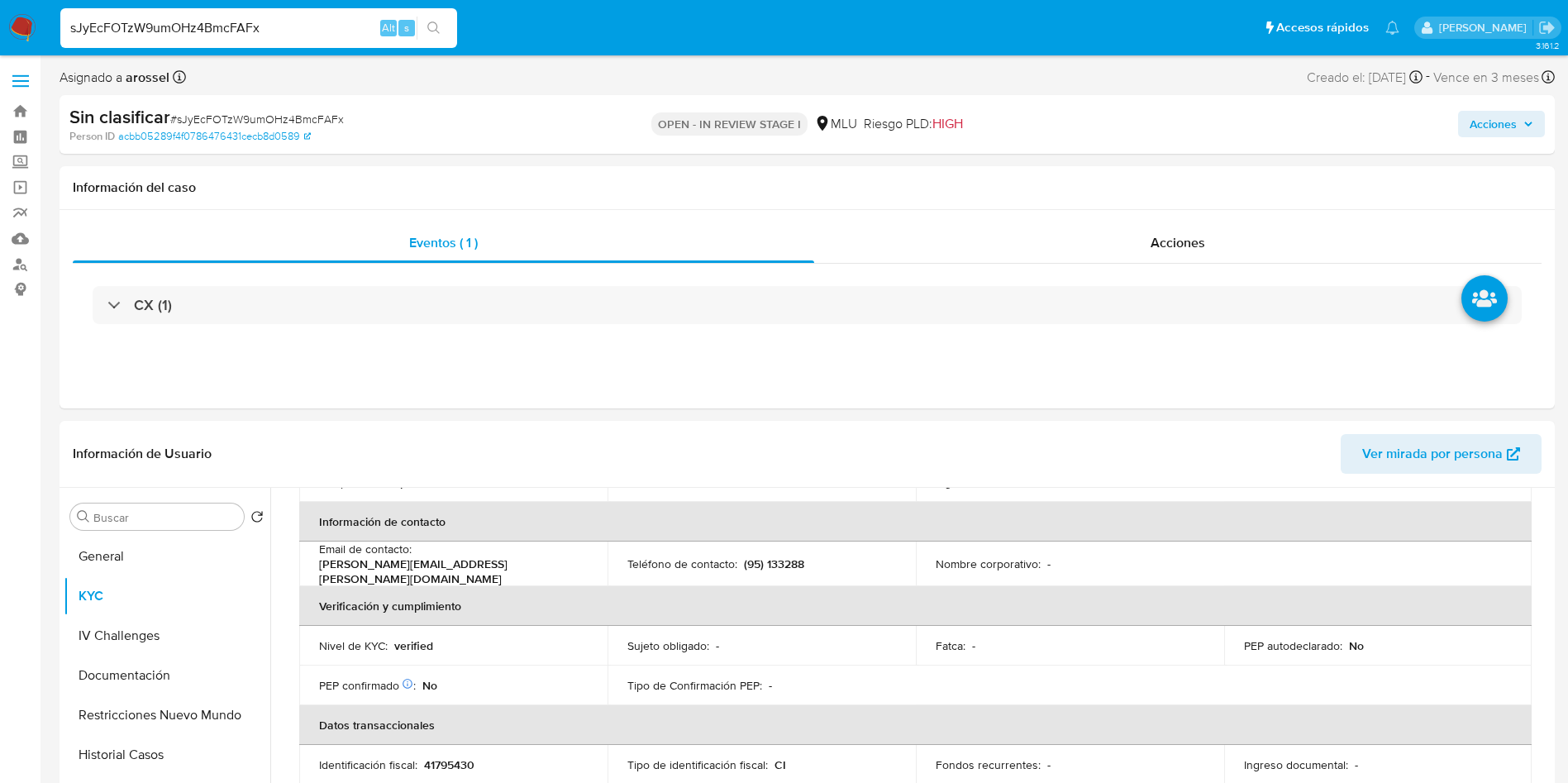
click at [1504, 119] on span "Acciones" at bounding box center [1493, 123] width 47 height 27
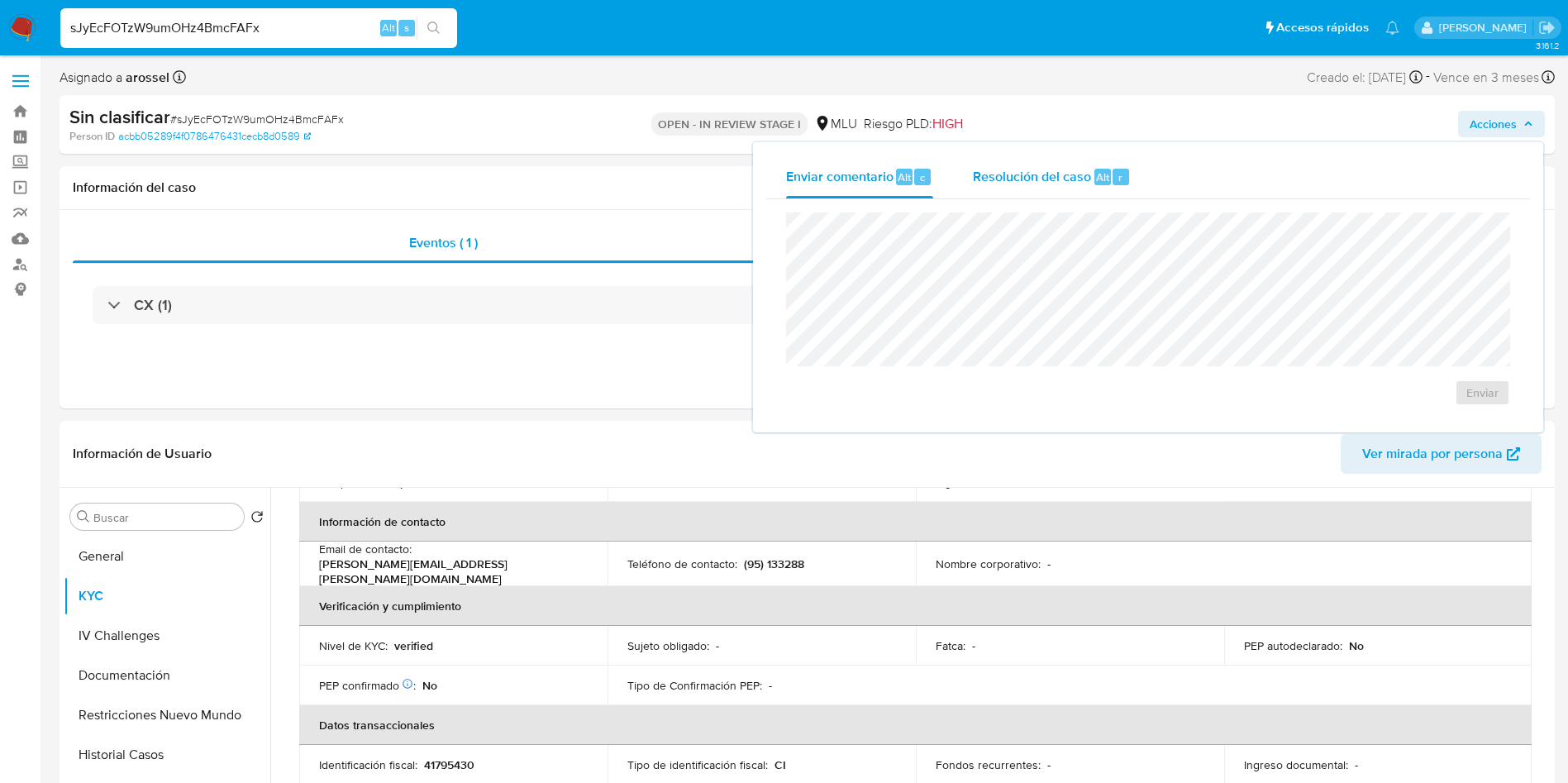
click at [1027, 185] on span "Resolución del caso" at bounding box center [1032, 176] width 118 height 19
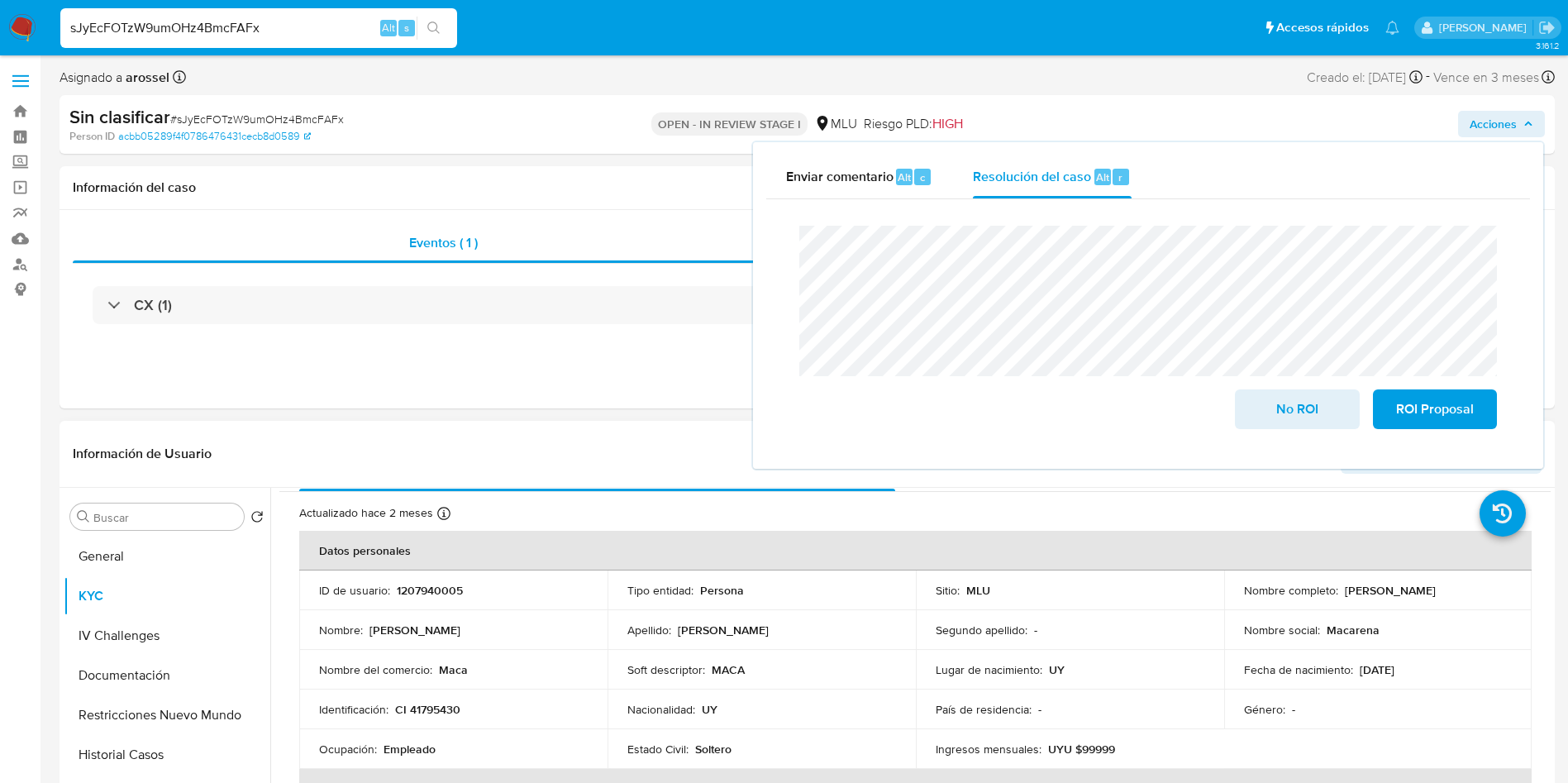
scroll to position [0, 0]
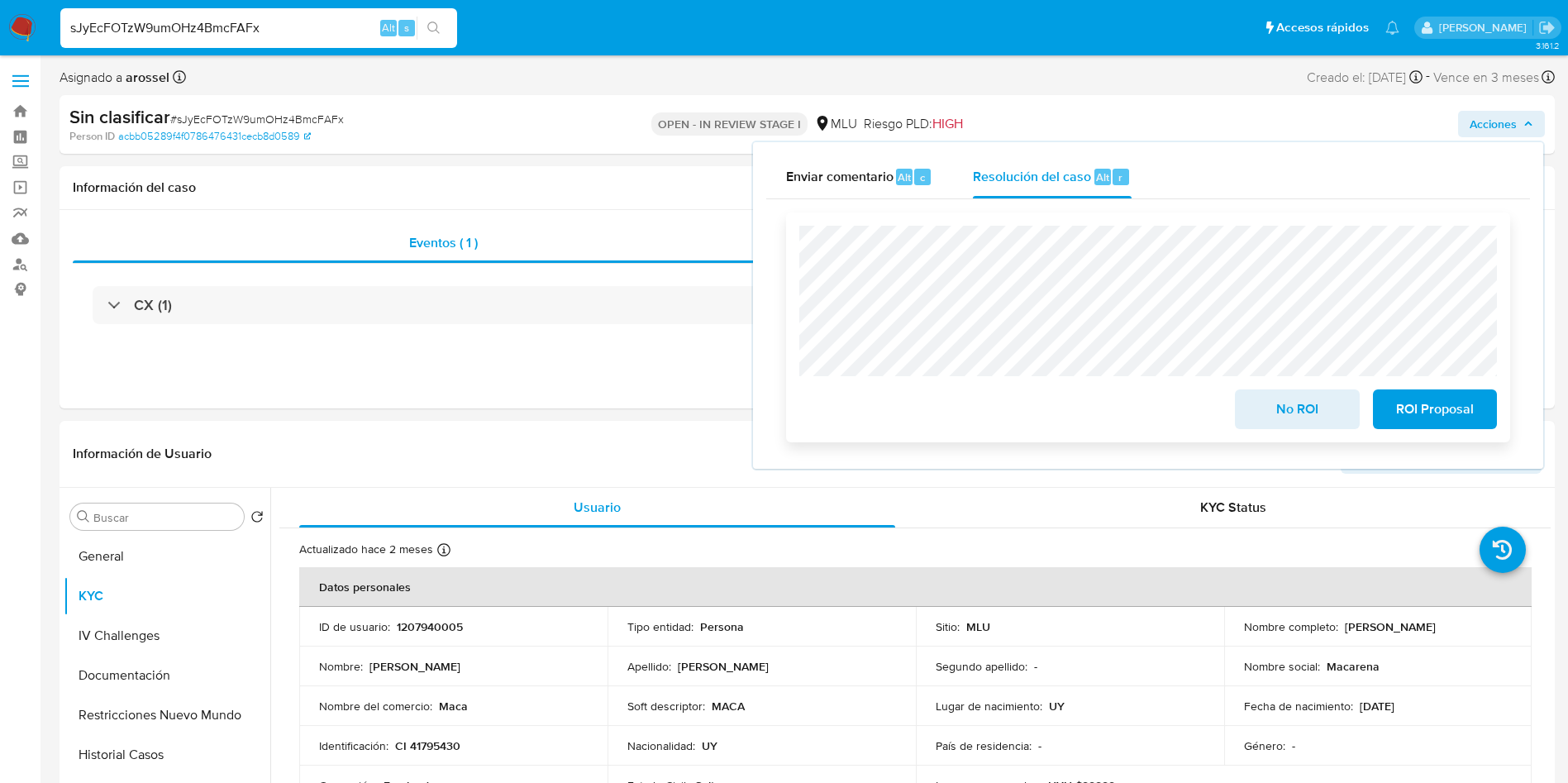
click at [1267, 407] on span "No ROI" at bounding box center [1297, 409] width 81 height 37
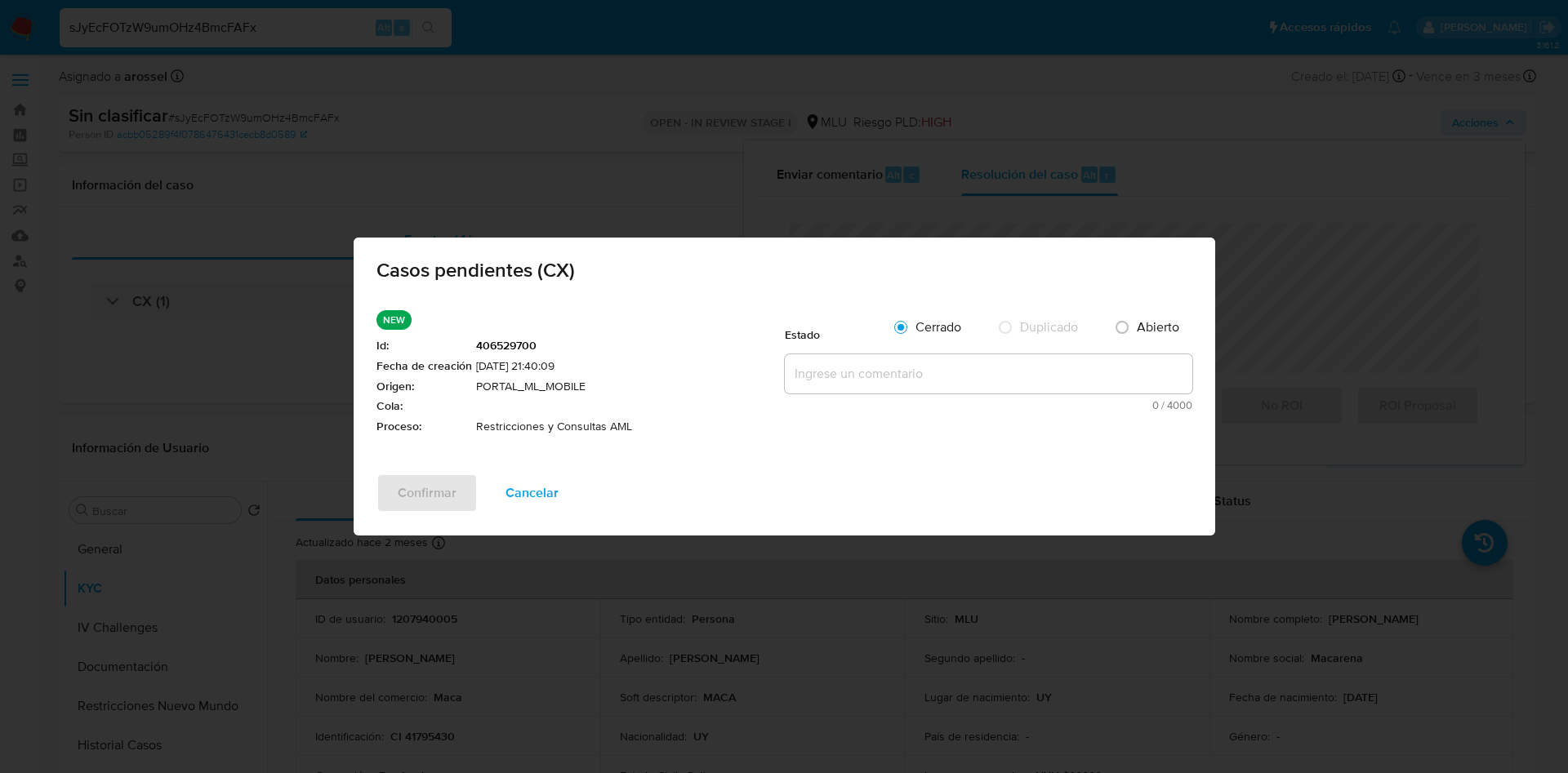
click at [527, 484] on span "Cancelar" at bounding box center [532, 493] width 53 height 36
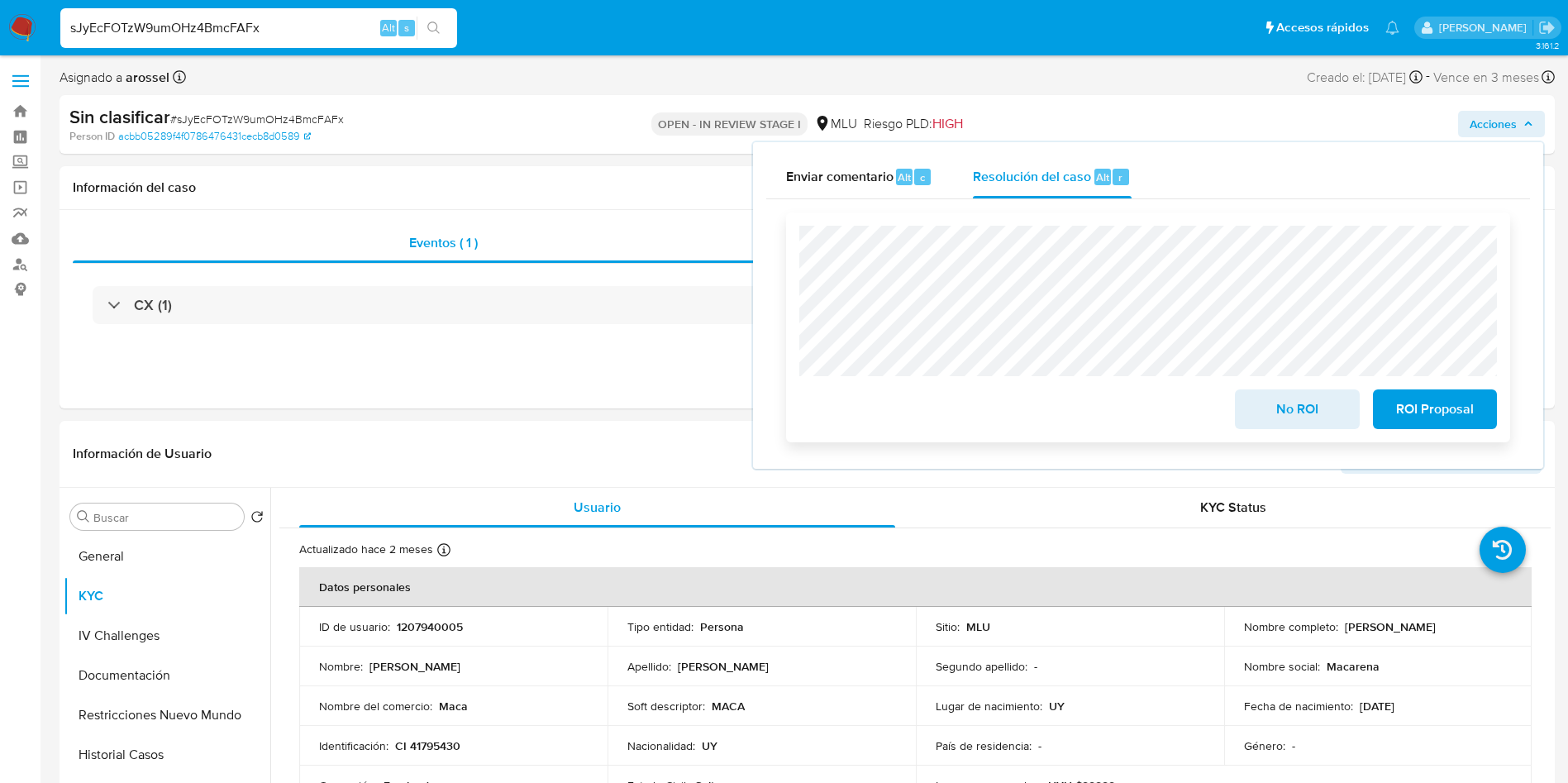
click at [1271, 426] on span "No ROI" at bounding box center [1297, 409] width 81 height 37
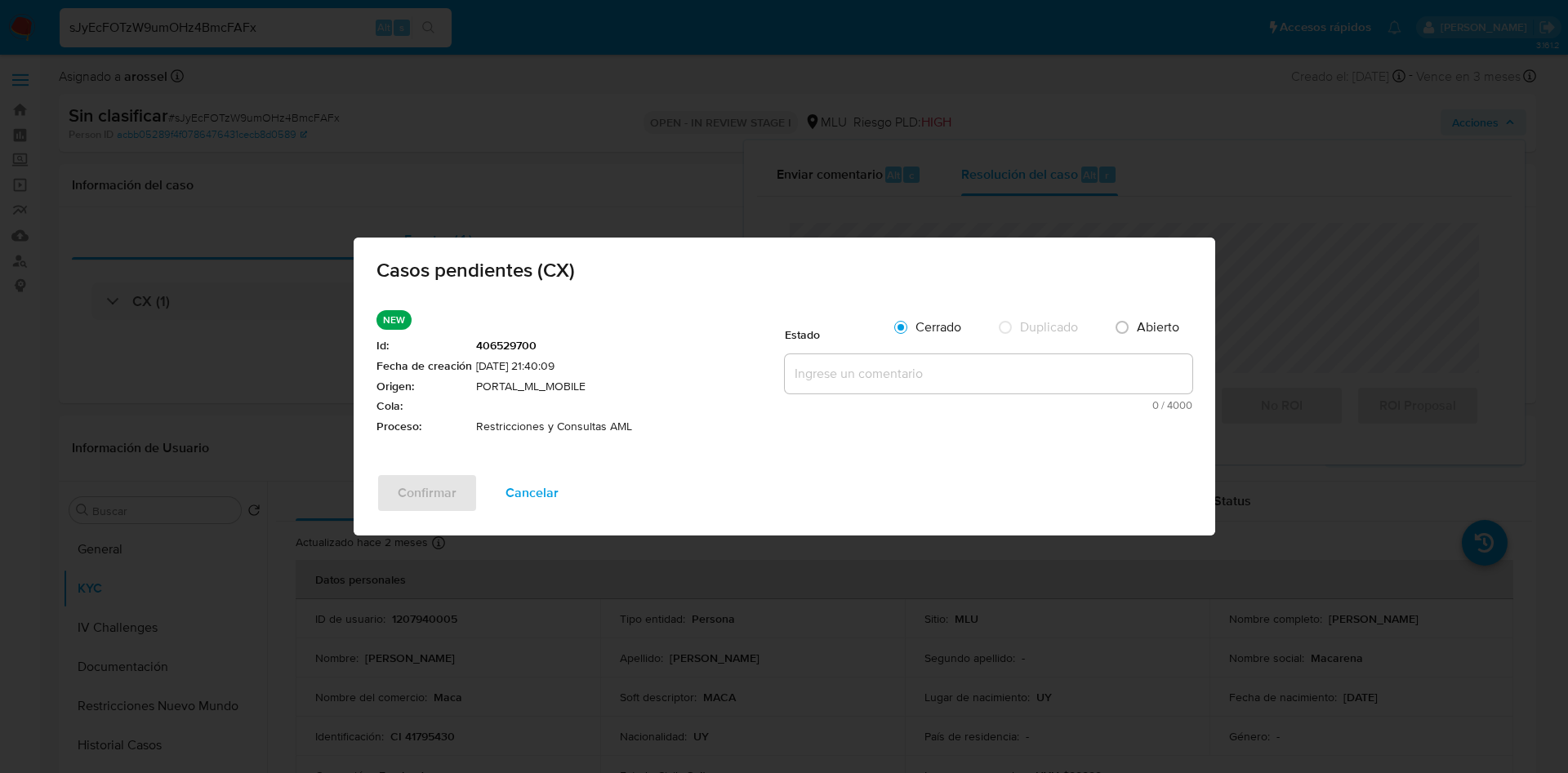
click at [817, 368] on textarea at bounding box center [989, 373] width 407 height 39
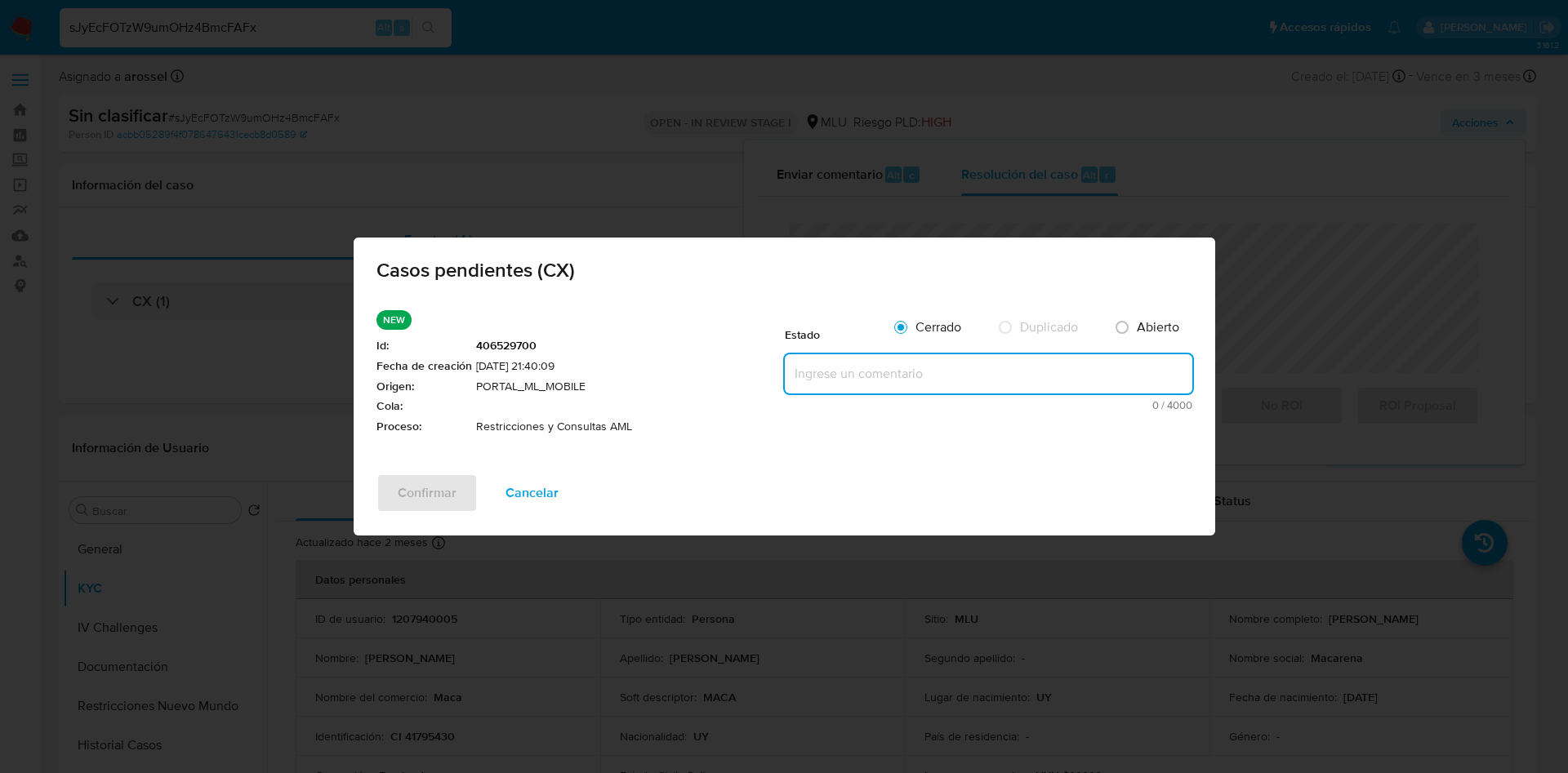
paste textarea "Suspensión permanente, no vuelve. Se cierra el caso como No ROI."
type textarea "Suspensión permanente, no vuelve. Se cierra el caso como No ROI."
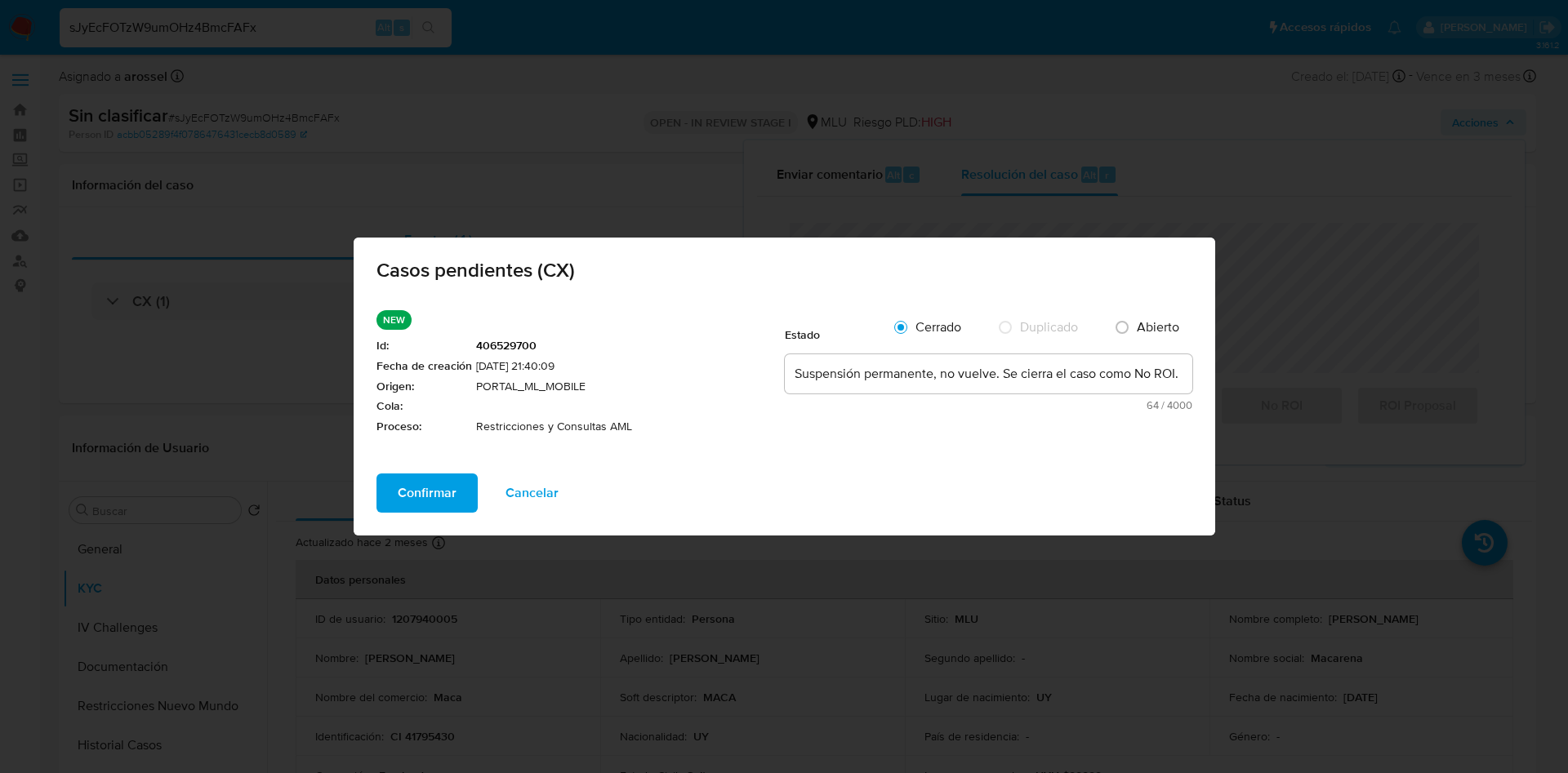
click at [426, 476] on span "Confirmar" at bounding box center [428, 493] width 59 height 36
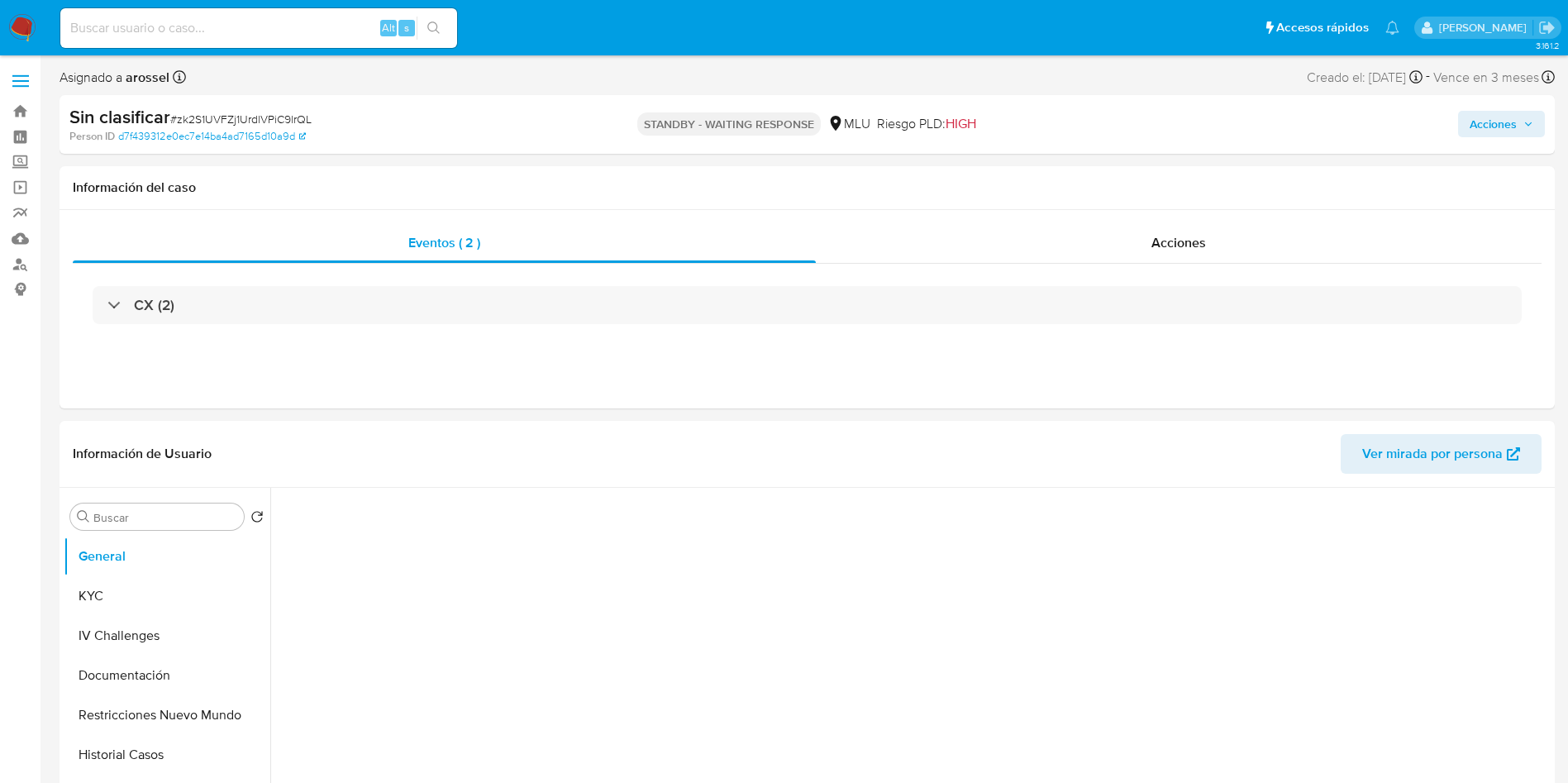
select select "10"
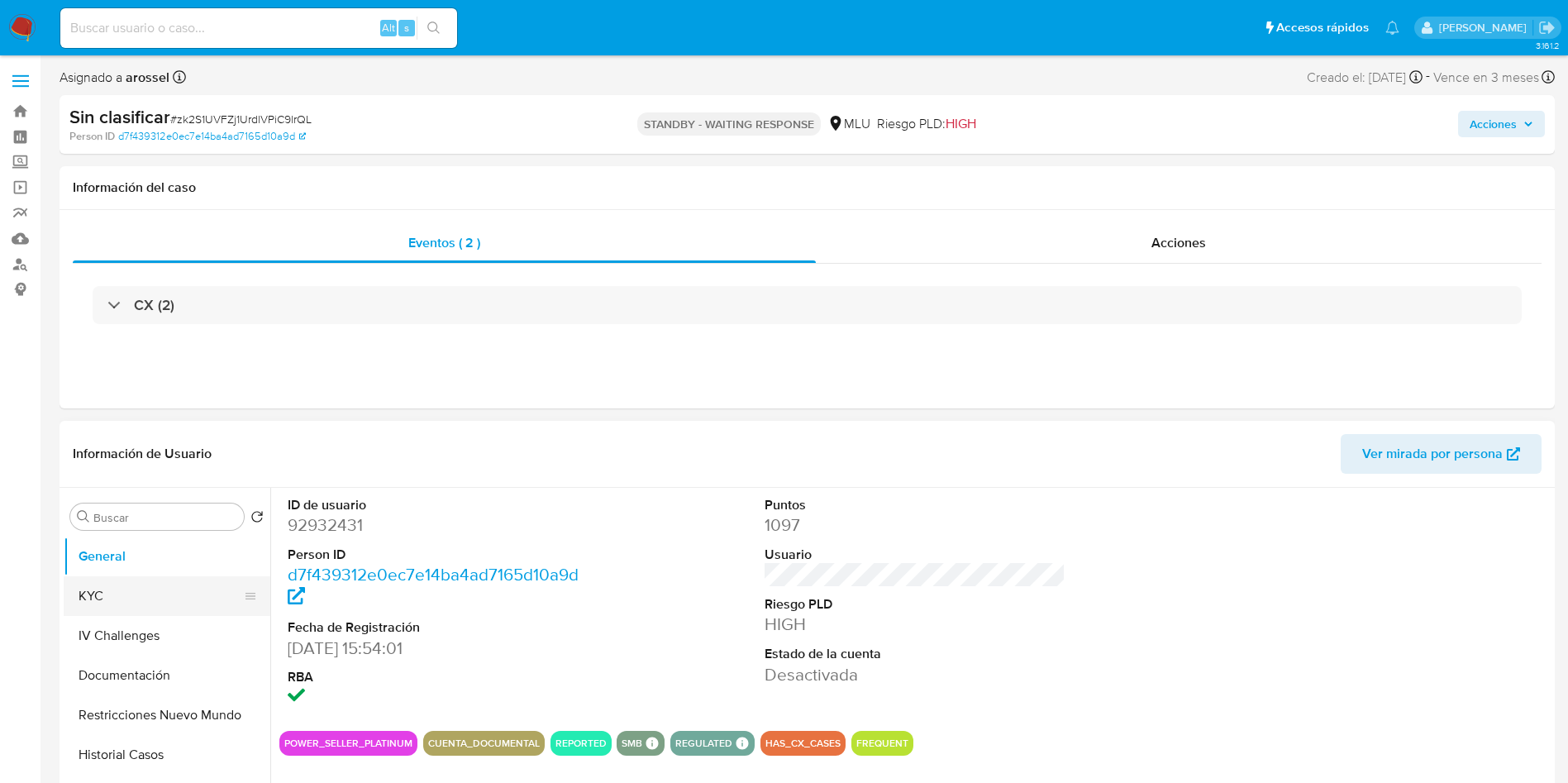
click at [168, 585] on button "KYC" at bounding box center [160, 596] width 193 height 39
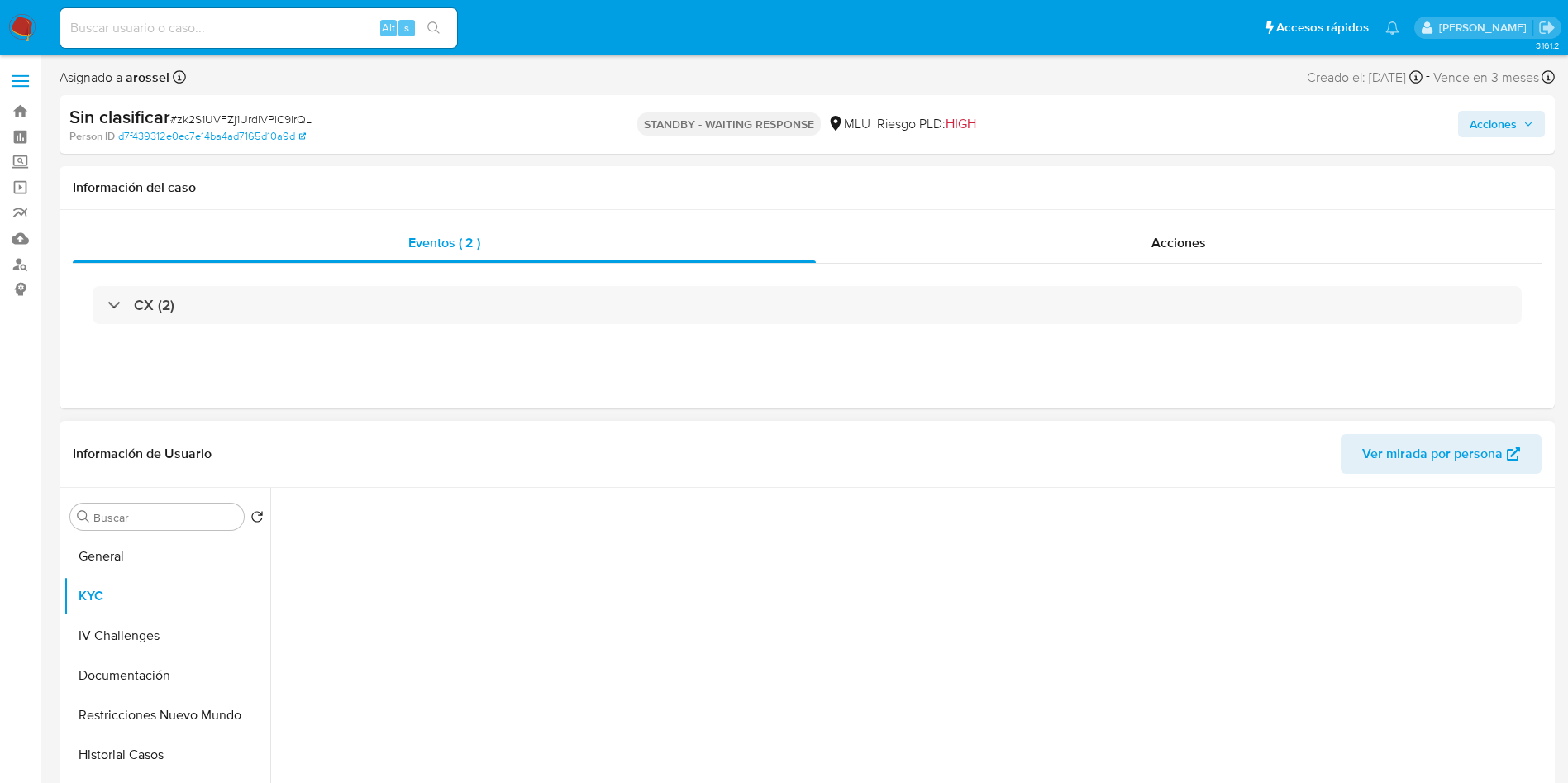
scroll to position [124, 0]
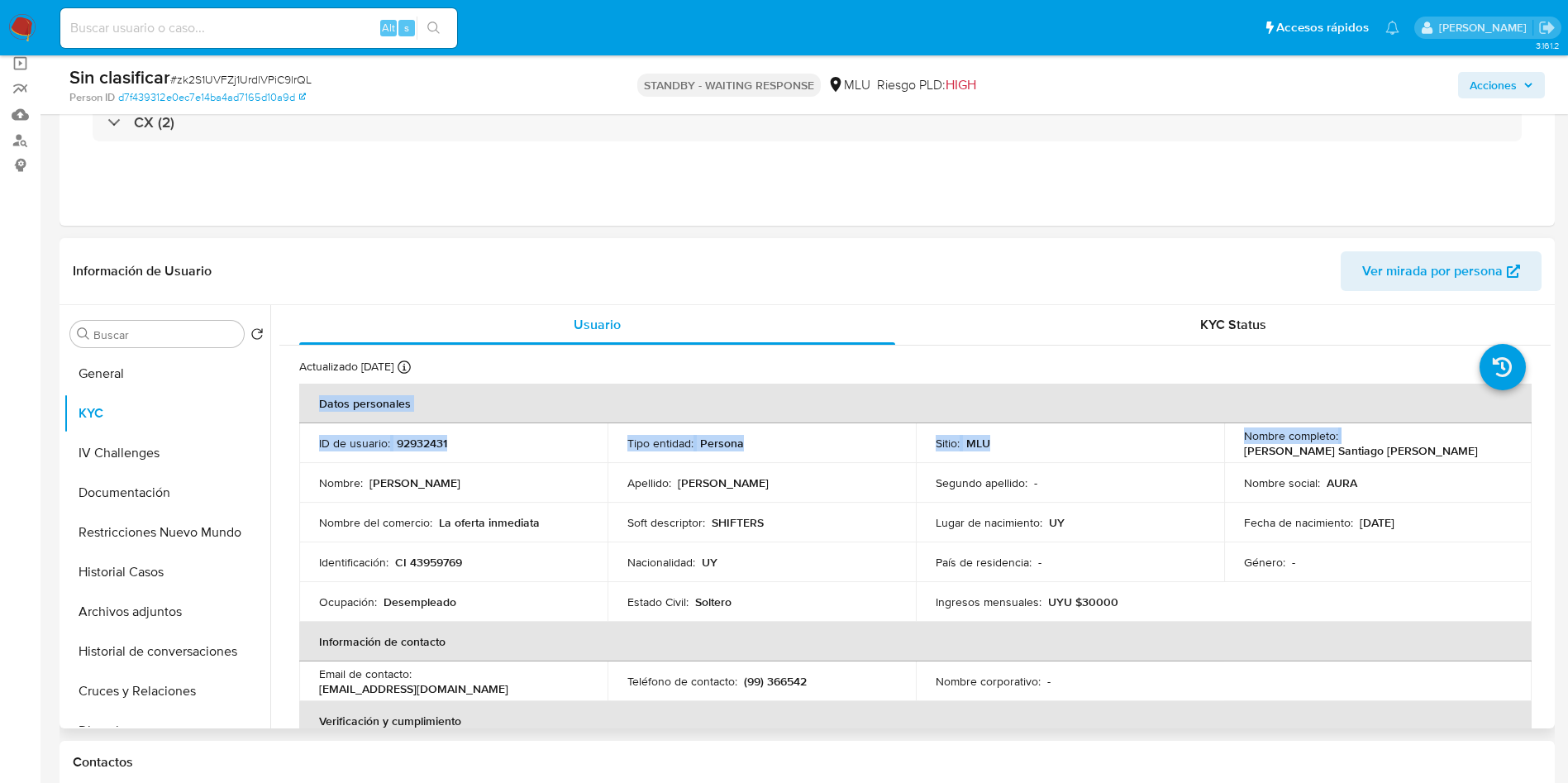
drag, startPoint x: 1401, startPoint y: 448, endPoint x: 1544, endPoint y: 447, distance: 143.0
click at [1544, 447] on div "Usuario KYC Status Actualizado [DATE] Creado: [DATE] 15:09:56 Actualizado: [DAT…" at bounding box center [910, 517] width 1281 height 424
click at [1236, 480] on td "Nombre social : AURA" at bounding box center [1378, 483] width 308 height 39
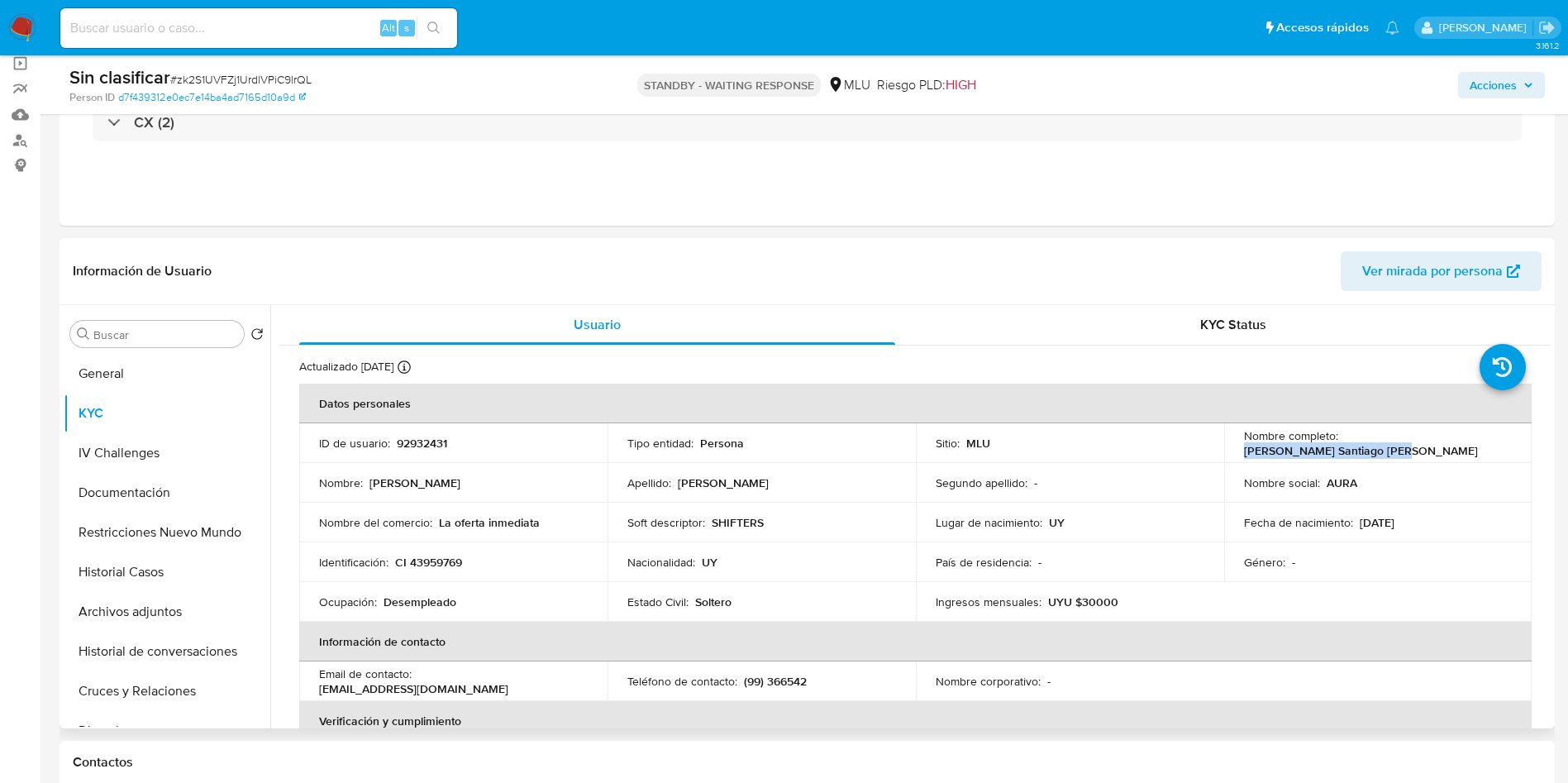
drag, startPoint x: 1341, startPoint y: 441, endPoint x: 1524, endPoint y: 441, distance: 183.0
click at [1524, 441] on td "Nombre completo : [PERSON_NAME] Santiago [PERSON_NAME]" at bounding box center [1378, 443] width 308 height 39
copy p "[PERSON_NAME] Santiago [PERSON_NAME]"
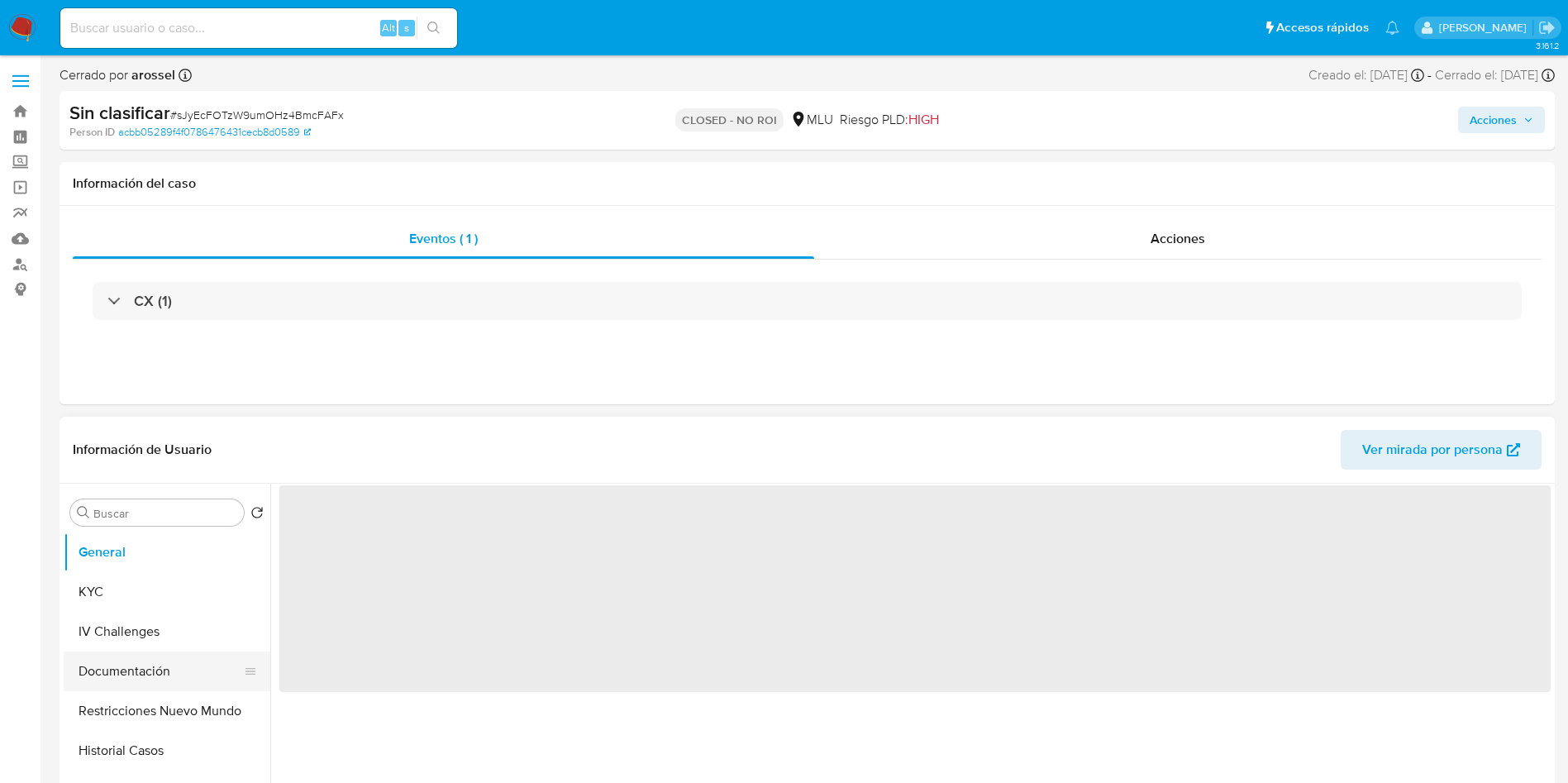
click at [143, 658] on button "Documentación" at bounding box center [160, 671] width 193 height 39
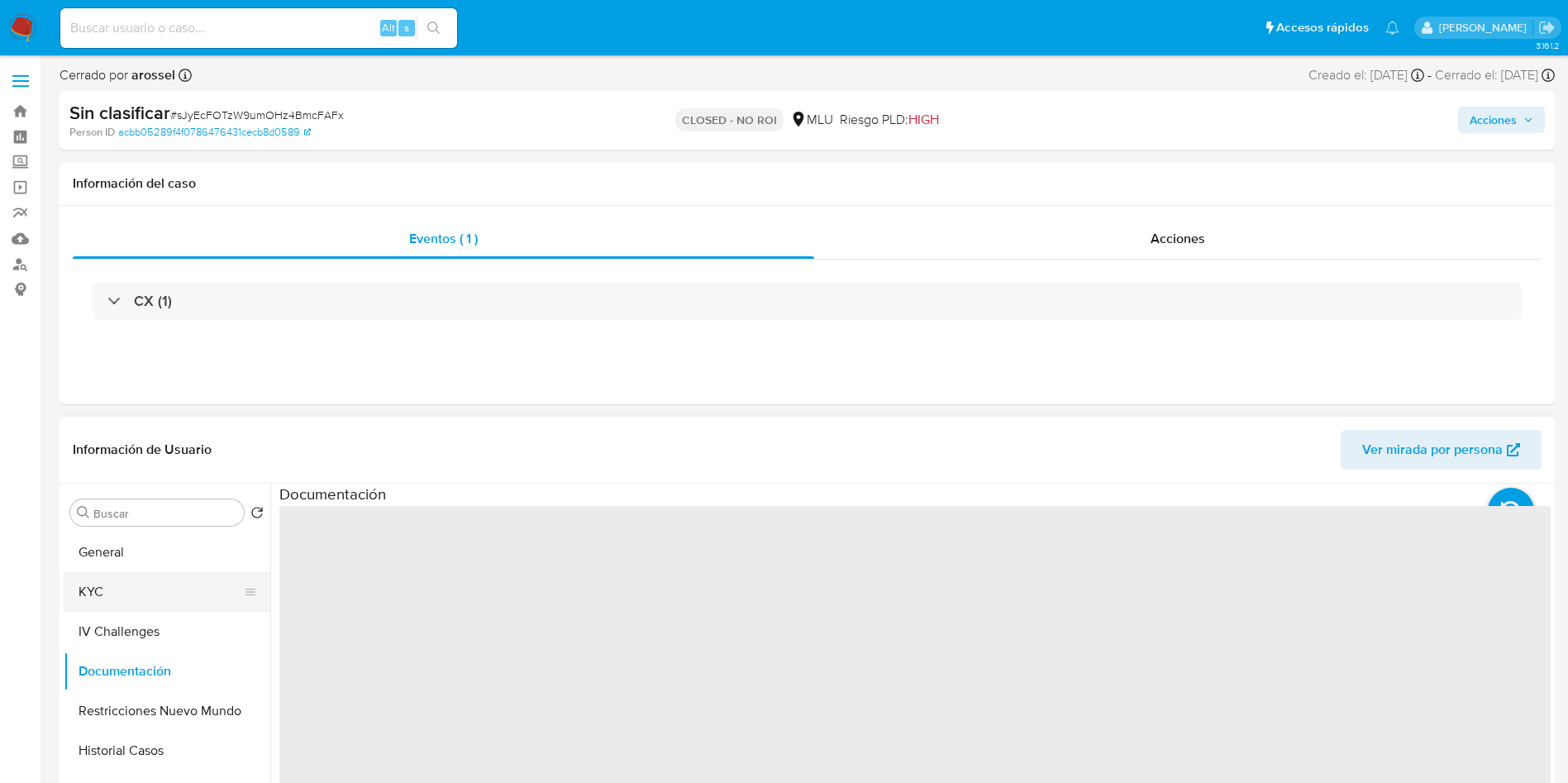
click at [140, 586] on button "KYC" at bounding box center [160, 592] width 193 height 39
select select "10"
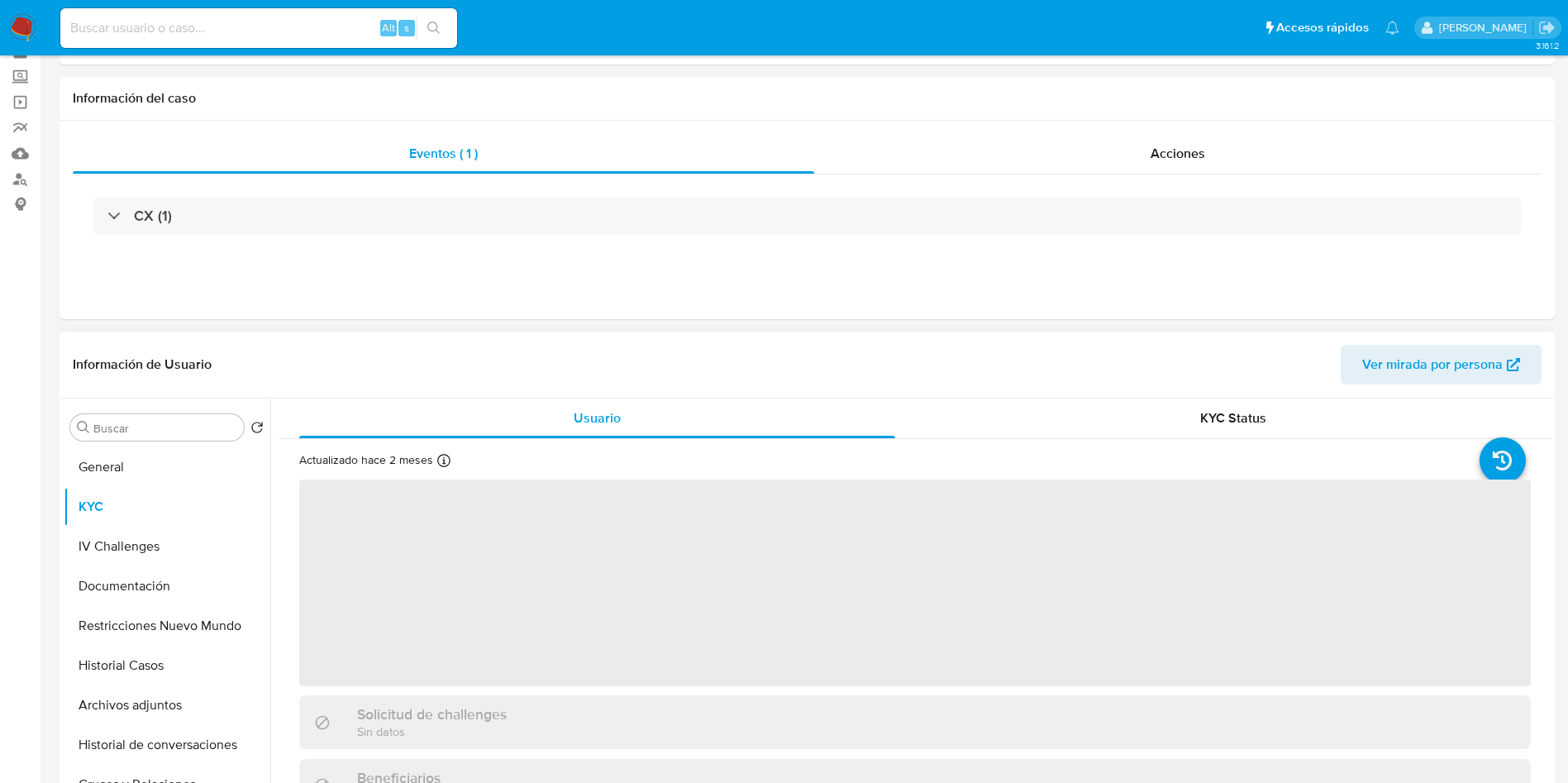
scroll to position [124, 0]
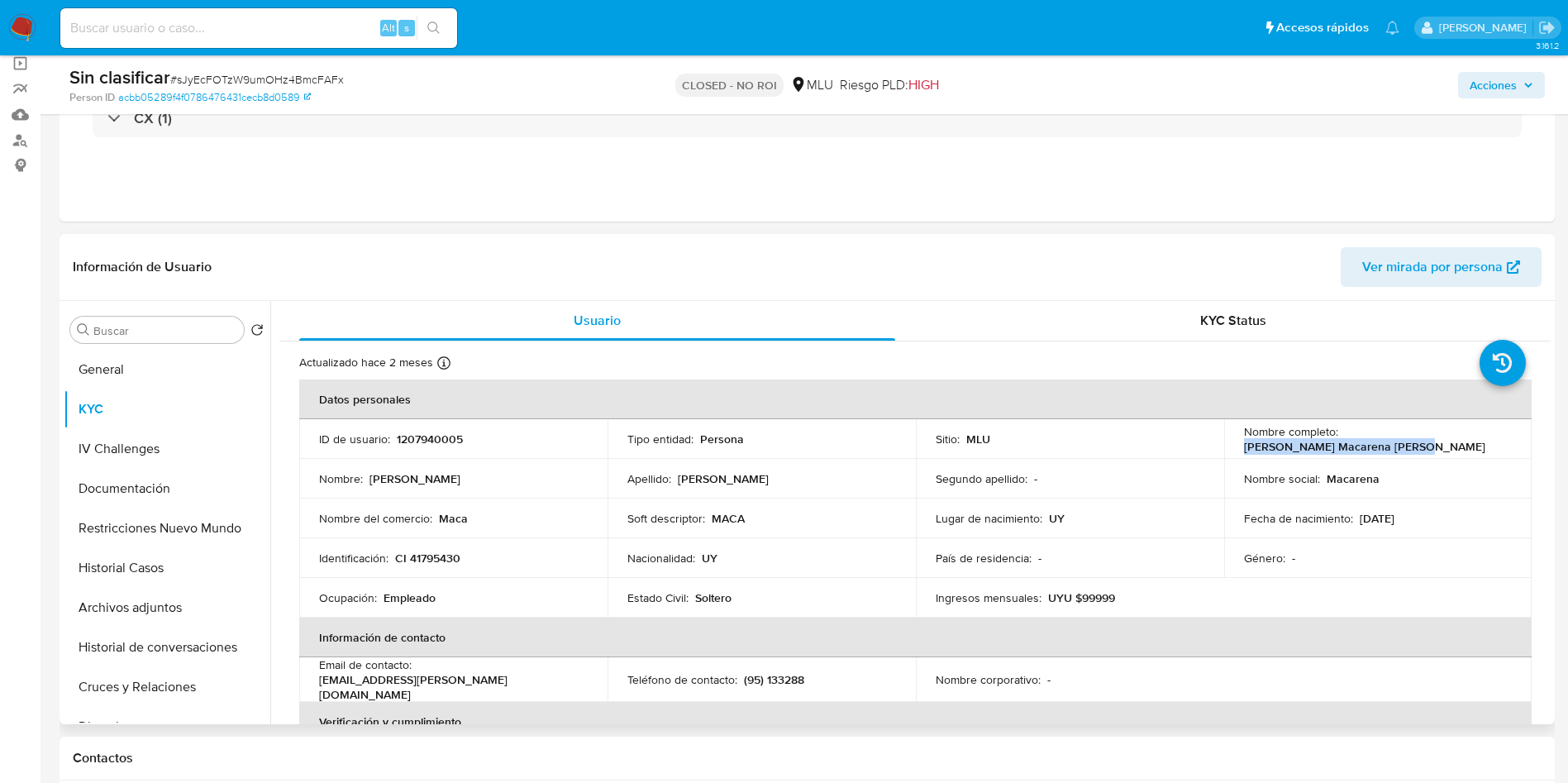
drag, startPoint x: 1340, startPoint y: 443, endPoint x: 1511, endPoint y: 441, distance: 171.0
click at [1511, 441] on td "Nombre completo : [PERSON_NAME] Macarena [PERSON_NAME]" at bounding box center [1378, 439] width 308 height 39
copy p "Claudia Macarena Vila Coletto"
click at [234, 39] on div "Alt s" at bounding box center [259, 28] width 397 height 39
click at [233, 33] on input at bounding box center [259, 27] width 397 height 21
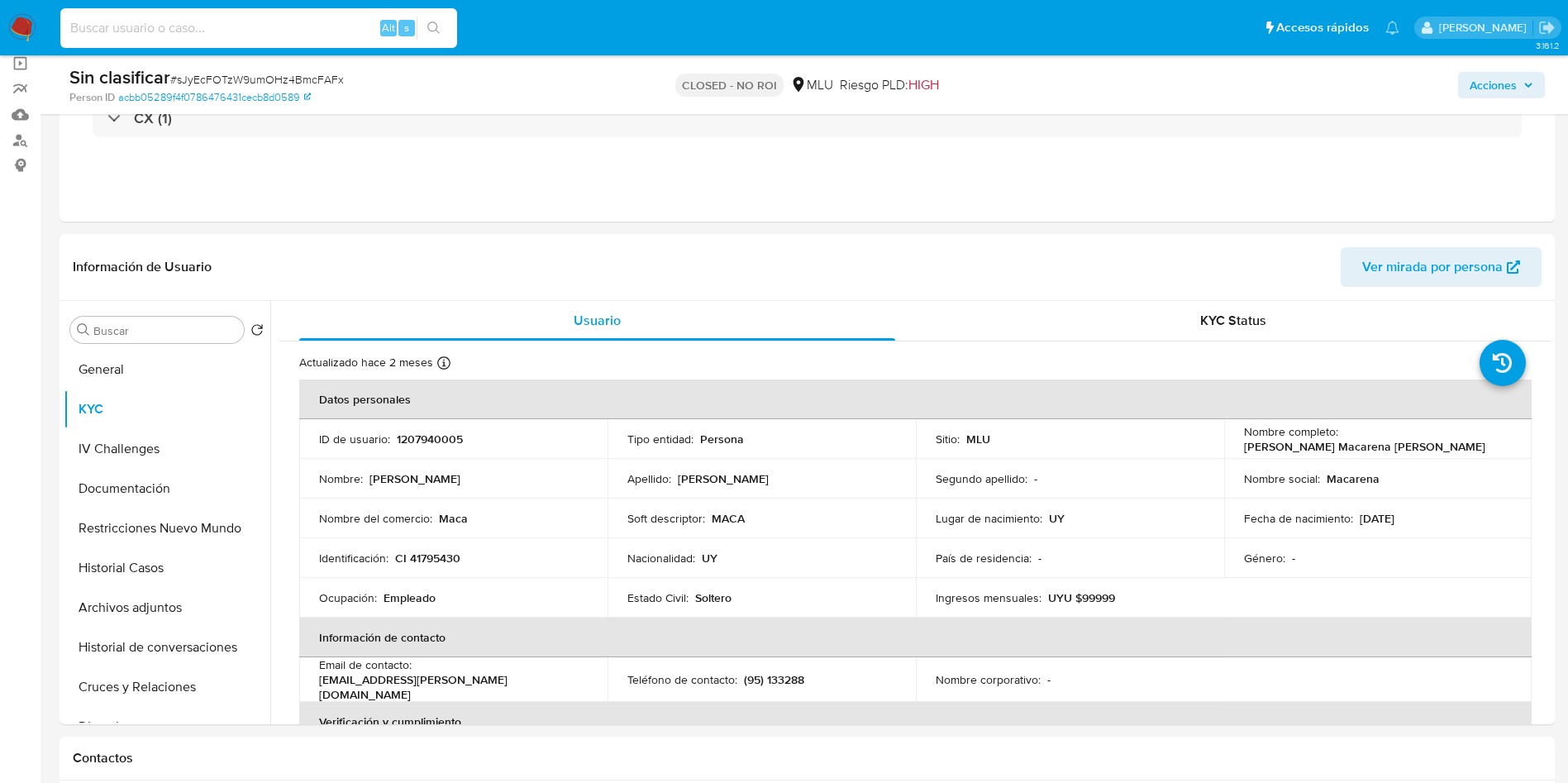
paste input "fDBQLKDF7QDGmSX2zf2mUEq2"
type input "fDBQLKDF7QDGmSX2zf2mUEq2"
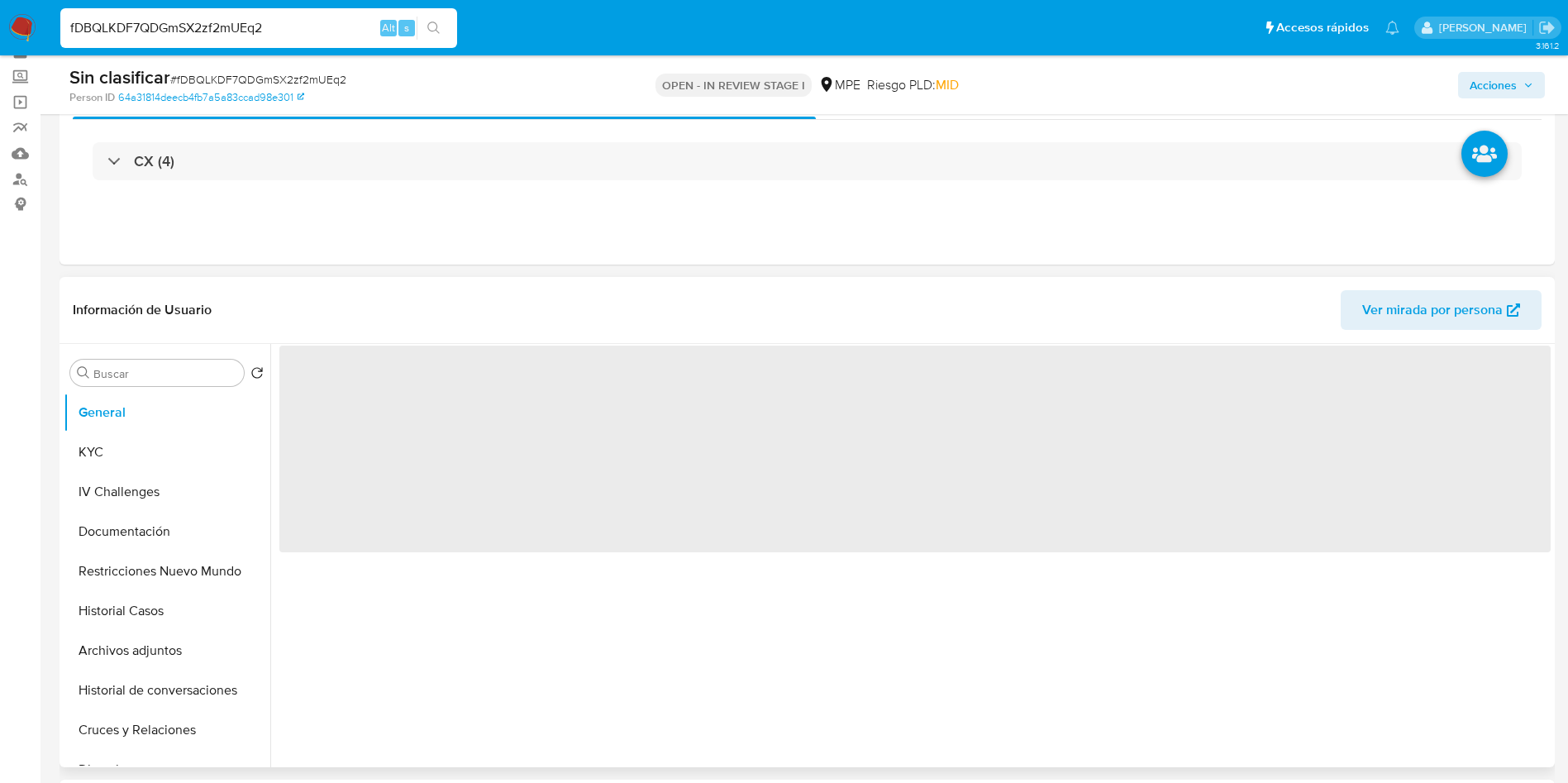
scroll to position [124, 0]
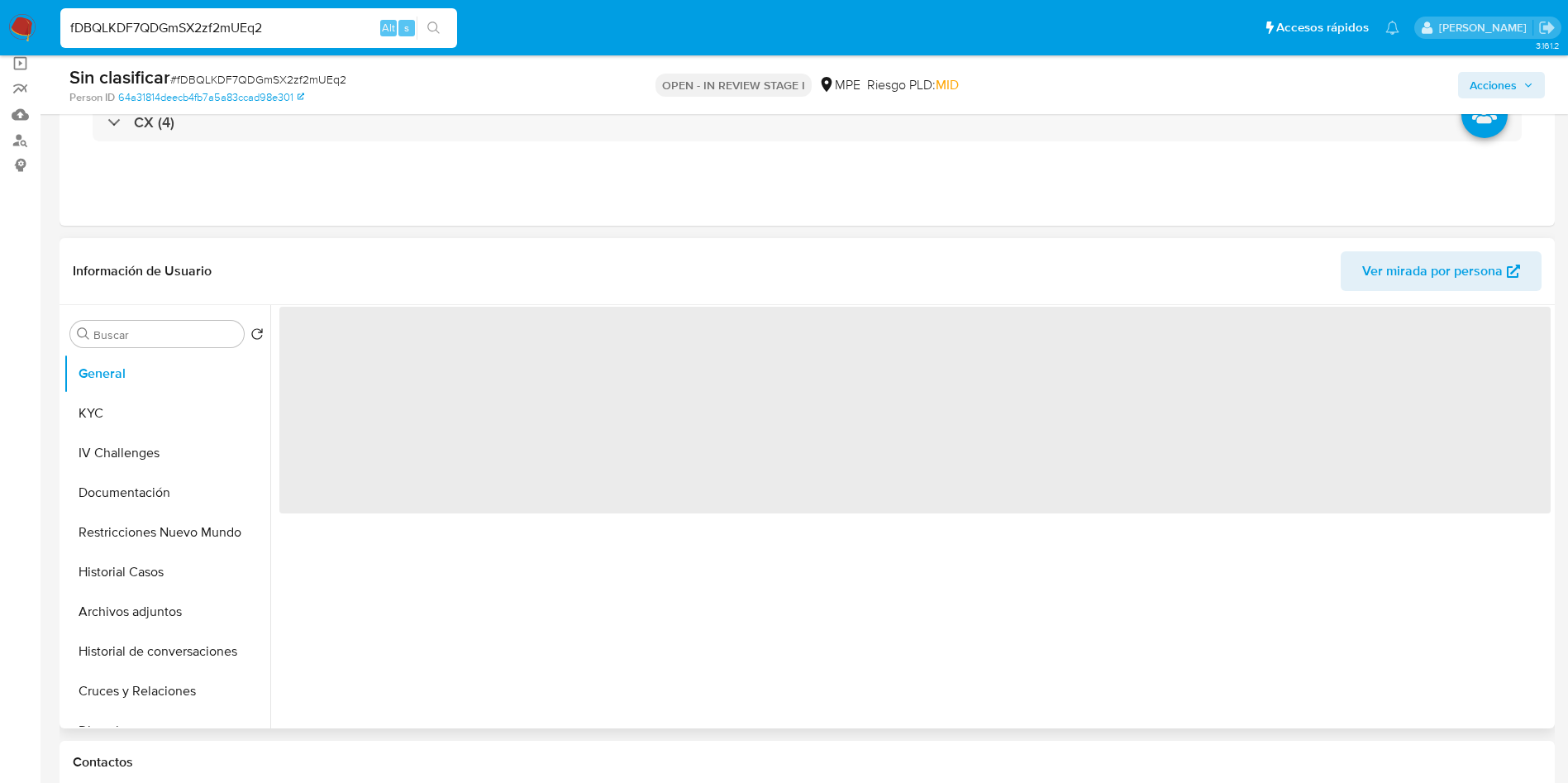
select select "10"
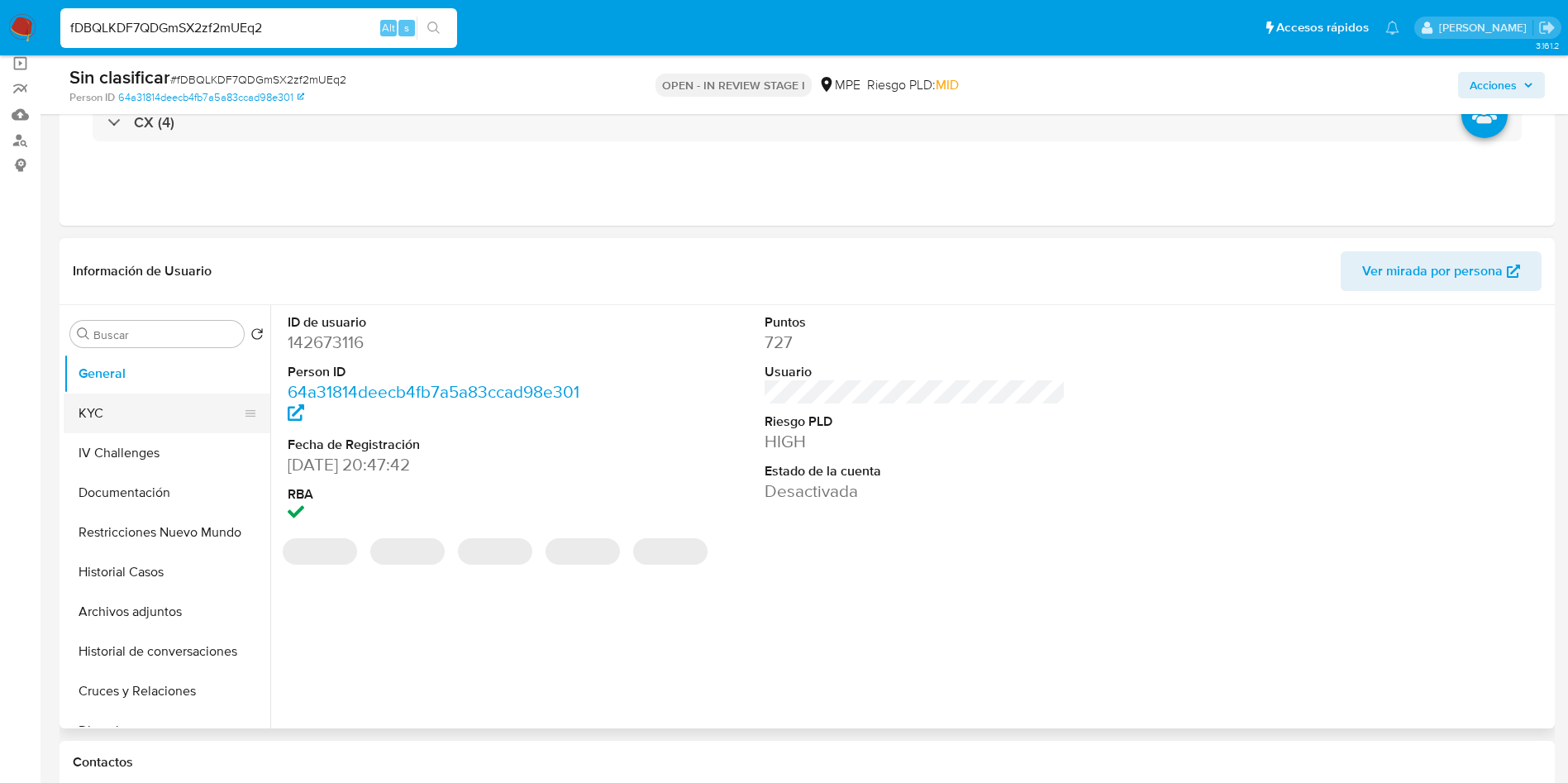
click at [115, 416] on button "KYC" at bounding box center [160, 413] width 193 height 39
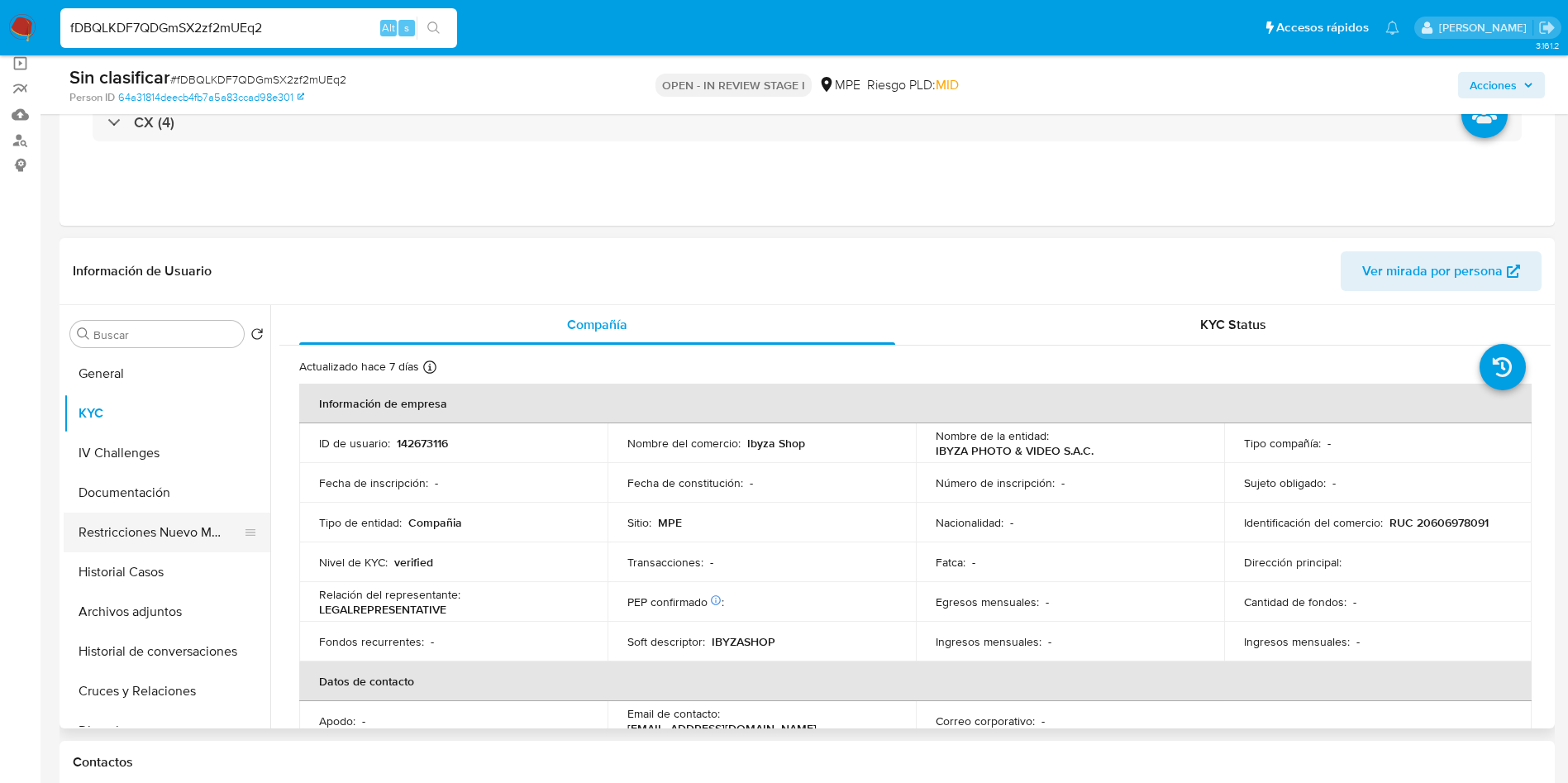
click at [157, 528] on button "Restricciones Nuevo Mundo" at bounding box center [160, 532] width 193 height 39
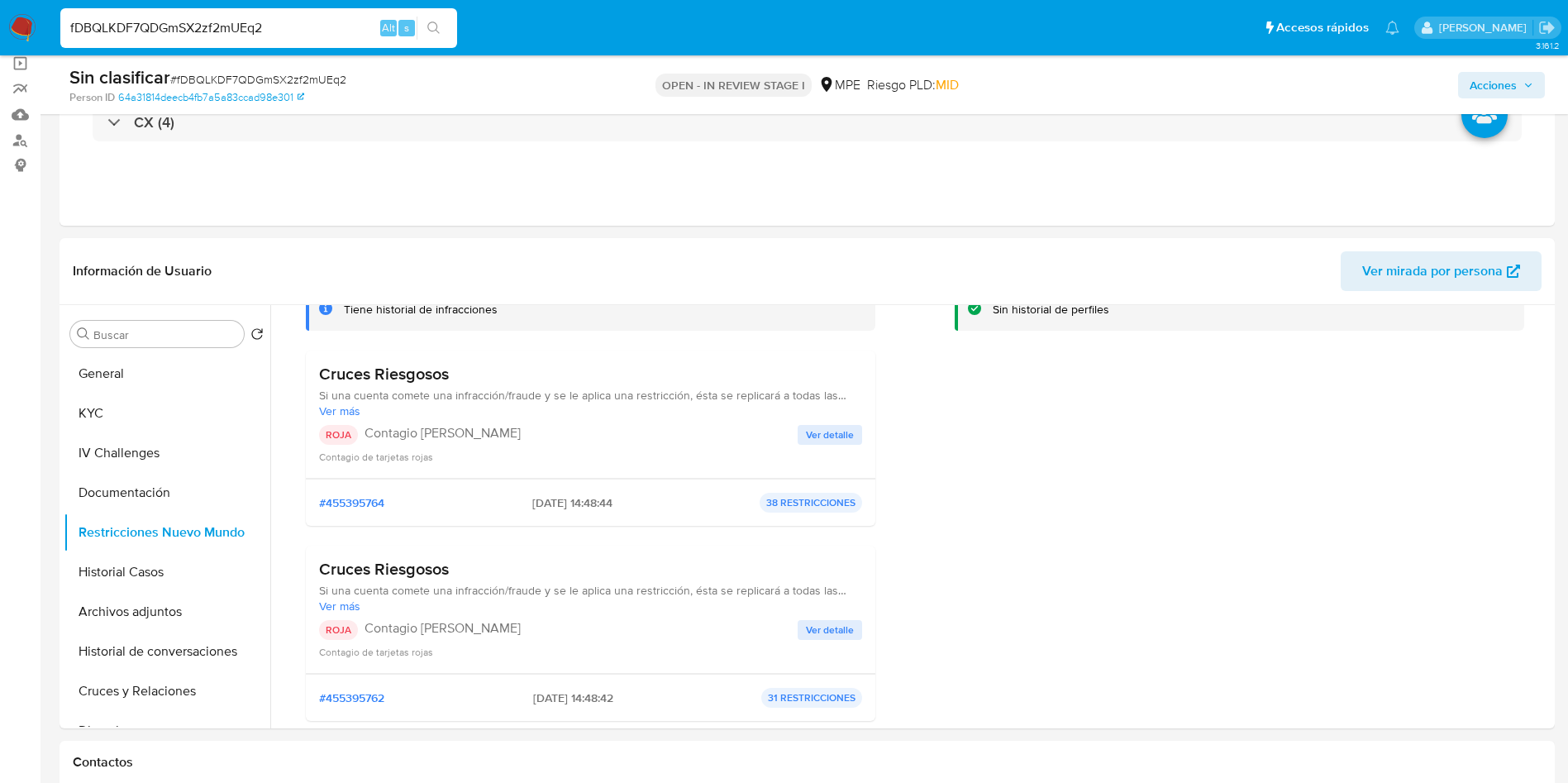
click at [813, 430] on span "Ver detalle" at bounding box center [830, 435] width 48 height 16
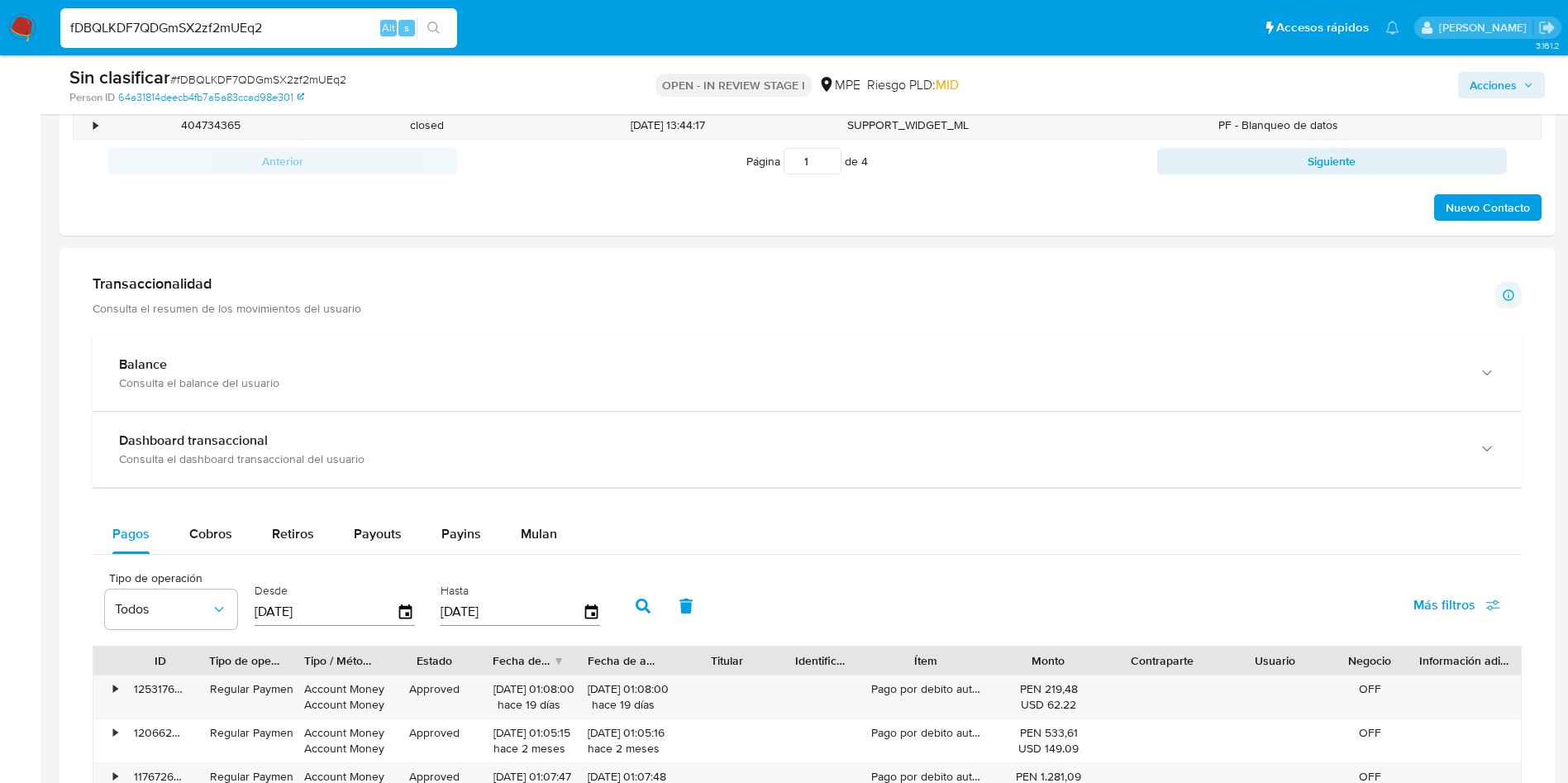
scroll to position [248, 0]
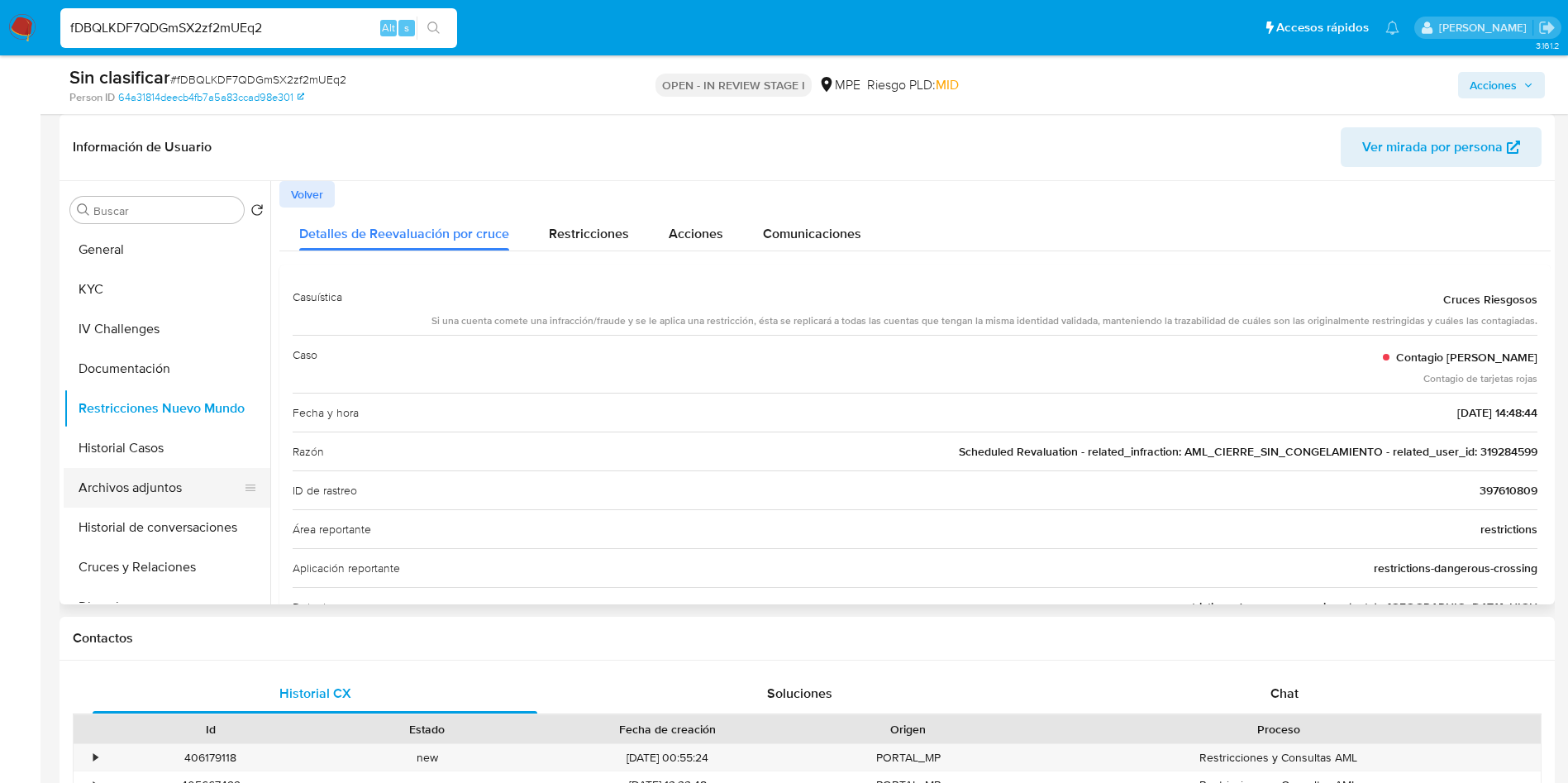
click at [148, 476] on button "Archivos adjuntos" at bounding box center [160, 488] width 193 height 39
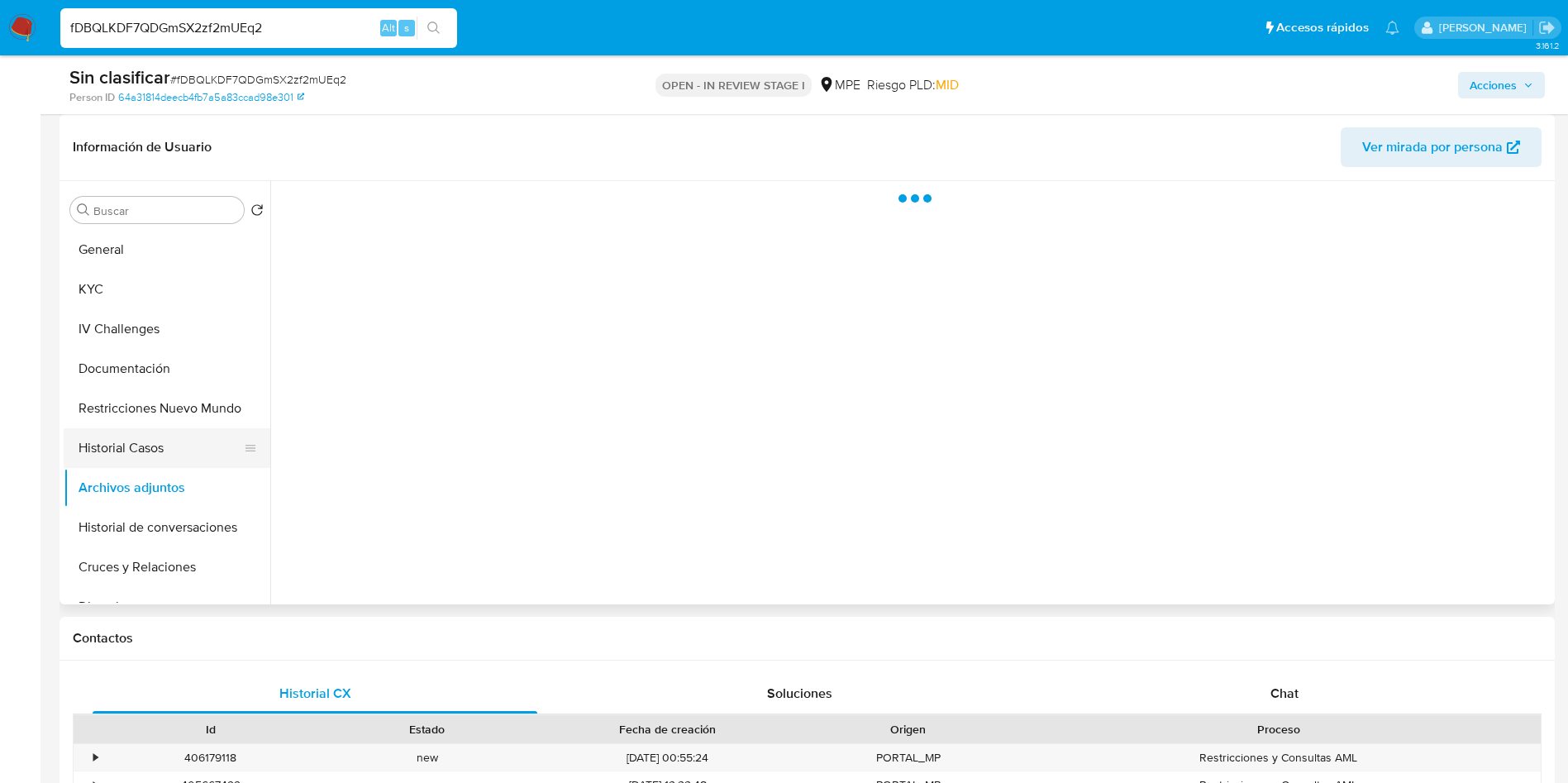
click at [149, 455] on button "Historial Casos" at bounding box center [160, 448] width 193 height 39
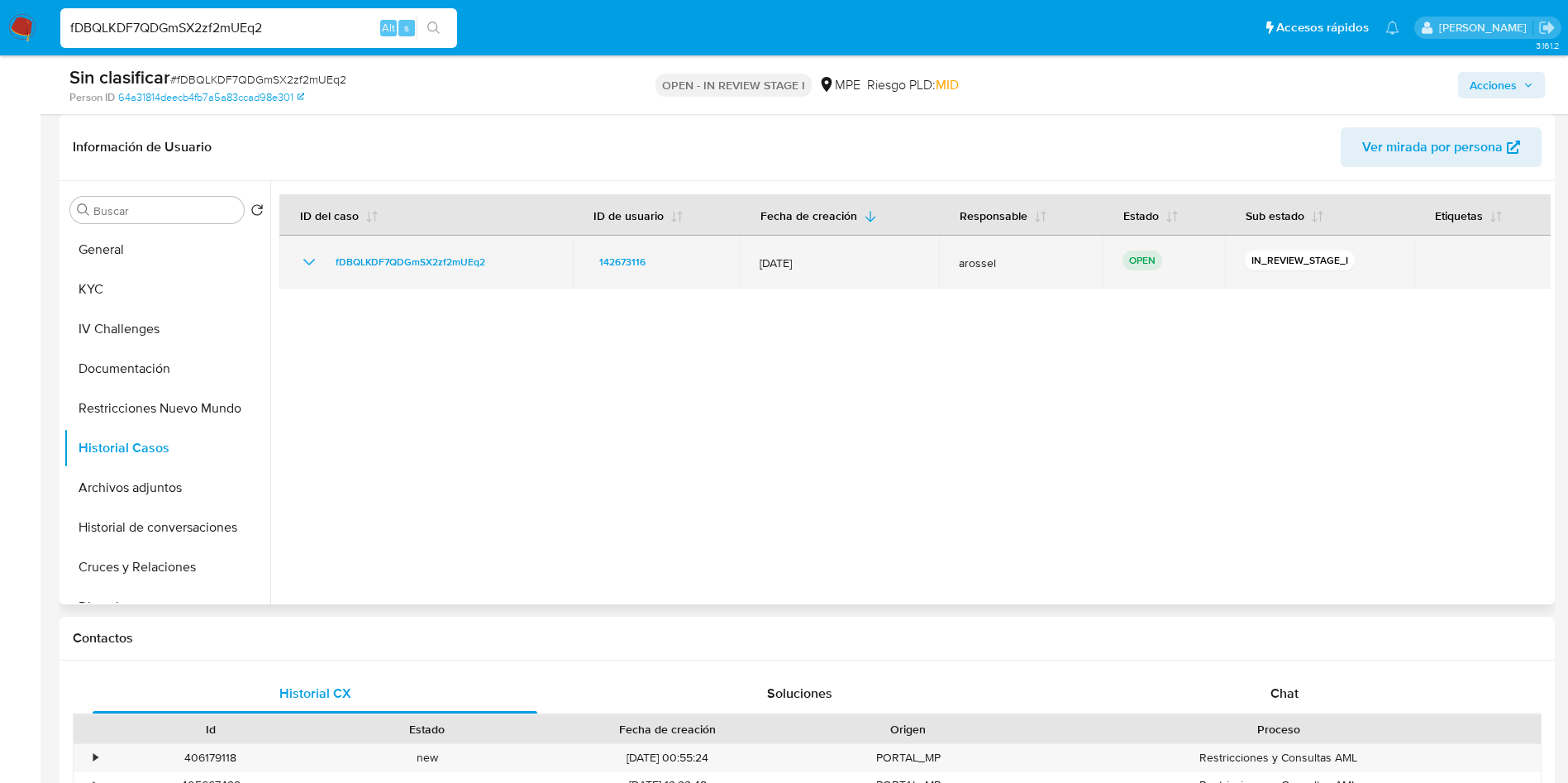
click at [295, 268] on td "fDBQLKDF7QDGmSX2zf2mUEq2" at bounding box center [426, 262] width 293 height 53
click at [317, 267] on icon "Mostrar/Ocultar" at bounding box center [309, 262] width 20 height 20
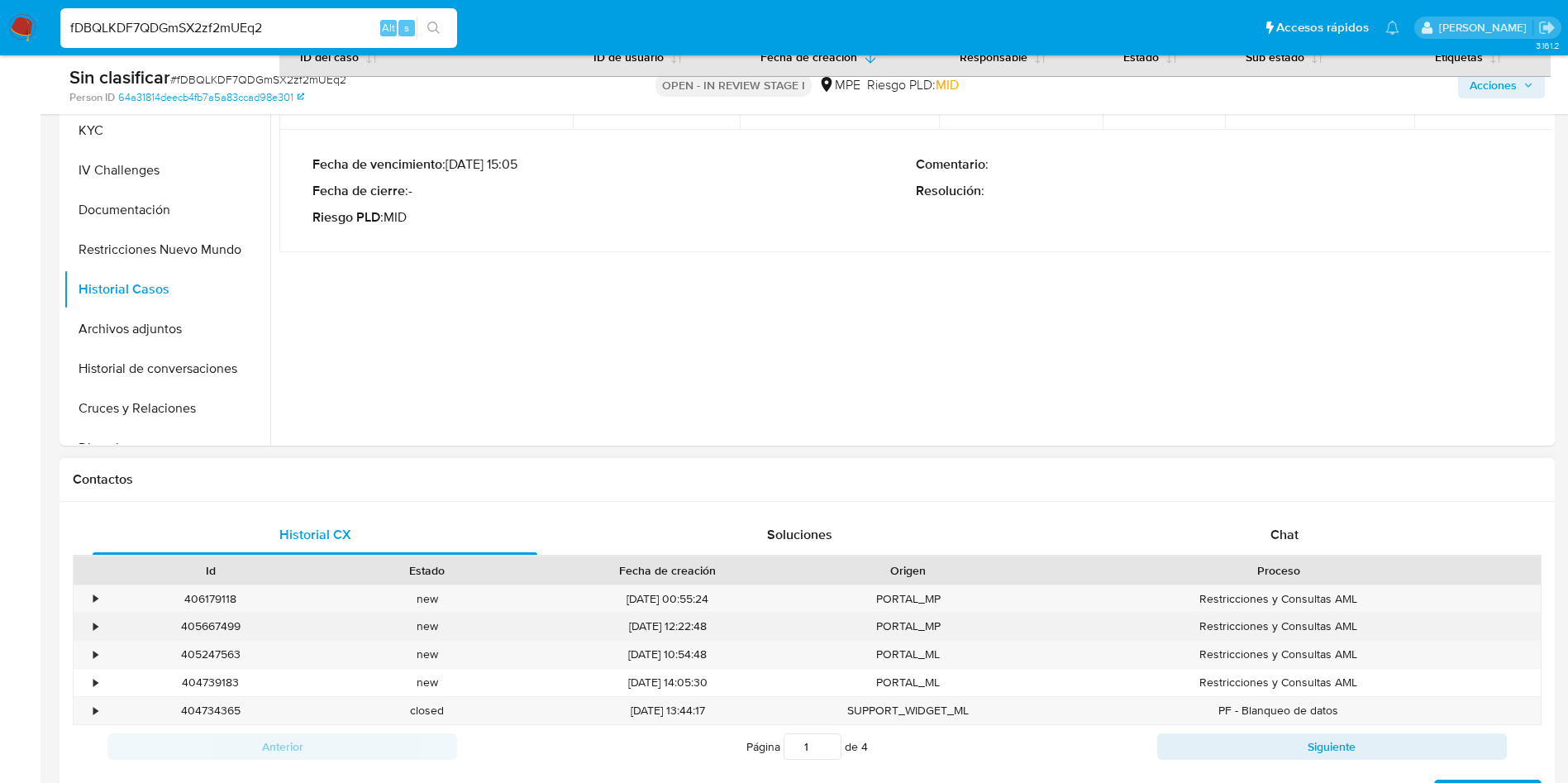
scroll to position [496, 0]
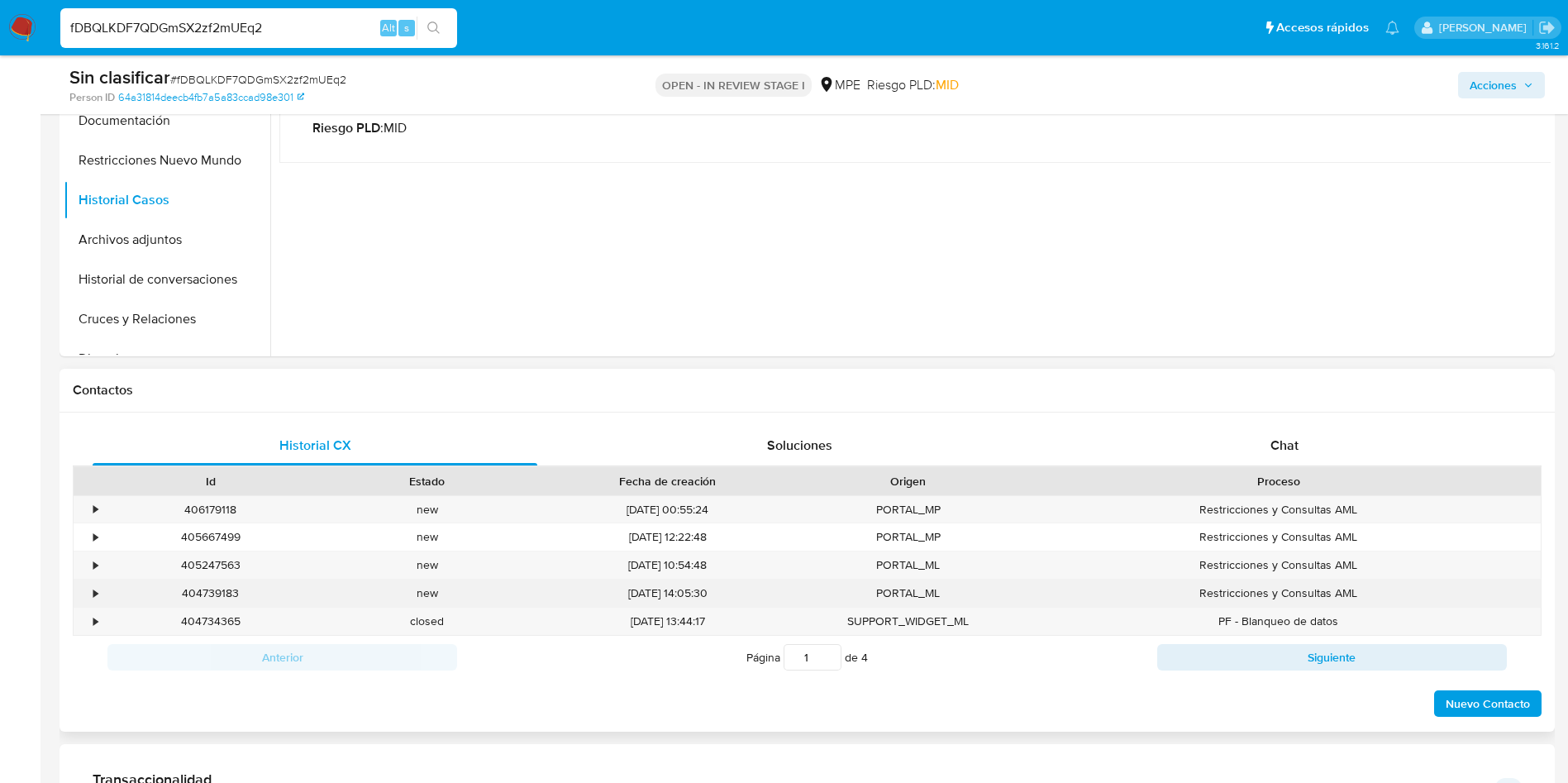
click at [96, 601] on div "•" at bounding box center [88, 593] width 29 height 27
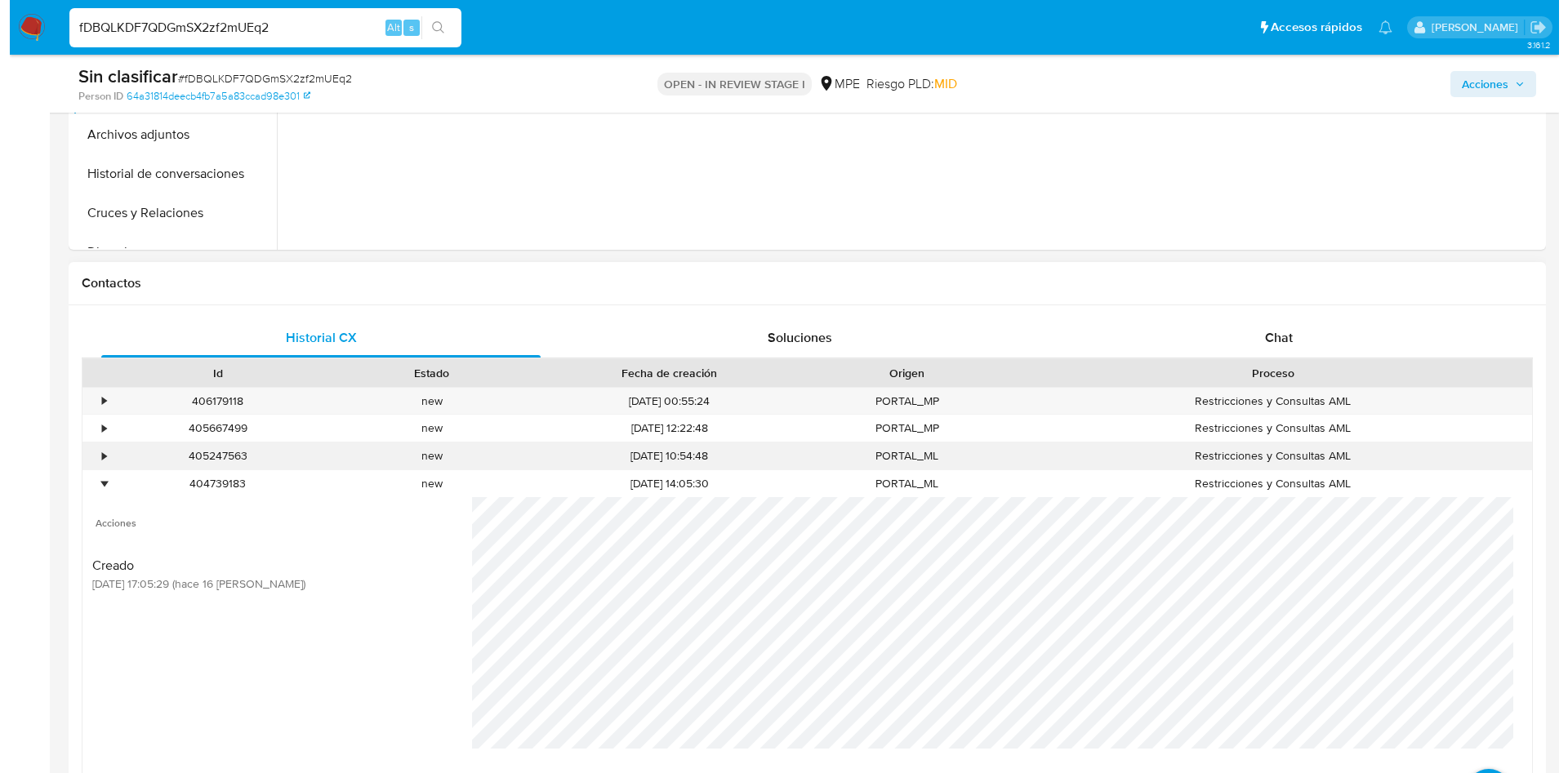
scroll to position [735, 0]
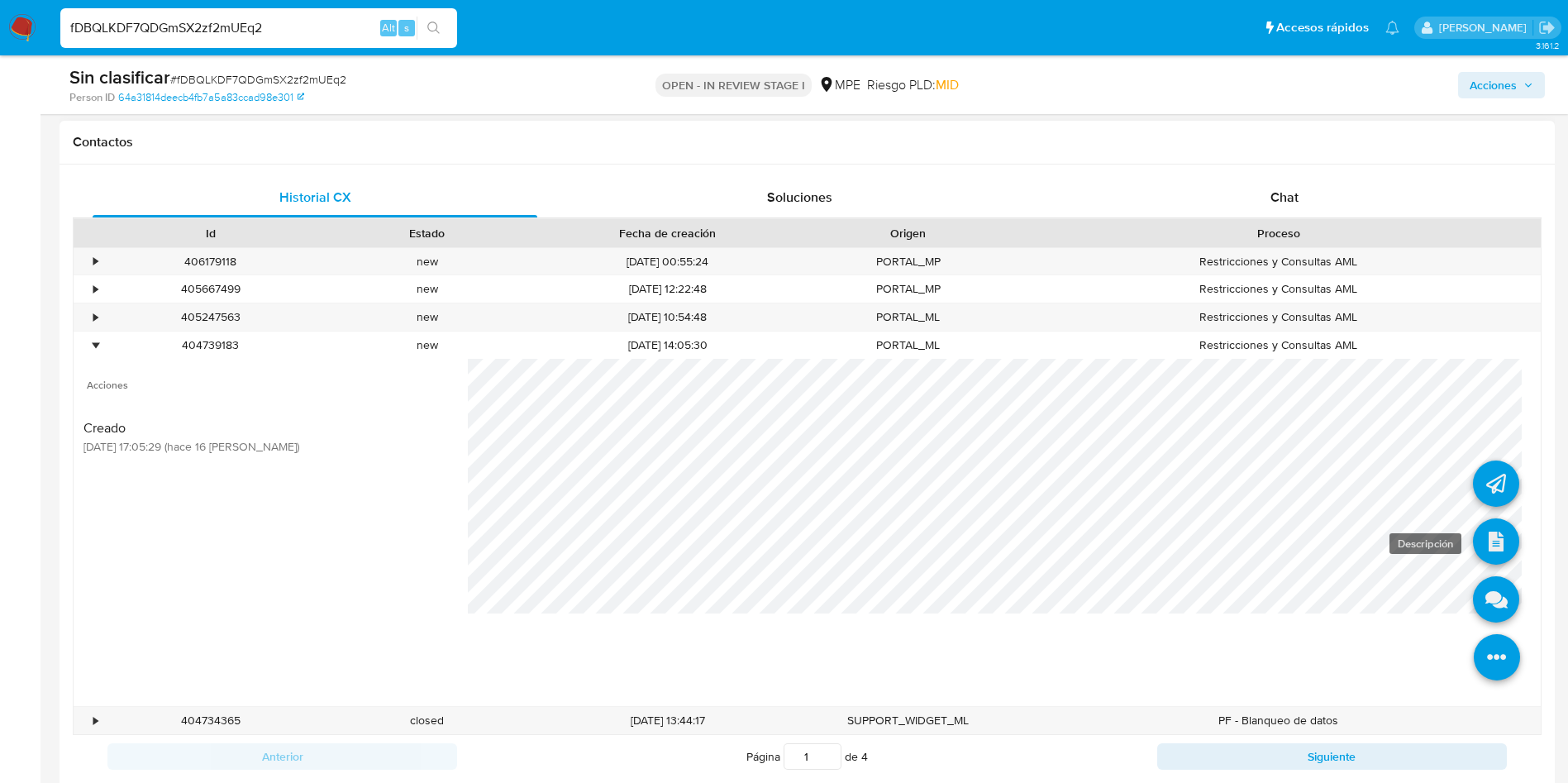
click at [1487, 548] on link at bounding box center [1496, 542] width 46 height 46
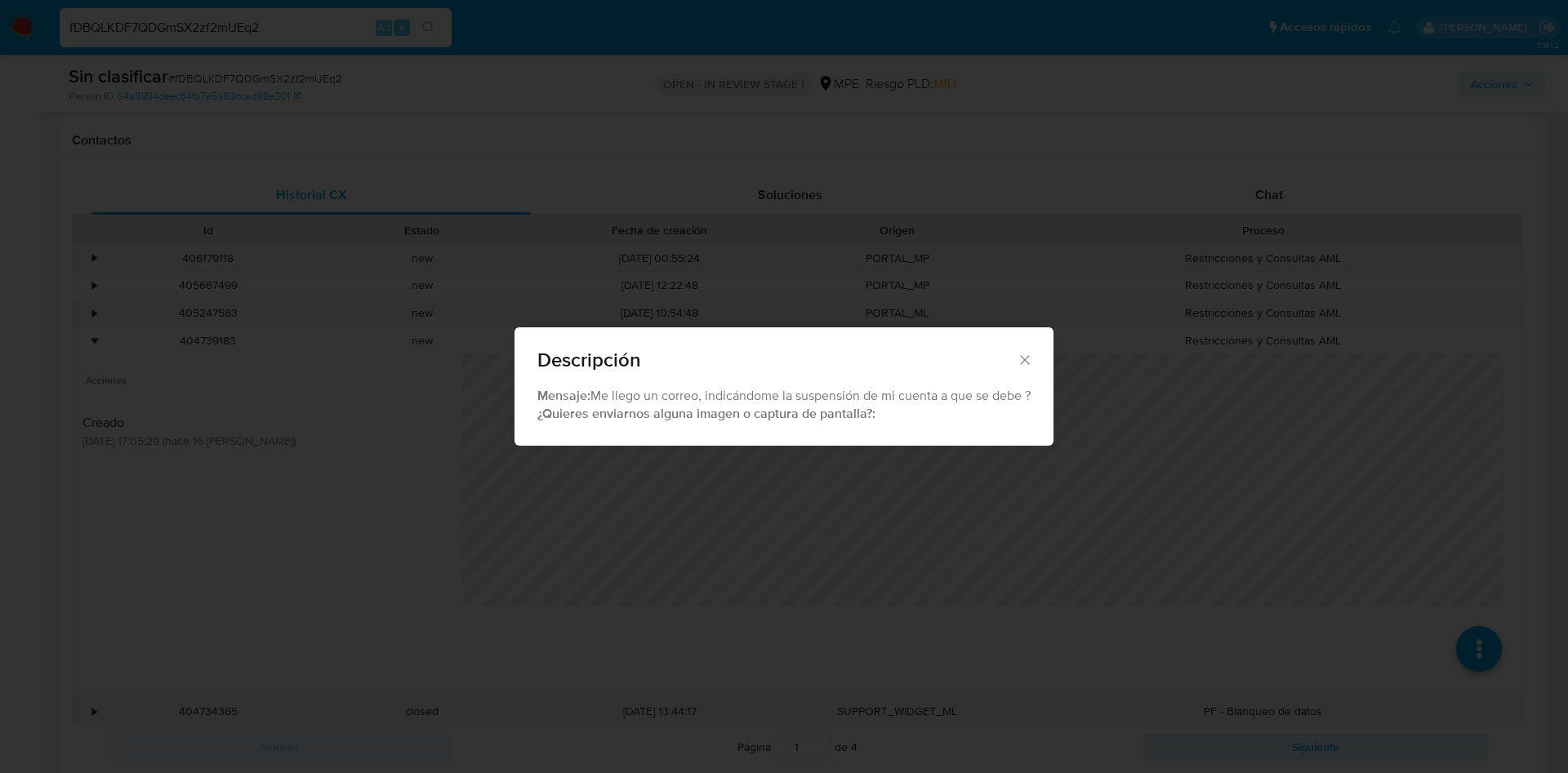
click at [1216, 474] on div "Descripción Mensaje: Me llego un correo, indicándome la suspensión de mi cuenta…" at bounding box center [784, 386] width 1568 height 773
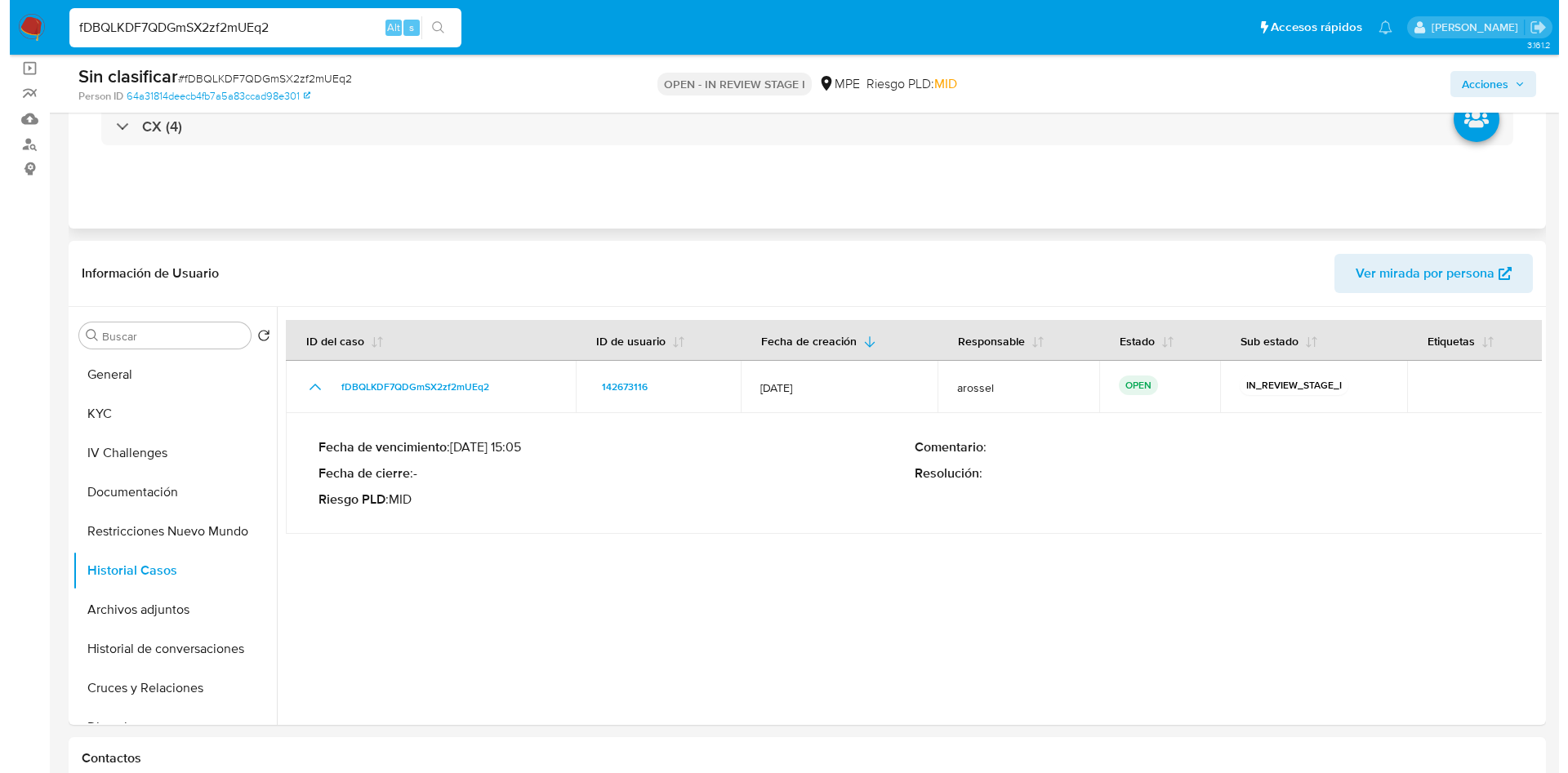
scroll to position [0, 0]
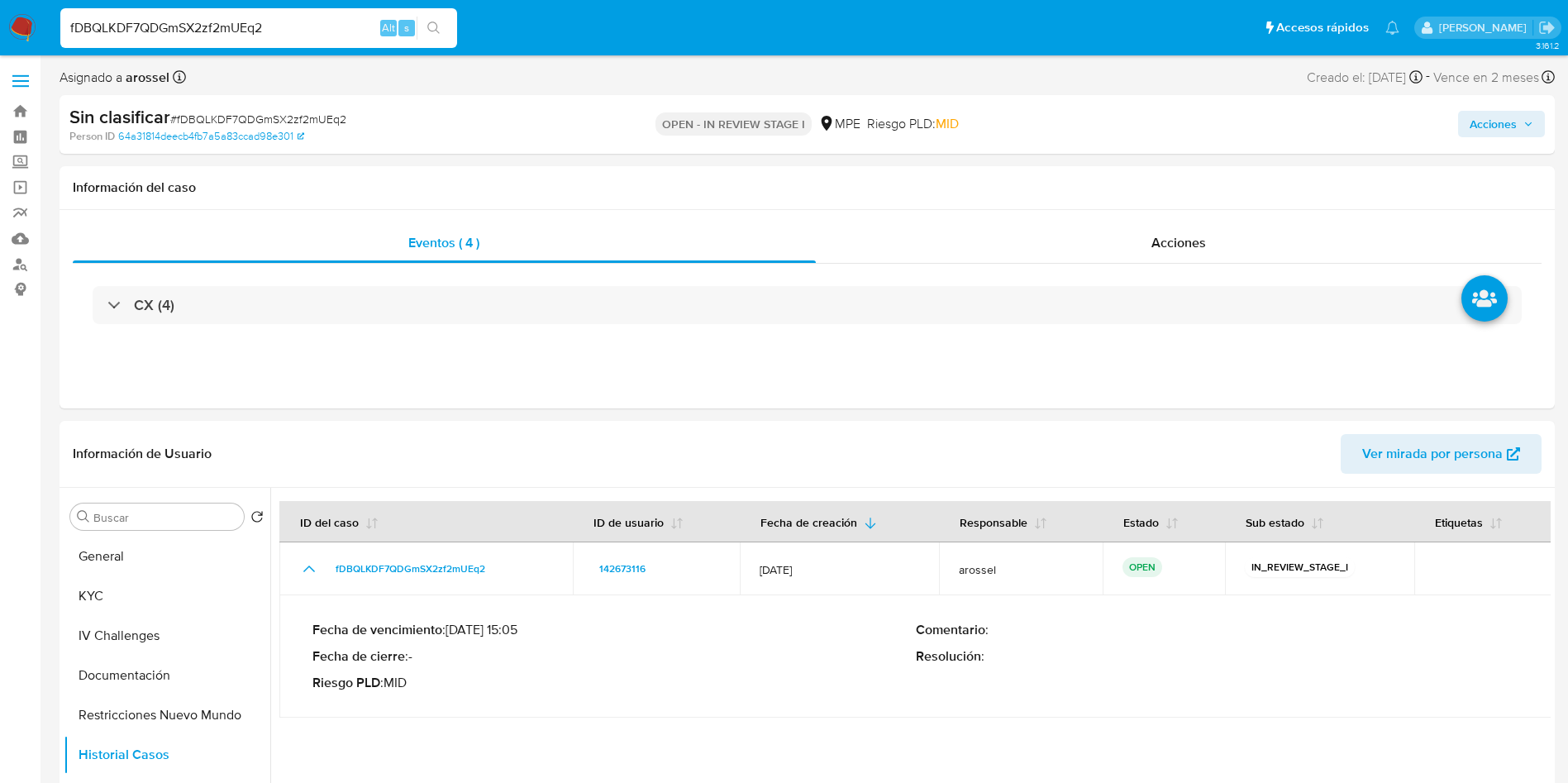
click at [1487, 131] on span "Acciones" at bounding box center [1493, 123] width 47 height 27
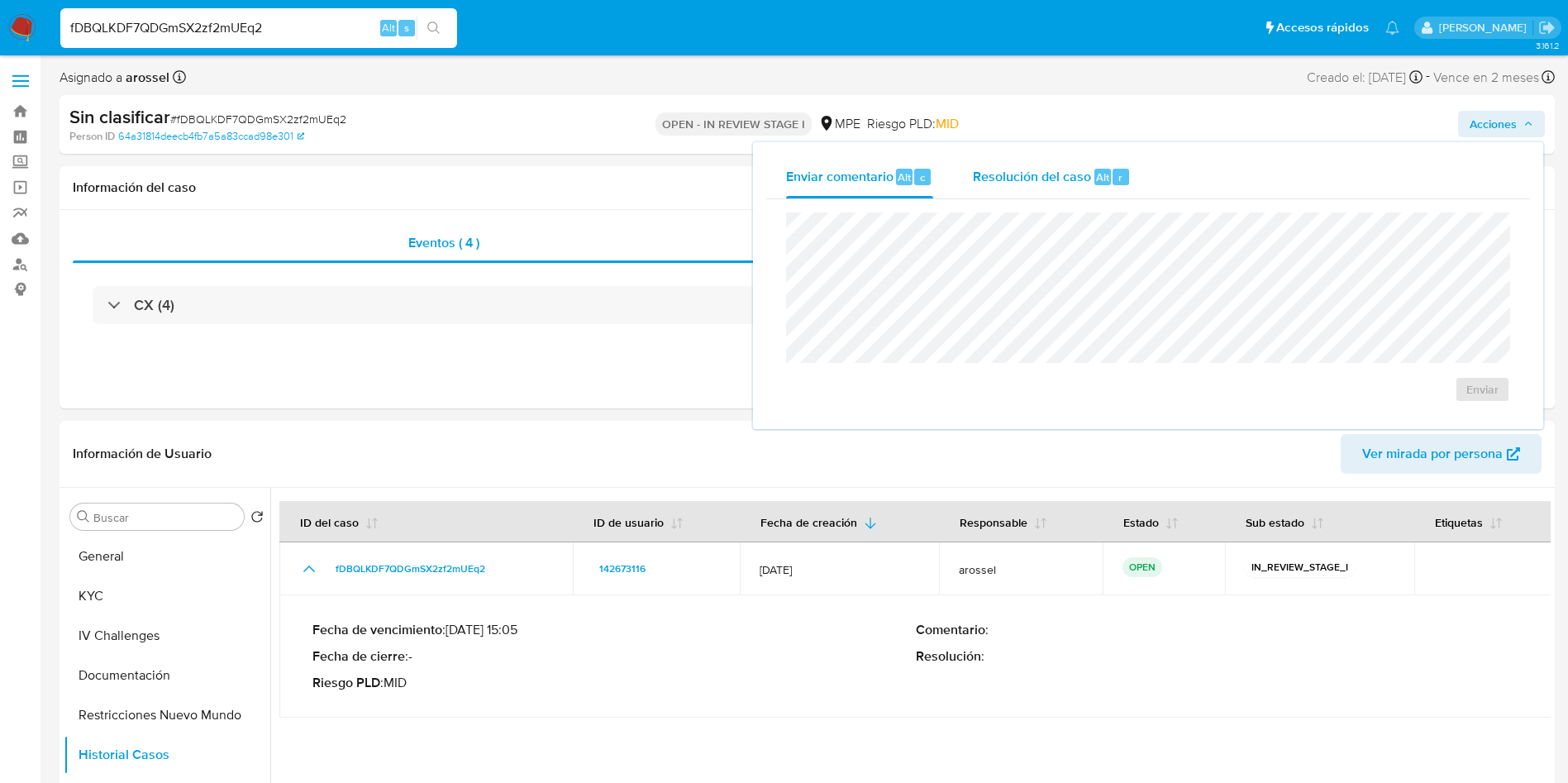
click at [1054, 182] on span "Resolución del caso" at bounding box center [1032, 176] width 118 height 19
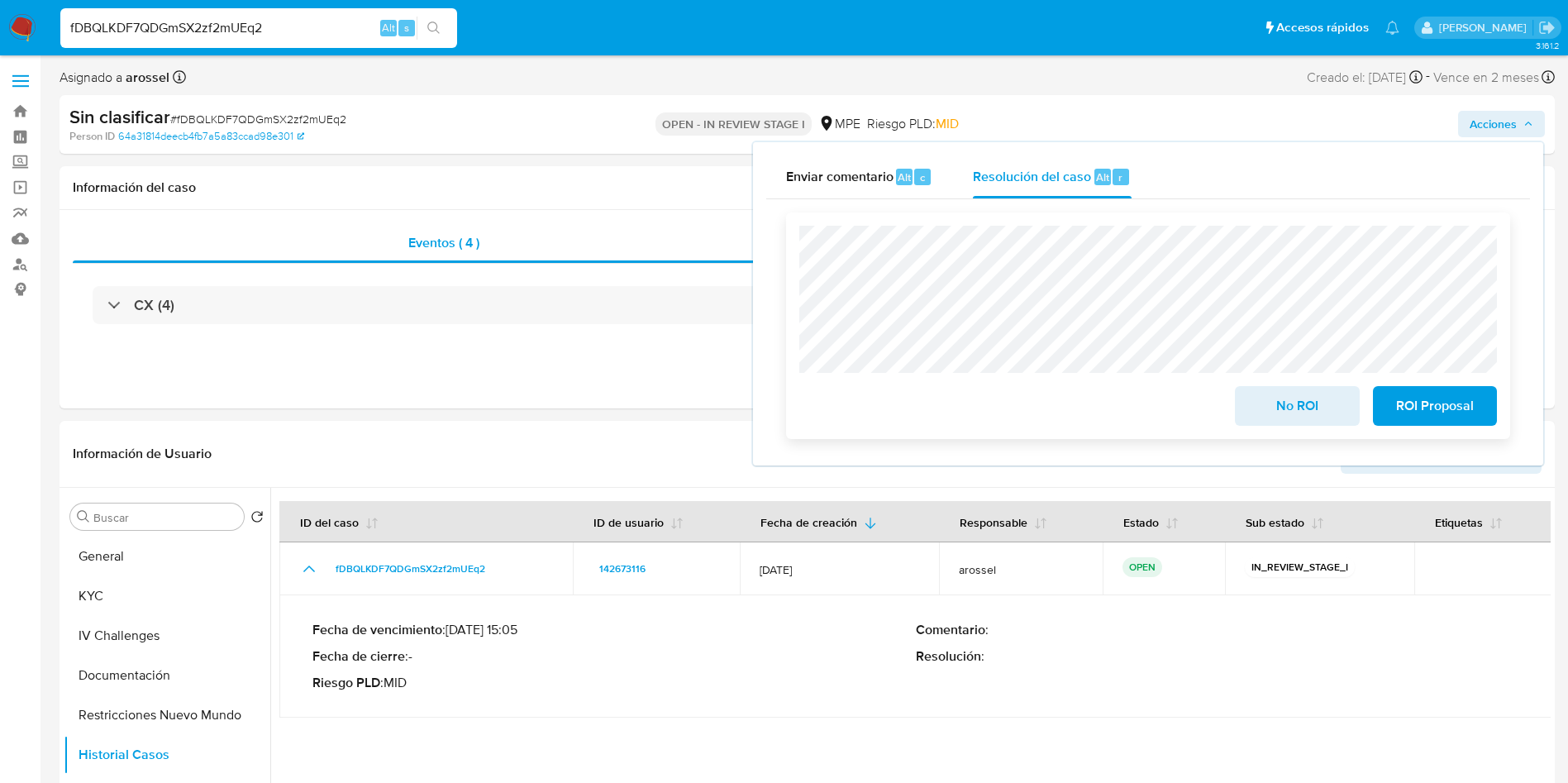
click at [1278, 435] on div "No ROI ROI Proposal" at bounding box center [1148, 325] width 724 height 227
click at [1263, 413] on span "No ROI" at bounding box center [1297, 406] width 81 height 37
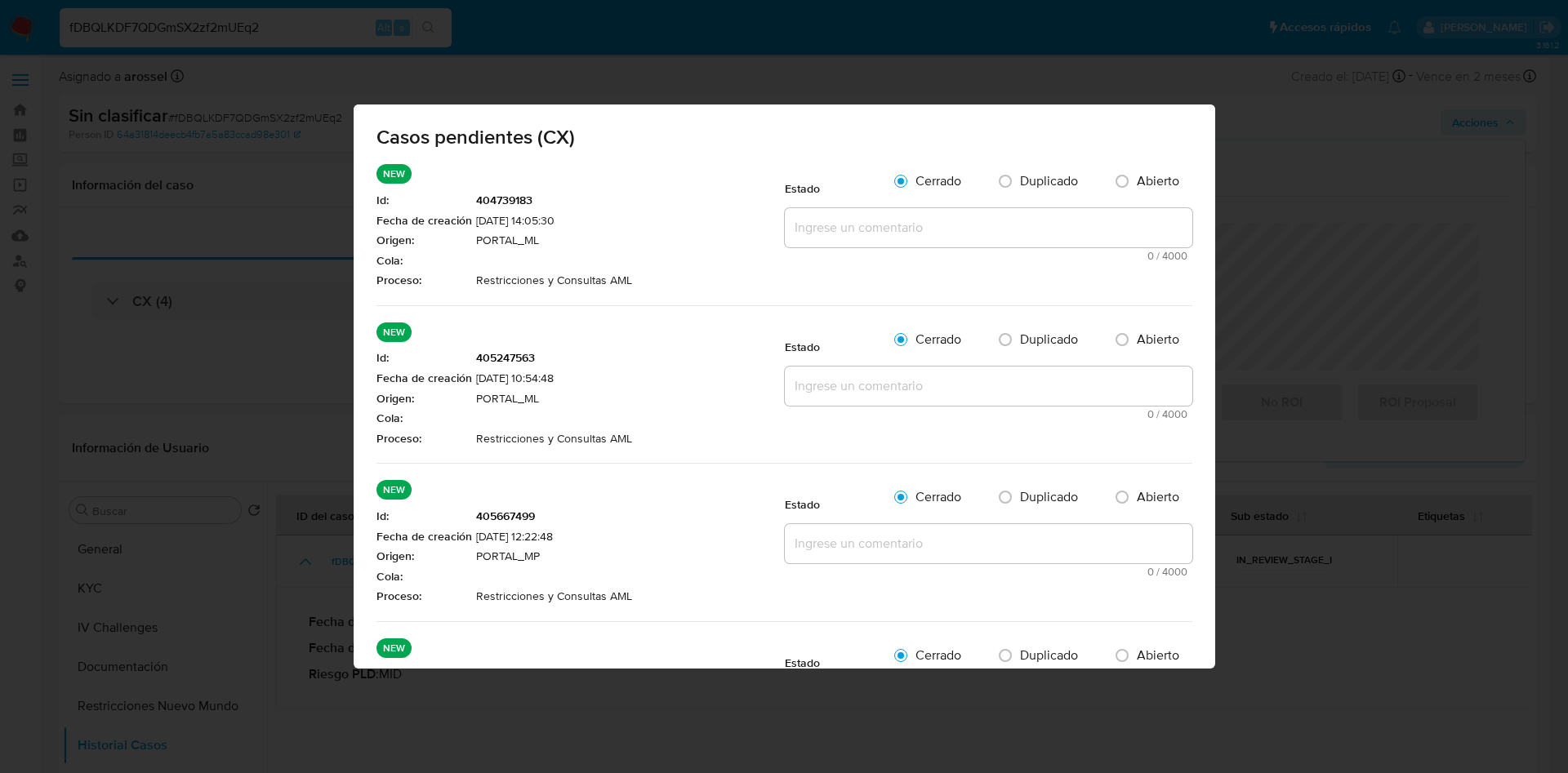
click at [901, 219] on textarea at bounding box center [989, 227] width 407 height 39
paste textarea "Cliente suspendido por Prevención de Fraude. No corresponde a AML. Se cierra el…"
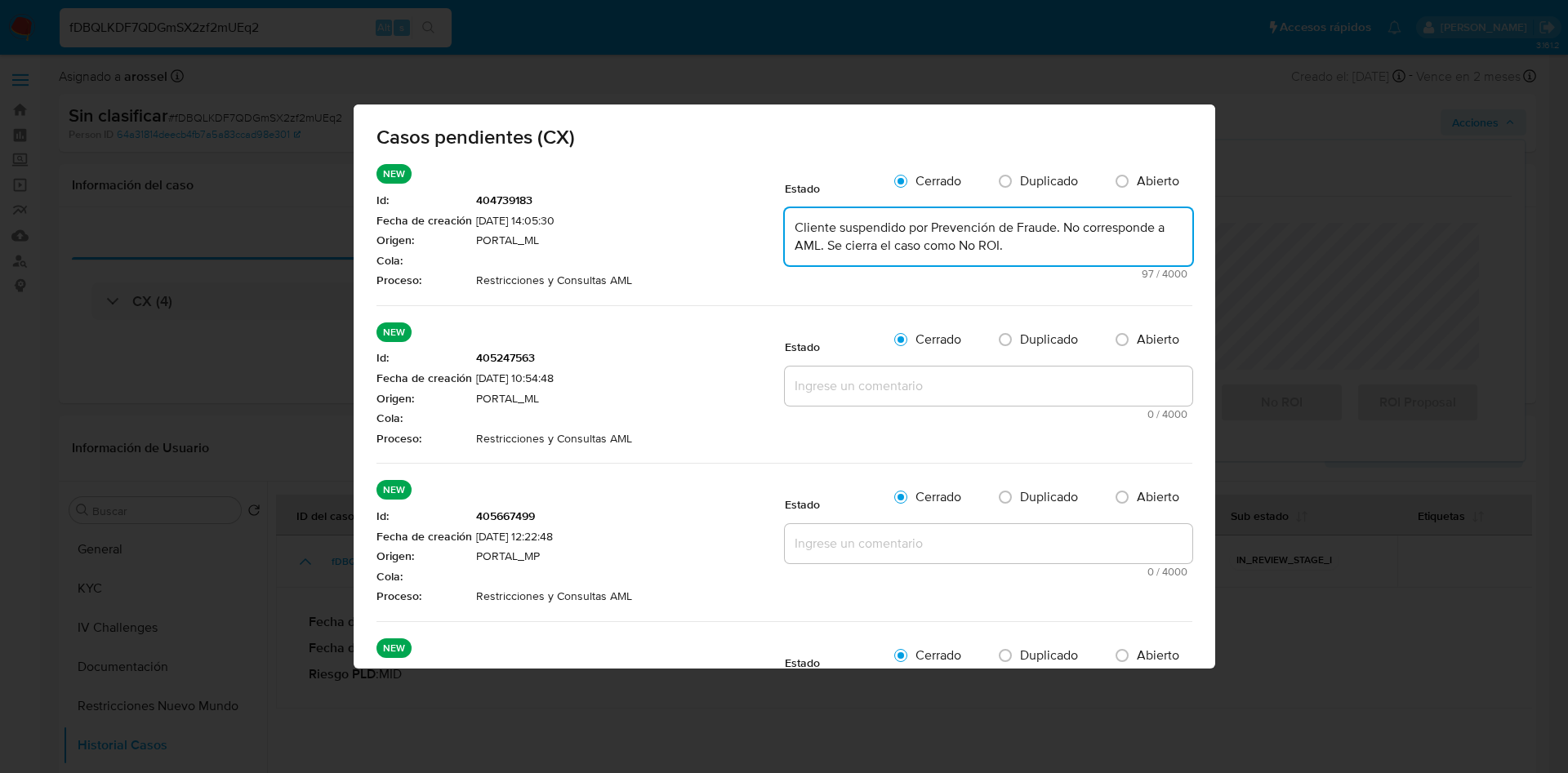
type textarea "Cliente suspendido por Prevención de Fraude. No corresponde a AML. Se cierra el…"
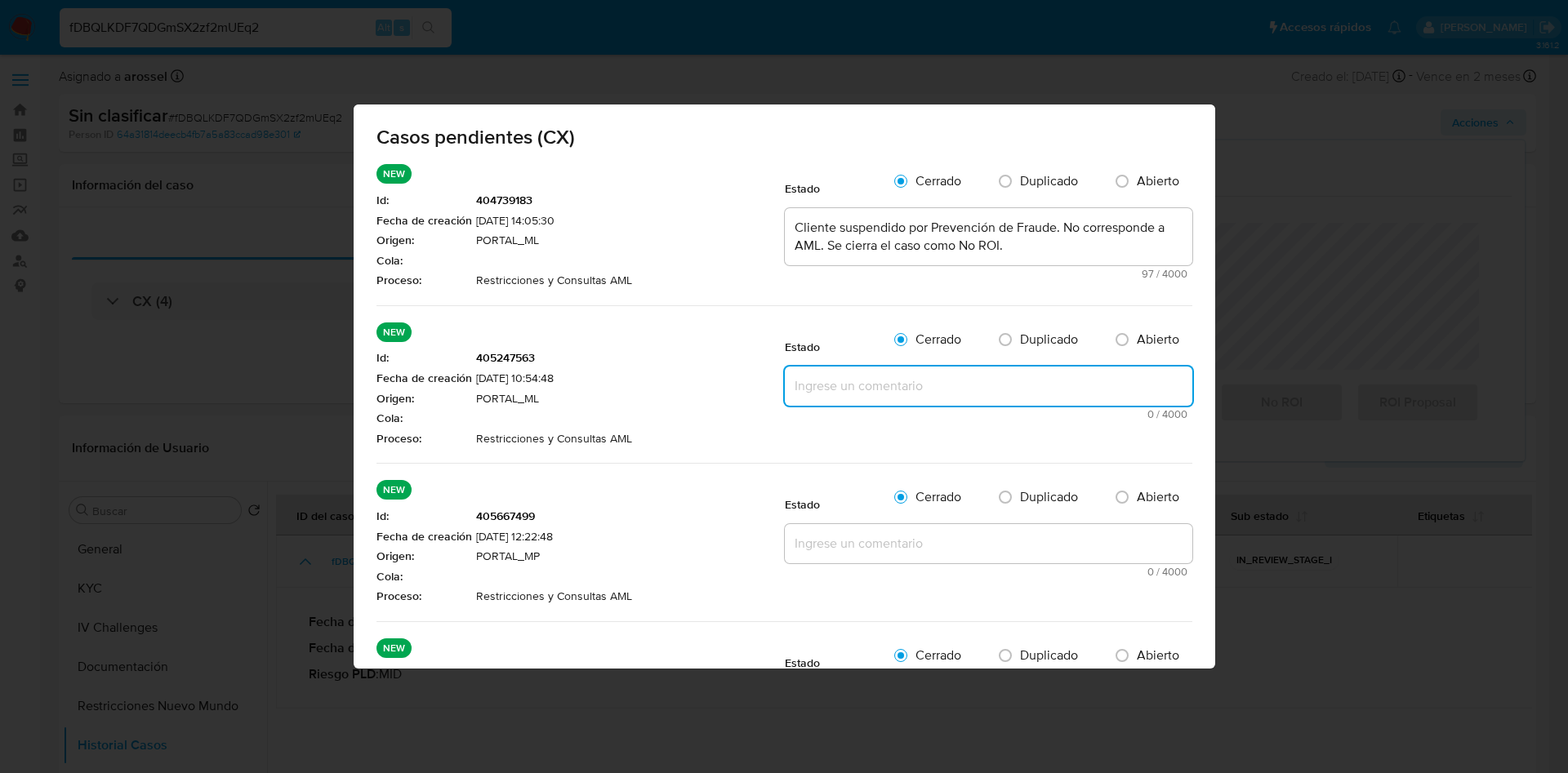
click at [862, 373] on textarea at bounding box center [989, 386] width 407 height 39
paste textarea "Cliente suspendido por Prevención de Fraude. No corresponde a AML. Se cierra el…"
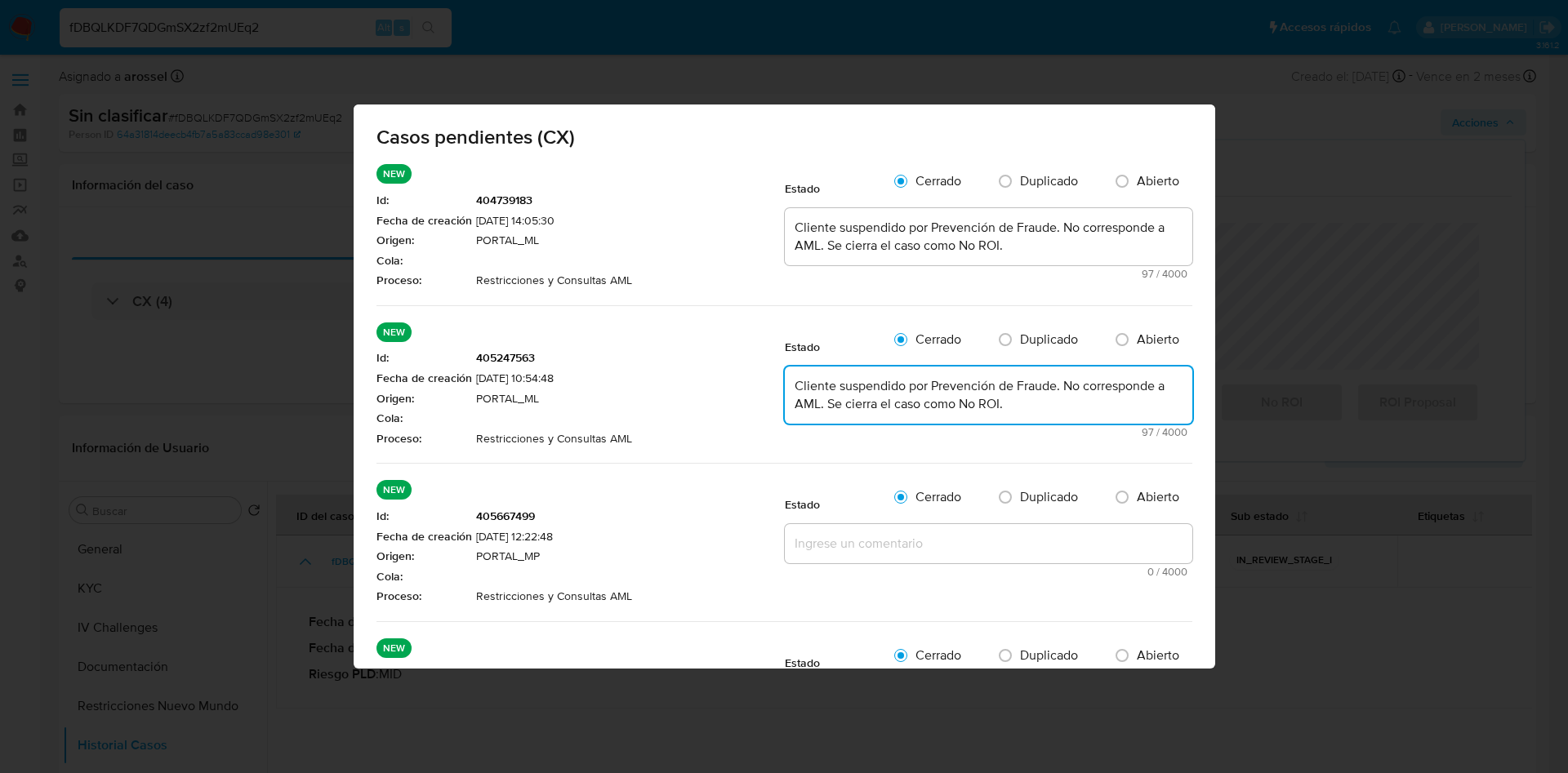
type textarea "Cliente suspendido por Prevención de Fraude. No corresponde a AML. Se cierra el…"
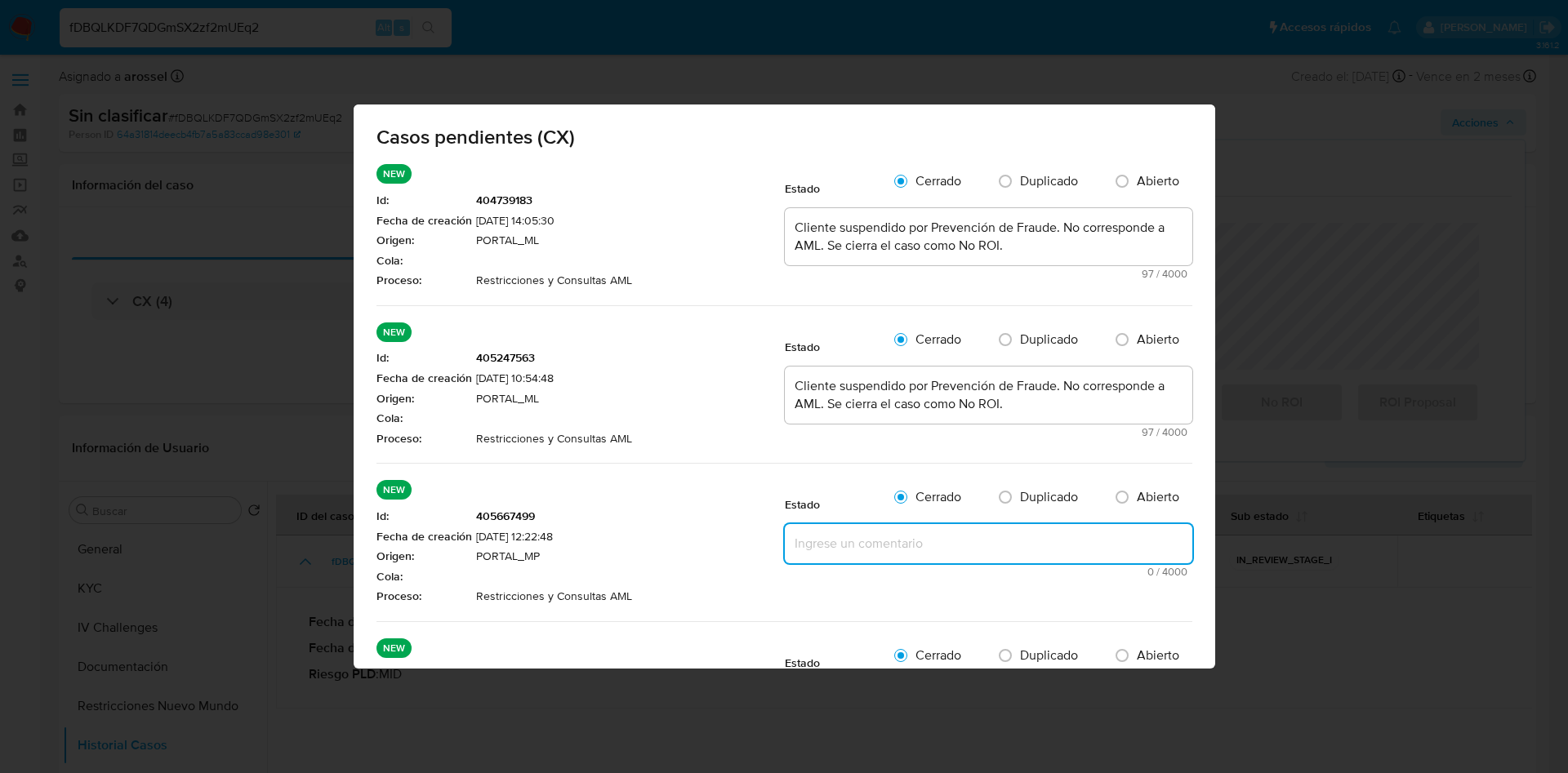
click at [861, 536] on textarea at bounding box center [989, 543] width 407 height 39
paste textarea "Cliente suspendido por Prevención de Fraude. No corresponde a AML. Se cierra el…"
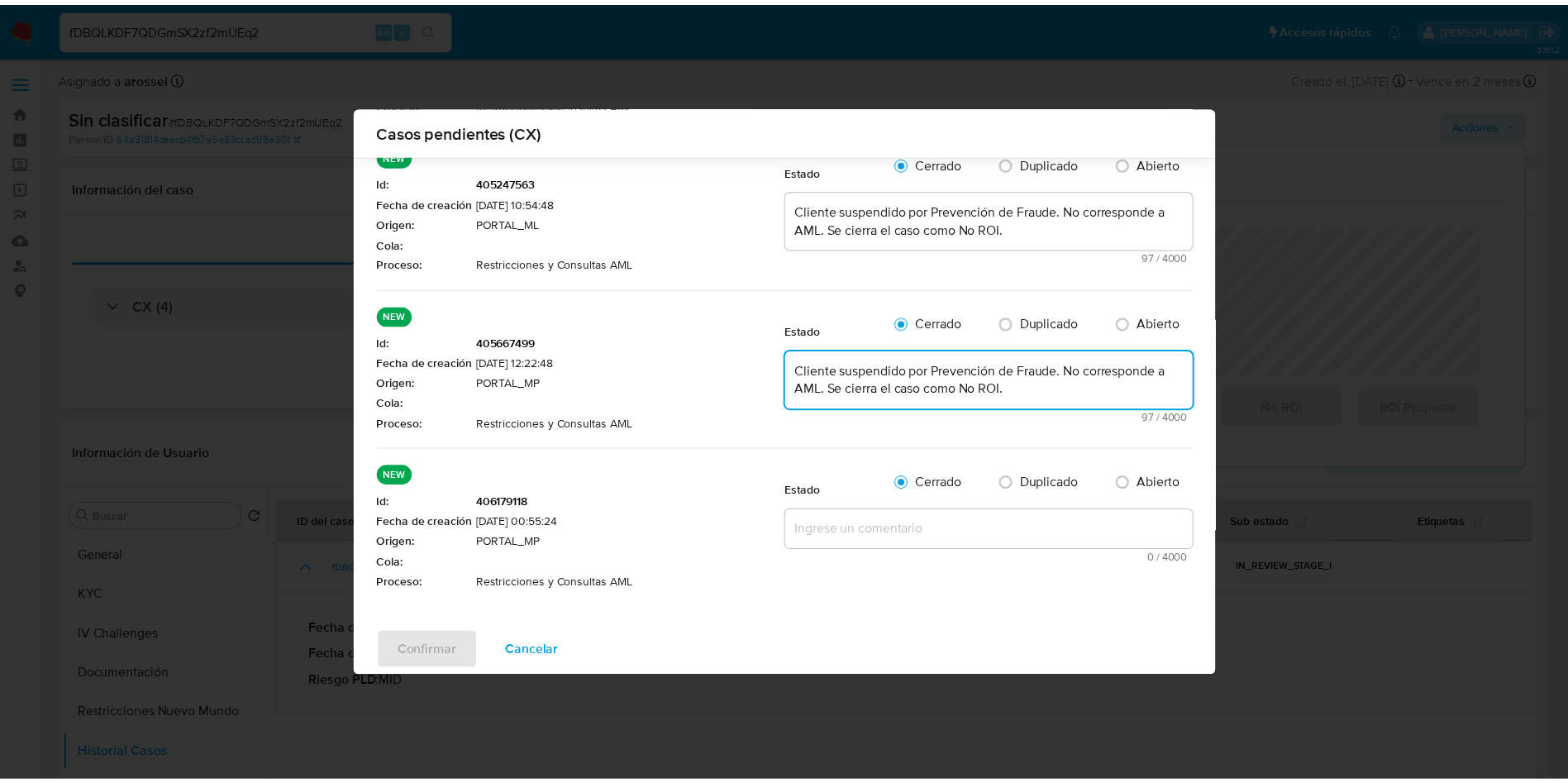
scroll to position [186, 0]
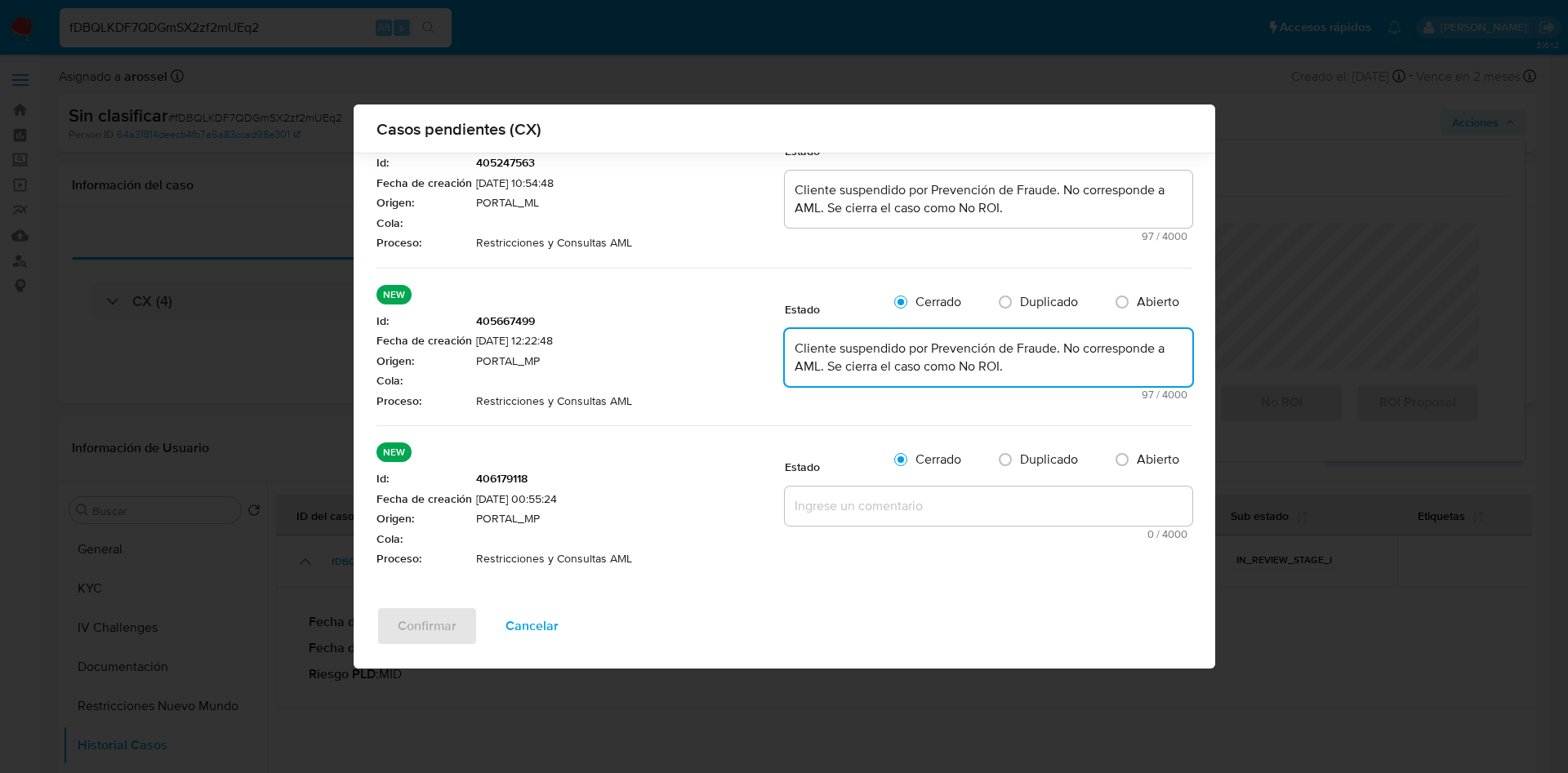
type textarea "Cliente suspendido por Prevención de Fraude. No corresponde a AML. Se cierra el…"
click at [860, 532] on span "0 / 4000" at bounding box center [988, 534] width 398 height 11
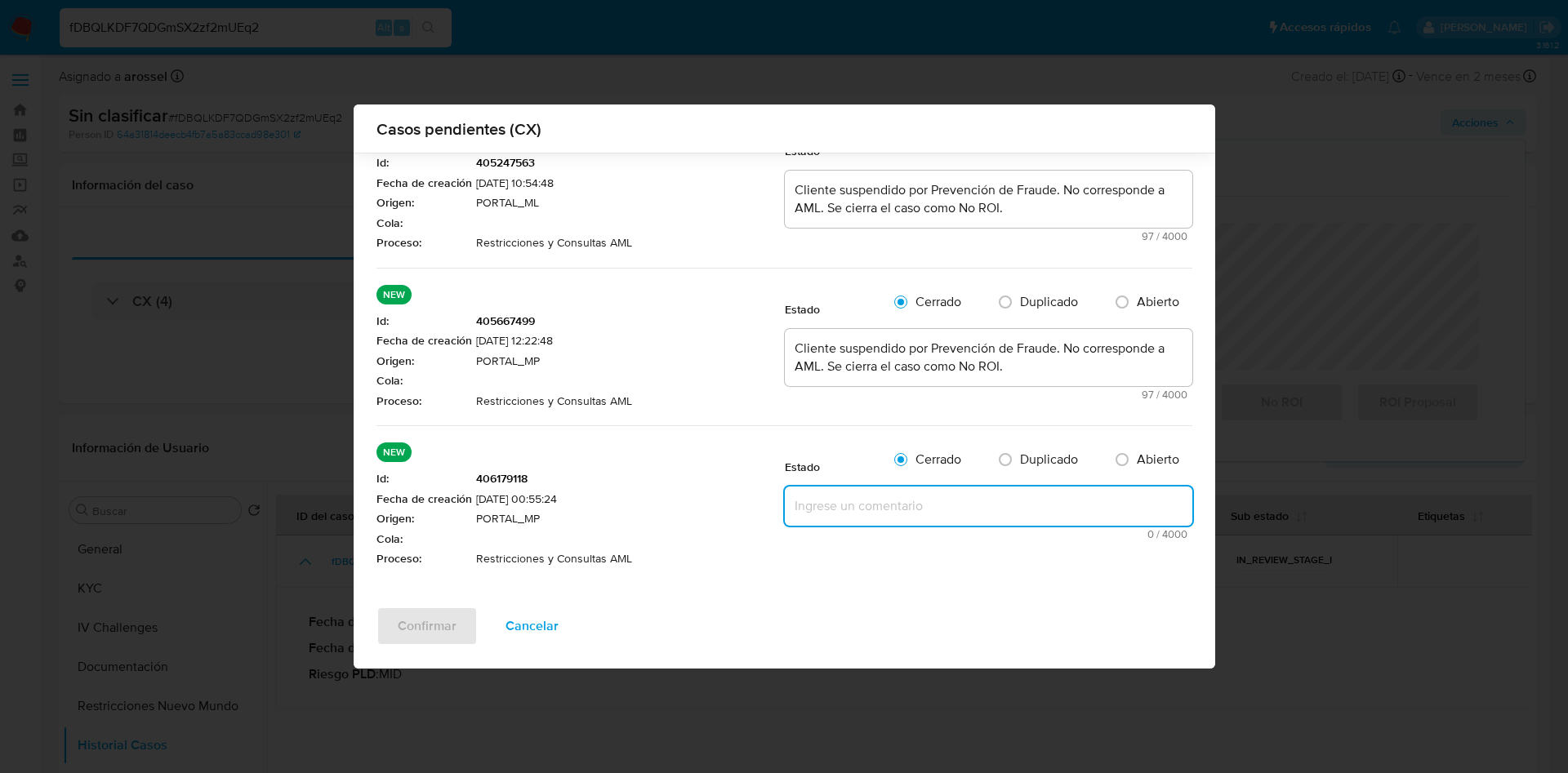
click at [855, 509] on textarea at bounding box center [989, 506] width 407 height 39
paste textarea "Cliente suspendido por Prevención de Fraude. No corresponde a AML. Se cierra el…"
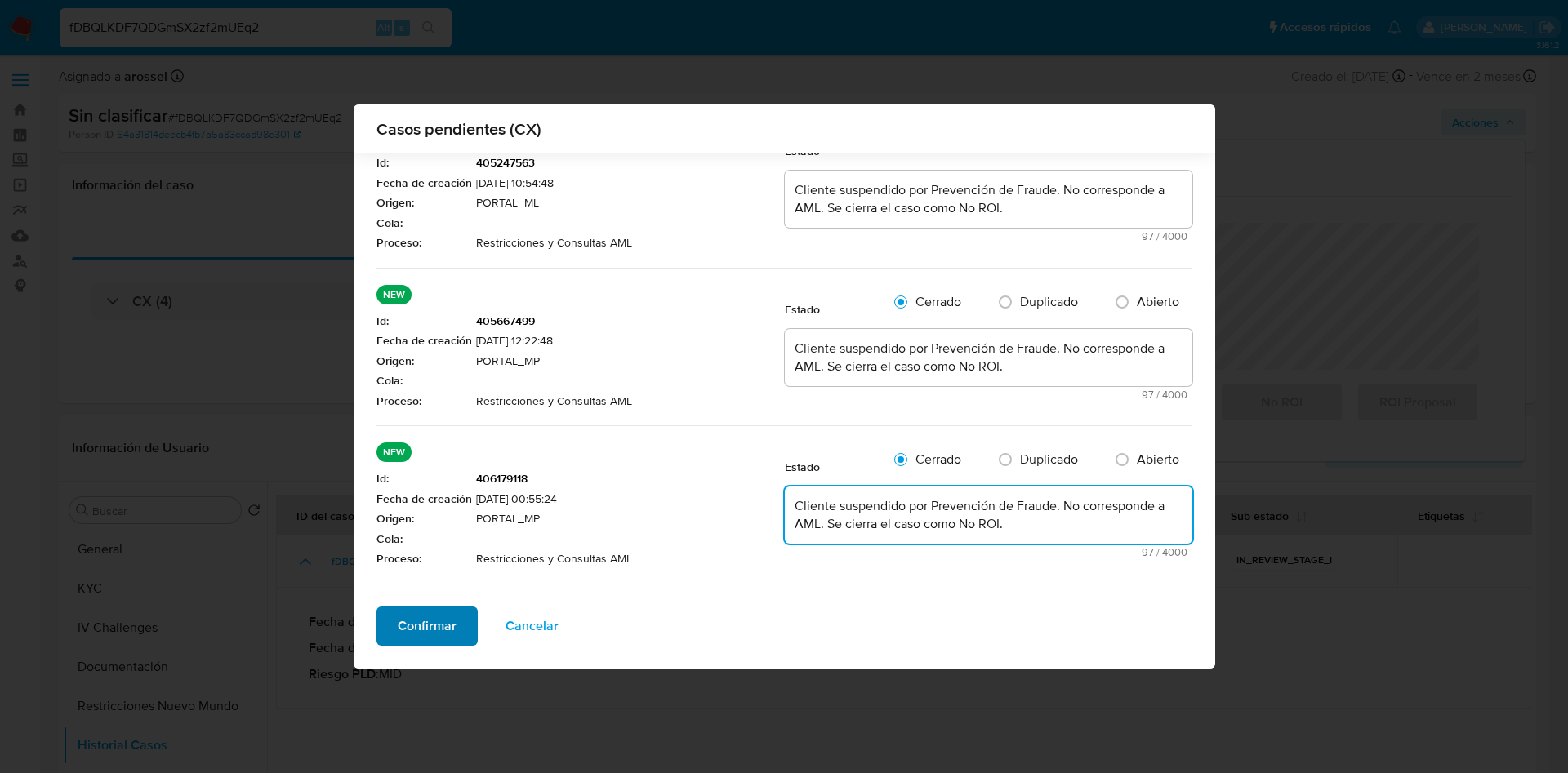
type textarea "Cliente suspendido por Prevención de Fraude. No corresponde a AML. Se cierra el…"
click at [443, 612] on span "Confirmar" at bounding box center [428, 626] width 59 height 36
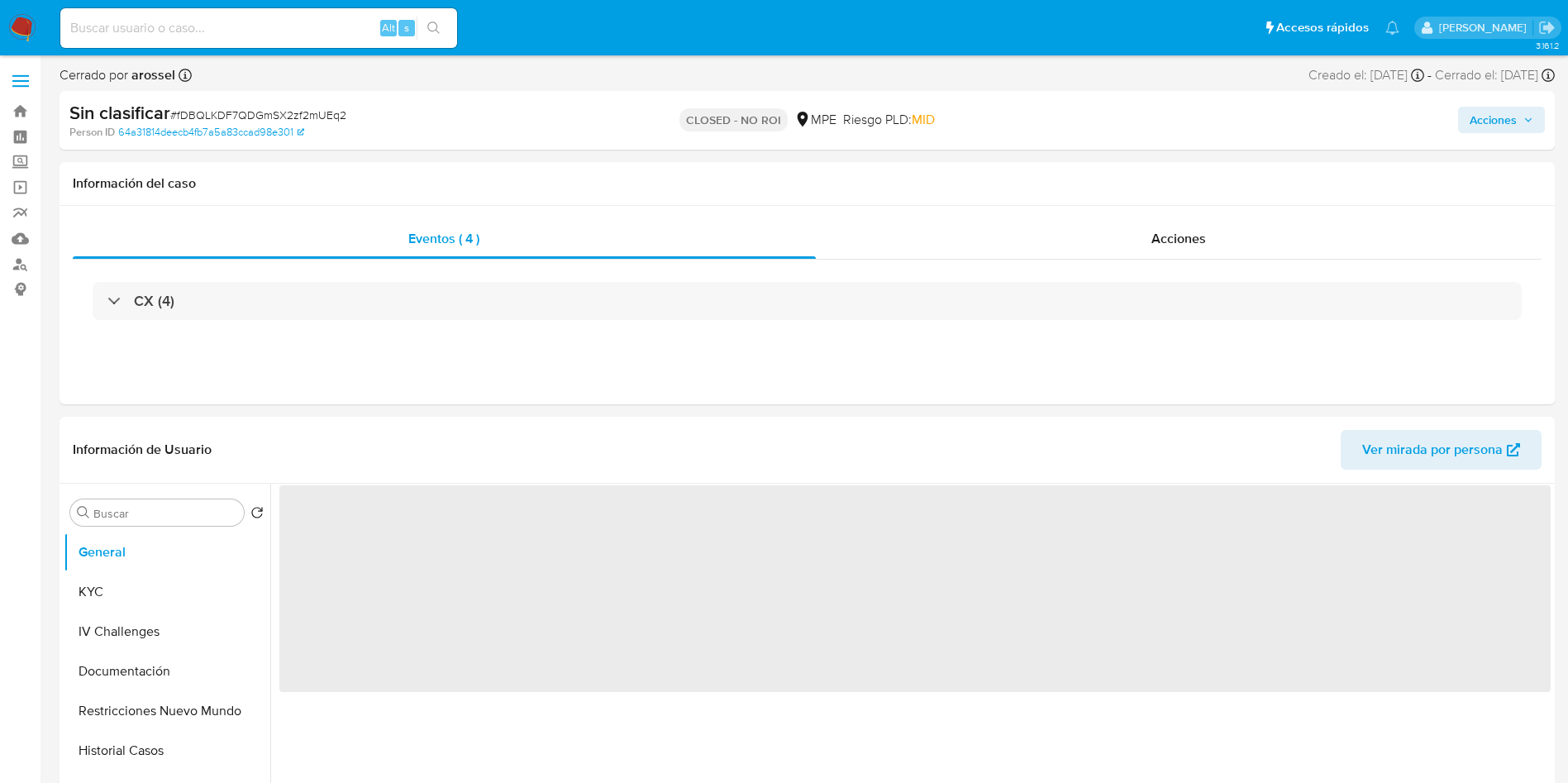
select select "10"
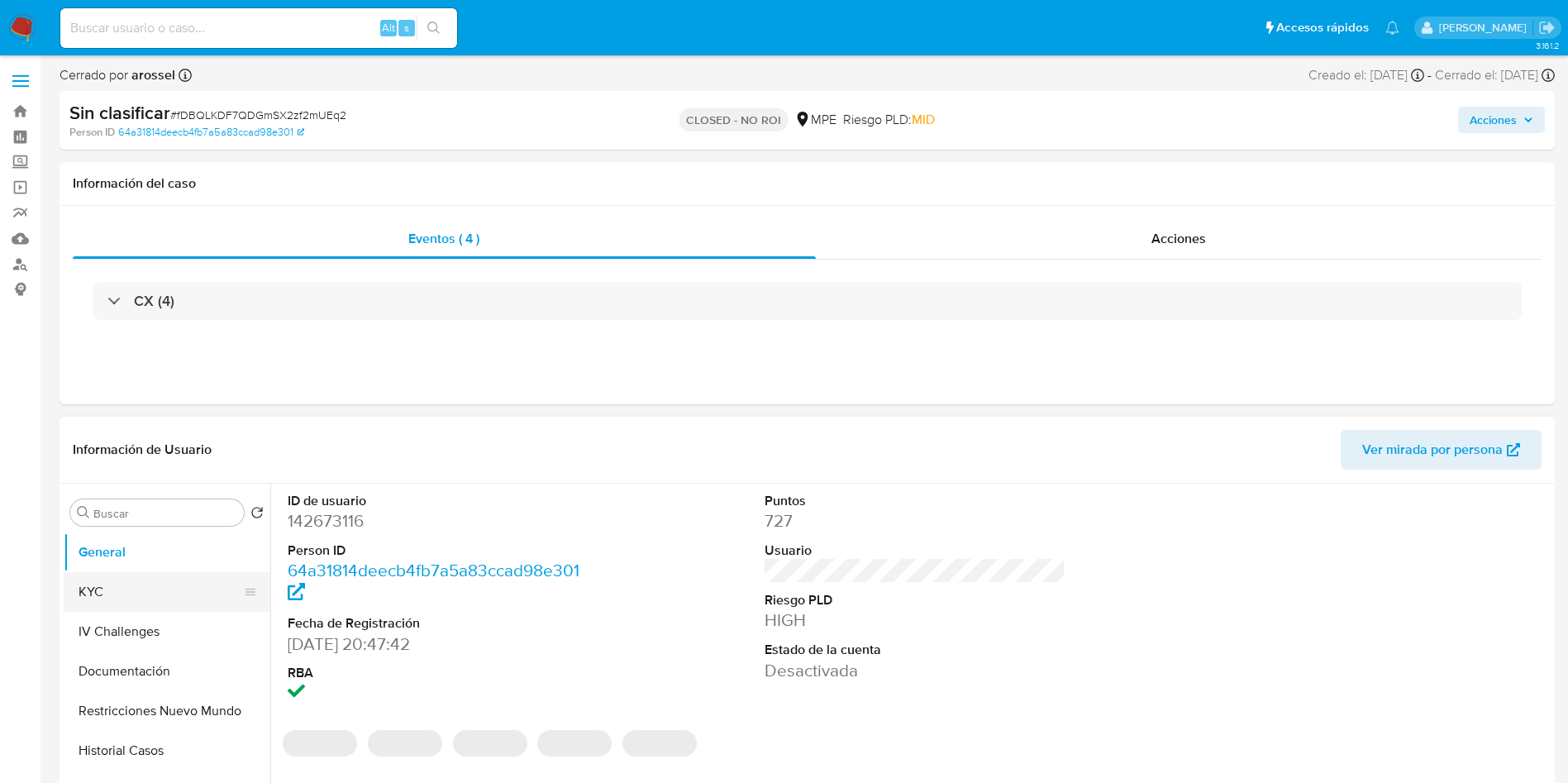
click at [119, 584] on button "KYC" at bounding box center [160, 592] width 193 height 39
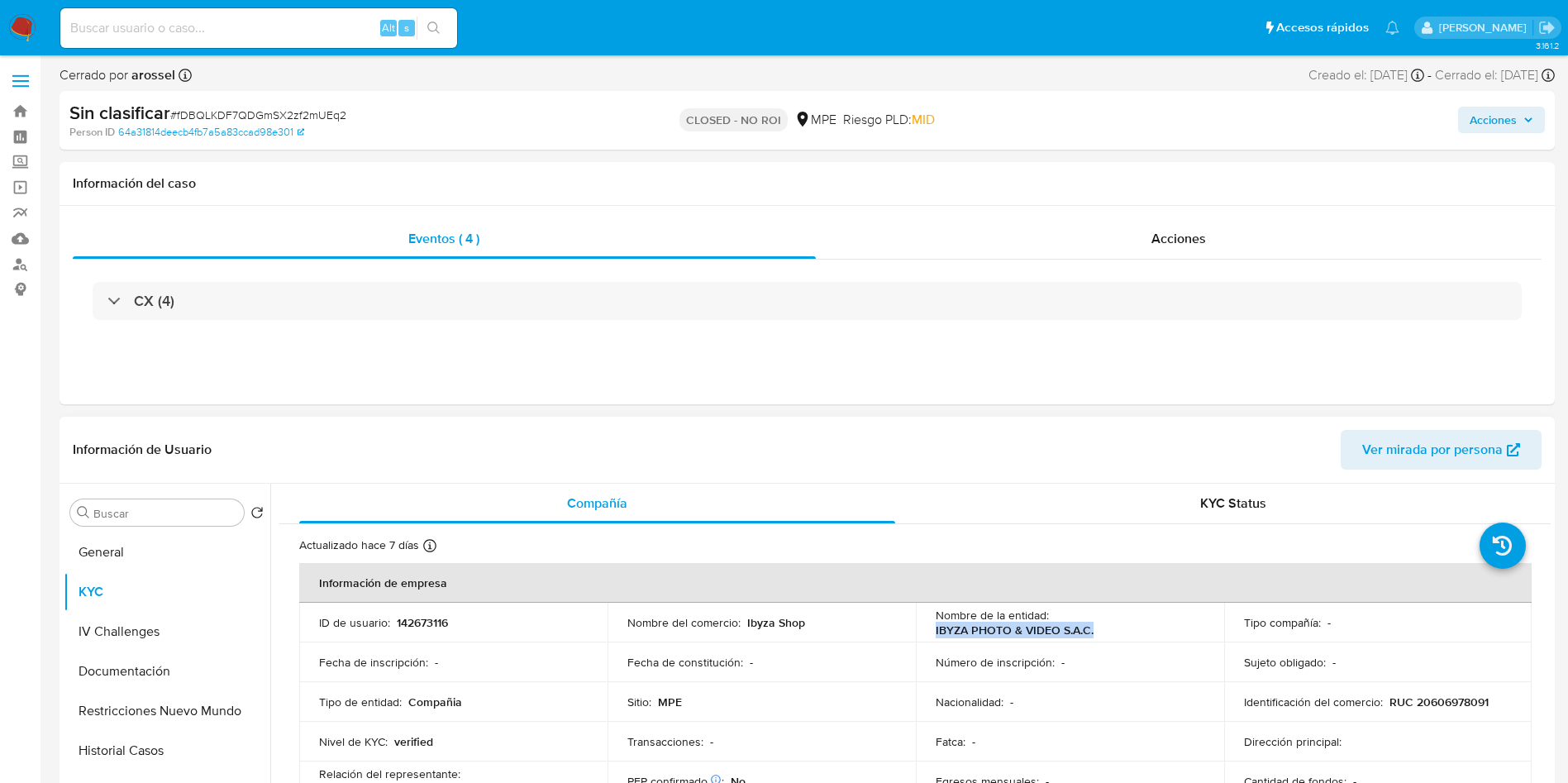
drag, startPoint x: 930, startPoint y: 631, endPoint x: 1092, endPoint y: 629, distance: 162.0
click at [1092, 629] on td "Nombre de la entidad : IBYZA PHOTO & VIDEO S.A.C." at bounding box center [1070, 622] width 308 height 39
copy p "IBYZA PHOTO & VIDEO S.A.C."
click at [261, 34] on input at bounding box center [259, 27] width 397 height 21
paste input "yJB5dywU5D0U5gvkQ0wrGyQ7"
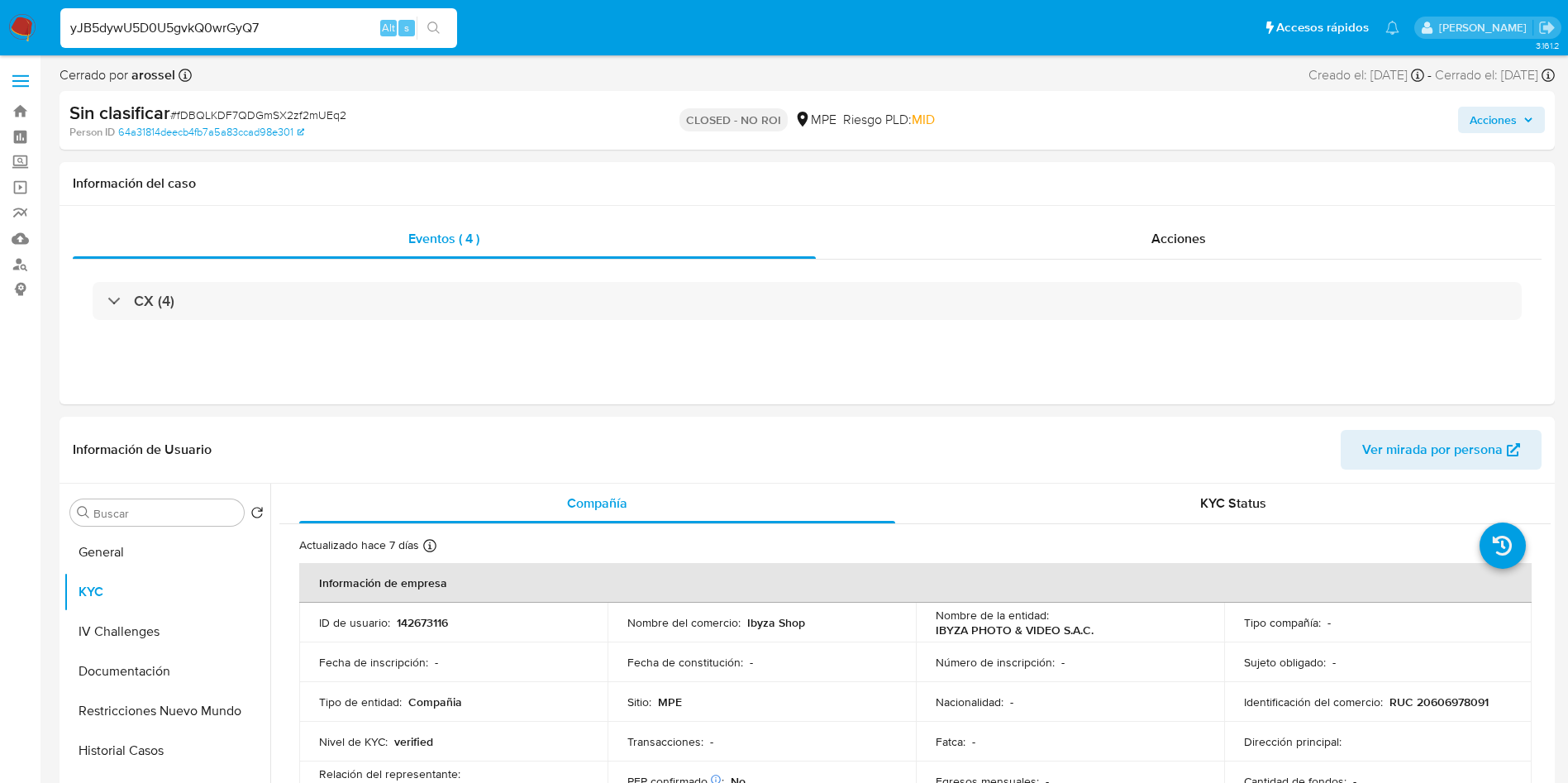
type input "yJB5dywU5D0U5gvkQ0wrGyQ7"
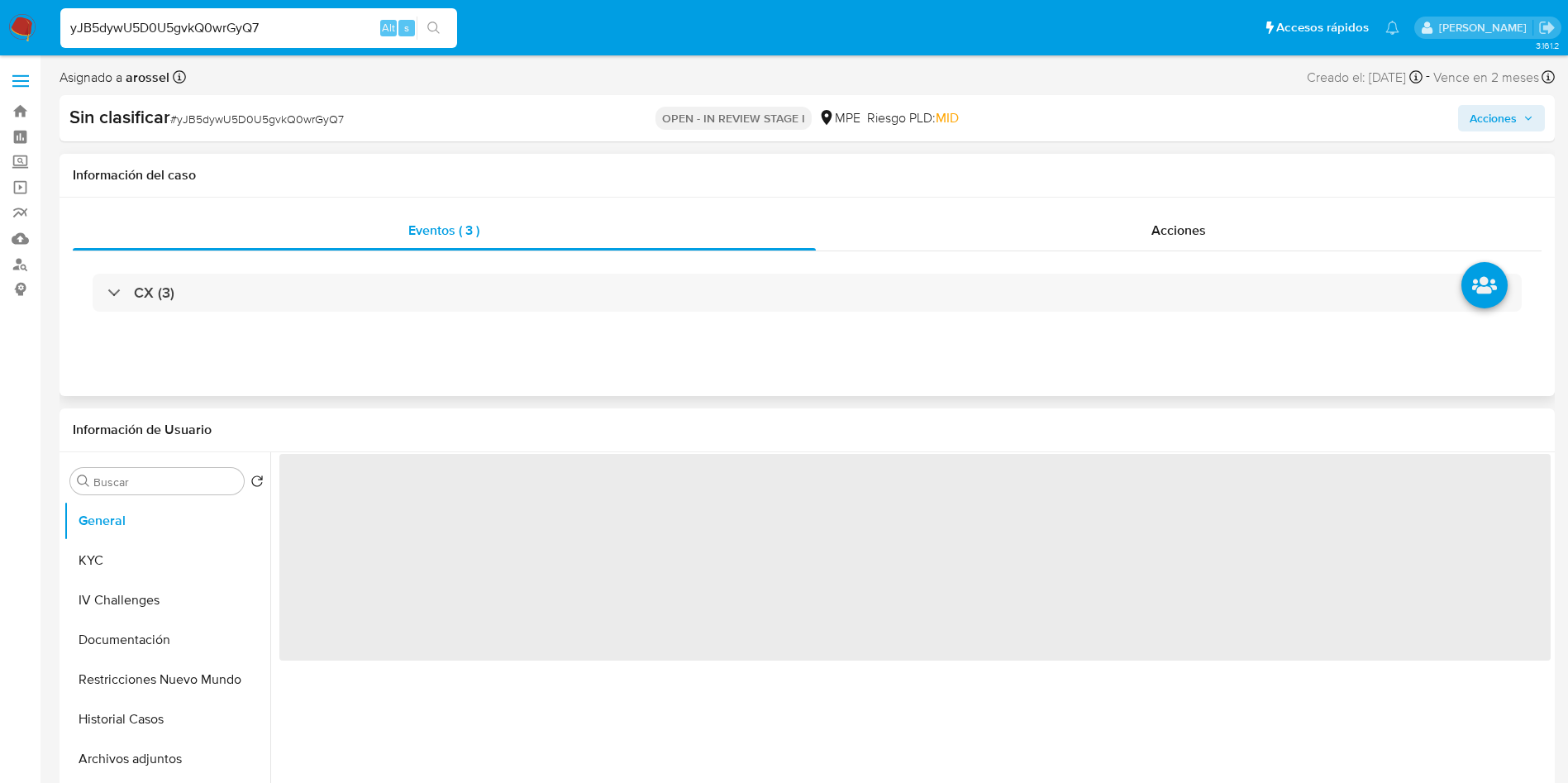
select select "10"
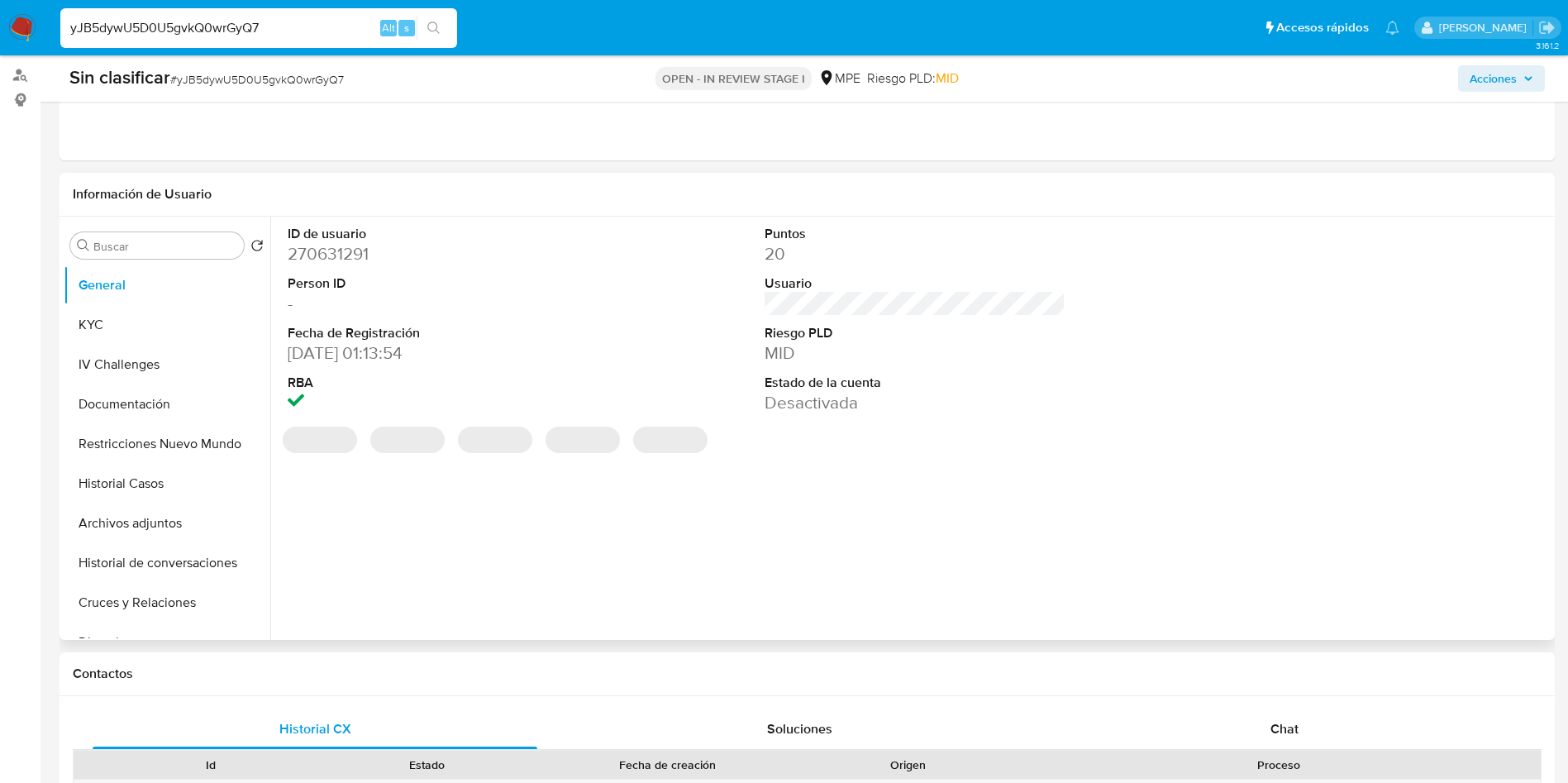
scroll to position [248, 0]
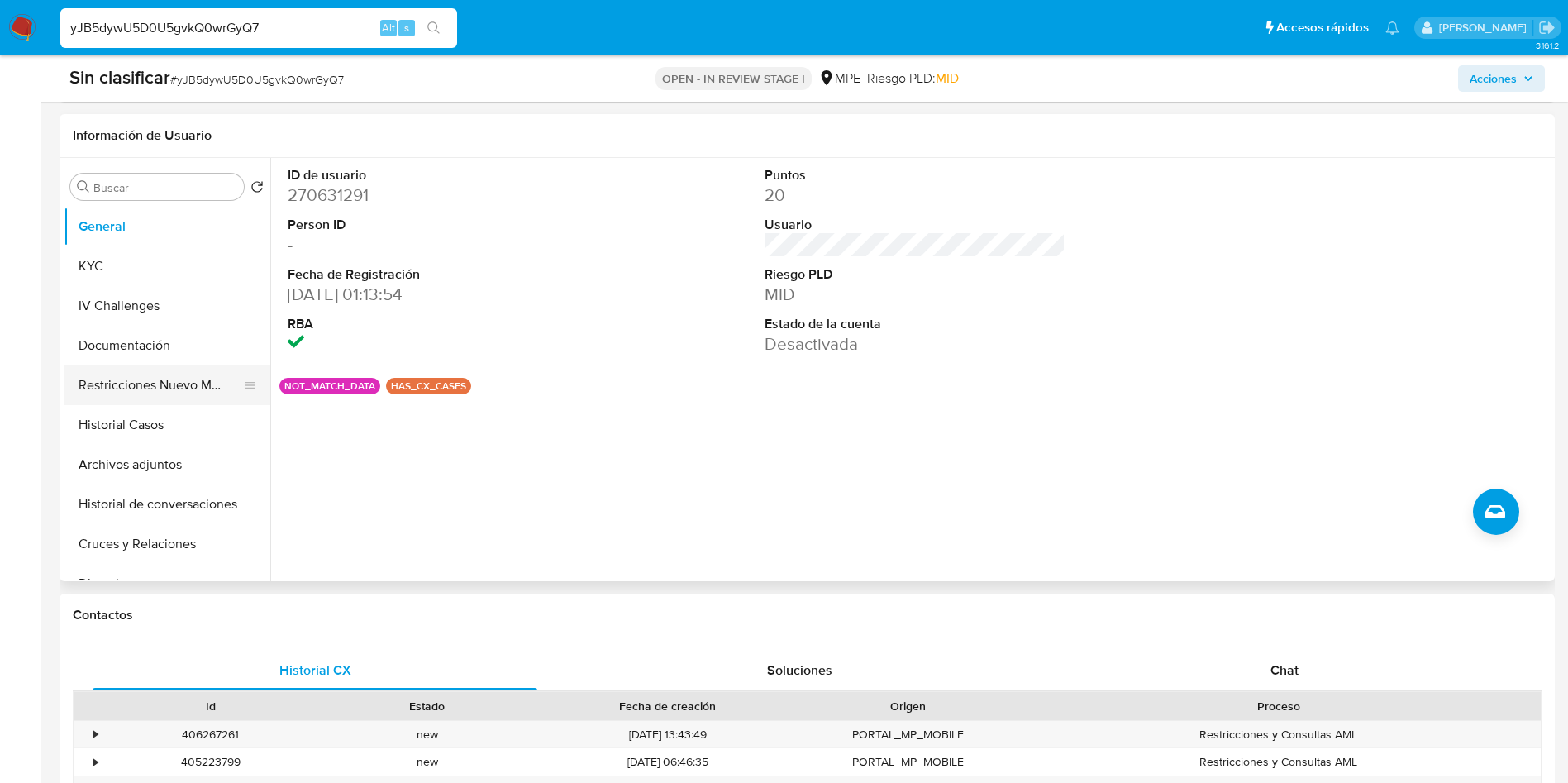
click at [157, 389] on button "Restricciones Nuevo Mundo" at bounding box center [160, 385] width 193 height 39
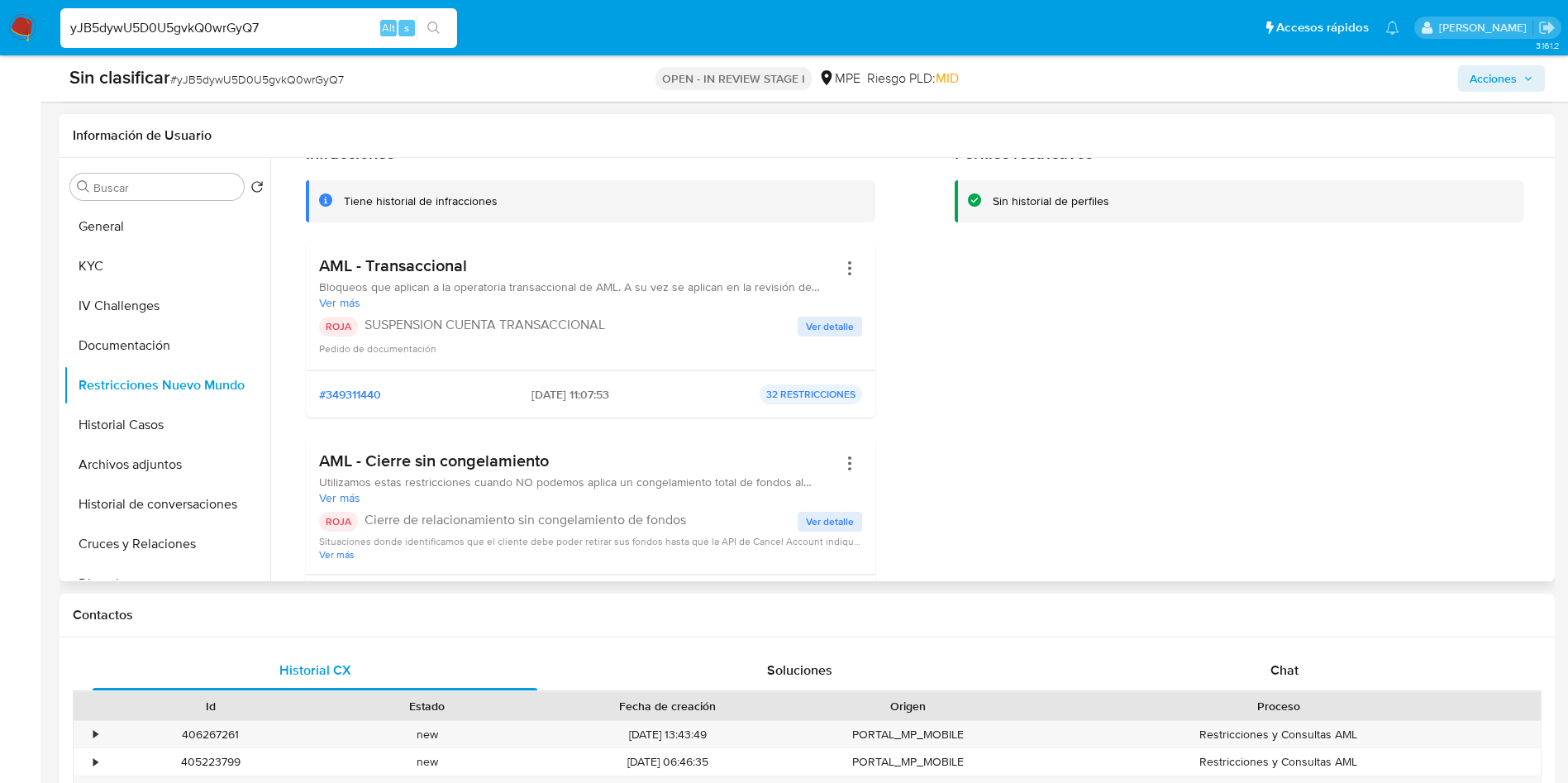
scroll to position [124, 0]
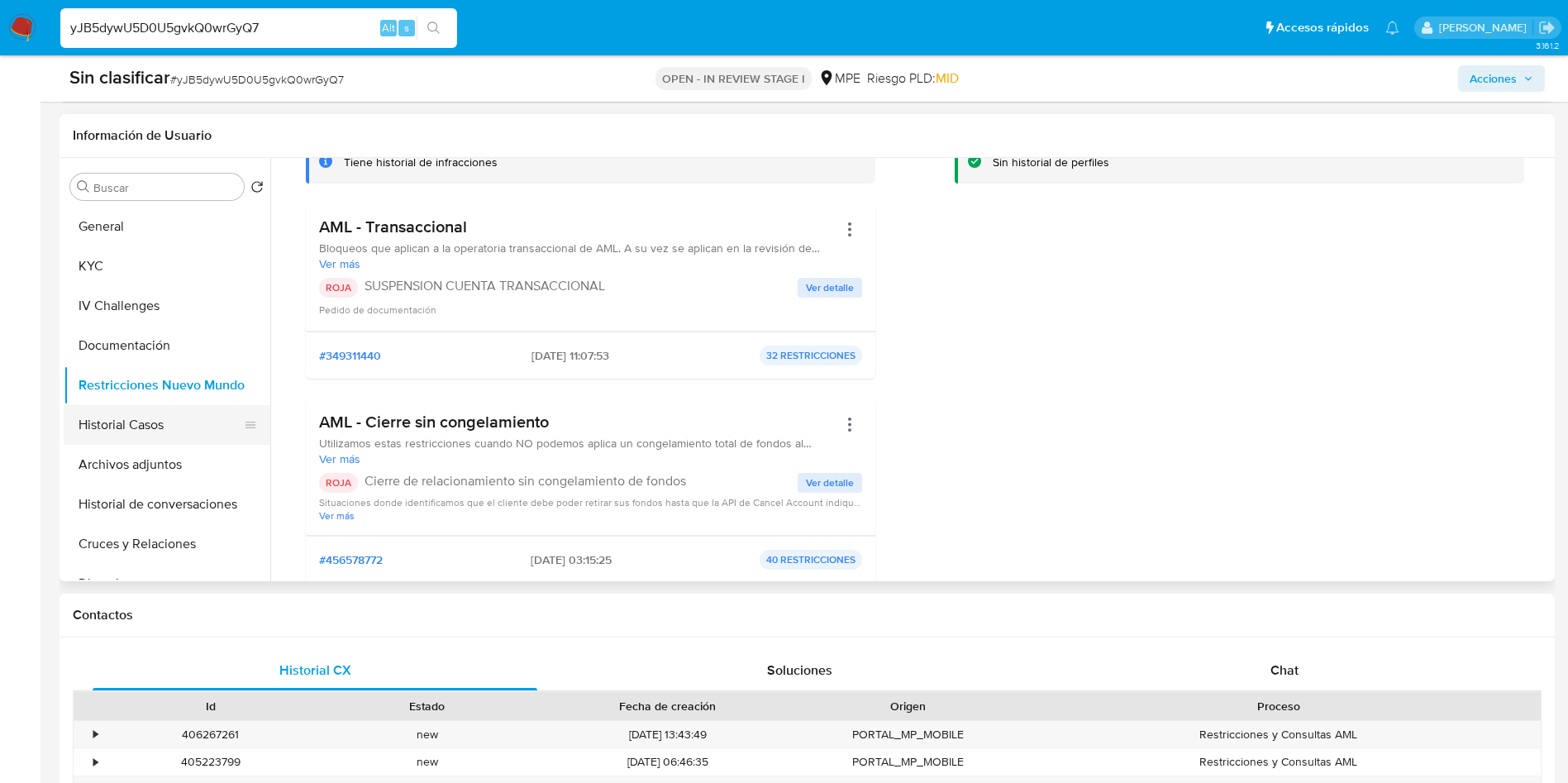
click at [134, 416] on button "Historial Casos" at bounding box center [160, 424] width 193 height 39
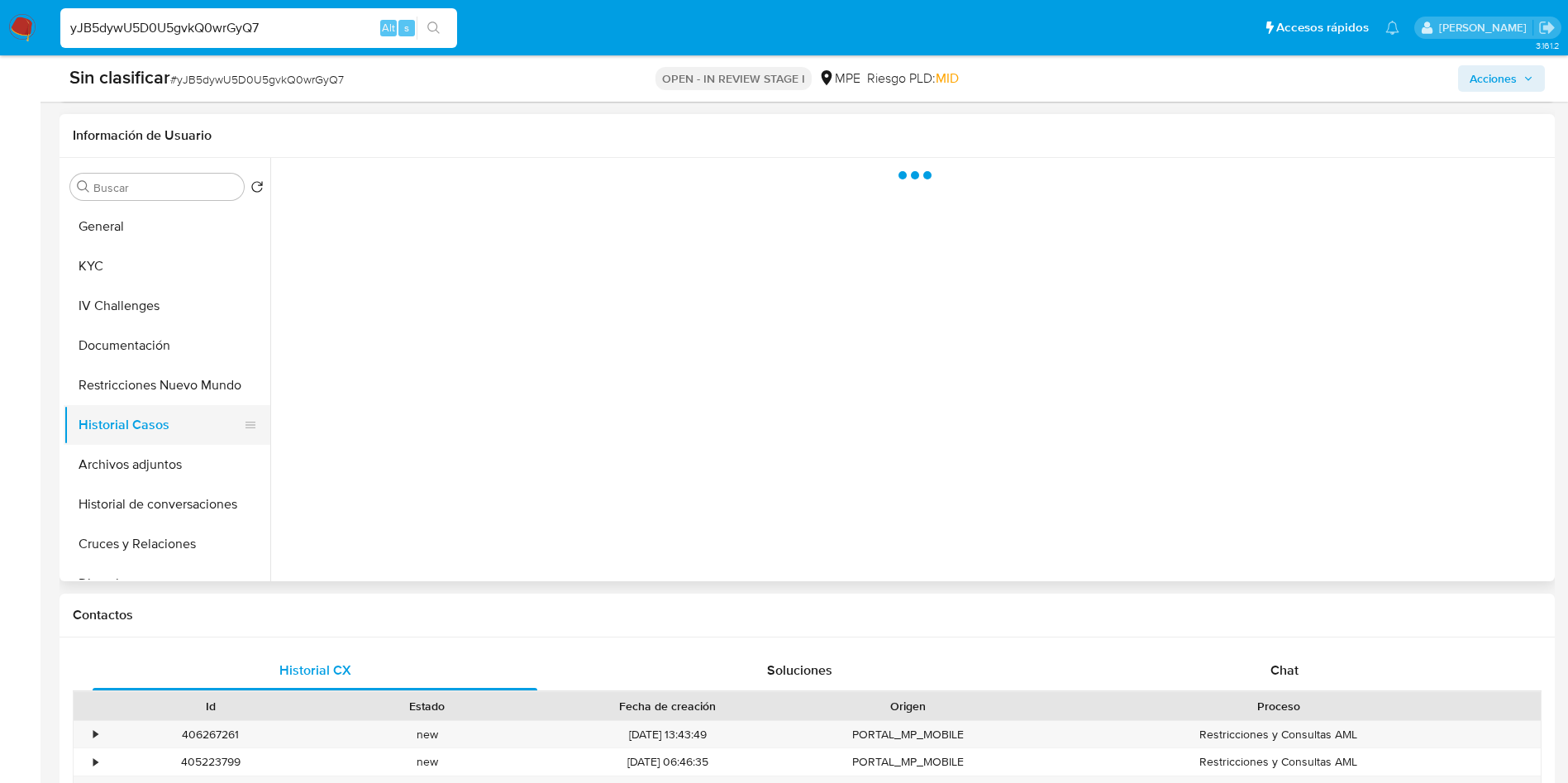
scroll to position [0, 0]
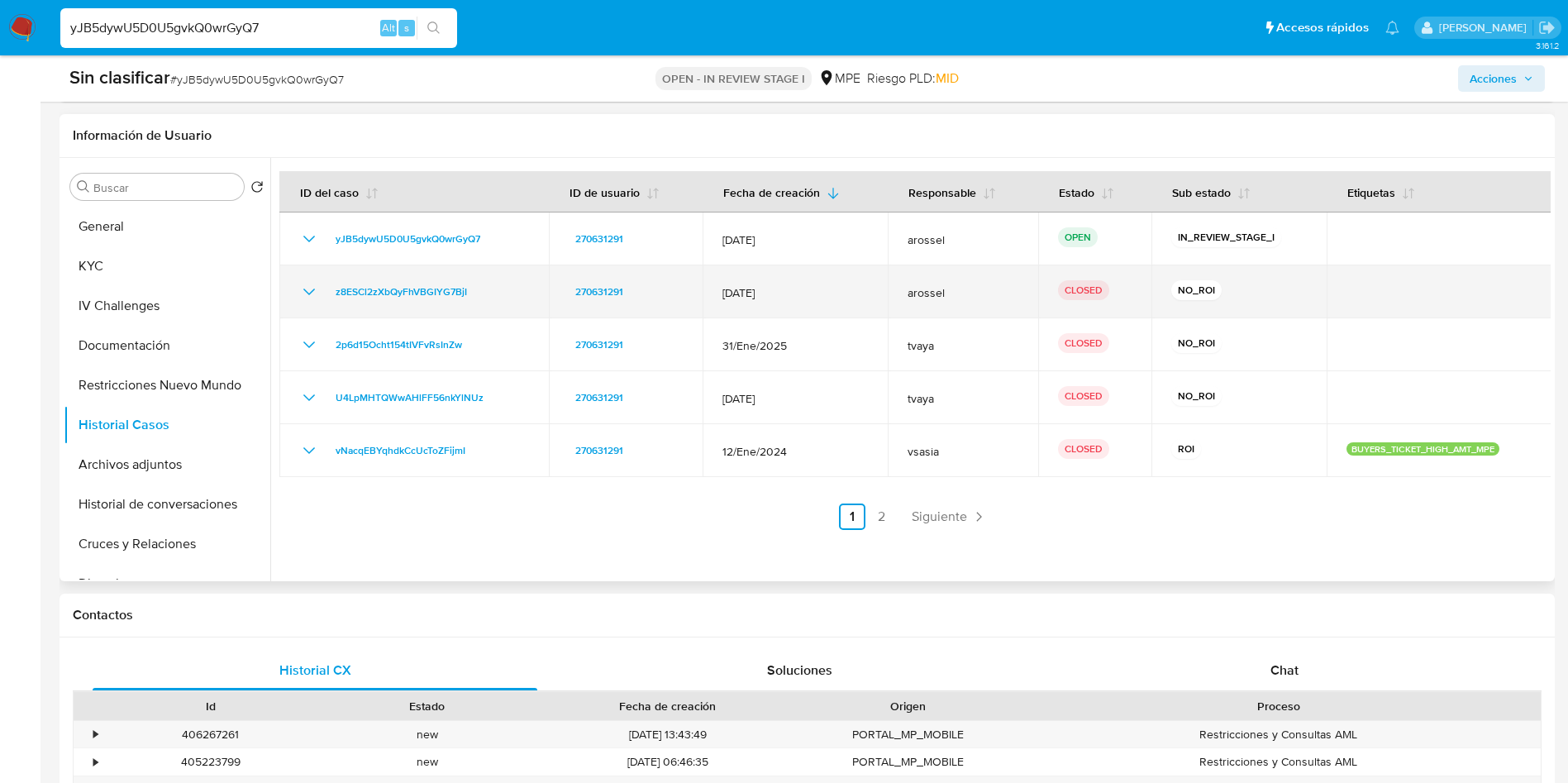
click at [298, 291] on td "z8ESCl2zXbQyFhVBGIYG7BjI" at bounding box center [414, 292] width 269 height 53
click at [304, 289] on icon "Mostrar/Ocultar" at bounding box center [309, 291] width 20 height 20
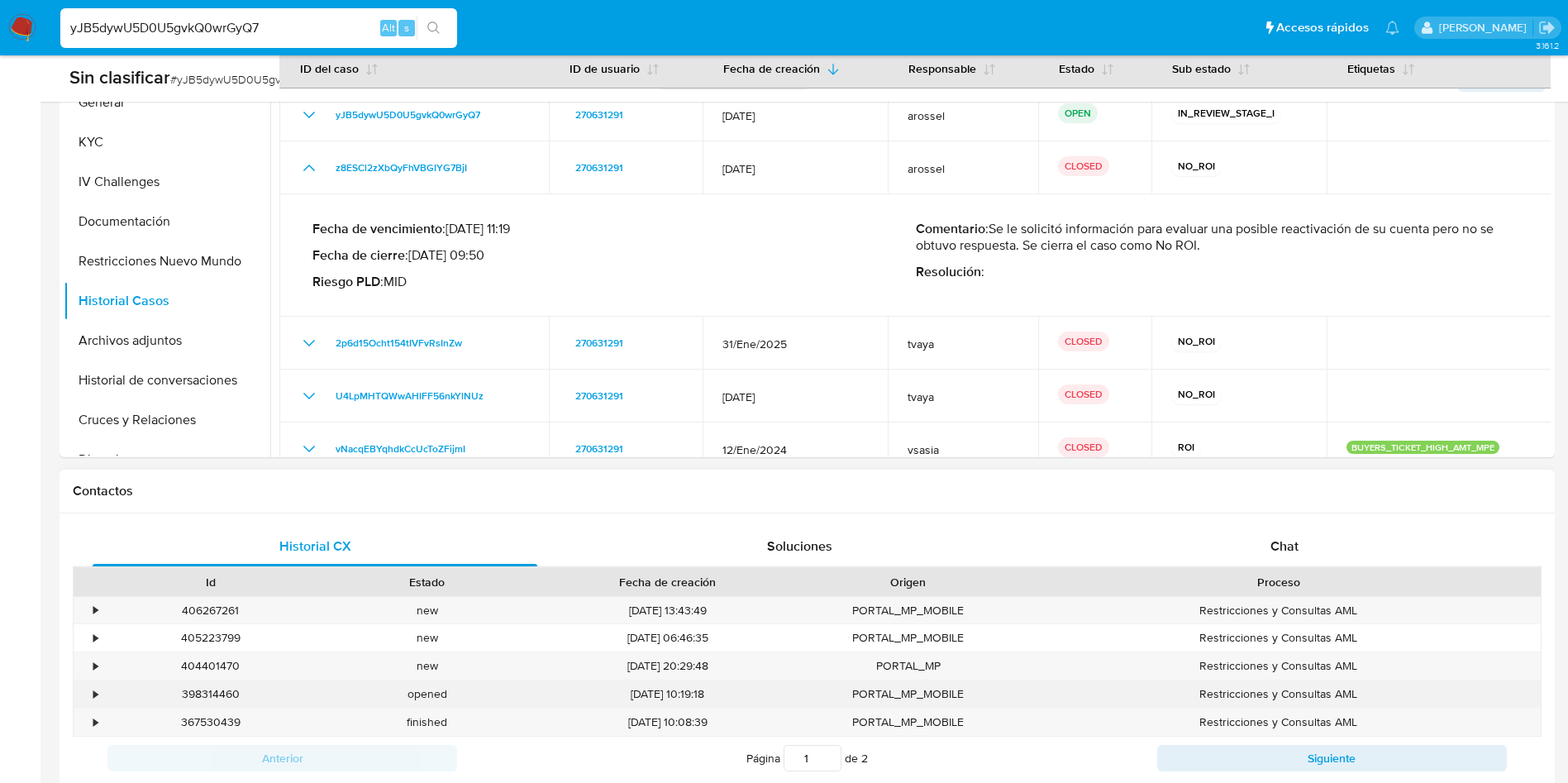
scroll to position [496, 0]
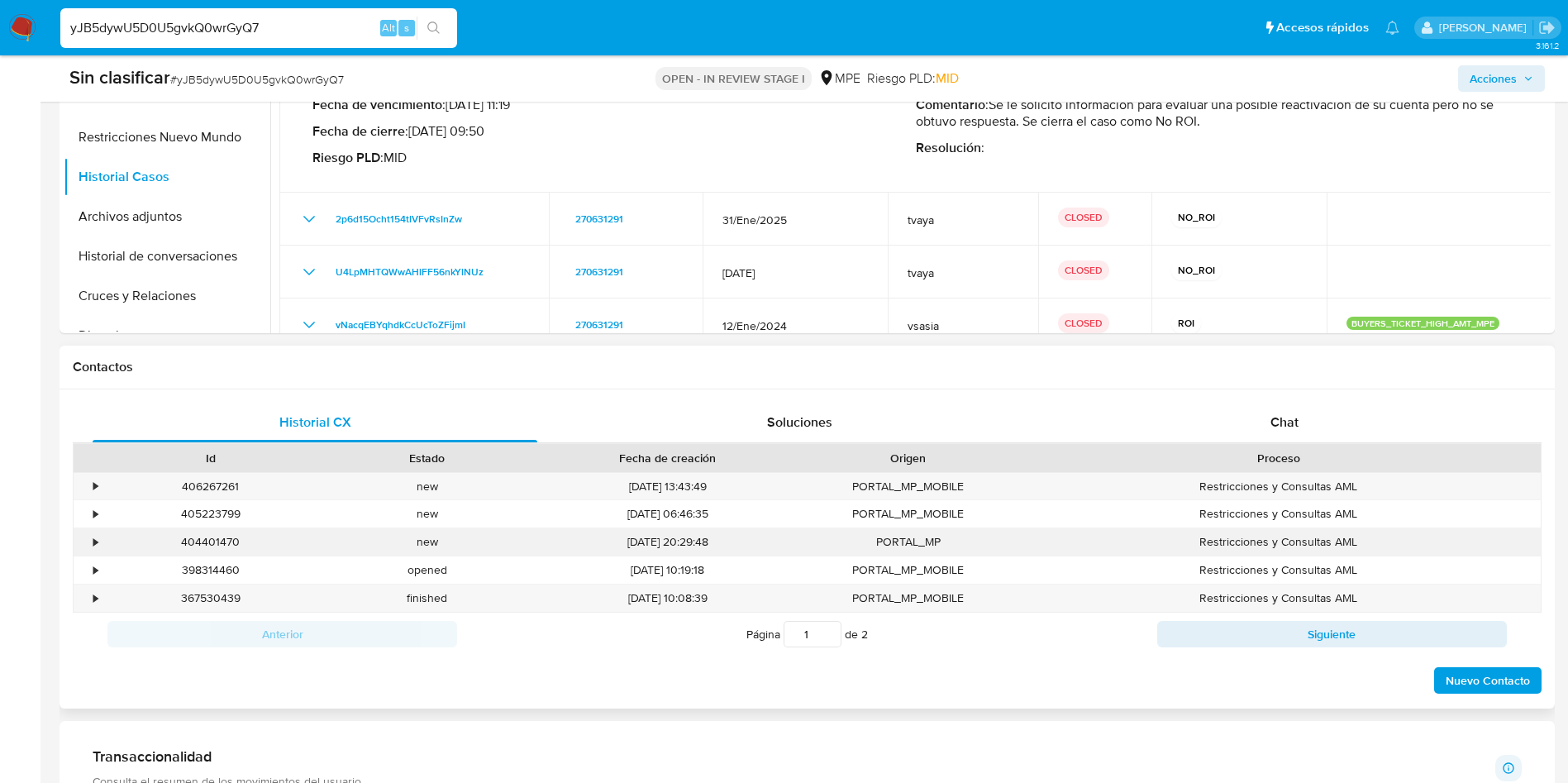
click at [86, 537] on div "•" at bounding box center [88, 542] width 29 height 27
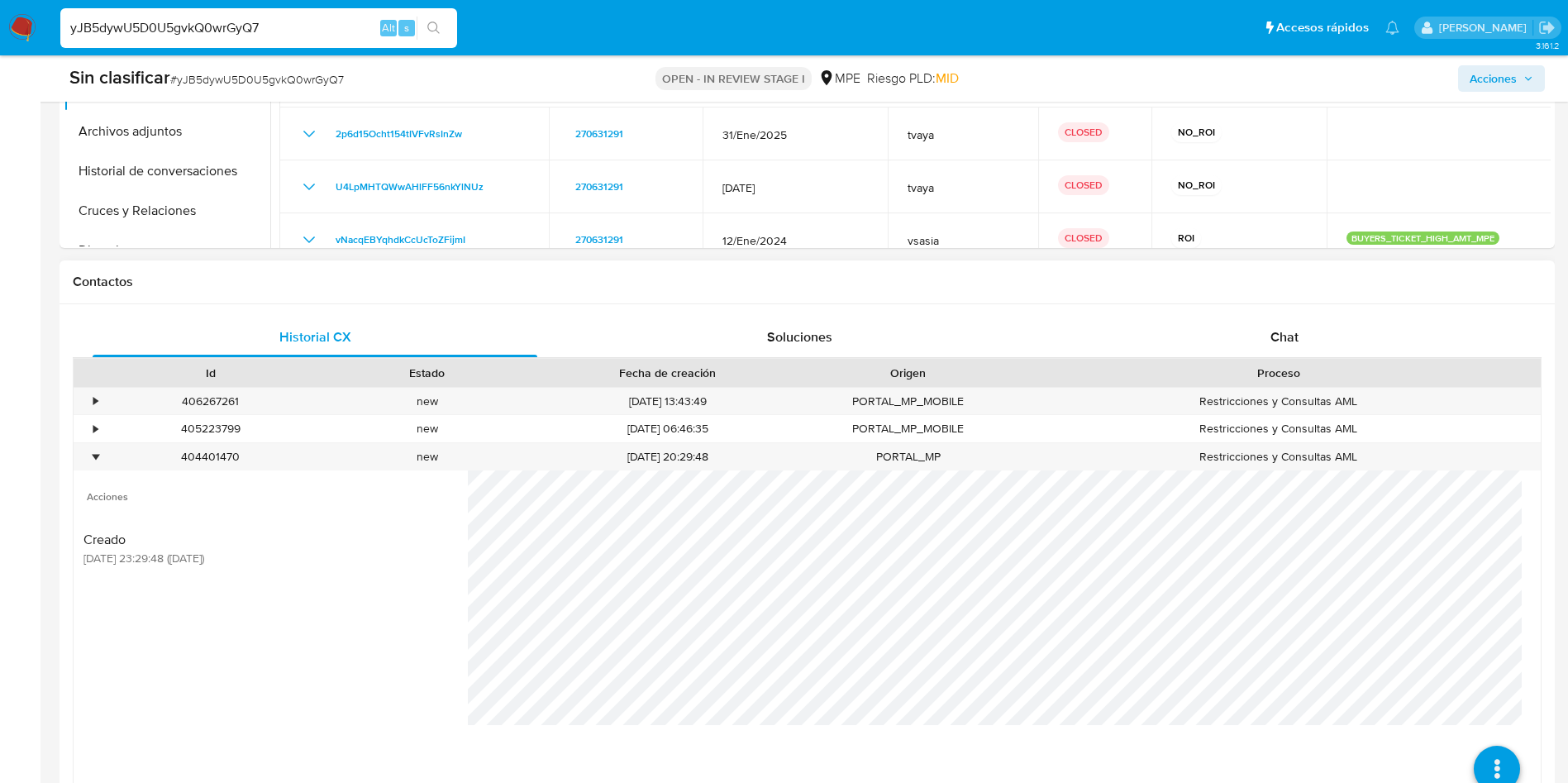
scroll to position [620, 0]
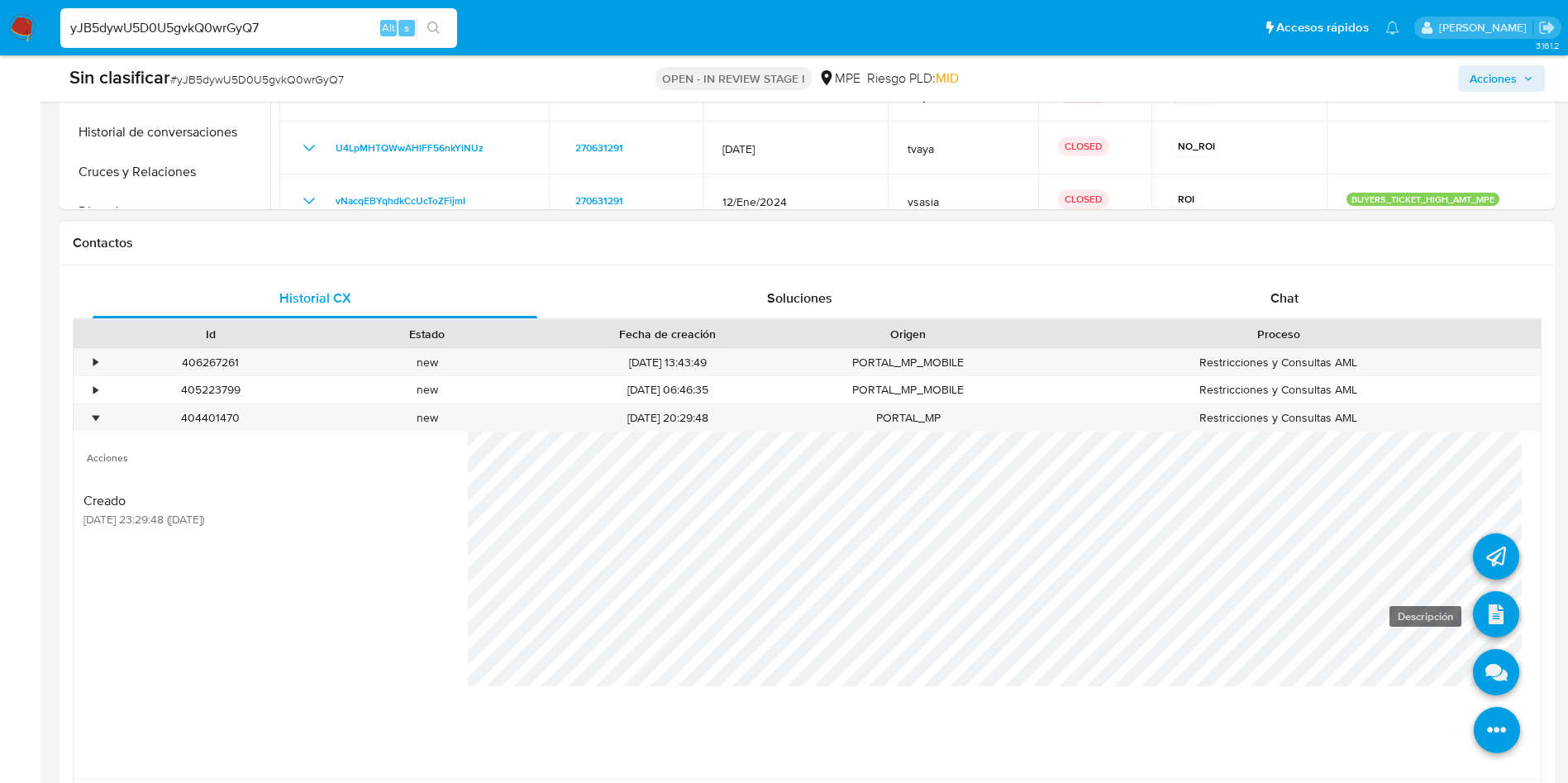
click at [1476, 609] on link at bounding box center [1496, 614] width 46 height 46
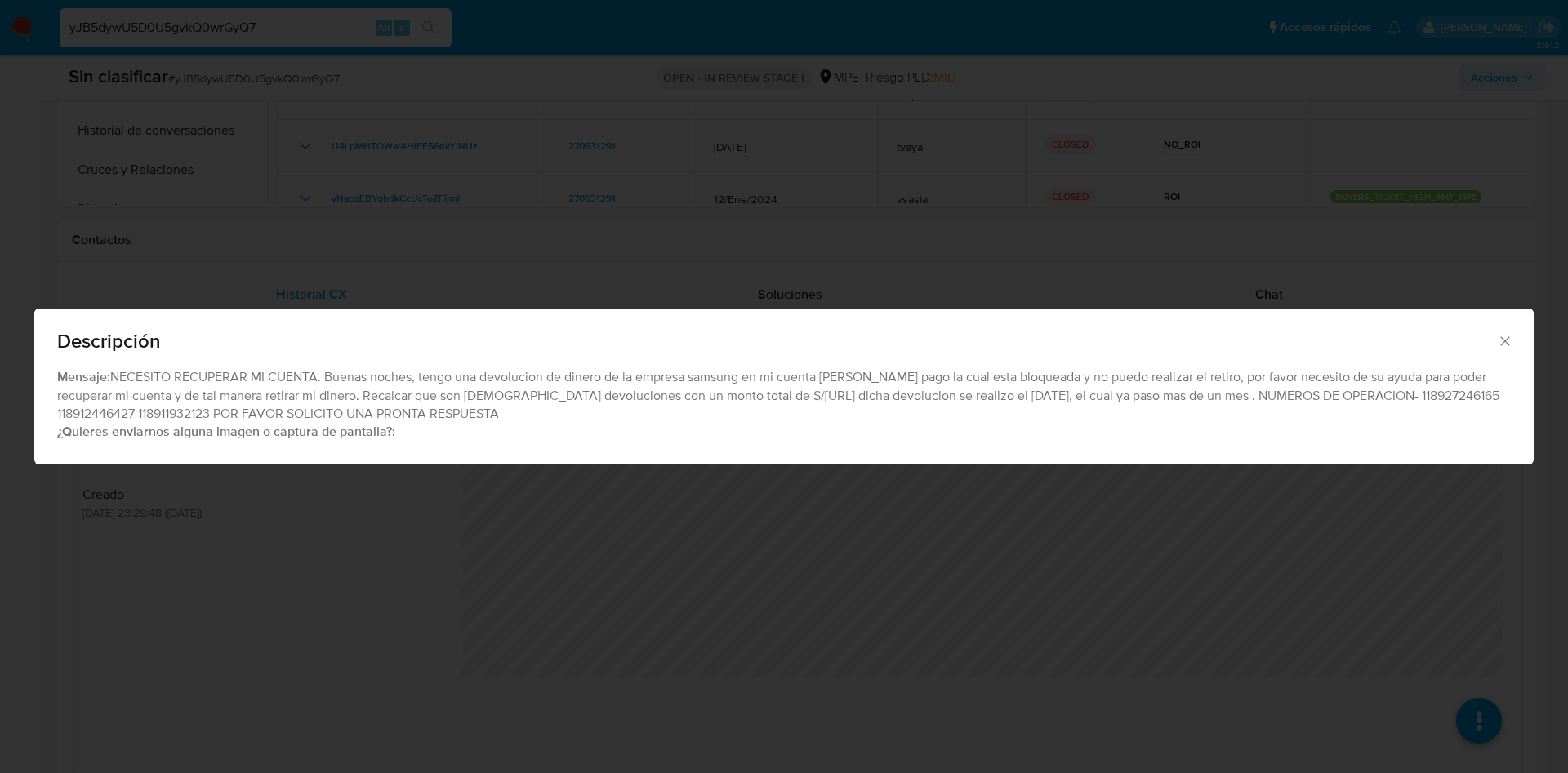
click at [492, 551] on div "Descripción Mensaje: NECESITO RECUPERAR MI CUENTA. Buenas noches, tengo una dev…" at bounding box center [784, 386] width 1568 height 773
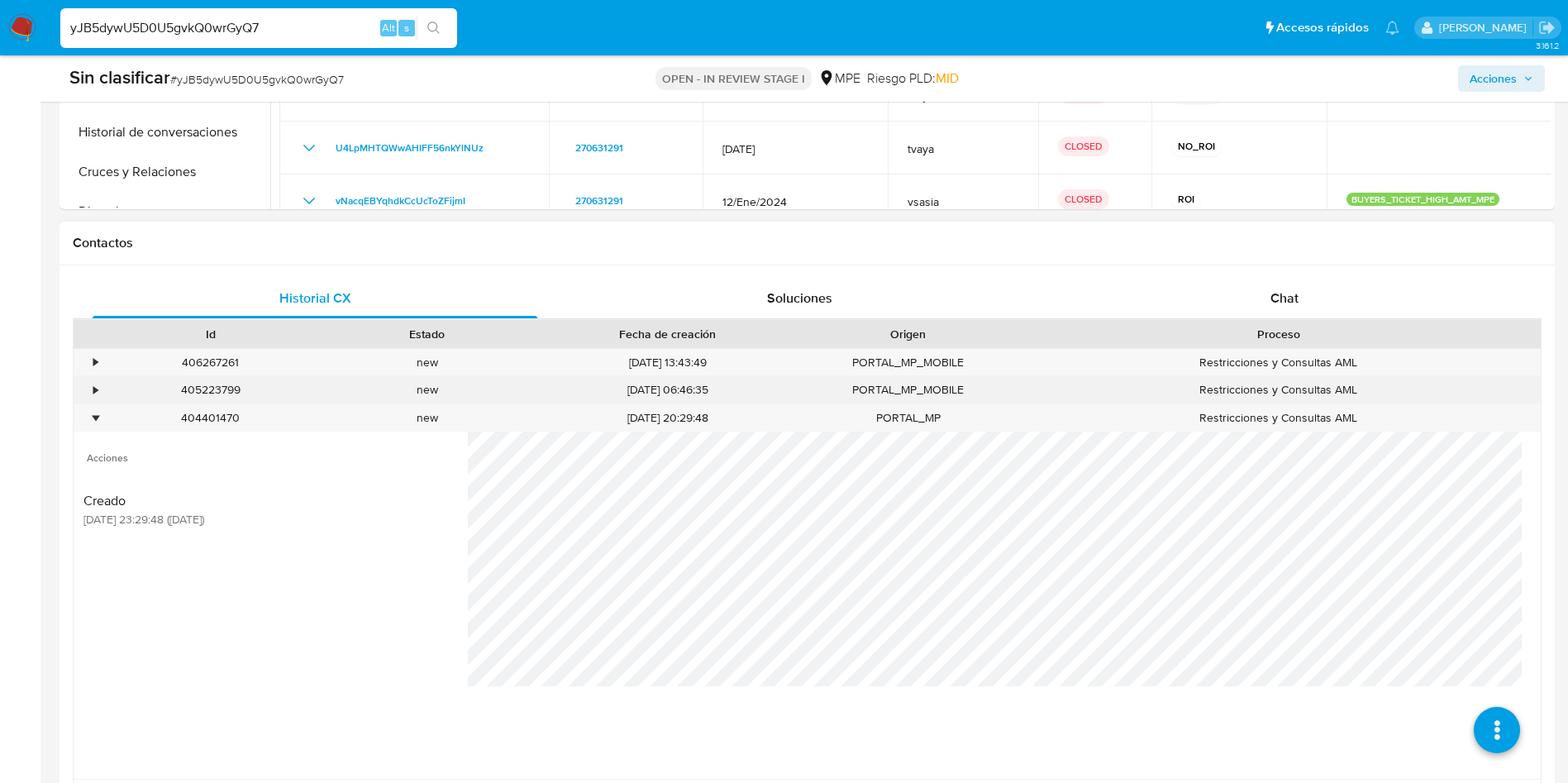
click at [96, 390] on div "•" at bounding box center [95, 389] width 4 height 15
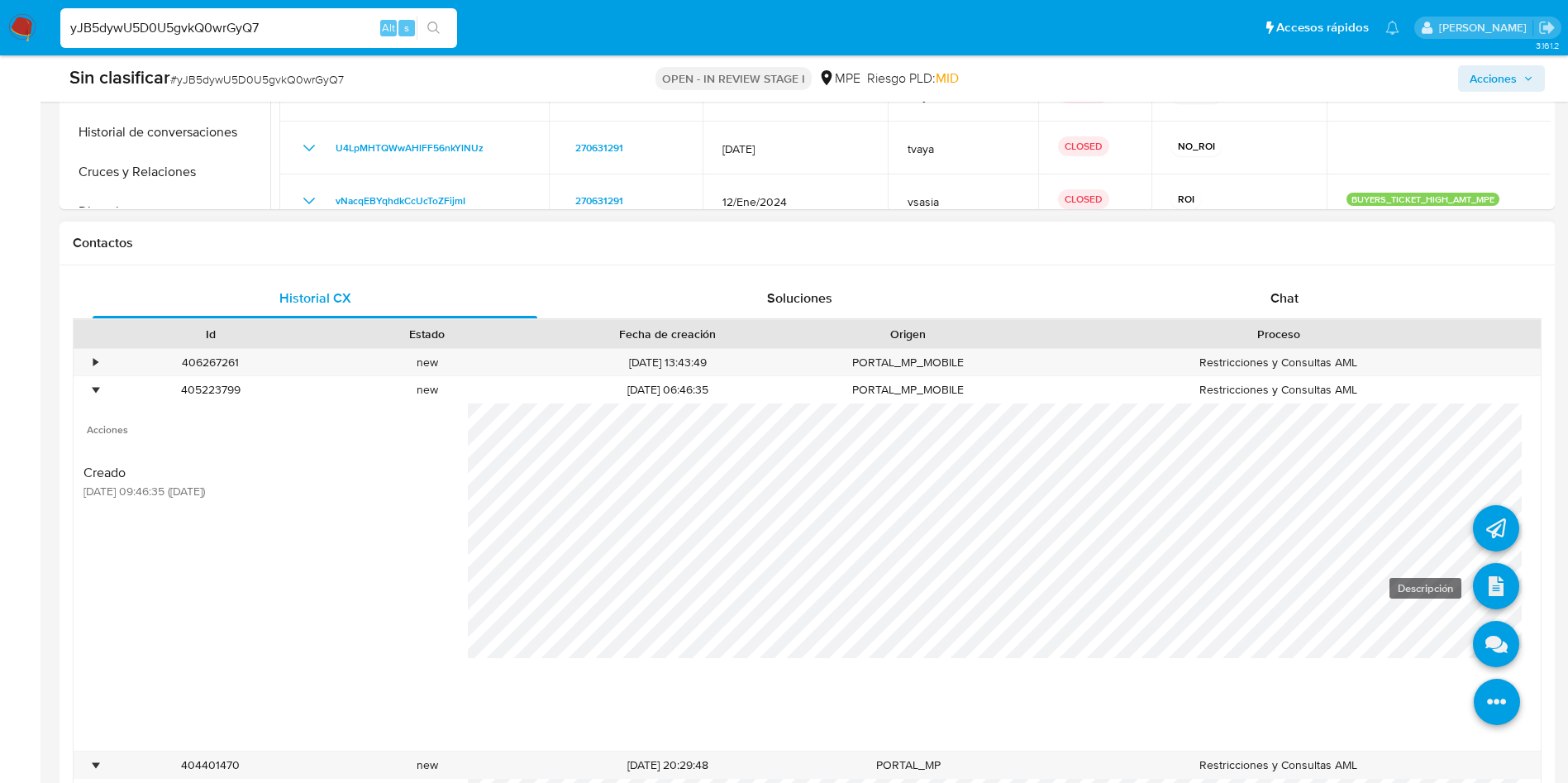
click at [1473, 592] on link at bounding box center [1496, 586] width 46 height 46
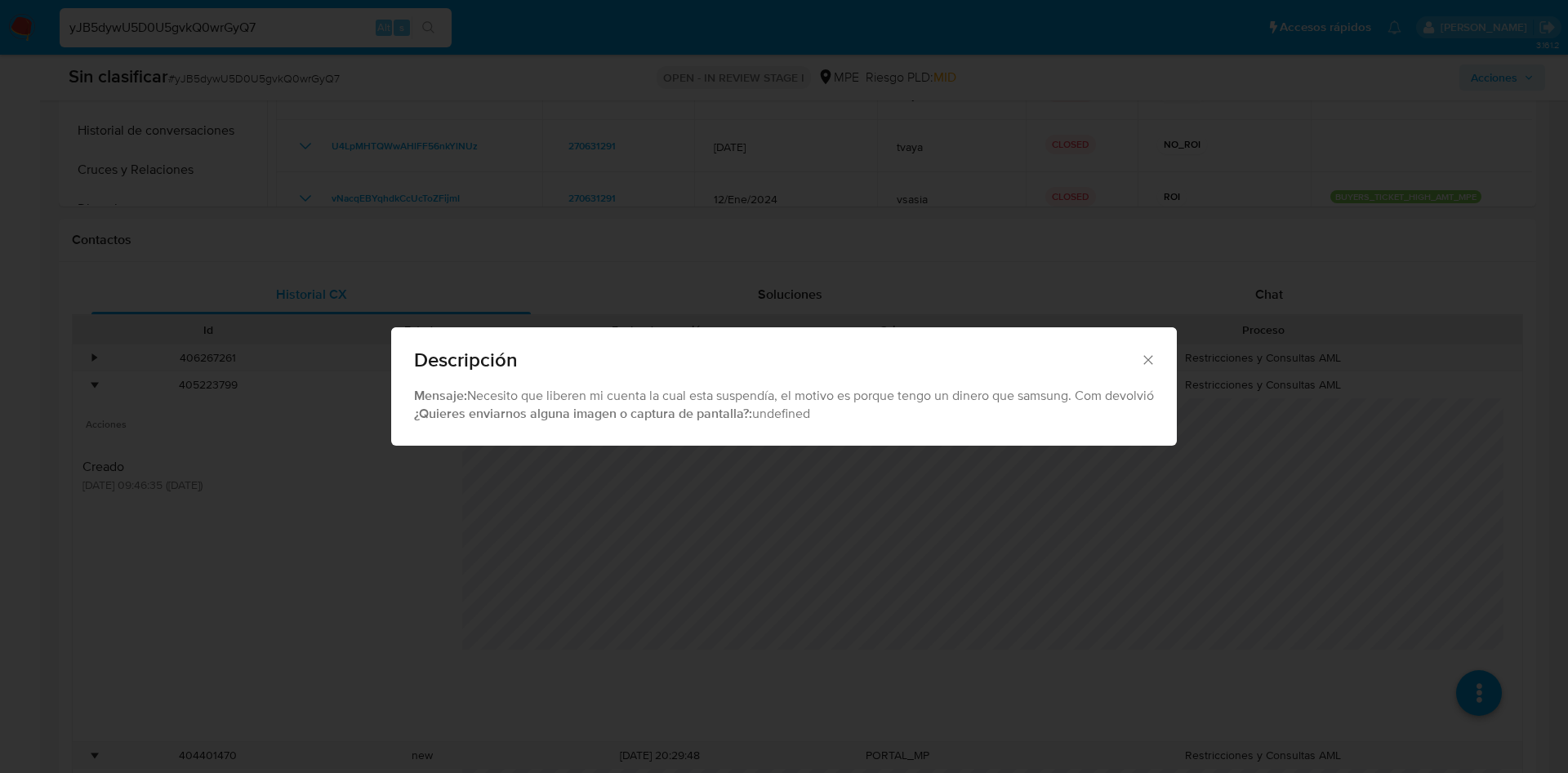
click at [502, 596] on div "Descripción Mensaje: Necesito que liberen mi cuenta la cual esta suspendía, el …" at bounding box center [784, 386] width 1568 height 773
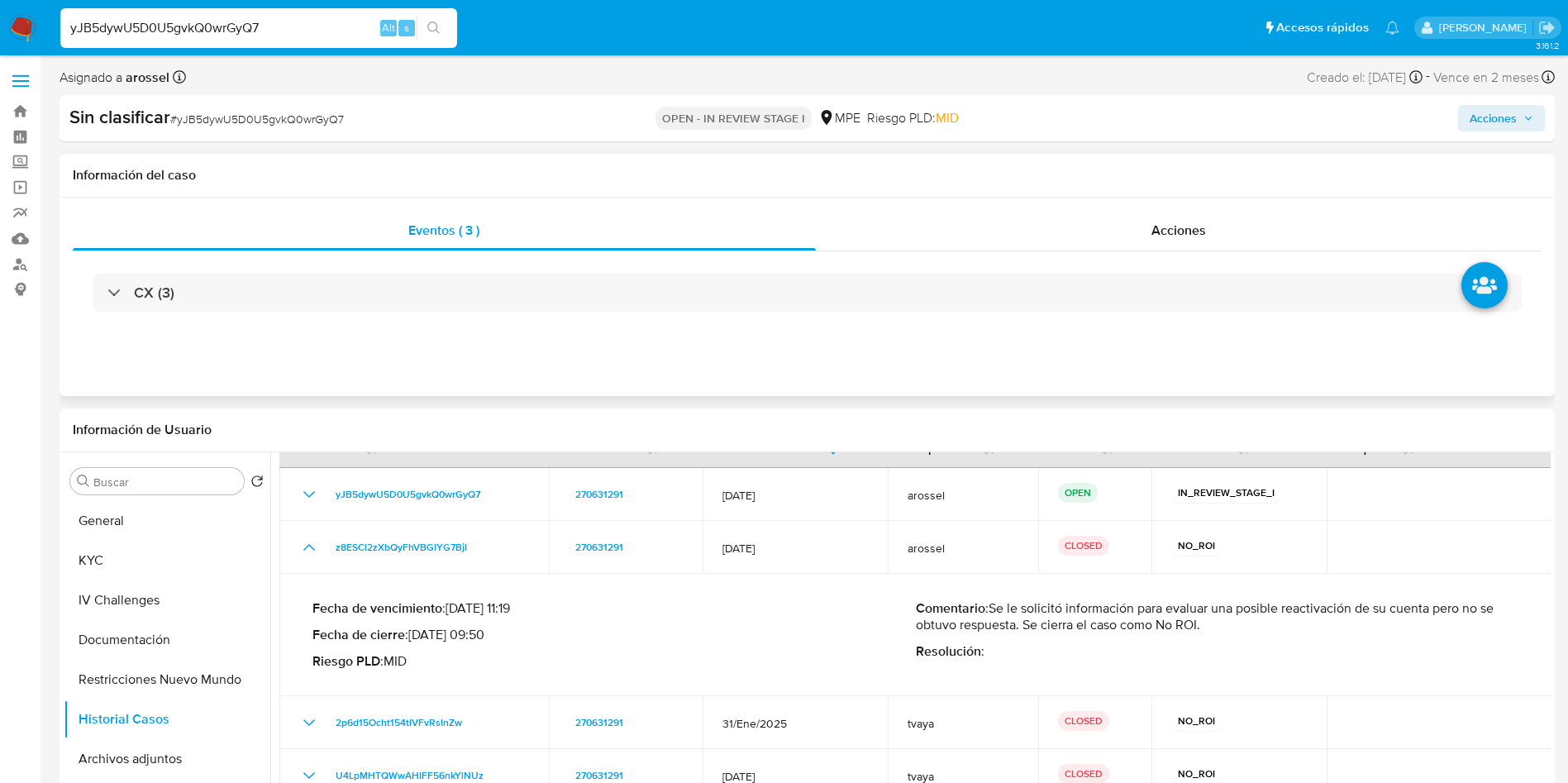
scroll to position [0, 0]
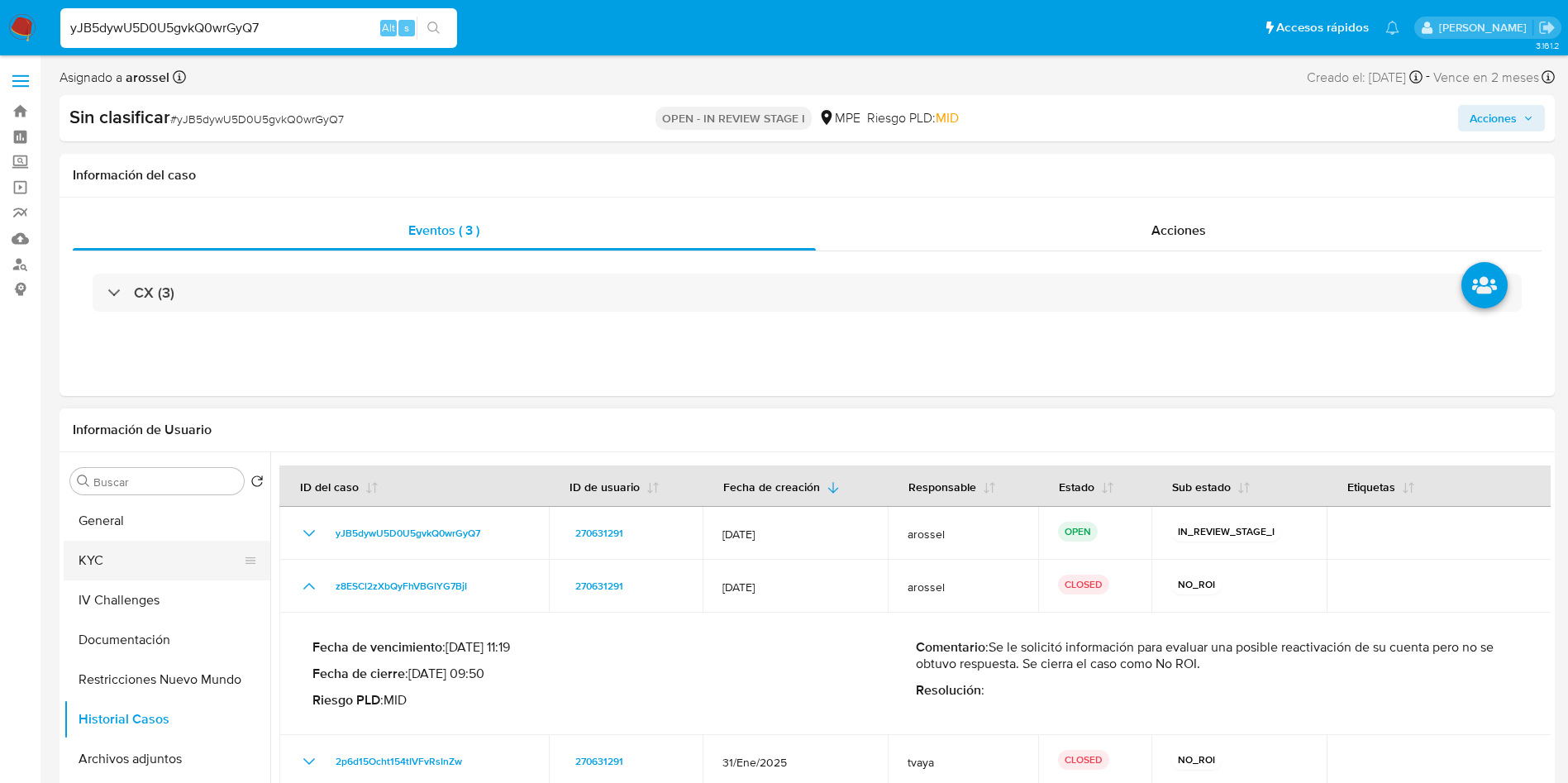
drag, startPoint x: 136, startPoint y: 546, endPoint x: 151, endPoint y: 575, distance: 32.6
click at [136, 546] on button "KYC" at bounding box center [160, 561] width 193 height 39
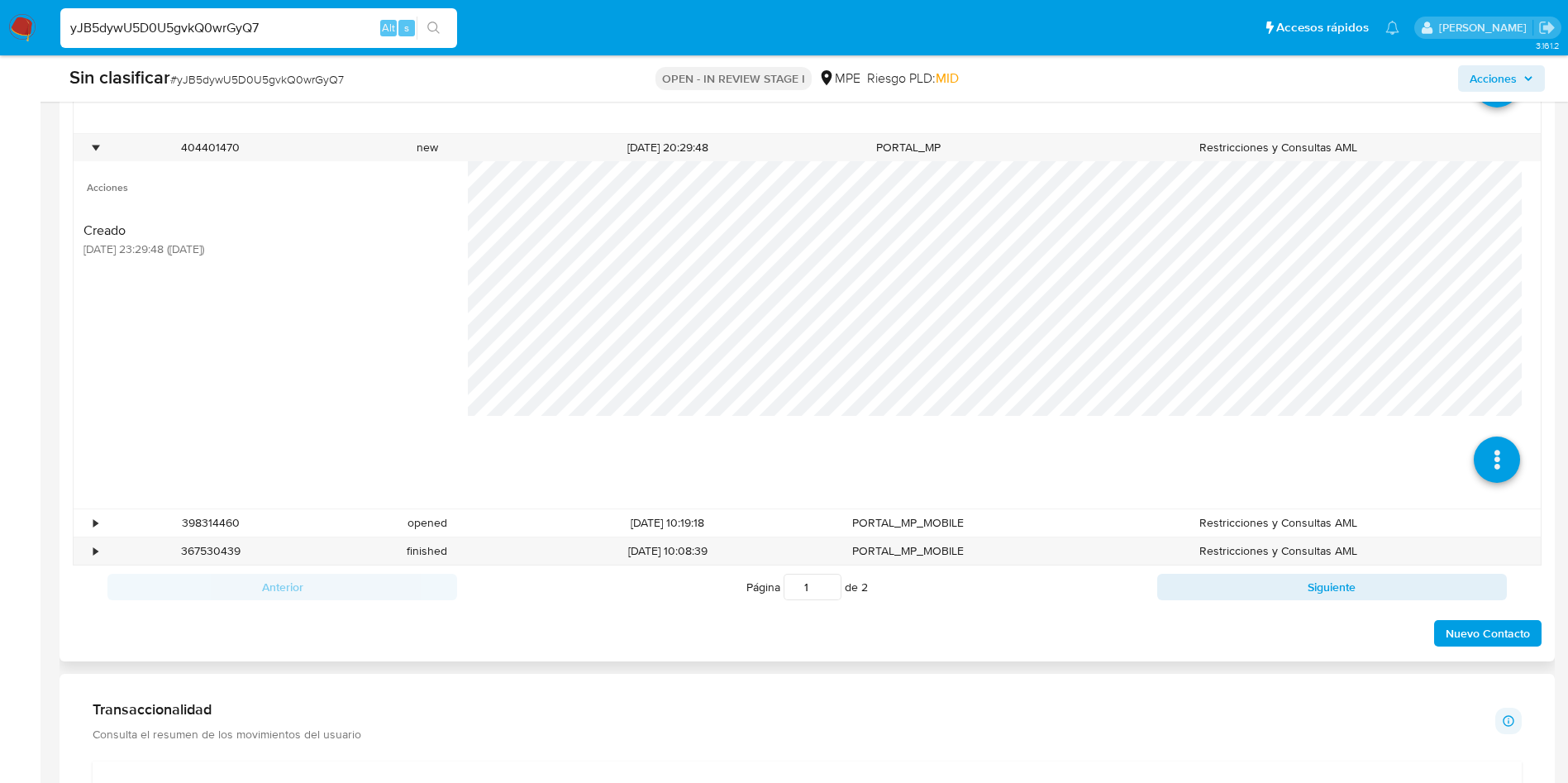
scroll to position [1240, 0]
click at [106, 557] on div "367530439 Casos 2p6d15Ocht154tIVFvRsInZw" at bounding box center [210, 549] width 216 height 27
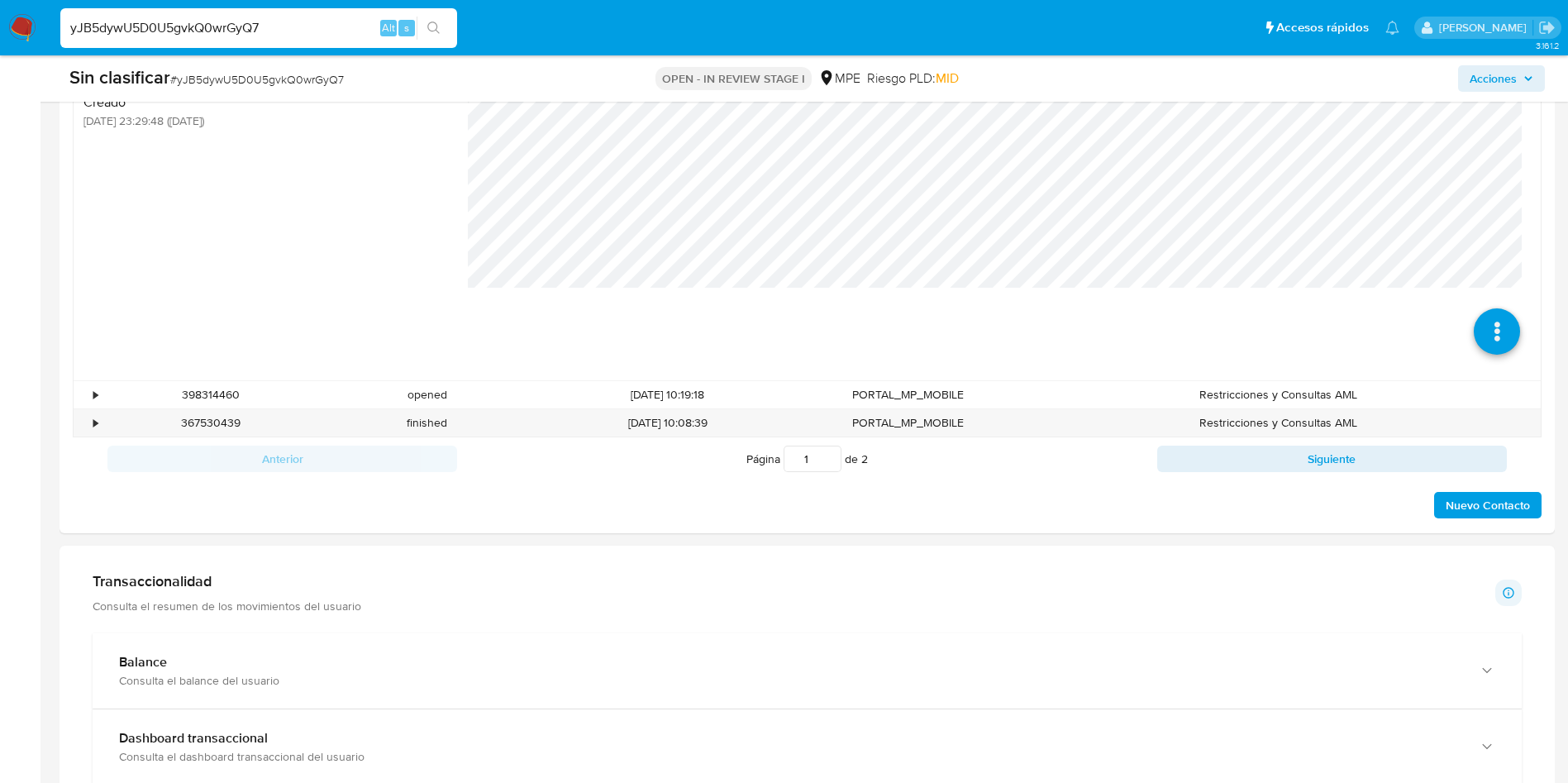
scroll to position [1488, 0]
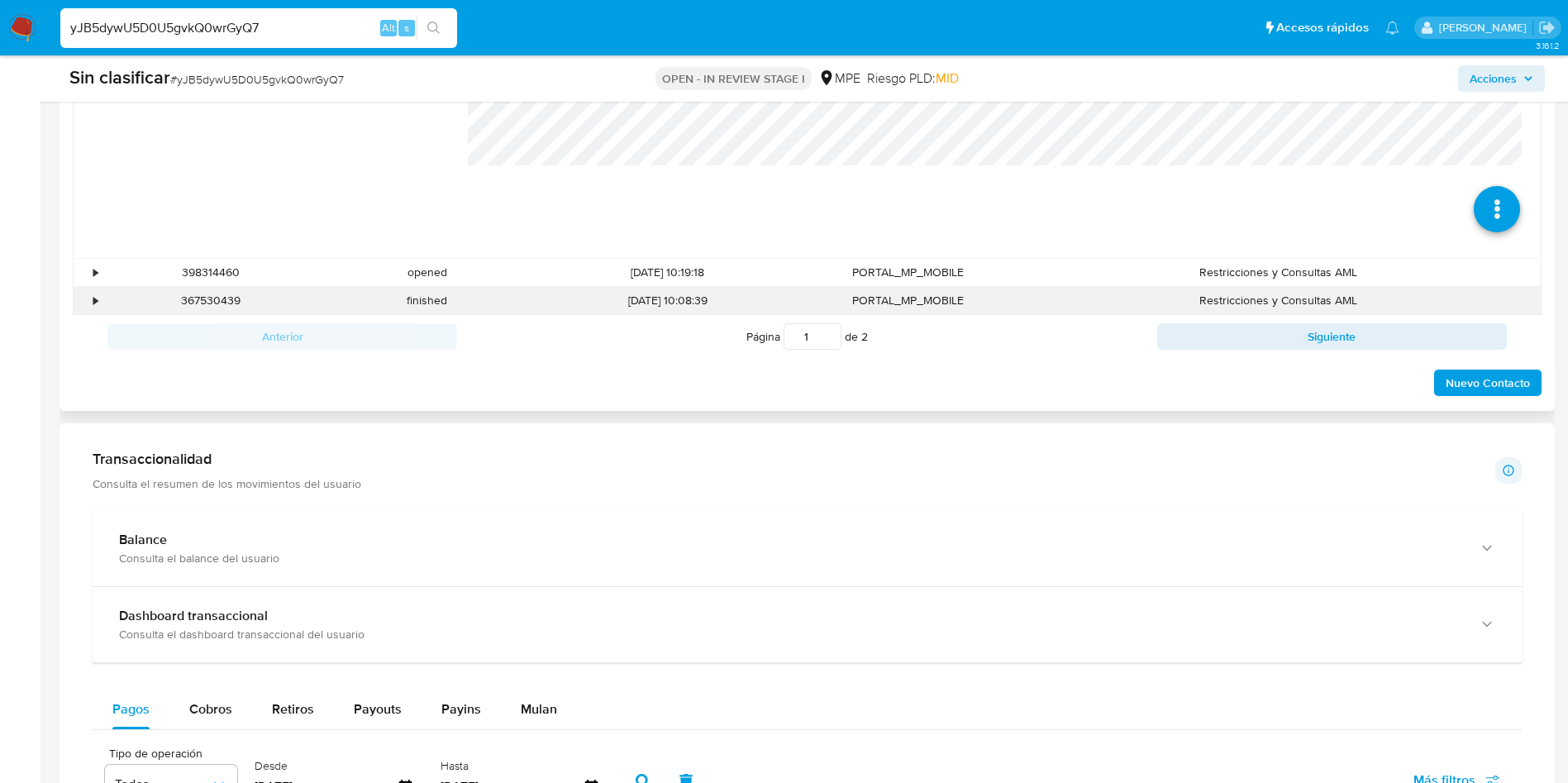
click at [96, 299] on div "•" at bounding box center [95, 300] width 4 height 15
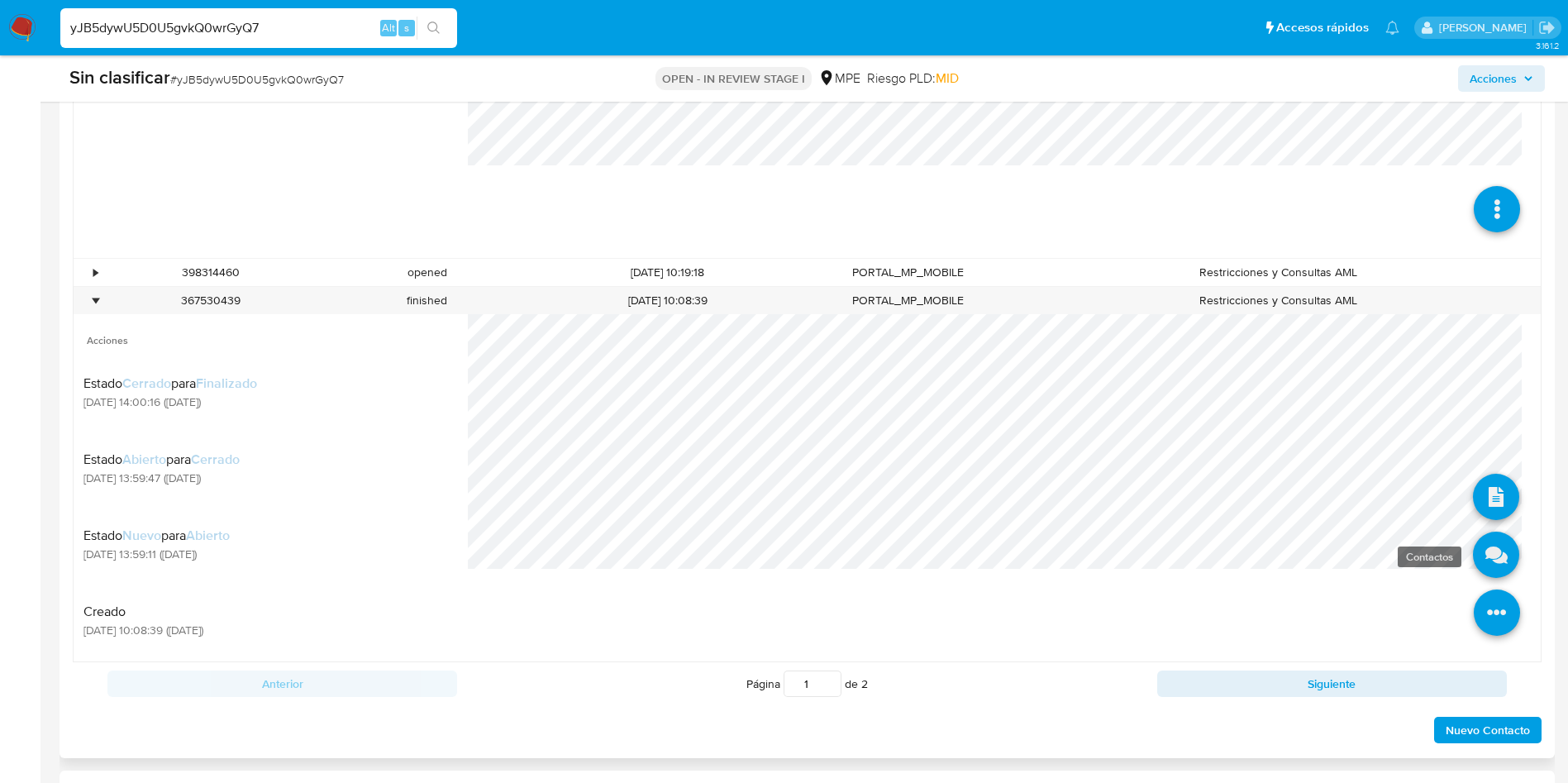
click at [1476, 571] on icon at bounding box center [1496, 555] width 46 height 46
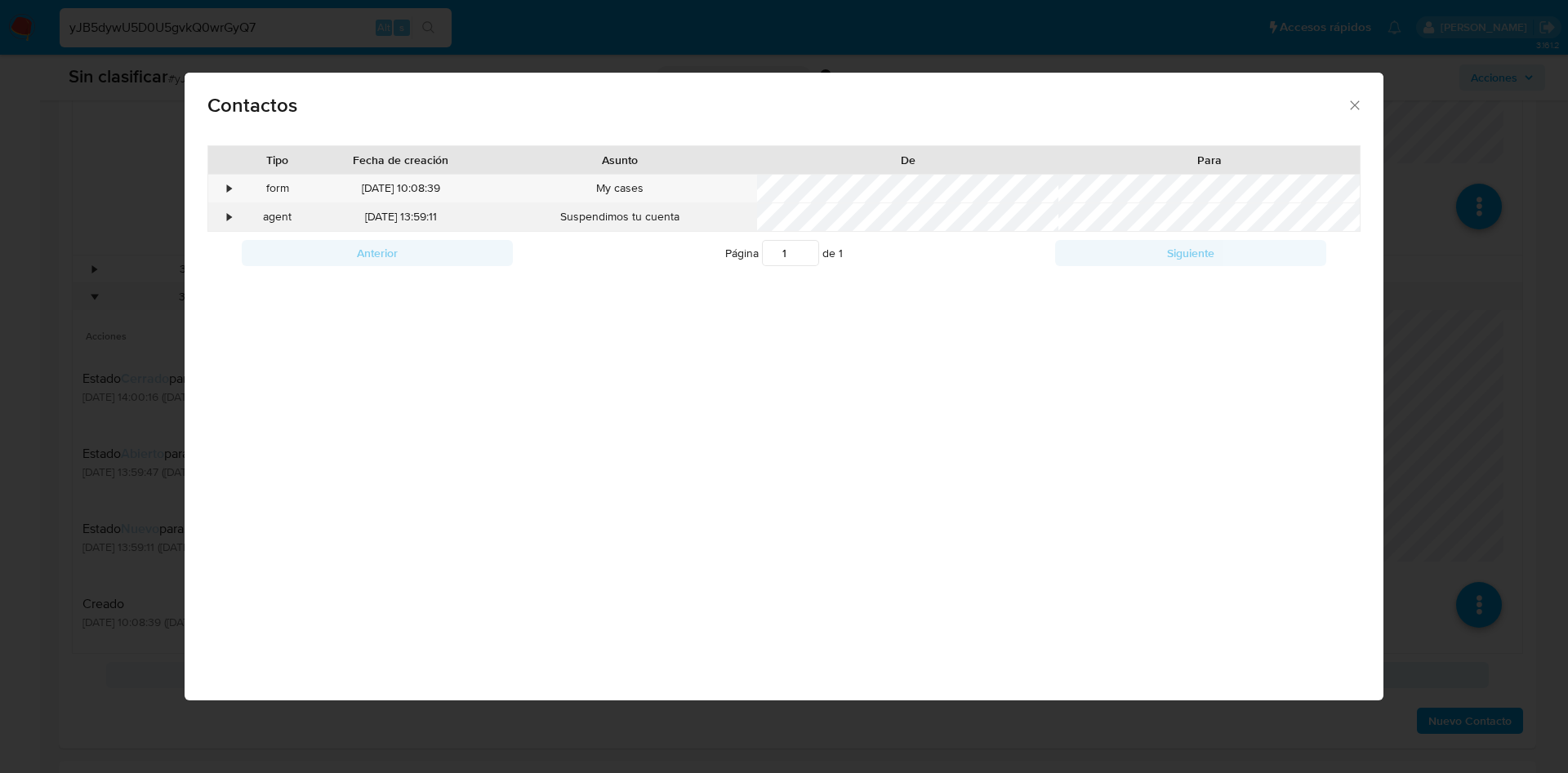
click at [228, 220] on div "•" at bounding box center [230, 216] width 4 height 16
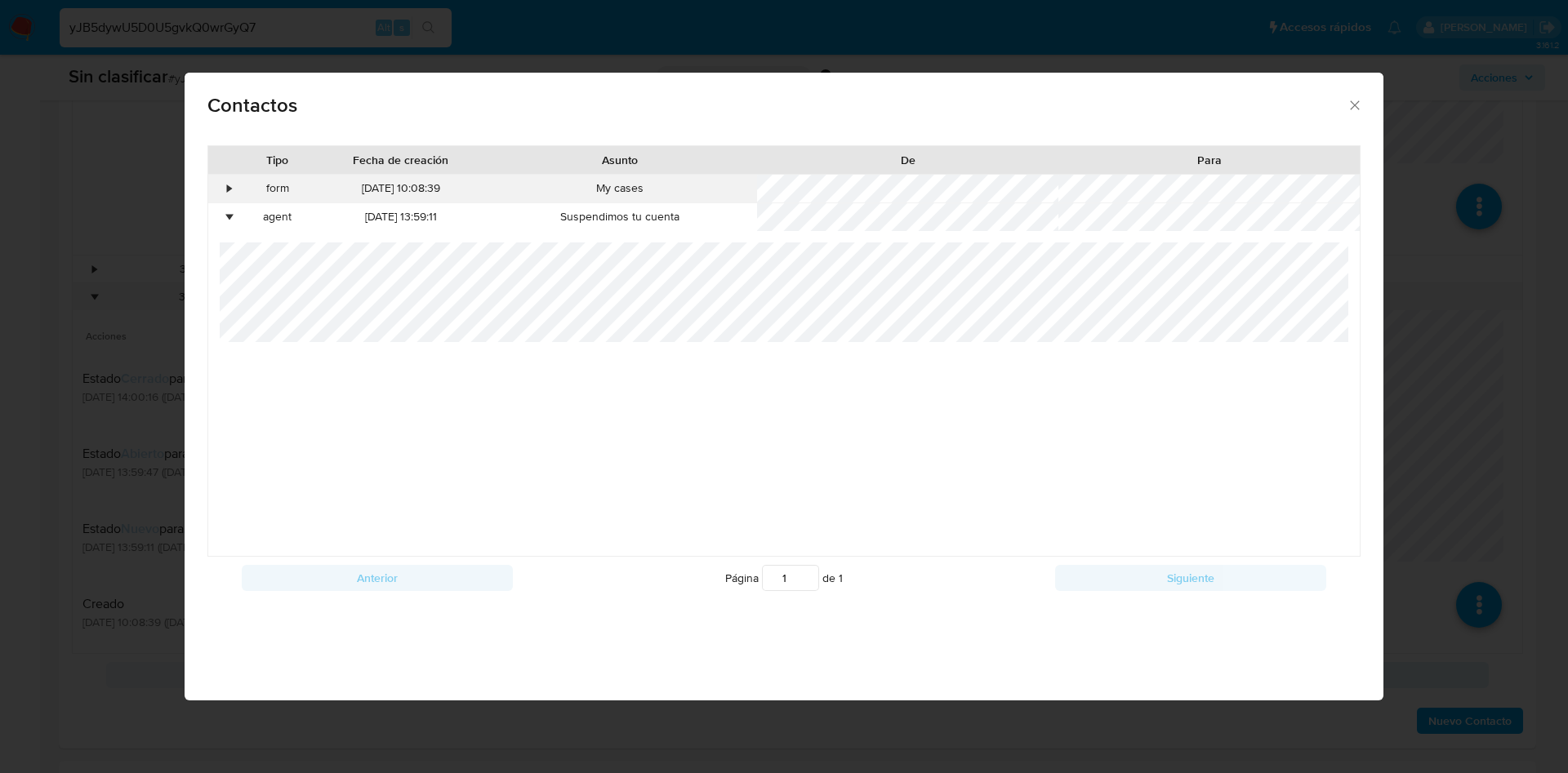
click at [223, 194] on div "•" at bounding box center [222, 188] width 29 height 28
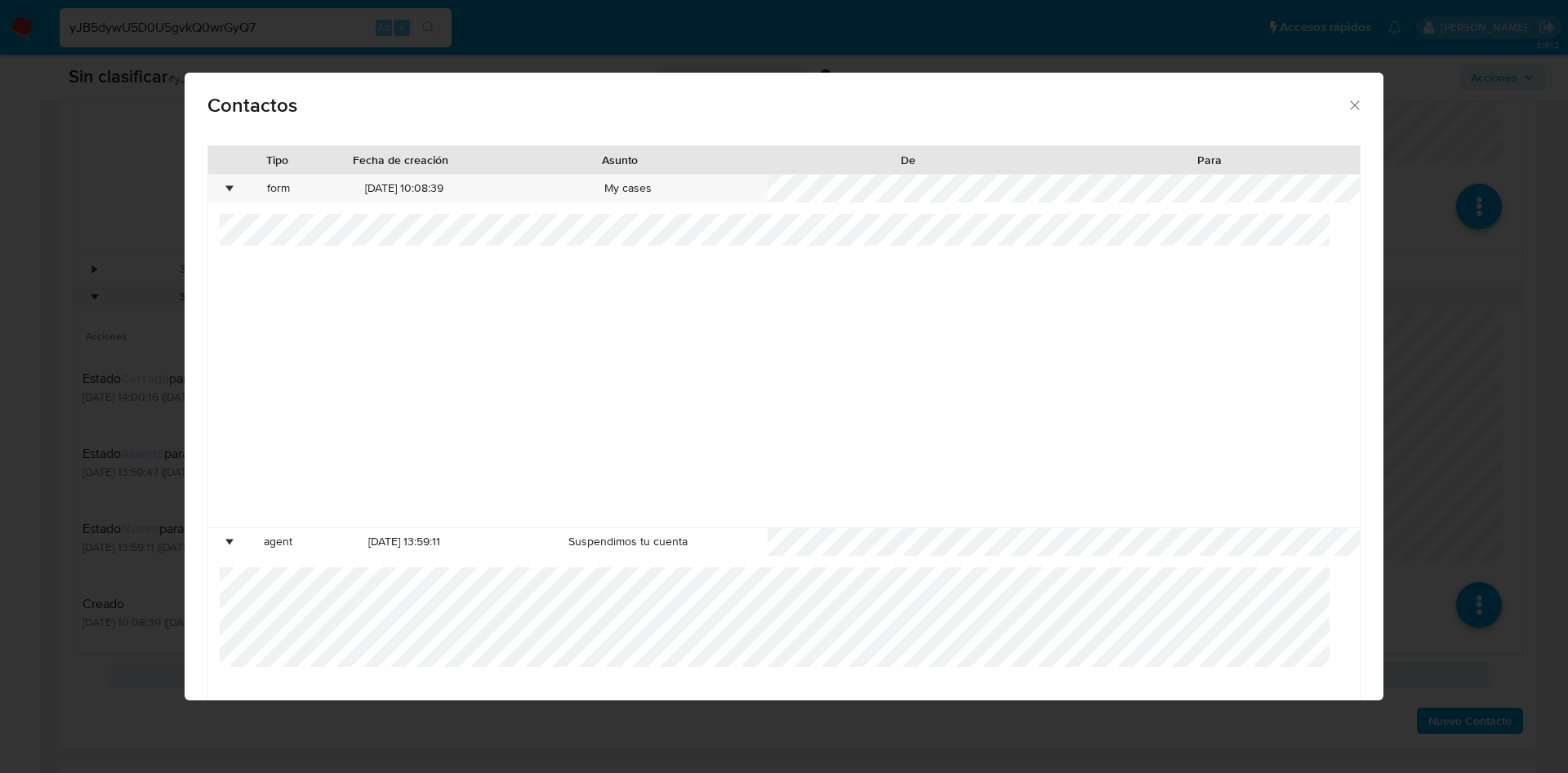
click at [1476, 399] on div "Contactos Tipo Fecha de creación Asunto De Para • form [DATE] 10:08:39 My cases…" at bounding box center [784, 386] width 1568 height 773
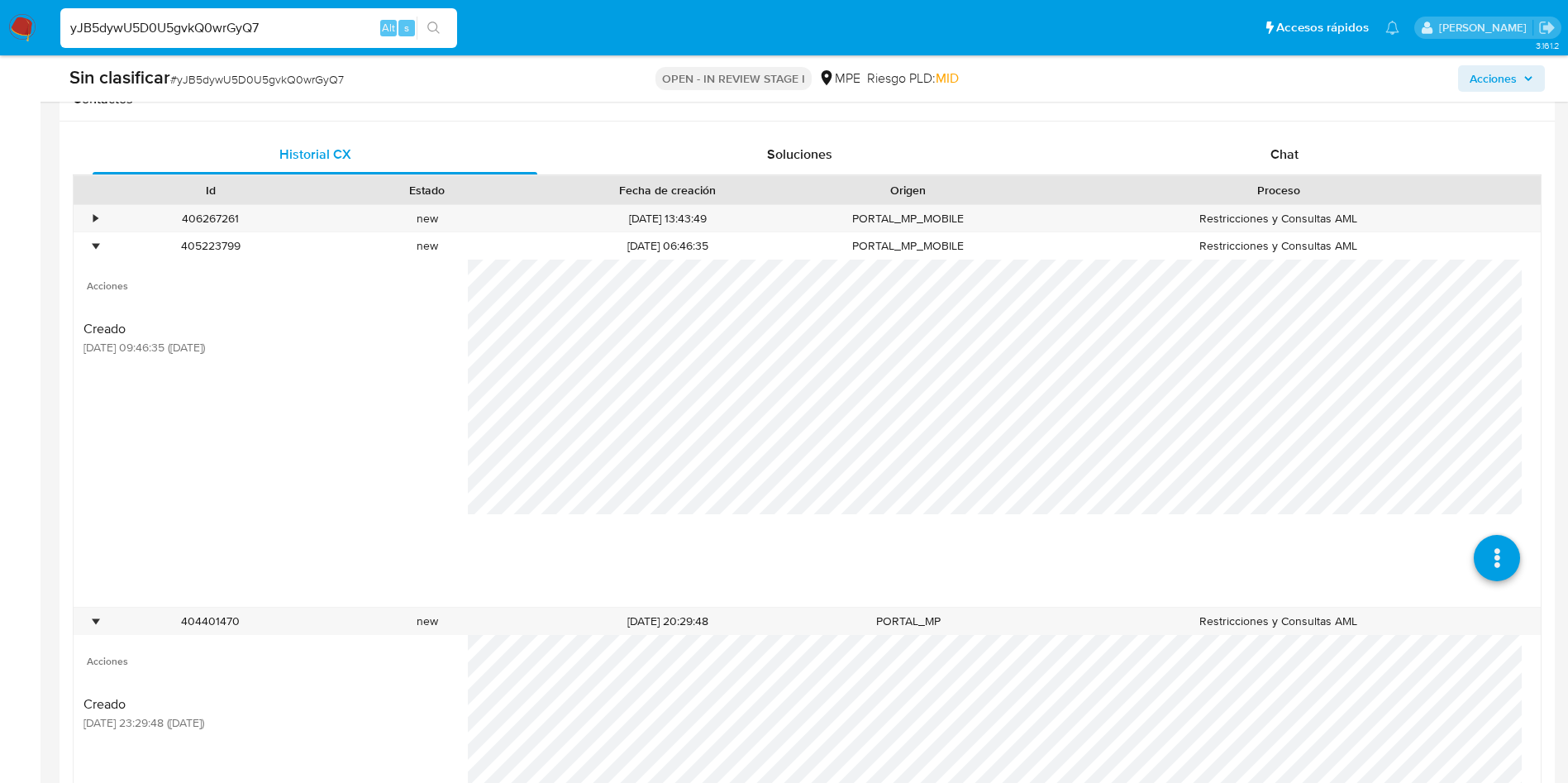
scroll to position [620, 0]
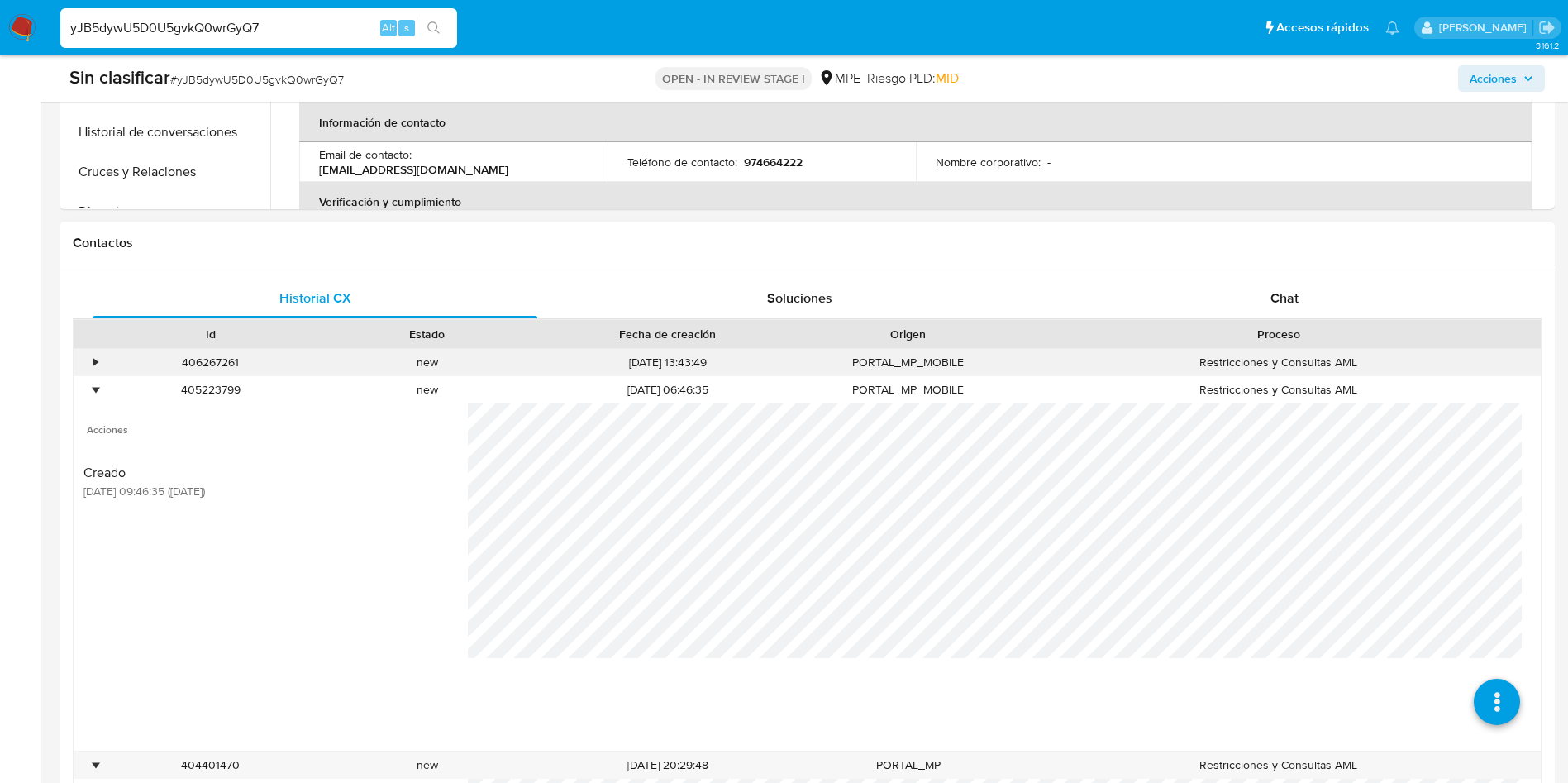
click at [96, 359] on div "•" at bounding box center [95, 362] width 4 height 15
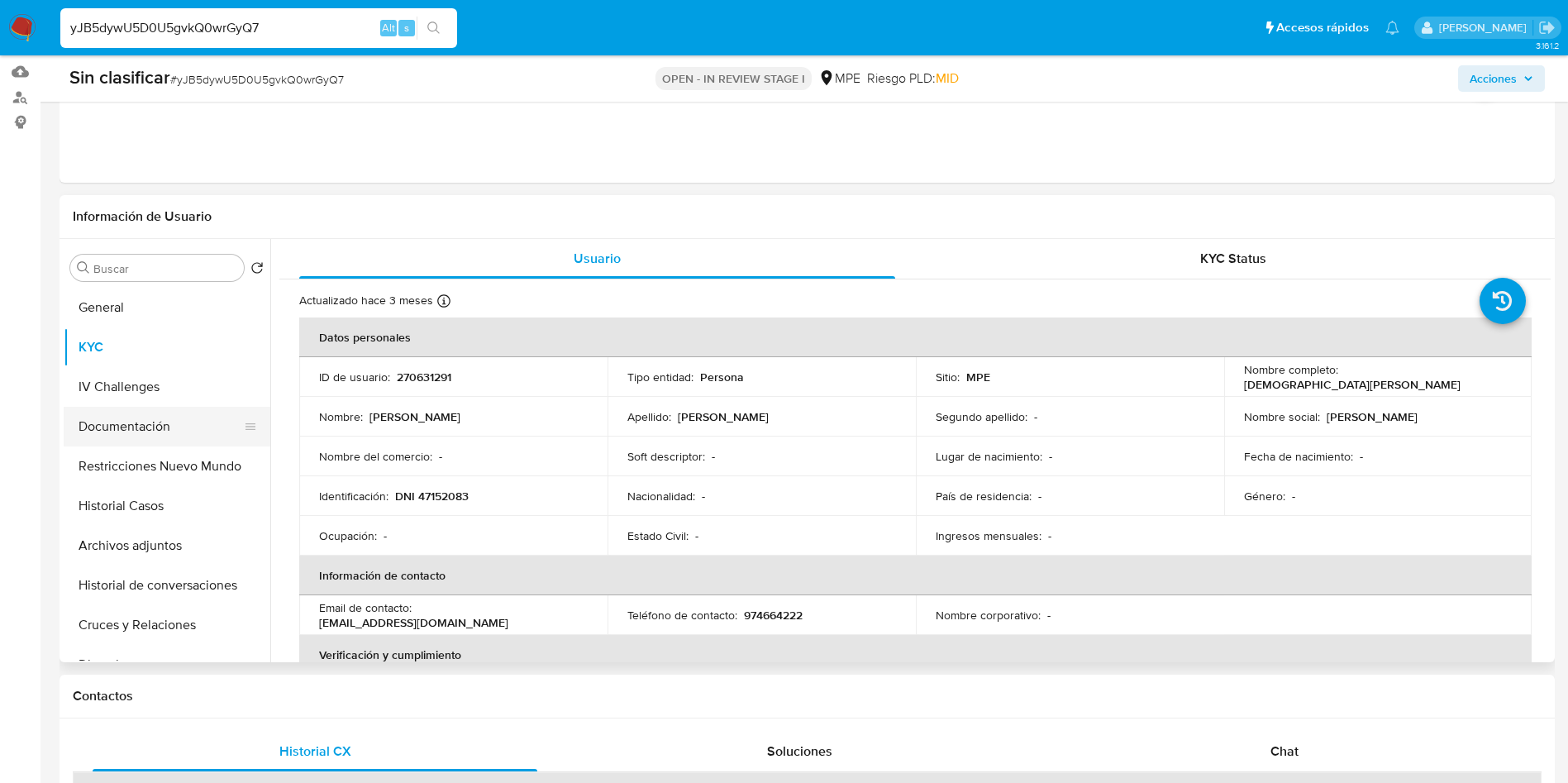
scroll to position [124, 0]
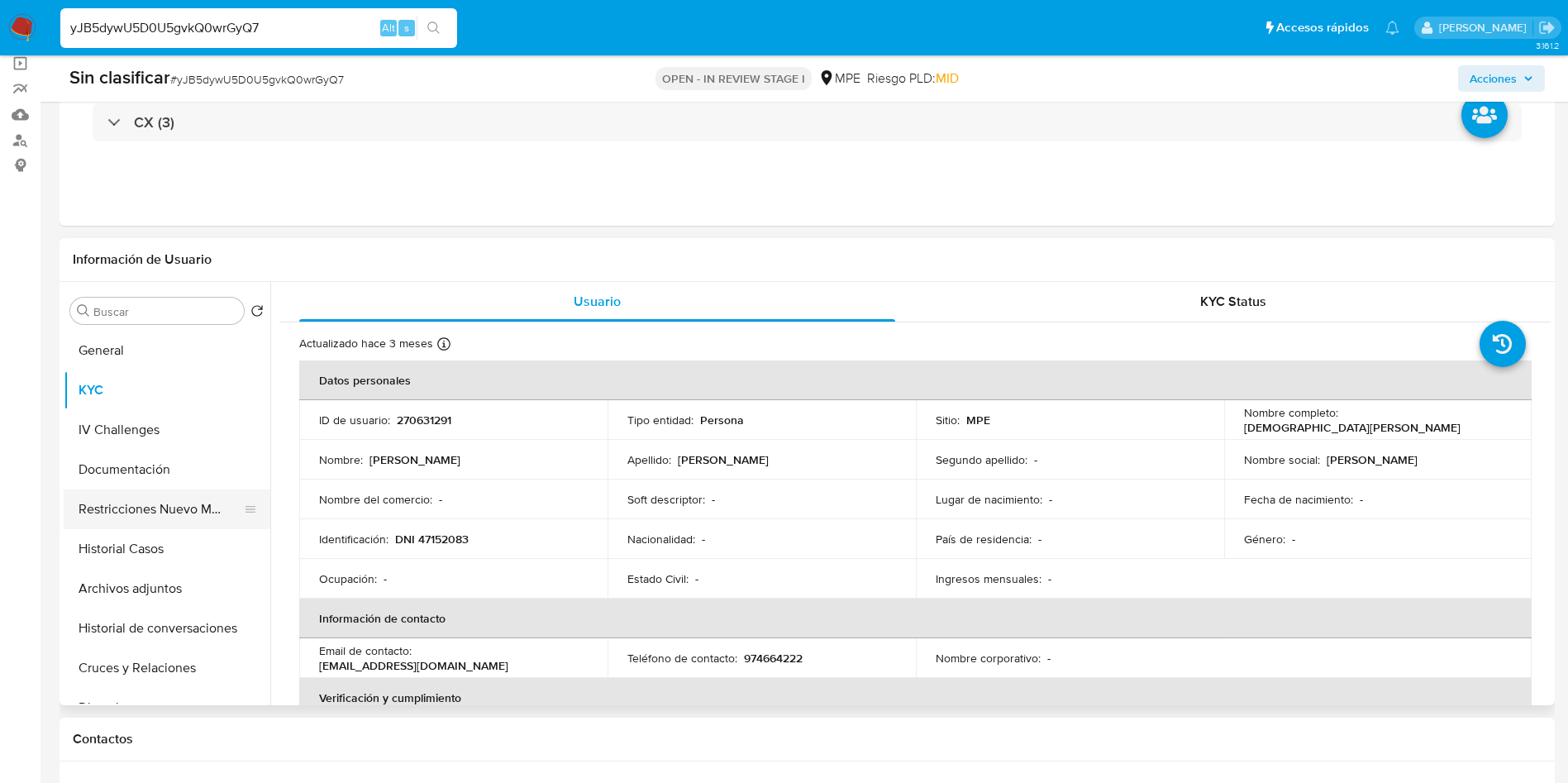
click at [174, 508] on button "Restricciones Nuevo Mundo" at bounding box center [160, 509] width 193 height 39
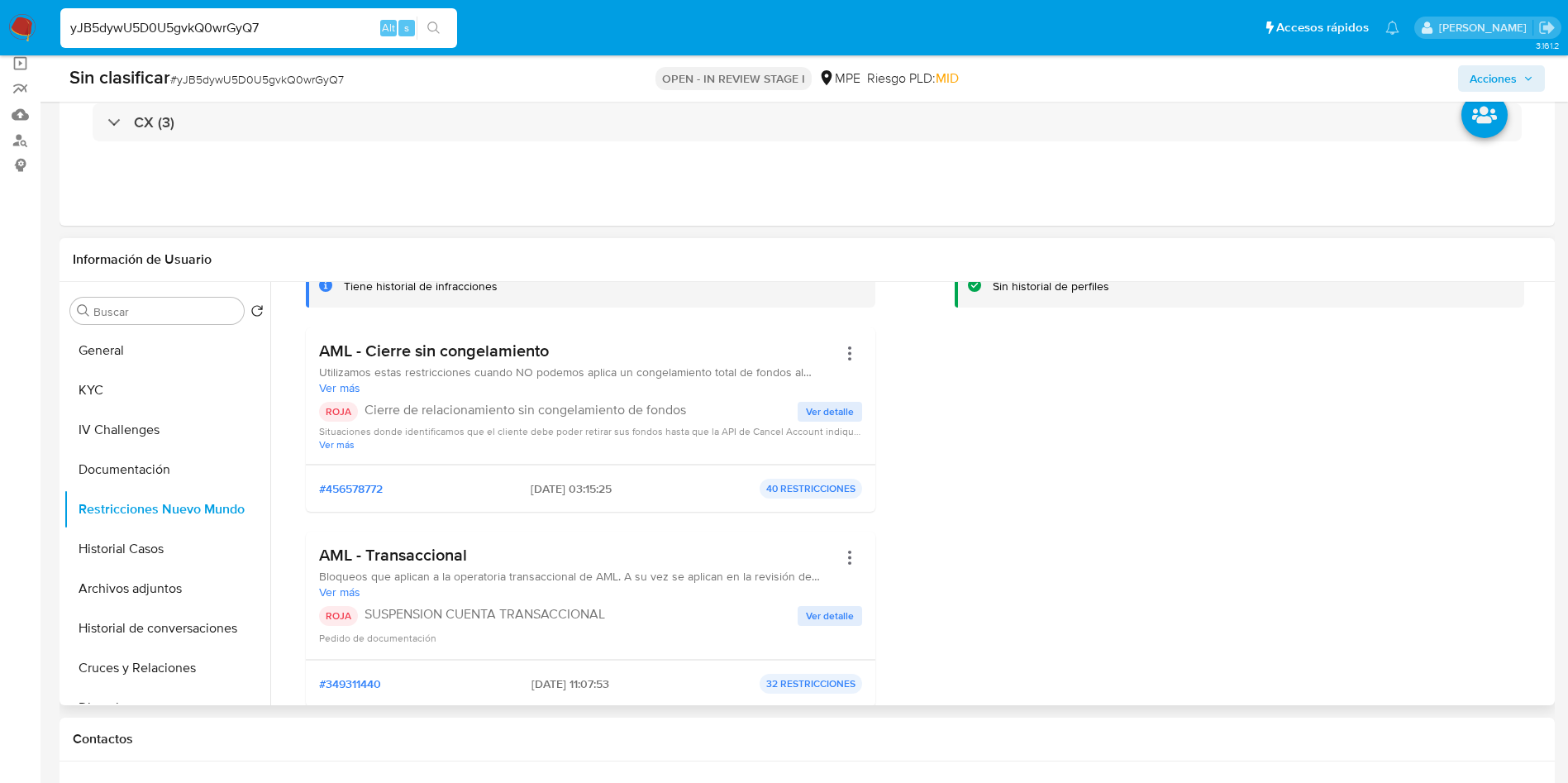
click at [820, 425] on span "Situaciones donde identificamos que el cliente debe poder retirar sus fondos ha…" at bounding box center [590, 431] width 543 height 12
click at [822, 406] on span "Ver detalle" at bounding box center [830, 412] width 48 height 16
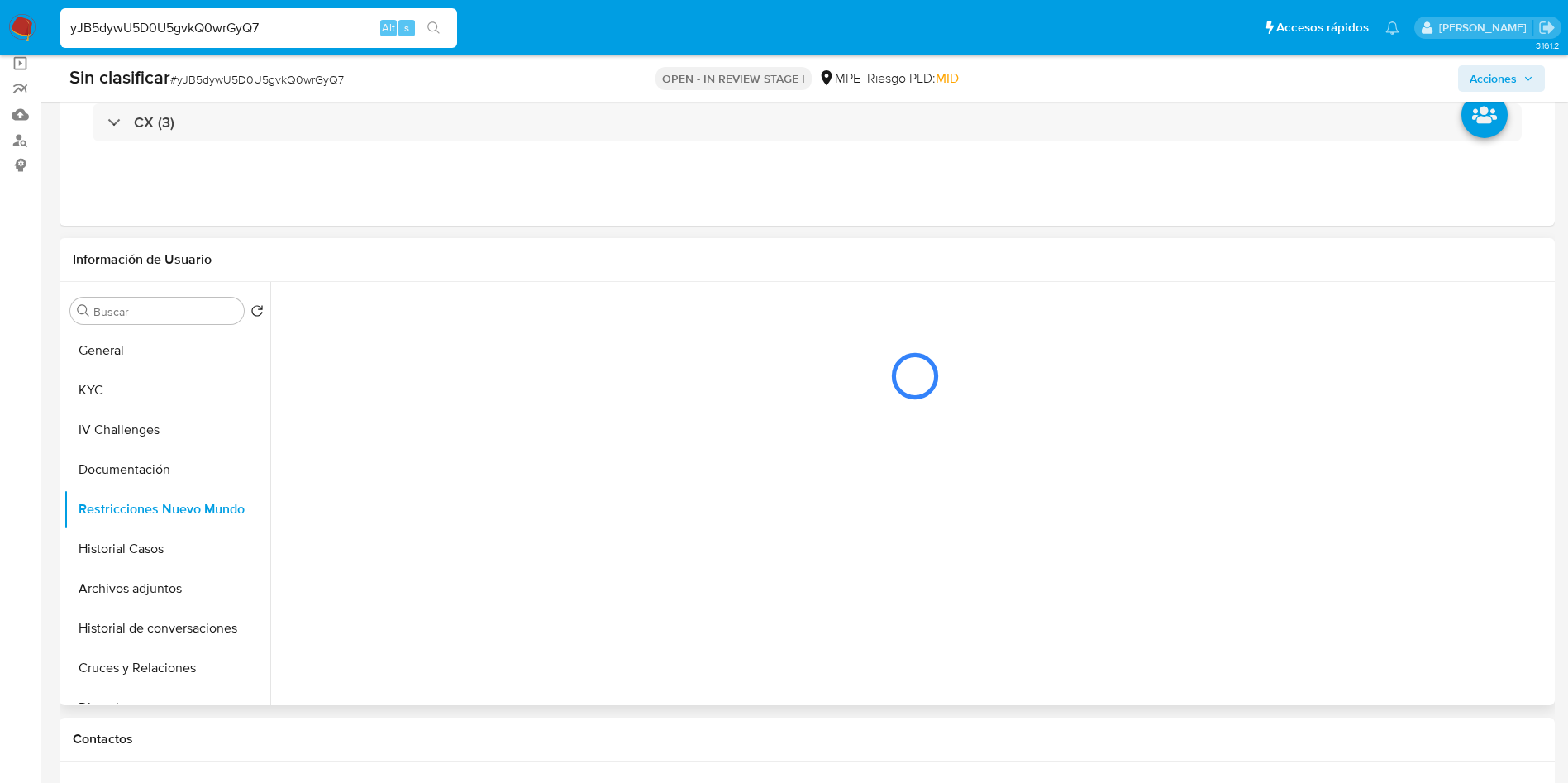
scroll to position [0, 0]
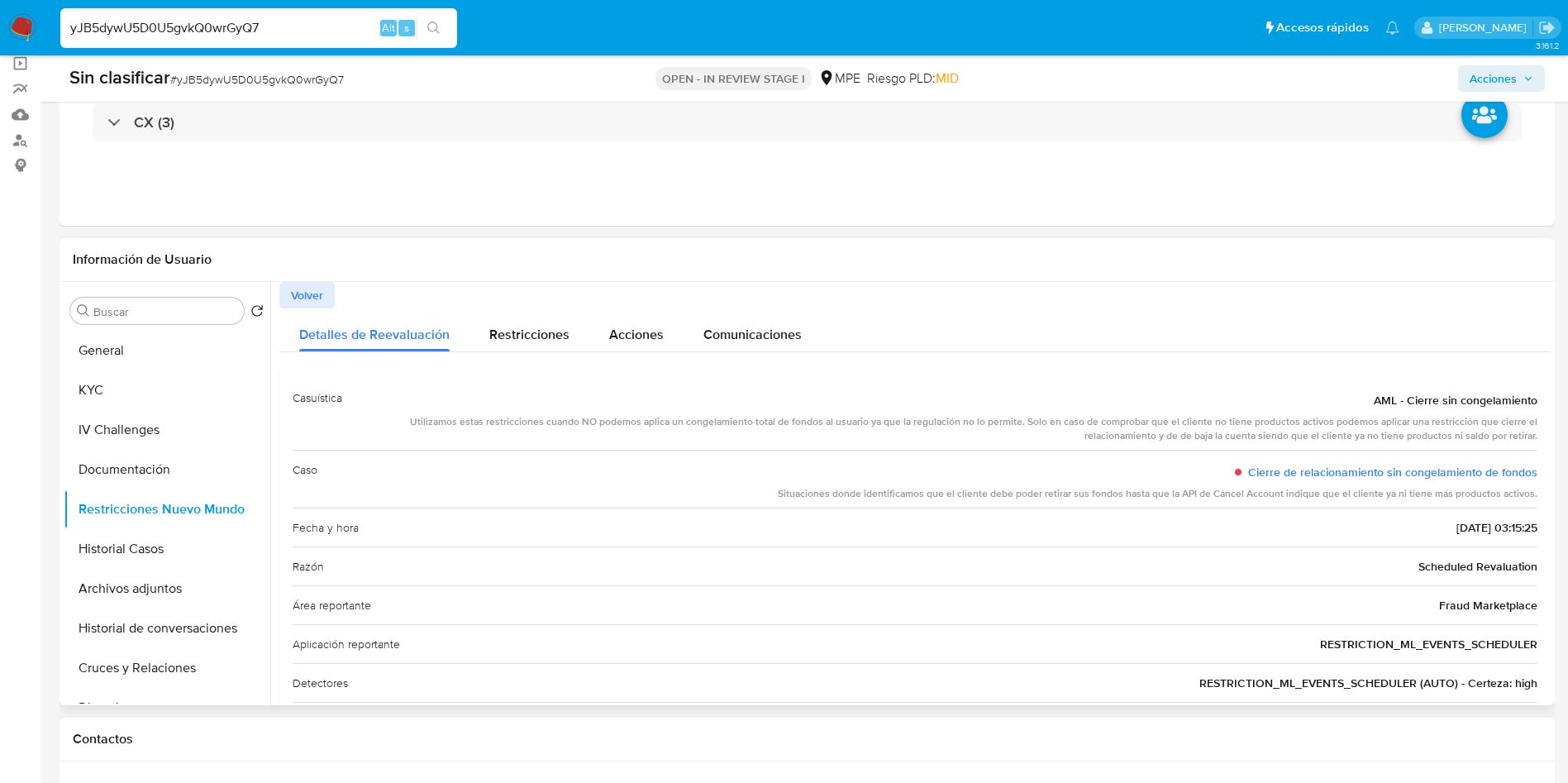
click at [295, 289] on span "Volver" at bounding box center [307, 294] width 33 height 23
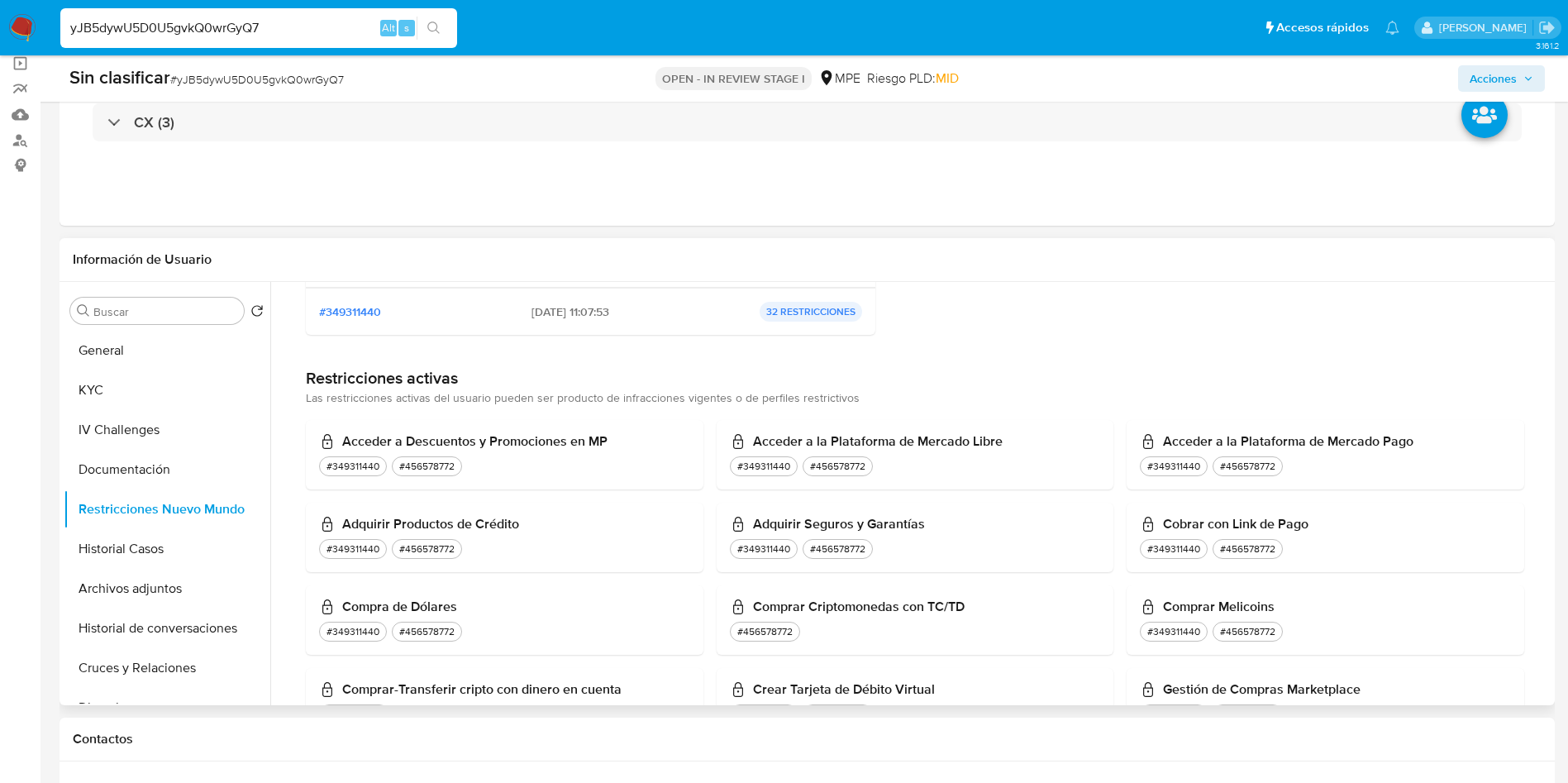
scroll to position [620, 0]
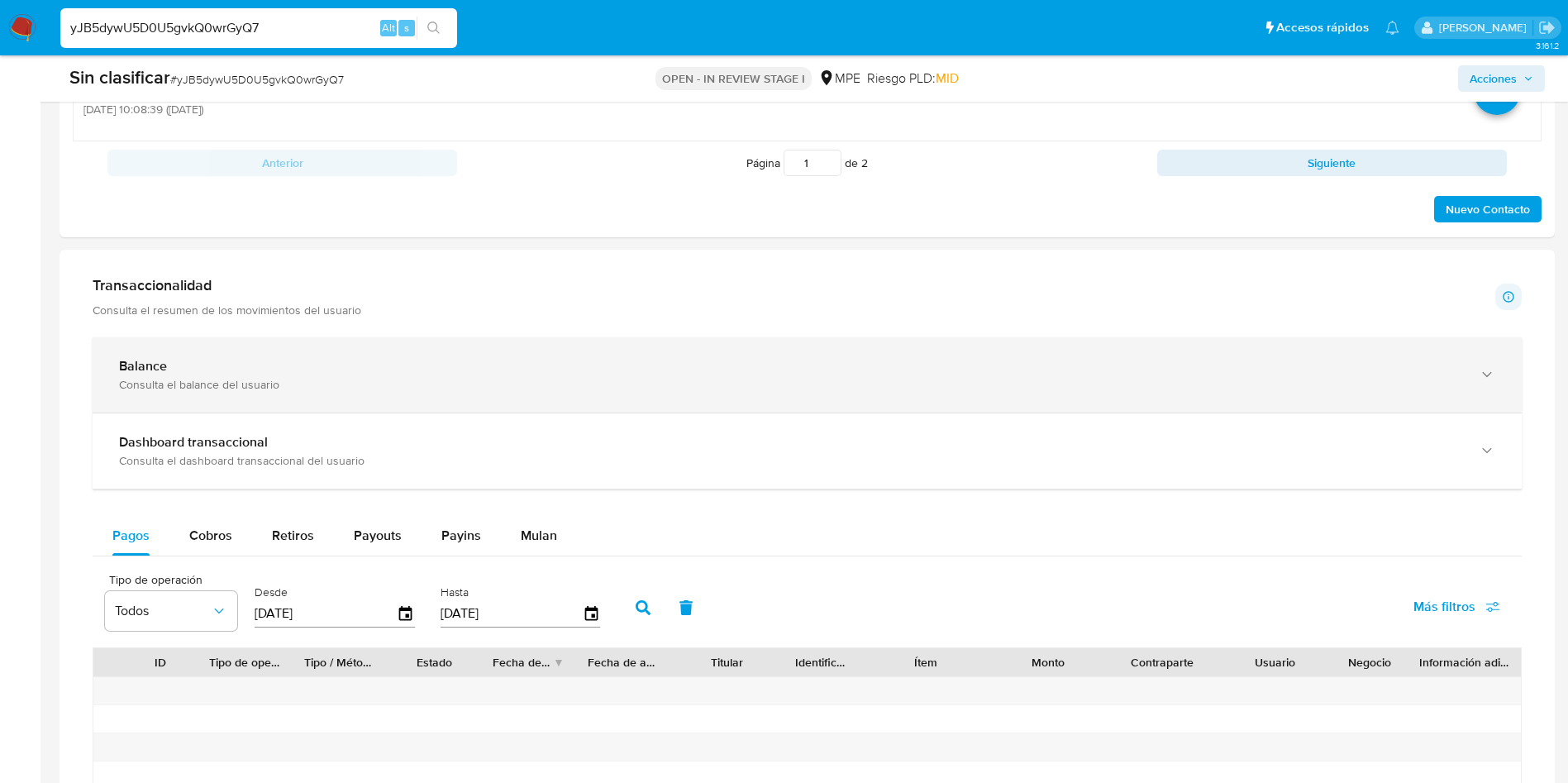
click at [310, 394] on div "Balance Consulta el balance del usuario" at bounding box center [807, 375] width 1429 height 75
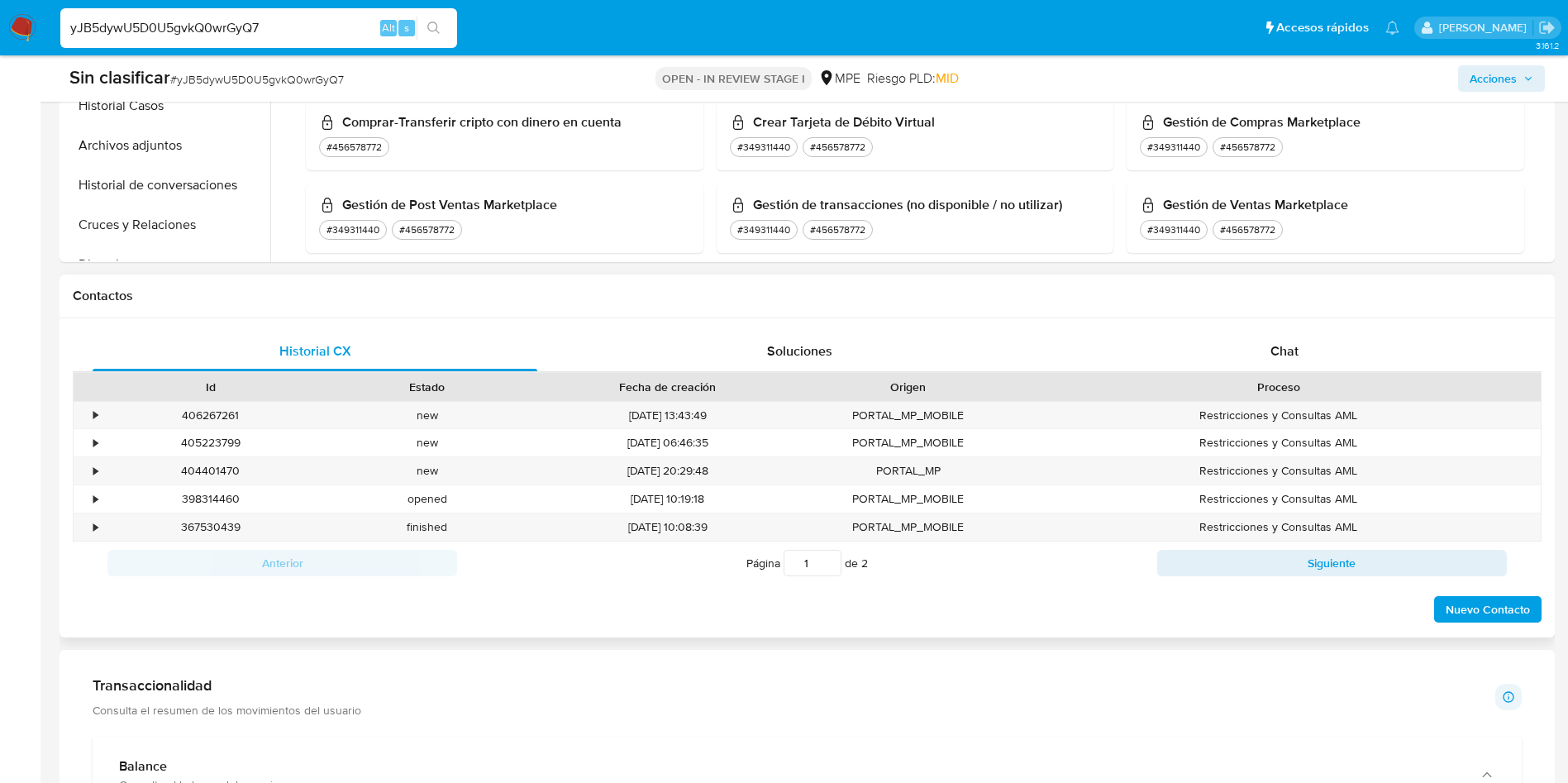
scroll to position [528, 0]
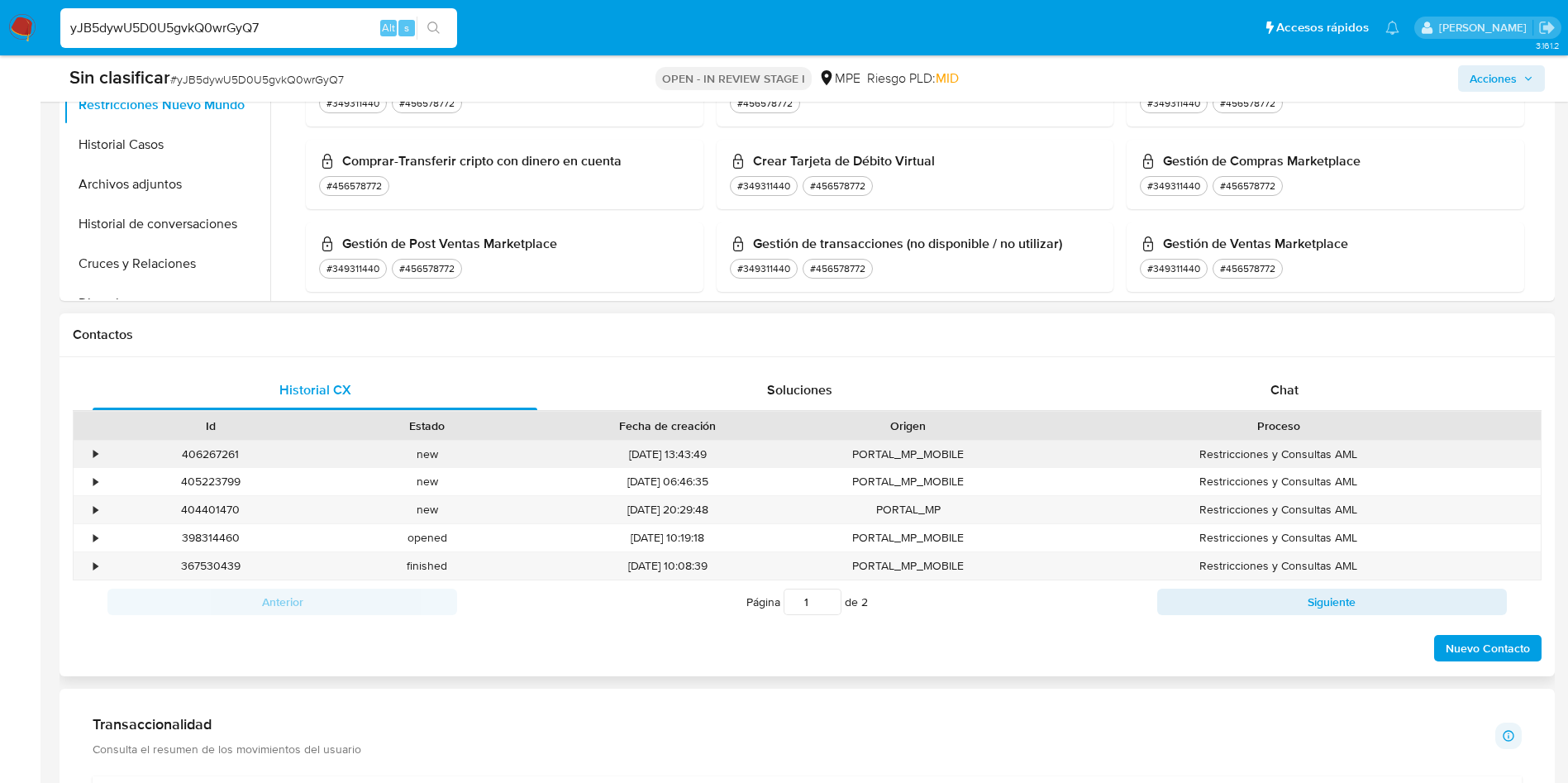
click at [90, 460] on div "•" at bounding box center [88, 454] width 29 height 27
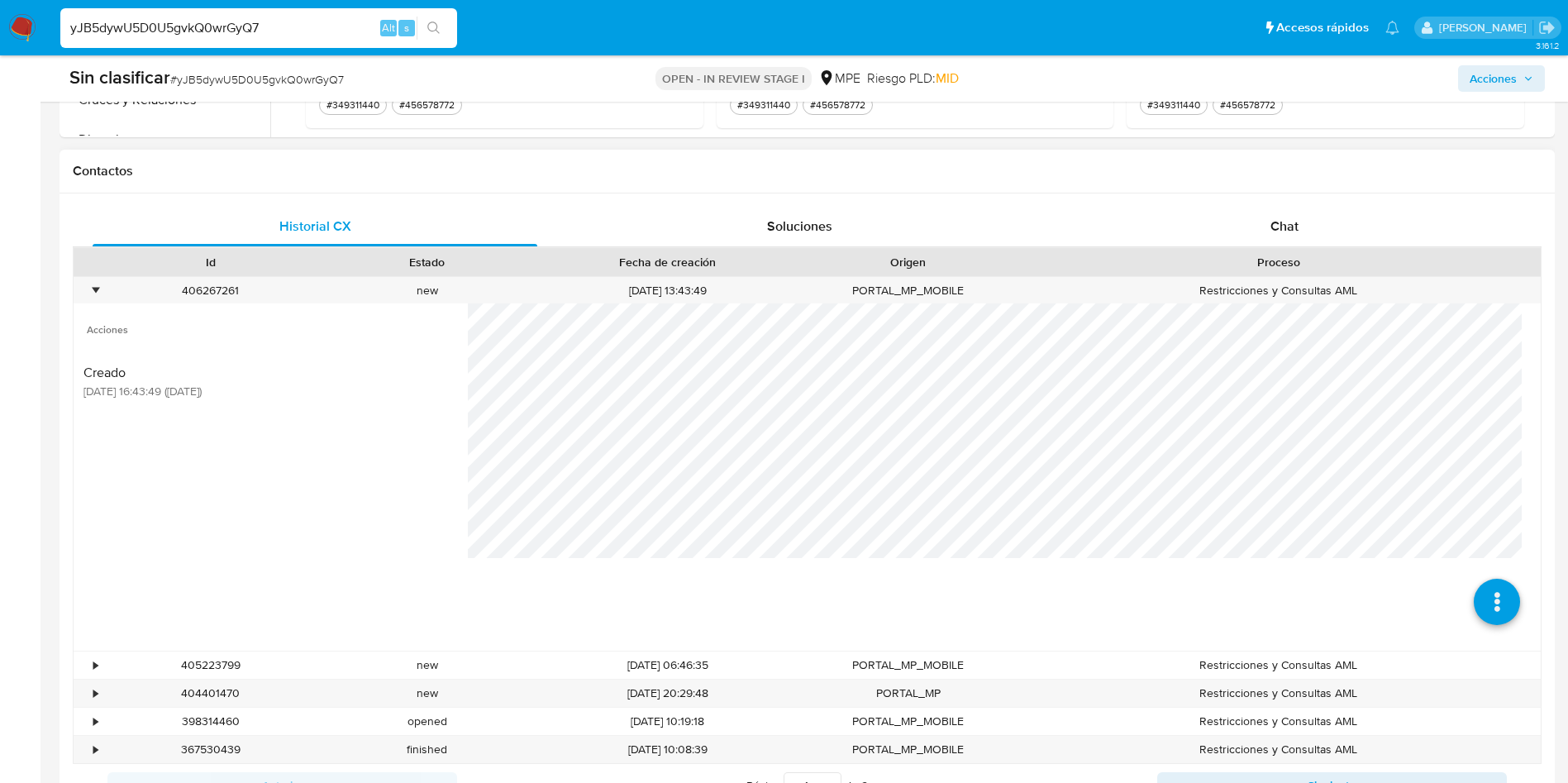
scroll to position [776, 0]
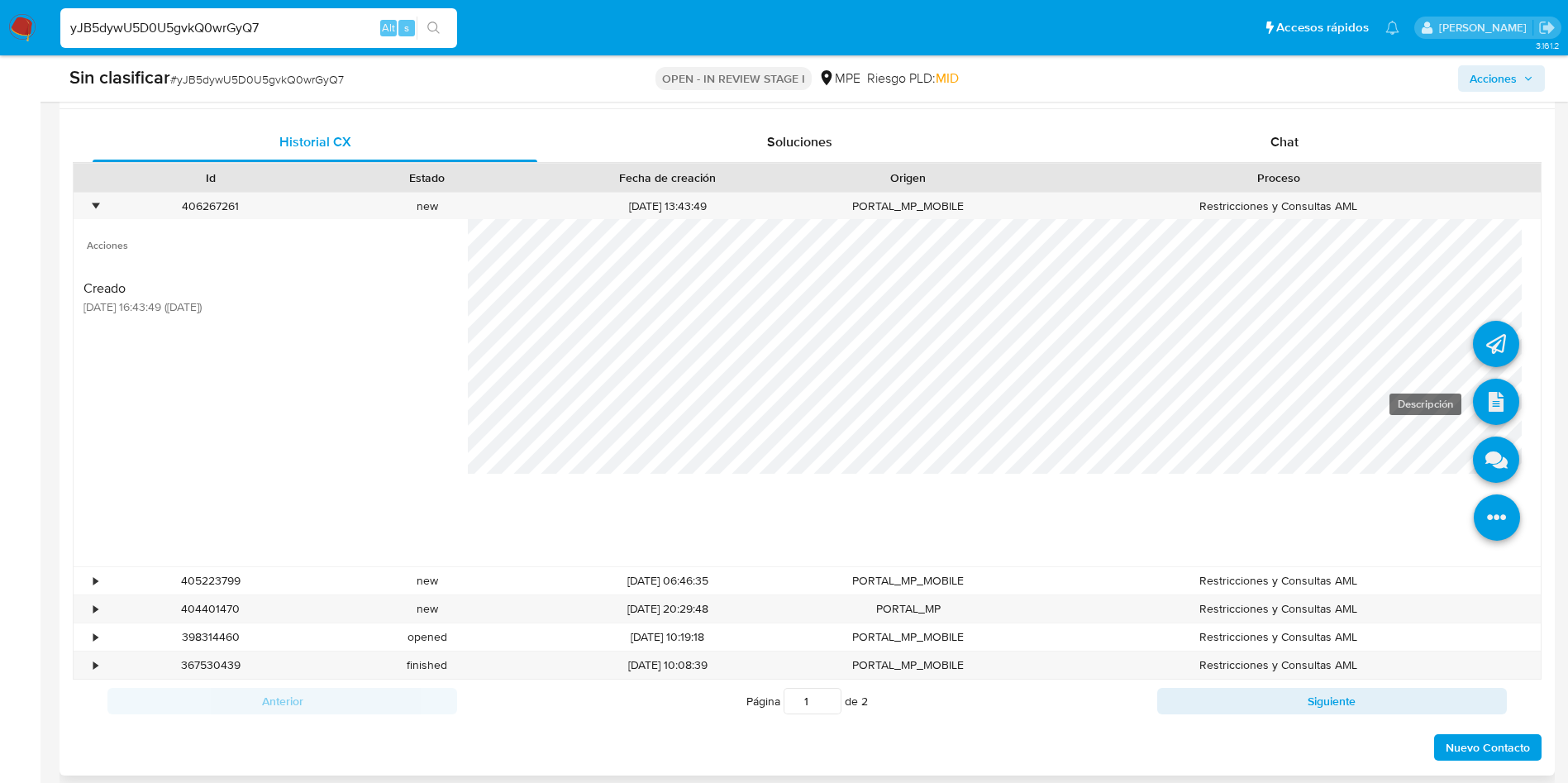
click at [1474, 409] on link at bounding box center [1496, 402] width 46 height 46
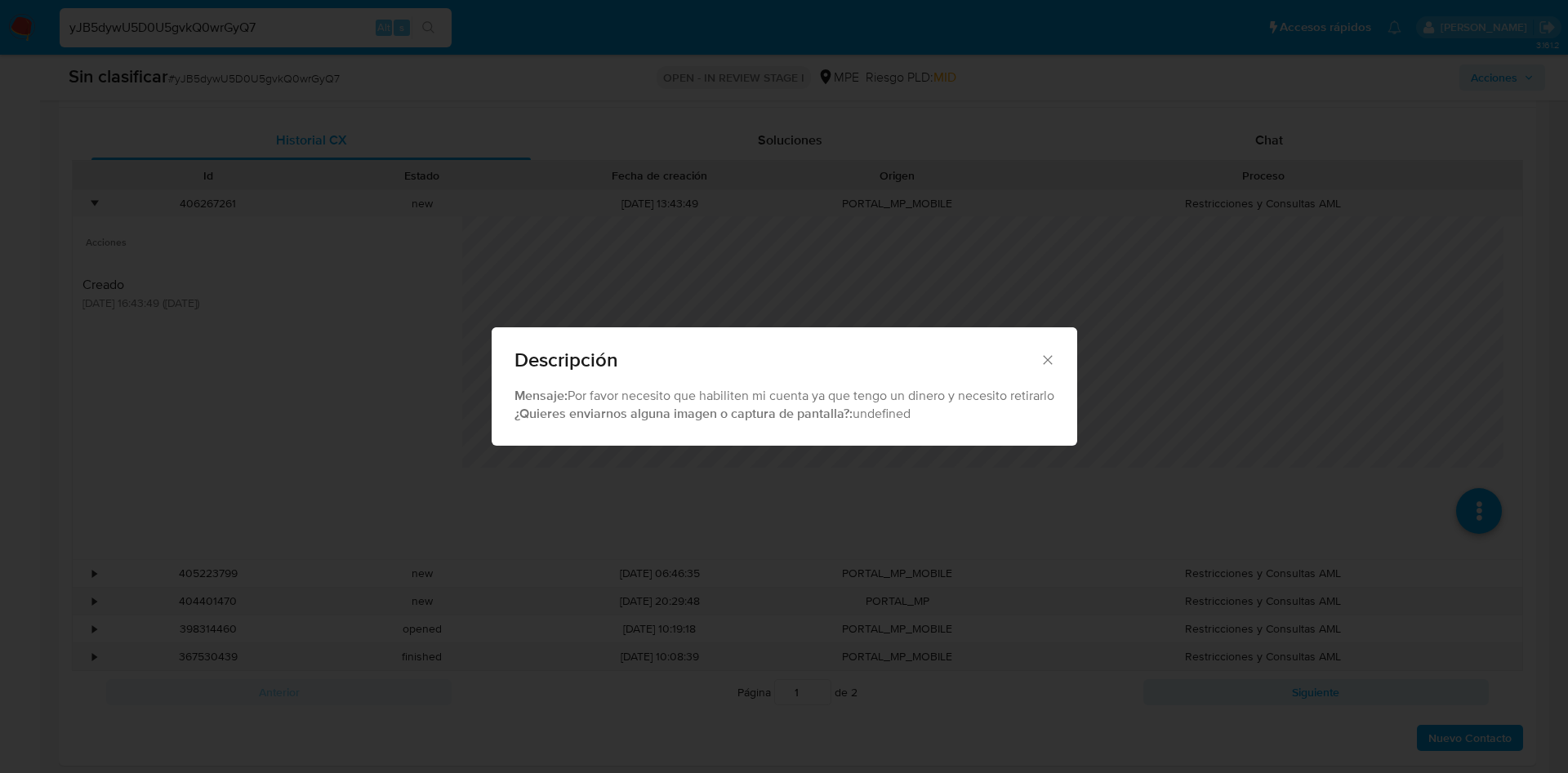
click at [768, 502] on div "Descripción Mensaje: Por favor necesito que habiliten mi cuenta ya que tengo un…" at bounding box center [784, 386] width 1568 height 773
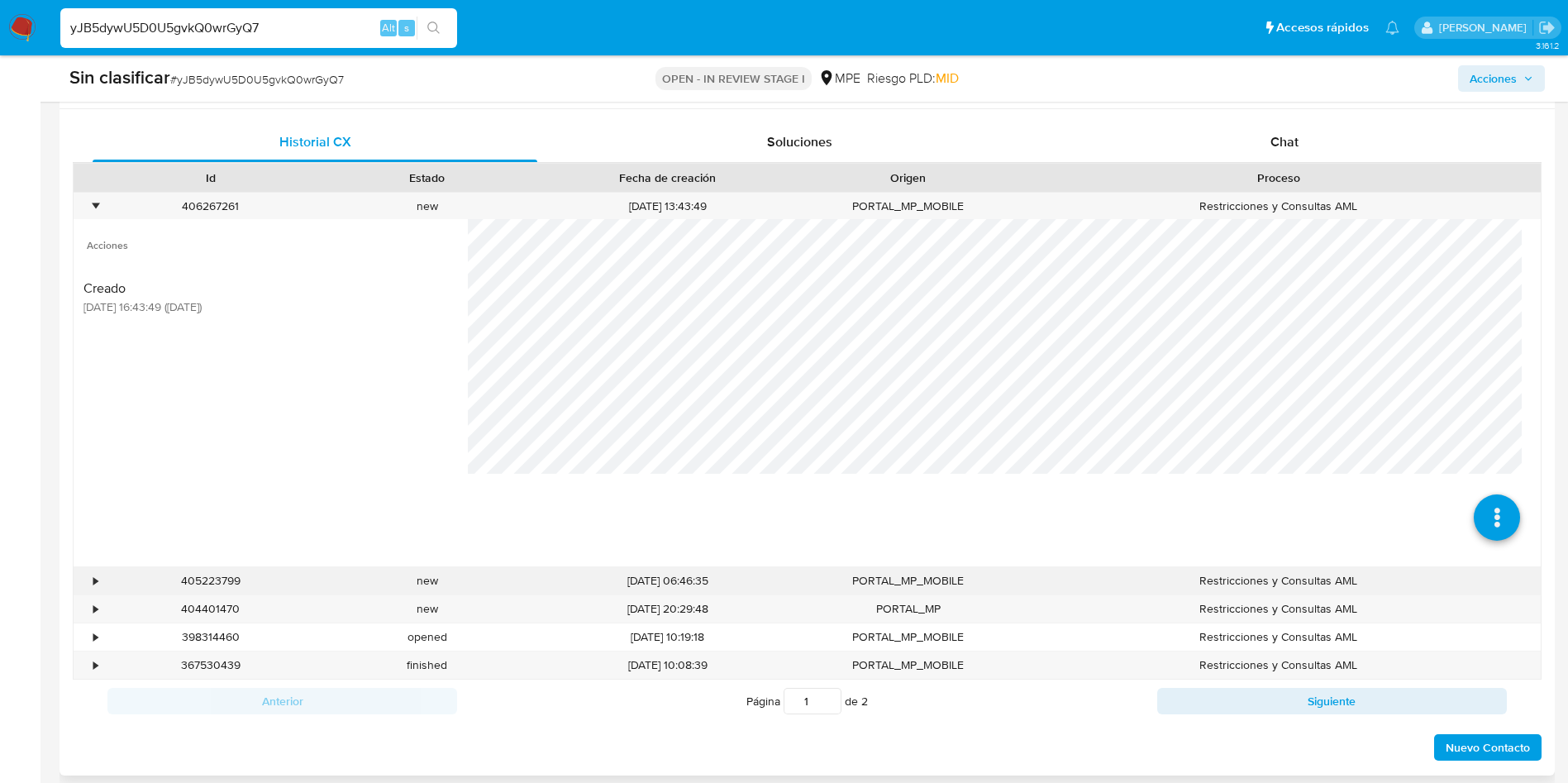
click at [91, 580] on div "•" at bounding box center [88, 581] width 29 height 27
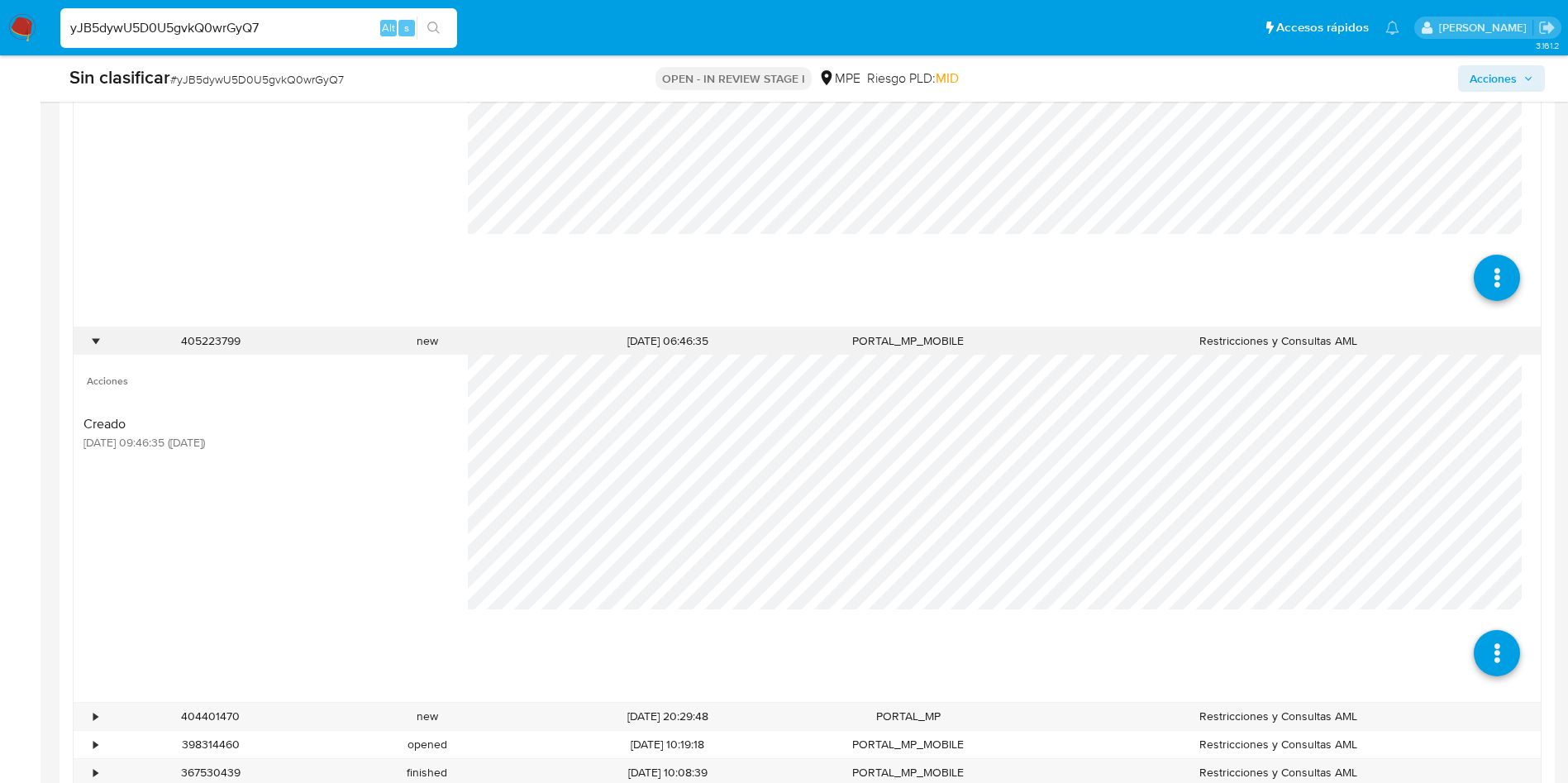
scroll to position [1024, 0]
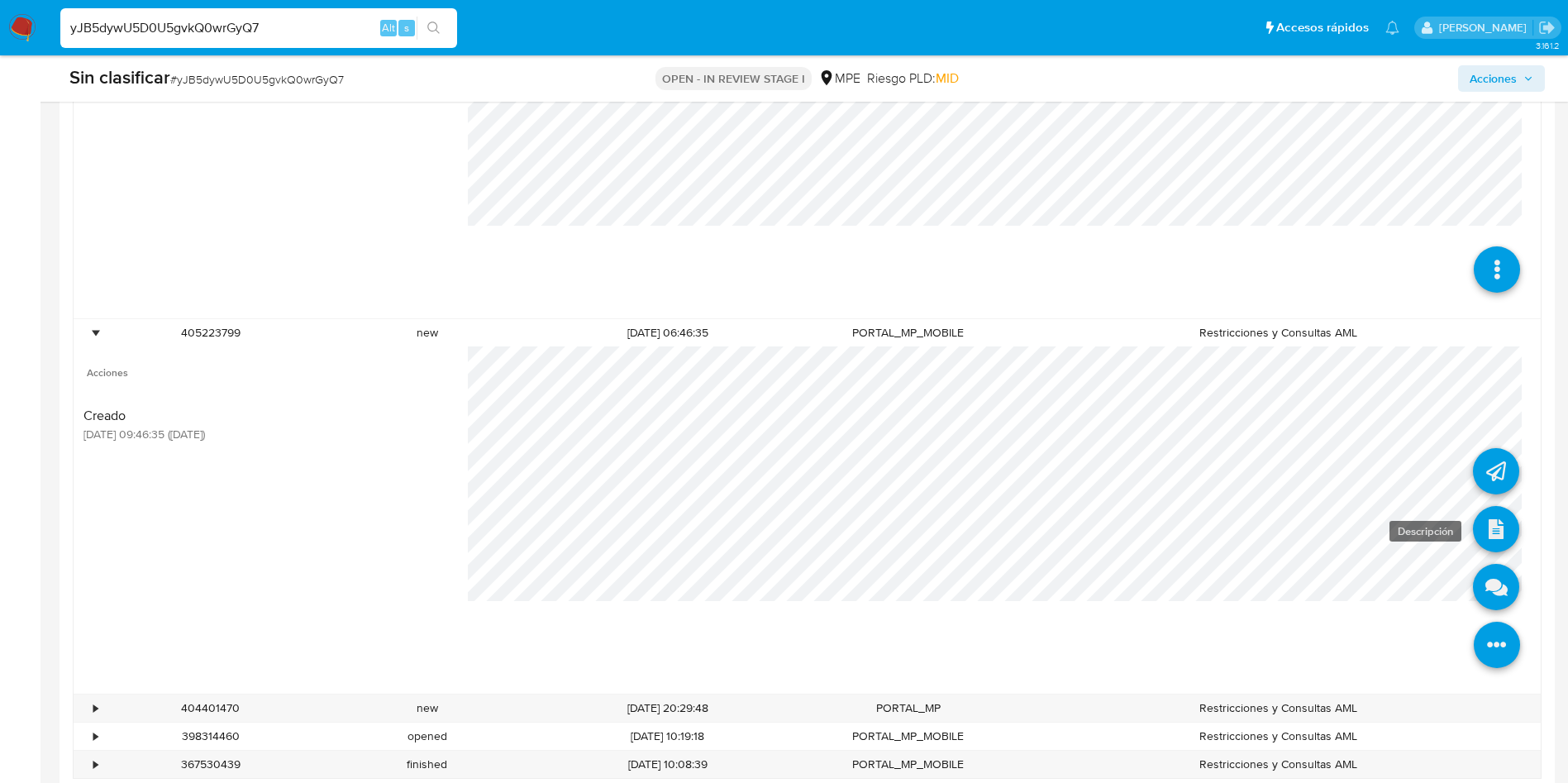
click at [1480, 526] on link at bounding box center [1496, 529] width 46 height 46
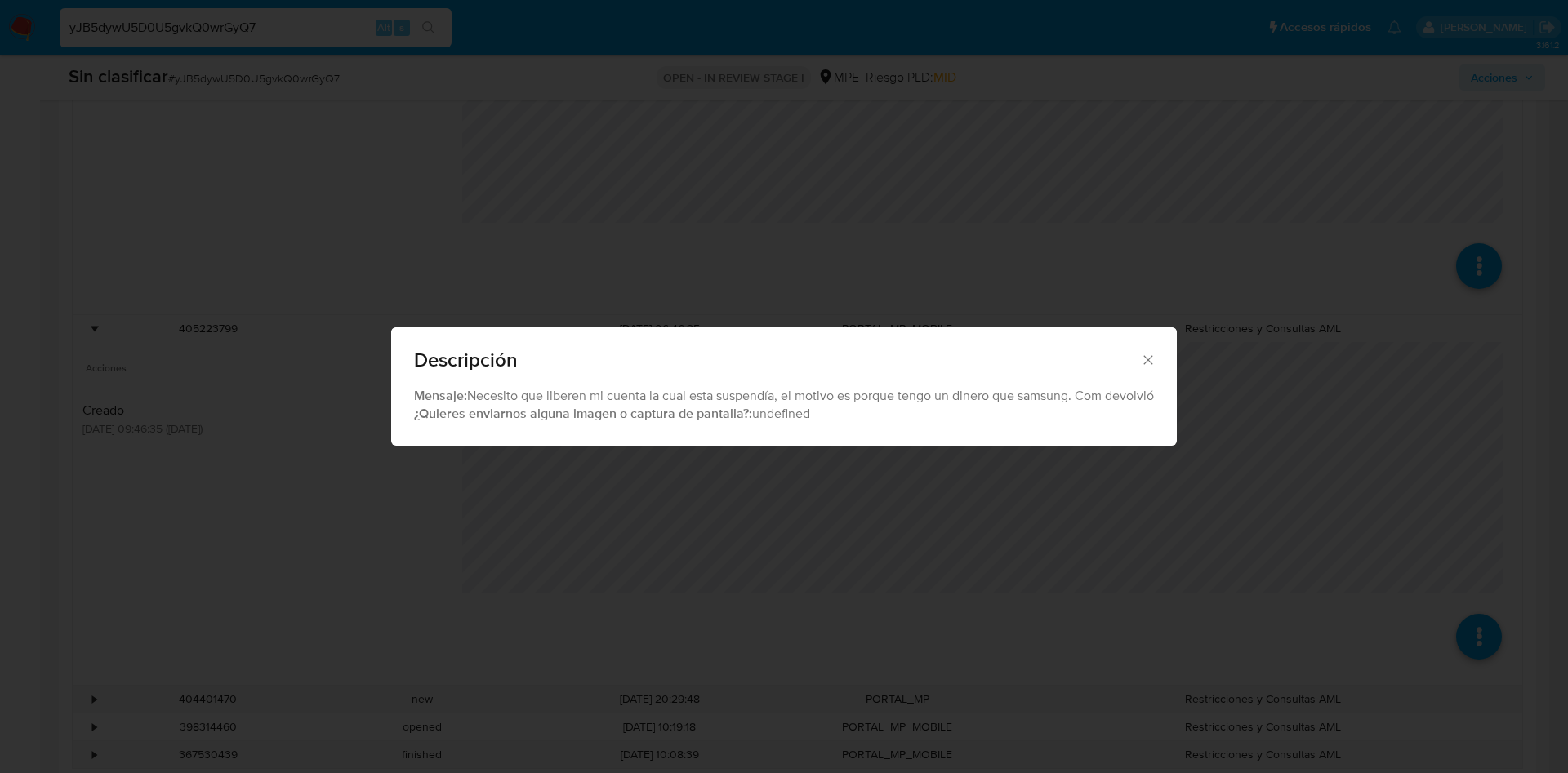
click at [673, 526] on div "Descripción Mensaje: Necesito que liberen mi cuenta la cual esta suspendía, el …" at bounding box center [784, 386] width 1568 height 773
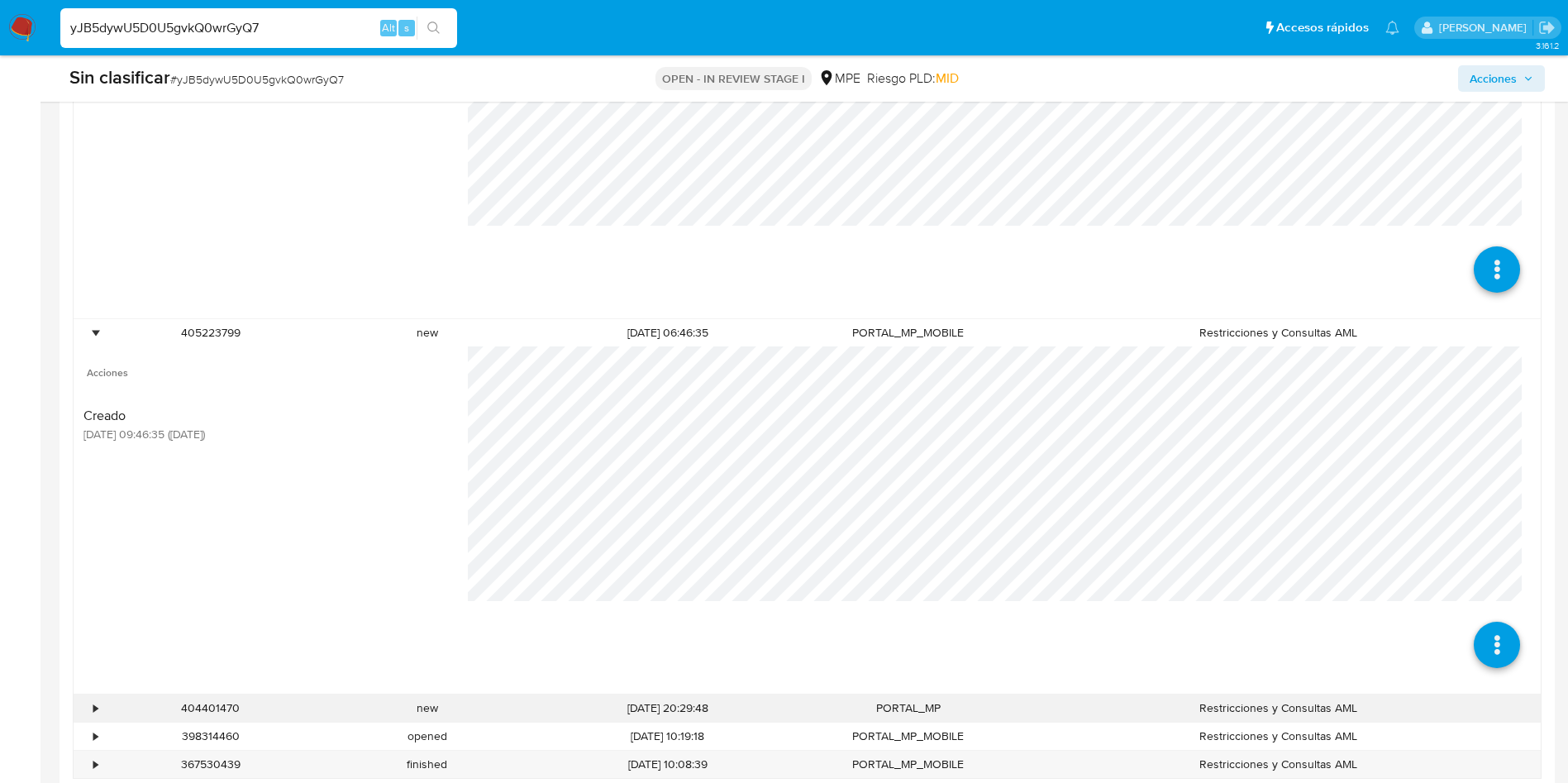
click at [88, 714] on div "•" at bounding box center [88, 709] width 29 height 27
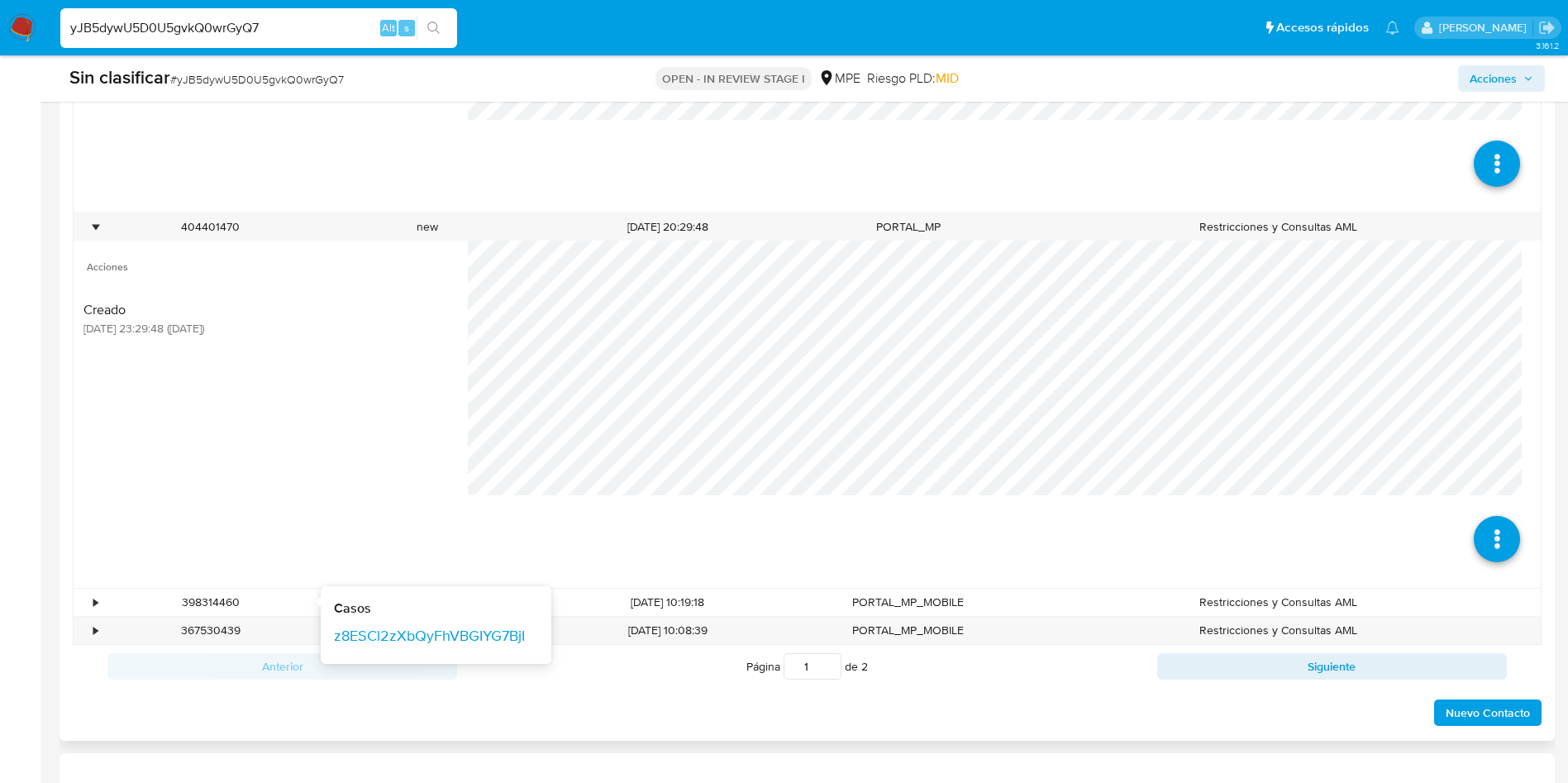
scroll to position [1645, 0]
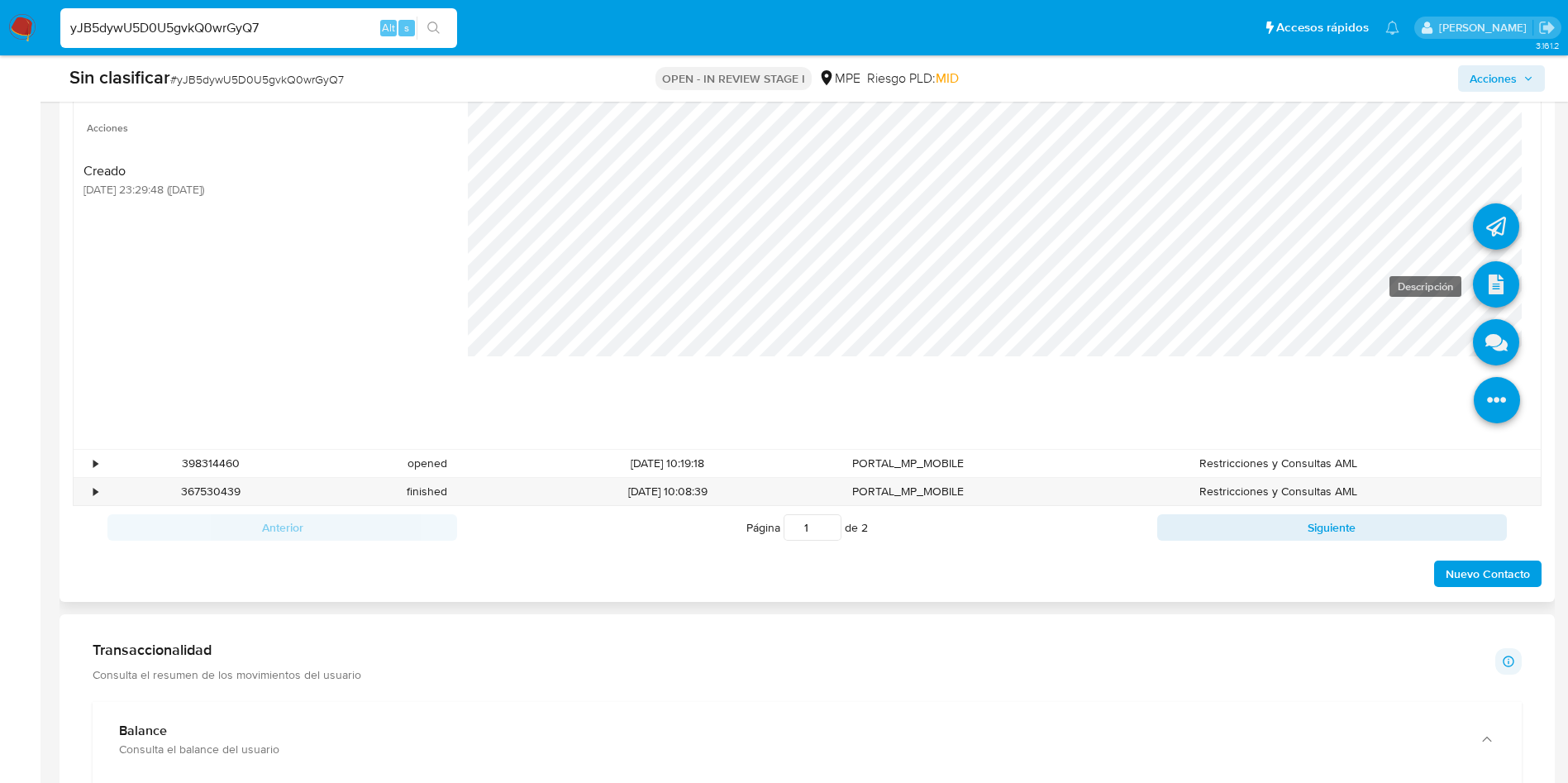
click at [1487, 292] on link at bounding box center [1496, 284] width 46 height 46
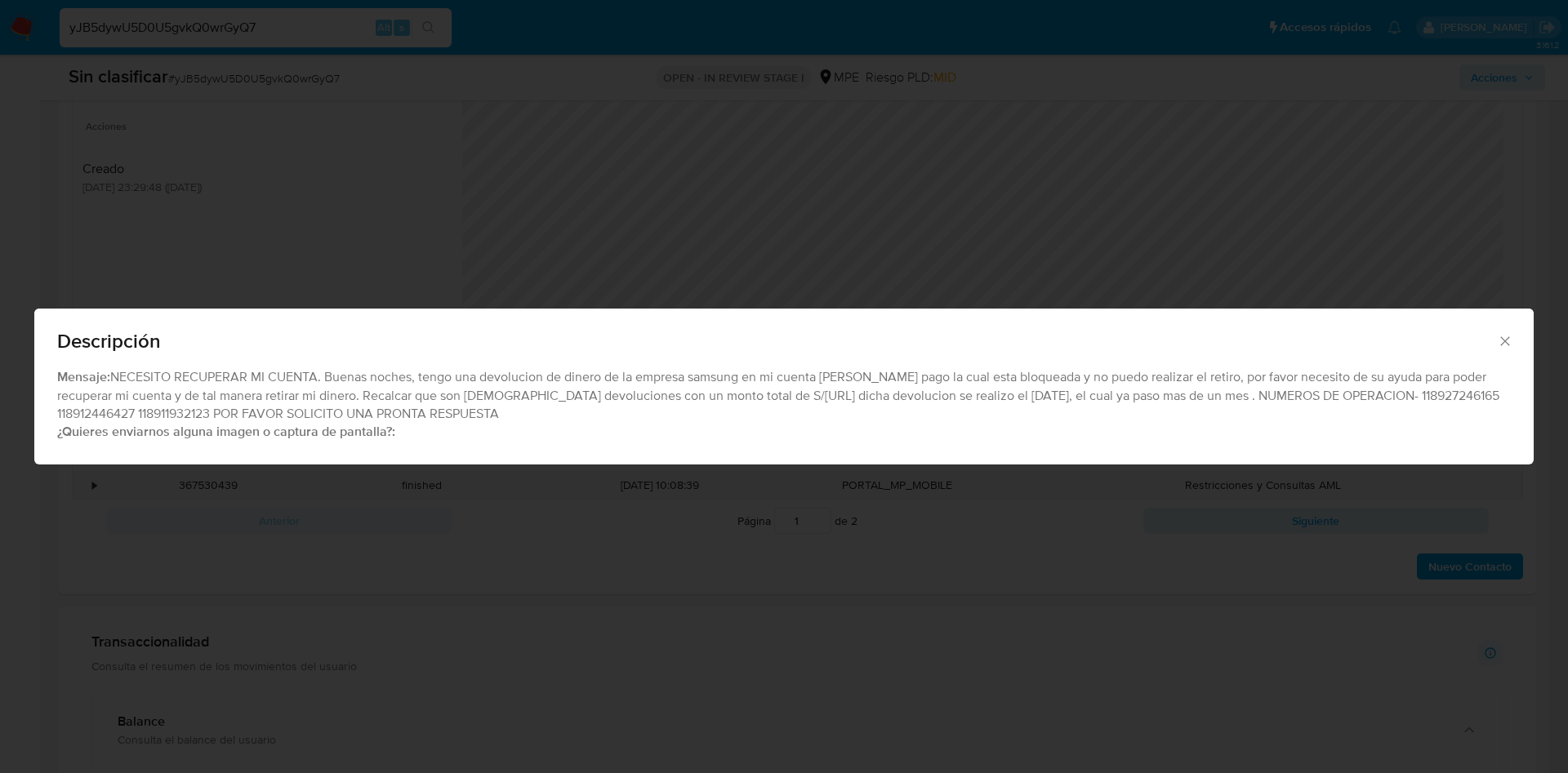
click at [389, 387] on div "Mensaje: NECESITO RECUPERAR MI CUENTA. Buenas noches, tengo una devolucion de d…" at bounding box center [784, 405] width 1454 height 73
click at [1398, 396] on div "Mensaje: NECESITO RECUPERAR MI CUENTA. Buenas noches, tengo una devolucion de d…" at bounding box center [784, 405] width 1454 height 73
copy div "118927246165"
click at [363, 251] on div "Descripción Mensaje: NECESITO RECUPERAR MI CUENTA. Buenas noches, tengo una dev…" at bounding box center [784, 386] width 1568 height 773
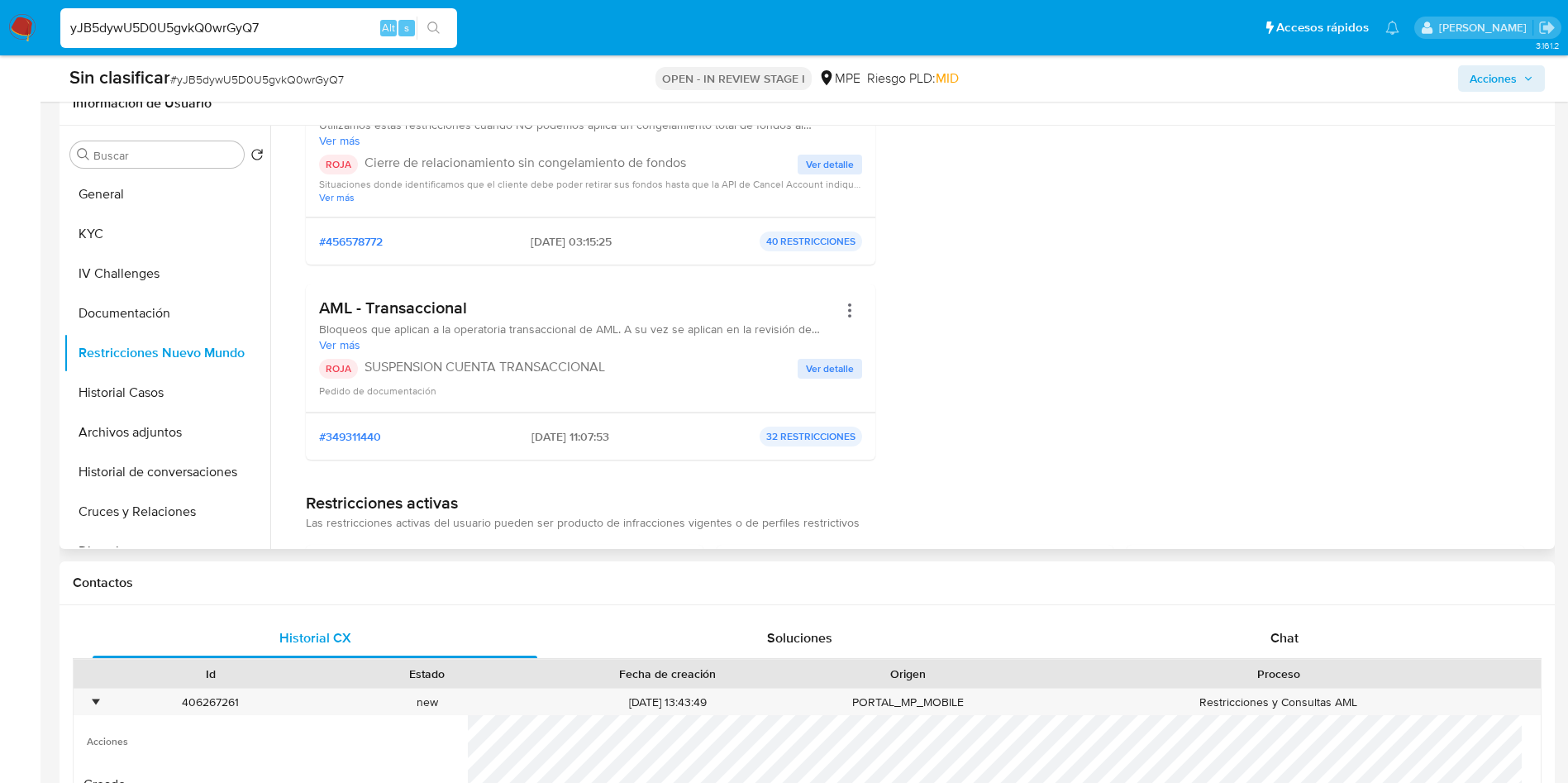
scroll to position [0, 0]
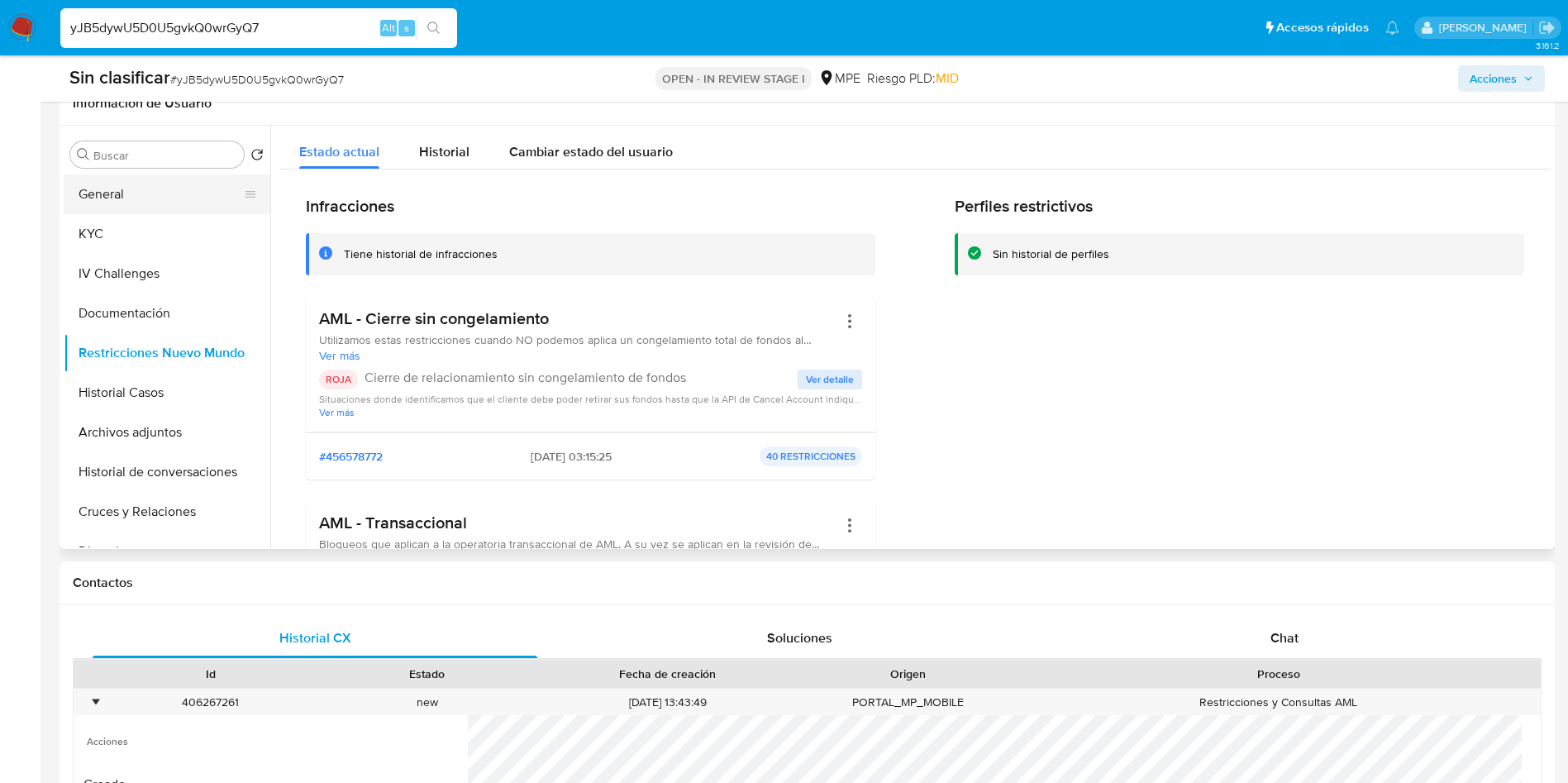
click at [162, 186] on button "General" at bounding box center [160, 194] width 193 height 39
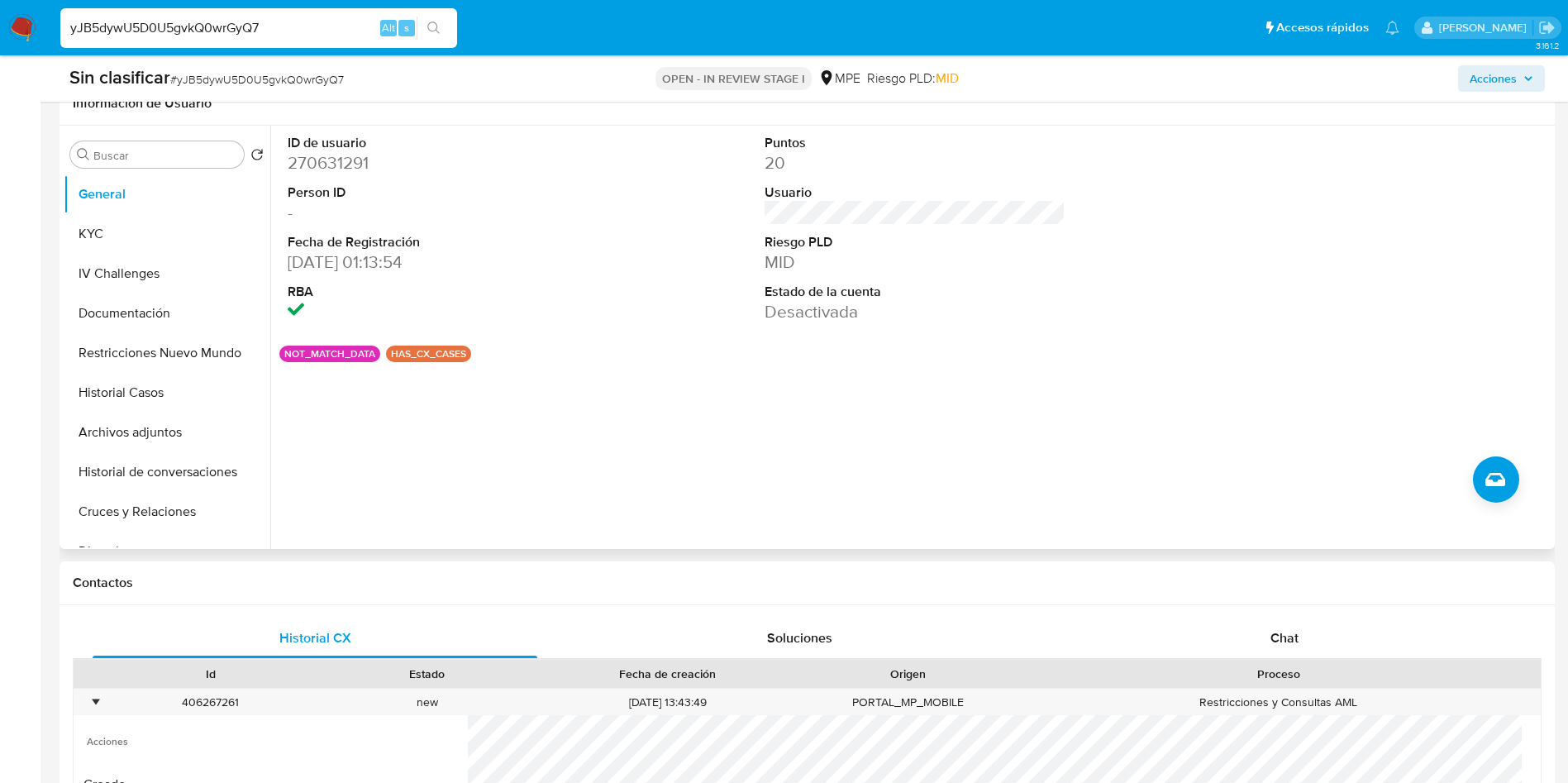
click at [341, 158] on dd "270631291" at bounding box center [438, 163] width 302 height 23
copy dd "270631291"
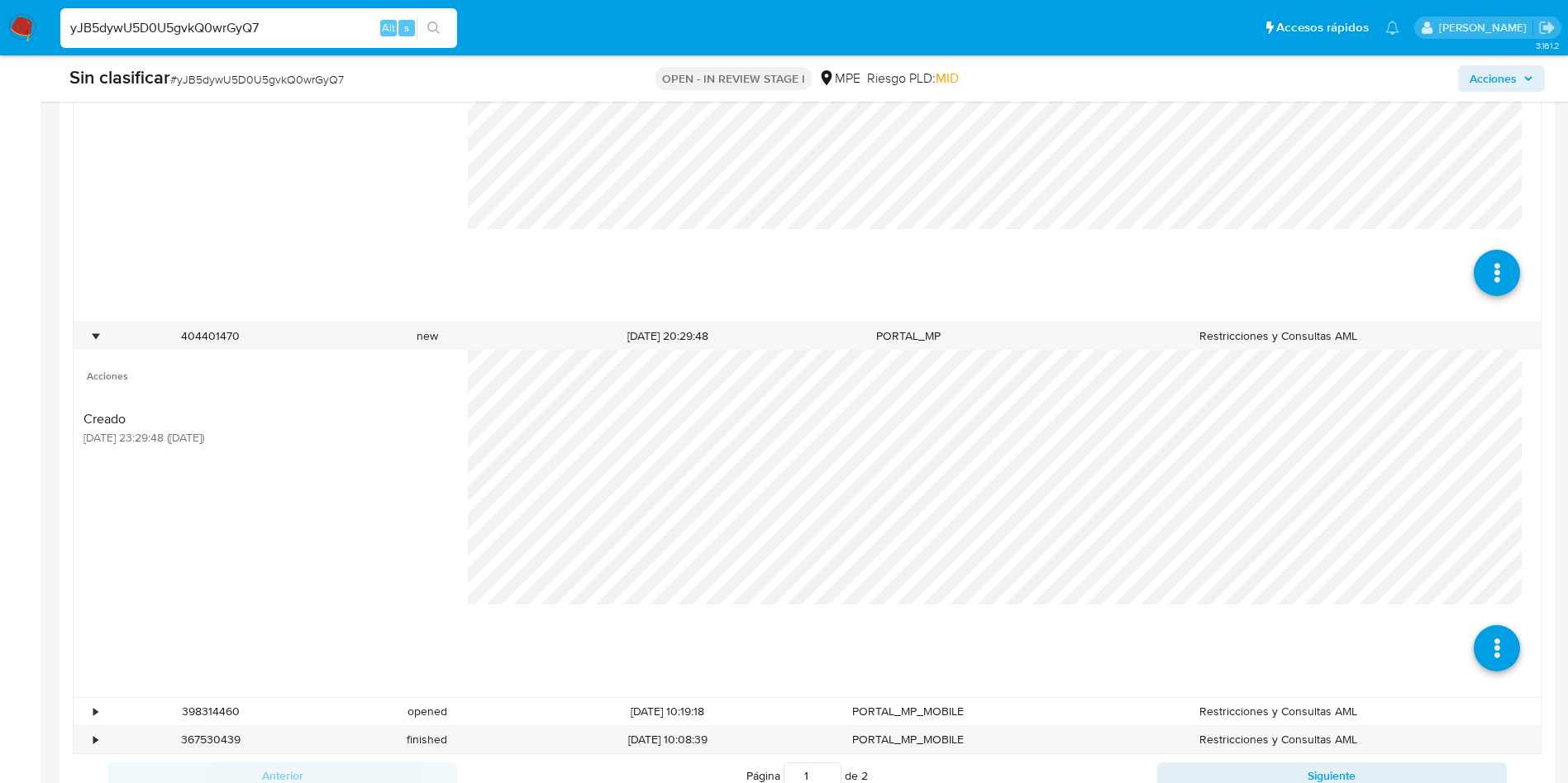
scroll to position [1645, 0]
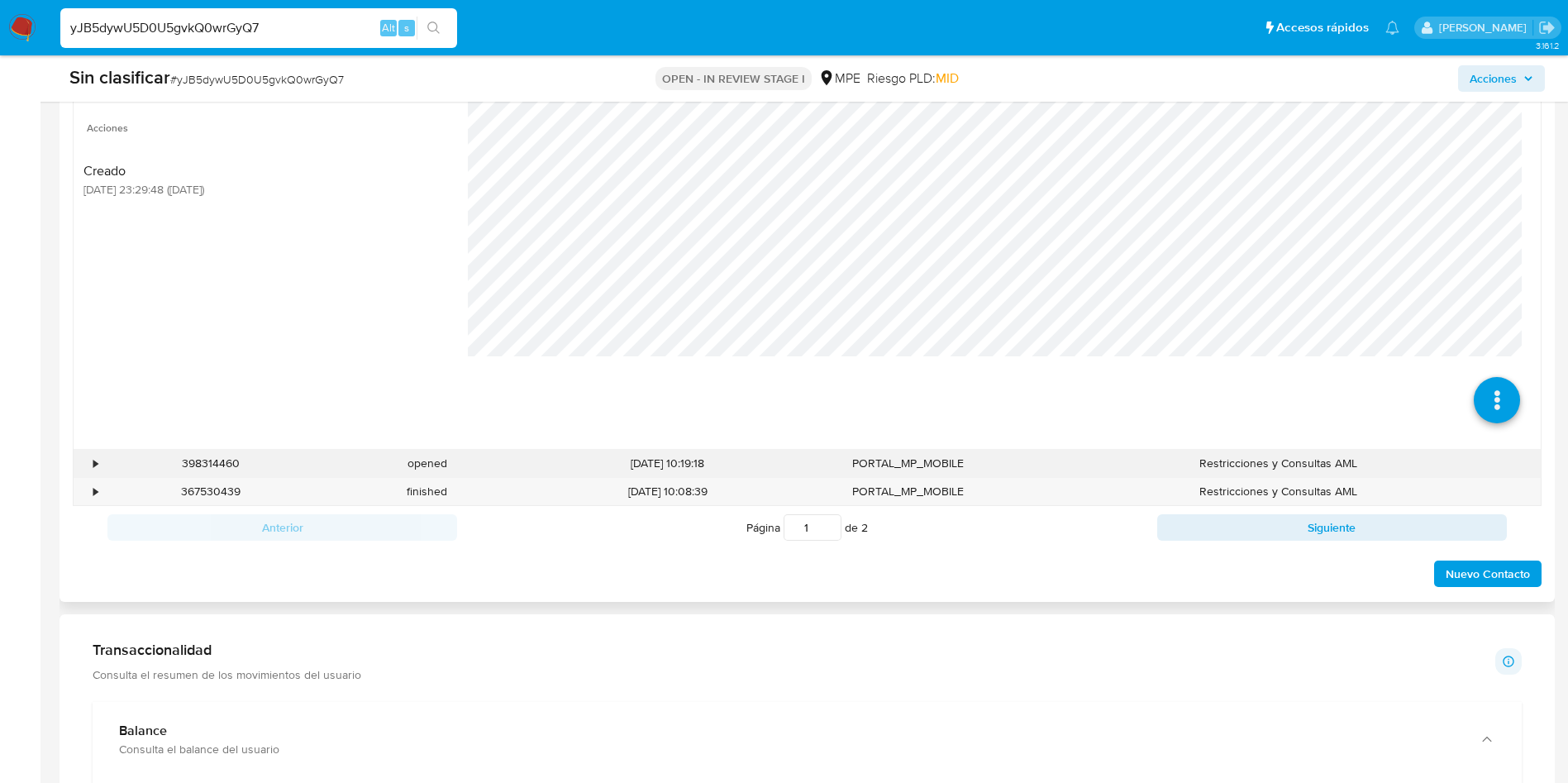
click at [93, 463] on div "•" at bounding box center [95, 463] width 4 height 15
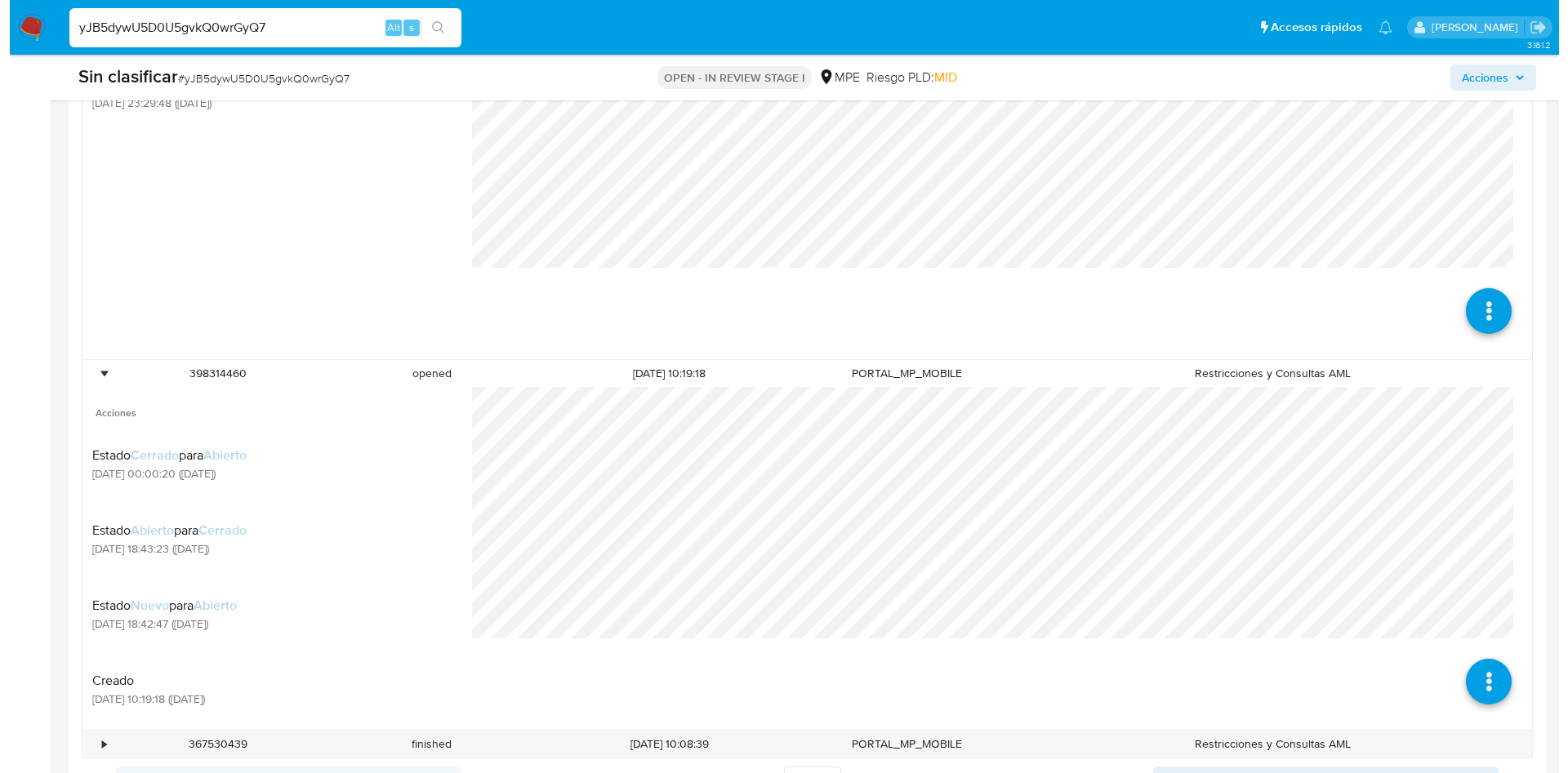
scroll to position [1746, 0]
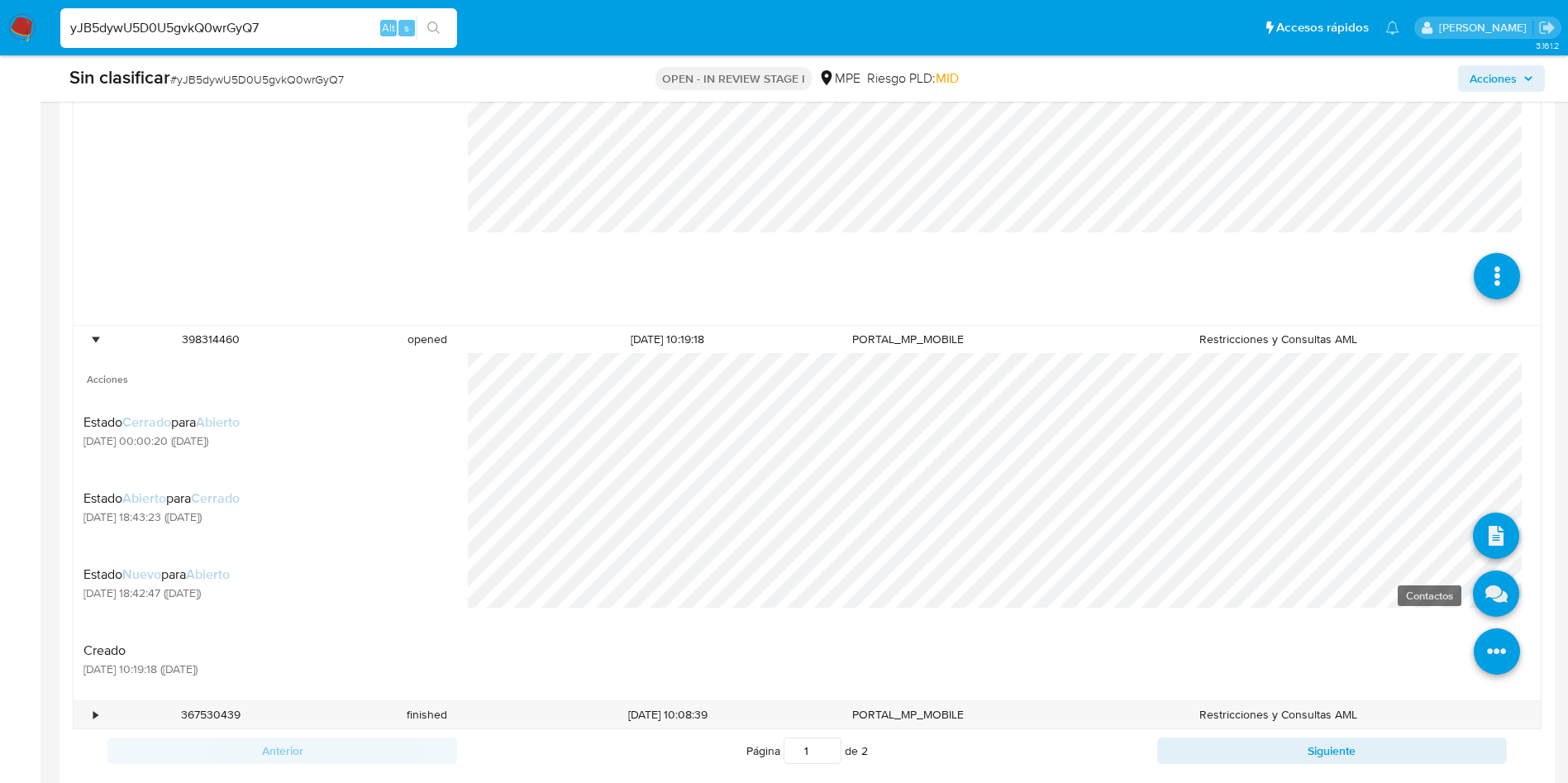
click at [1475, 592] on icon at bounding box center [1496, 594] width 46 height 46
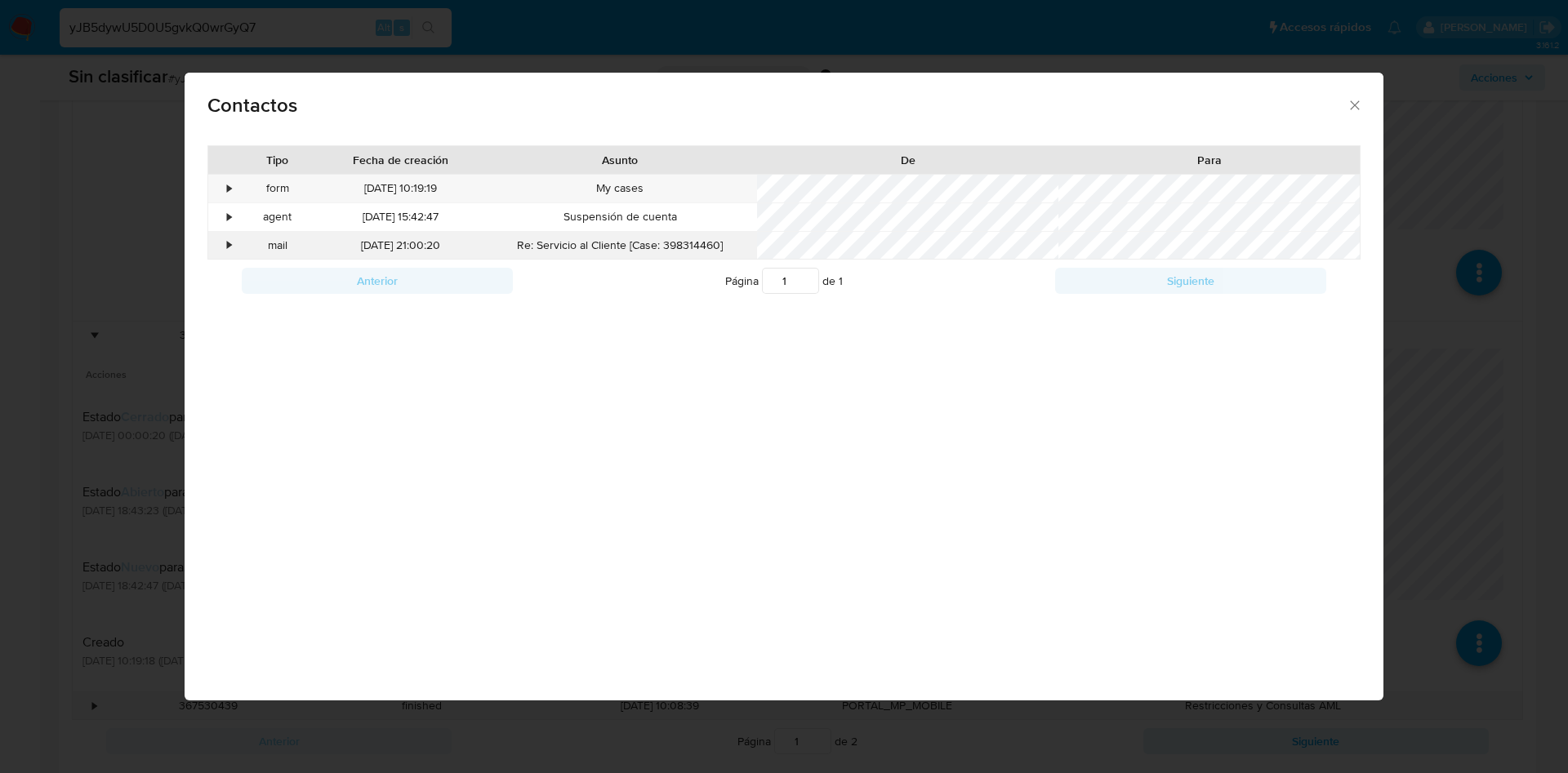
click at [230, 248] on div "•" at bounding box center [230, 245] width 4 height 16
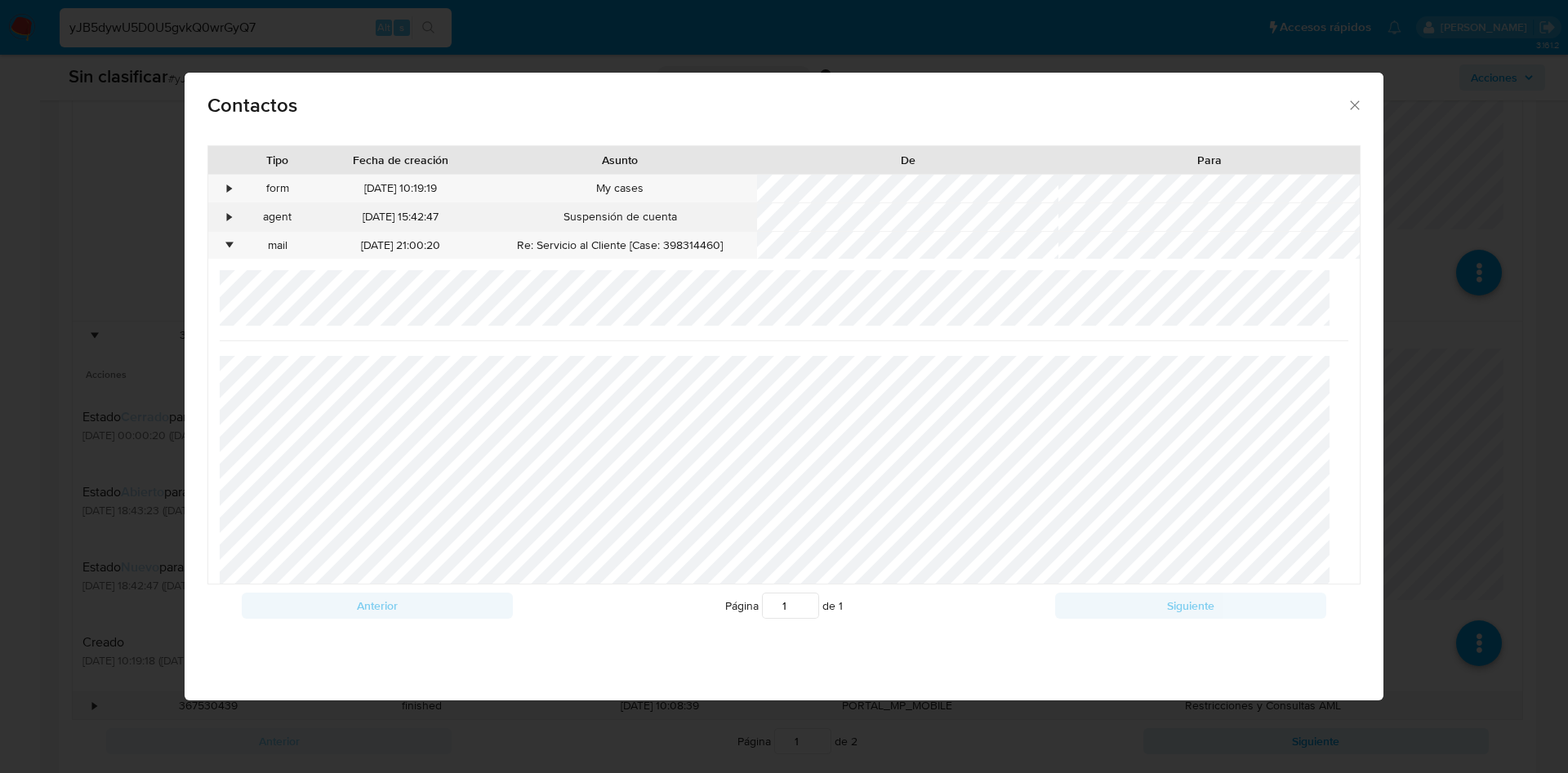
click at [228, 221] on div "•" at bounding box center [230, 216] width 4 height 16
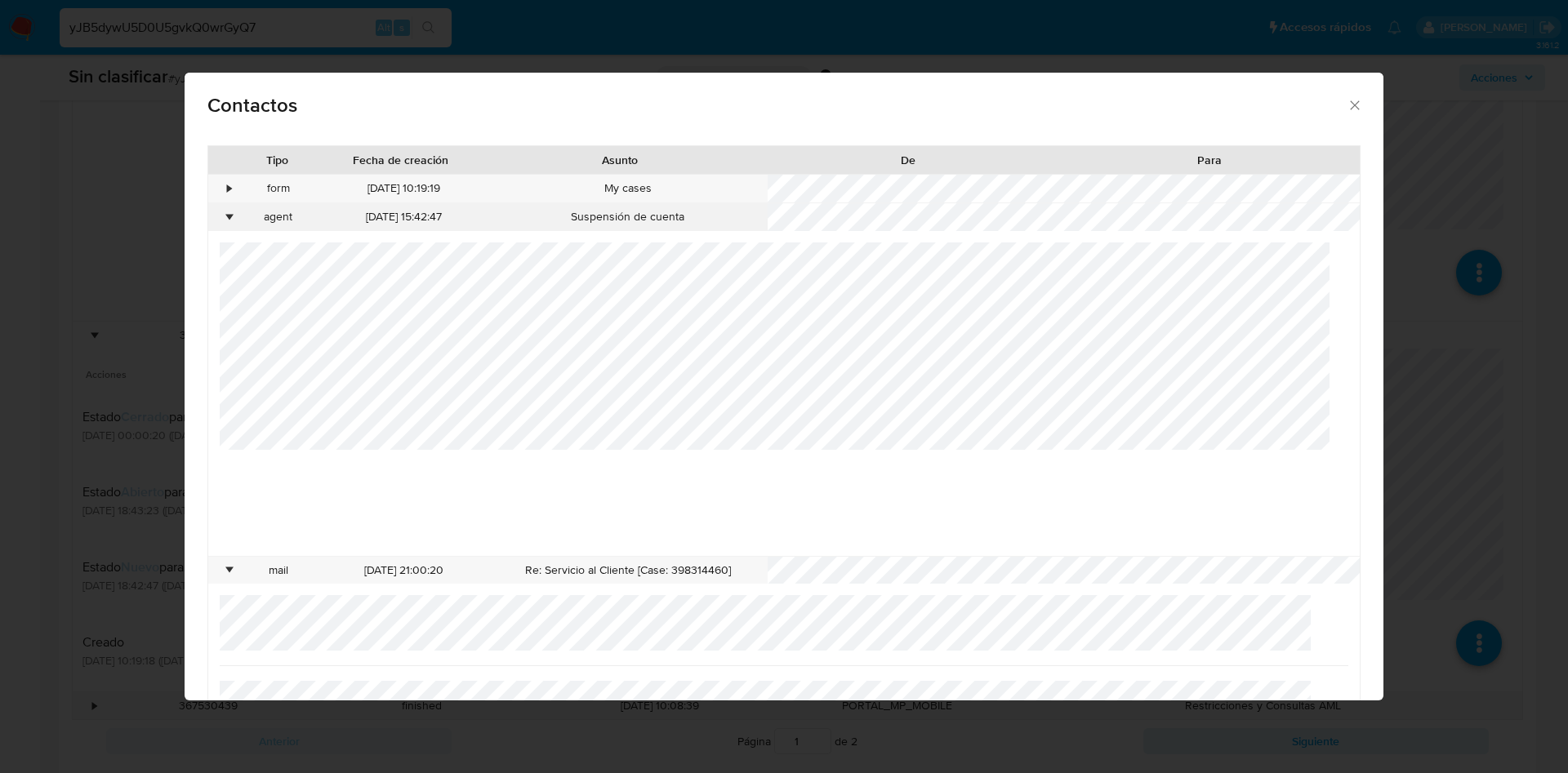
click at [232, 216] on div "•" at bounding box center [230, 216] width 4 height 16
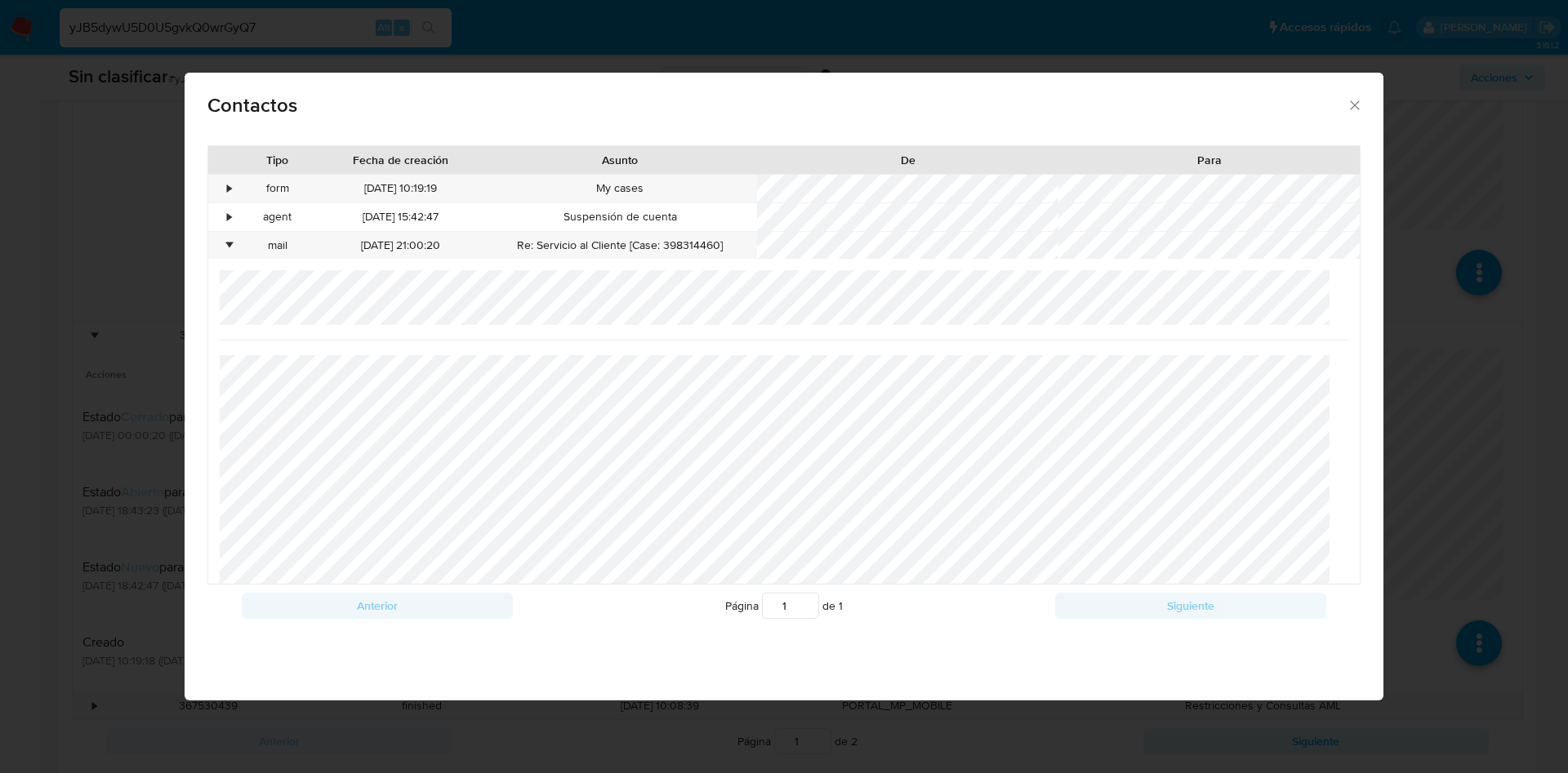
scroll to position [0, 0]
click at [233, 214] on div "•" at bounding box center [222, 217] width 29 height 28
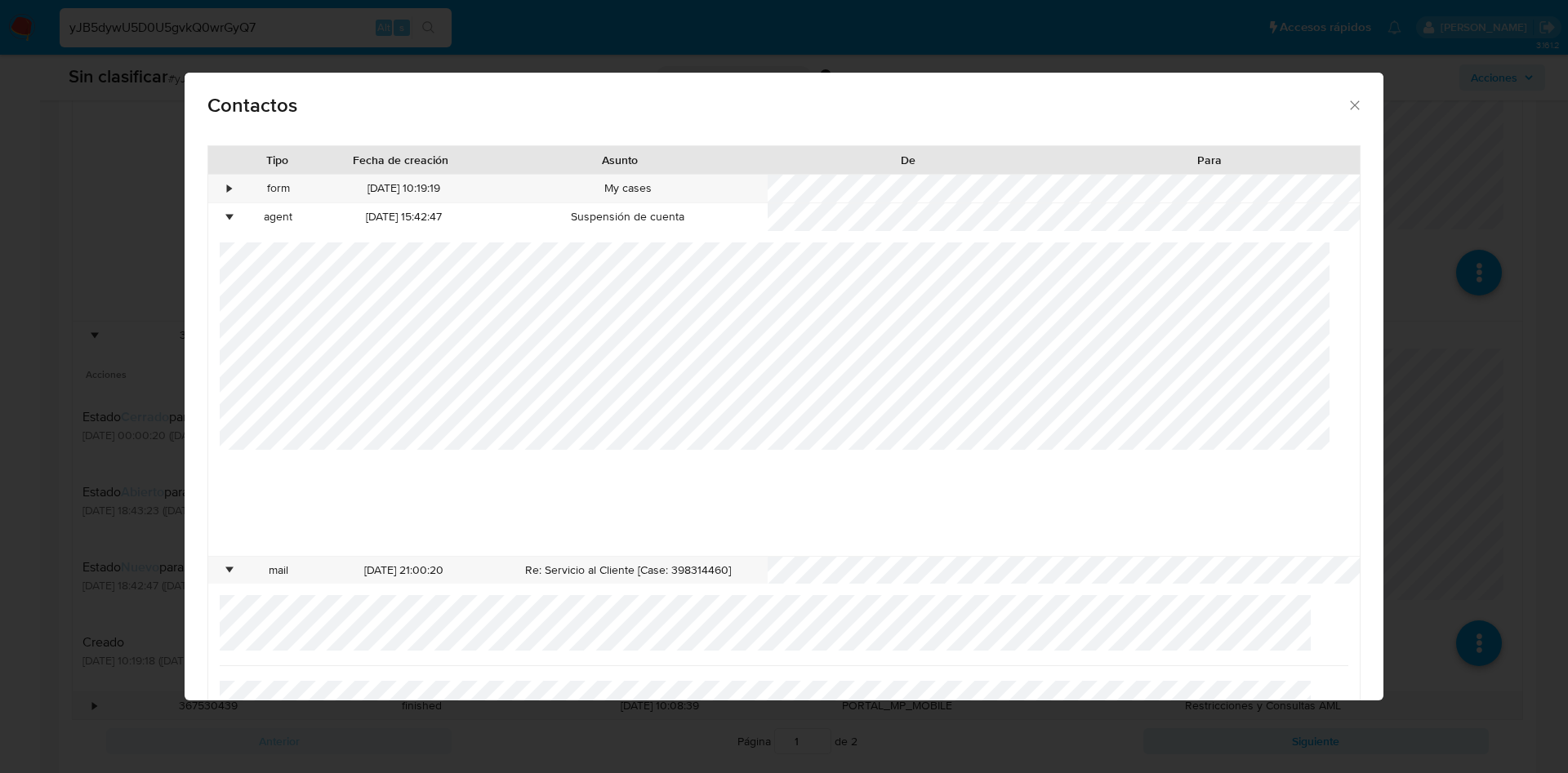
click at [211, 255] on div "• agent 14/08/2025 15:42:47 Suspensión de cuenta" at bounding box center [784, 380] width 1152 height 353
click at [231, 193] on div "•" at bounding box center [230, 188] width 4 height 16
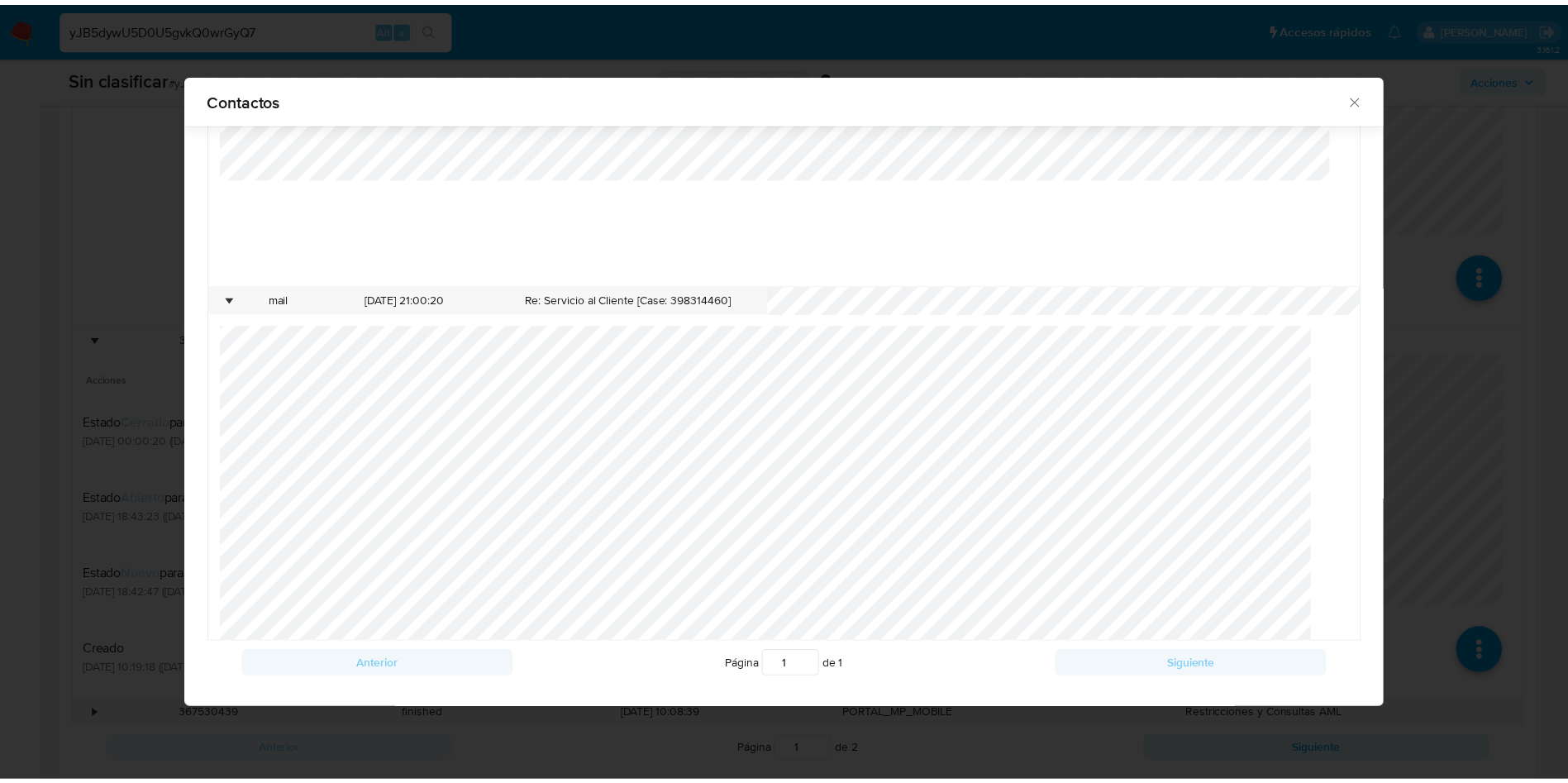
scroll to position [620, 0]
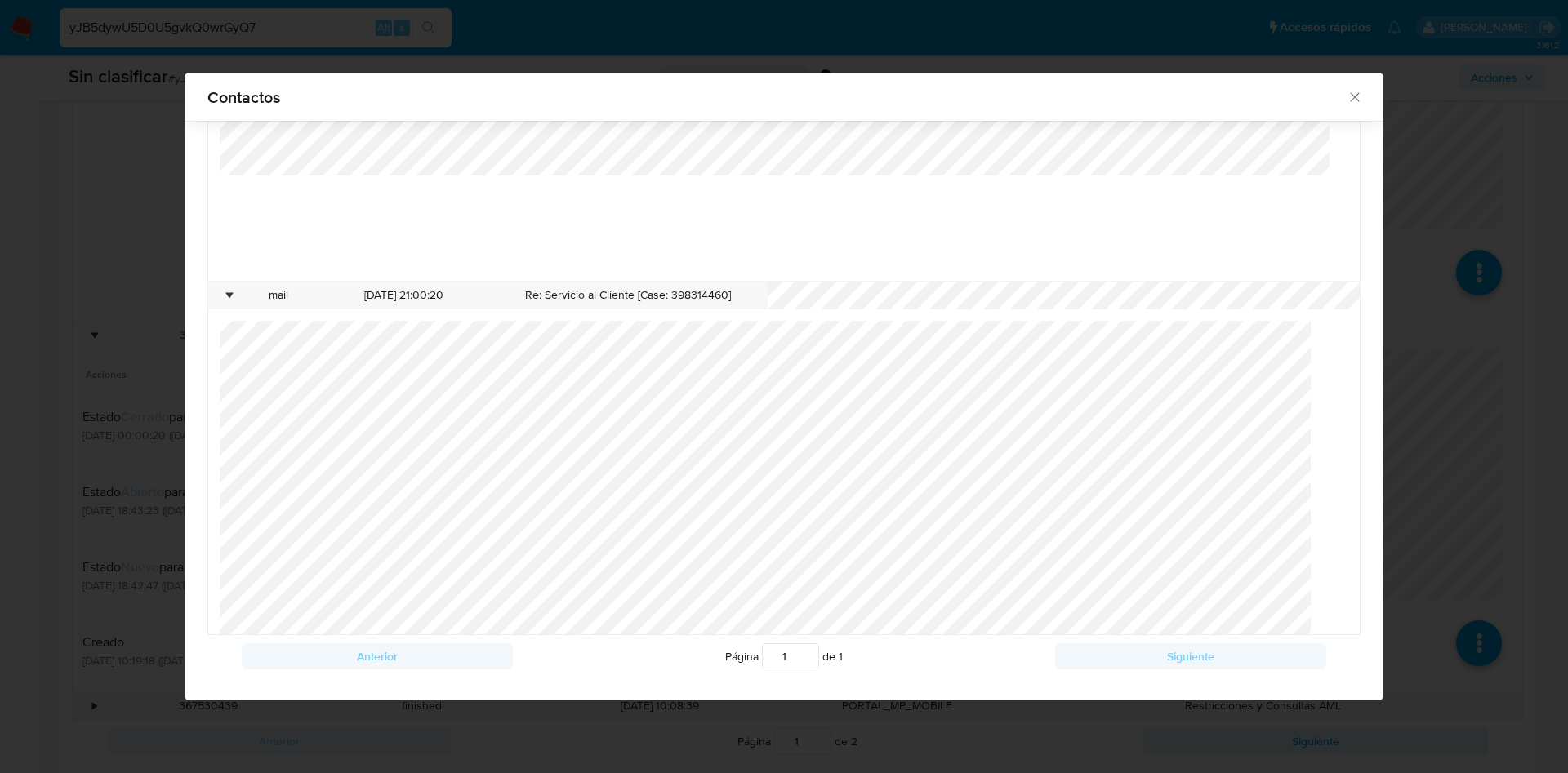
click at [1435, 374] on div "Contactos Tipo Fecha de creación Asunto De Para • form 02/08/2025 10:19:19 My c…" at bounding box center [784, 386] width 1568 height 773
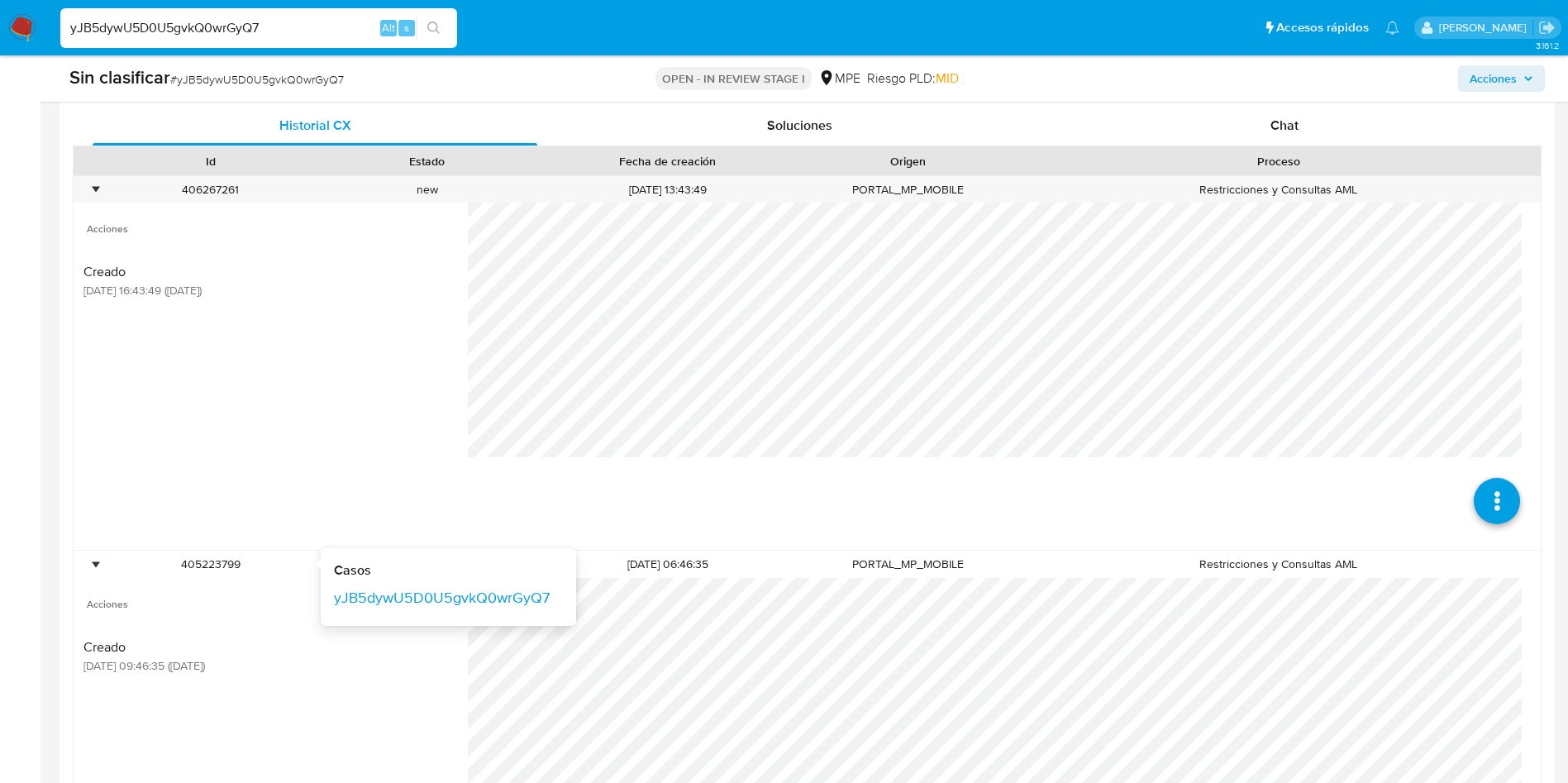
scroll to position [528, 0]
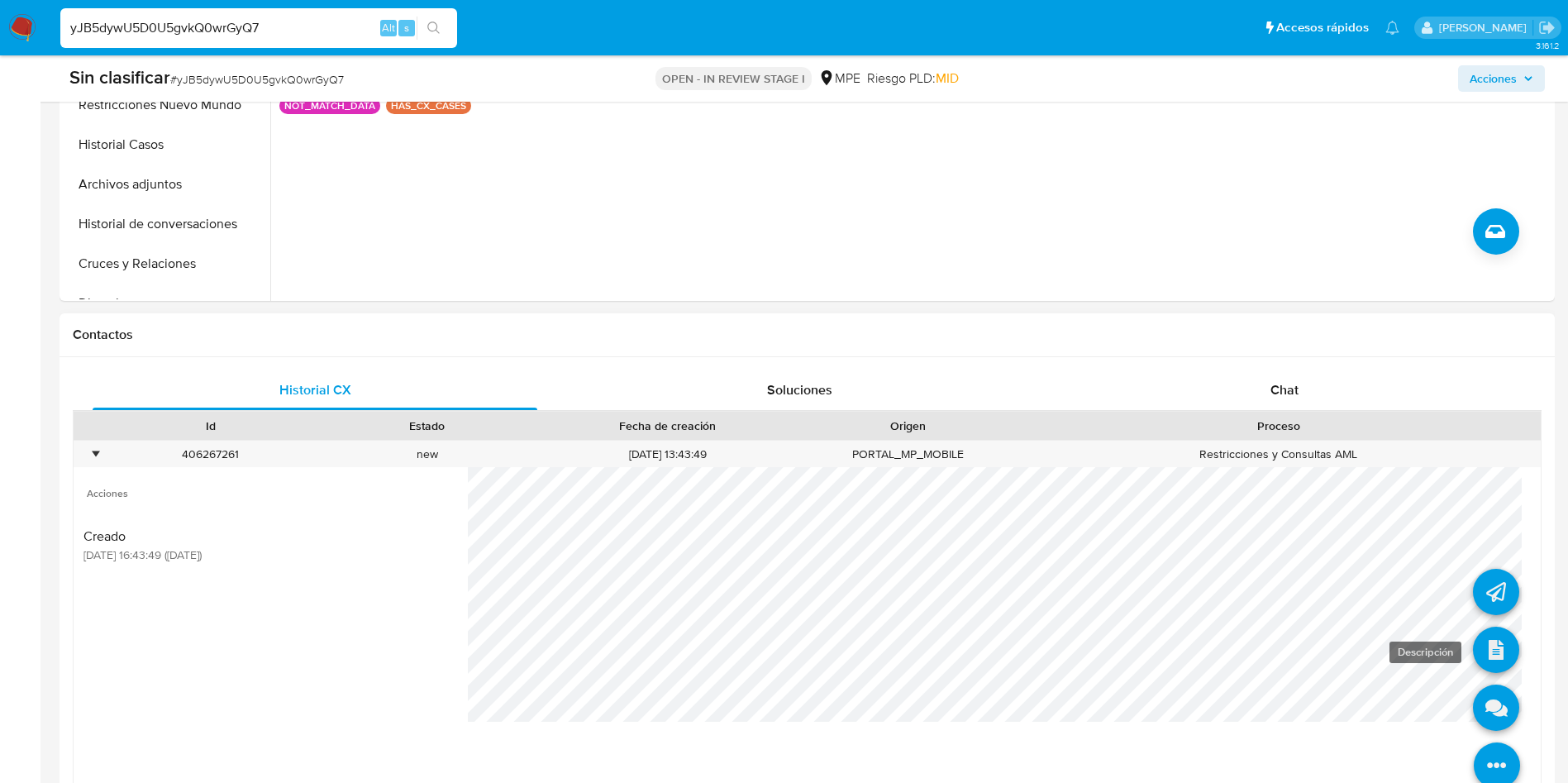
click at [1480, 654] on icon at bounding box center [1496, 650] width 46 height 46
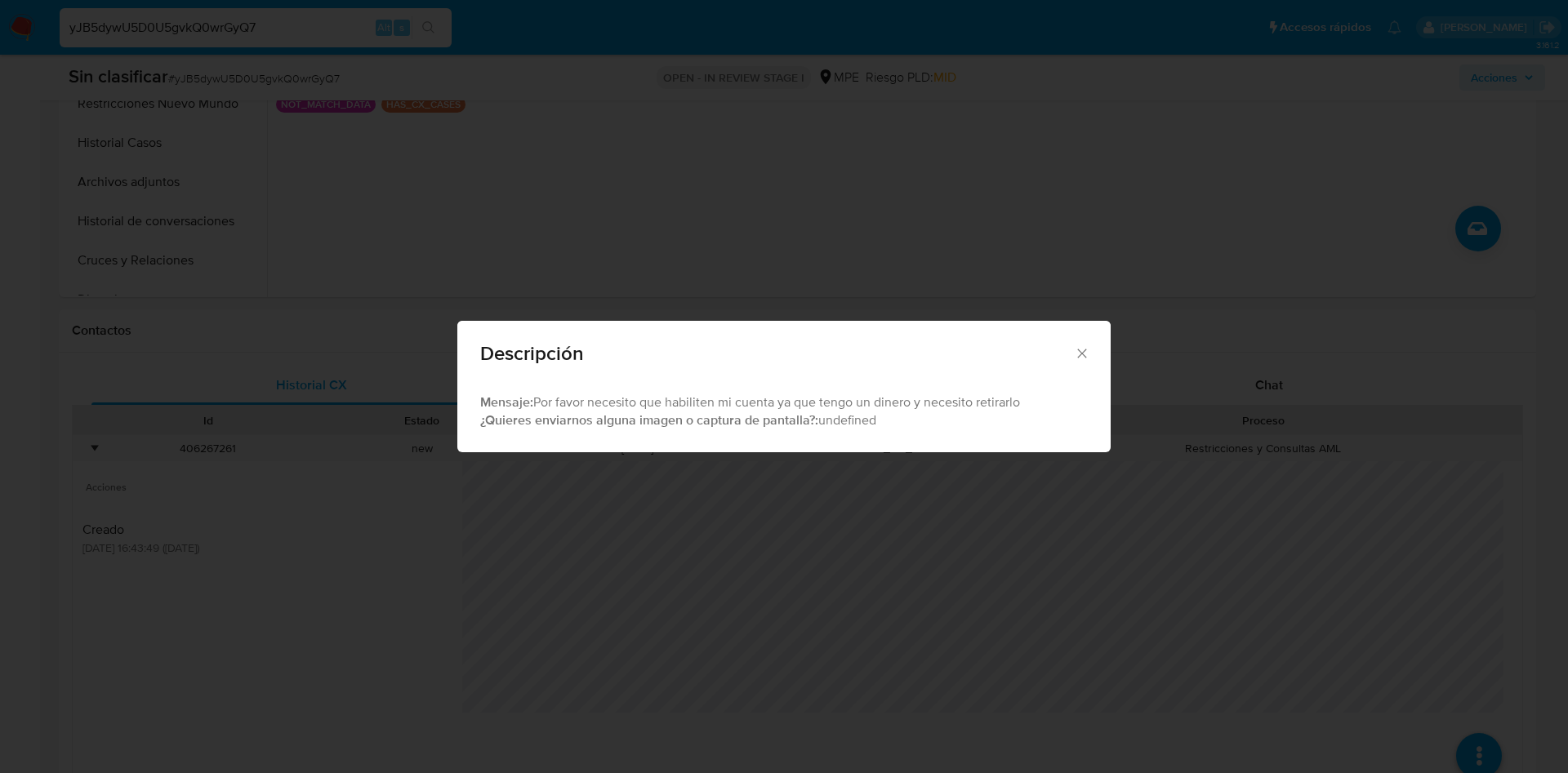
click at [1077, 484] on div "Descripción Mensaje: Por favor necesito que habiliten mi cuenta ya que tengo un…" at bounding box center [784, 386] width 1568 height 773
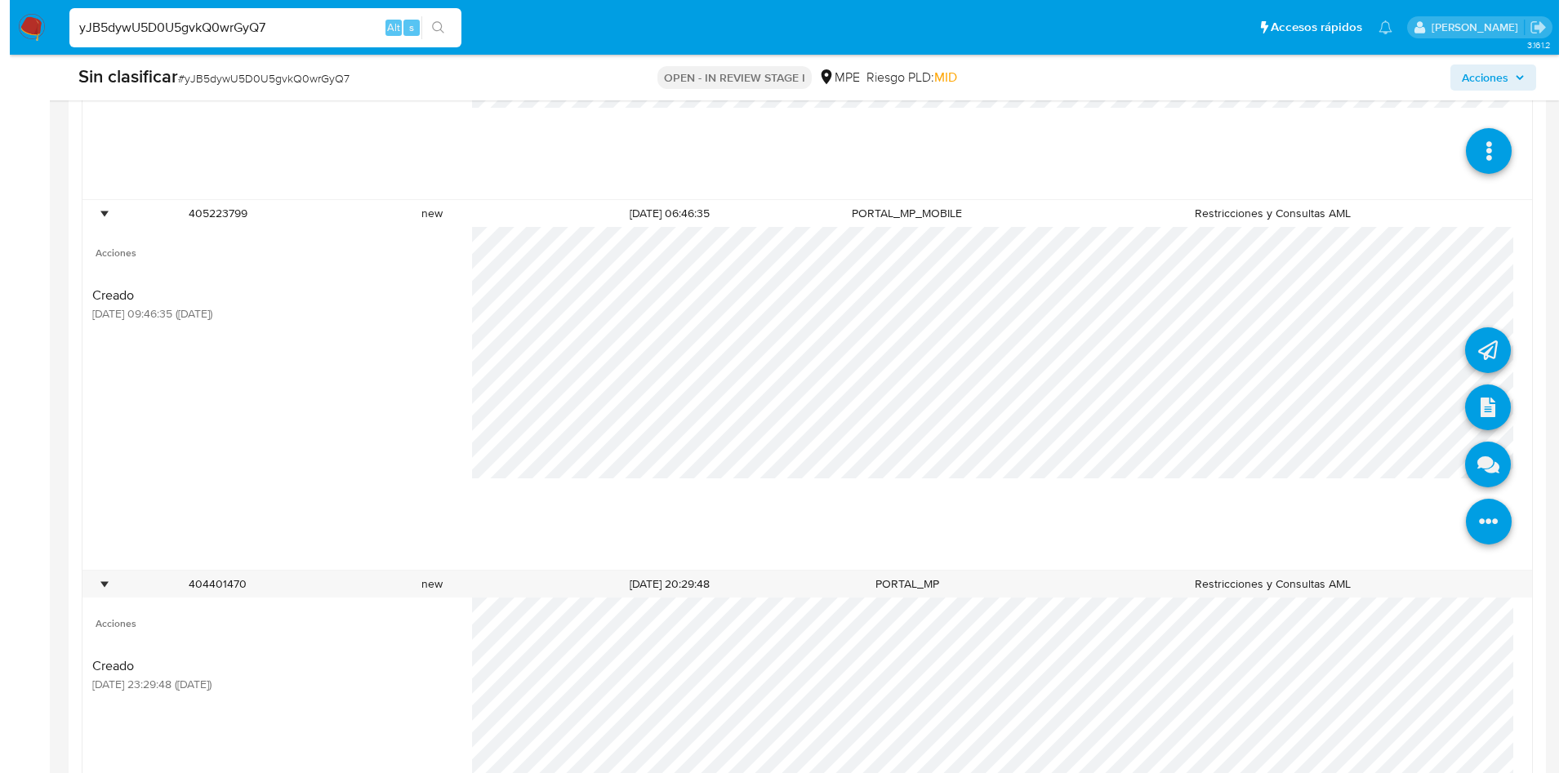
scroll to position [1134, 0]
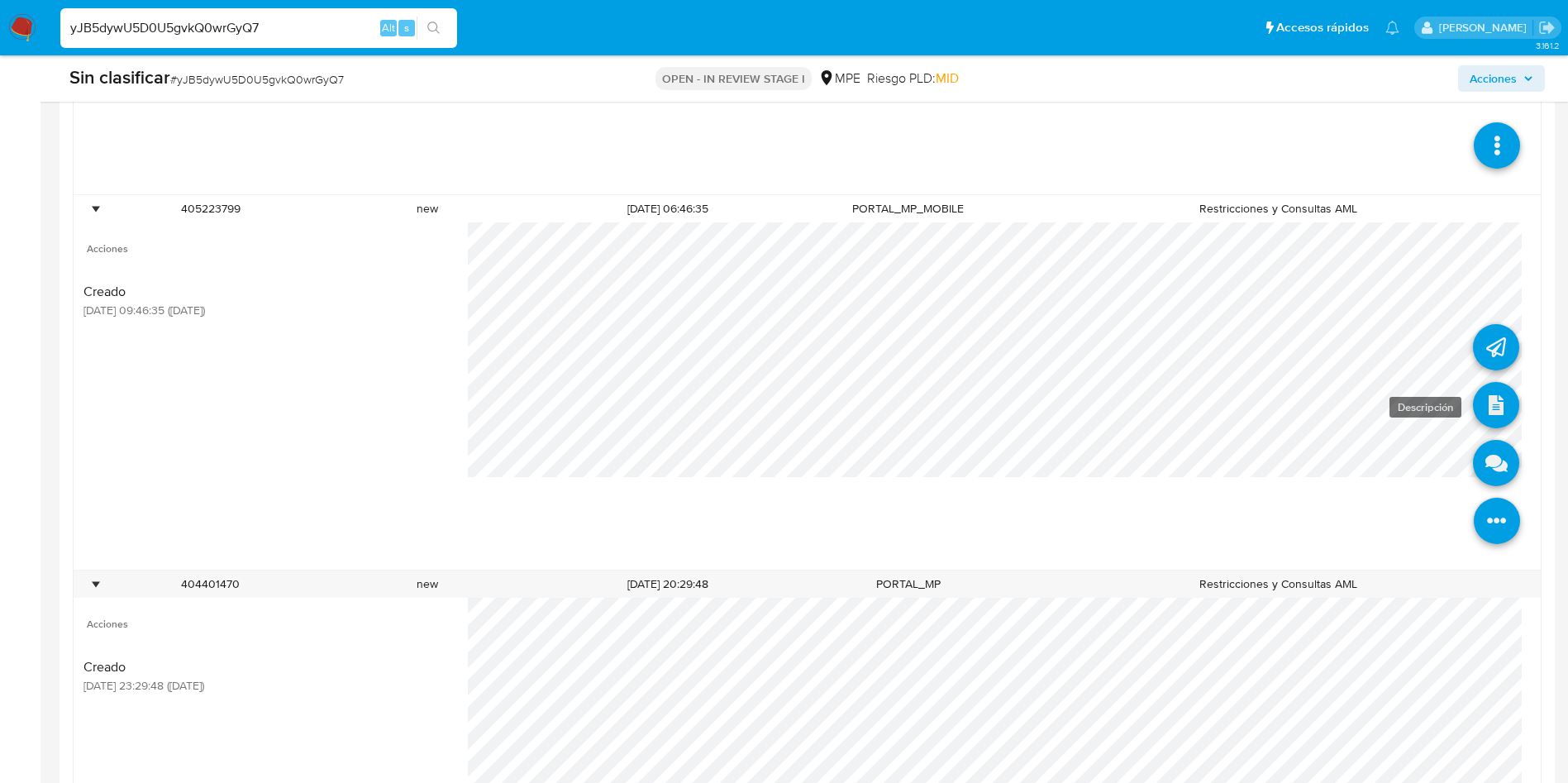
click at [1474, 404] on icon at bounding box center [1496, 405] width 46 height 46
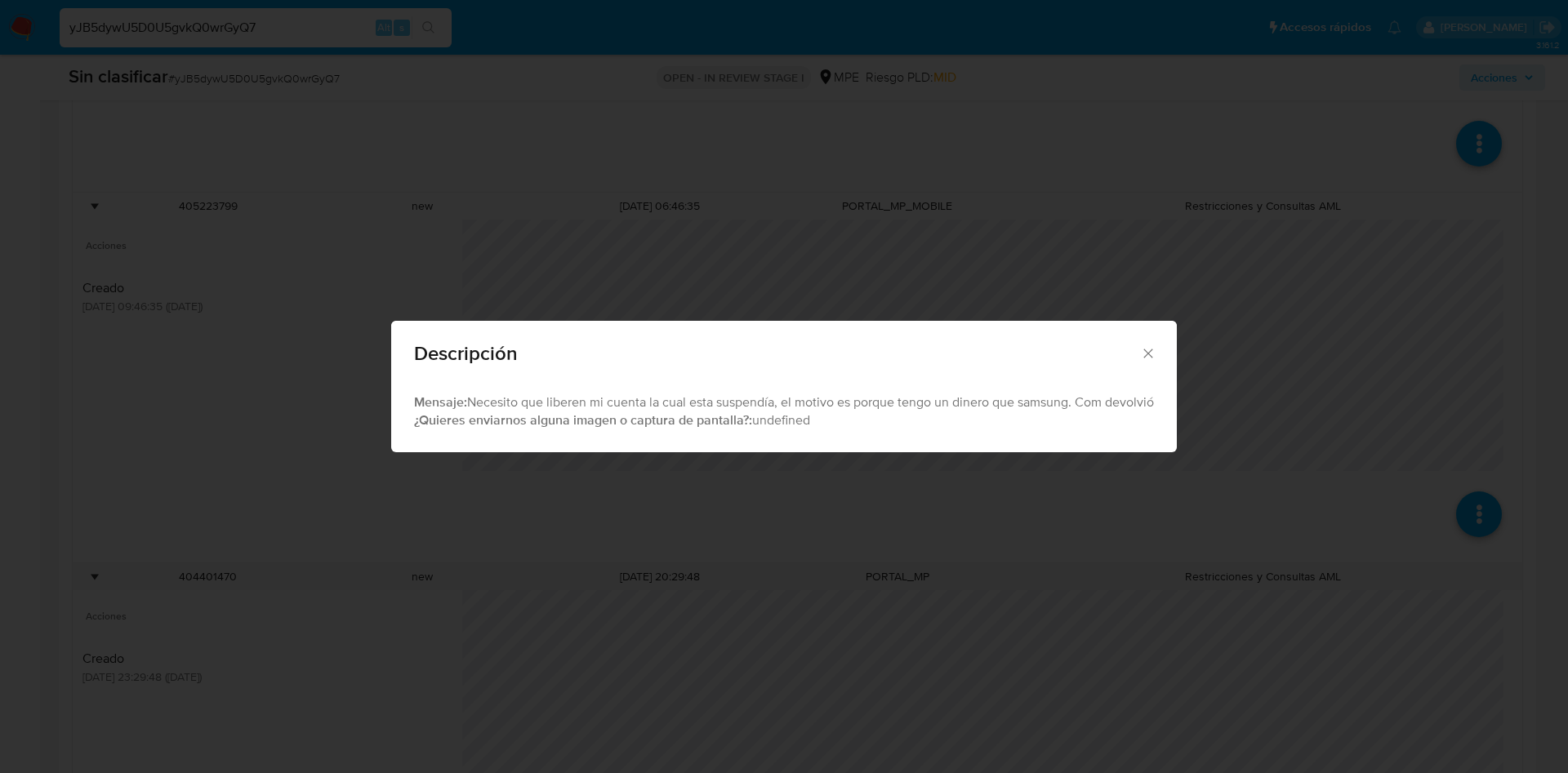
click at [1390, 493] on div "Descripción Mensaje: Necesito que liberen mi cuenta la cual esta suspendía, el …" at bounding box center [784, 386] width 1568 height 773
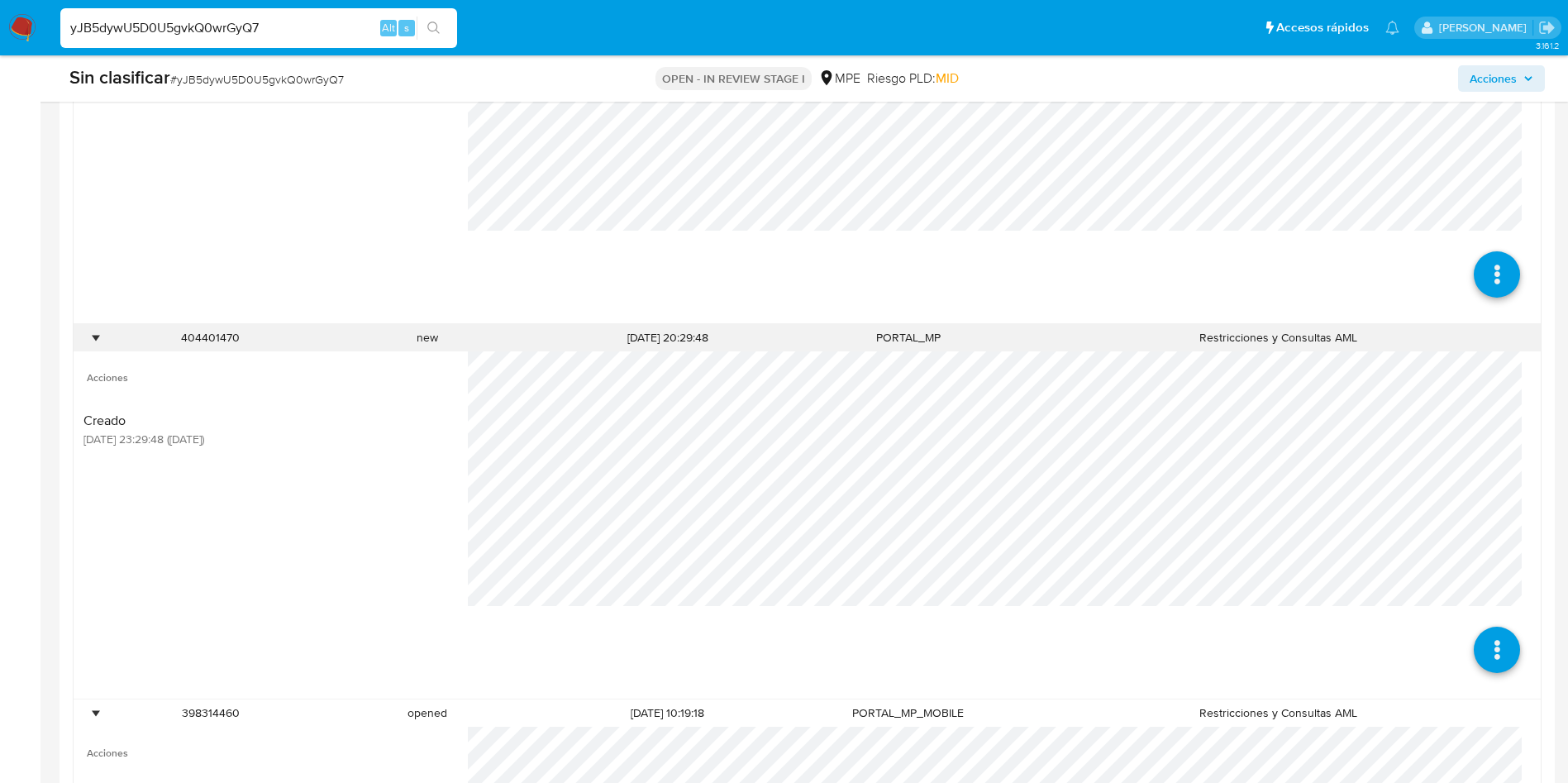
scroll to position [1397, 0]
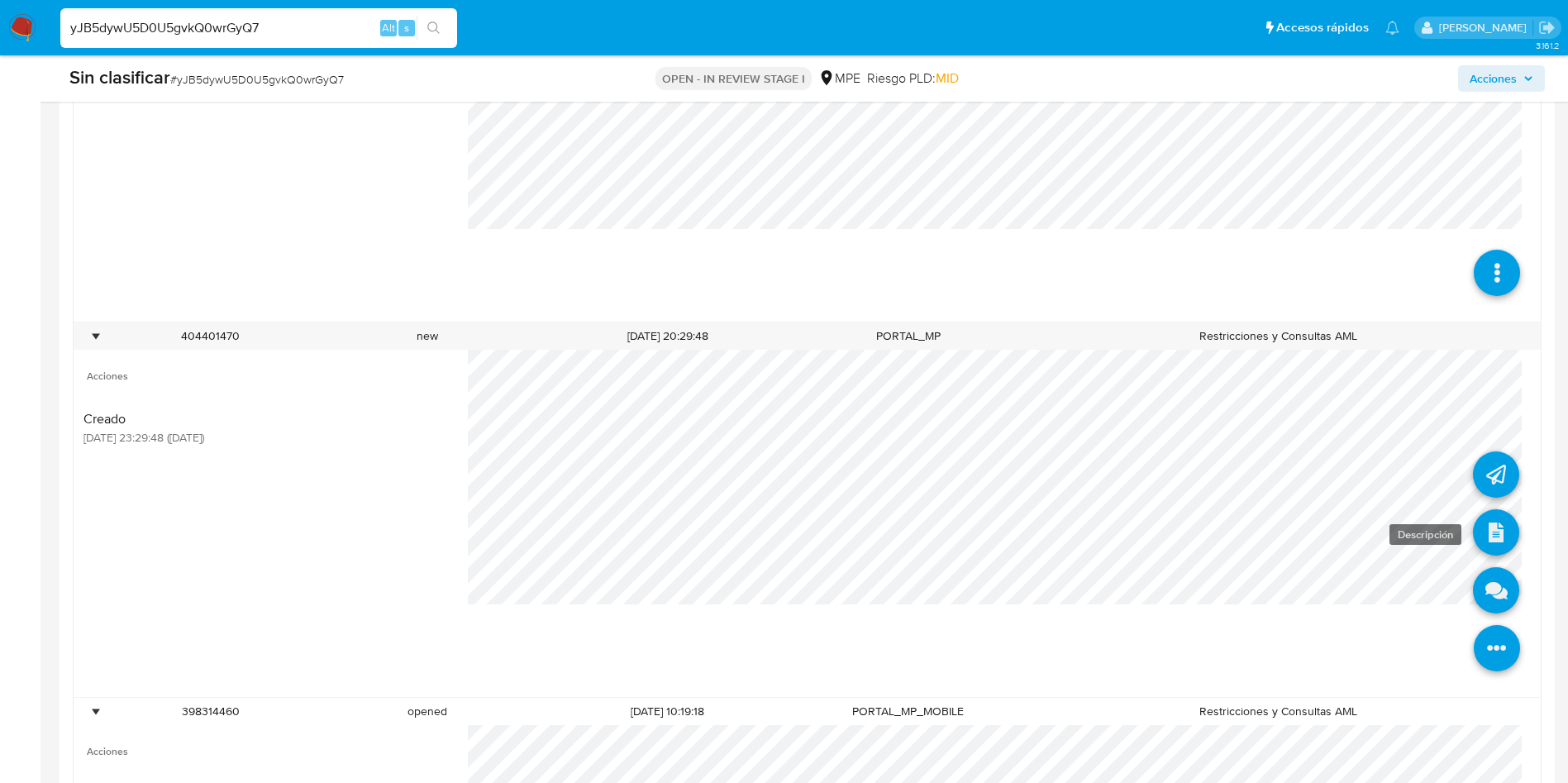
click at [1477, 540] on icon at bounding box center [1496, 532] width 46 height 46
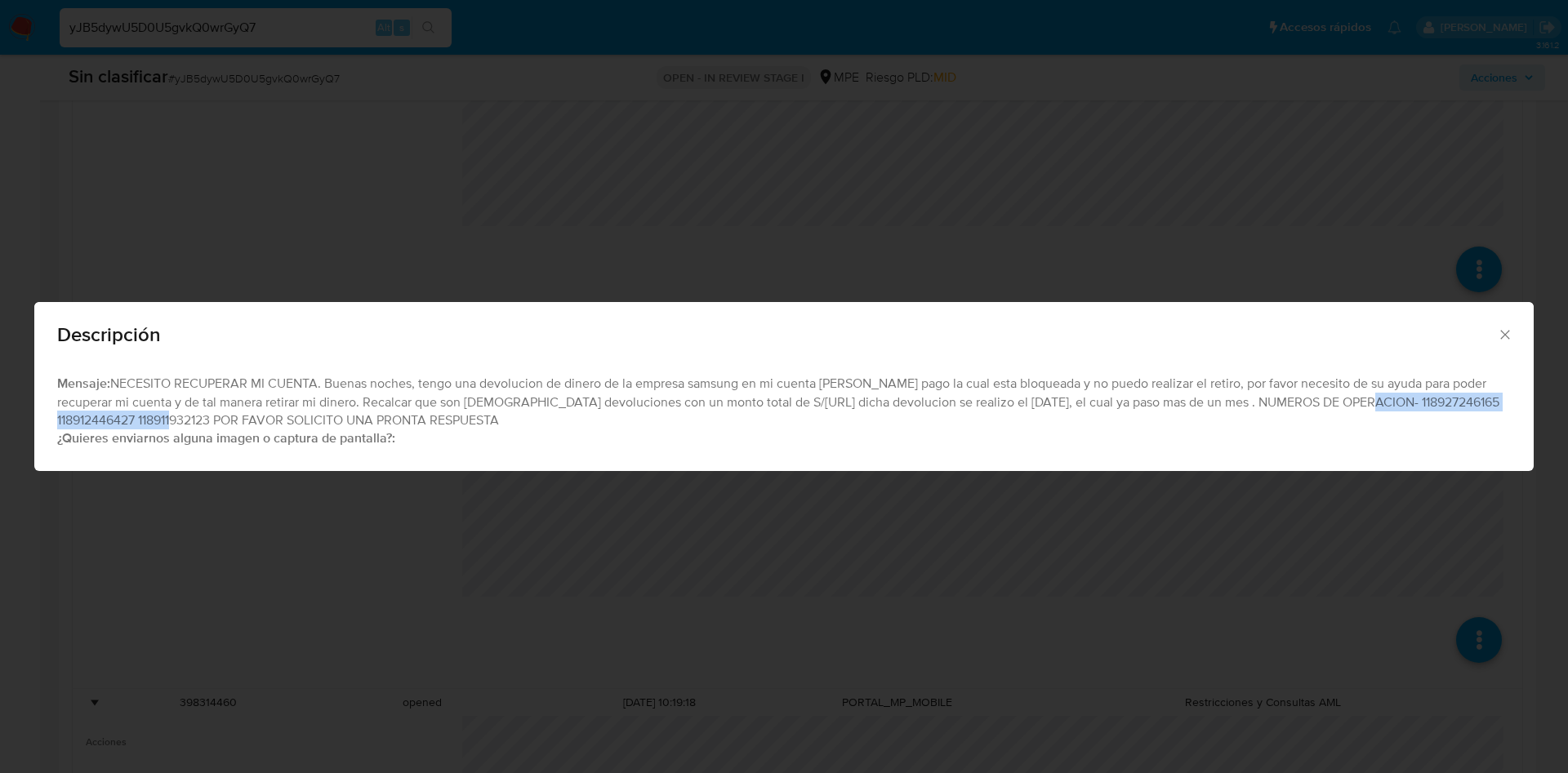
drag, startPoint x: 1358, startPoint y: 403, endPoint x: 219, endPoint y: 422, distance: 1139.2
click at [219, 422] on div "Mensaje: NECESITO RECUPERAR MI CUENTA. Buenas noches, tengo una devolucion de d…" at bounding box center [784, 411] width 1454 height 73
copy div "118927246165 118912446427 118911932123"
click at [1505, 330] on icon "Cerrar" at bounding box center [1505, 334] width 16 height 16
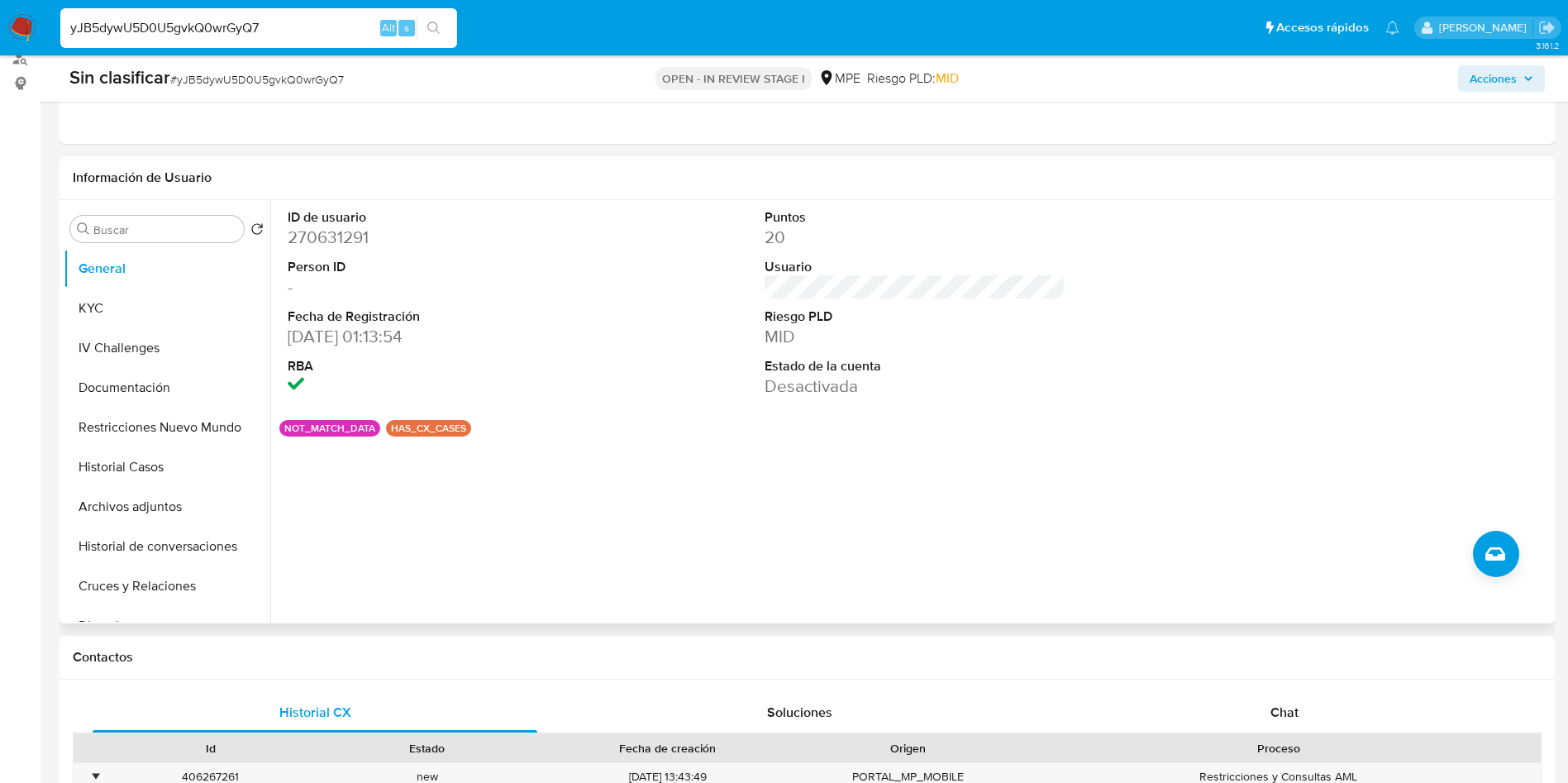
scroll to position [281, 0]
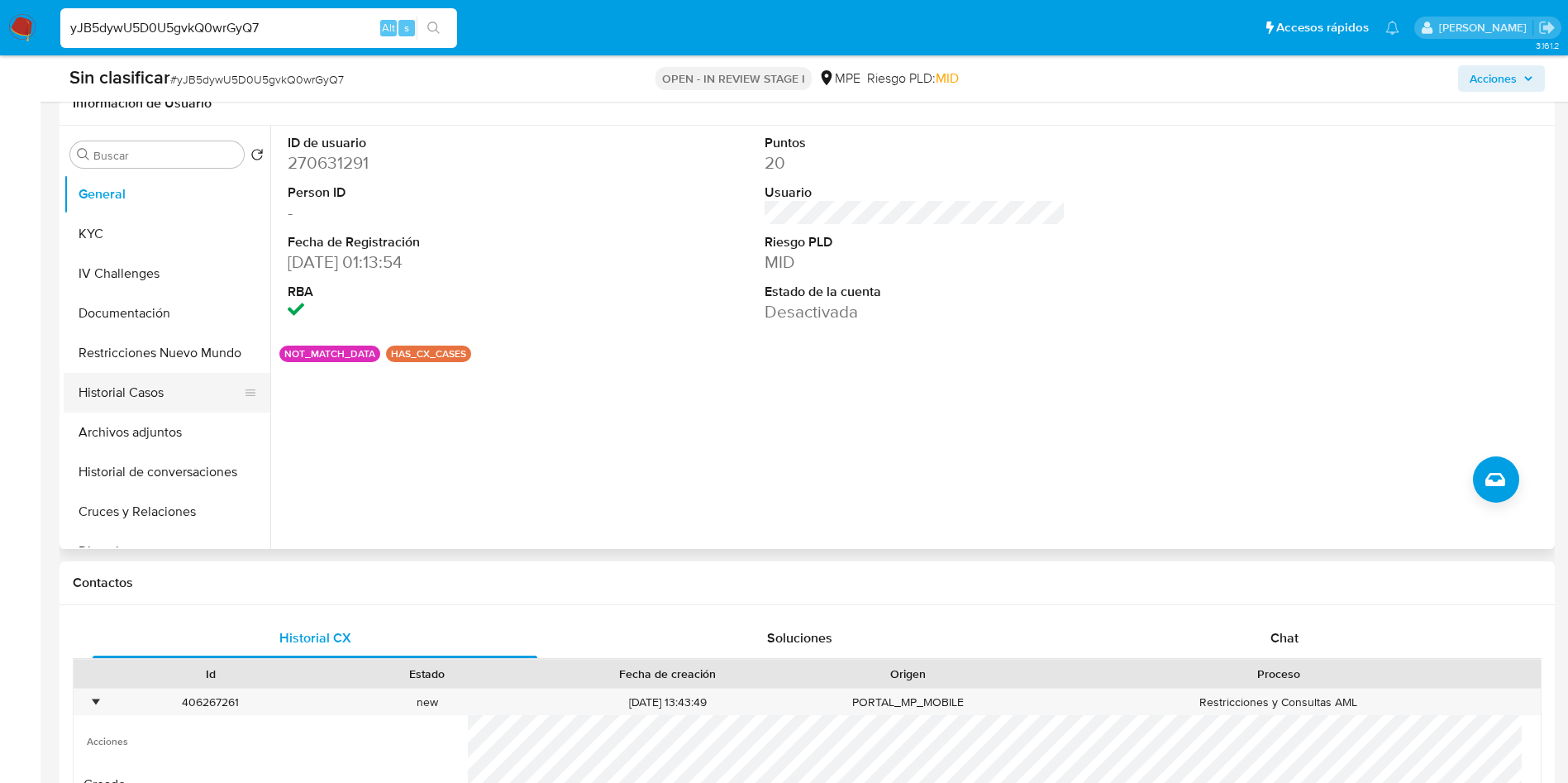
click at [146, 389] on button "Historial Casos" at bounding box center [160, 393] width 193 height 39
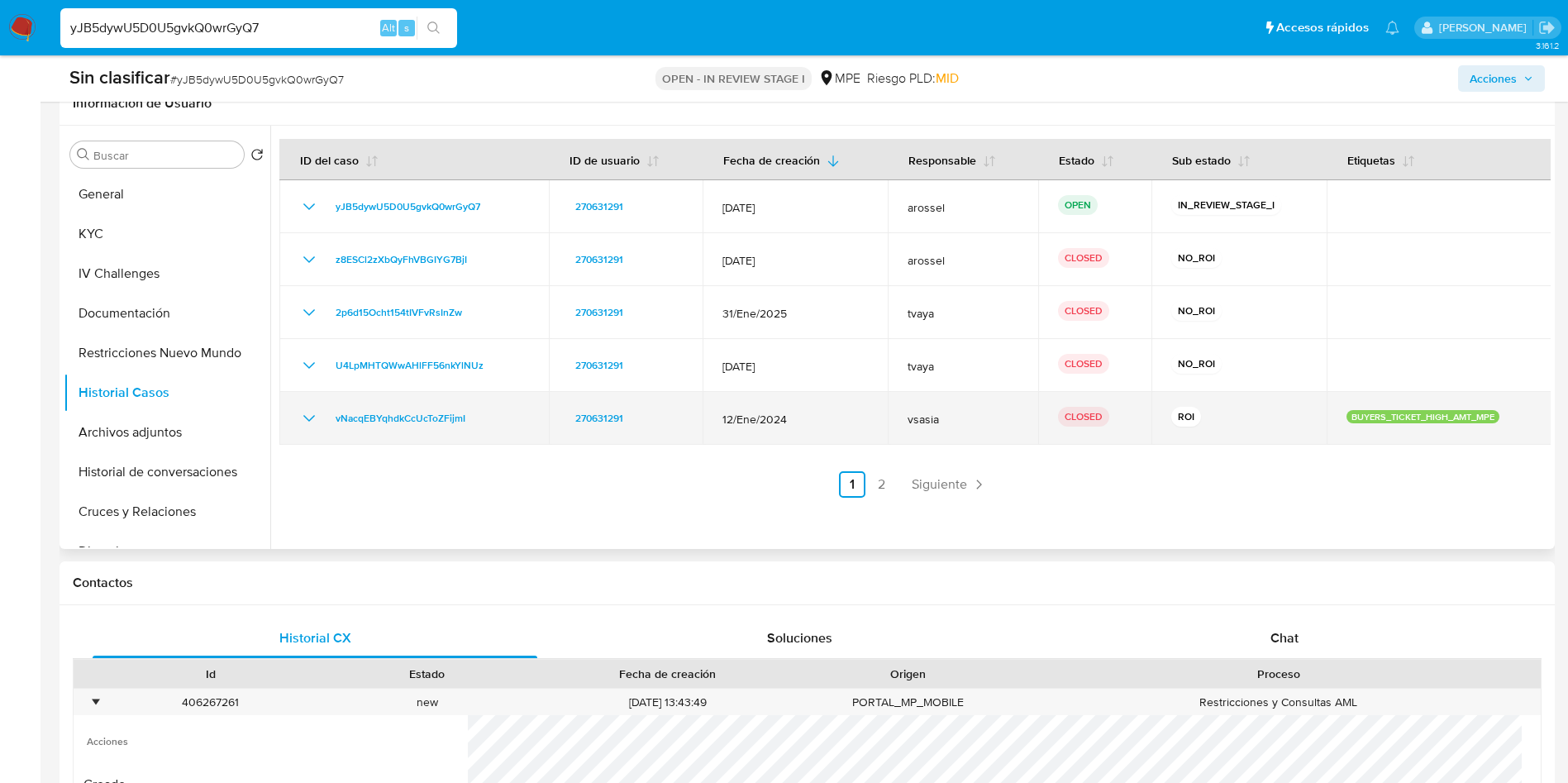
click at [311, 420] on icon "Mostrar/Ocultar" at bounding box center [309, 418] width 20 height 20
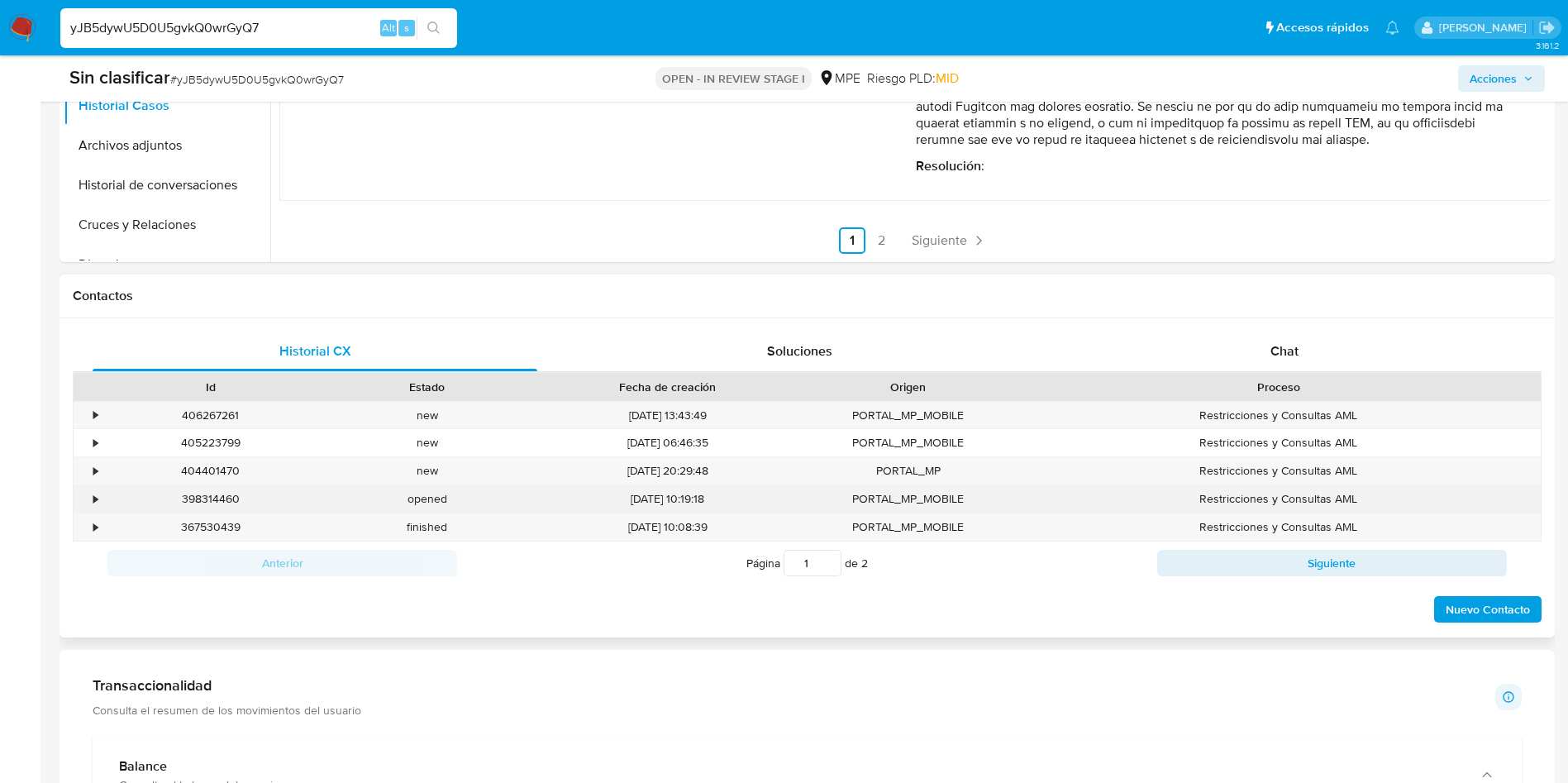
scroll to position [528, 0]
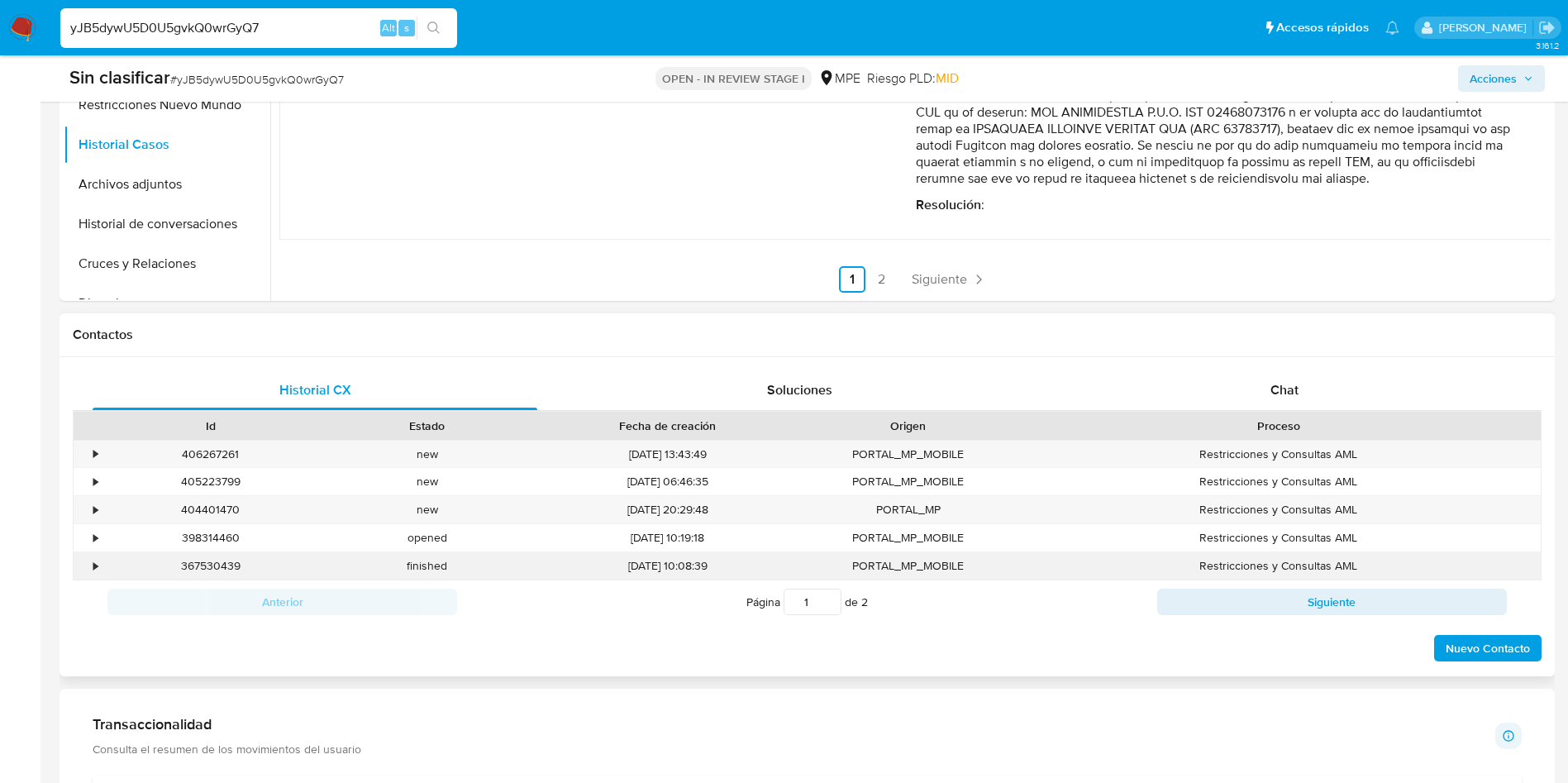
click at [94, 562] on div "•" at bounding box center [95, 566] width 4 height 15
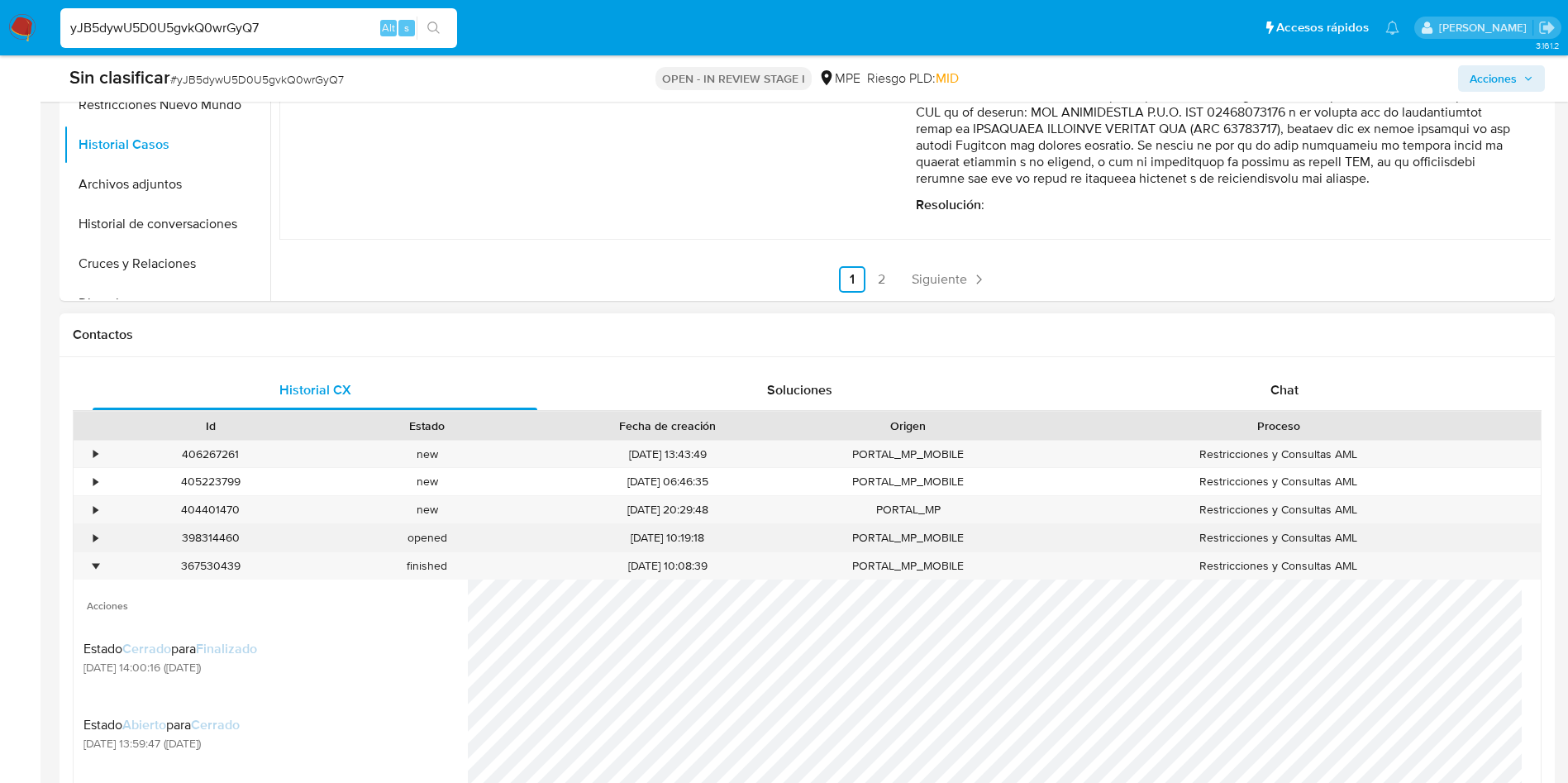
click at [81, 539] on div "•" at bounding box center [88, 538] width 29 height 27
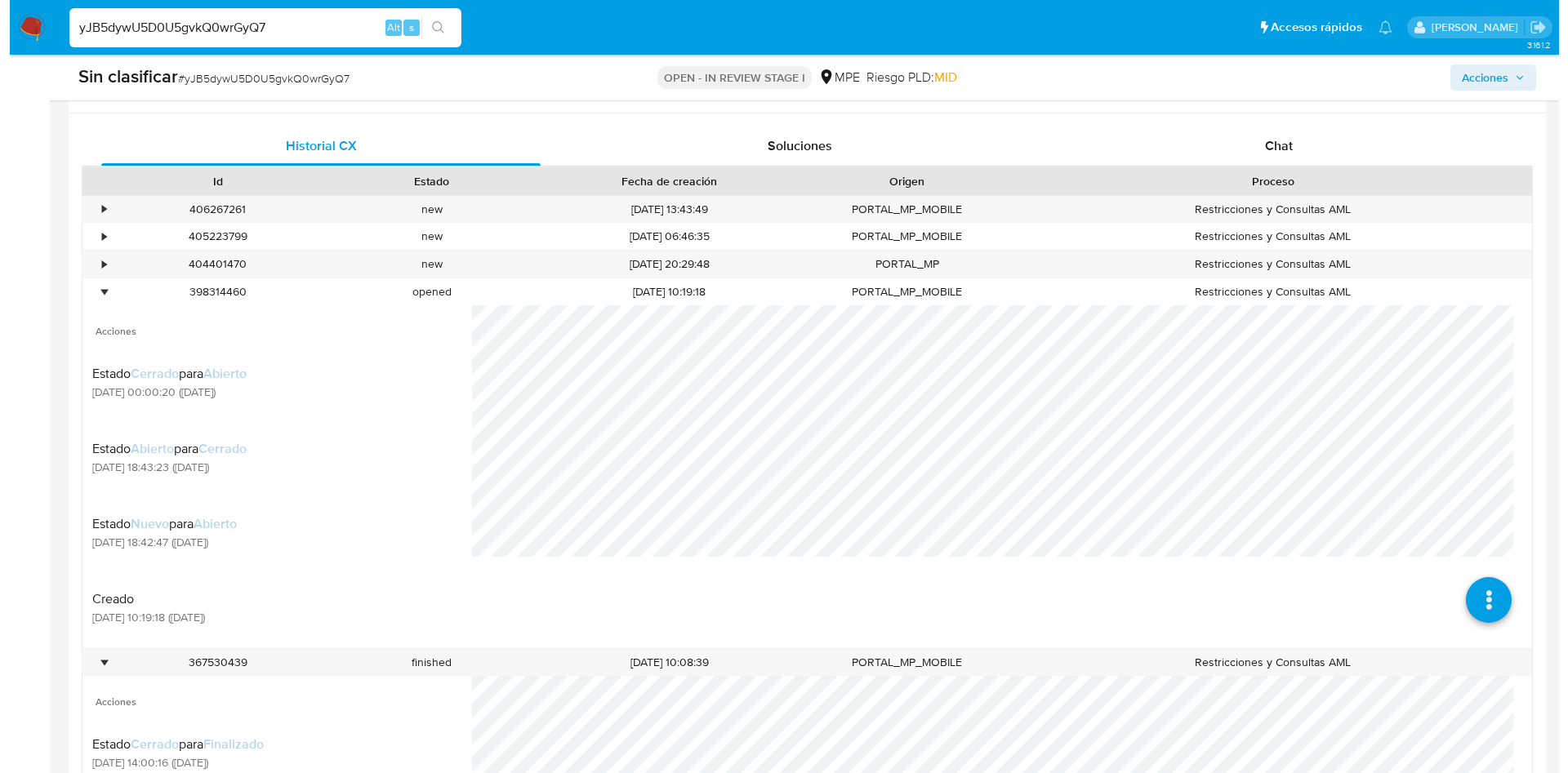
scroll to position [766, 0]
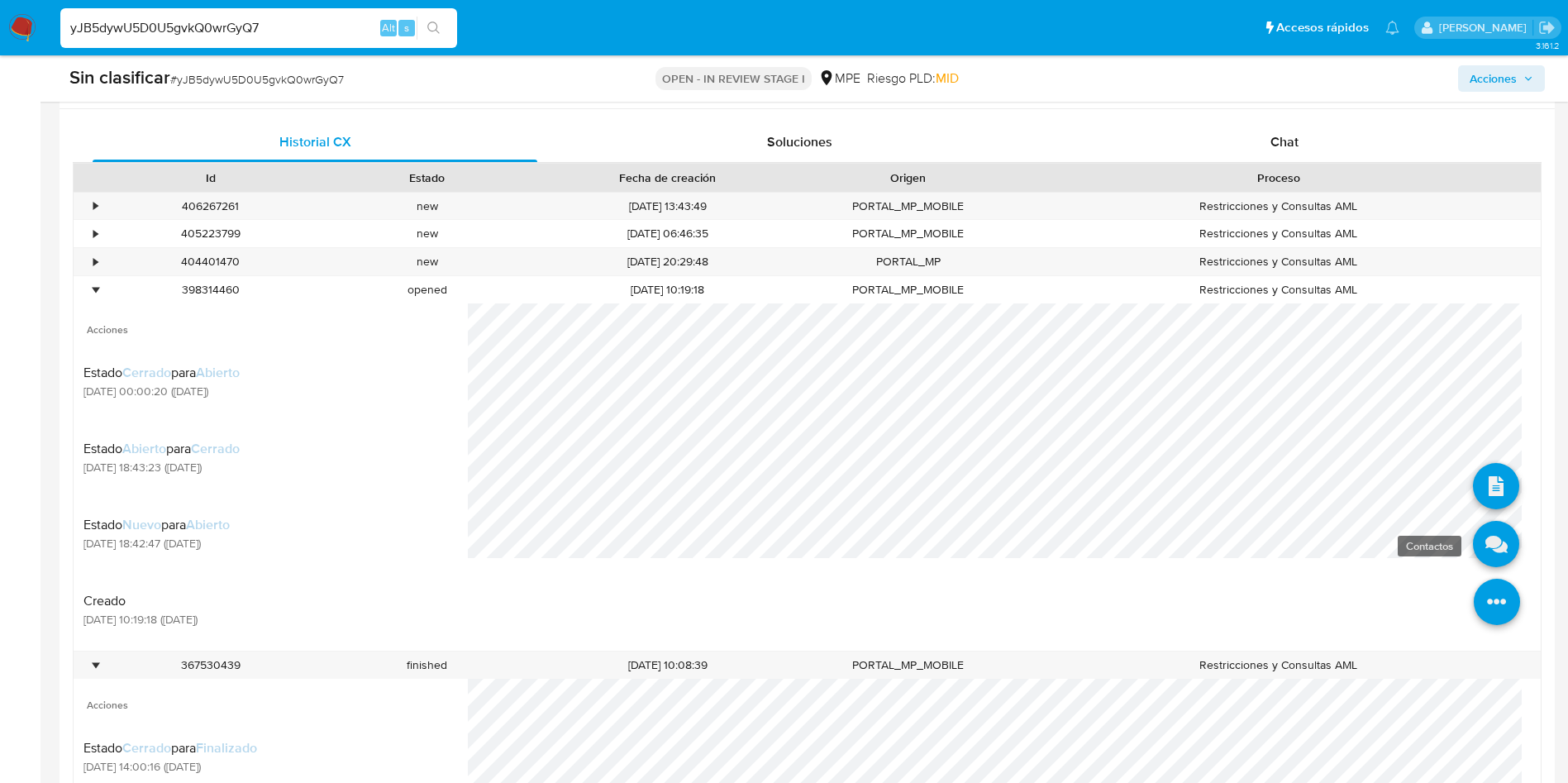
click at [1488, 527] on link at bounding box center [1496, 544] width 46 height 46
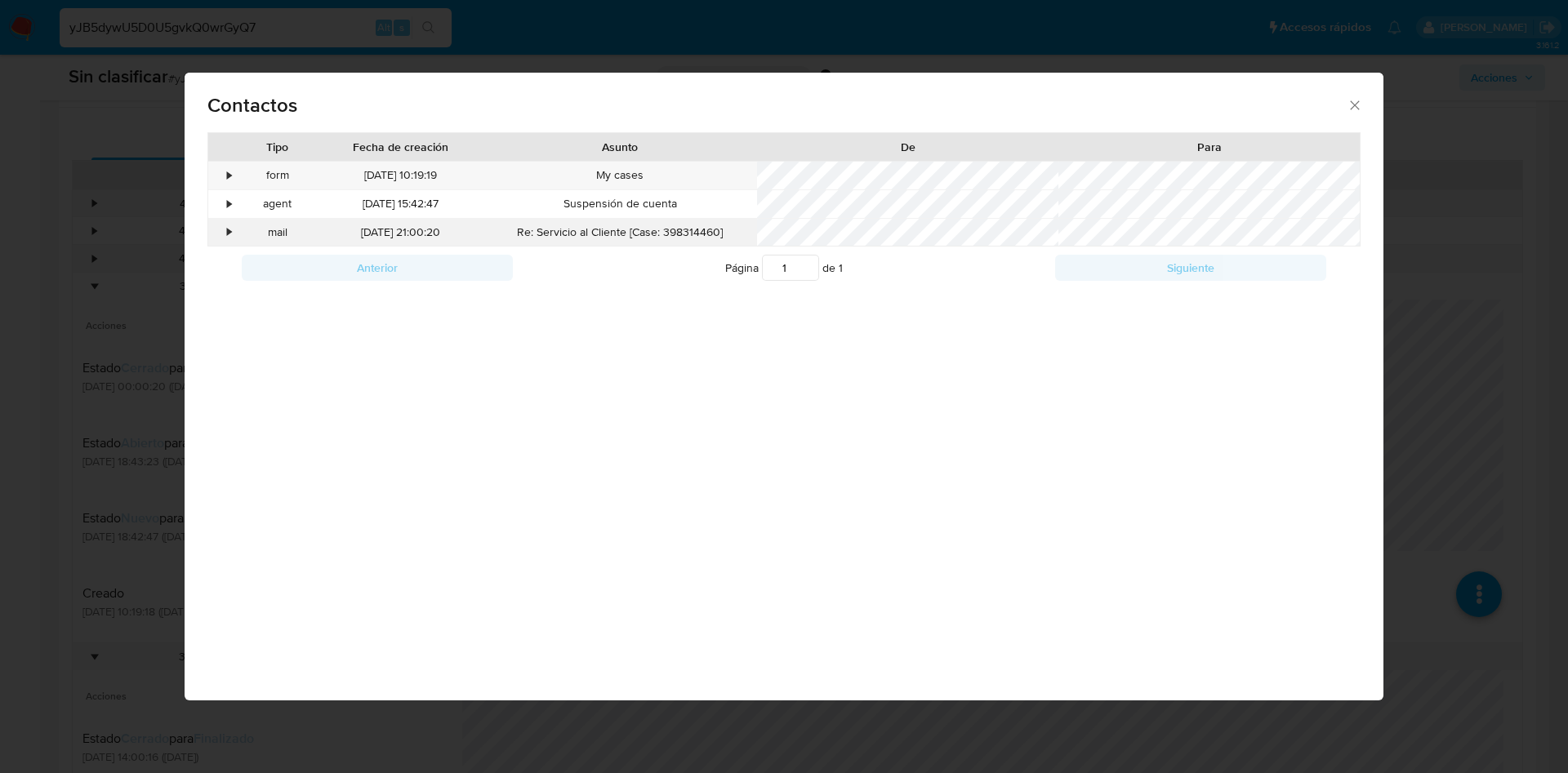
click at [224, 238] on div "•" at bounding box center [222, 232] width 29 height 28
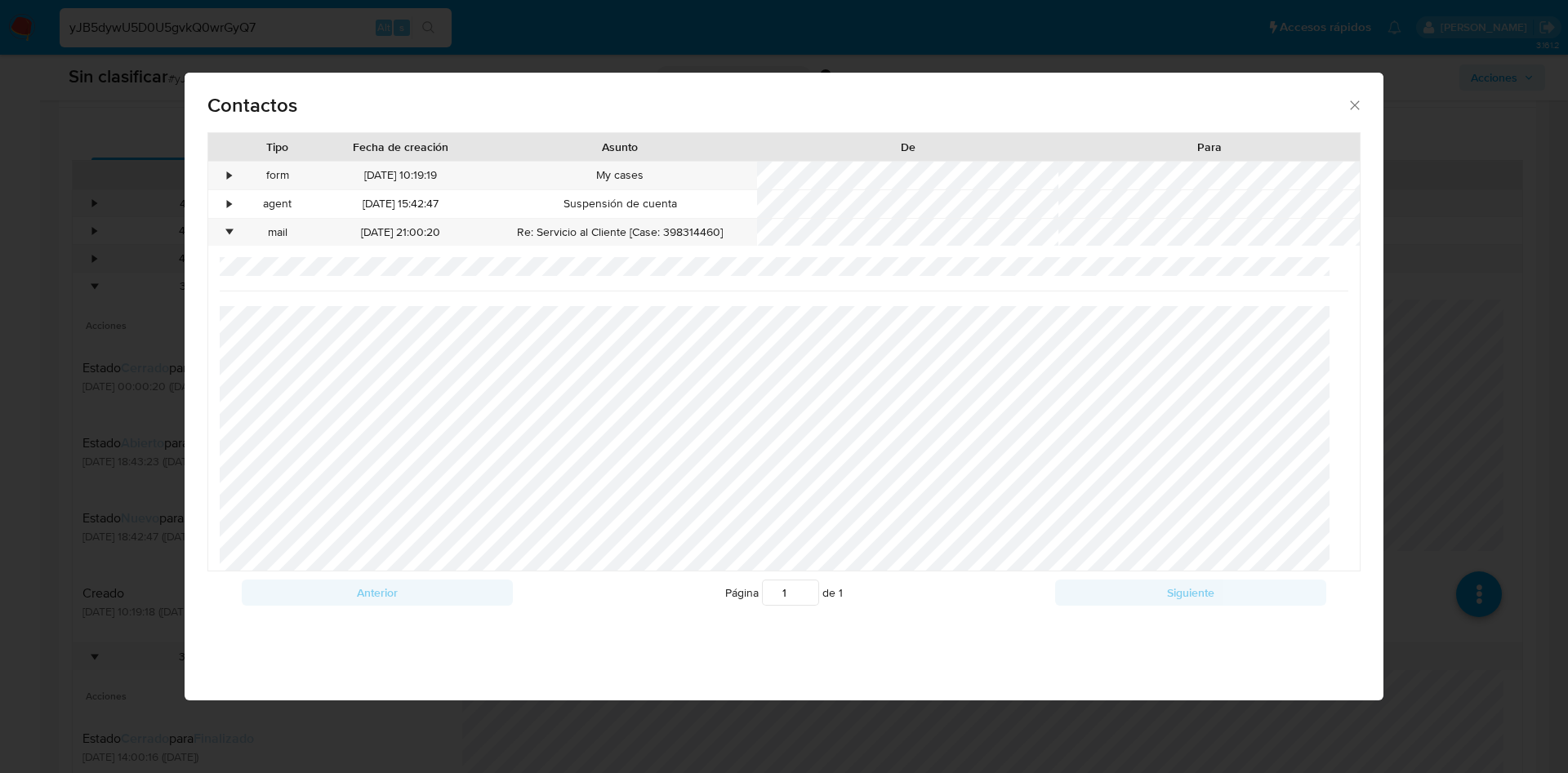
scroll to position [0, 0]
click at [223, 205] on div "•" at bounding box center [222, 204] width 29 height 28
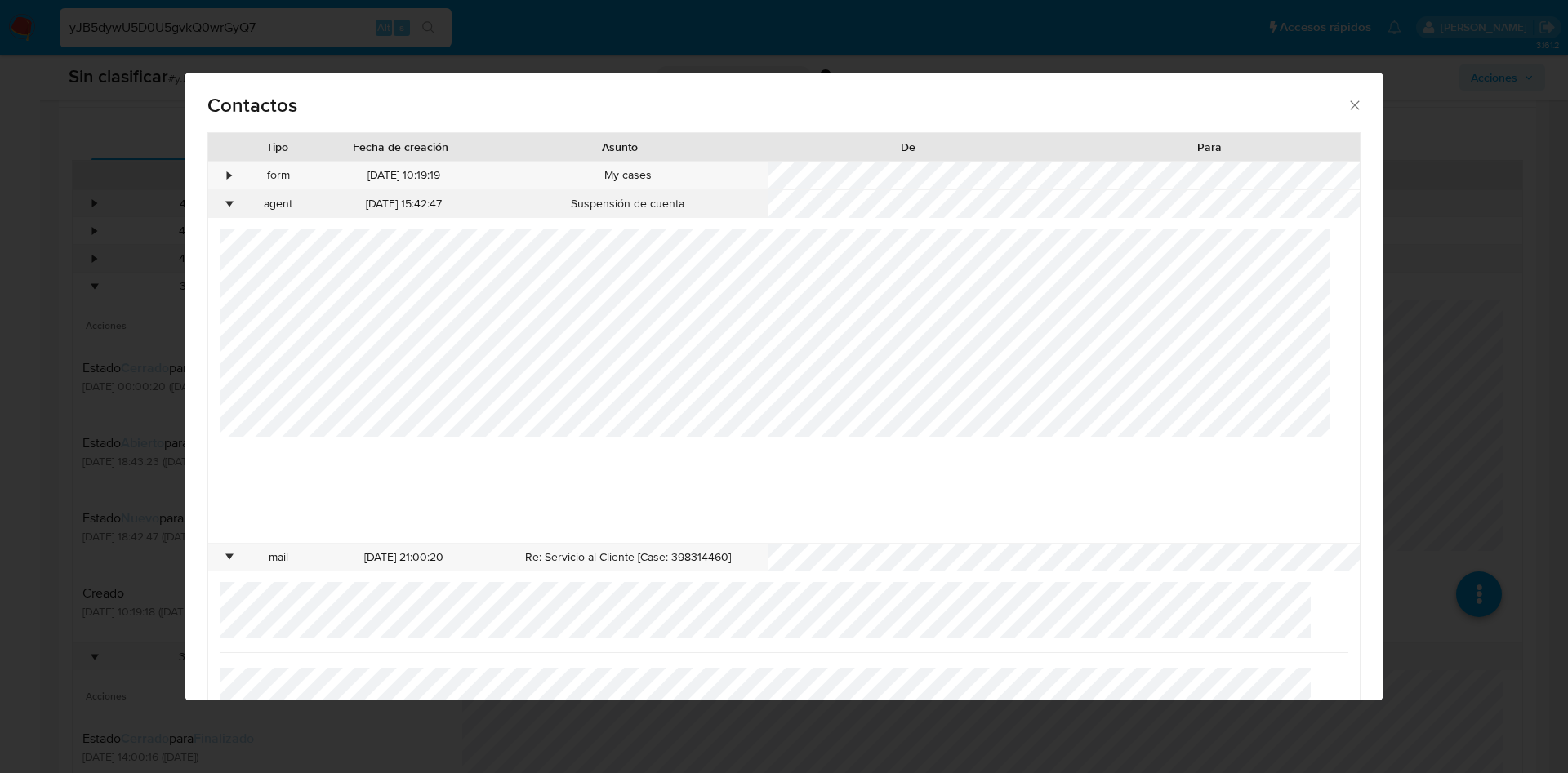
click at [217, 200] on div "•" at bounding box center [222, 204] width 29 height 28
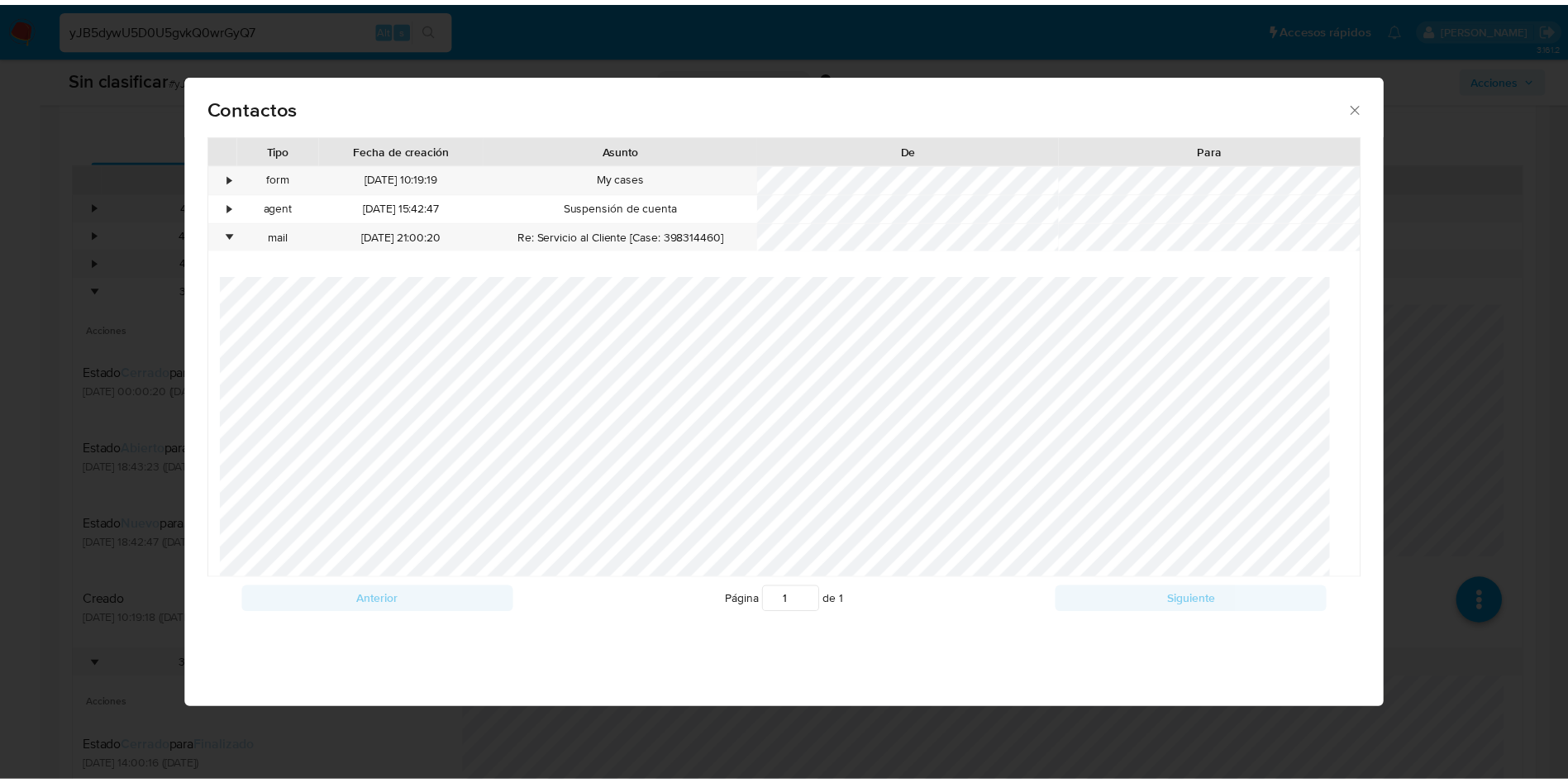
scroll to position [124, 0]
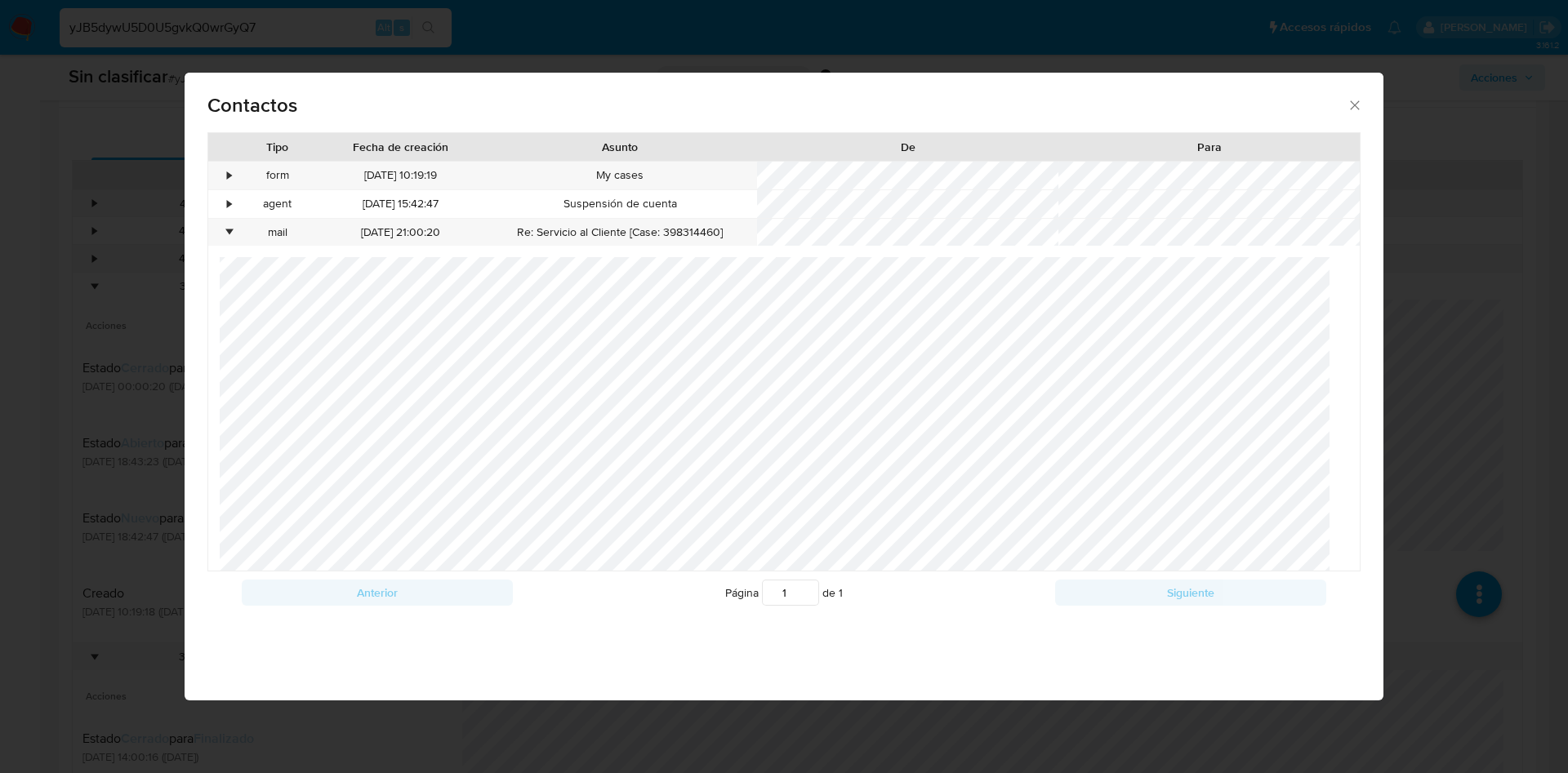
click at [1354, 107] on icon "close" at bounding box center [1354, 105] width 16 height 16
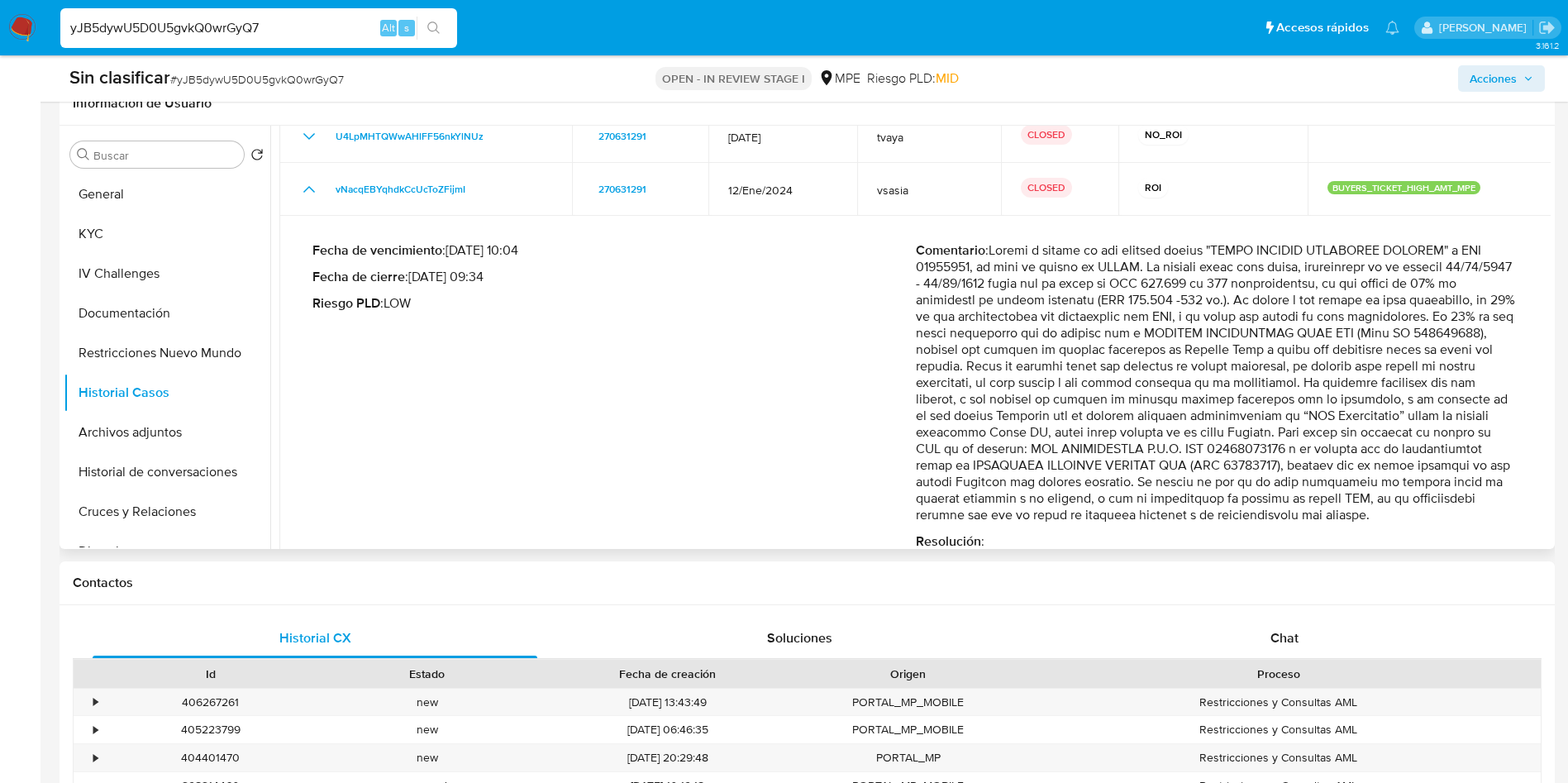
scroll to position [208, 0]
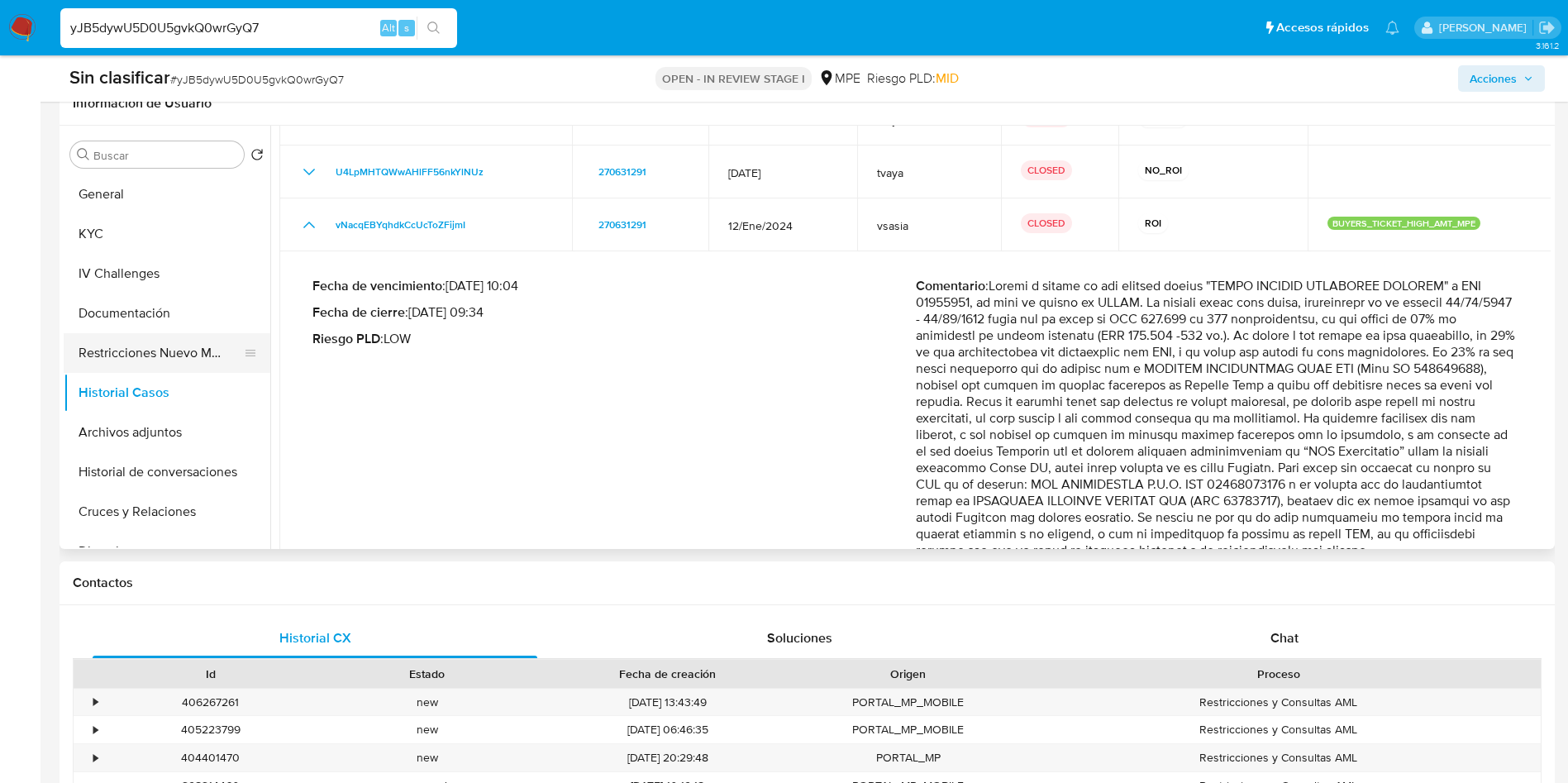
click at [165, 350] on button "Restricciones Nuevo Mundo" at bounding box center [160, 353] width 193 height 39
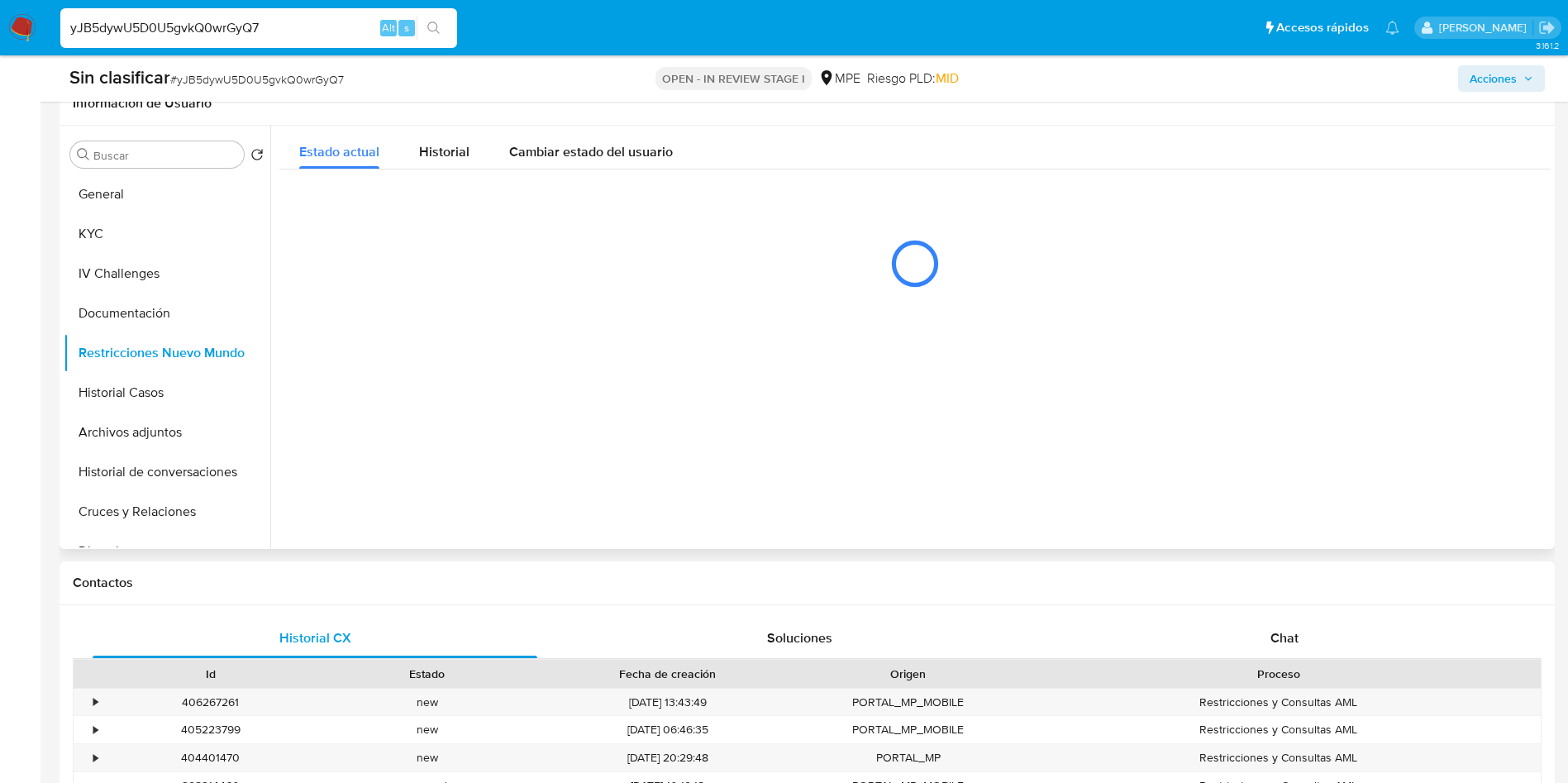
scroll to position [0, 0]
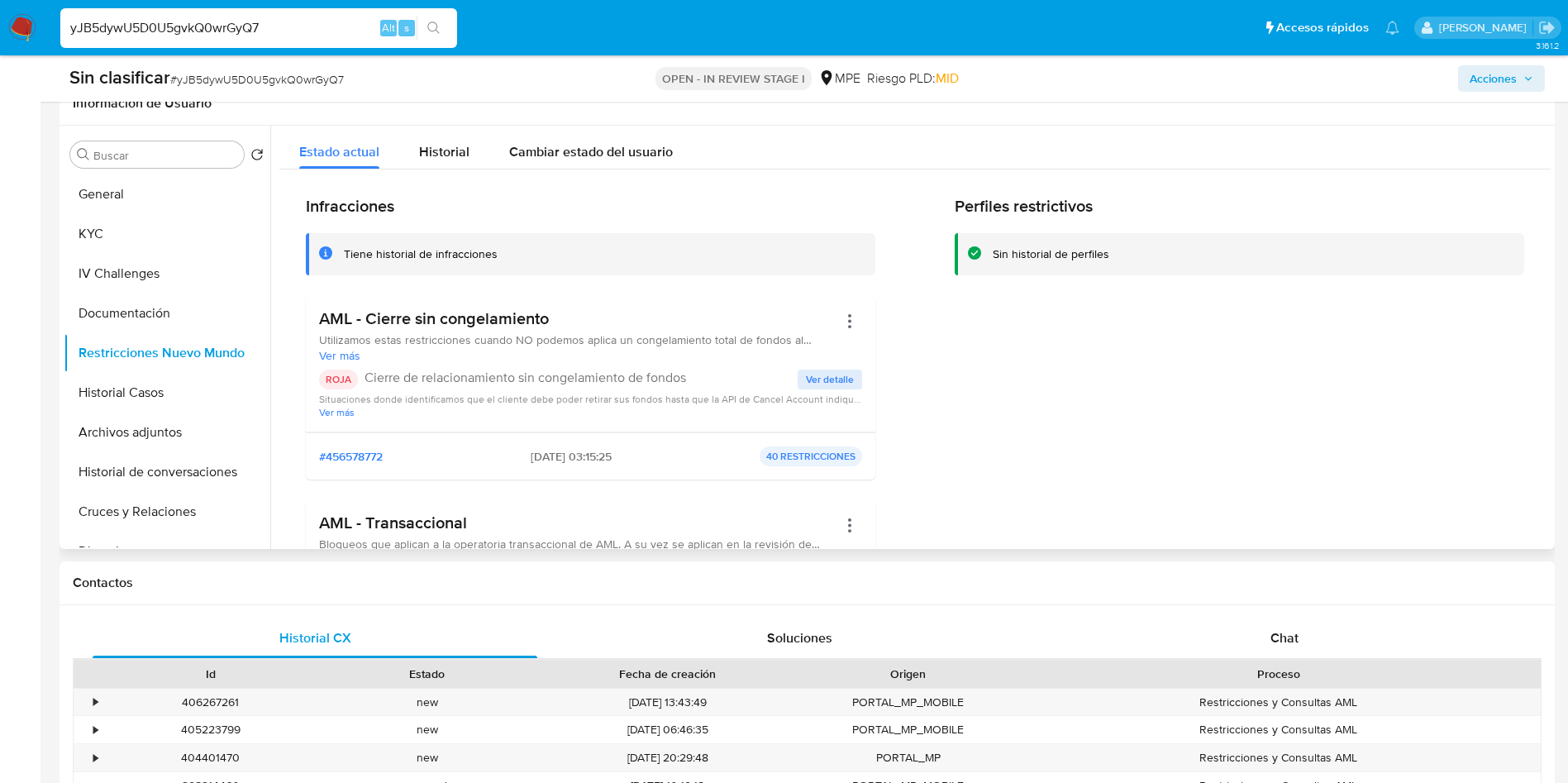
drag, startPoint x: 509, startPoint y: 459, endPoint x: 572, endPoint y: 460, distance: 63.0
click at [572, 460] on div "#456578772 16/09/2025 - 03:15:25 40 RESTRICCIONES" at bounding box center [590, 456] width 543 height 20
click at [462, 134] on div "Historial" at bounding box center [444, 147] width 50 height 44
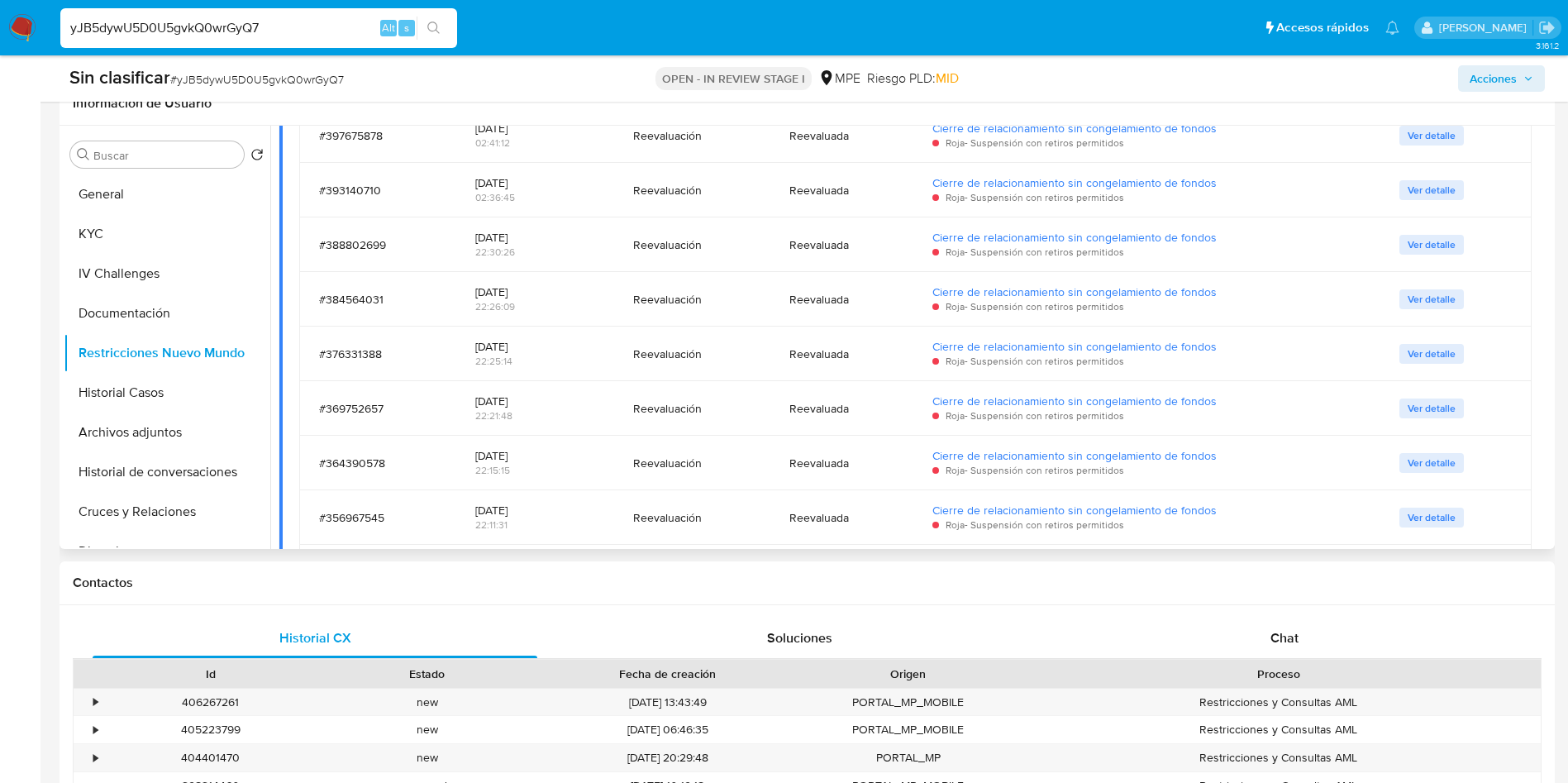
scroll to position [1154, 0]
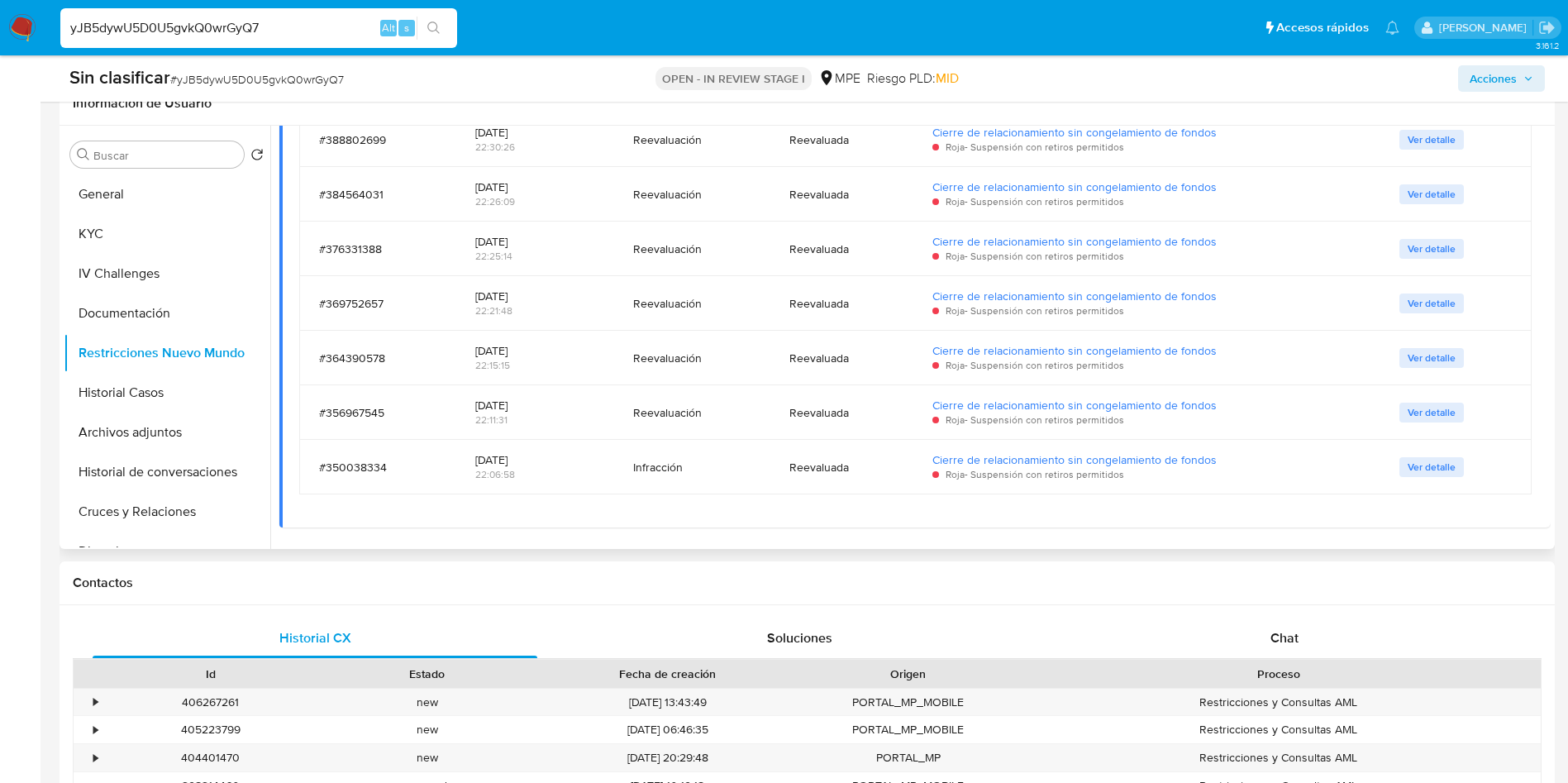
click at [521, 458] on div "23/04/2024" at bounding box center [535, 460] width 119 height 15
click at [1488, 532] on div at bounding box center [910, 337] width 1281 height 424
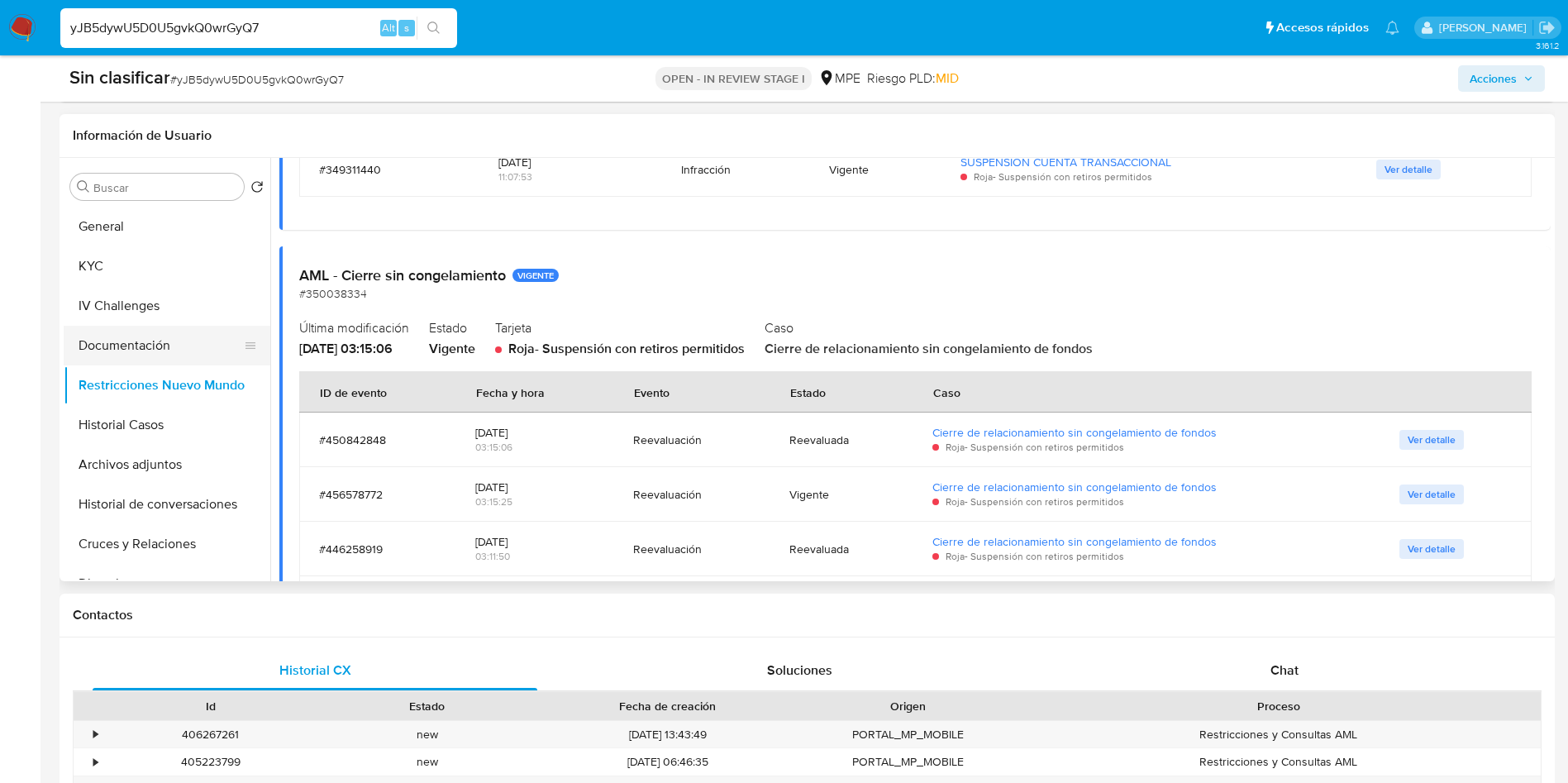
scroll to position [124, 0]
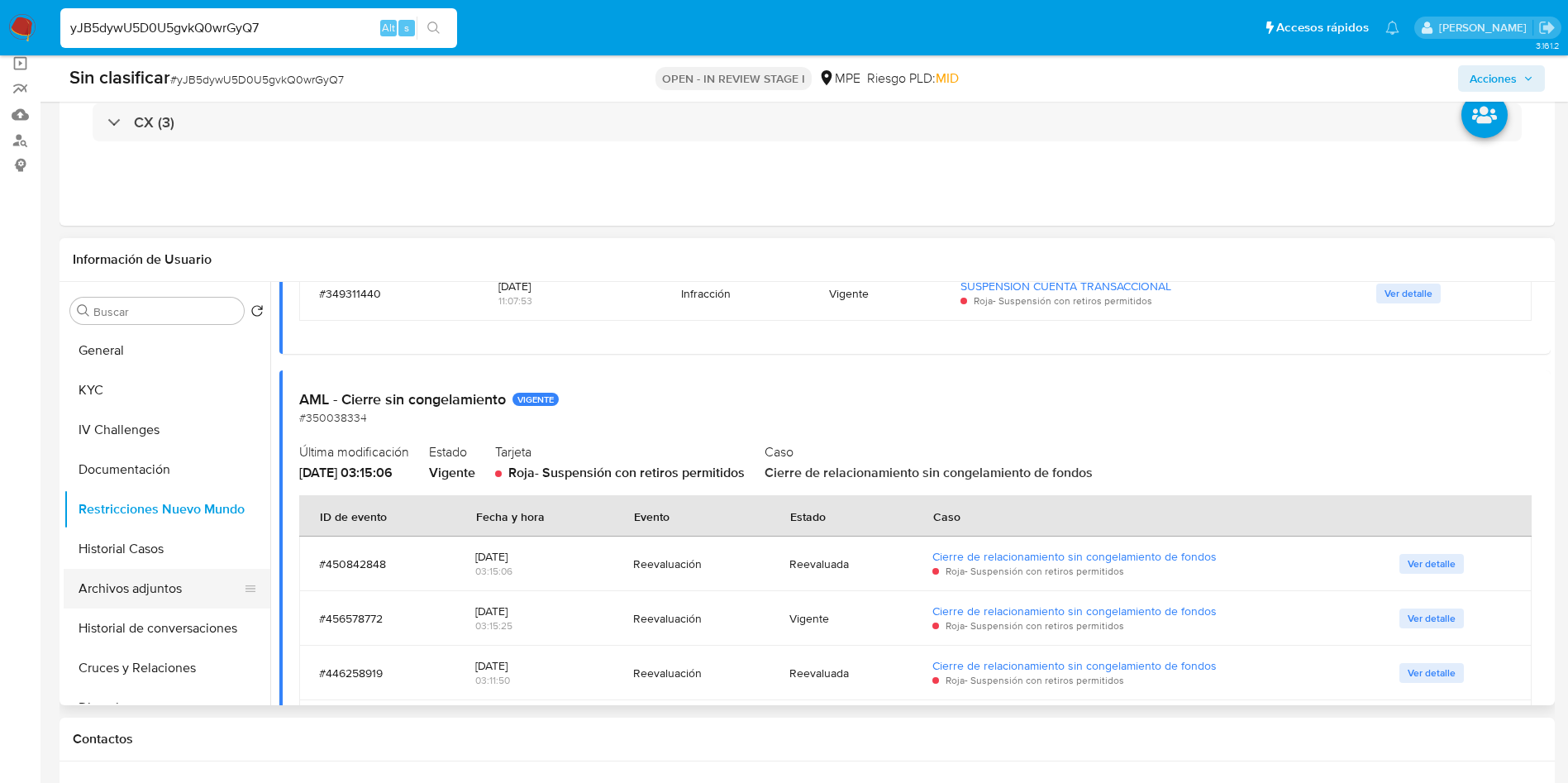
click at [182, 569] on button "Archivos adjuntos" at bounding box center [160, 589] width 193 height 39
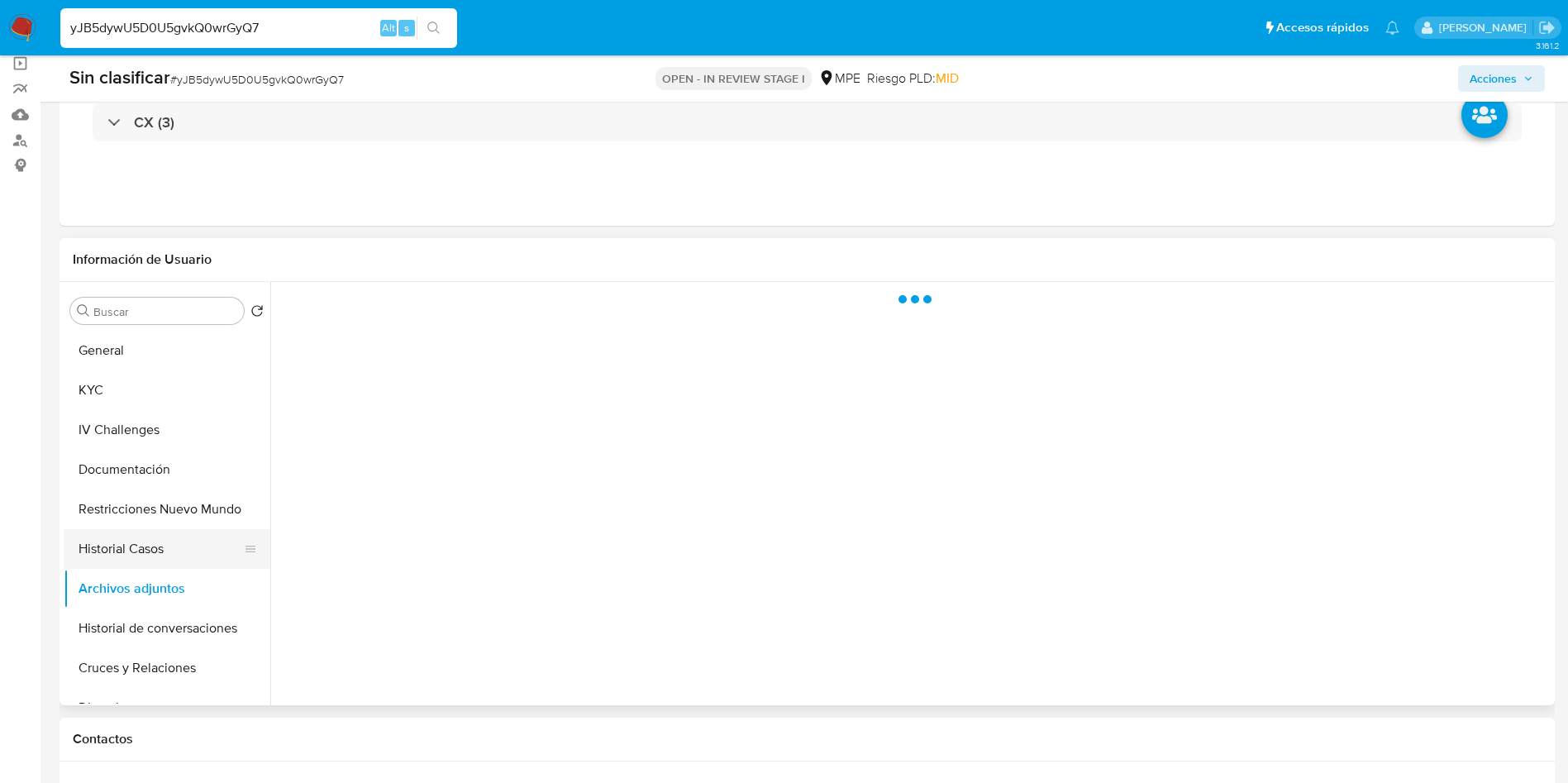
click at [157, 552] on button "Historial Casos" at bounding box center [160, 549] width 193 height 39
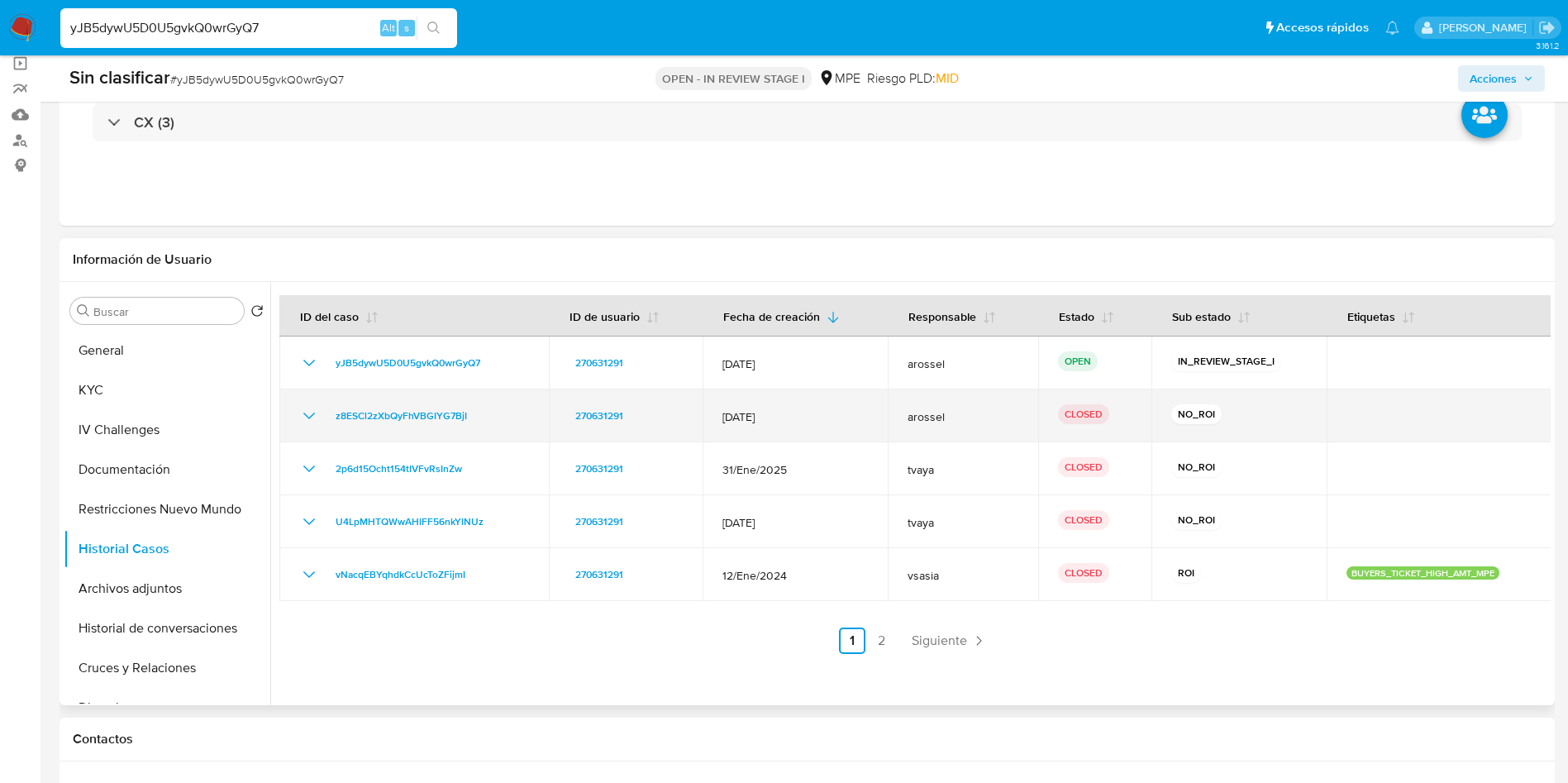
click at [302, 404] on td "z8ESCl2zXbQyFhVBGIYG7BjI" at bounding box center [414, 416] width 269 height 53
click at [311, 432] on td "z8ESCl2zXbQyFhVBGIYG7BjI" at bounding box center [414, 416] width 269 height 53
click at [309, 414] on icon "Mostrar/Ocultar" at bounding box center [309, 415] width 20 height 20
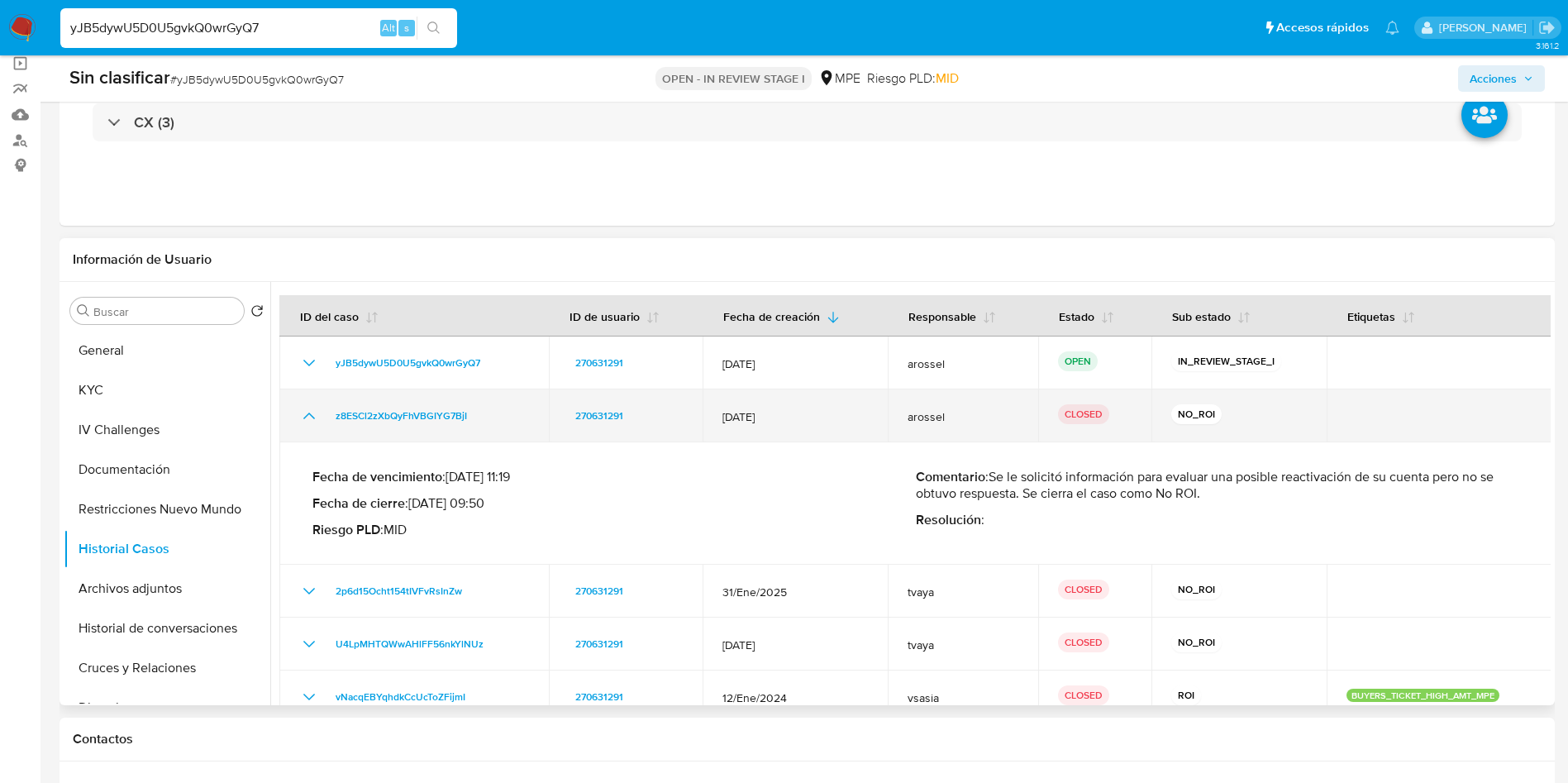
click at [315, 416] on icon "Mostrar/Ocultar" at bounding box center [309, 415] width 20 height 20
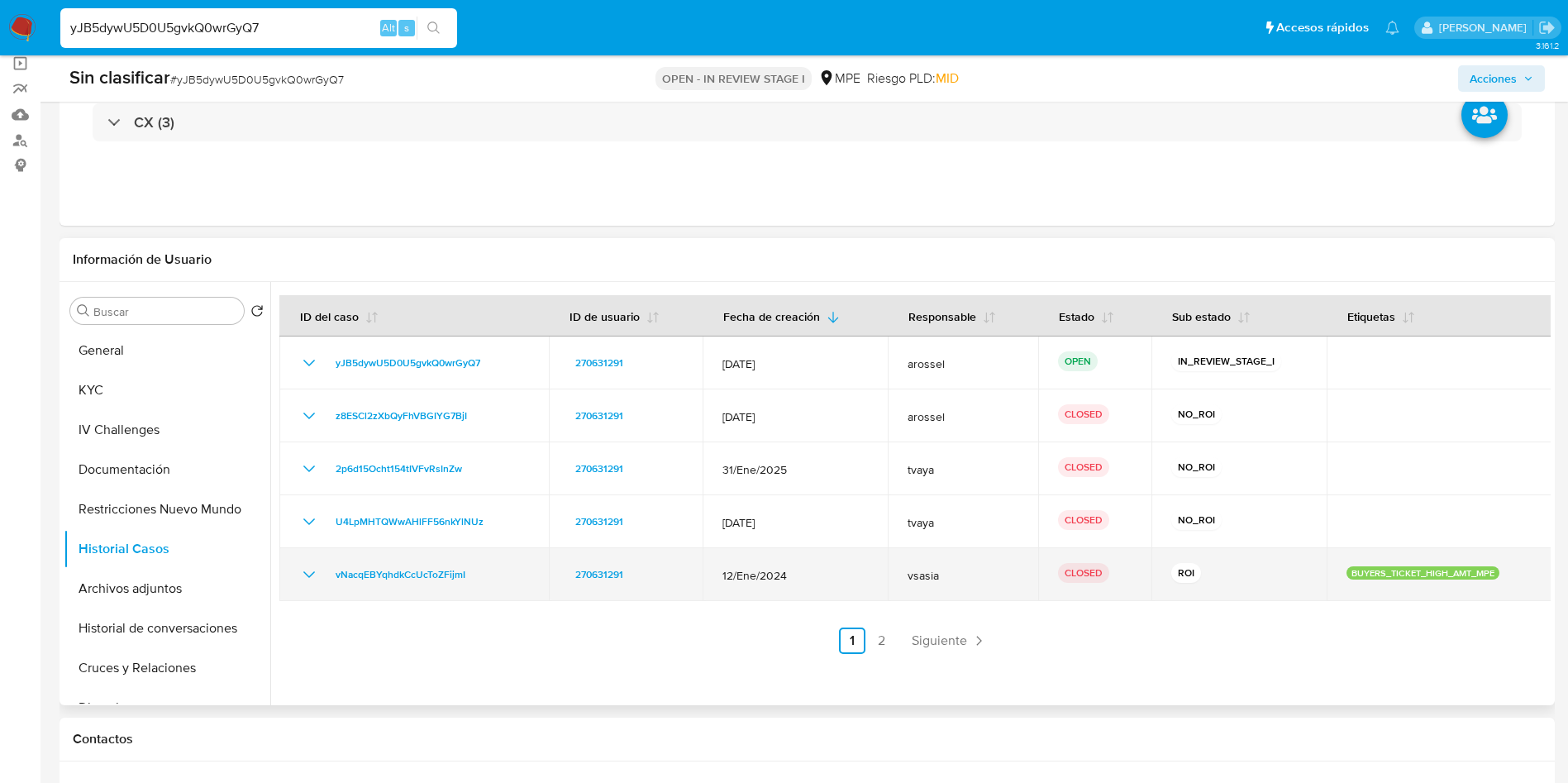
click at [1387, 574] on p "BUYERS_TICKET_HIGH_AMT_MPE" at bounding box center [1423, 572] width 153 height 13
click at [1388, 574] on p "BUYERS_TICKET_HIGH_AMT_MPE" at bounding box center [1423, 572] width 153 height 13
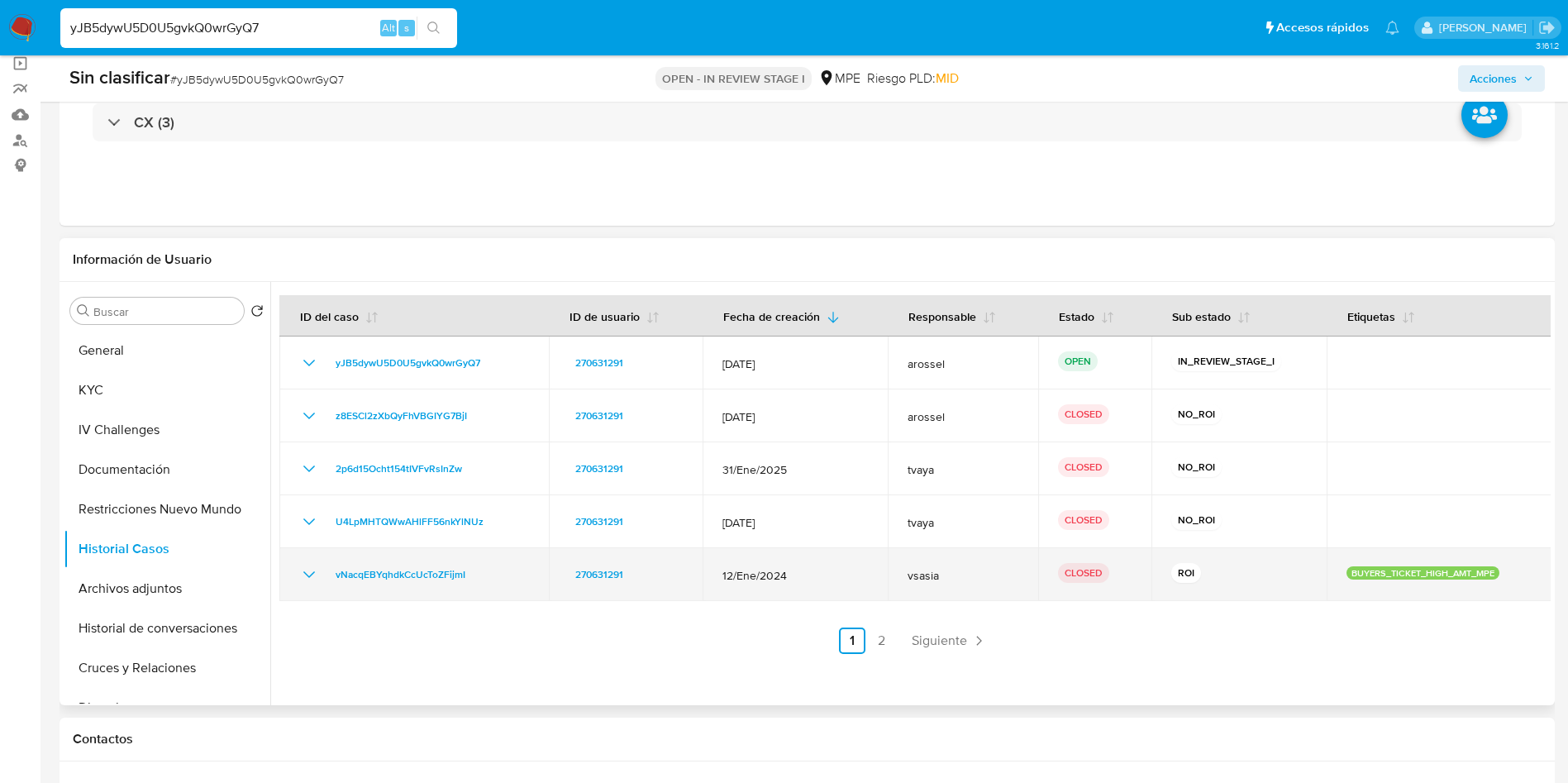
click at [309, 569] on icon "Mostrar/Ocultar" at bounding box center [309, 574] width 20 height 20
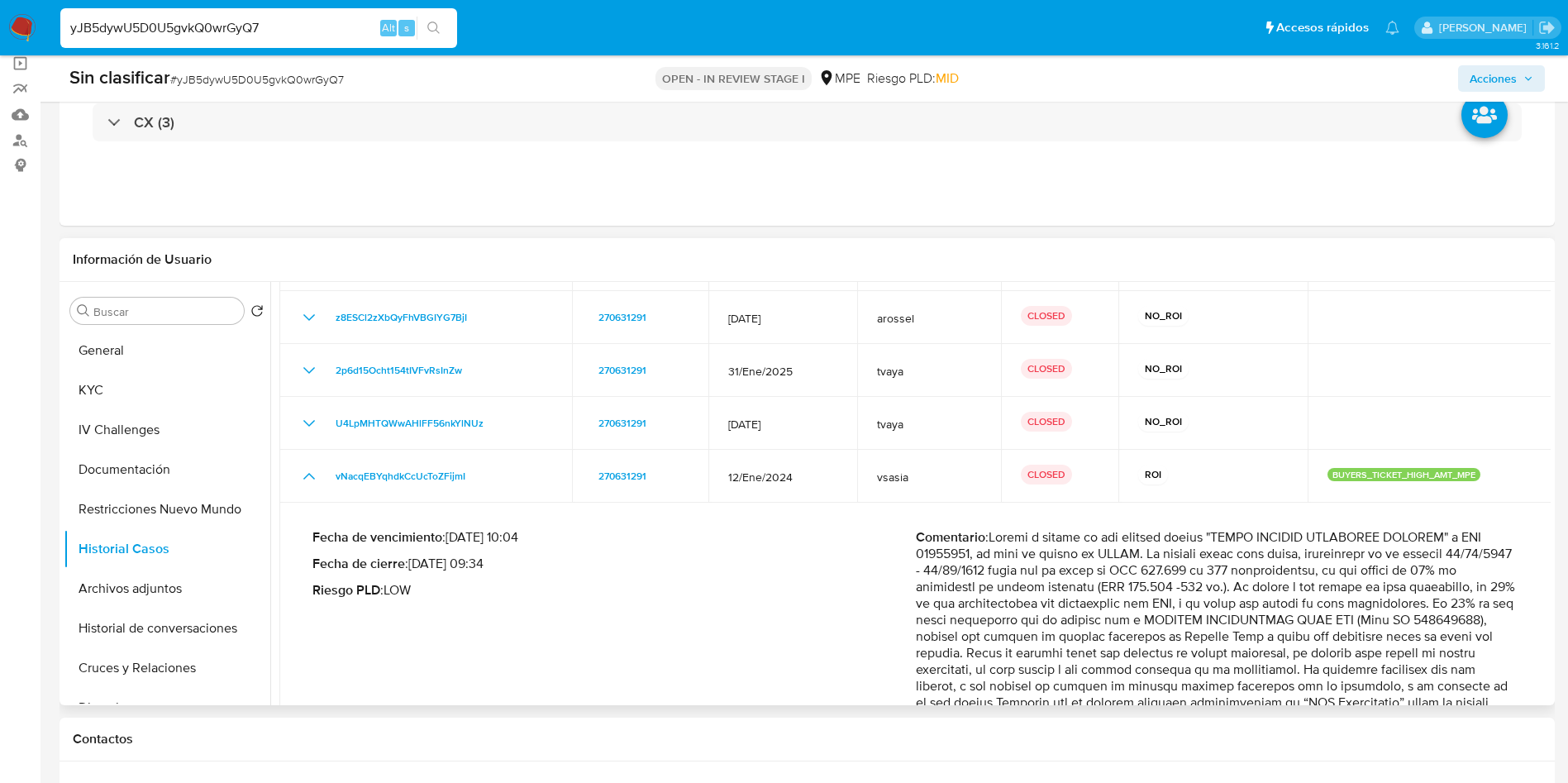
scroll to position [248, 0]
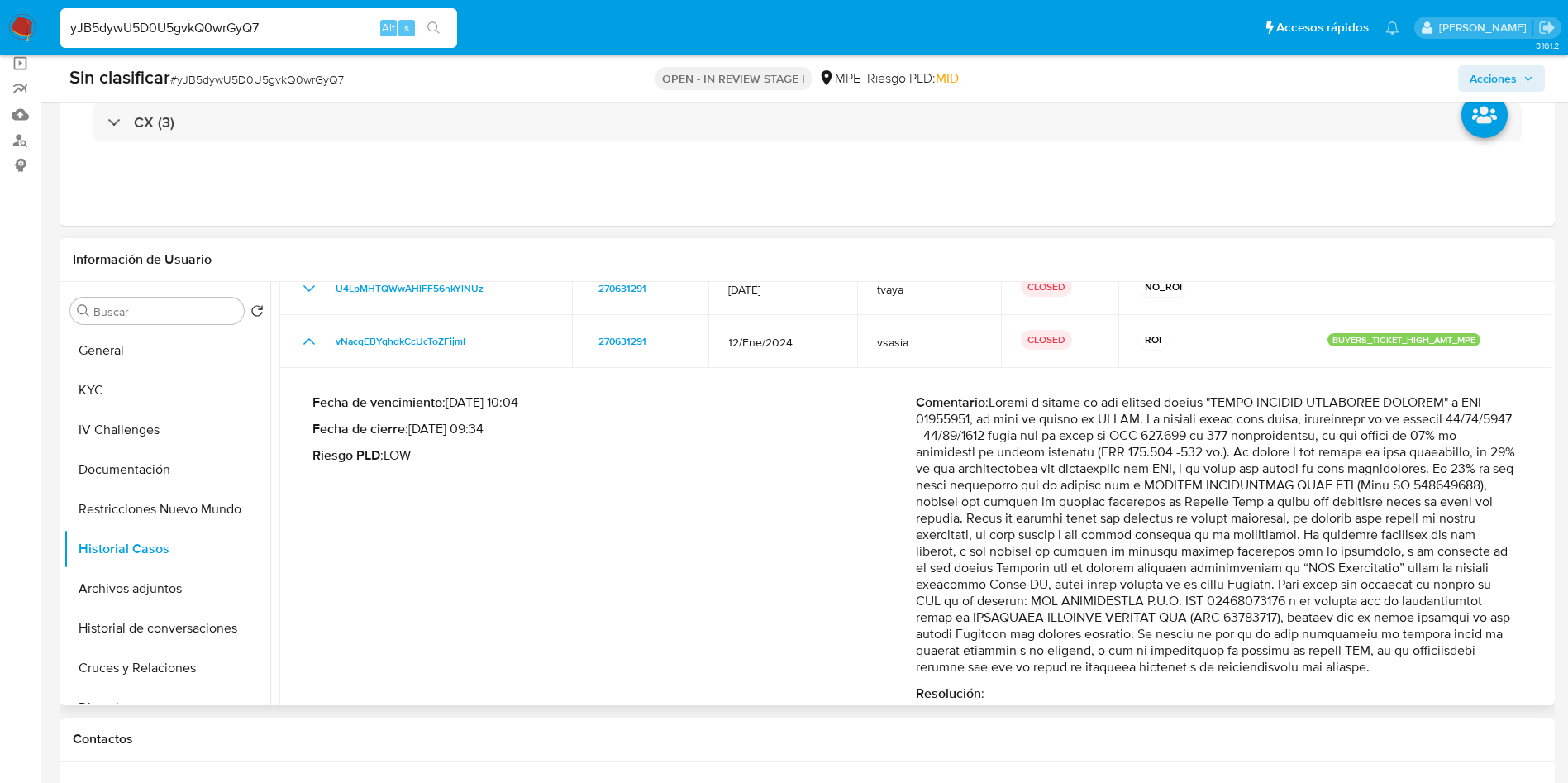
drag, startPoint x: 991, startPoint y: 486, endPoint x: 1439, endPoint y: 667, distance: 483.2
click at [1439, 667] on p "Comentario :" at bounding box center [1217, 535] width 603 height 282
drag, startPoint x: 1431, startPoint y: 483, endPoint x: 1361, endPoint y: 510, distance: 75.0
click at [1431, 483] on p "Comentario :" at bounding box center [1217, 535] width 603 height 282
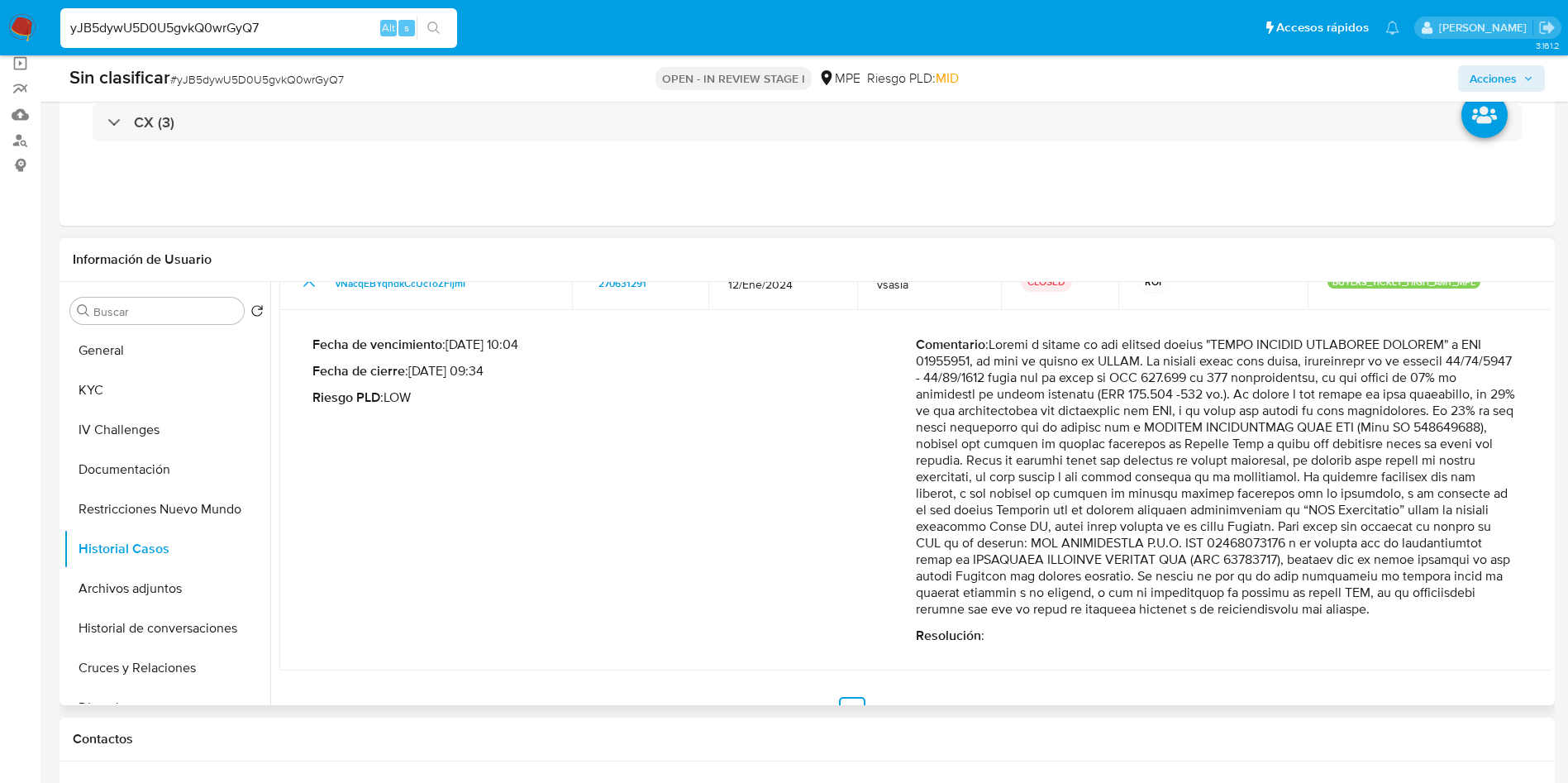
scroll to position [332, 0]
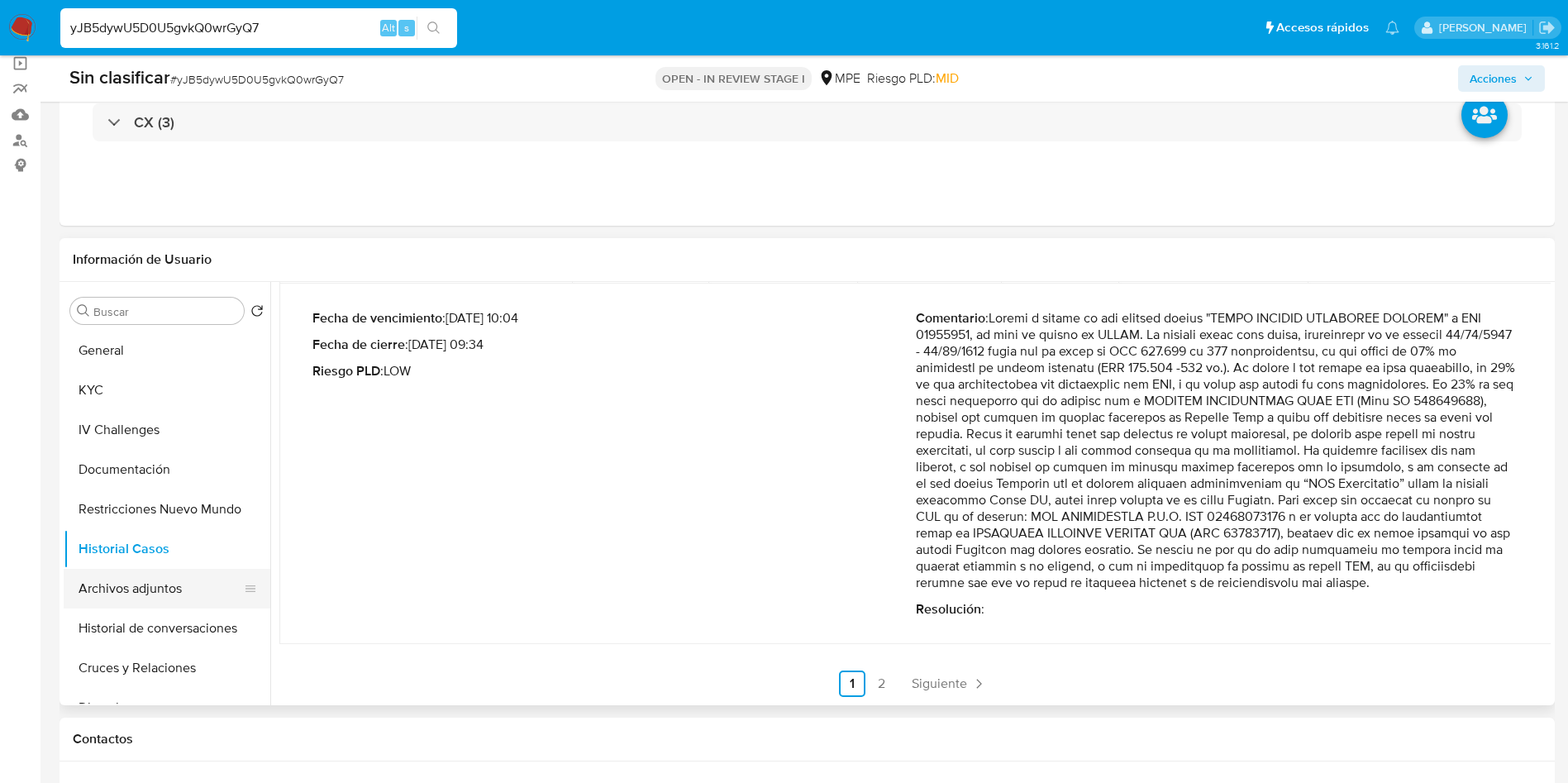
click at [169, 573] on button "Archivos adjuntos" at bounding box center [160, 589] width 193 height 39
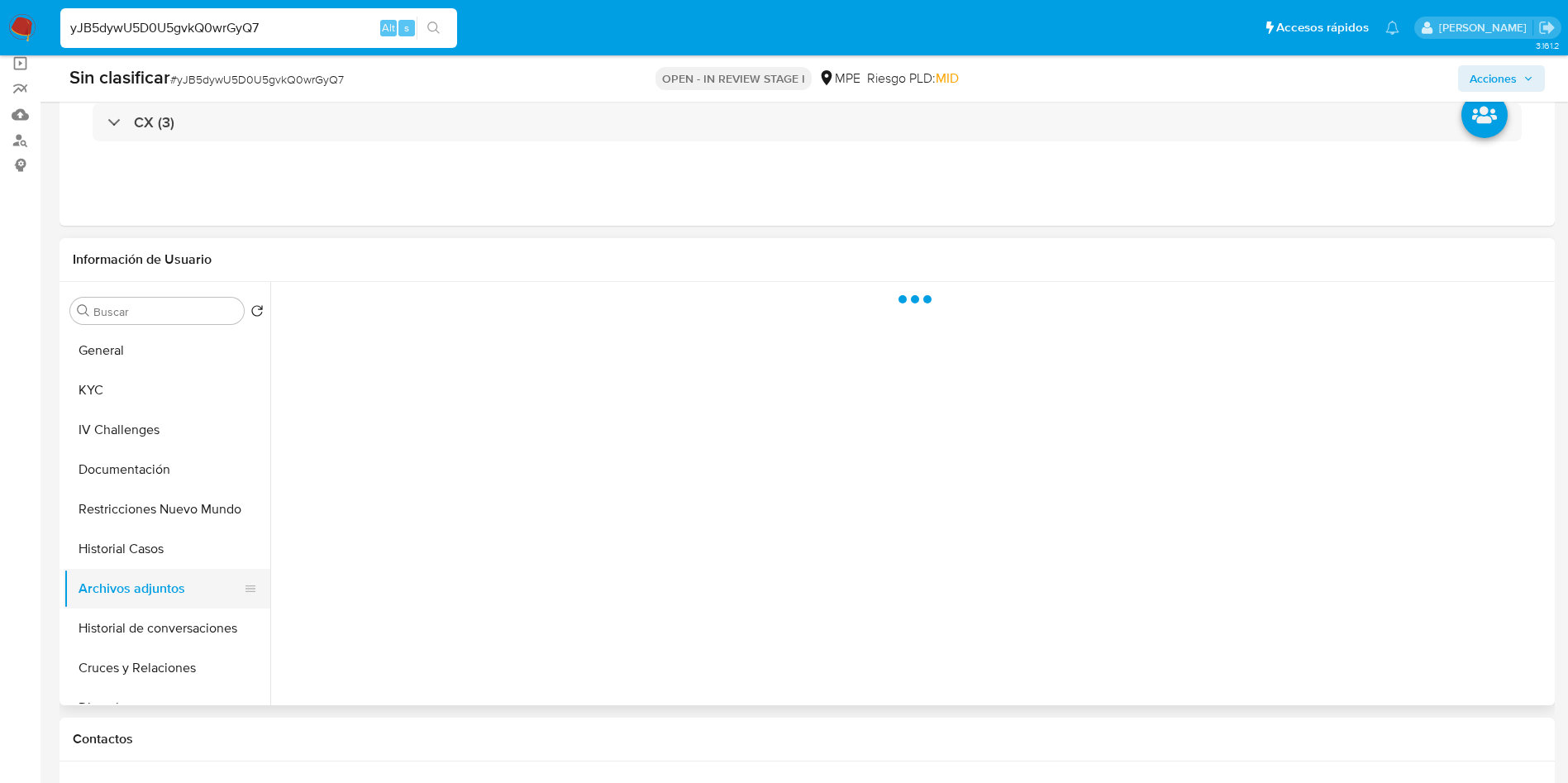
scroll to position [0, 0]
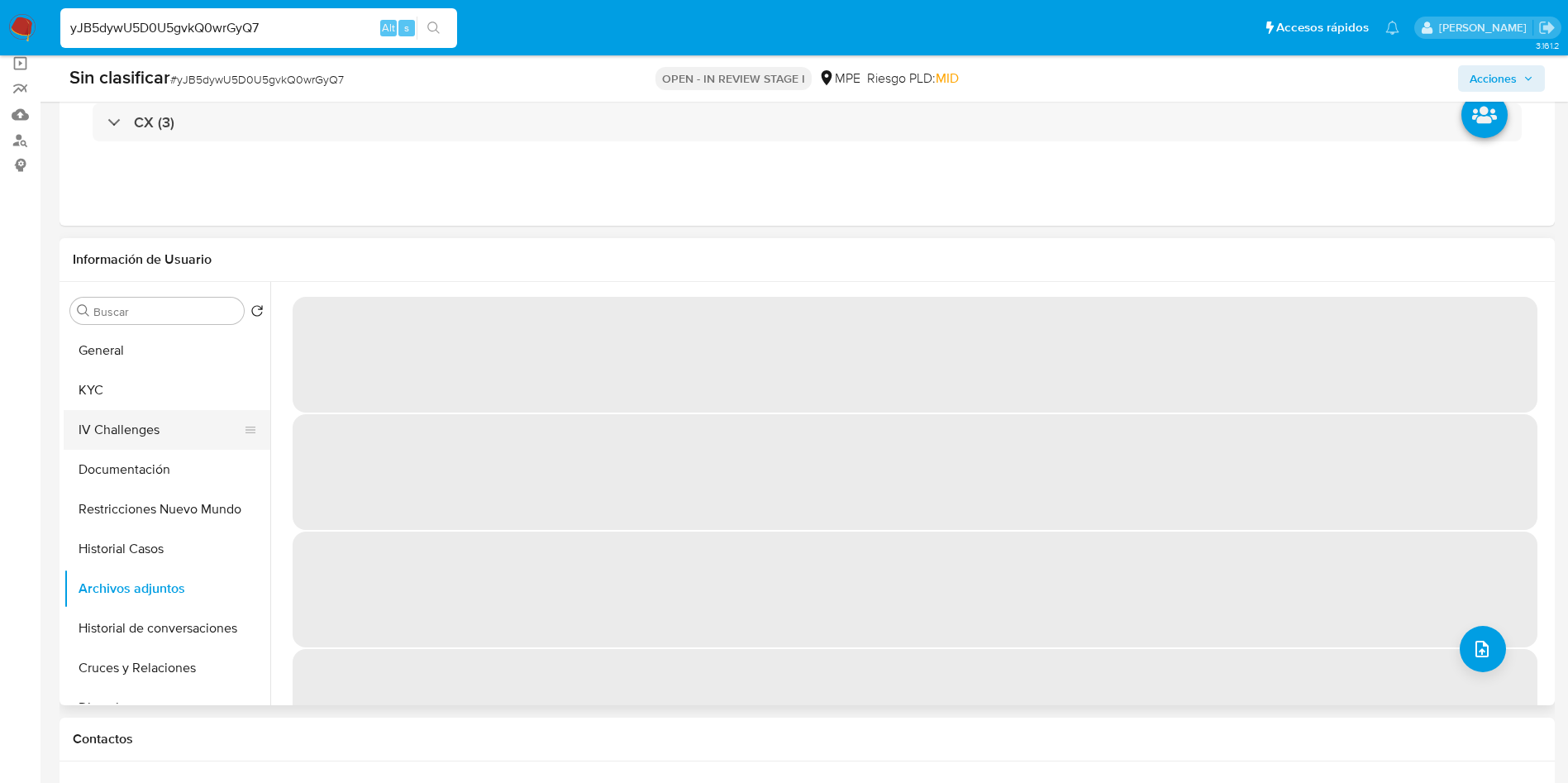
click at [134, 430] on button "IV Challenges" at bounding box center [160, 430] width 193 height 39
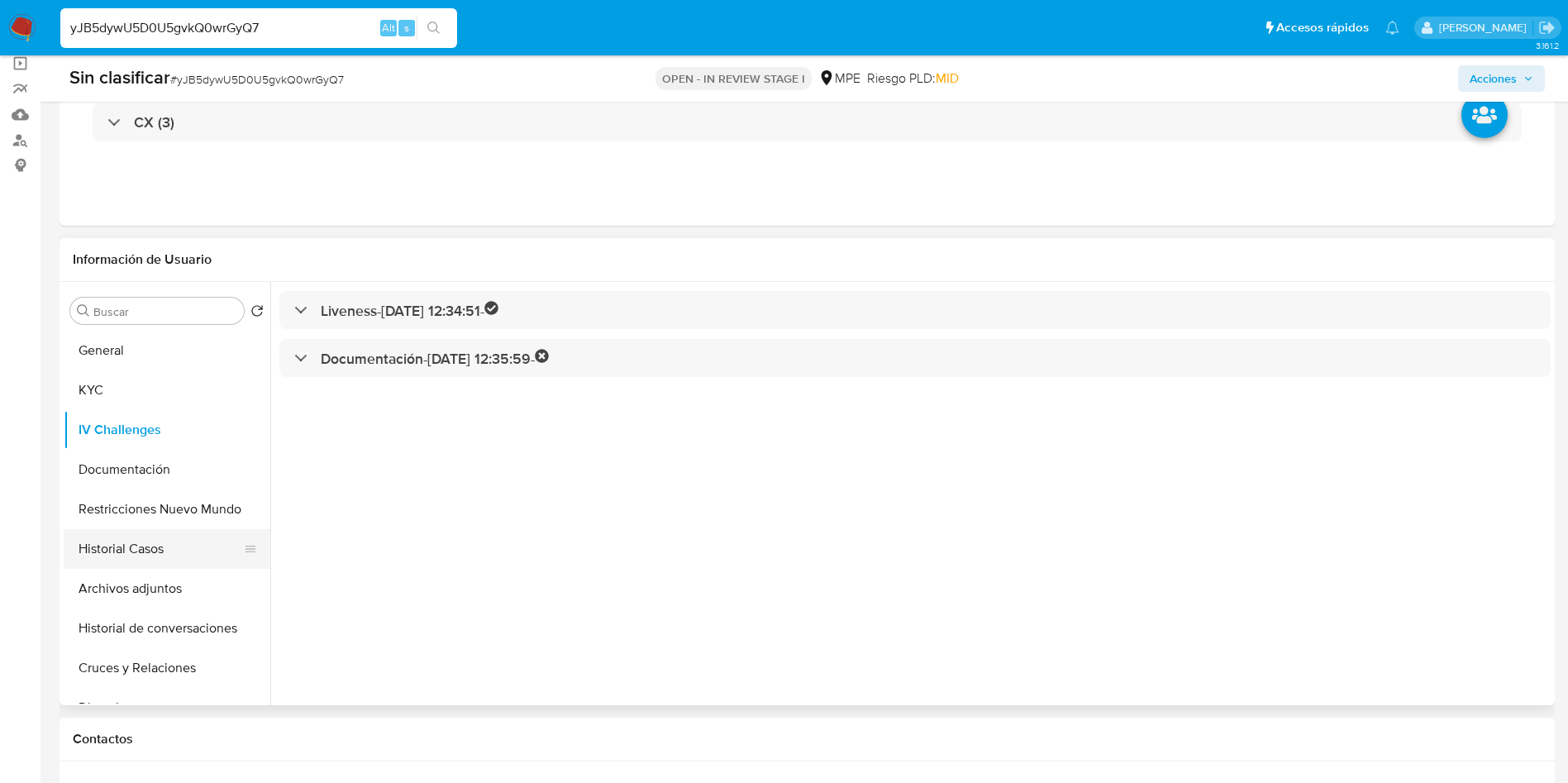
click at [173, 541] on button "Historial Casos" at bounding box center [160, 549] width 193 height 39
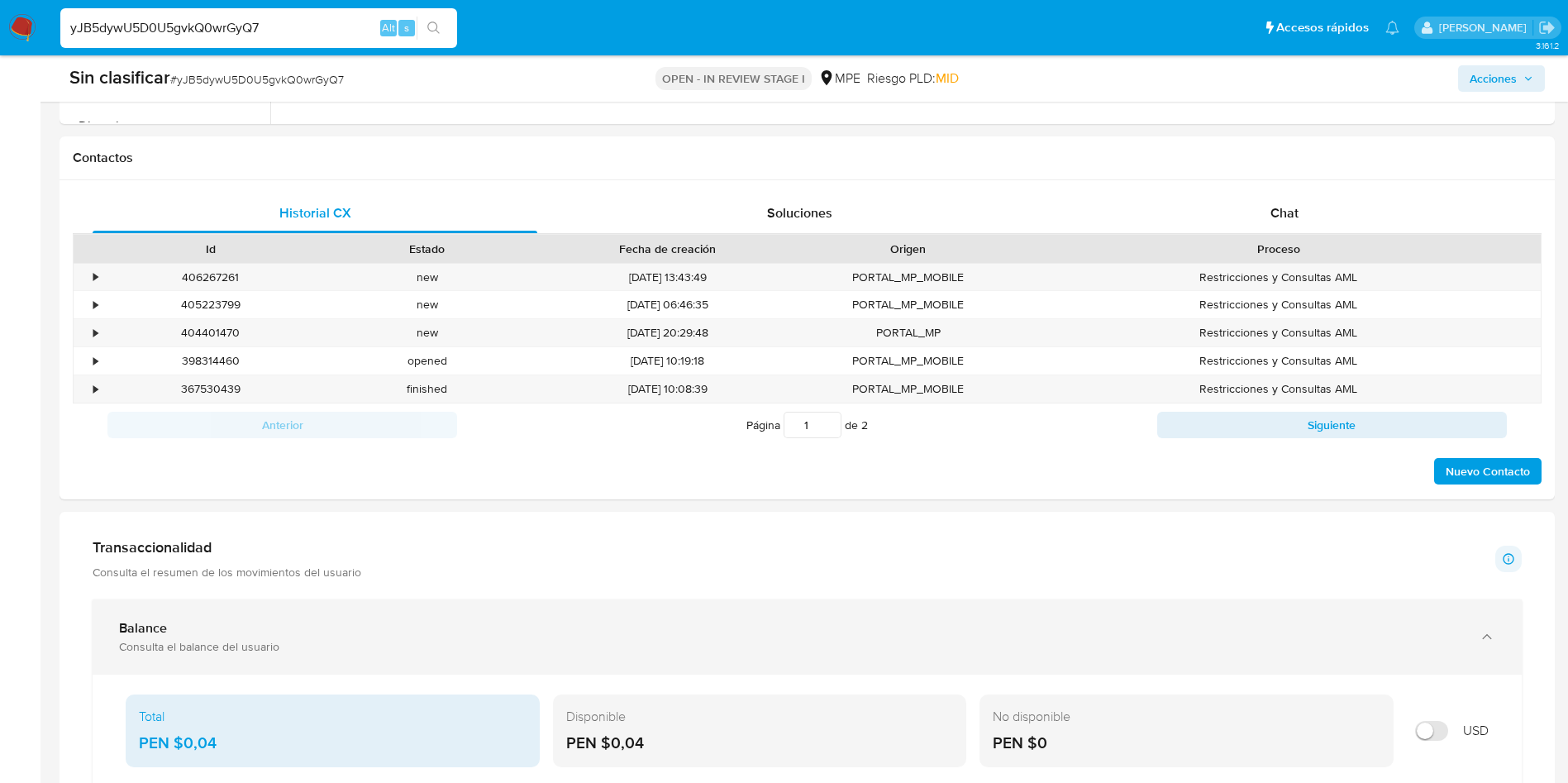
scroll to position [744, 0]
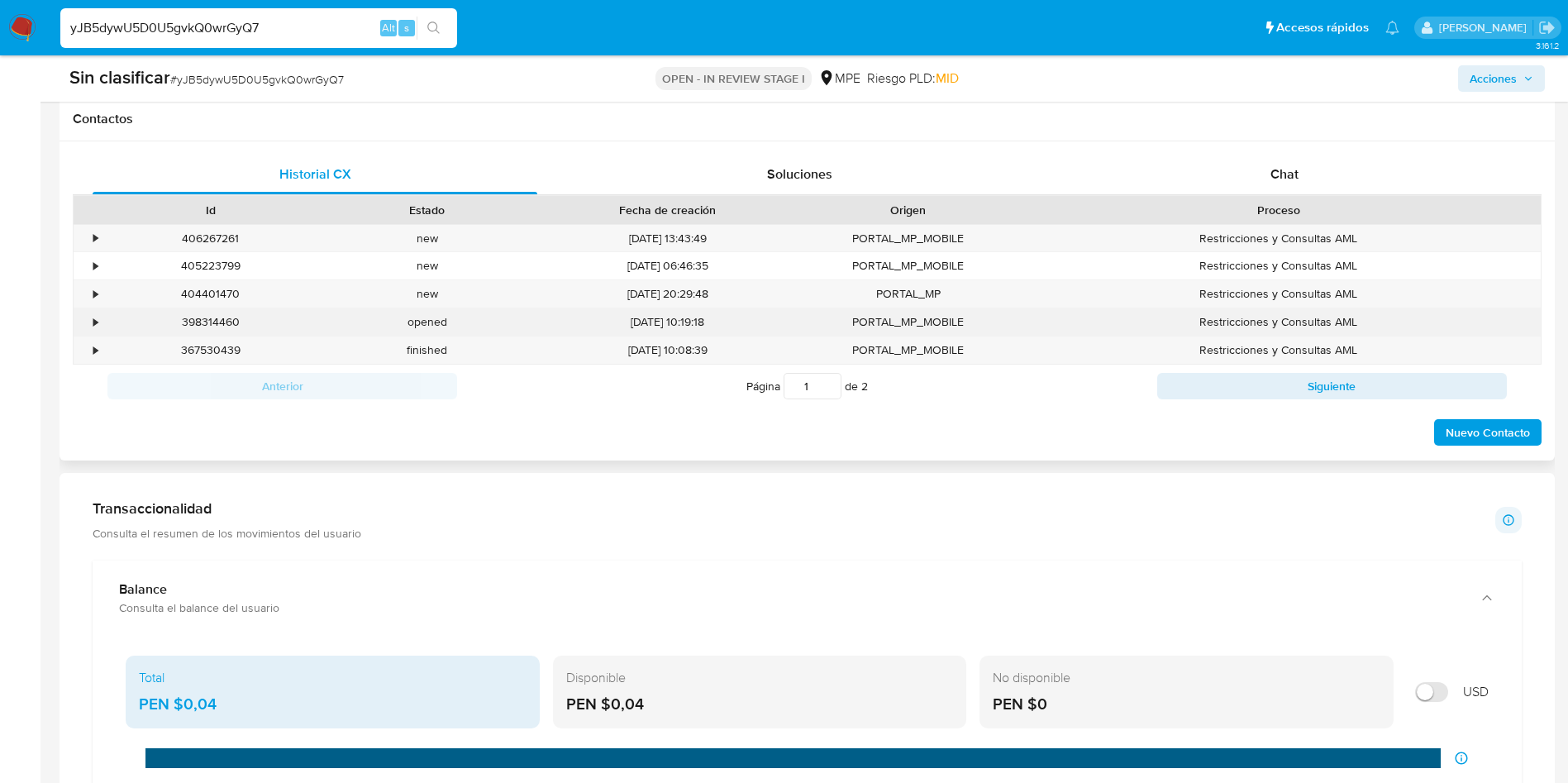
click at [100, 324] on div "•" at bounding box center [88, 322] width 29 height 27
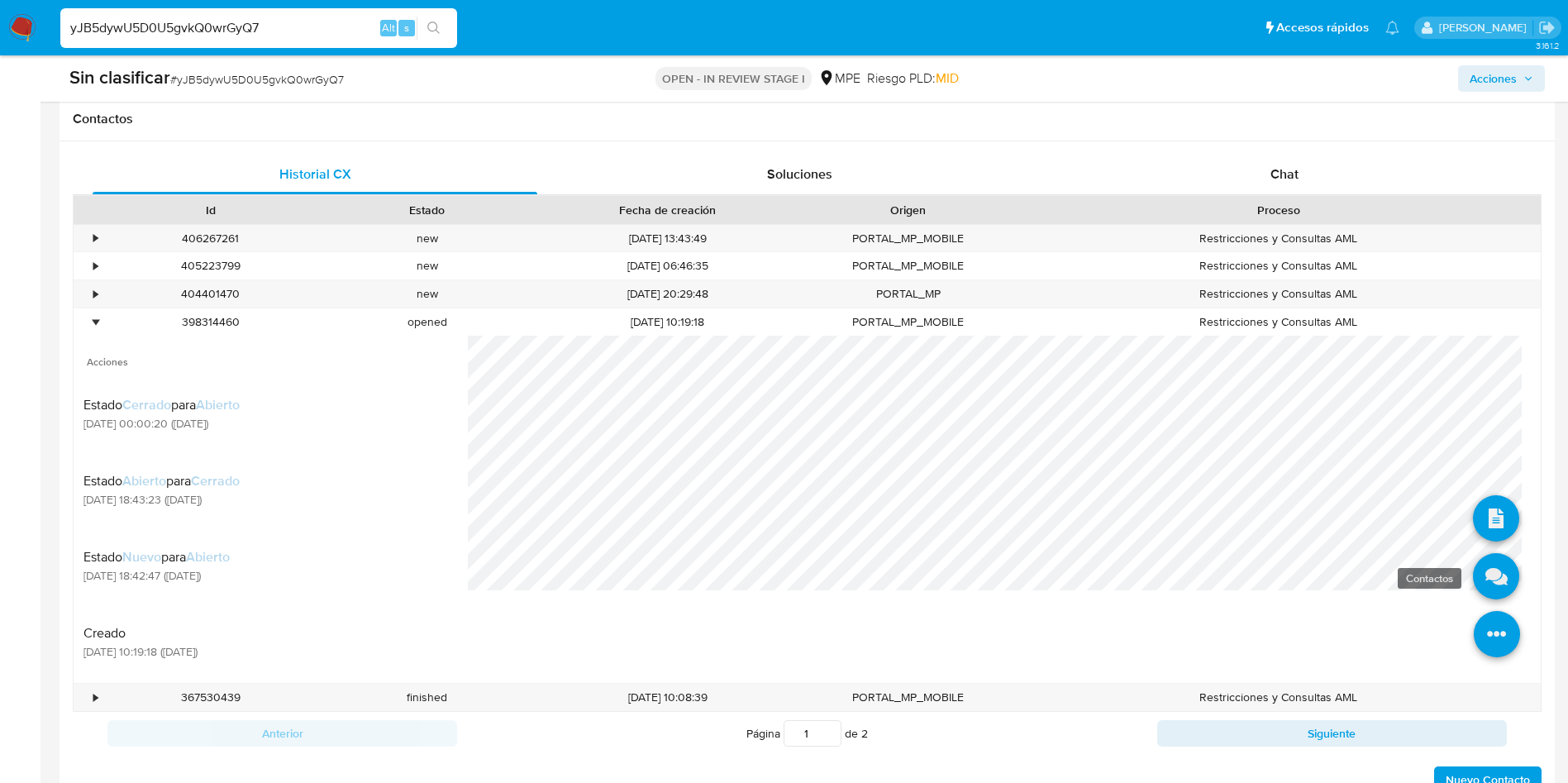
click at [1476, 584] on link at bounding box center [1496, 576] width 46 height 46
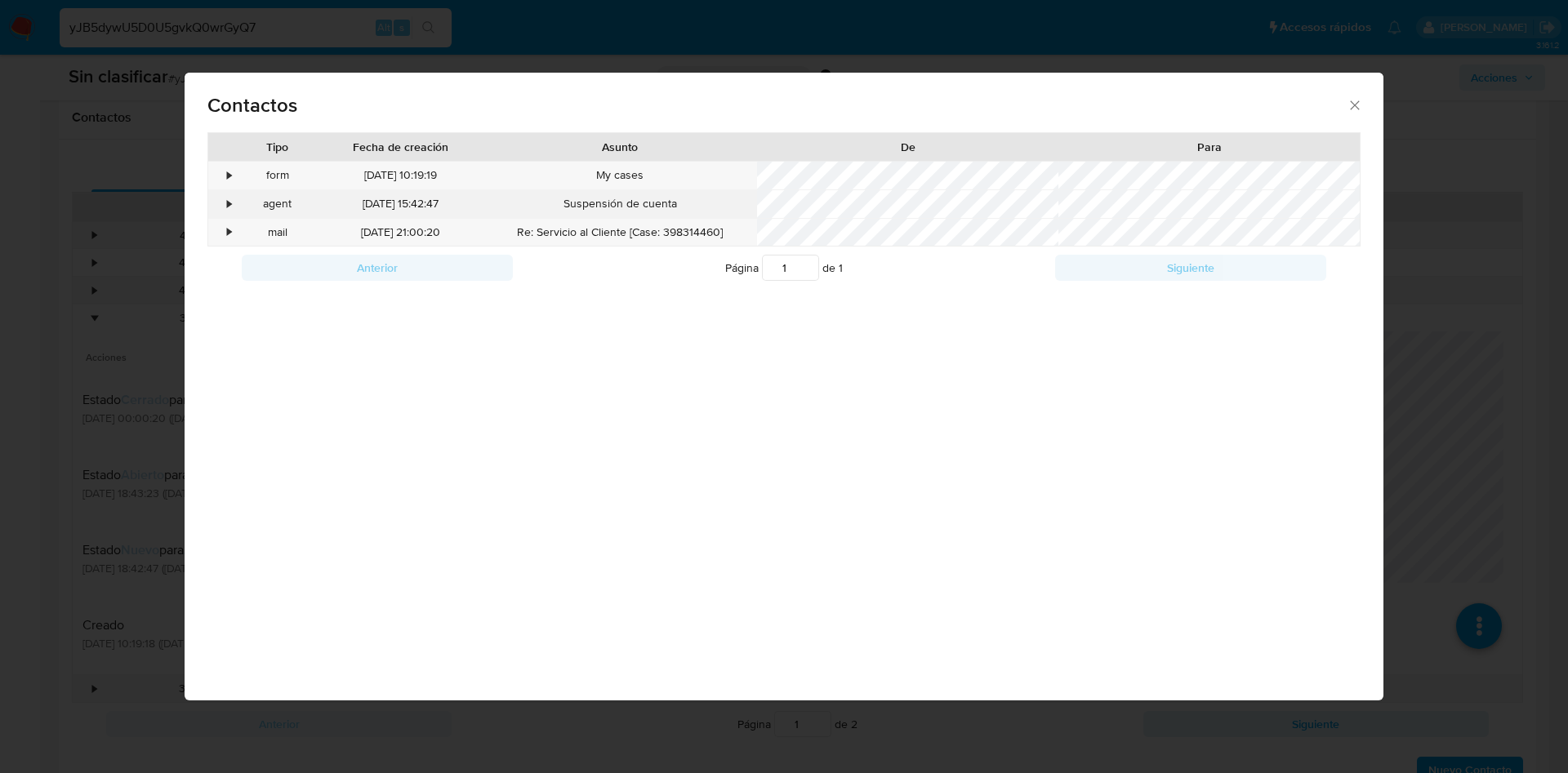
click at [229, 209] on div "•" at bounding box center [230, 204] width 4 height 16
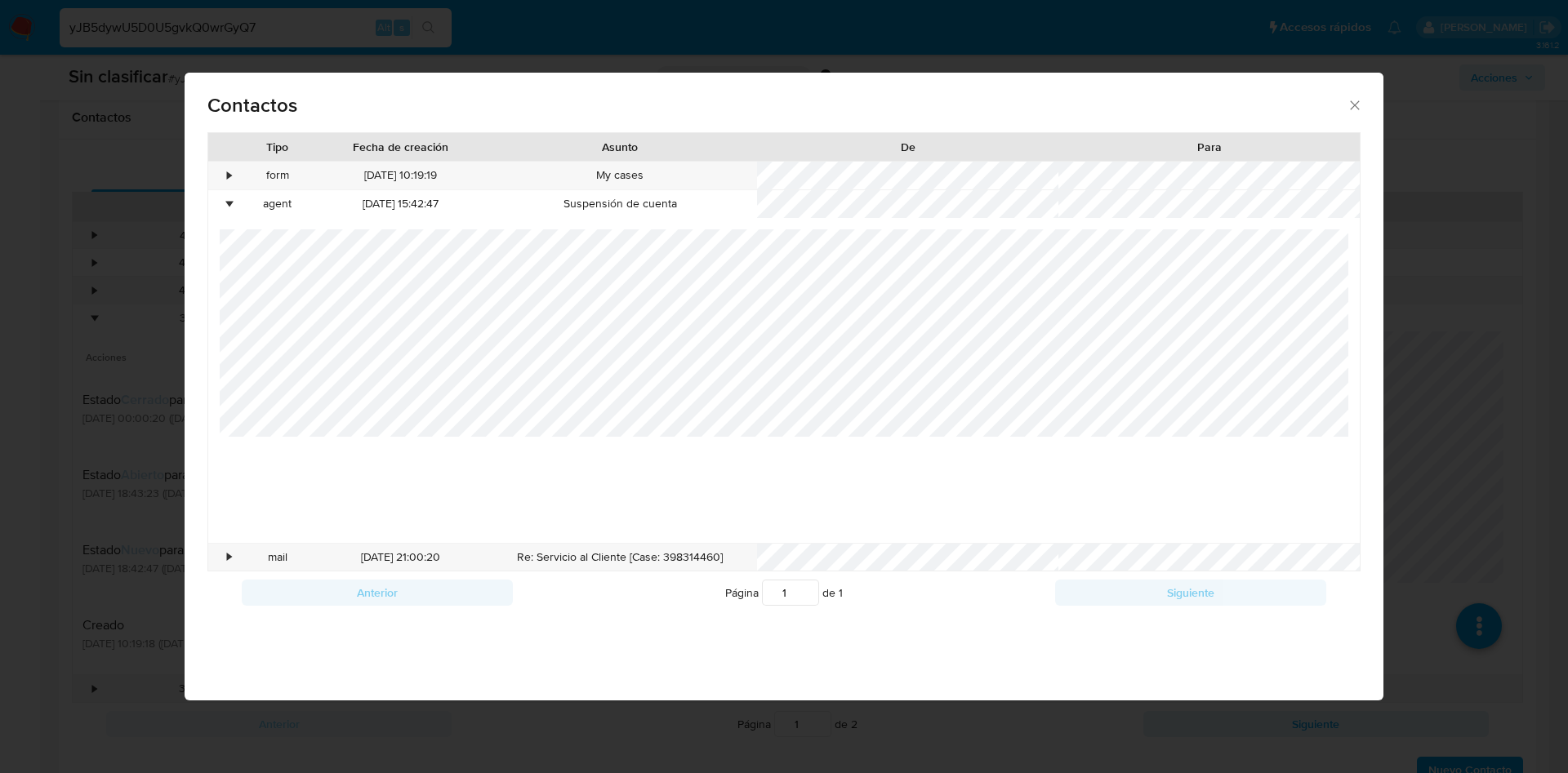
click at [1465, 266] on div "Contactos Tipo Fecha de creación Asunto De Para • form 02/08/2025 10:19:19 My c…" at bounding box center [784, 386] width 1568 height 773
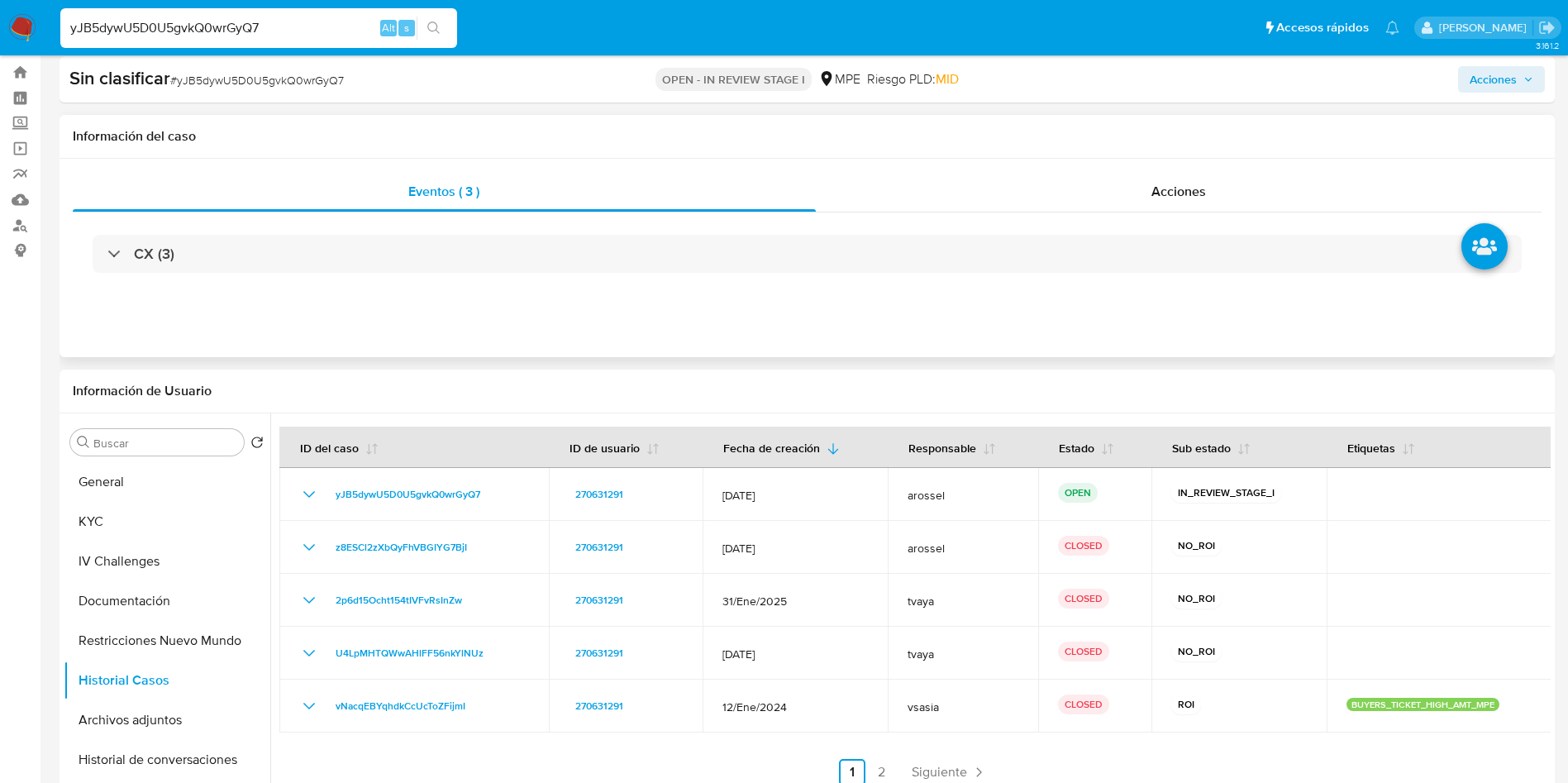
scroll to position [0, 0]
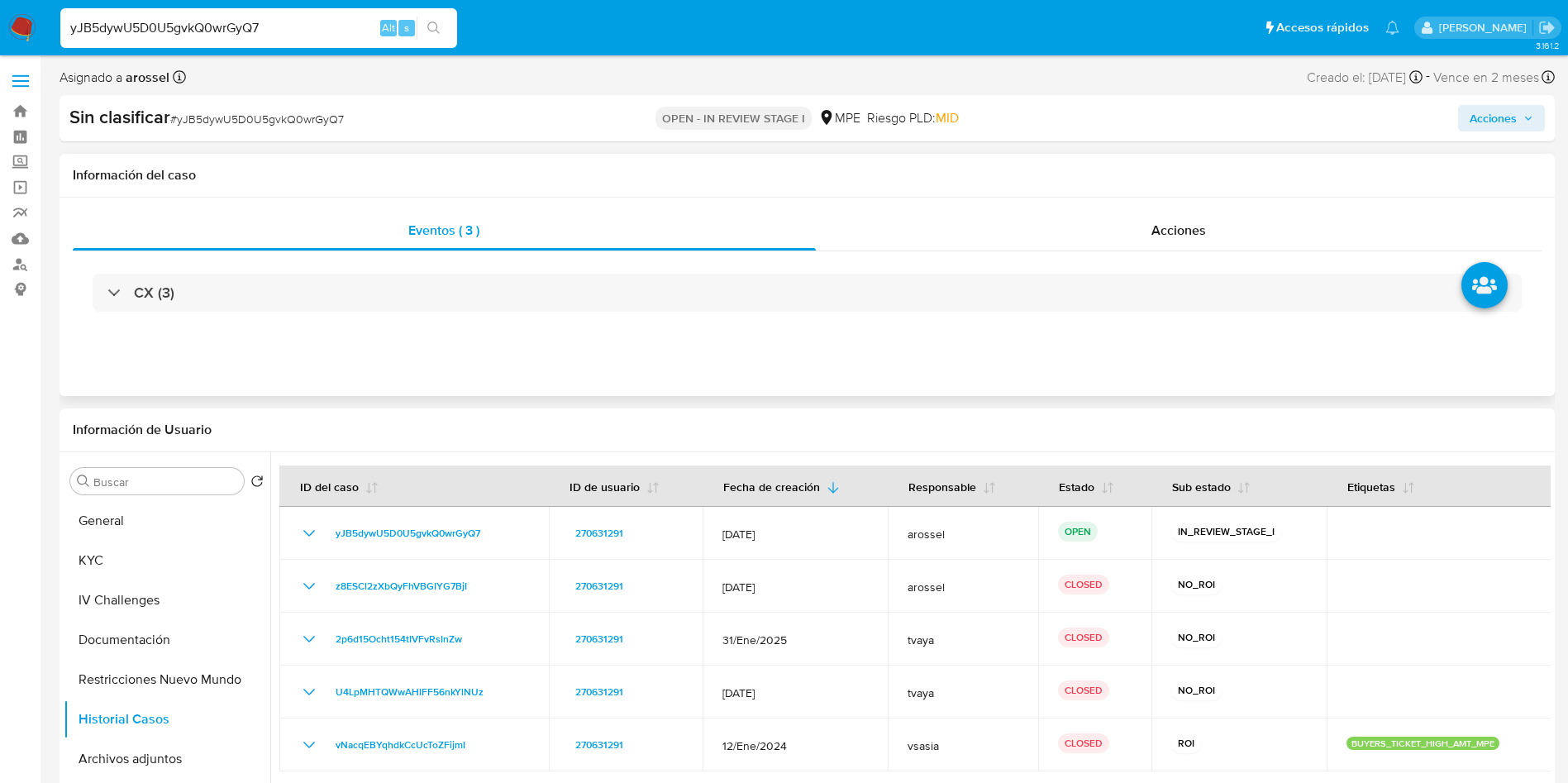
click at [1353, 388] on div "Eventos ( 3 ) Acciones CX (3)" at bounding box center [808, 297] width 1495 height 199
click at [1338, 157] on div "Información del caso" at bounding box center [808, 175] width 1495 height 44
click at [140, 555] on button "KYC" at bounding box center [160, 561] width 193 height 39
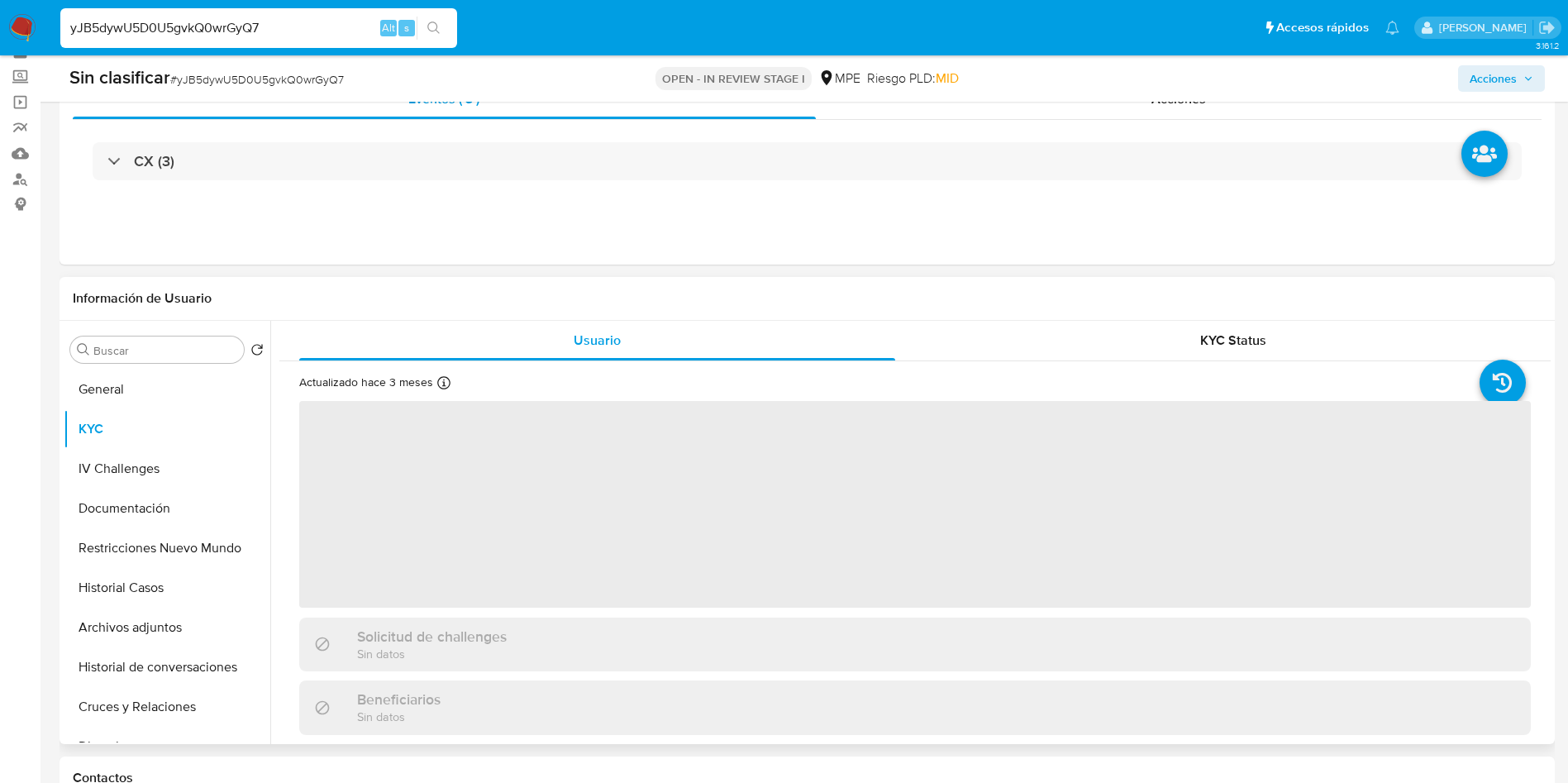
scroll to position [124, 0]
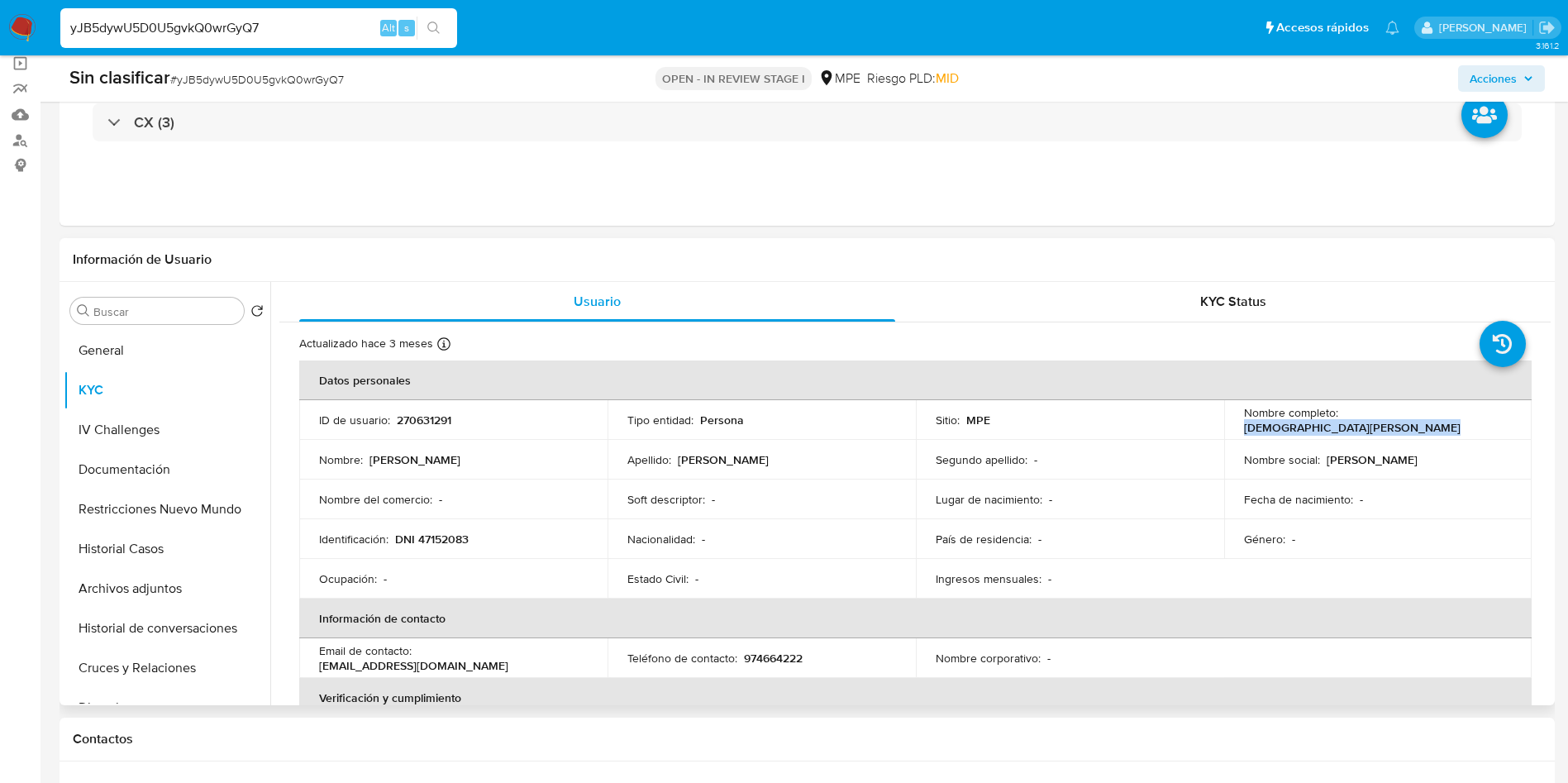
drag, startPoint x: 1235, startPoint y: 424, endPoint x: 1418, endPoint y: 431, distance: 183.1
click at [1418, 431] on td "Nombre completo : Jesus Alberto Dominguez Peralta" at bounding box center [1378, 420] width 308 height 39
copy p "Jesus Alberto Dominguez Peralta"
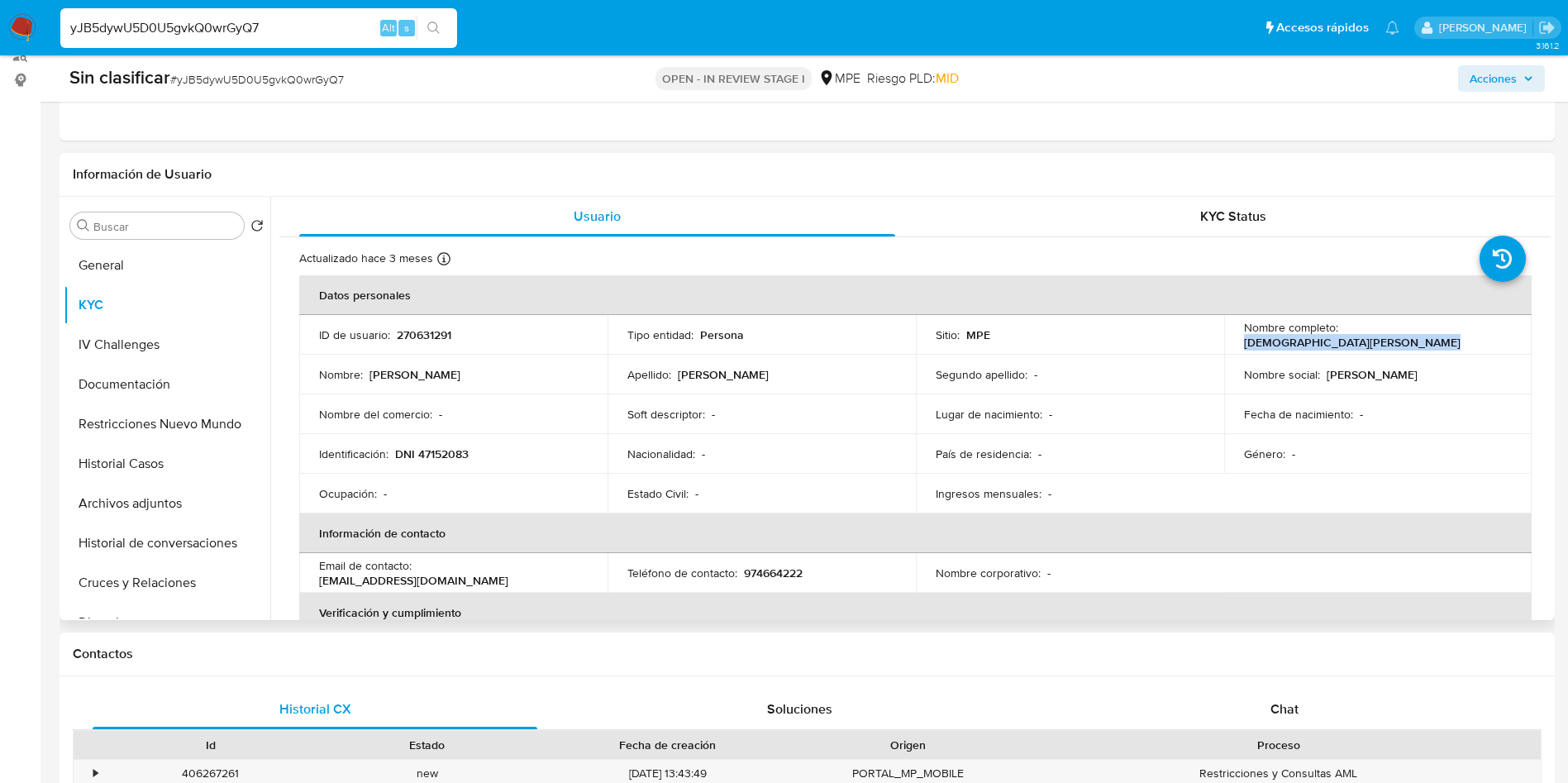
scroll to position [248, 0]
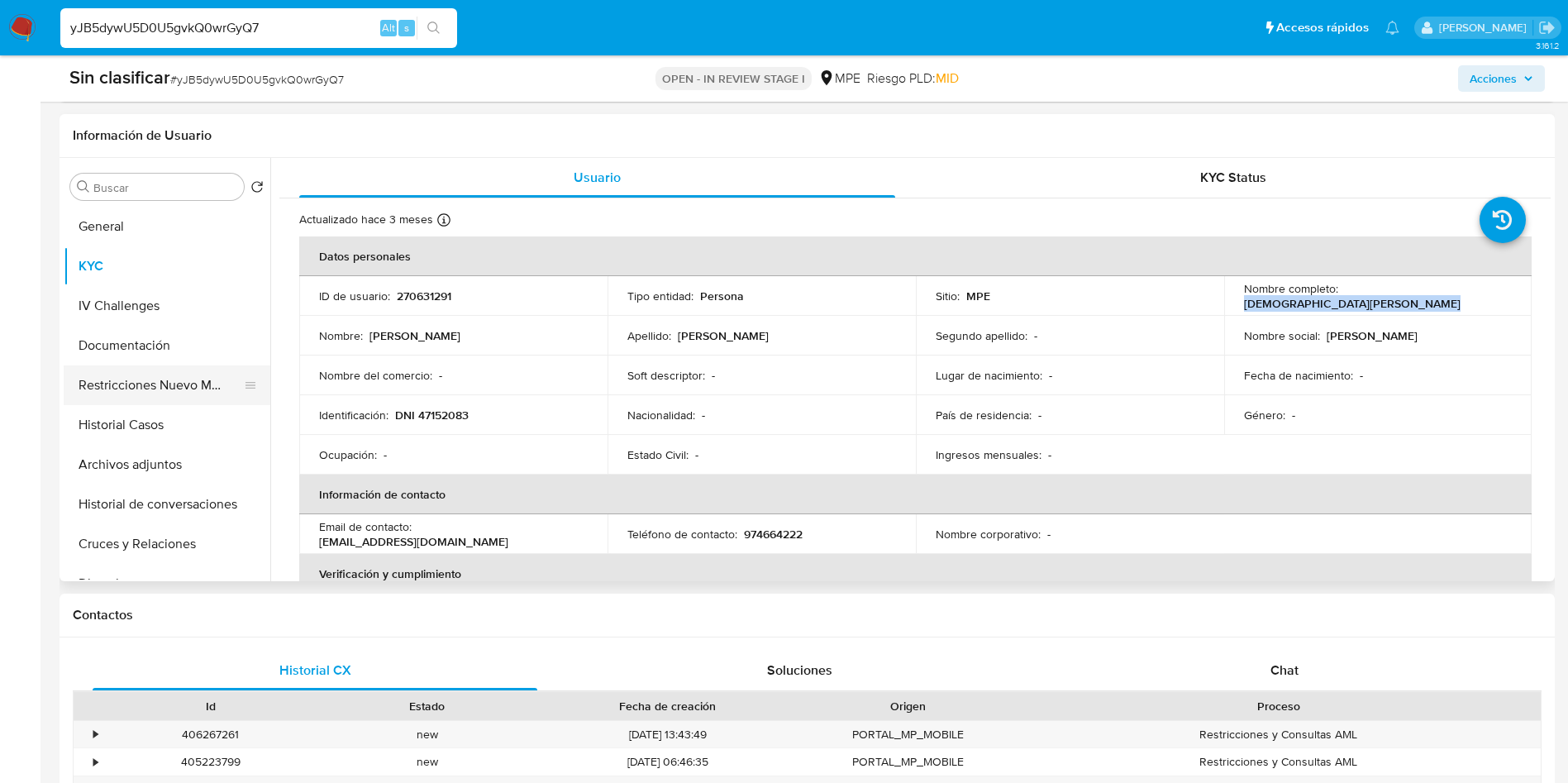
click at [139, 384] on button "Restricciones Nuevo Mundo" at bounding box center [160, 385] width 193 height 39
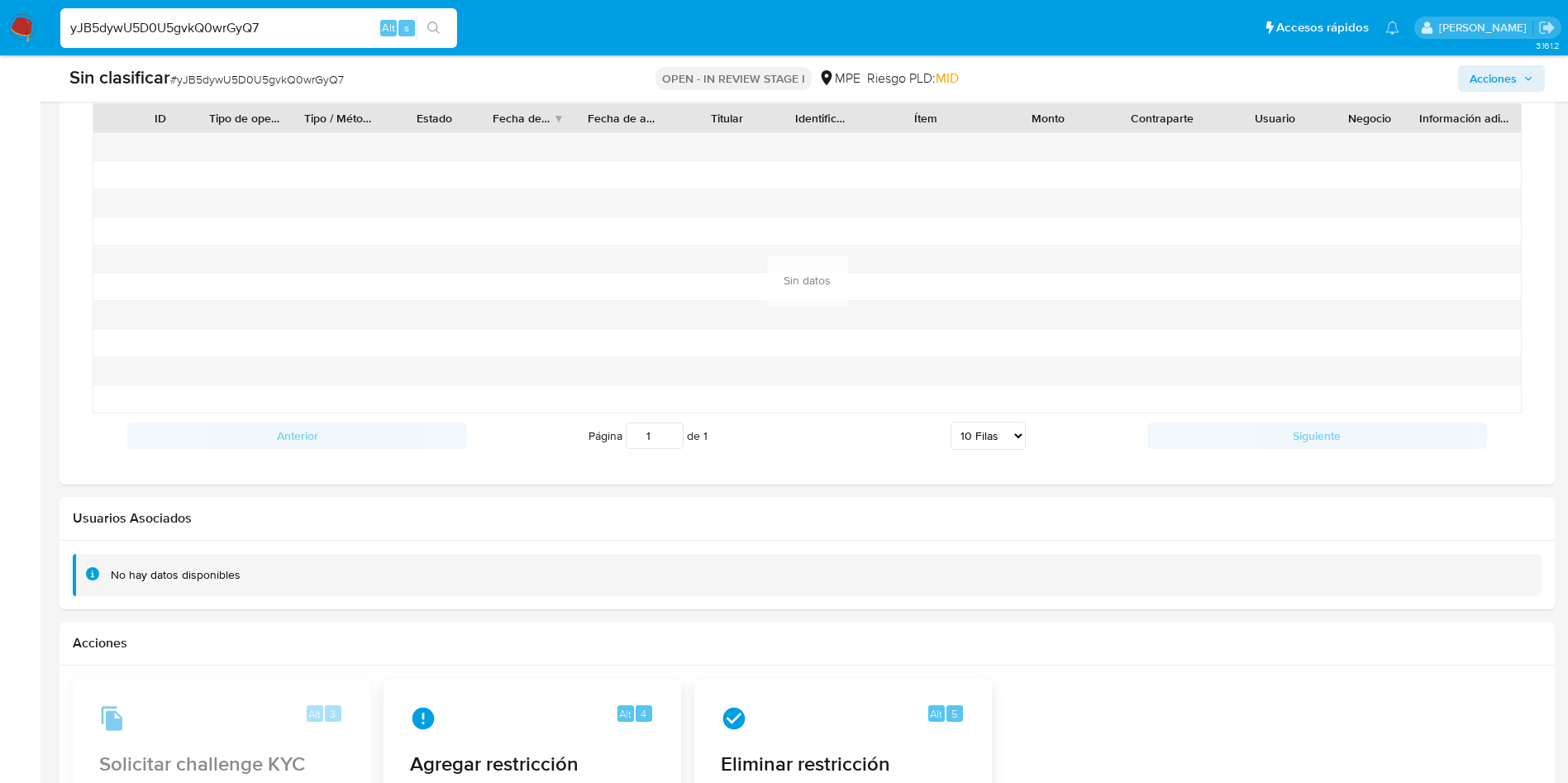
scroll to position [2736, 0]
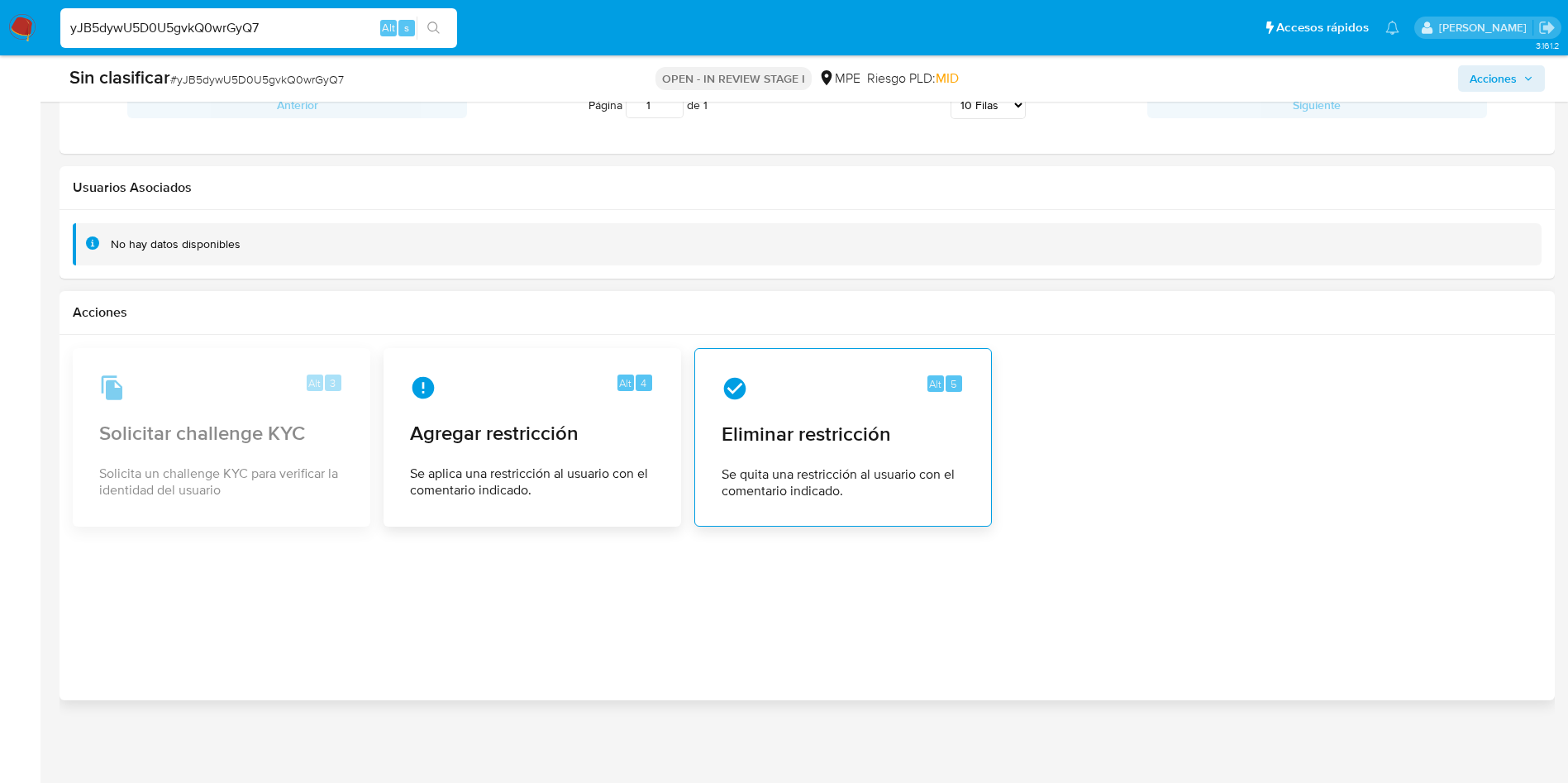
click at [807, 444] on span "Eliminar restricción" at bounding box center [843, 434] width 243 height 25
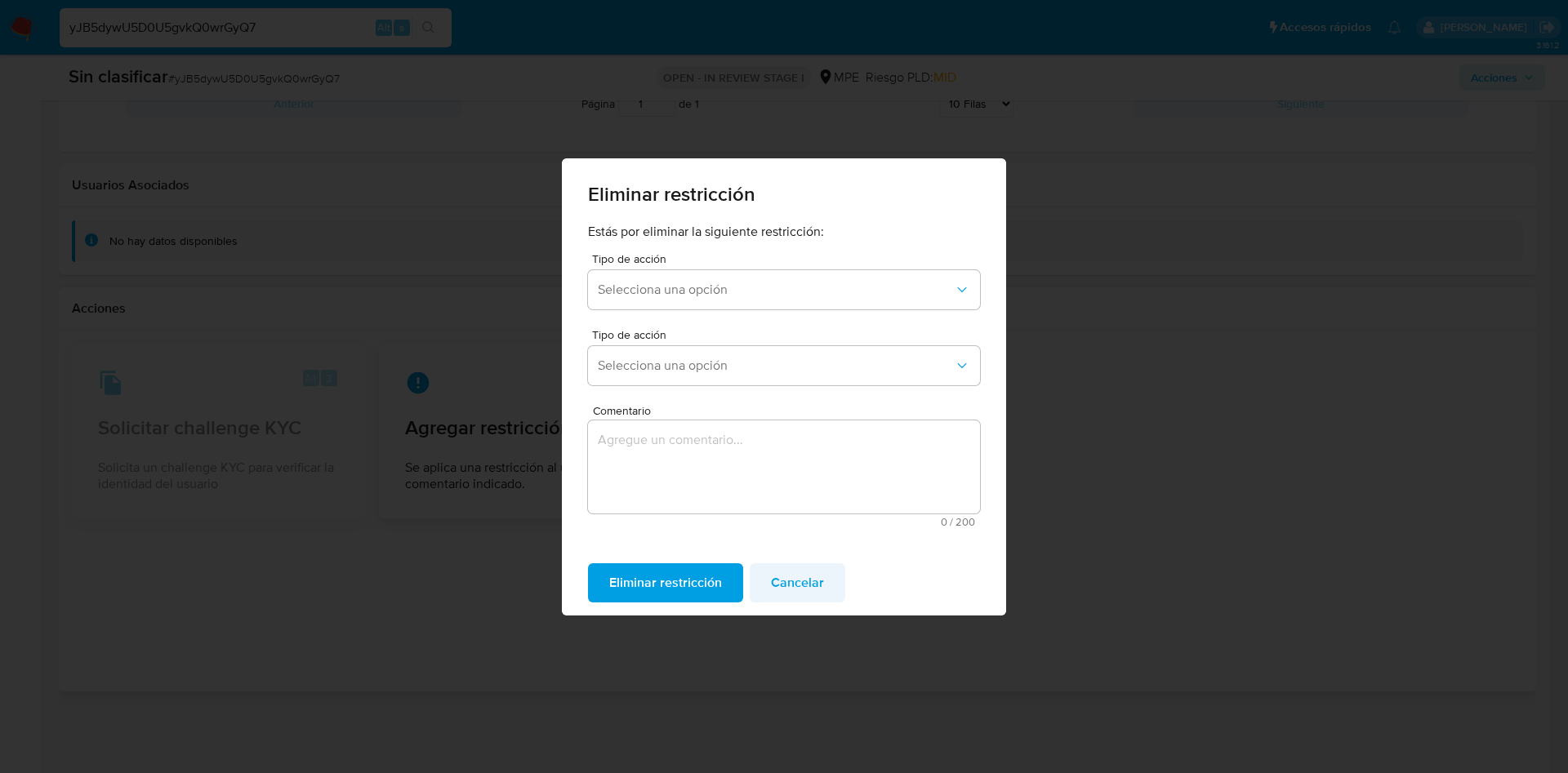
click at [811, 580] on span "Cancelar" at bounding box center [797, 583] width 53 height 36
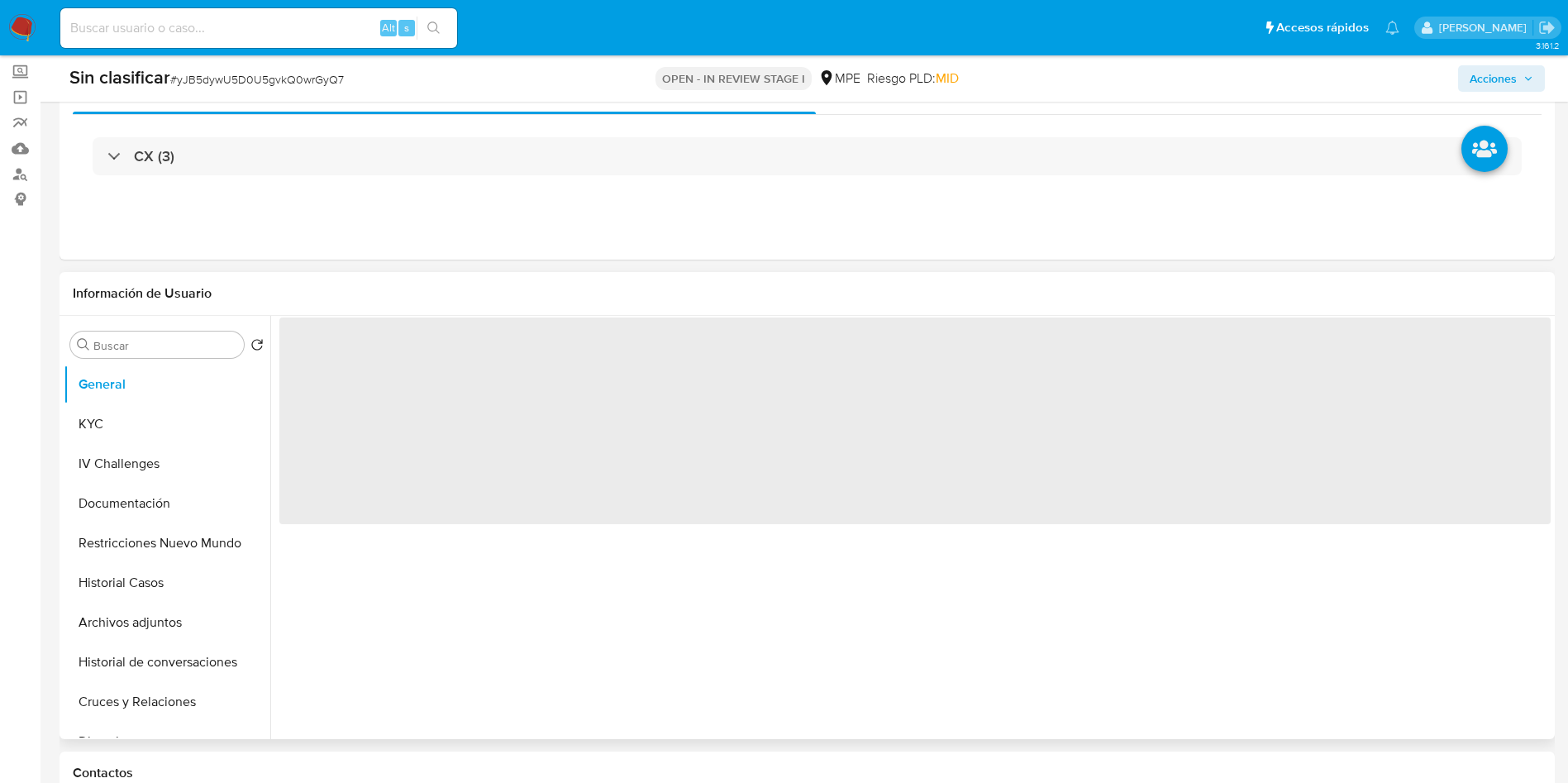
scroll to position [248, 0]
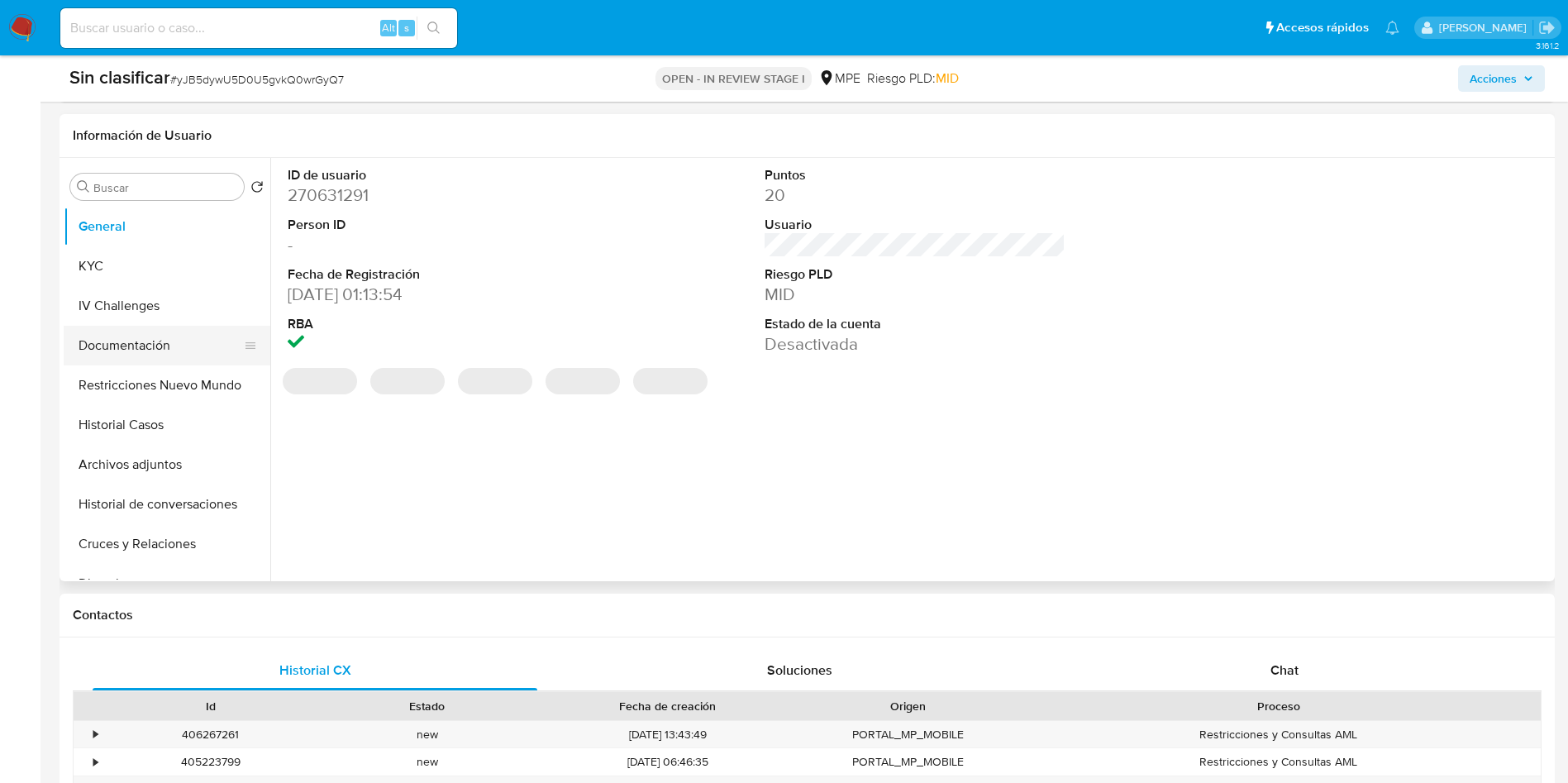
select select "10"
click at [155, 323] on button "IV Challenges" at bounding box center [160, 305] width 193 height 39
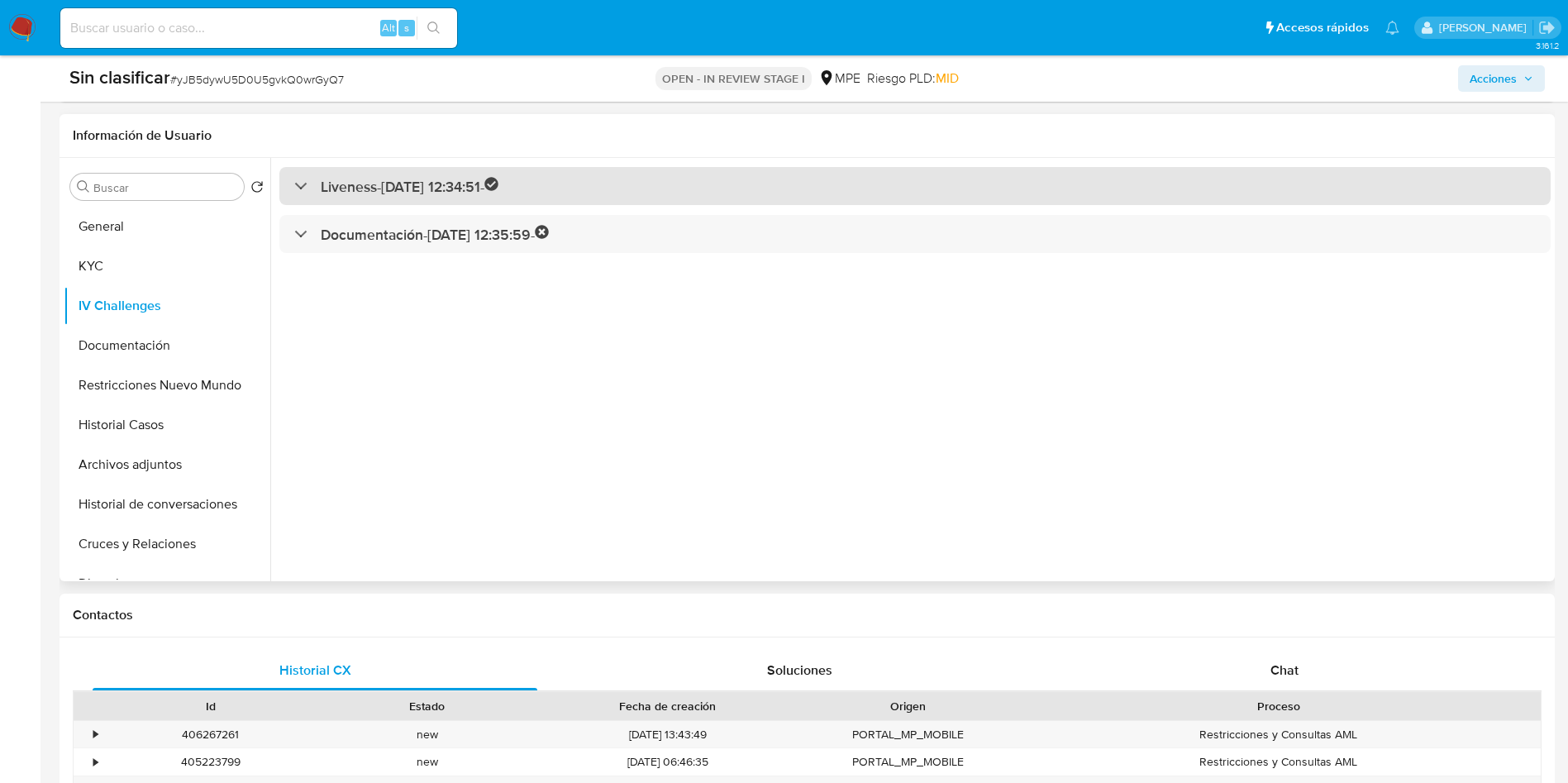
click at [493, 203] on div "Liveness - [DATE] 12:34:51 -" at bounding box center [915, 186] width 1271 height 39
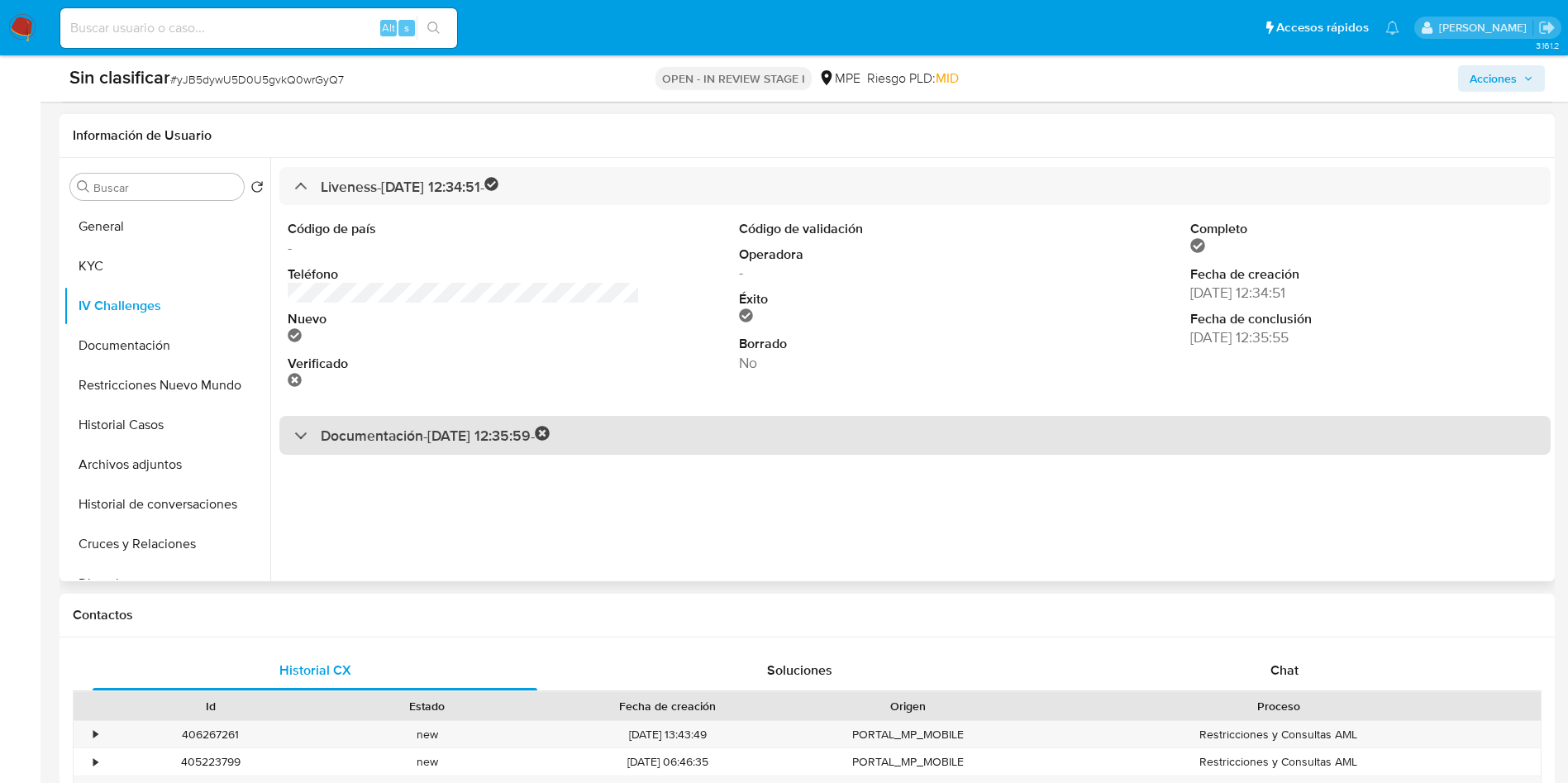
click at [447, 451] on div "Documentación - [DATE] 12:35:59 -" at bounding box center [915, 435] width 1271 height 39
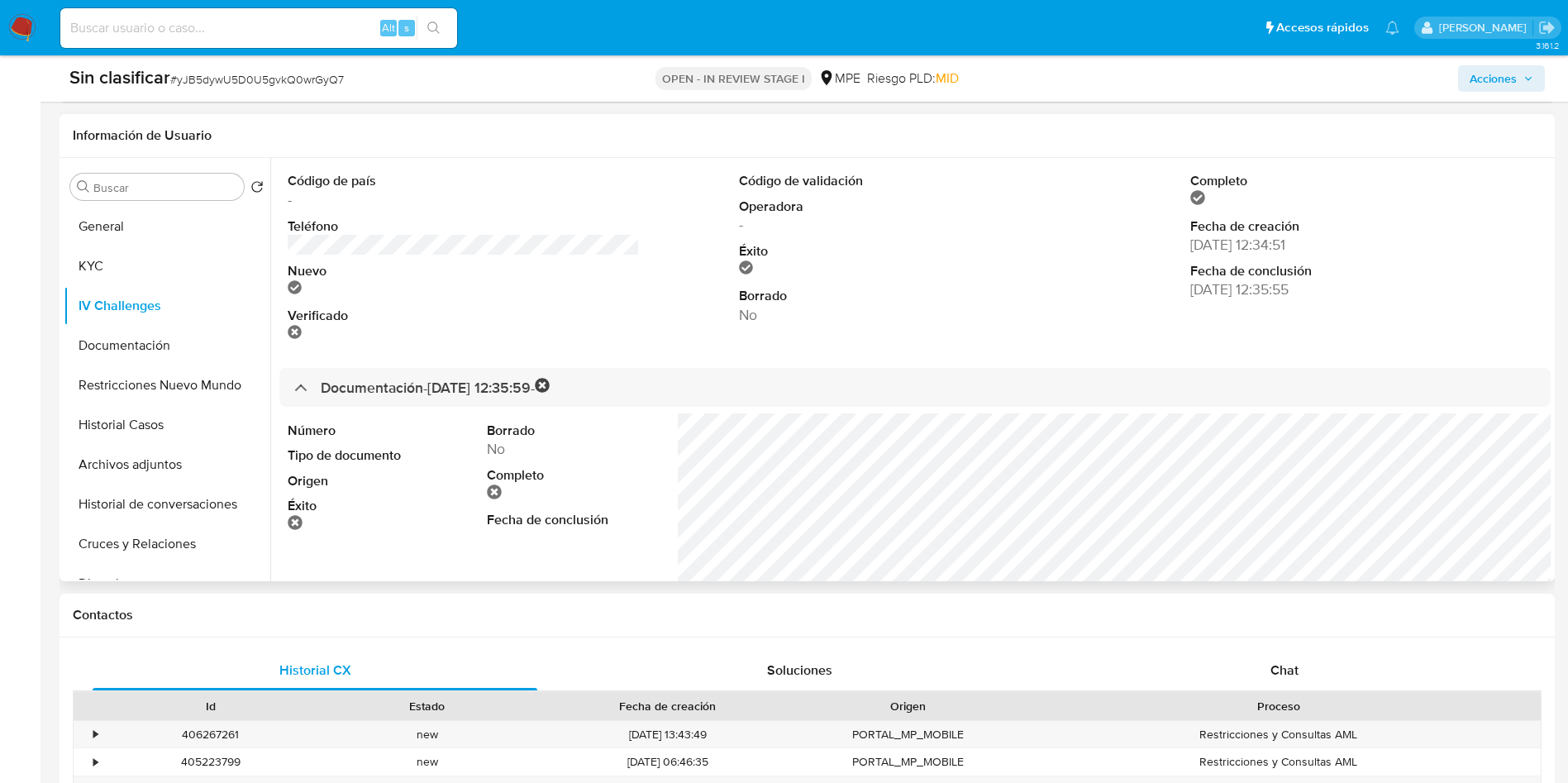
scroll to position [74, 0]
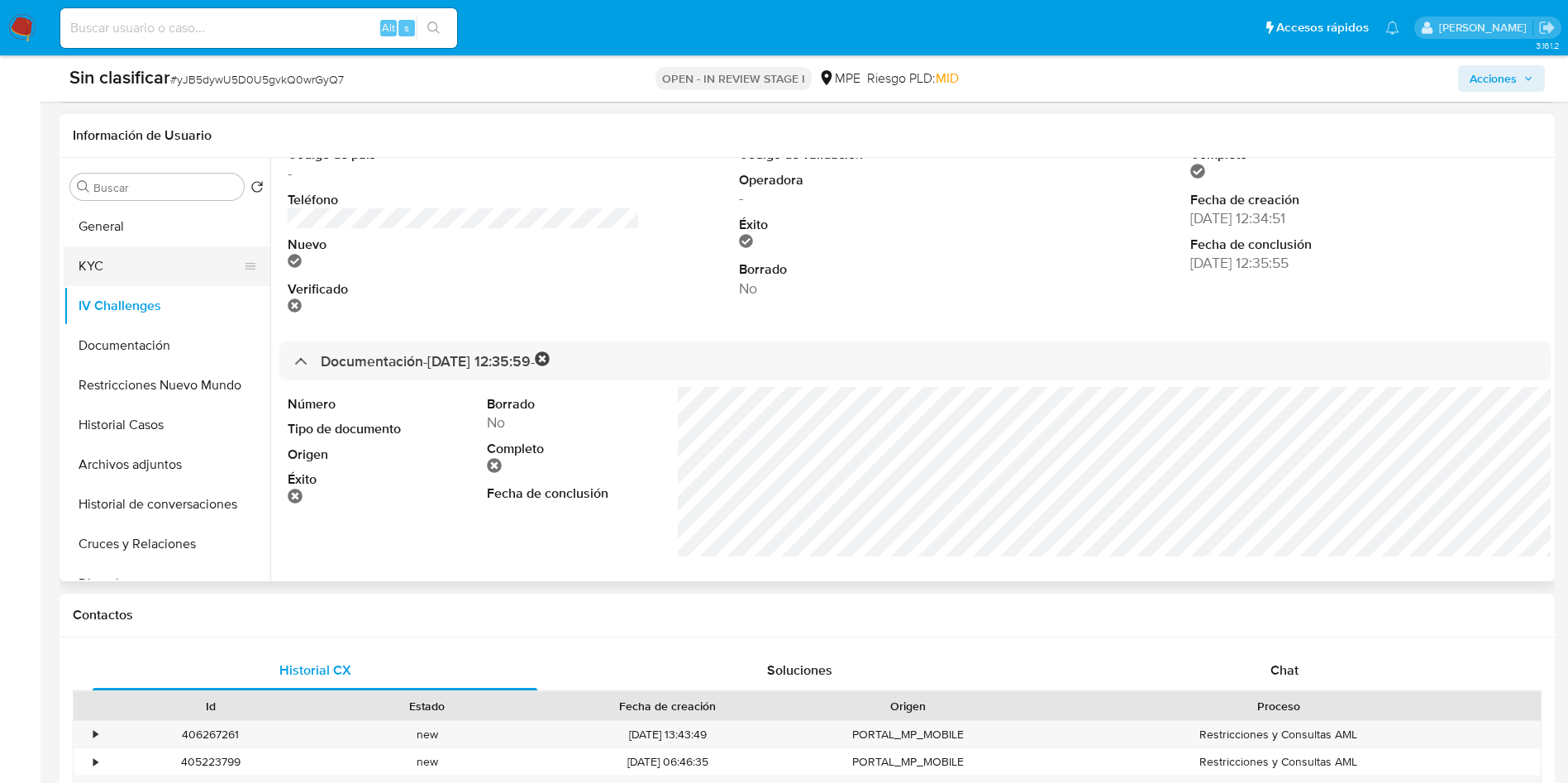
click at [140, 270] on button "KYC" at bounding box center [160, 266] width 193 height 39
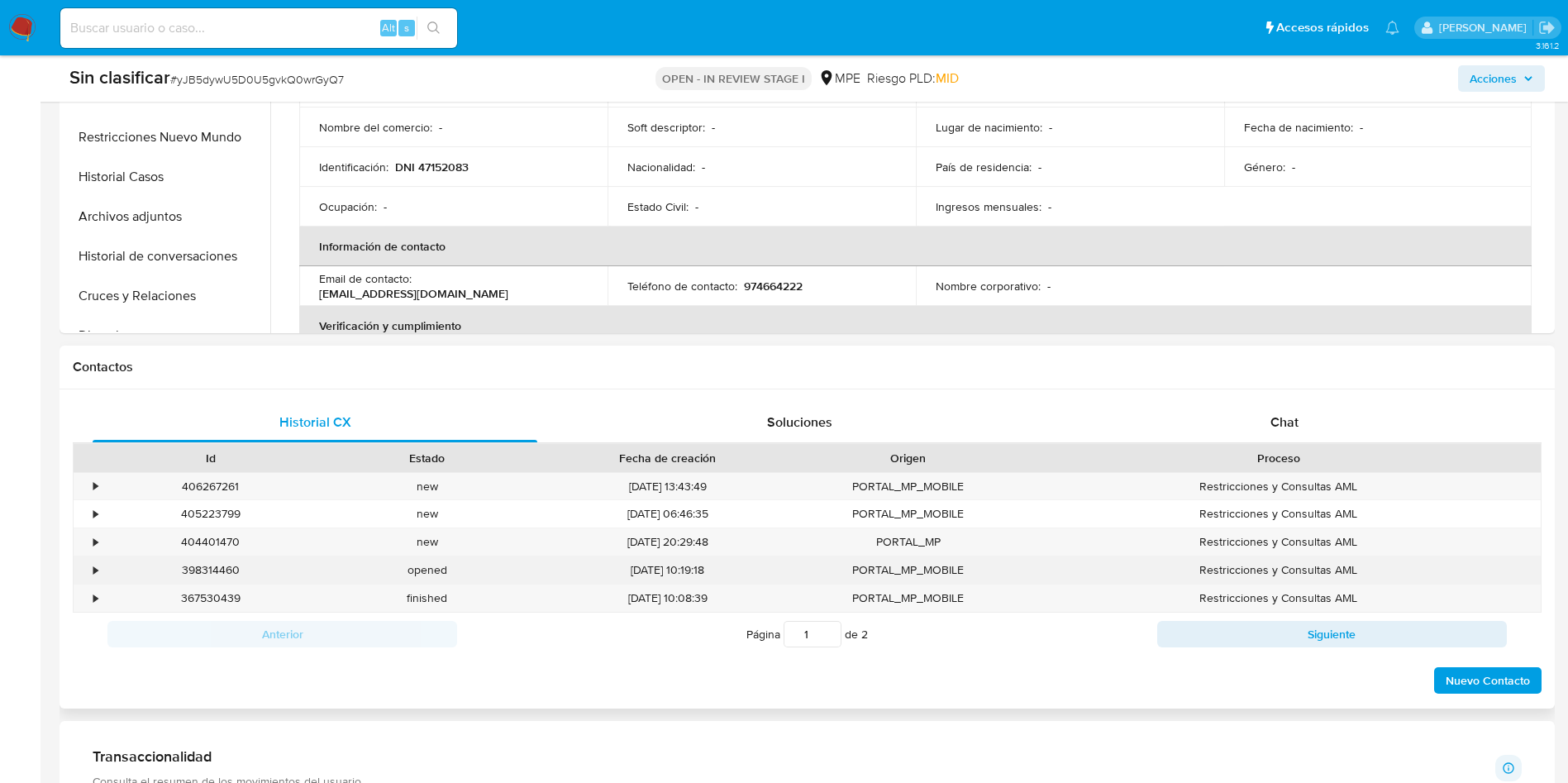
scroll to position [372, 0]
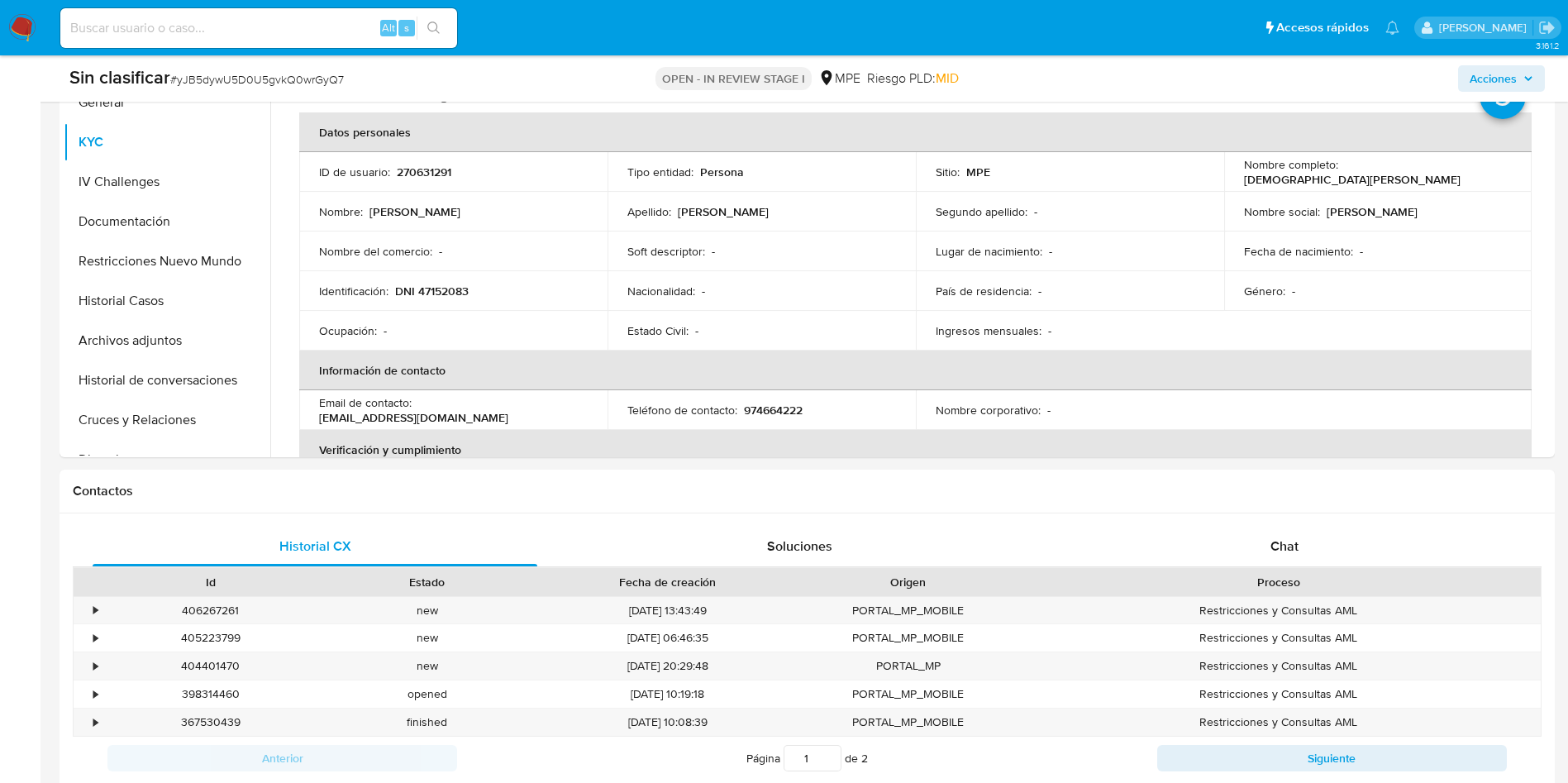
click at [282, 35] on input at bounding box center [259, 27] width 397 height 21
paste input "1541986655"
type input "1541986655"
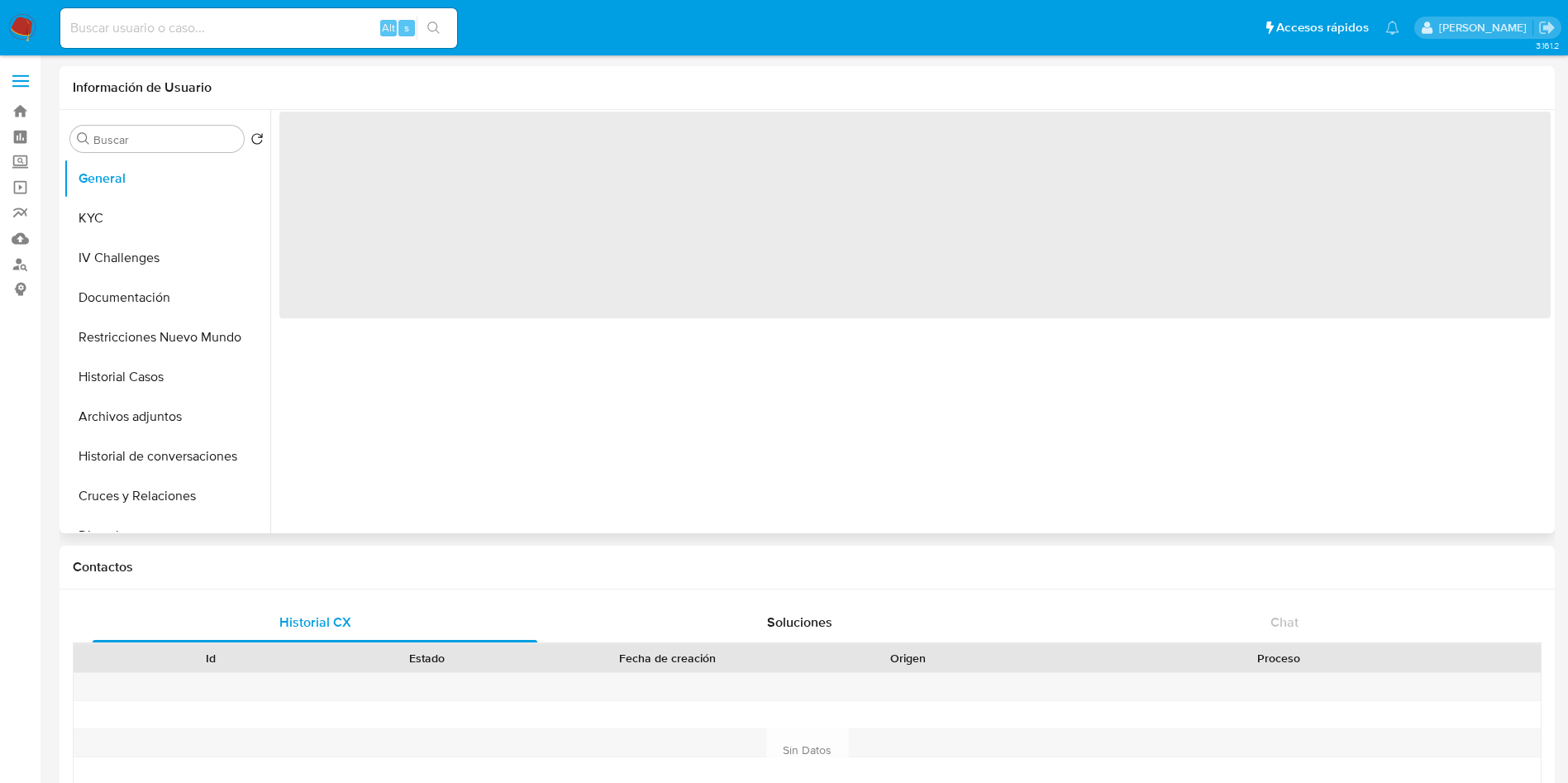
select select "10"
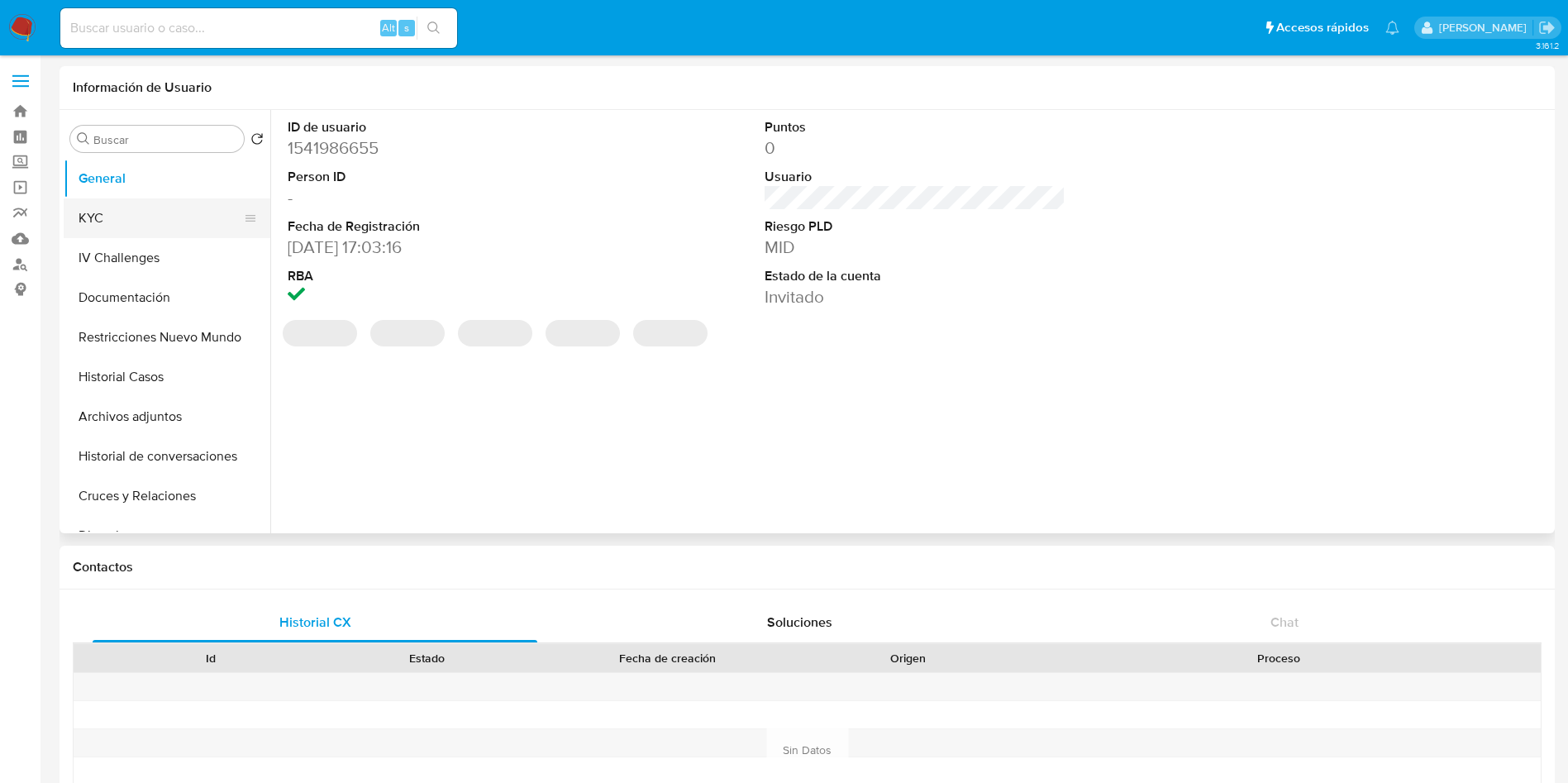
click at [148, 219] on button "KYC" at bounding box center [160, 218] width 193 height 39
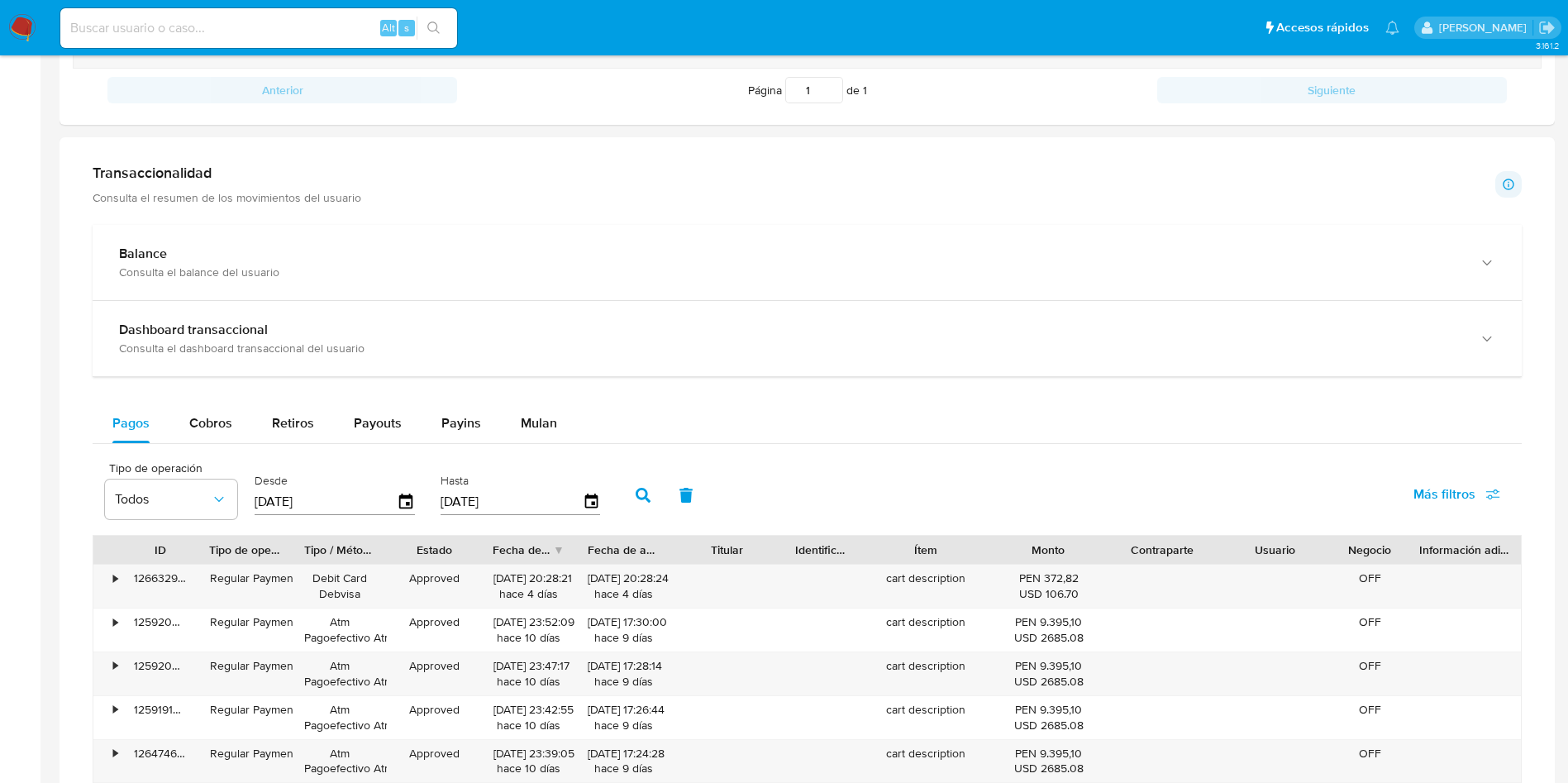
scroll to position [869, 0]
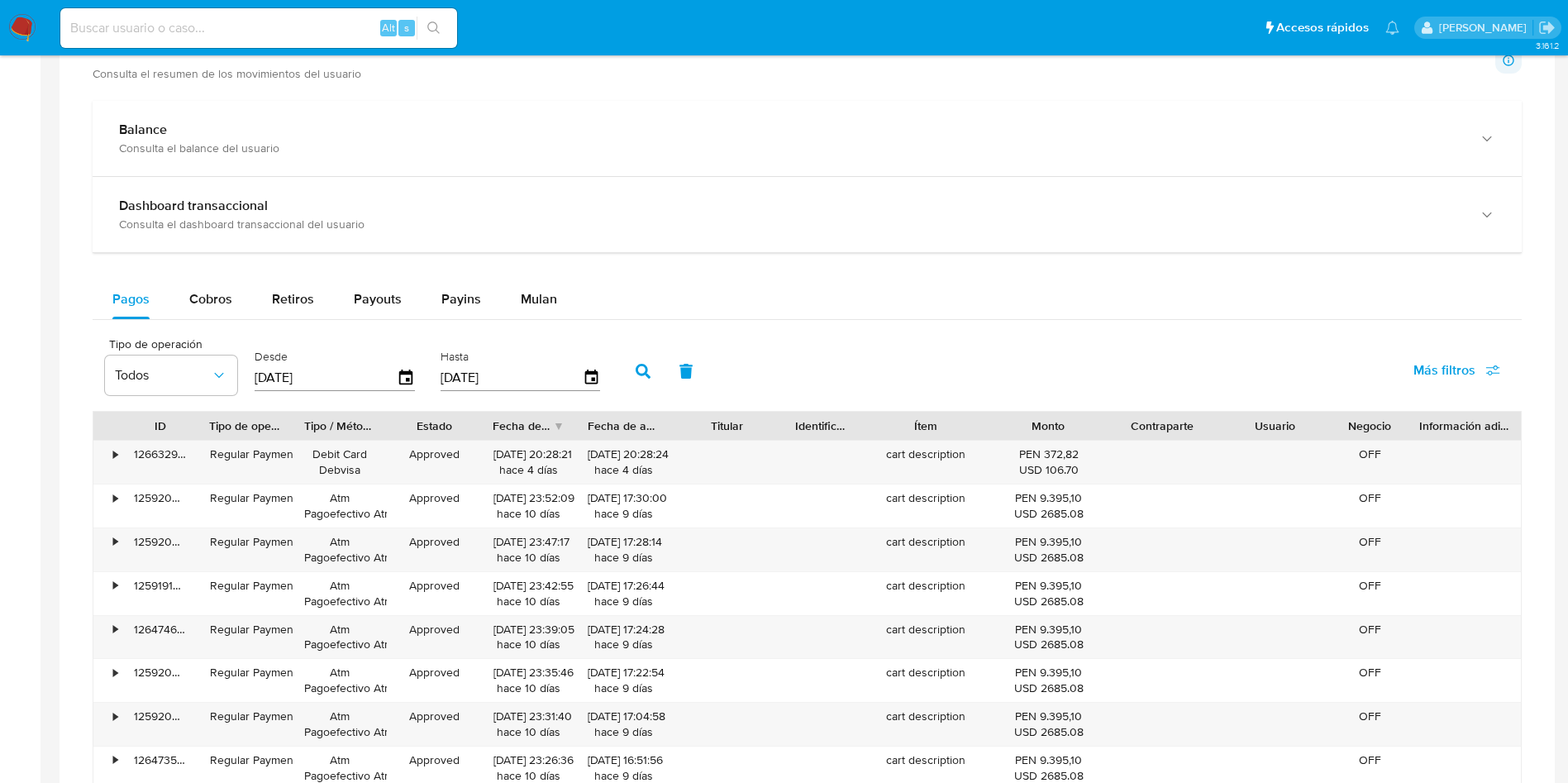
drag, startPoint x: 1356, startPoint y: 71, endPoint x: 1342, endPoint y: 82, distance: 17.8
click at [1356, 71] on div "Transaccionalidad Consulta el resumen de los movimientos del usuario Informació…" at bounding box center [807, 60] width 1429 height 41
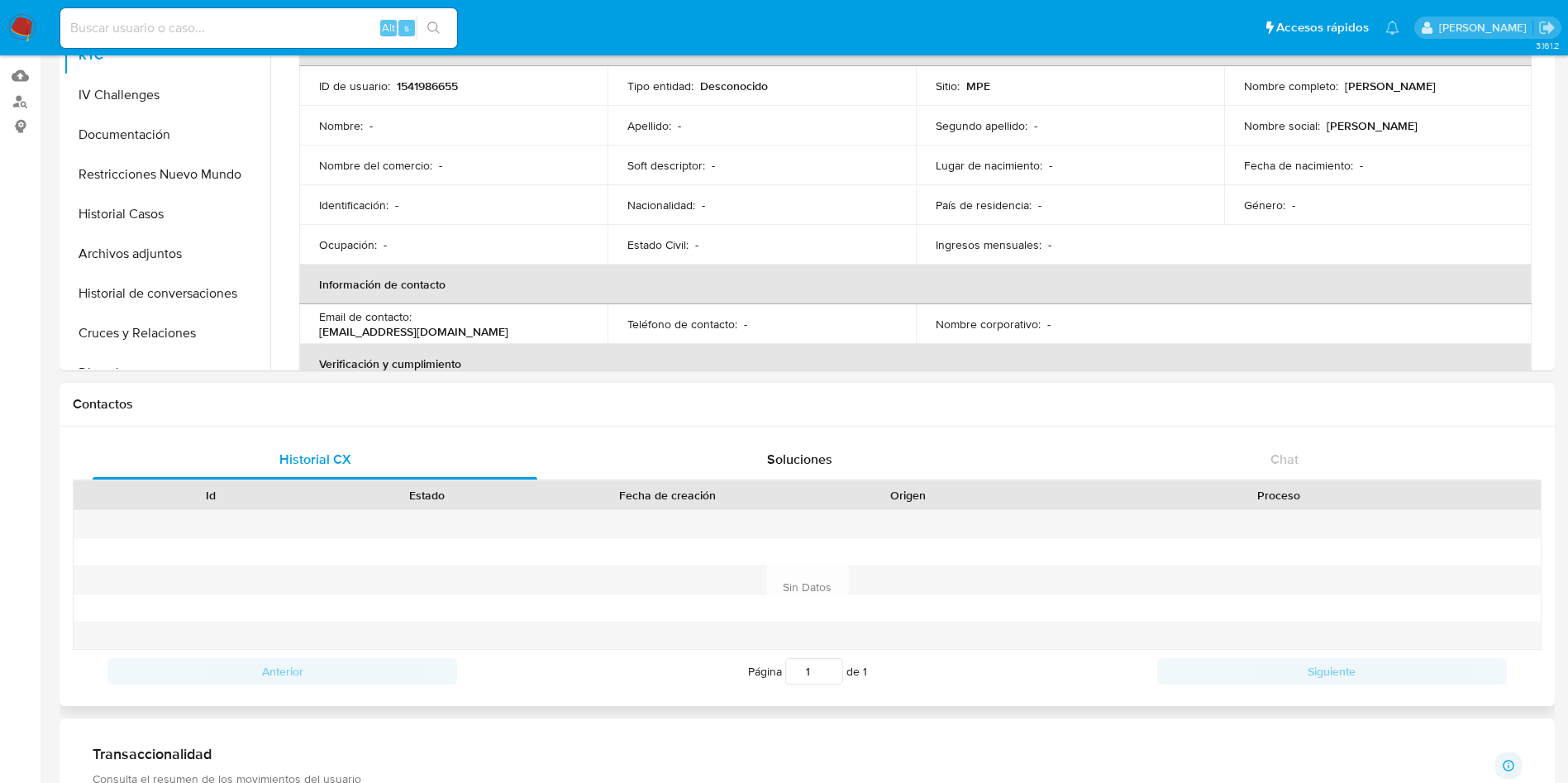
scroll to position [124, 0]
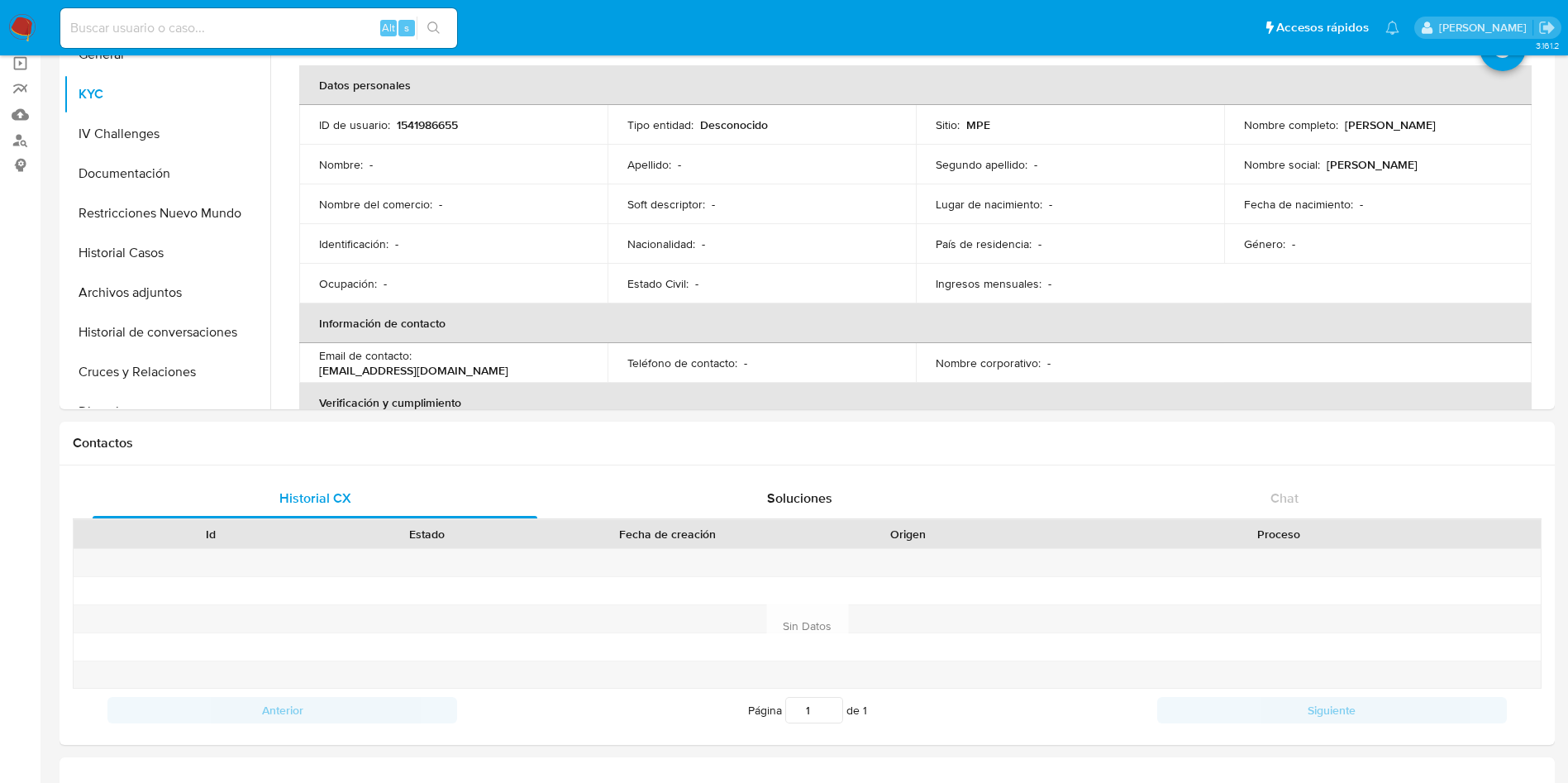
drag, startPoint x: 1373, startPoint y: 274, endPoint x: 1328, endPoint y: 272, distance: 45.0
click at [1373, 274] on table "Datos personales ID de usuario : 1541986655 Tipo entidad : Desconocido Sitio : …" at bounding box center [915, 363] width 1233 height 596
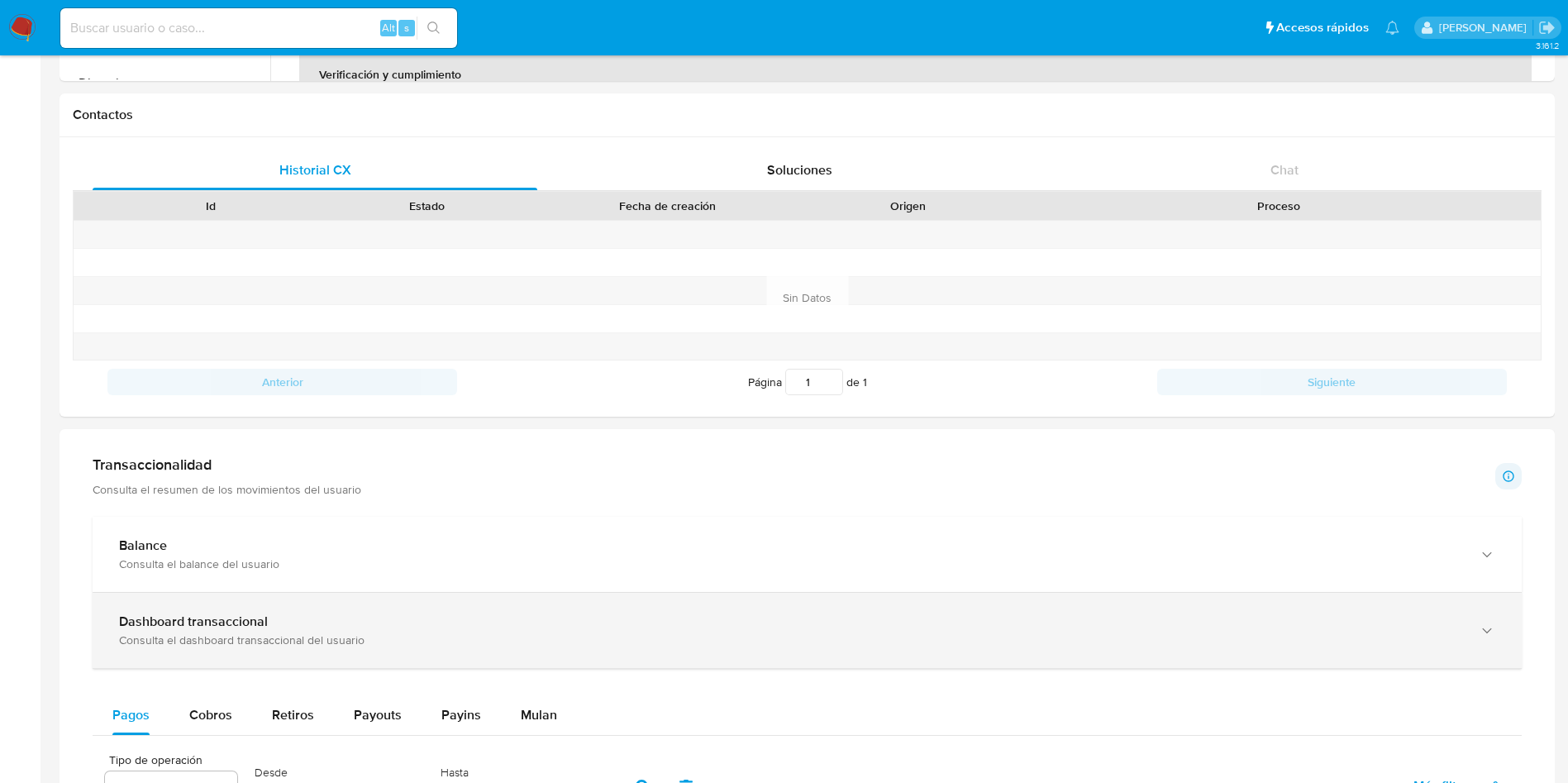
scroll to position [621, 0]
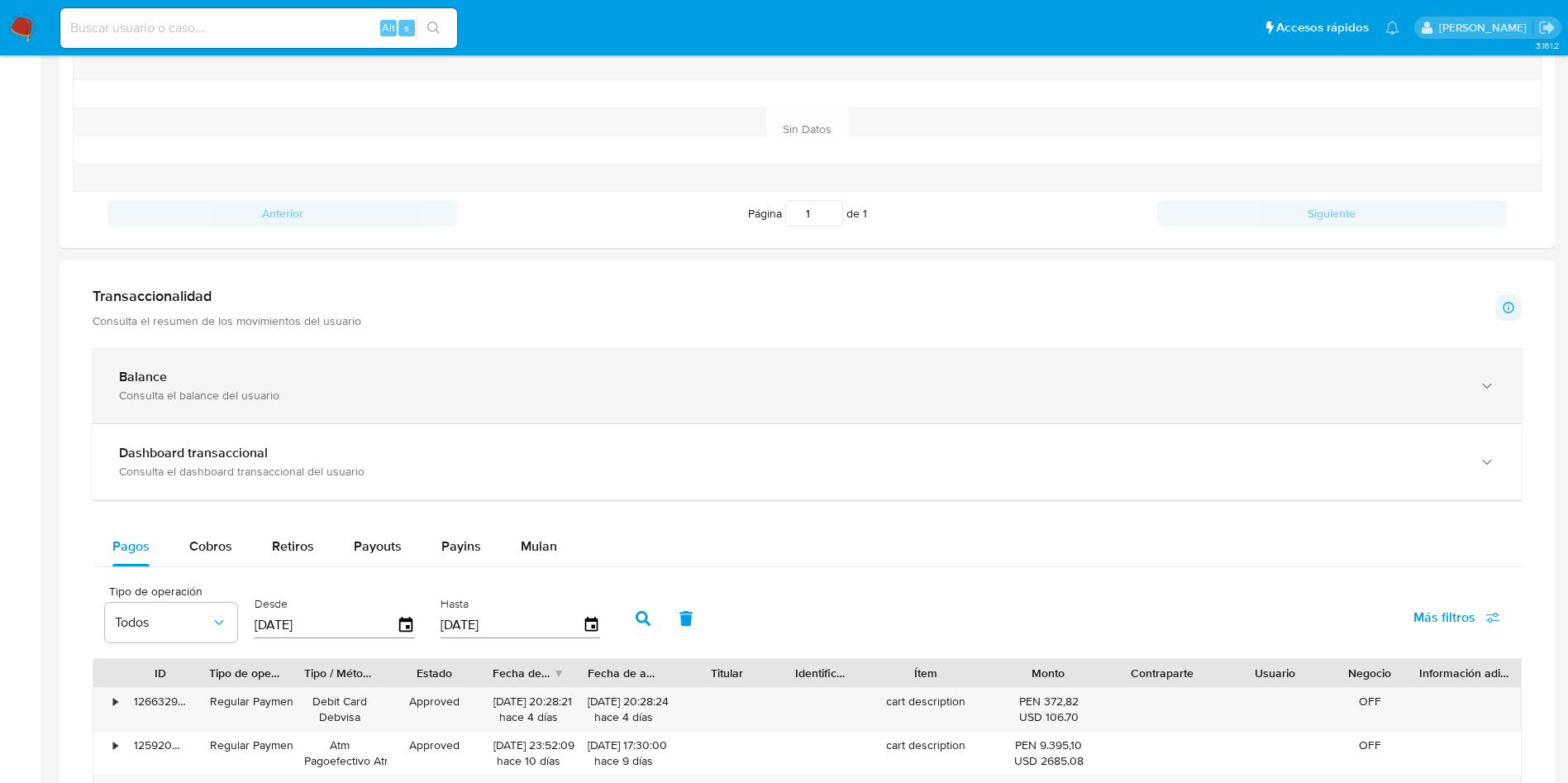
click at [393, 349] on div "Balance Consulta el balance del usuario" at bounding box center [807, 386] width 1429 height 75
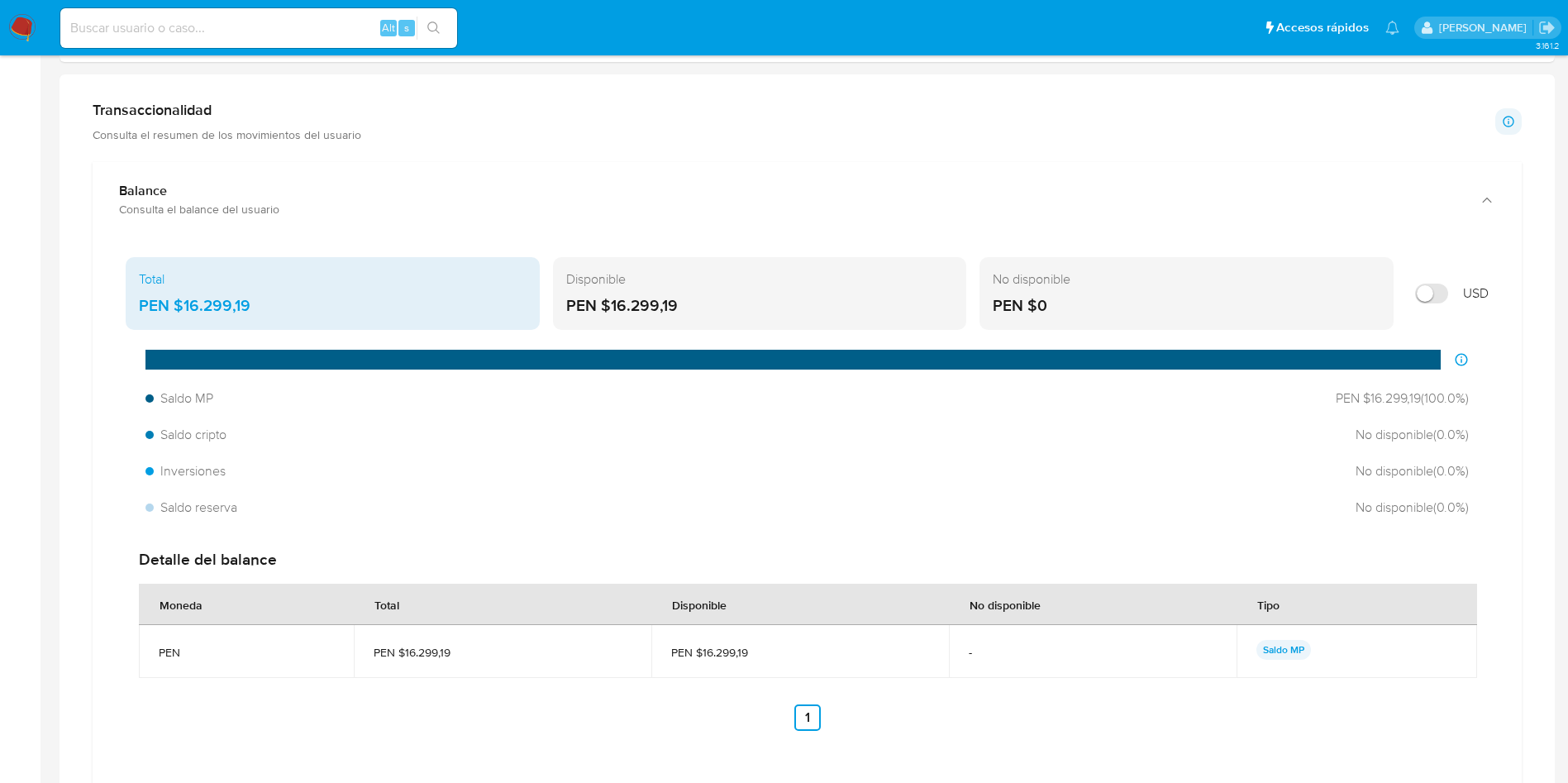
scroll to position [869, 0]
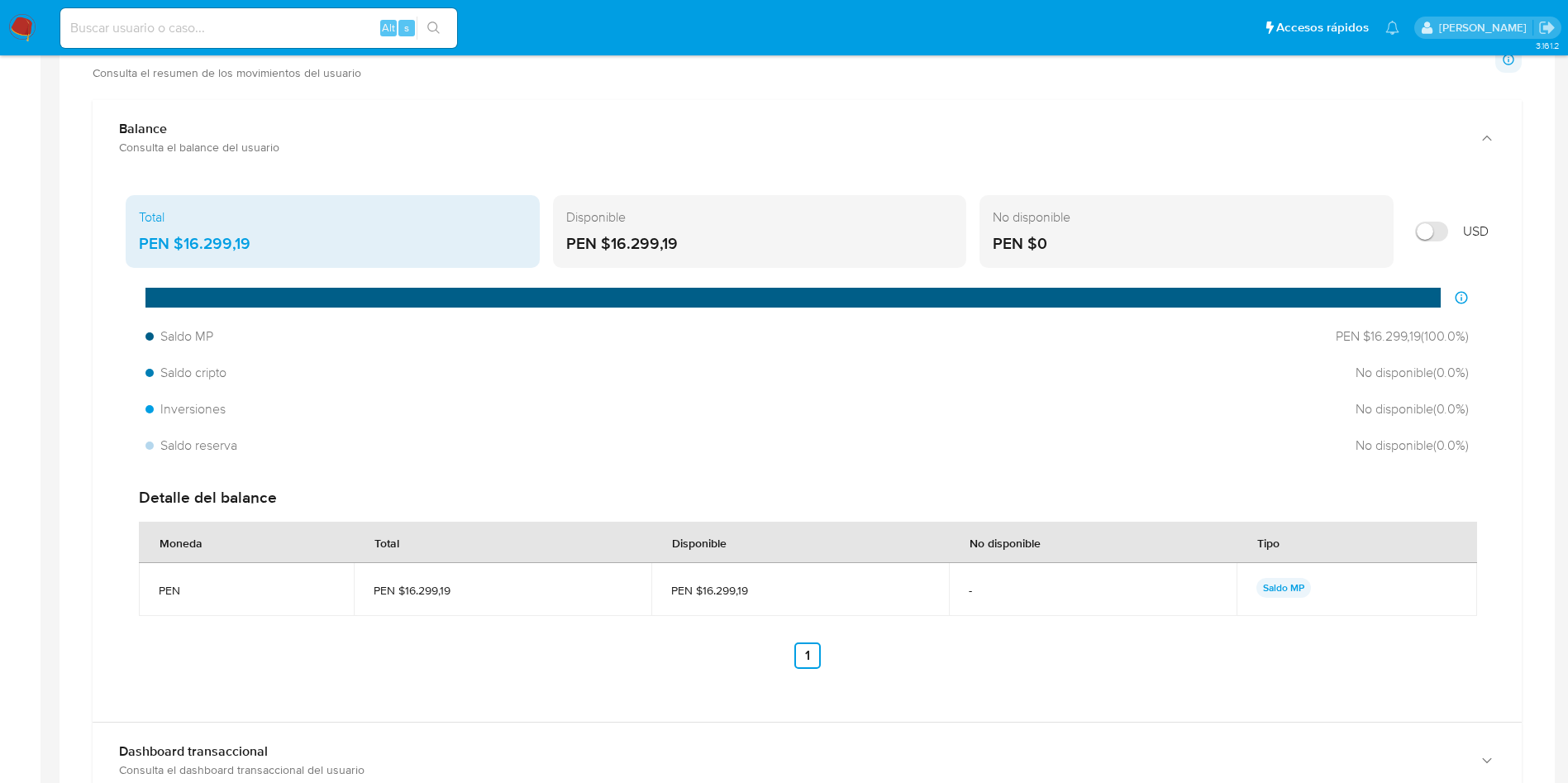
click at [594, 246] on div "PEN $16.299,19" at bounding box center [760, 243] width 388 height 21
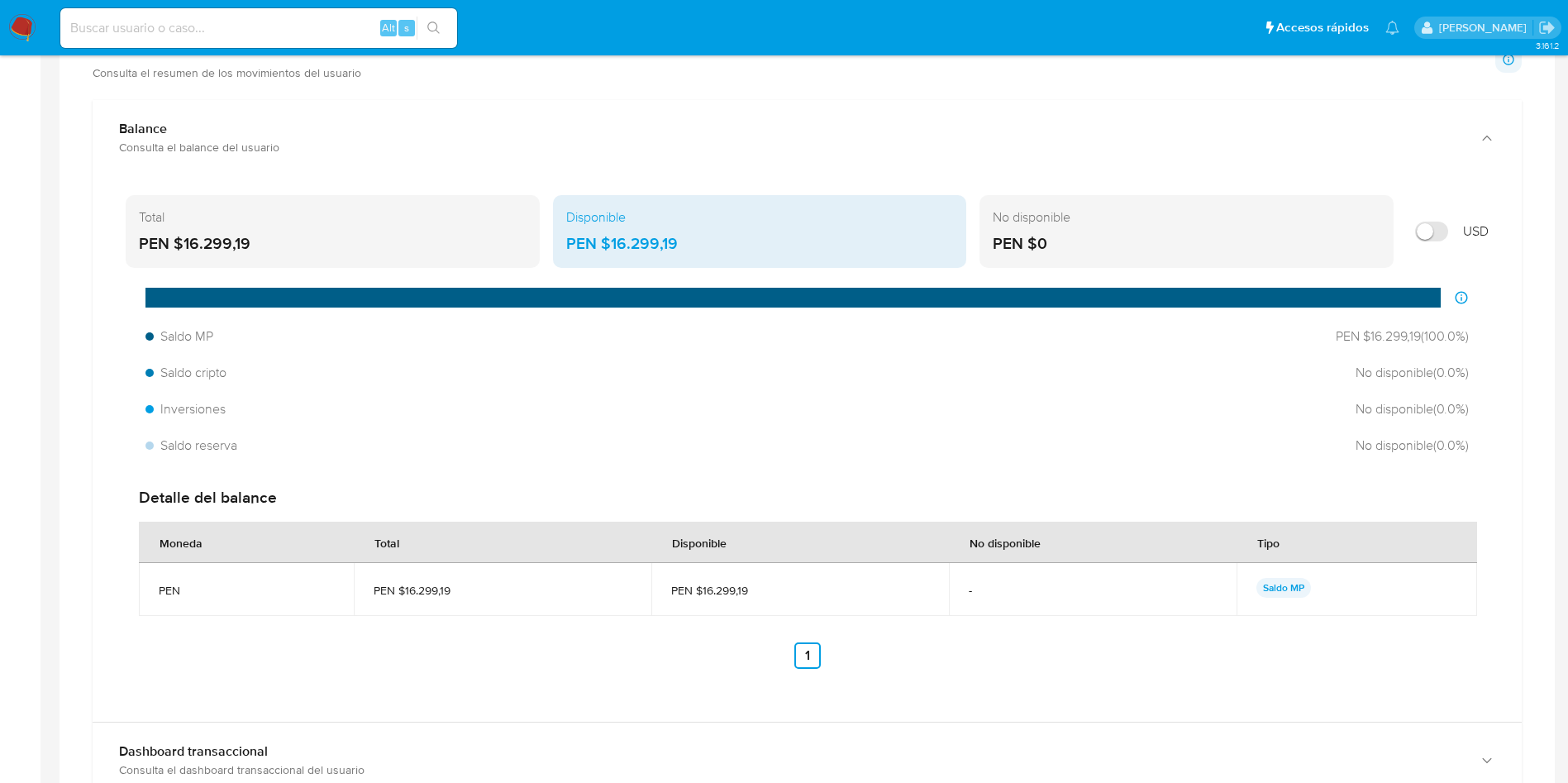
click at [418, 243] on div "PEN $16.299,19" at bounding box center [332, 243] width 388 height 21
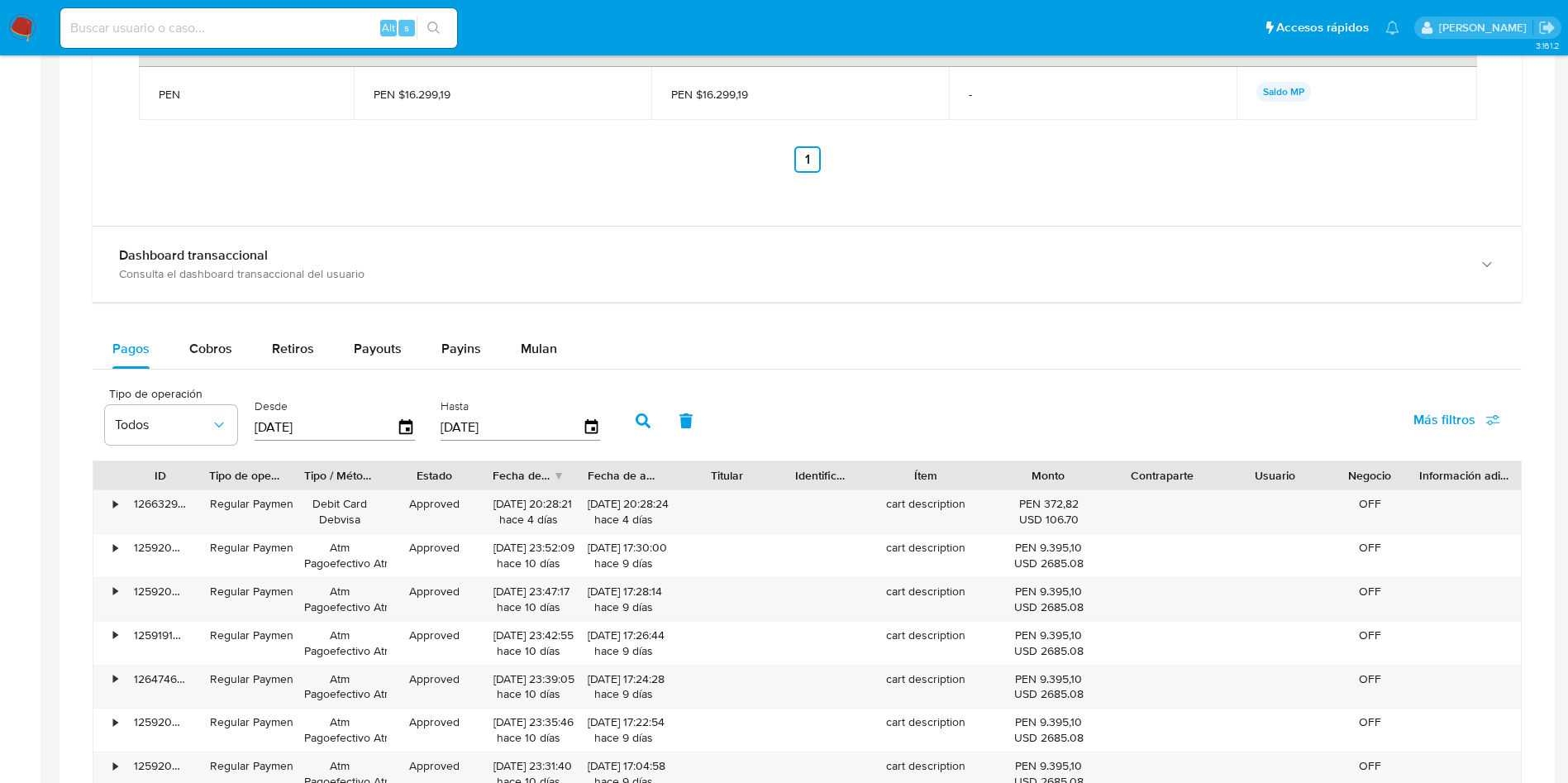
scroll to position [1489, 0]
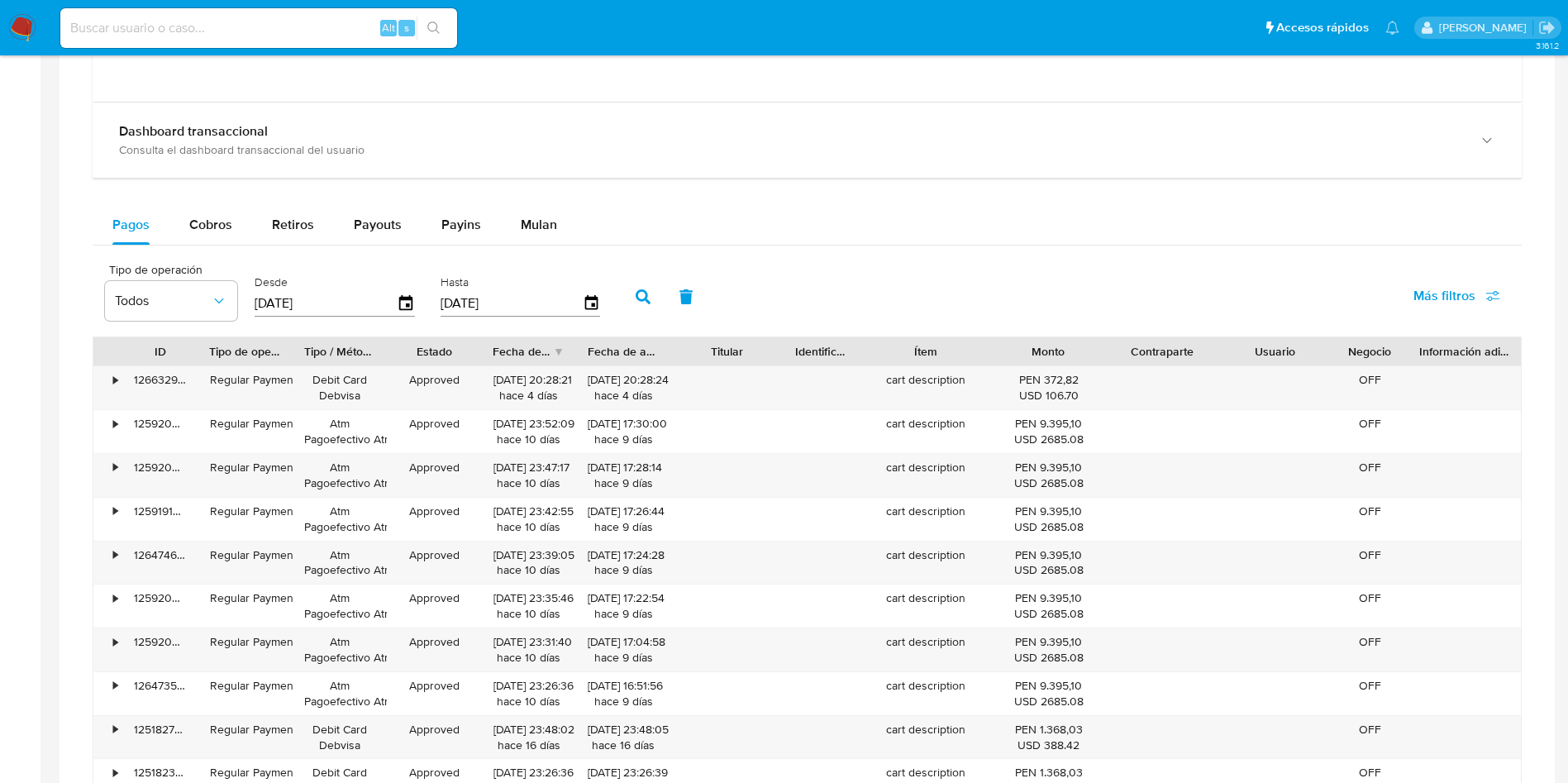
click at [1507, 228] on div "Pagos Cobros Retiros Payouts Payins Mulan" at bounding box center [807, 225] width 1429 height 39
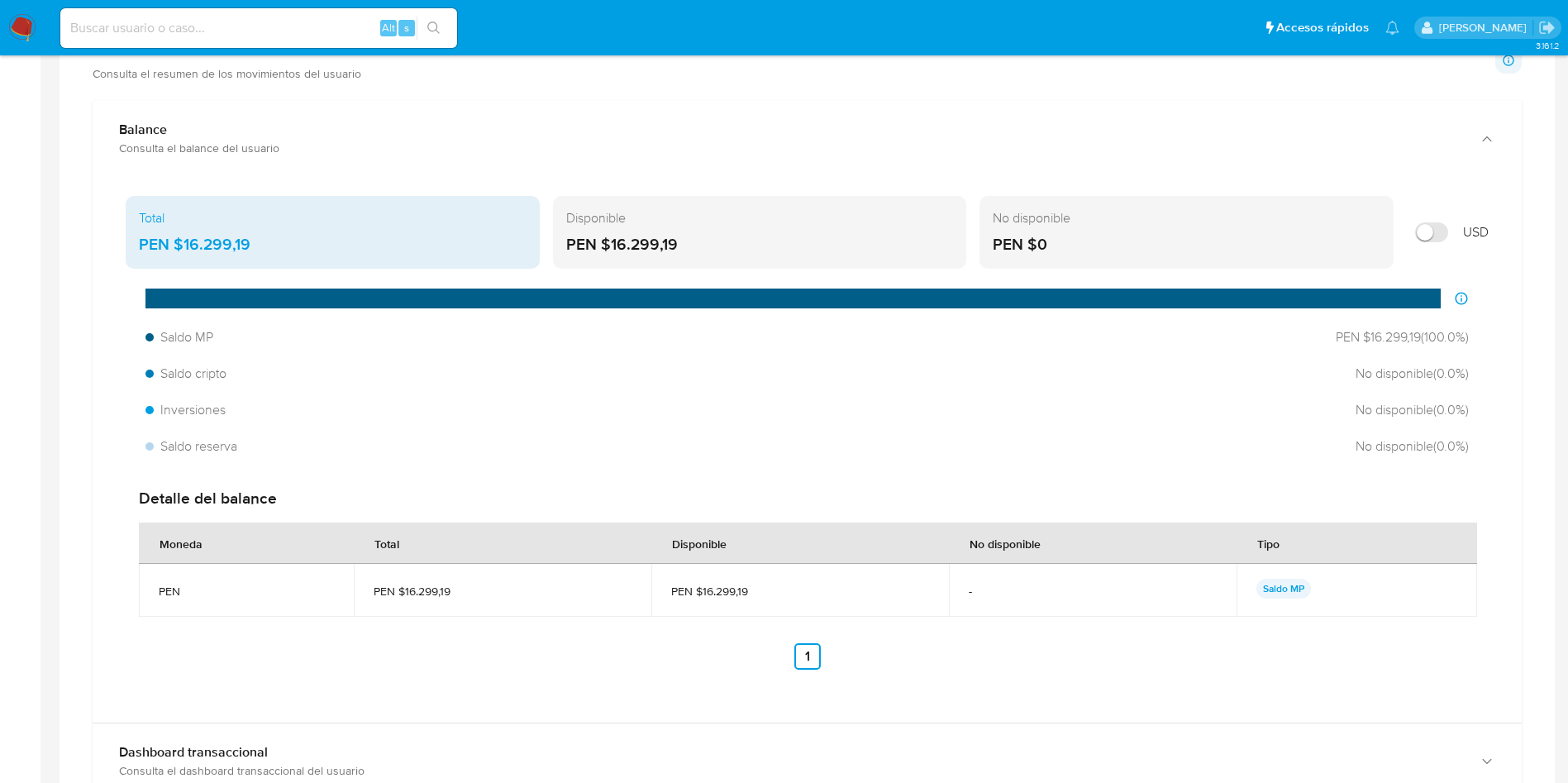
scroll to position [0, 0]
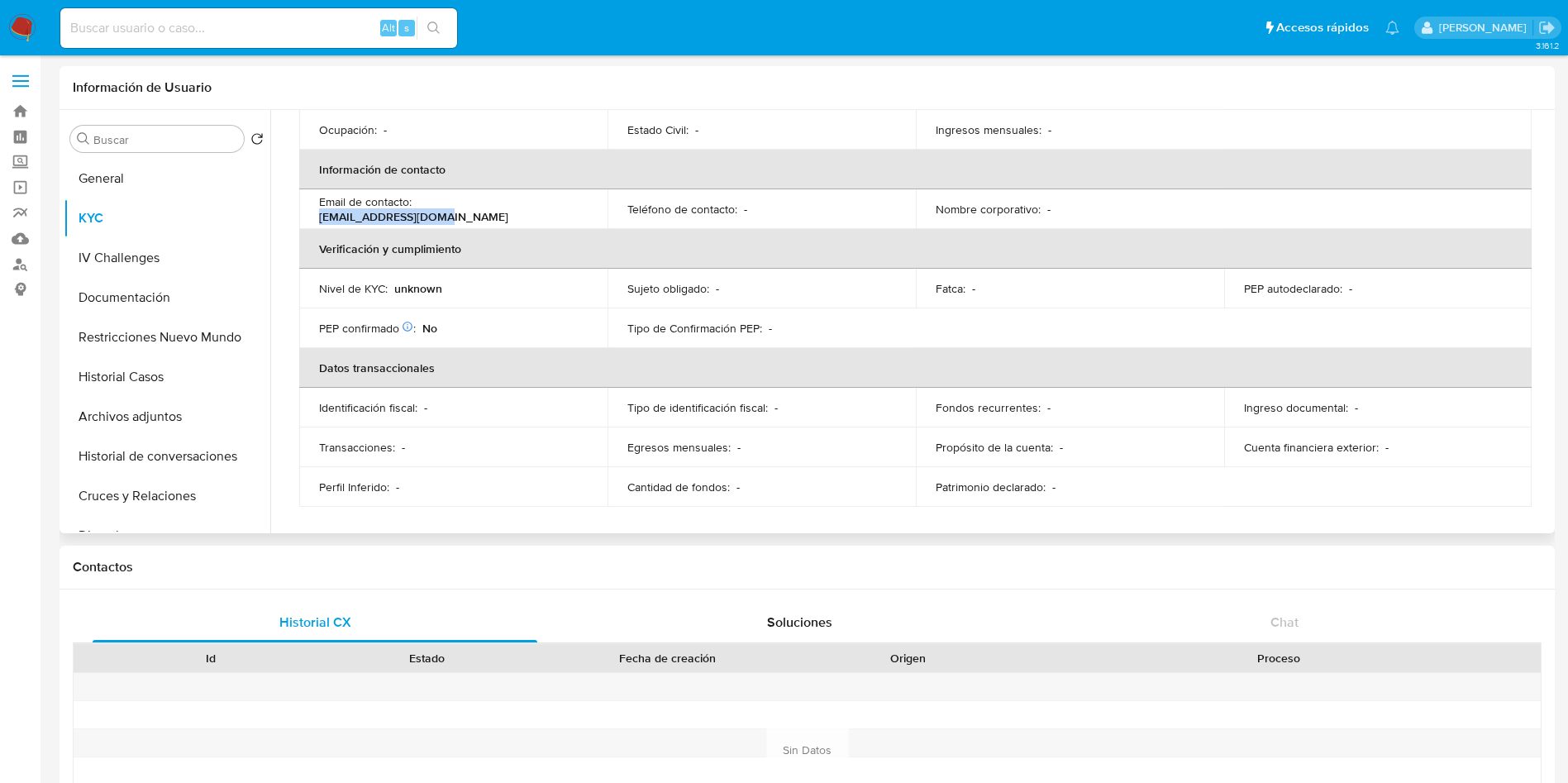
drag, startPoint x: 417, startPoint y: 206, endPoint x: 535, endPoint y: 206, distance: 118.0
click at [535, 206] on div "Email de contacto : jealdo1991@gmail.com" at bounding box center [453, 209] width 269 height 30
copy p "jealdo1991@gmail.com"
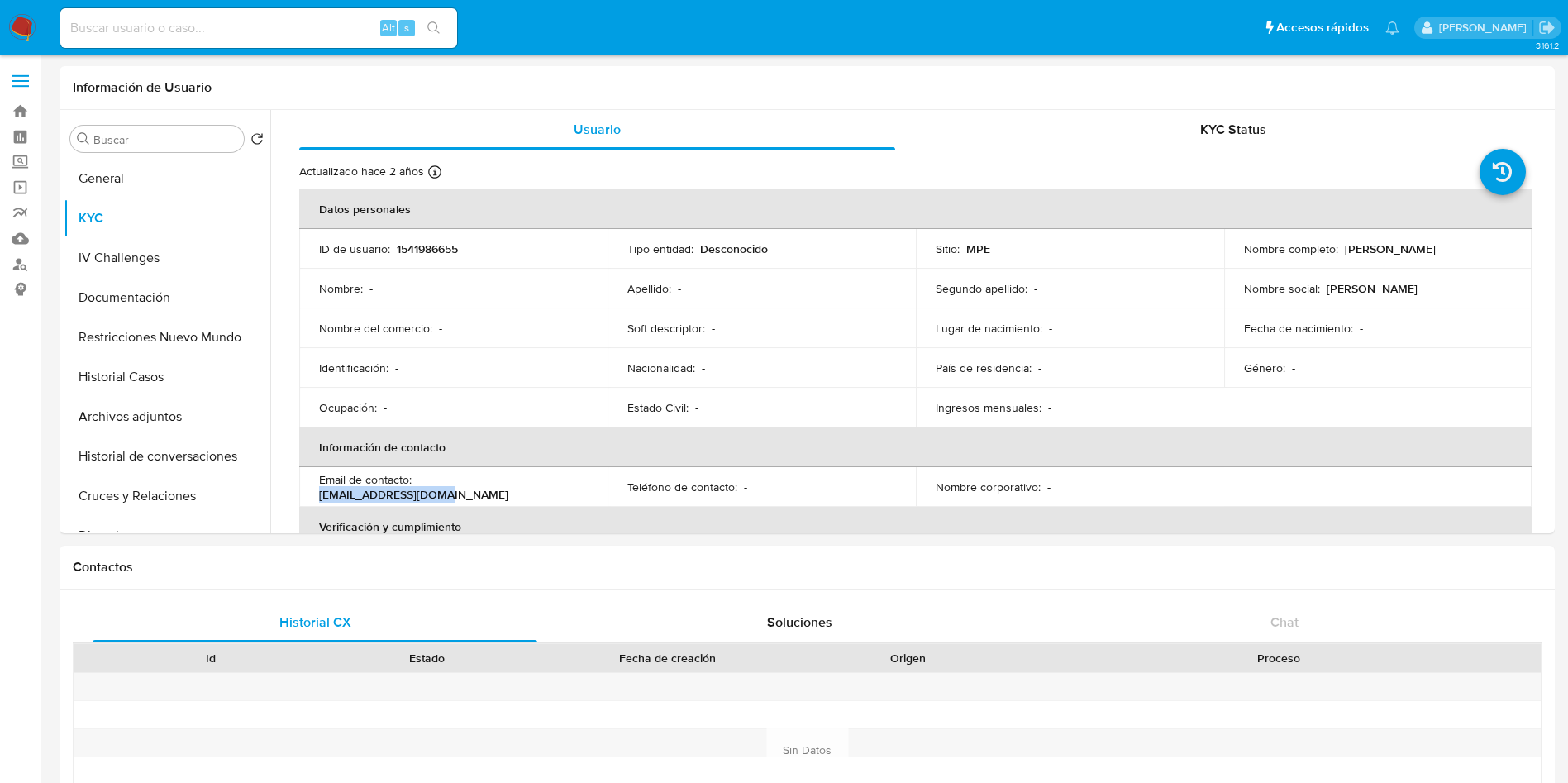
copy p "jealdo1991@gmail.com"
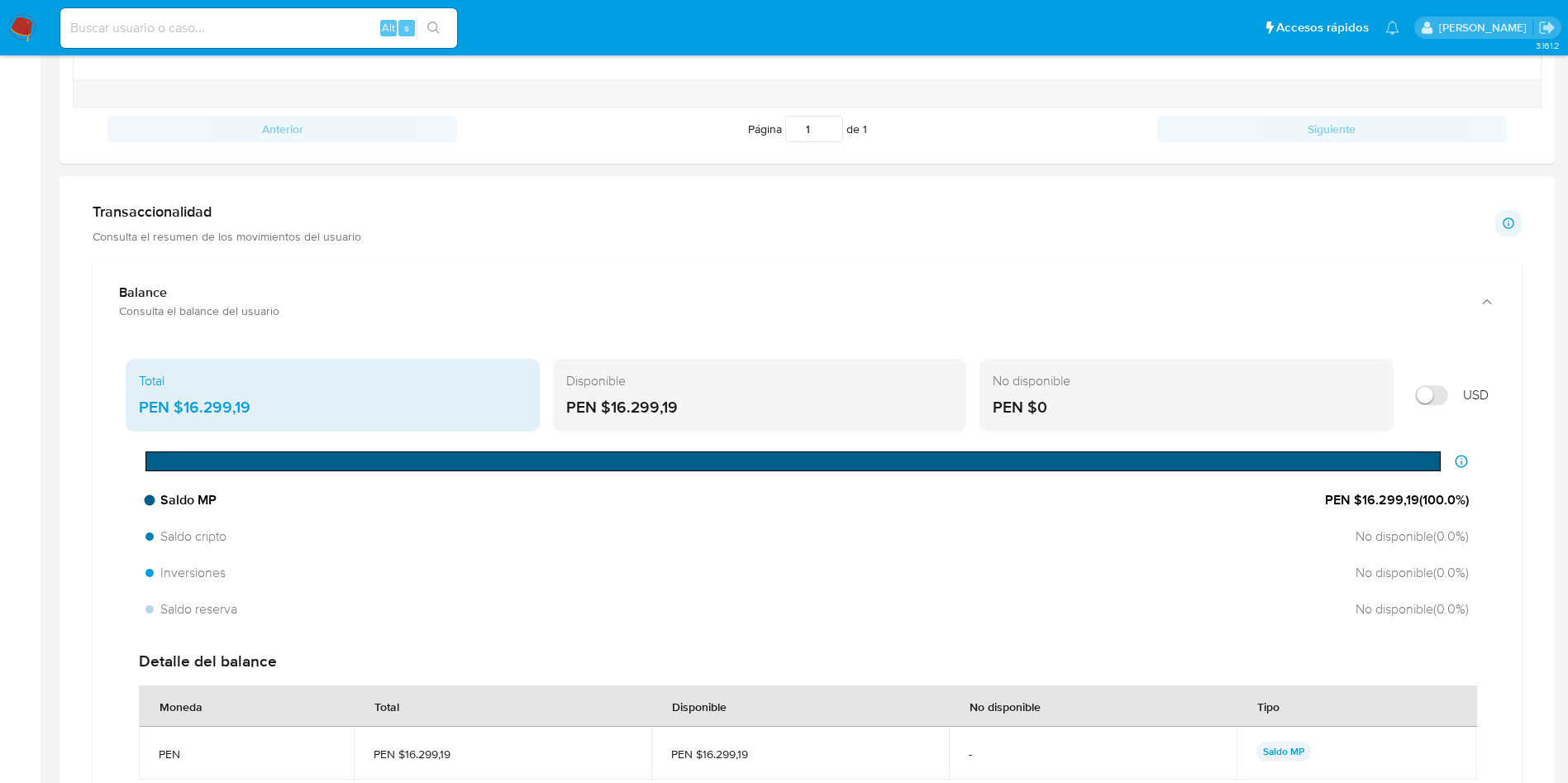
scroll to position [744, 0]
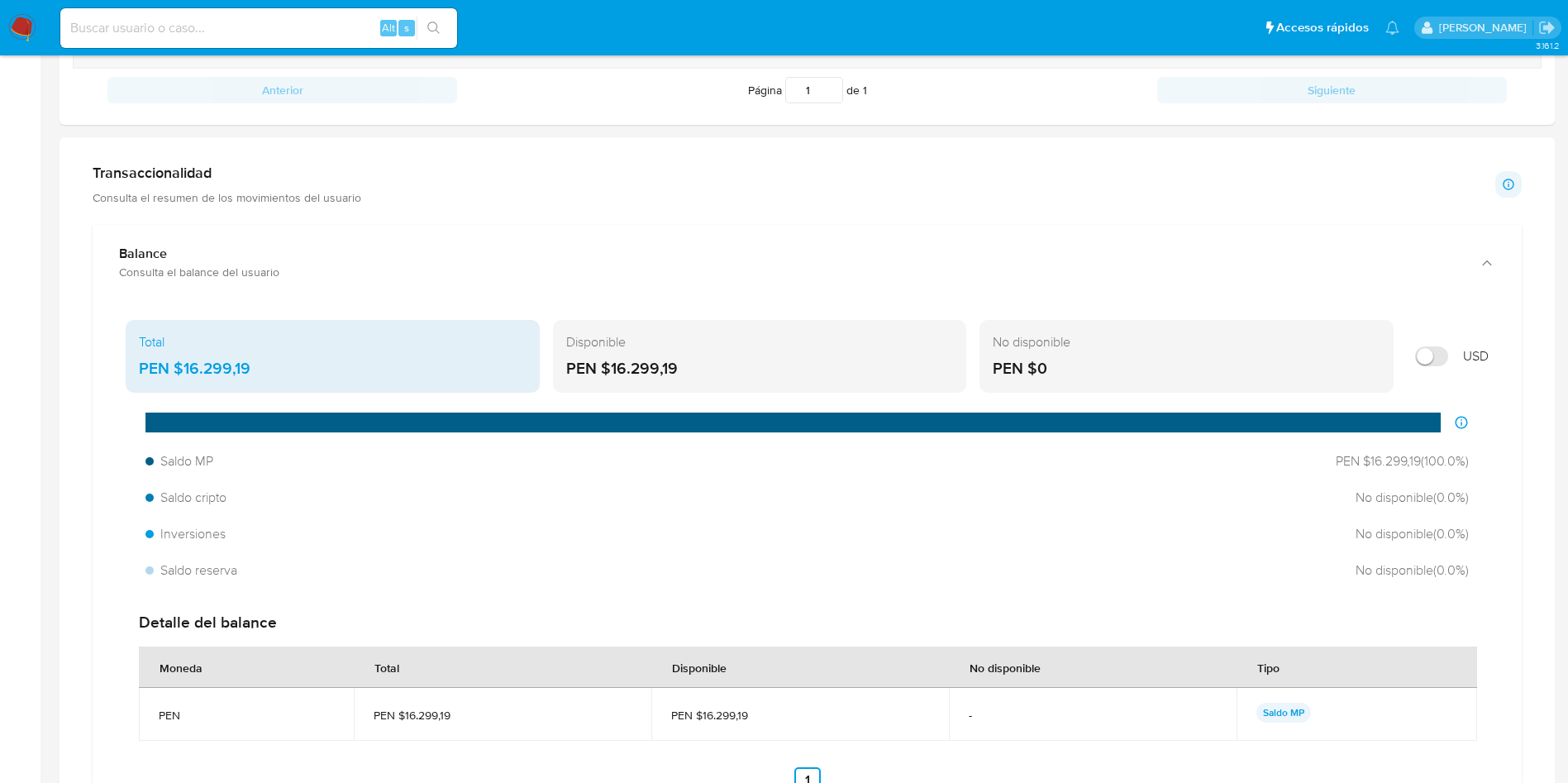
drag, startPoint x: 269, startPoint y: 376, endPoint x: 182, endPoint y: 374, distance: 87.0
click at [182, 371] on div "PEN $16.299,19" at bounding box center [332, 368] width 388 height 21
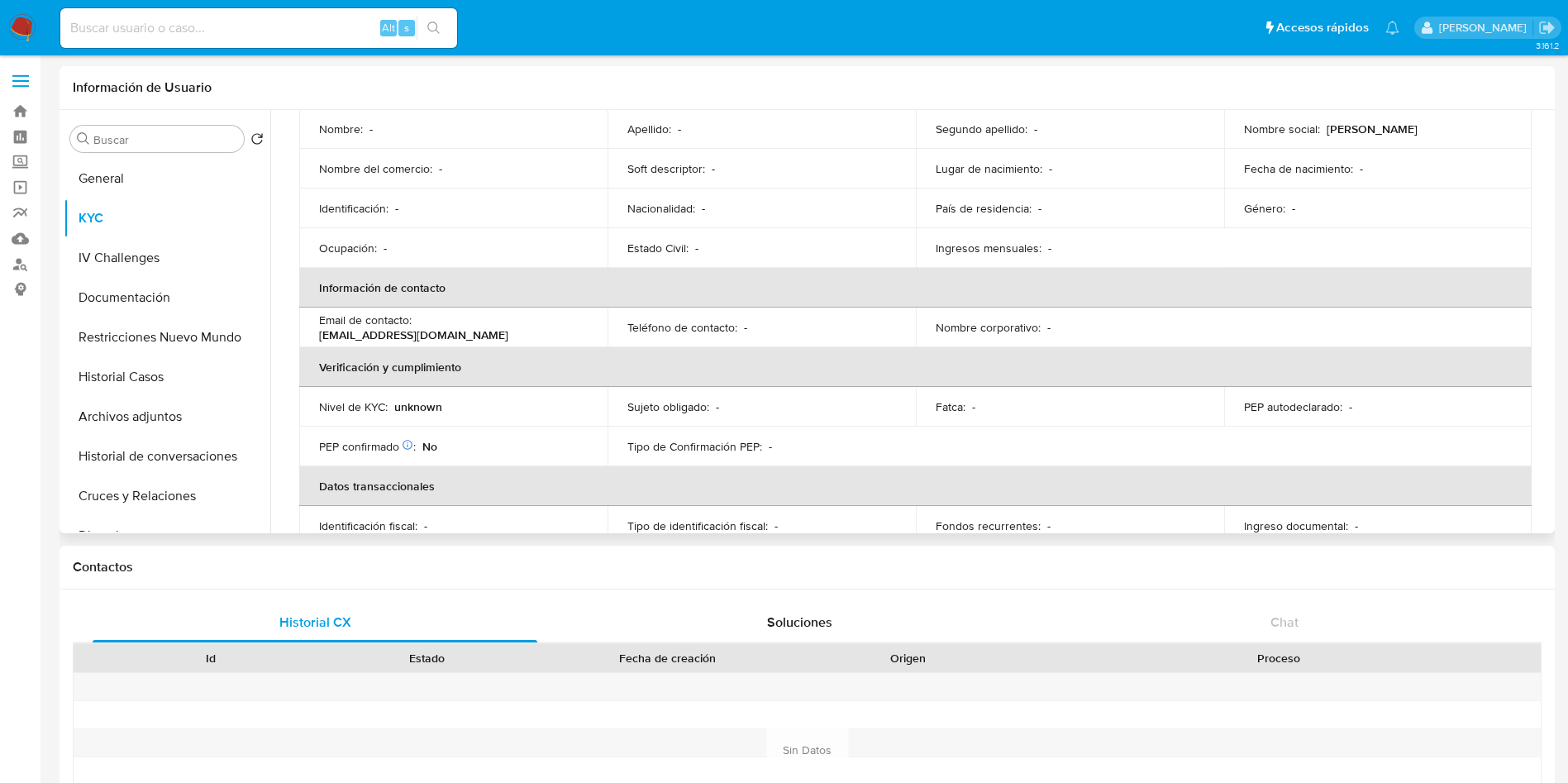
scroll to position [0, 0]
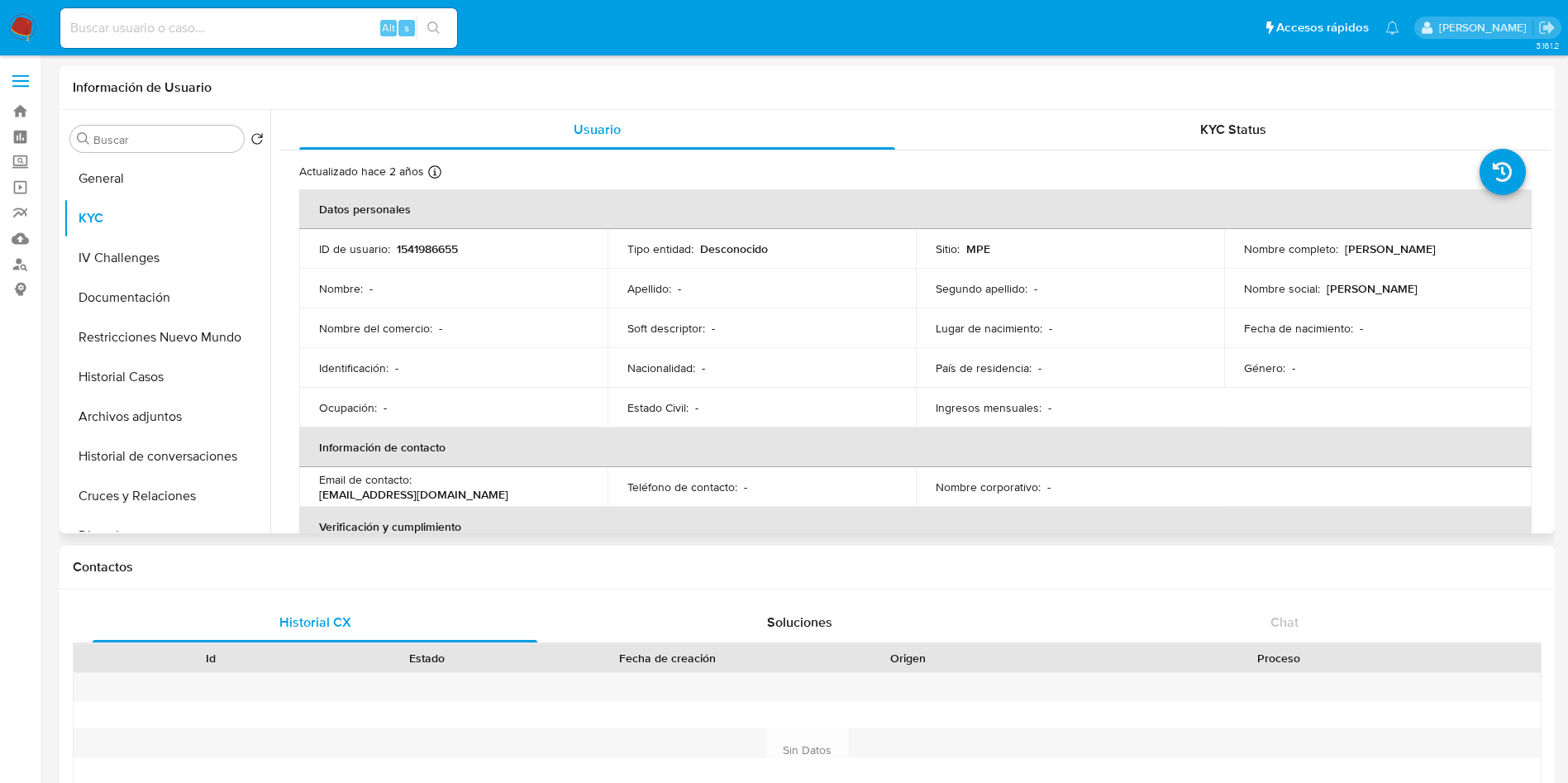
click at [508, 416] on td "Ocupación : -" at bounding box center [453, 407] width 308 height 39
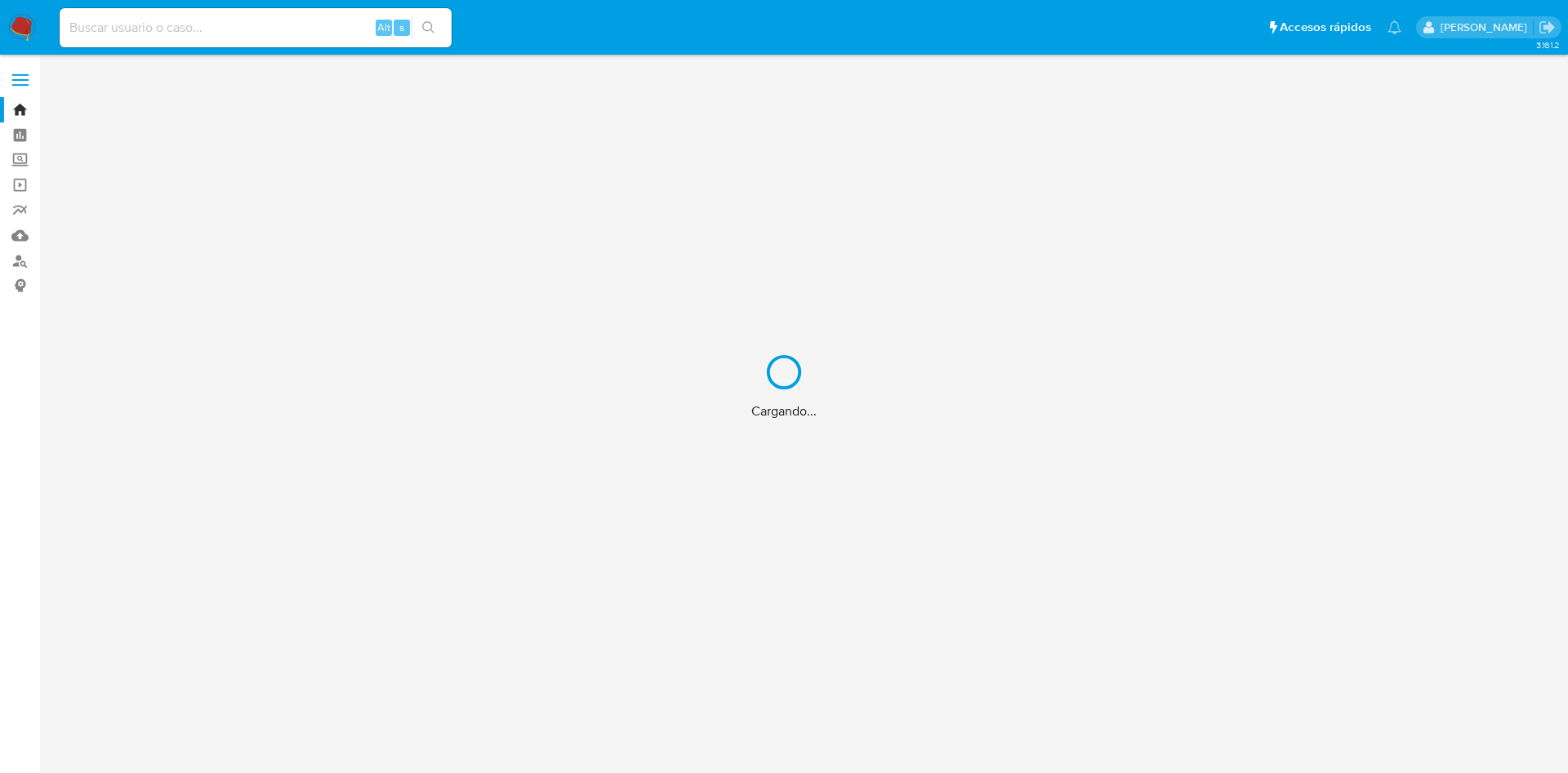
click at [266, 29] on div "Cargando..." at bounding box center [784, 386] width 1568 height 773
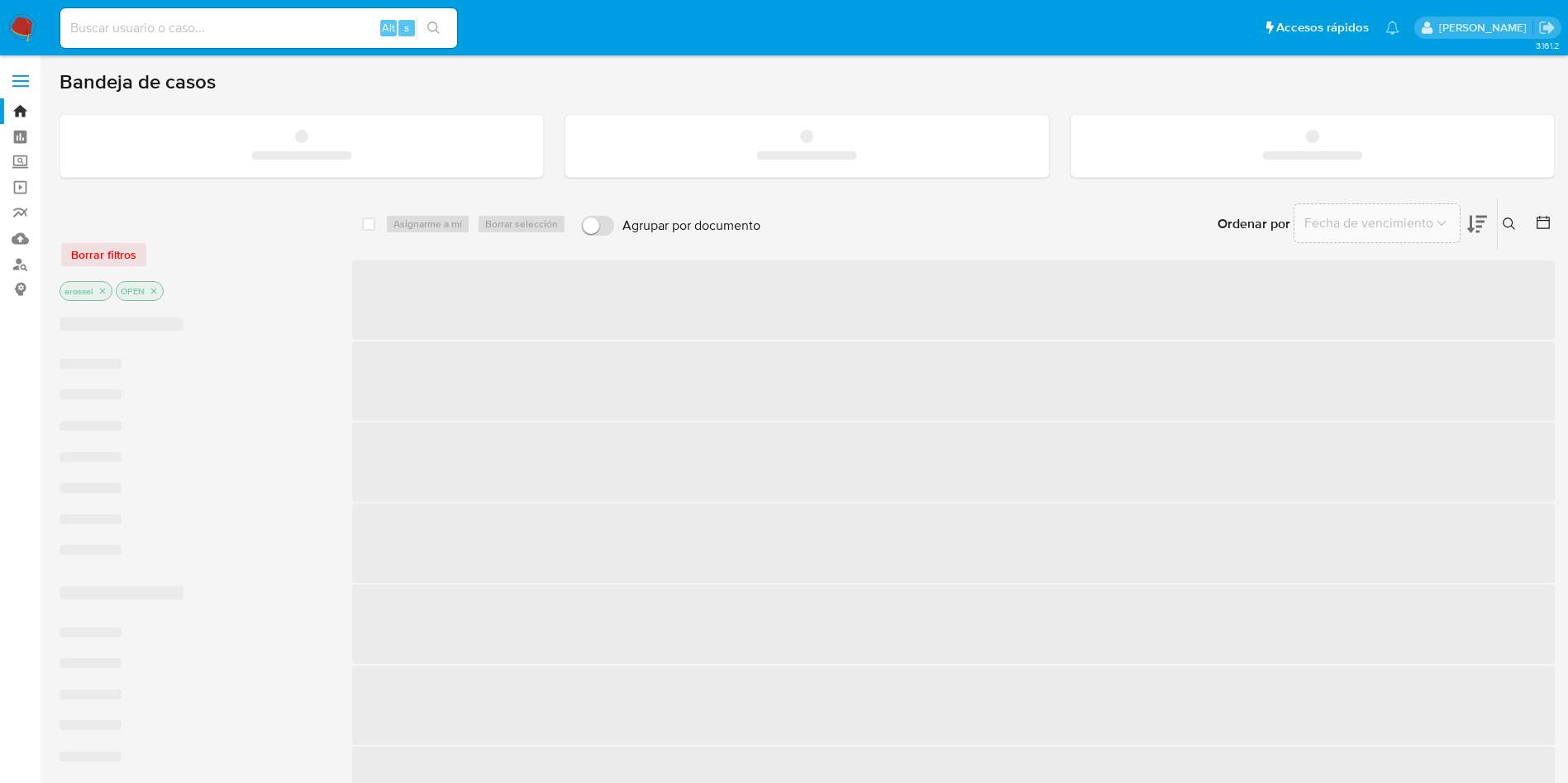
click at [267, 27] on input at bounding box center [259, 27] width 397 height 21
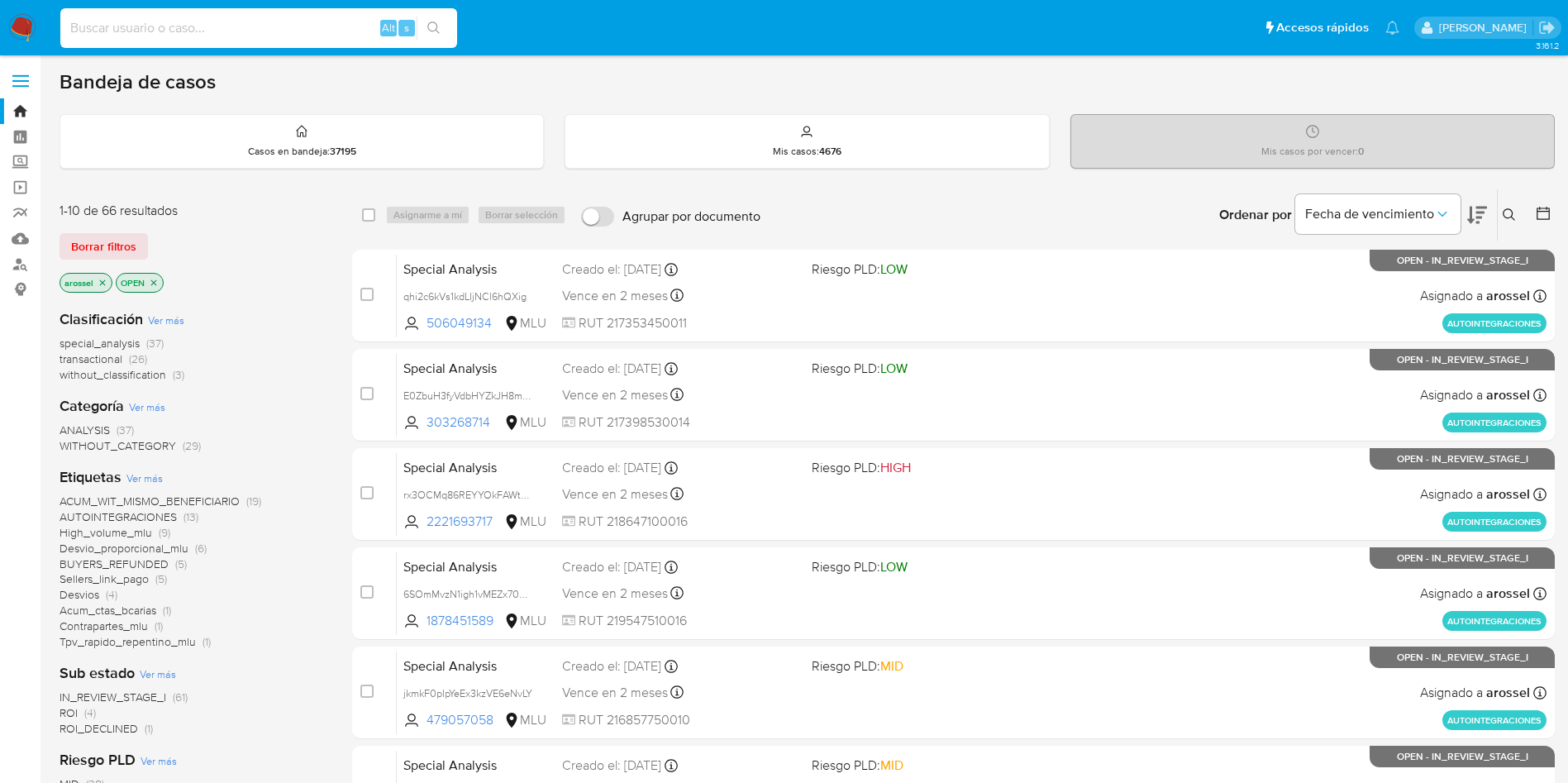
paste input "mwKK4U4nauAdhaWuHa2NtWJk"
type input "mwKK4U4nauAdhaWuHa2NtWJk"
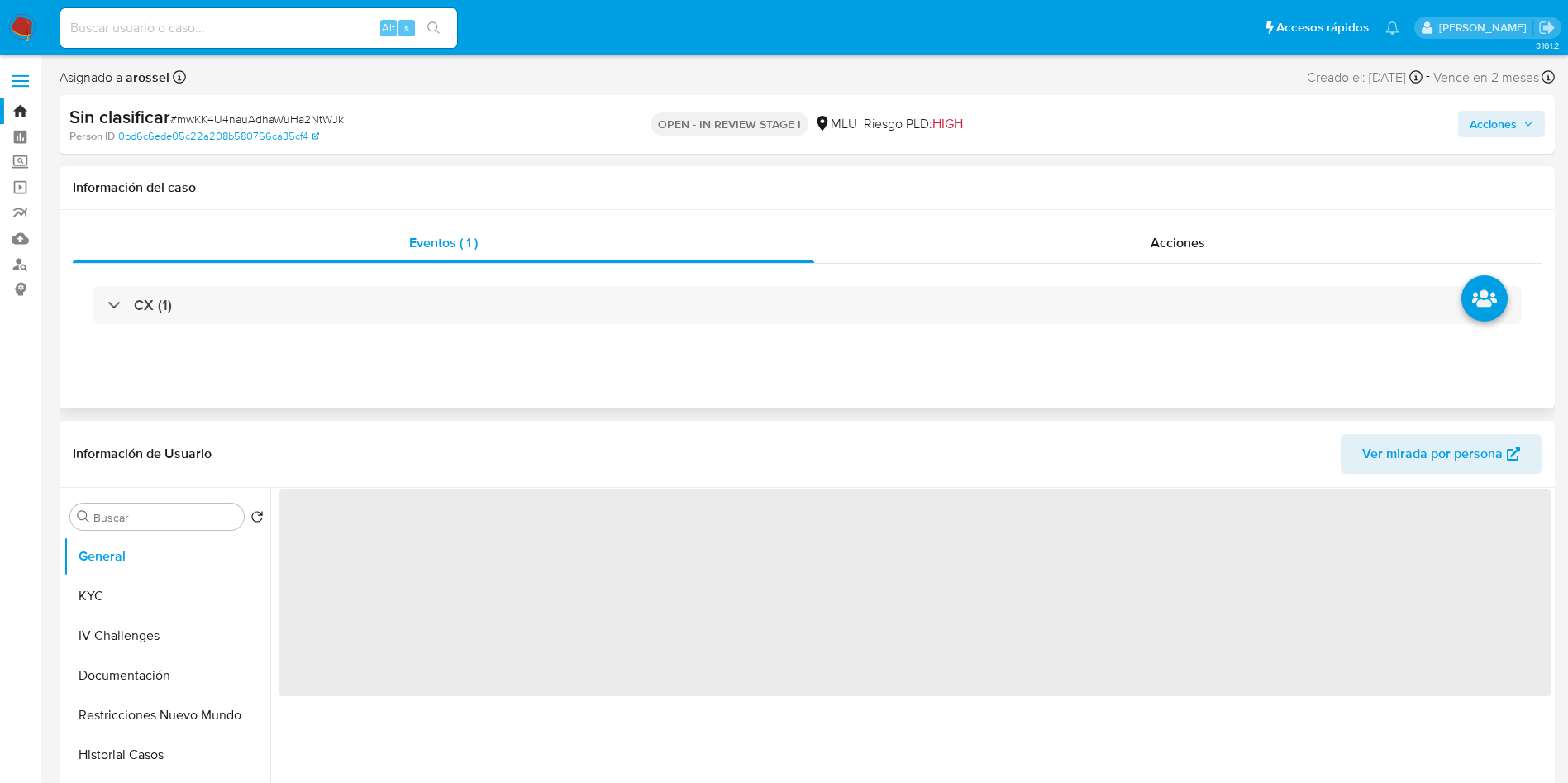
select select "10"
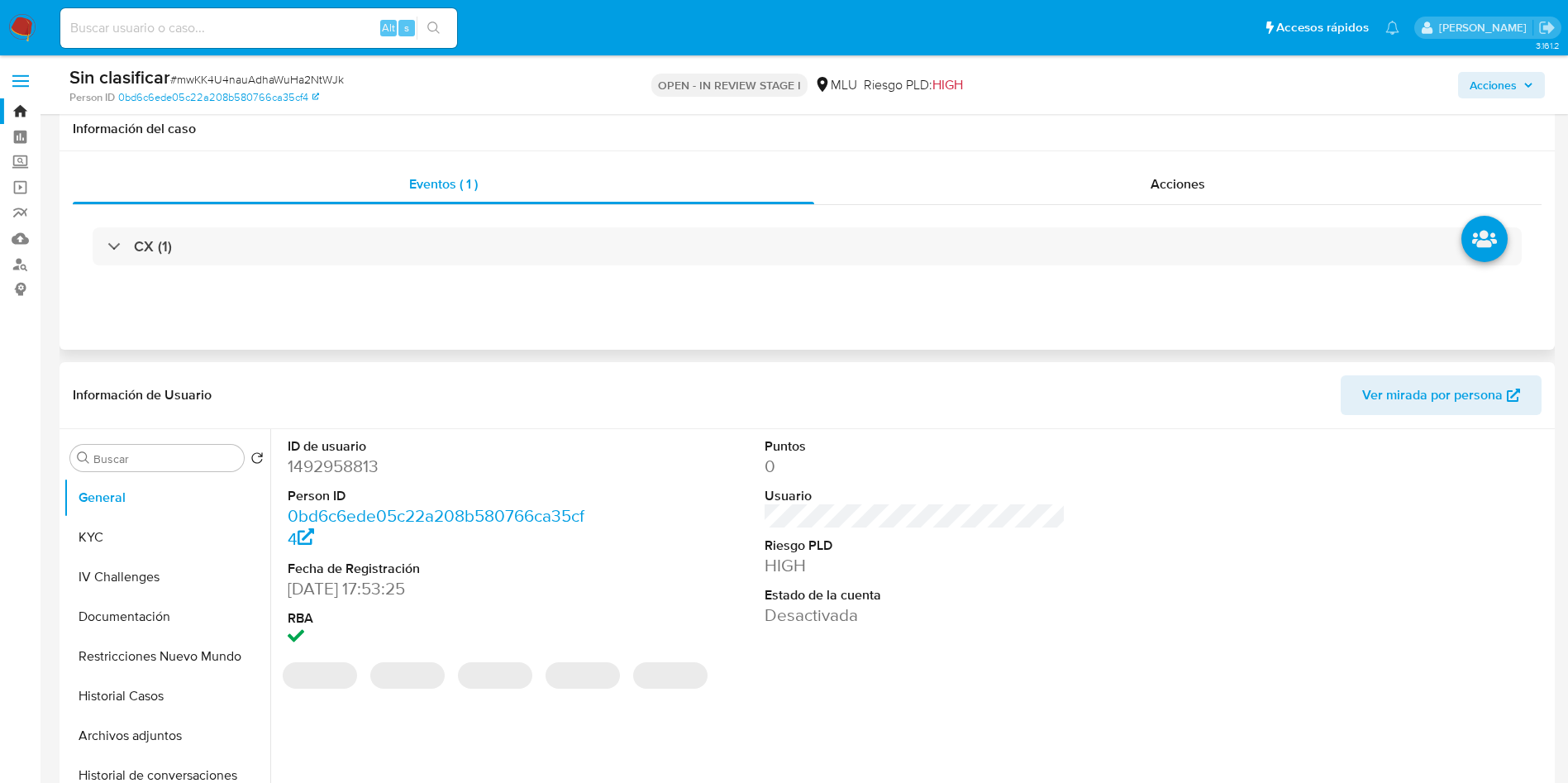
scroll to position [124, 0]
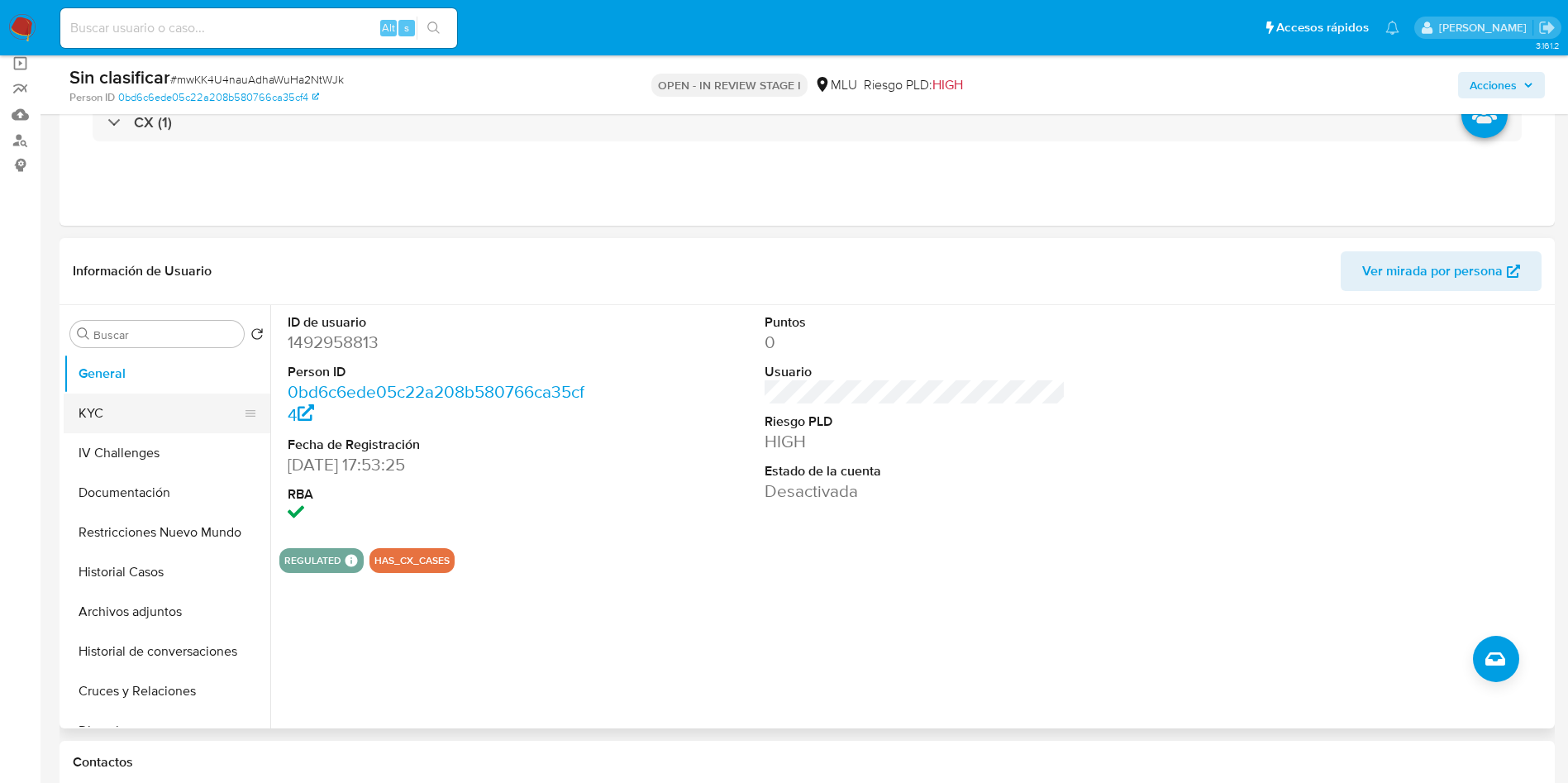
click at [93, 416] on button "KYC" at bounding box center [160, 413] width 193 height 39
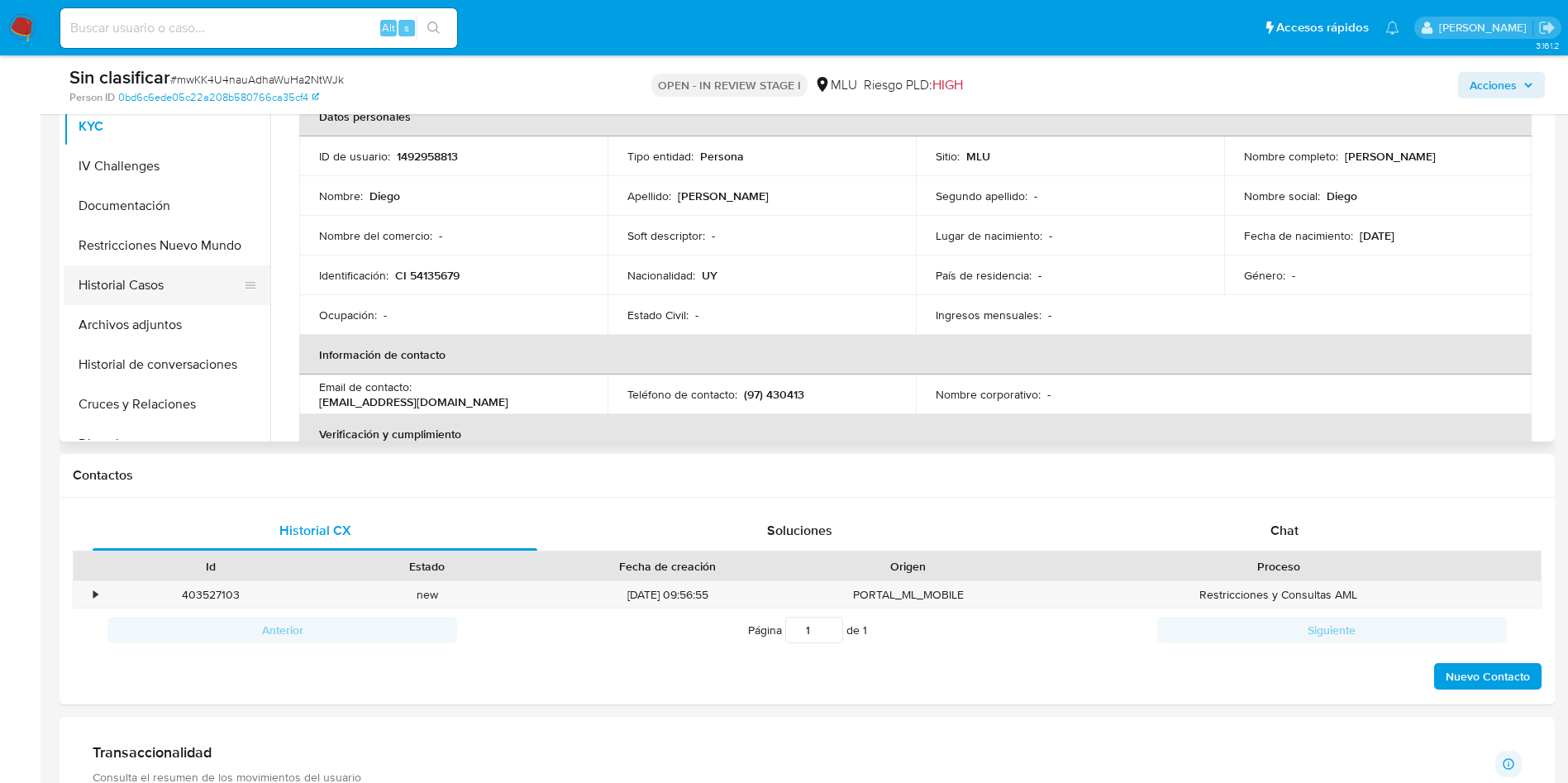
scroll to position [372, 0]
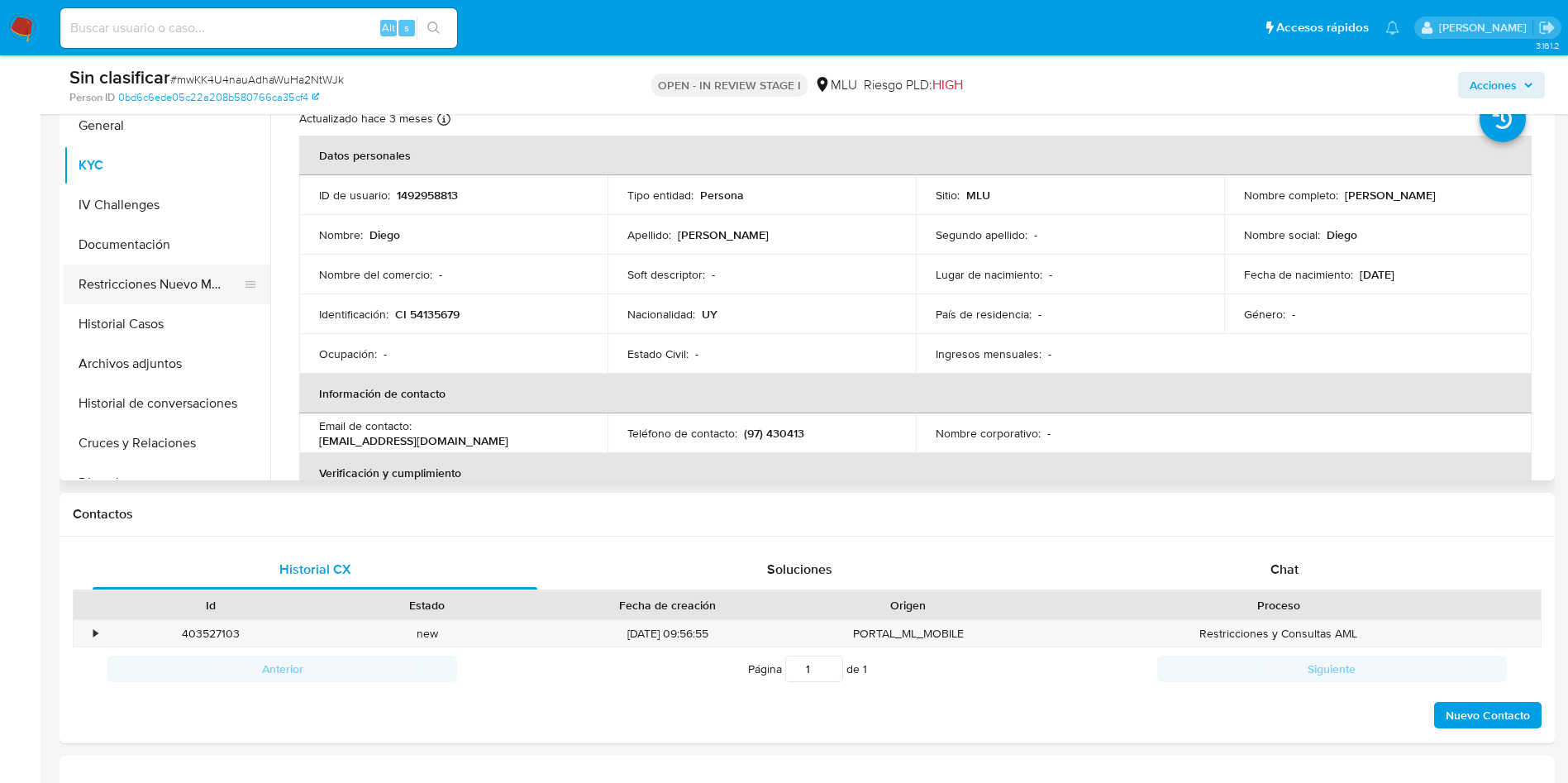
click at [188, 282] on button "Restricciones Nuevo Mundo" at bounding box center [160, 284] width 193 height 39
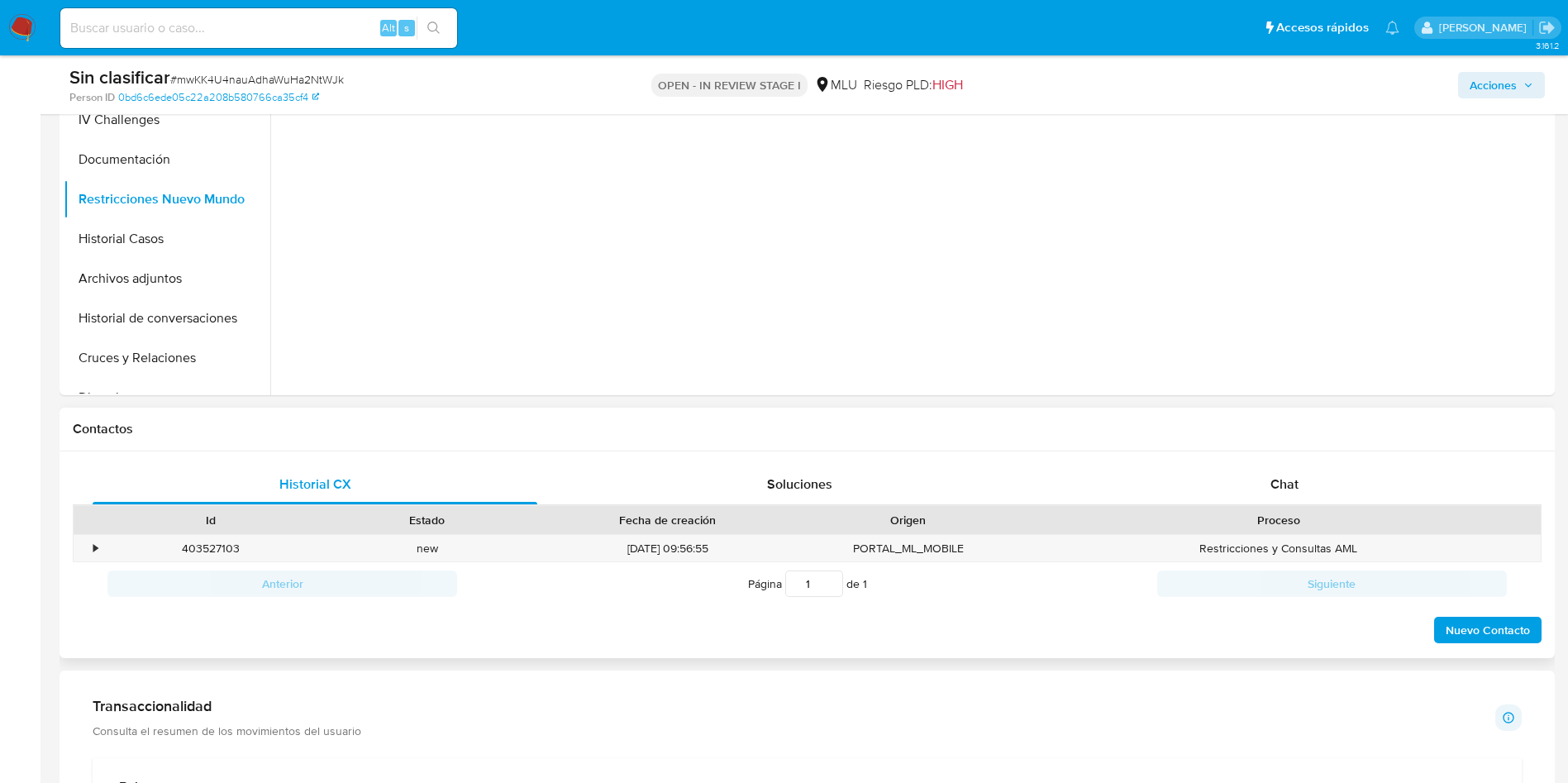
scroll to position [496, 0]
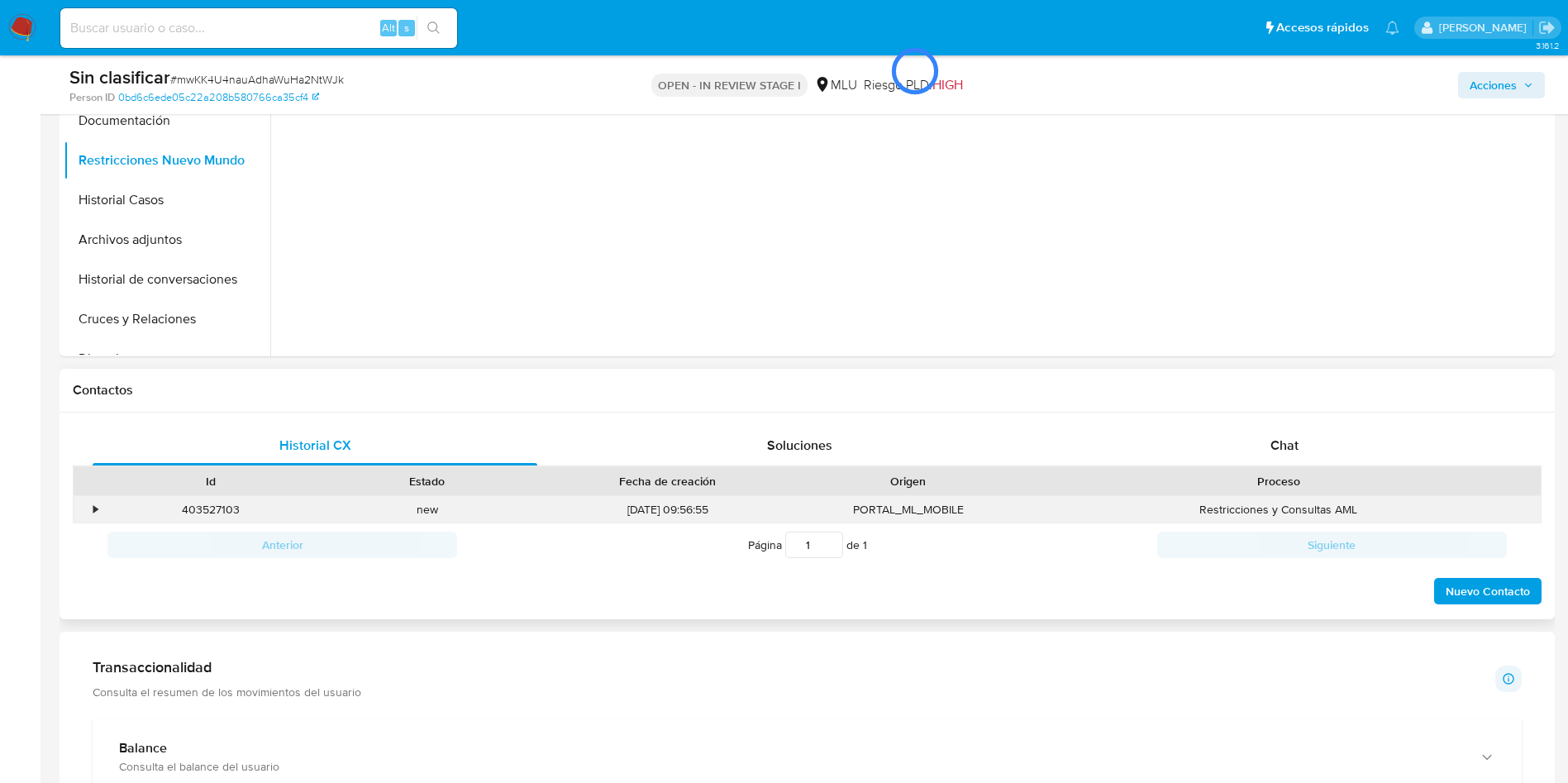
click at [89, 513] on div "•" at bounding box center [88, 510] width 29 height 27
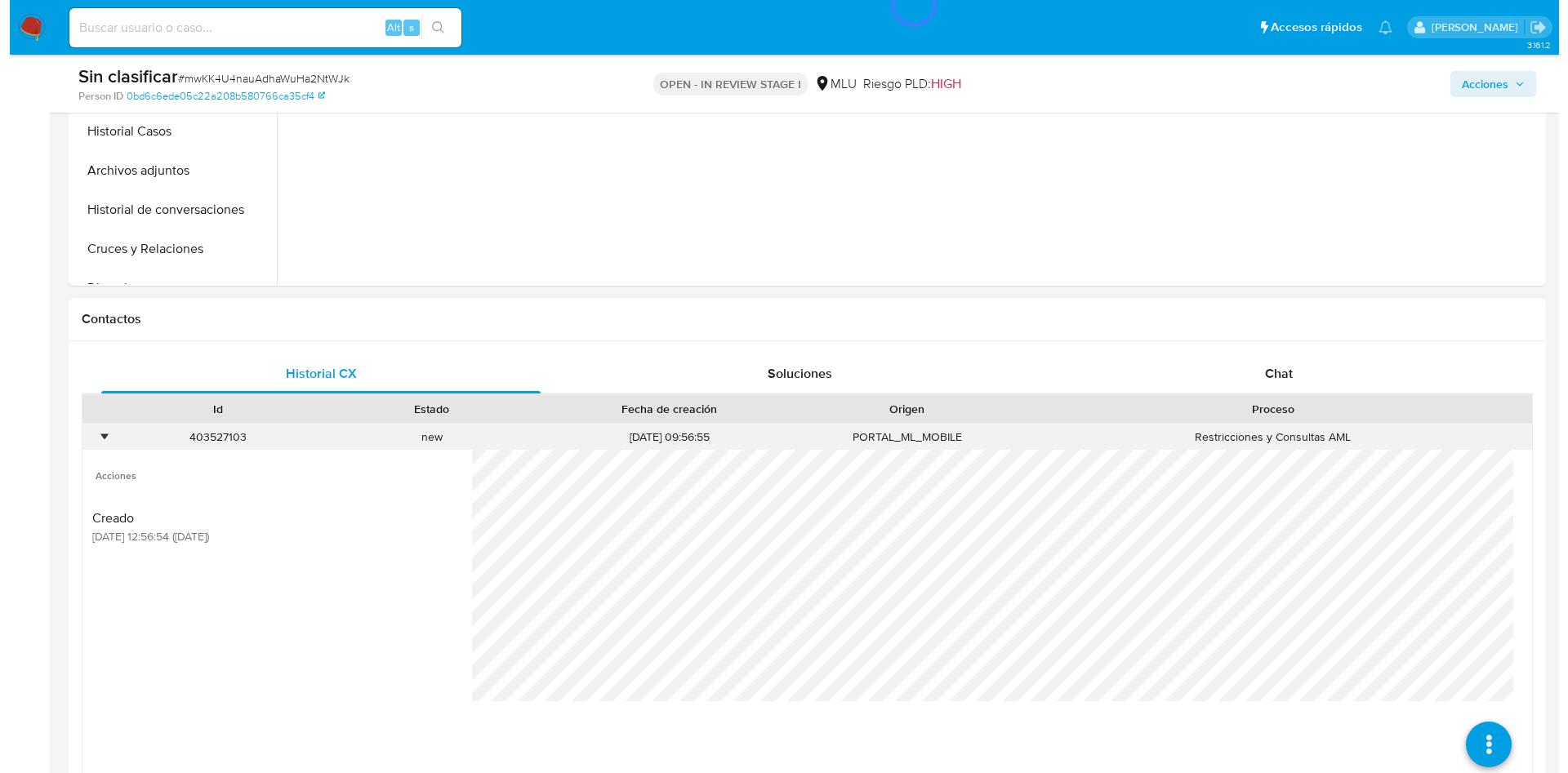
scroll to position [612, 0]
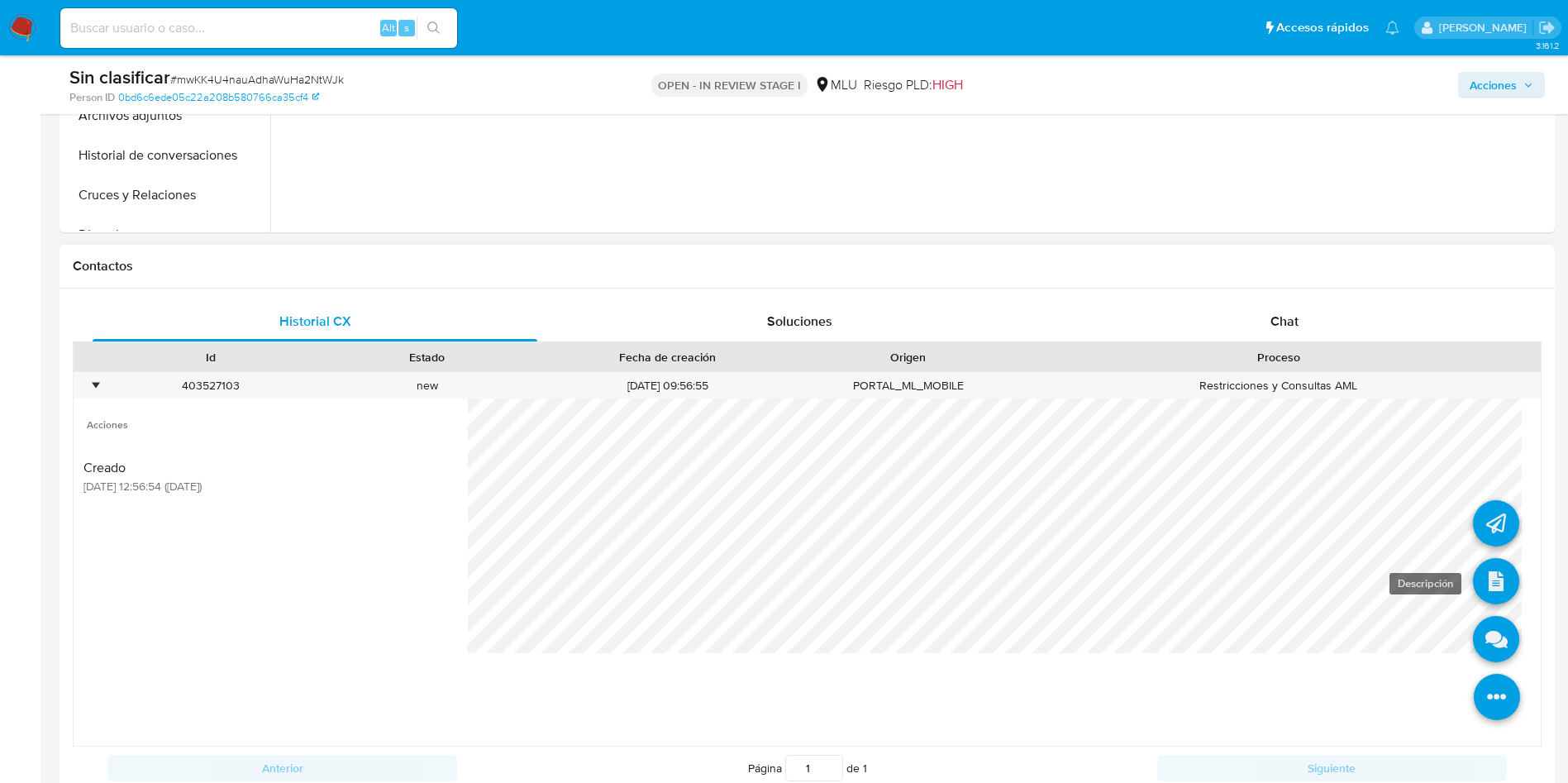
click at [1474, 598] on link at bounding box center [1496, 581] width 46 height 46
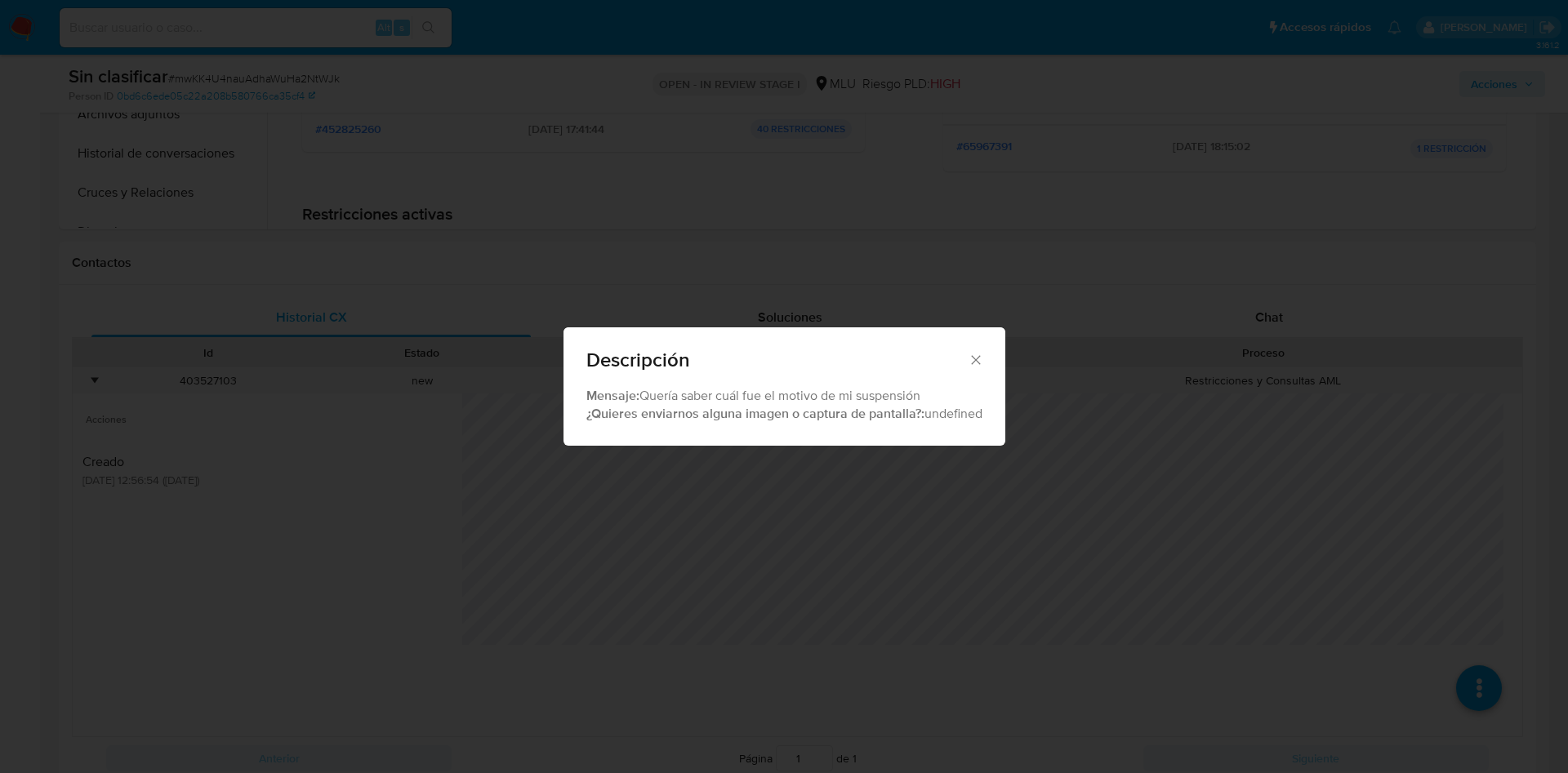
click at [716, 581] on div "Descripción Mensaje: Quería saber cuál fue el motivo de mi suspensión ¿Quieres …" at bounding box center [784, 386] width 1568 height 773
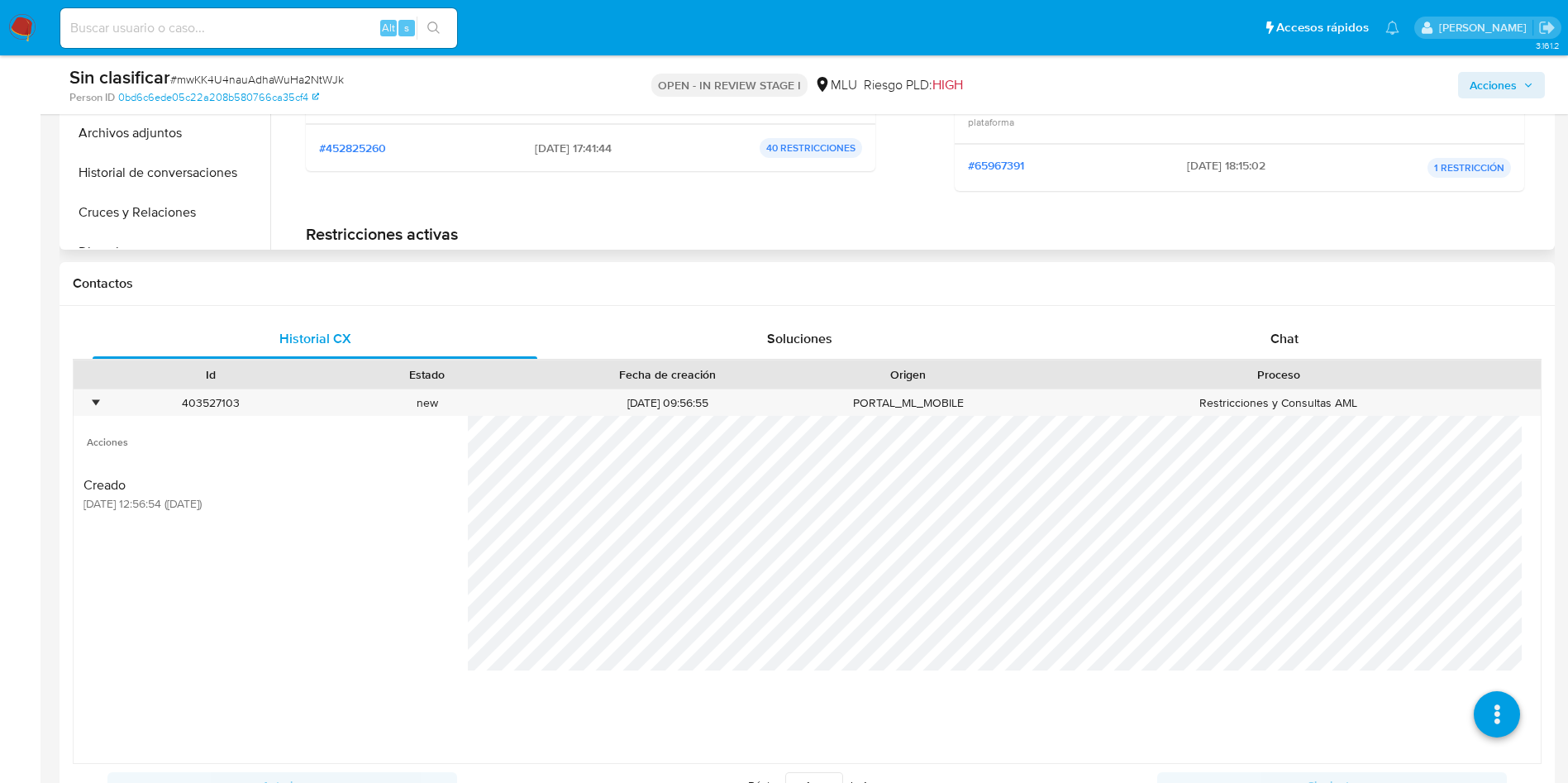
scroll to position [248, 0]
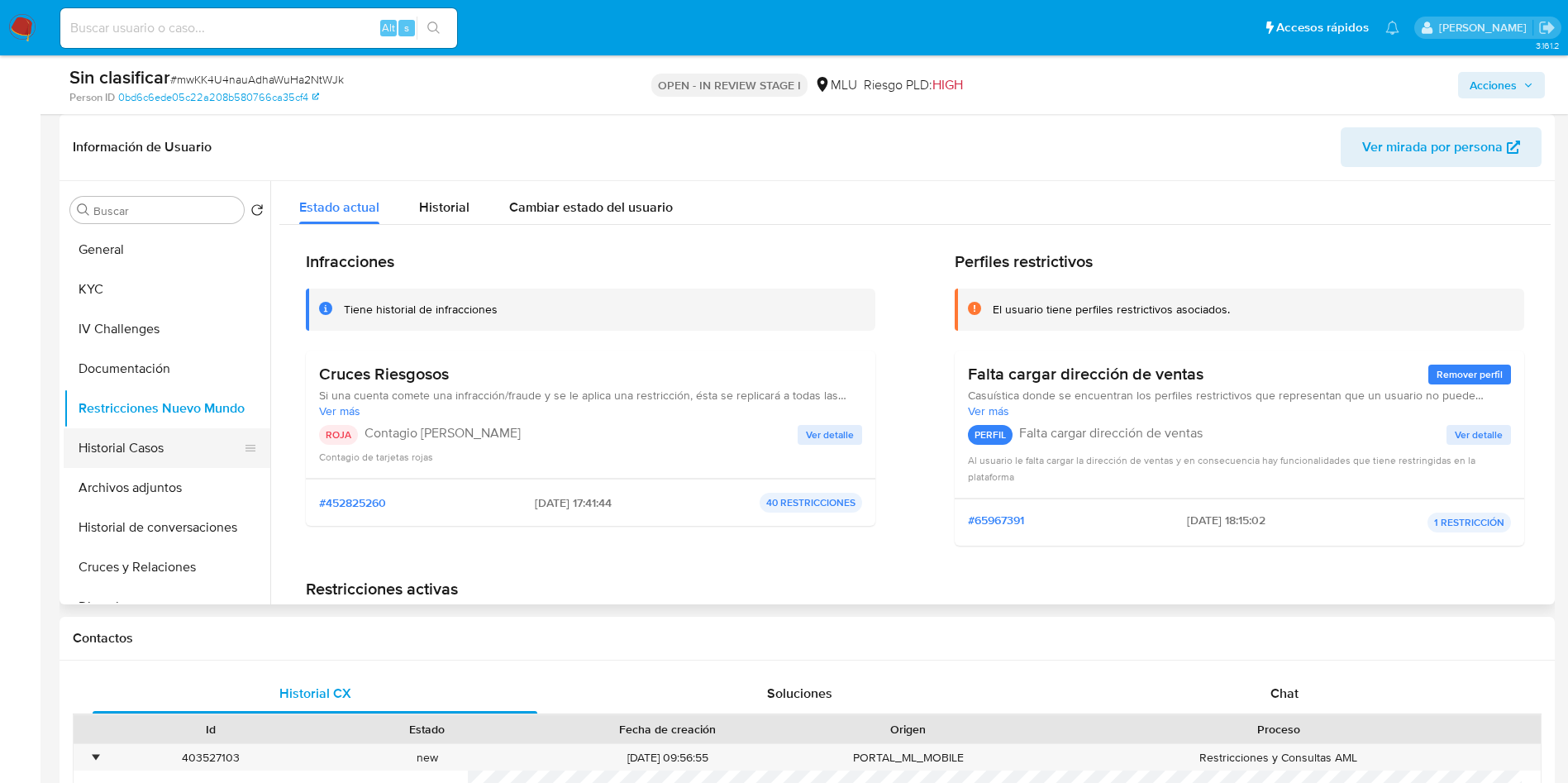
click at [157, 461] on button "Historial Casos" at bounding box center [160, 448] width 193 height 39
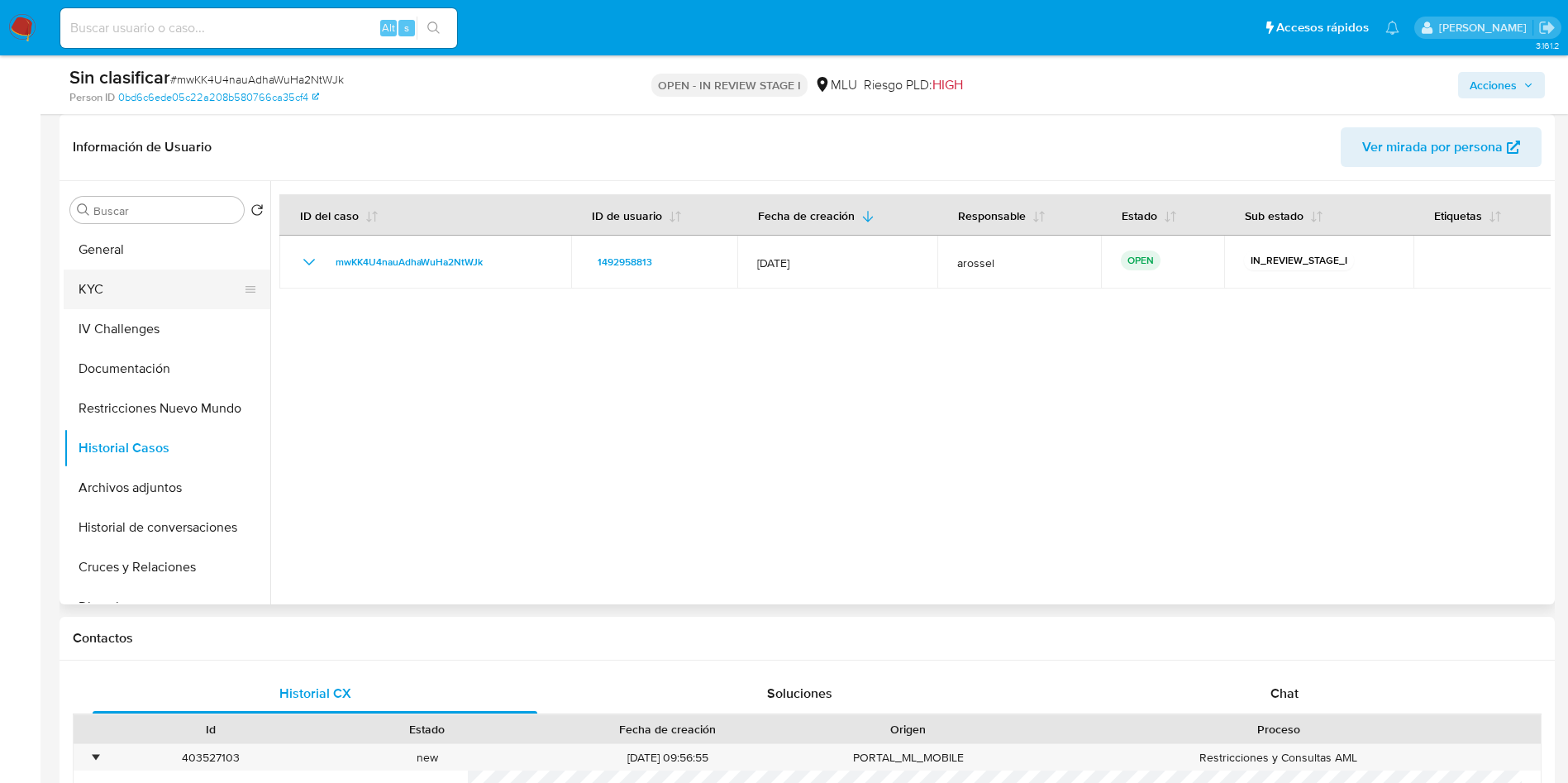
click at [157, 296] on button "KYC" at bounding box center [160, 289] width 193 height 39
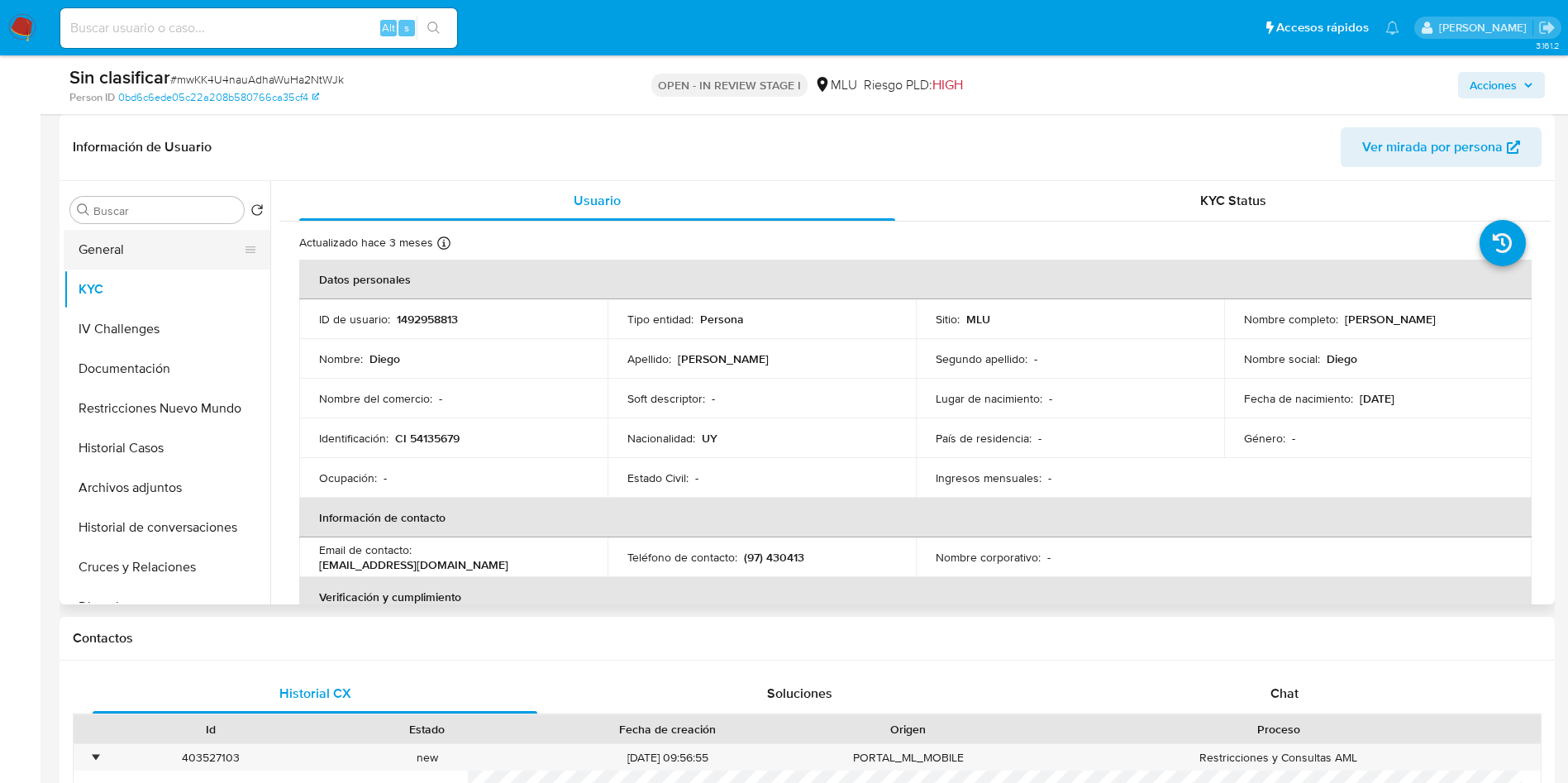
click at [97, 250] on button "General" at bounding box center [160, 250] width 193 height 39
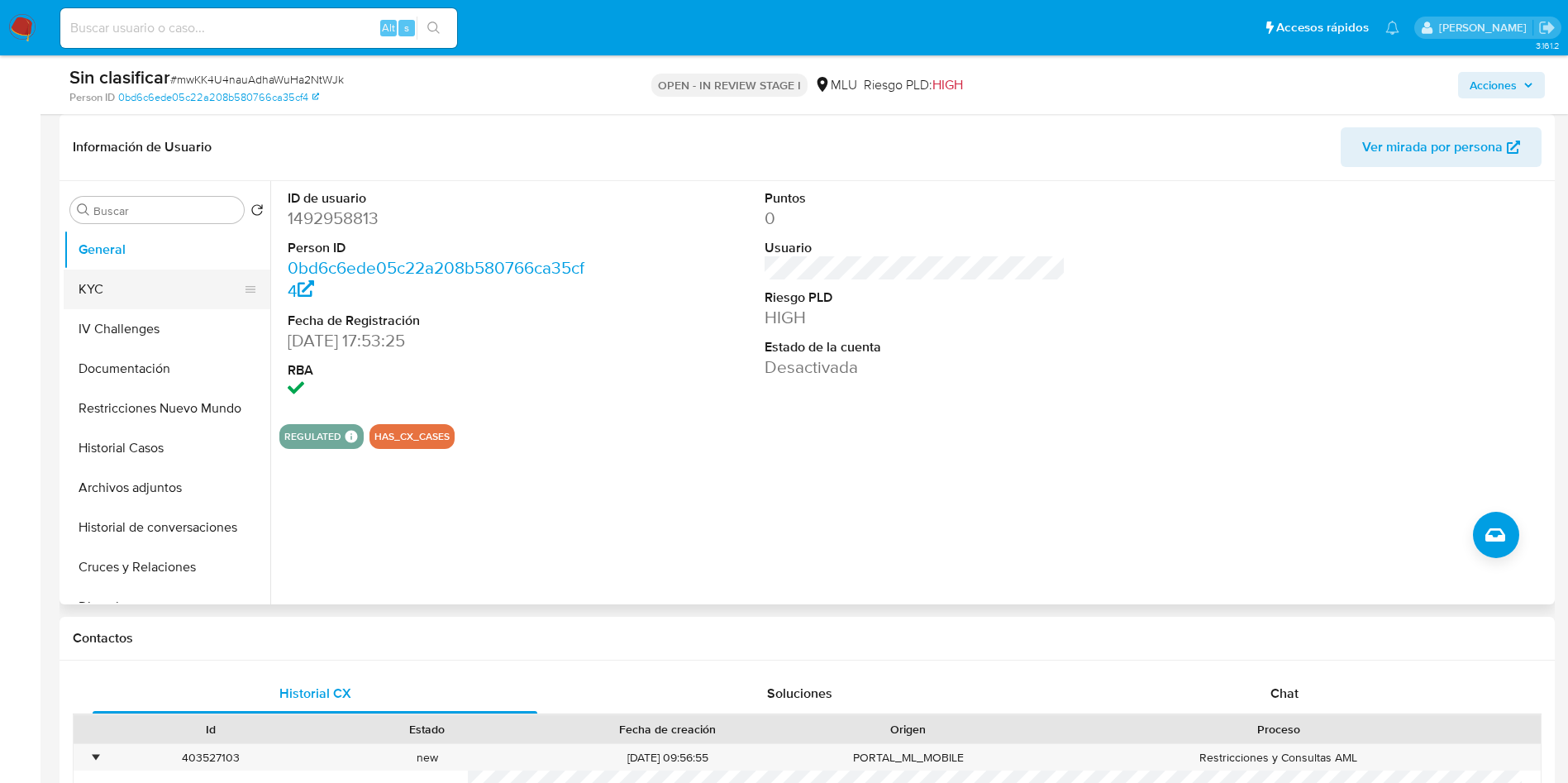
click at [142, 290] on button "KYC" at bounding box center [160, 289] width 193 height 39
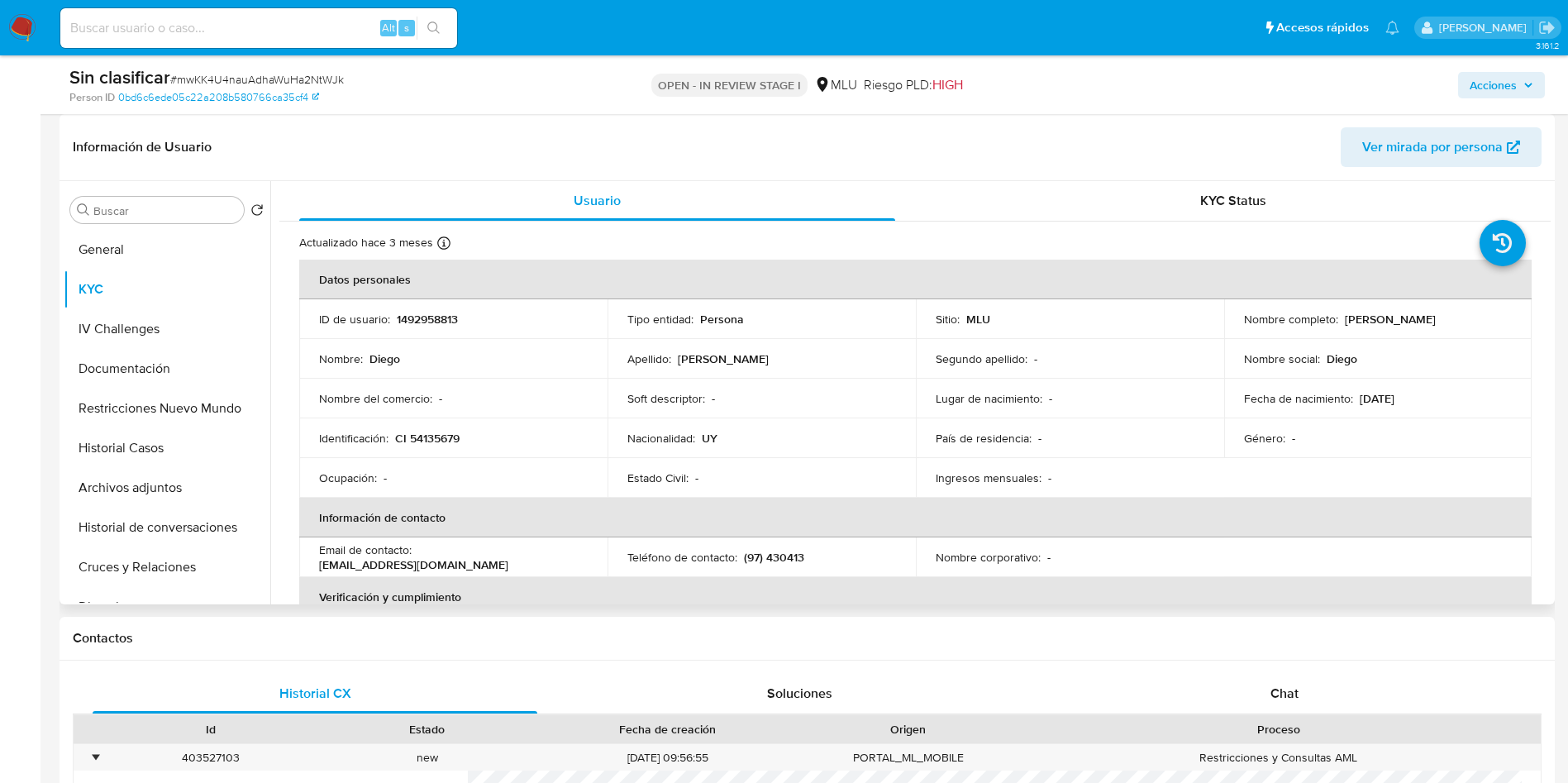
click at [1463, 531] on th "Información de contacto" at bounding box center [915, 518] width 1233 height 39
click at [166, 406] on button "Restricciones Nuevo Mundo" at bounding box center [160, 408] width 193 height 39
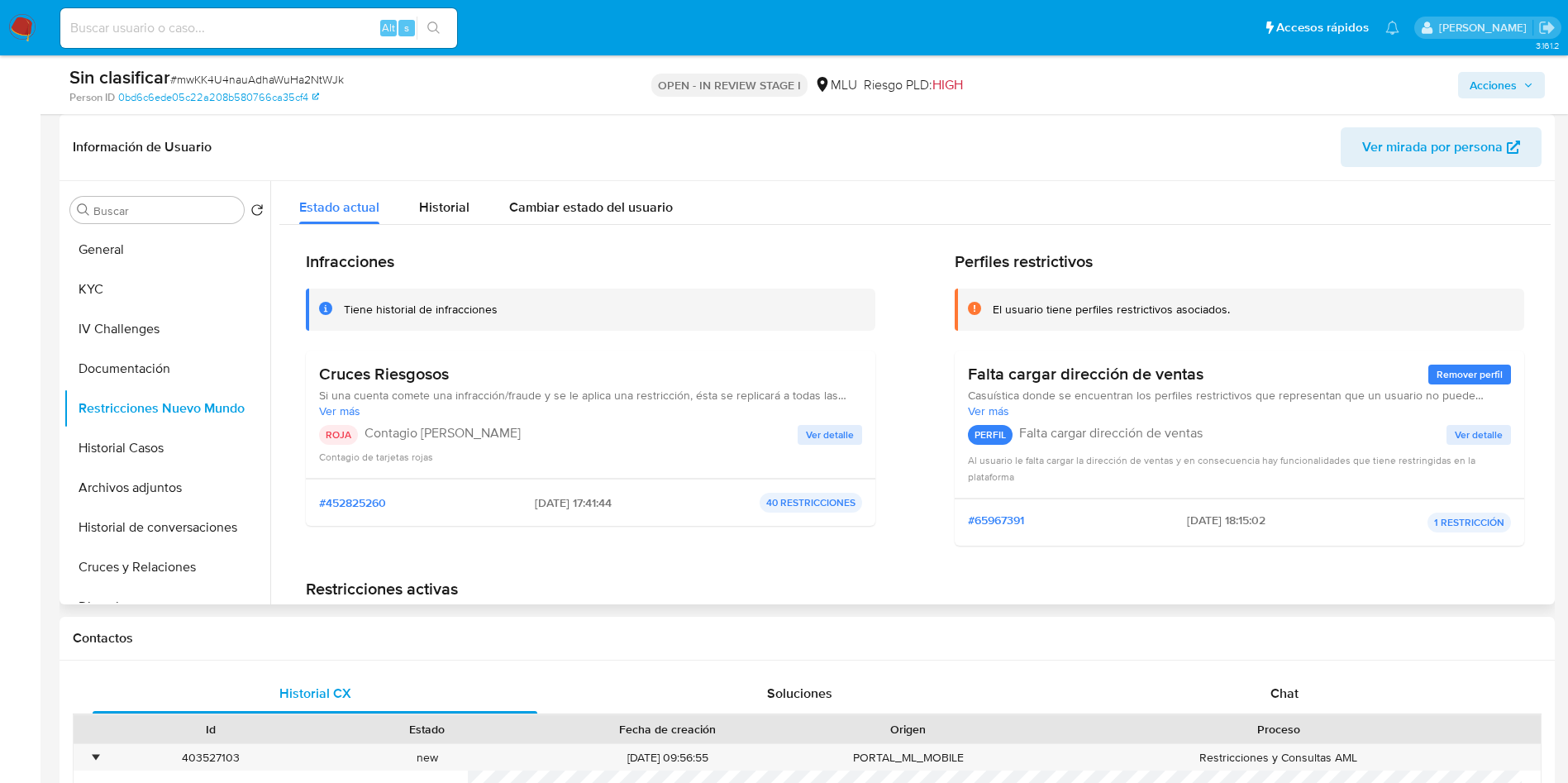
click at [832, 443] on span "Ver detalle" at bounding box center [830, 435] width 48 height 16
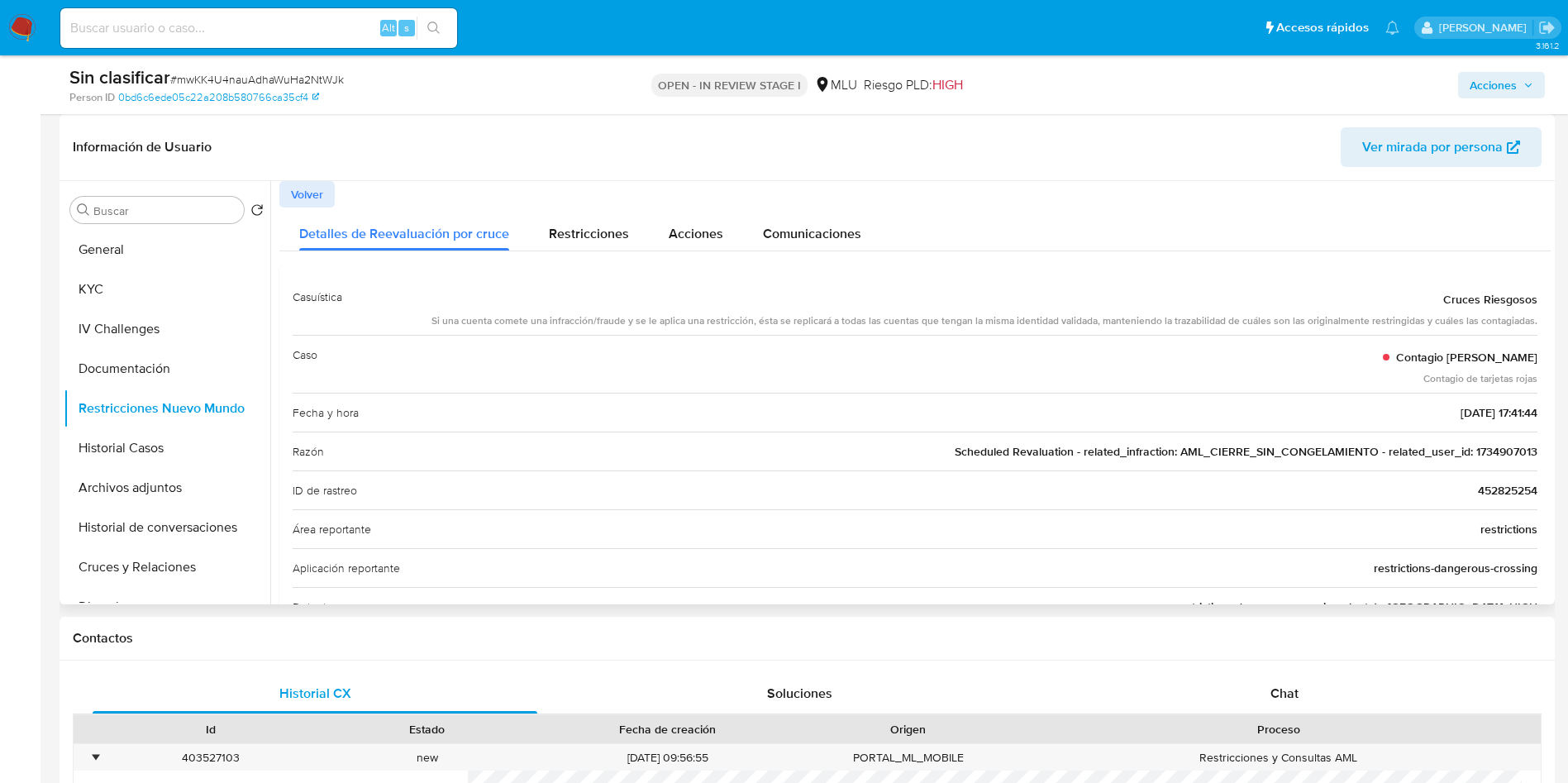
click at [1497, 455] on span "Scheduled Revaluation - related_infraction: AML_CIERRE_SIN_CONGELAMIENTO - rela…" at bounding box center [1246, 451] width 583 height 16
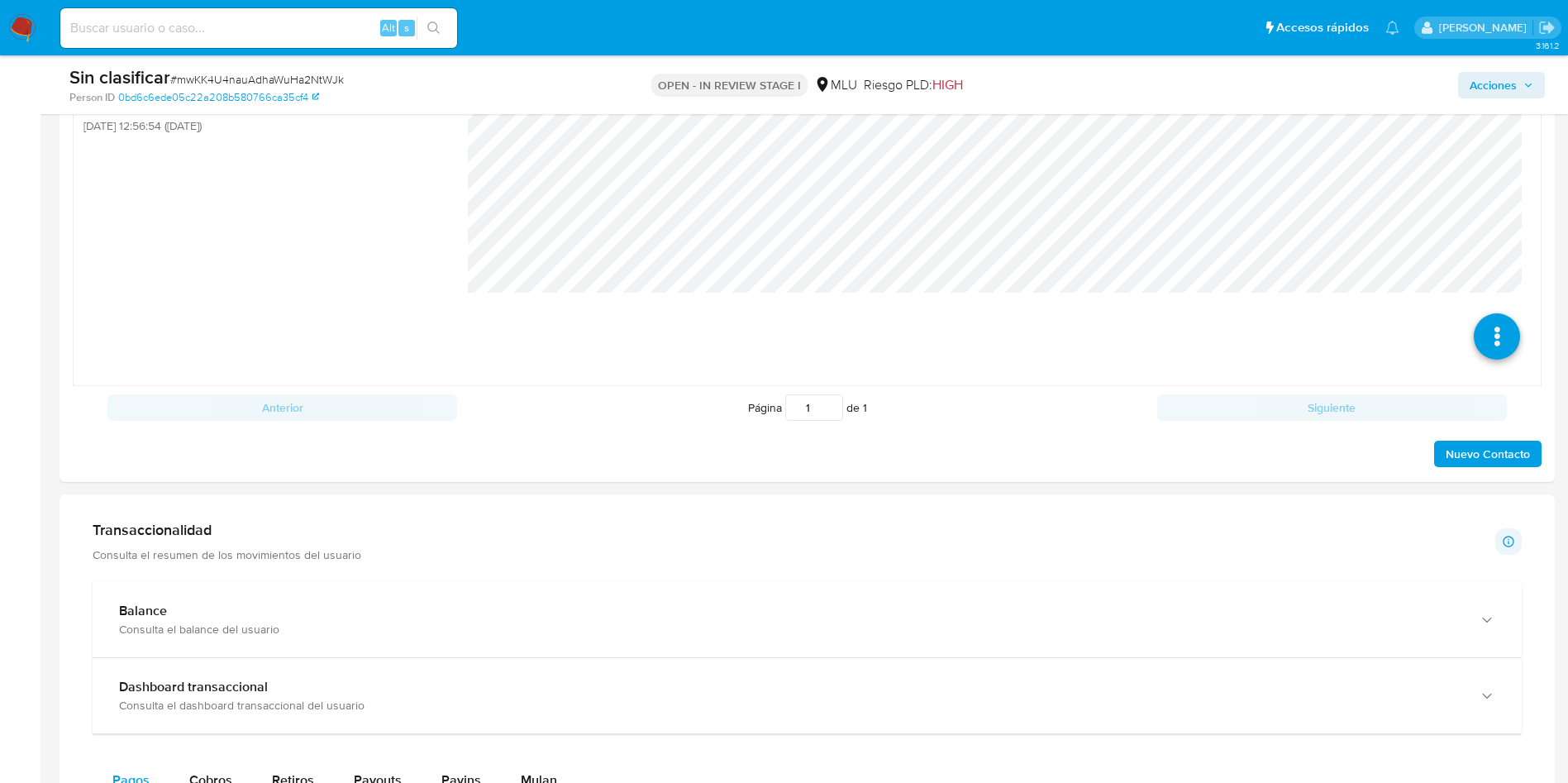
scroll to position [744, 0]
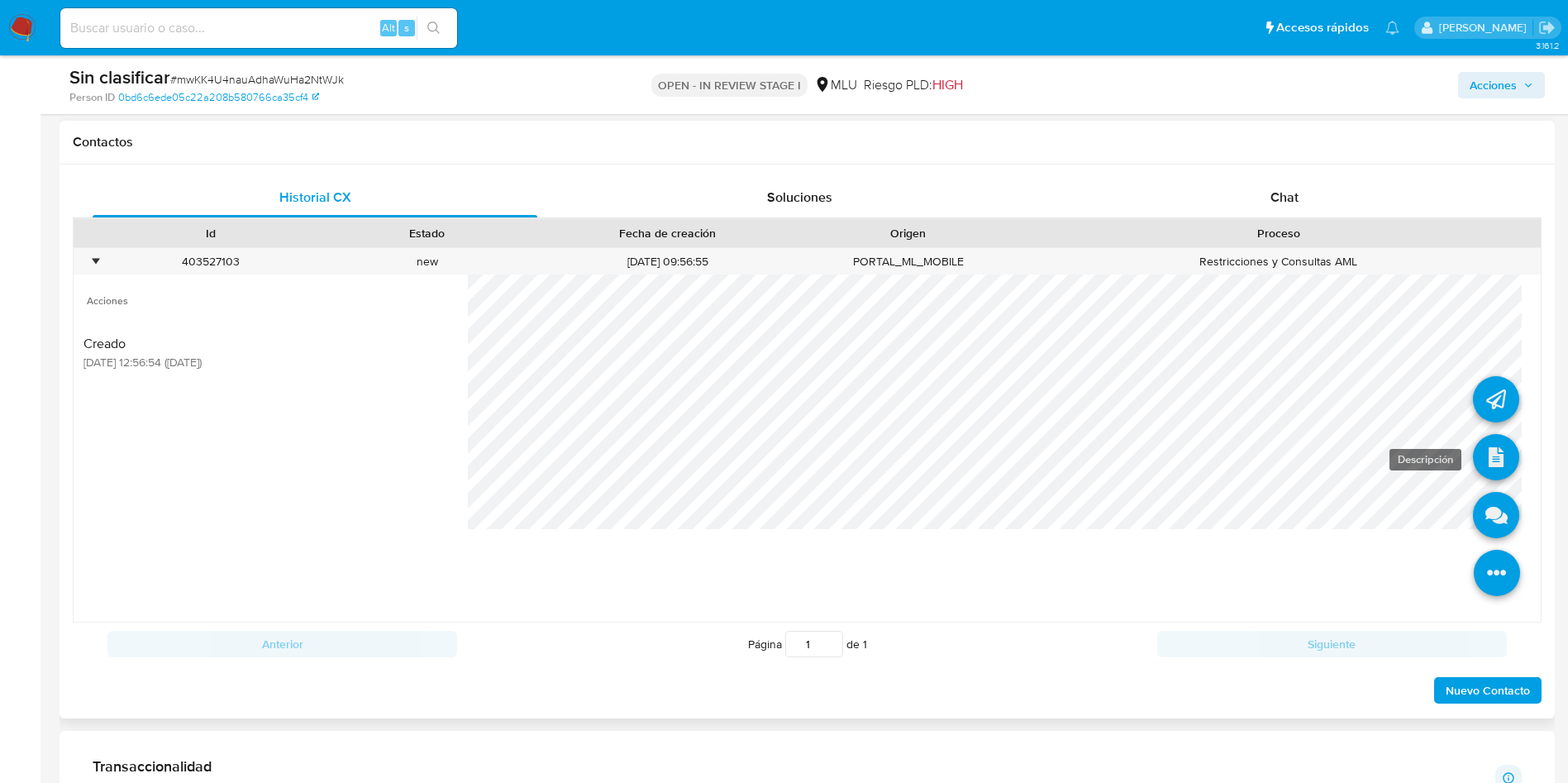
click at [1473, 458] on link at bounding box center [1496, 457] width 46 height 46
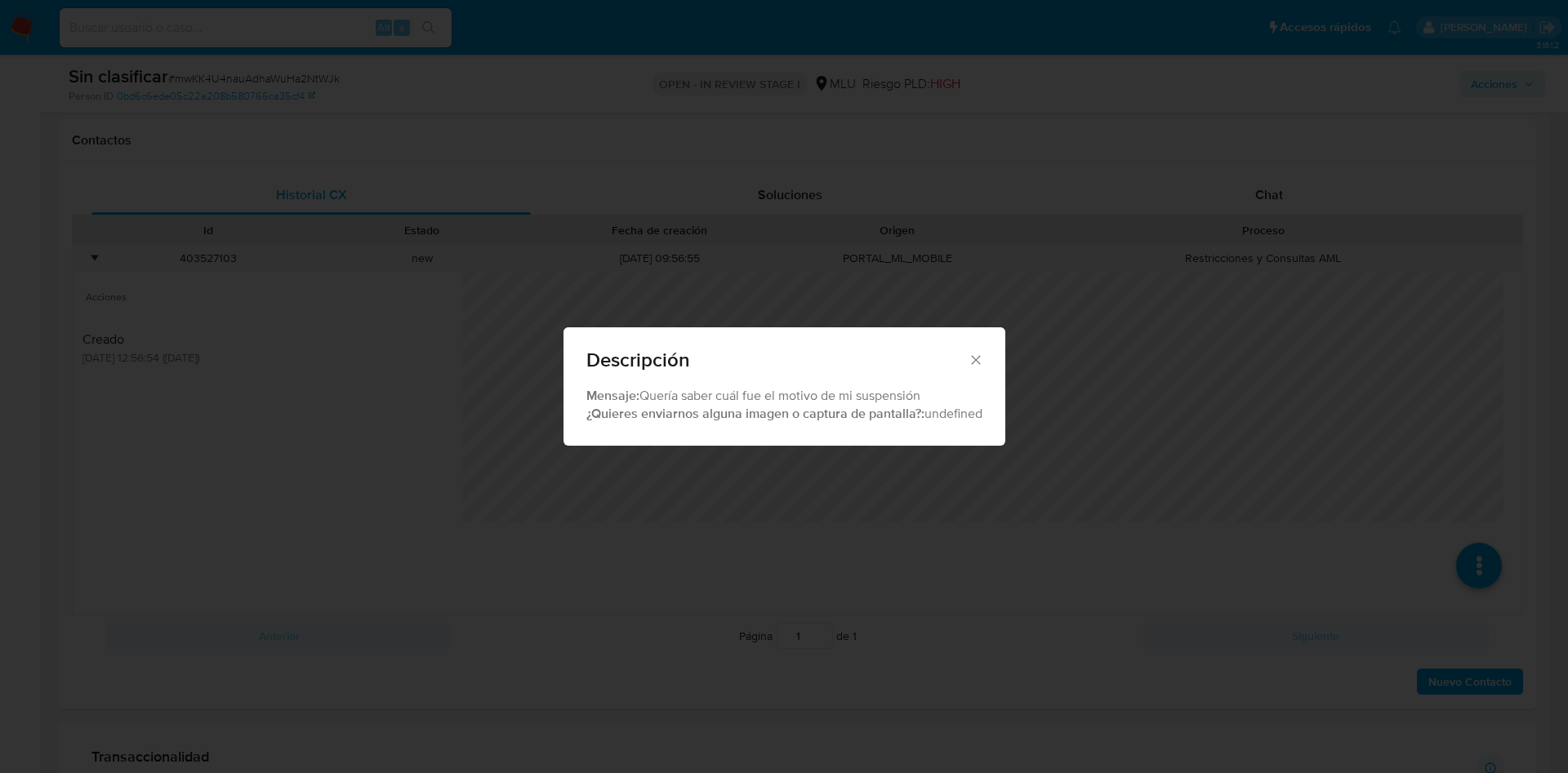
click at [991, 331] on div "Descripción" at bounding box center [784, 357] width 442 height 60
click at [975, 357] on icon "Cerrar" at bounding box center [975, 359] width 16 height 16
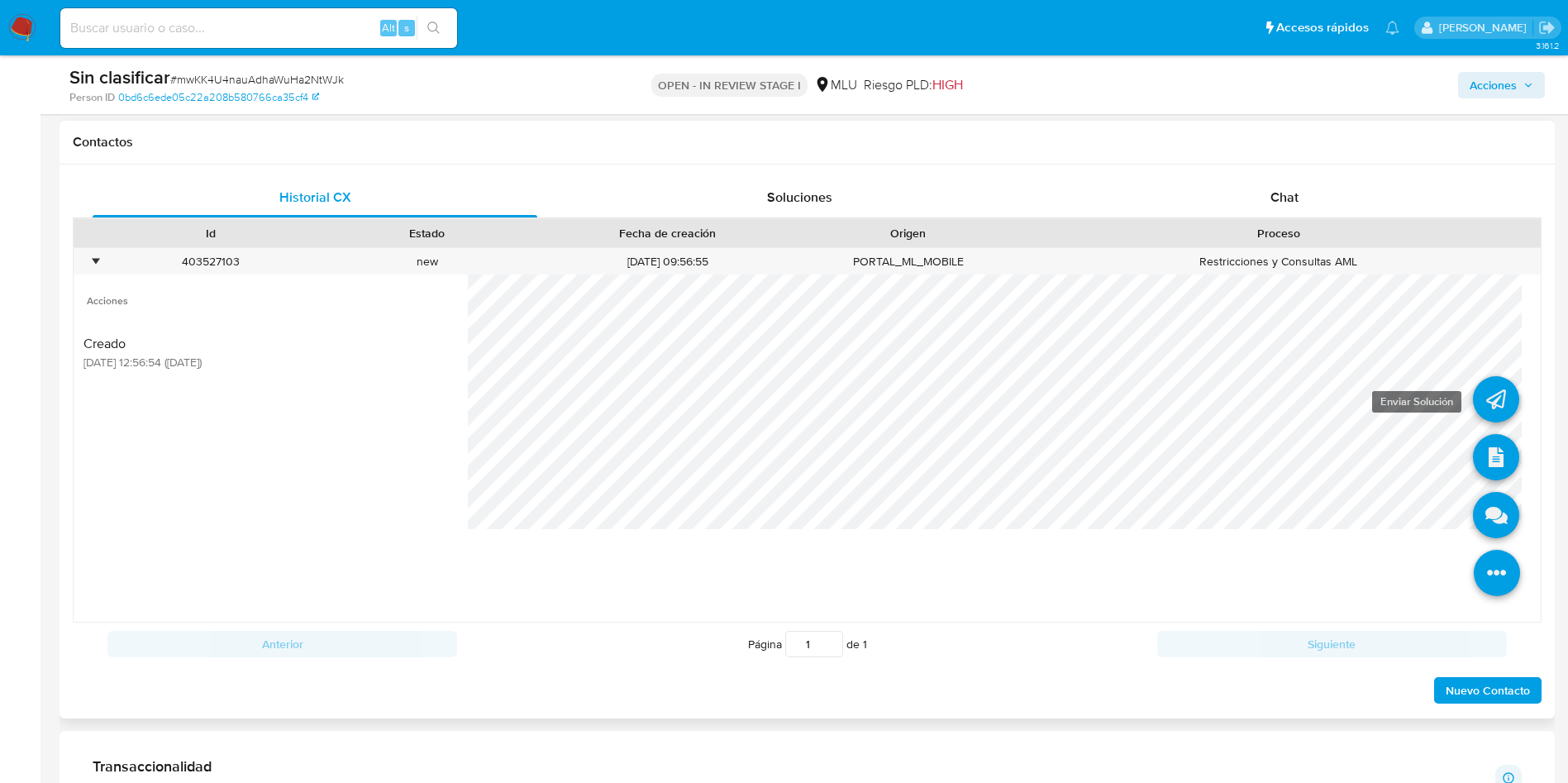
click at [1482, 388] on link at bounding box center [1496, 400] width 46 height 46
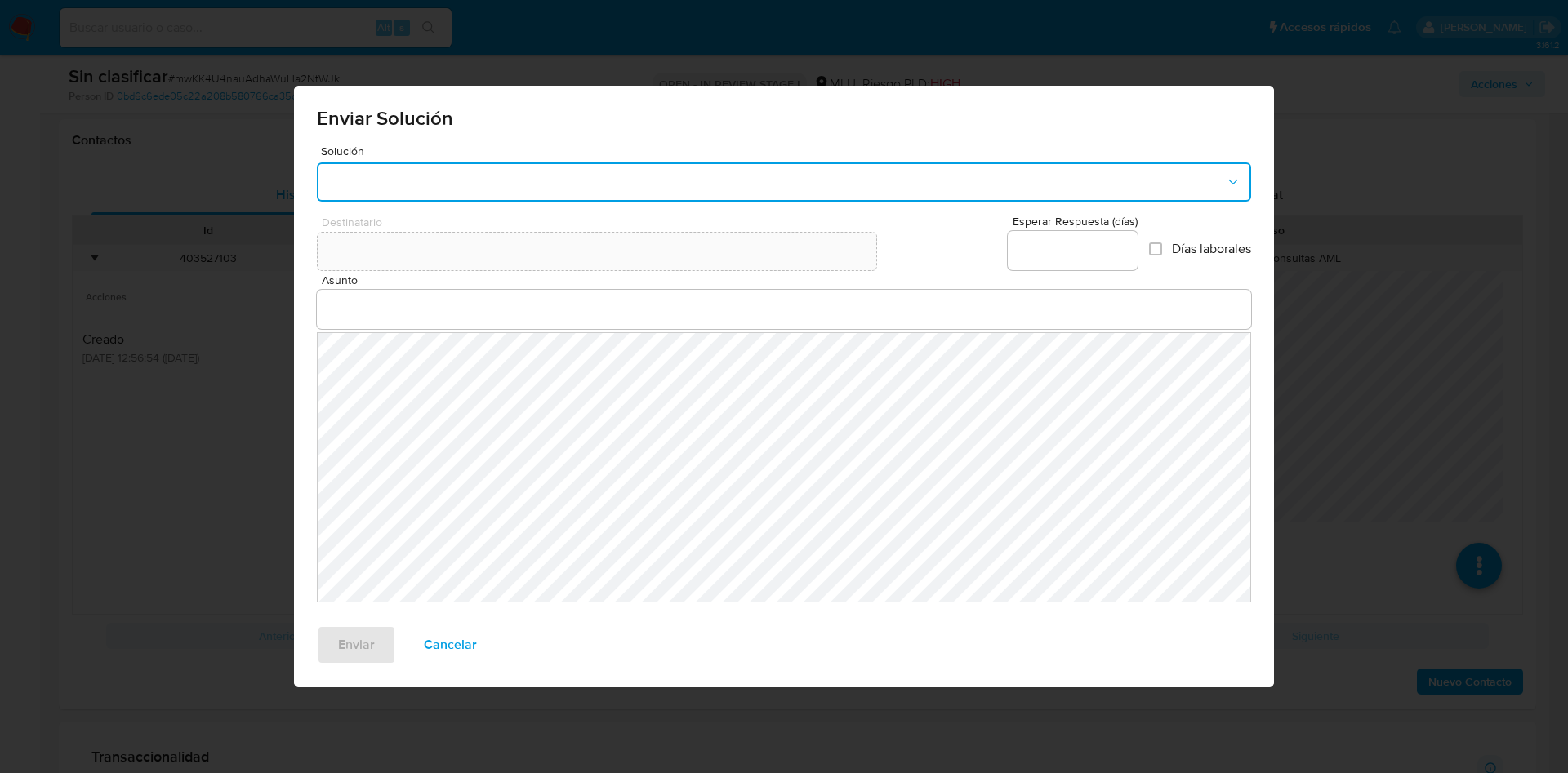
click at [571, 183] on button "button" at bounding box center [784, 182] width 934 height 39
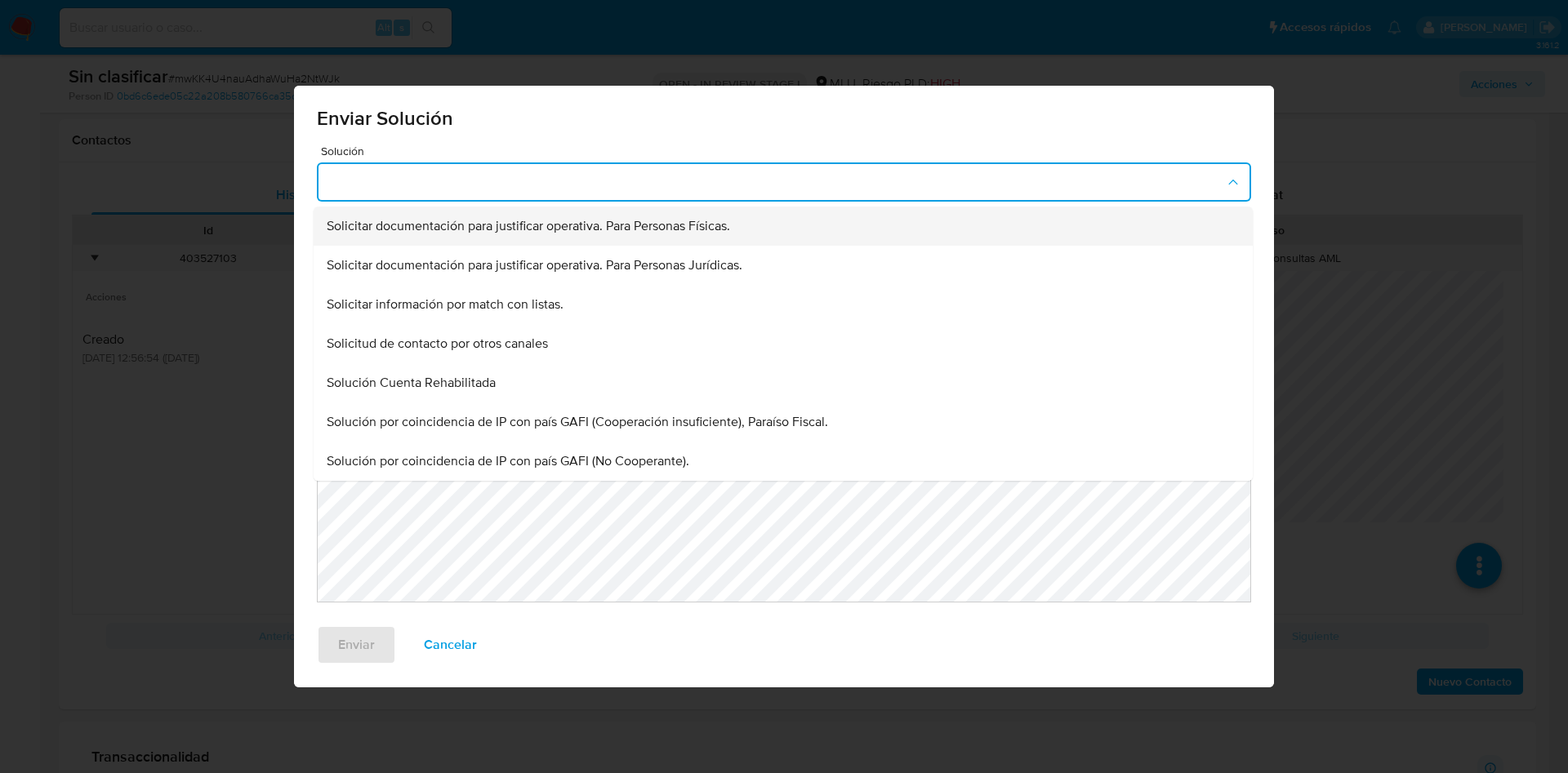
click at [667, 227] on span "Solicitar documentación para justificar operativa. Para Personas Físicas." at bounding box center [527, 226] width 403 height 16
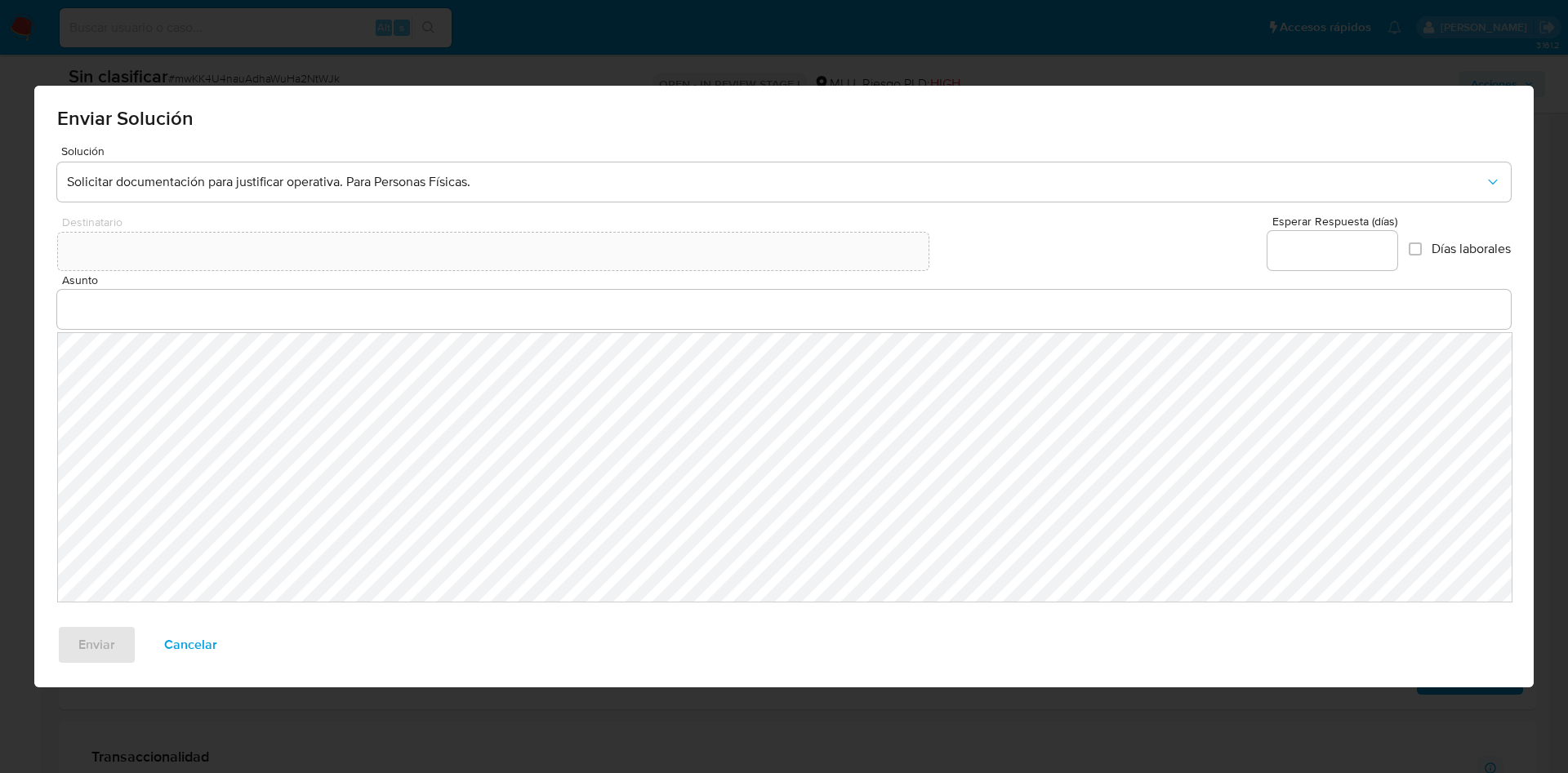
click at [615, 317] on input "Asunto" at bounding box center [784, 309] width 1454 height 21
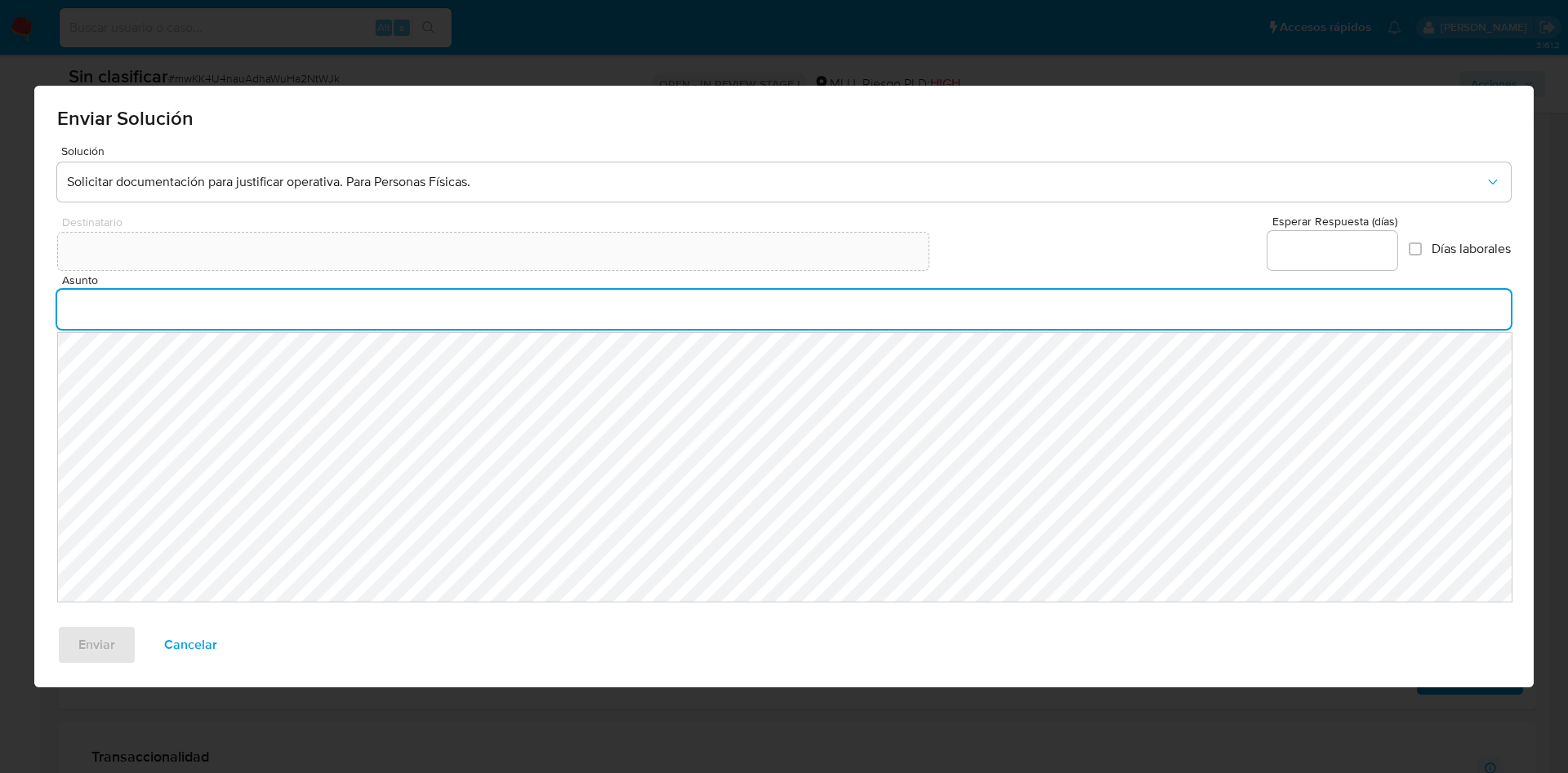
type input "S"
type input "Suspensión de cuenta"
click at [1281, 252] on input "Esperar Respuesta (días)" at bounding box center [1333, 250] width 130 height 21
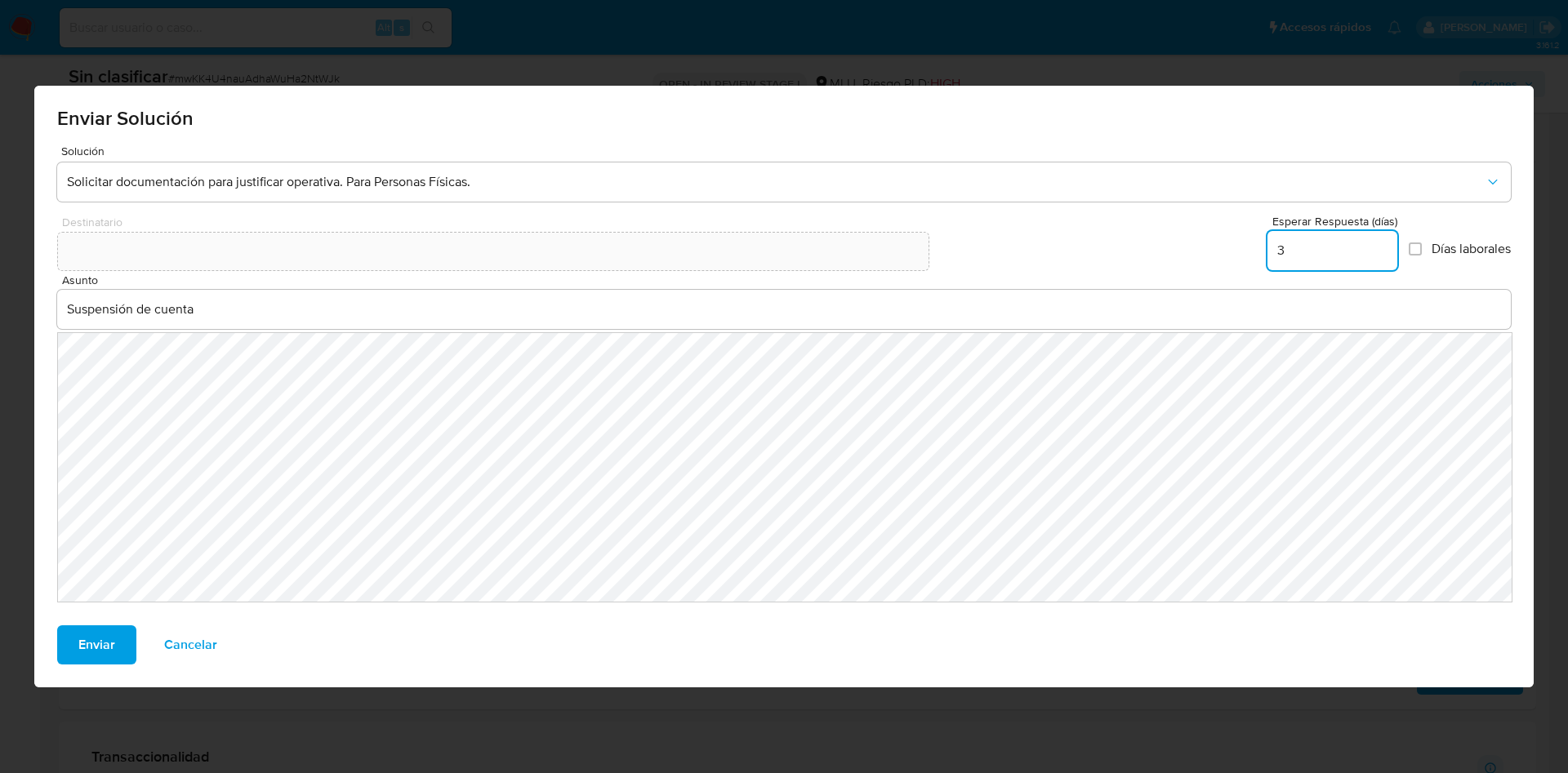
type input "3"
click at [1306, 250] on input "3" at bounding box center [1333, 250] width 130 height 21
type input "0"
click at [99, 631] on span "Enviar" at bounding box center [96, 645] width 36 height 36
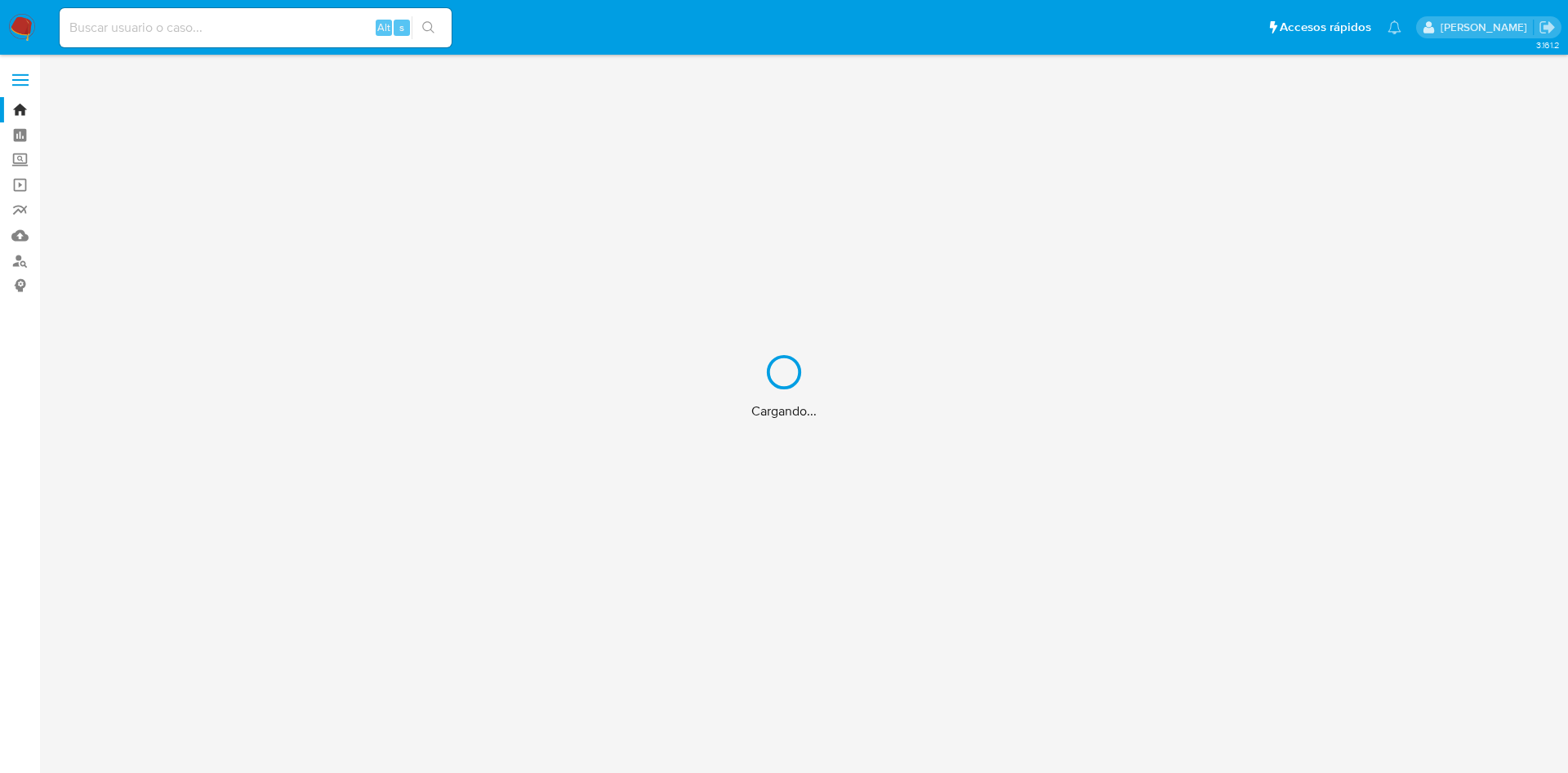
click at [208, 24] on div "Cargando..." at bounding box center [784, 386] width 1568 height 773
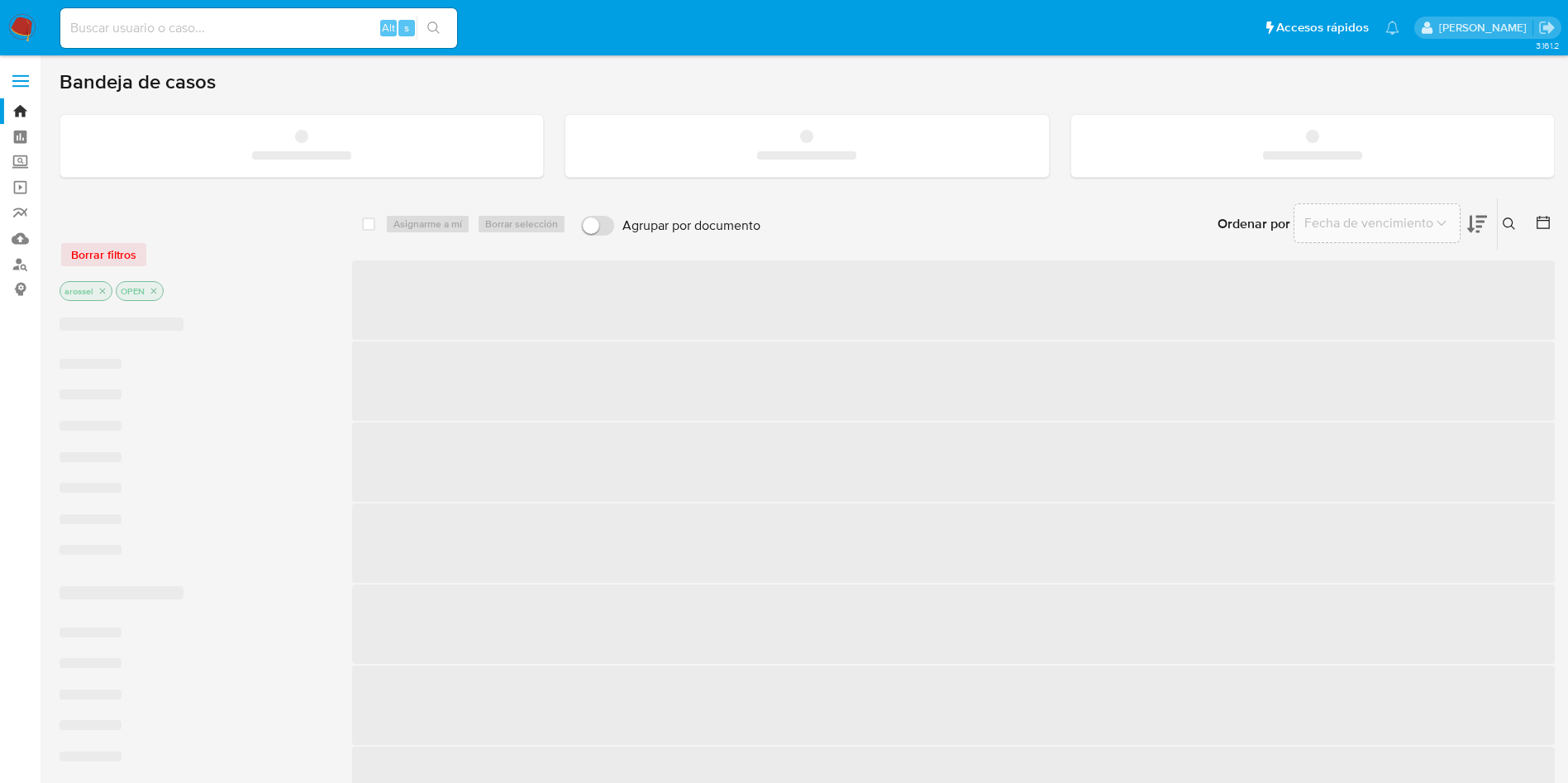
click at [222, 33] on input at bounding box center [259, 27] width 397 height 21
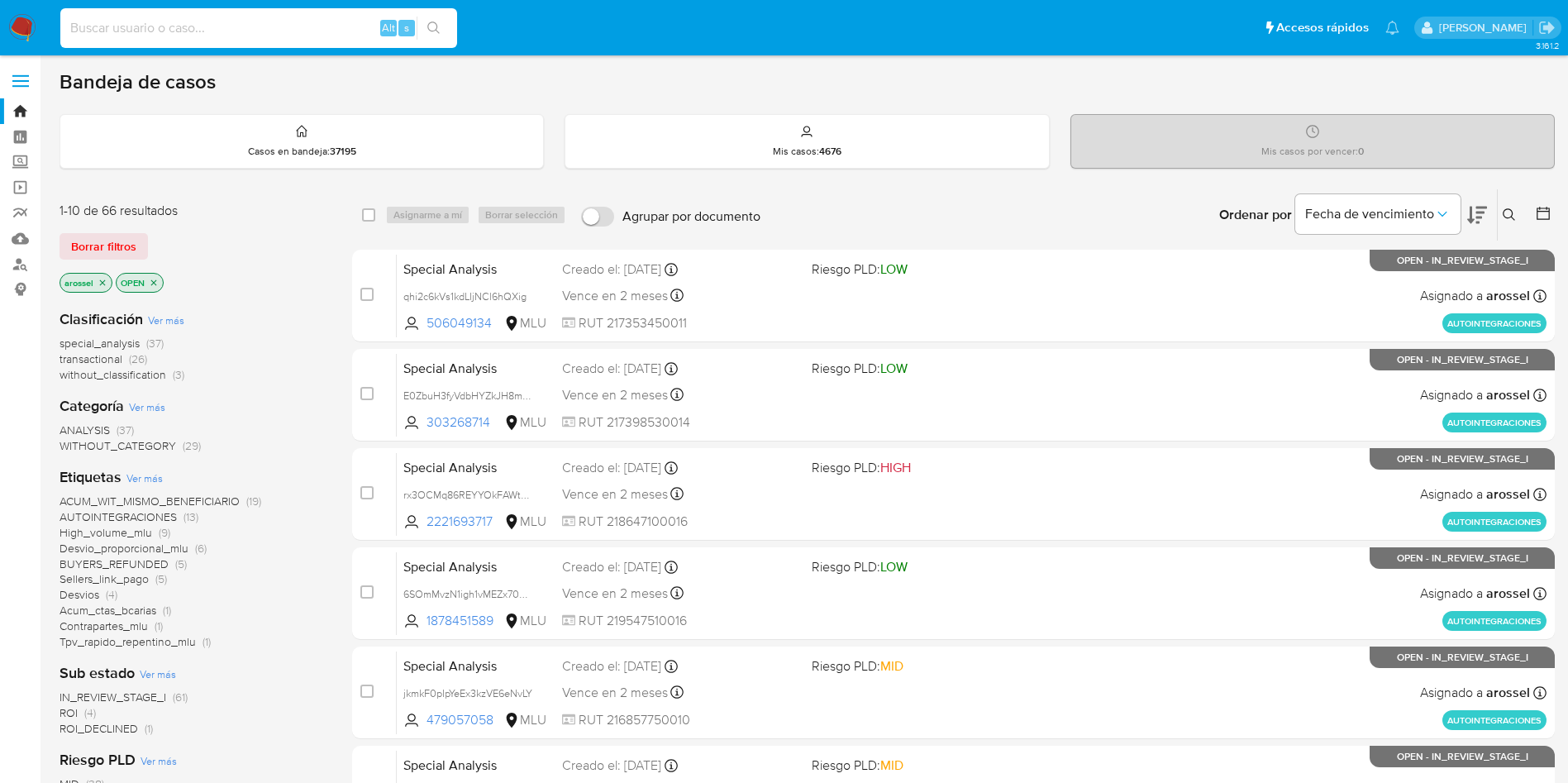
paste input "1734907013"
type input "1734907013"
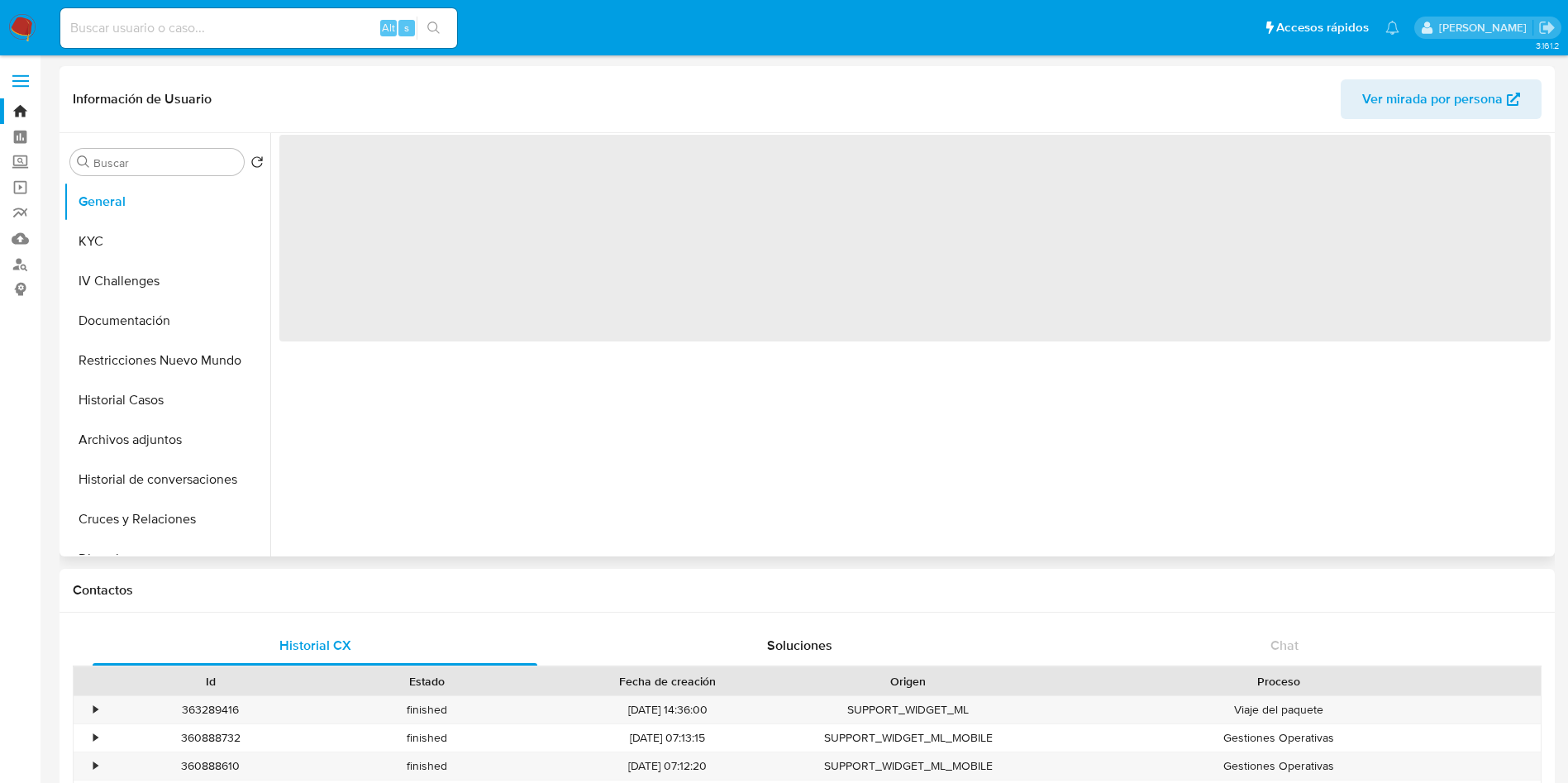
select select "10"
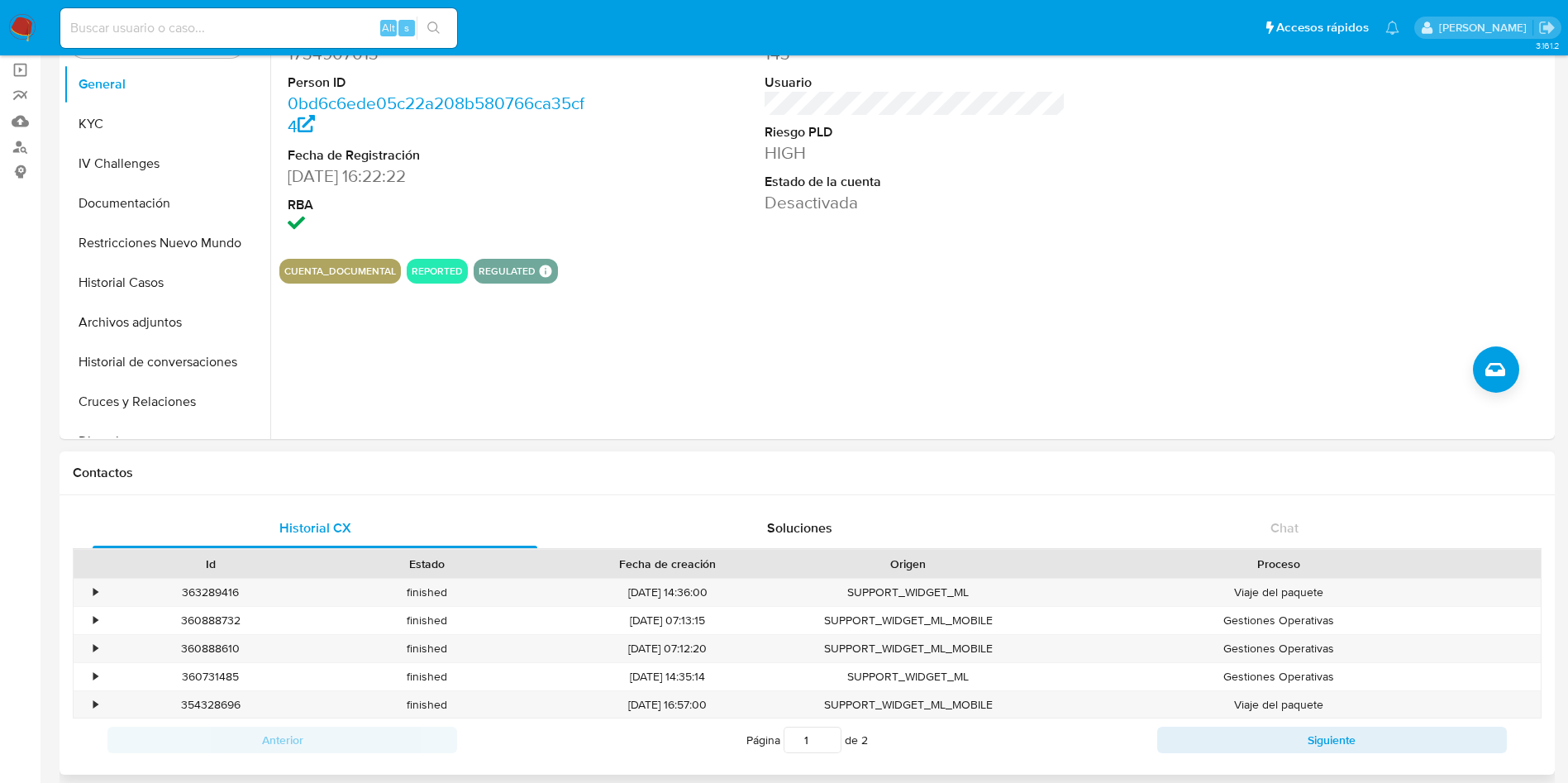
scroll to position [79, 0]
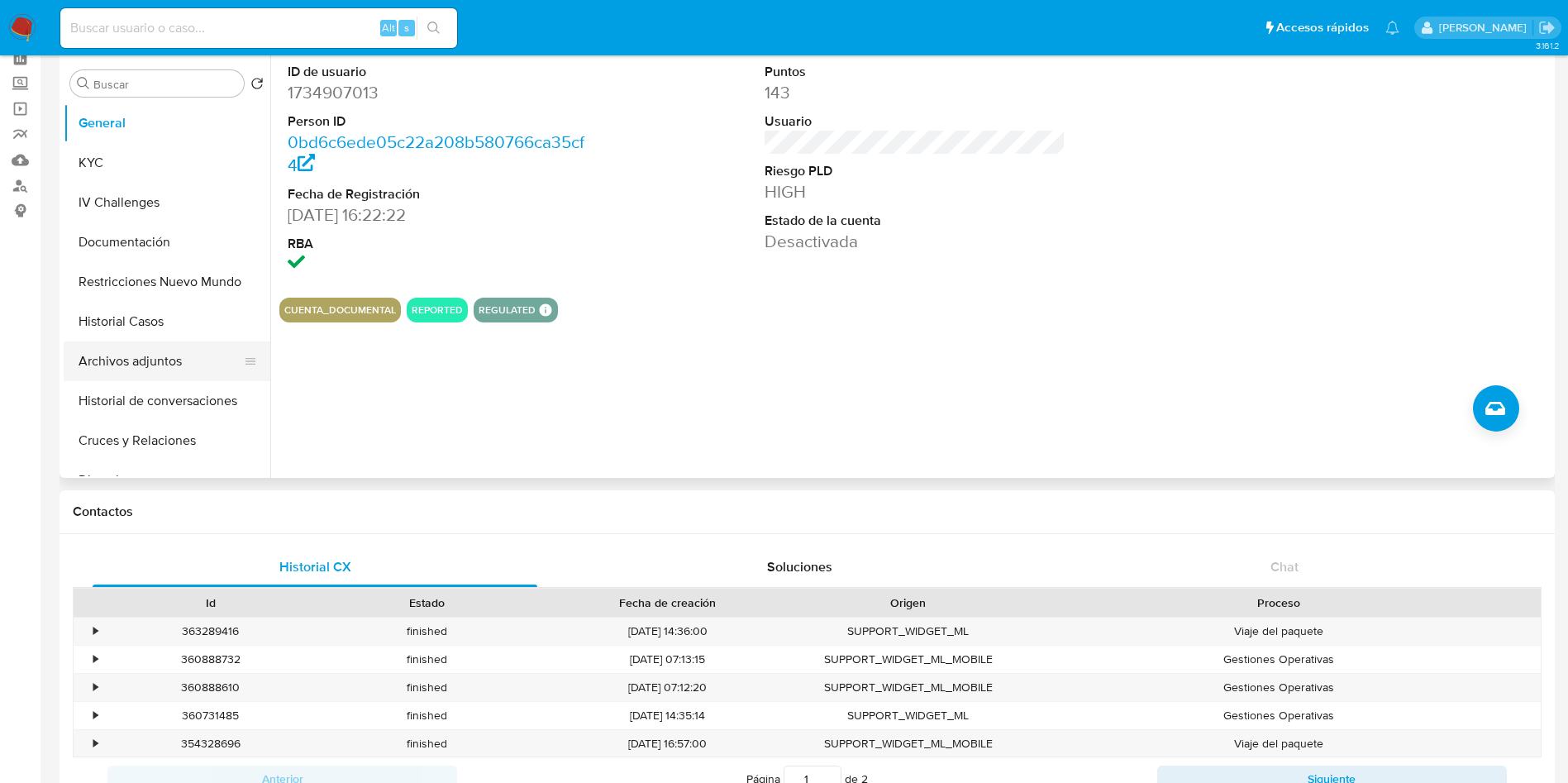
click at [180, 374] on button "Archivos adjuntos" at bounding box center [160, 361] width 193 height 39
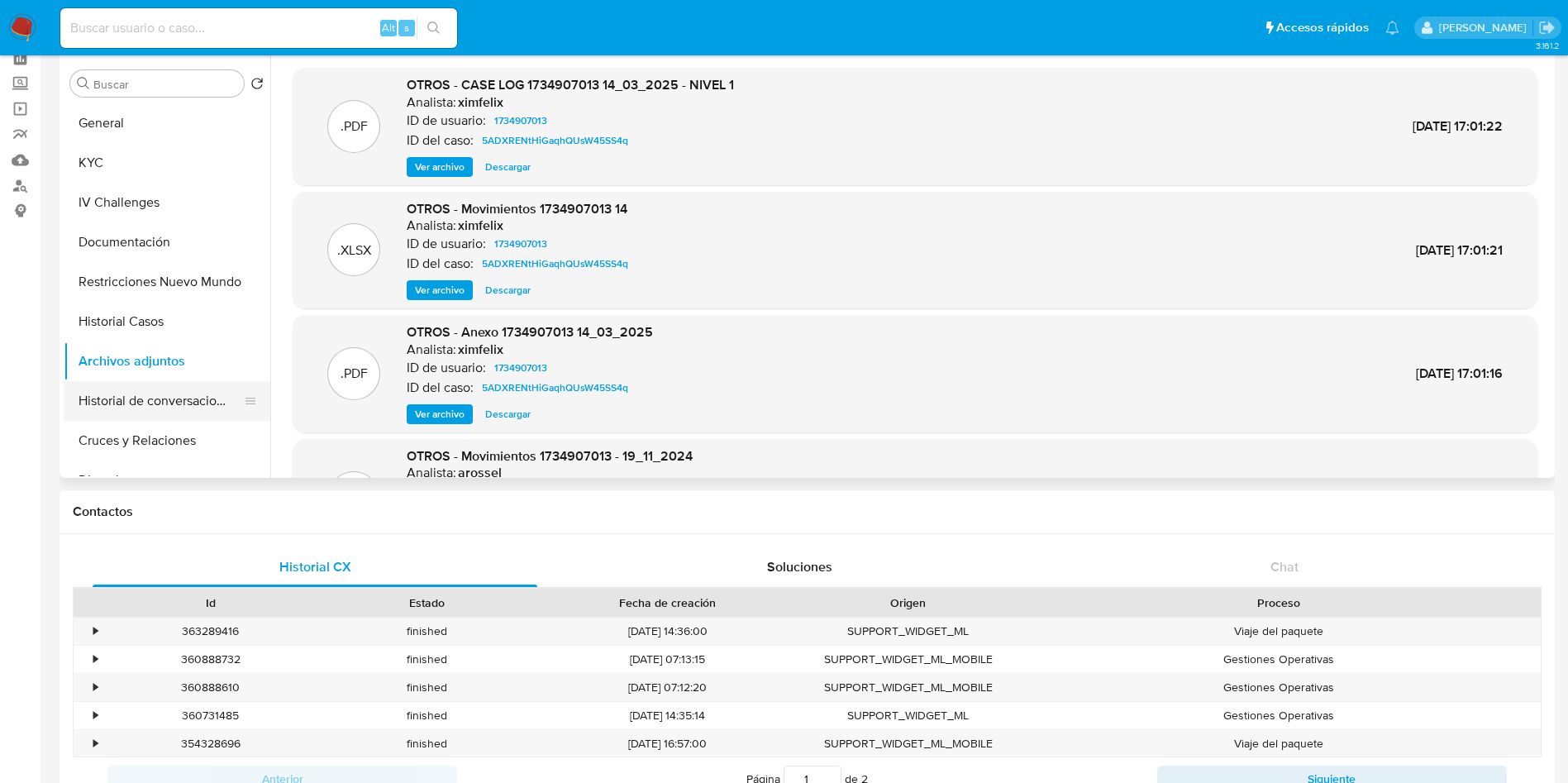
click at [214, 404] on button "Historial de conversaciones" at bounding box center [160, 400] width 193 height 39
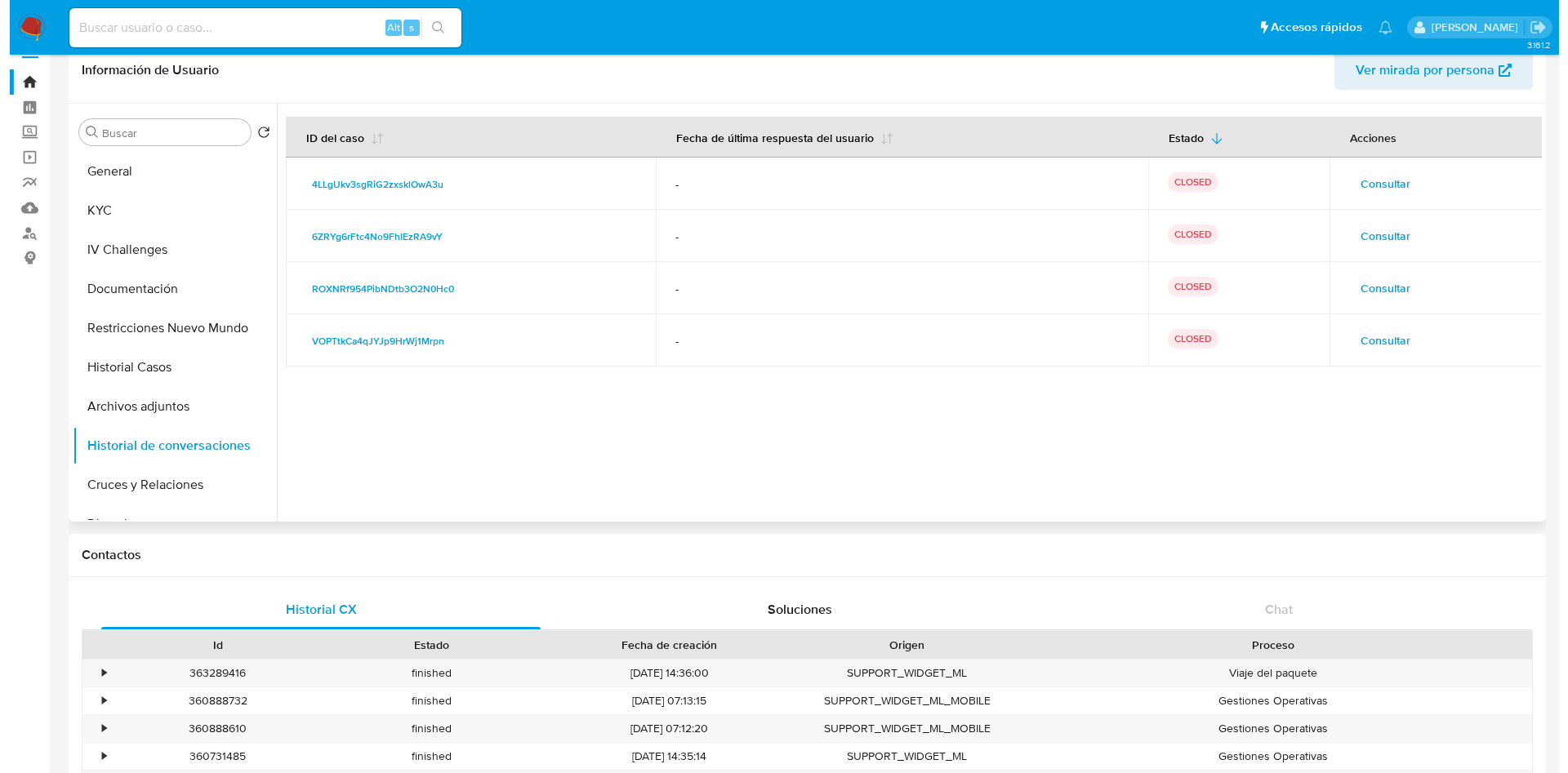
scroll to position [0, 0]
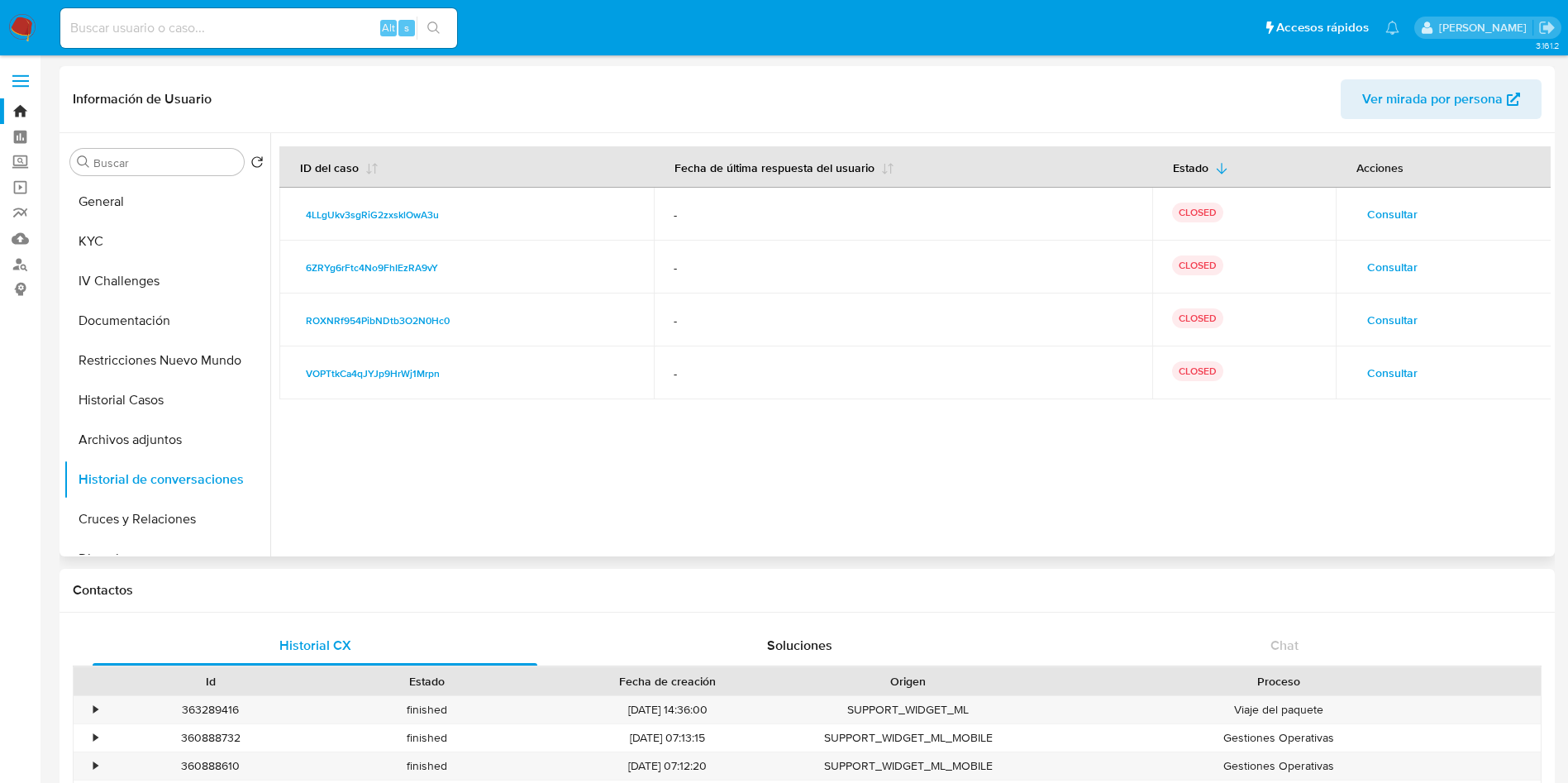
click at [1368, 217] on span "Consultar" at bounding box center [1392, 214] width 50 height 23
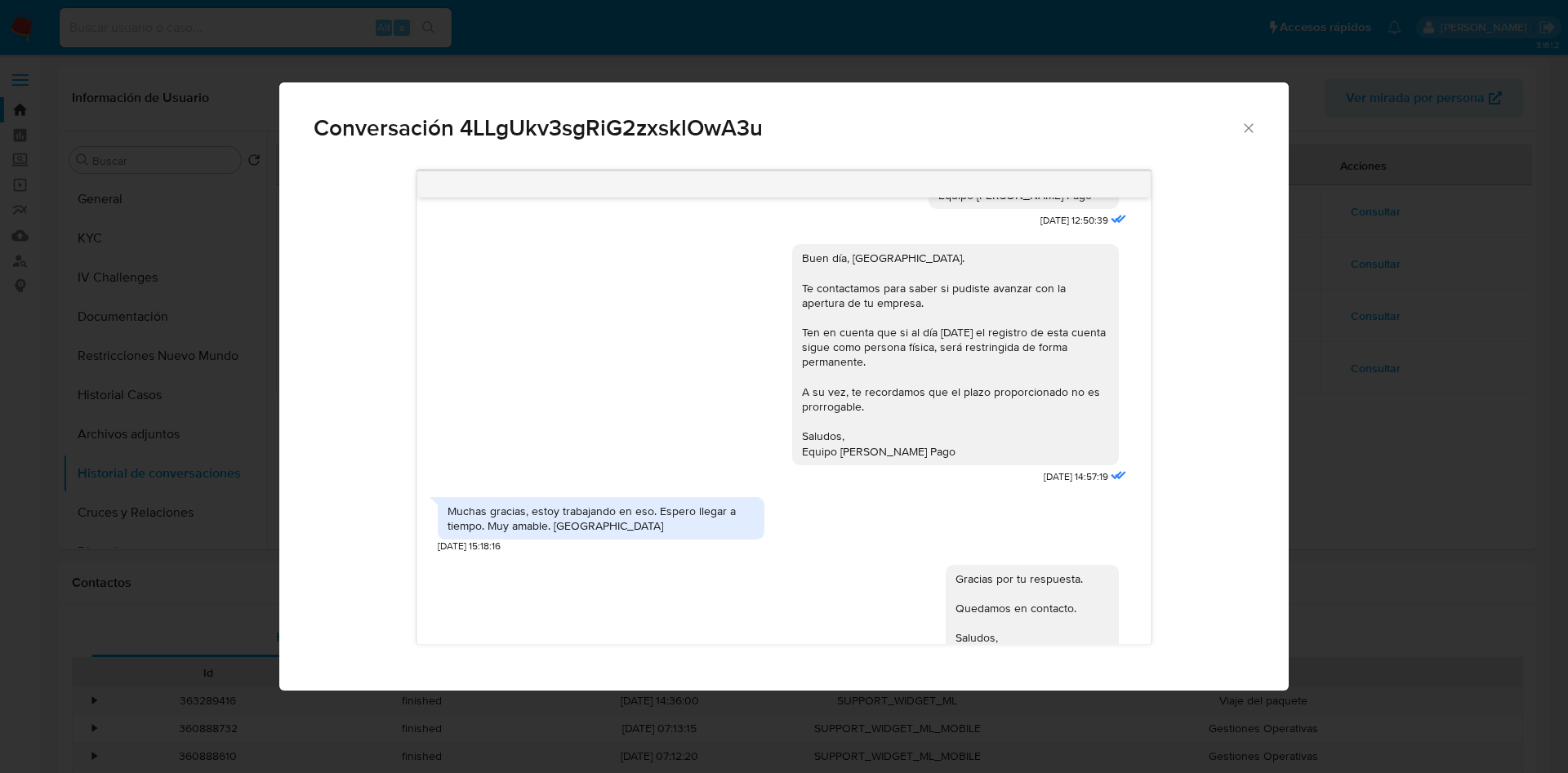
scroll to position [422, 0]
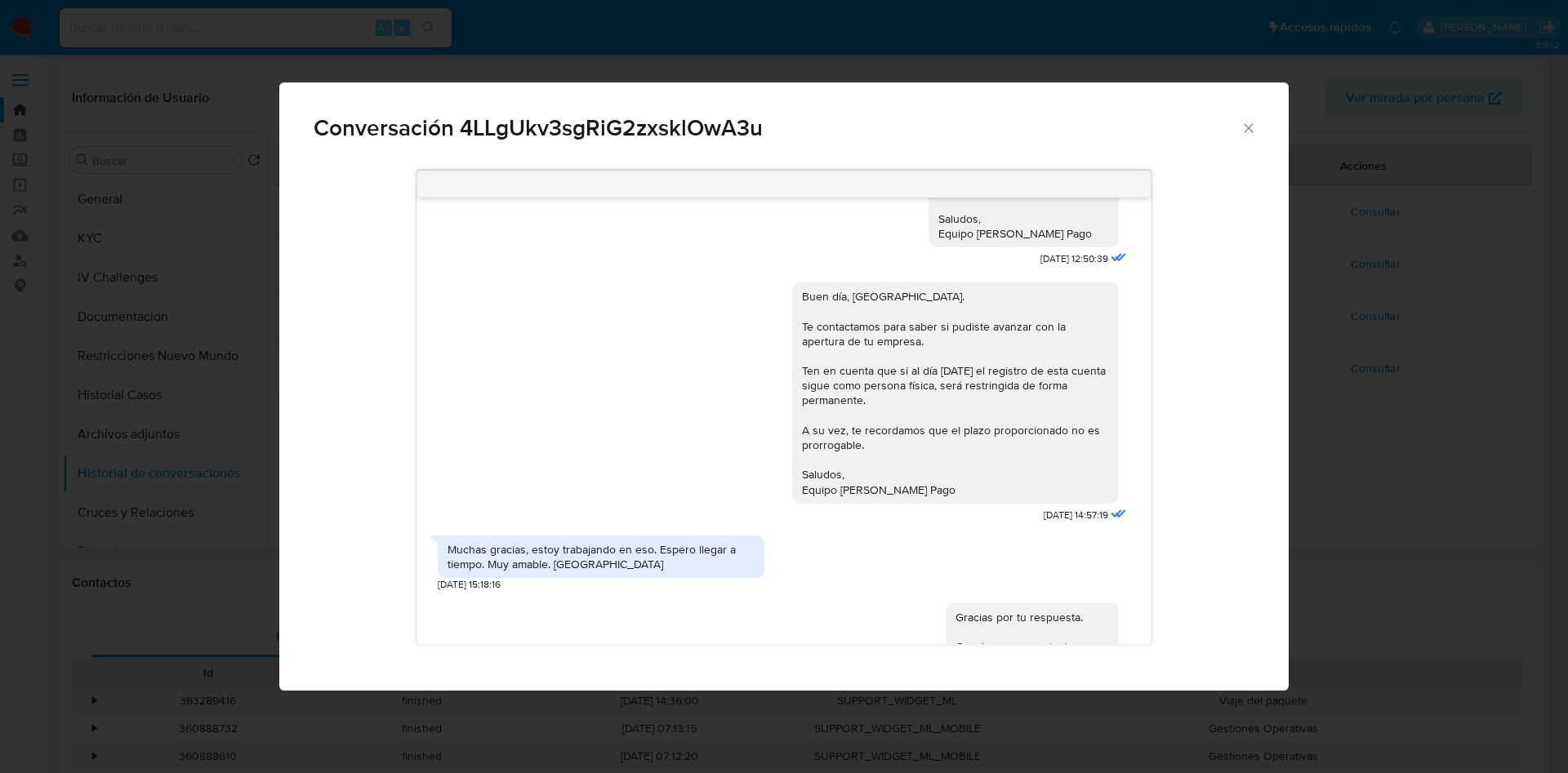
click at [1318, 414] on div "Conversación 4LLgUkv3sgRiG2zxsklOwA3u Buen día, [PERSON_NAME]. Te contactamos y…" at bounding box center [784, 386] width 1568 height 773
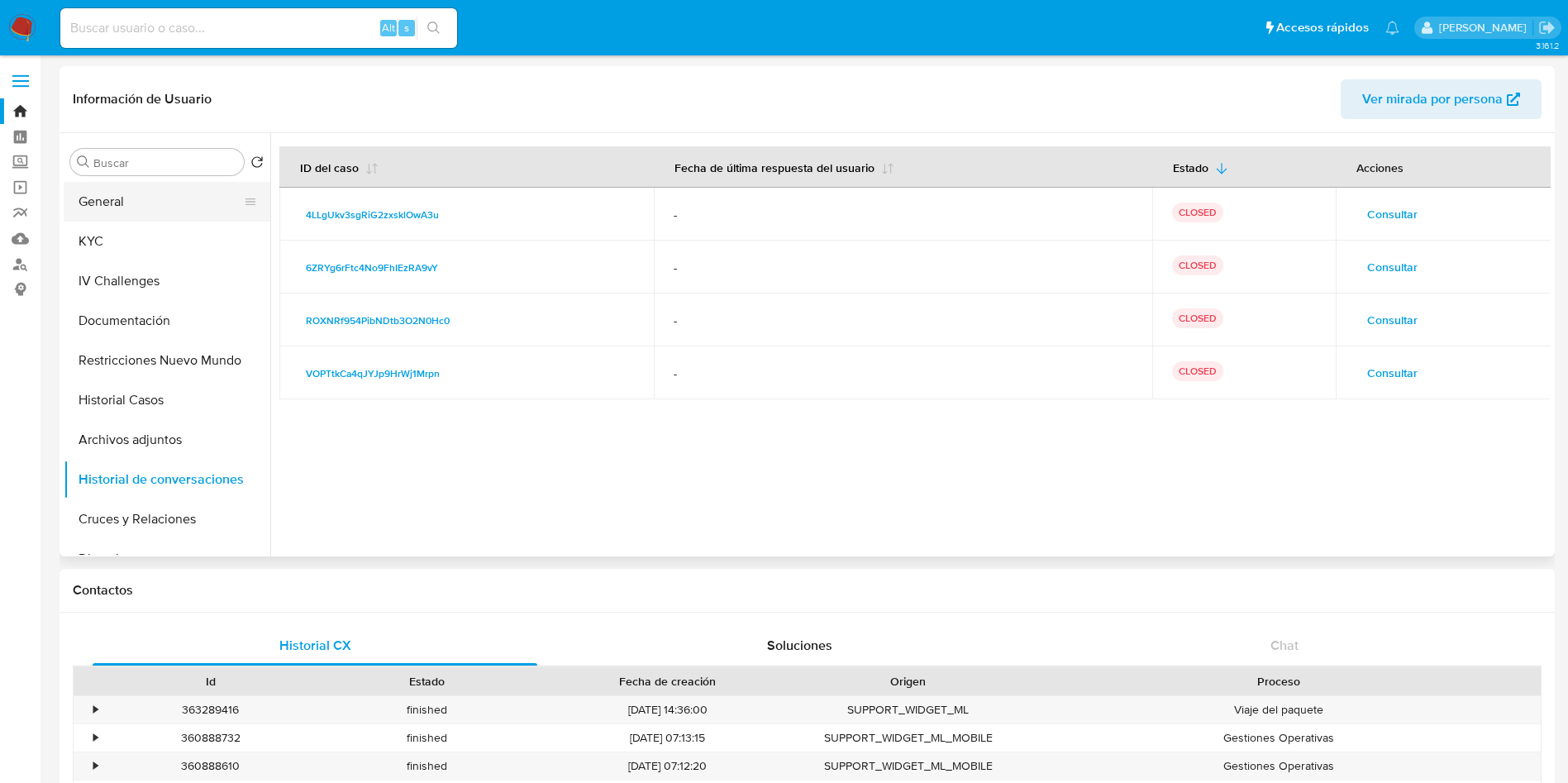
click at [143, 199] on button "General" at bounding box center [160, 202] width 193 height 39
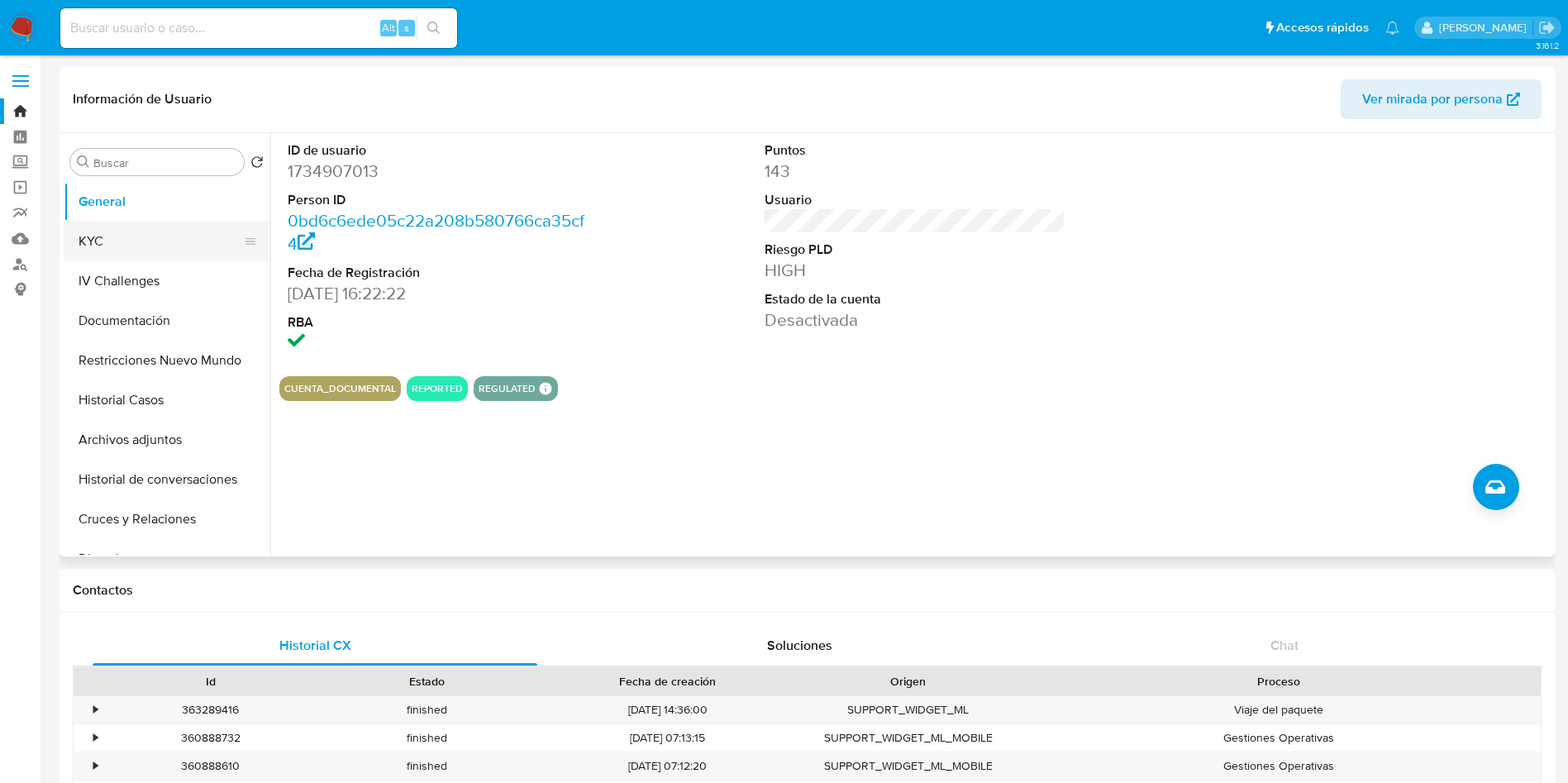
click at [136, 240] on button "KYC" at bounding box center [160, 241] width 193 height 39
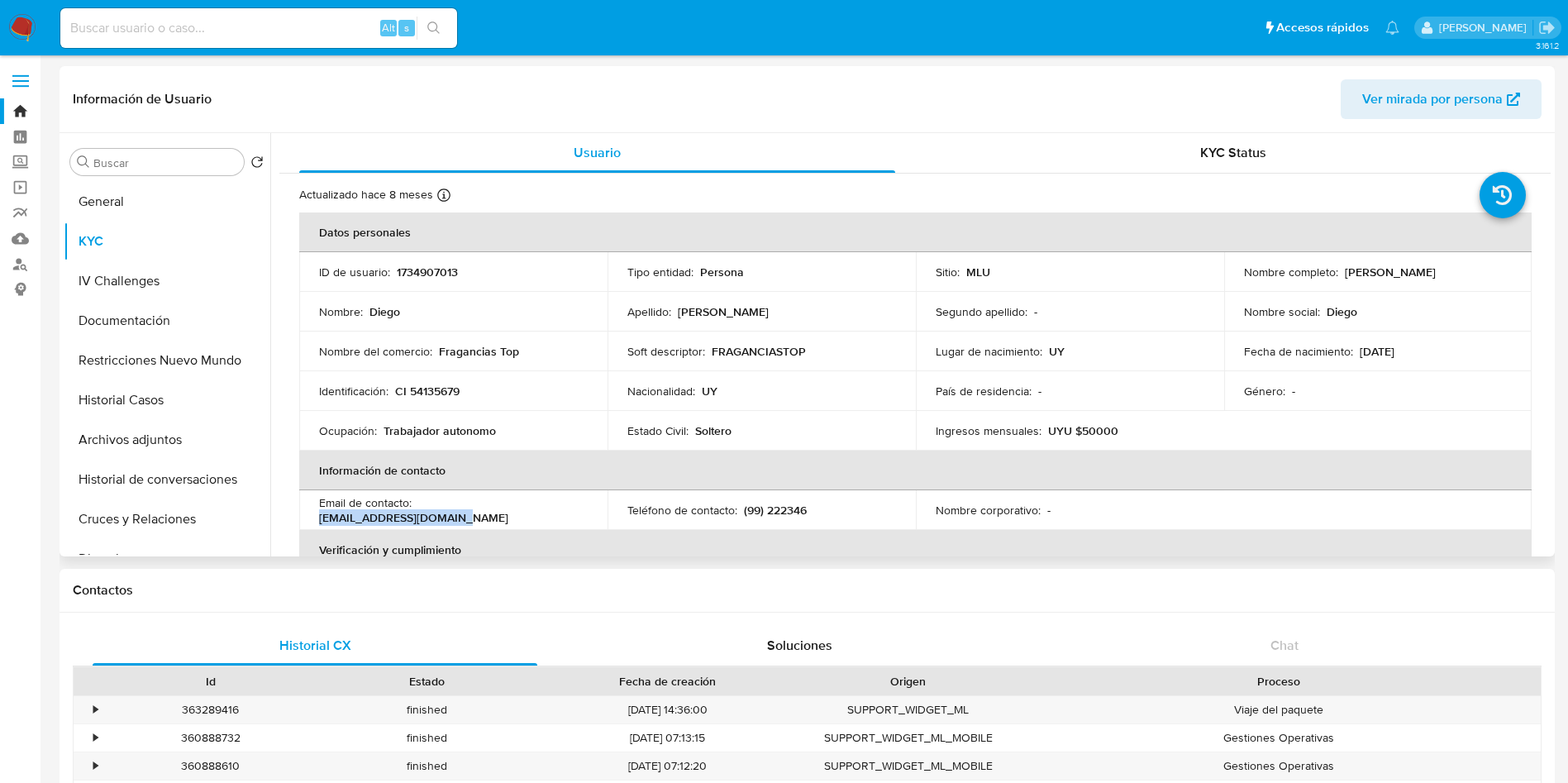
drag, startPoint x: 419, startPoint y: 504, endPoint x: 566, endPoint y: 504, distance: 147.0
click at [566, 504] on div "Email de contacto : diegogolo2608@gmail.com" at bounding box center [453, 510] width 269 height 30
copy p "diegogolo2608@gmail.com"
click at [1391, 351] on p "[DATE]" at bounding box center [1376, 351] width 35 height 15
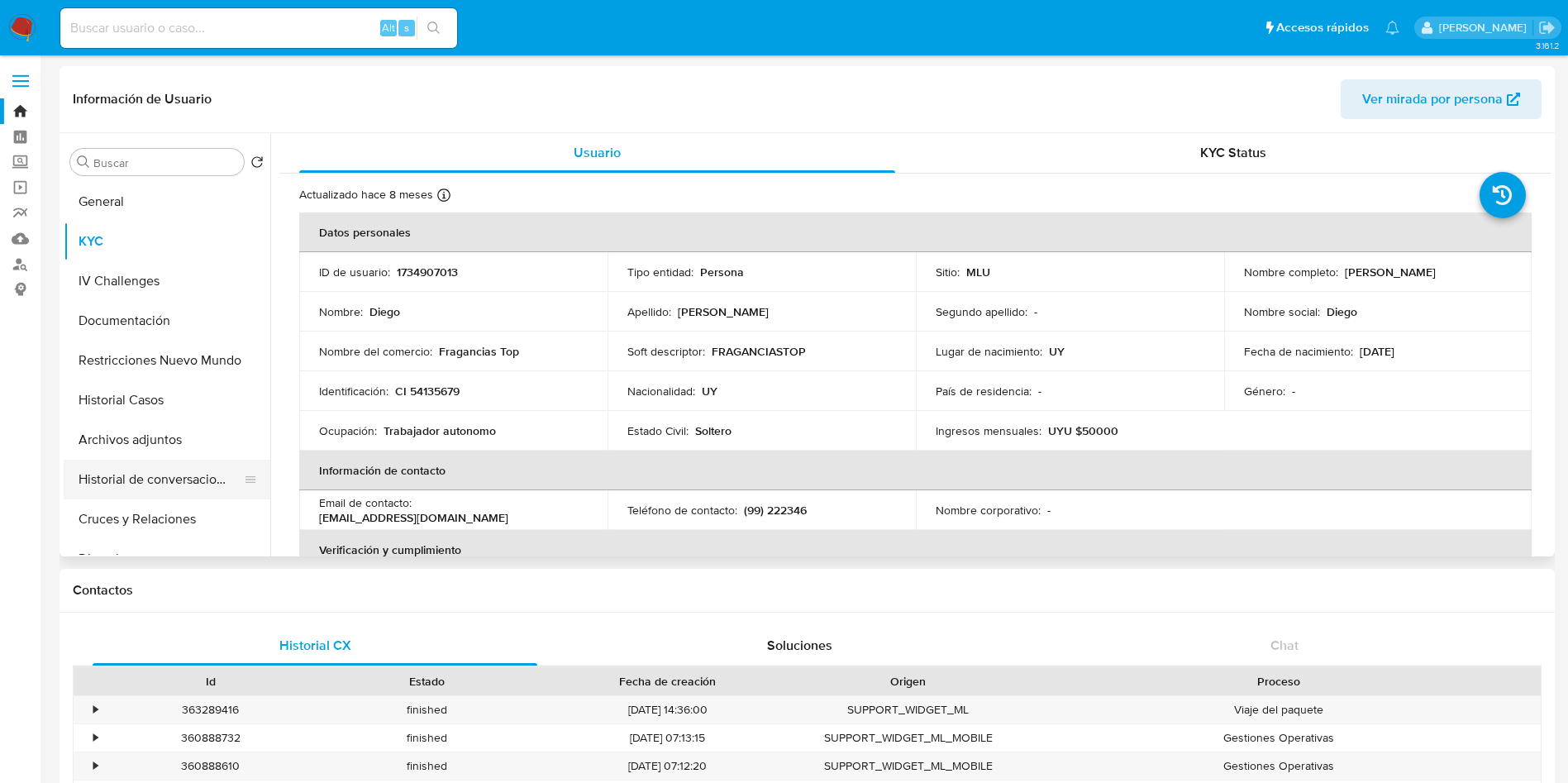
click at [151, 497] on button "Historial de conversaciones" at bounding box center [160, 479] width 193 height 39
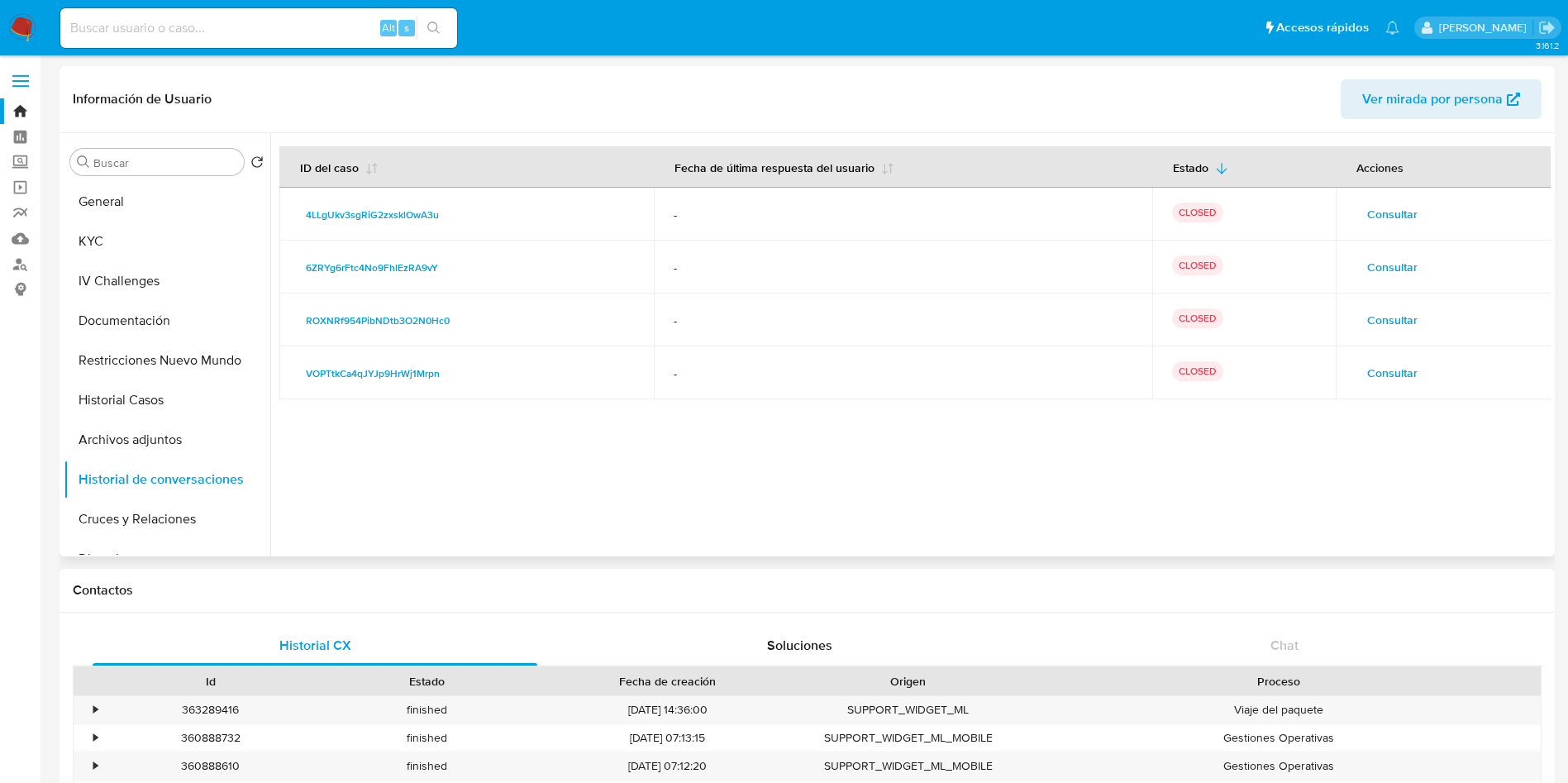
click at [1367, 212] on span "Consultar" at bounding box center [1392, 214] width 50 height 23
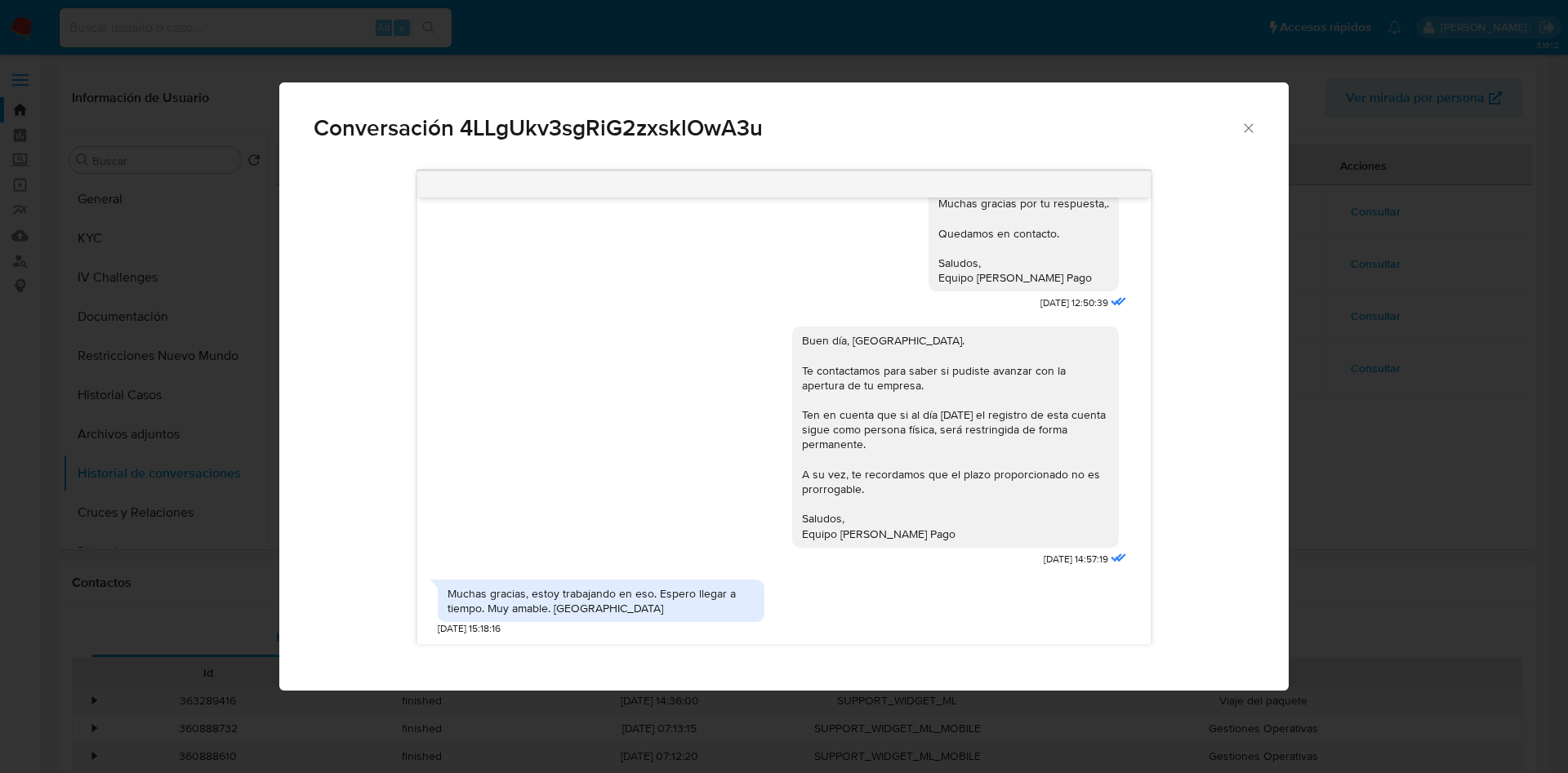
scroll to position [300, 0]
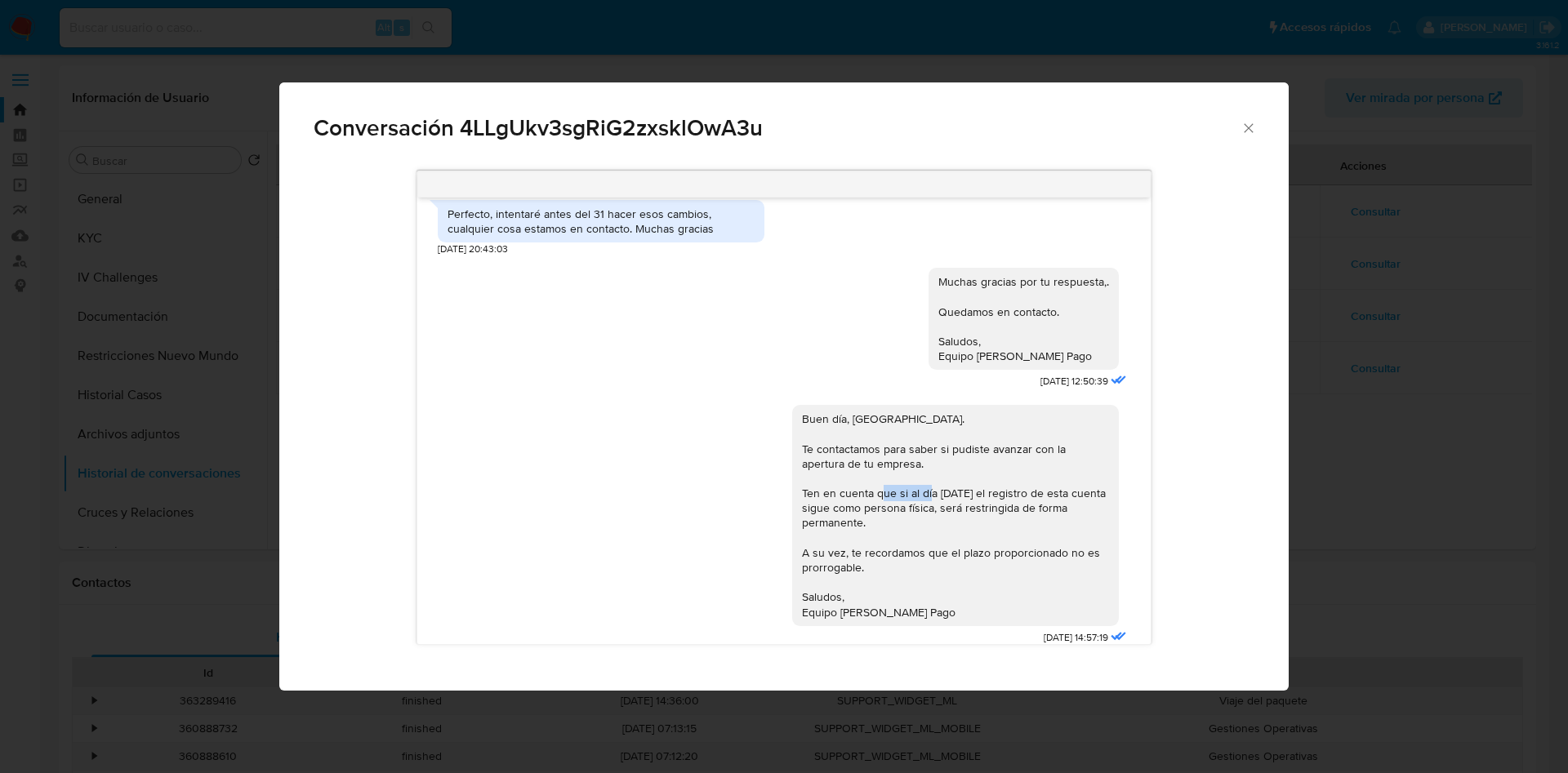
drag, startPoint x: 915, startPoint y: 492, endPoint x: 975, endPoint y: 492, distance: 60.0
click at [975, 492] on div "Buen día, Diego. Te contactamos para saber si pudiste avanzar con la apertura d…" at bounding box center [955, 515] width 307 height 208
copy div "31/01/2025"
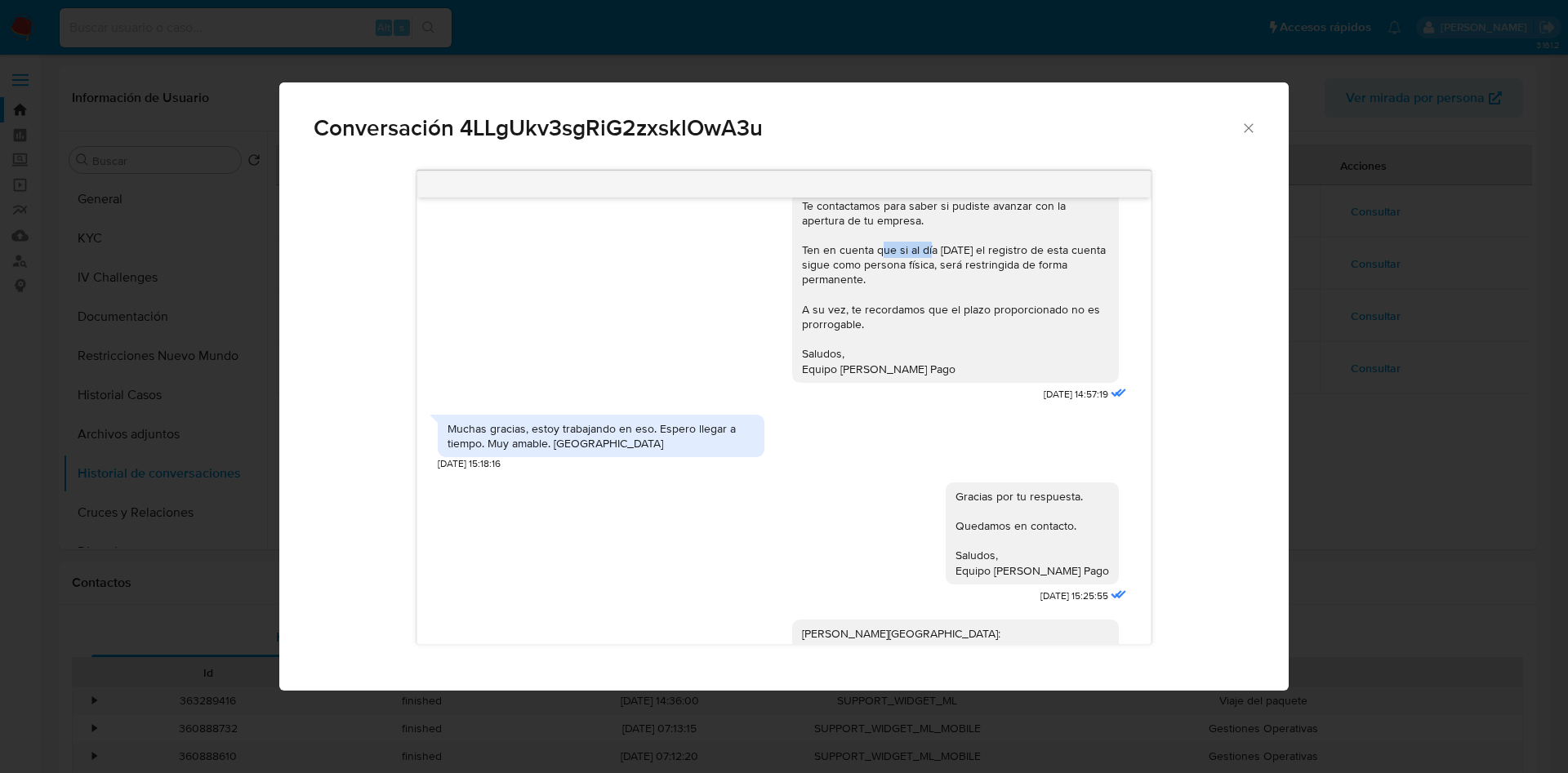
scroll to position [544, 0]
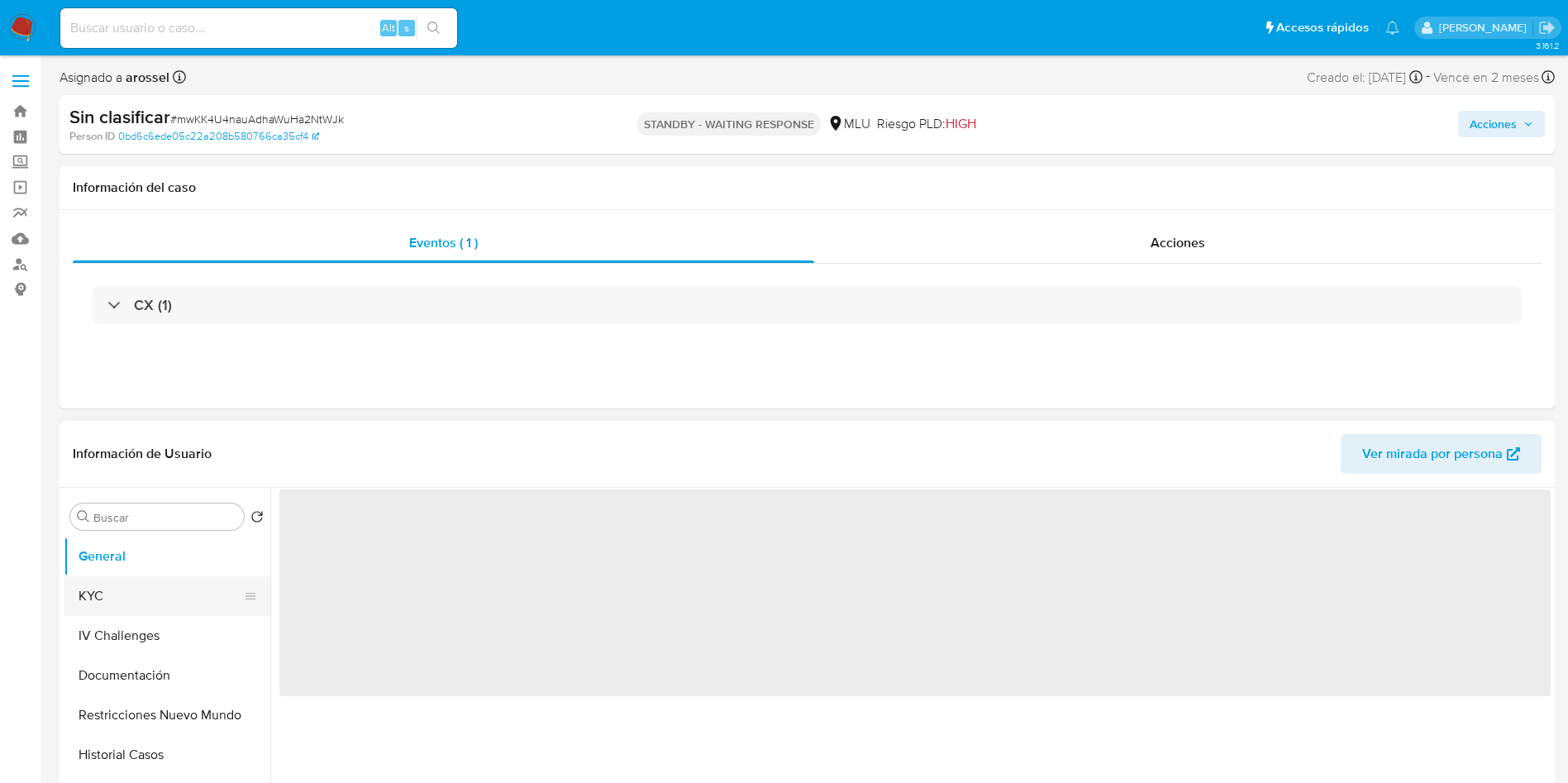
click at [89, 587] on button "KYC" at bounding box center [160, 596] width 193 height 39
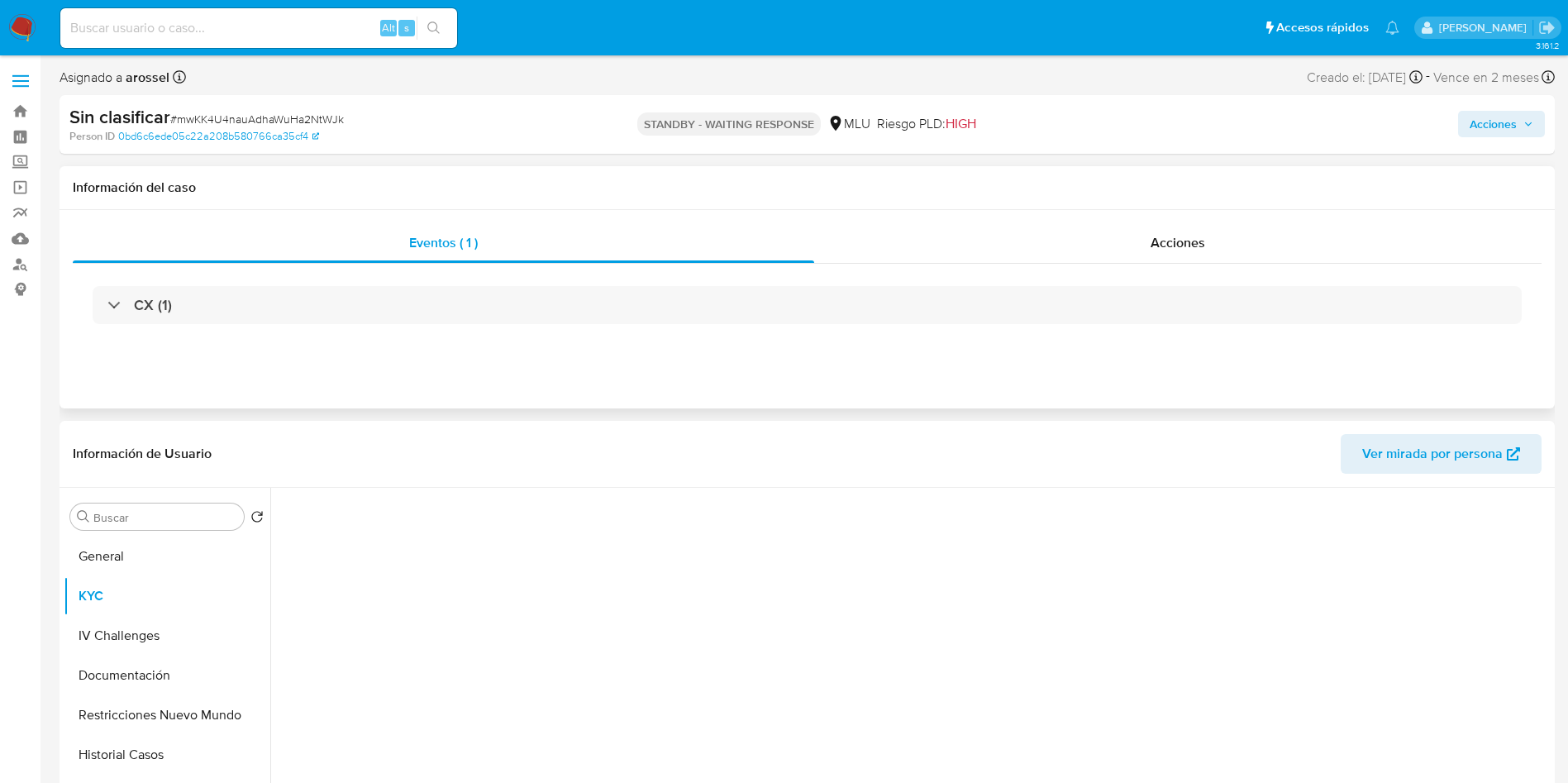
select select "10"
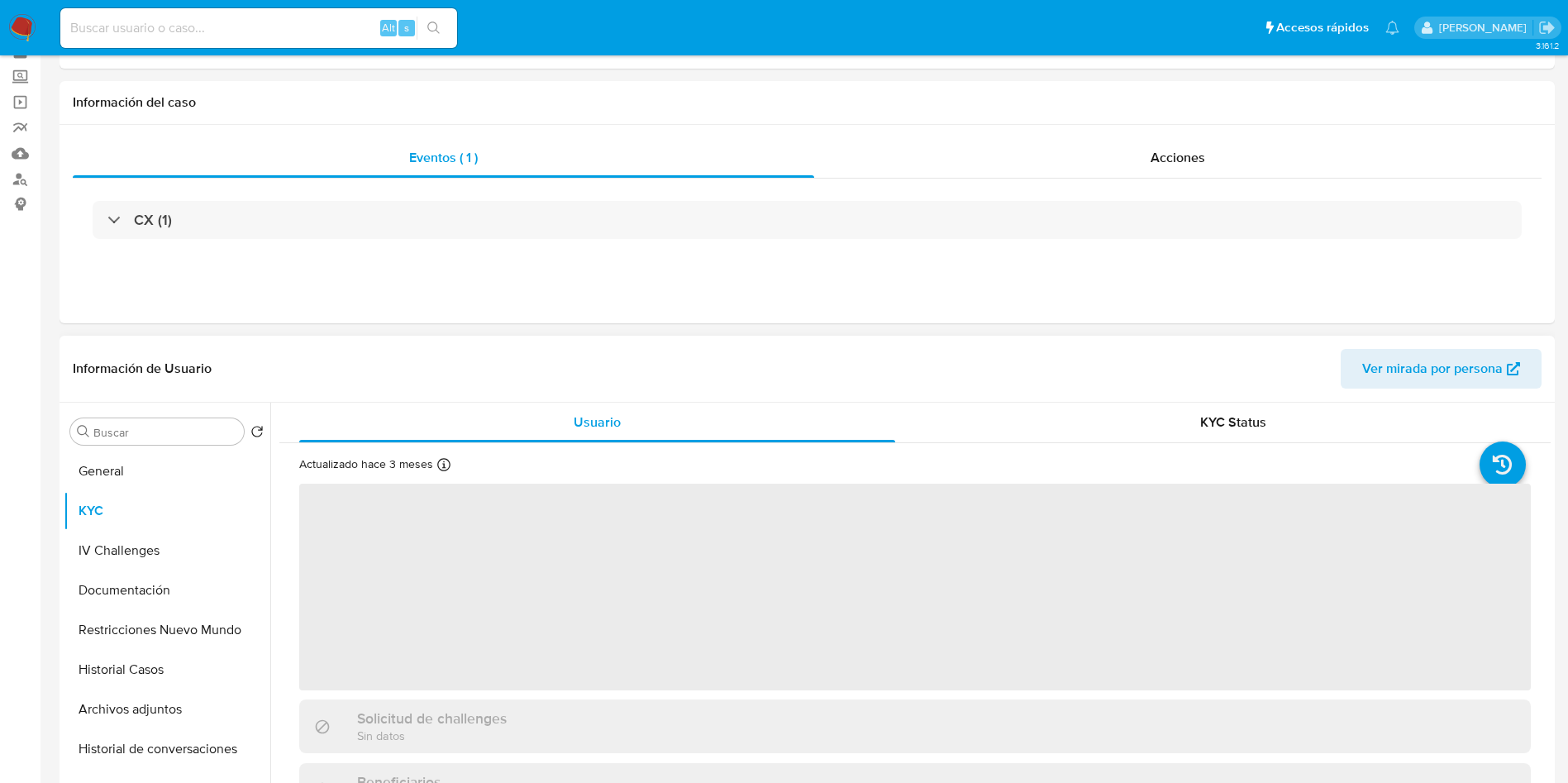
scroll to position [124, 0]
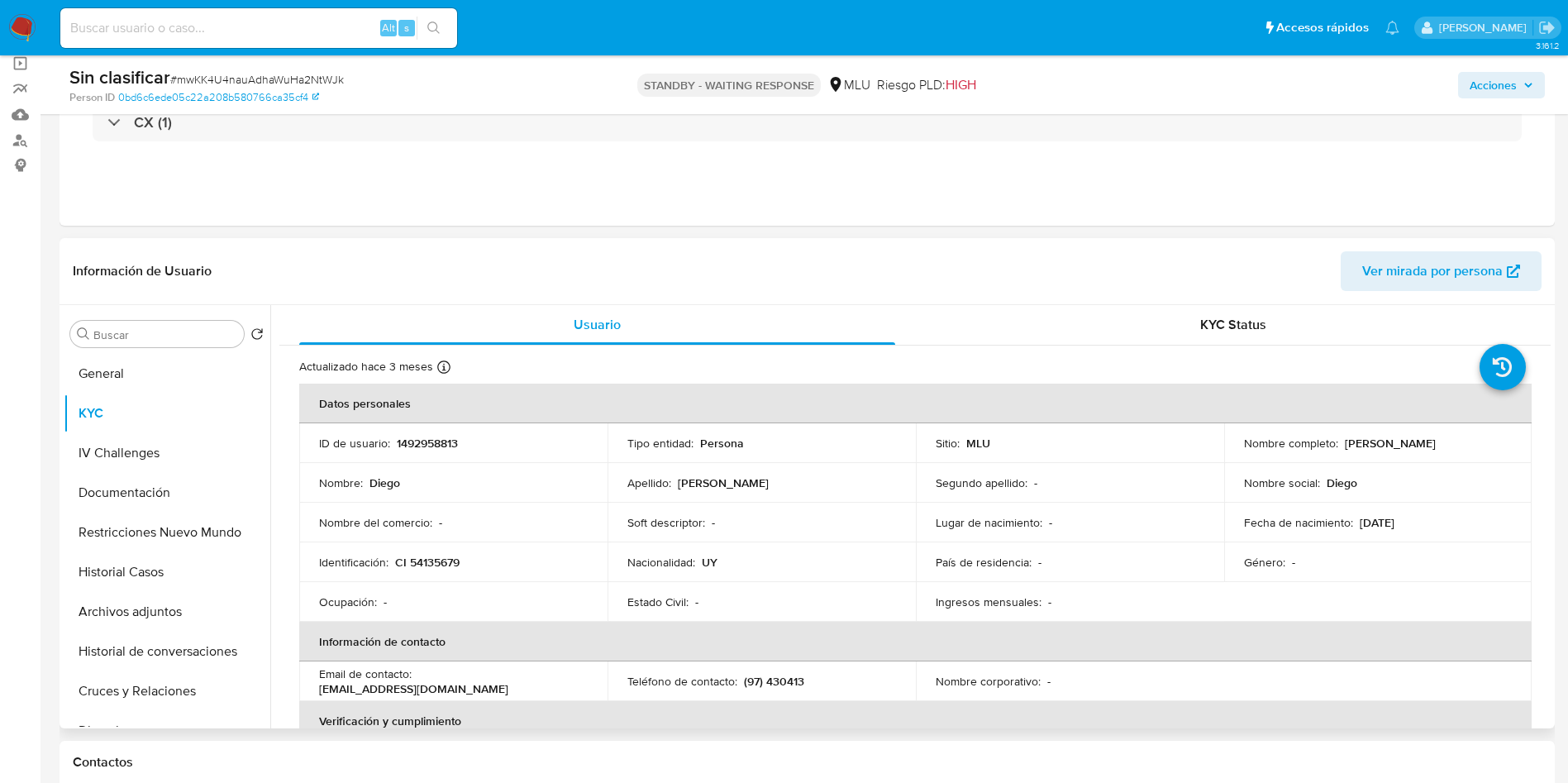
drag, startPoint x: 1338, startPoint y: 442, endPoint x: 1488, endPoint y: 448, distance: 150.1
click at [1488, 449] on div "Nombre completo : [PERSON_NAME]" at bounding box center [1378, 442] width 269 height 15
copy p "[PERSON_NAME]"
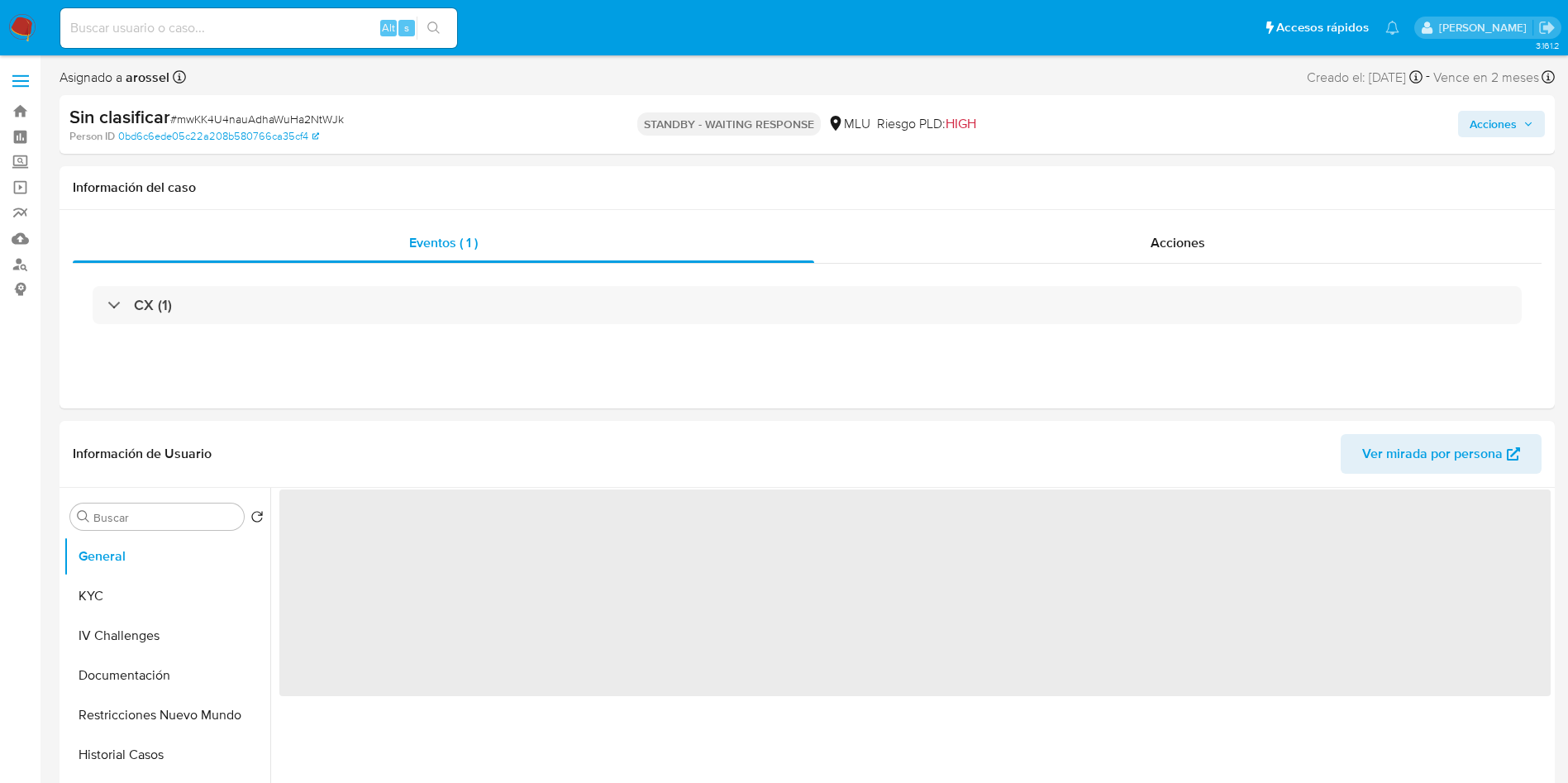
select select "10"
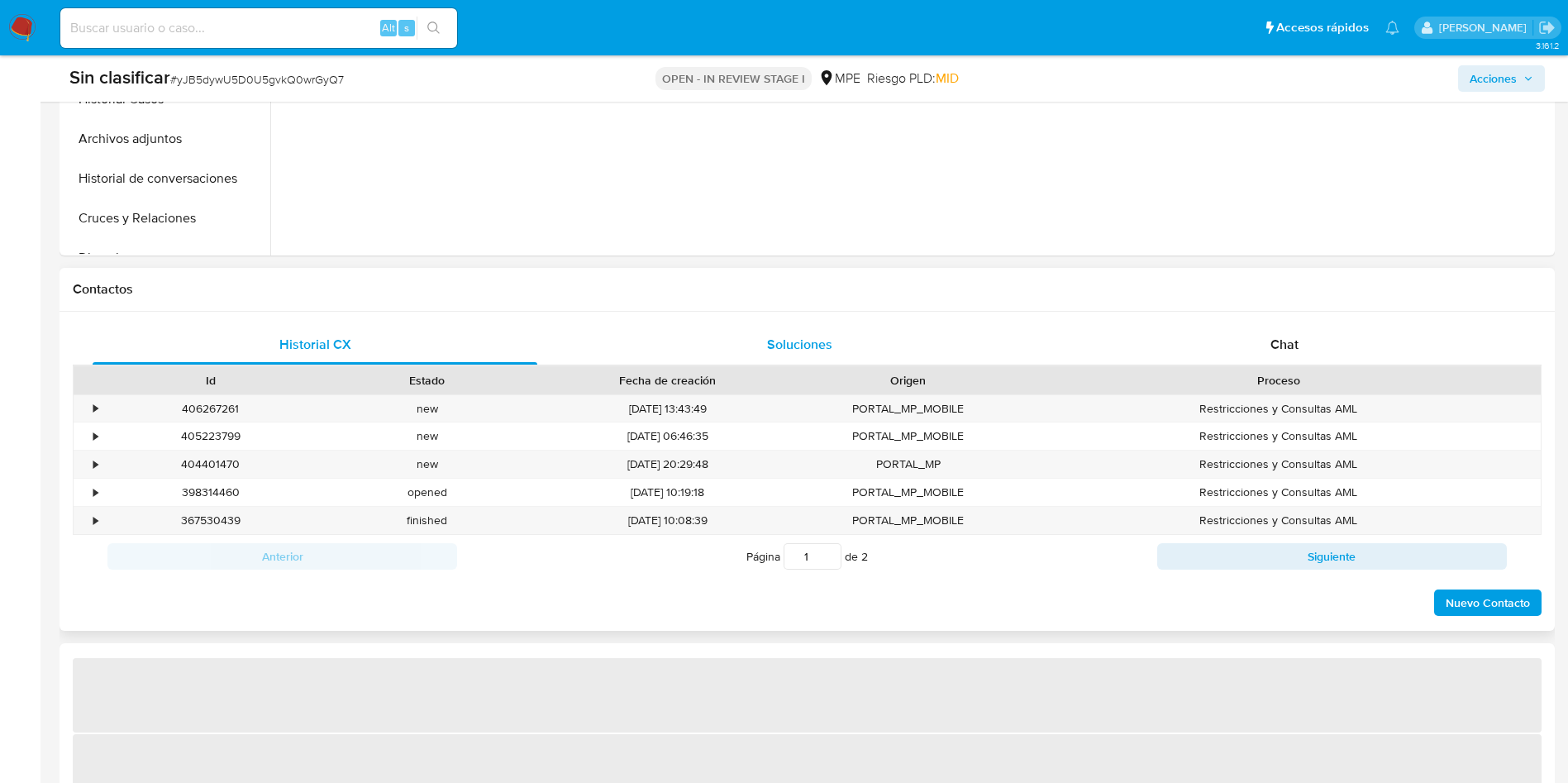
select select "10"
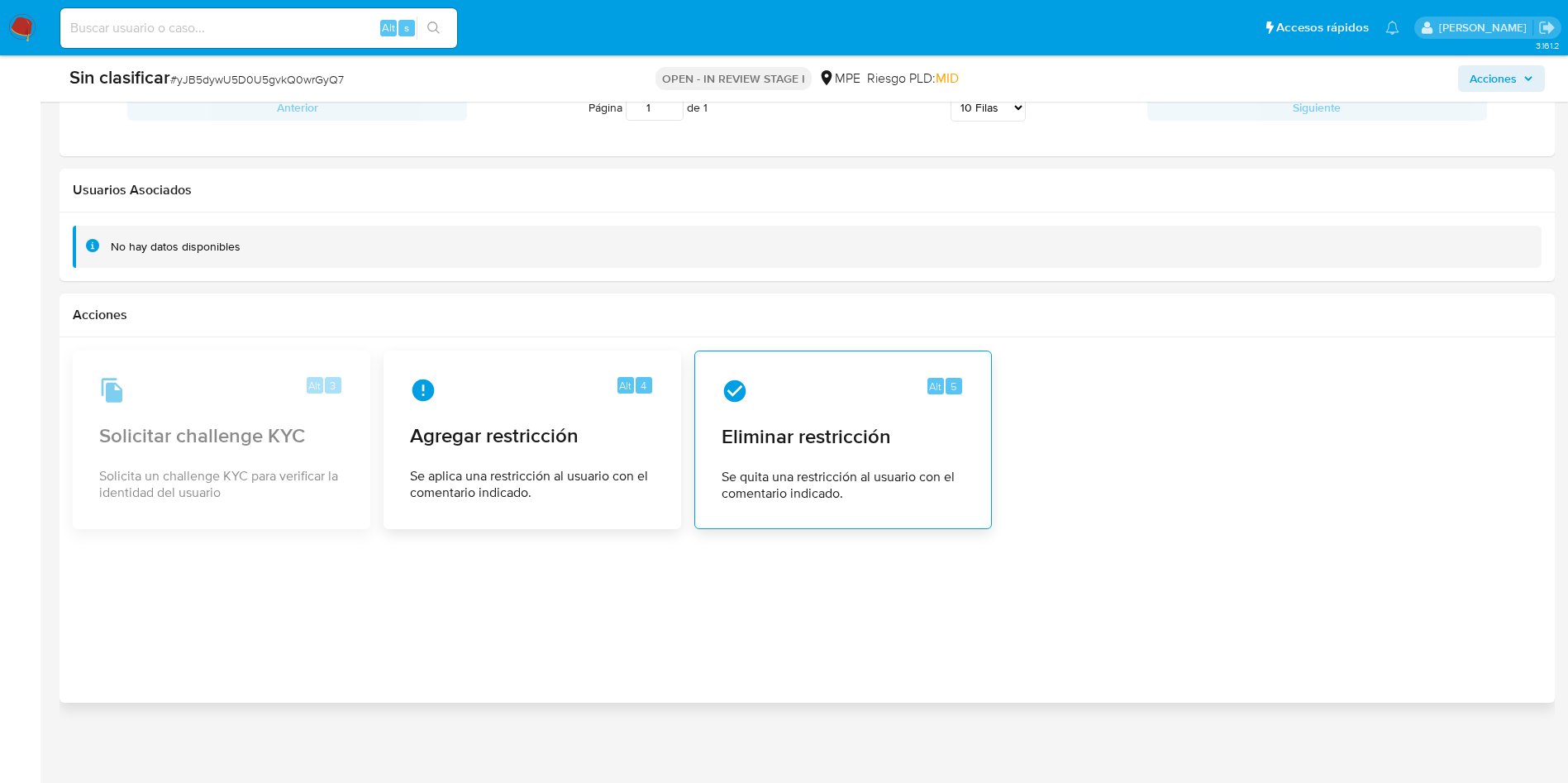
scroll to position [1842, 0]
click at [885, 417] on div "Alt 5 Eliminar restricción Se quita una restricción al usuario con el comentari…" at bounding box center [843, 437] width 269 height 151
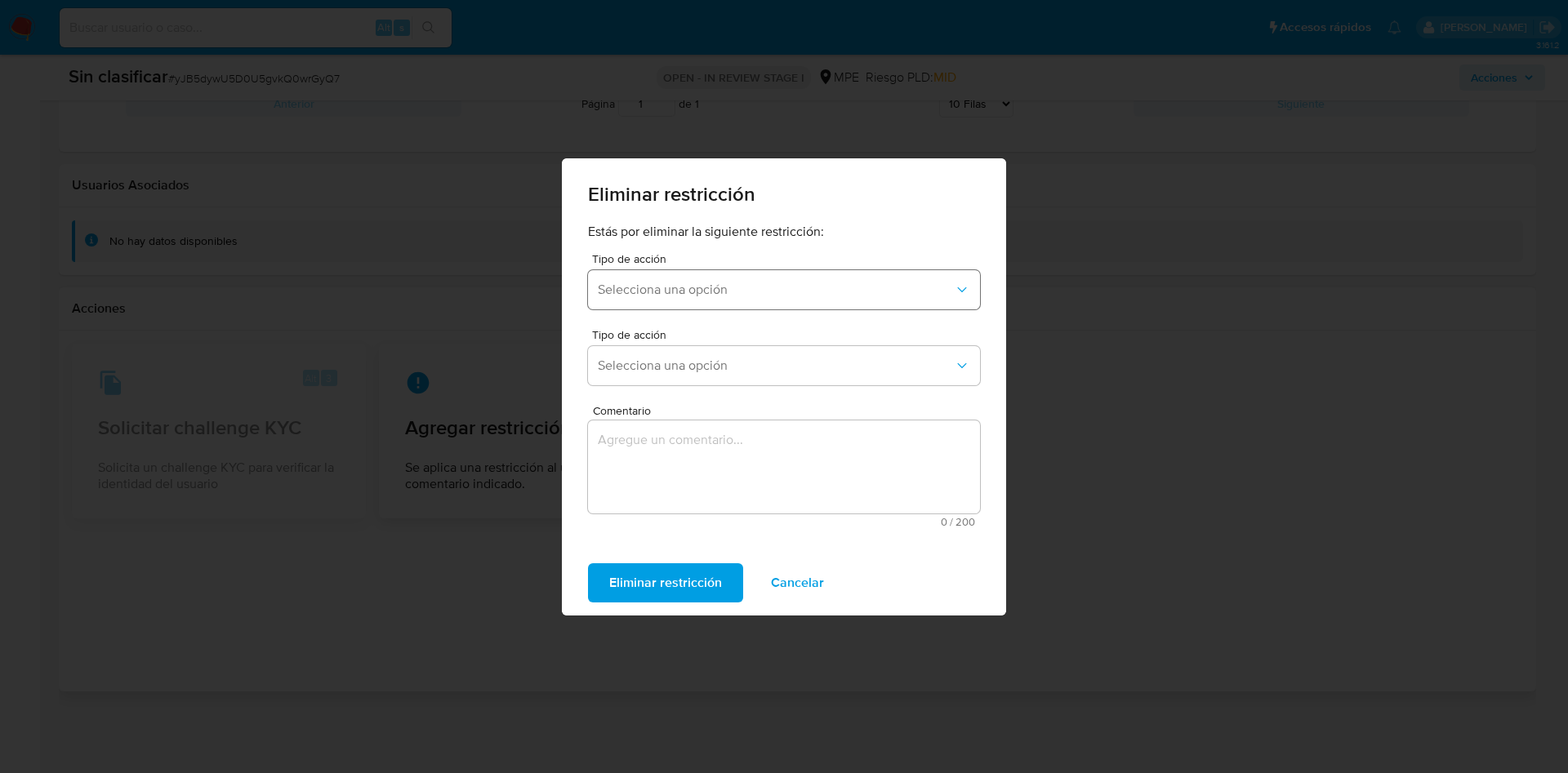
click at [764, 282] on span "Selecciona una opción" at bounding box center [775, 289] width 356 height 16
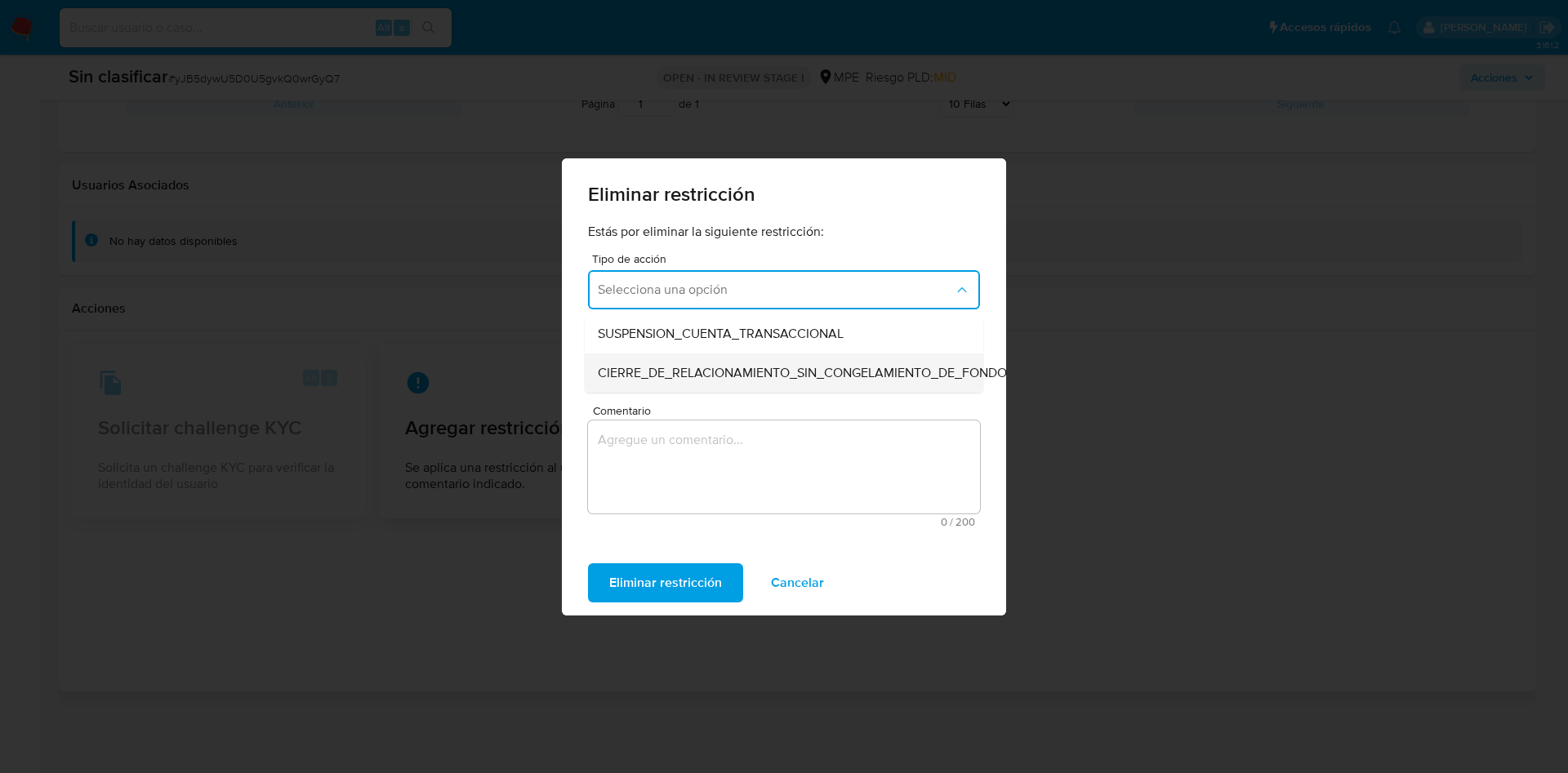
click at [798, 369] on span "CIERRE_DE_RELACIONAMIENTO_SIN_CONGELAMIENTO_DE_FONDOS" at bounding box center [806, 373] width 417 height 16
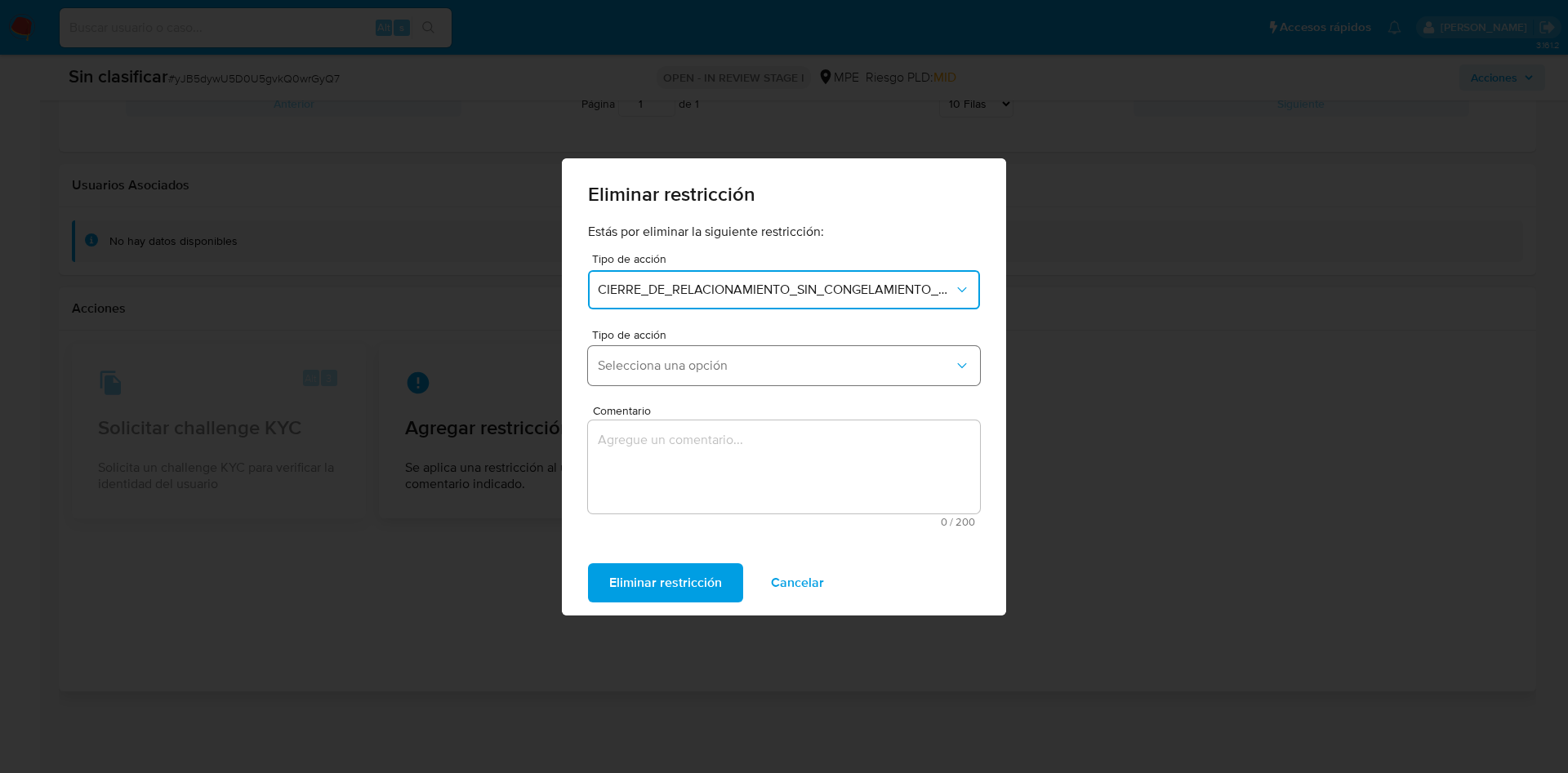
click at [777, 357] on span "Selecciona una opción" at bounding box center [775, 365] width 356 height 16
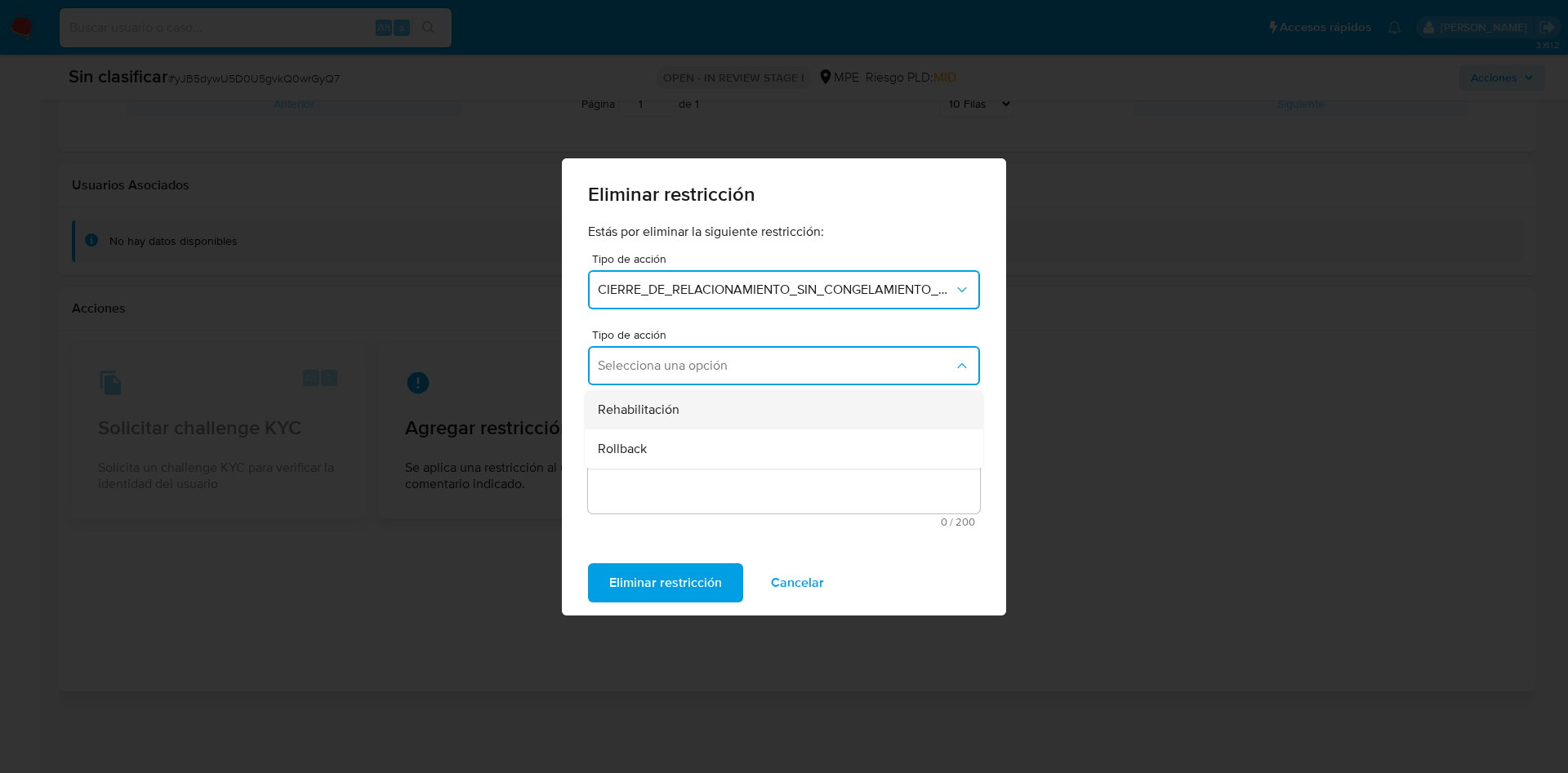
click at [762, 406] on div "Rehabilitación" at bounding box center [779, 410] width 363 height 39
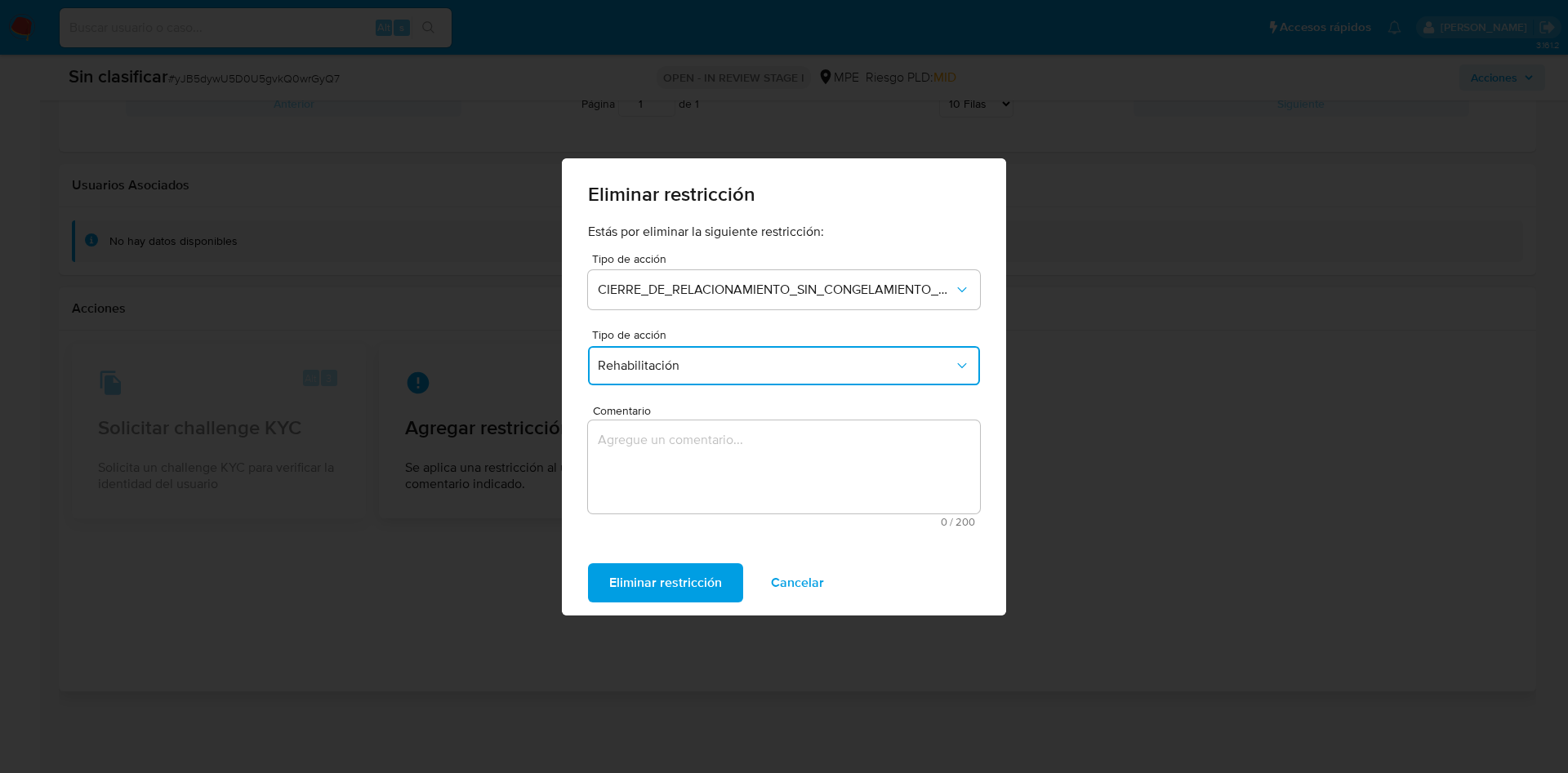
click at [759, 445] on textarea "Comentario" at bounding box center [784, 467] width 392 height 93
type textarea "A"
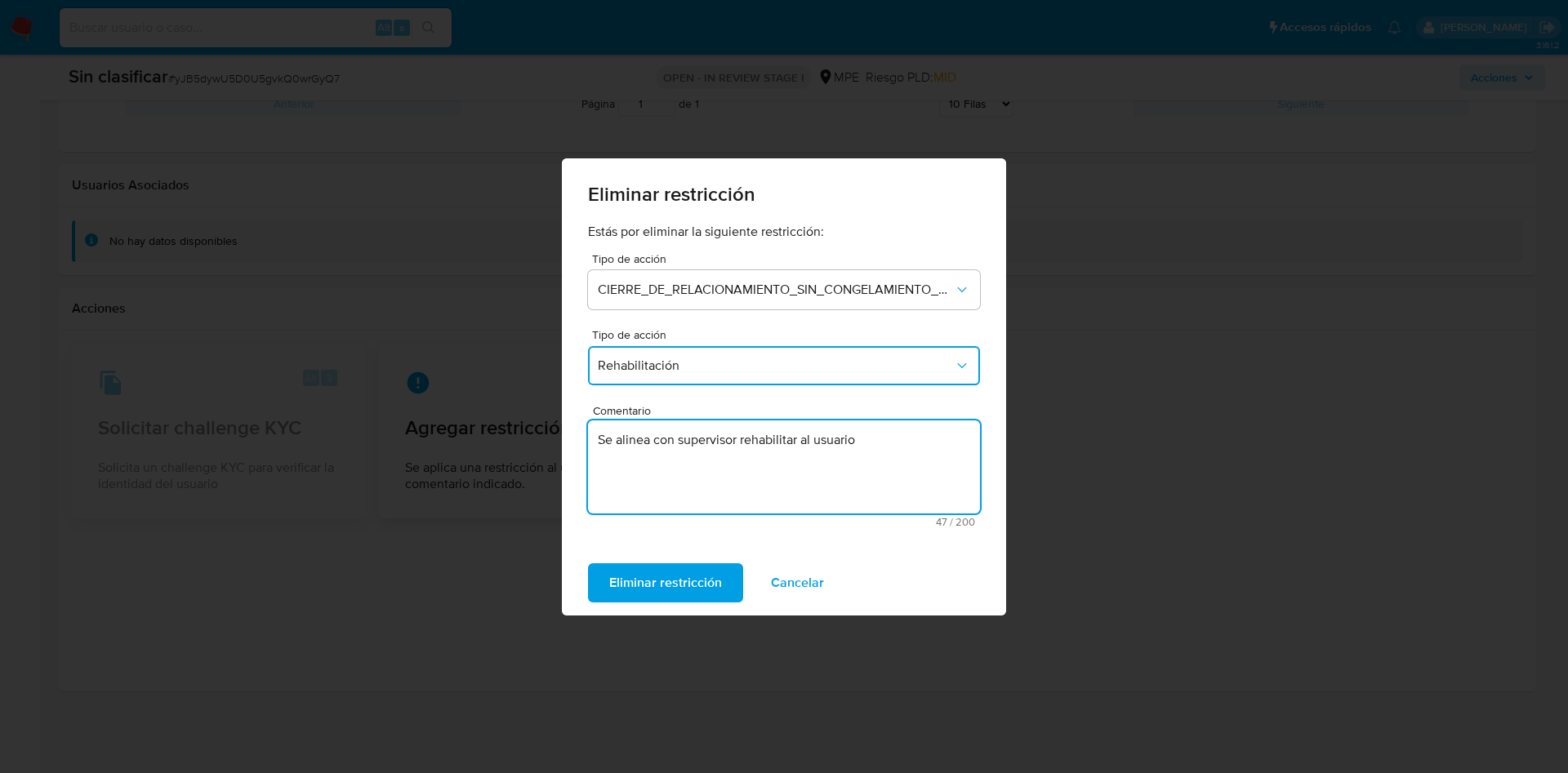
type textarea "Se alinea con supervisor rehabilitar al usuario."
click at [756, 433] on textarea "Se alinea con supervisor rehabilitar al usuario." at bounding box center [784, 467] width 392 height 93
click at [669, 574] on span "Eliminar restricción" at bounding box center [665, 583] width 112 height 36
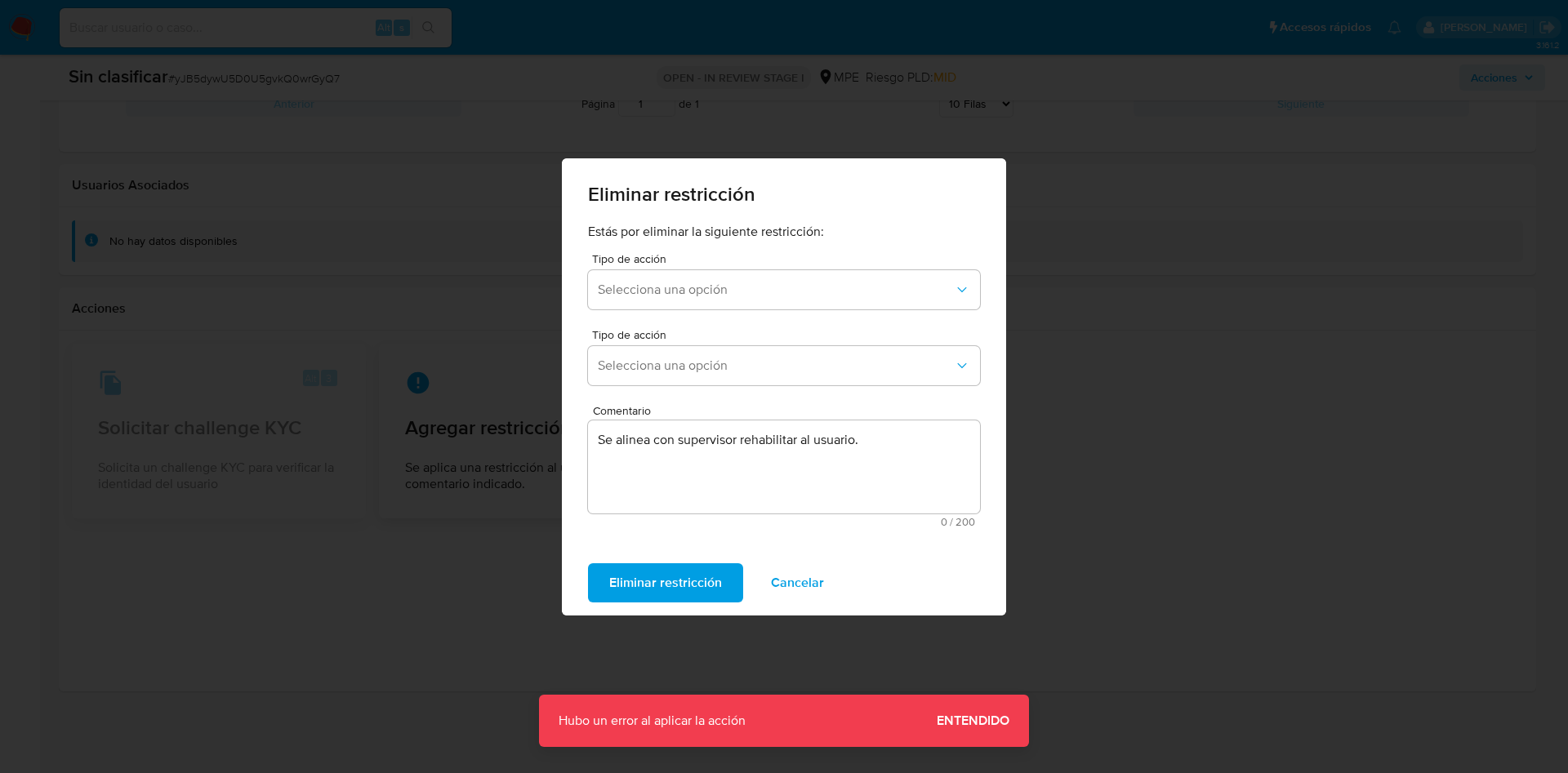
click at [696, 580] on span "Eliminar restricción" at bounding box center [665, 583] width 112 height 36
click at [817, 582] on span "Cancelar" at bounding box center [797, 583] width 53 height 36
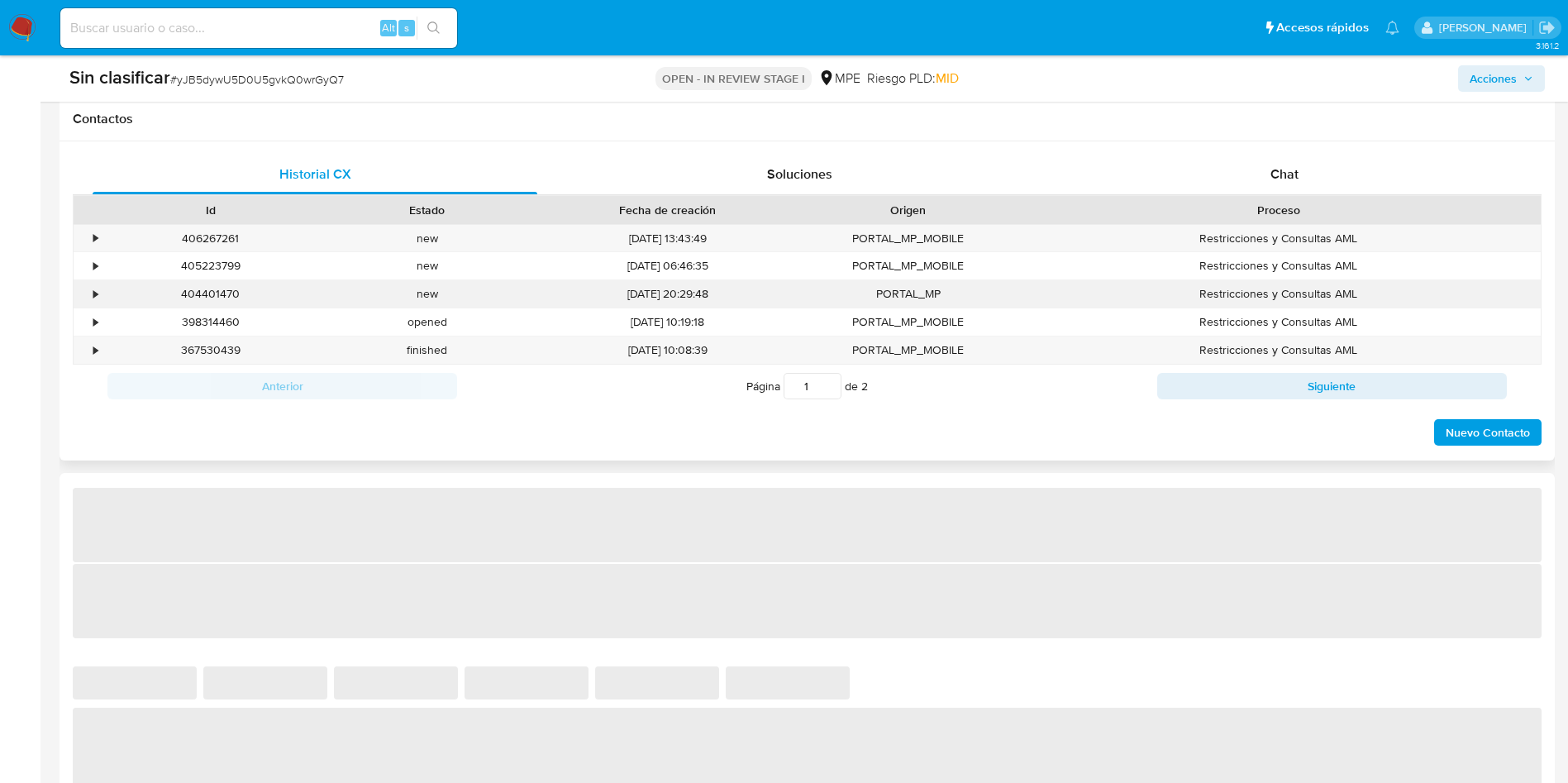
select select "10"
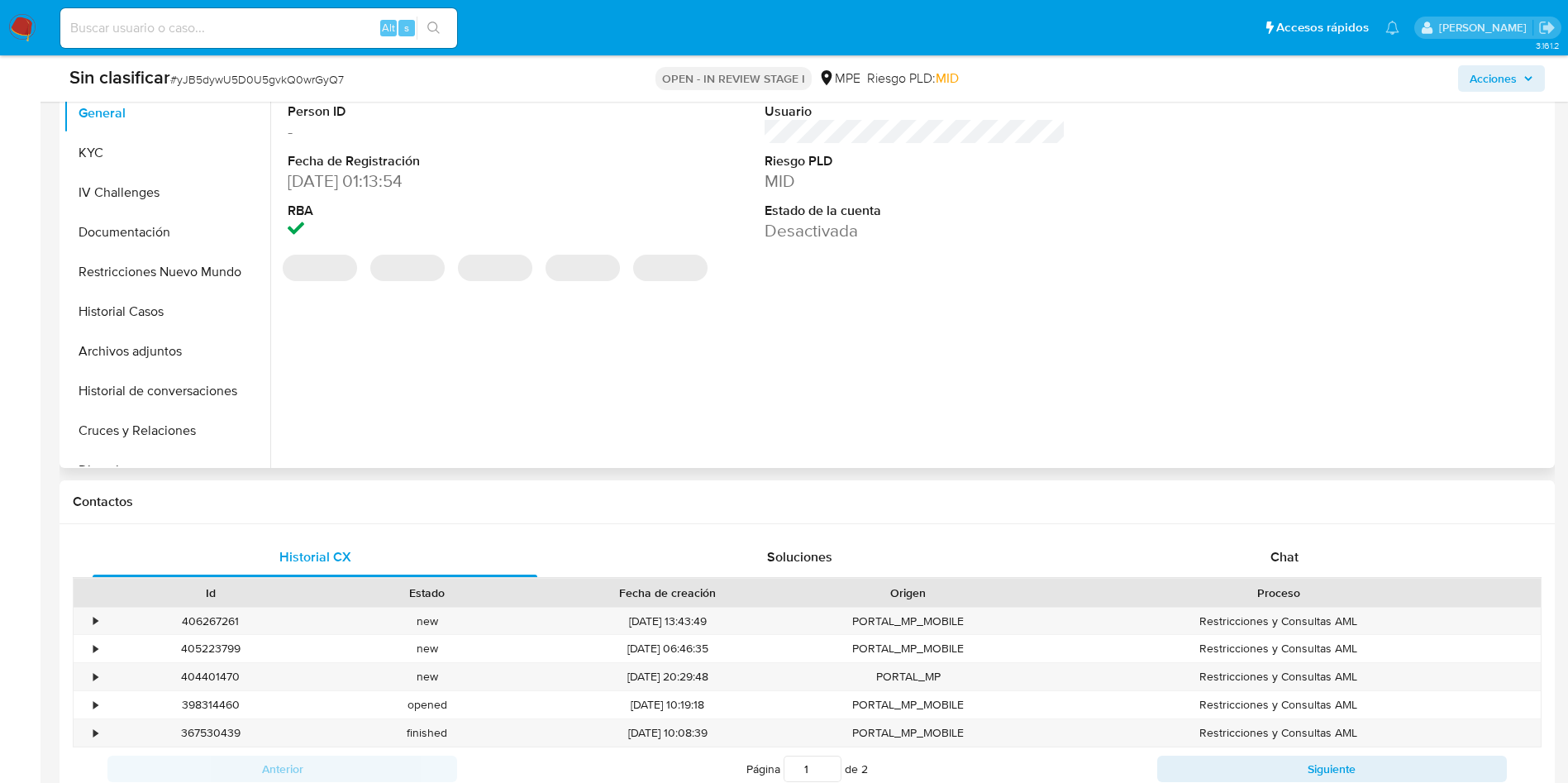
scroll to position [248, 0]
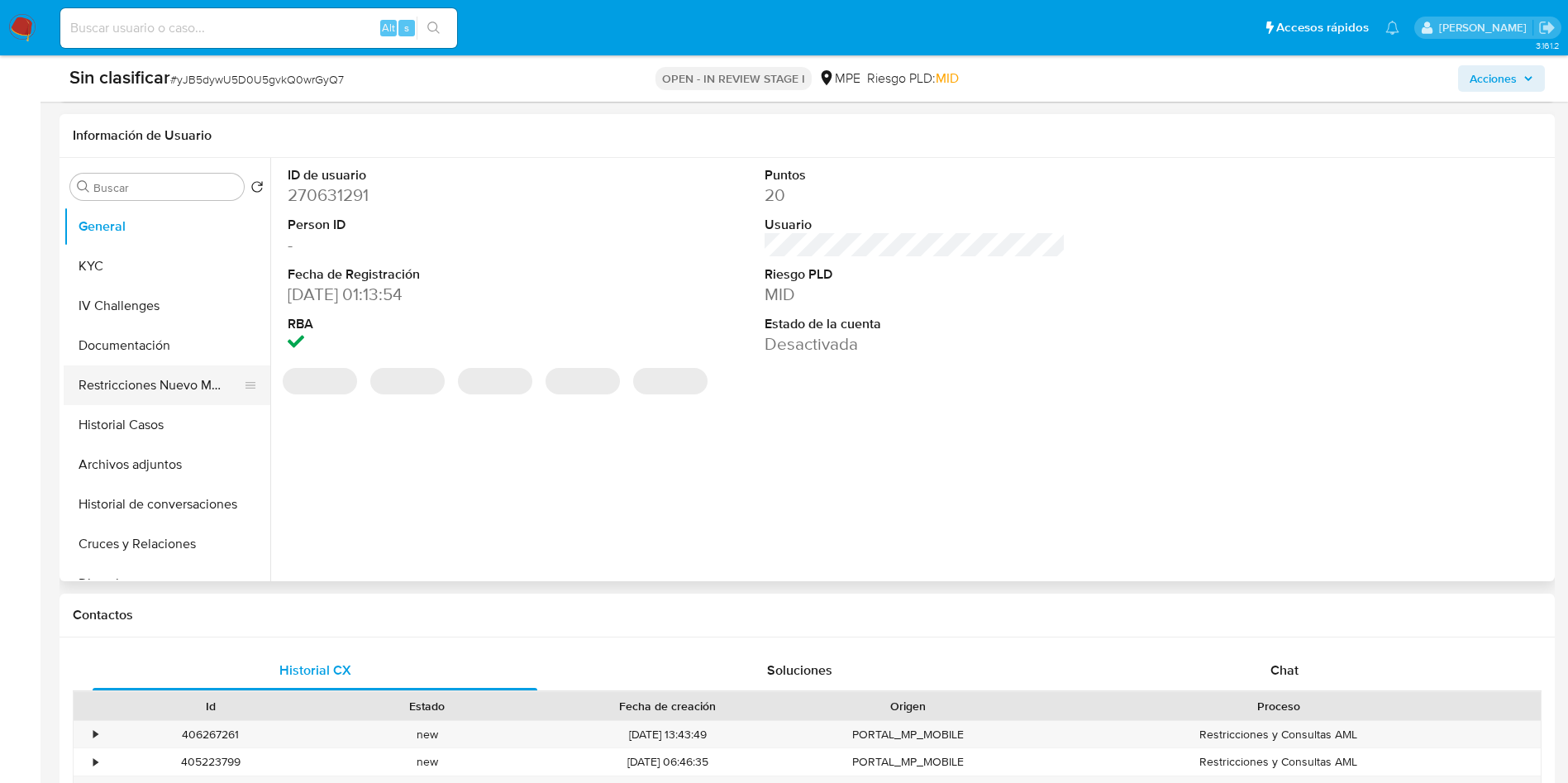
click at [205, 377] on button "Restricciones Nuevo Mundo" at bounding box center [160, 385] width 193 height 39
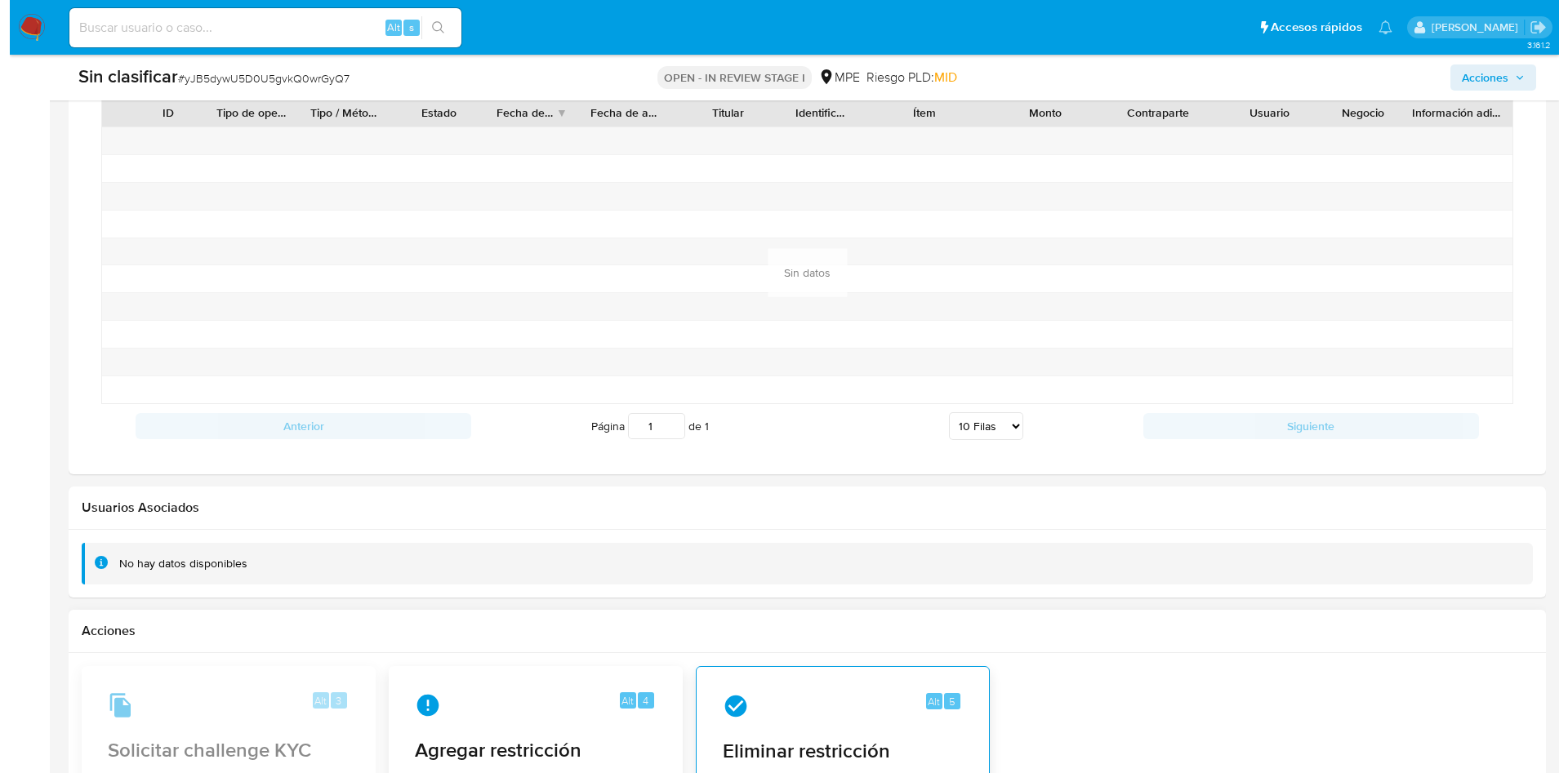
scroll to position [1819, 0]
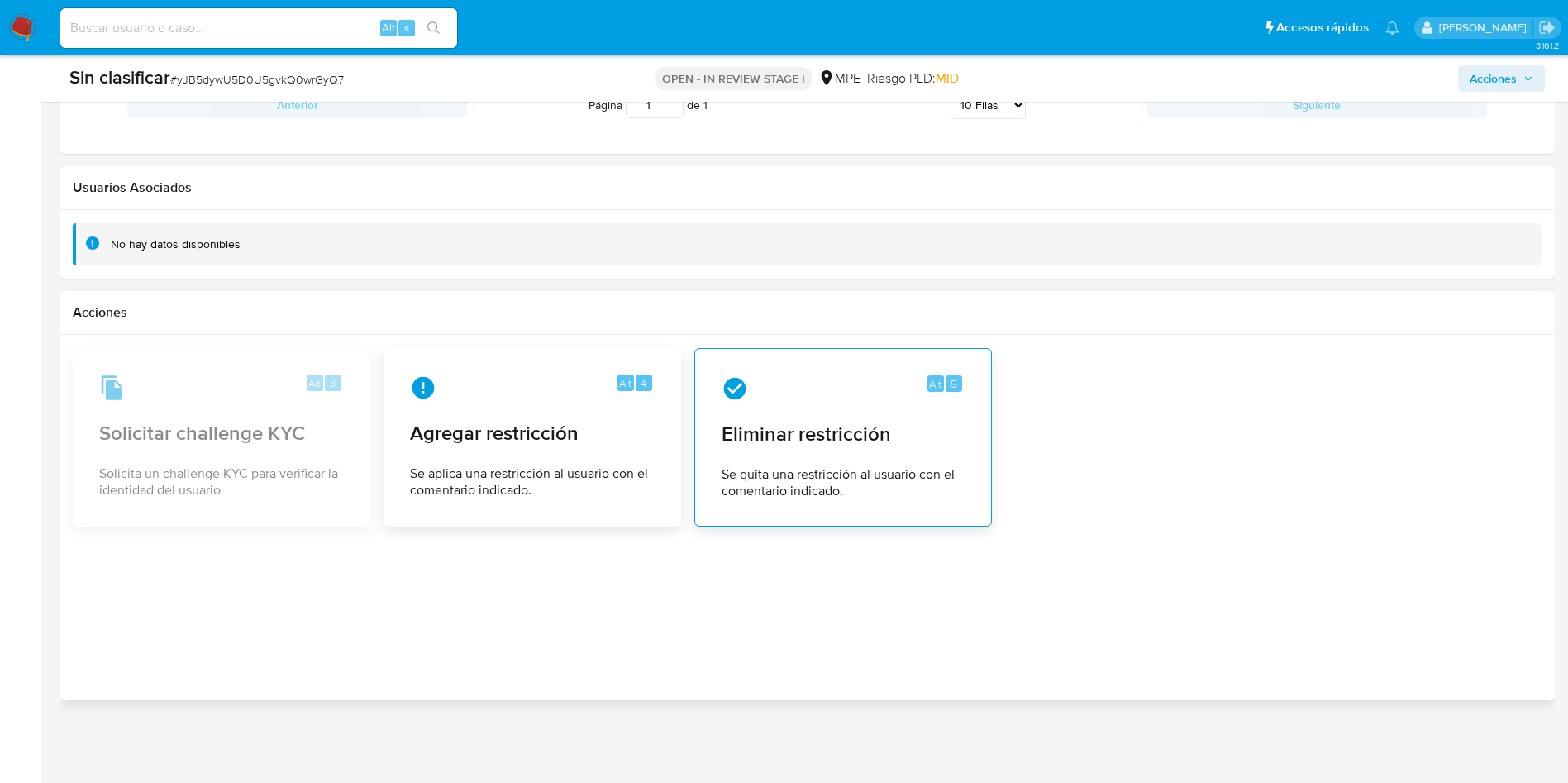
click at [902, 445] on span "Eliminar restricción" at bounding box center [843, 434] width 243 height 25
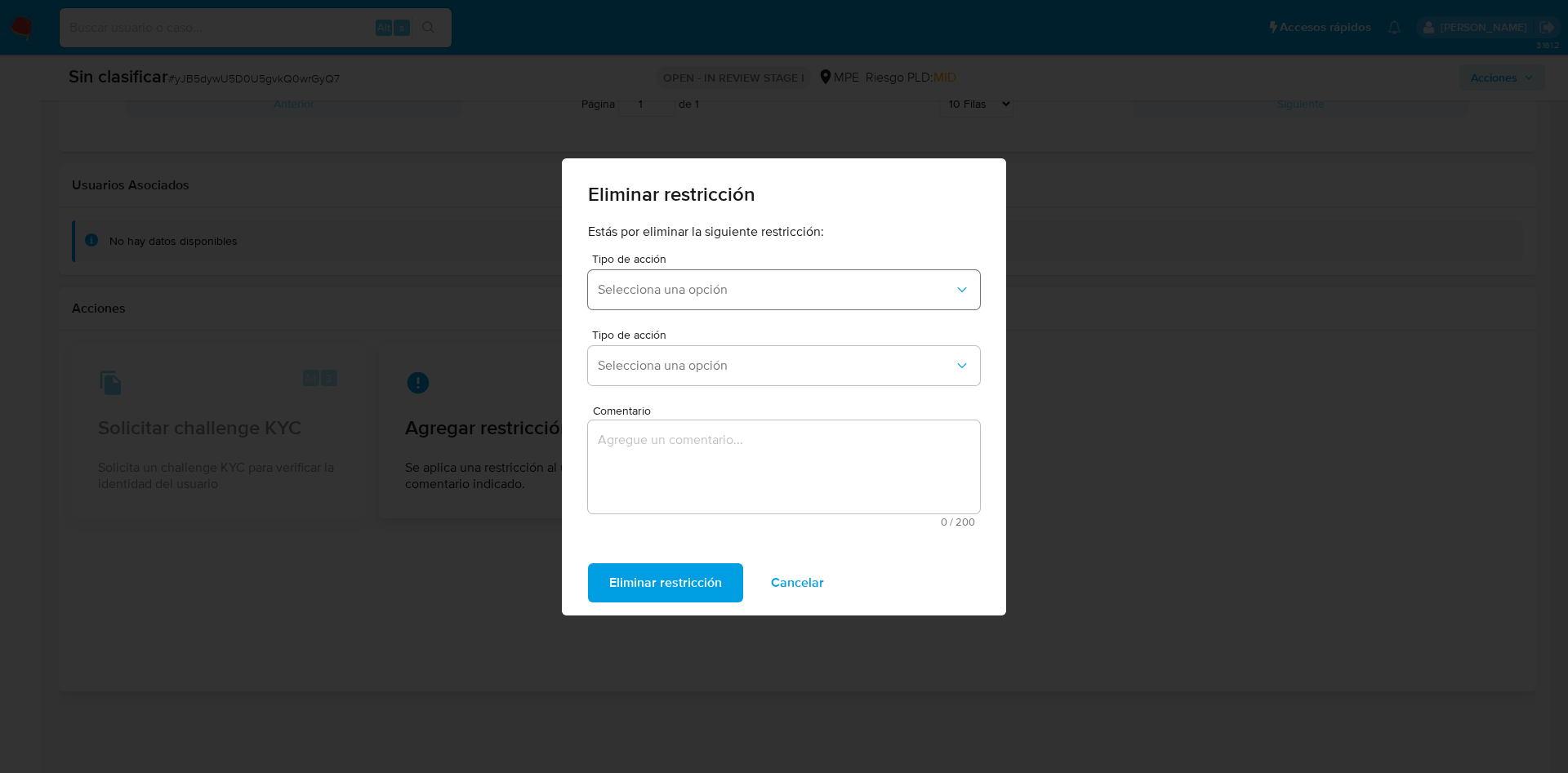
click at [765, 302] on button "Selecciona una opción" at bounding box center [784, 290] width 392 height 39
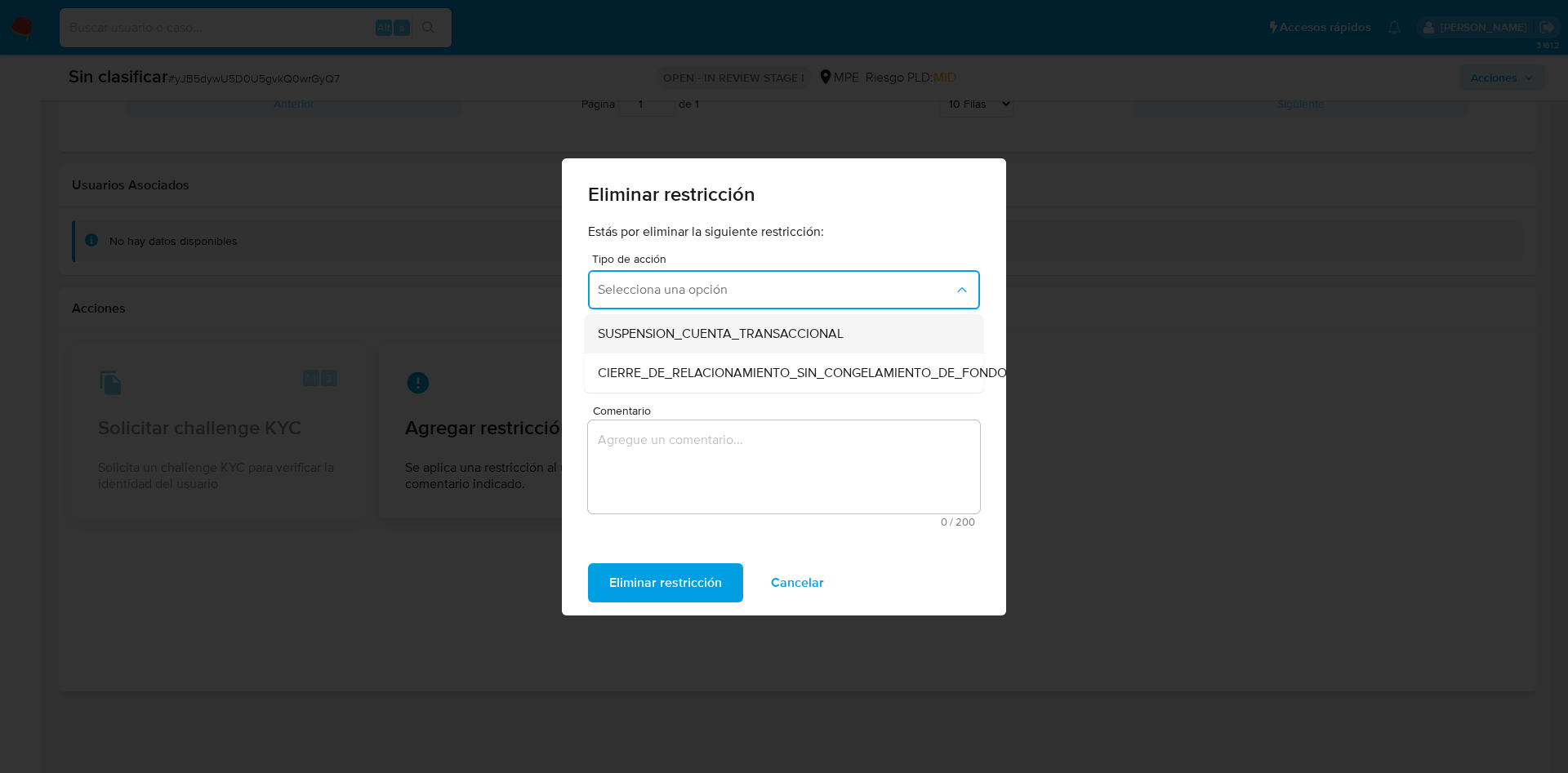
click at [762, 334] on span "SUSPENSION_CUENTA_TRANSACCIONAL" at bounding box center [720, 334] width 246 height 16
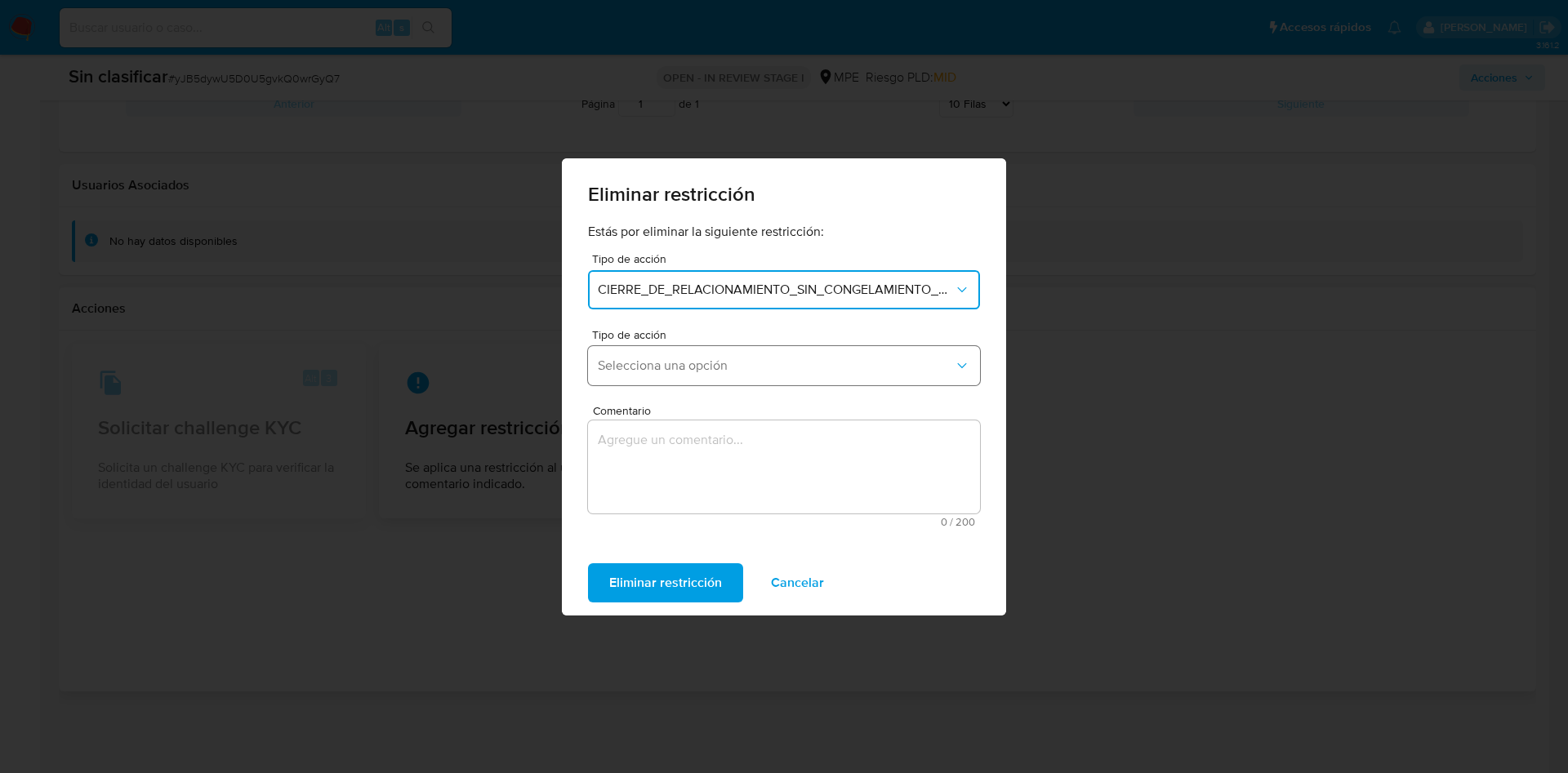
click at [759, 356] on button "Selecciona una opción" at bounding box center [784, 366] width 392 height 39
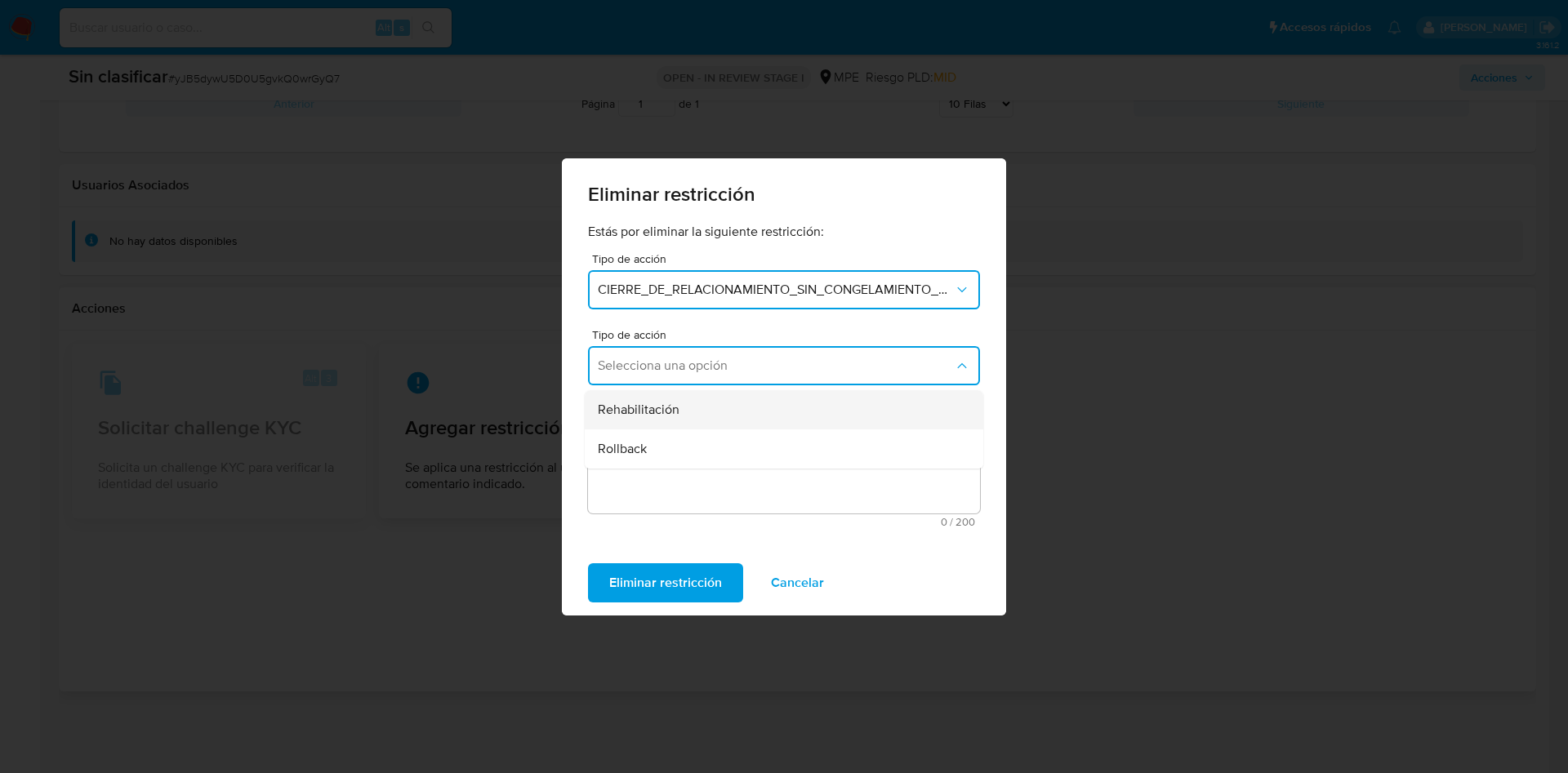
click at [751, 415] on div "Rehabilitación" at bounding box center [779, 410] width 363 height 39
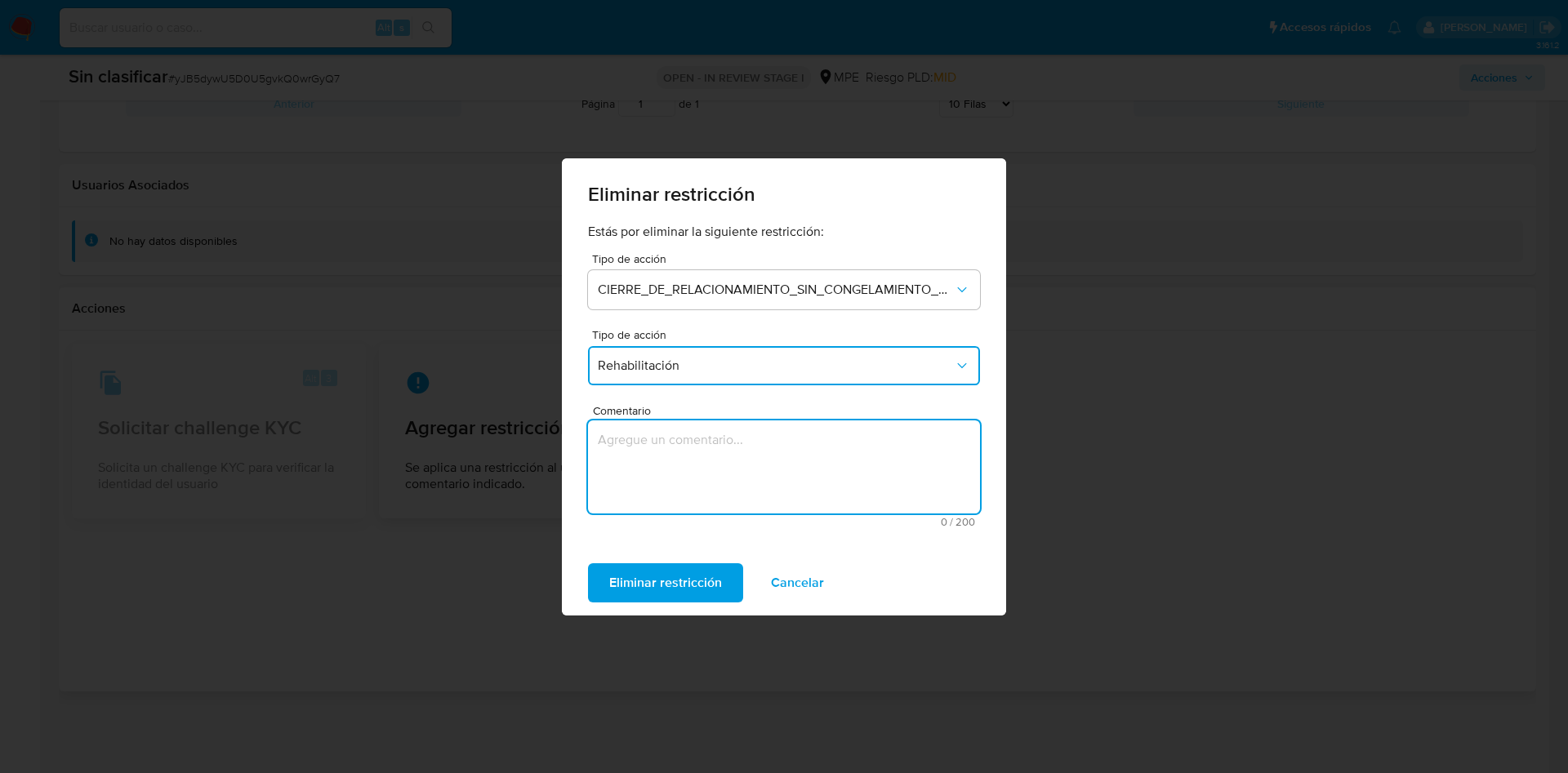
click at [752, 458] on textarea "Comentario" at bounding box center [784, 467] width 392 height 93
type textarea "Se alinea con supervisor rehabilitar al usuario."
click at [657, 582] on span "Eliminar restricción" at bounding box center [665, 583] width 112 height 36
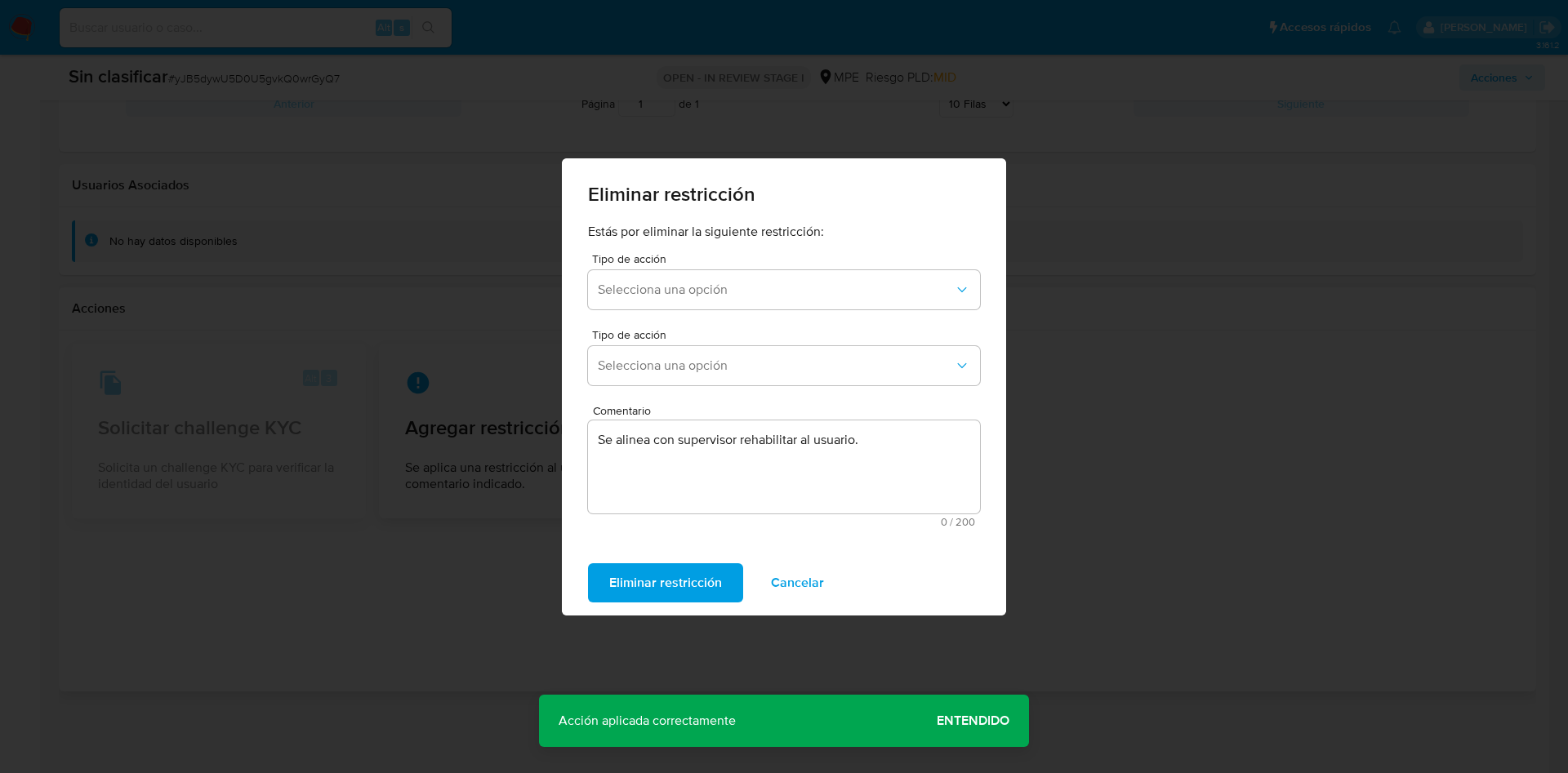
click at [976, 721] on span "Entendido" at bounding box center [973, 721] width 73 height 0
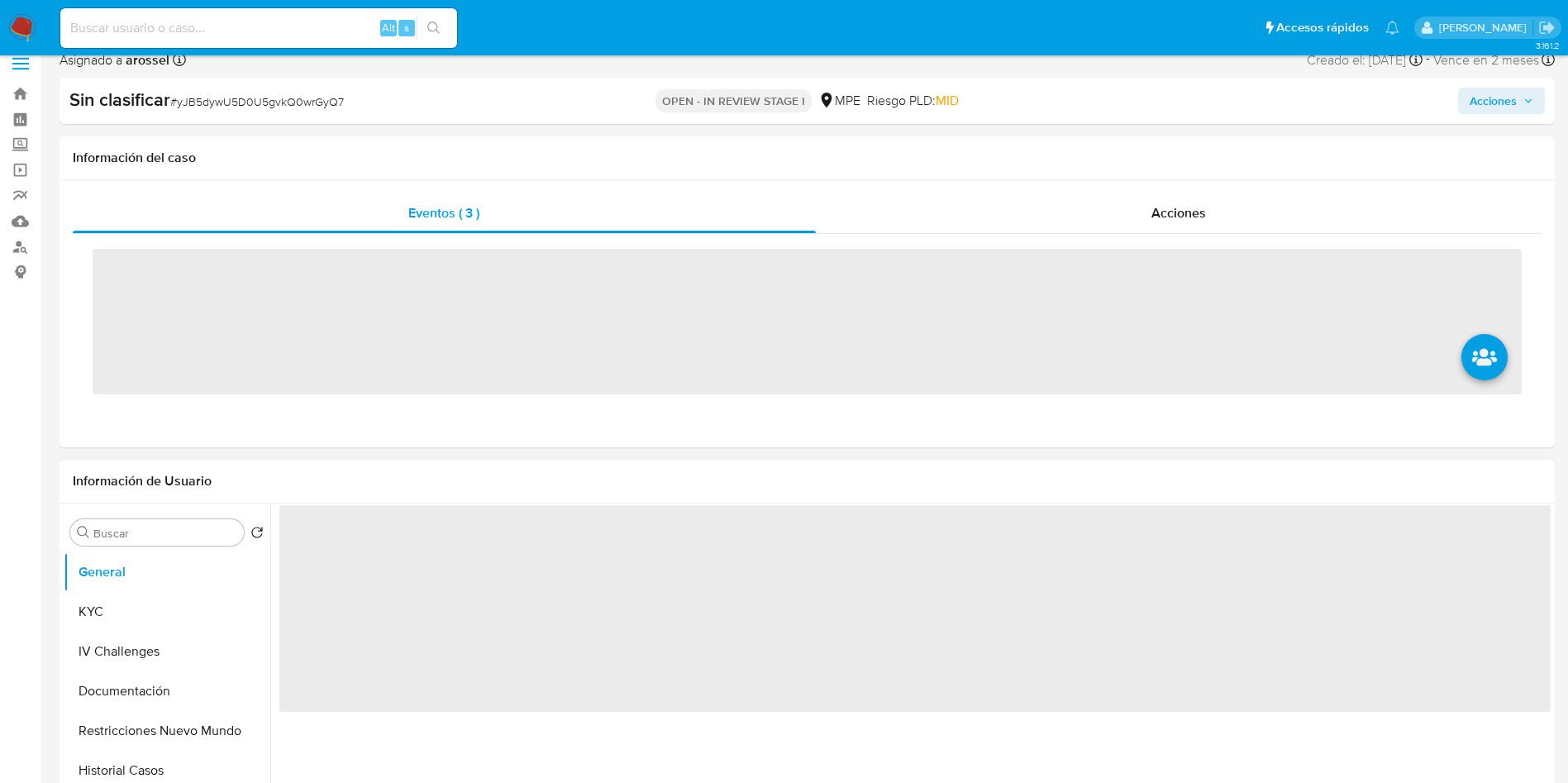
scroll to position [124, 0]
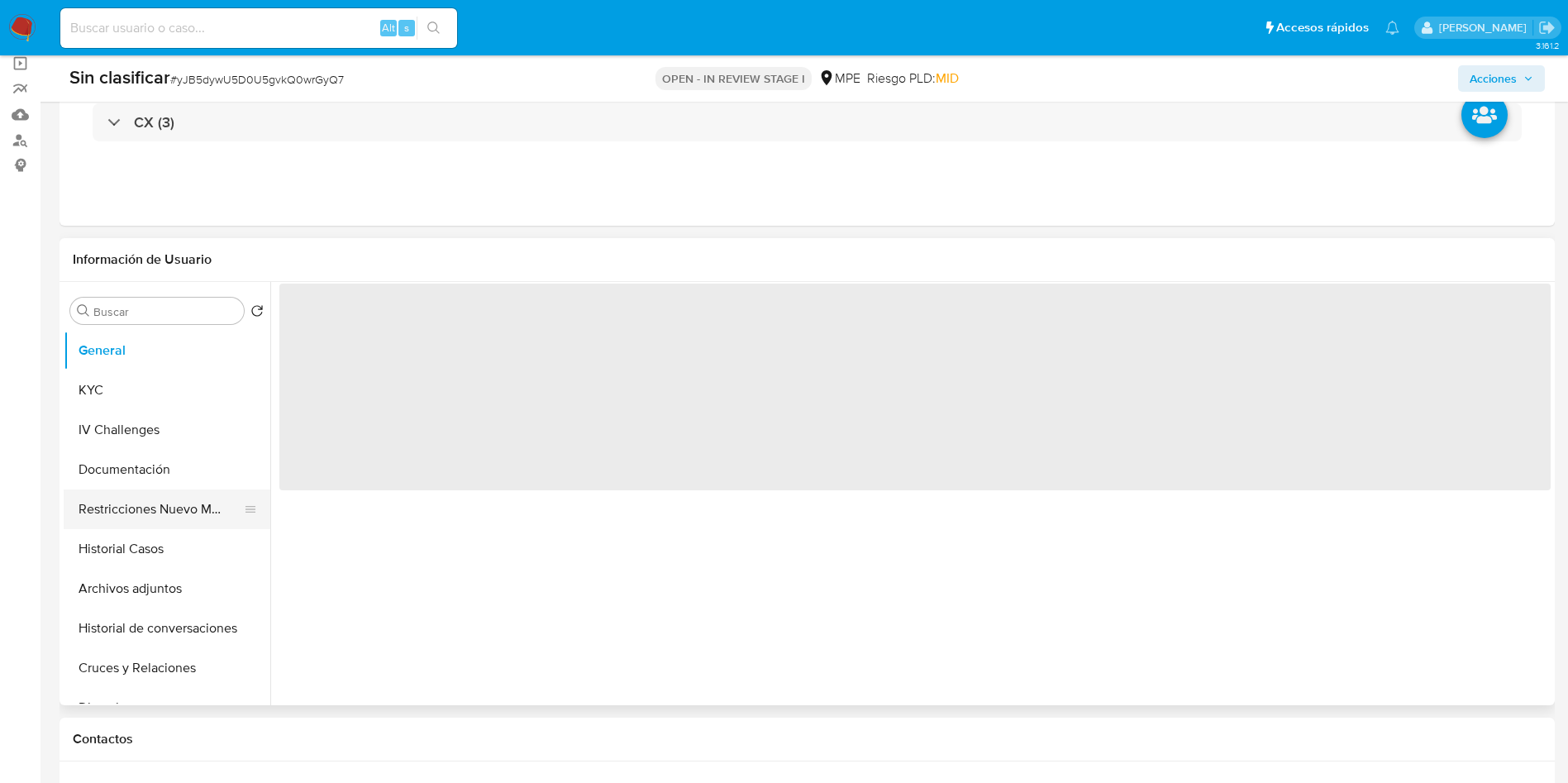
select select "10"
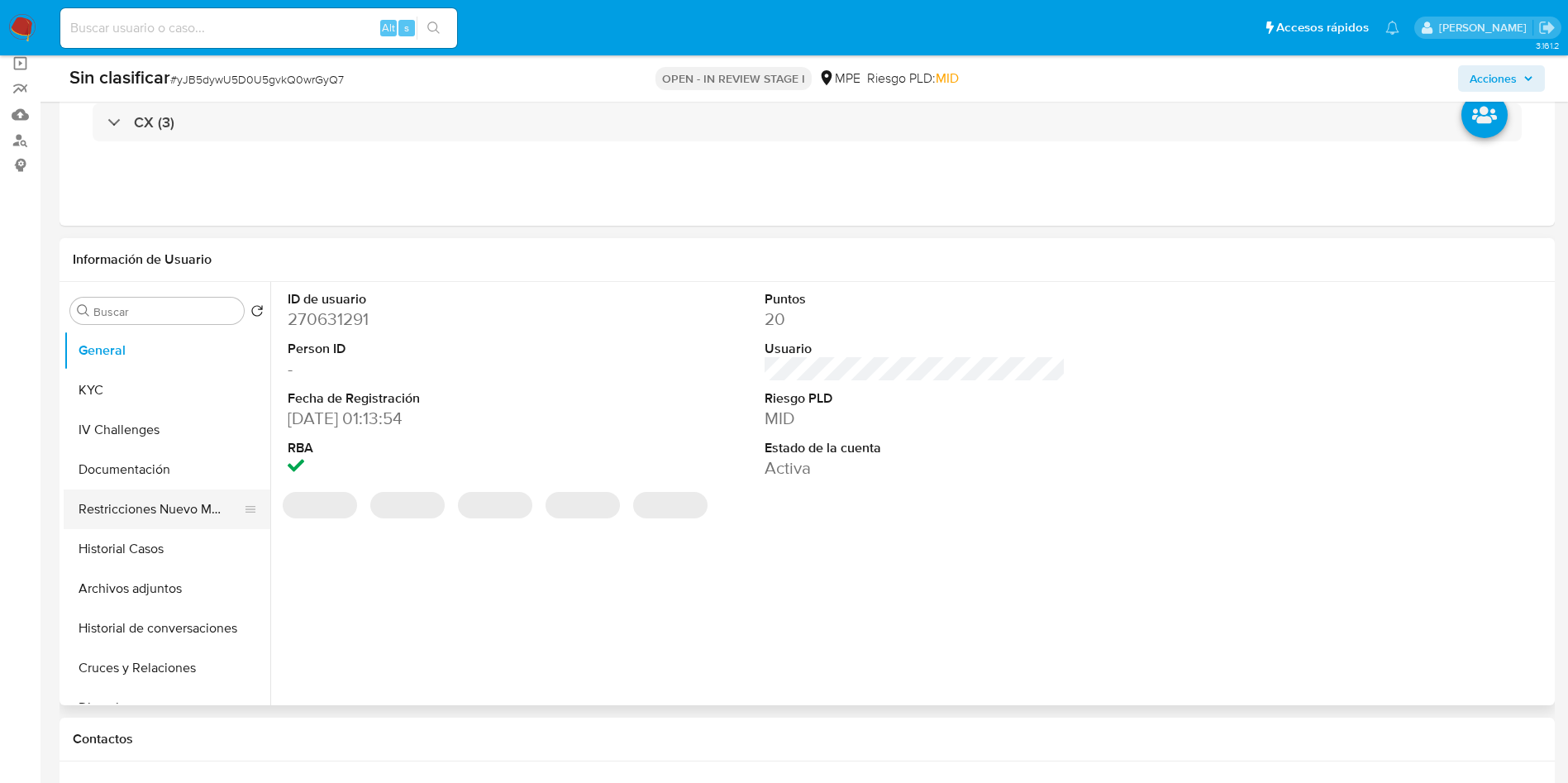
click at [186, 507] on button "Restricciones Nuevo Mundo" at bounding box center [160, 509] width 193 height 39
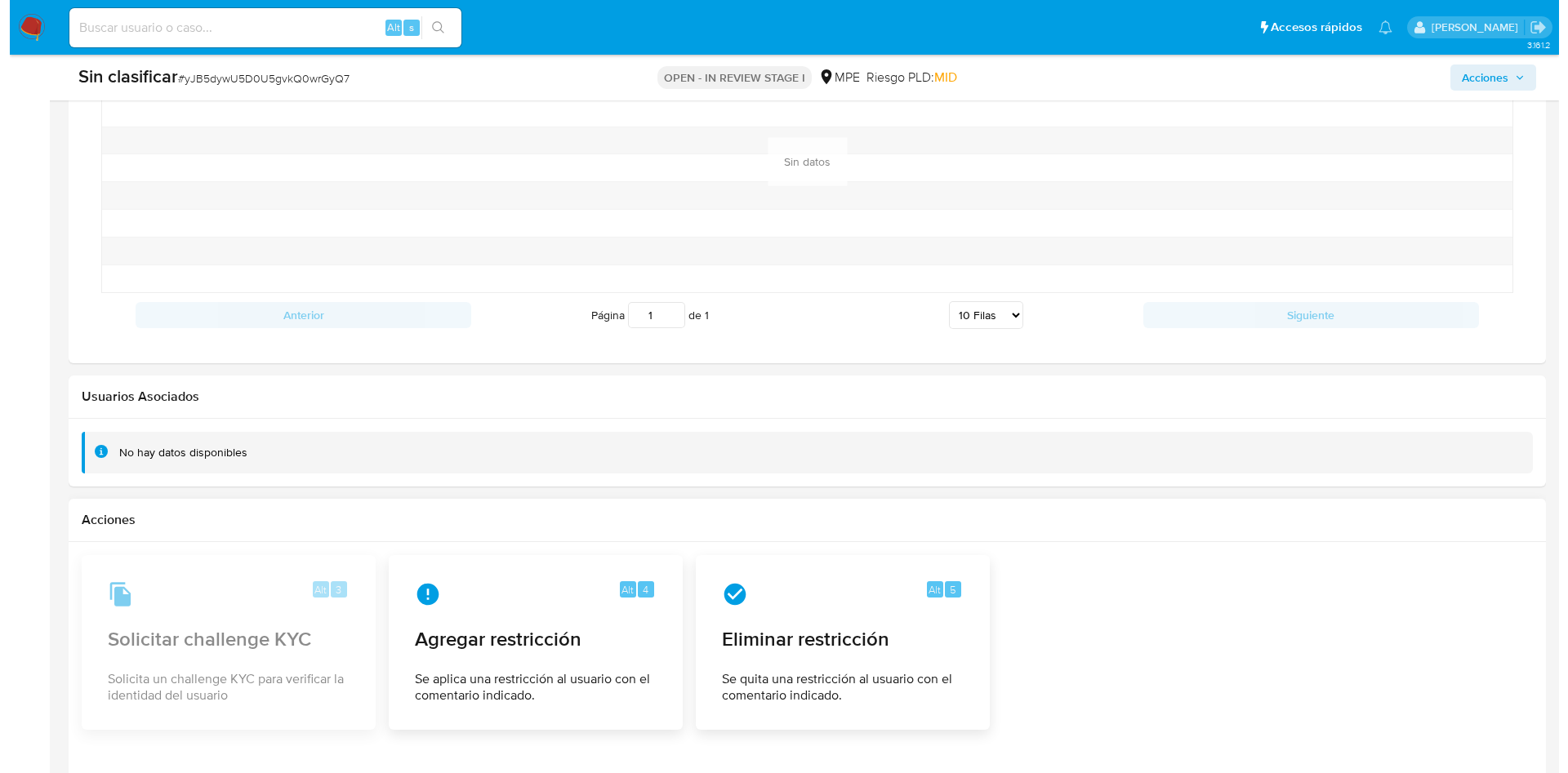
scroll to position [1819, 0]
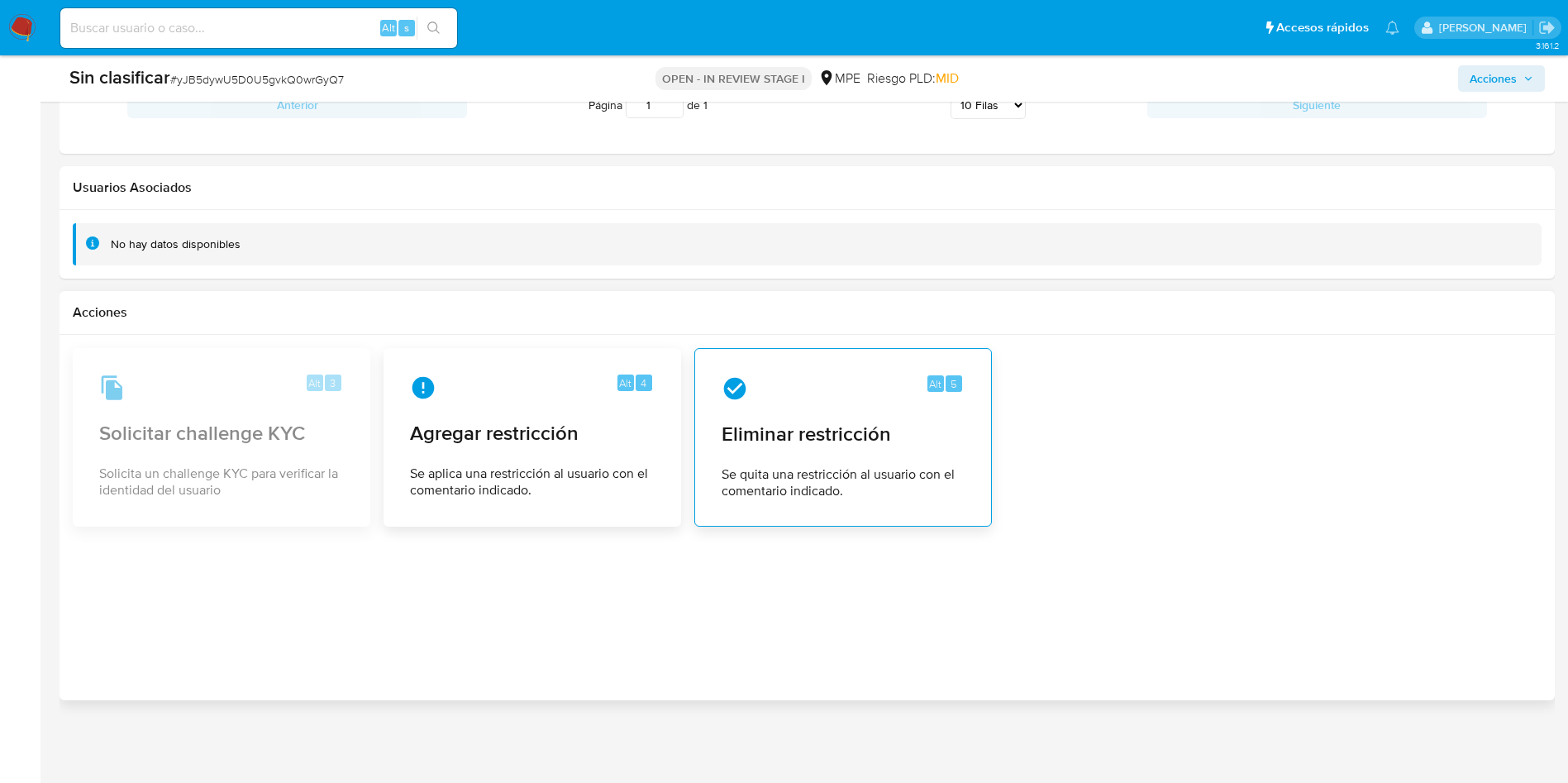
click at [911, 440] on span "Eliminar restricción" at bounding box center [843, 434] width 243 height 25
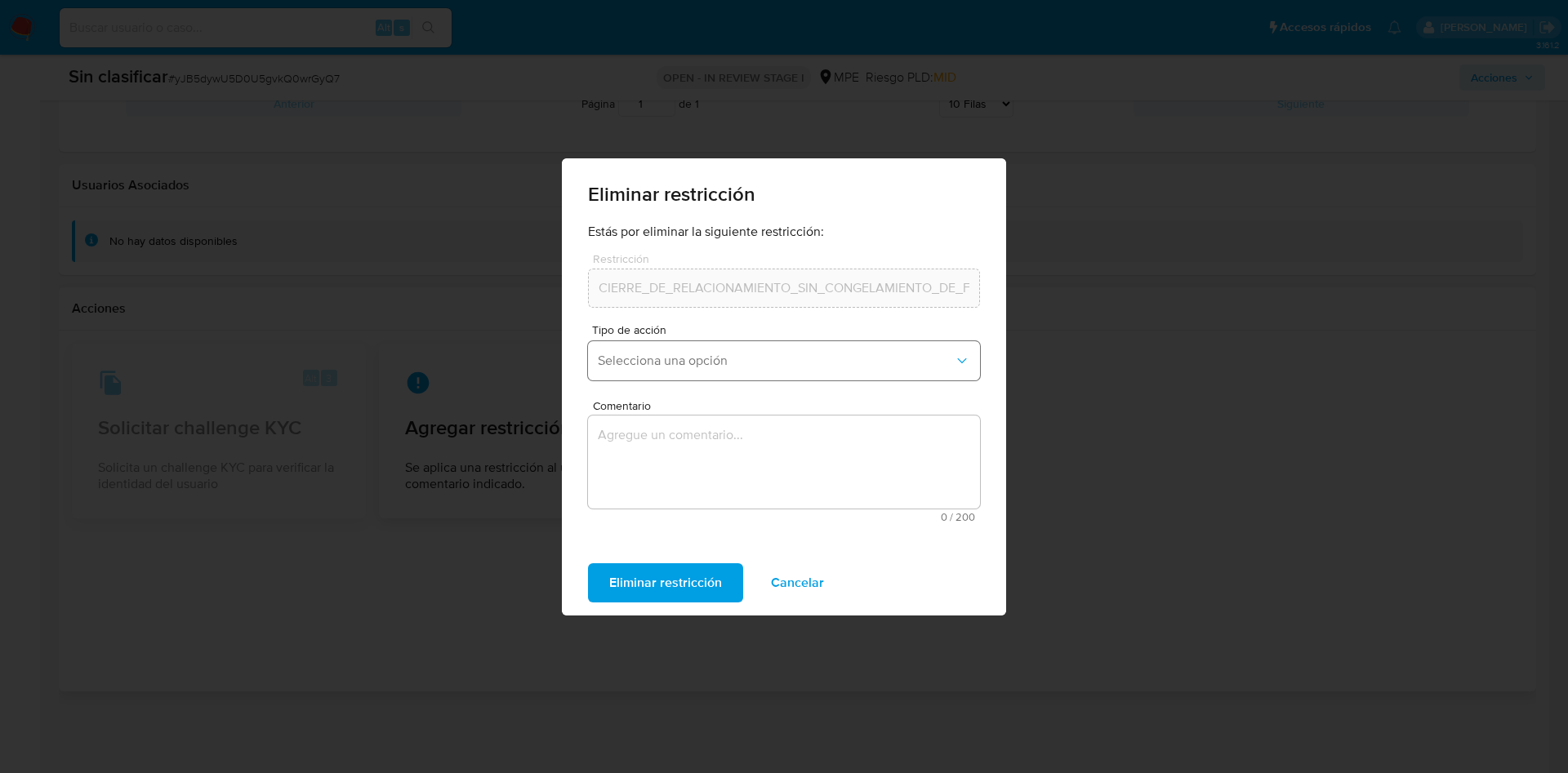
click at [783, 369] on button "Selecciona una opción" at bounding box center [784, 361] width 392 height 39
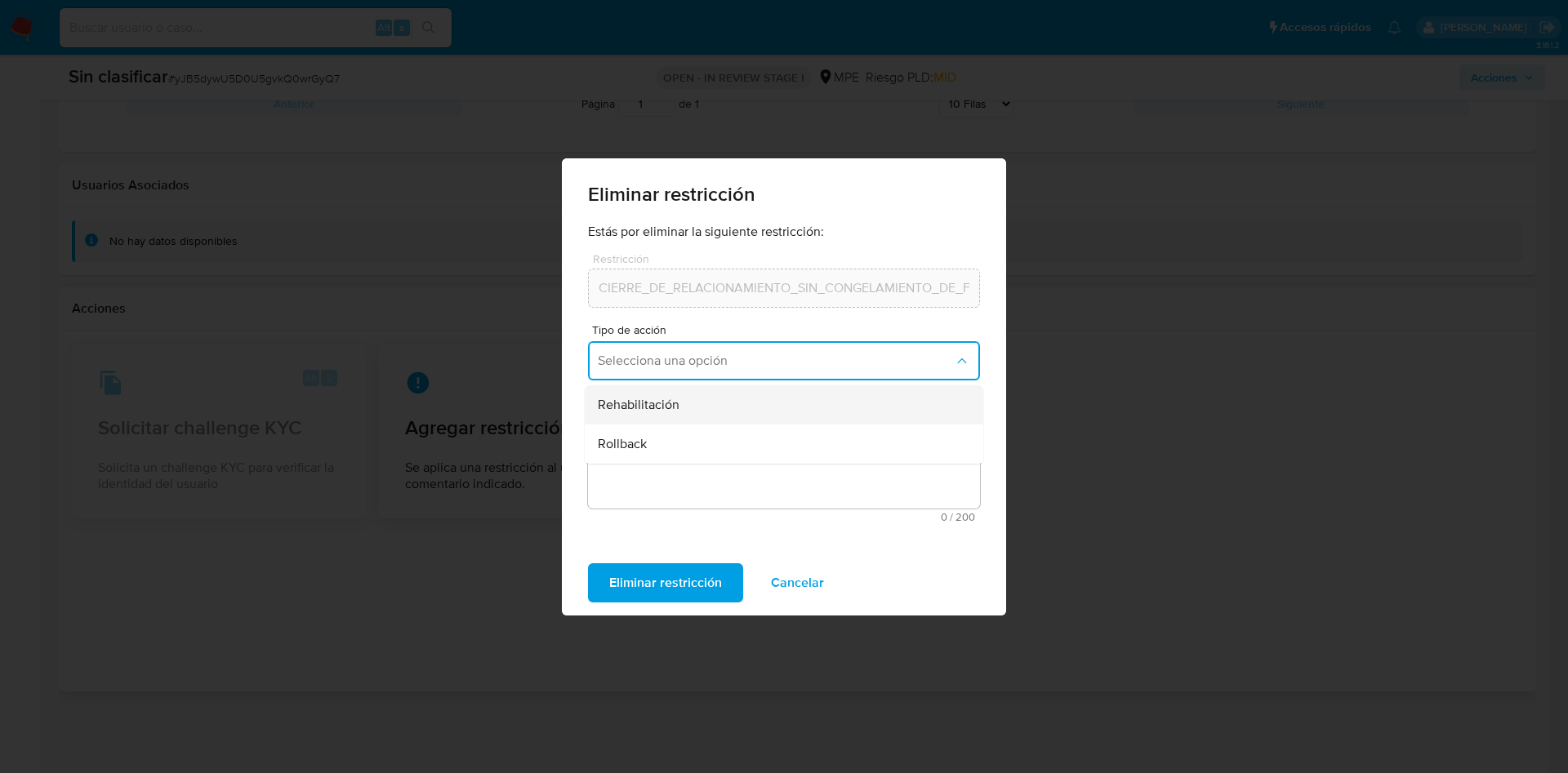
click at [760, 410] on div "Rehabilitación" at bounding box center [779, 405] width 363 height 39
click at [728, 498] on textarea "Comentario" at bounding box center [784, 462] width 392 height 93
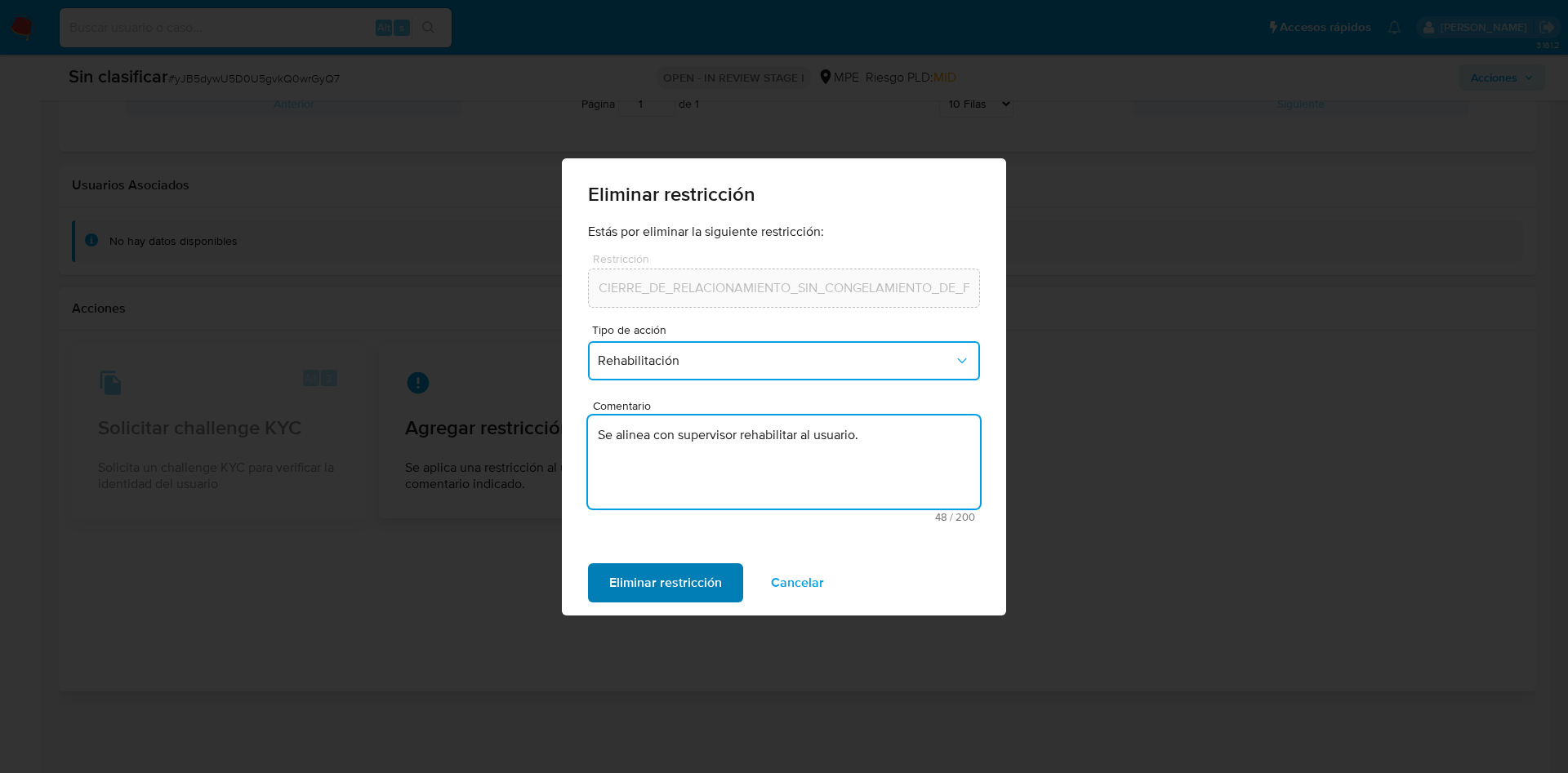
type textarea "Se alinea con supervisor rehabilitar al usuario."
click at [649, 589] on span "Eliminar restricción" at bounding box center [665, 583] width 112 height 36
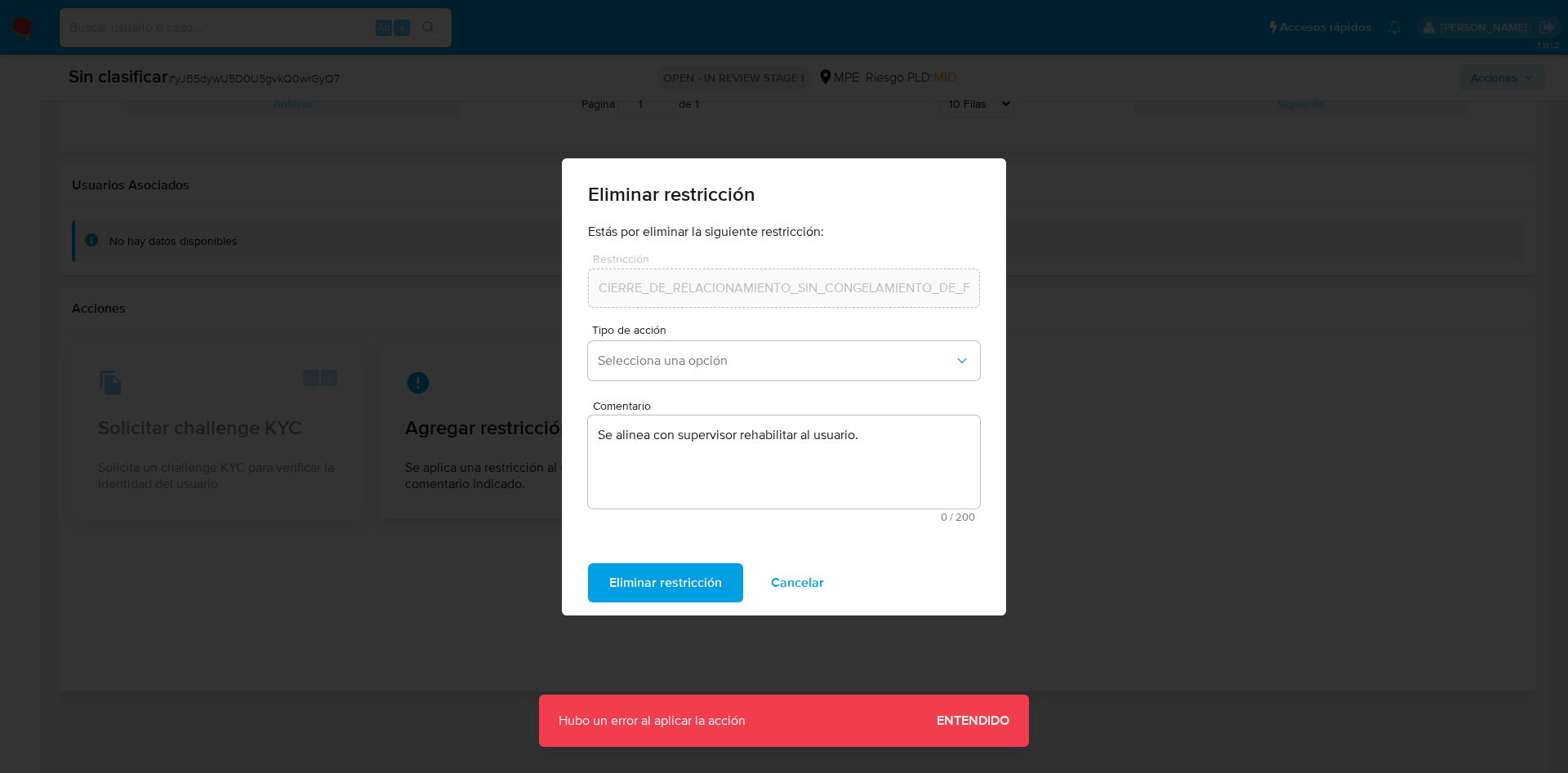
click at [960, 721] on span "Entendido" at bounding box center [973, 721] width 73 height 0
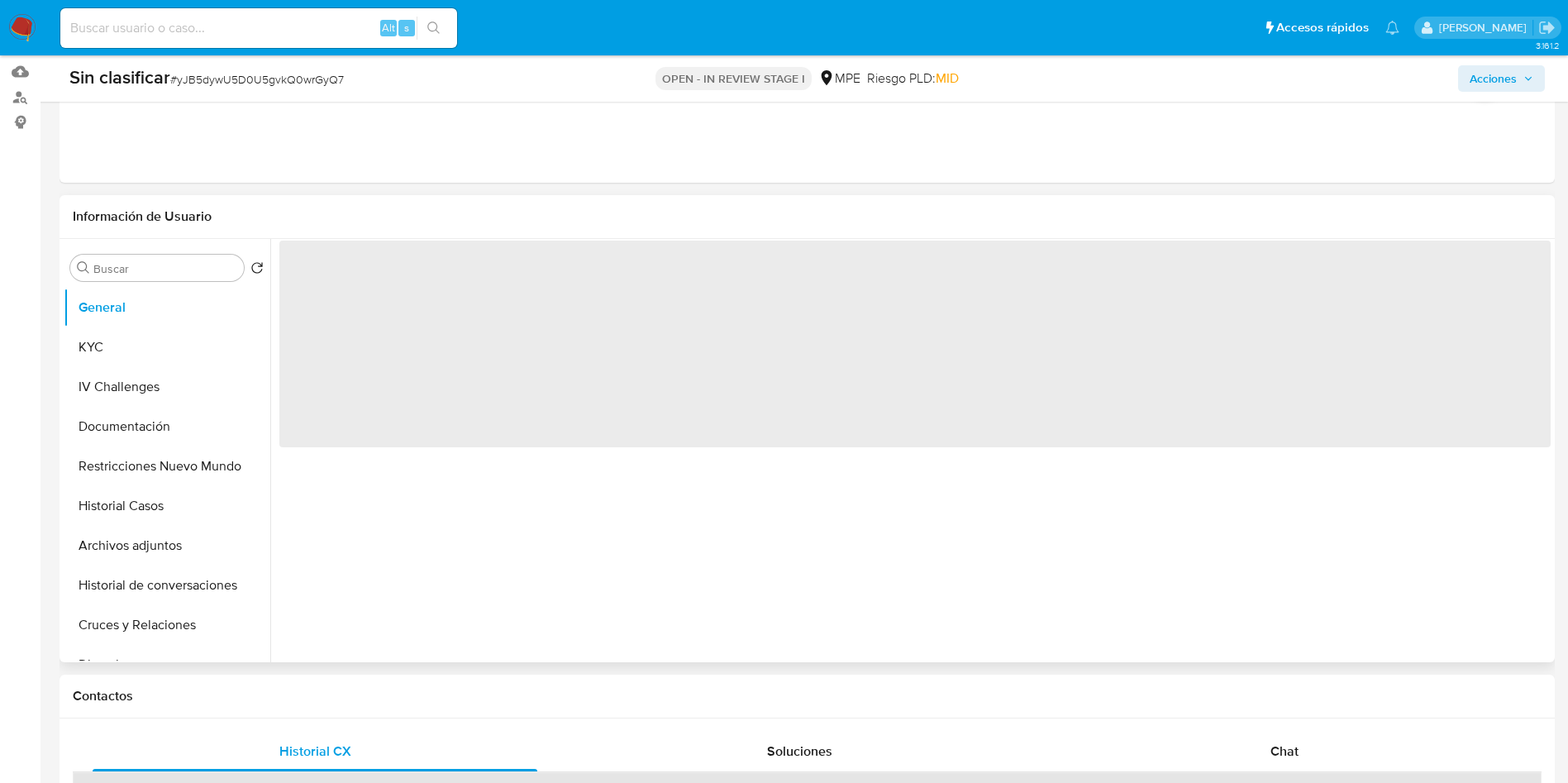
scroll to position [248, 0]
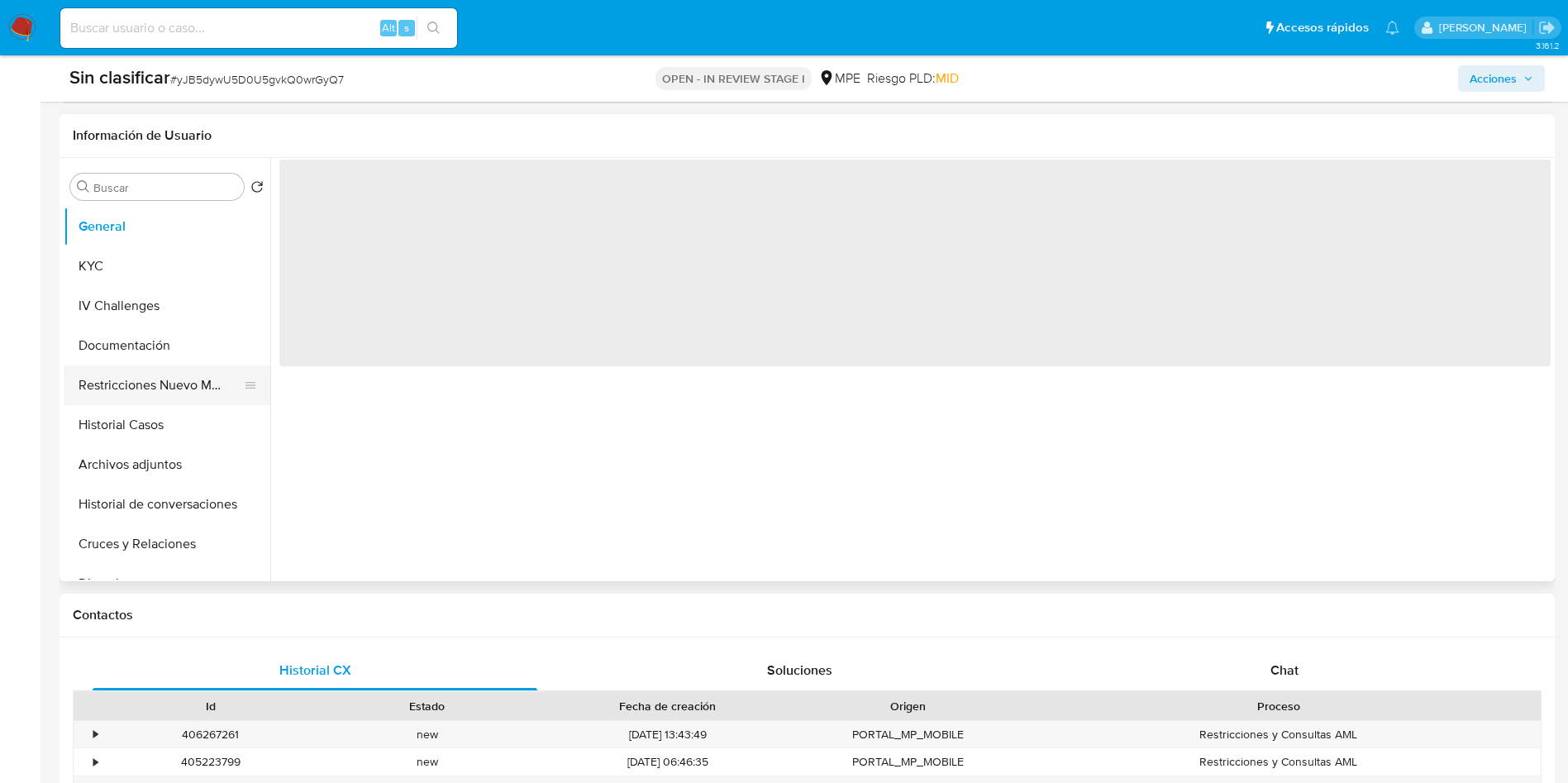
select select "10"
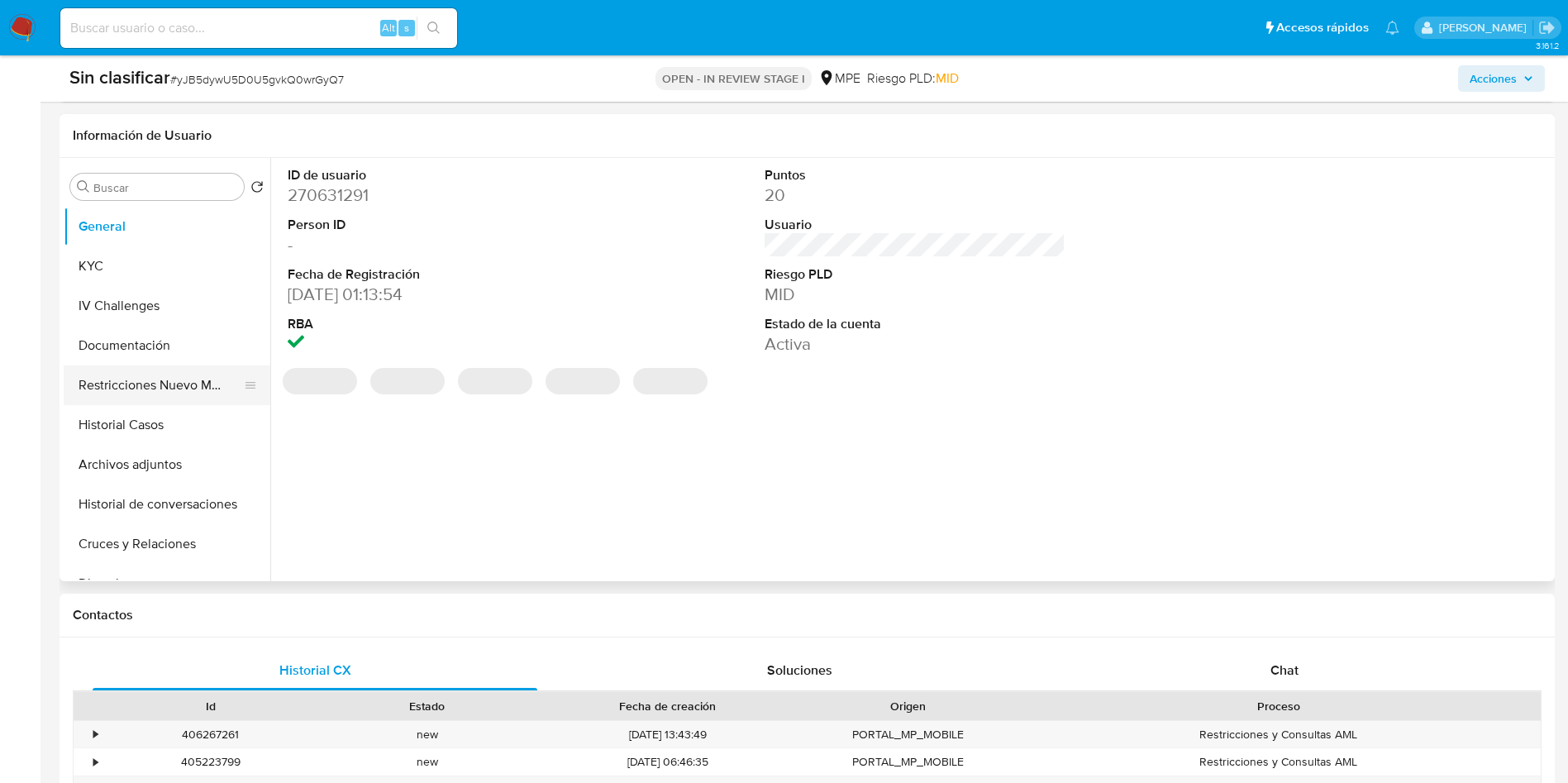
click at [170, 369] on button "Restricciones Nuevo Mundo" at bounding box center [160, 385] width 193 height 39
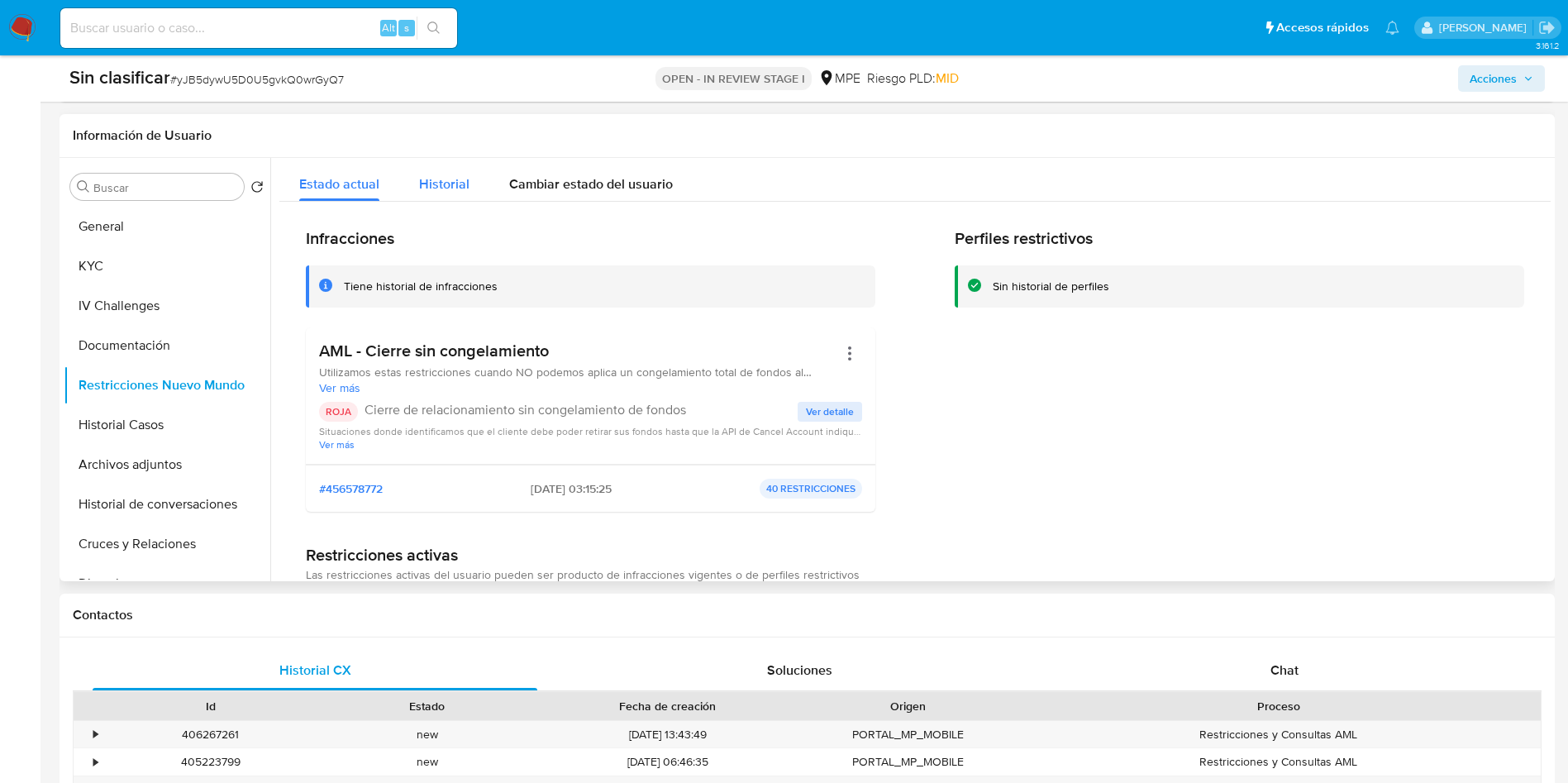
click at [437, 187] on span "Historial" at bounding box center [444, 184] width 50 height 19
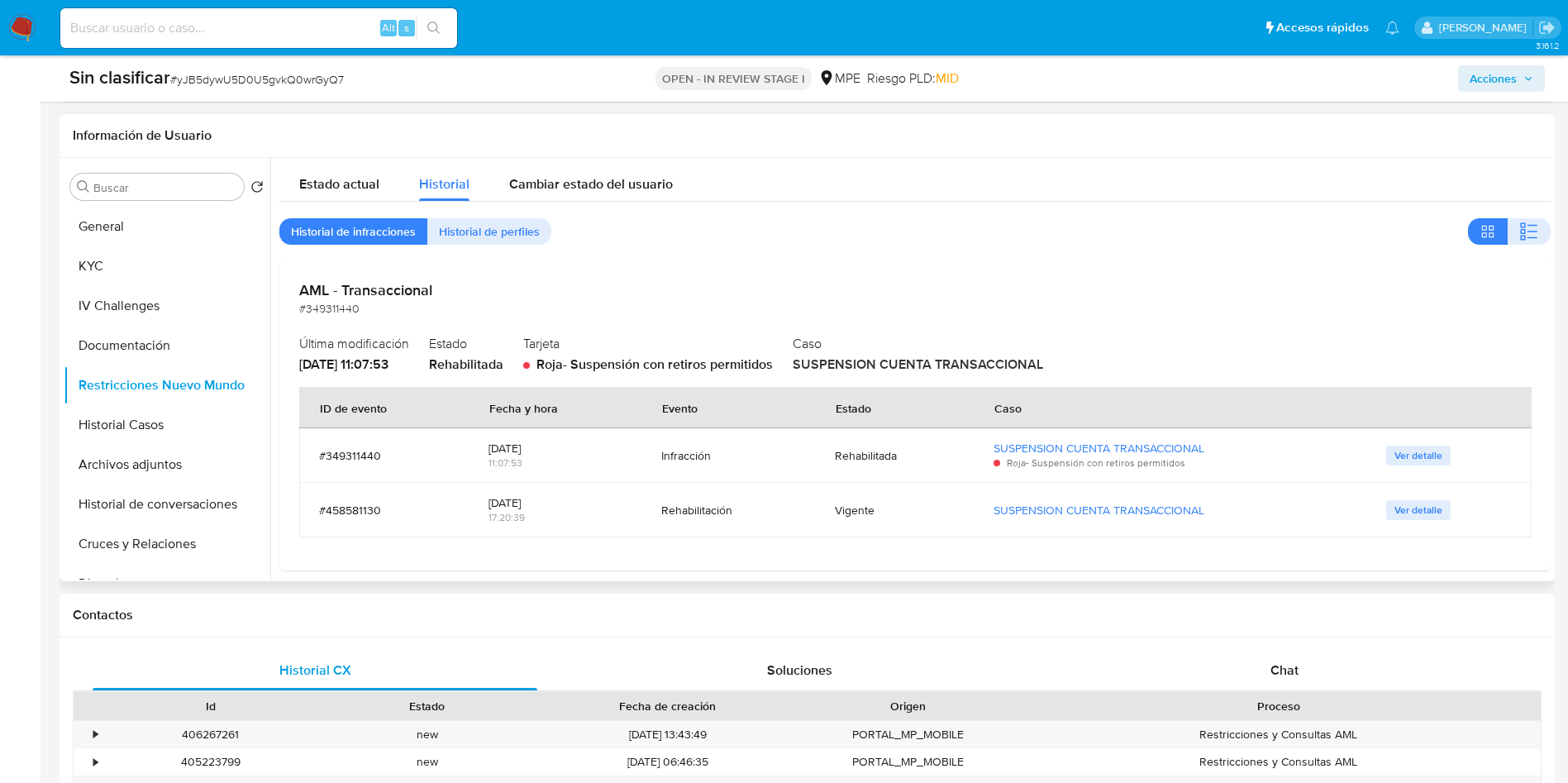
drag, startPoint x: 707, startPoint y: 456, endPoint x: 680, endPoint y: 456, distance: 27.0
click at [680, 456] on div "Infracción" at bounding box center [728, 455] width 134 height 15
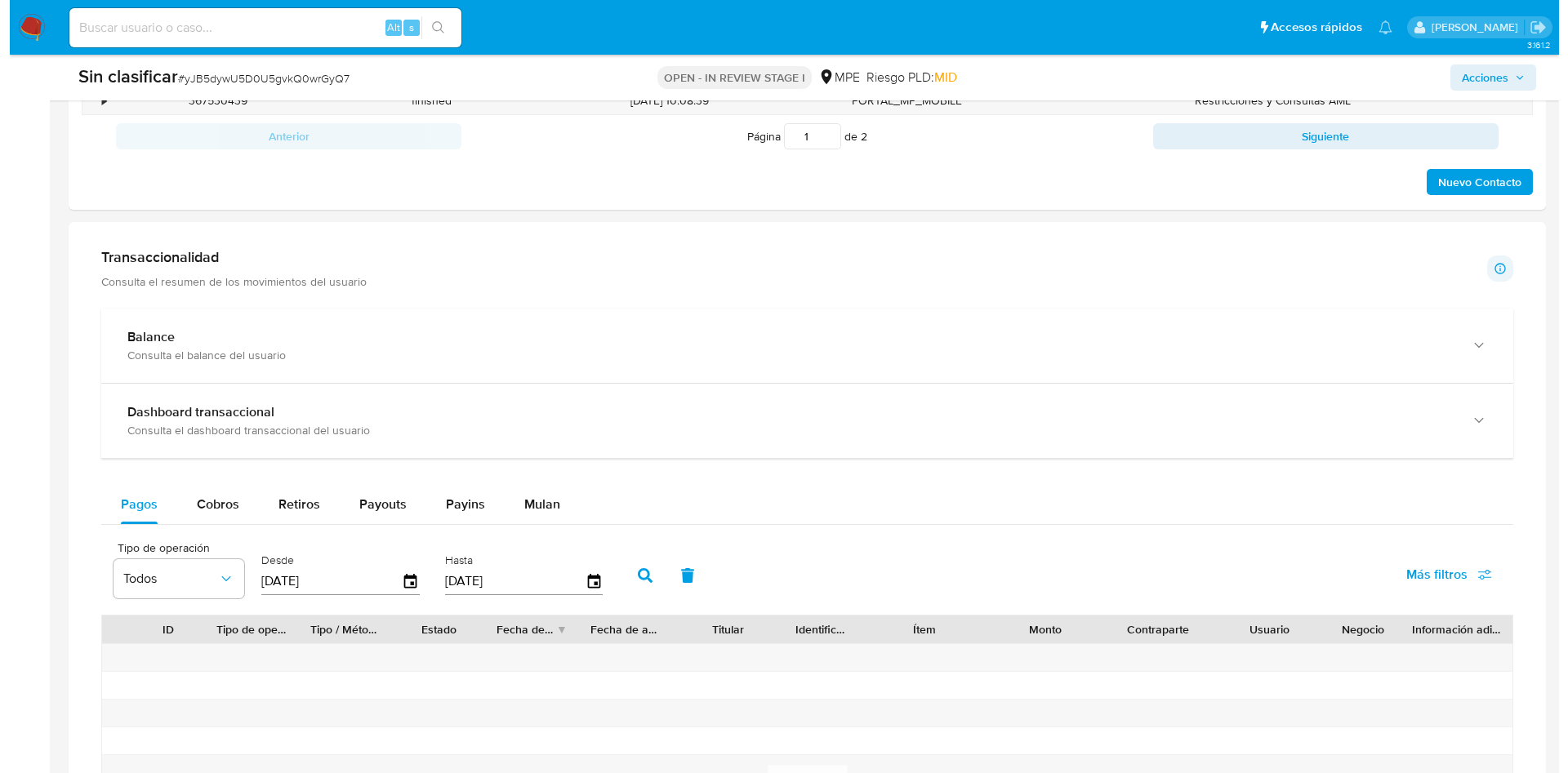
scroll to position [1819, 0]
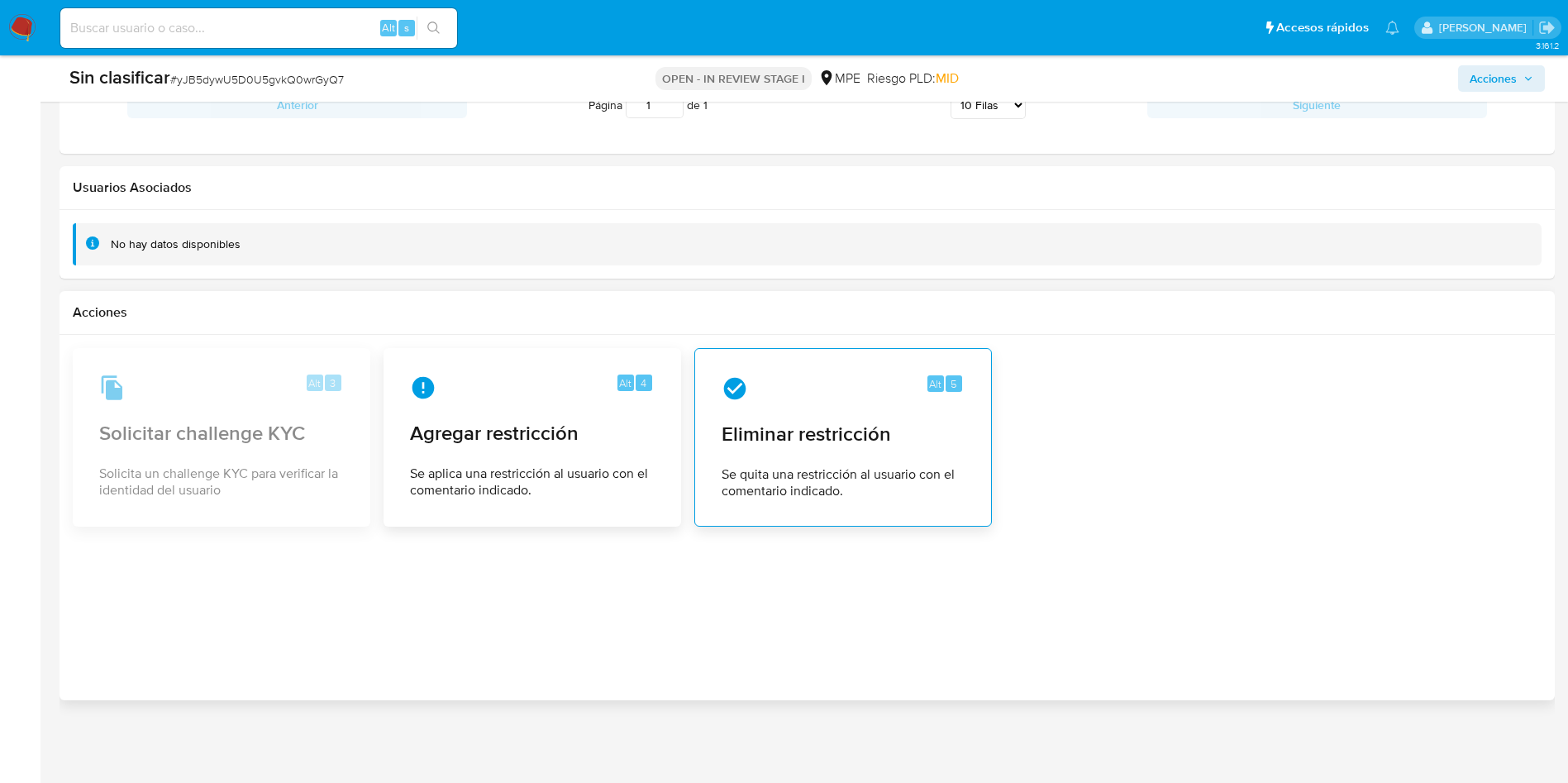
click at [906, 438] on span "Eliminar restricción" at bounding box center [843, 434] width 243 height 25
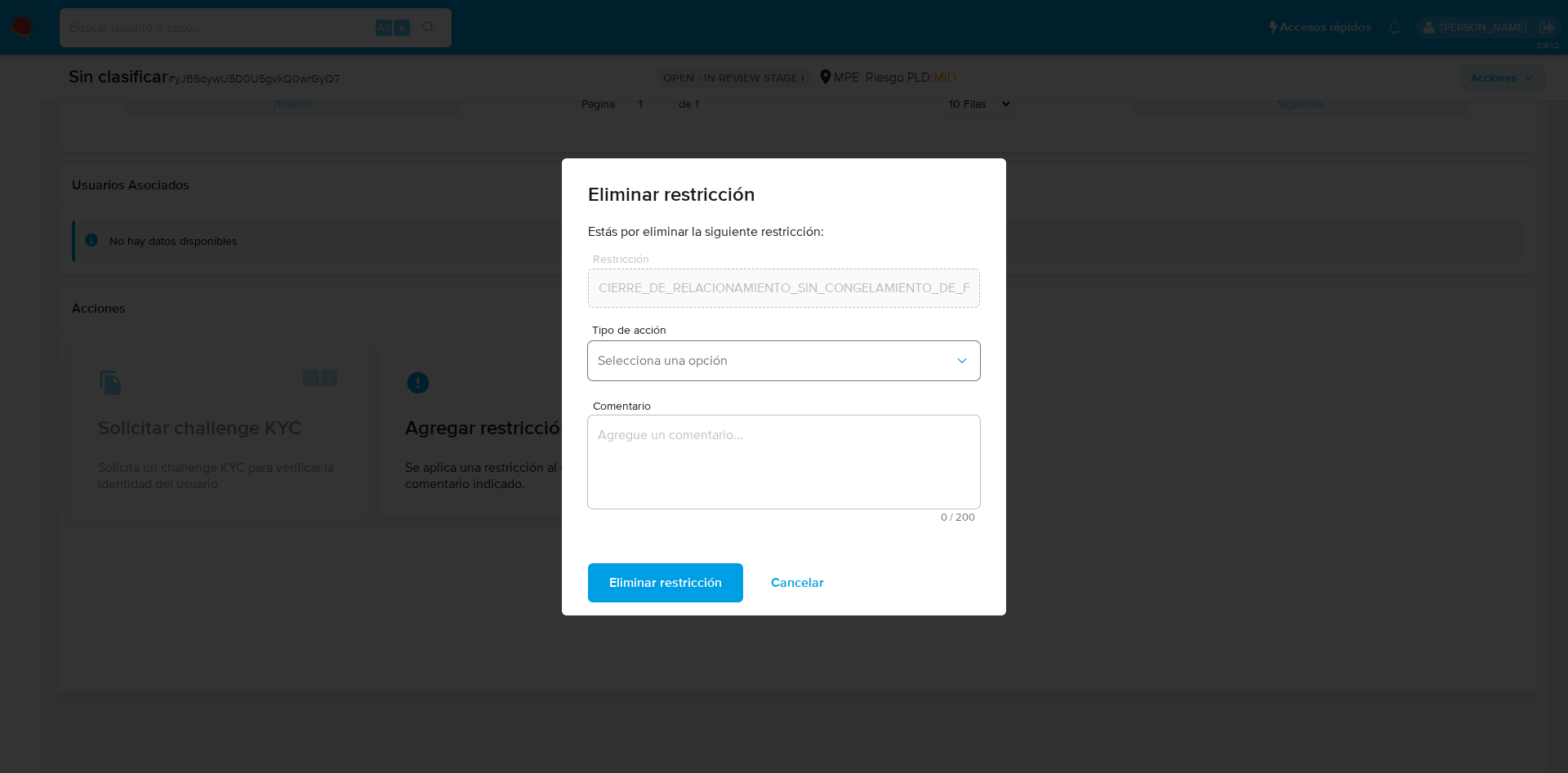
click at [800, 365] on span "Selecciona una opción" at bounding box center [775, 360] width 356 height 16
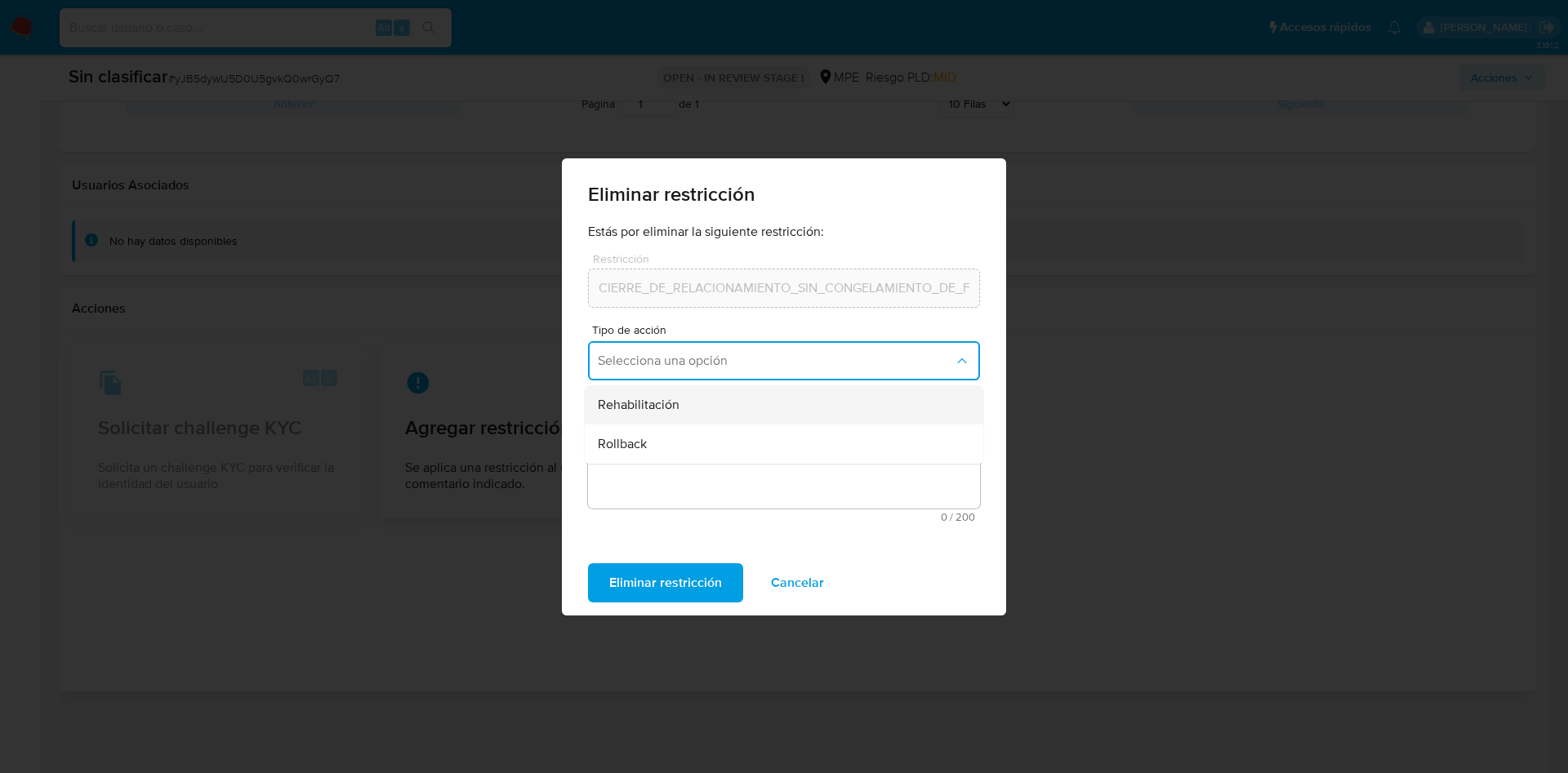
click at [777, 409] on div "Rehabilitación" at bounding box center [779, 405] width 363 height 39
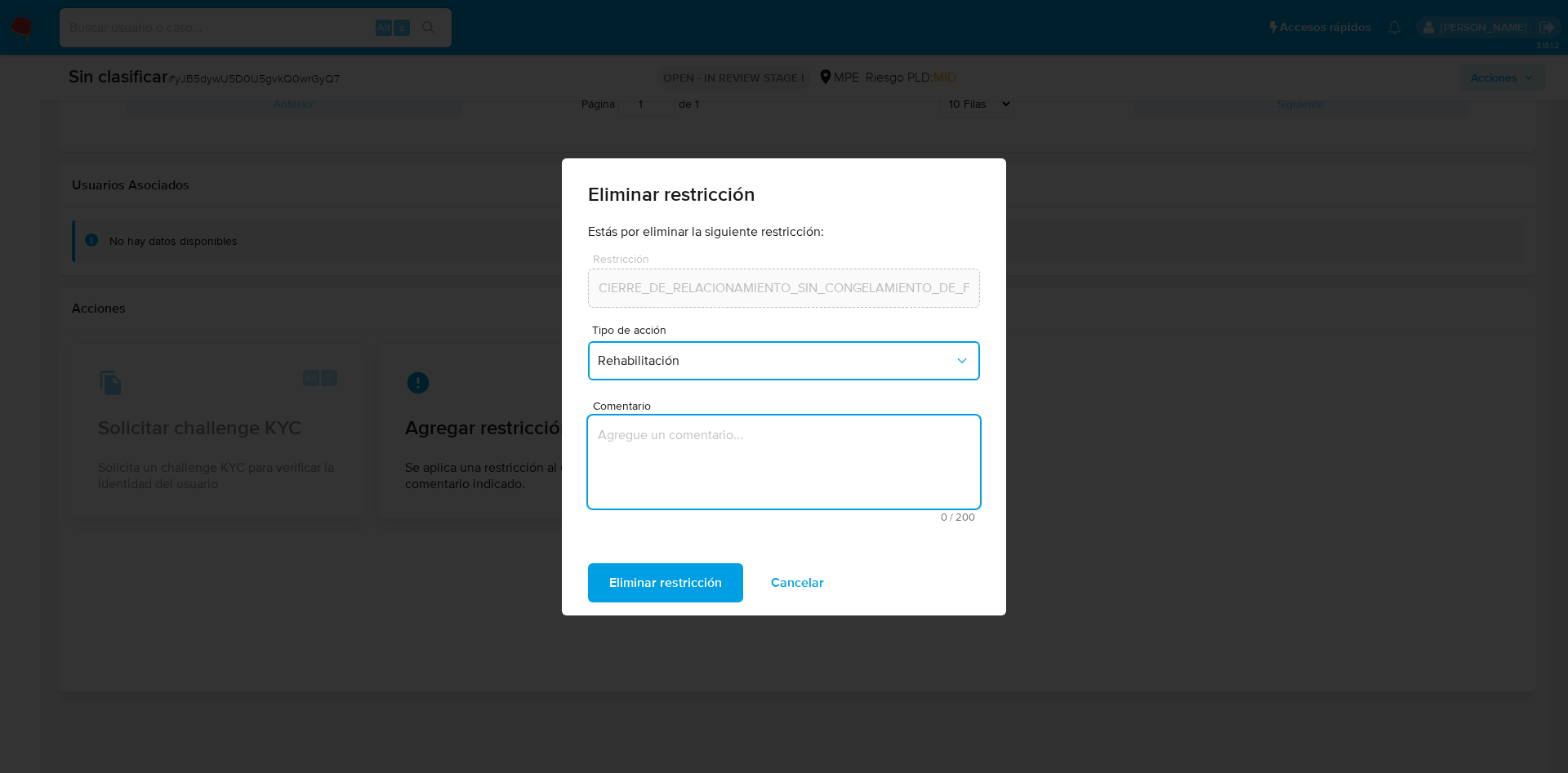
click at [769, 462] on textarea "Comentario" at bounding box center [784, 462] width 392 height 93
type textarea "Se alinea con supervisor rehabilitar al usuario."
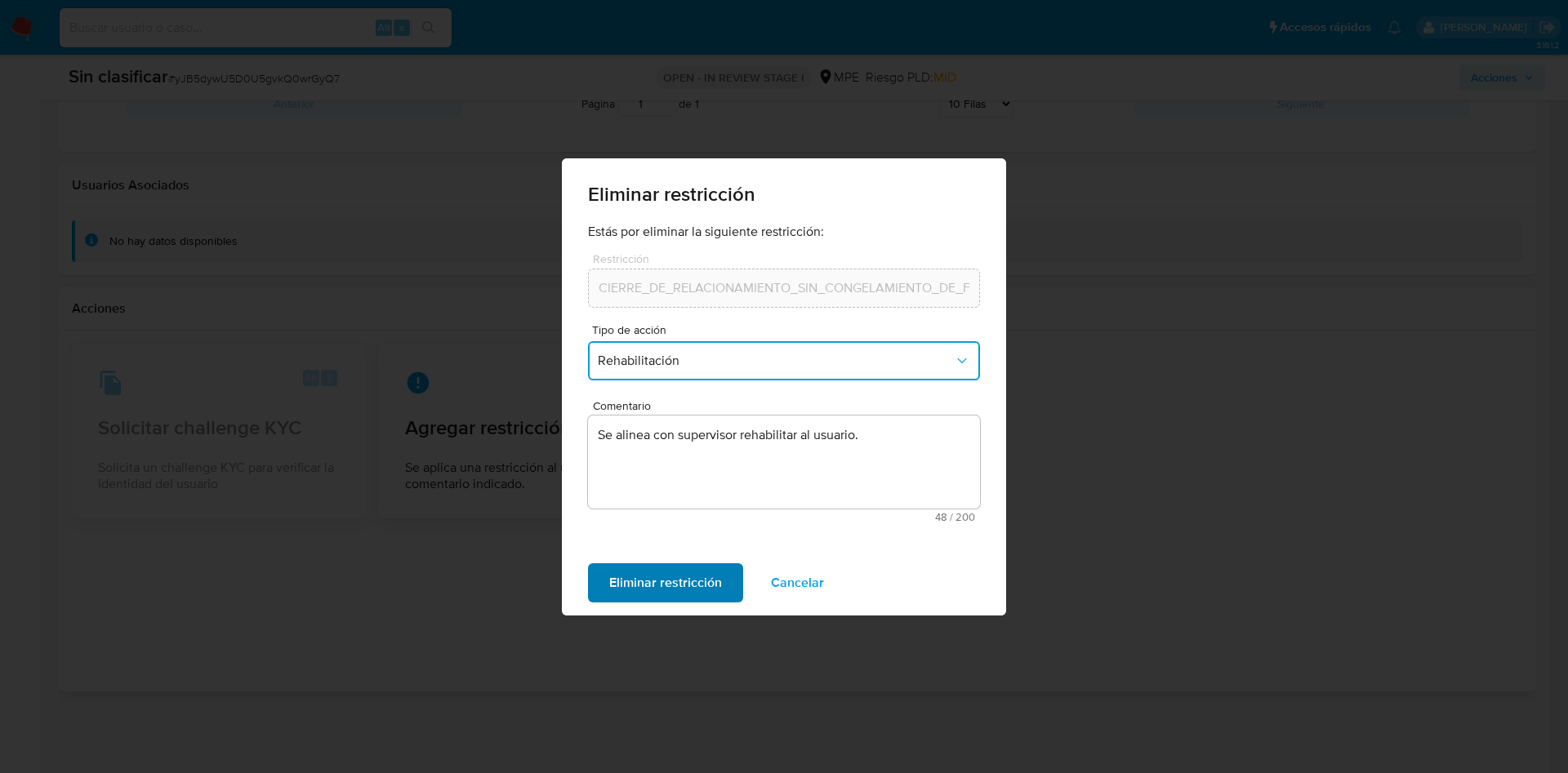
click at [666, 569] on span "Eliminar restricción" at bounding box center [665, 583] width 112 height 36
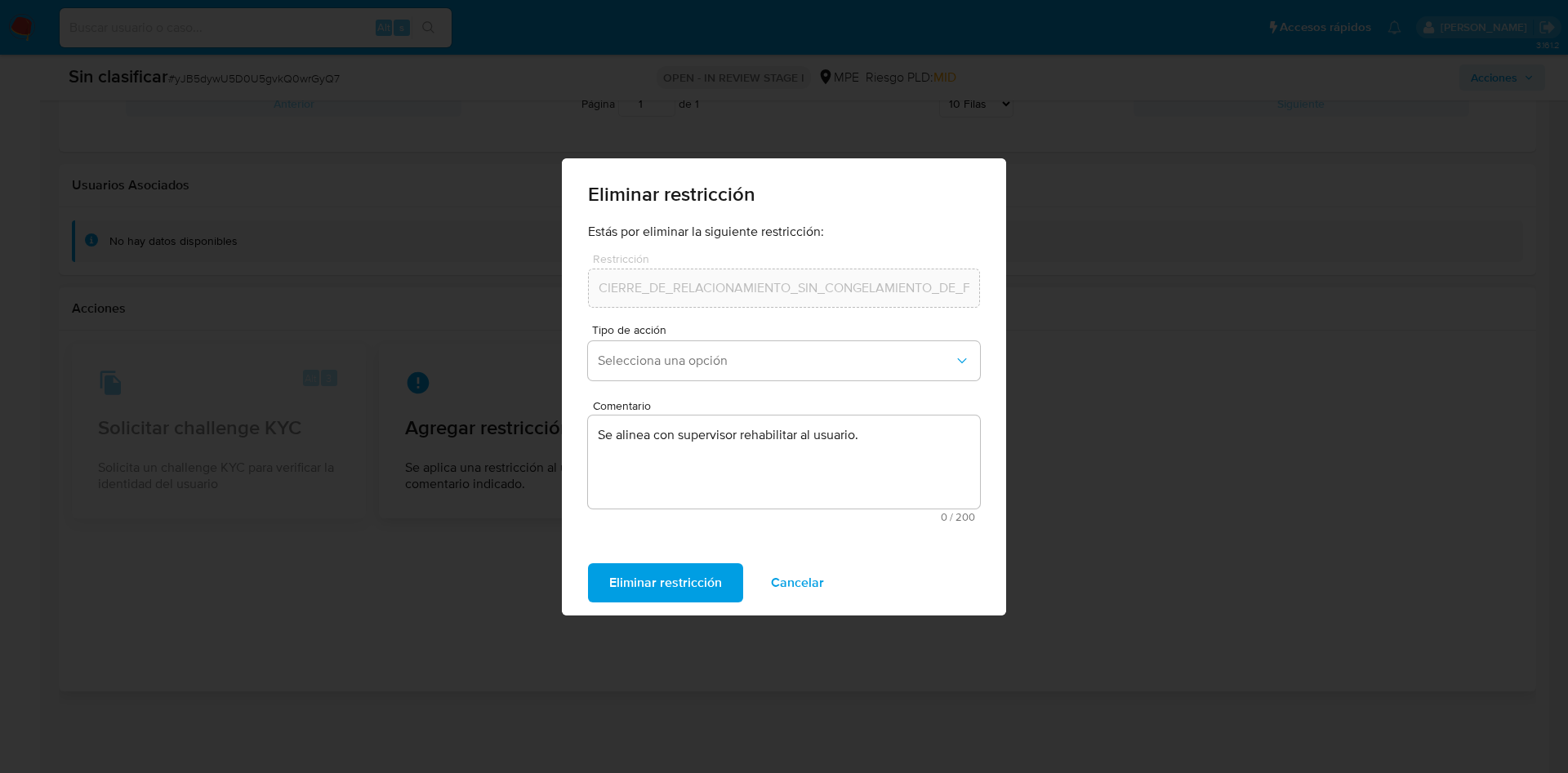
click at [691, 573] on span "Eliminar restricción" at bounding box center [665, 583] width 112 height 36
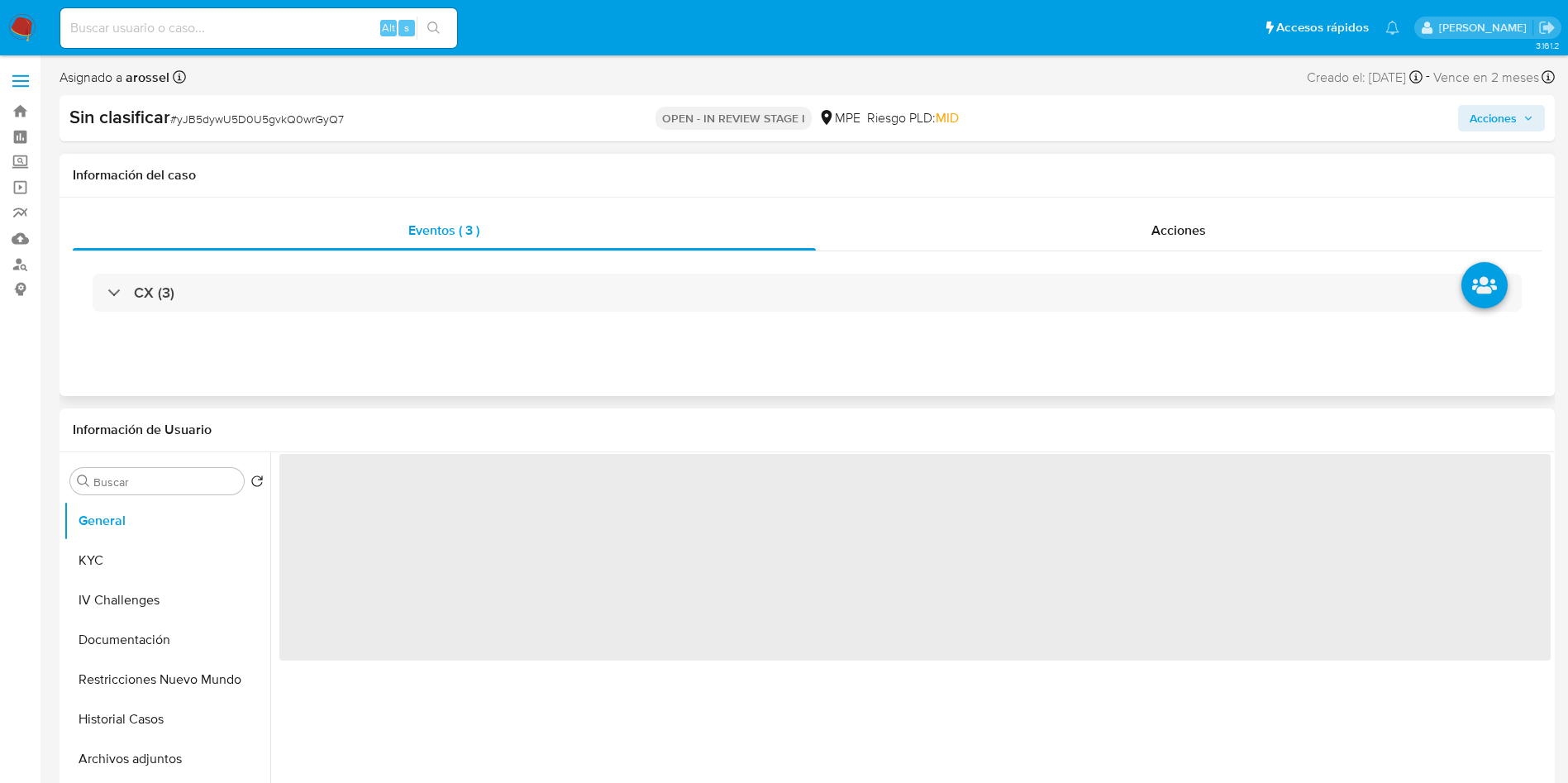
select select "10"
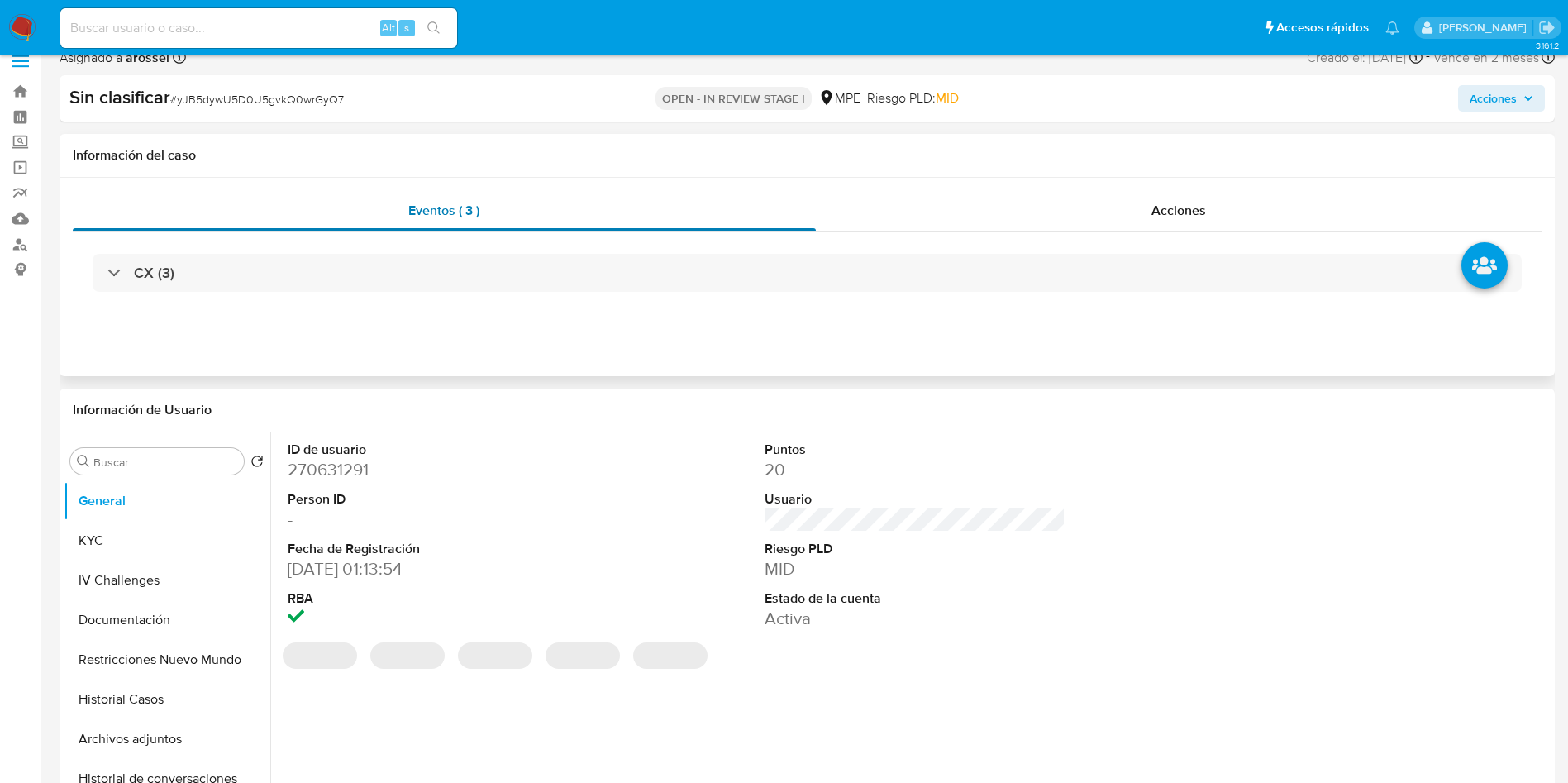
scroll to position [372, 0]
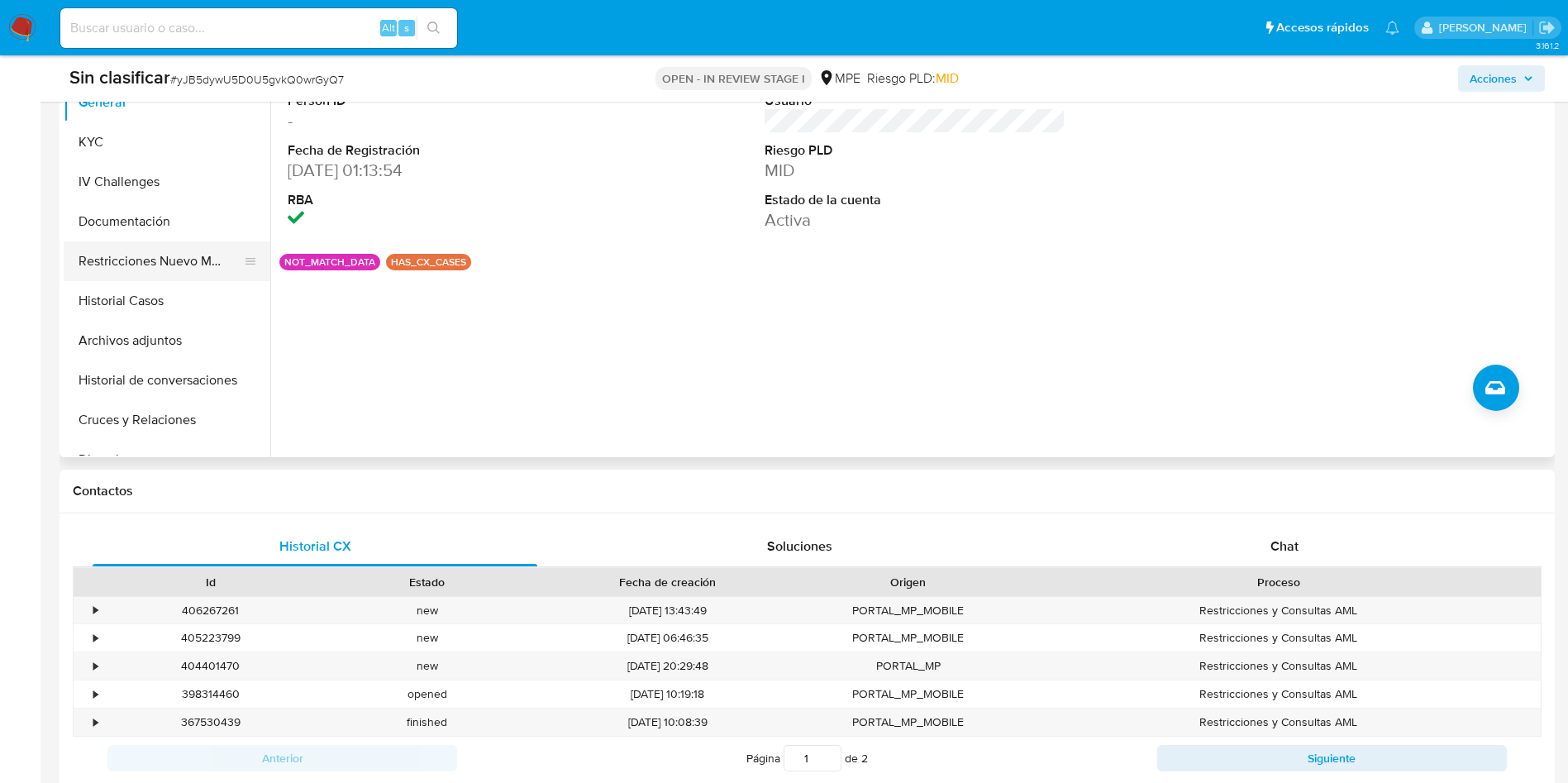
click at [195, 263] on button "Restricciones Nuevo Mundo" at bounding box center [160, 261] width 193 height 39
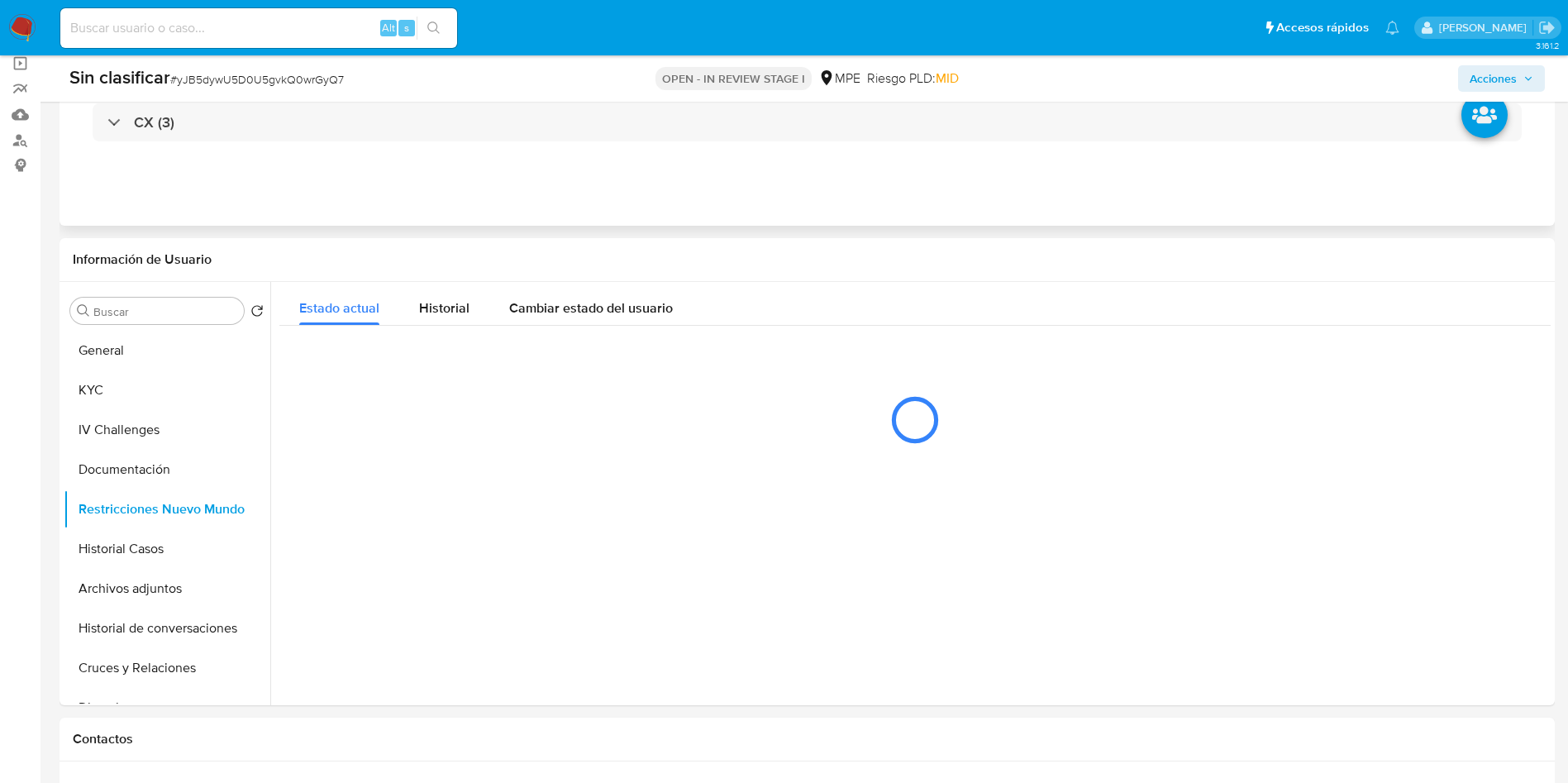
scroll to position [248, 0]
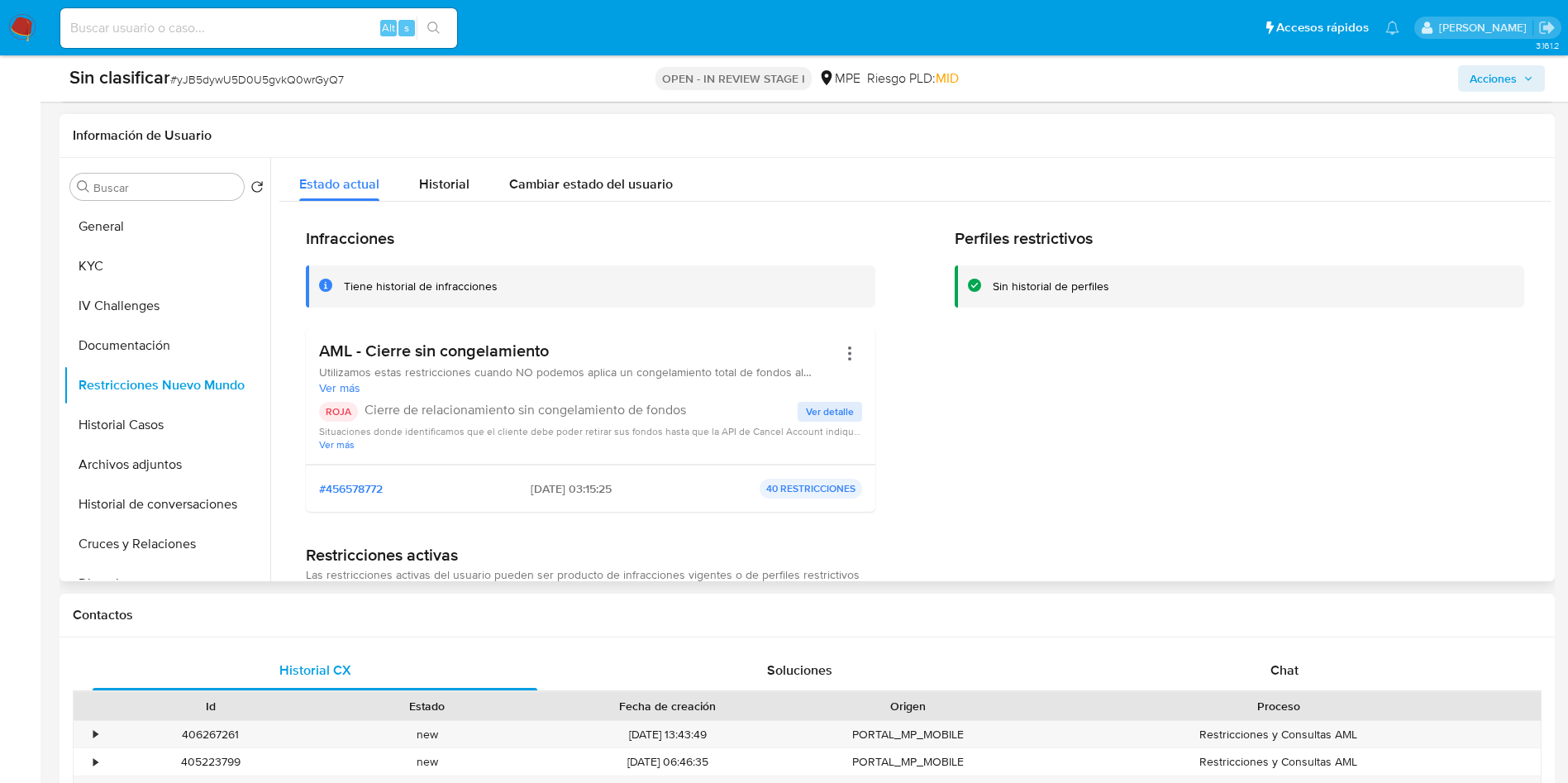
click at [843, 367] on div at bounding box center [849, 368] width 25 height 55
click at [843, 353] on button "Acciones" at bounding box center [849, 353] width 25 height 25
click at [725, 486] on button "Rehabilitar" at bounding box center [718, 486] width 289 height 39
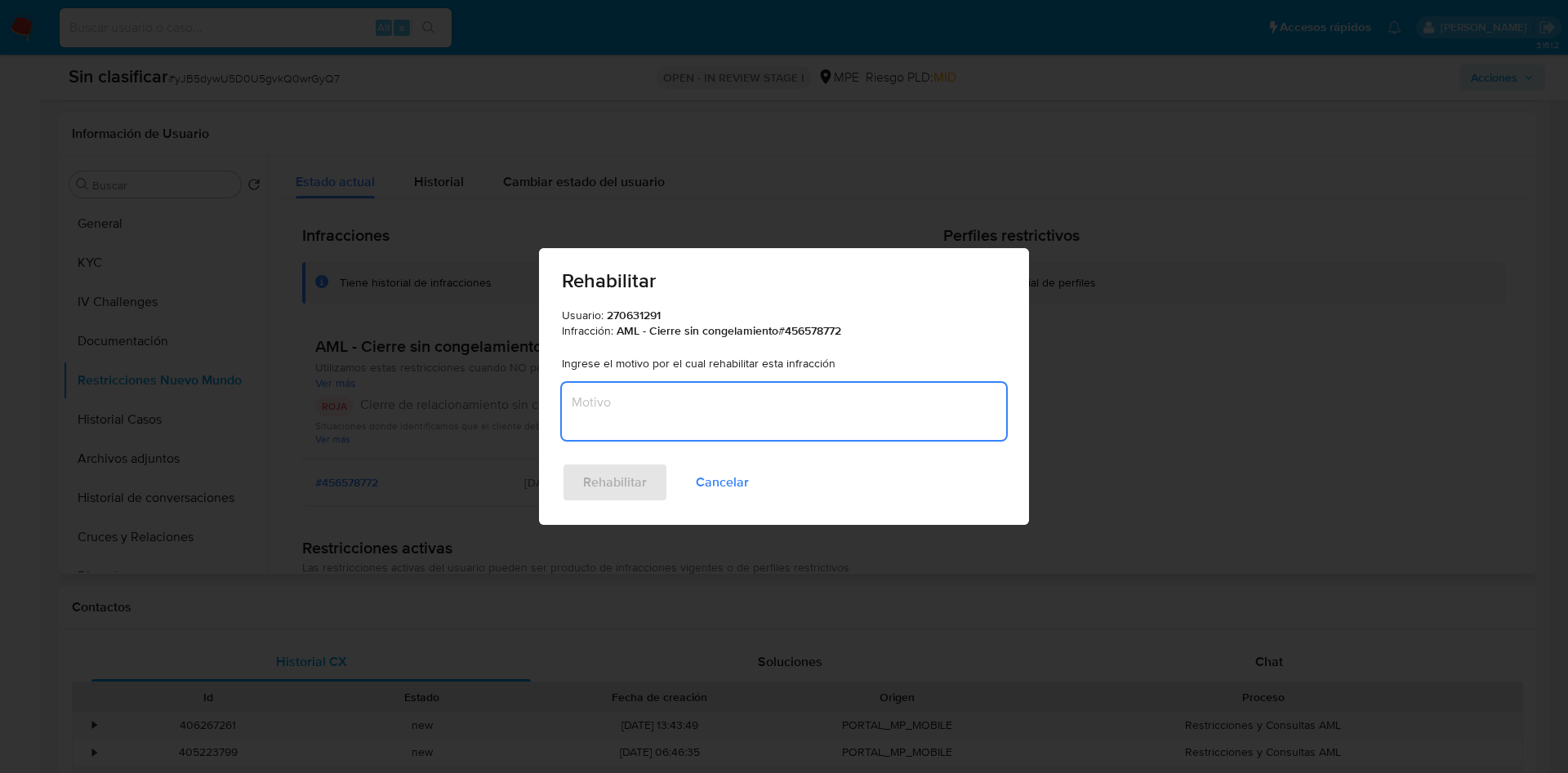
click at [714, 415] on textarea "Motivo" at bounding box center [784, 411] width 445 height 57
type textarea "Se quita restricción alineado con supervisor"
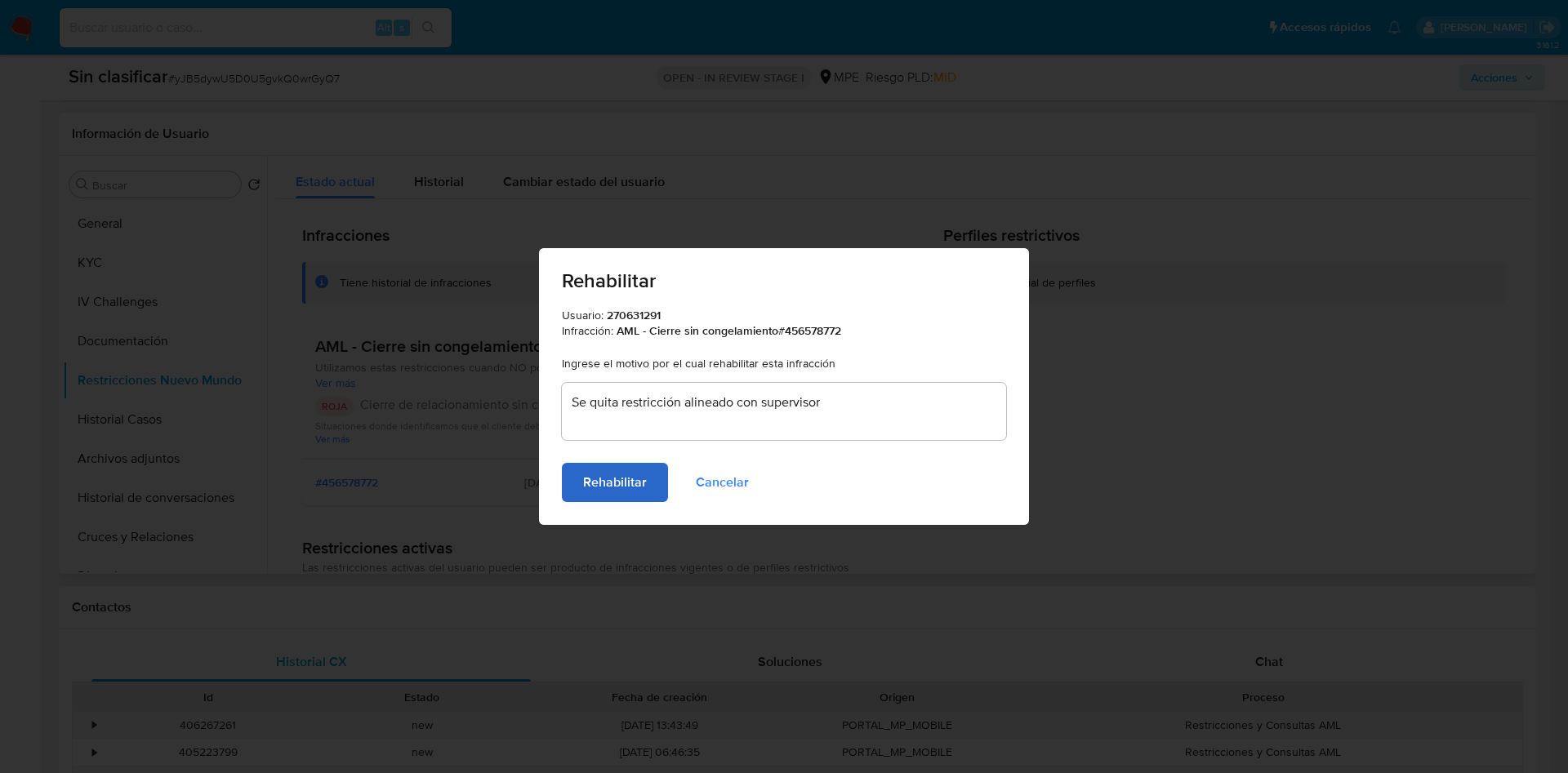
click at [640, 479] on span "Rehabilitar" at bounding box center [615, 482] width 63 height 36
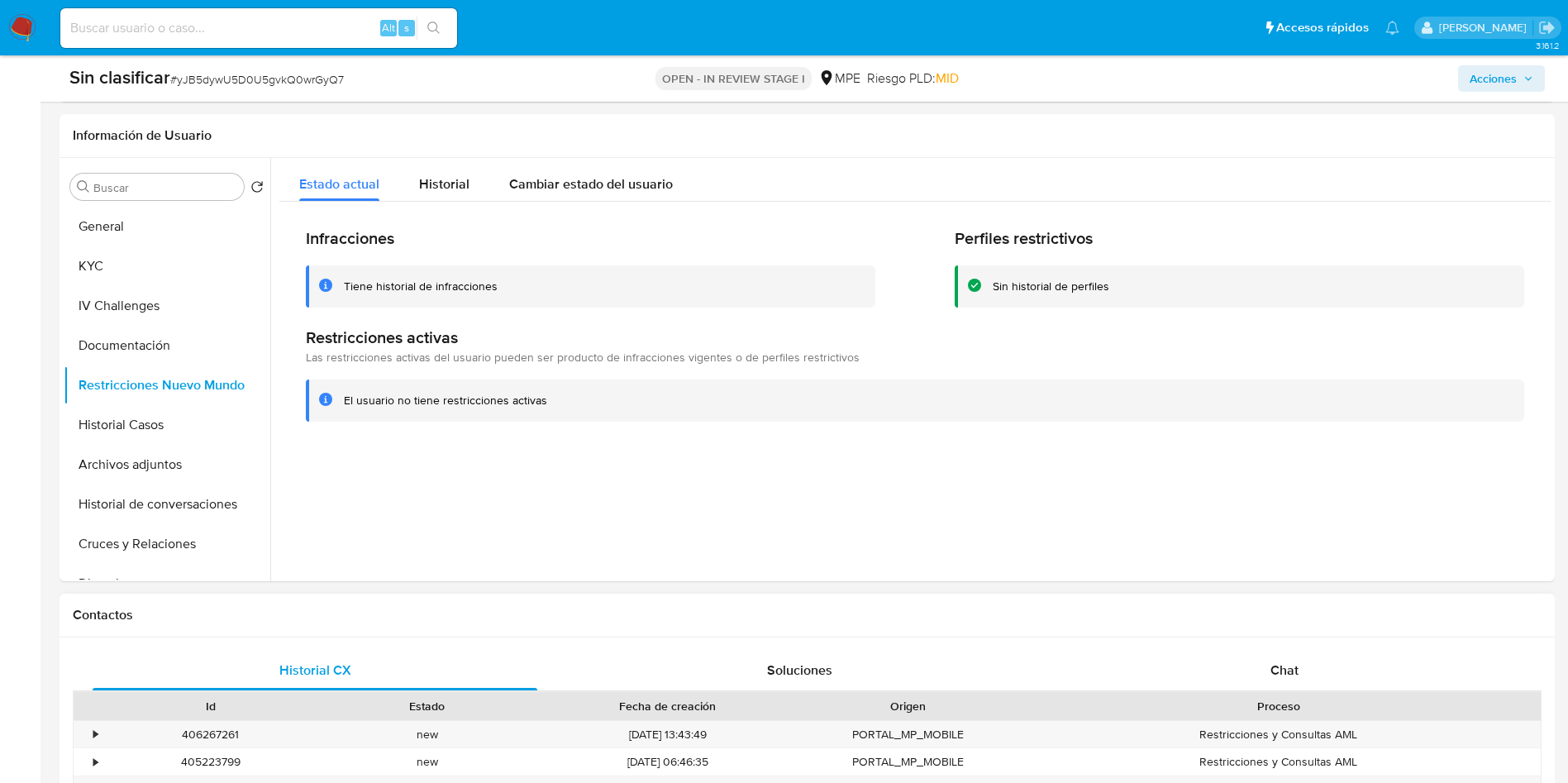
click at [1460, 618] on h1 "Contactos" at bounding box center [807, 614] width 1469 height 16
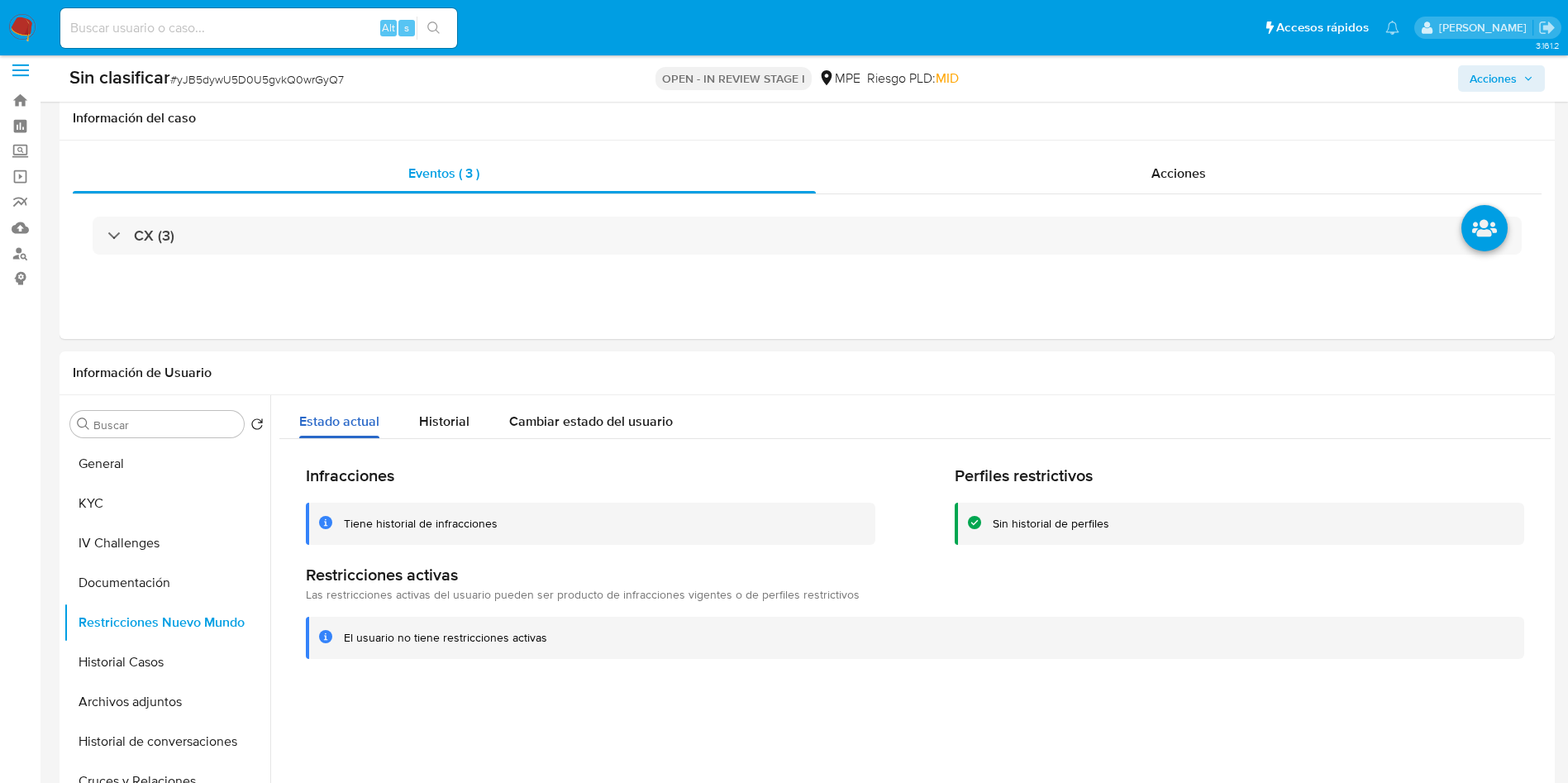
scroll to position [0, 0]
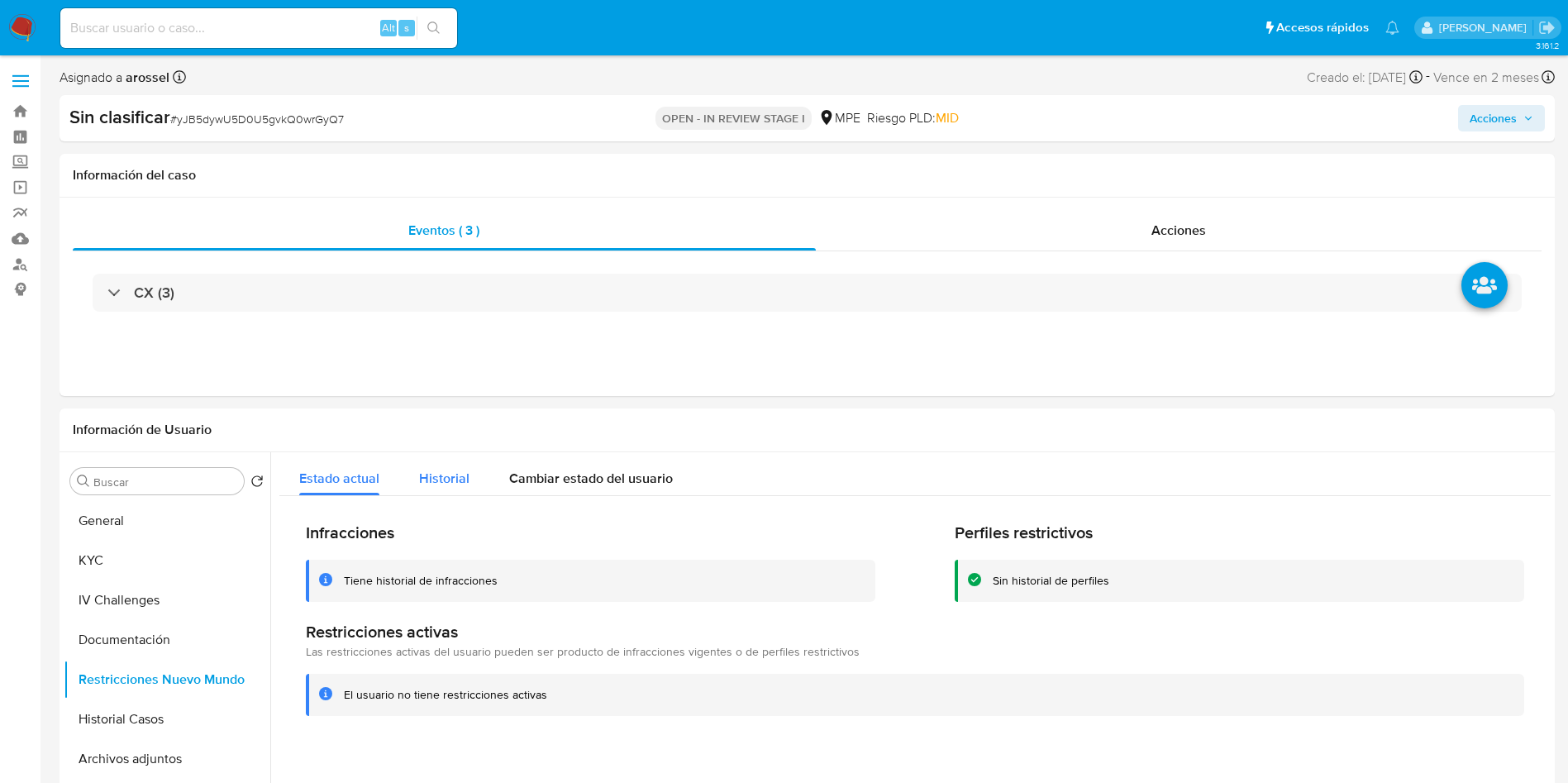
click at [462, 484] on span "Historial" at bounding box center [444, 478] width 50 height 19
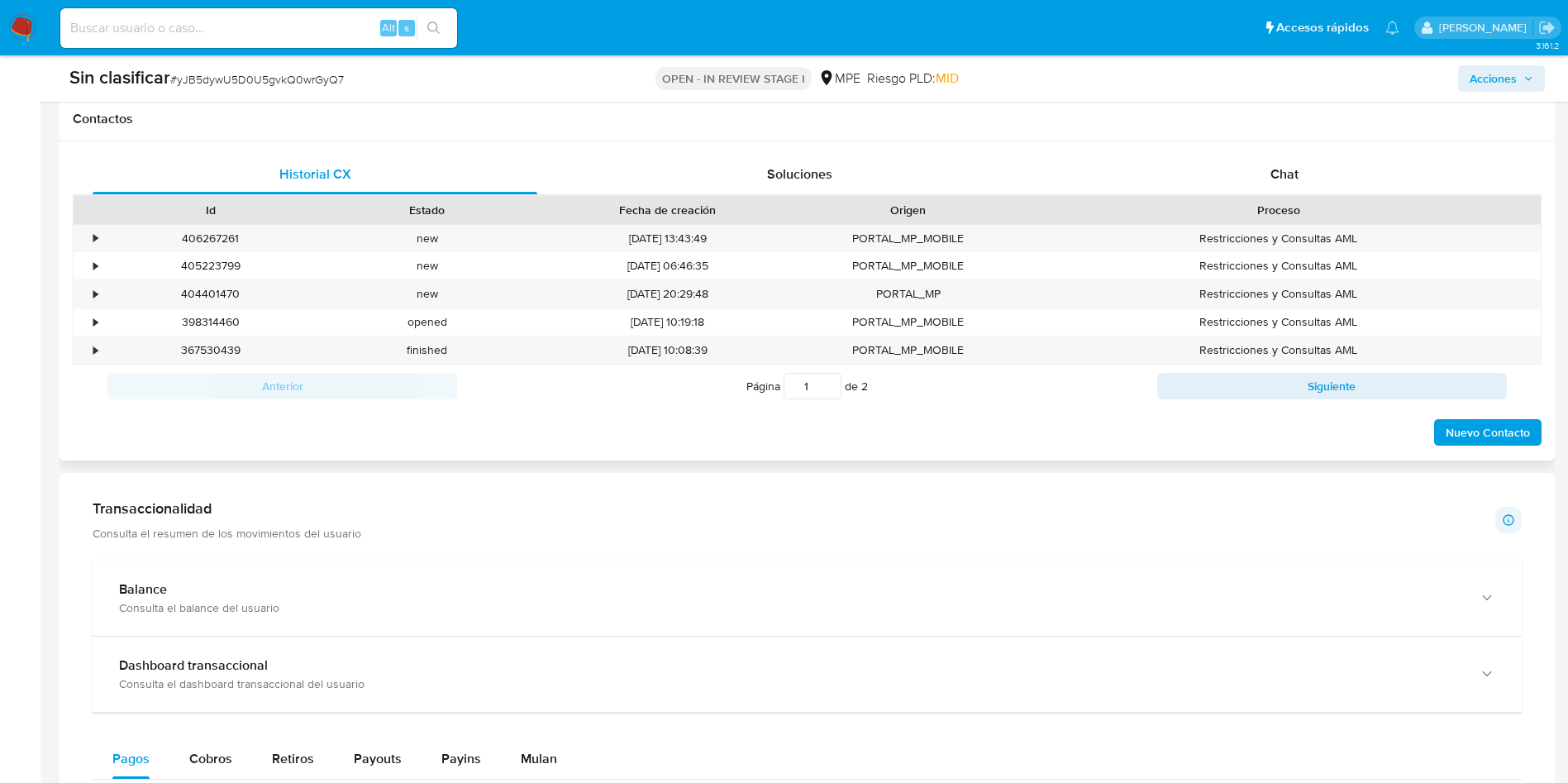
scroll to position [620, 0]
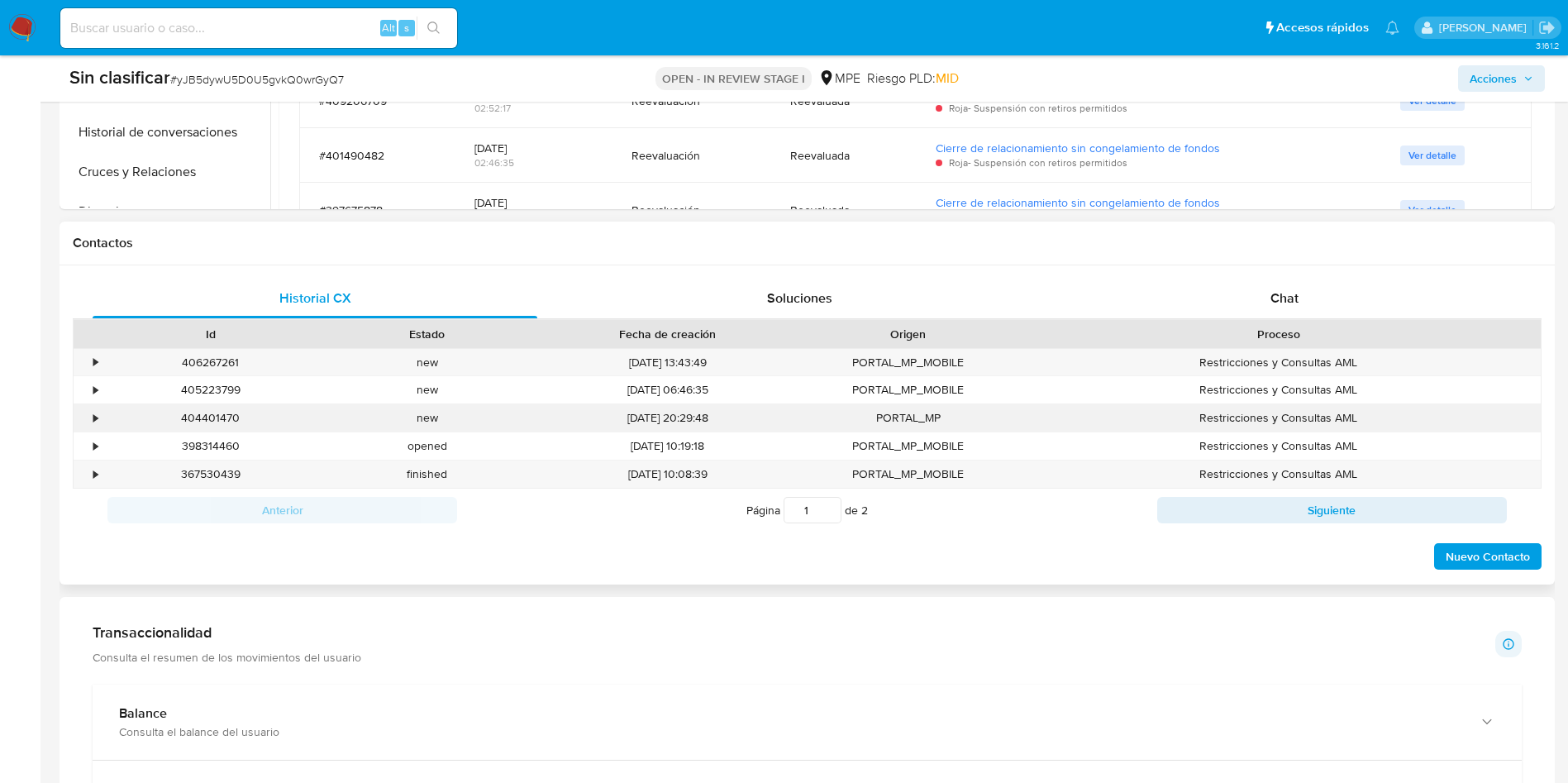
click at [95, 420] on div "•" at bounding box center [95, 418] width 4 height 15
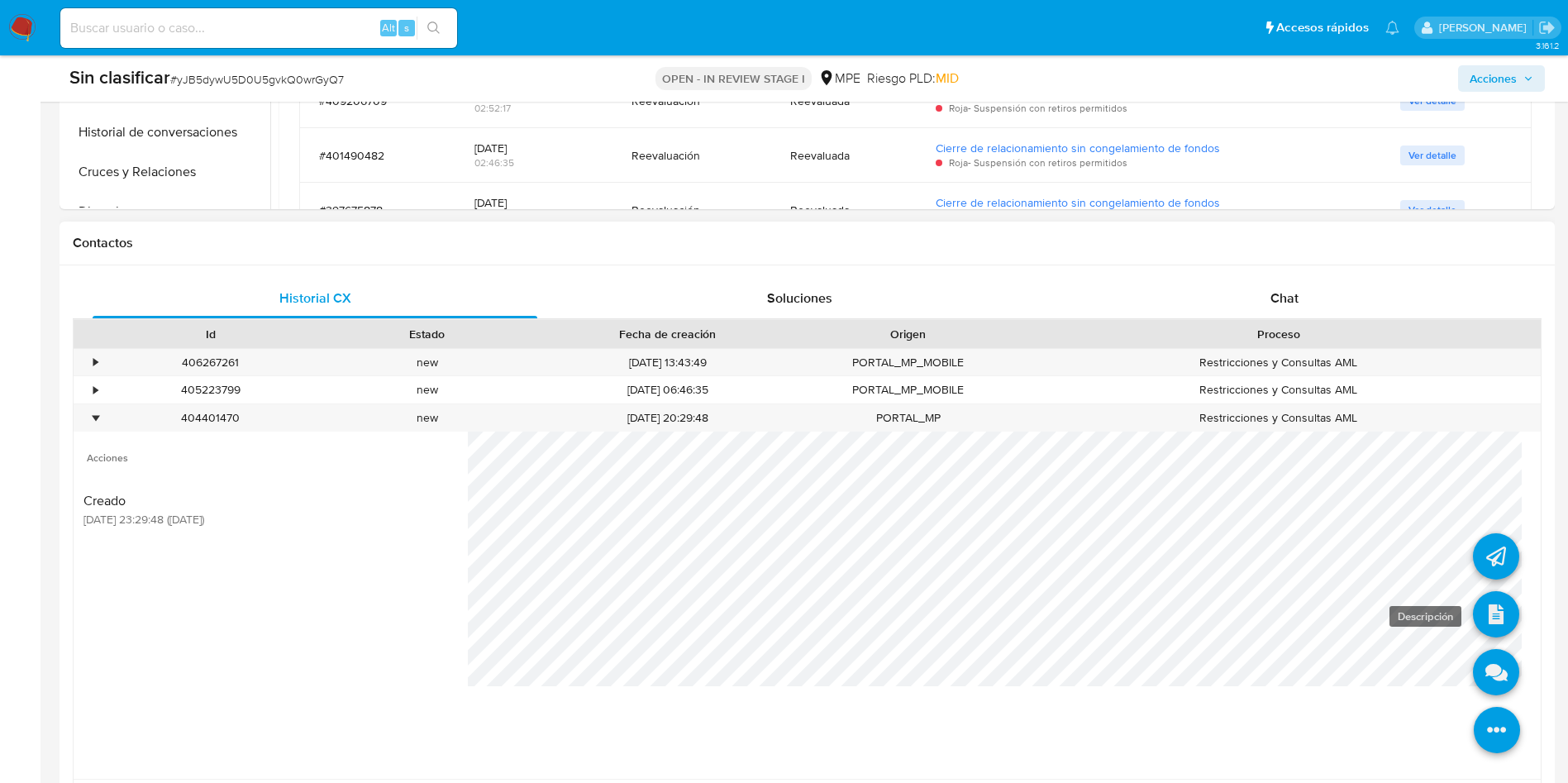
click at [1482, 624] on link at bounding box center [1496, 614] width 46 height 46
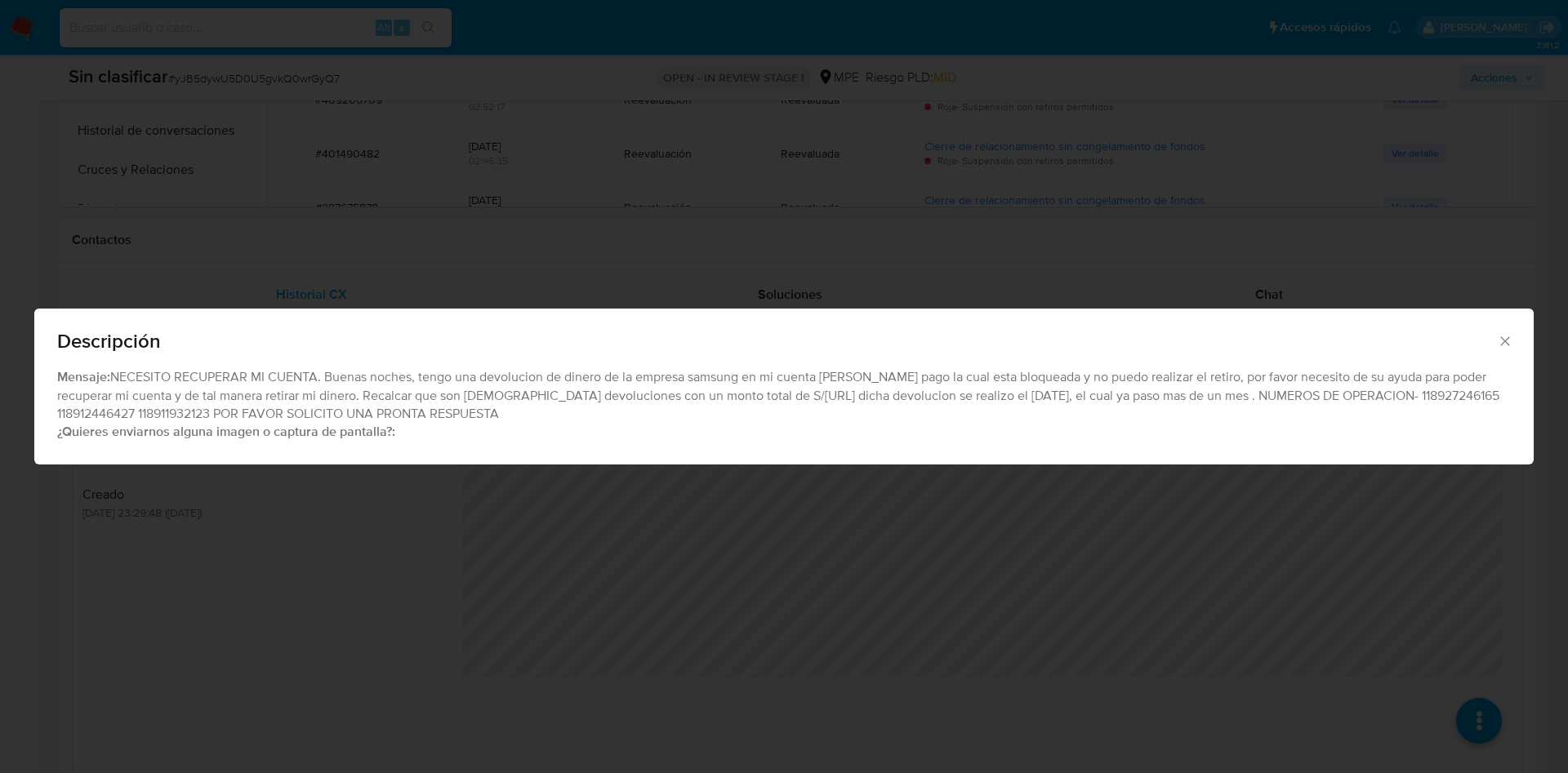
click at [525, 514] on div "Descripción Mensaje: NECESITO RECUPERAR MI CUENTA. Buenas noches, tengo una dev…" at bounding box center [784, 386] width 1568 height 773
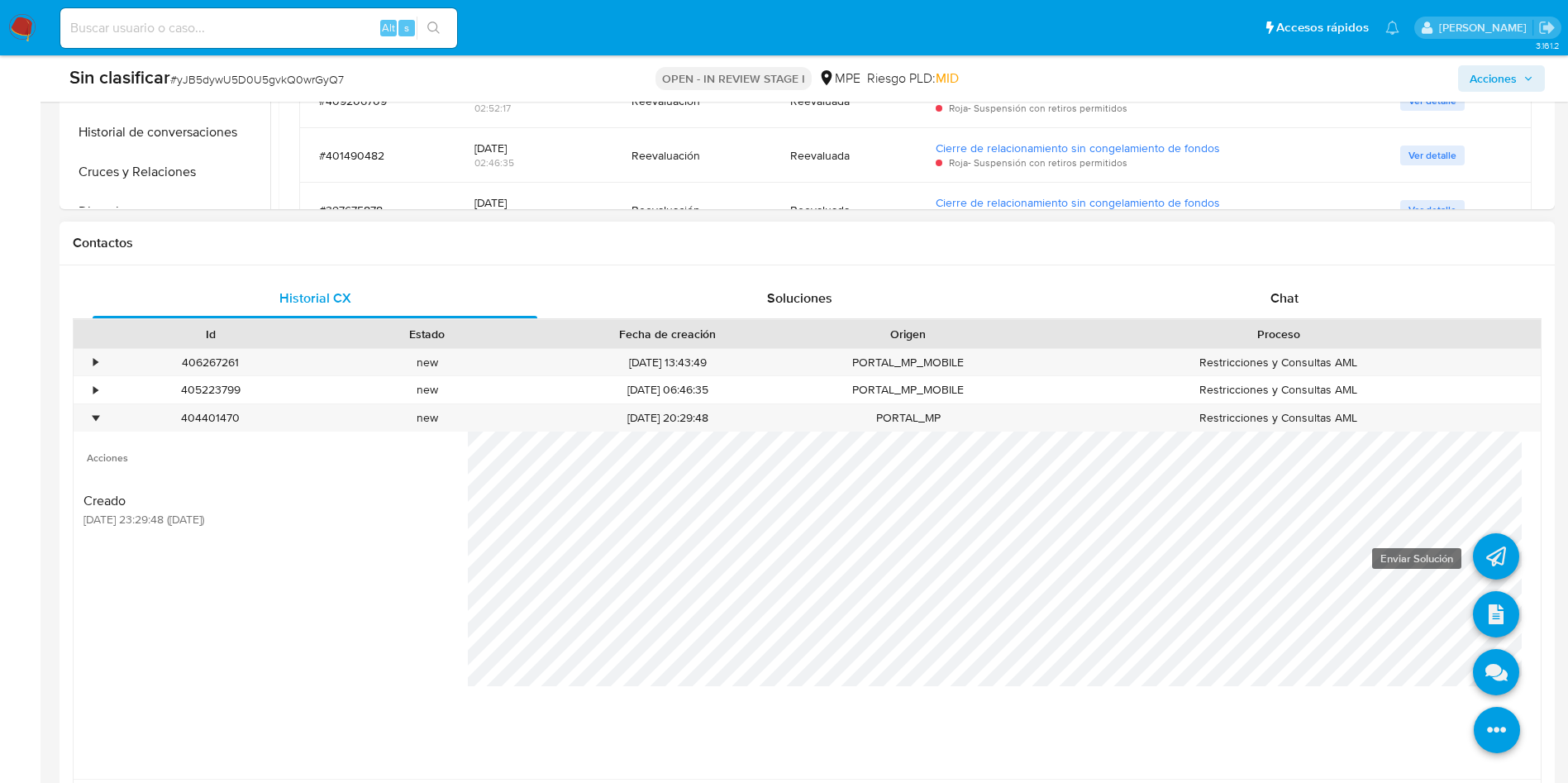
click at [1480, 549] on link at bounding box center [1496, 556] width 46 height 46
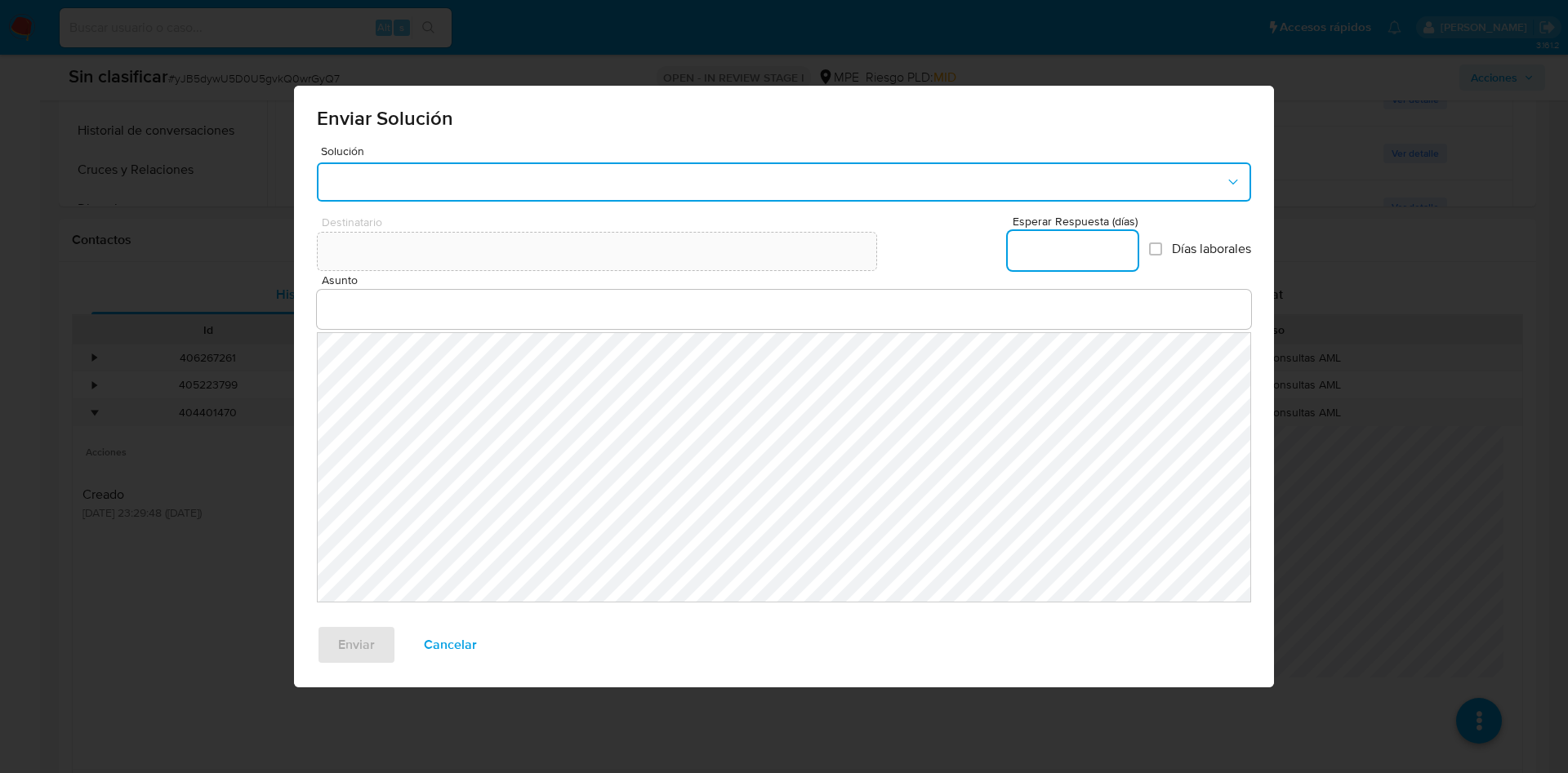
click at [566, 172] on button "button" at bounding box center [784, 182] width 934 height 39
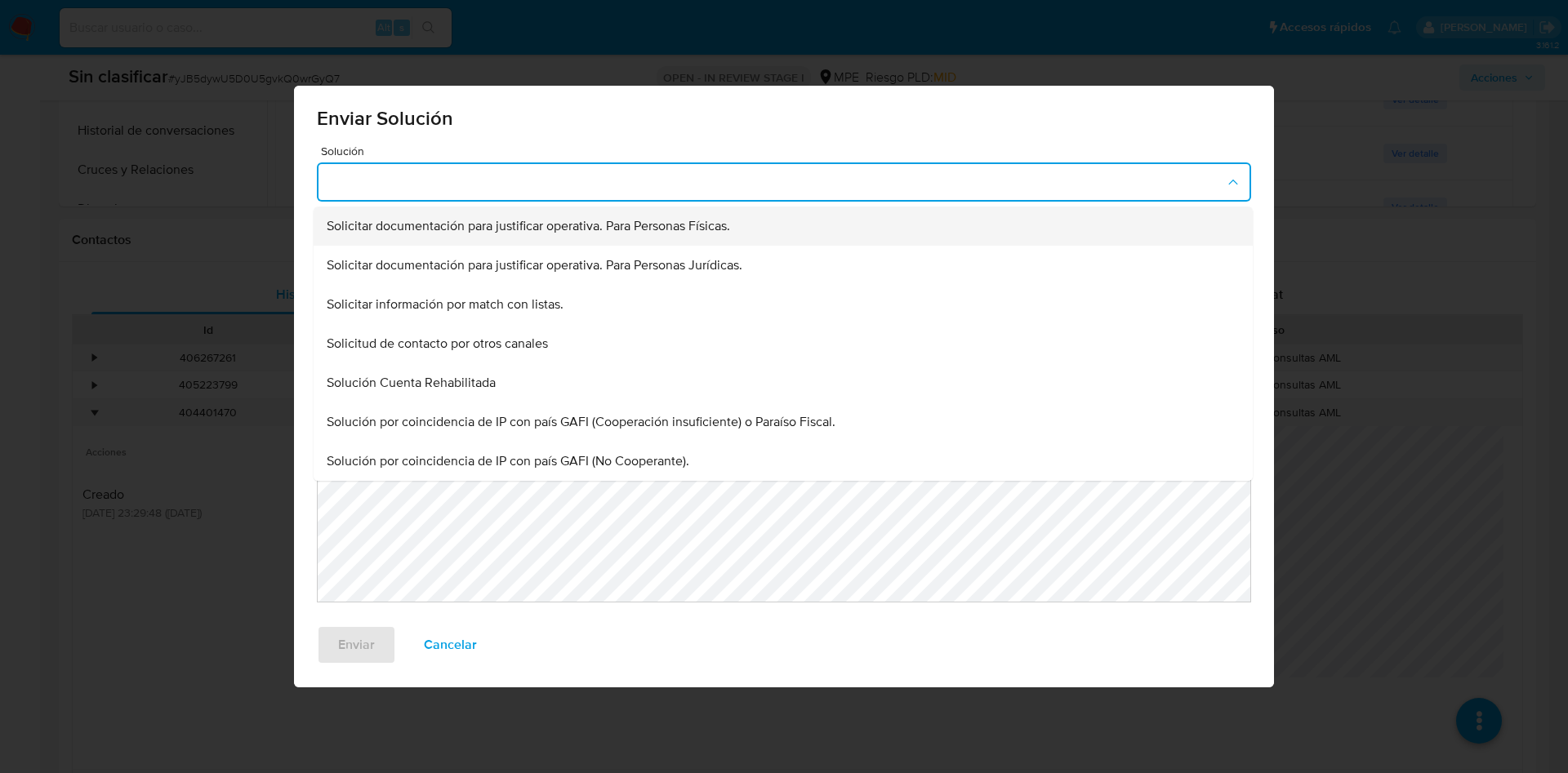
click at [576, 214] on div "Solicitar documentación para justificar operativa. Para Personas Físicas." at bounding box center [778, 226] width 904 height 39
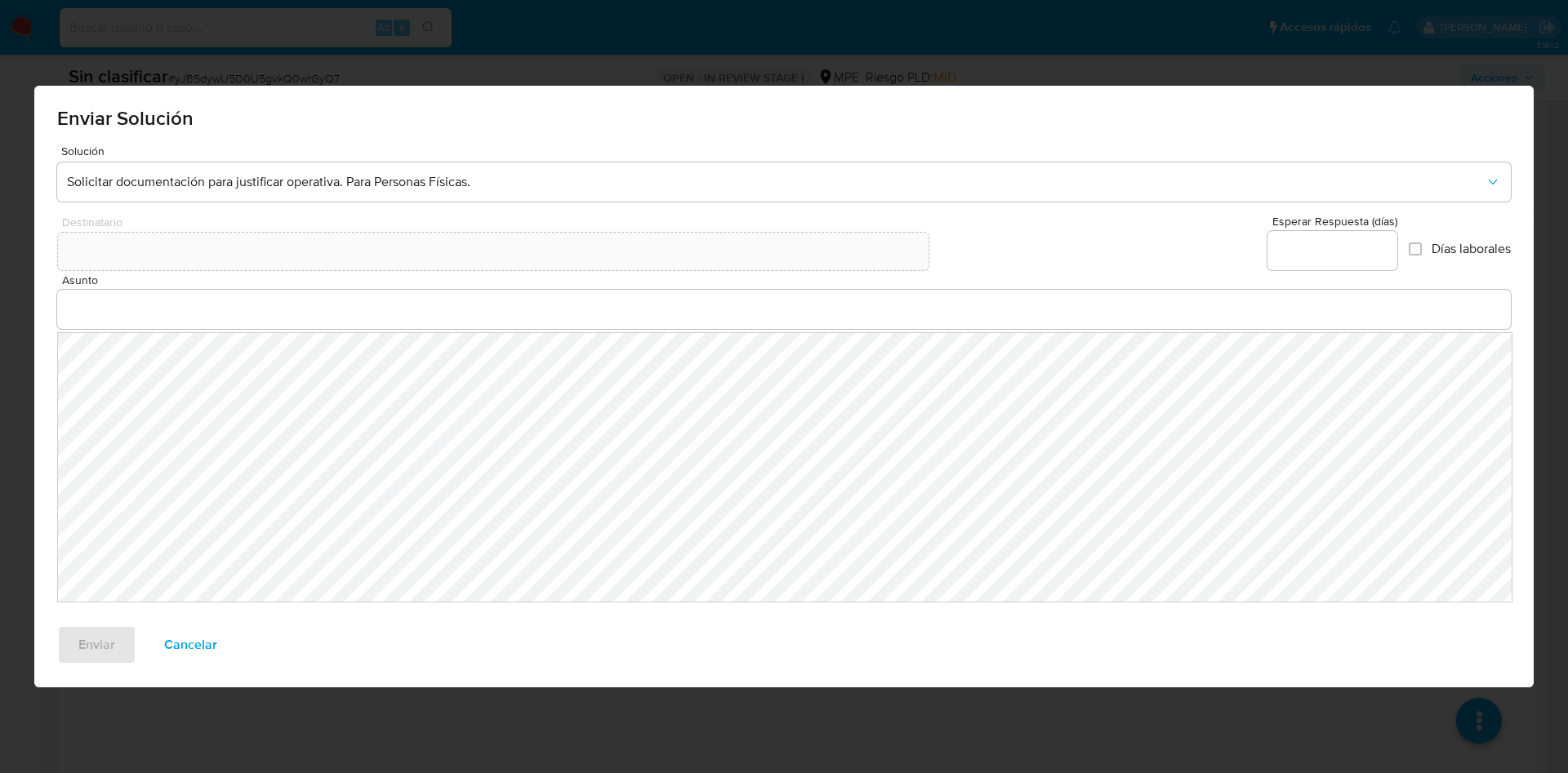
click at [1314, 250] on input "Esperar Respuesta (días)" at bounding box center [1333, 250] width 130 height 21
type input "0"
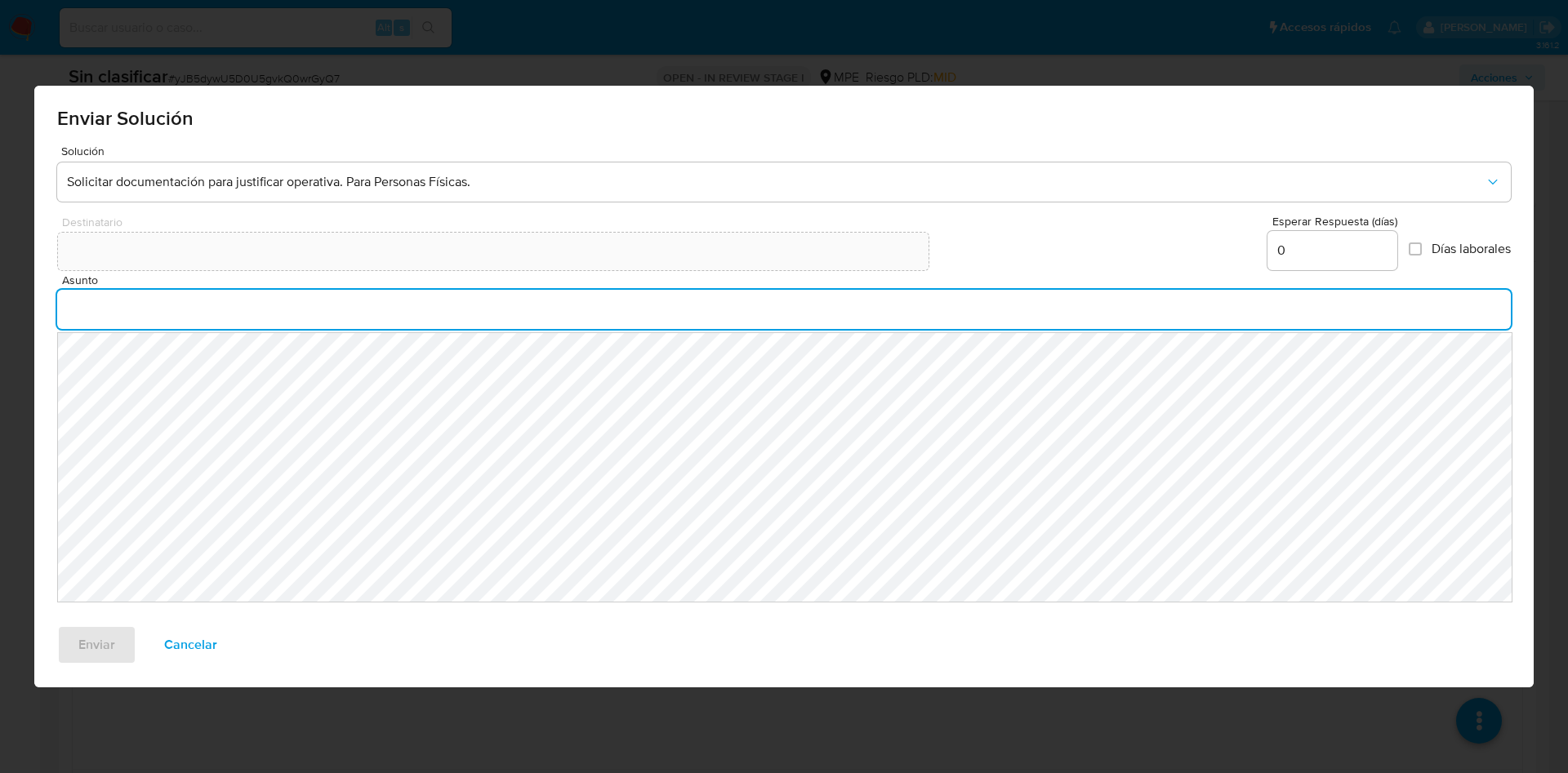
click at [257, 313] on input "Asunto" at bounding box center [784, 309] width 1454 height 21
type input "S"
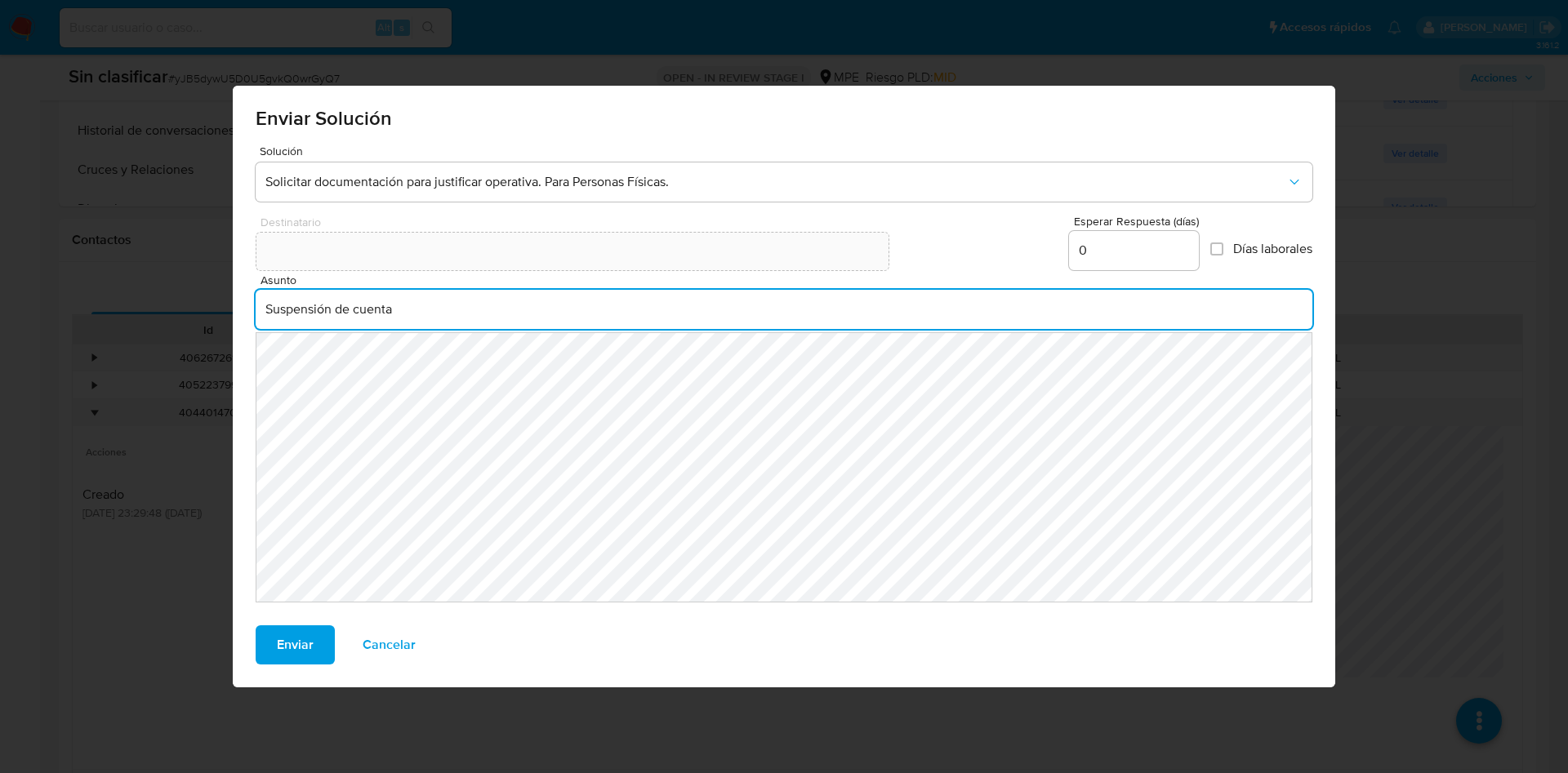
click at [413, 308] on input "Suspensión de cuenta" at bounding box center [784, 309] width 1057 height 21
click at [314, 308] on input "Suspensión de cuenta" at bounding box center [784, 309] width 1057 height 21
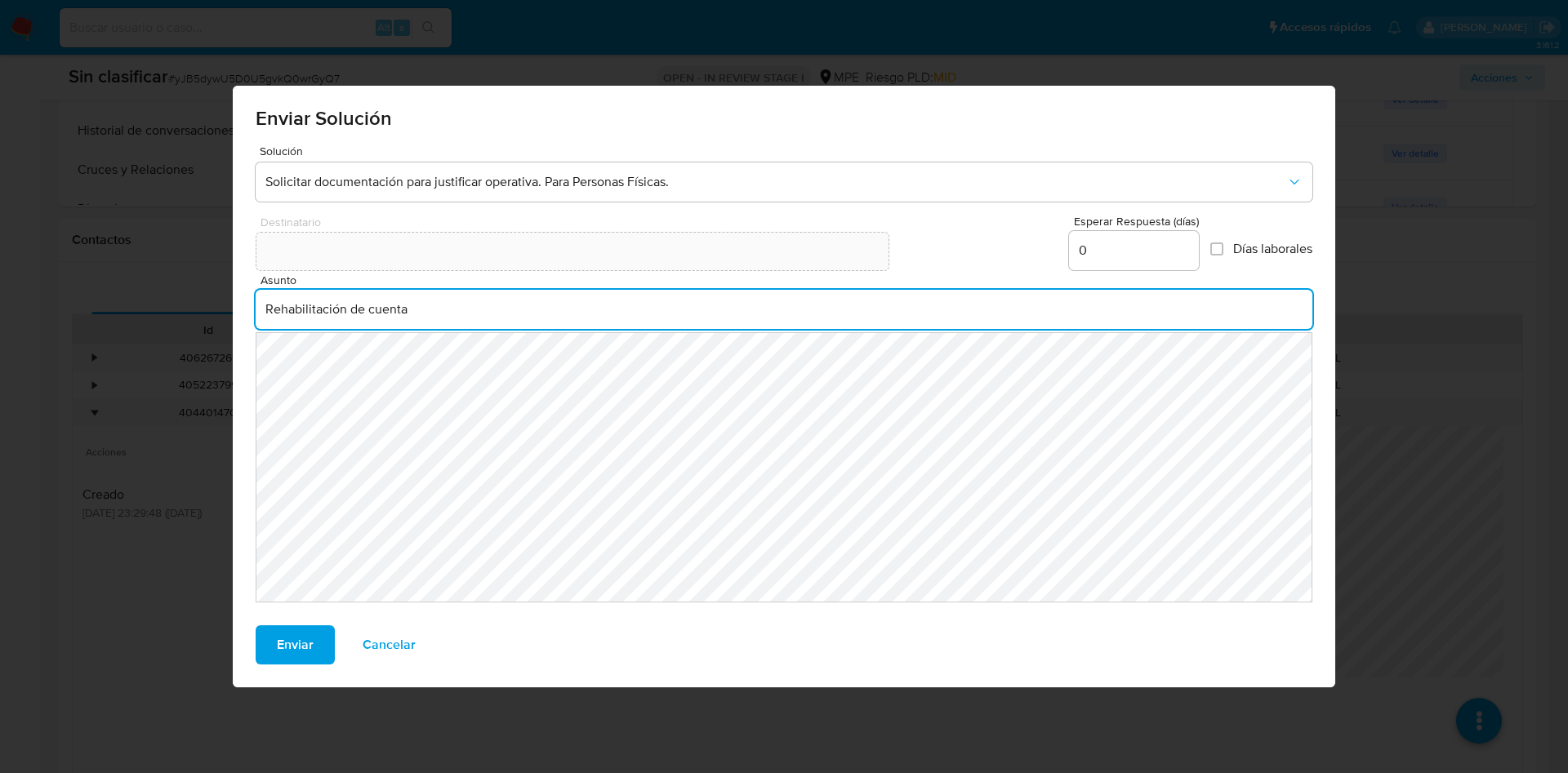
type input "Rehabilitación de cuenta"
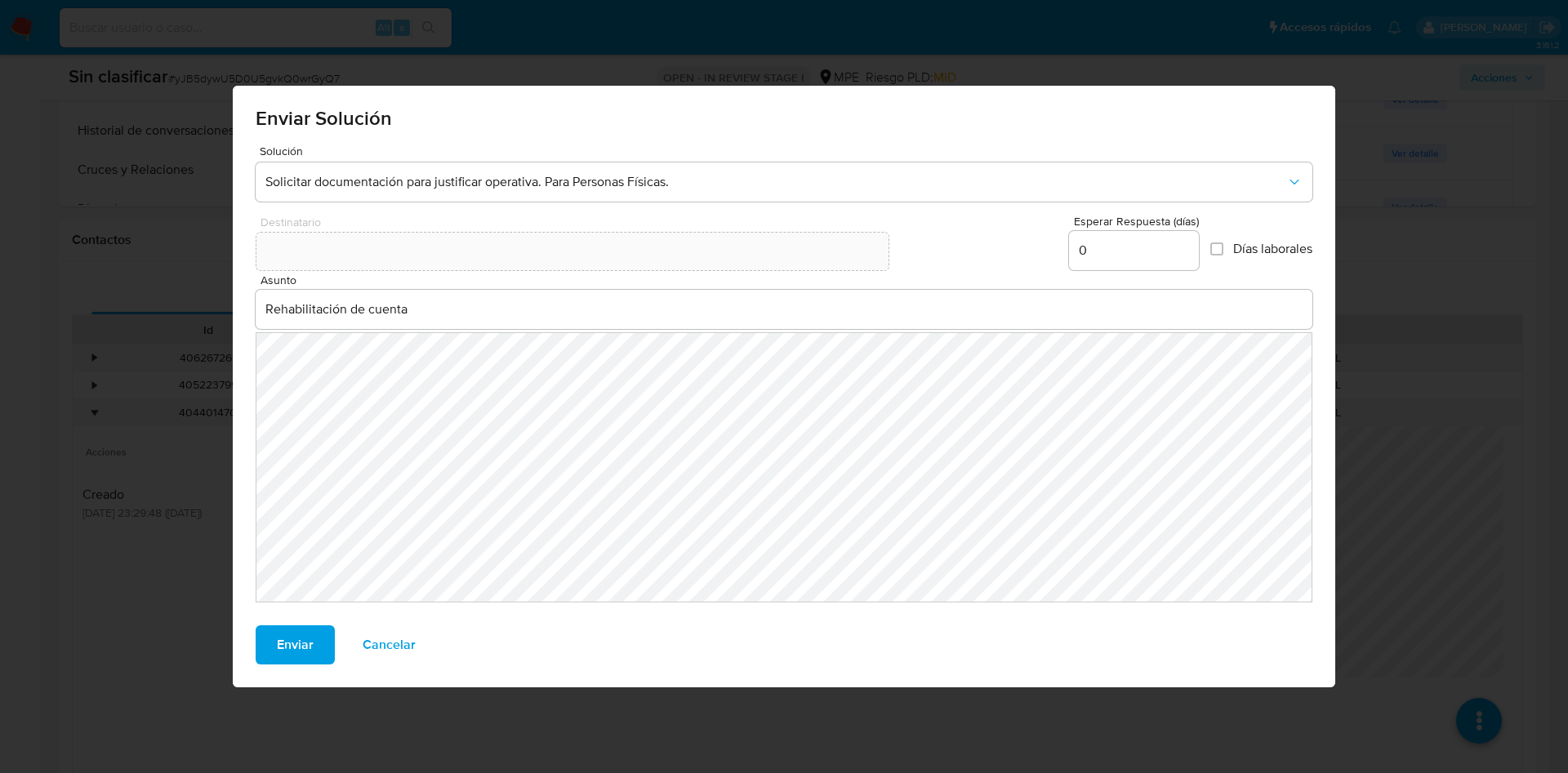
click at [302, 632] on span "Enviar" at bounding box center [295, 645] width 36 height 36
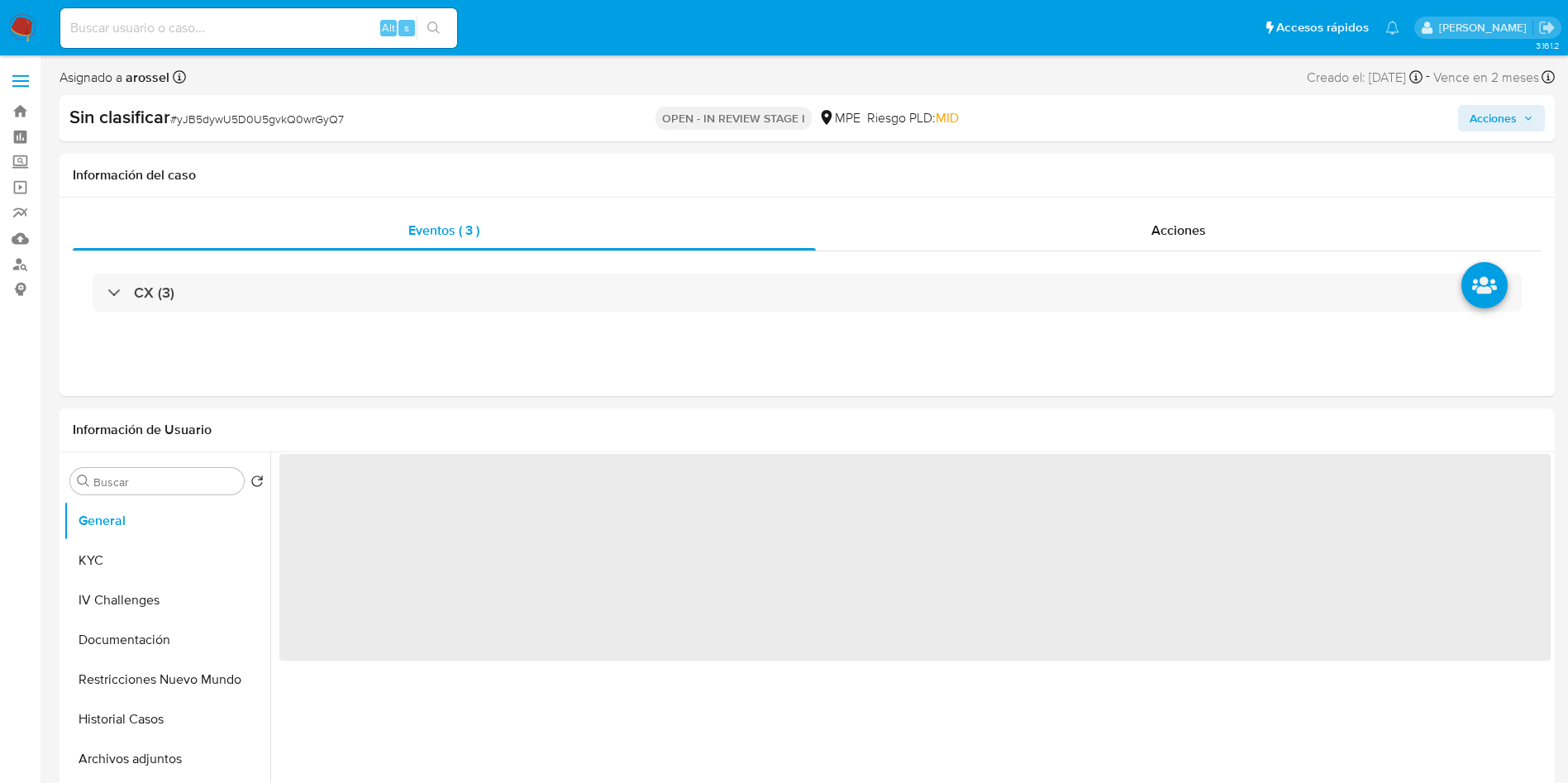
select select "10"
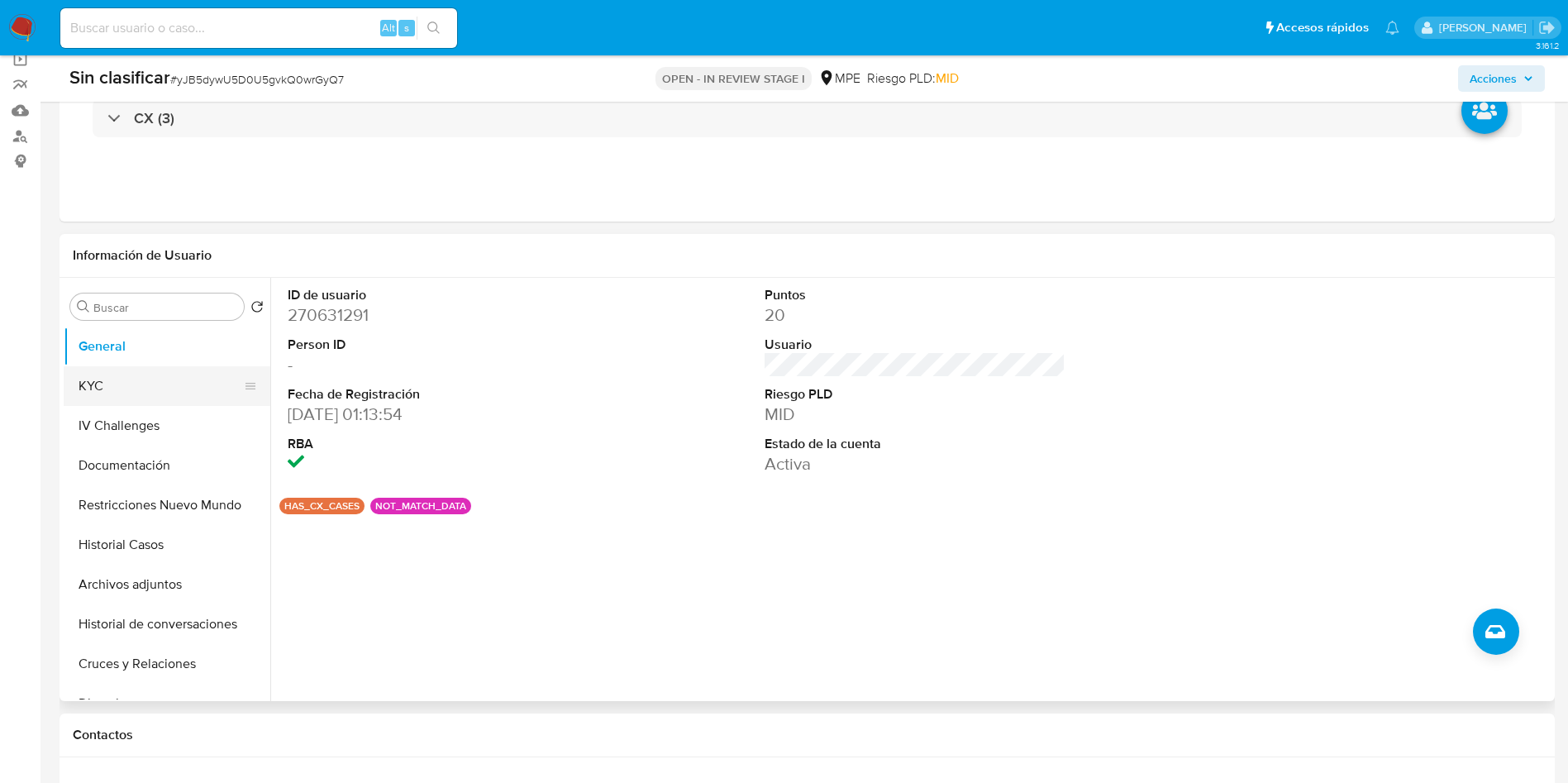
scroll to position [124, 0]
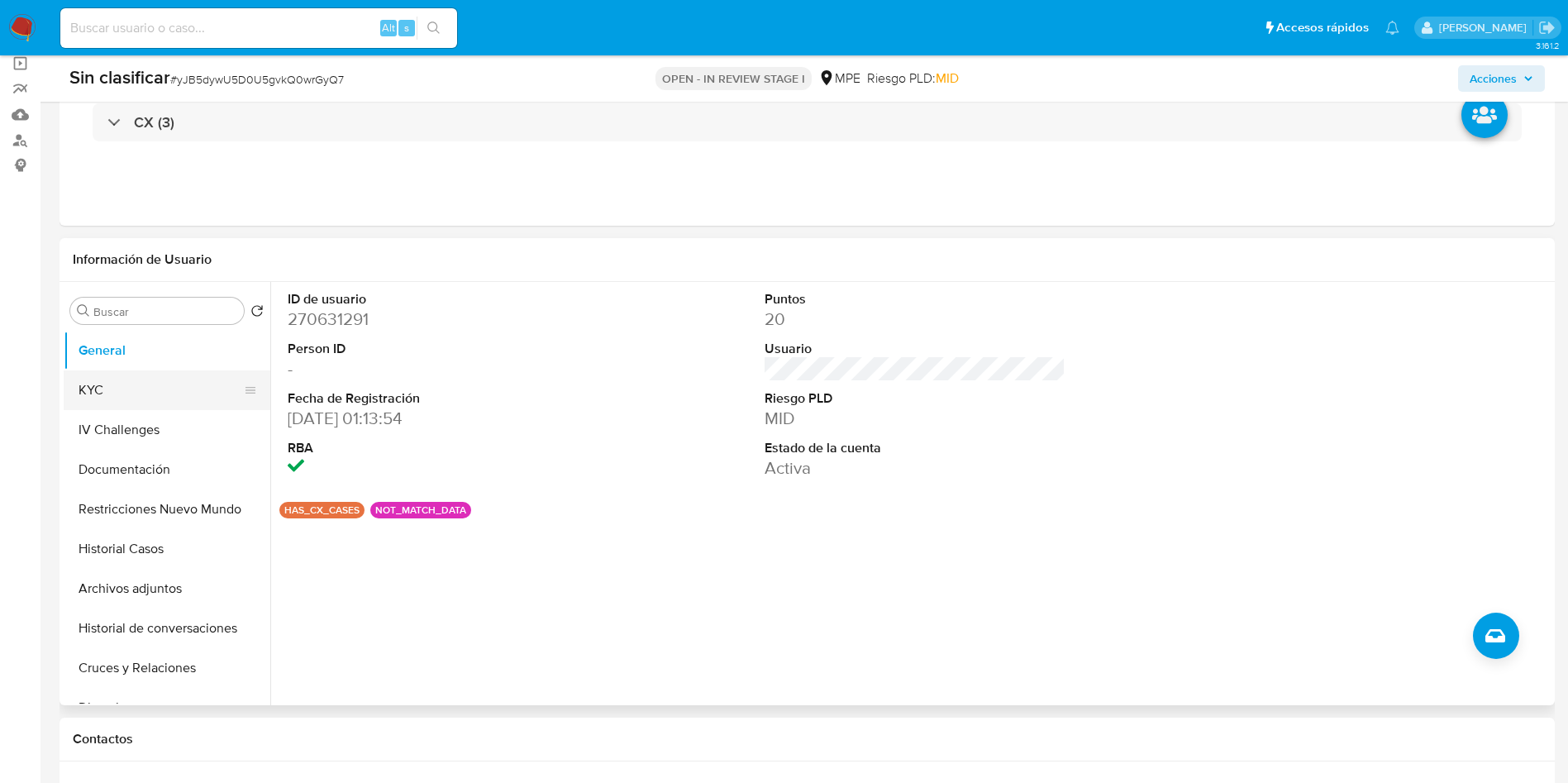
click at [109, 393] on button "KYC" at bounding box center [160, 390] width 193 height 39
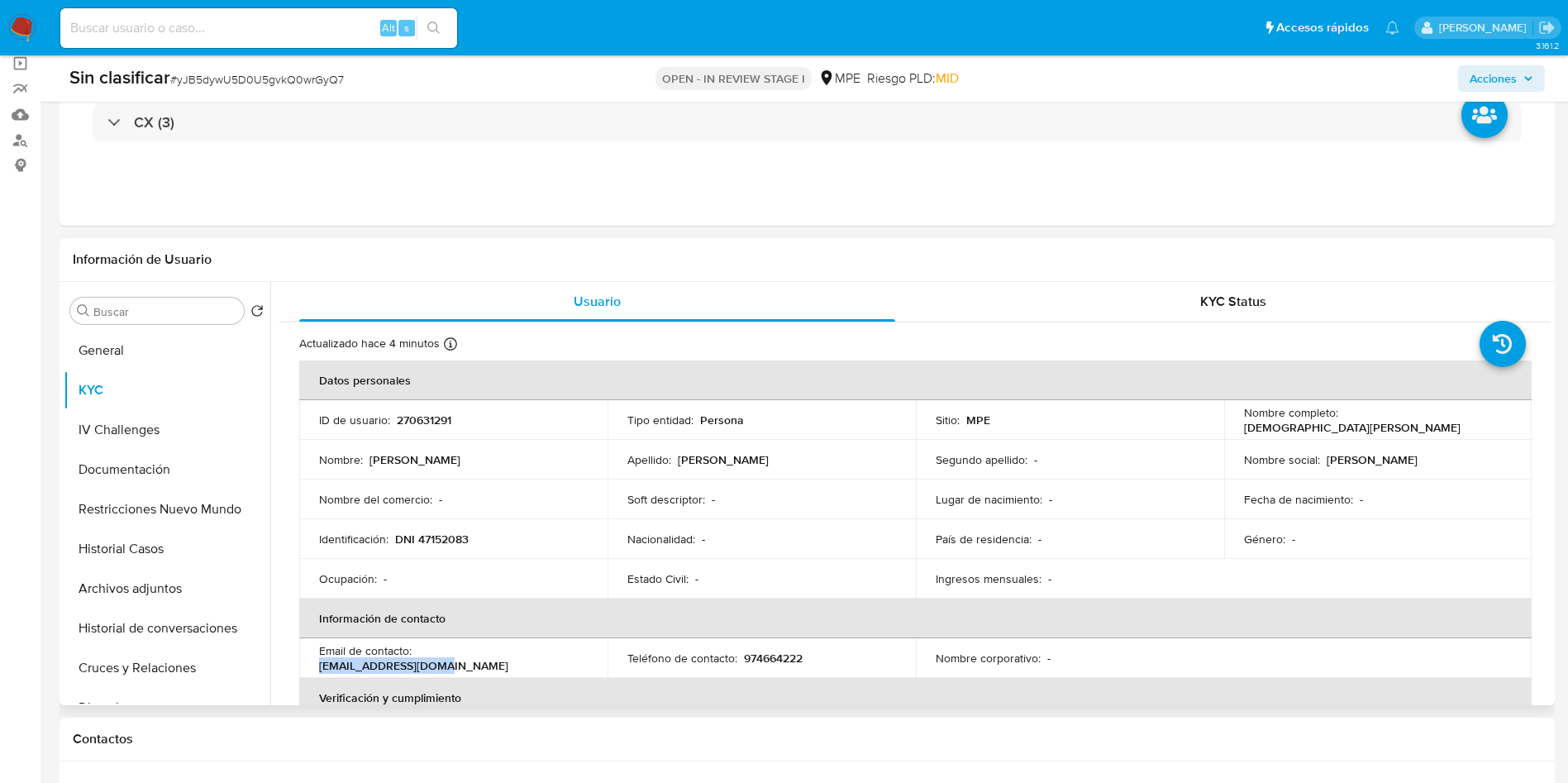
drag, startPoint x: 419, startPoint y: 658, endPoint x: 562, endPoint y: 668, distance: 143.3
click at [562, 668] on td "Email de contacto : [EMAIL_ADDRESS][DOMAIN_NAME]" at bounding box center [453, 658] width 308 height 39
copy p "[EMAIL_ADDRESS][DOMAIN_NAME]"
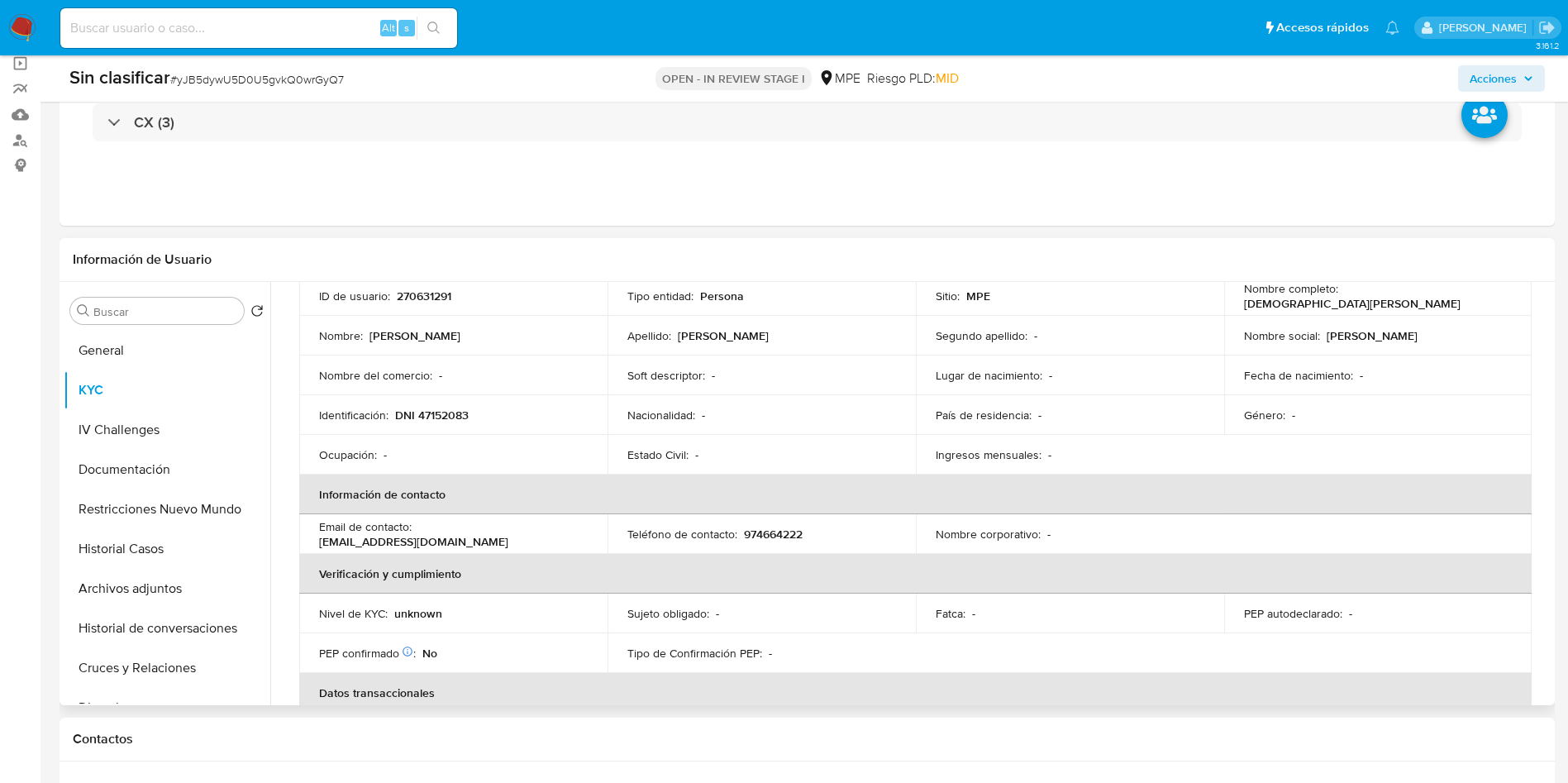
click at [593, 435] on td "Ocupación : -" at bounding box center [453, 454] width 308 height 39
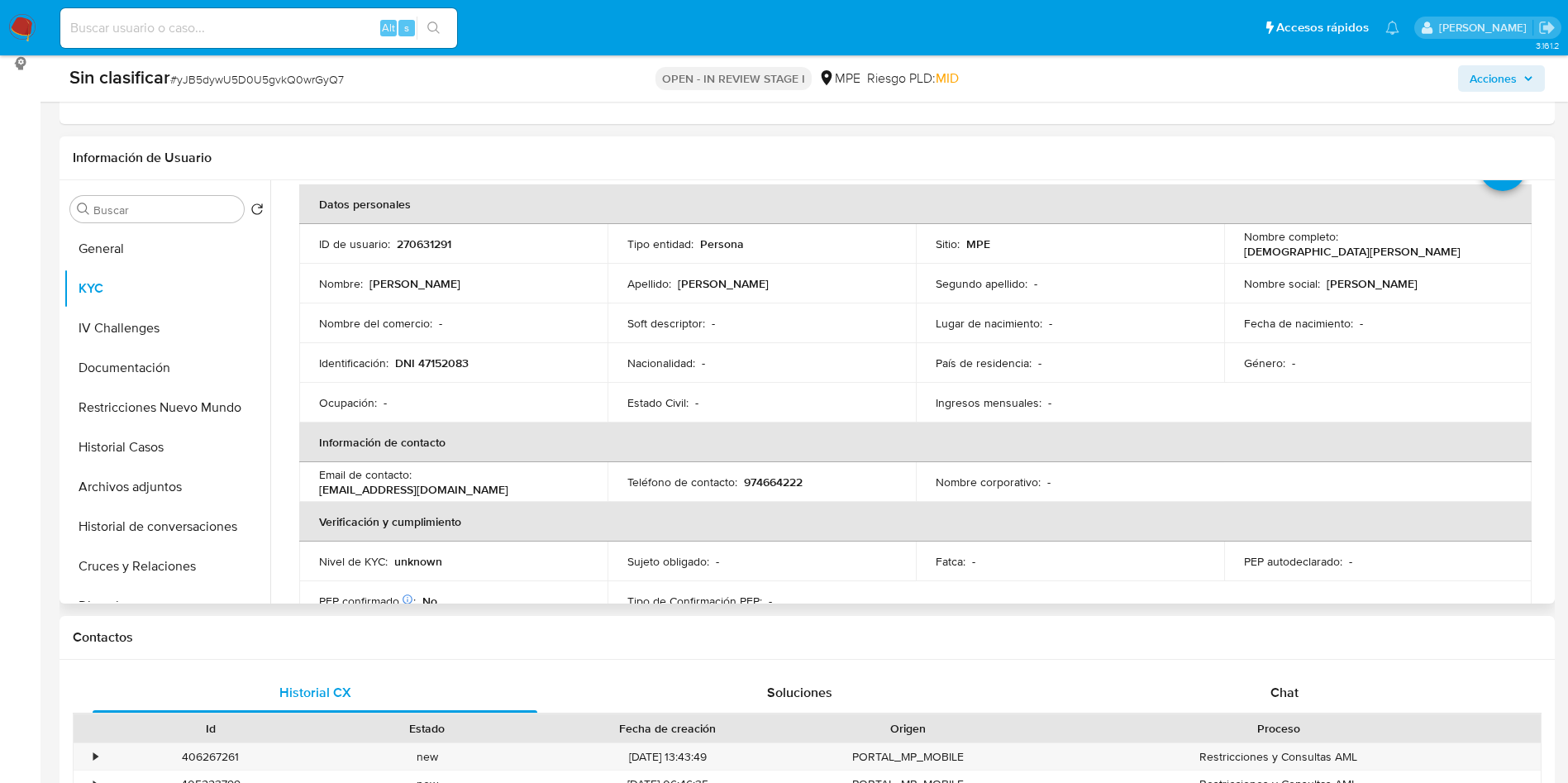
scroll to position [0, 0]
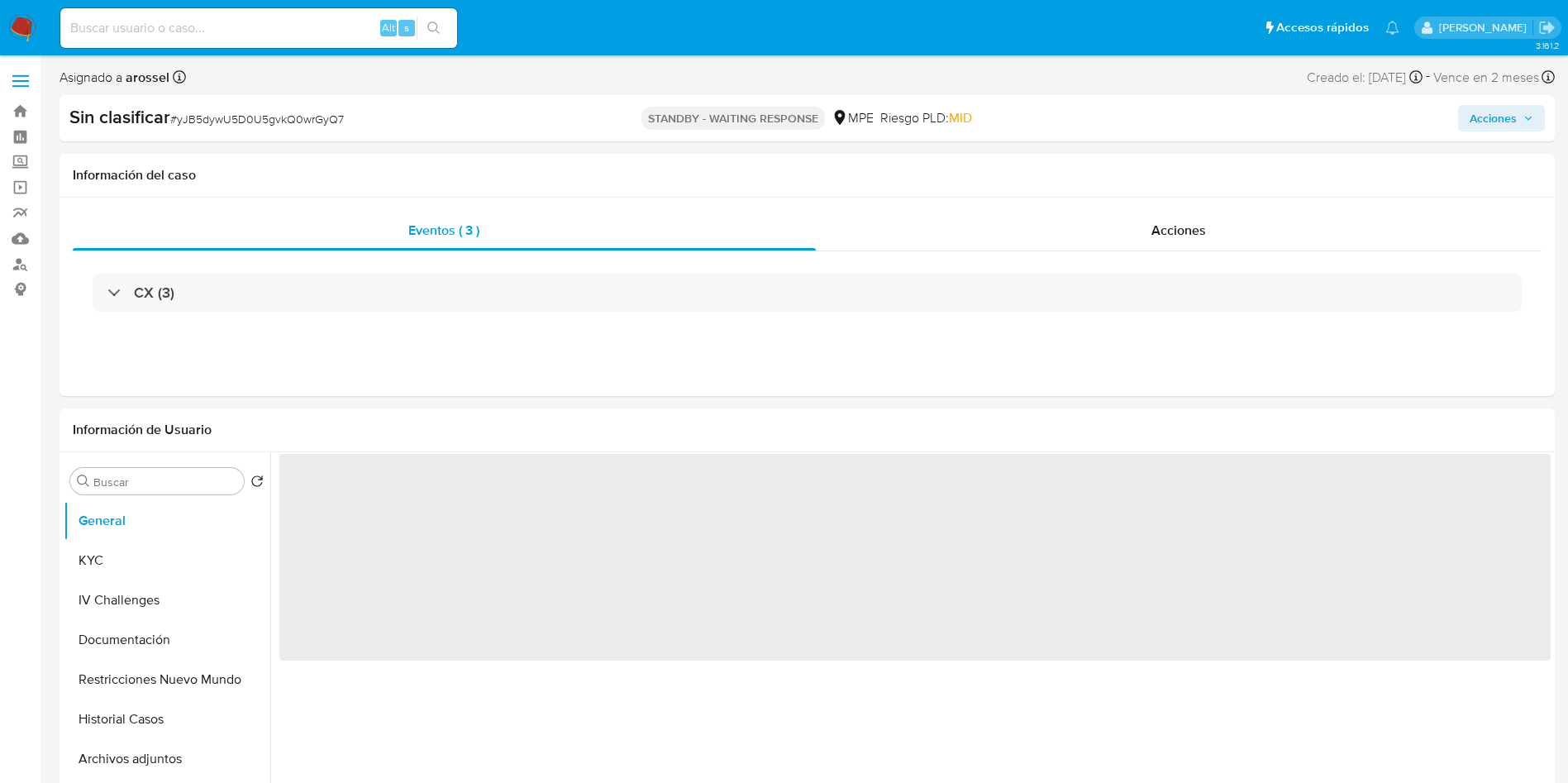
select select "10"
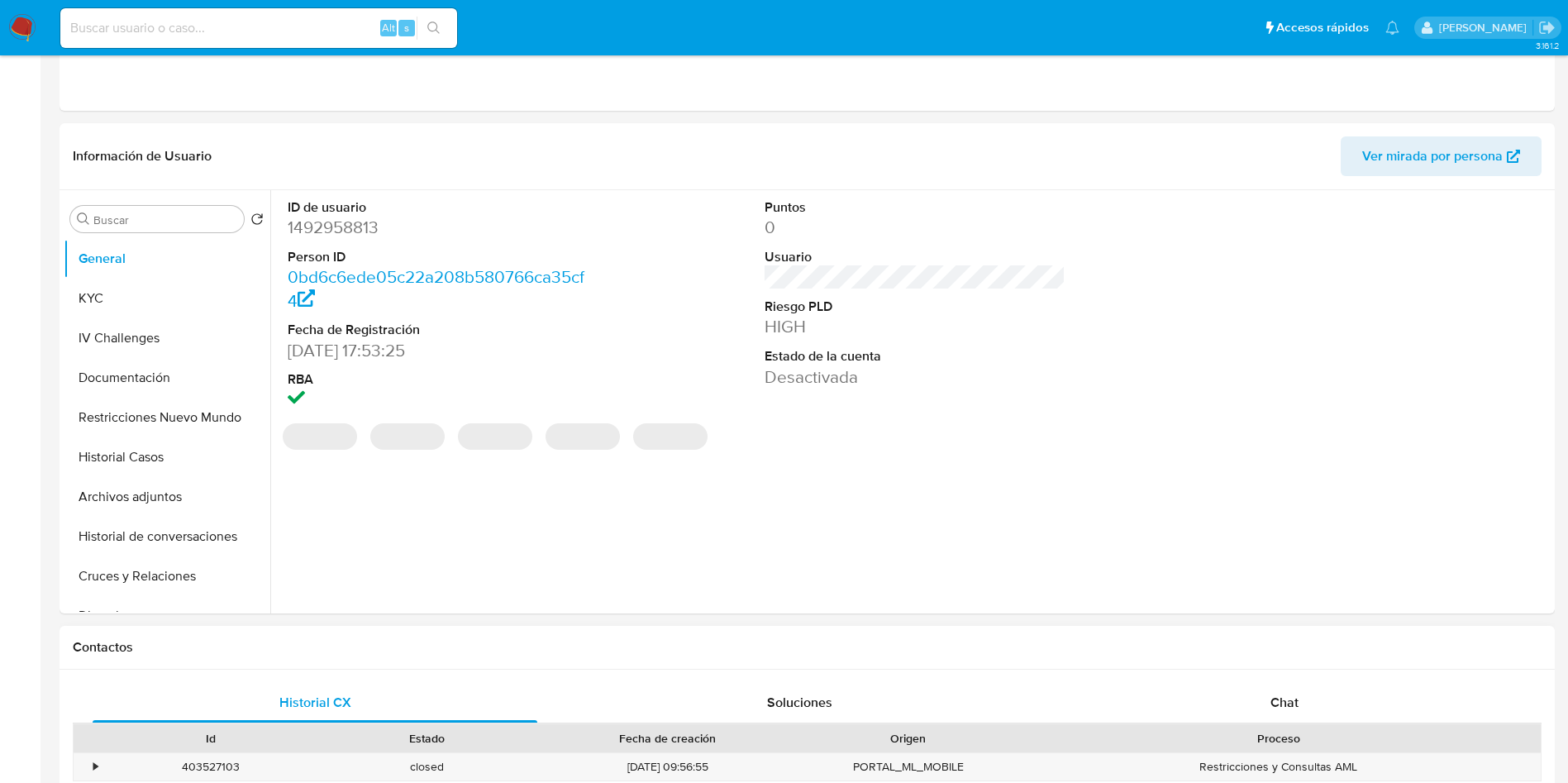
select select "10"
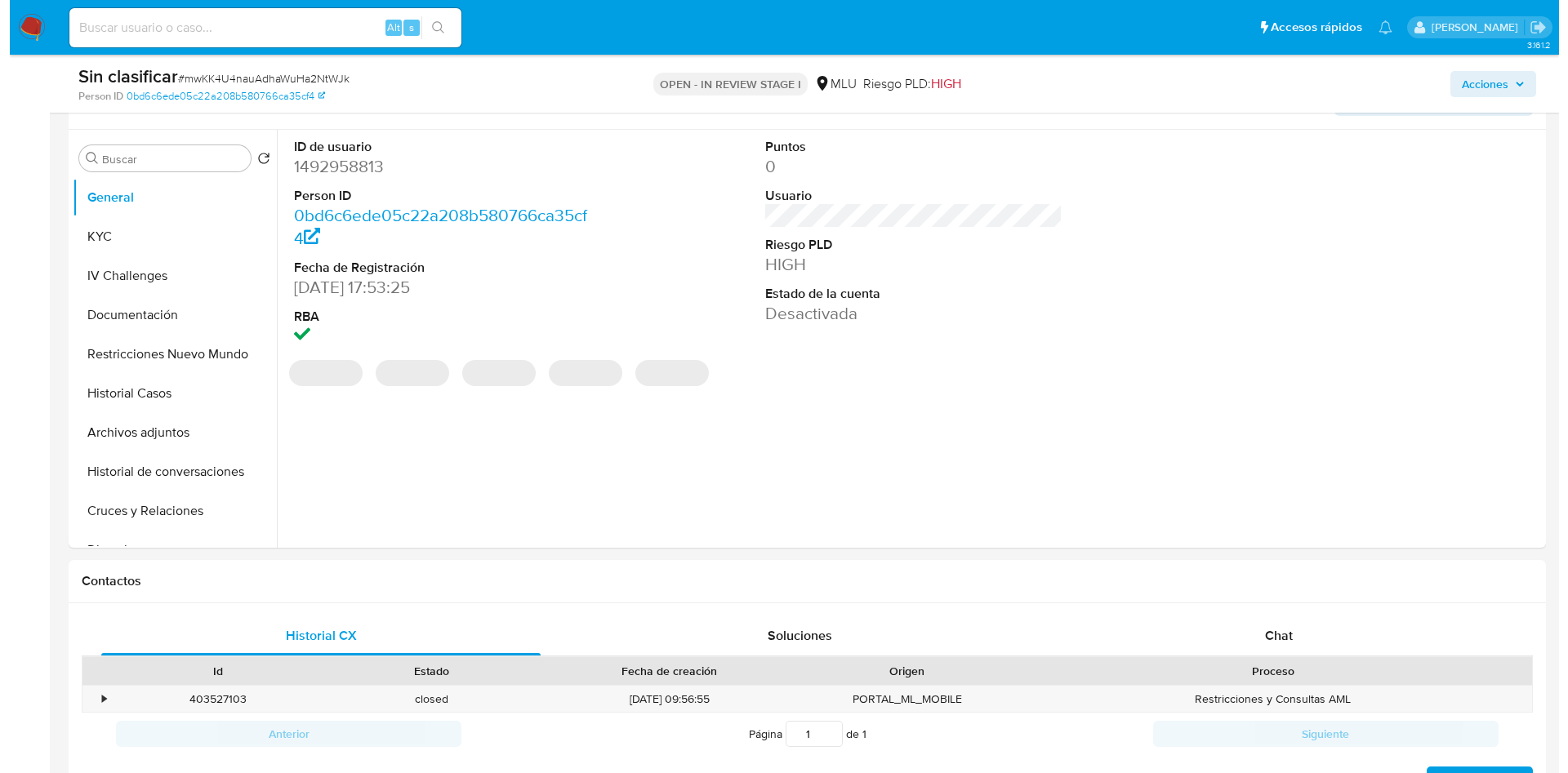
scroll to position [612, 0]
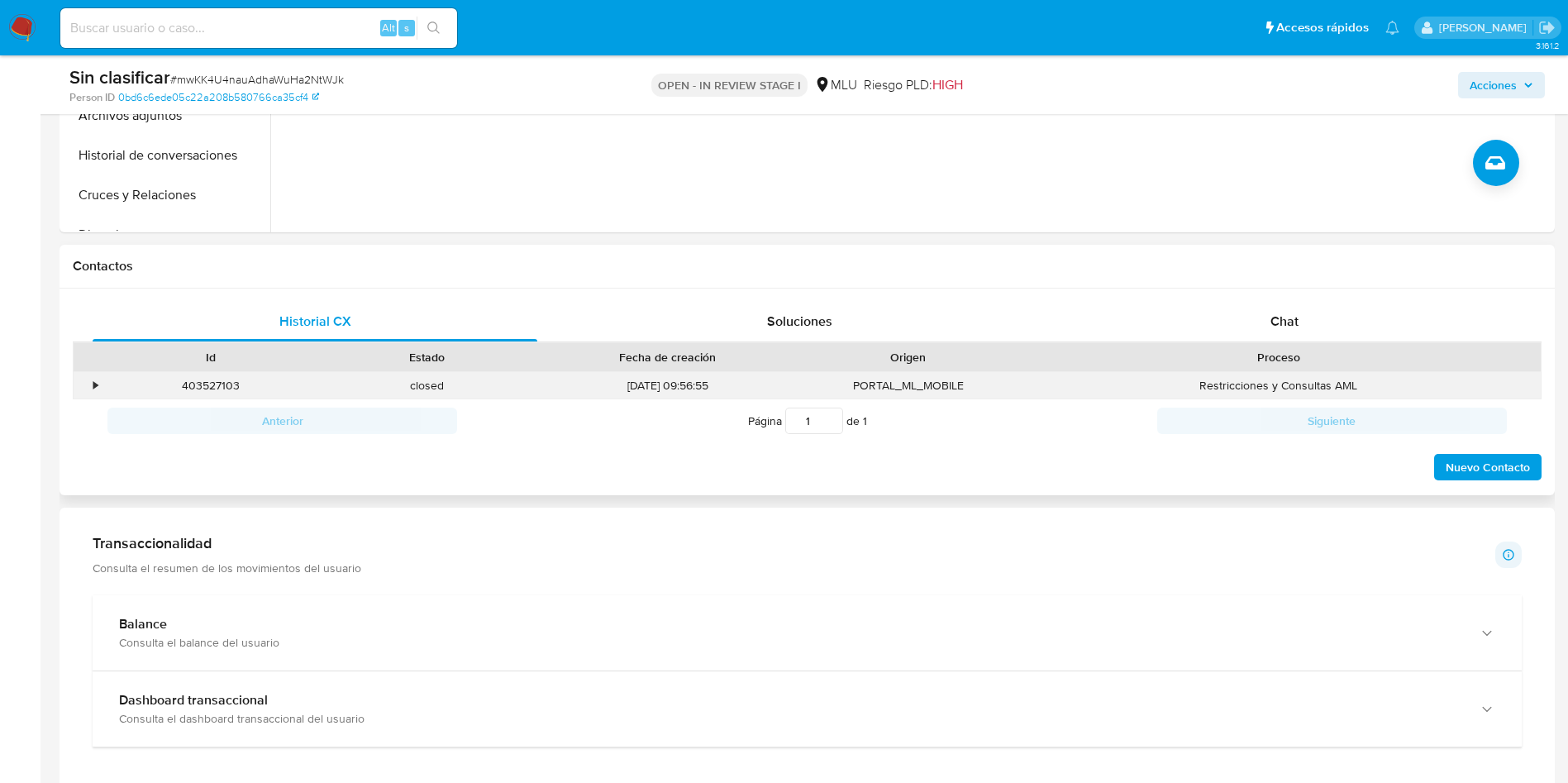
click at [98, 384] on div "•" at bounding box center [95, 386] width 4 height 15
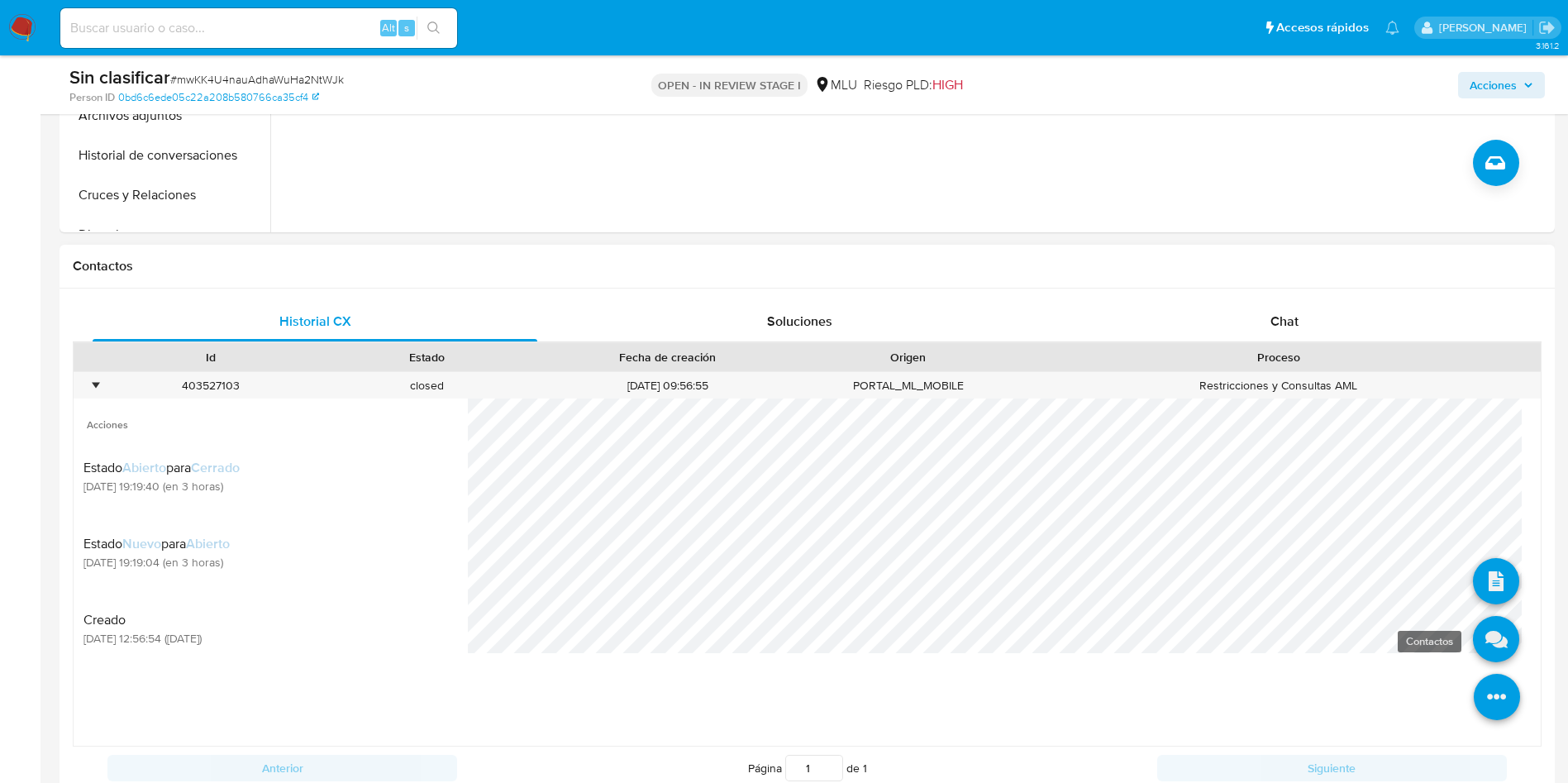
click at [1473, 626] on icon at bounding box center [1496, 639] width 46 height 46
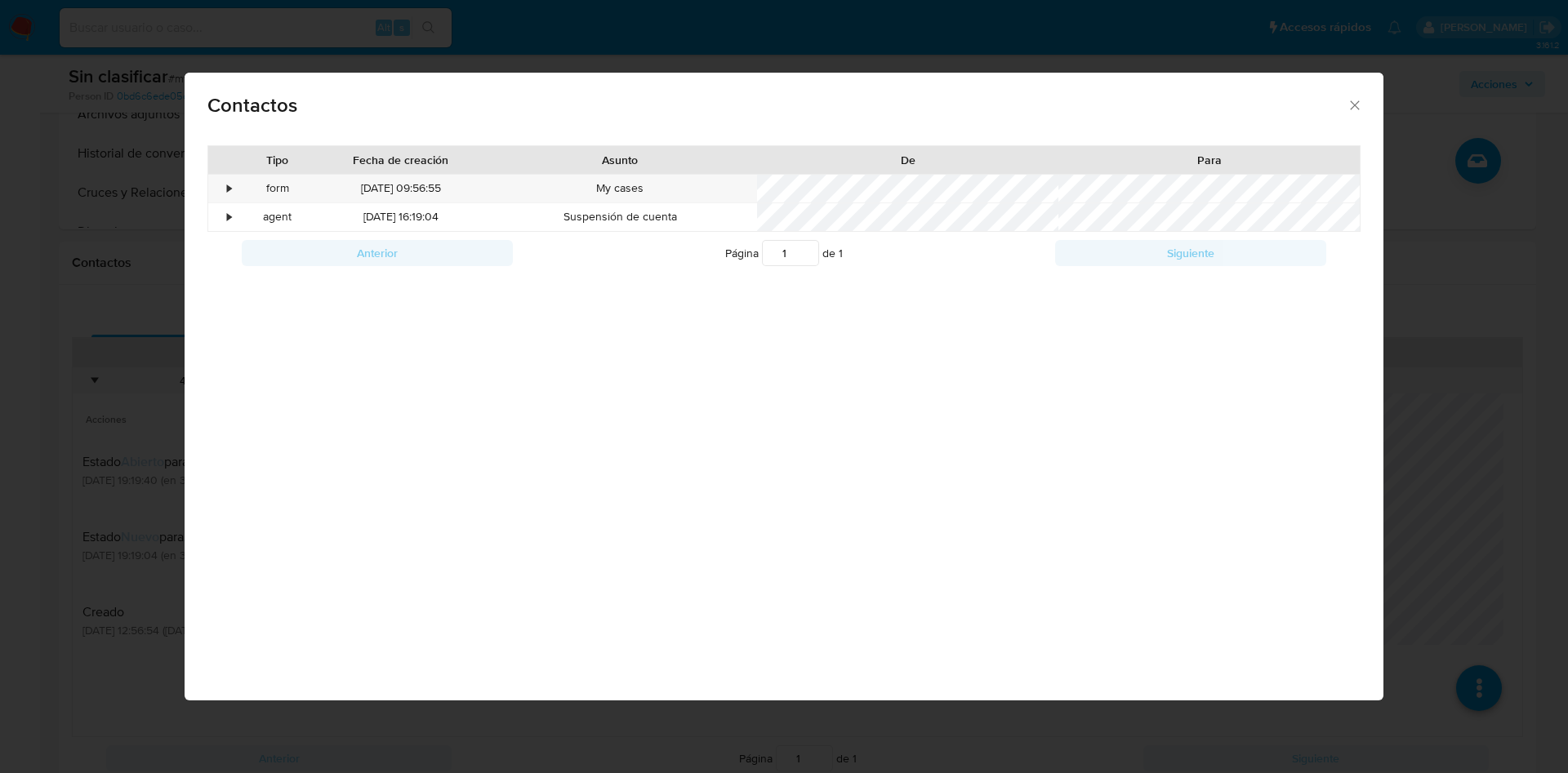
click at [1490, 442] on div "Contactos Tipo Fecha de creación Asunto De Para • form [DATE] 09:56:55 My cases…" at bounding box center [784, 386] width 1568 height 773
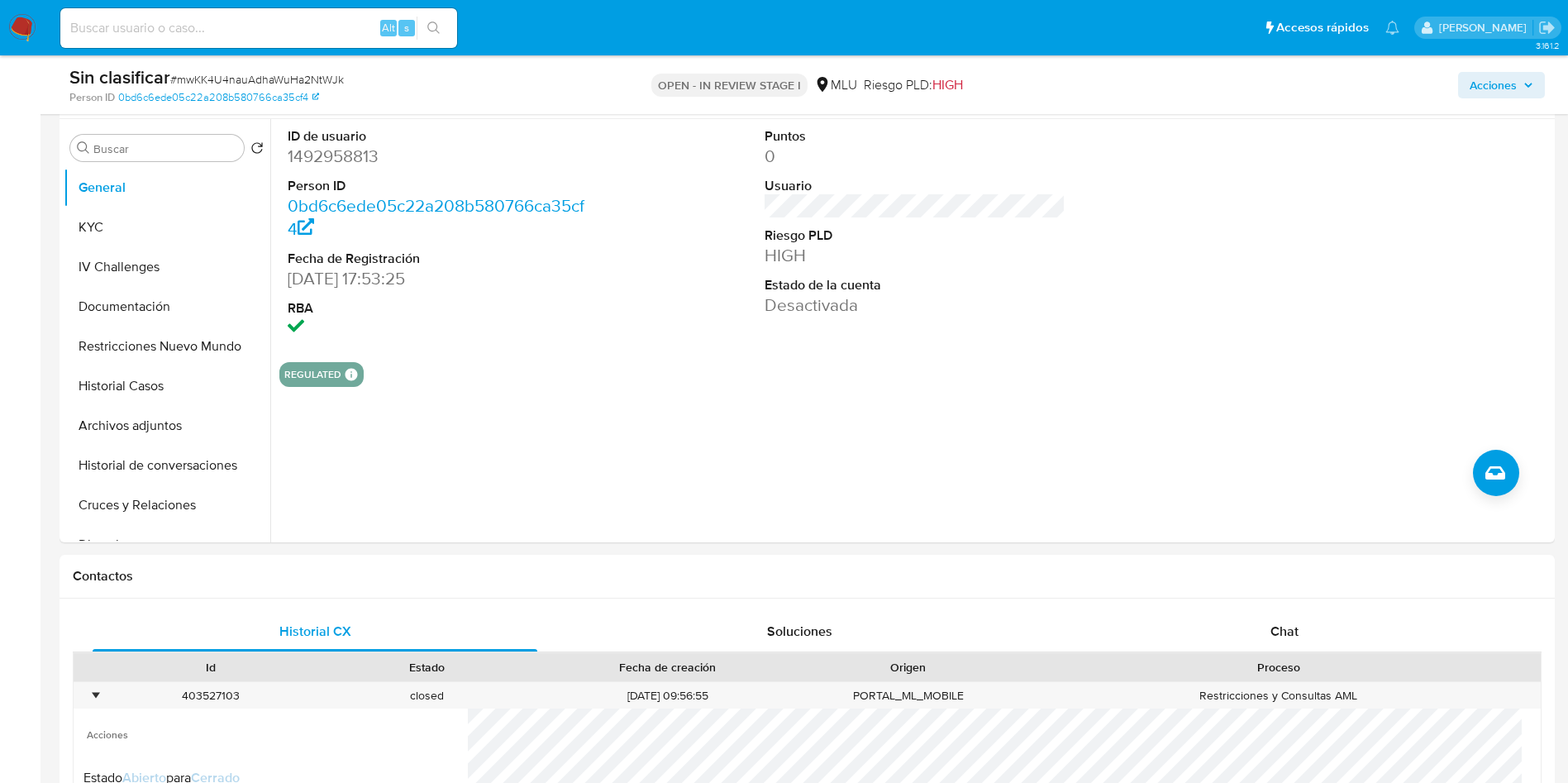
scroll to position [0, 0]
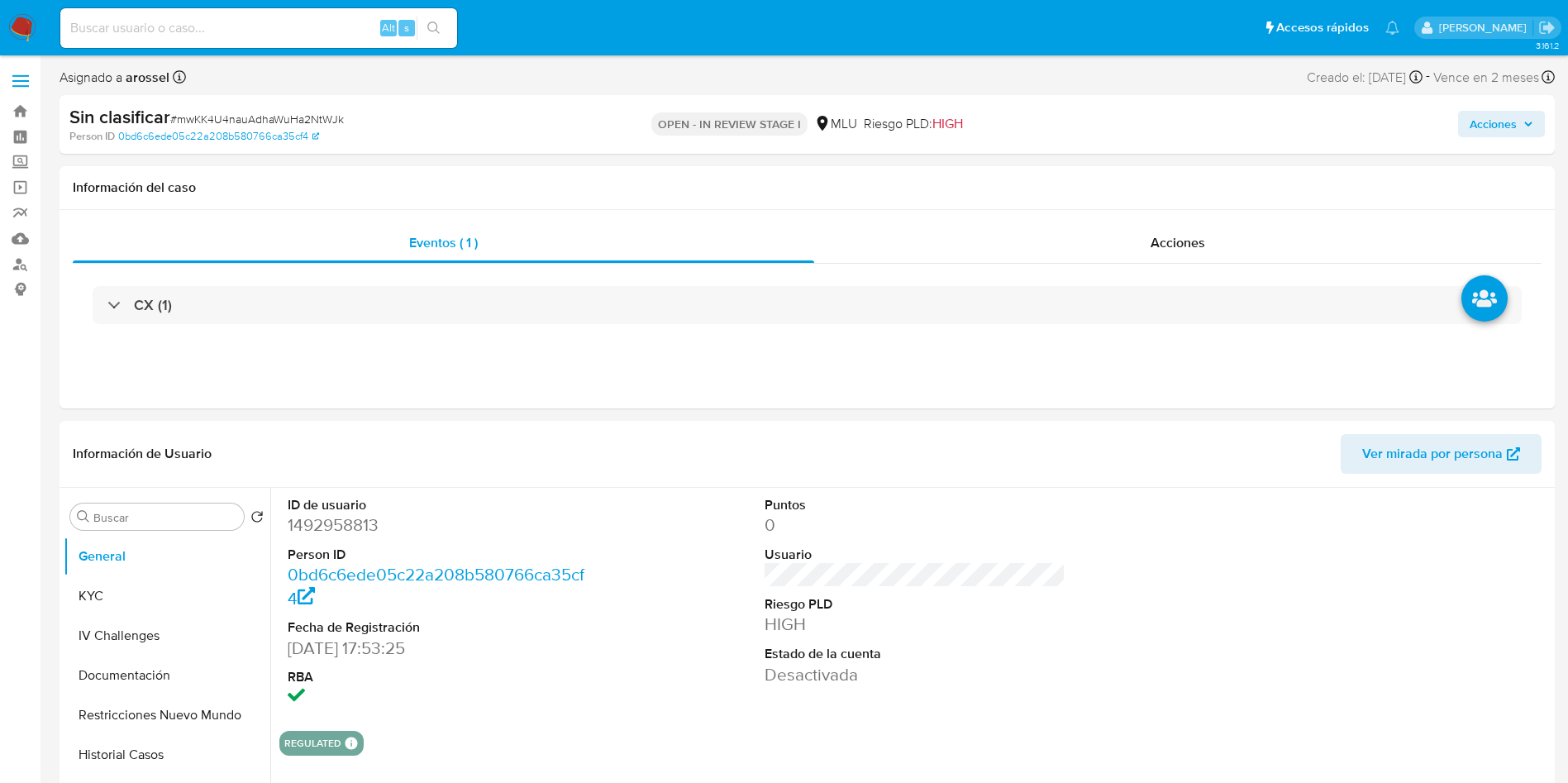
click at [1524, 121] on icon "button" at bounding box center [1529, 124] width 10 height 10
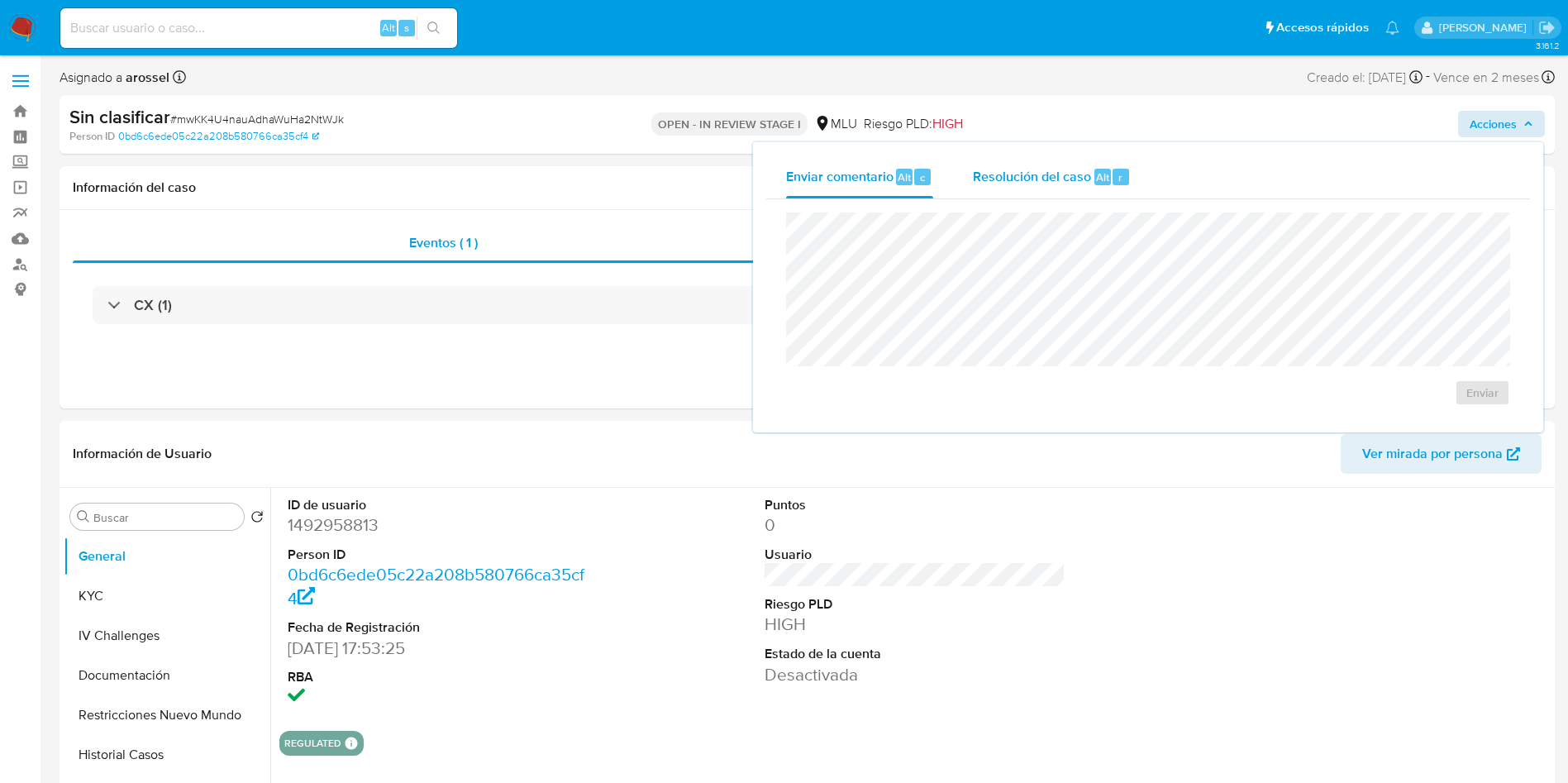
click at [1063, 196] on div "Resolución del caso Alt r" at bounding box center [1051, 177] width 158 height 43
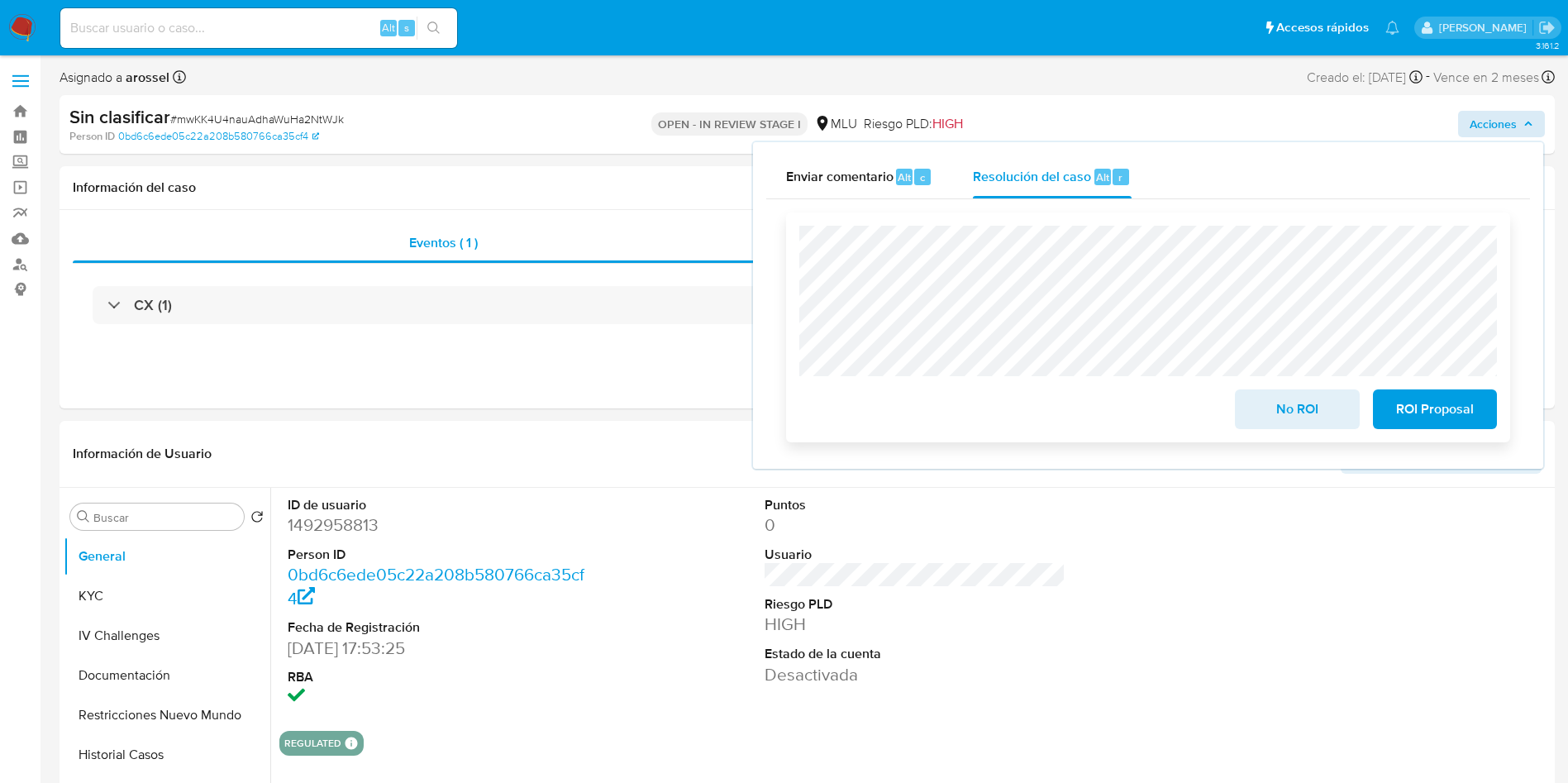
click at [1275, 403] on span "No ROI" at bounding box center [1297, 409] width 81 height 37
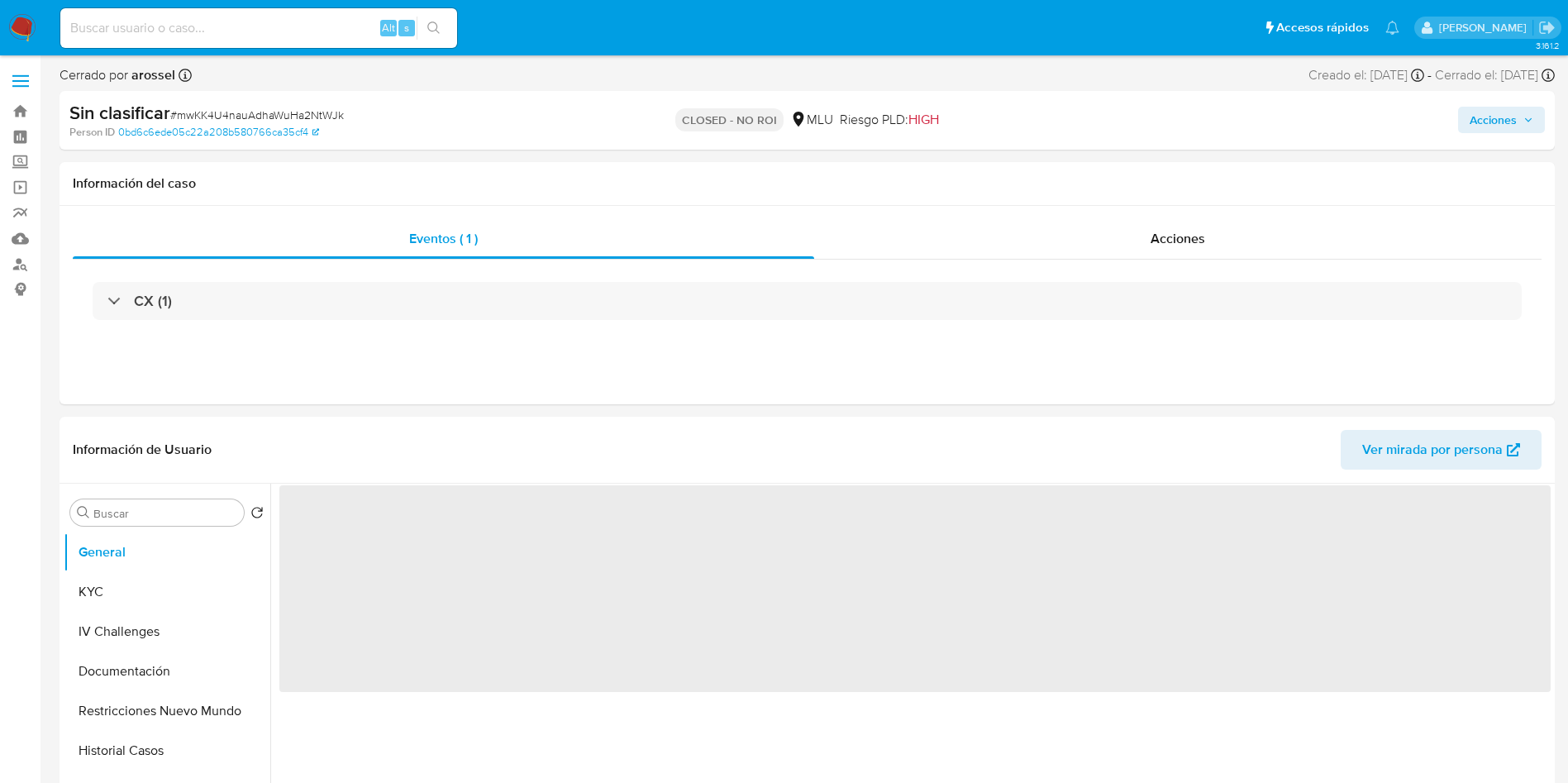
select select "10"
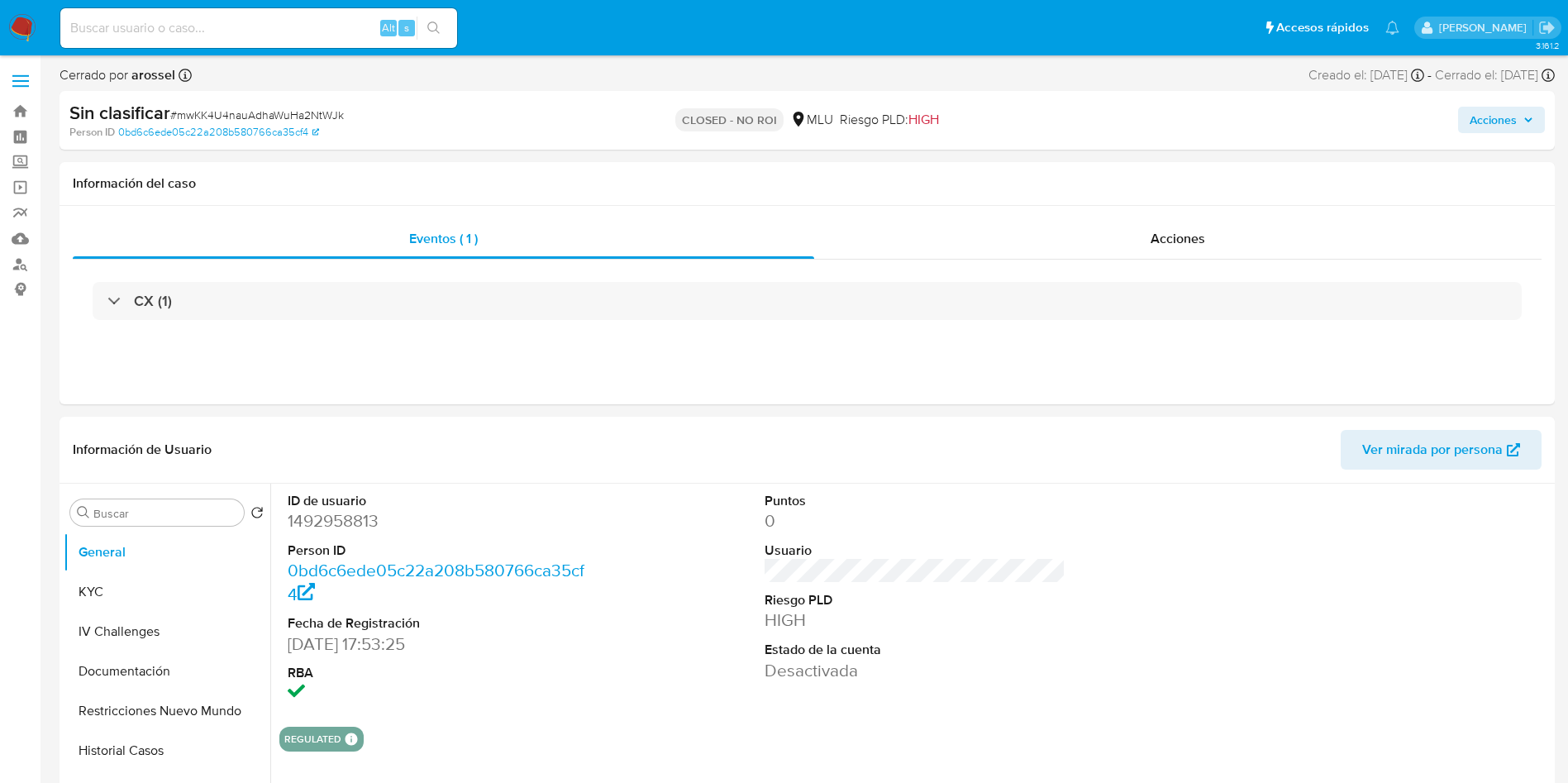
click at [312, 27] on input at bounding box center [259, 27] width 397 height 21
paste input "E7CoHkoStl6DhEd3YhqZsqNk"
type input "E7CoHkoStl6DhEd3YhqZsqNk"
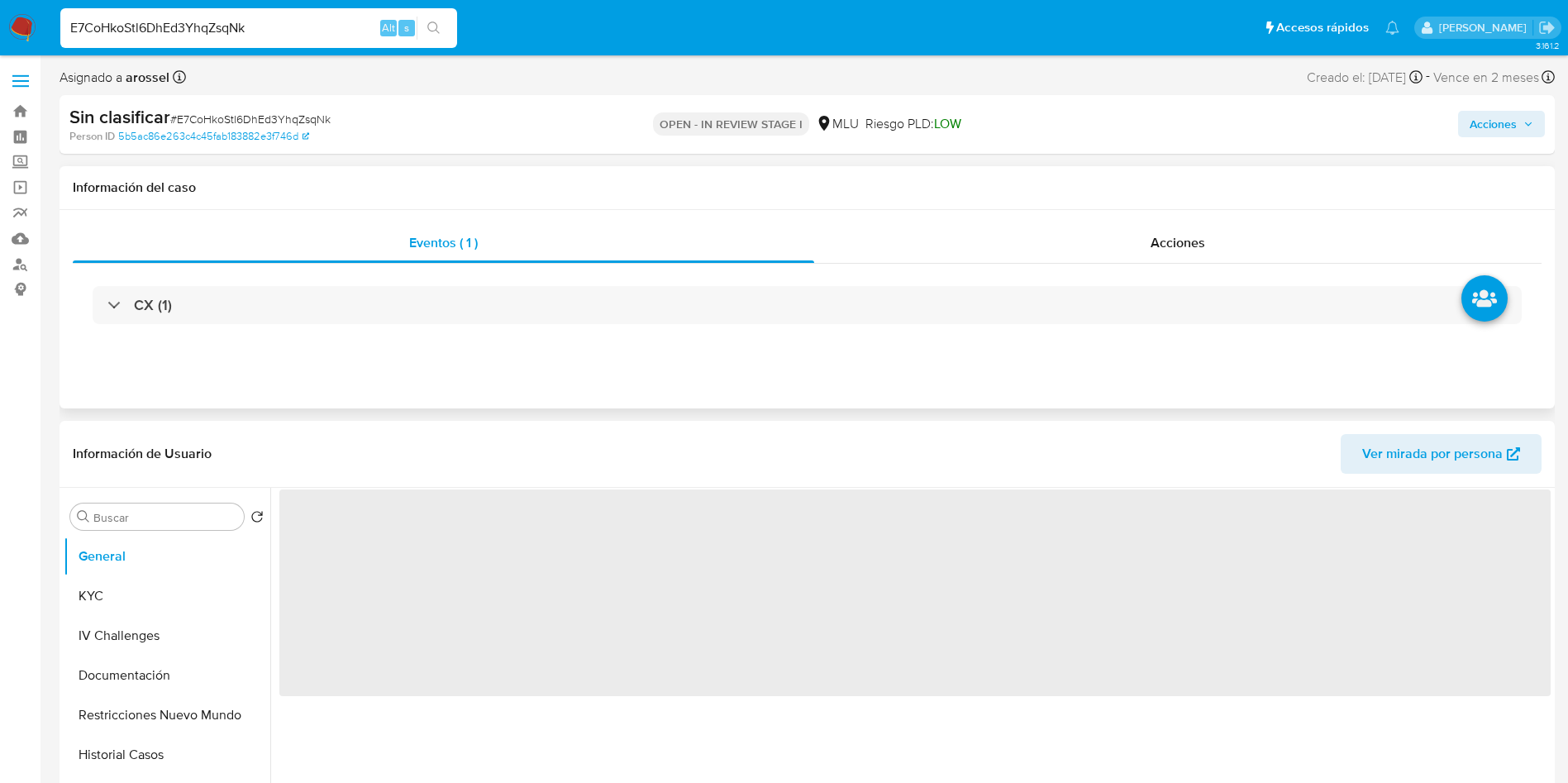
select select "10"
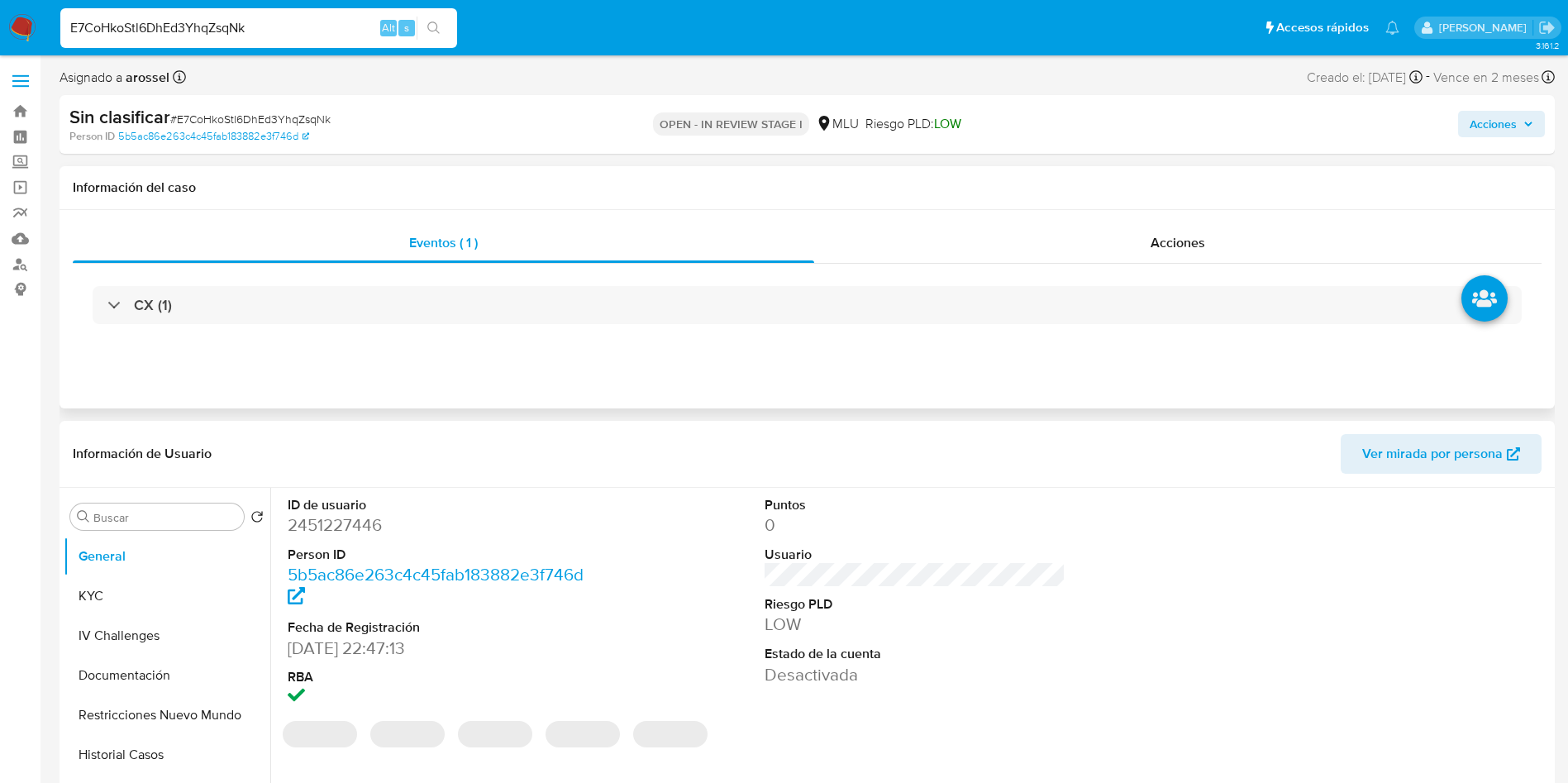
scroll to position [124, 0]
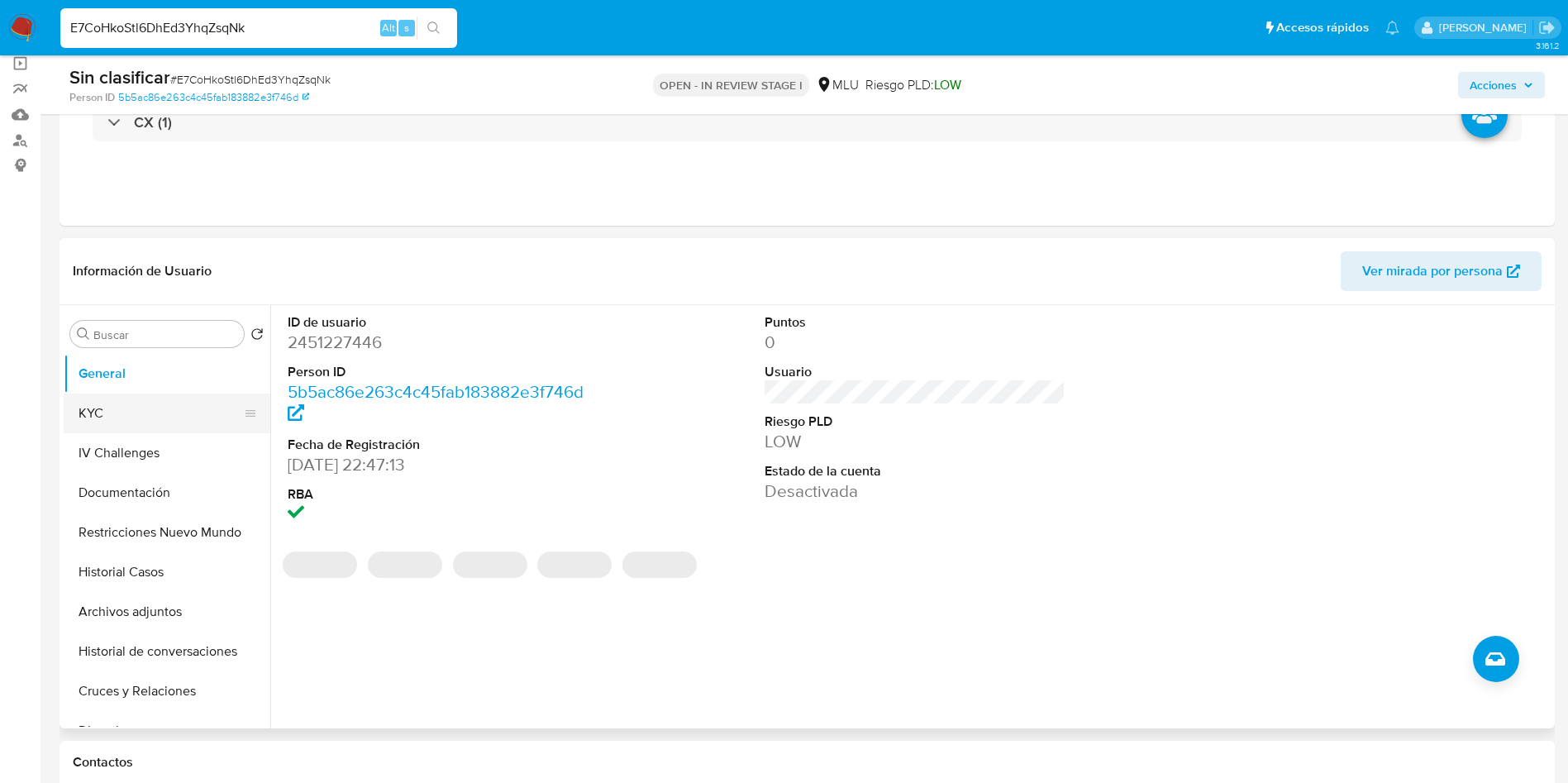
click at [128, 414] on button "KYC" at bounding box center [160, 413] width 193 height 39
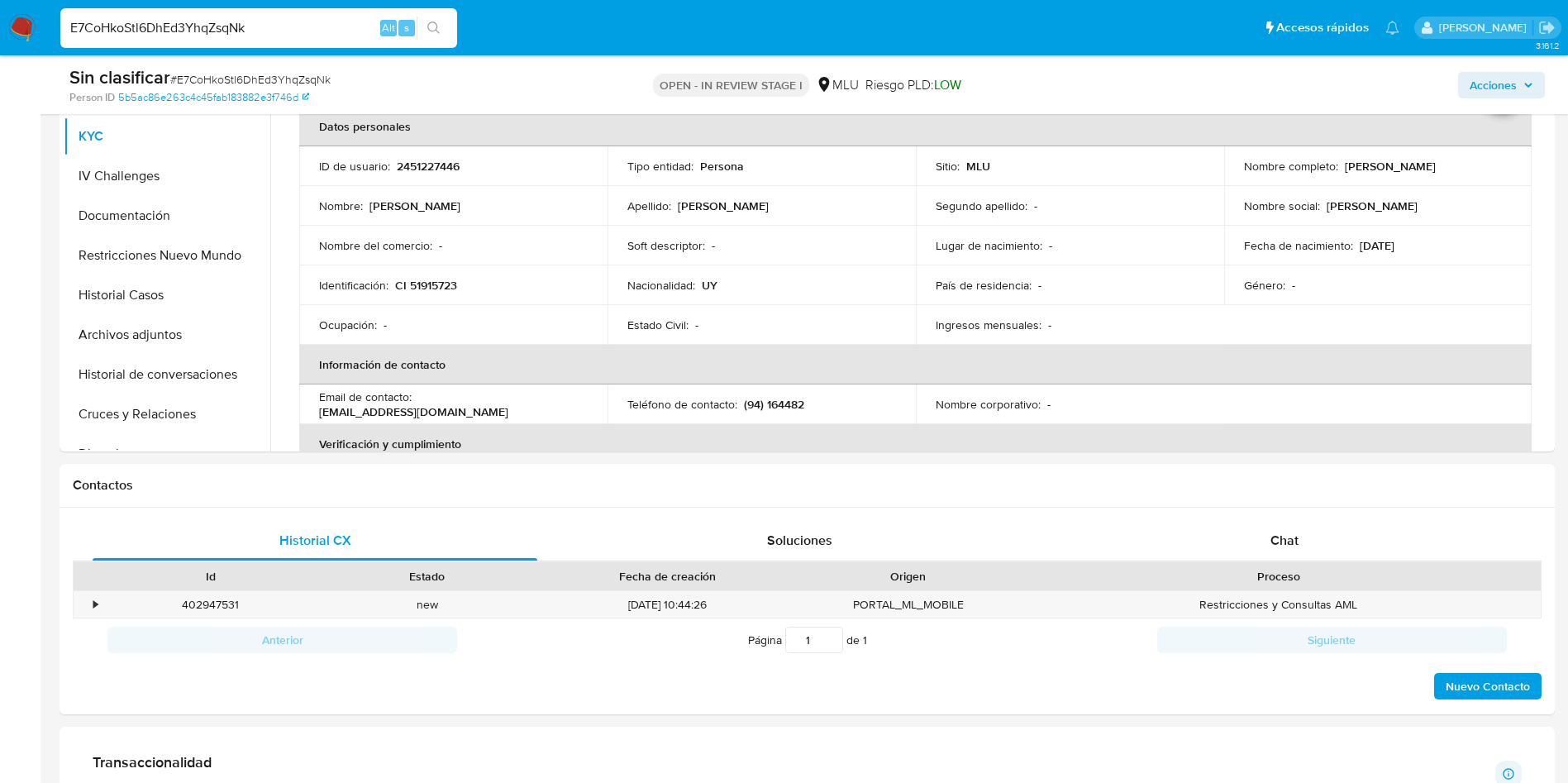
scroll to position [496, 0]
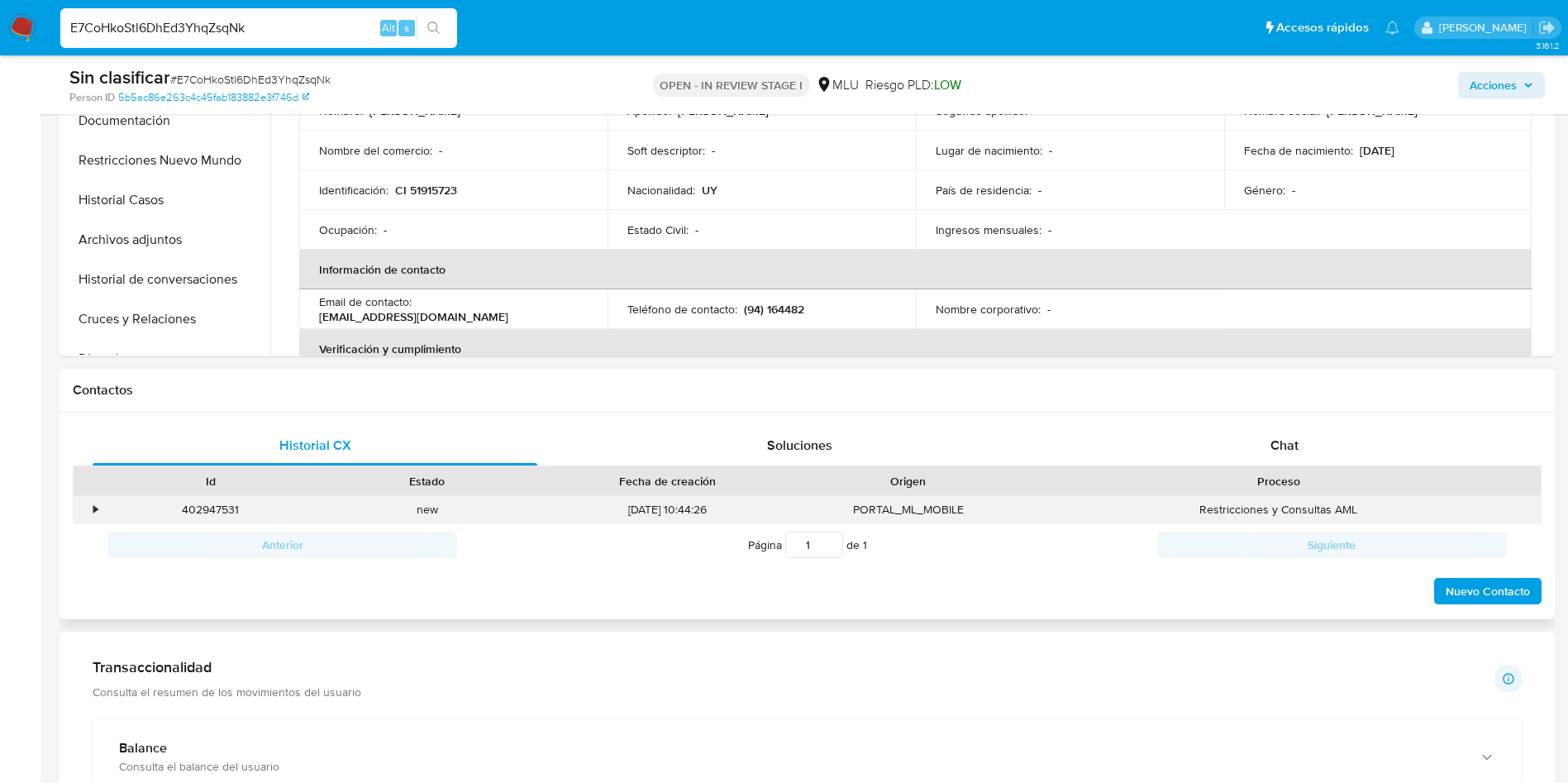
click at [97, 506] on div "•" at bounding box center [95, 509] width 4 height 15
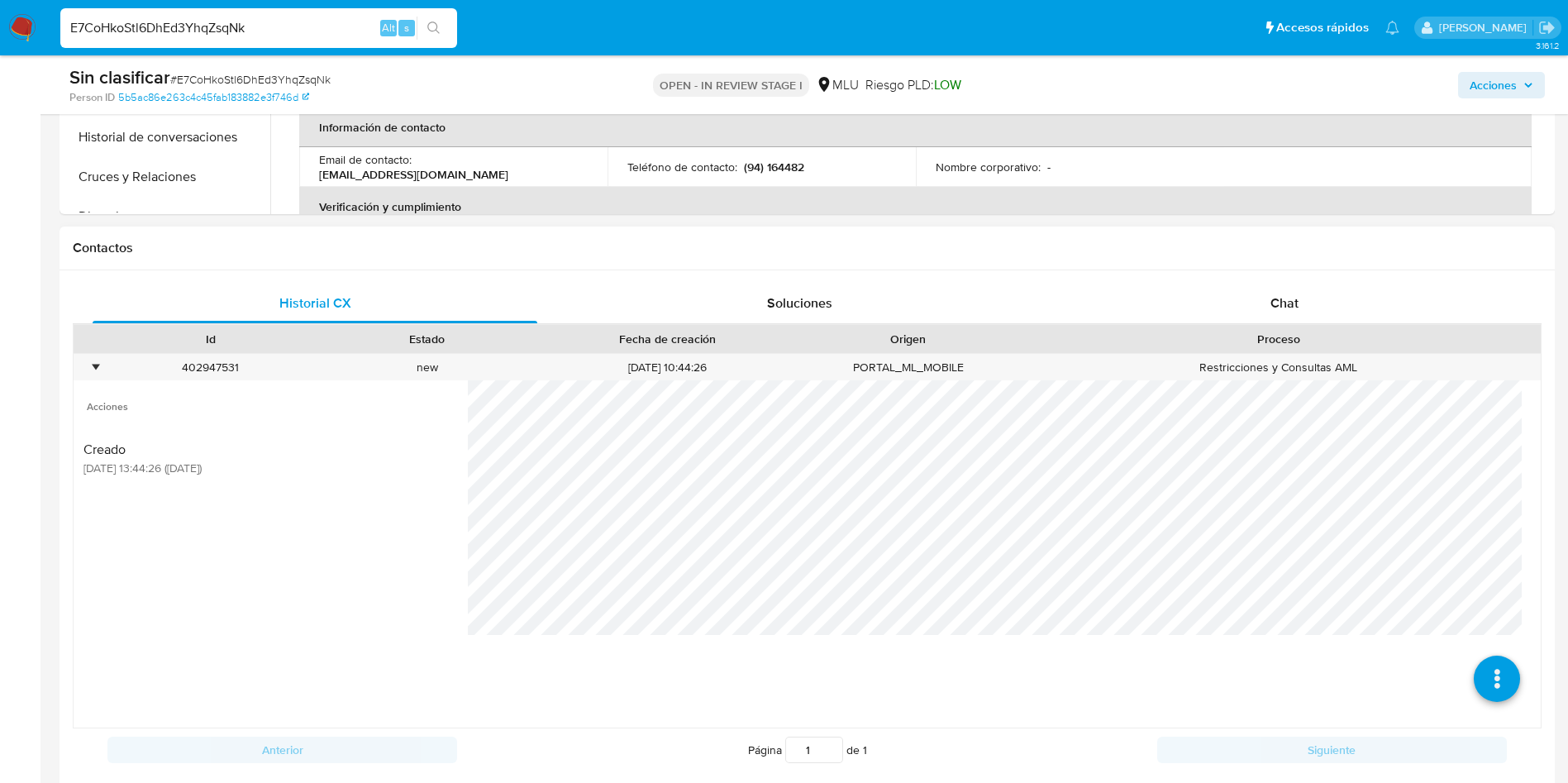
scroll to position [744, 0]
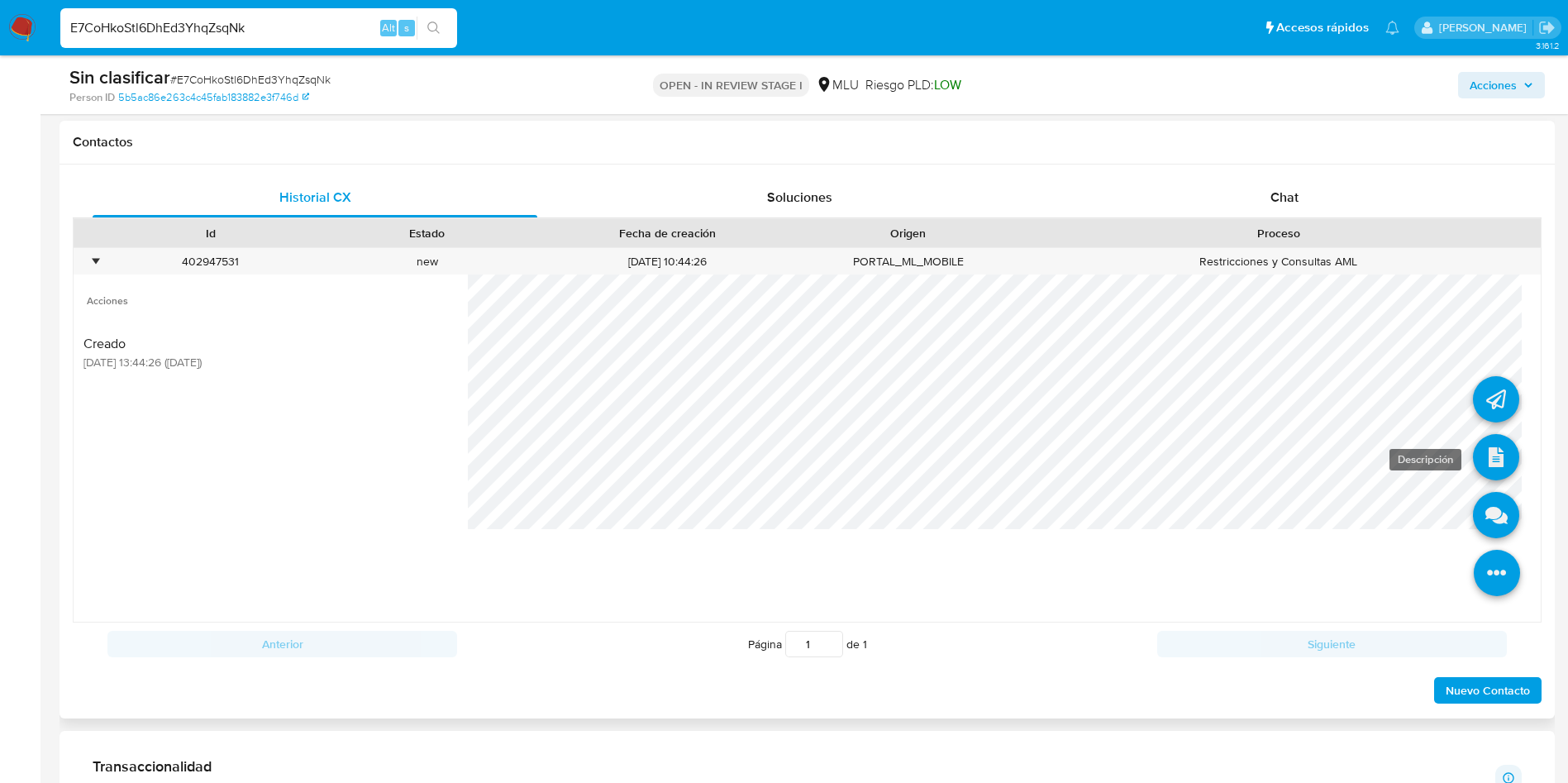
click at [1473, 443] on icon at bounding box center [1496, 457] width 46 height 46
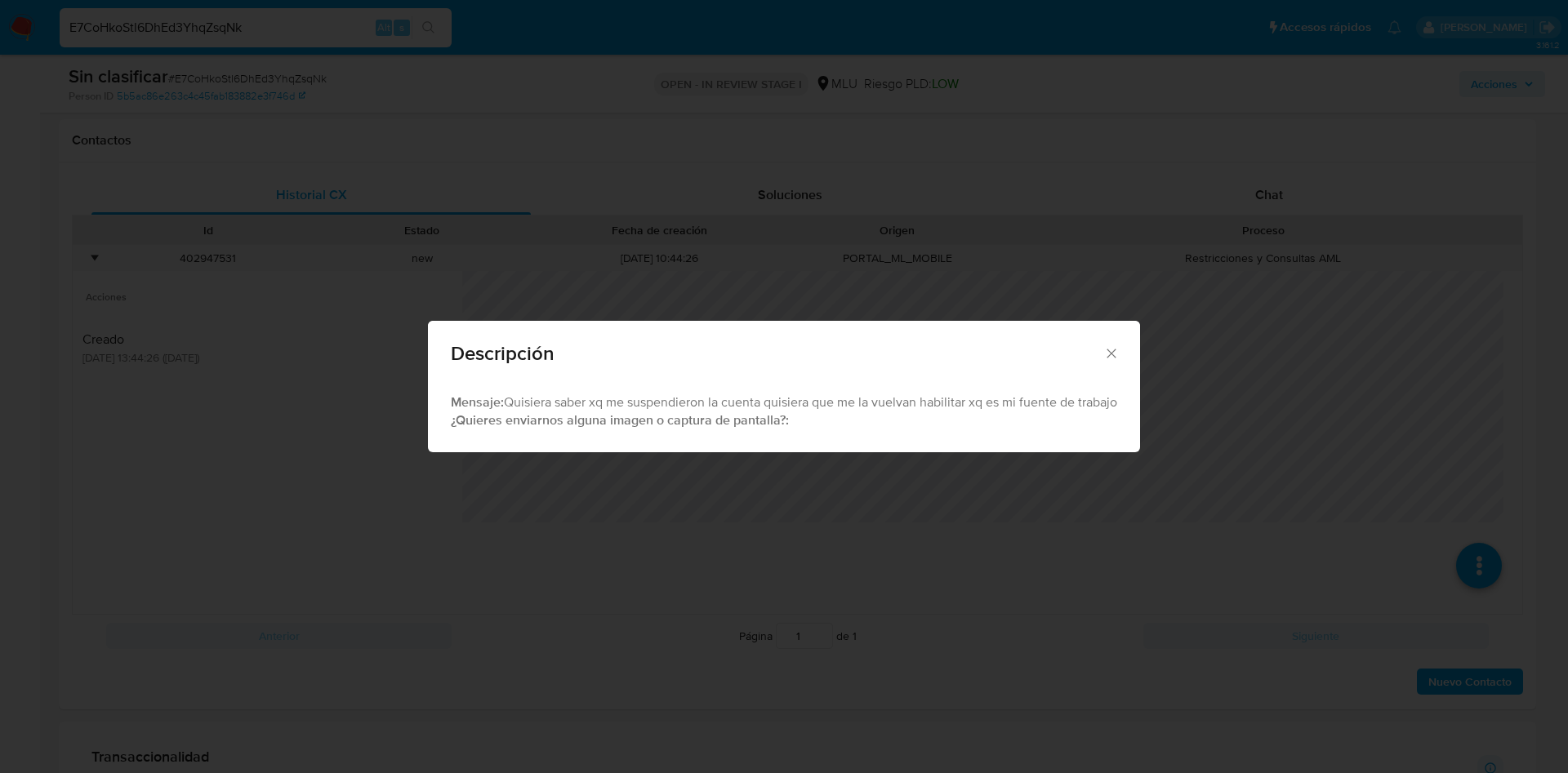
click at [665, 563] on div "Descripción Mensaje: Quisiera saber xq me suspendieron la cuenta quisiera que m…" at bounding box center [784, 386] width 1568 height 773
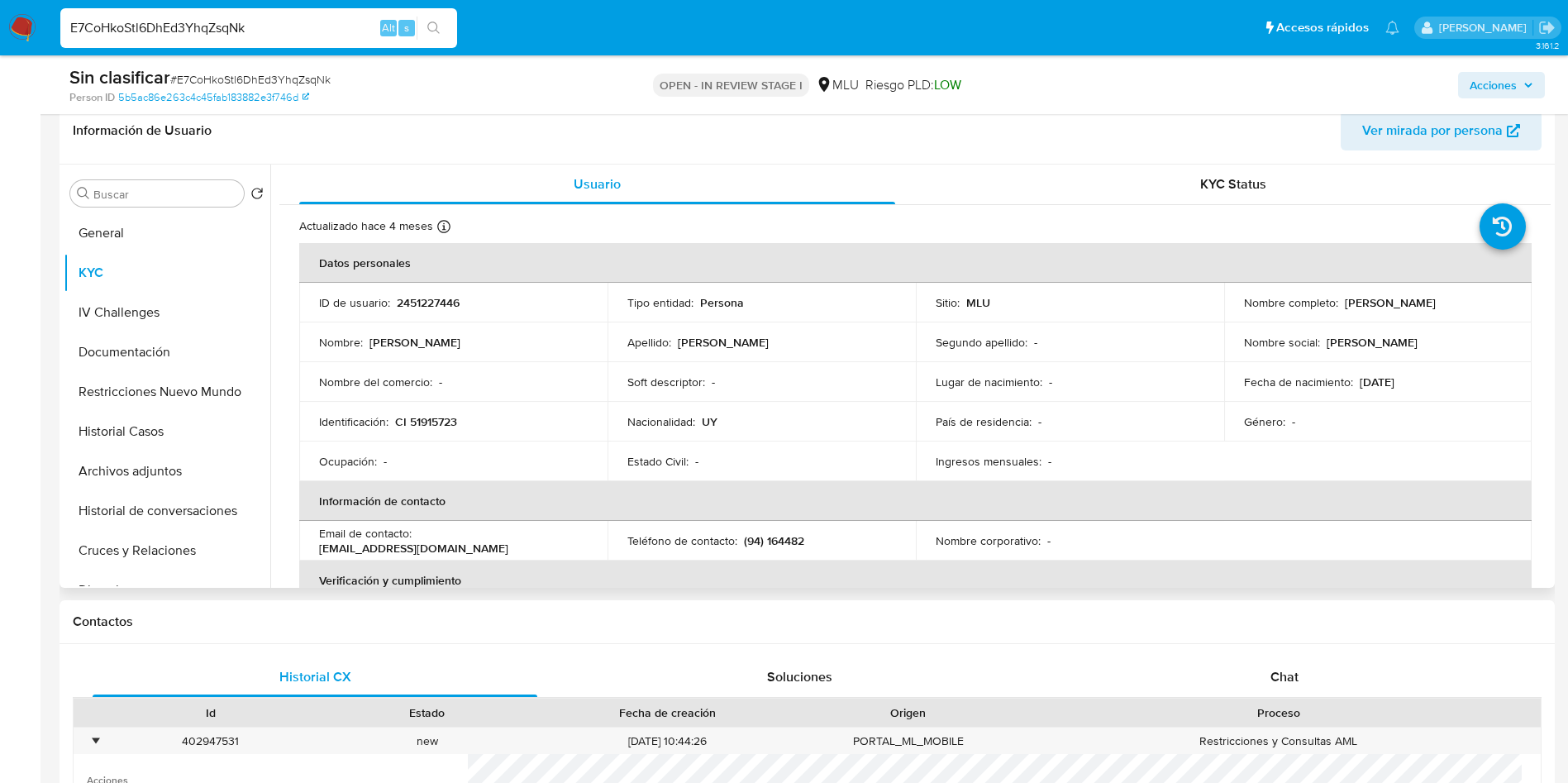
scroll to position [248, 0]
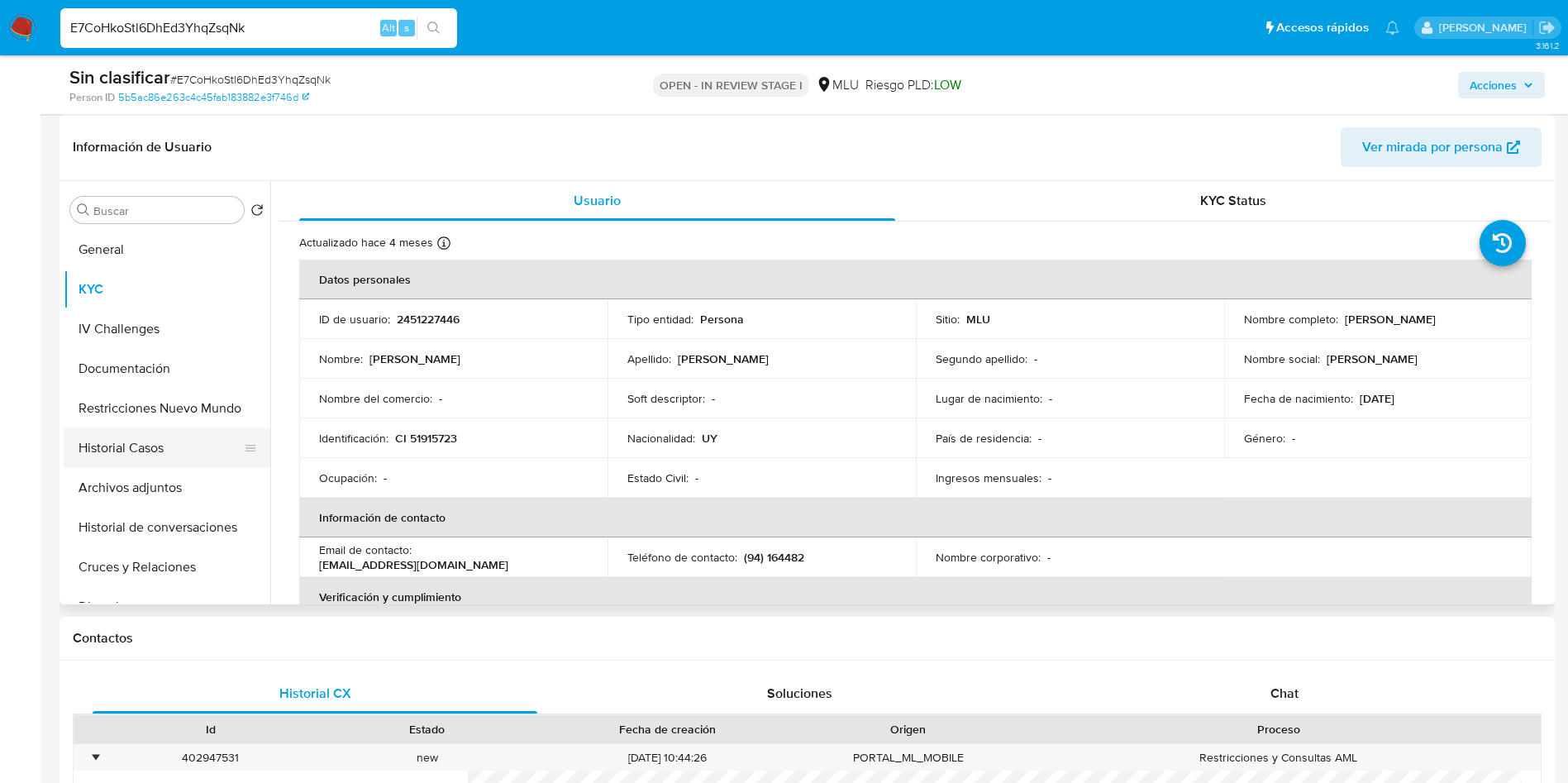
click at [161, 441] on button "Historial Casos" at bounding box center [160, 448] width 193 height 39
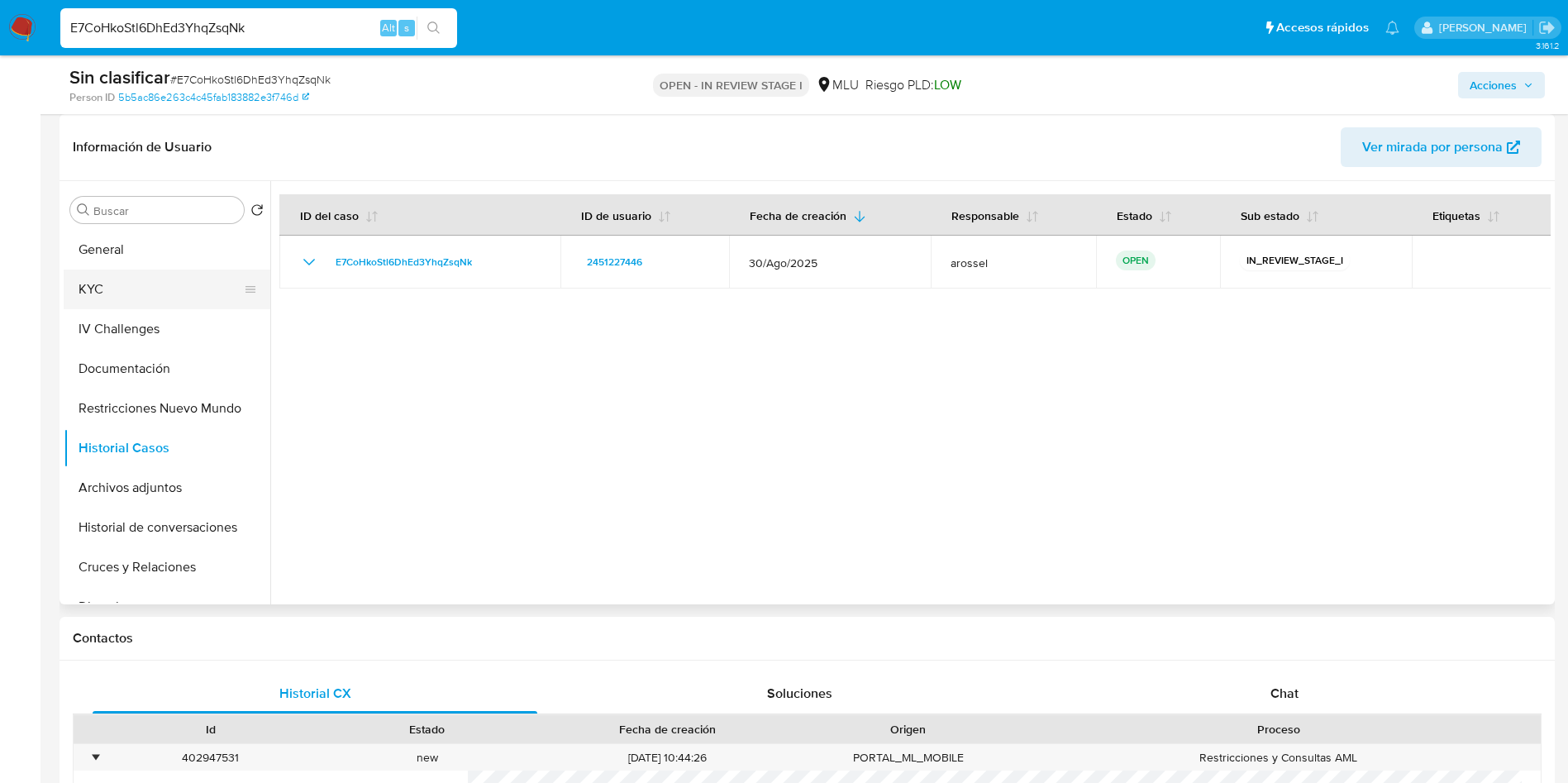
click at [116, 273] on button "KYC" at bounding box center [160, 289] width 193 height 39
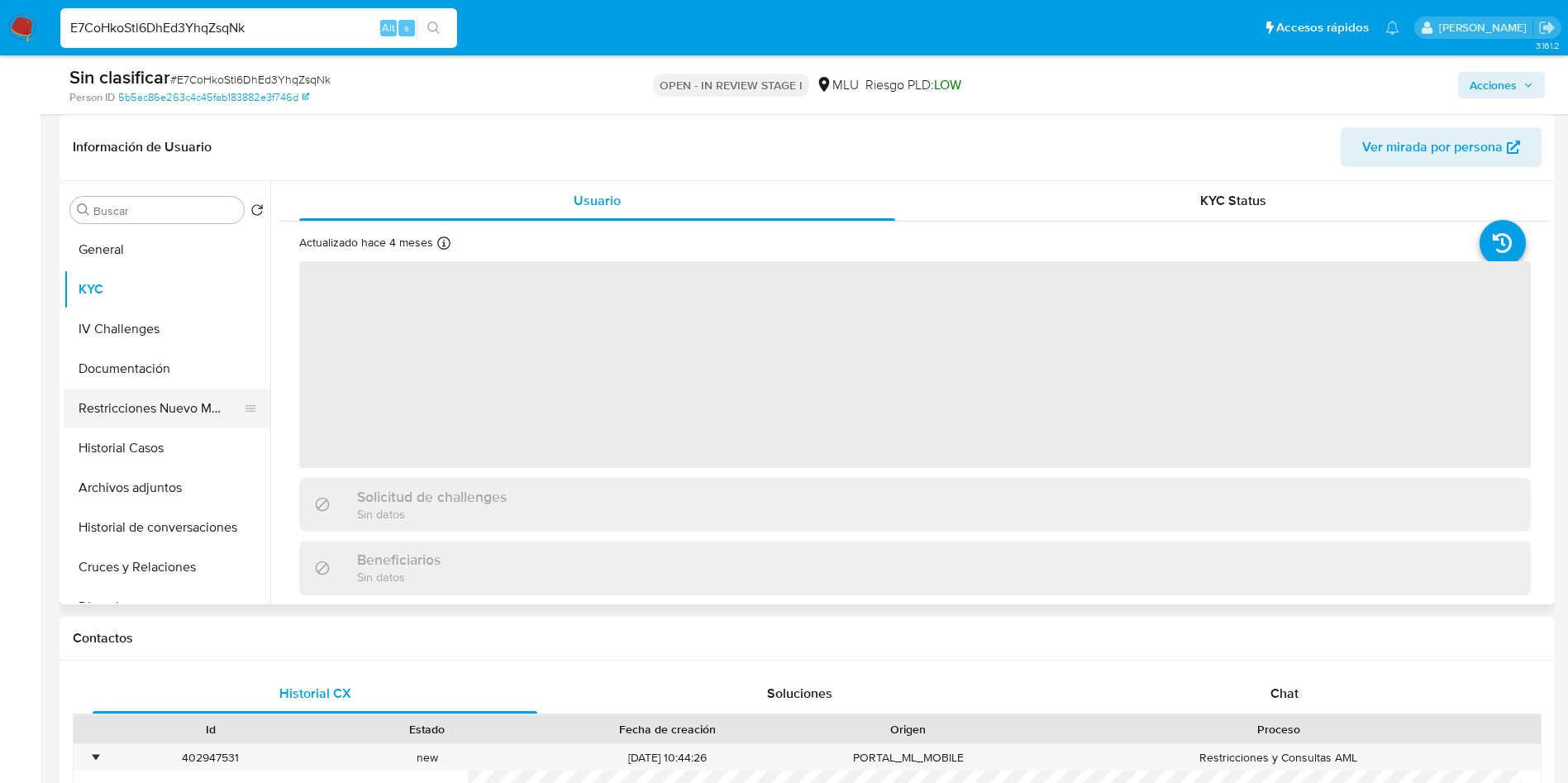
click at [154, 405] on button "Restricciones Nuevo Mundo" at bounding box center [160, 408] width 193 height 39
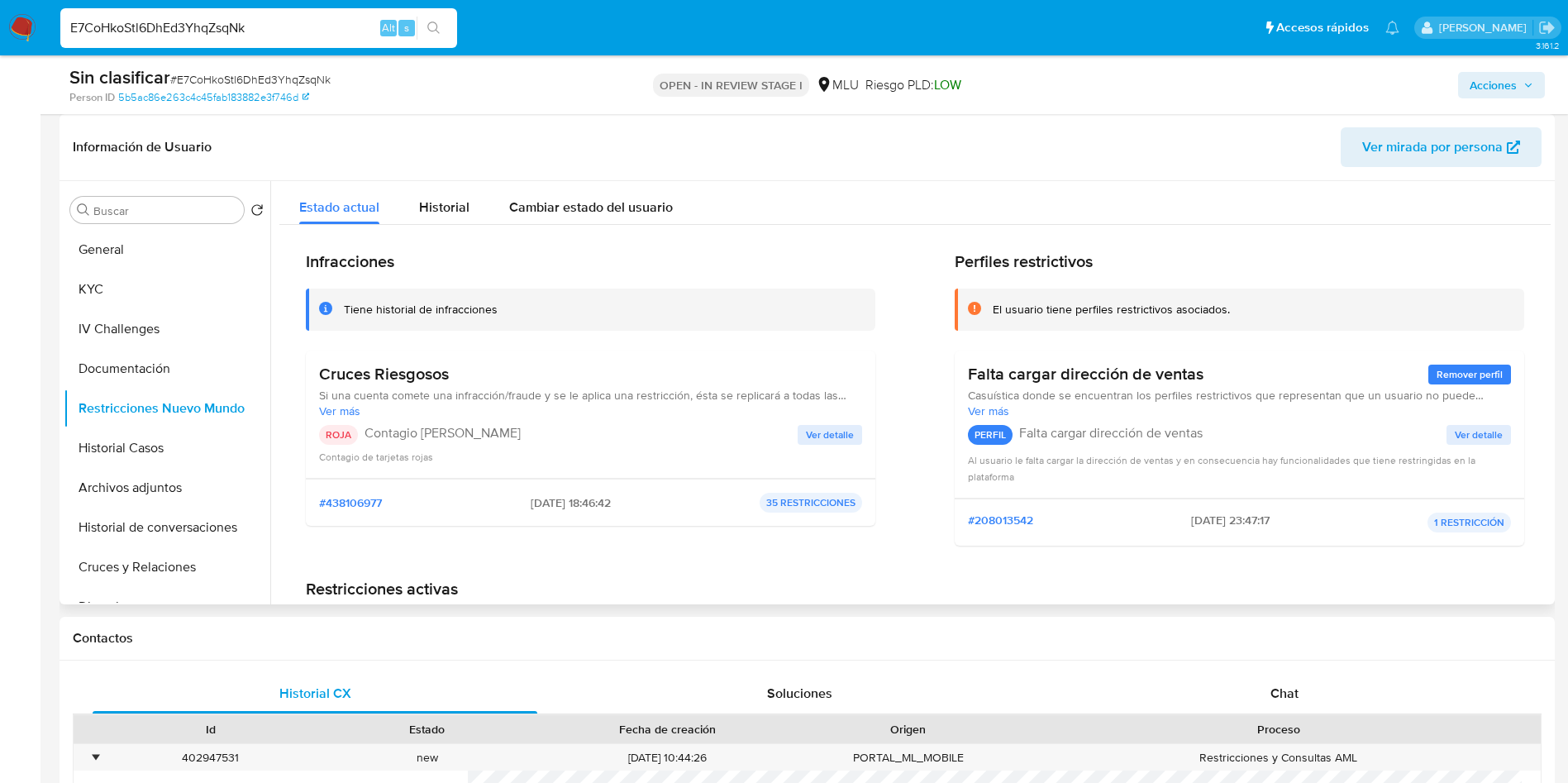
click at [823, 438] on span "Ver detalle" at bounding box center [830, 435] width 48 height 16
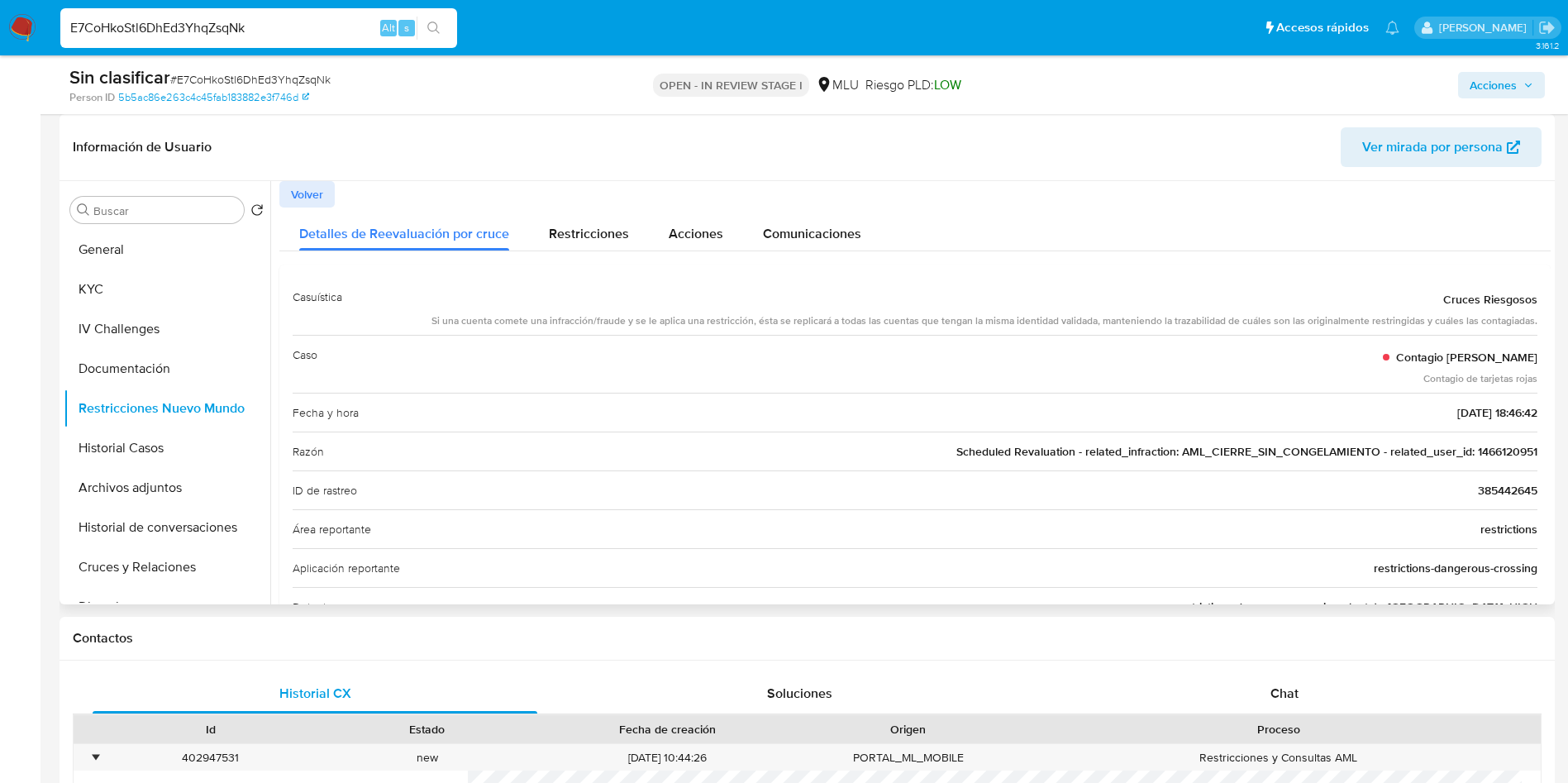
click at [1502, 454] on span "Scheduled Revaluation - related_infraction: AML_CIERRE_SIN_CONGELAMIENTO - rela…" at bounding box center [1246, 451] width 581 height 16
click at [1505, 82] on span "Acciones" at bounding box center [1493, 85] width 47 height 27
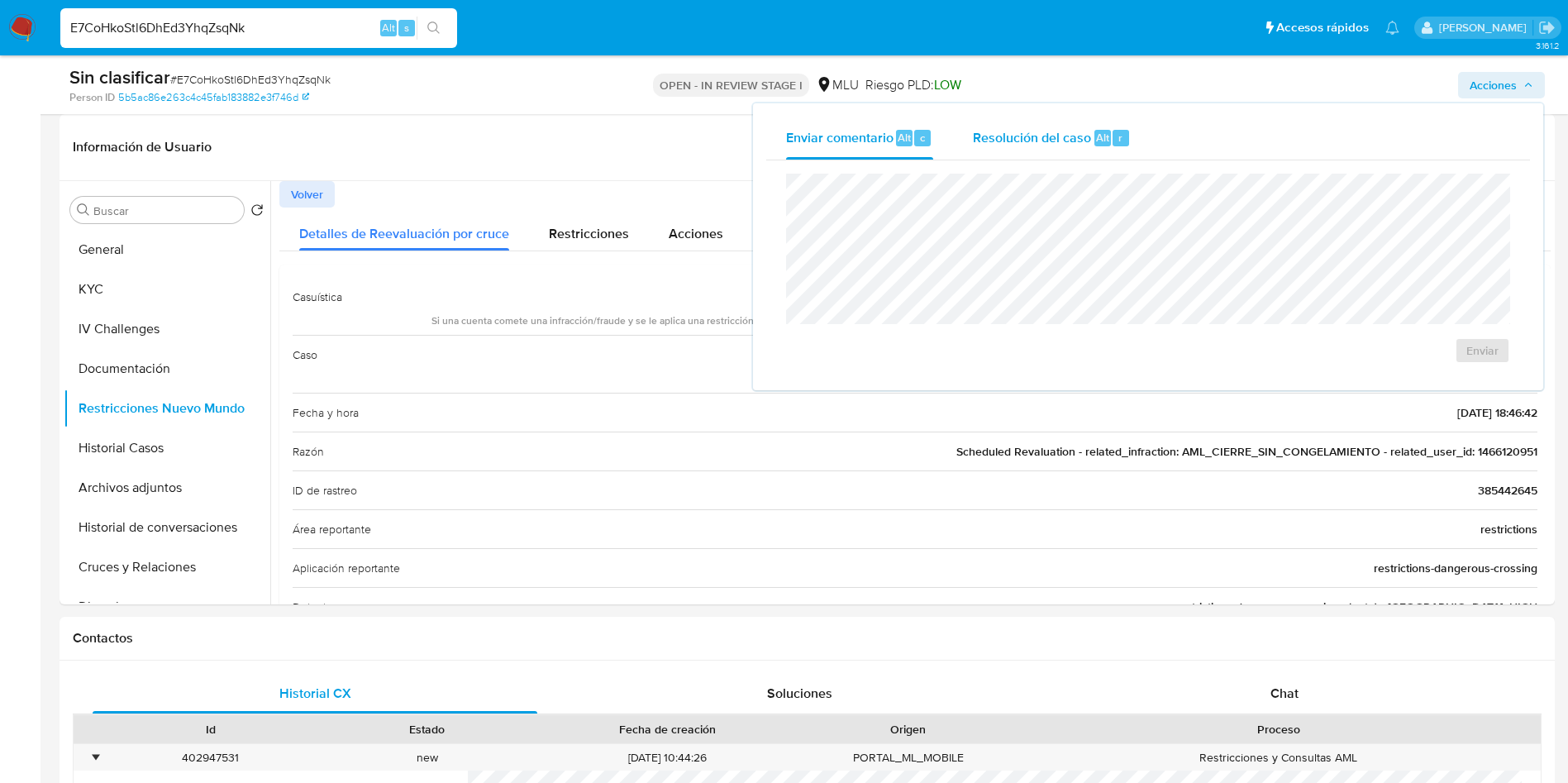
click at [1092, 125] on div "Resolución del caso Alt r" at bounding box center [1051, 138] width 158 height 43
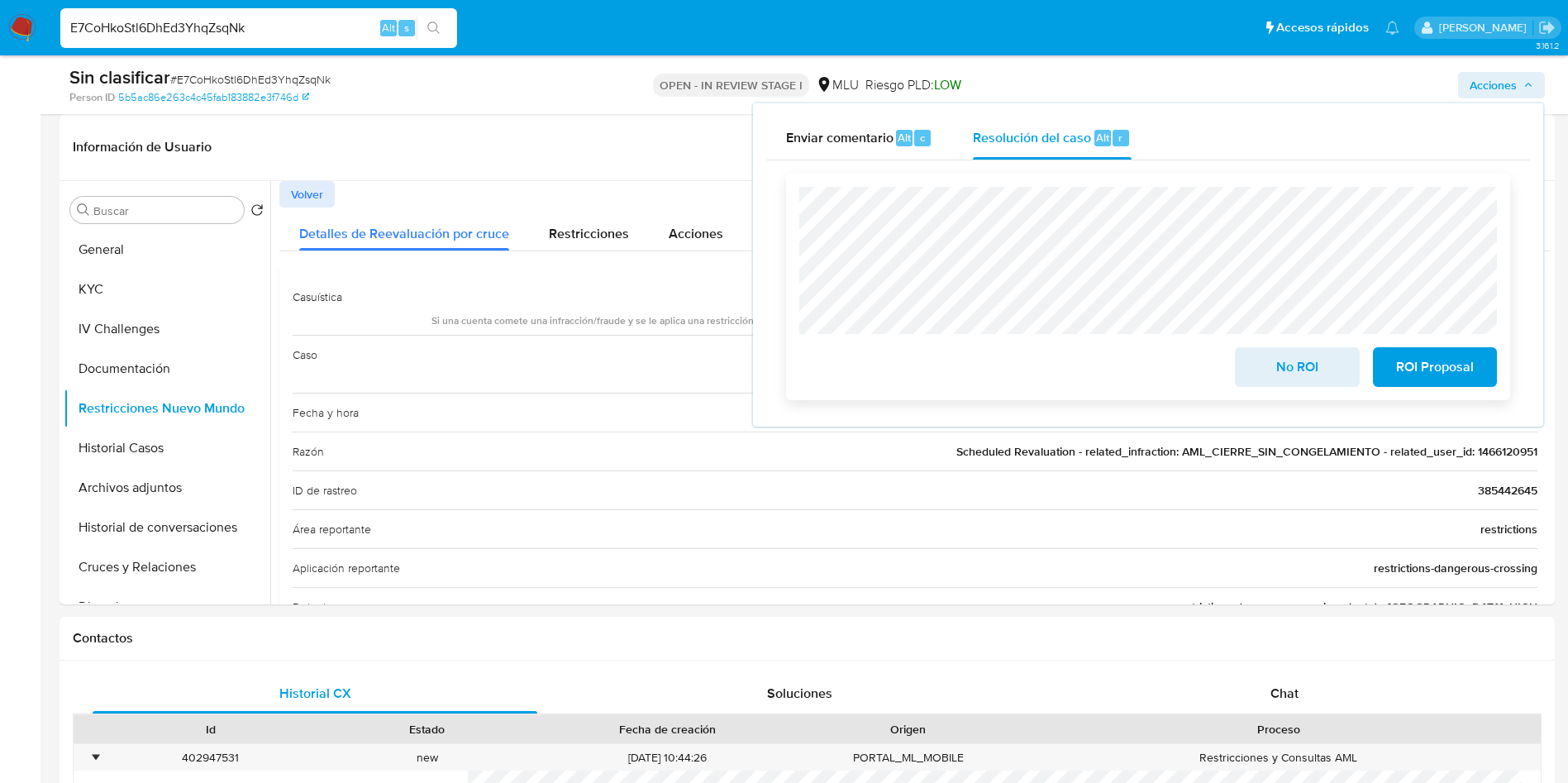
click at [1264, 377] on span "No ROI" at bounding box center [1297, 367] width 81 height 37
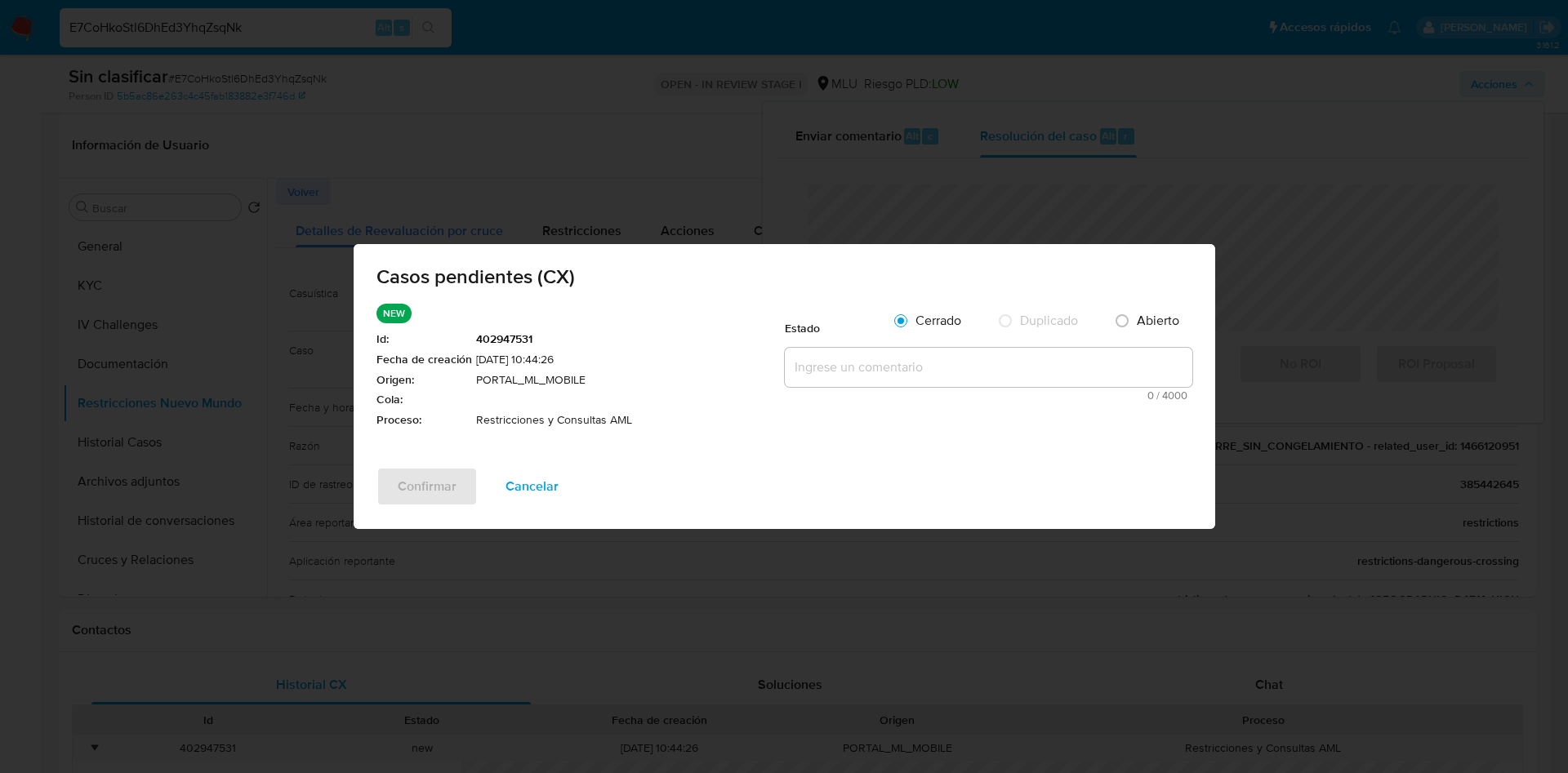
click at [817, 367] on textarea at bounding box center [989, 367] width 407 height 39
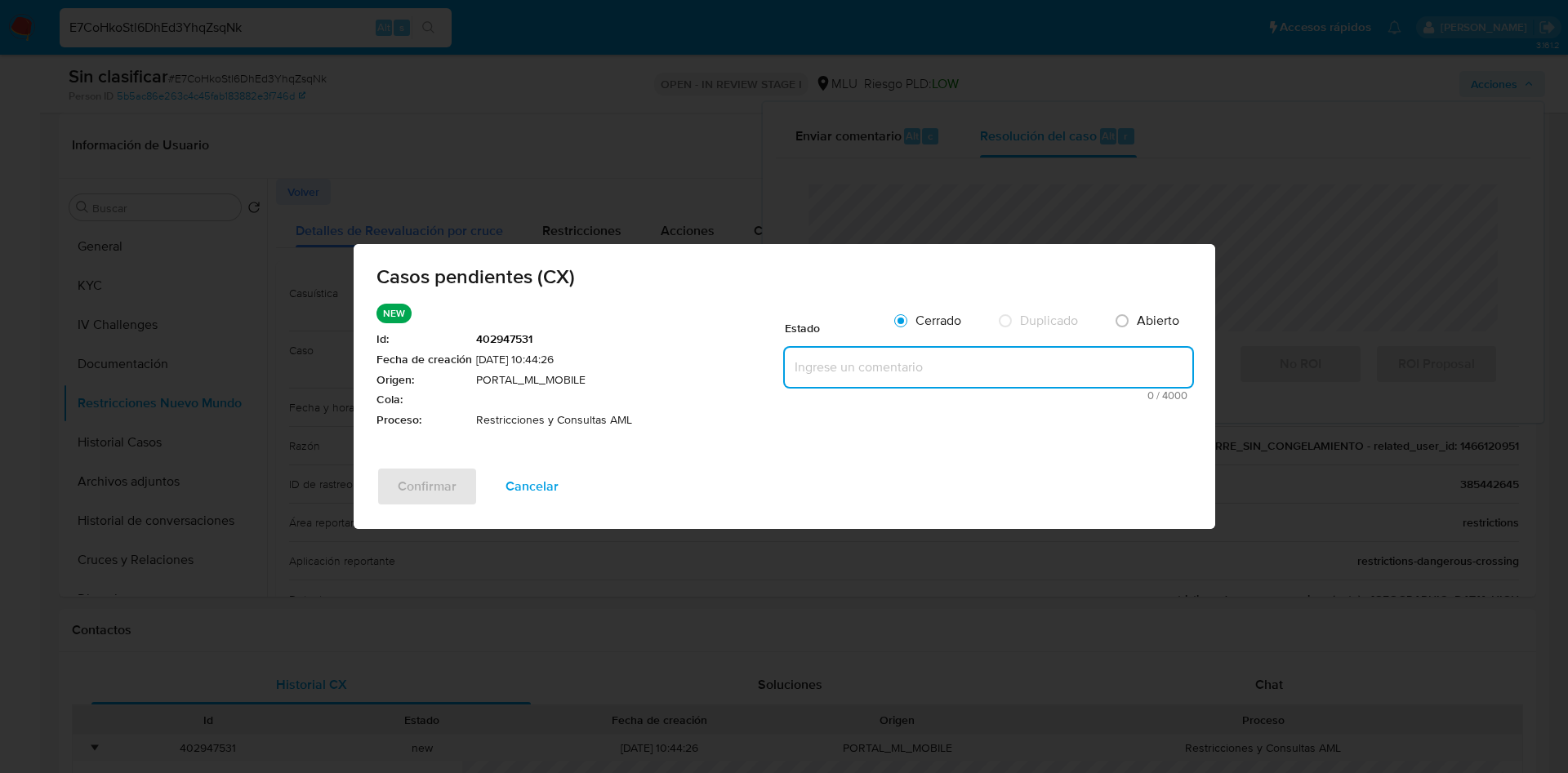
paste textarea "Su cuenta ID 1466120951 fue suspendida debido a que de acuerdo a nuestros térmi…"
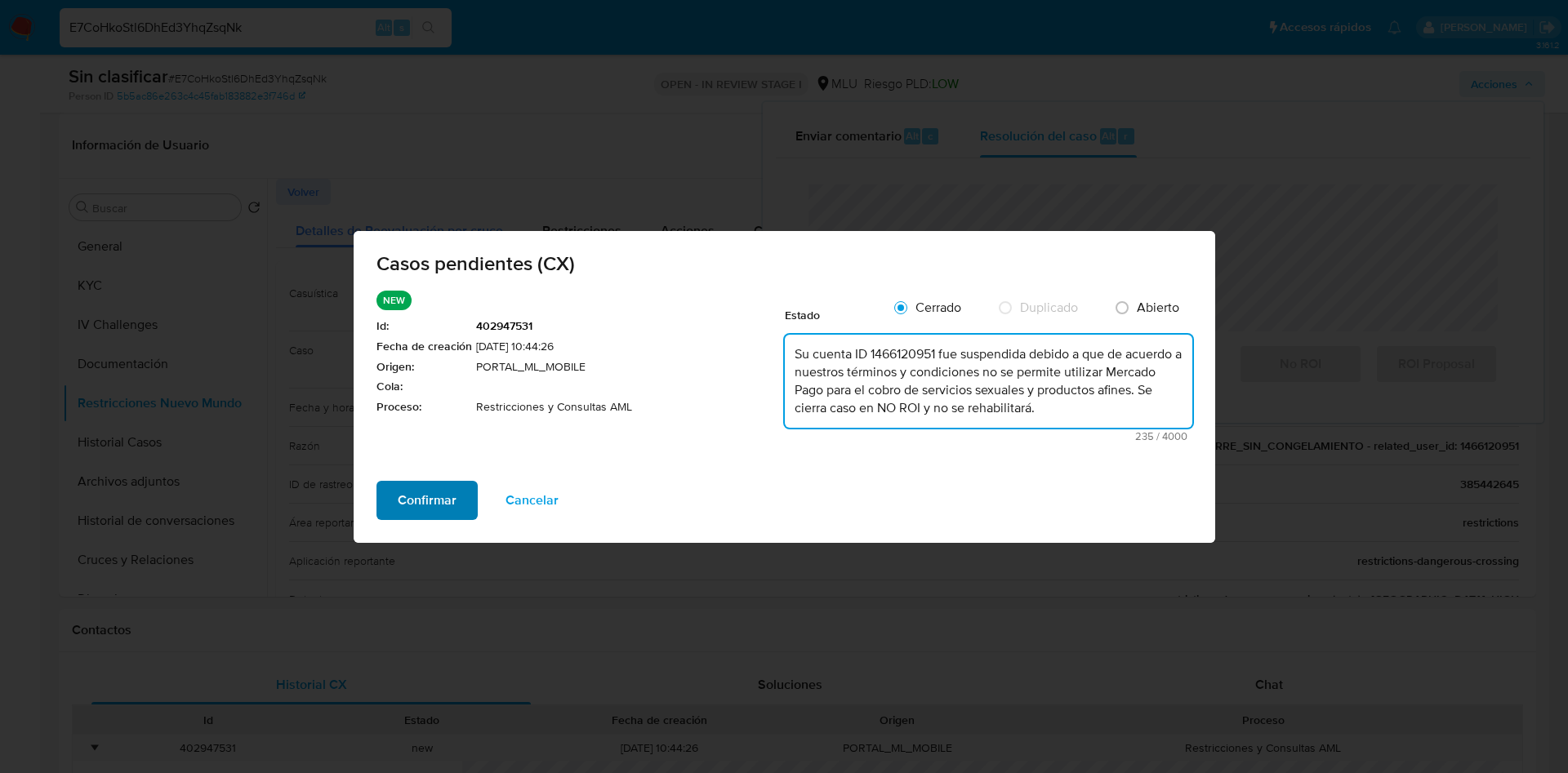
type textarea "Su cuenta ID 1466120951 fue suspendida debido a que de acuerdo a nuestros térmi…"
click at [440, 498] on span "Confirmar" at bounding box center [428, 500] width 59 height 36
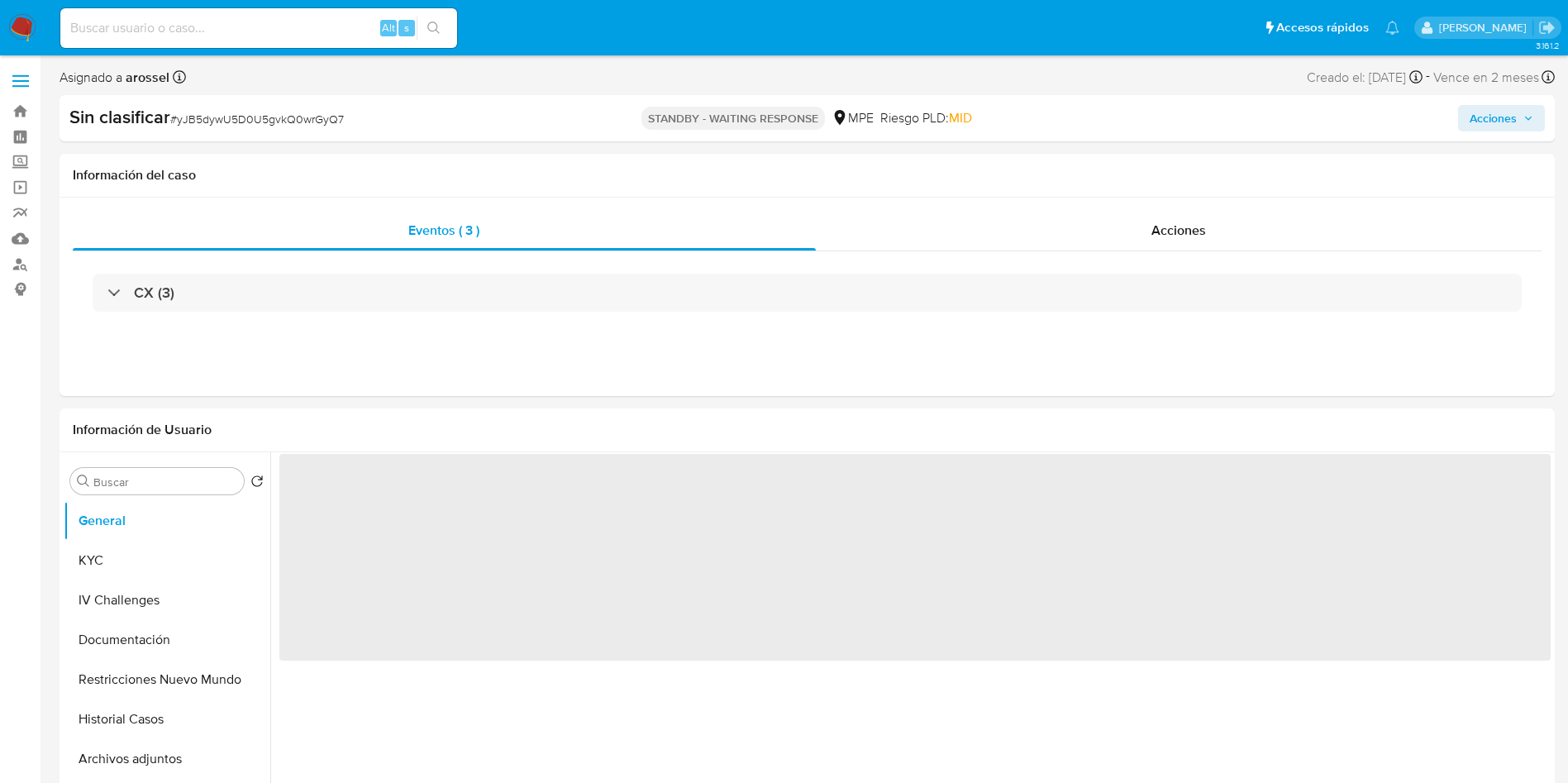
select select "10"
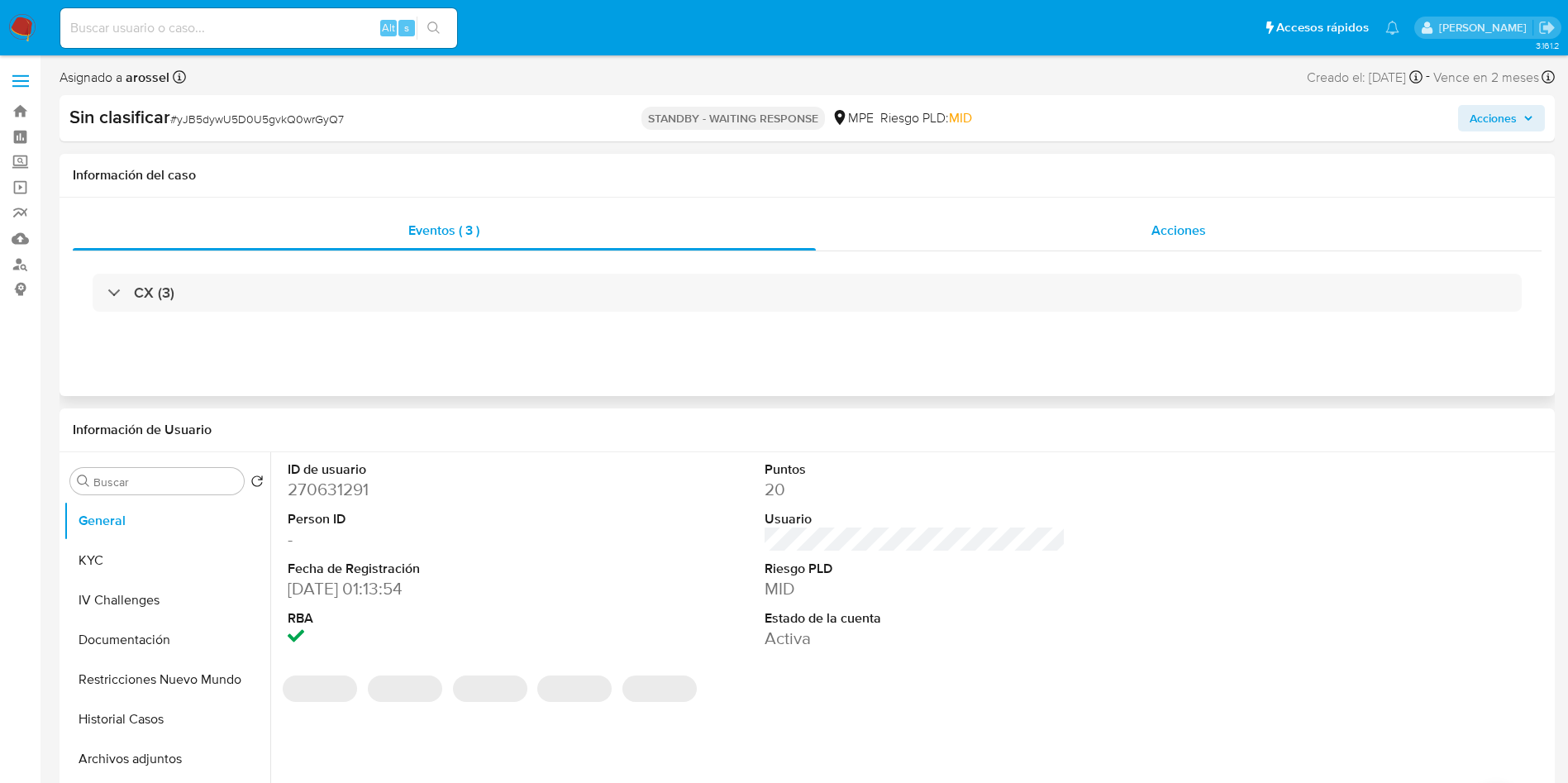
click at [1269, 237] on div "Acciones" at bounding box center [1179, 230] width 726 height 39
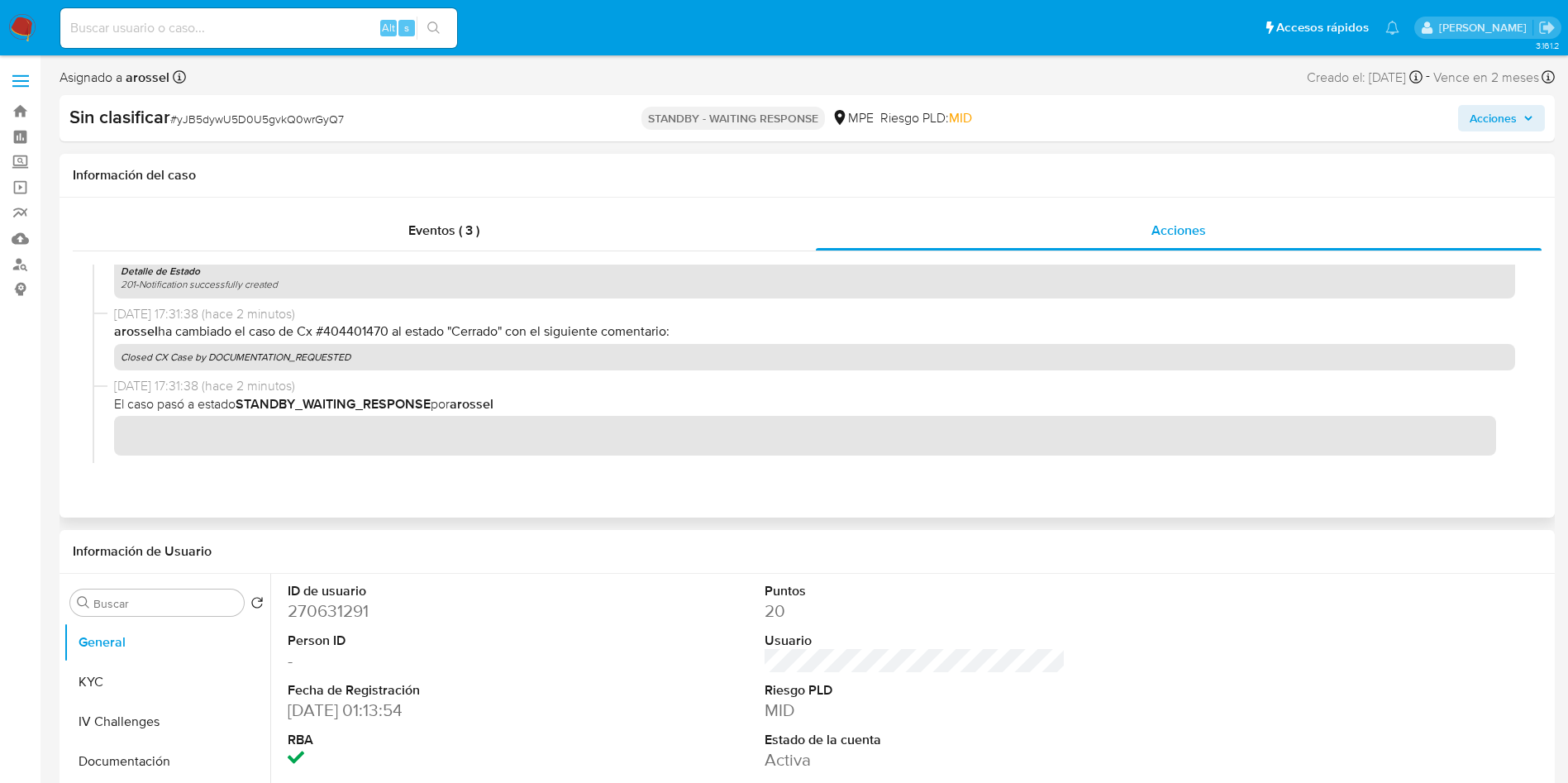
scroll to position [124, 0]
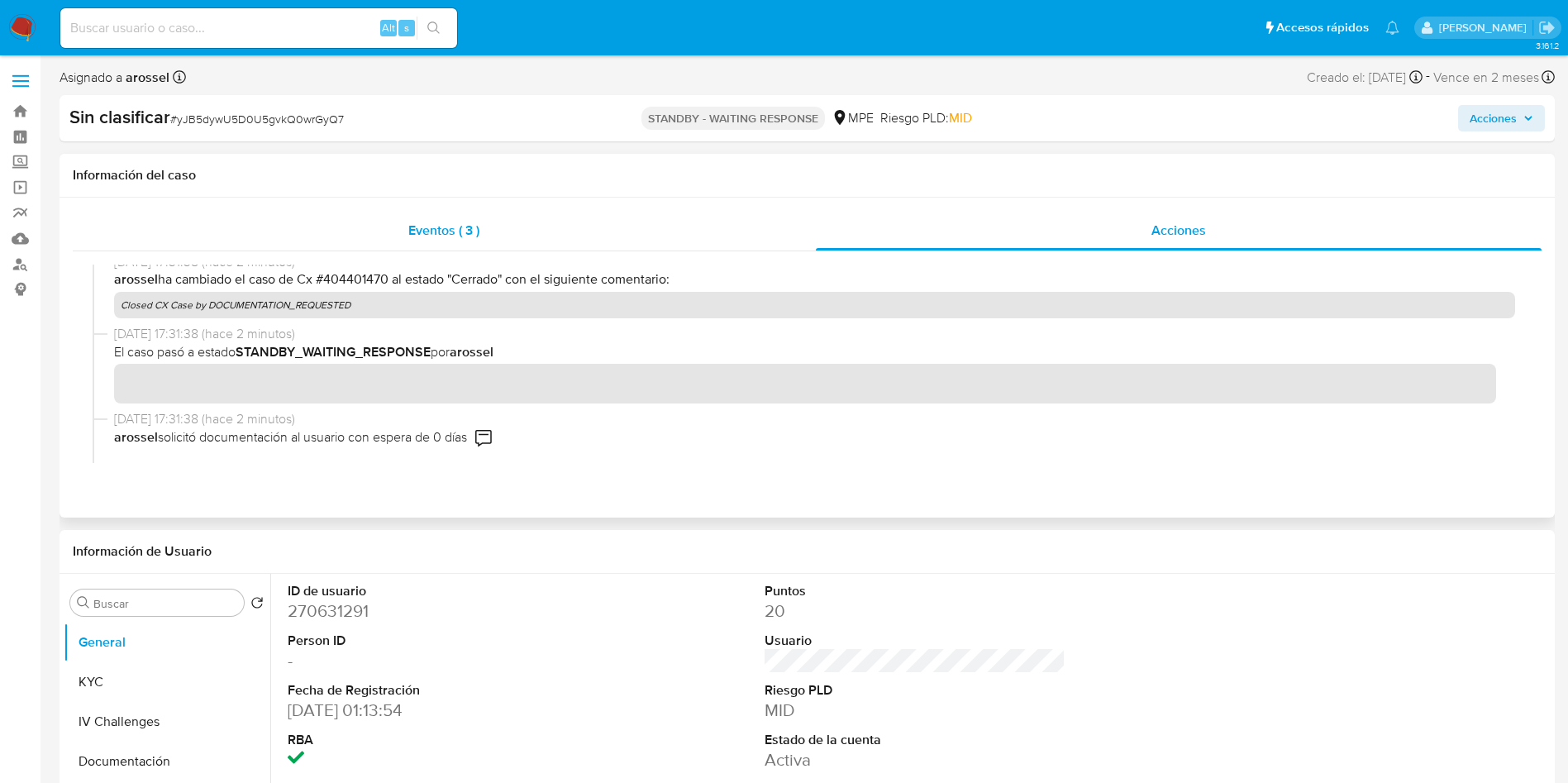
click at [479, 227] on span "Eventos ( 3 )" at bounding box center [443, 230] width 71 height 19
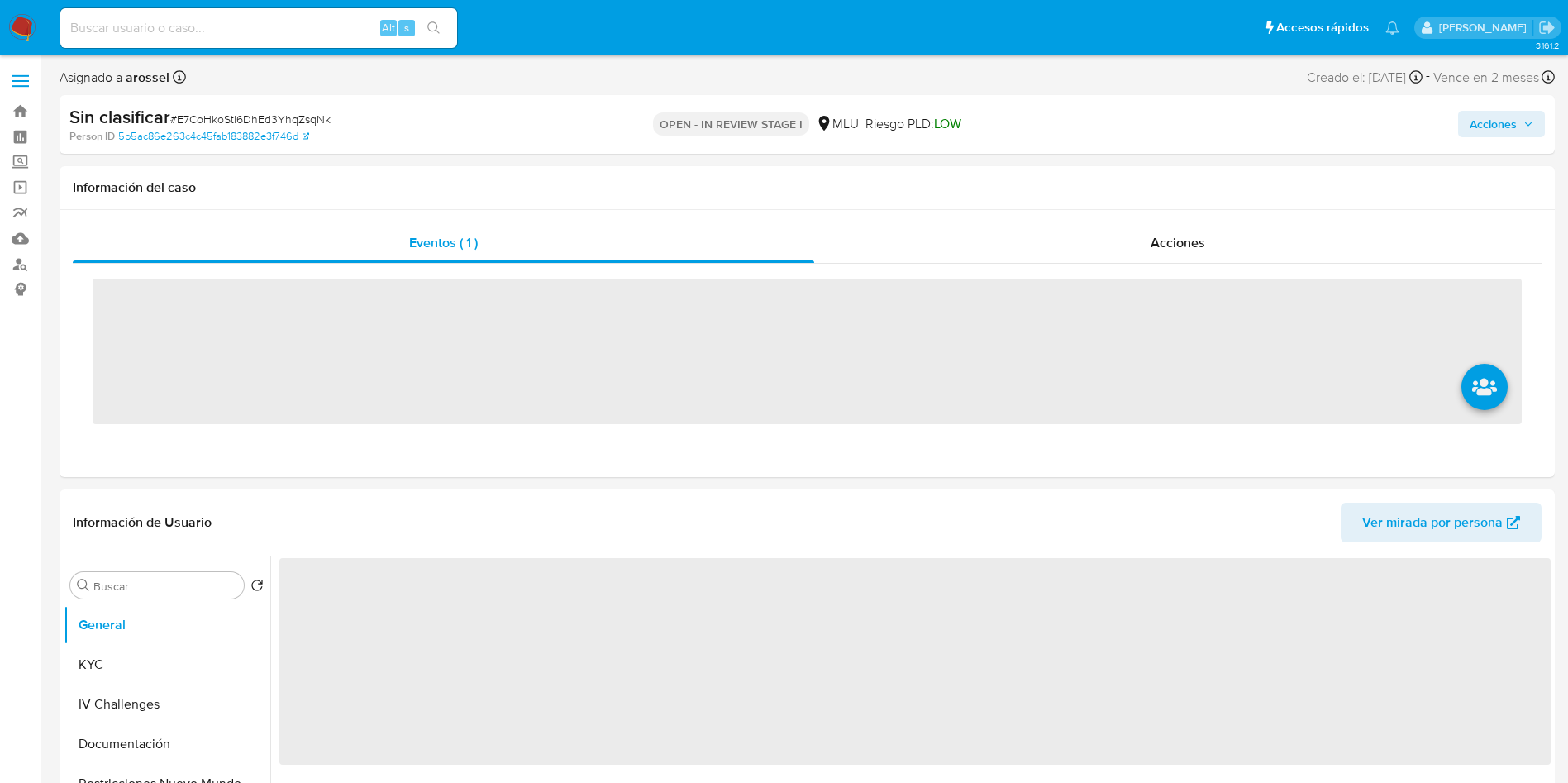
click at [326, 26] on input at bounding box center [259, 27] width 397 height 21
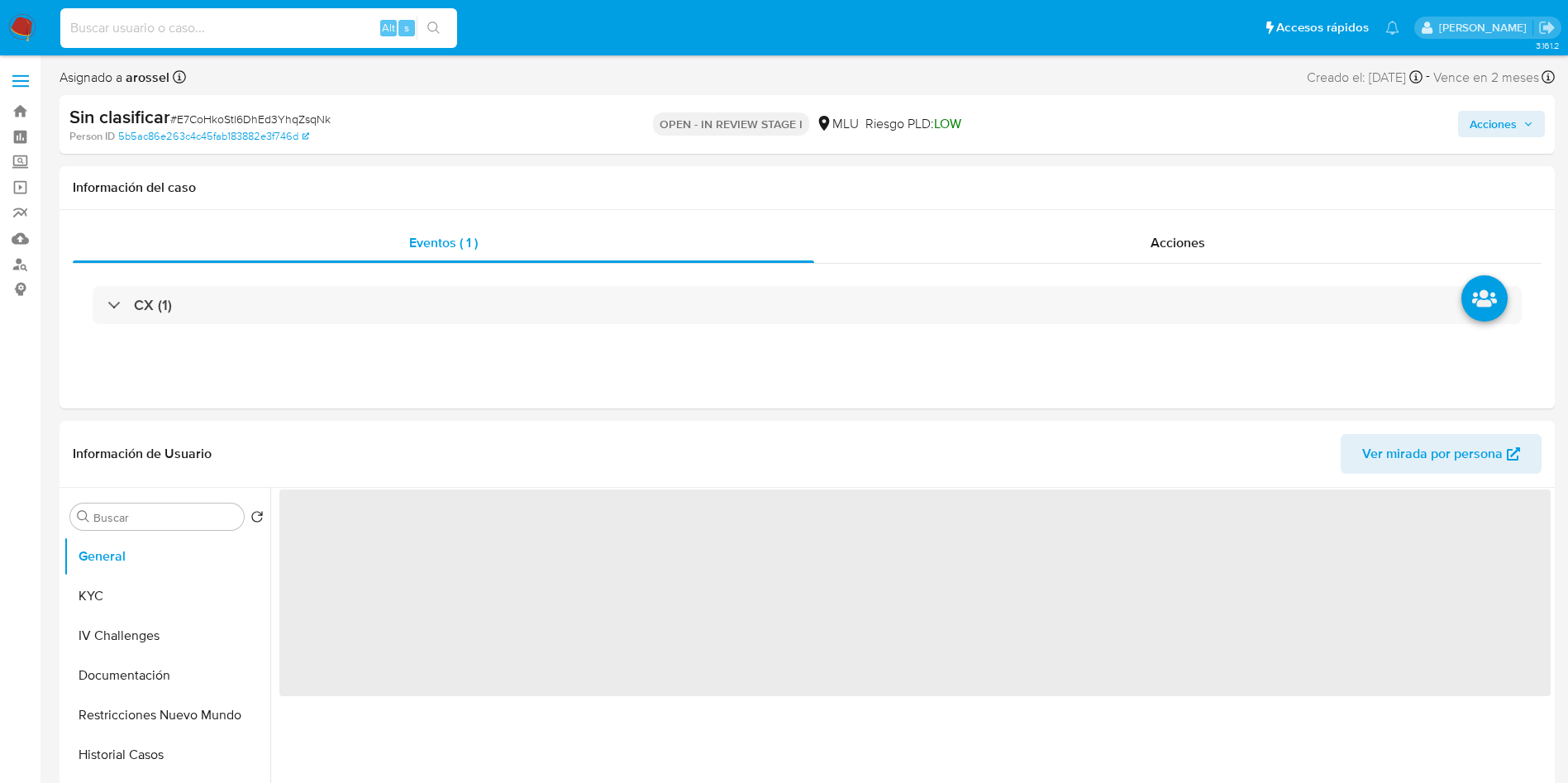
paste input "1466120951"
type input "1466120951"
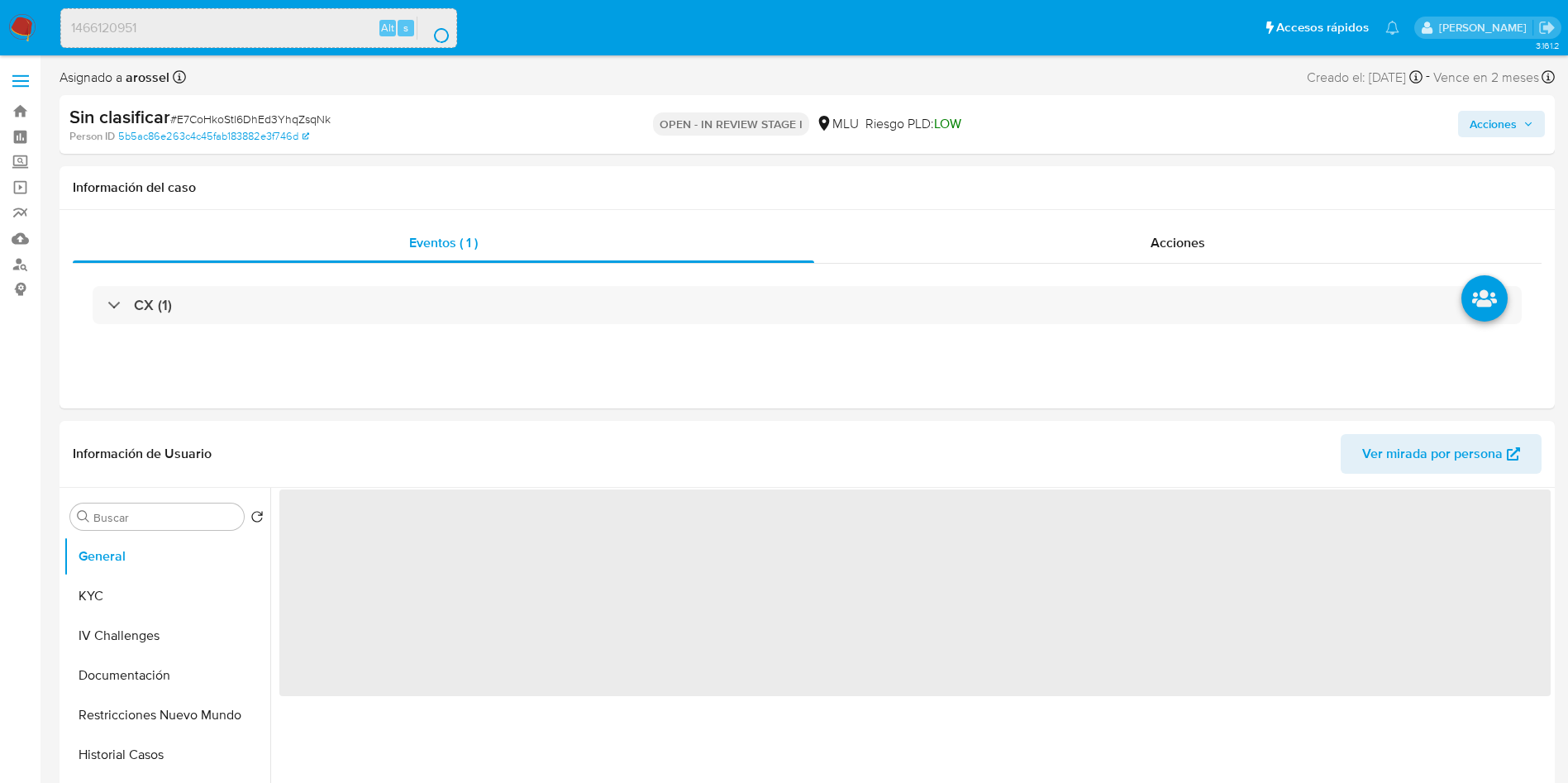
select select "10"
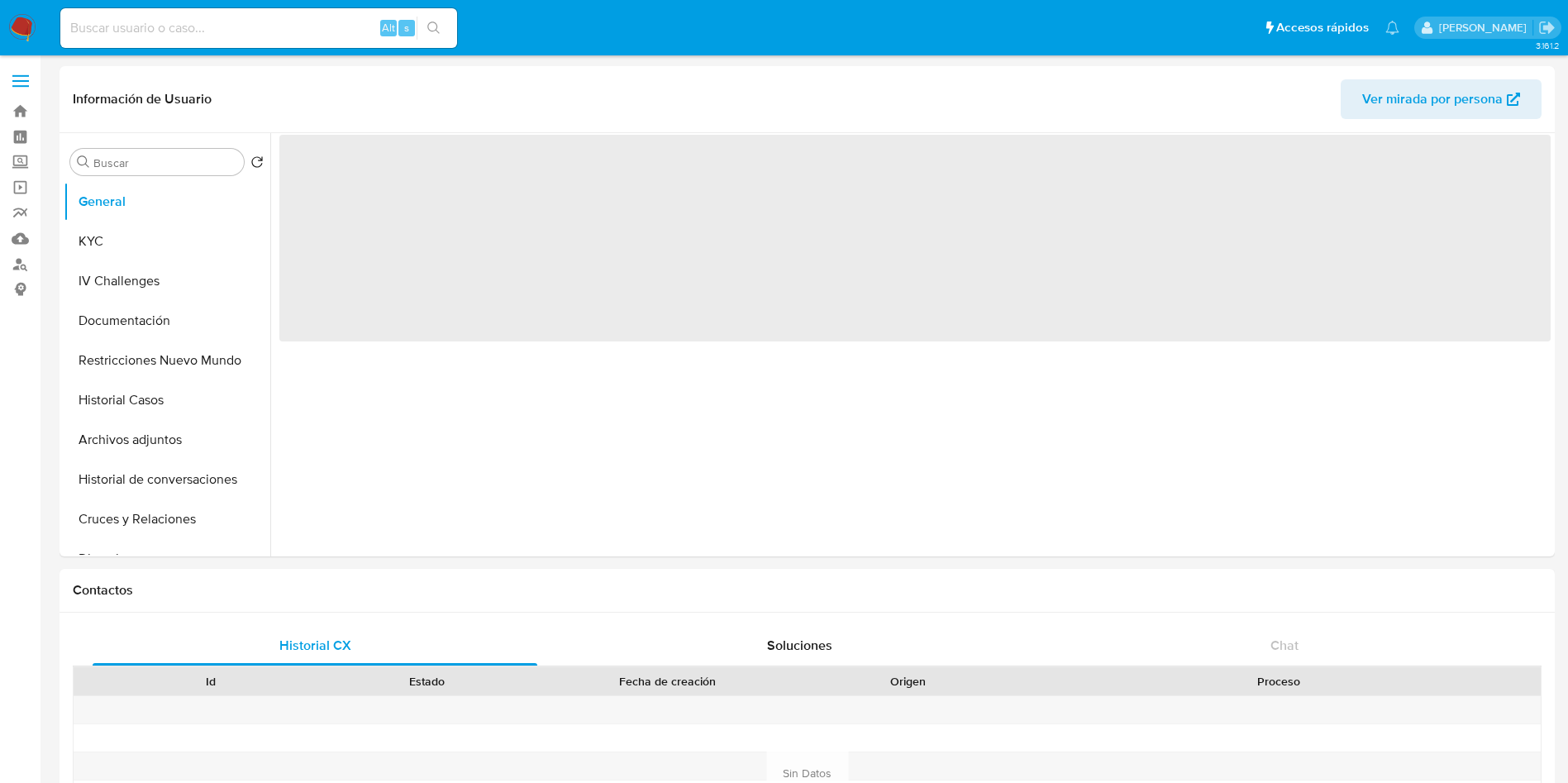
select select "10"
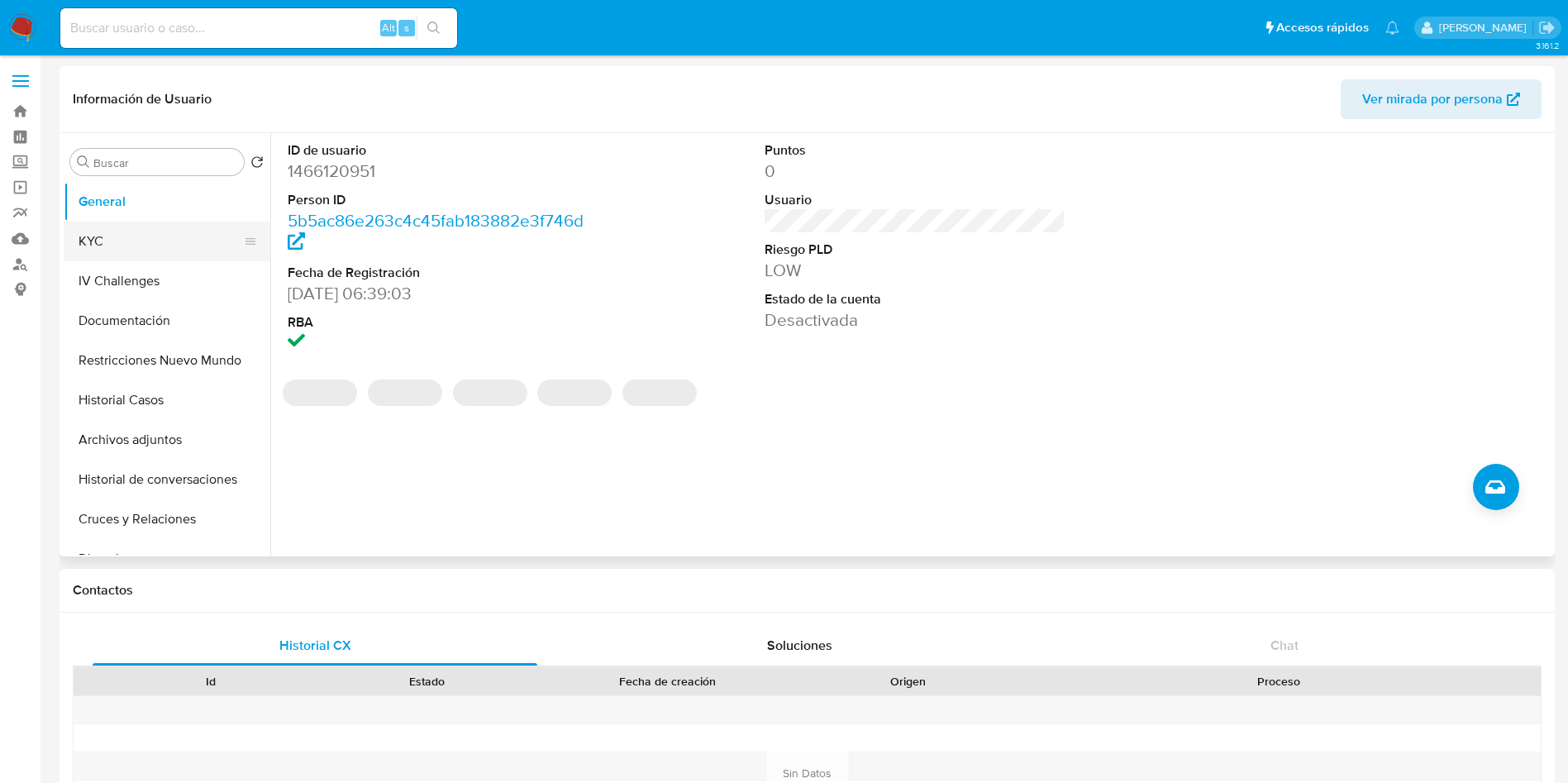
drag, startPoint x: 127, startPoint y: 233, endPoint x: 130, endPoint y: 258, distance: 25.2
click at [127, 233] on button "KYC" at bounding box center [160, 241] width 193 height 39
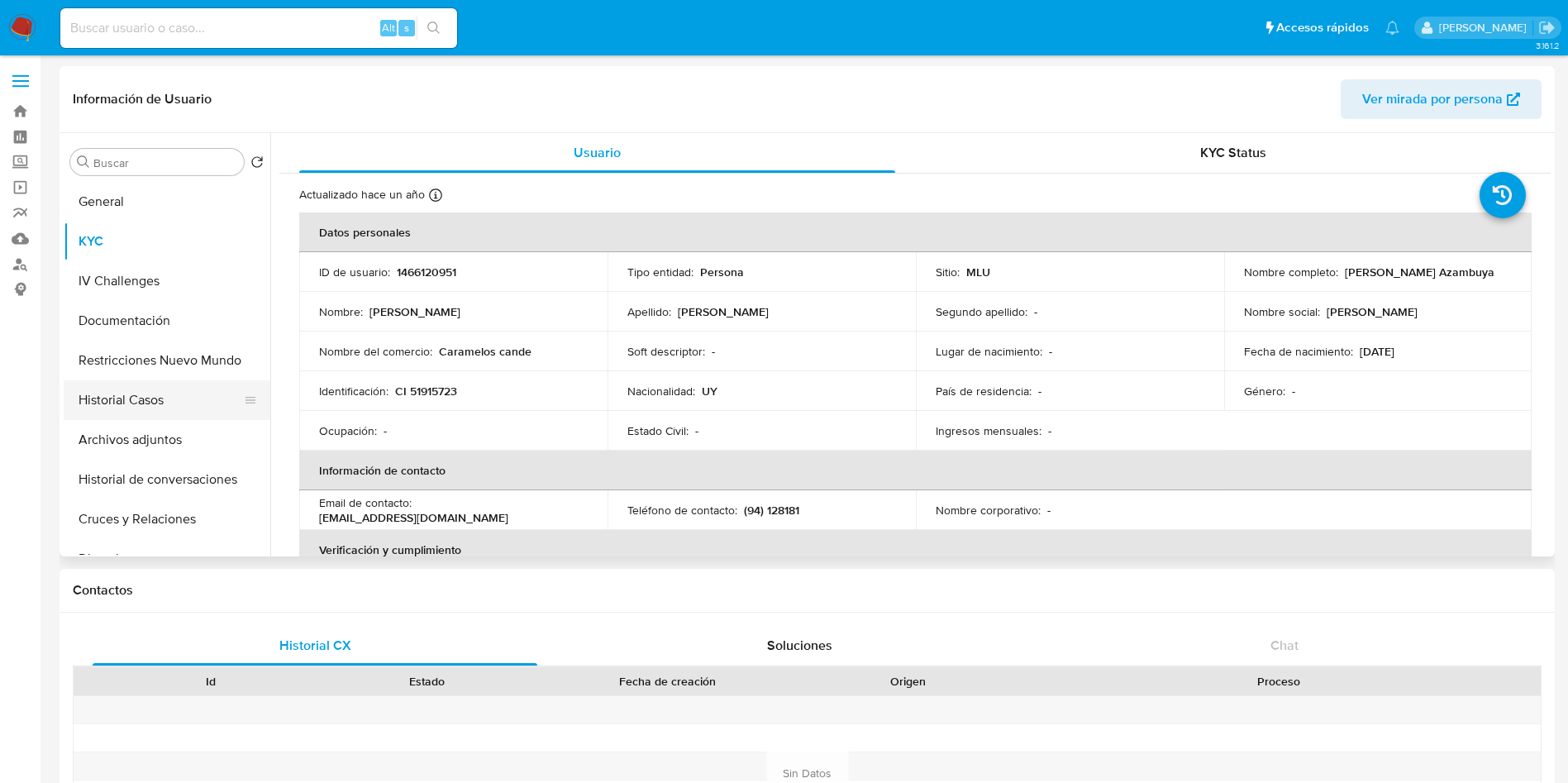
click at [182, 392] on button "Historial Casos" at bounding box center [160, 400] width 193 height 39
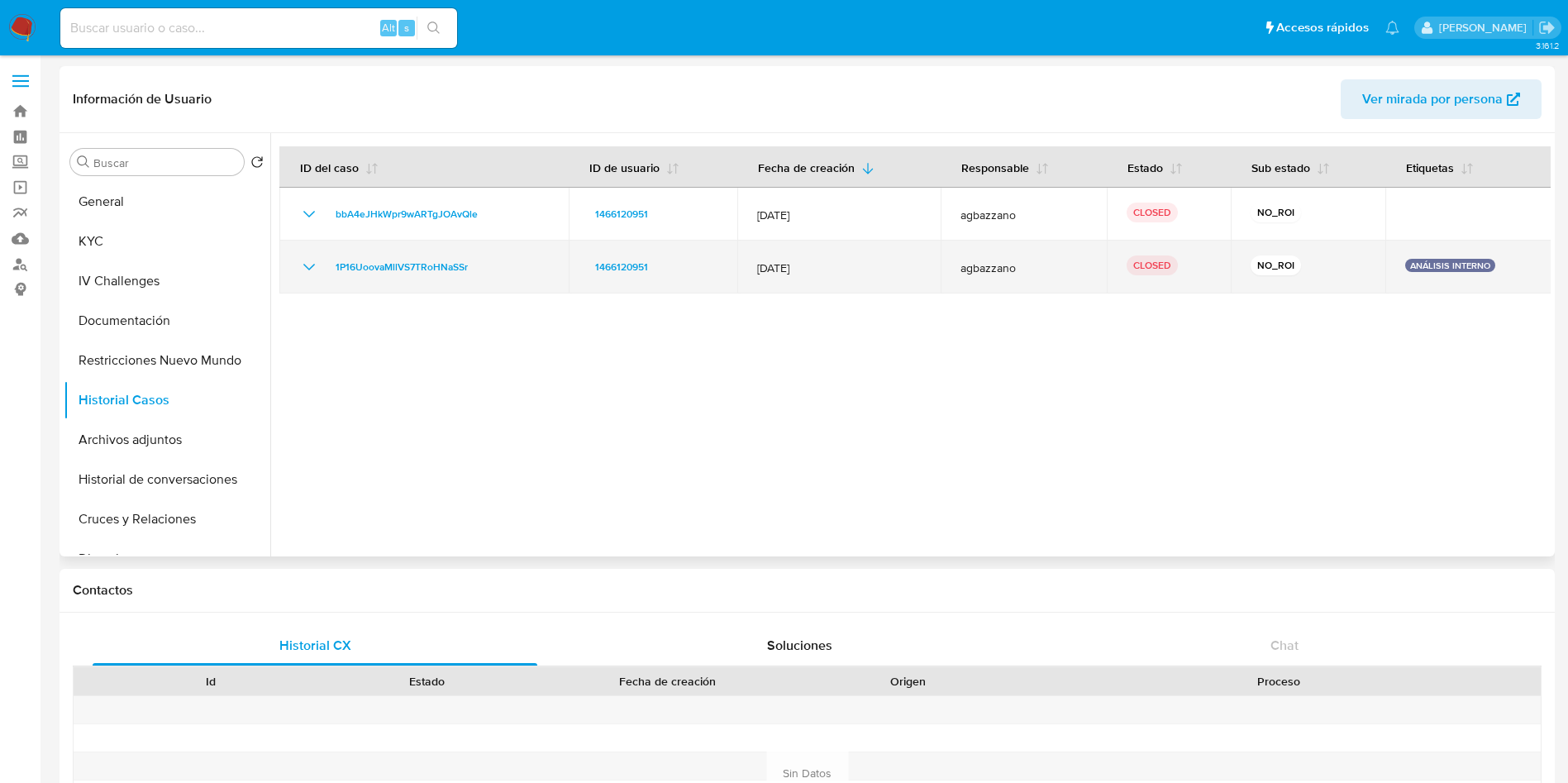
click at [305, 273] on icon "Mostrar/Ocultar" at bounding box center [309, 266] width 20 height 20
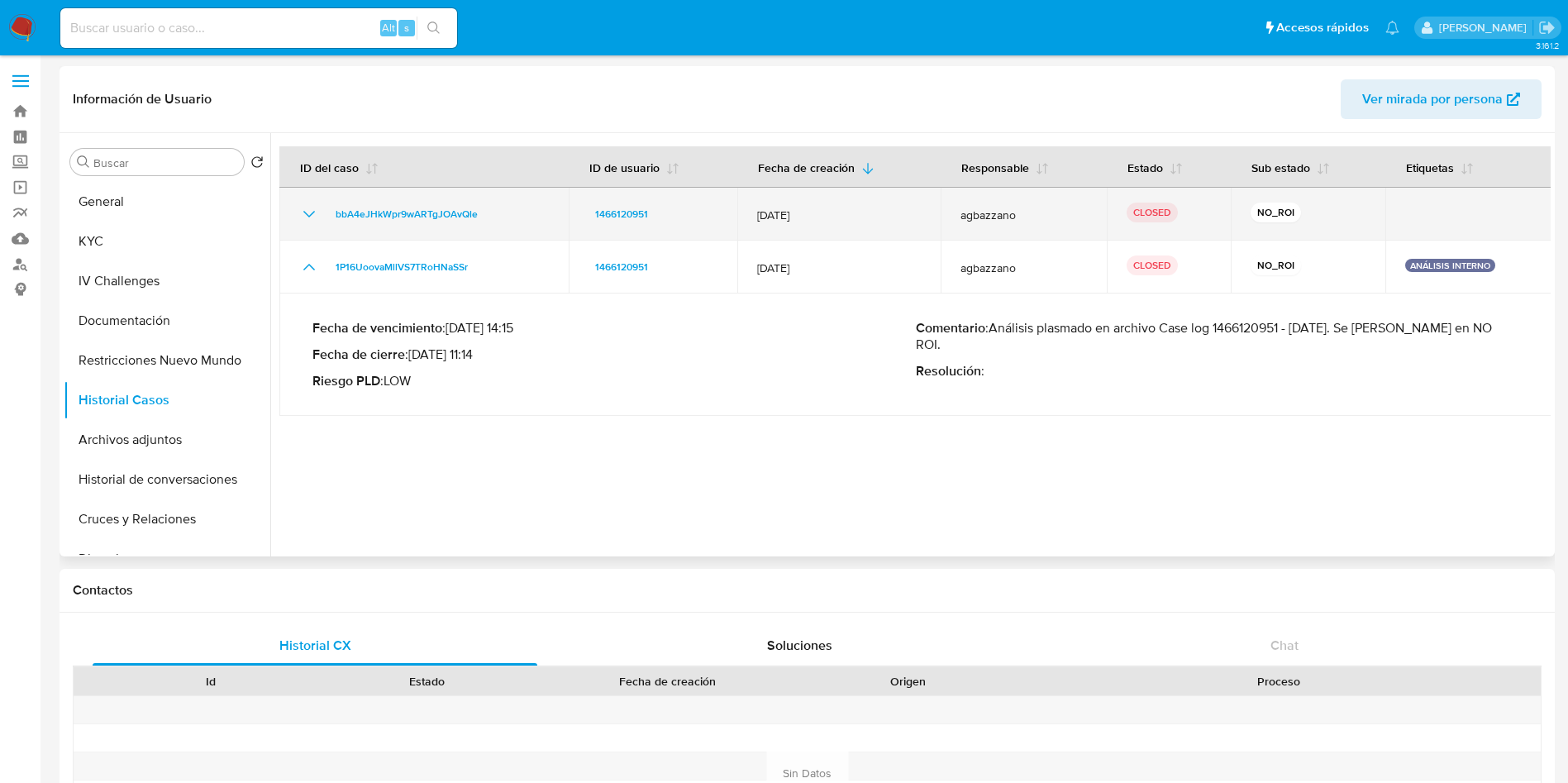
click at [305, 220] on icon "Mostrar/Ocultar" at bounding box center [309, 214] width 20 height 20
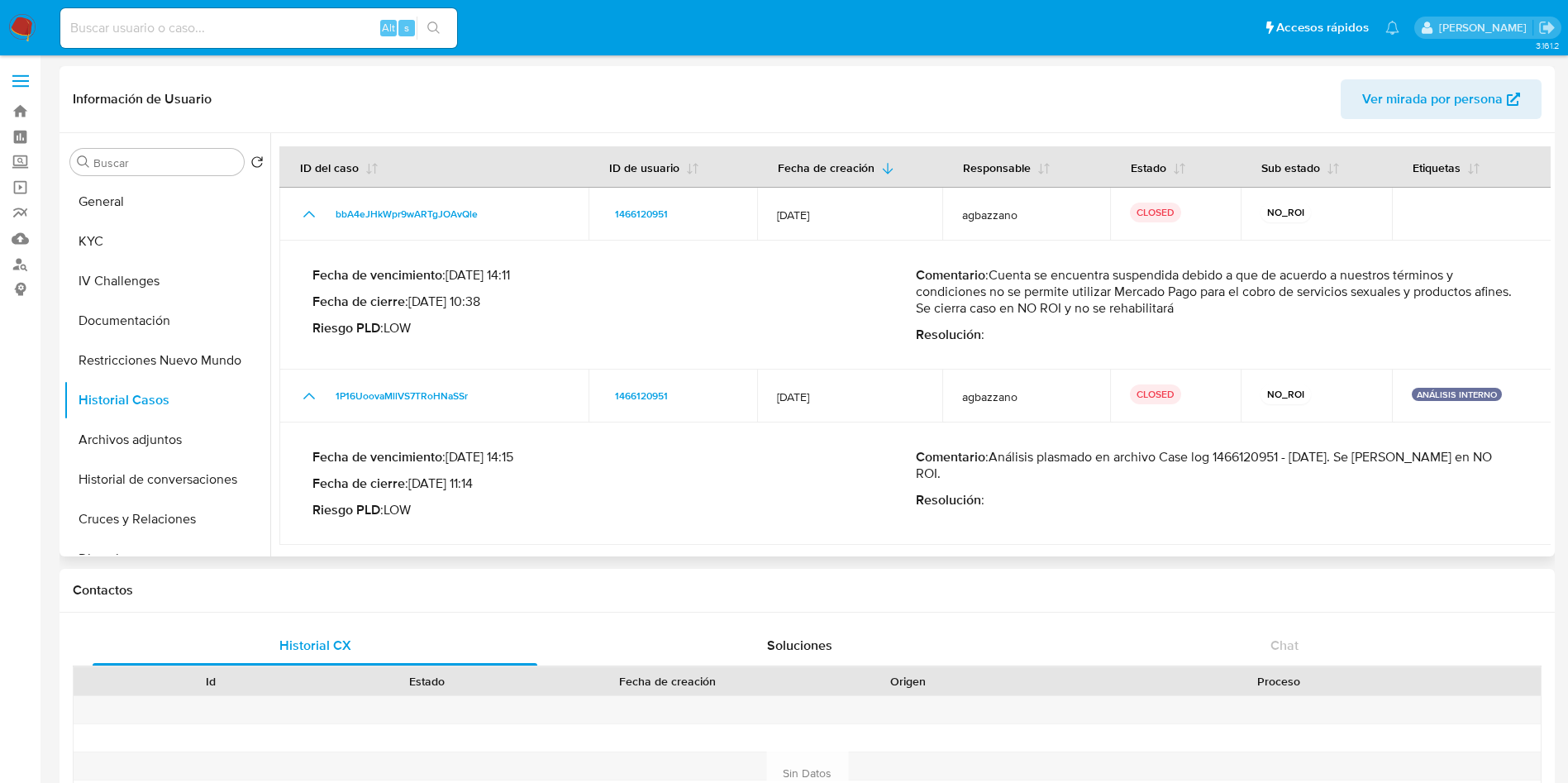
drag, startPoint x: 1234, startPoint y: 309, endPoint x: 991, endPoint y: 280, distance: 244.7
click at [991, 280] on p "Comentario : Cuenta se encuentra suspendida debido a que de acuerdo a nuestros …" at bounding box center [1217, 292] width 603 height 50
click at [1233, 299] on p "Comentario : Cuenta se encuentra suspendida debido a que de acuerdo a nuestros …" at bounding box center [1217, 292] width 603 height 50
drag, startPoint x: 1242, startPoint y: 308, endPoint x: 1113, endPoint y: 280, distance: 132.0
click at [1113, 280] on p "Comentario : Cuenta se encuentra suspendida debido a que de acuerdo a nuestros …" at bounding box center [1217, 292] width 603 height 50
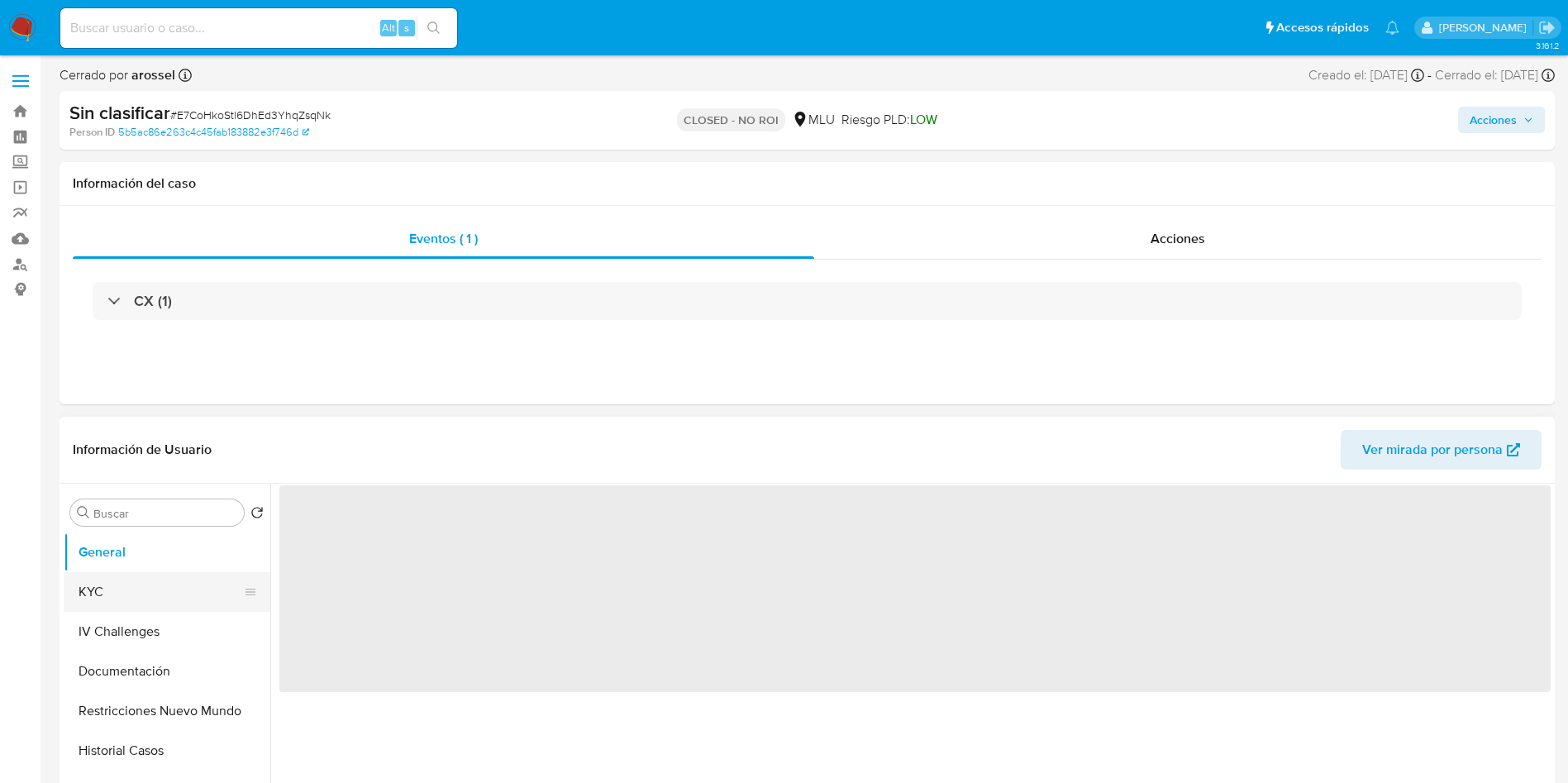
click at [165, 599] on button "KYC" at bounding box center [160, 592] width 193 height 39
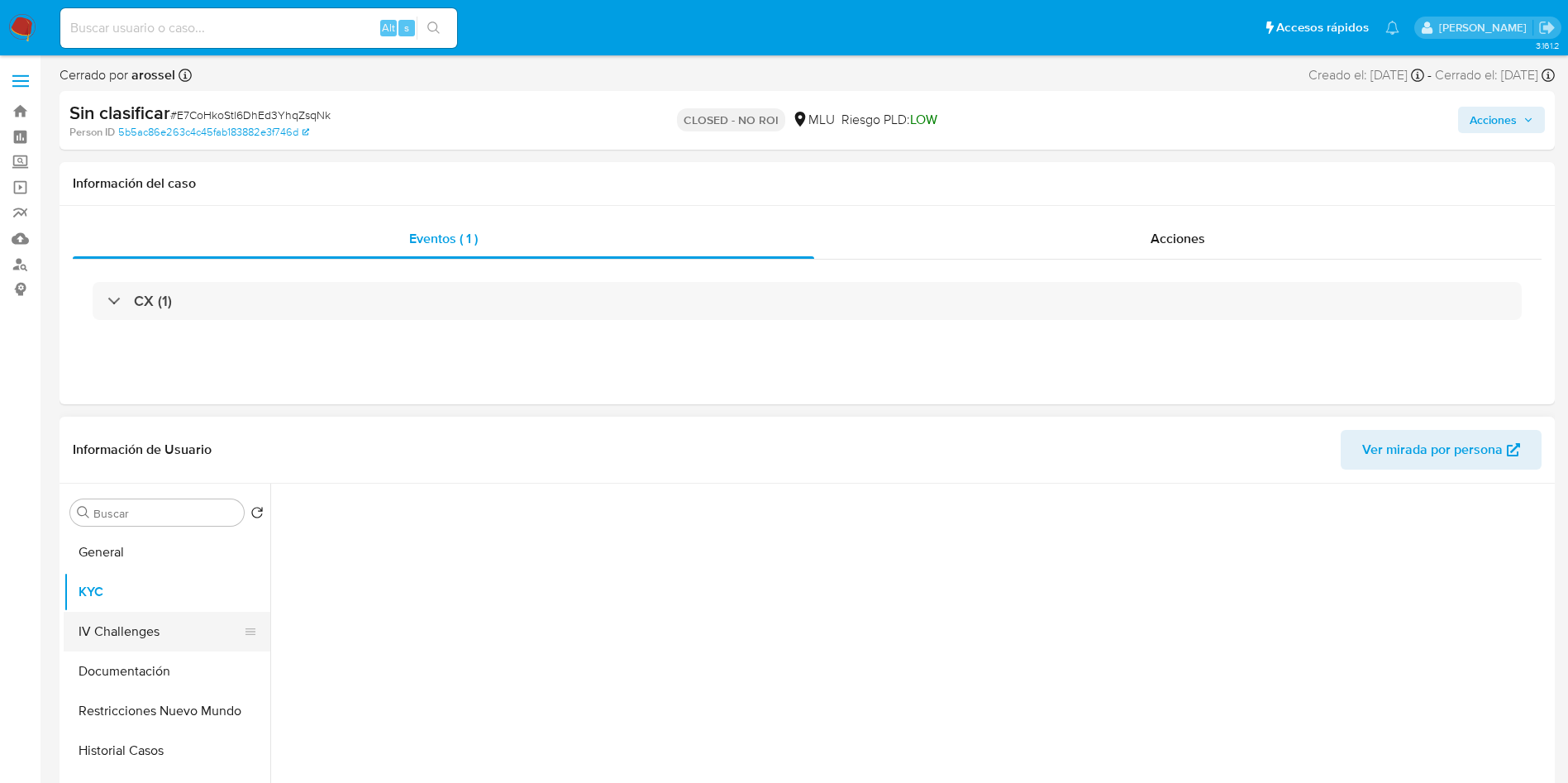
select select "10"
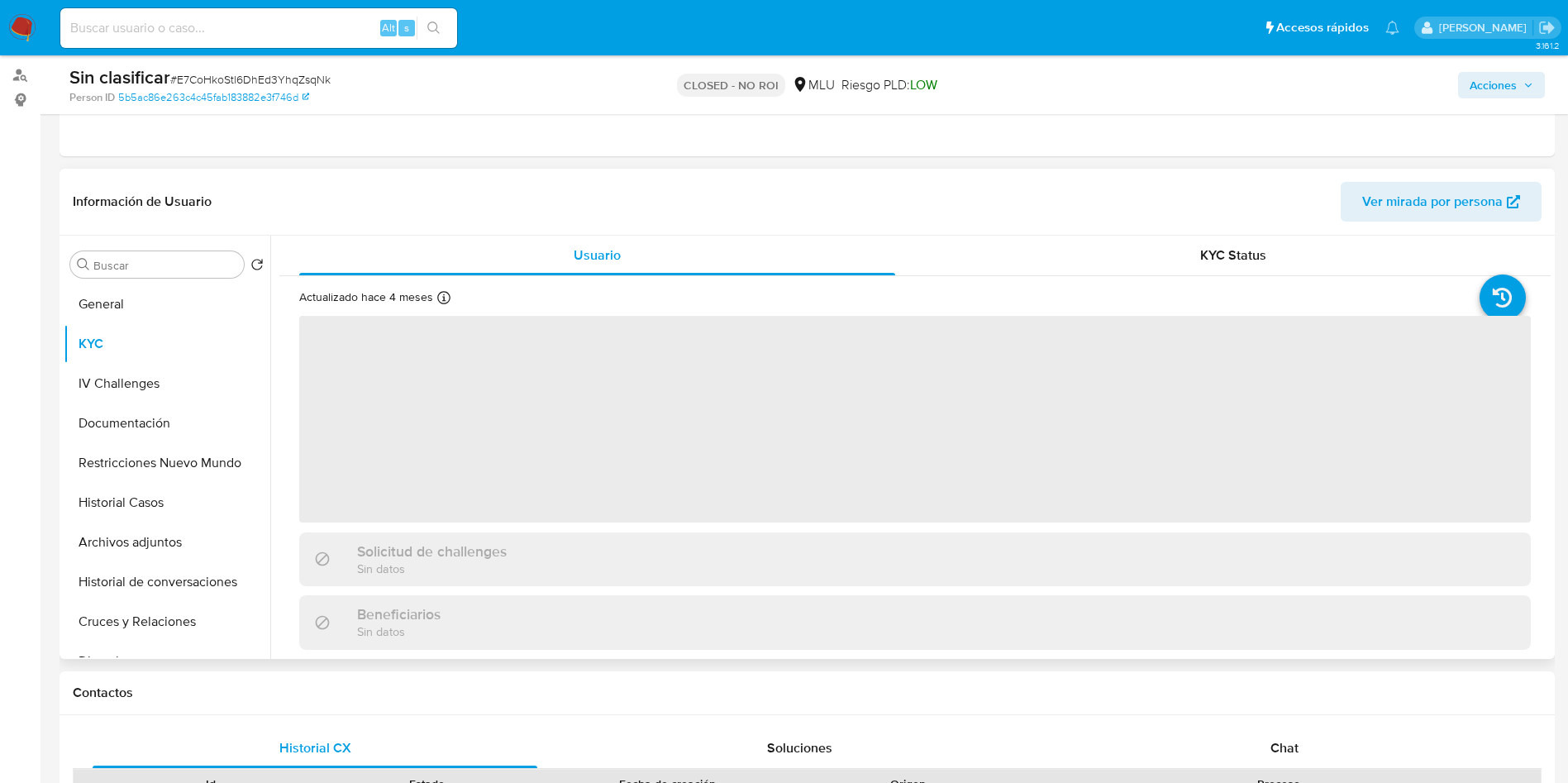
scroll to position [248, 0]
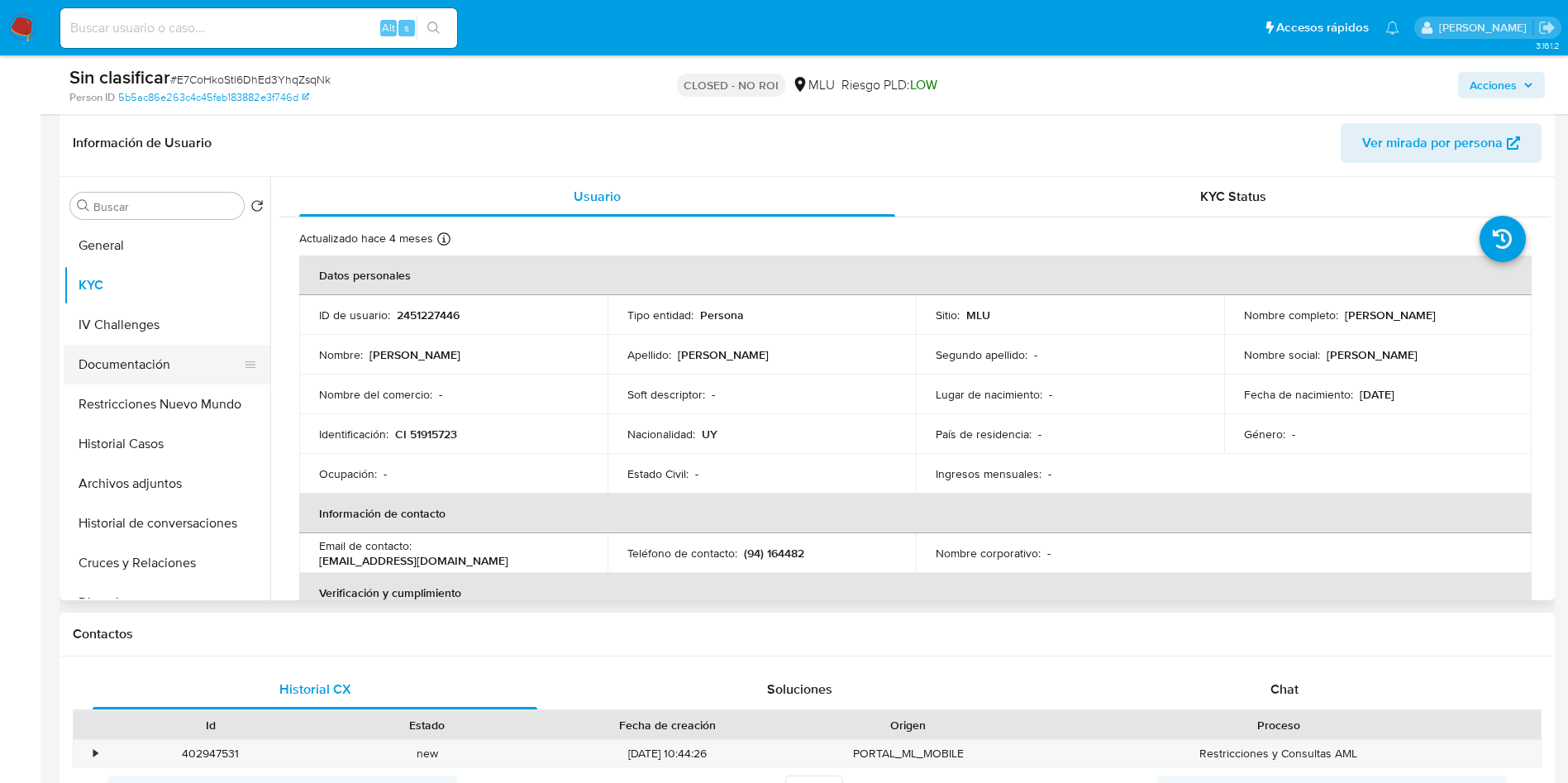
click at [112, 359] on button "Documentación" at bounding box center [160, 365] width 193 height 39
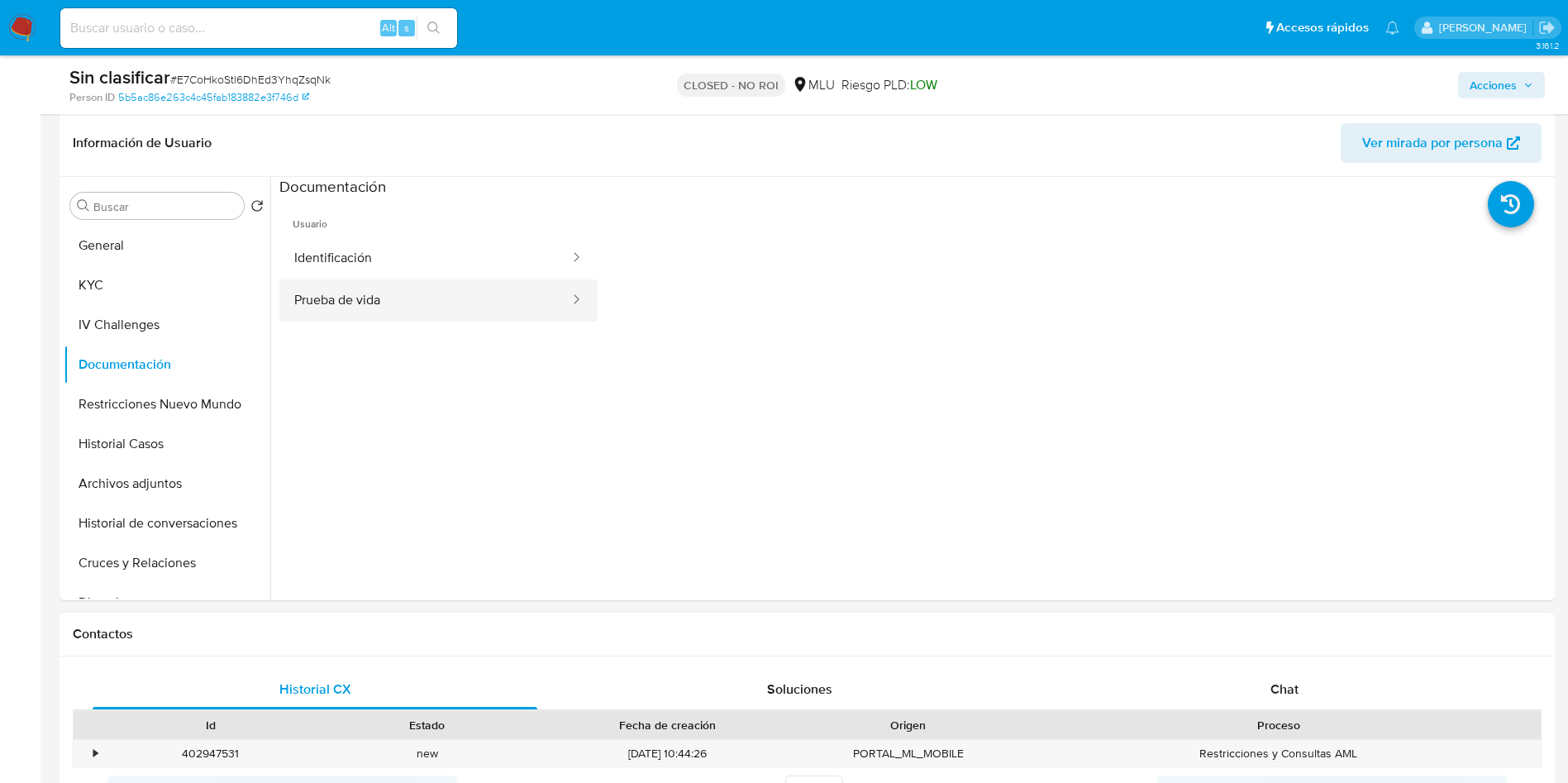
drag, startPoint x: 427, startPoint y: 260, endPoint x: 427, endPoint y: 282, distance: 22.0
click at [426, 260] on button "Identificación" at bounding box center [425, 258] width 292 height 42
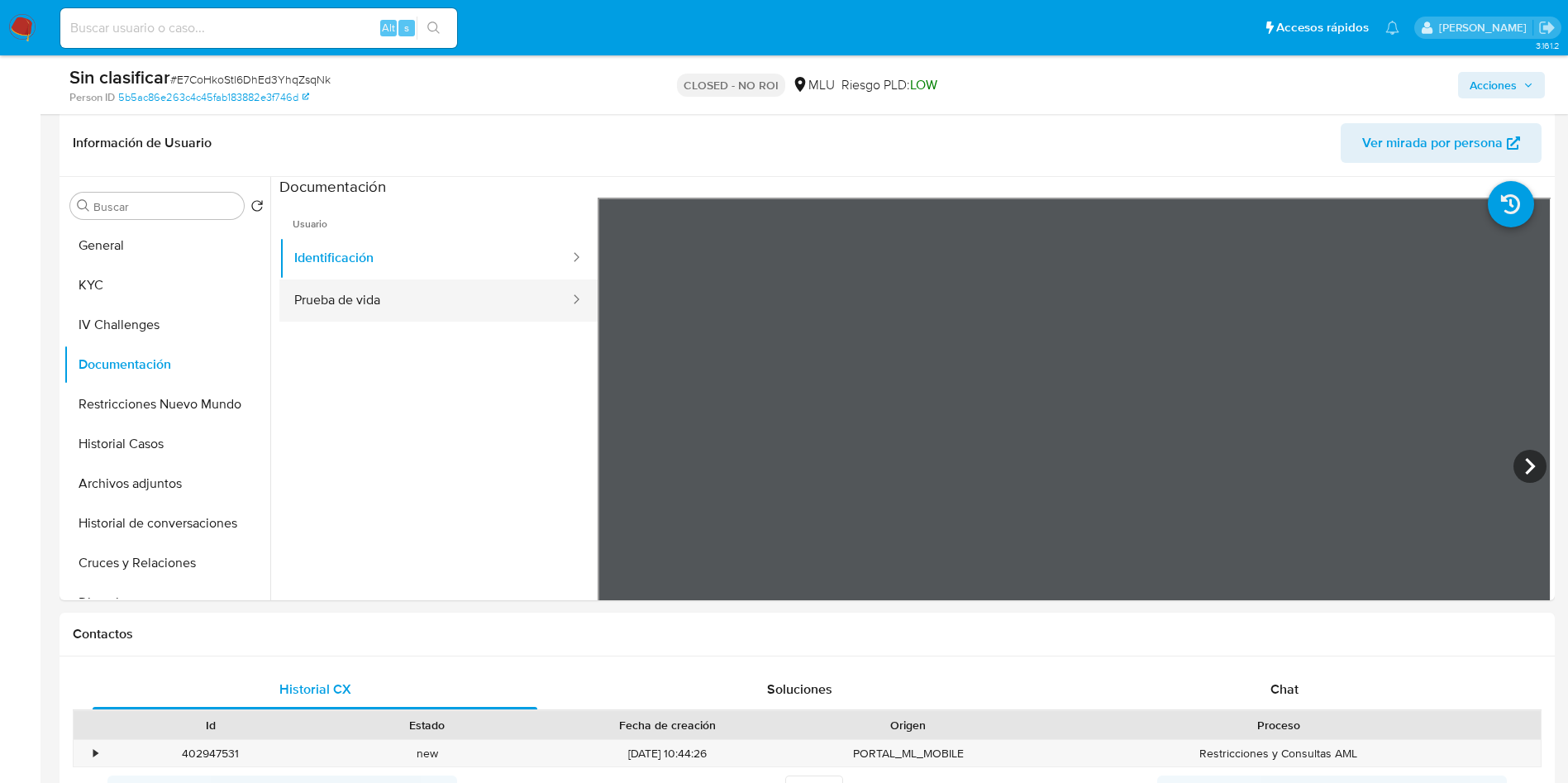
click at [435, 311] on button "Prueba de vida" at bounding box center [425, 300] width 292 height 42
click at [111, 289] on button "KYC" at bounding box center [160, 285] width 193 height 39
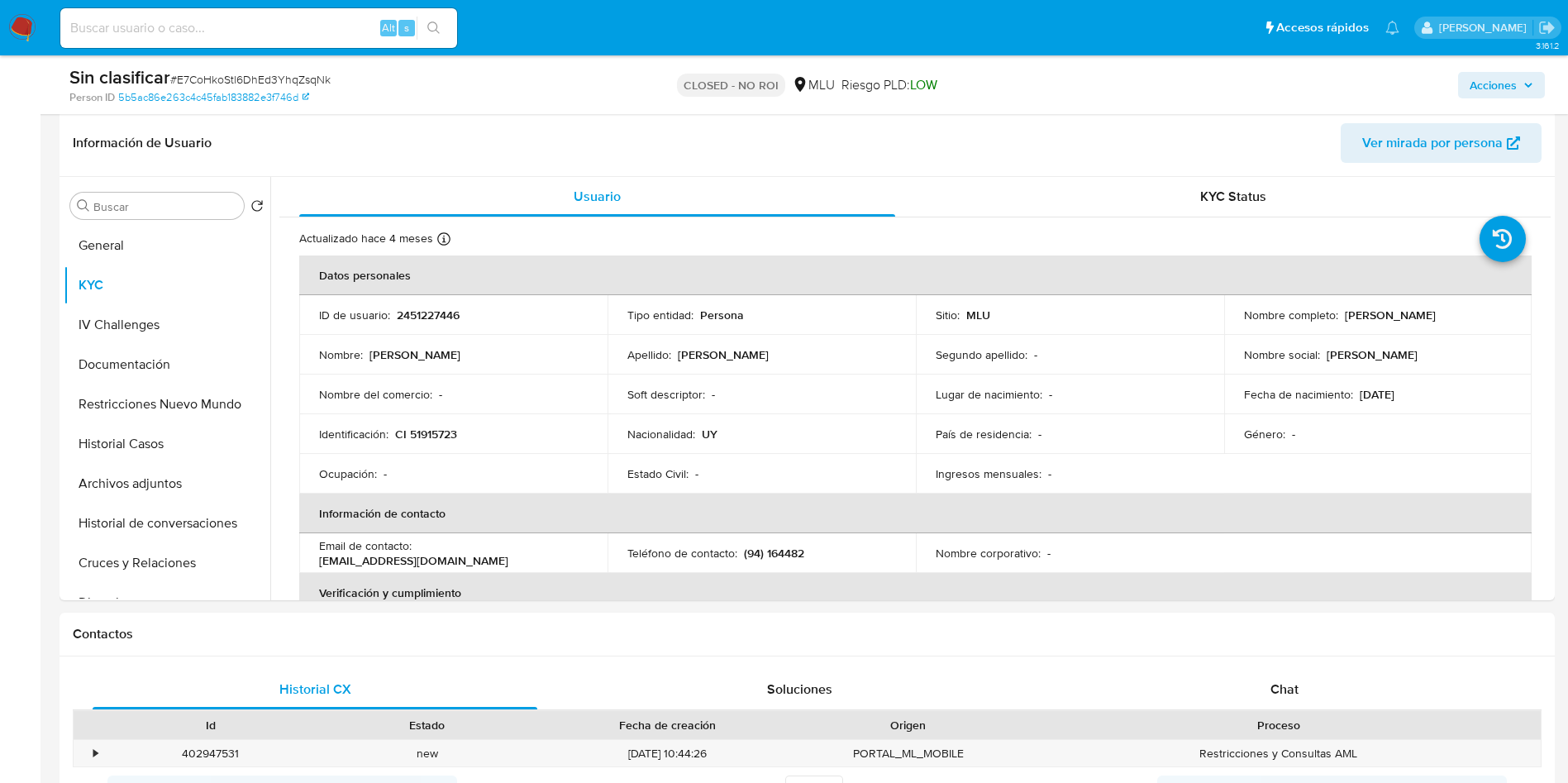
drag, startPoint x: 1337, startPoint y: 316, endPoint x: 1470, endPoint y: 315, distance: 133.0
click at [1470, 315] on div "Nombre completo : [PERSON_NAME]" at bounding box center [1378, 314] width 269 height 15
copy div "[PERSON_NAME]"
drag, startPoint x: 1420, startPoint y: 485, endPoint x: 1405, endPoint y: 354, distance: 131.9
click at [1420, 485] on table "Datos personales ID de usuario : 2451227446 Tipo entidad : Persona Sitio : MLU …" at bounding box center [915, 554] width 1233 height 596
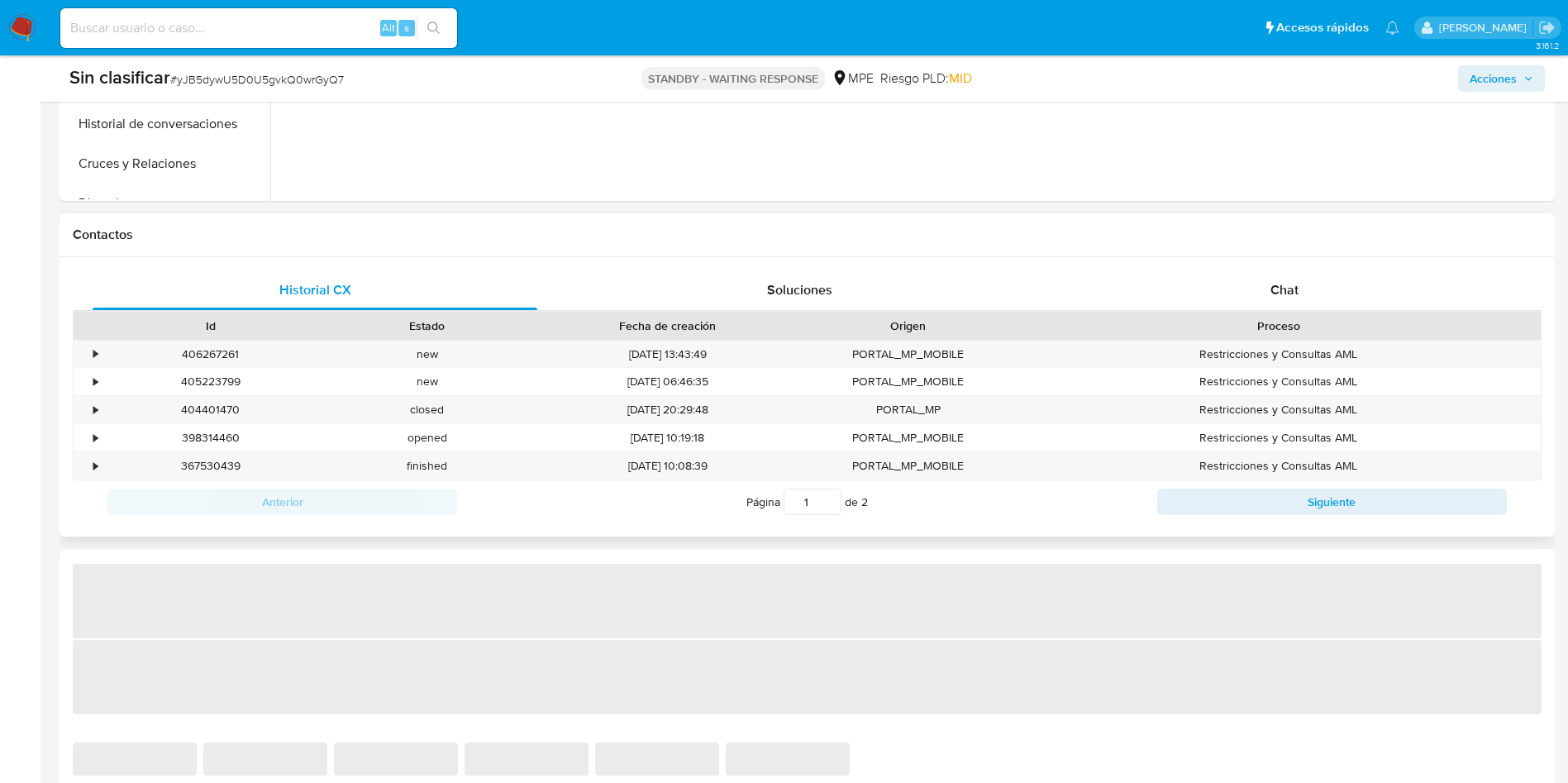
select select "10"
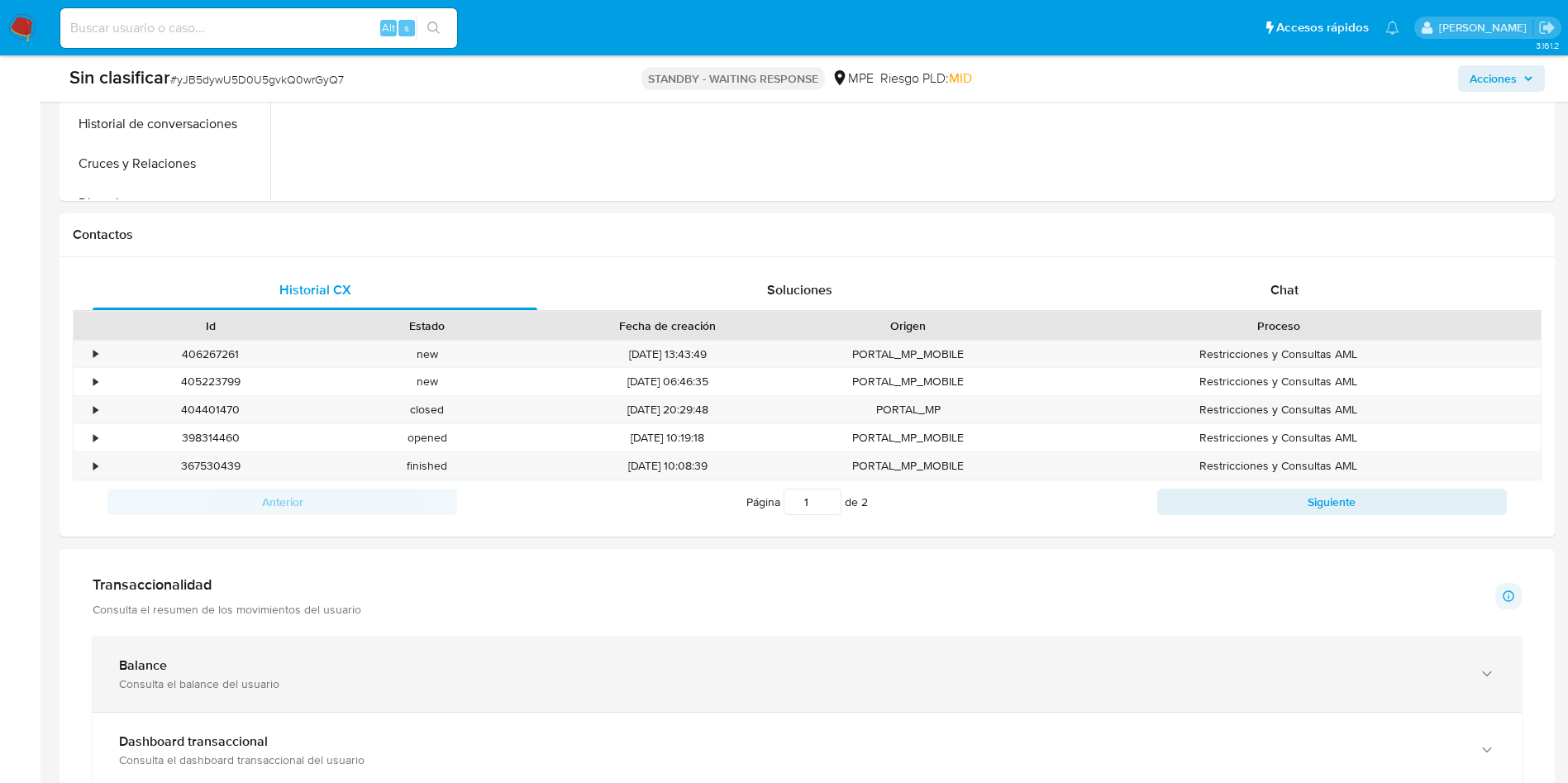
scroll to position [869, 0]
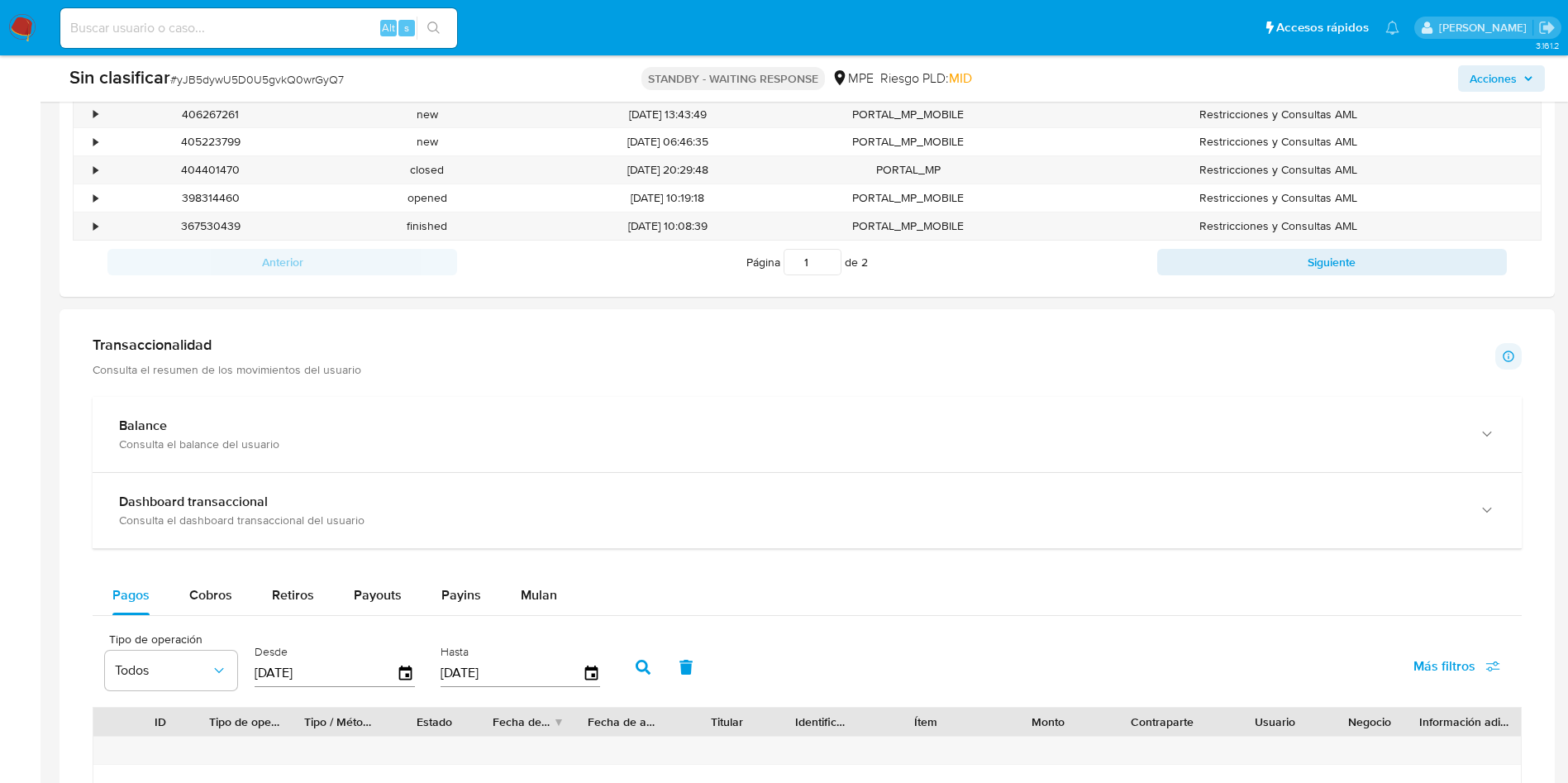
click at [392, 382] on div "Transaccionalidad Consulta el resumen de los movimientos del usuario Informació…" at bounding box center [807, 698] width 1469 height 752
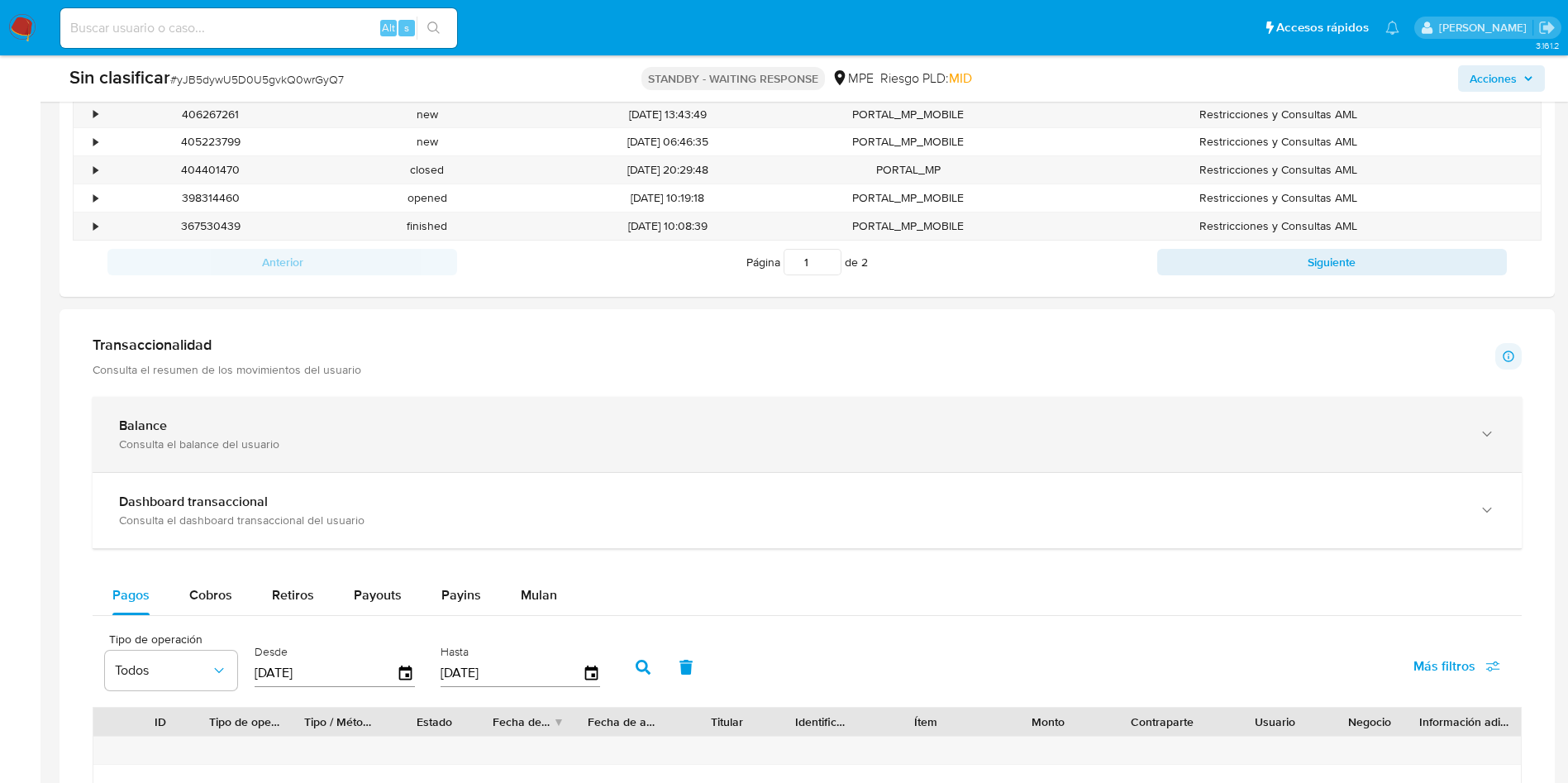
click at [399, 424] on div "Balance" at bounding box center [790, 425] width 1343 height 16
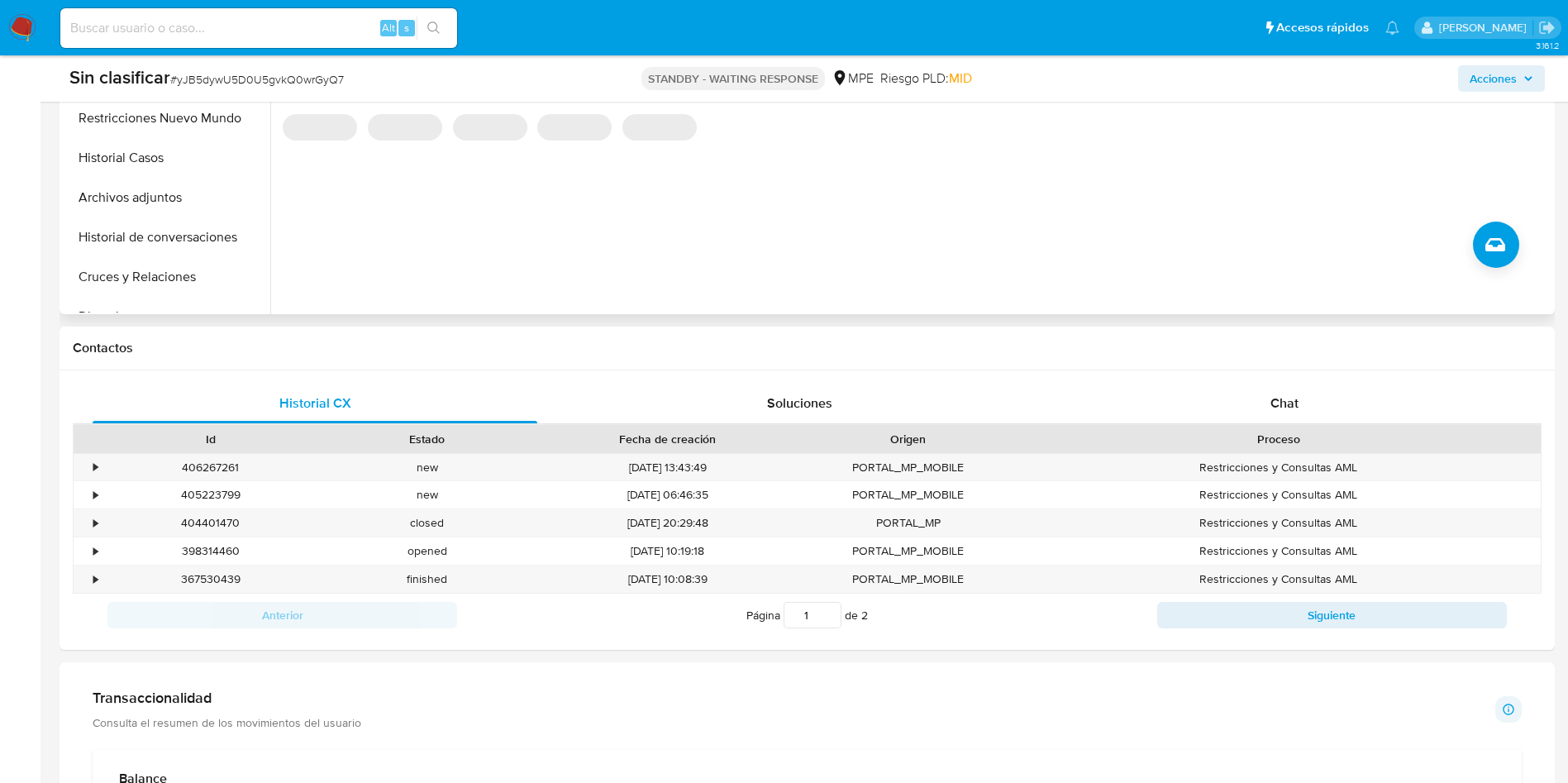
scroll to position [248, 0]
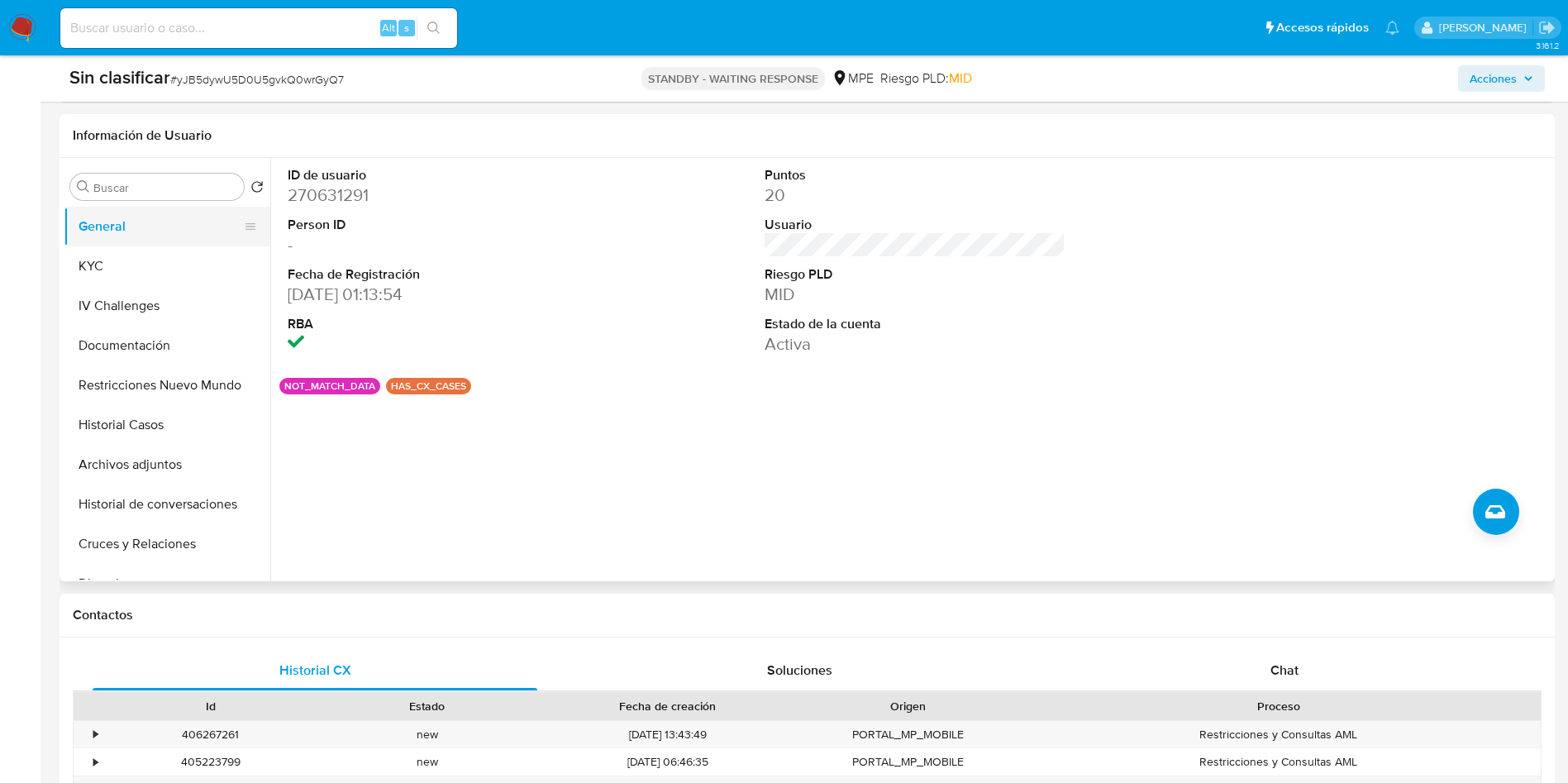
click at [130, 243] on button "General" at bounding box center [160, 227] width 193 height 39
click at [139, 265] on button "KYC" at bounding box center [160, 266] width 193 height 39
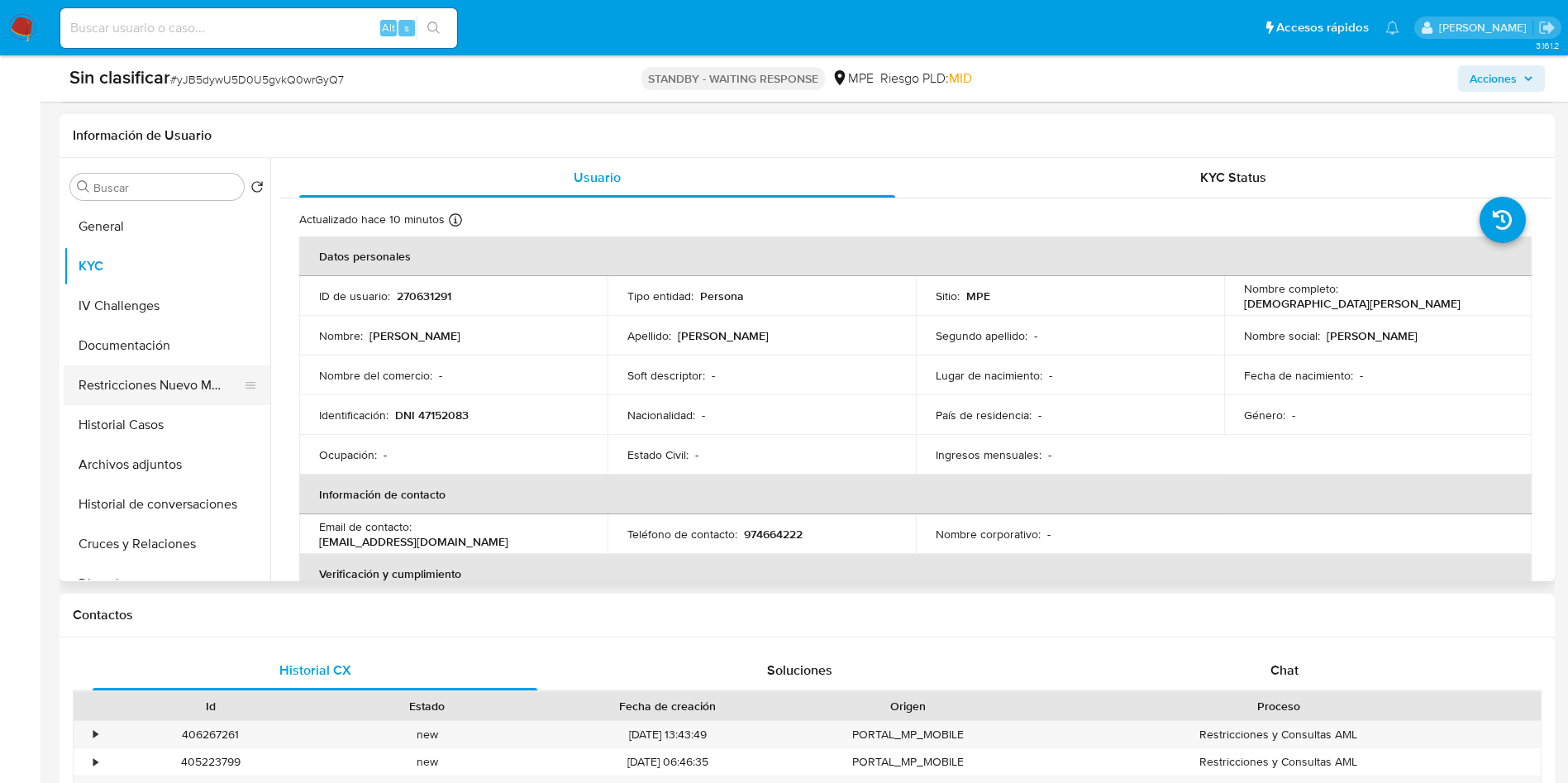
click at [180, 386] on button "Restricciones Nuevo Mundo" at bounding box center [160, 385] width 193 height 39
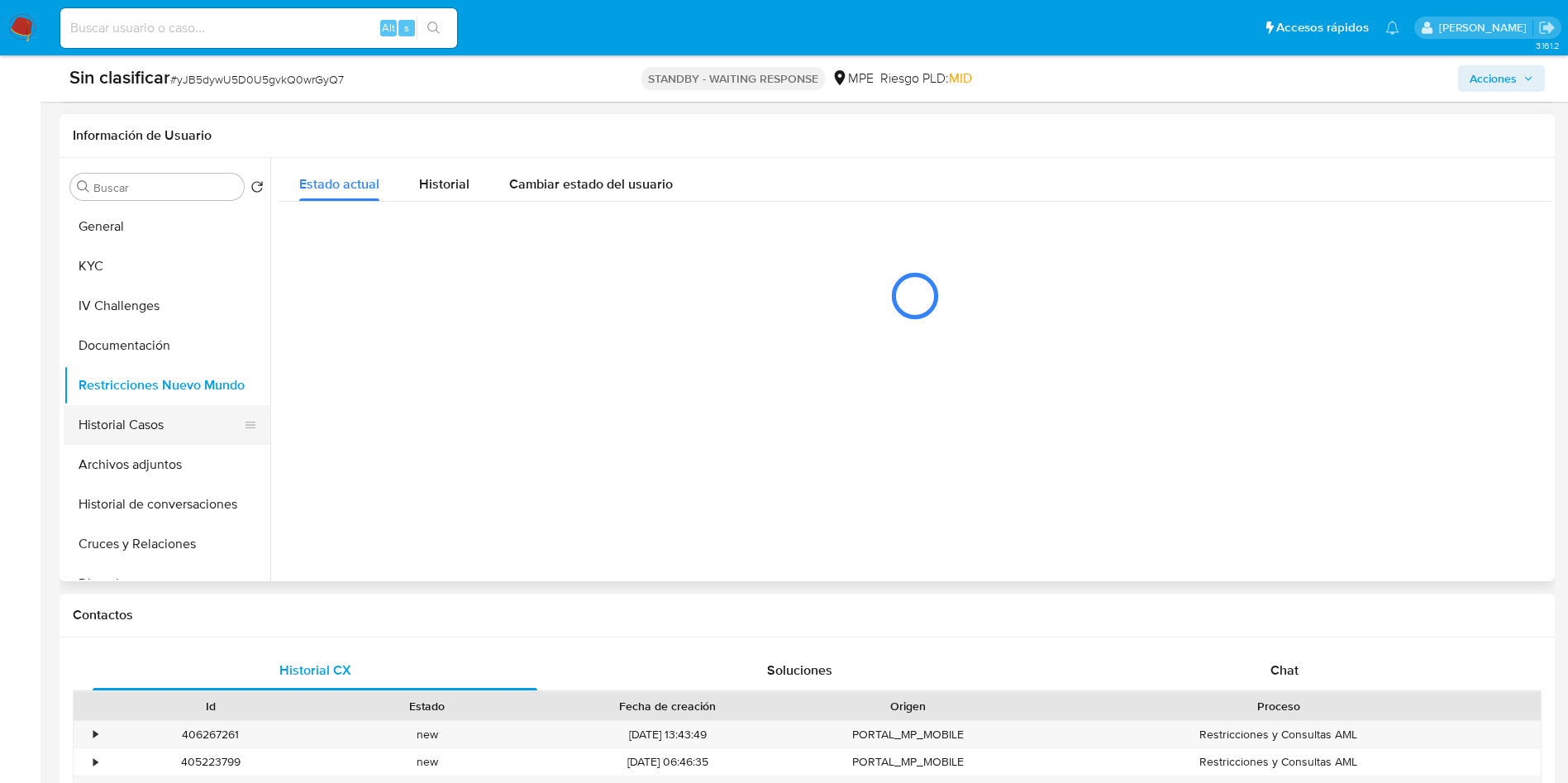
click at [172, 428] on button "Historial Casos" at bounding box center [160, 424] width 193 height 39
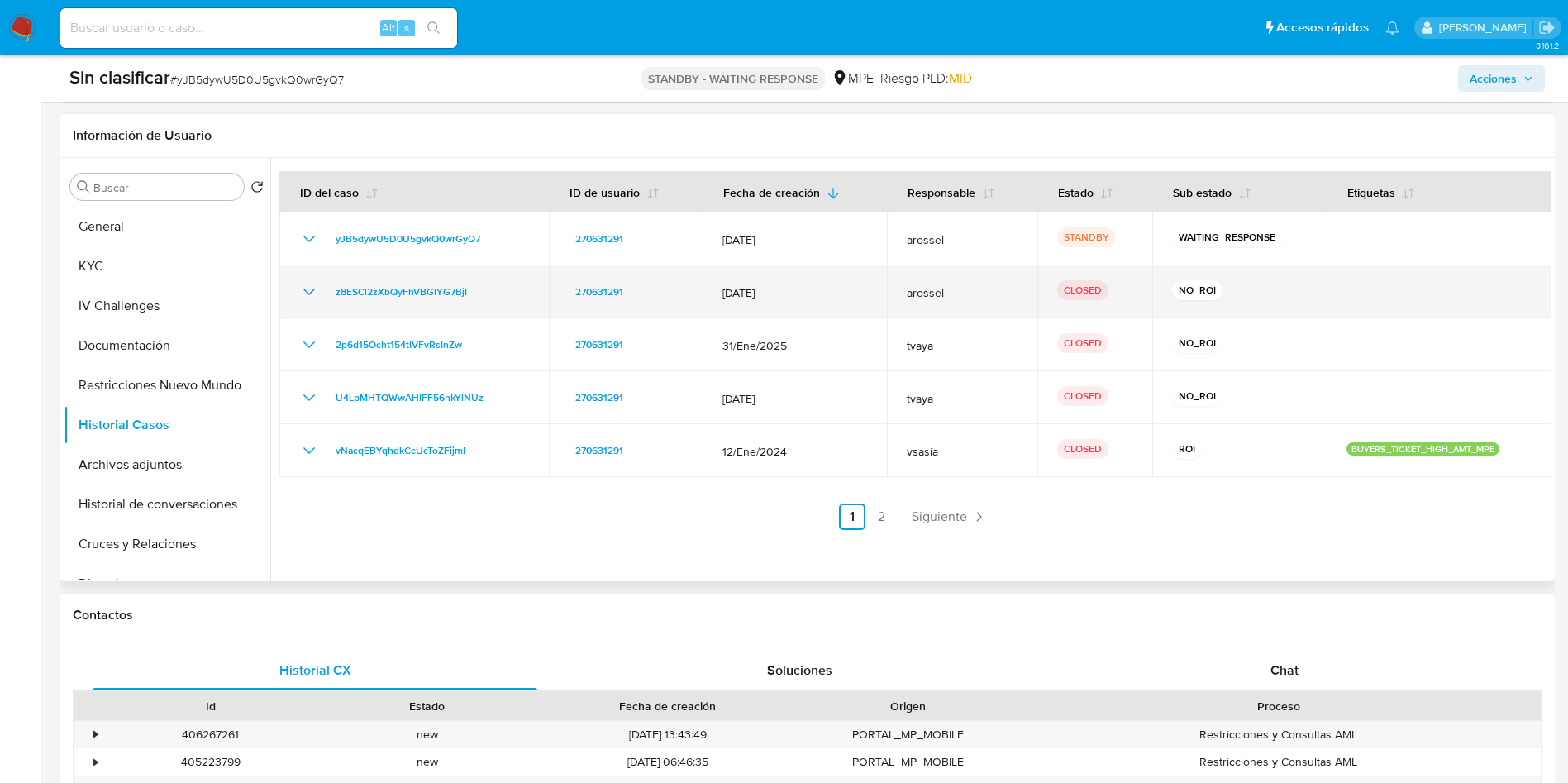
click at [304, 289] on icon "Mostrar/Ocultar" at bounding box center [309, 291] width 20 height 20
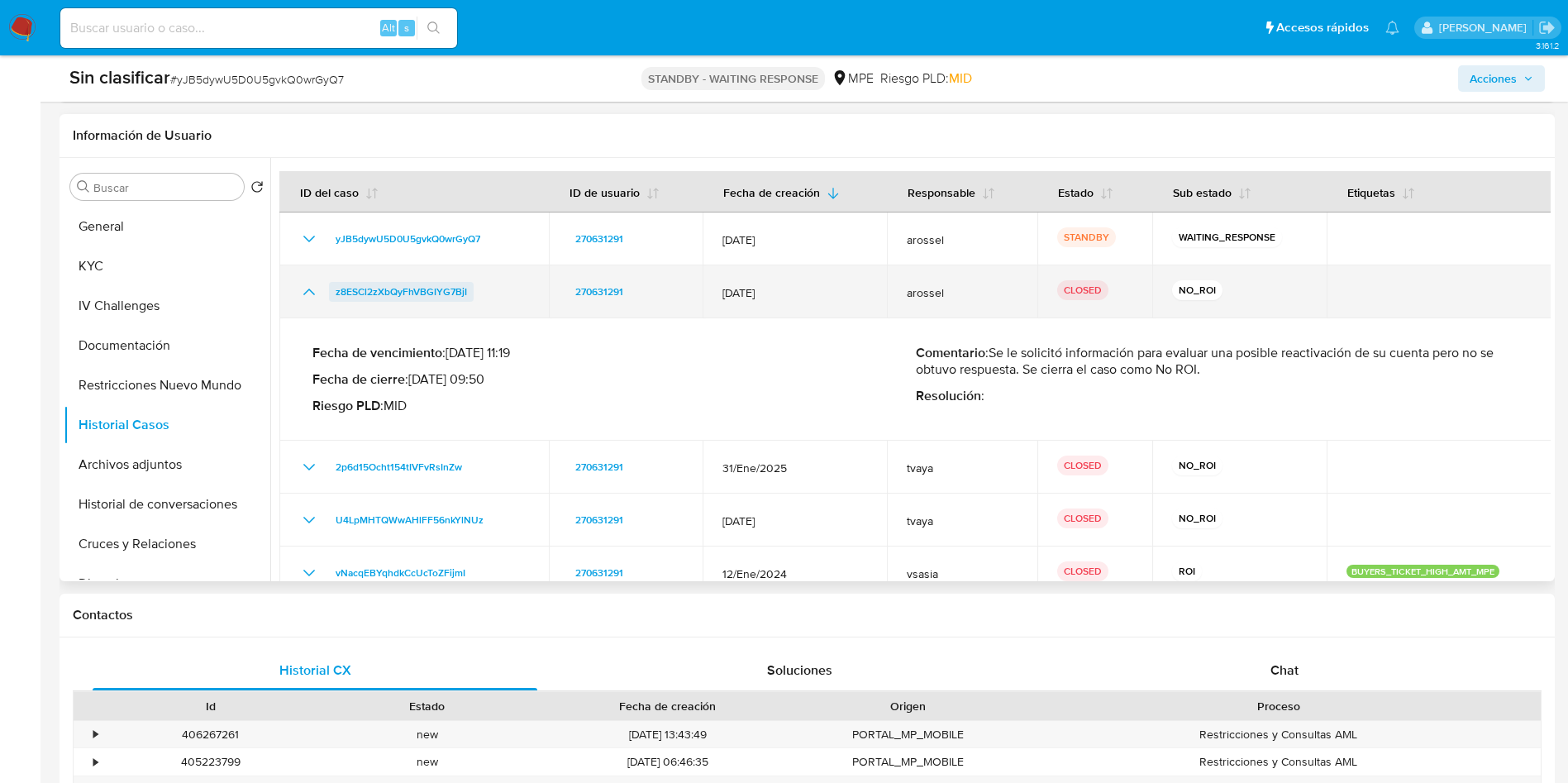
drag, startPoint x: 510, startPoint y: 289, endPoint x: 332, endPoint y: 285, distance: 178.0
click at [332, 285] on div "z8ESCl2zXbQyFhVBGIYG7BjI" at bounding box center [414, 291] width 230 height 20
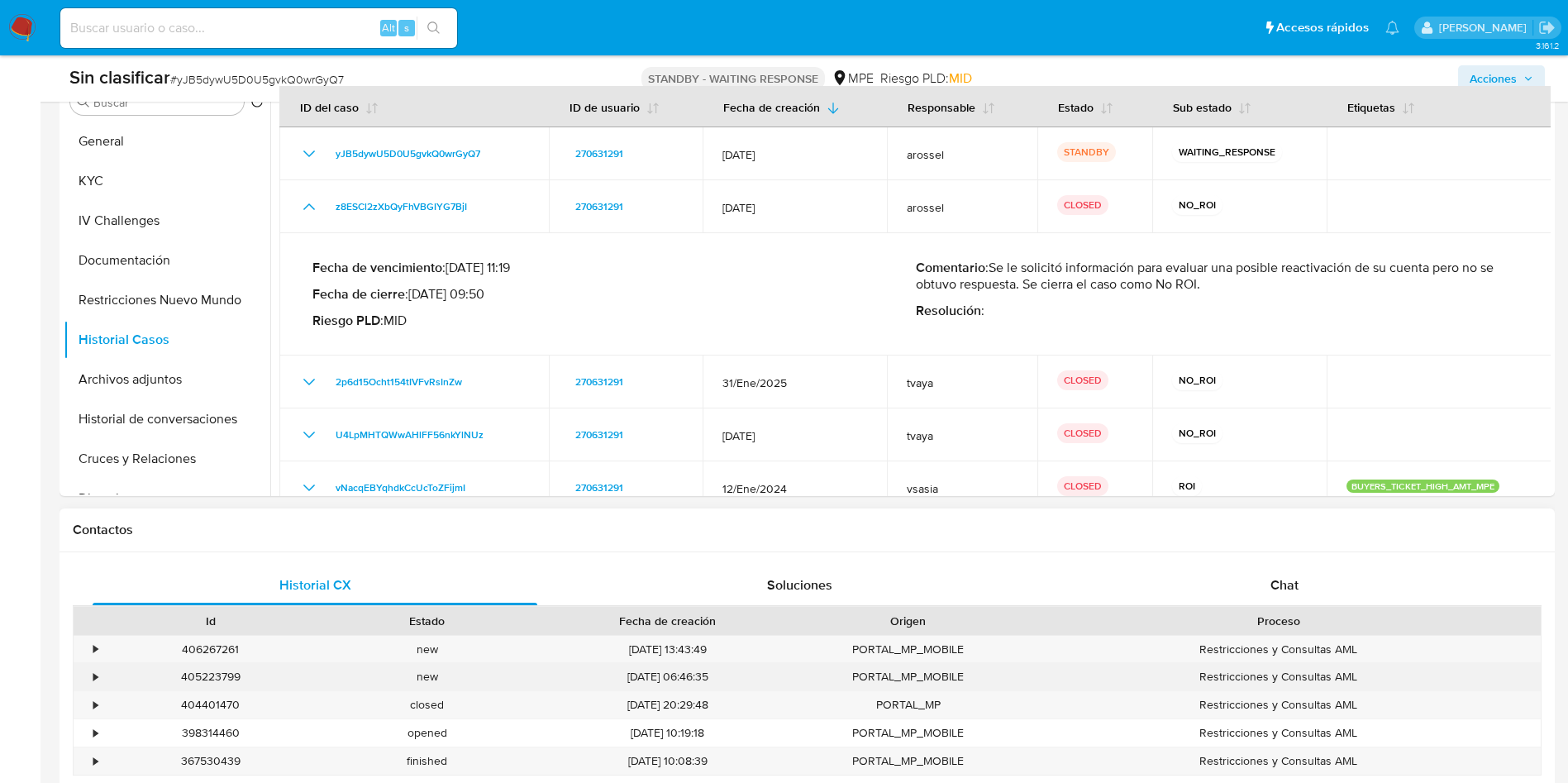
scroll to position [372, 0]
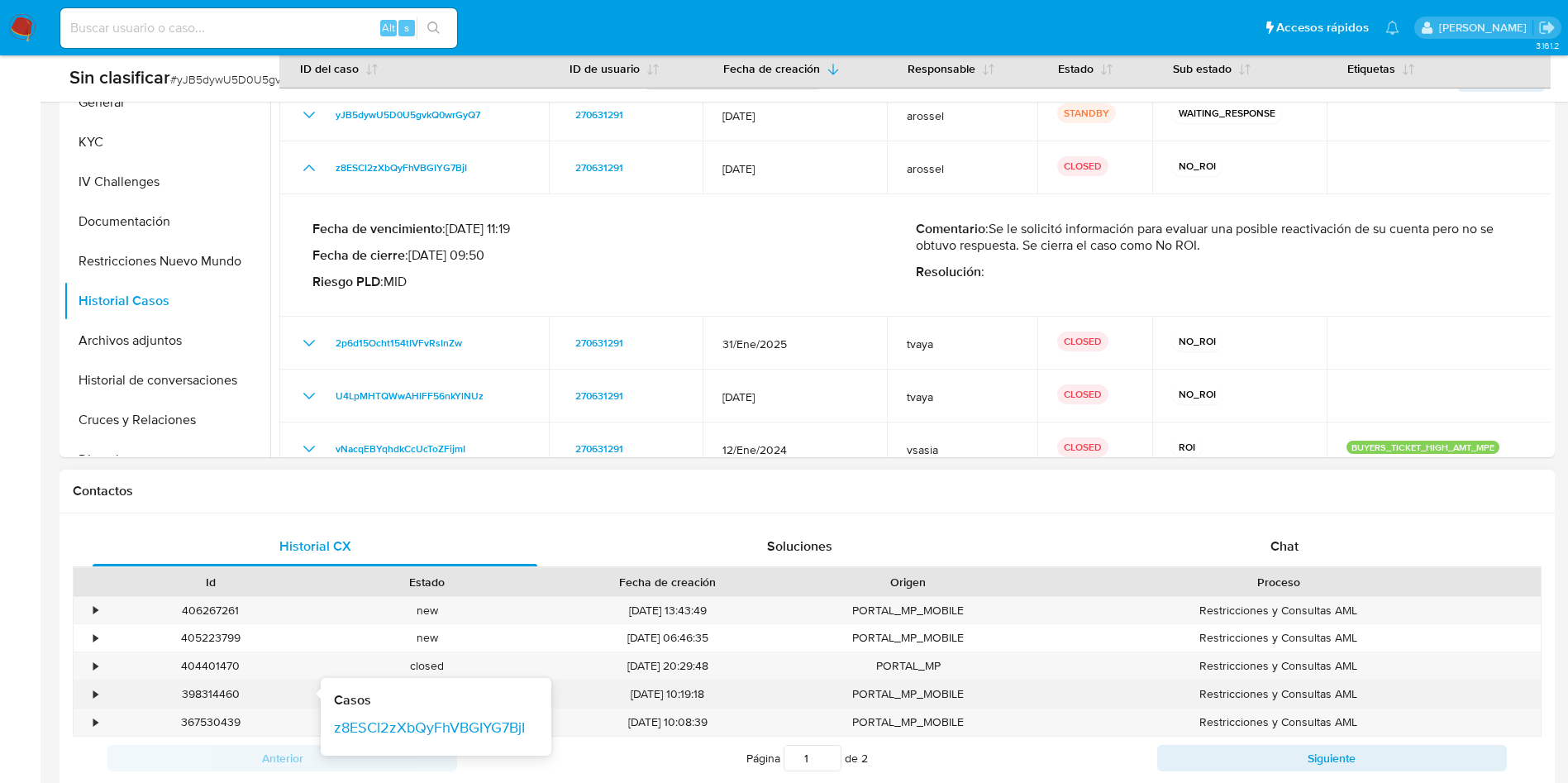
click at [205, 692] on div "398314460" at bounding box center [210, 694] width 193 height 15
click at [206, 692] on div "398314460" at bounding box center [210, 694] width 193 height 15
copy div "398314460"
click at [93, 695] on div "•" at bounding box center [95, 694] width 4 height 15
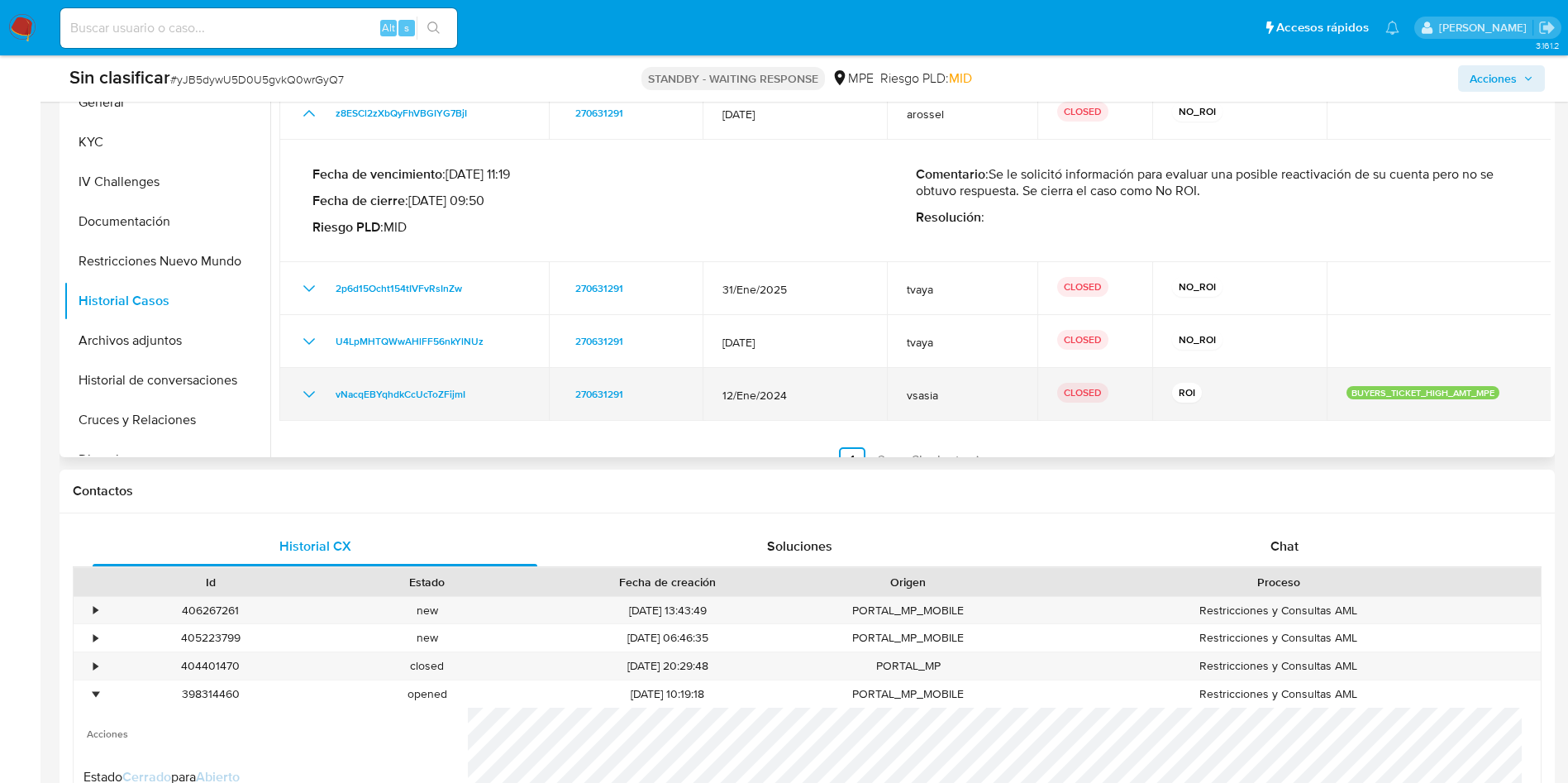
scroll to position [80, 0]
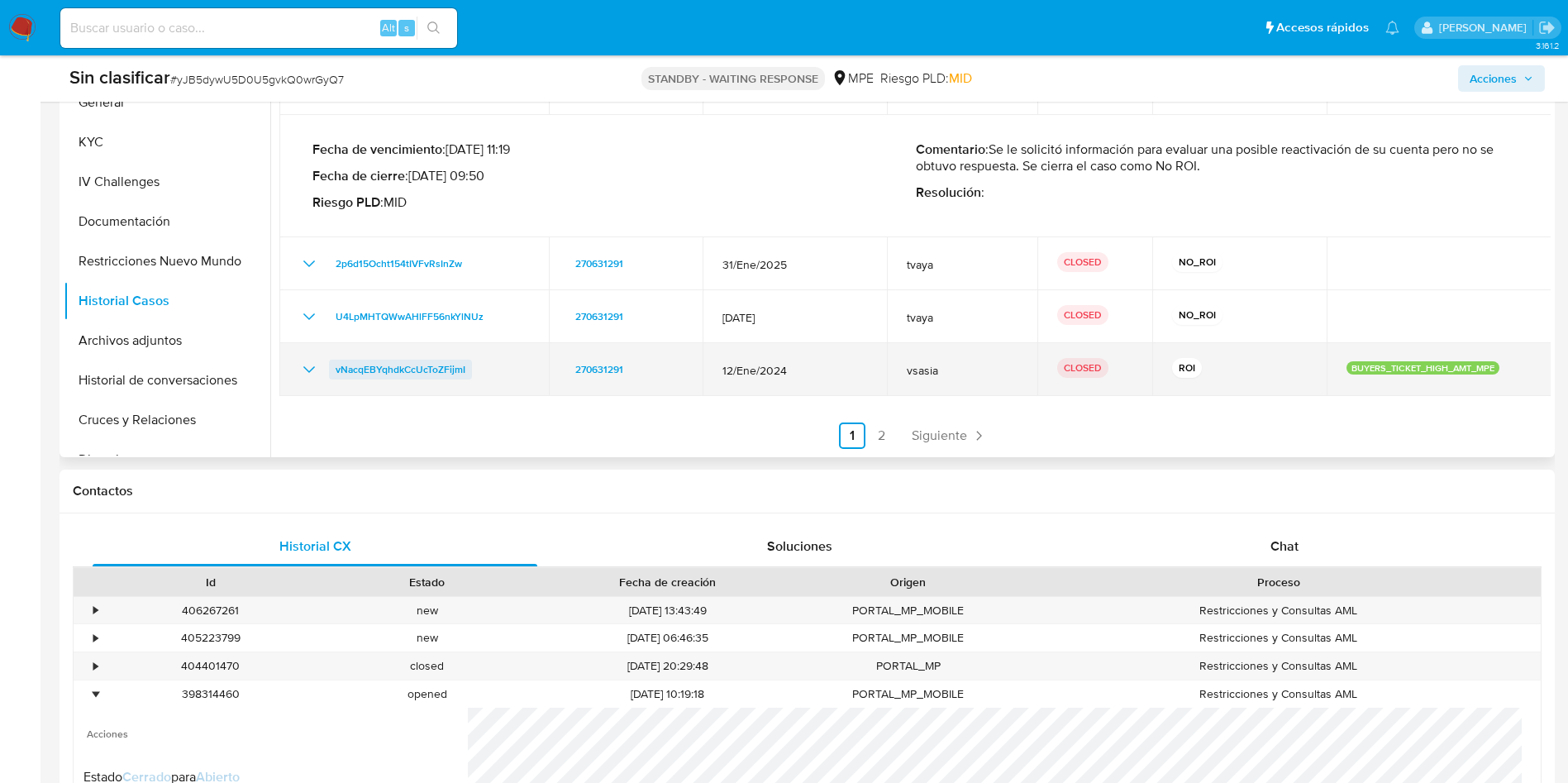
drag, startPoint x: 494, startPoint y: 361, endPoint x: 333, endPoint y: 360, distance: 161.0
click at [333, 360] on div "vNacqEBYqhdkCcUcToZFijmI" at bounding box center [414, 369] width 230 height 20
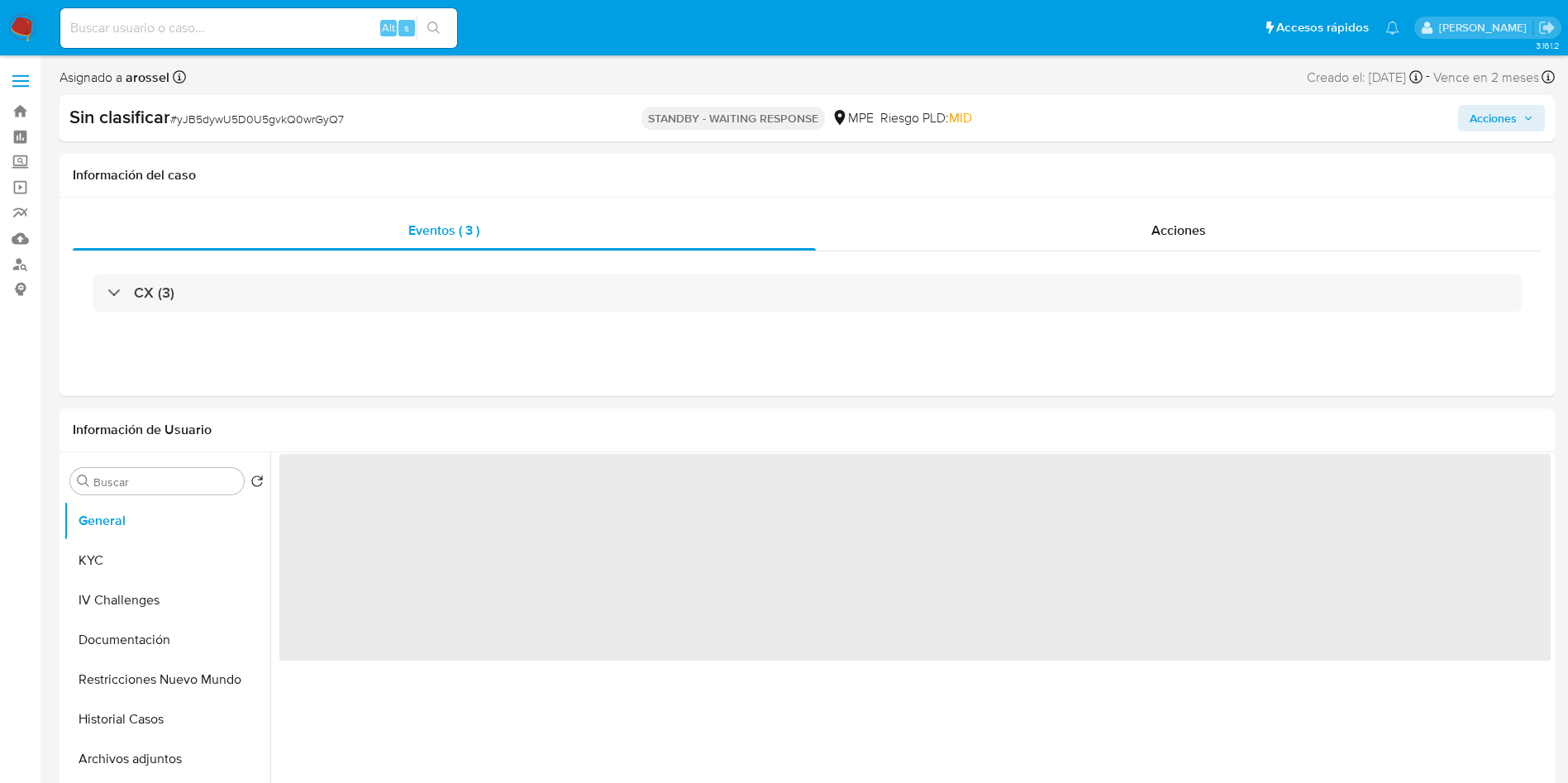
select select "10"
click at [1149, 218] on div "Acciones" at bounding box center [1179, 230] width 726 height 39
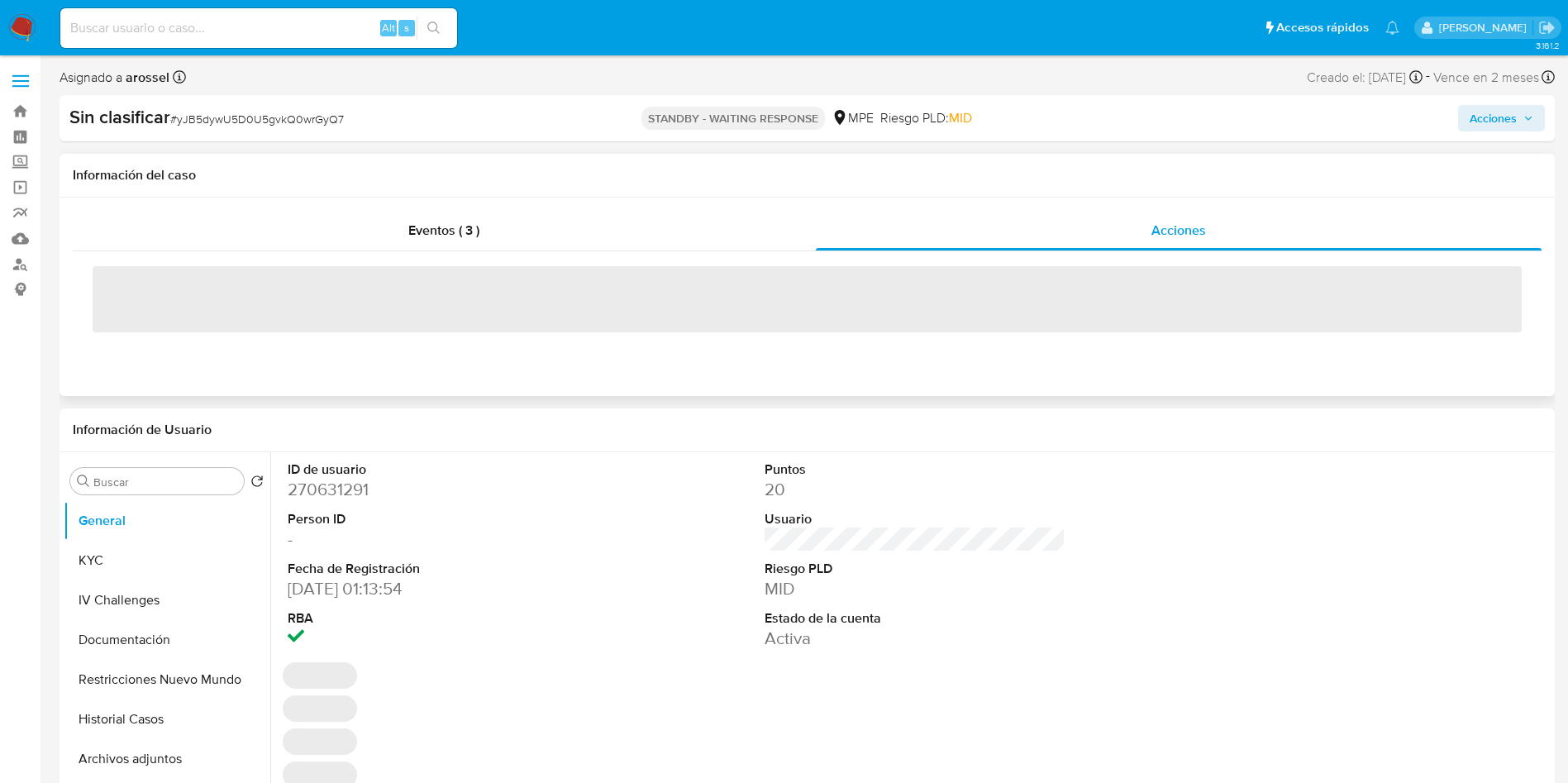
select select "10"
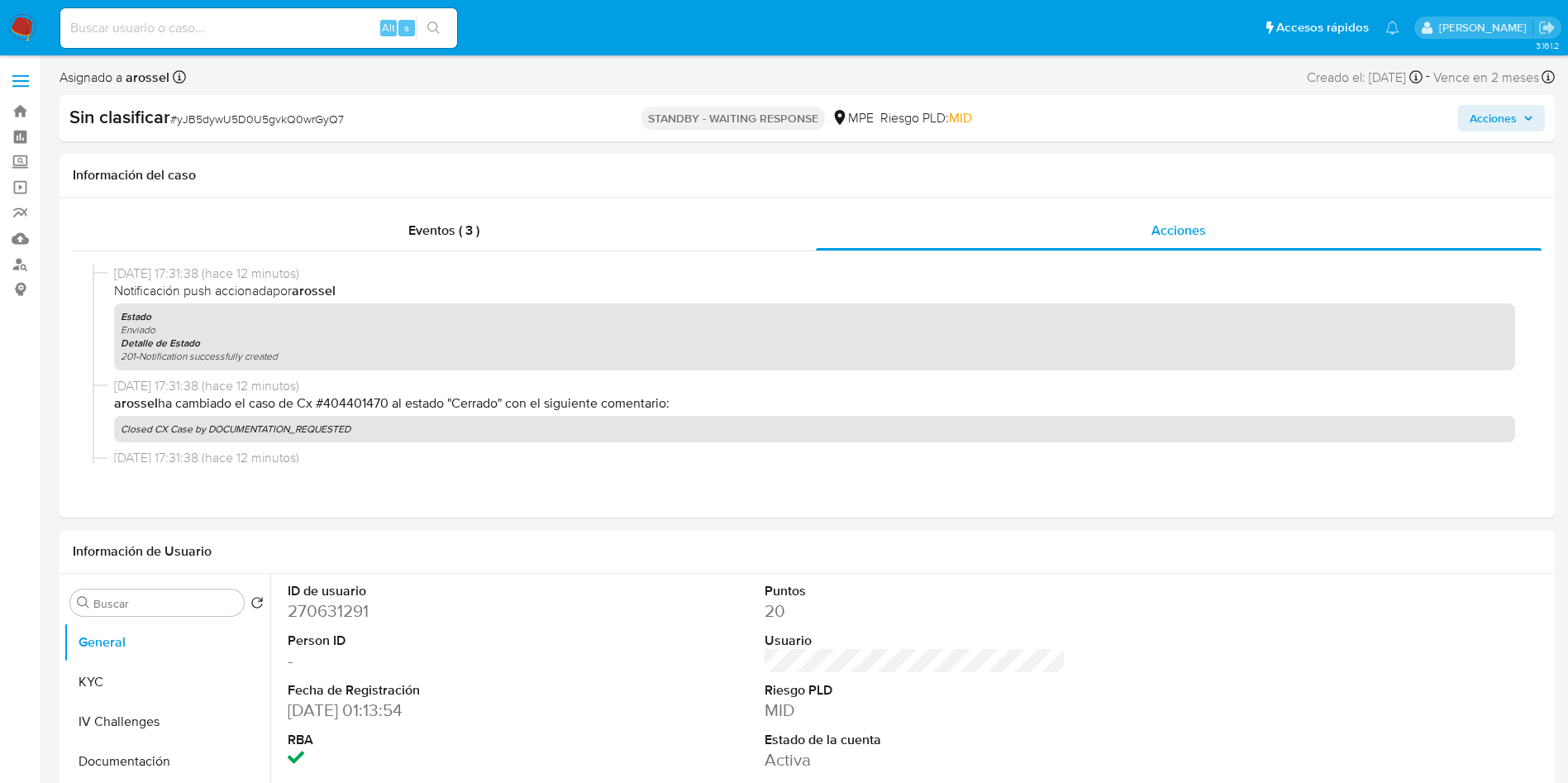
click at [234, 110] on span "# yJB5dywU5D0U5gvkQ0wrGyQ7" at bounding box center [257, 118] width 174 height 16
copy span "yJB5dywU5D0U5gvkQ0wrGyQ7"
click at [1357, 180] on h1 "Información del caso" at bounding box center [807, 175] width 1469 height 16
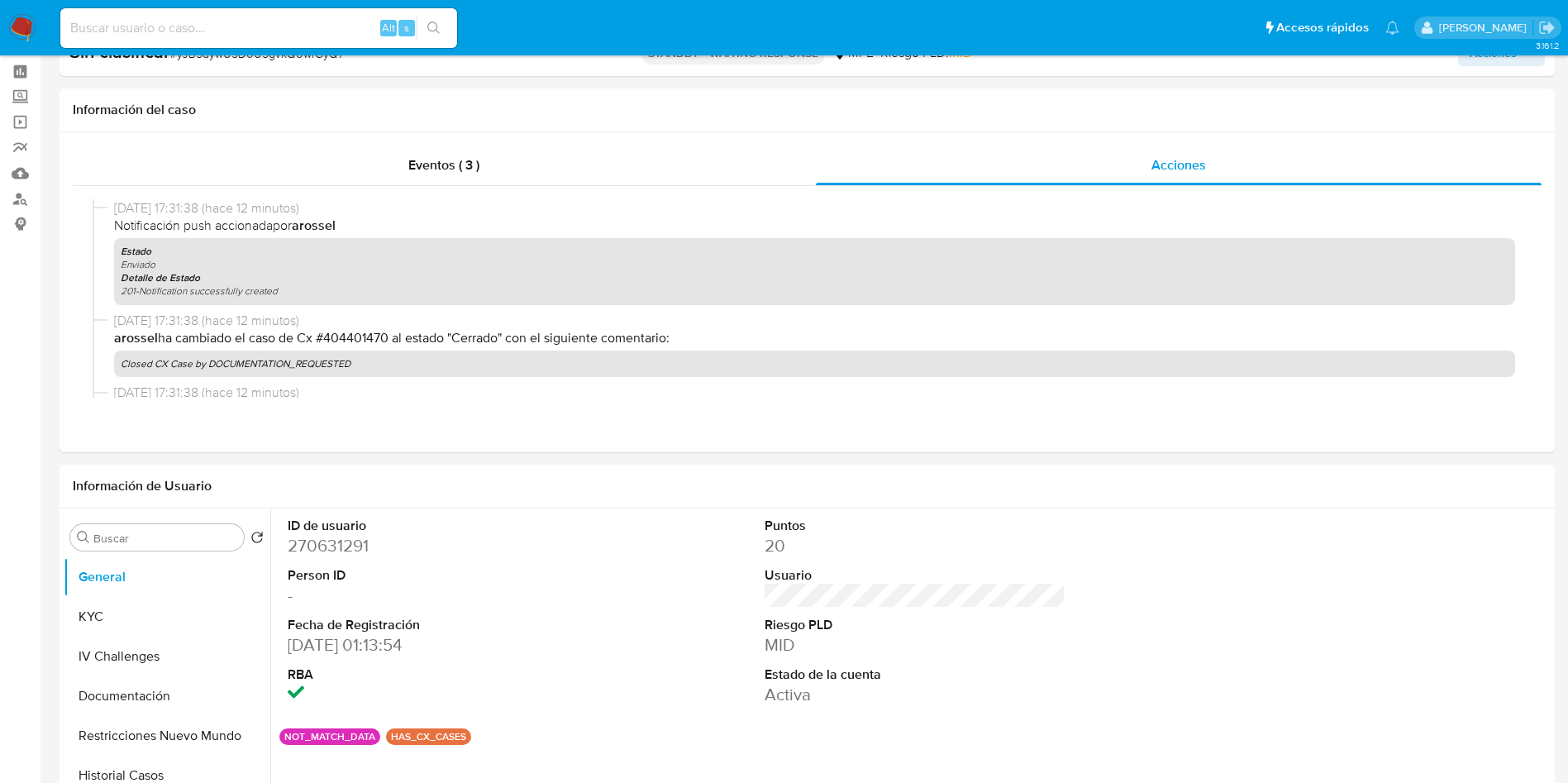
scroll to position [372, 0]
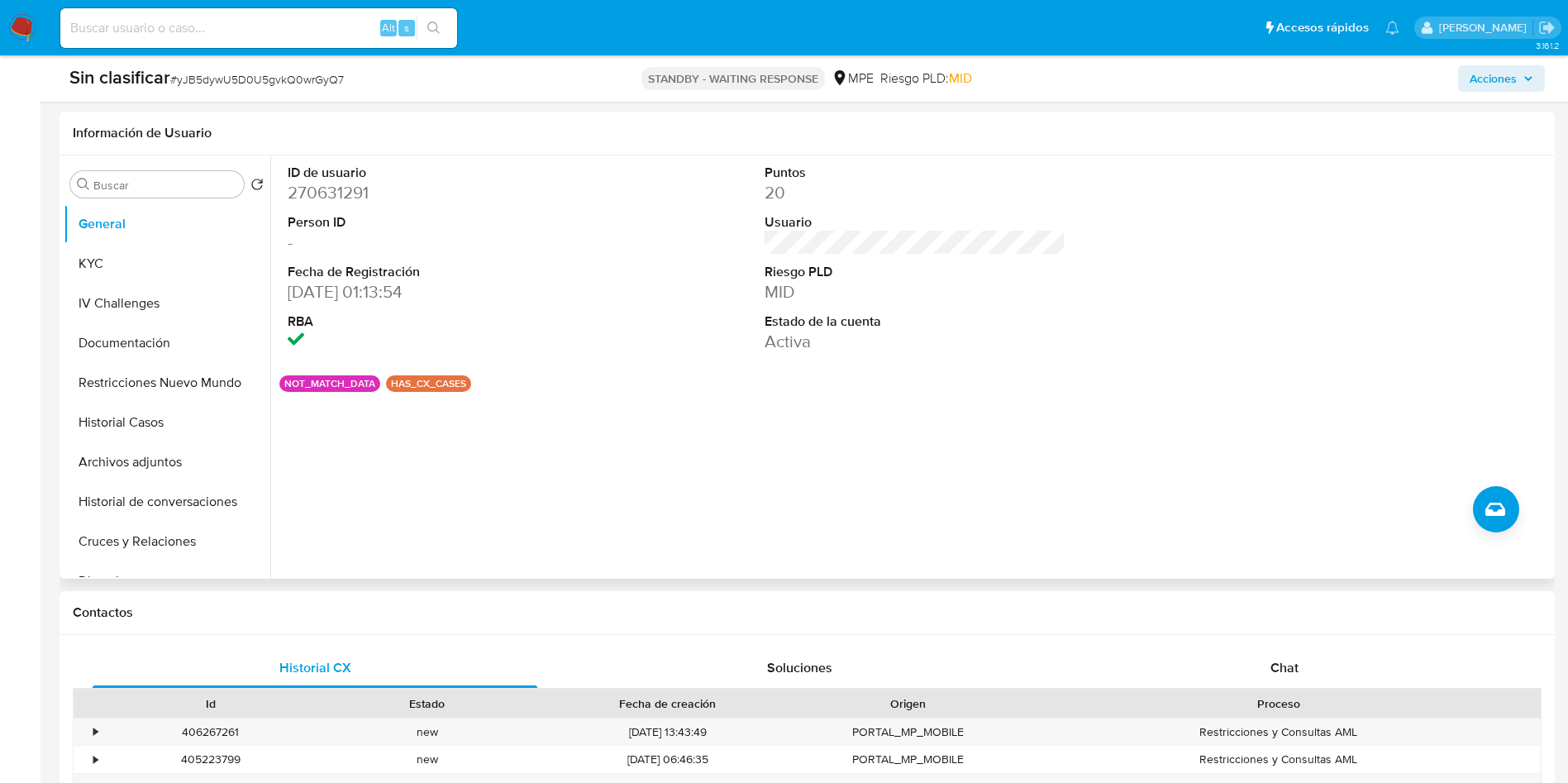
drag, startPoint x: 1351, startPoint y: 272, endPoint x: 1329, endPoint y: 270, distance: 22.1
click at [1351, 272] on div at bounding box center [1393, 259] width 318 height 207
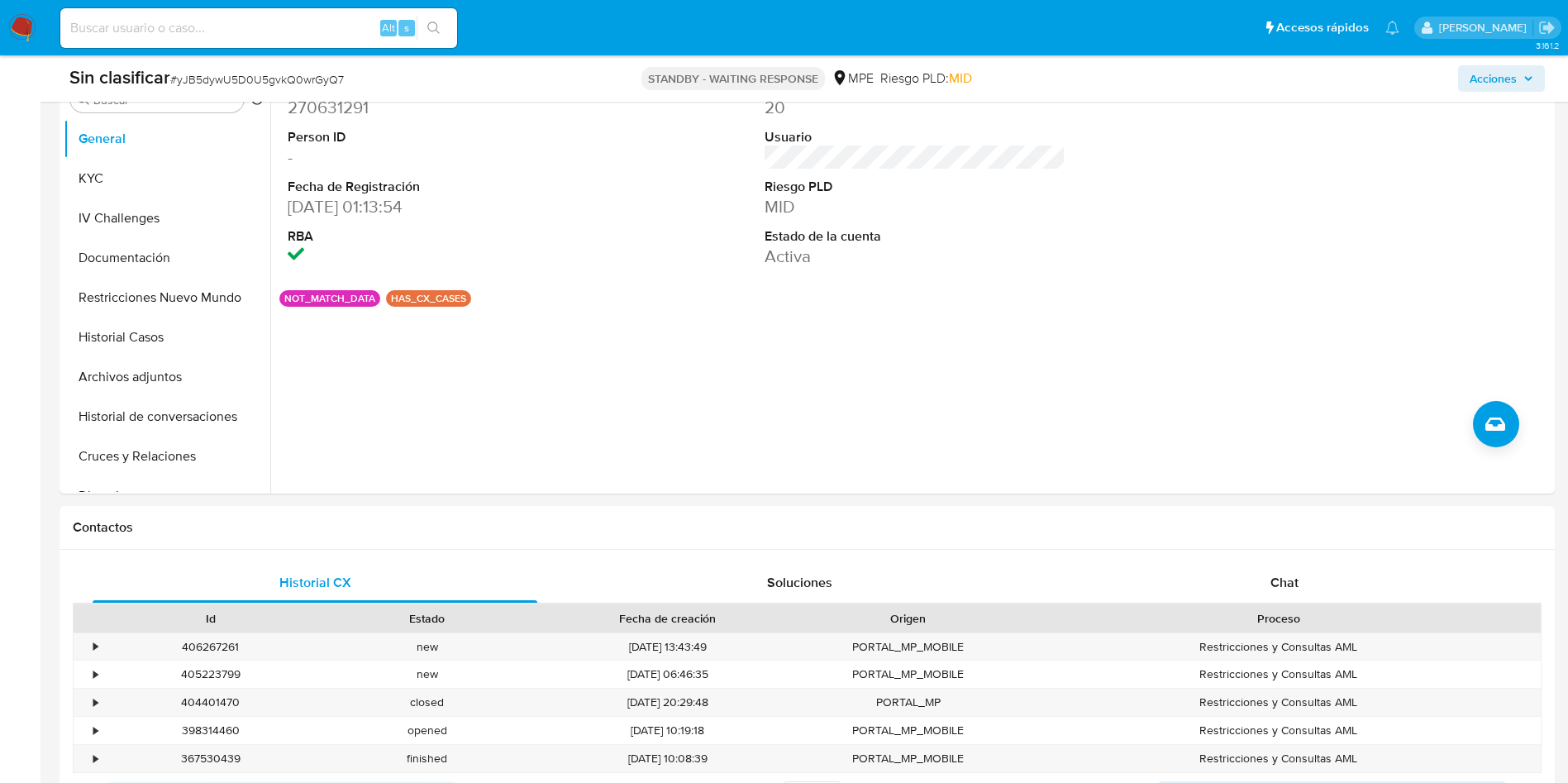
scroll to position [496, 0]
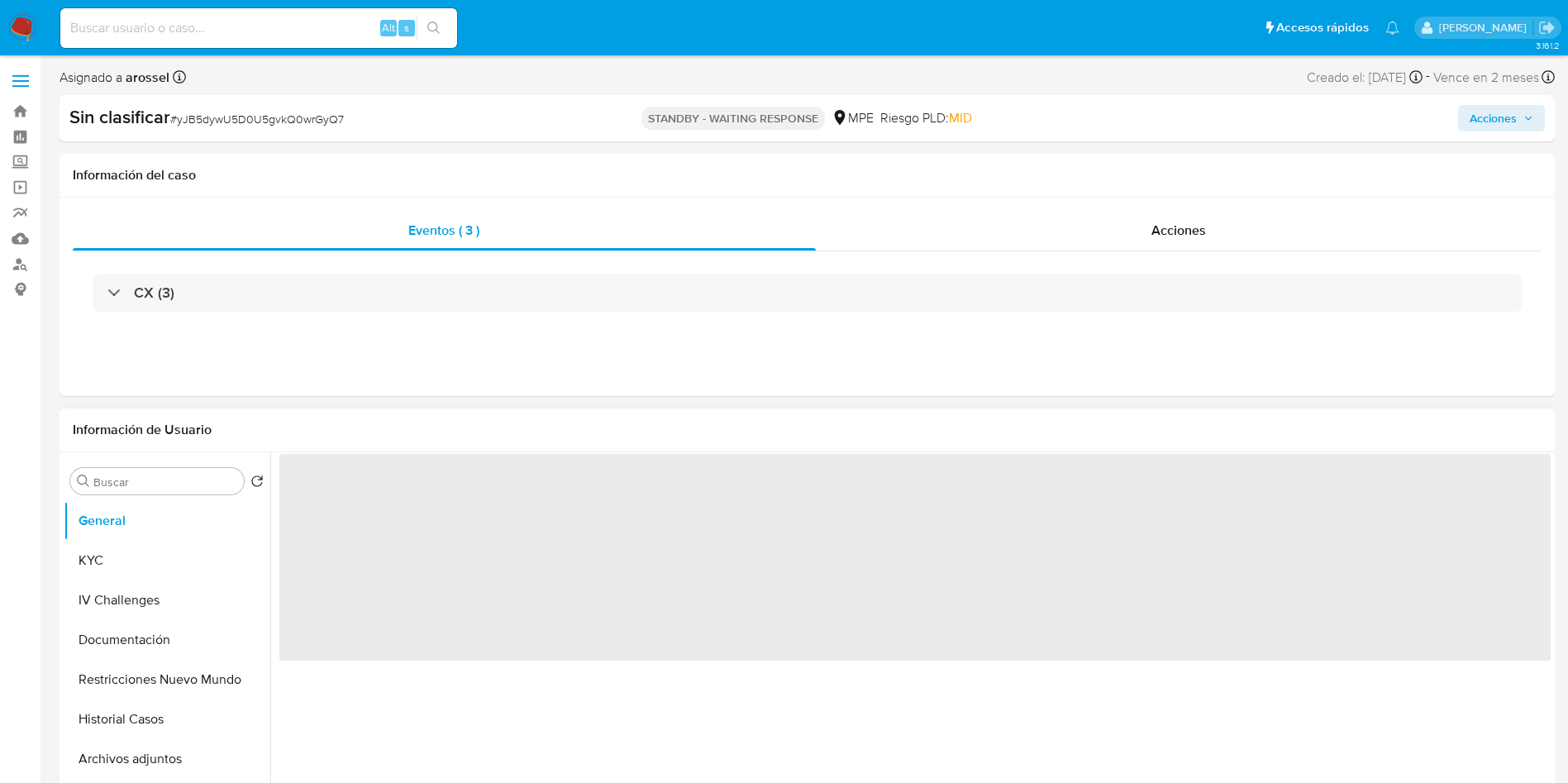
select select "10"
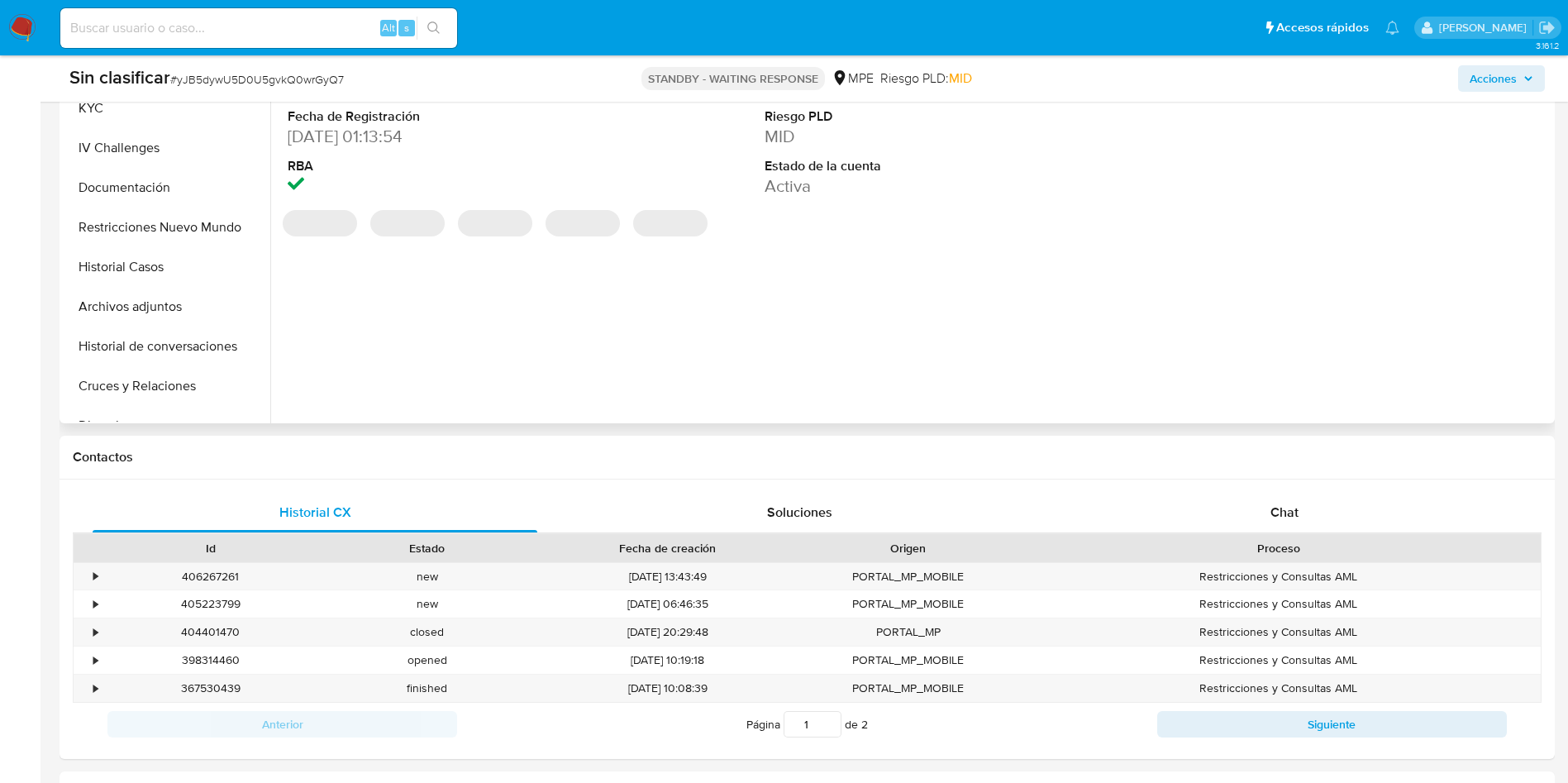
scroll to position [620, 0]
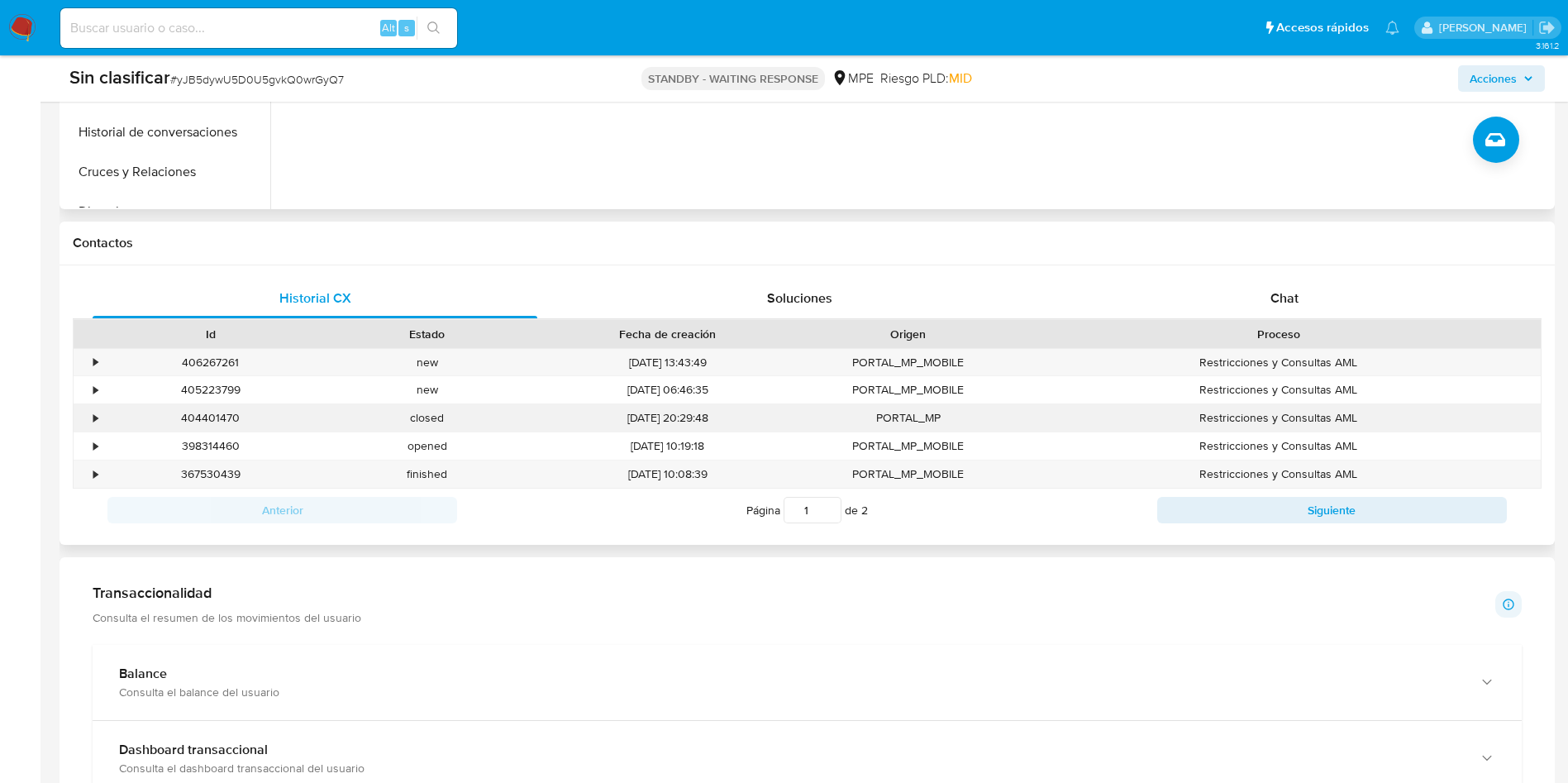
click at [98, 422] on div "•" at bounding box center [95, 418] width 4 height 15
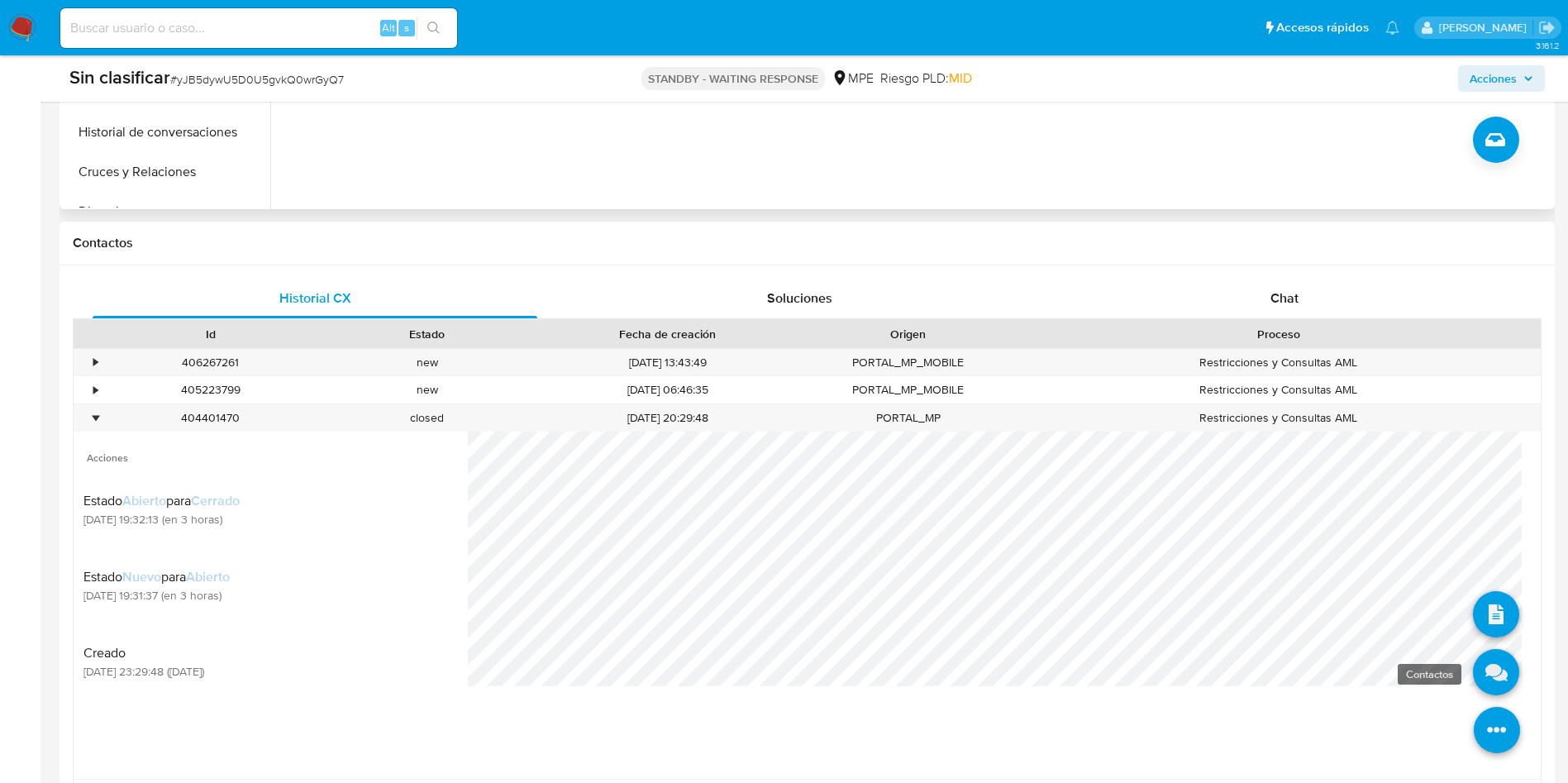
click at [1478, 673] on icon at bounding box center [1496, 672] width 46 height 46
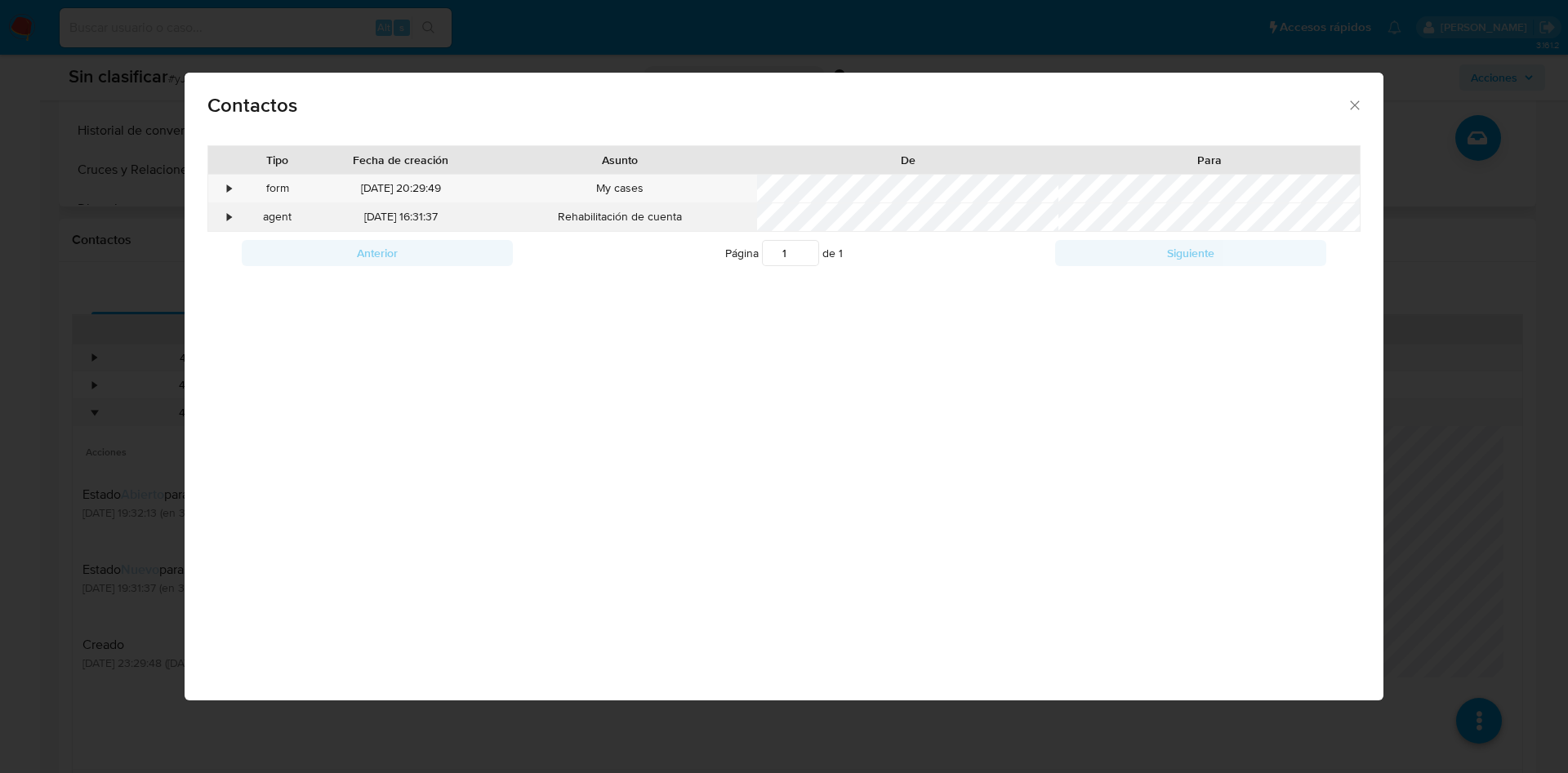
click at [226, 215] on div "•" at bounding box center [222, 217] width 29 height 28
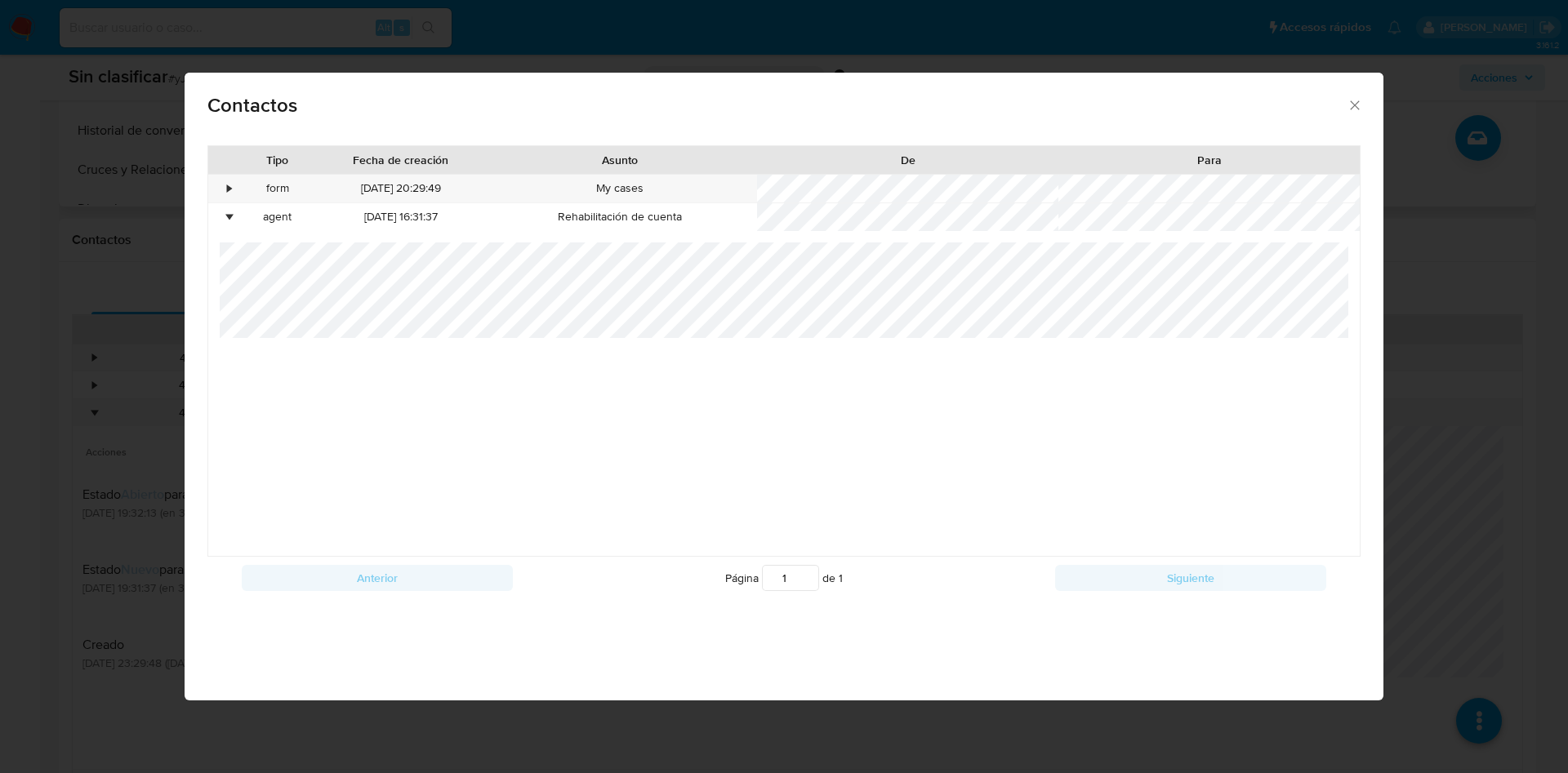
click at [1486, 353] on div "Contactos Tipo Fecha de creación Asunto De Para • form 08/09/2025 20:29:49 My c…" at bounding box center [784, 386] width 1568 height 773
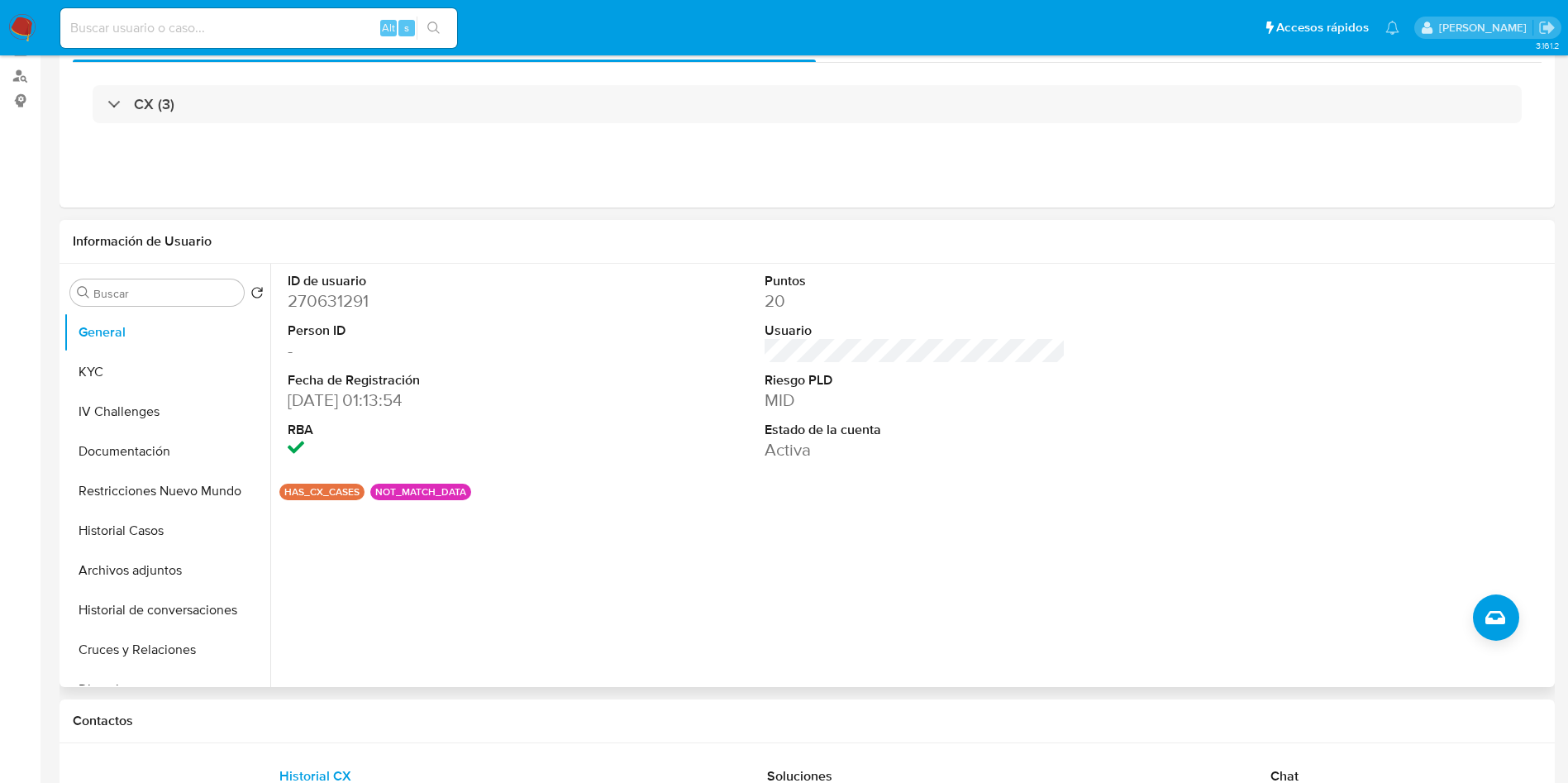
scroll to position [0, 0]
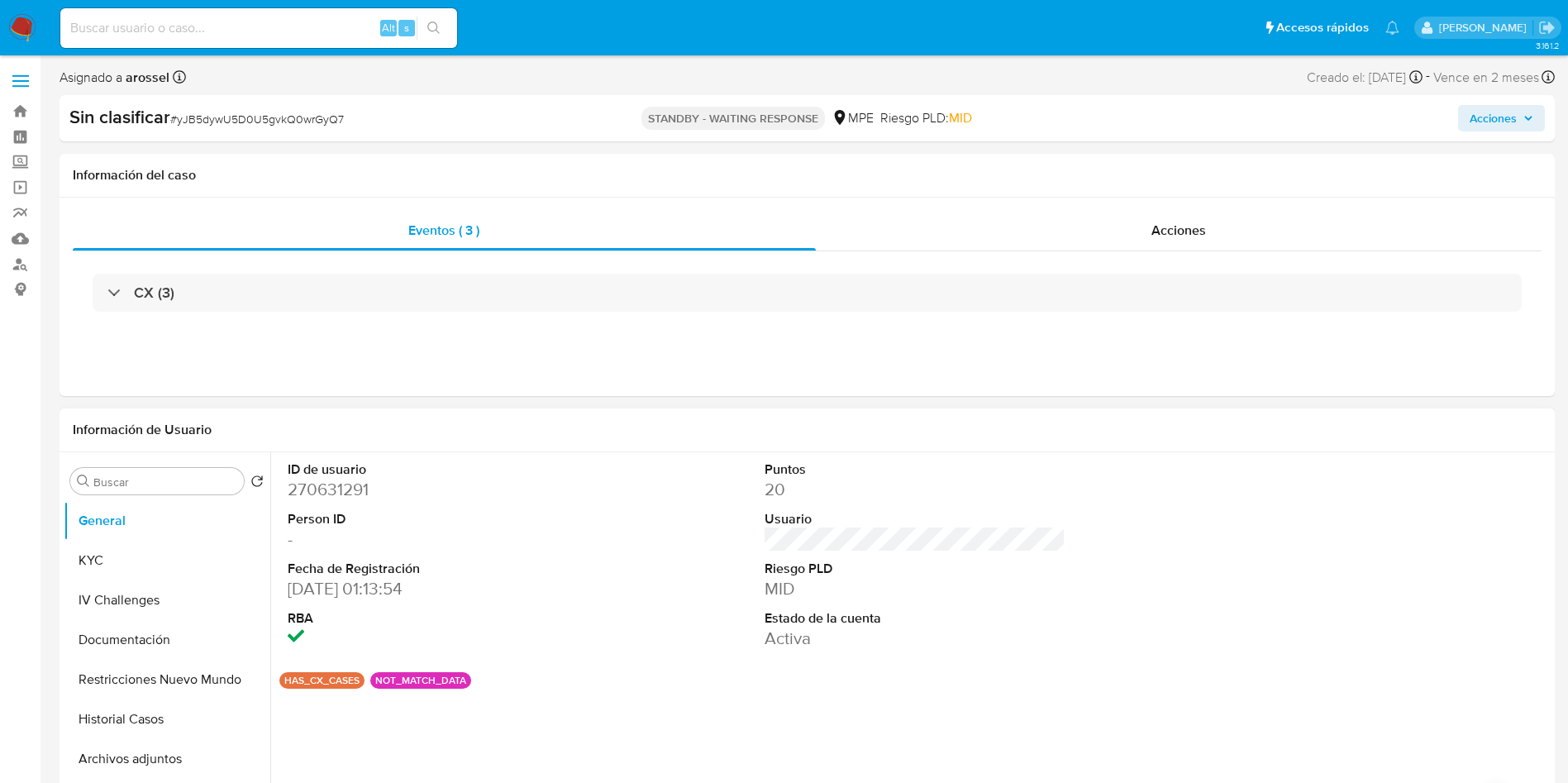
drag, startPoint x: 1455, startPoint y: 541, endPoint x: 1368, endPoint y: 450, distance: 125.9
click at [1455, 541] on div at bounding box center [1393, 556] width 318 height 207
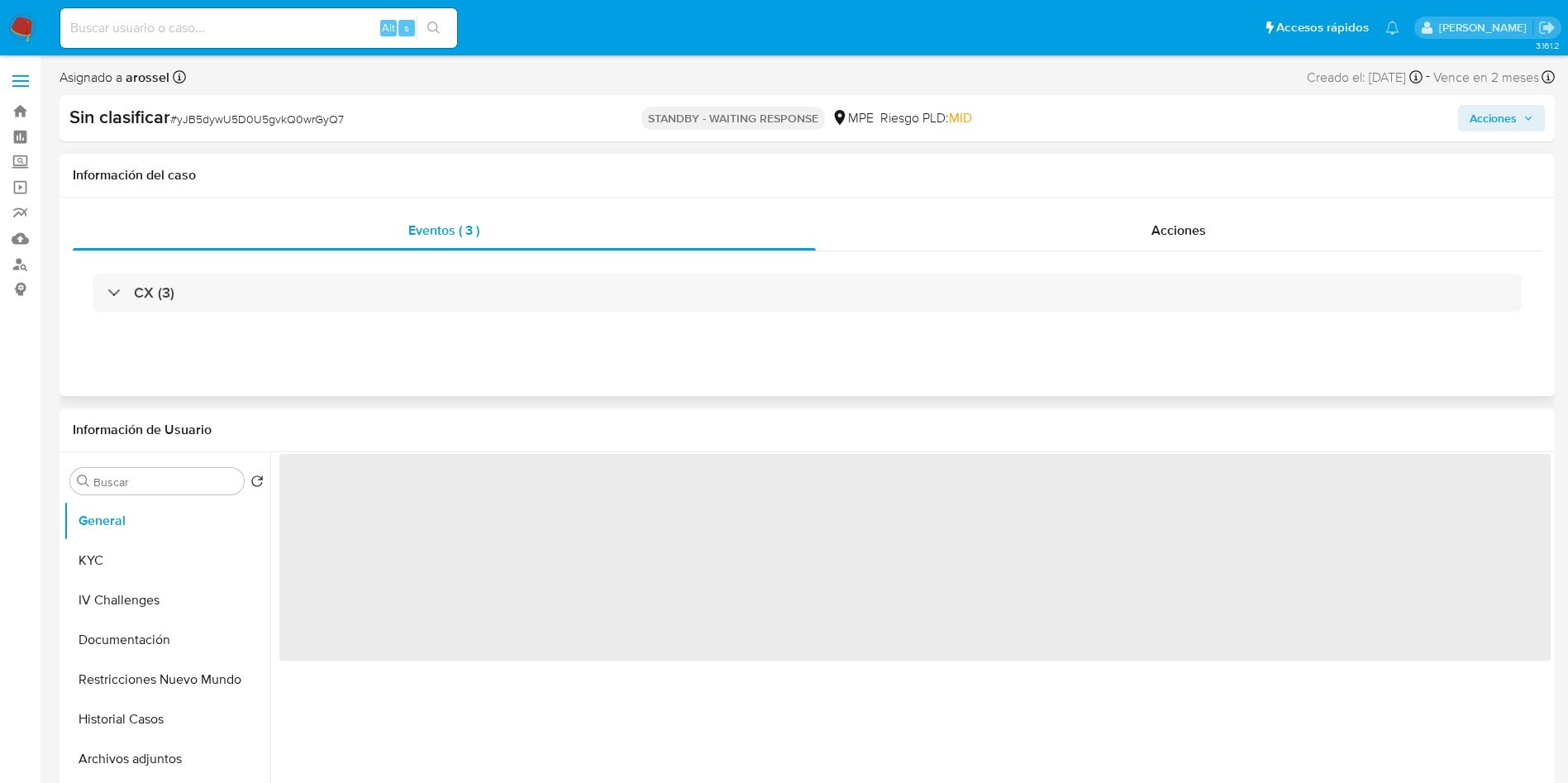
click at [1215, 209] on div "Eventos ( 3 ) Acciones CX (3)" at bounding box center [808, 297] width 1495 height 199
select select "10"
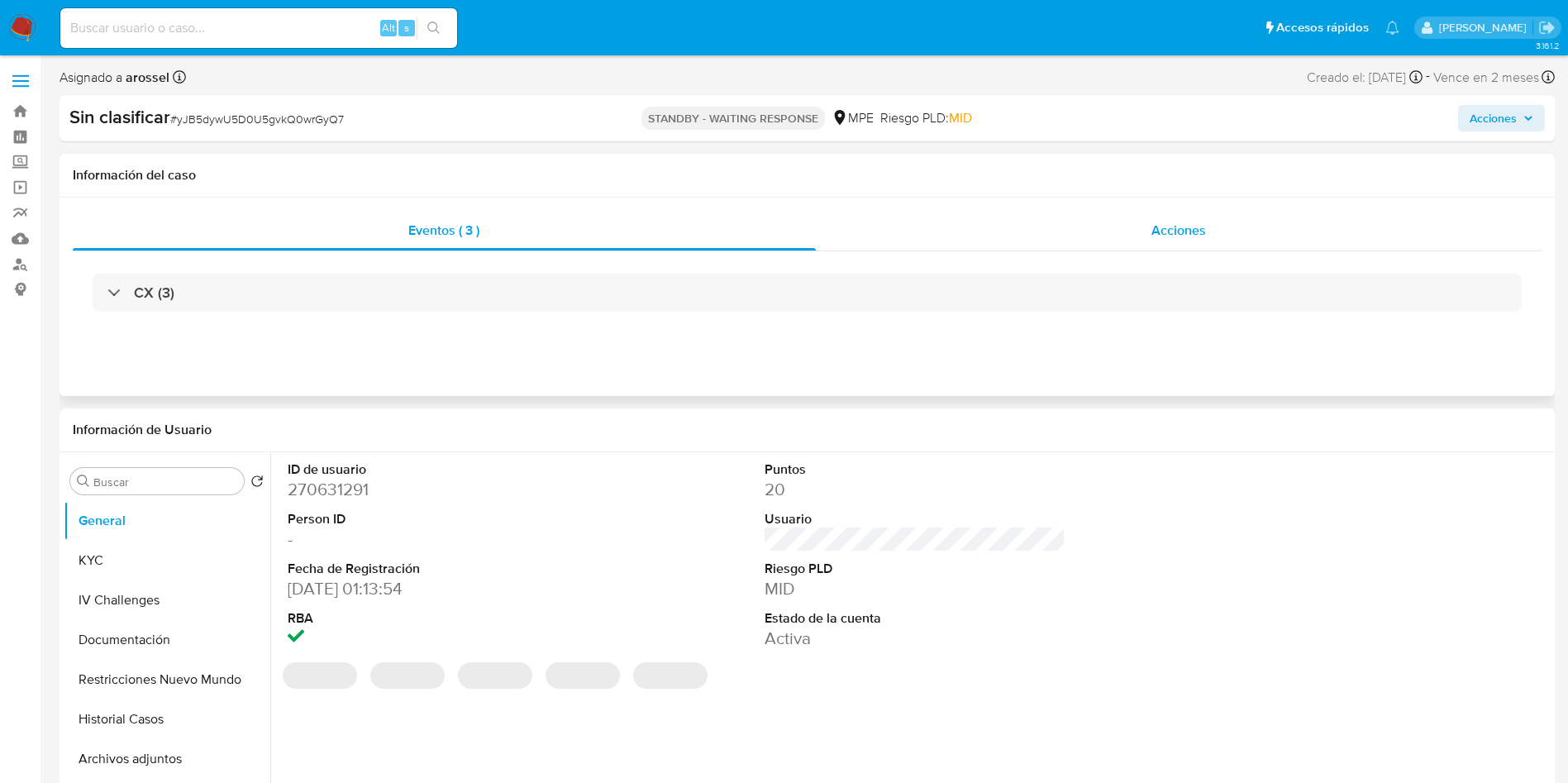
click at [1180, 245] on div "Acciones" at bounding box center [1179, 230] width 726 height 39
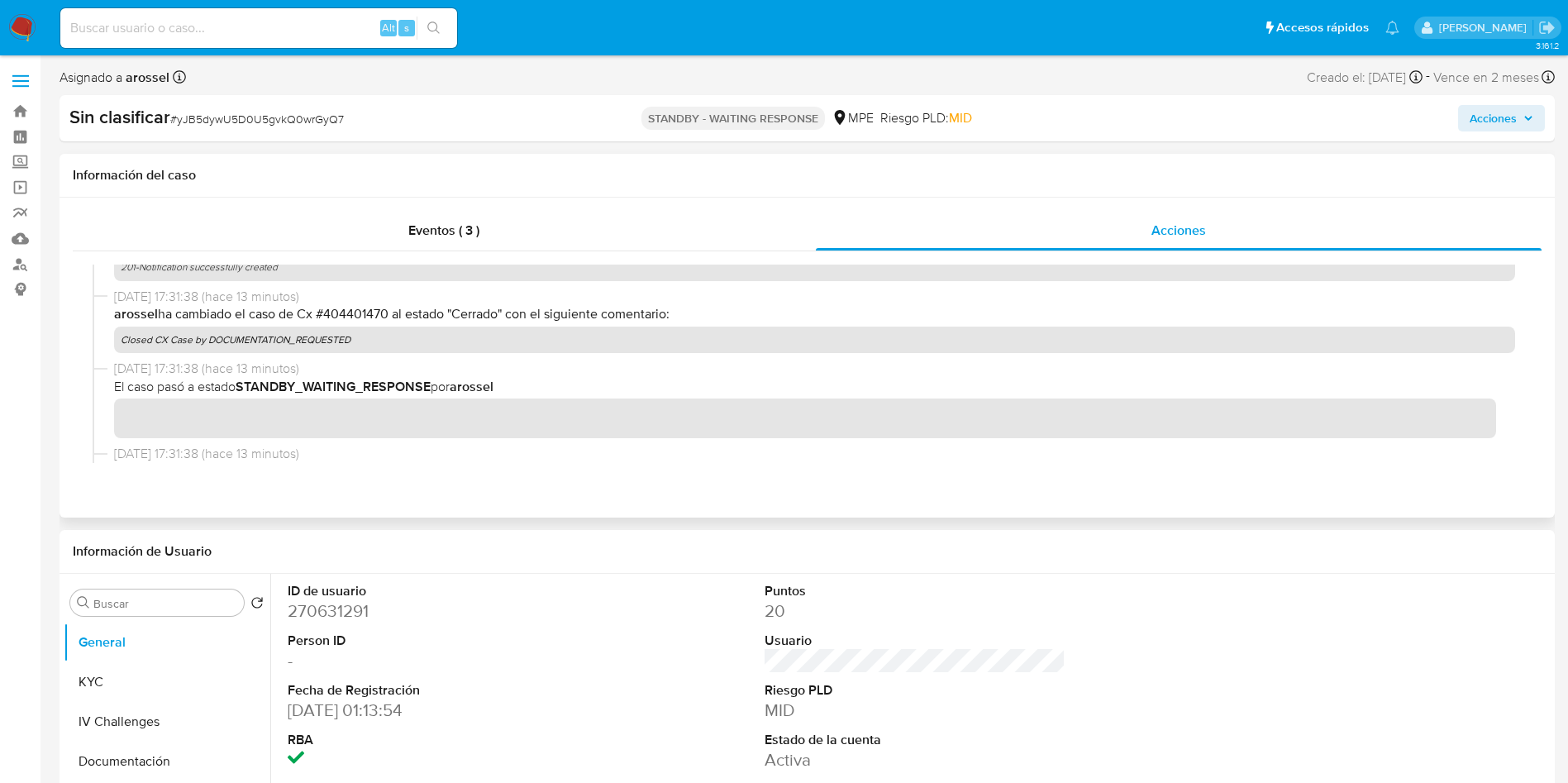
scroll to position [124, 0]
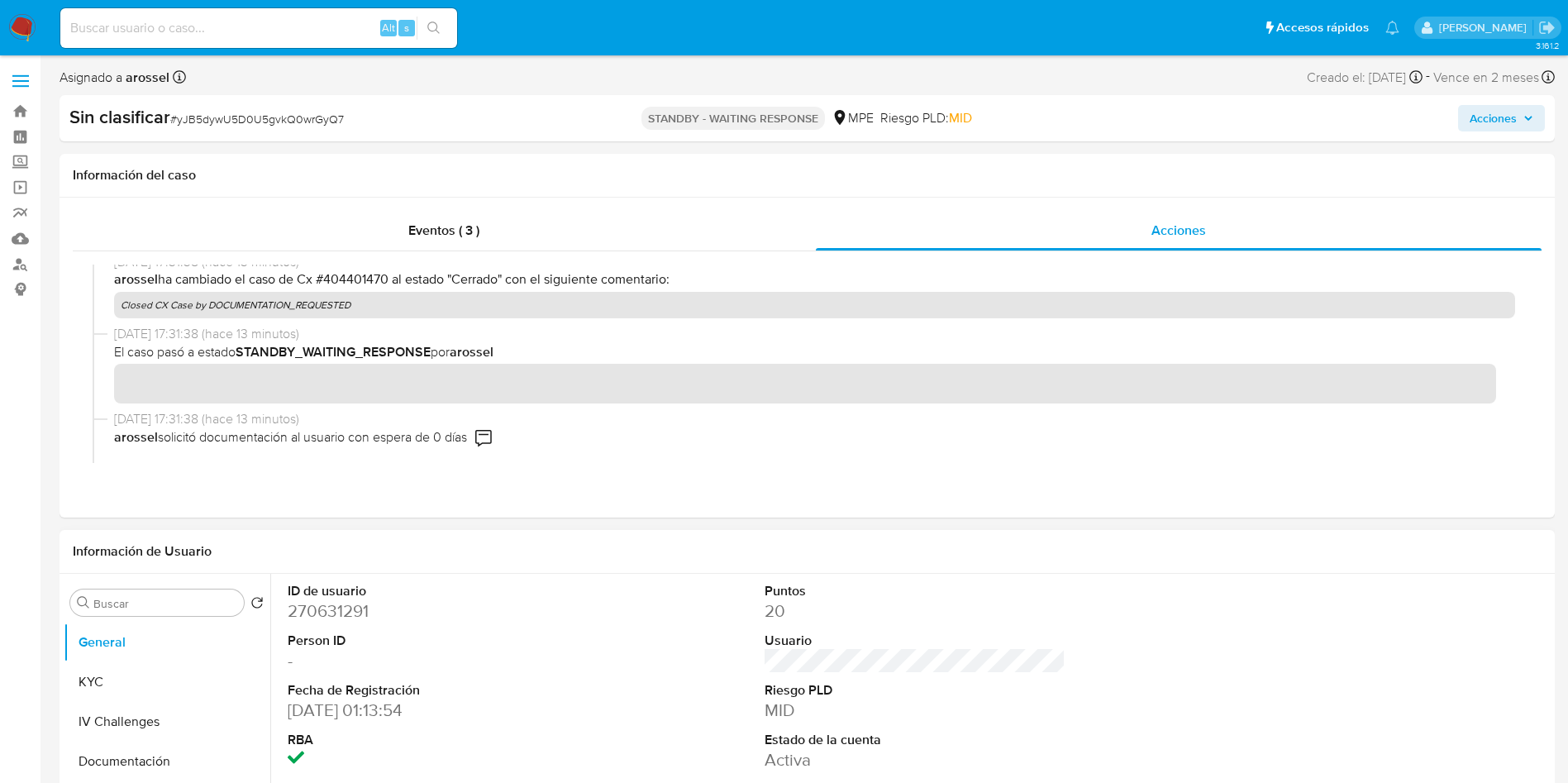
click at [1415, 624] on div at bounding box center [1393, 678] width 318 height 207
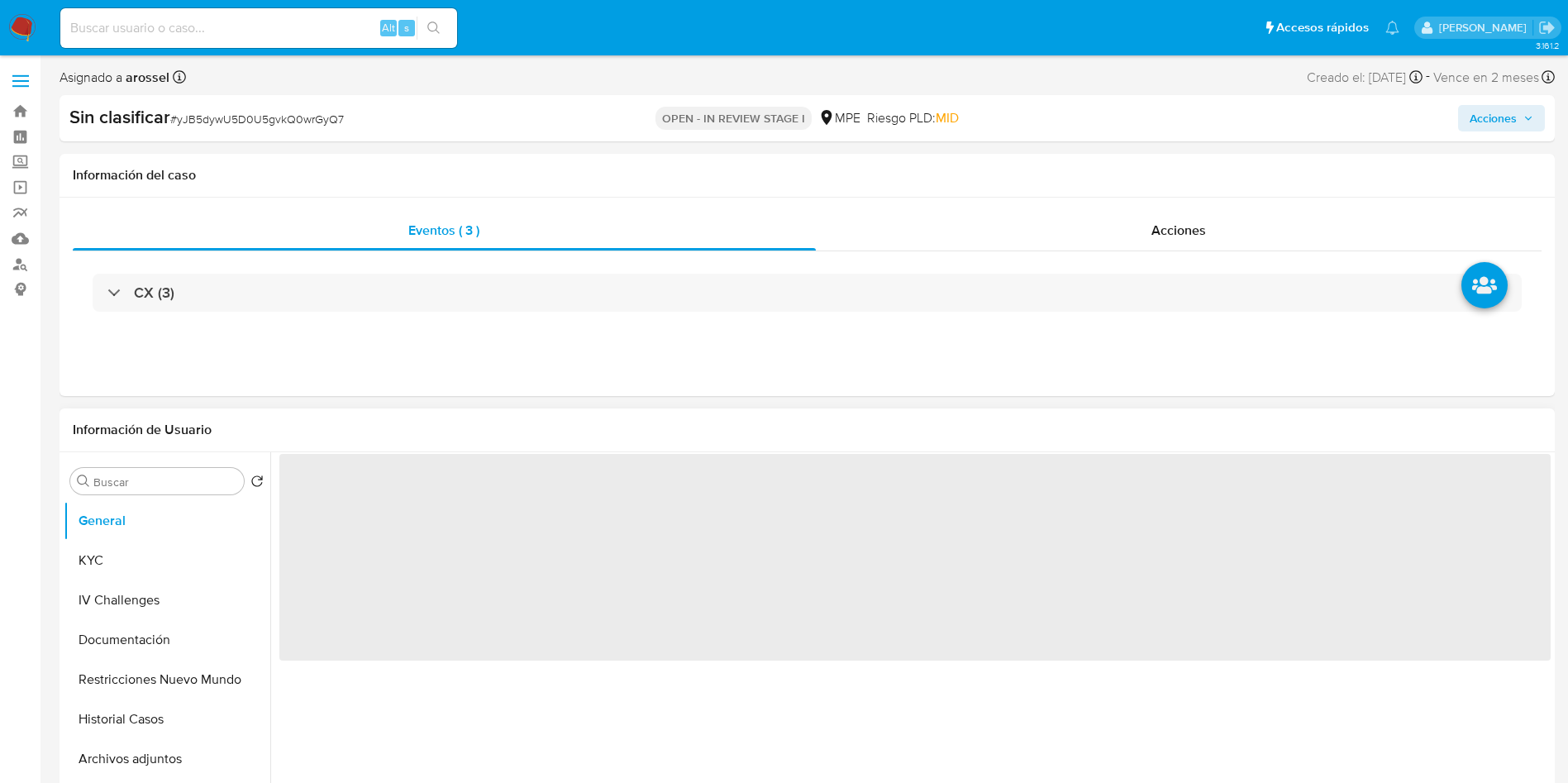
select select "10"
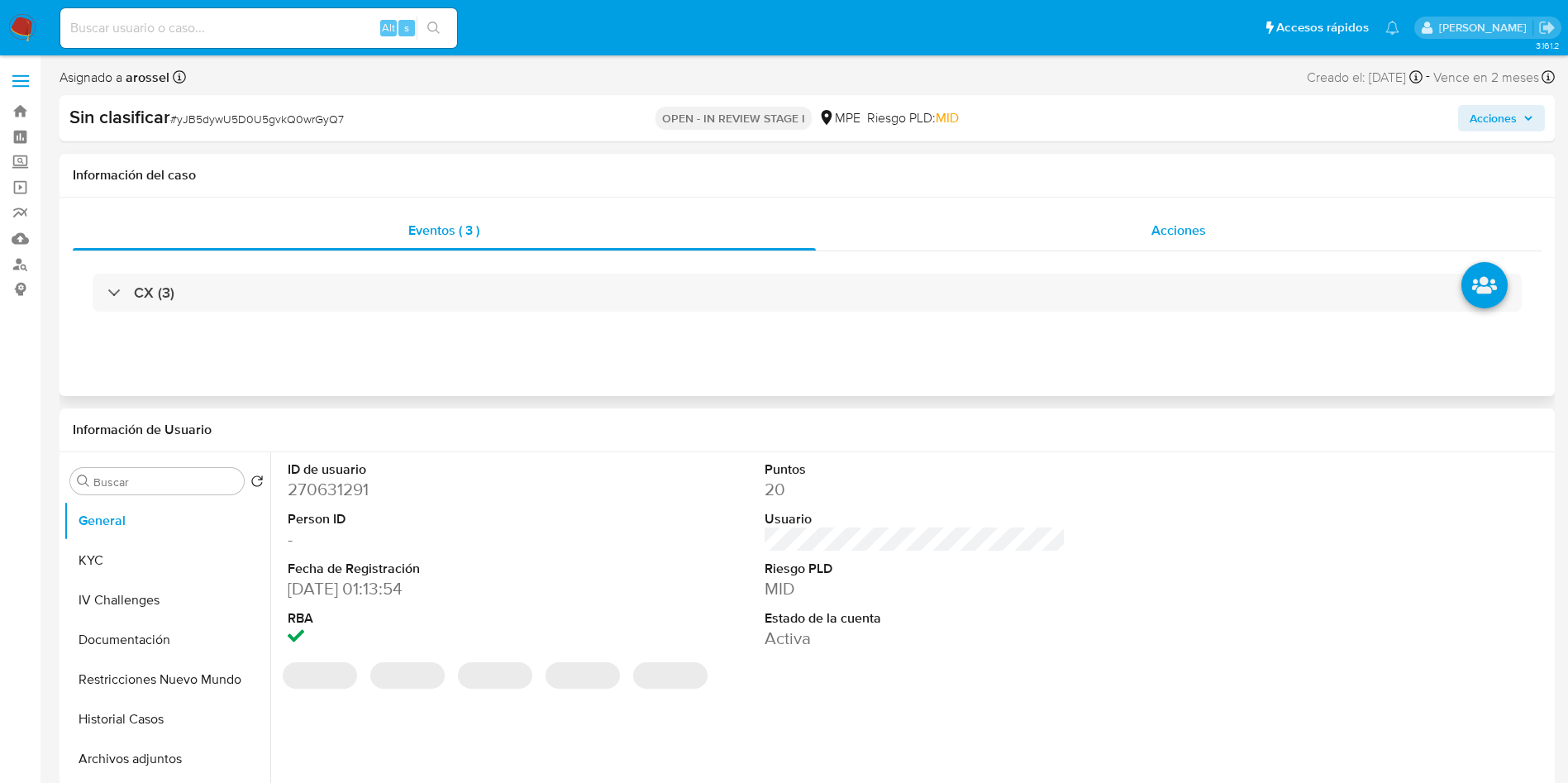
click at [1197, 228] on span "Acciones" at bounding box center [1179, 230] width 55 height 19
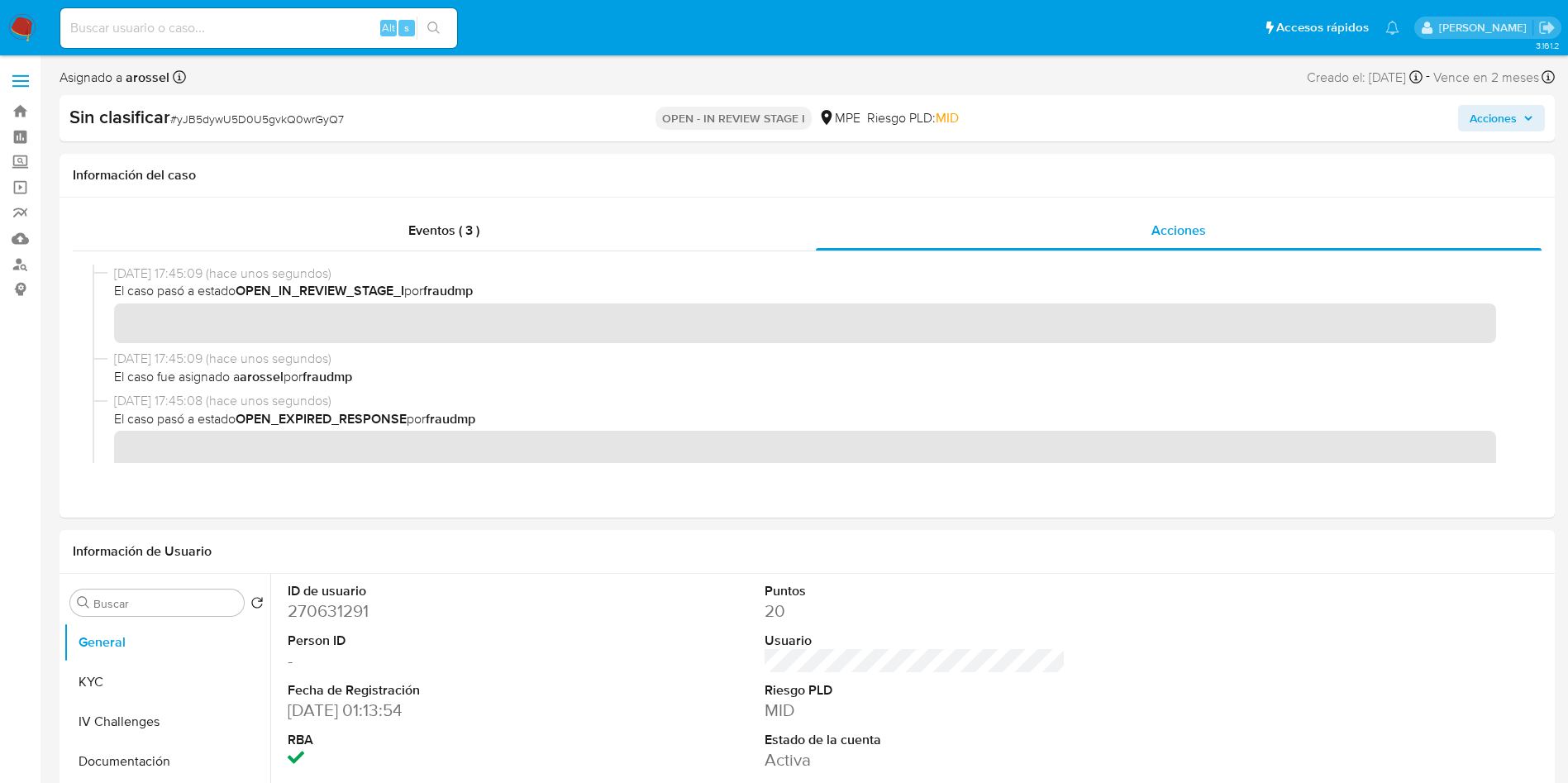
click at [1393, 120] on div "Acciones" at bounding box center [1301, 118] width 488 height 27
click at [1504, 112] on span "Acciones" at bounding box center [1493, 118] width 47 height 27
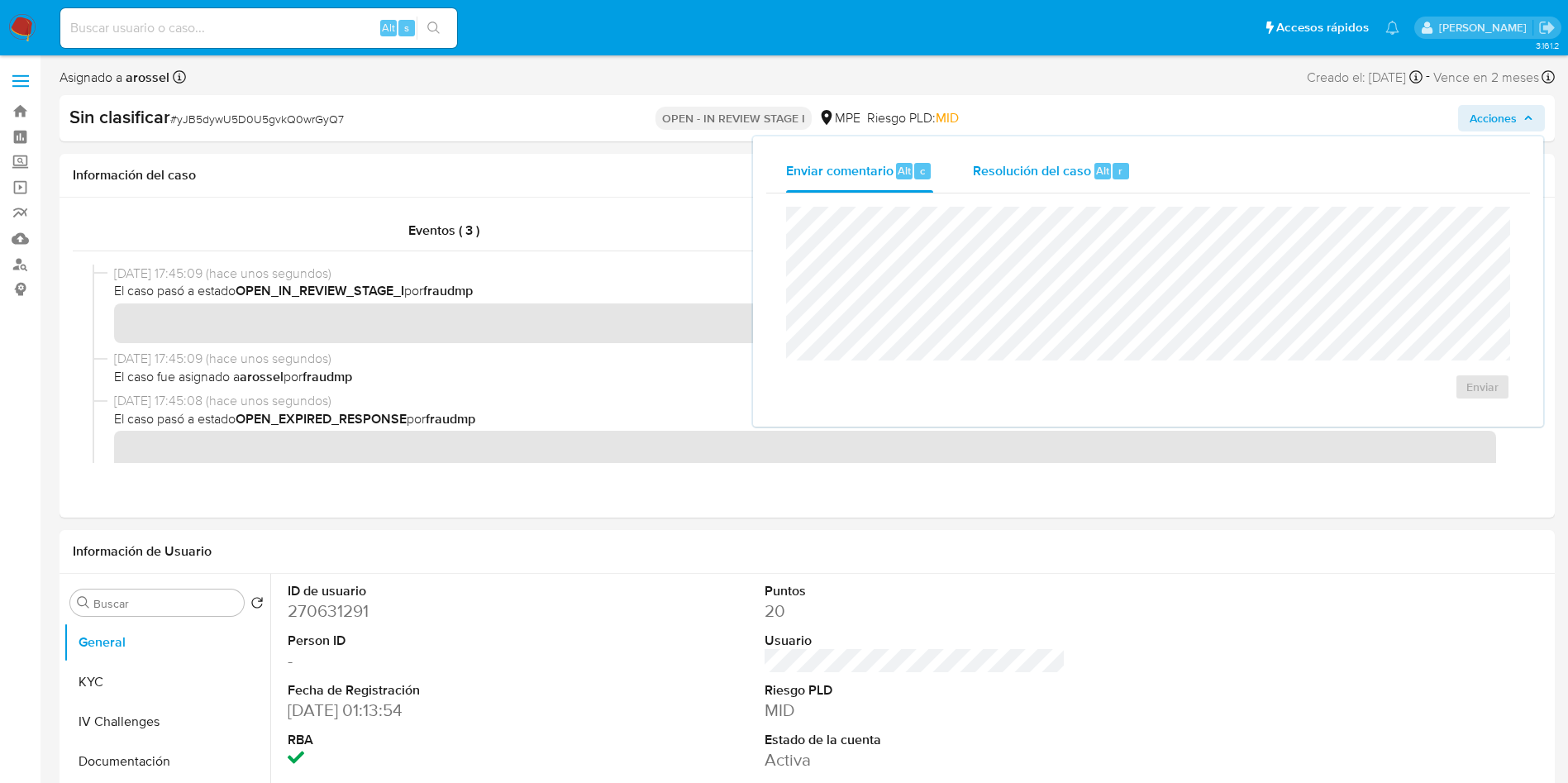
click at [1096, 163] on span "Alt" at bounding box center [1102, 170] width 13 height 15
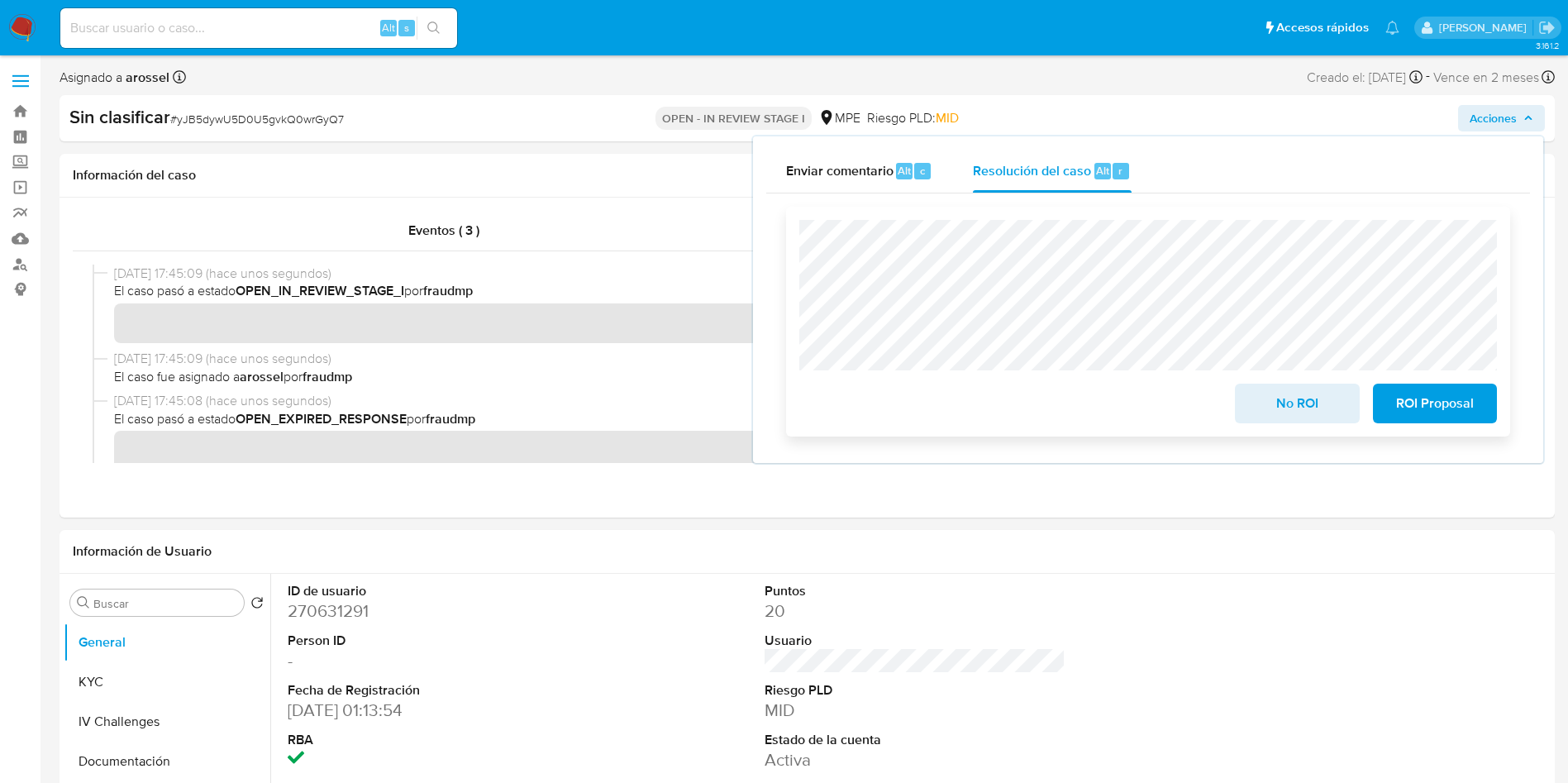
click at [1288, 400] on span "No ROI" at bounding box center [1297, 403] width 81 height 37
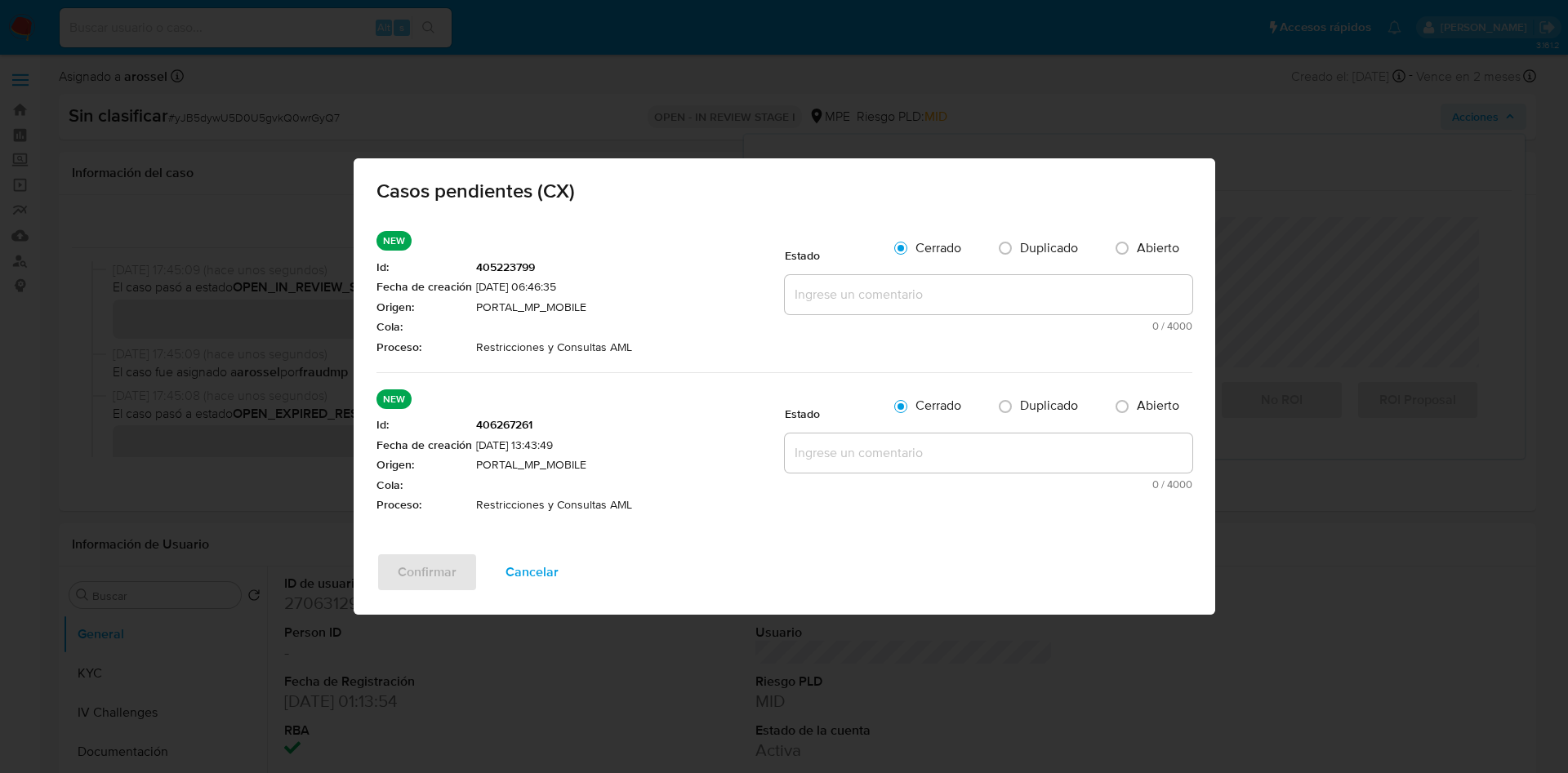
click at [839, 284] on textarea at bounding box center [989, 295] width 407 height 39
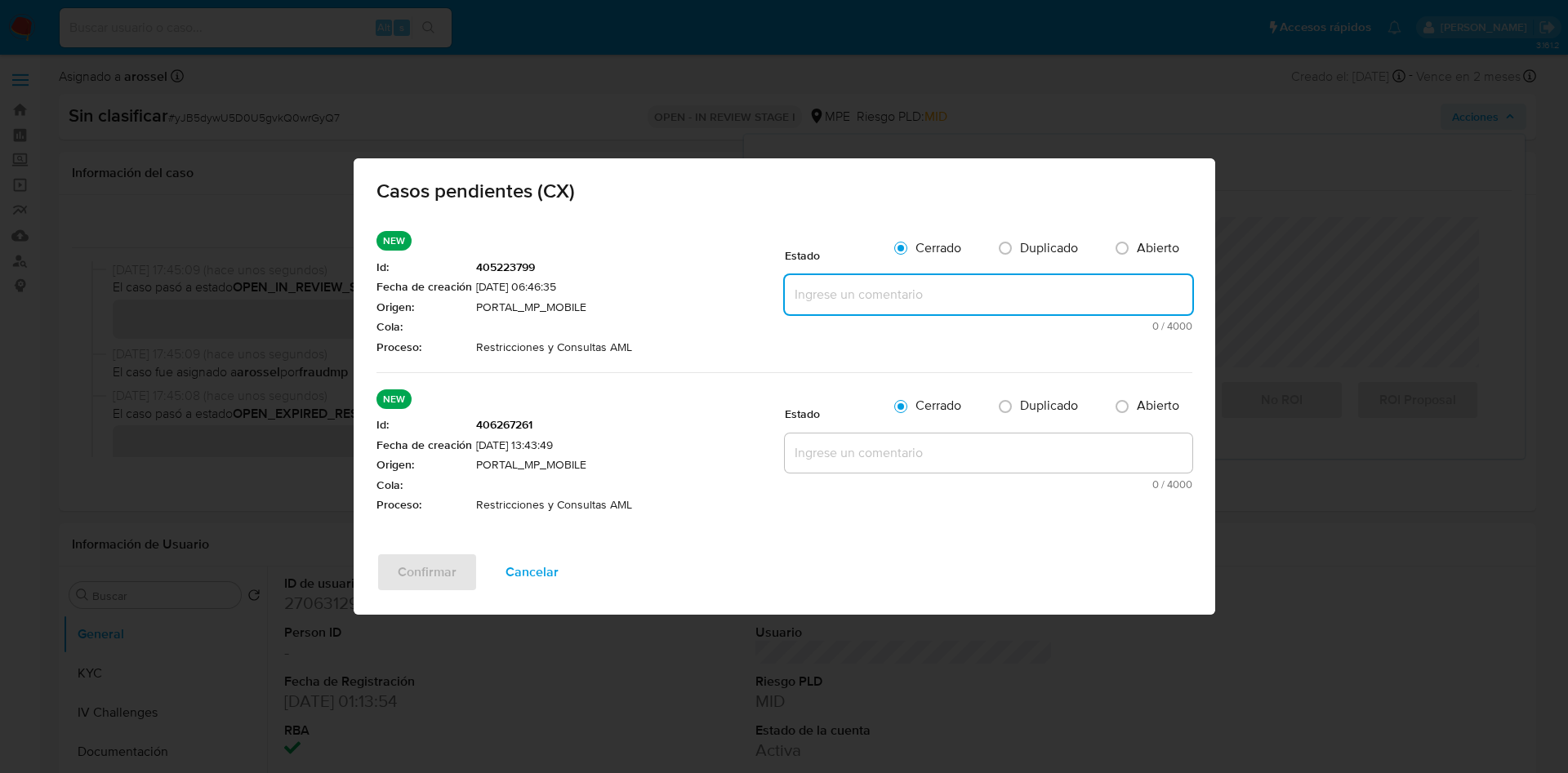
paste textarea "En alineación con Supervisor se alinea rehabilitar al usuario, ya que desde la …"
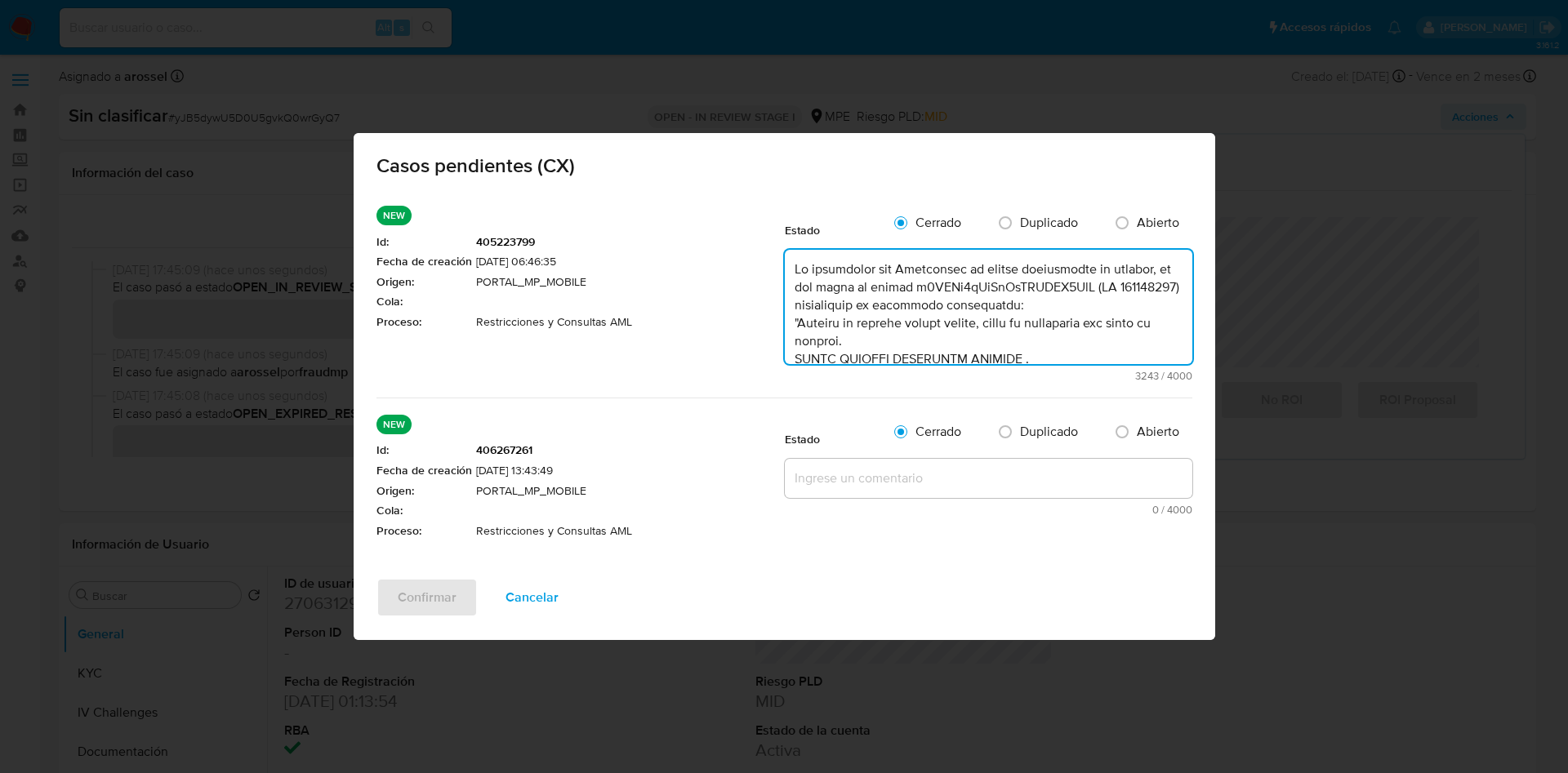
scroll to position [1081, 0]
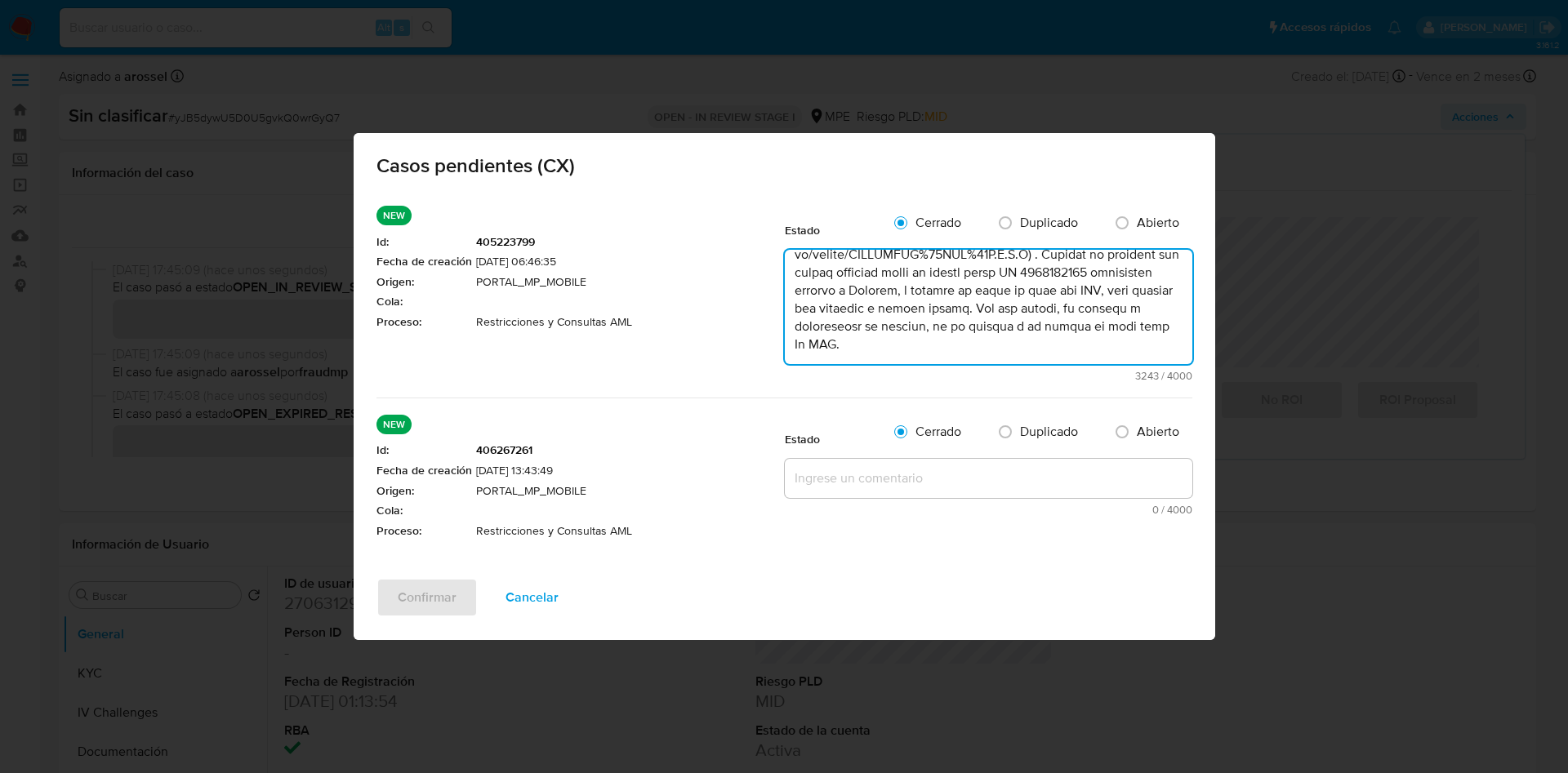
type textarea "En alineación con Supervisor se alinea rehabilitar al usuario, ya que desde la …"
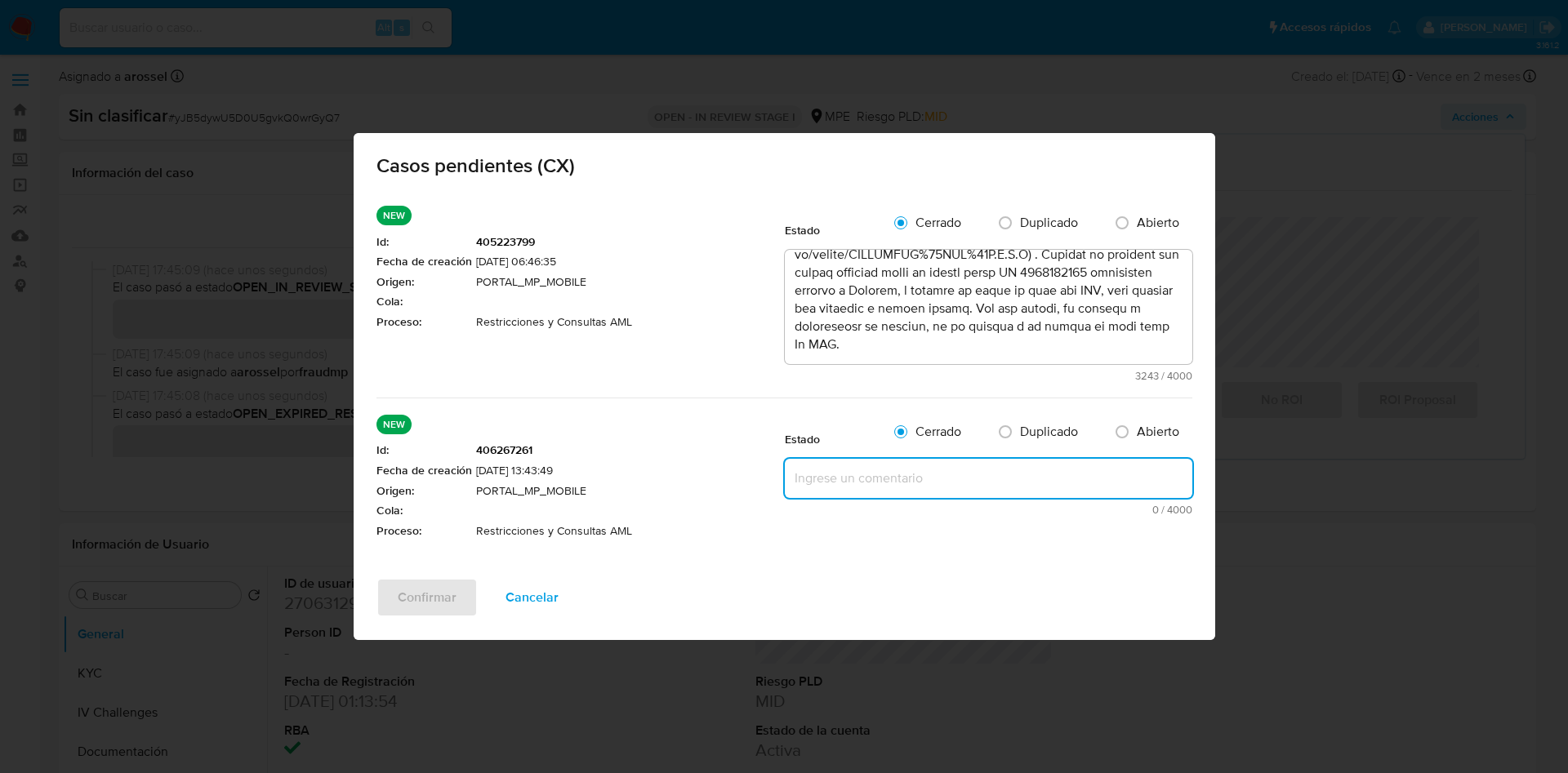
click at [879, 471] on textarea at bounding box center [989, 478] width 407 height 39
paste textarea "En alineación con Supervisor se alinea rehabilitar al usuario, ya que desde la …"
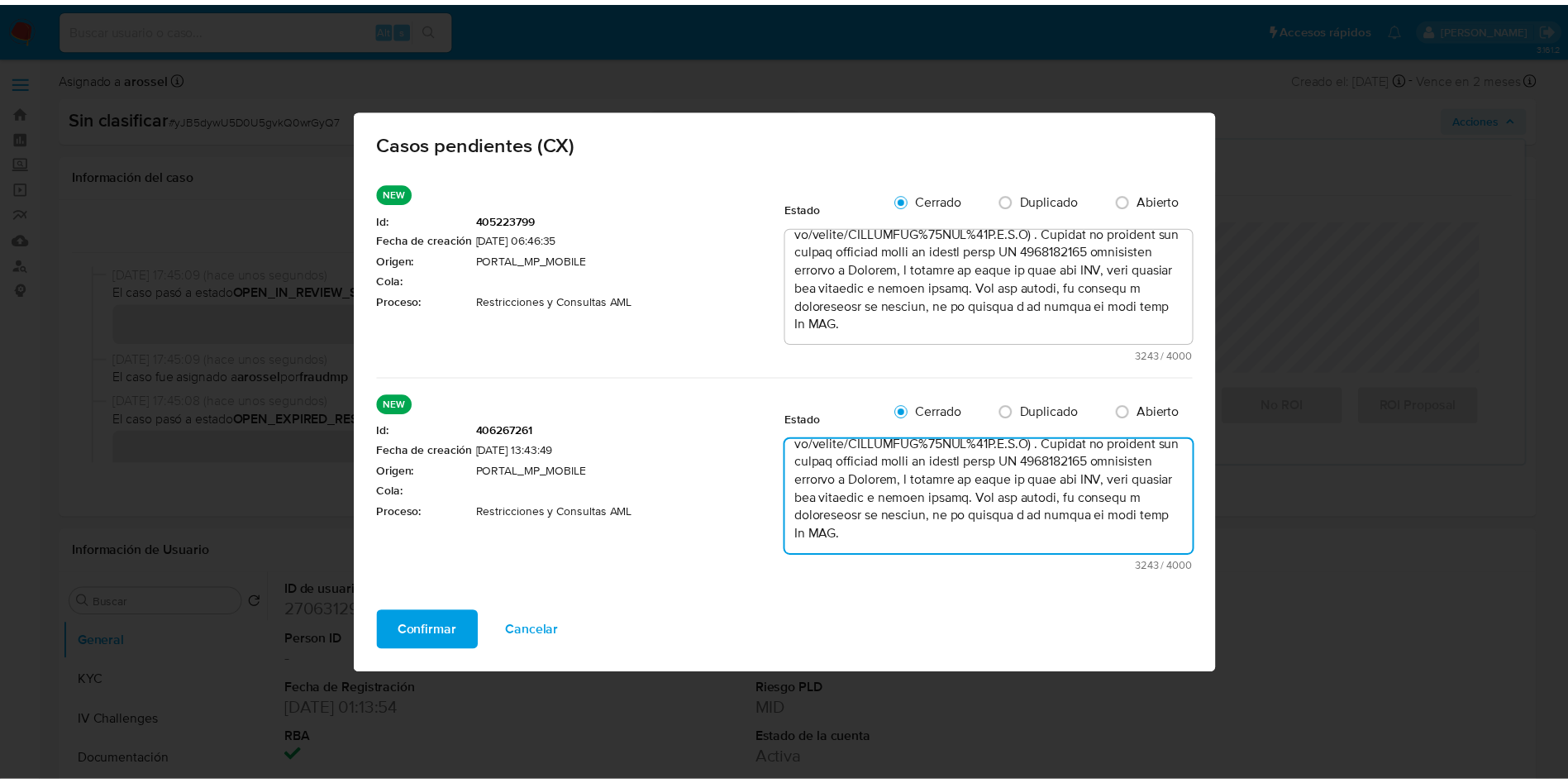
scroll to position [1106, 0]
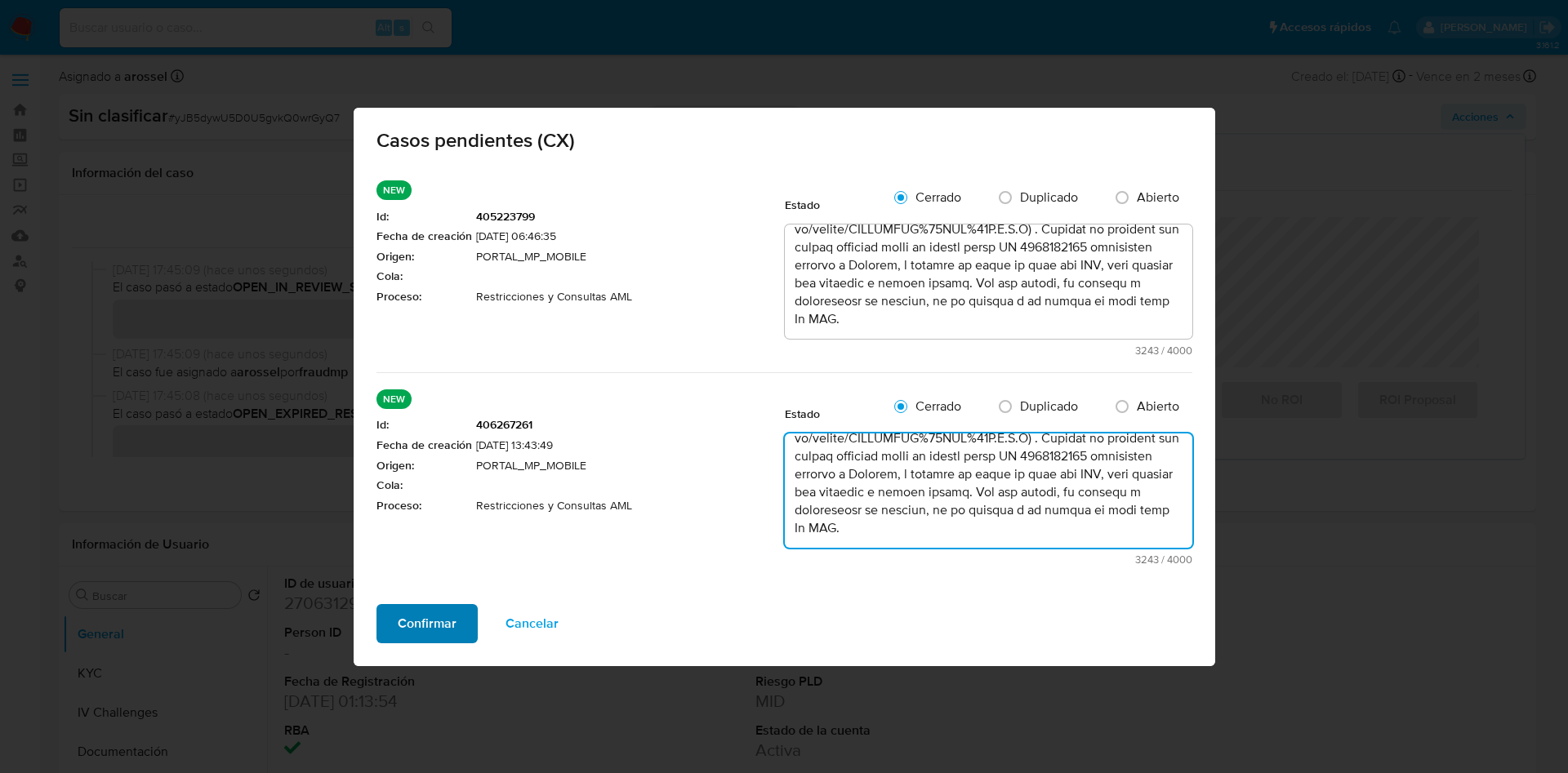
type textarea "En alineación con Supervisor se alinea rehabilitar al usuario, ya que desde la …"
click at [463, 621] on button "Confirmar" at bounding box center [427, 623] width 101 height 39
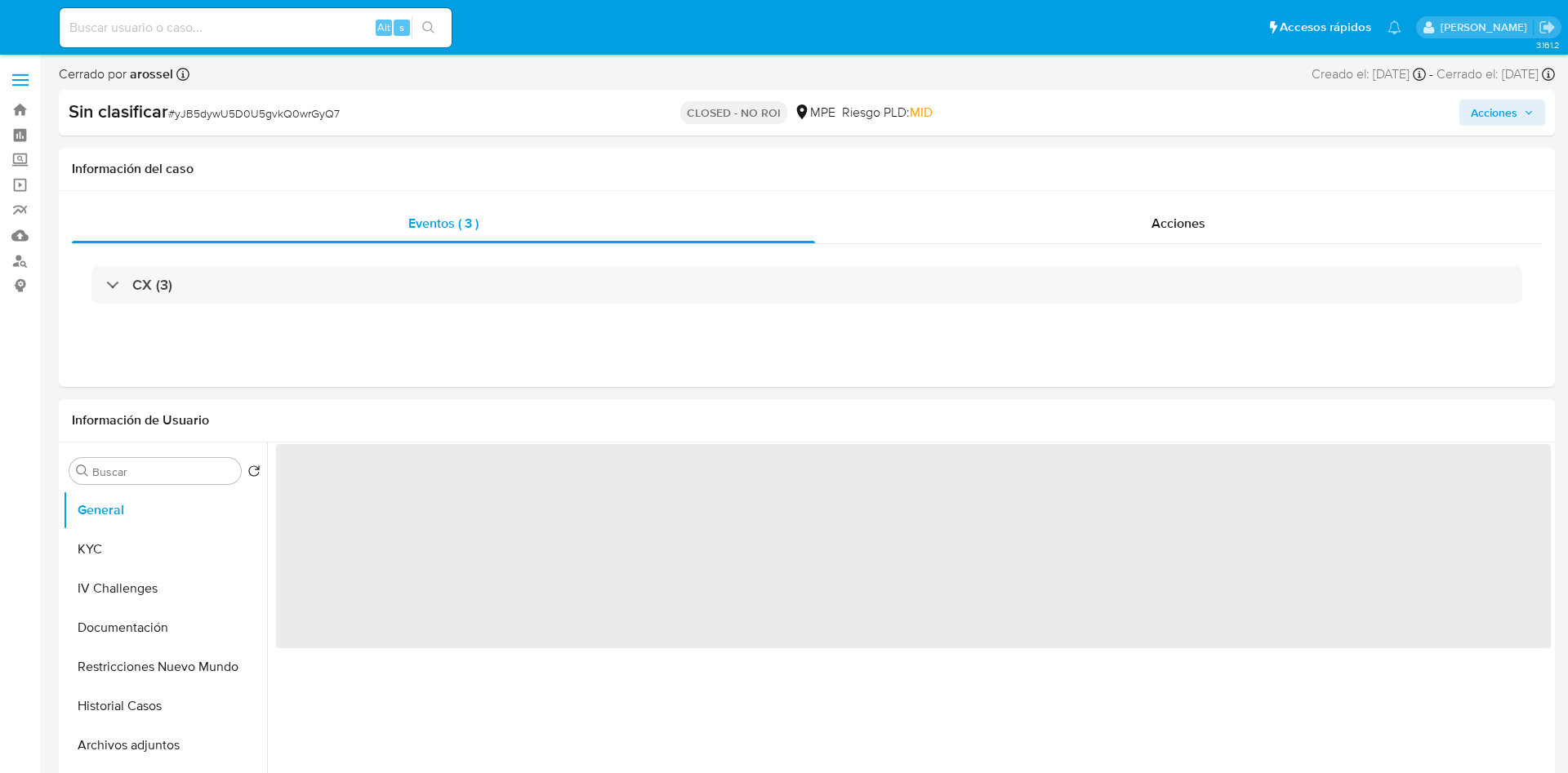
select select "10"
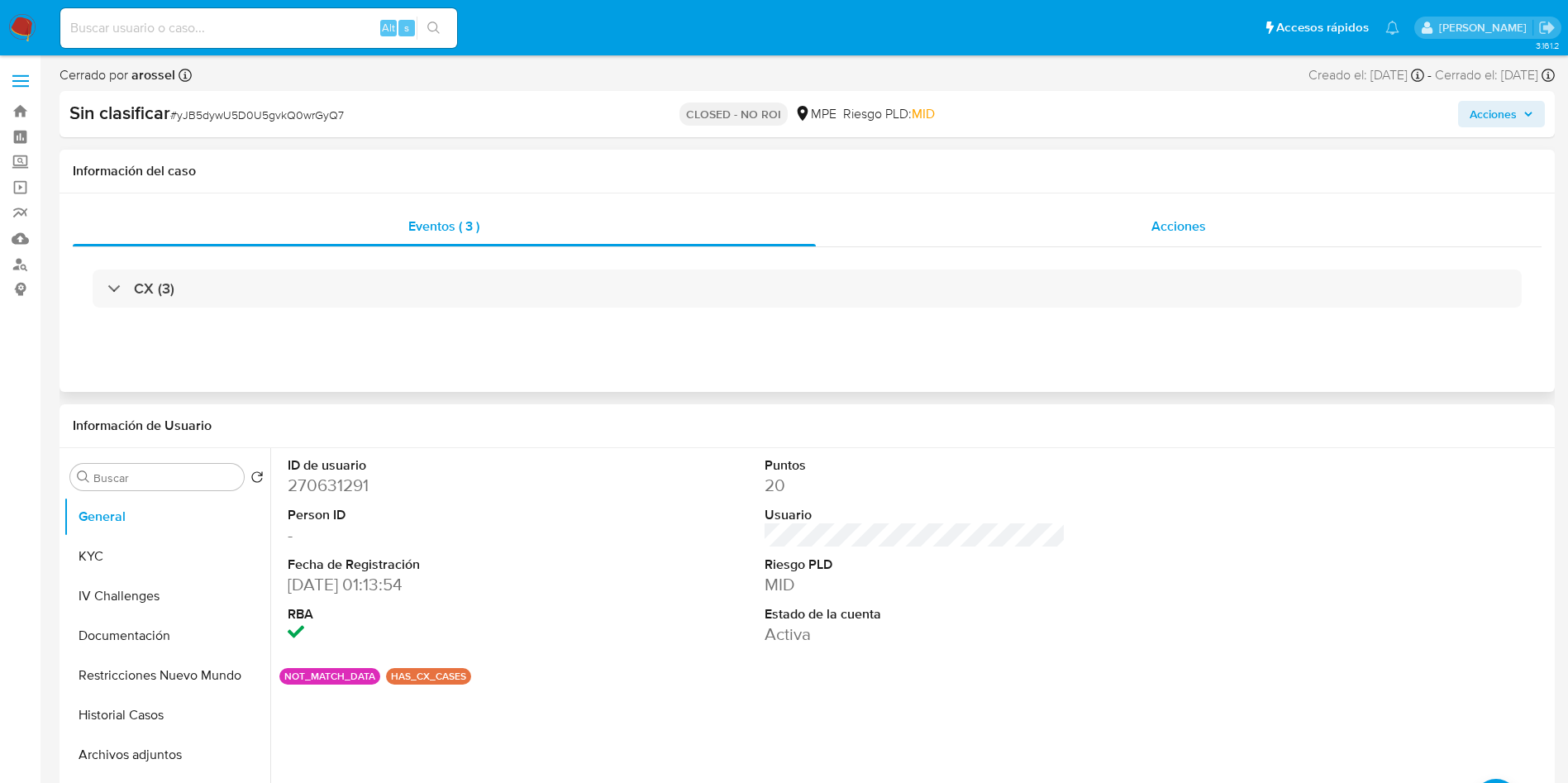
click at [1186, 214] on div "Acciones" at bounding box center [1179, 227] width 726 height 39
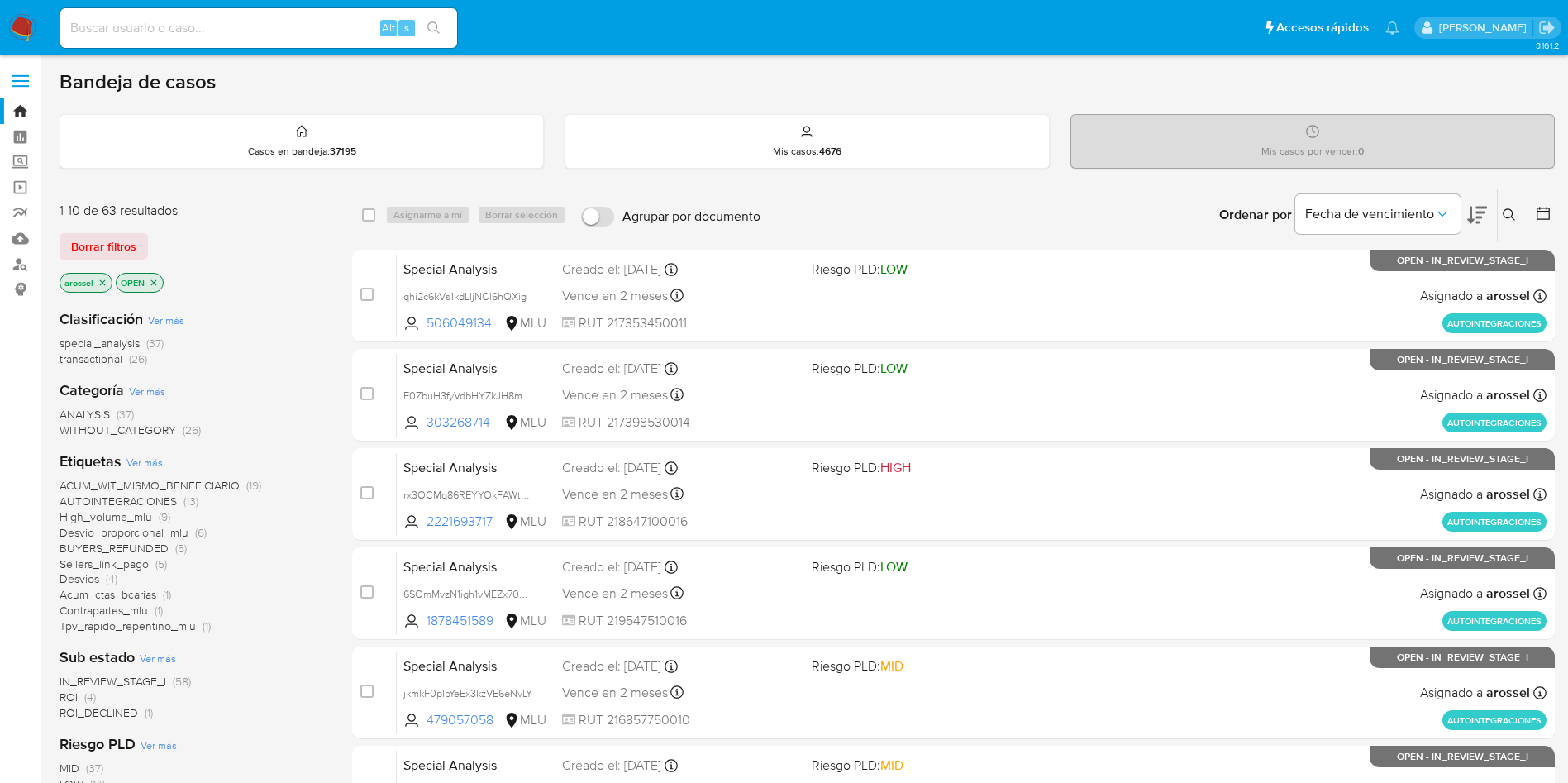
click at [98, 712] on span "ROI_DECLINED" at bounding box center [99, 712] width 79 height 16
click at [76, 697] on span "ROI" at bounding box center [68, 697] width 18 height 16
